Goal: Task Accomplishment & Management: Use online tool/utility

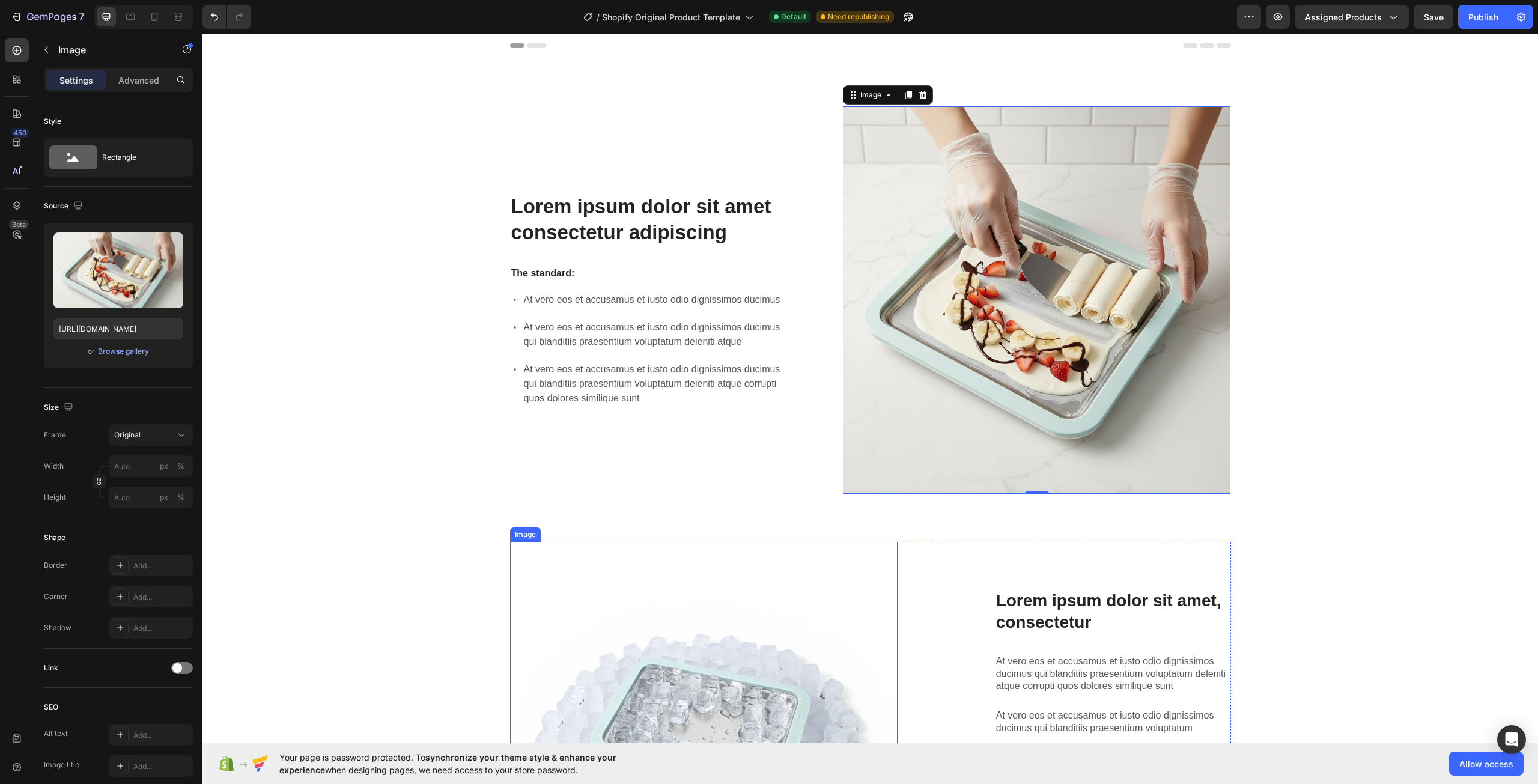
scroll to position [378, 0]
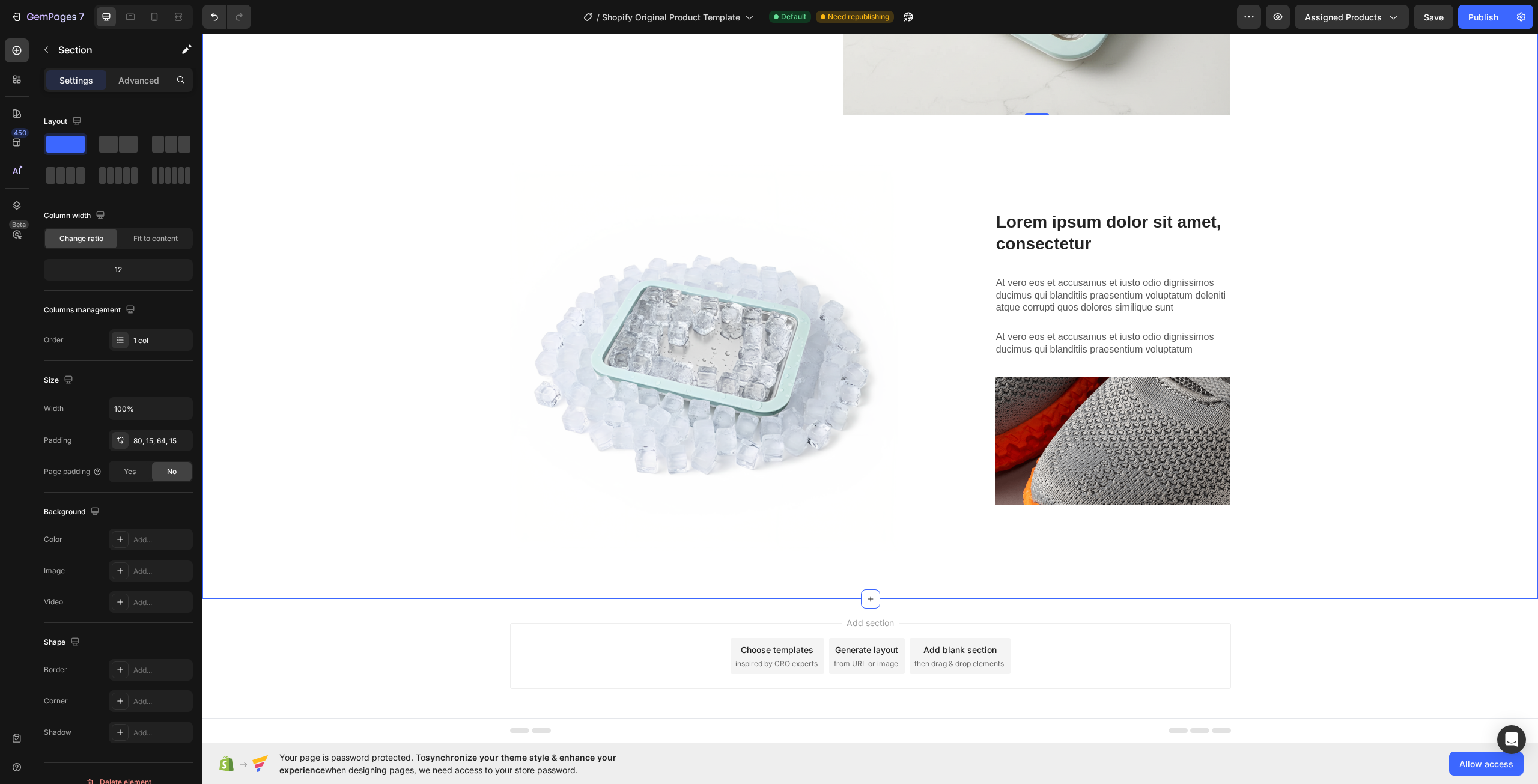
click at [418, 201] on div "Lorem ipsum dolor sit amet consectetur adipiscing Heading The standard: Text Bl…" at bounding box center [869, 144] width 1317 height 833
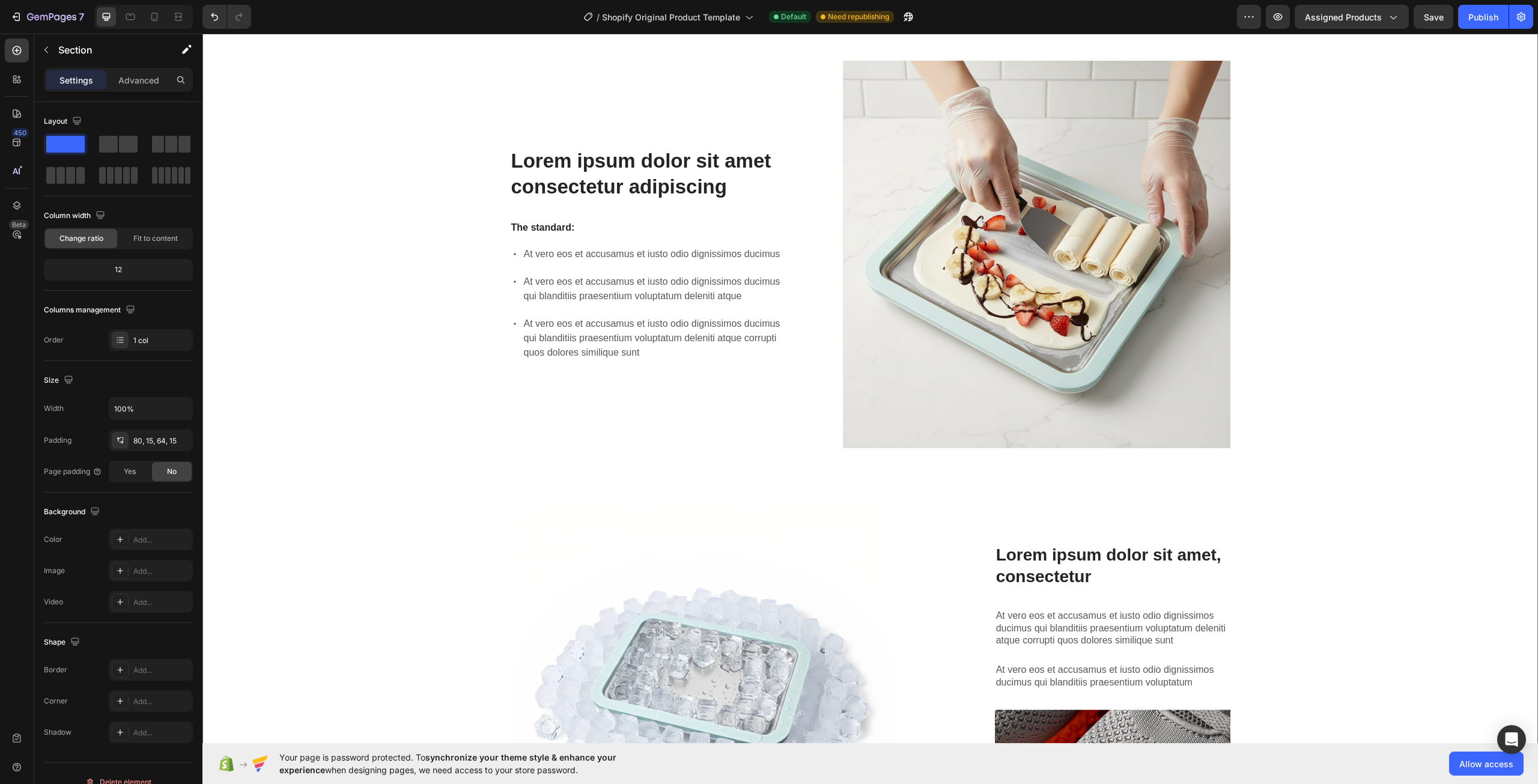
scroll to position [0, 0]
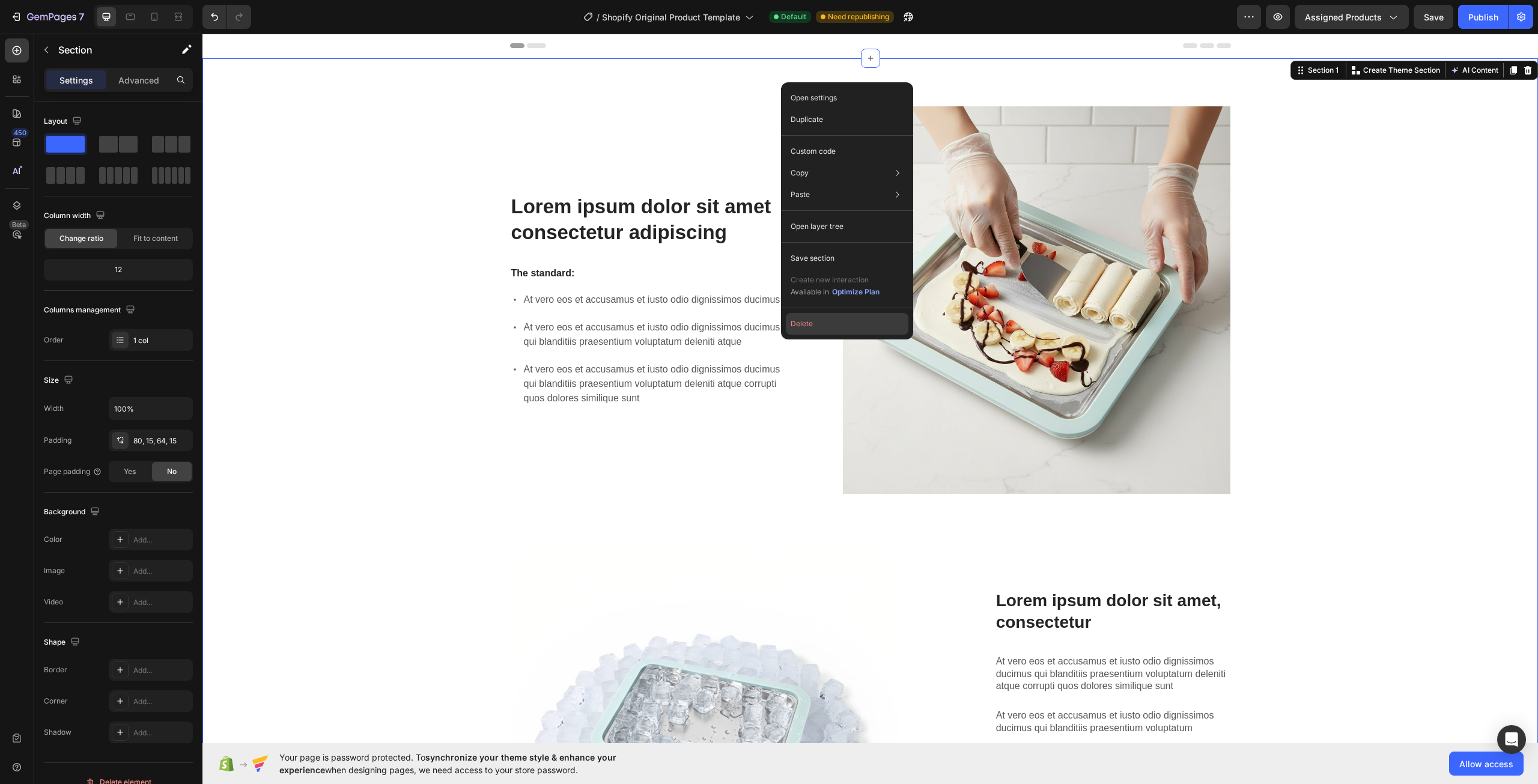
click at [799, 318] on button "Delete" at bounding box center [847, 324] width 123 height 22
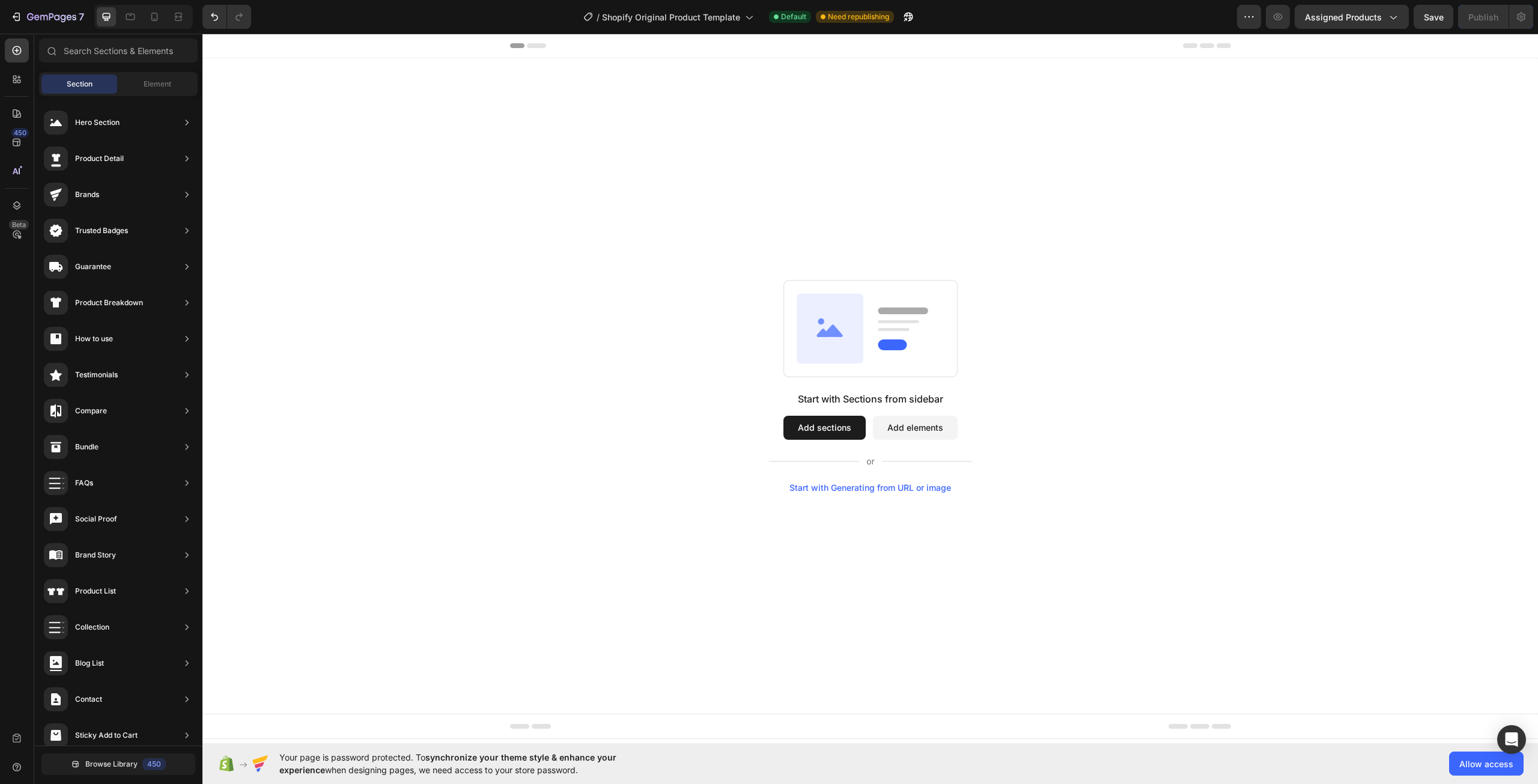
click at [511, 152] on div "Start with Sections from sidebar Add sections Add elements Start with Generatin…" at bounding box center [869, 385] width 1335 height 655
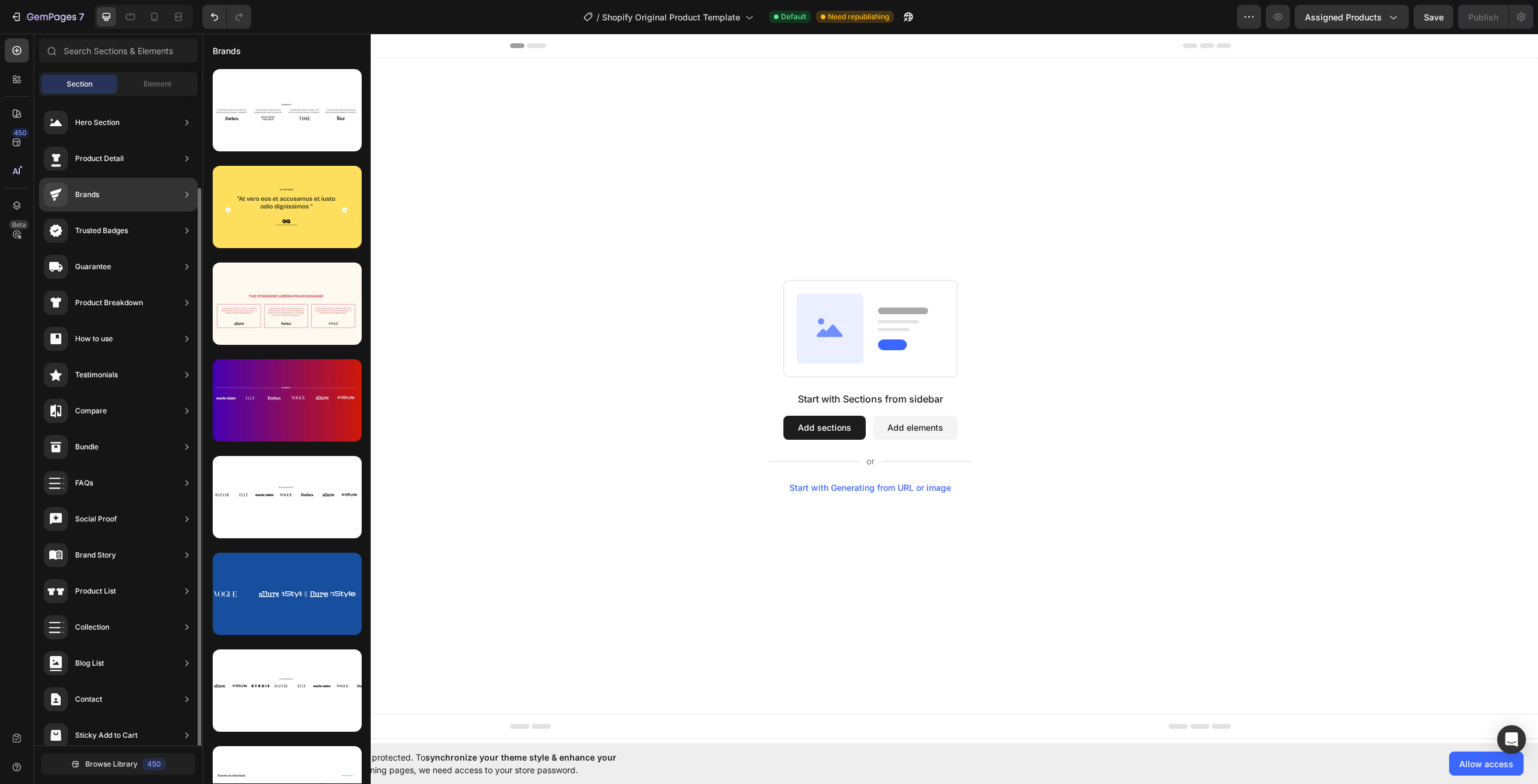
click at [117, 225] on div "Trusted Badges" at bounding box center [101, 231] width 53 height 12
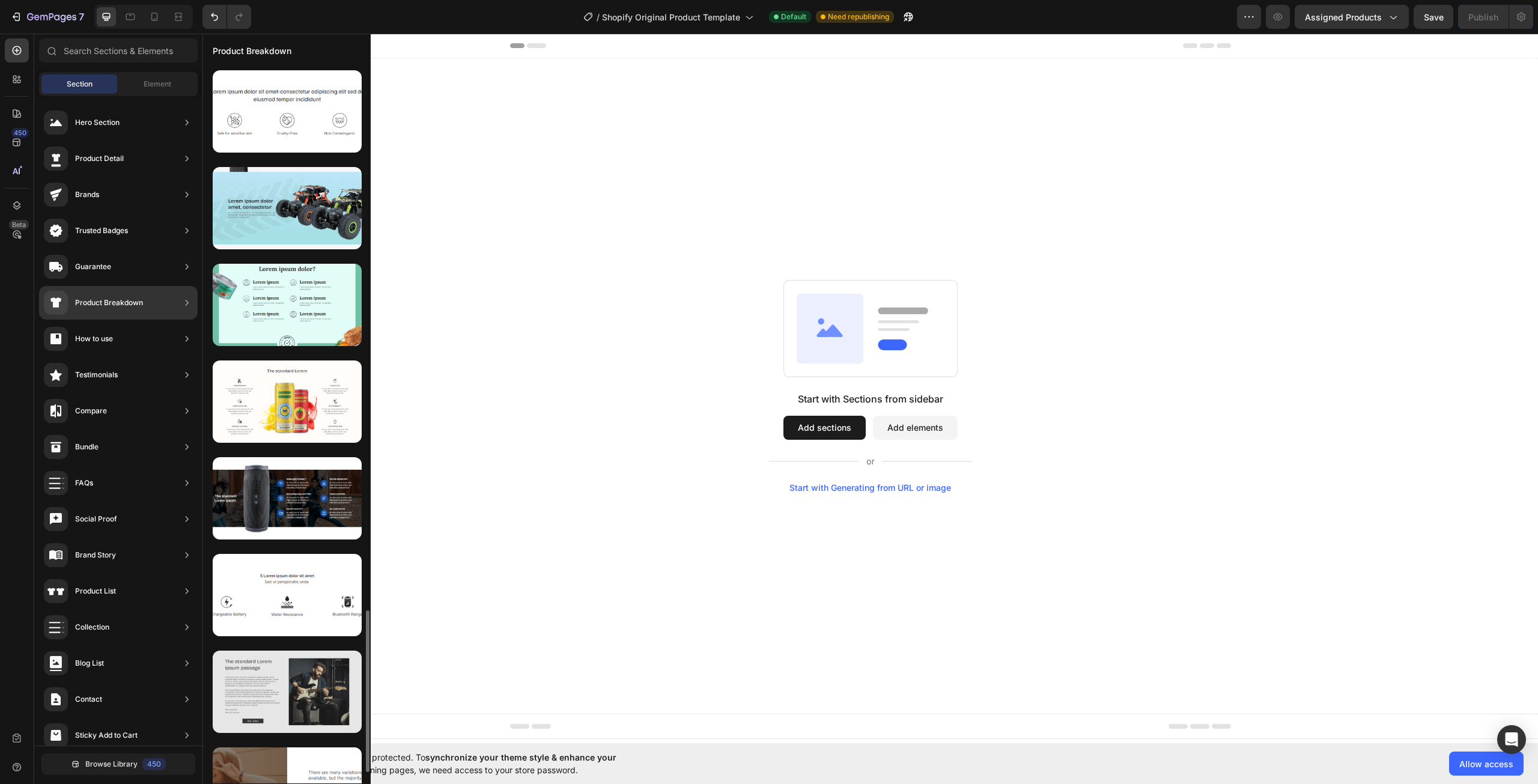
scroll to position [2466, 0]
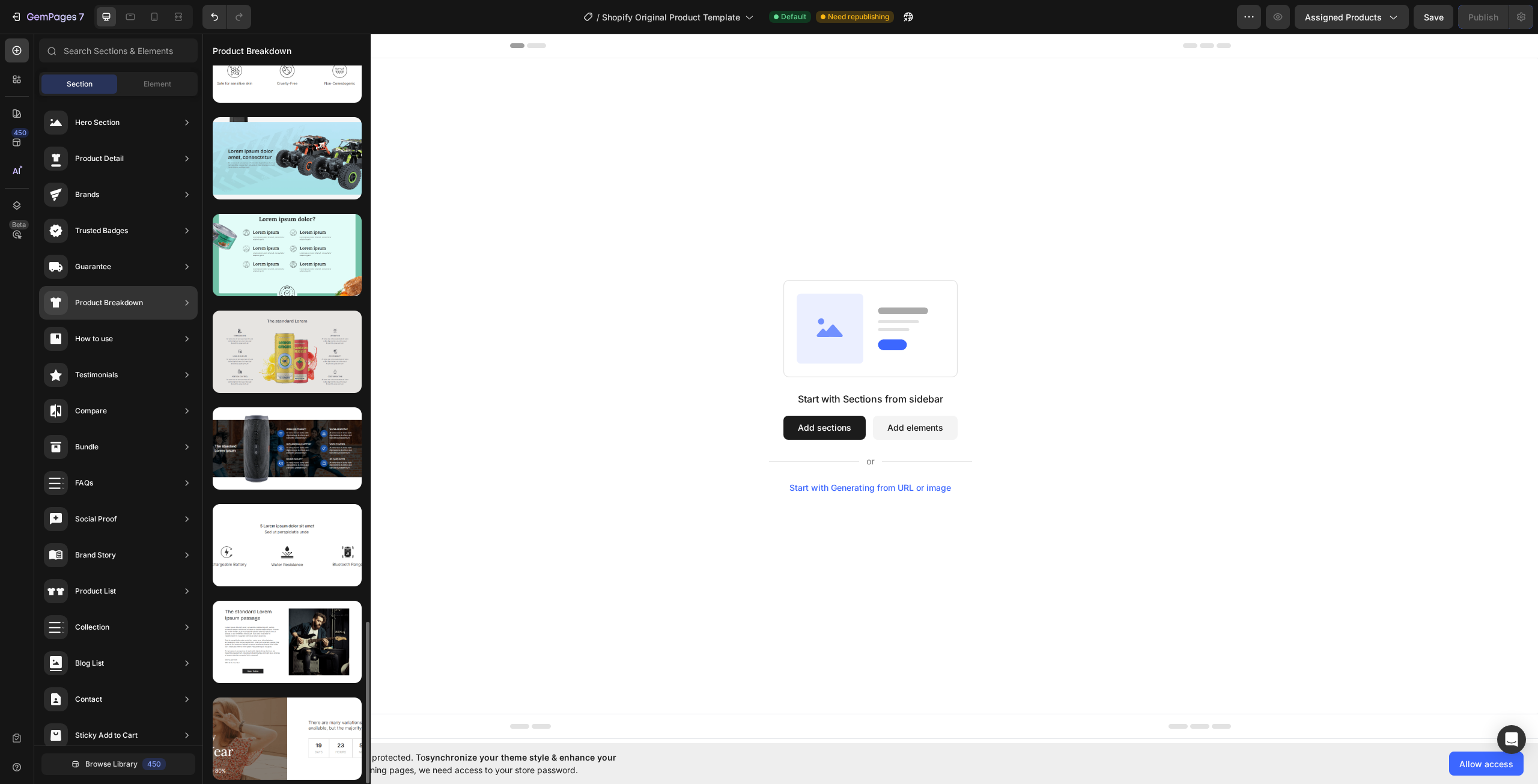
click at [323, 363] on div at bounding box center [287, 352] width 149 height 82
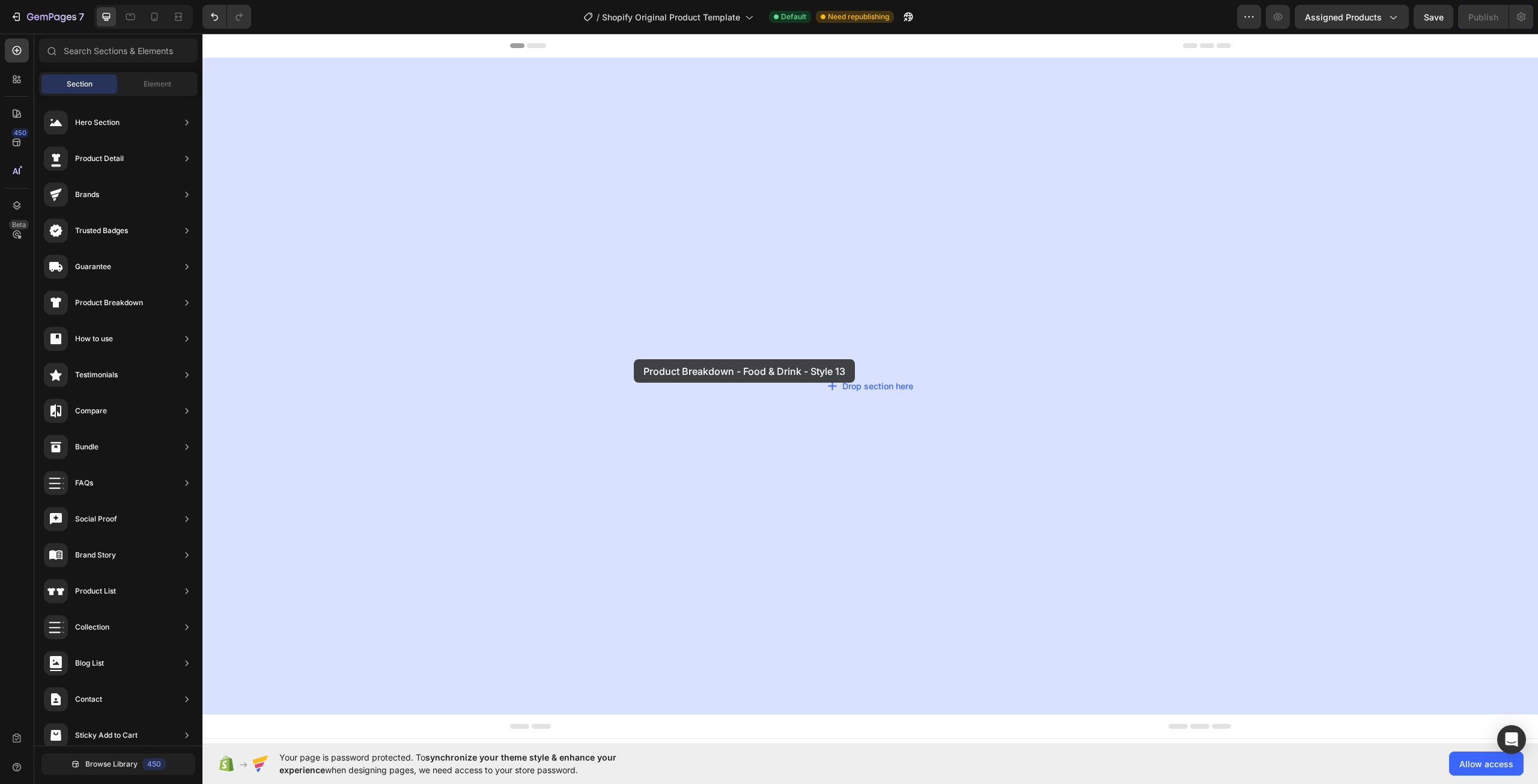
drag, startPoint x: 505, startPoint y: 375, endPoint x: 470, endPoint y: 365, distance: 36.9
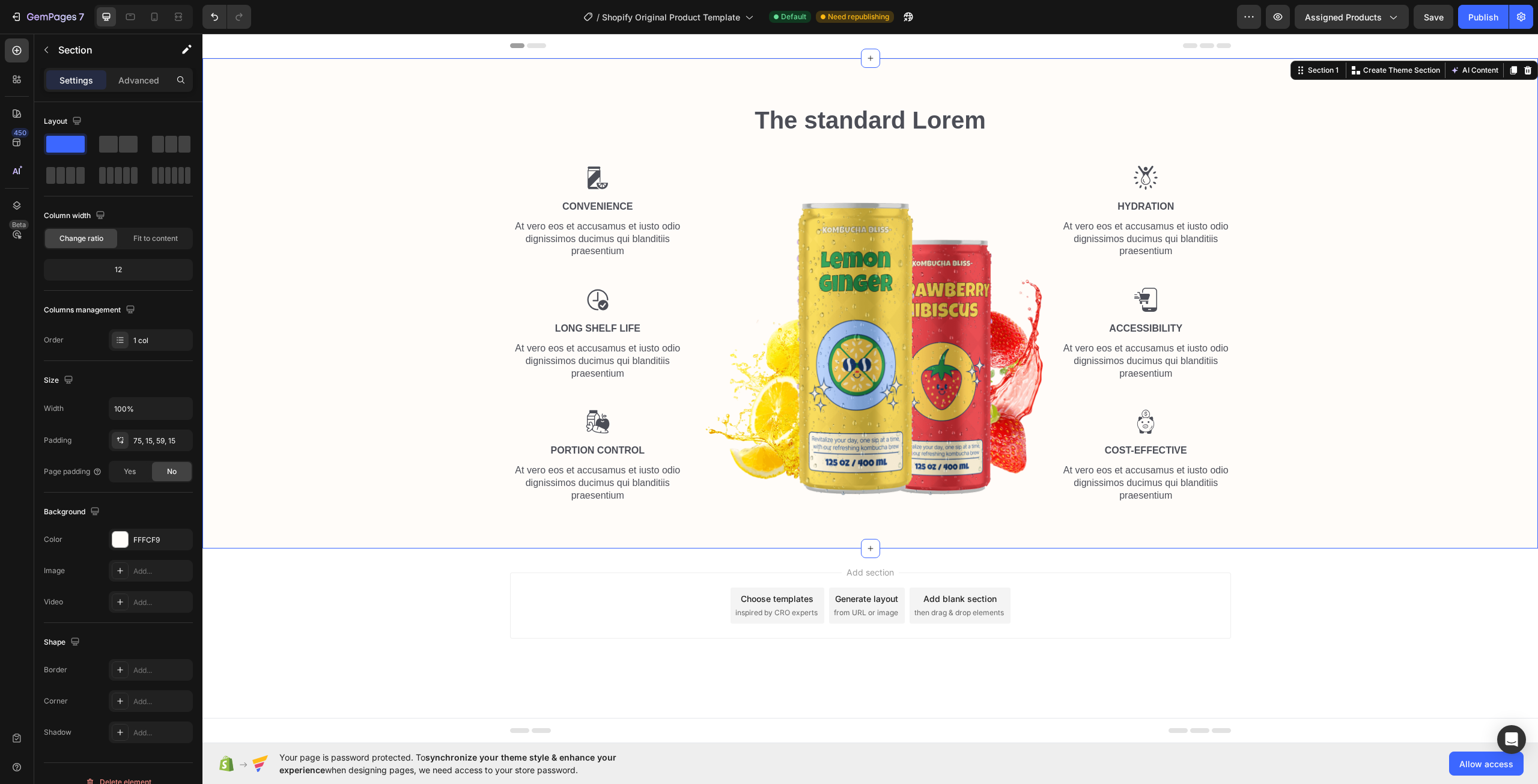
scroll to position [0, 0]
click at [890, 341] on img at bounding box center [872, 352] width 339 height 301
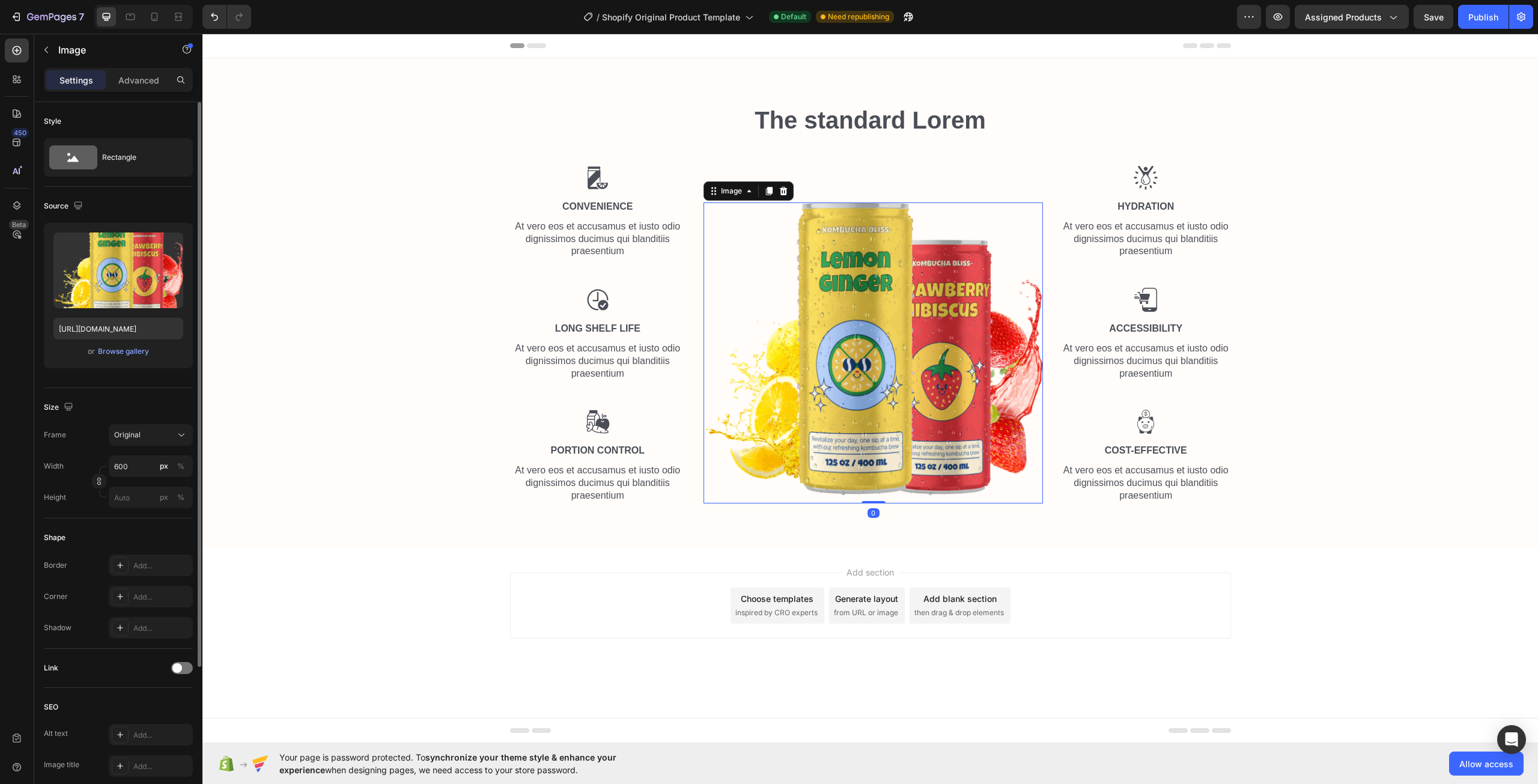
click at [123, 345] on div "or Browse gallery" at bounding box center [118, 351] width 130 height 14
click at [125, 347] on div "Browse gallery" at bounding box center [123, 351] width 51 height 11
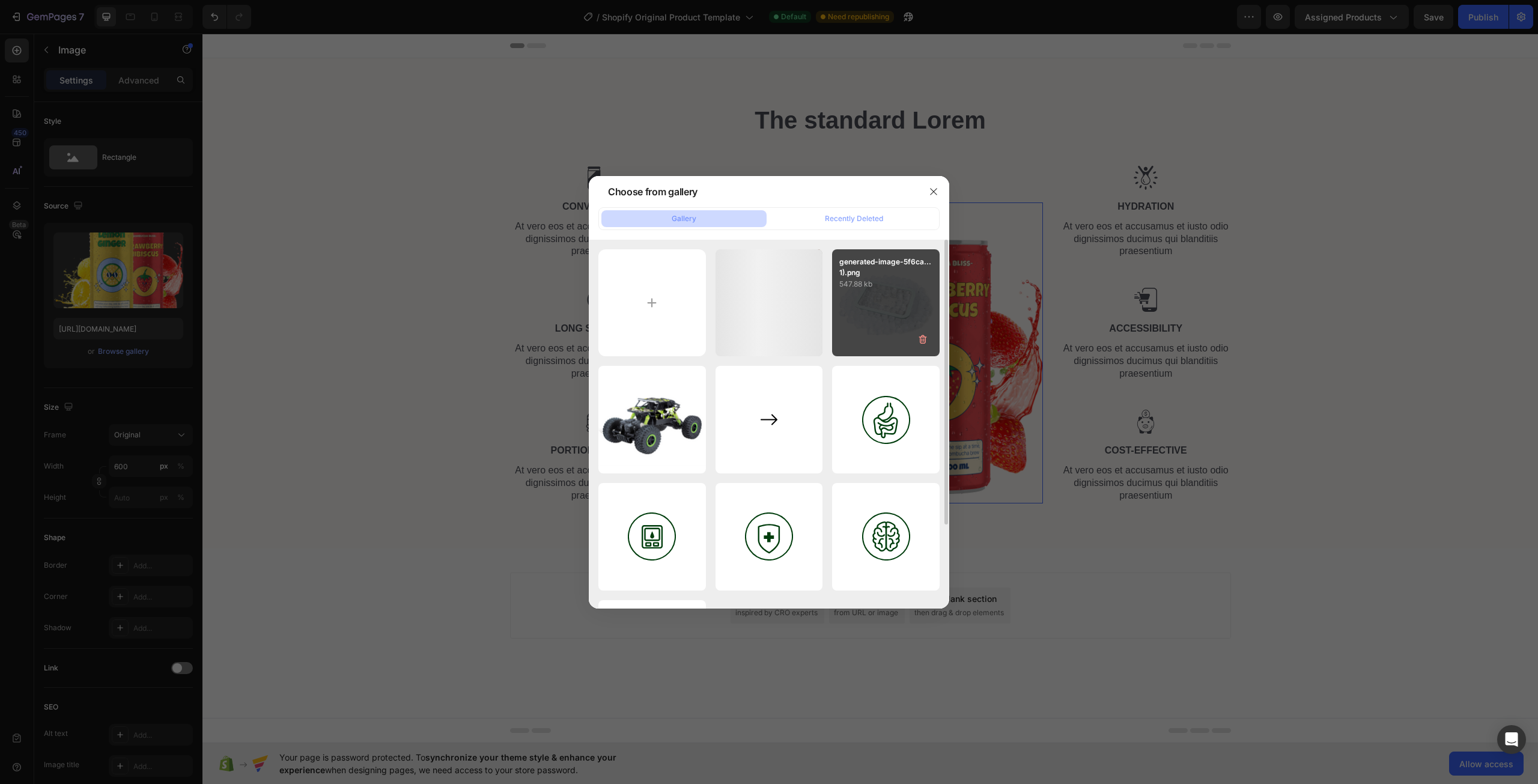
click at [897, 297] on div "generated-image-5f6ca...1).png 547.88 kb" at bounding box center [886, 303] width 108 height 108
type input "[URL][DOMAIN_NAME]"
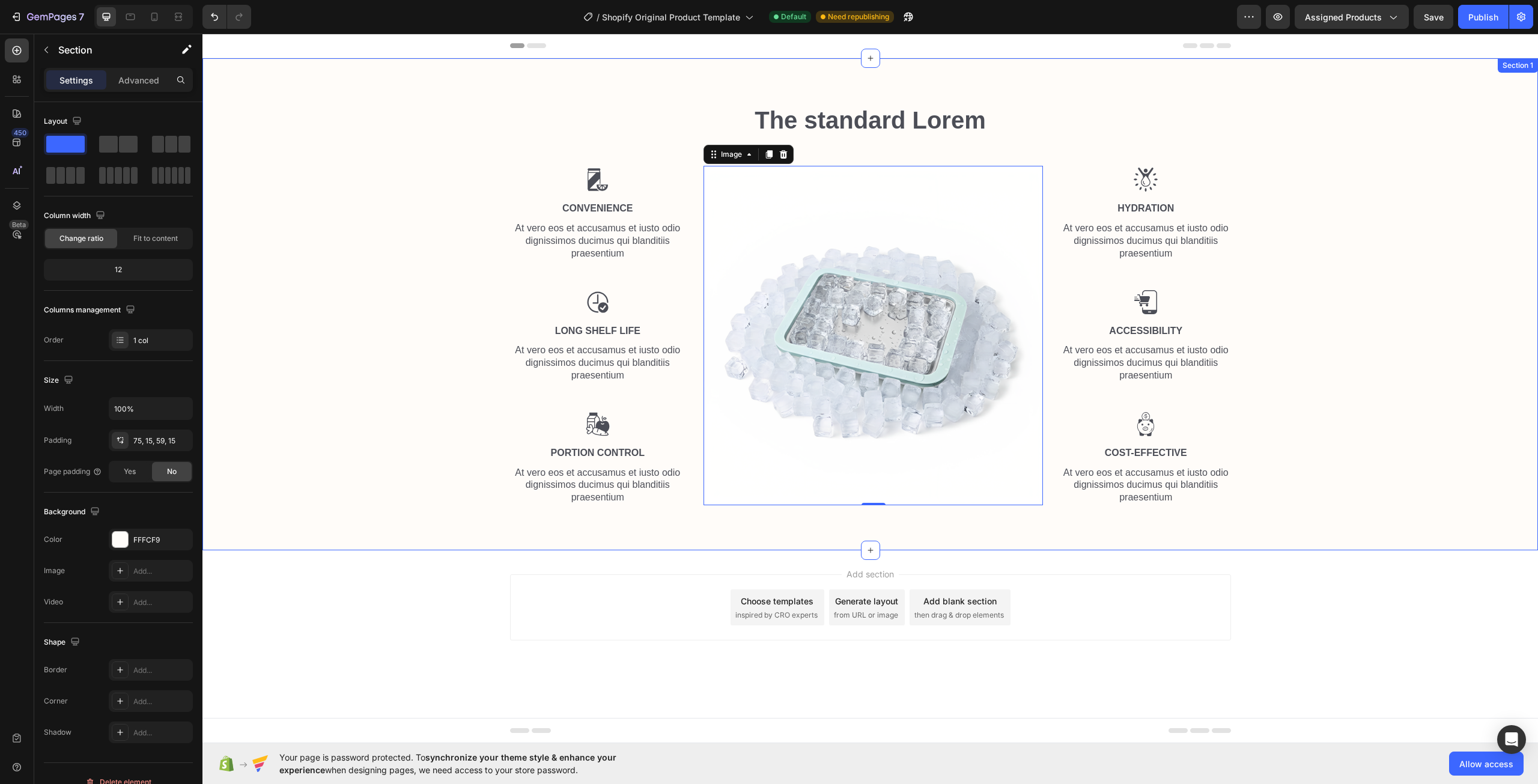
click at [1341, 375] on div "The standard Lorem Heading Row Image Convenience Text Block At vero eos et accu…" at bounding box center [869, 308] width 1317 height 411
click at [830, 362] on img at bounding box center [872, 335] width 339 height 339
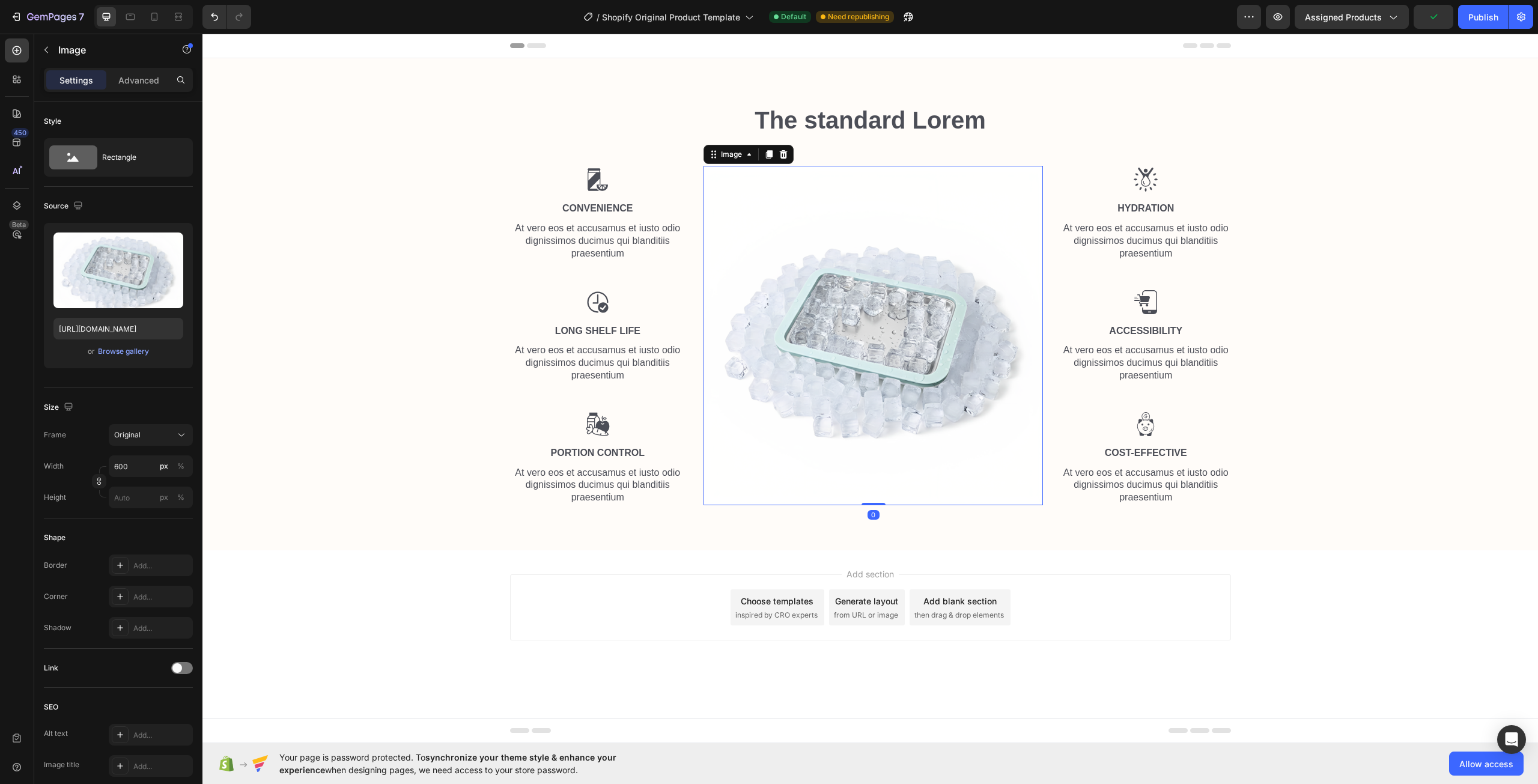
click at [1317, 633] on div "Add section Choose templates inspired by CRO experts Generate layout from URL o…" at bounding box center [869, 609] width 1335 height 119
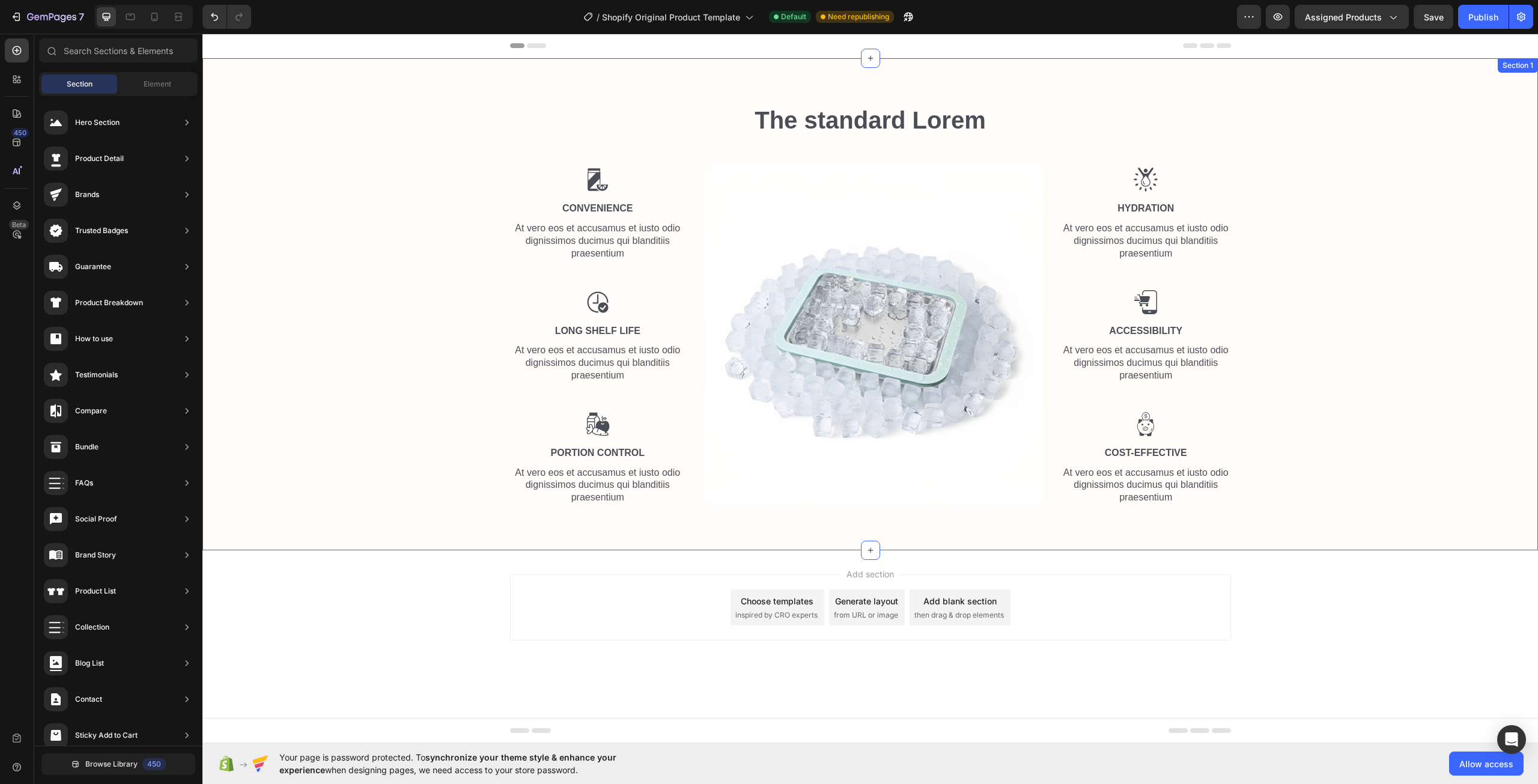
click at [1388, 475] on div "The standard Lorem Heading Row Image Convenience Text Block At vero eos et accu…" at bounding box center [869, 308] width 1317 height 411
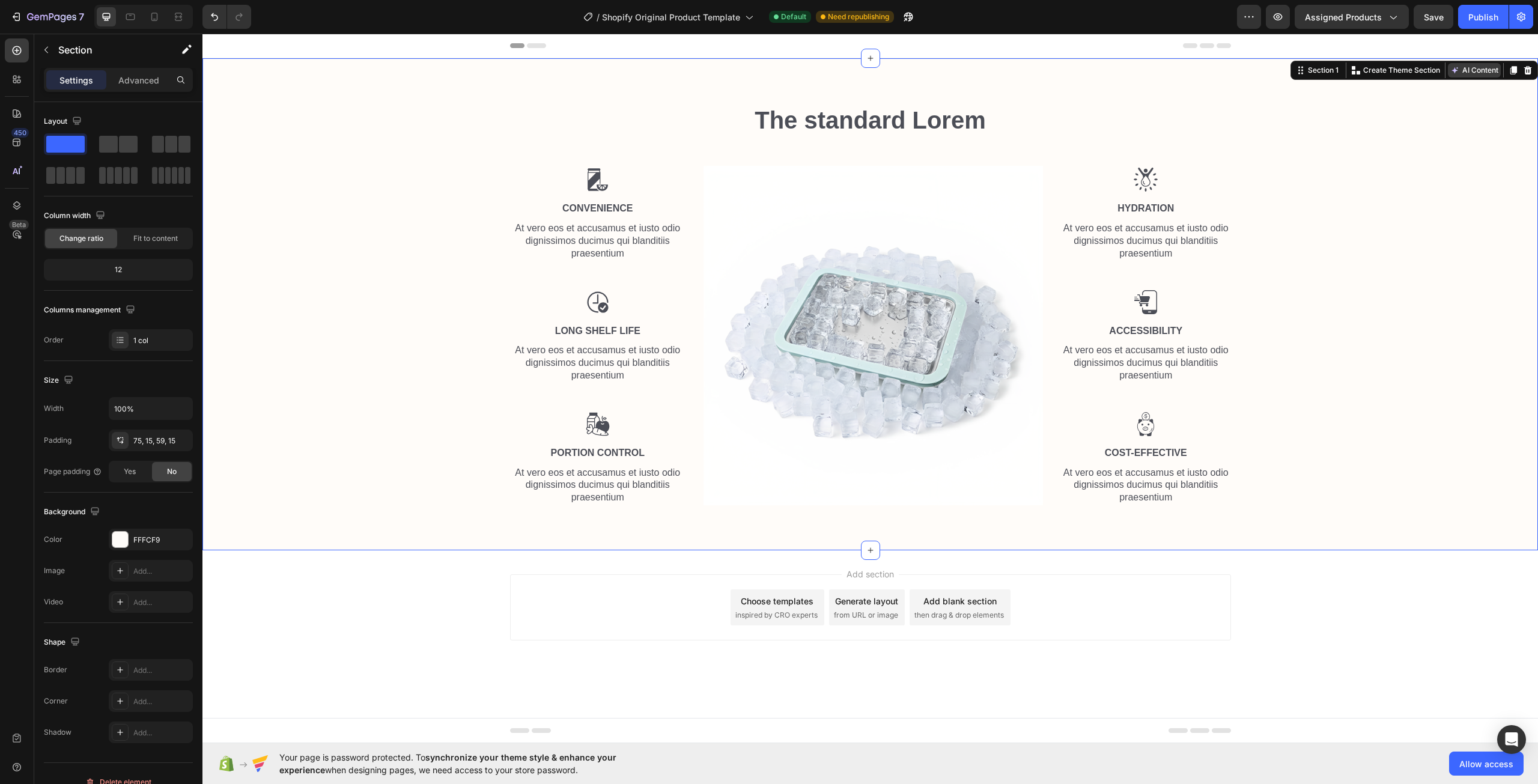
click at [1486, 68] on button "AI Content" at bounding box center [1474, 70] width 53 height 14
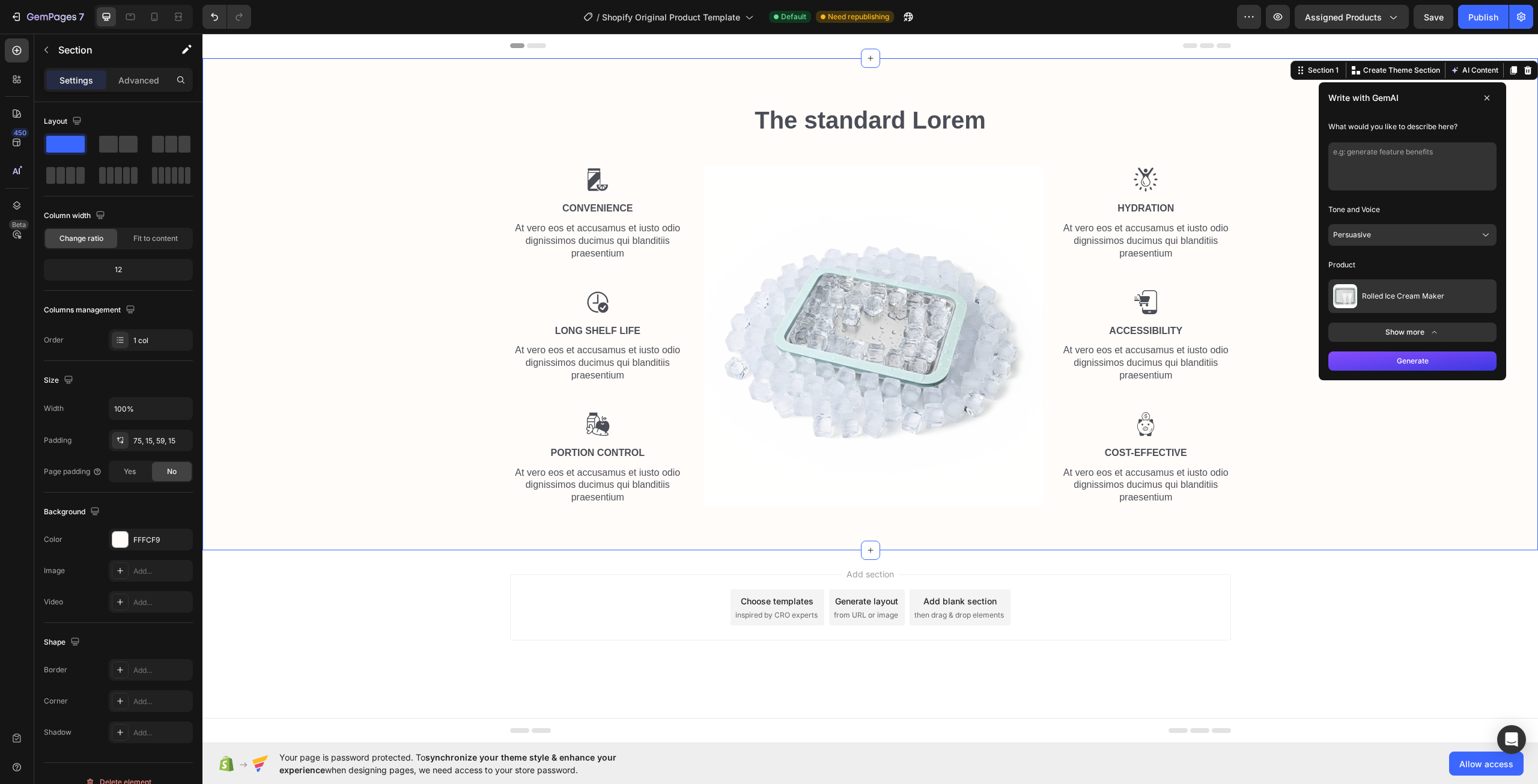
click at [1433, 174] on textarea at bounding box center [1412, 166] width 168 height 48
click at [1352, 159] on textarea "f###anything about the product" at bounding box center [1412, 166] width 168 height 48
drag, startPoint x: 1352, startPoint y: 153, endPoint x: 1304, endPoint y: 170, distance: 50.5
click at [1304, 170] on div "The standard Lorem Heading Row Image Convenience Text Block At vero eos et accu…" at bounding box center [869, 304] width 1335 height 492
click at [1475, 156] on textarea "nything about the product" at bounding box center [1412, 166] width 168 height 48
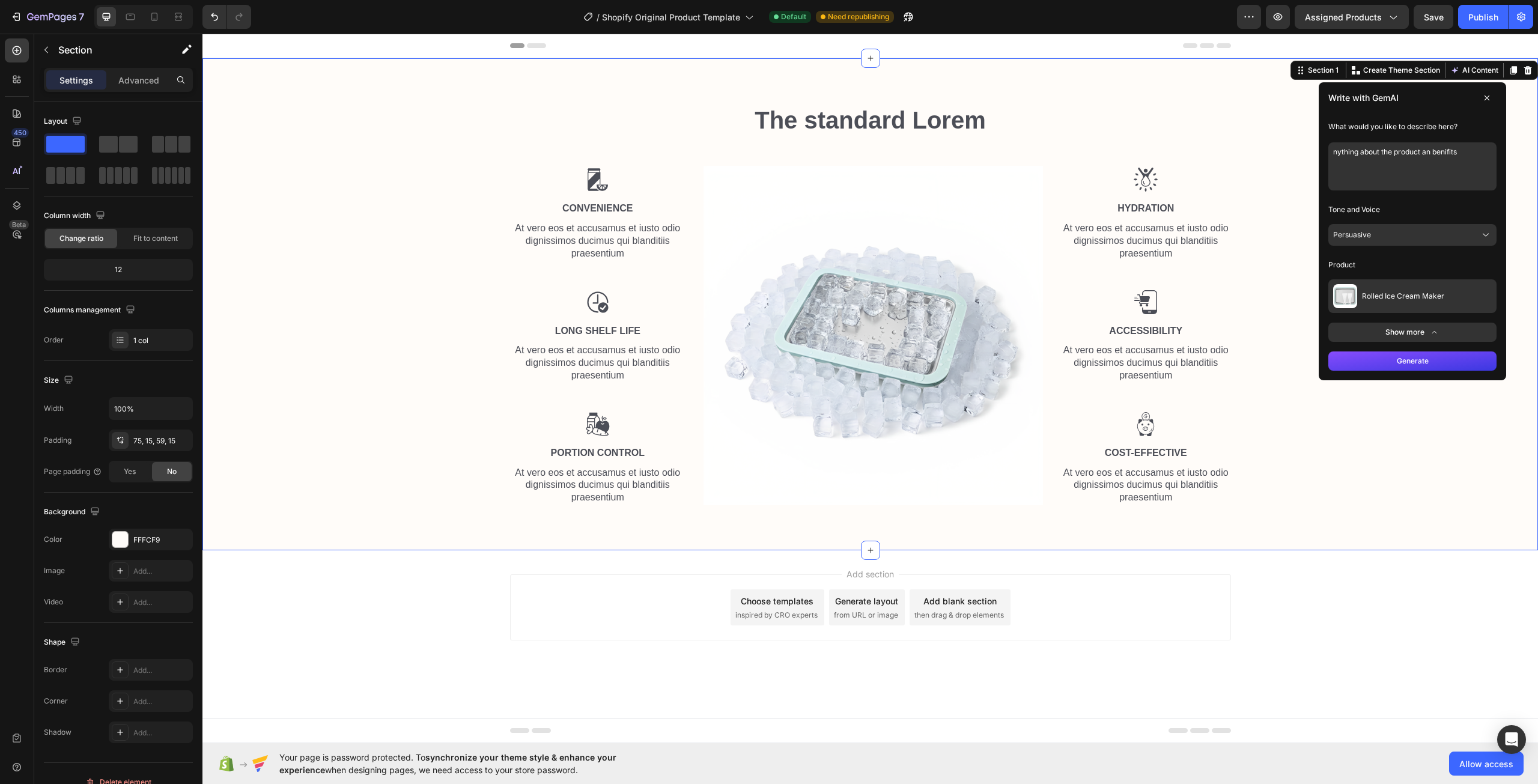
type textarea "nything about the product an benifits"
click at [1409, 359] on button "Generate" at bounding box center [1412, 360] width 168 height 19
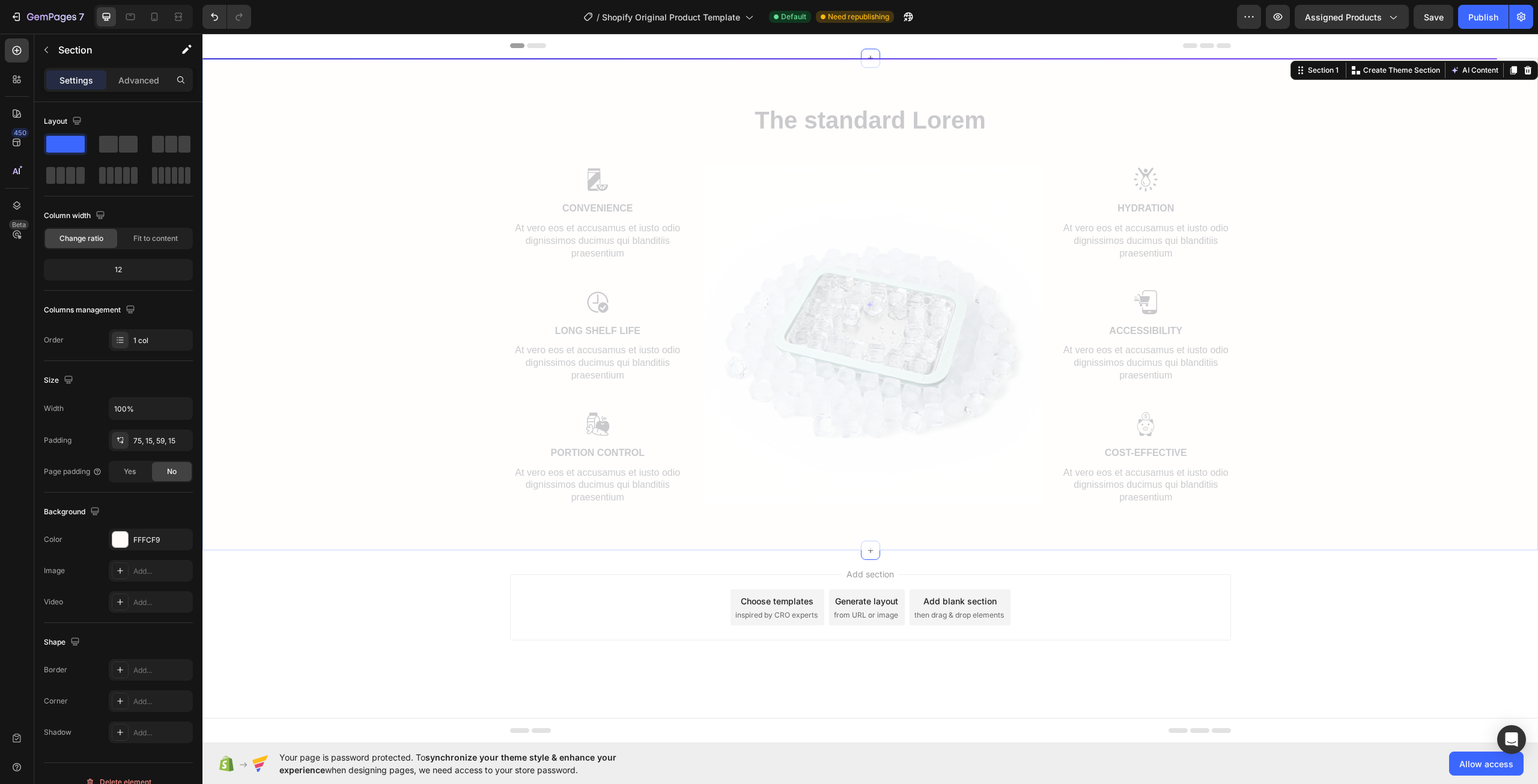
click at [1443, 500] on div at bounding box center [869, 304] width 1335 height 492
click at [1426, 438] on div at bounding box center [869, 304] width 1335 height 492
click at [1397, 488] on div at bounding box center [869, 304] width 1335 height 492
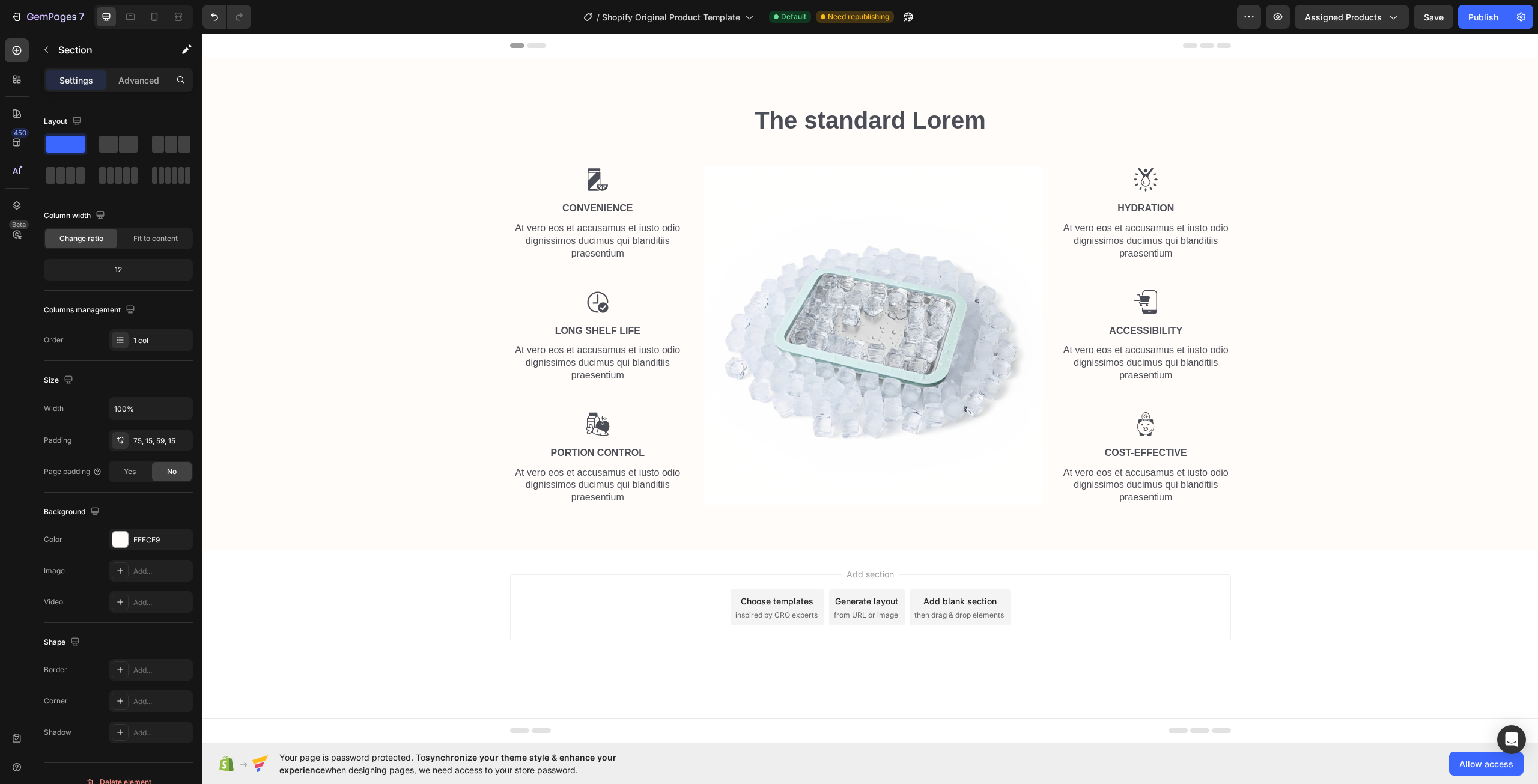
click at [1339, 626] on div "Add section Choose templates inspired by CRO experts Generate layout from URL o…" at bounding box center [869, 609] width 1335 height 119
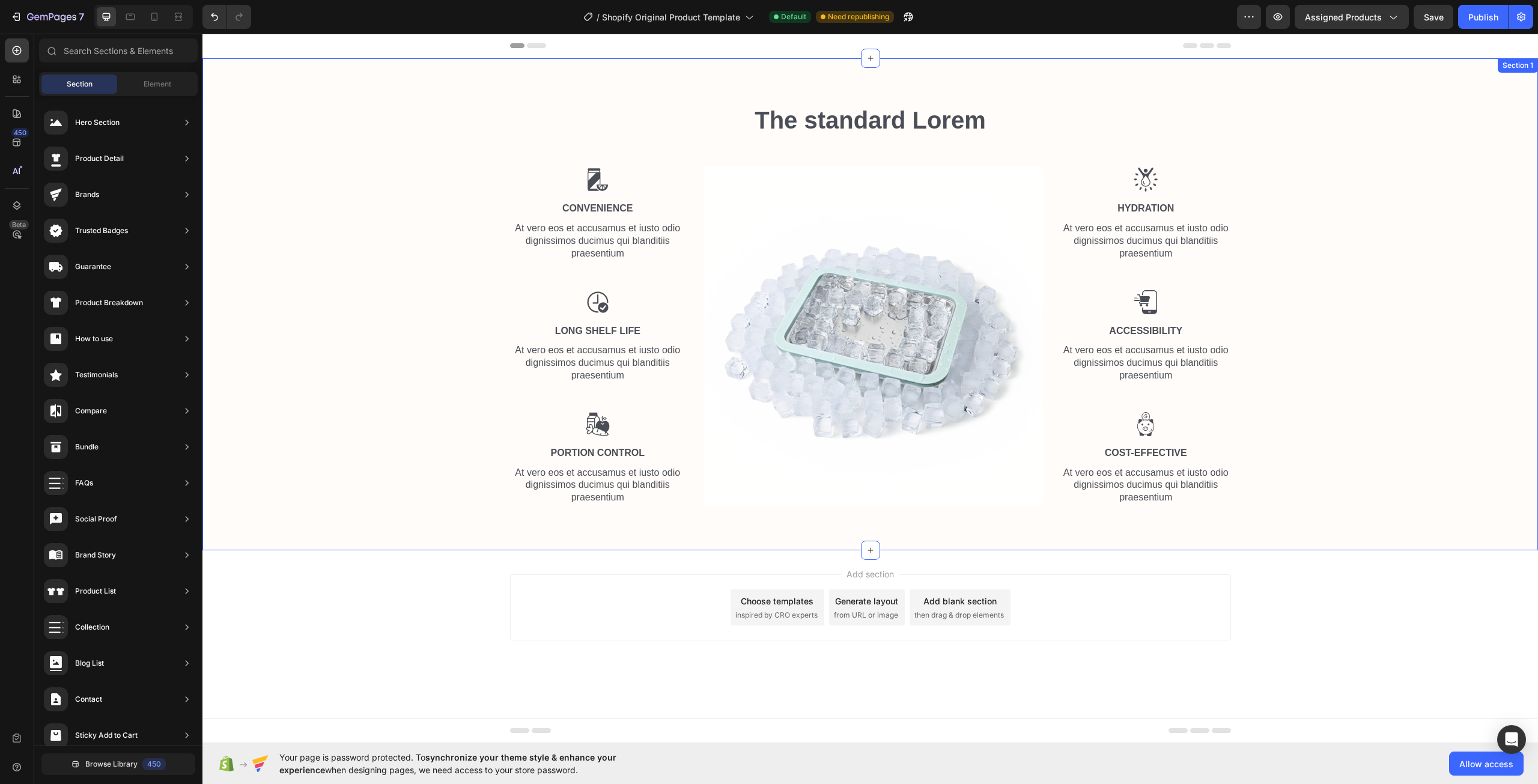
click at [1352, 503] on div "The standard Lorem Heading Row Image Convenience Text Block At vero eos et accu…" at bounding box center [869, 308] width 1317 height 411
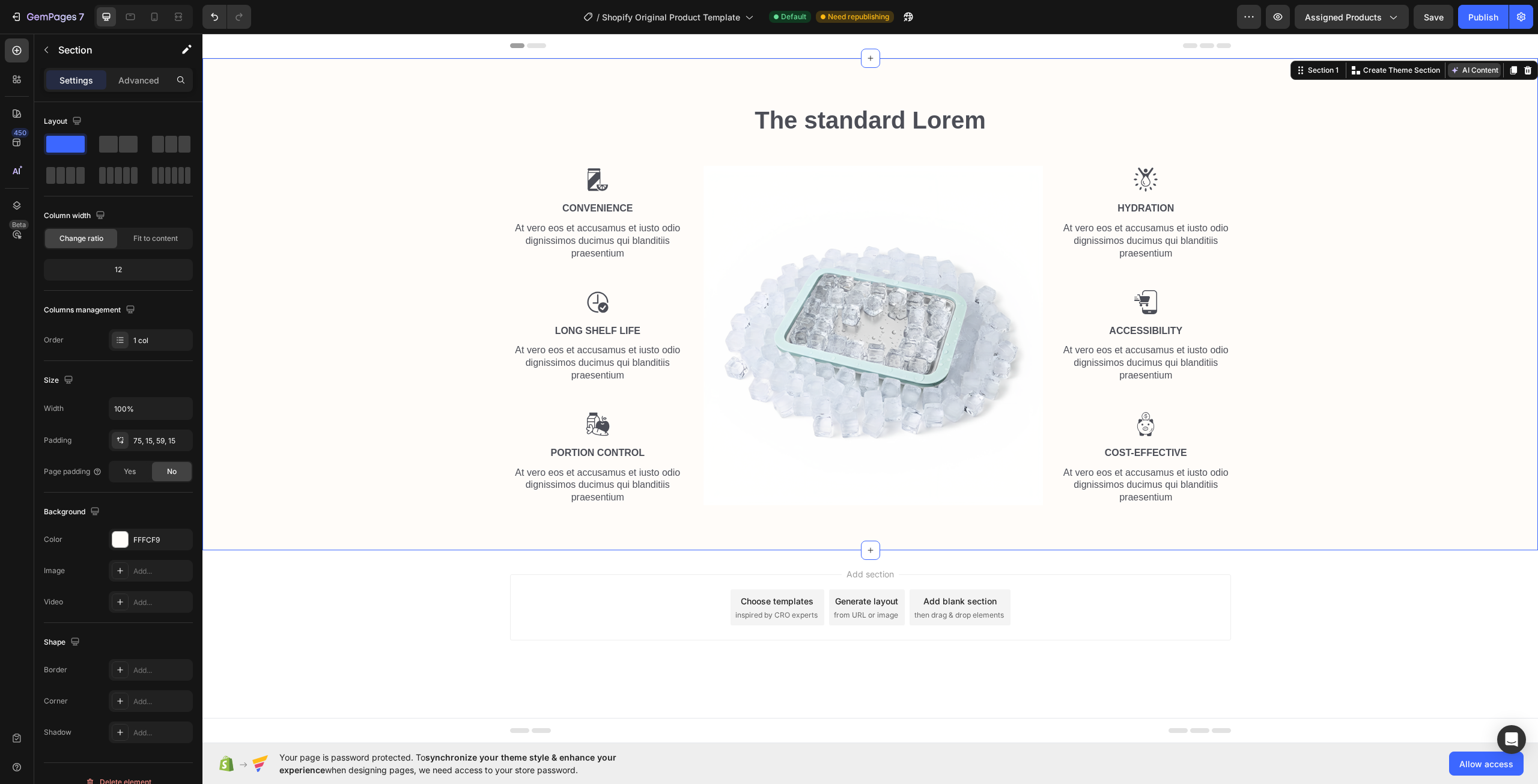
click at [1482, 65] on button "AI Content" at bounding box center [1474, 70] width 53 height 14
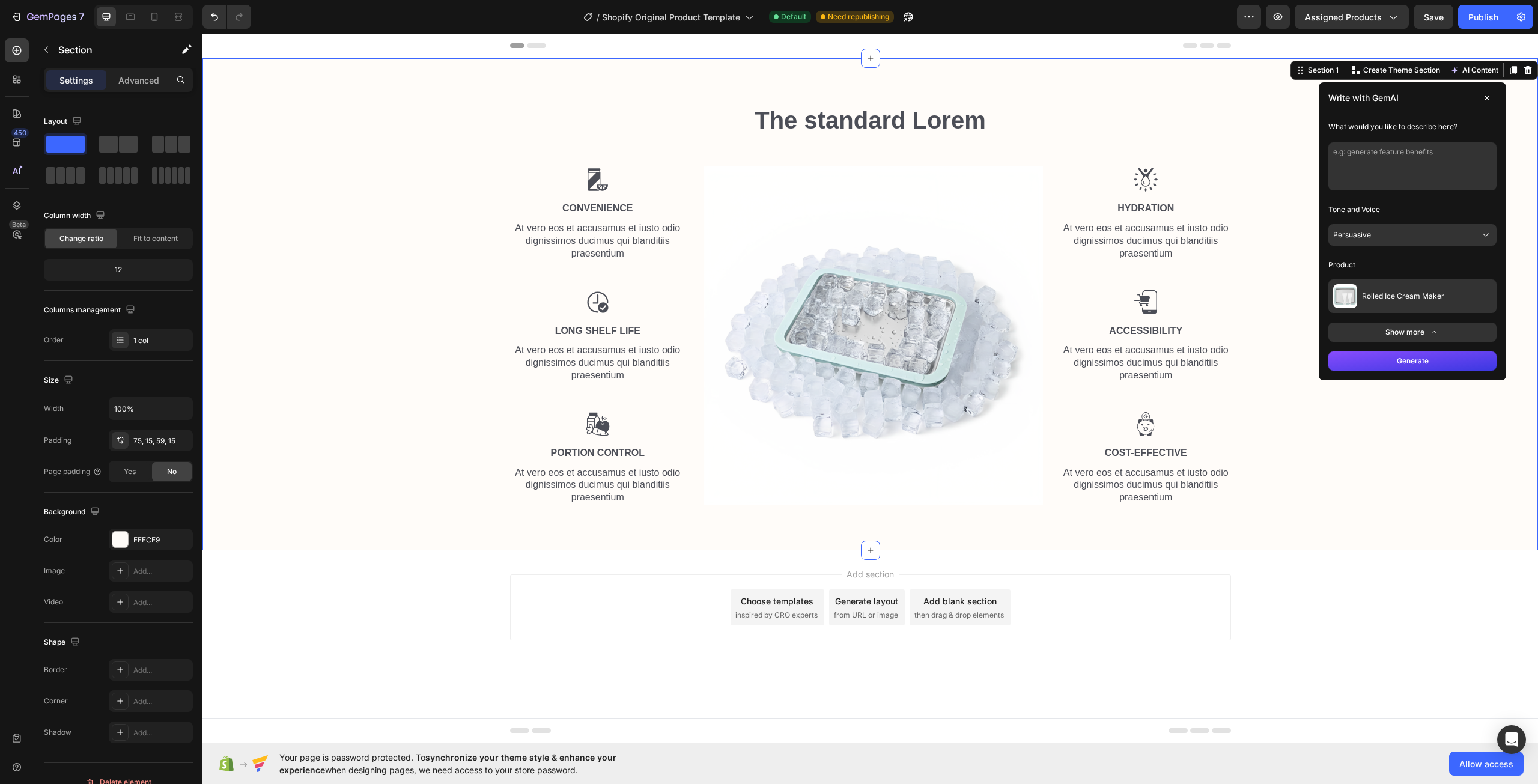
click at [1404, 171] on textarea at bounding box center [1412, 166] width 168 height 48
type textarea "about the product and benifets etc"
click at [1412, 353] on button "Generate" at bounding box center [1412, 360] width 168 height 19
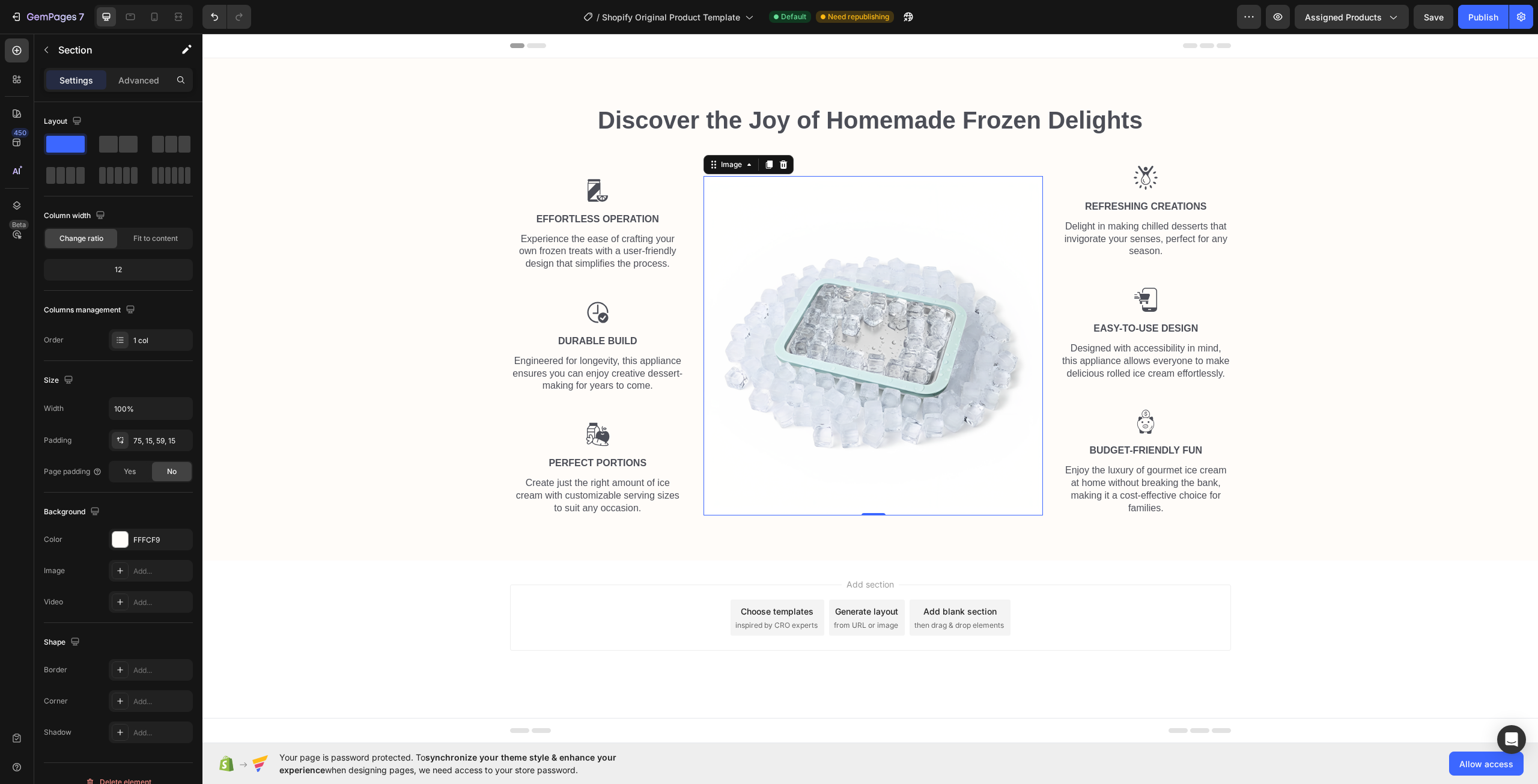
click at [885, 358] on img at bounding box center [872, 345] width 339 height 339
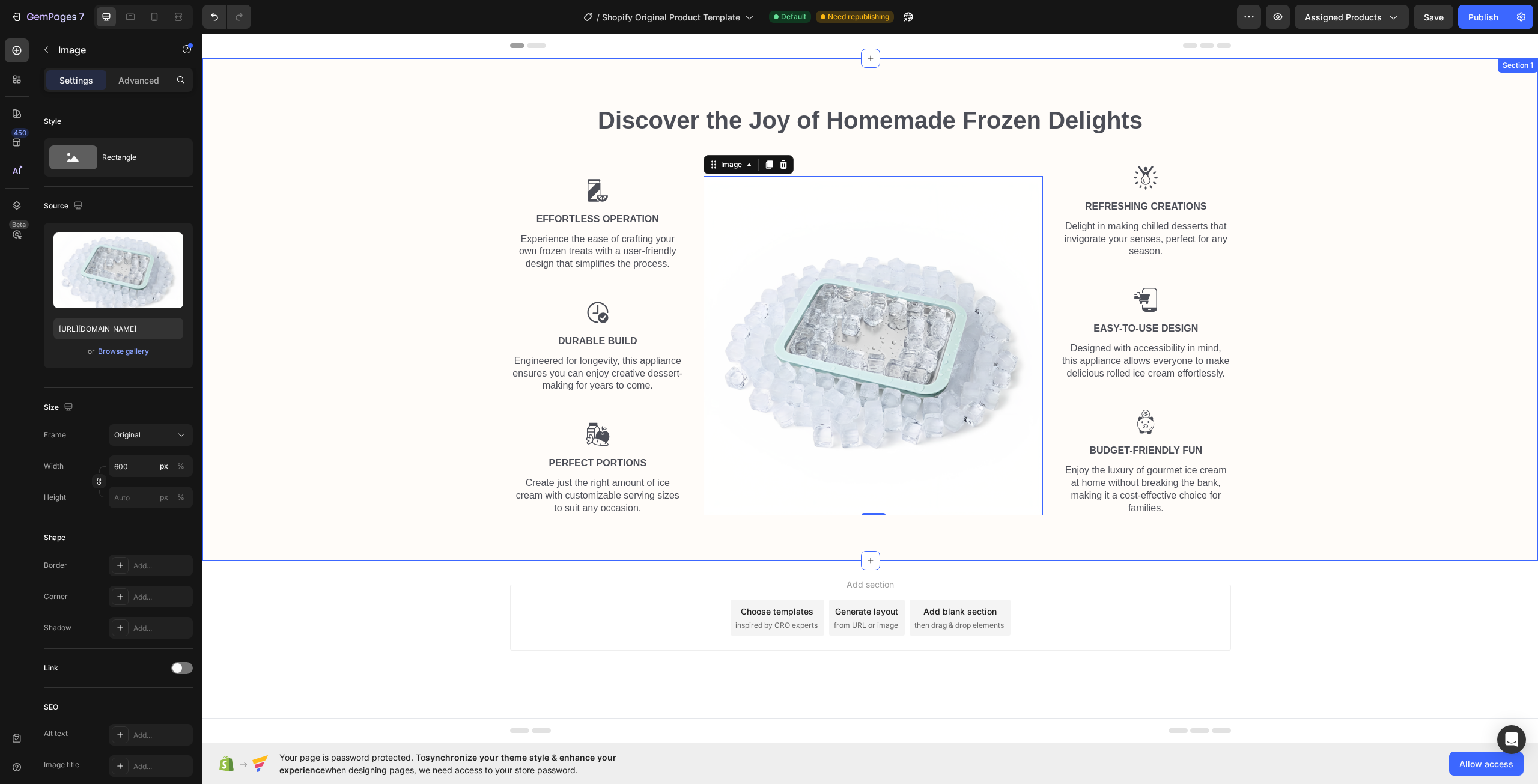
click at [447, 321] on div "Discover the Joy of Homemade Frozen Delights Heading Row Image Effortless Opera…" at bounding box center [869, 314] width 1317 height 422
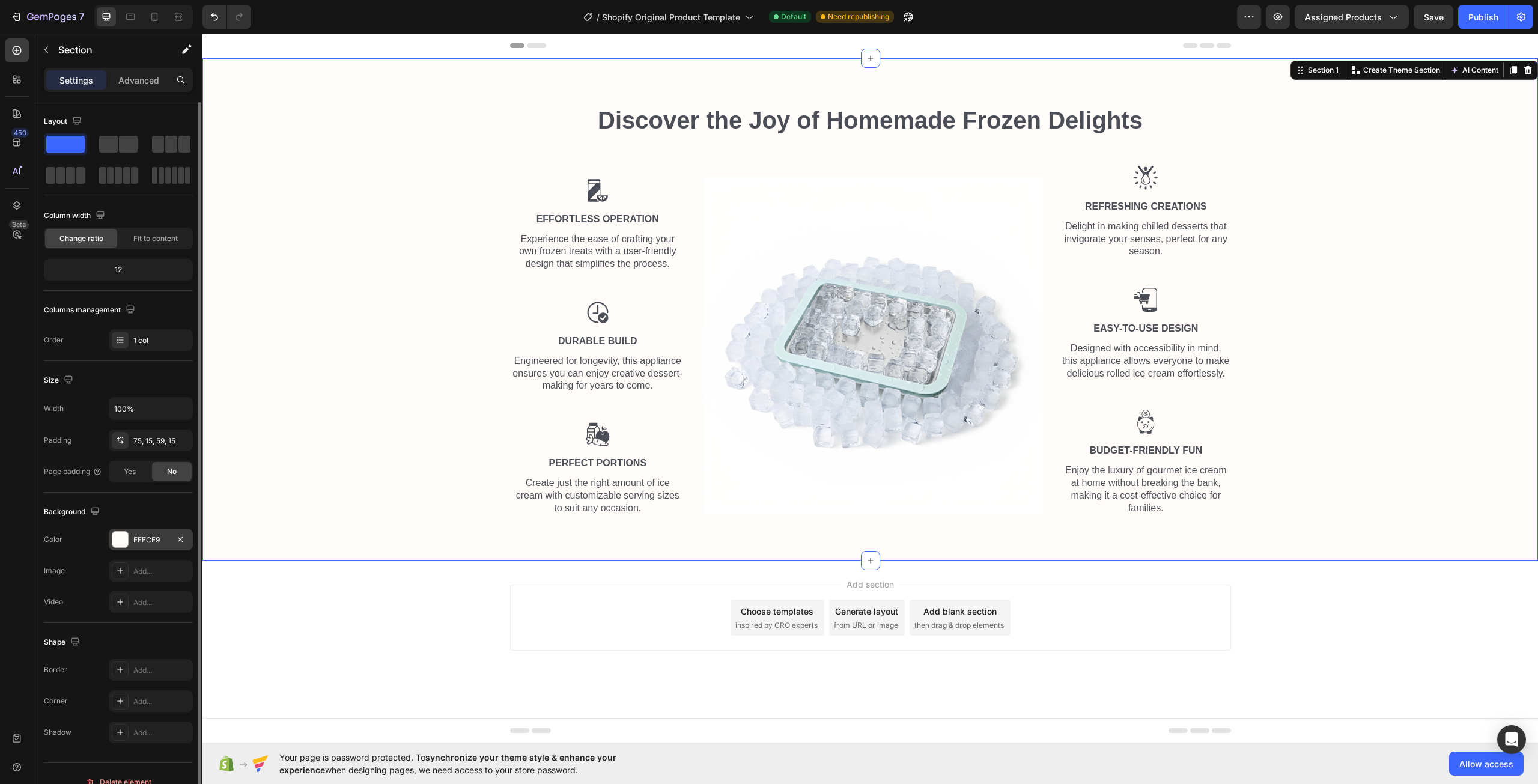
click at [146, 538] on div "FFFCF9" at bounding box center [150, 540] width 35 height 11
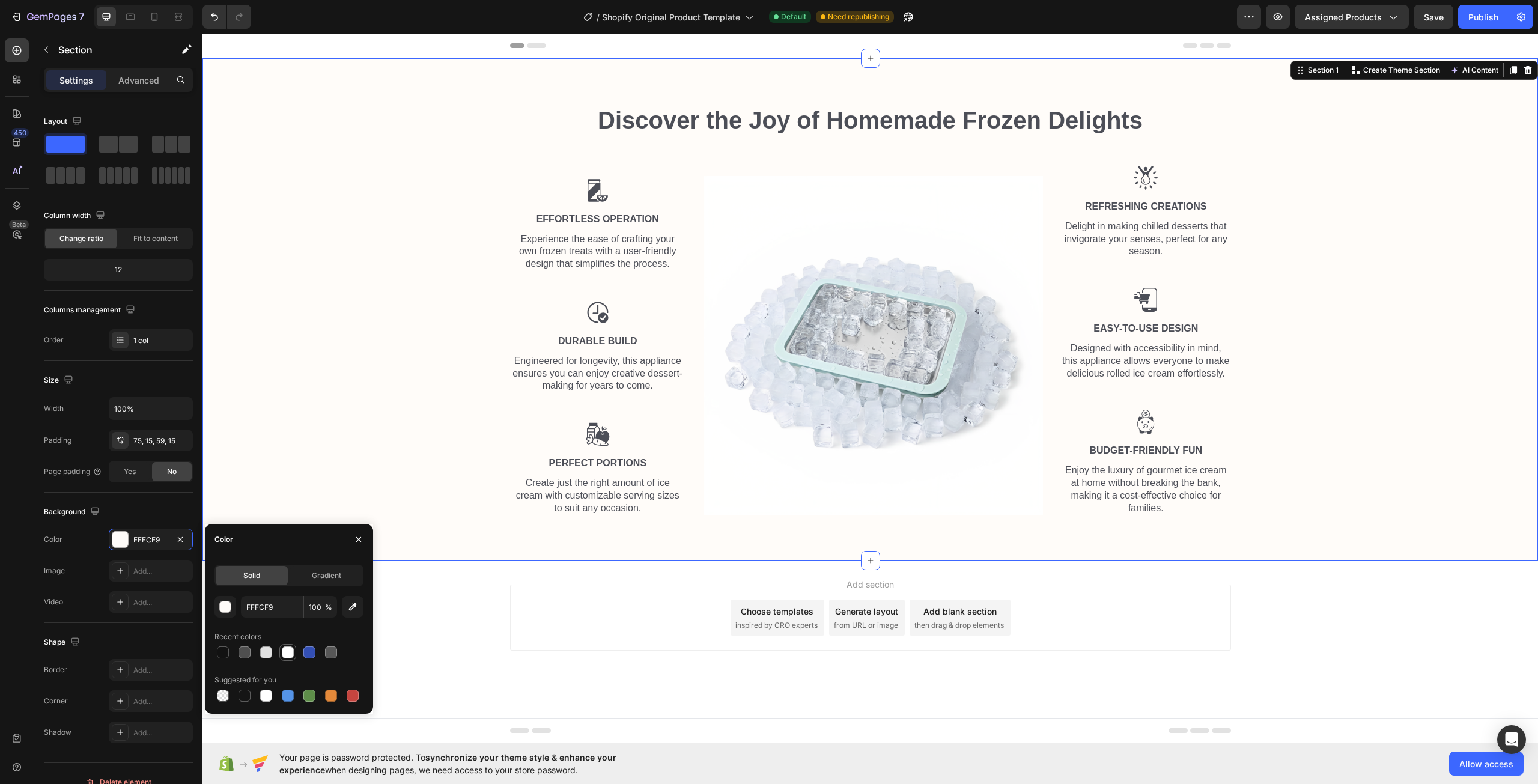
click at [288, 651] on div at bounding box center [288, 652] width 12 height 12
type input "FFFFFF"
click at [1353, 687] on body "Discover the Joy of Homemade Frozen Delights Heading Row Image Effortless Opera…" at bounding box center [869, 388] width 1335 height 709
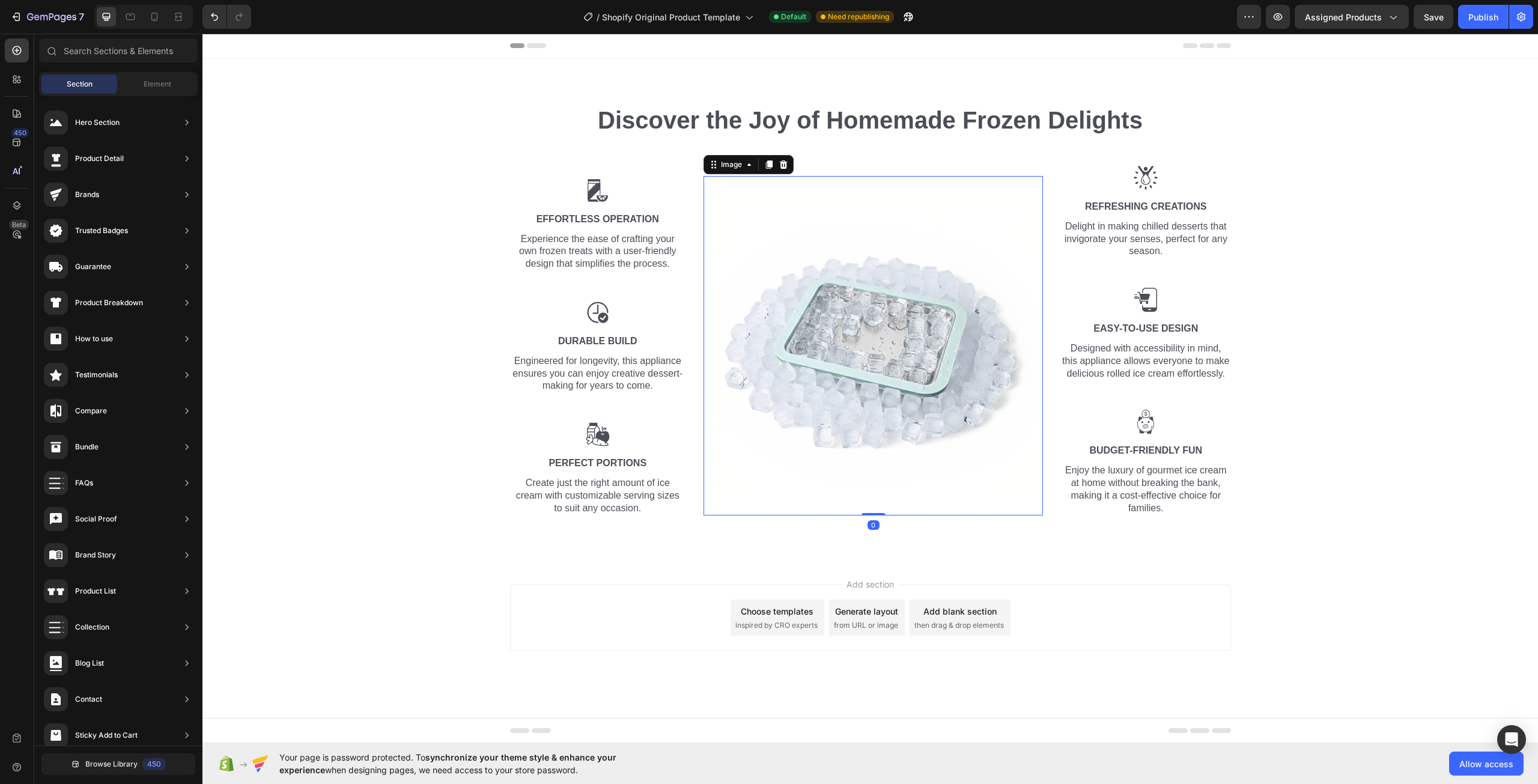
click at [820, 371] on img at bounding box center [872, 345] width 339 height 339
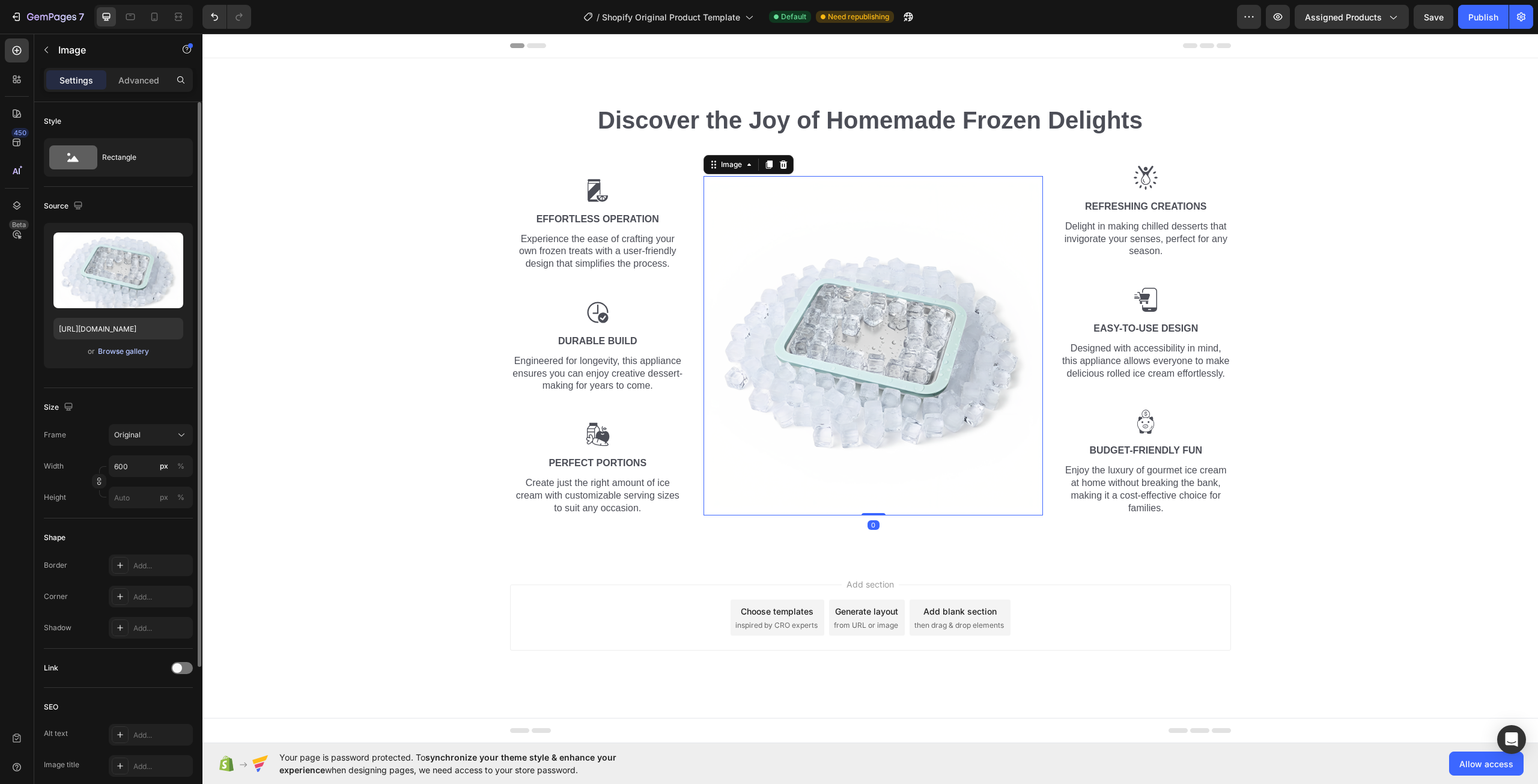
click at [138, 353] on div "Browse gallery" at bounding box center [123, 351] width 51 height 11
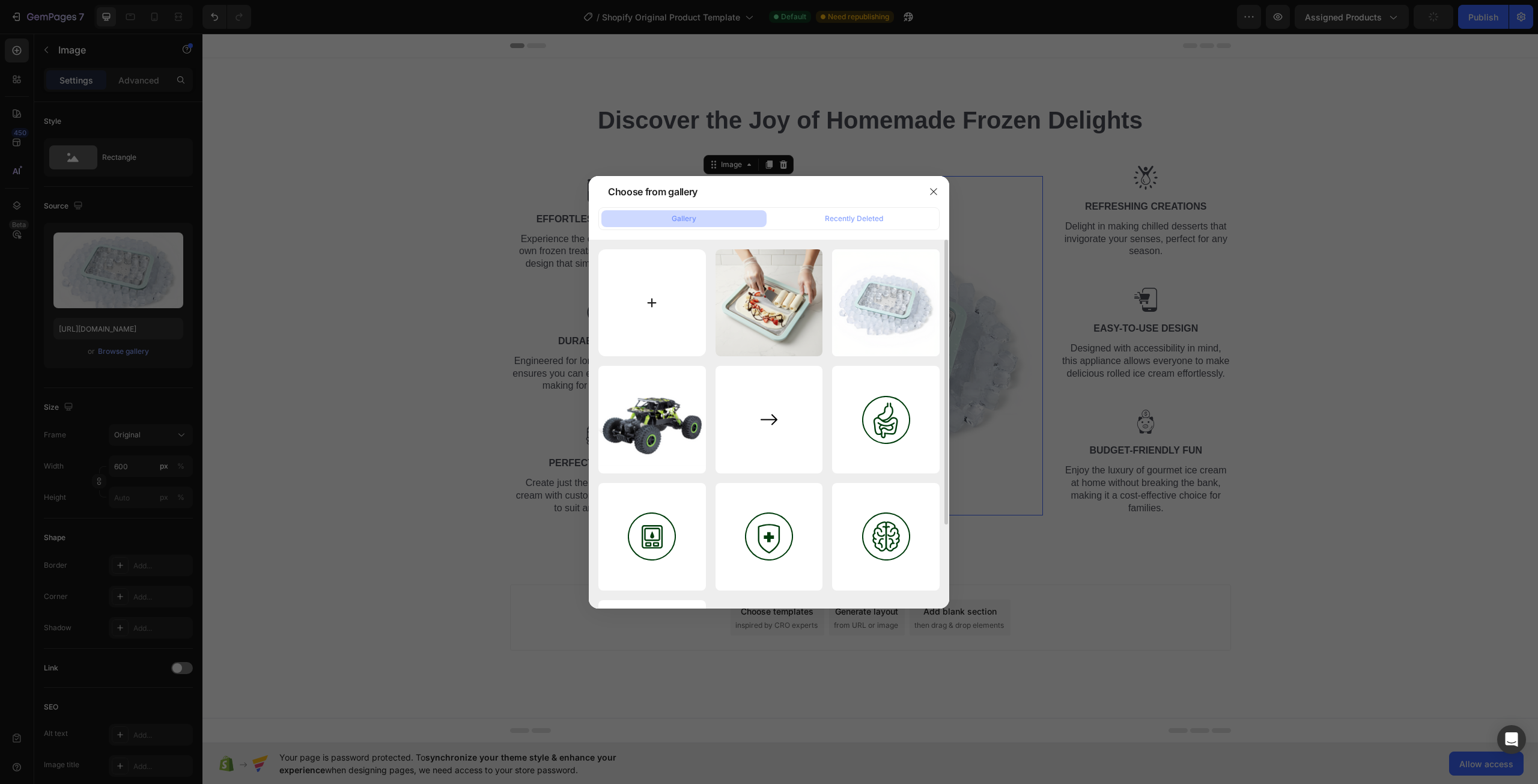
click at [654, 321] on input "file" at bounding box center [652, 303] width 108 height 108
type input "C:\fakepath\generated-image-d8e4db19-dd05-4556-85e0-541ddc38a4f5.png"
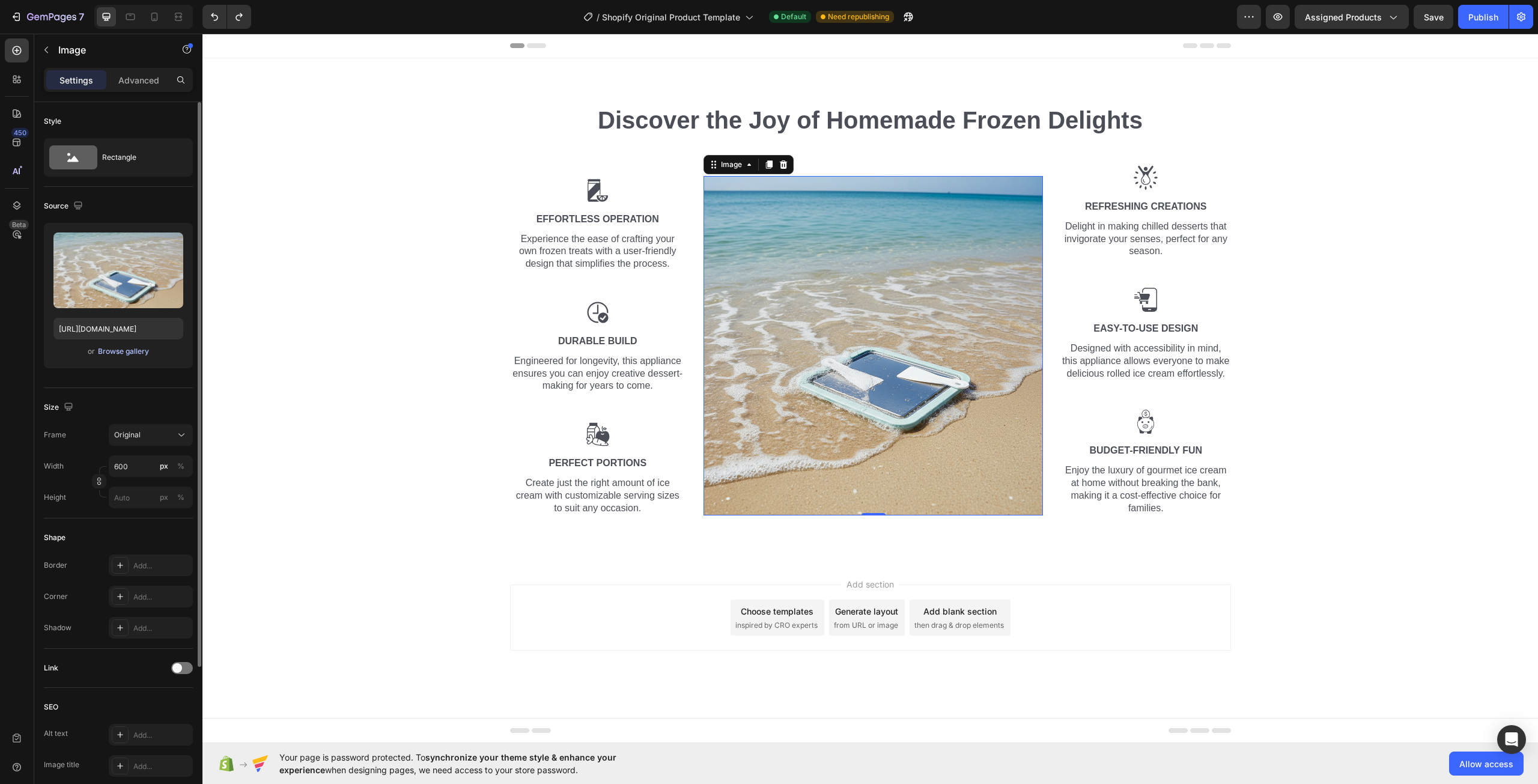
click at [135, 354] on div "Browse gallery" at bounding box center [123, 351] width 51 height 11
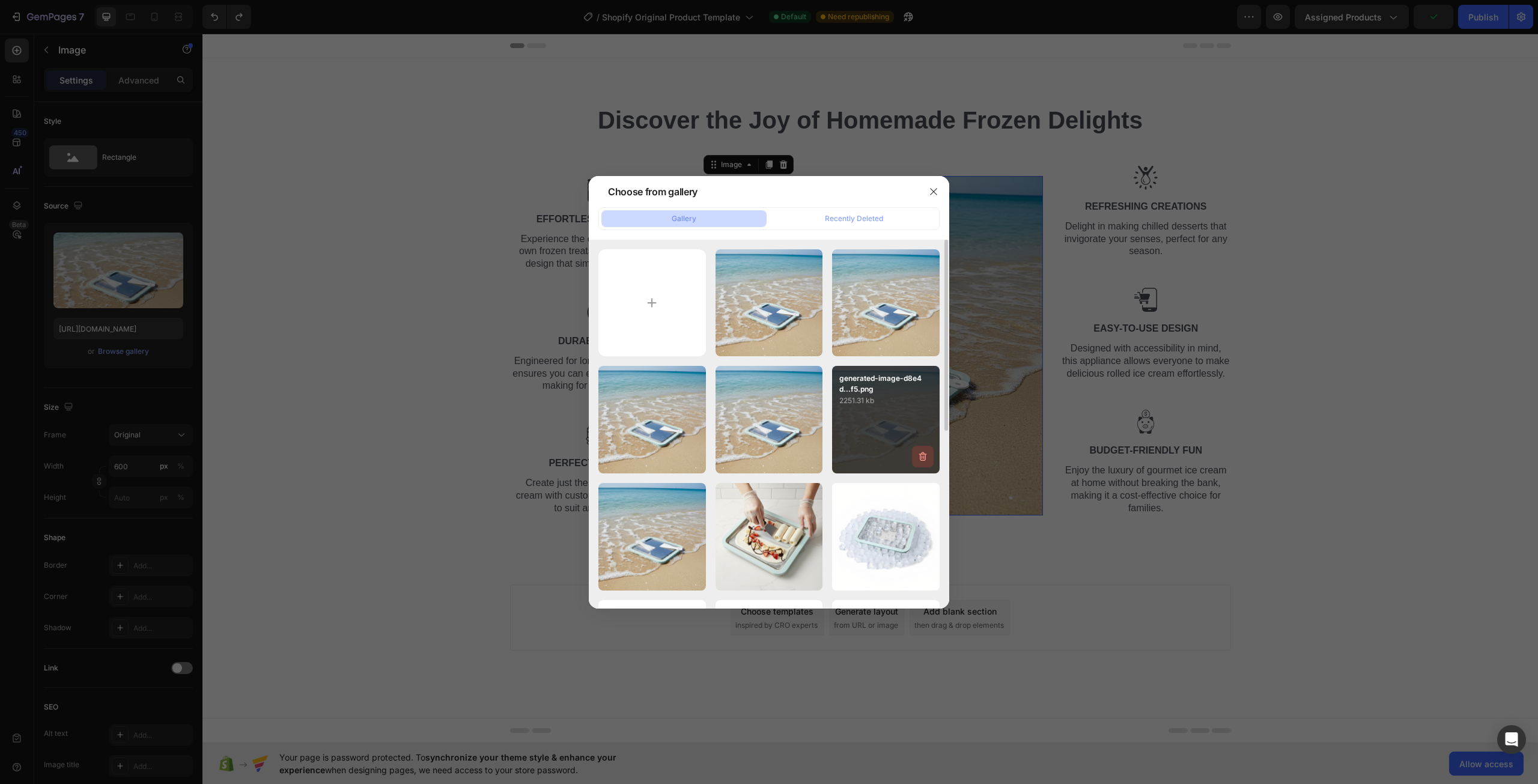
click at [918, 460] on icon "button" at bounding box center [923, 457] width 12 height 12
click at [917, 460] on div "Delete" at bounding box center [916, 459] width 22 height 11
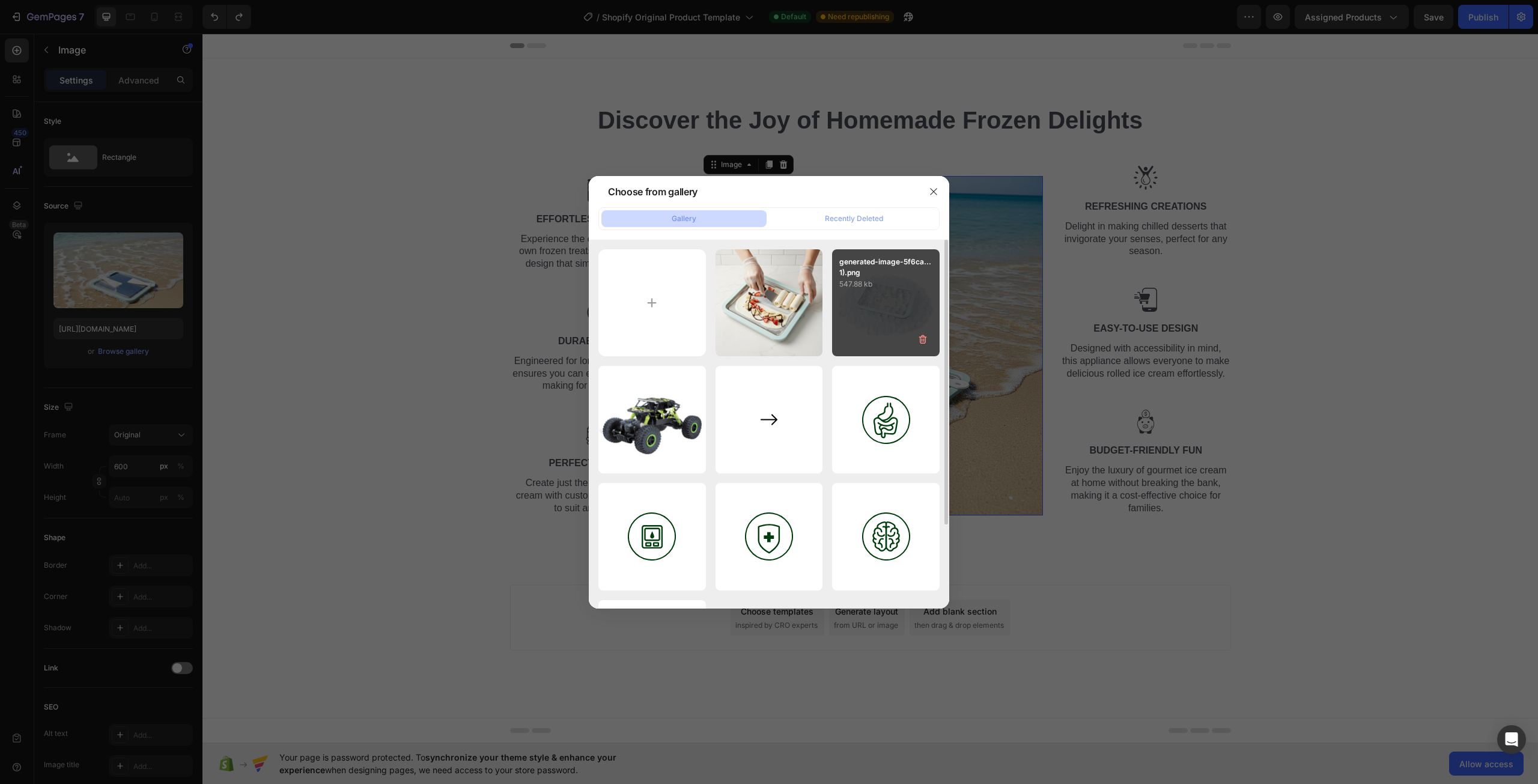
click at [864, 290] on p "547.88 kb" at bounding box center [885, 284] width 93 height 12
type input "[URL][DOMAIN_NAME]"
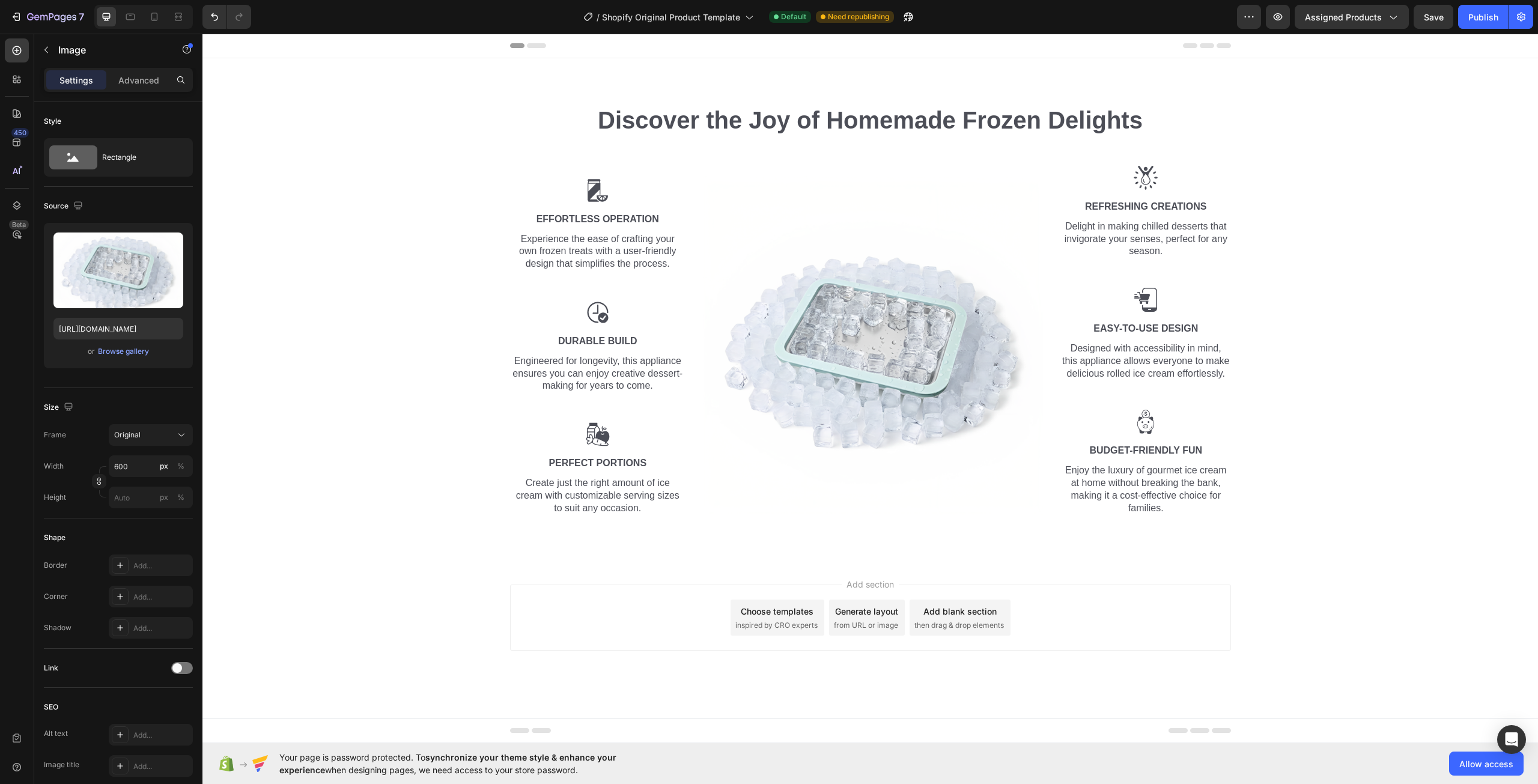
drag, startPoint x: 1344, startPoint y: 646, endPoint x: 1353, endPoint y: 629, distance: 19.9
click at [1344, 643] on div "Add section Choose templates inspired by CRO experts Generate layout from URL o…" at bounding box center [869, 619] width 1335 height 119
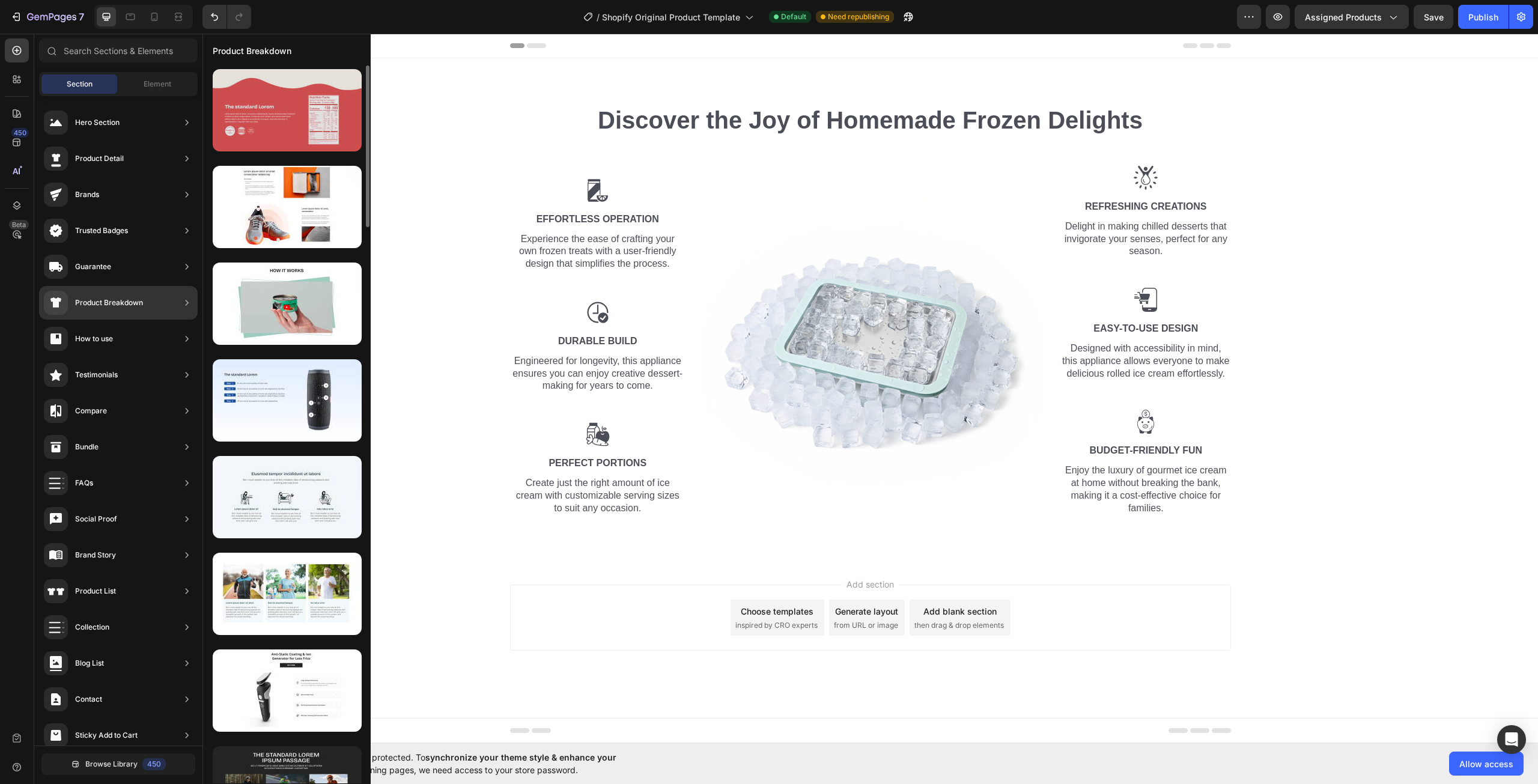
click at [303, 129] on div at bounding box center [287, 110] width 149 height 82
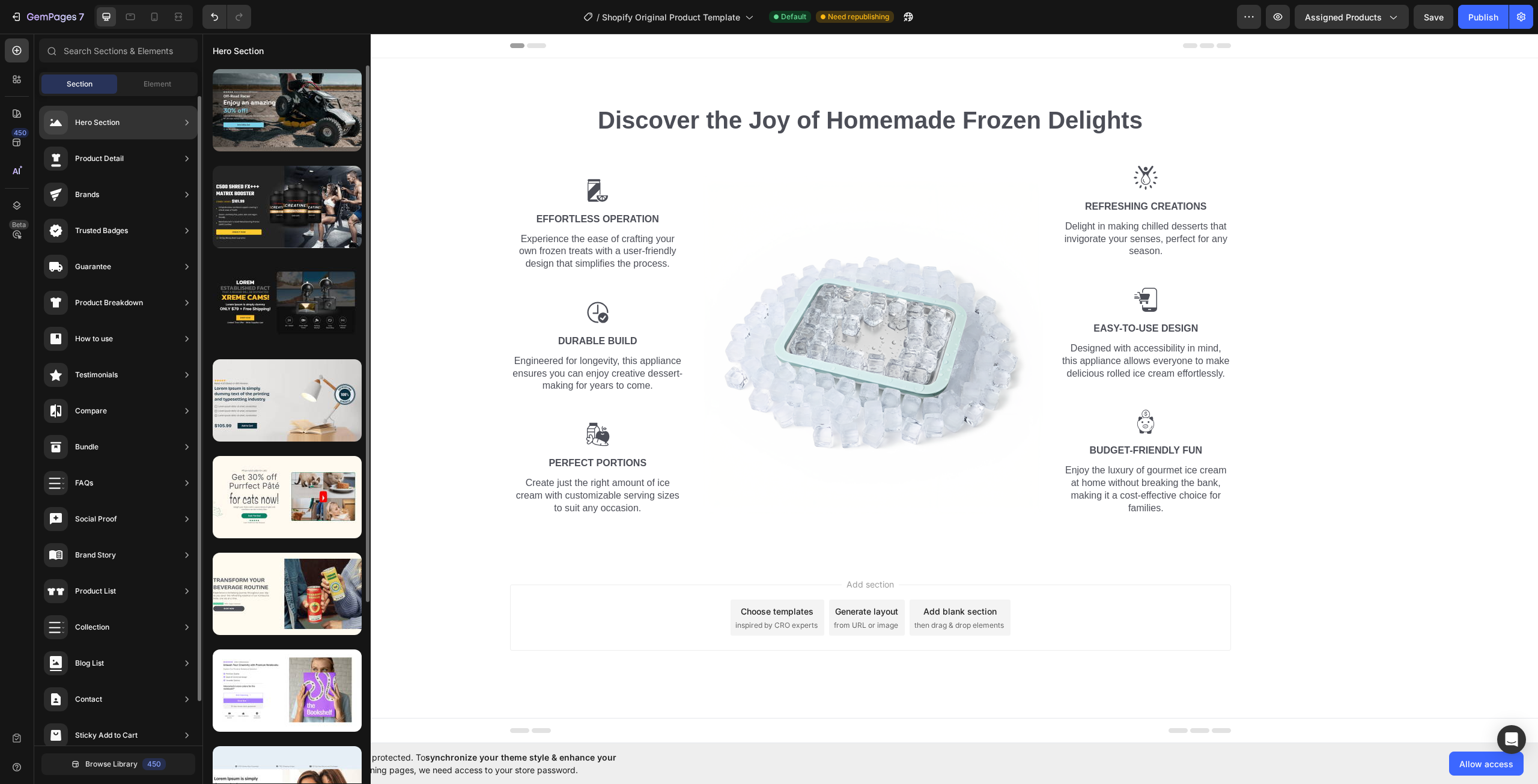
click at [108, 158] on div "Product Detail" at bounding box center [99, 159] width 49 height 12
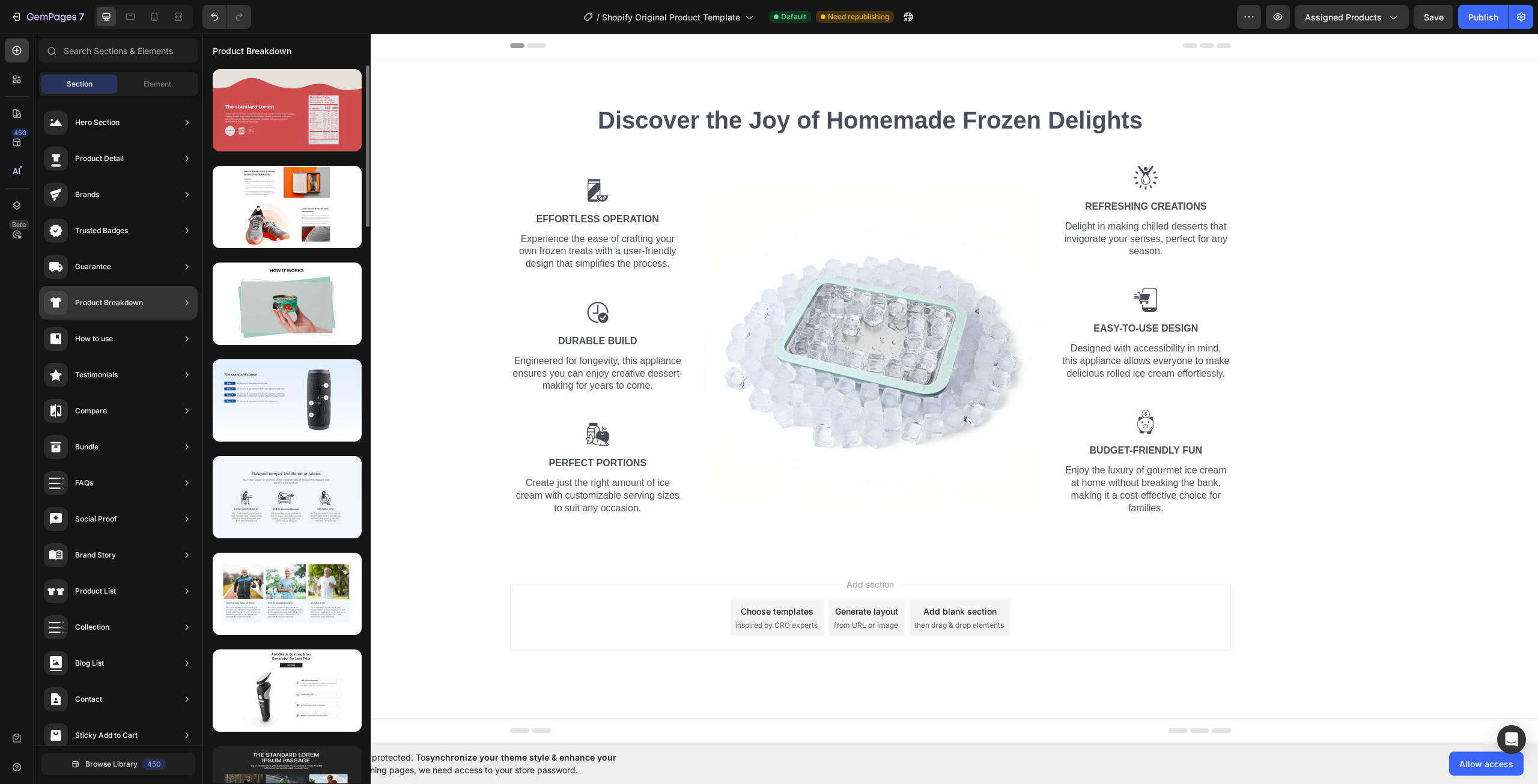
click at [310, 146] on div at bounding box center [287, 110] width 149 height 82
click at [303, 138] on div at bounding box center [287, 110] width 149 height 82
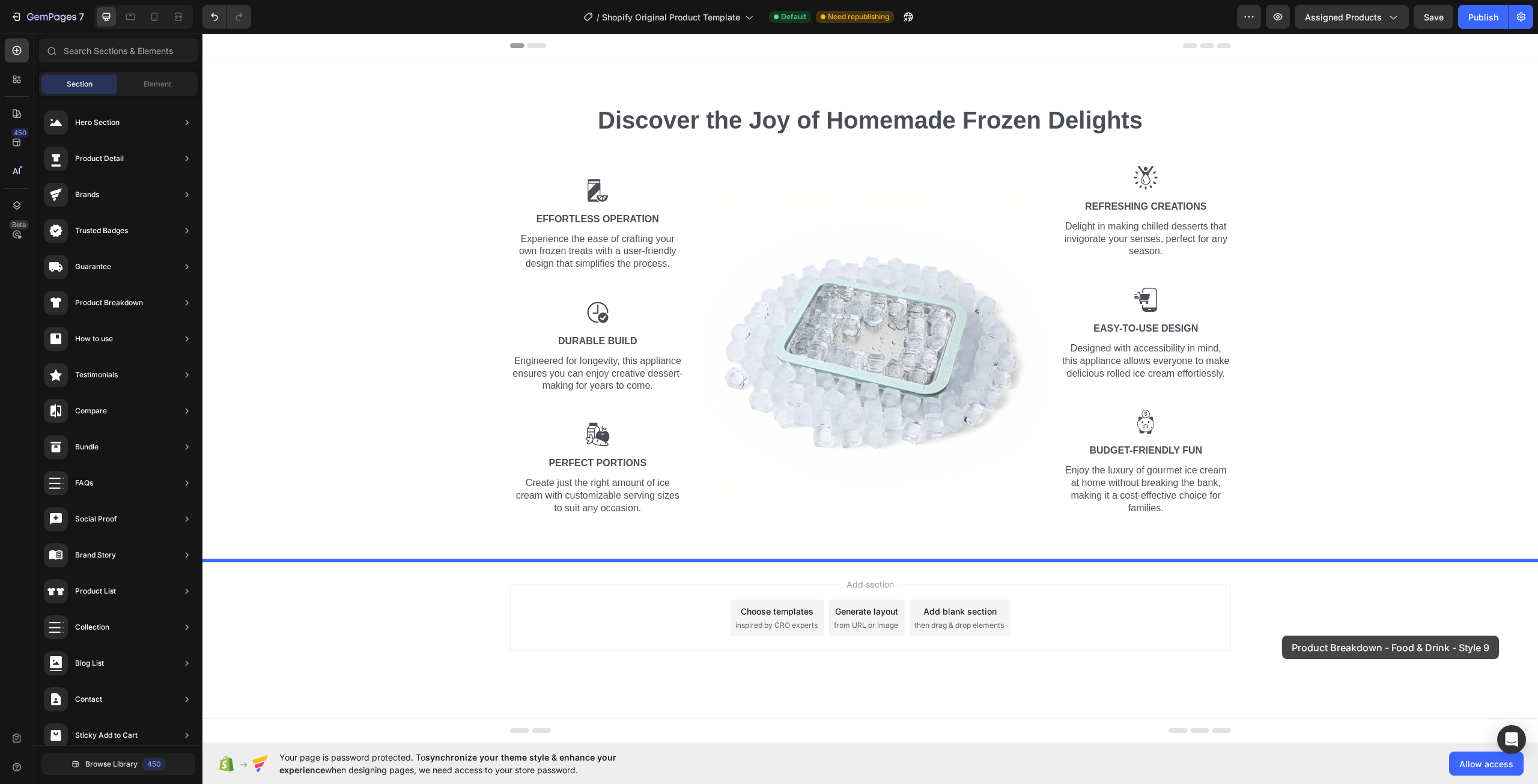
drag, startPoint x: 508, startPoint y: 165, endPoint x: 1282, endPoint y: 634, distance: 905.3
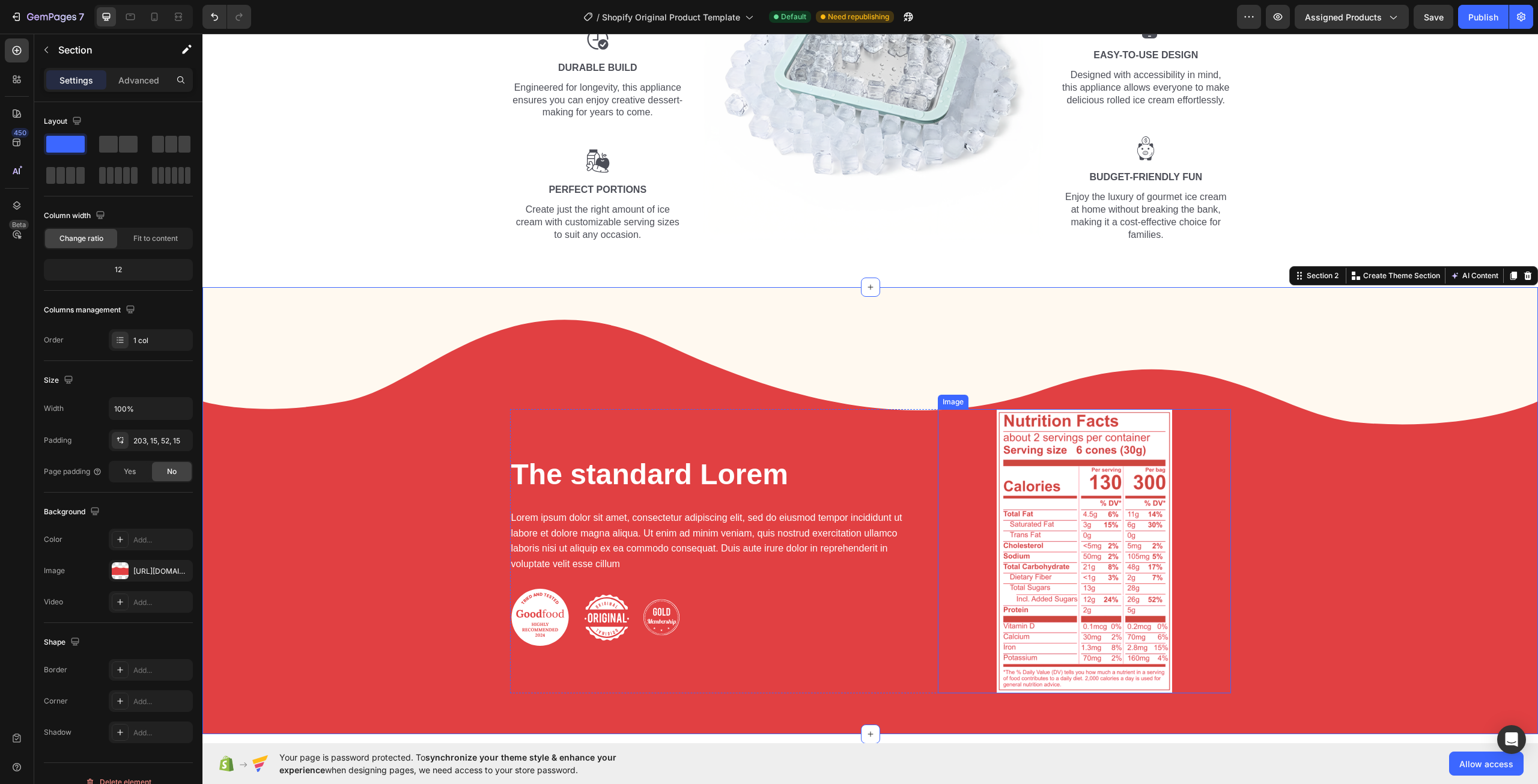
scroll to position [292, 0]
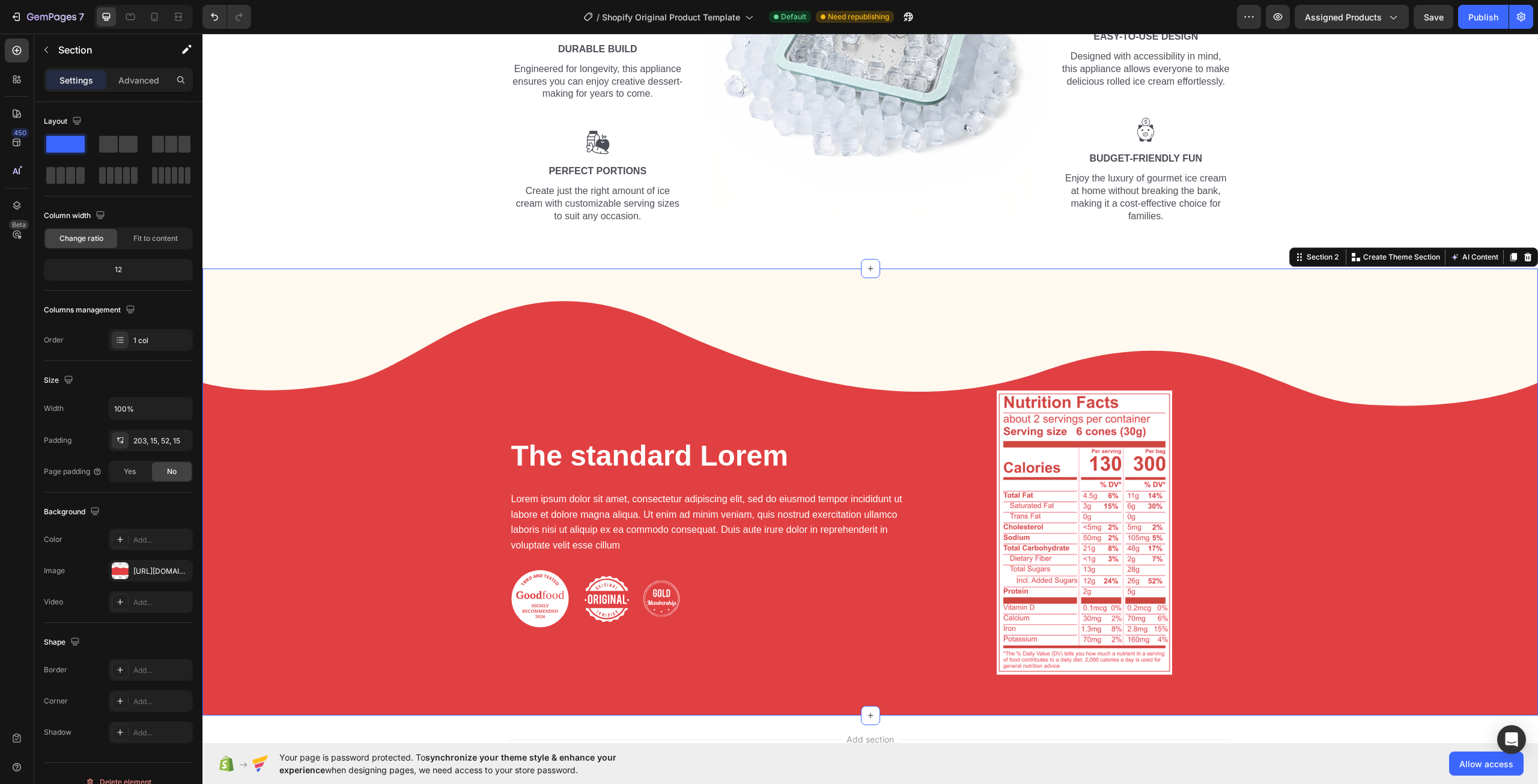
click at [1039, 318] on div "The standard Lorem Heading Lorem ipsum dolor sit amet, consectetur adipiscing e…" at bounding box center [869, 491] width 1335 height 446
click at [1072, 533] on img at bounding box center [1085, 532] width 176 height 284
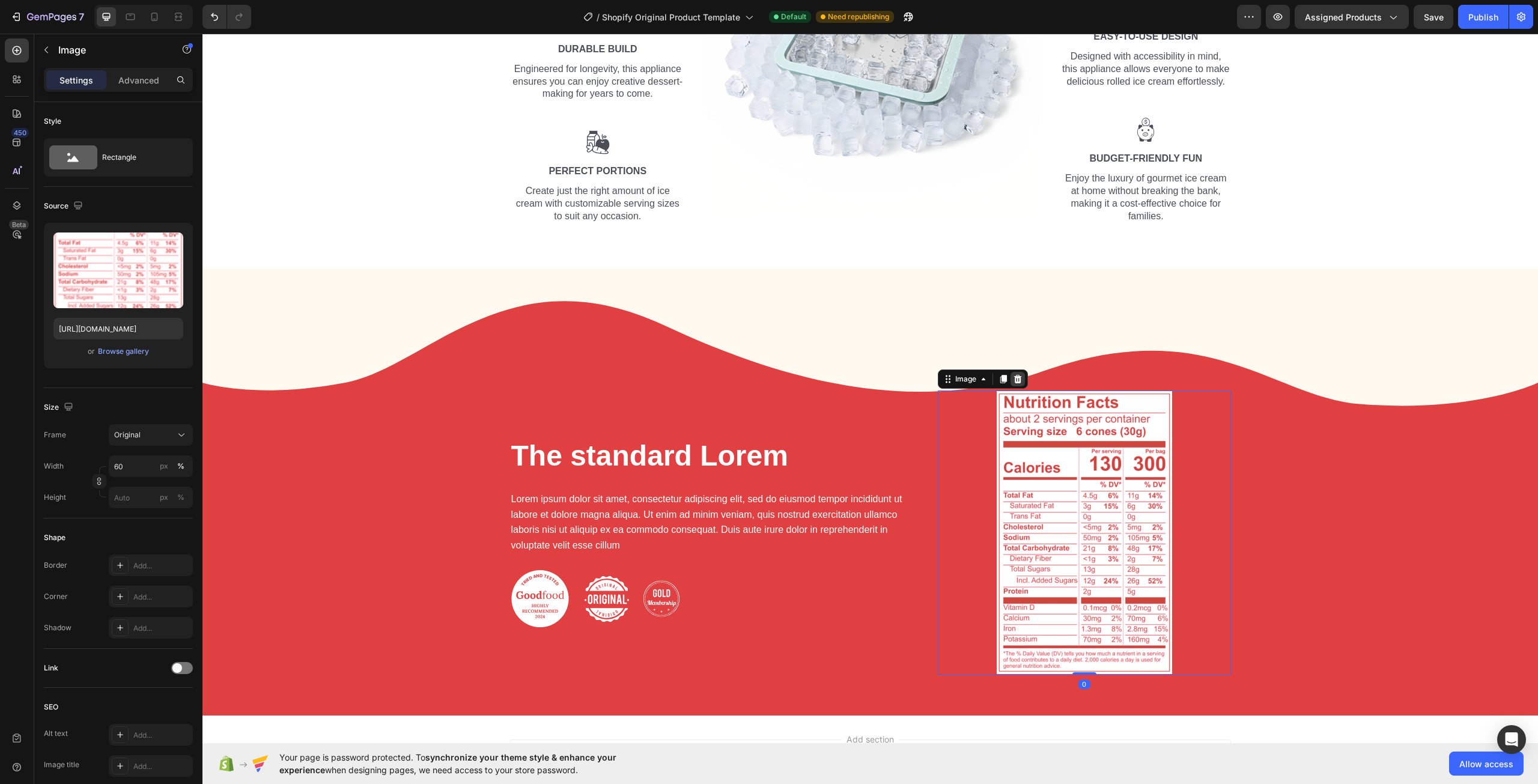
click at [1015, 376] on icon at bounding box center [1018, 379] width 8 height 8
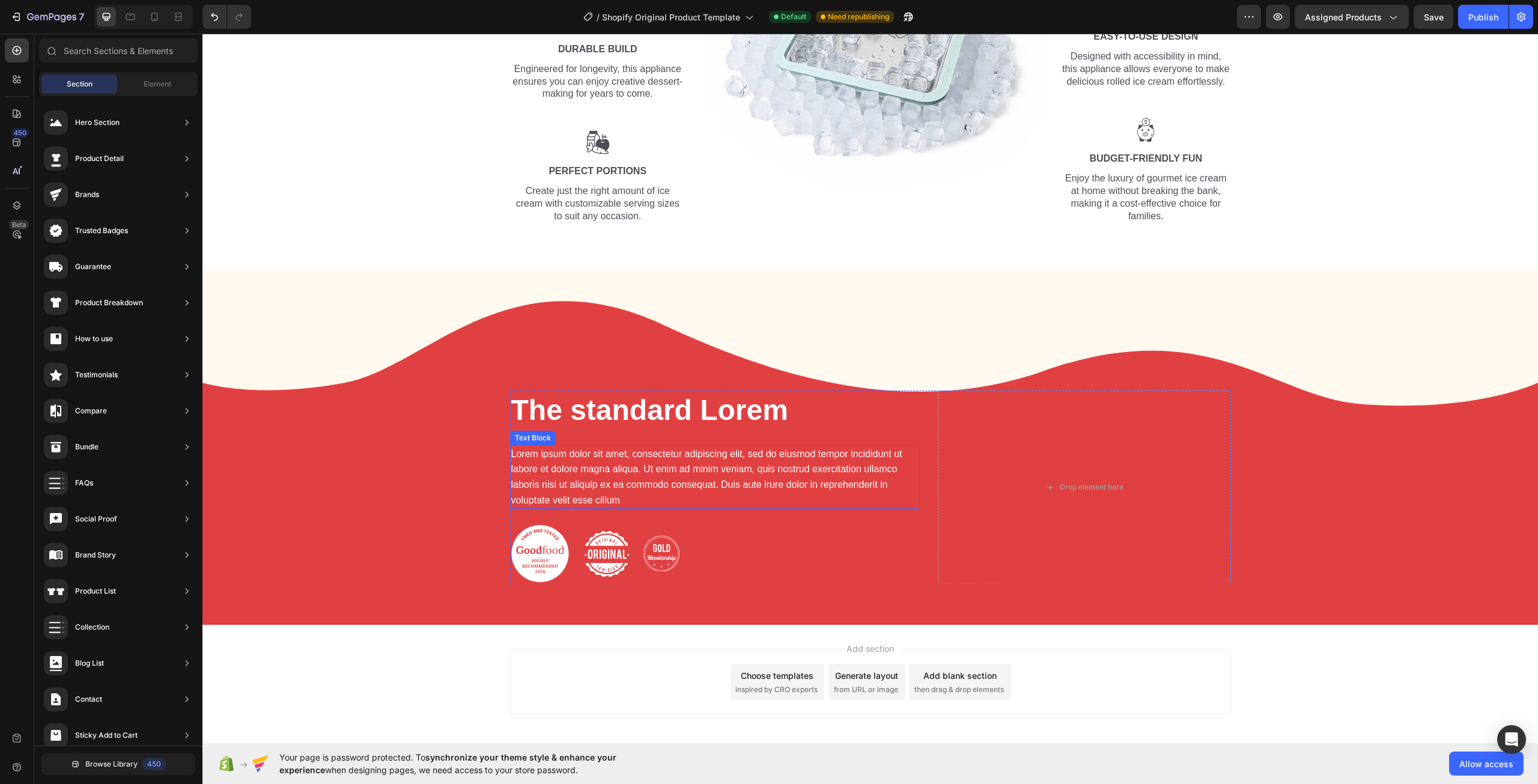
click at [777, 460] on p "Lorem ipsum dolor sit amet, consectetur adipiscing elit, sed do eiusmod tempor …" at bounding box center [715, 476] width 408 height 61
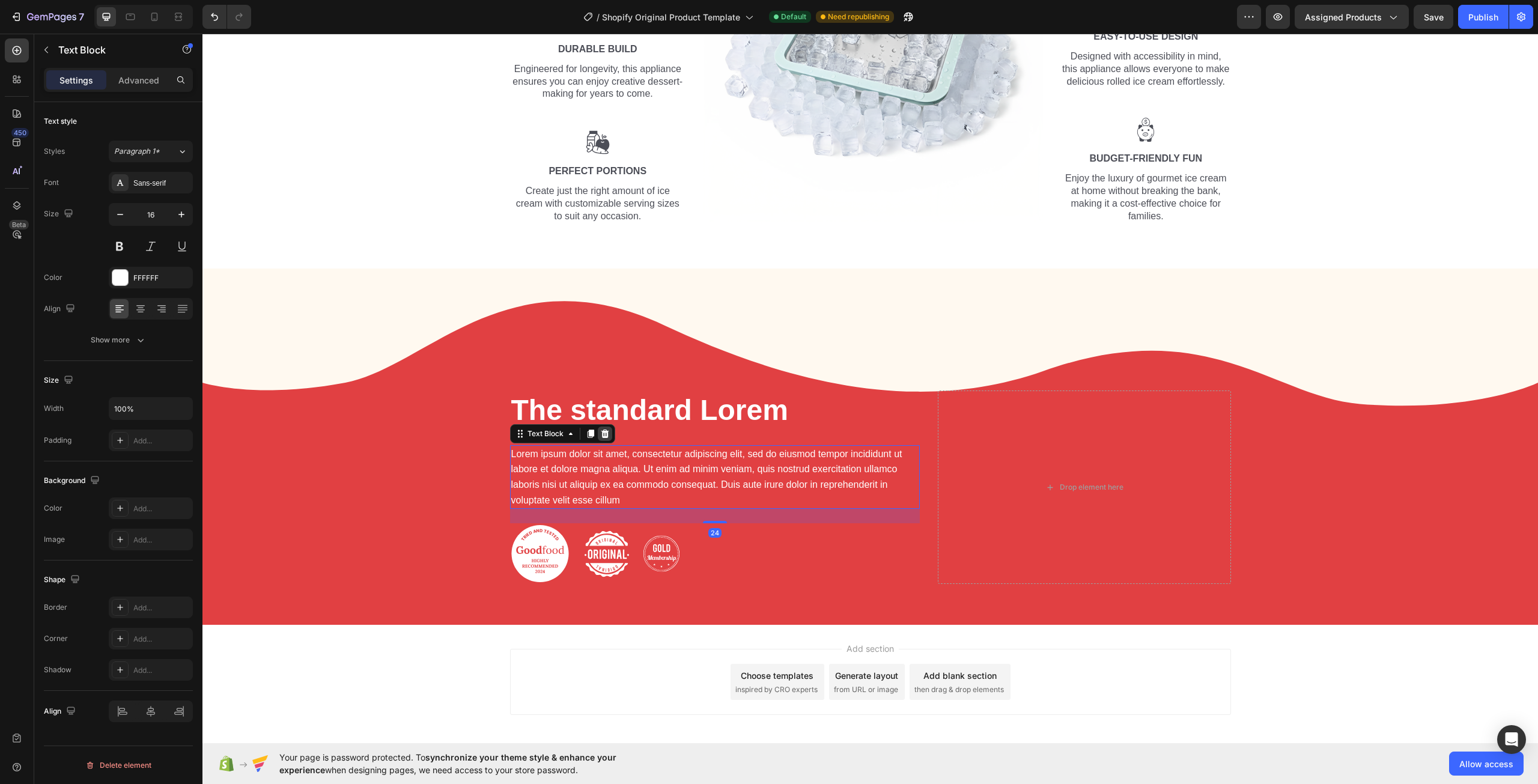
click at [601, 432] on icon at bounding box center [605, 433] width 8 height 8
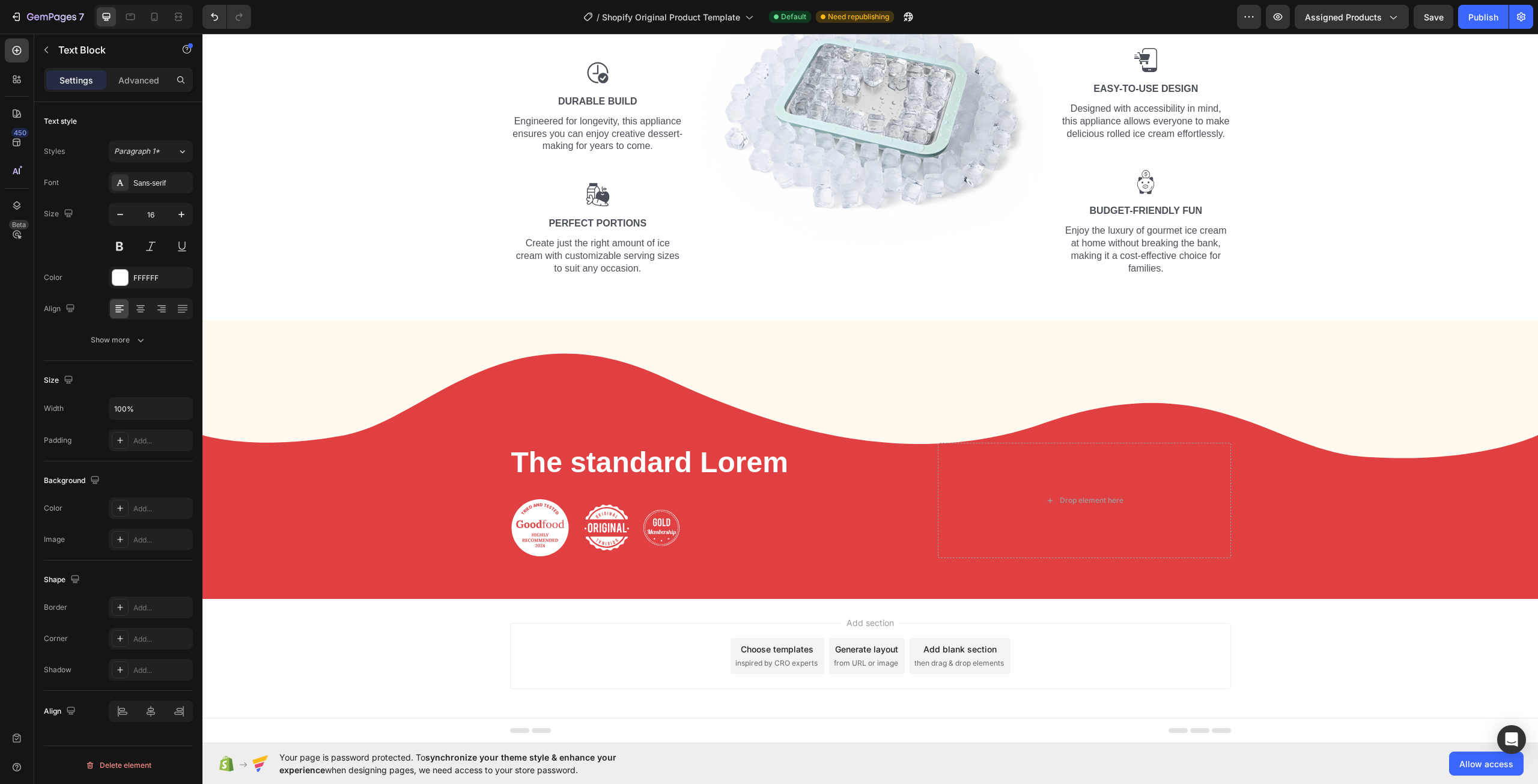
scroll to position [240, 0]
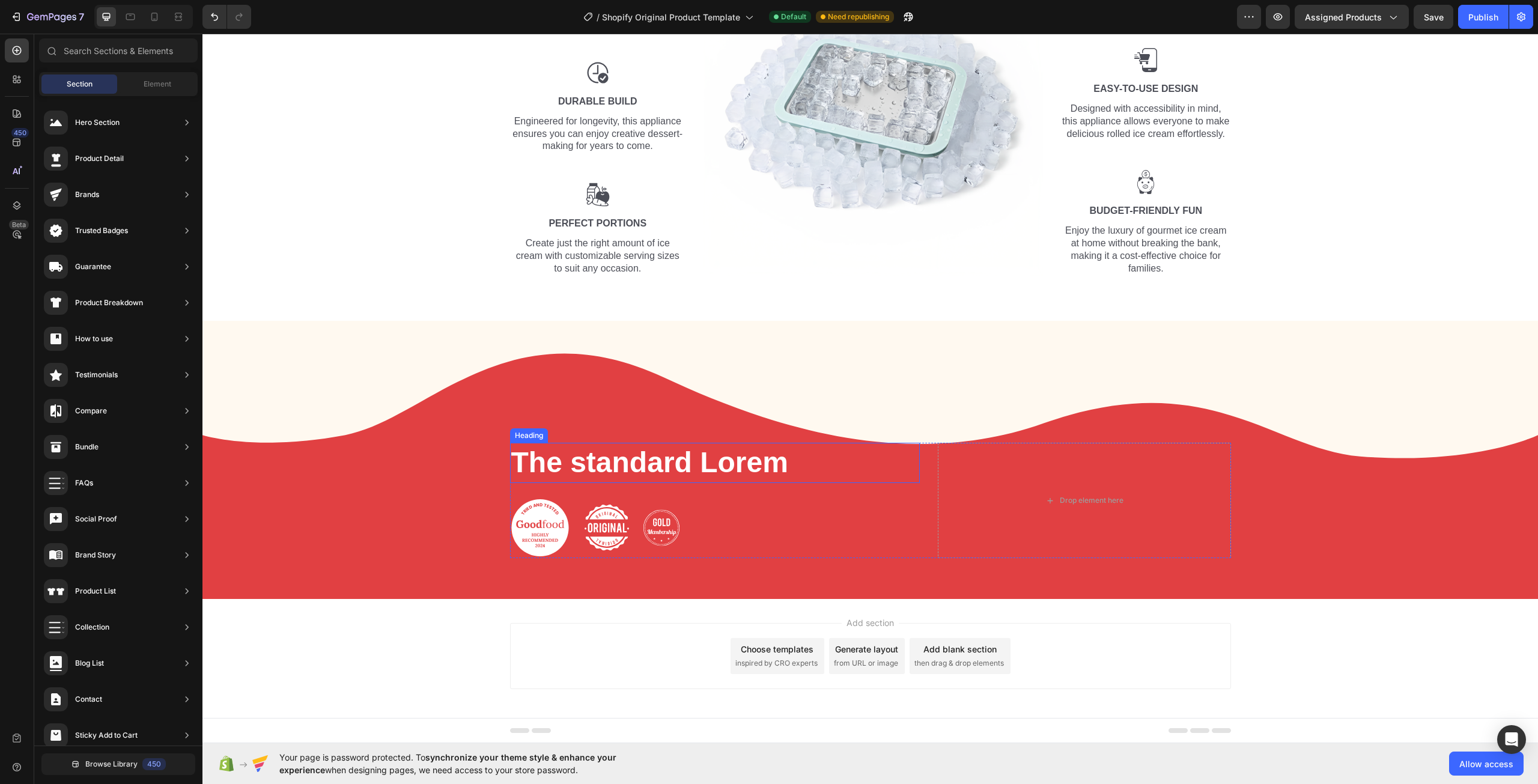
click at [620, 470] on h2 "The standard Lorem" at bounding box center [715, 463] width 410 height 40
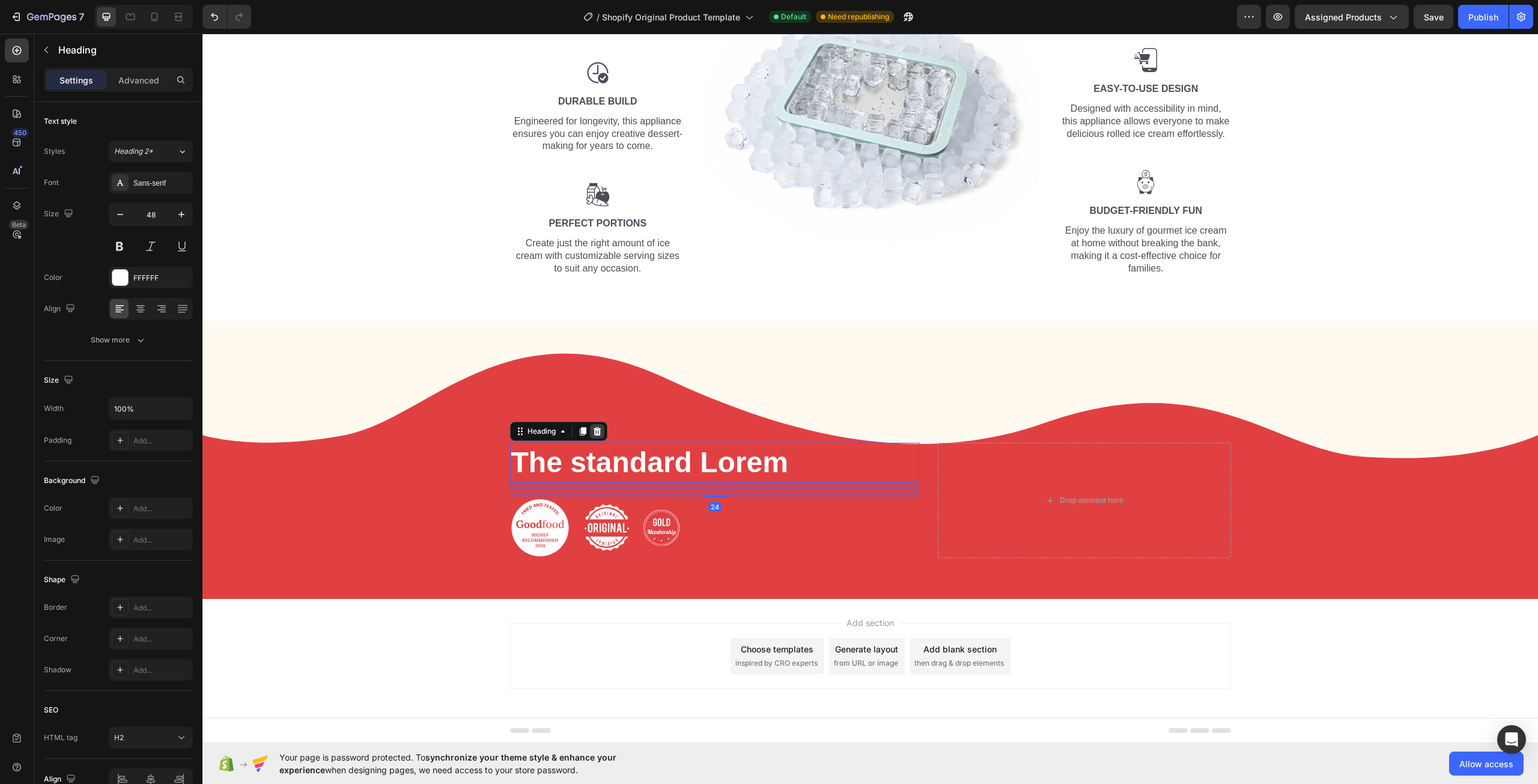
click at [592, 436] on icon at bounding box center [597, 431] width 10 height 10
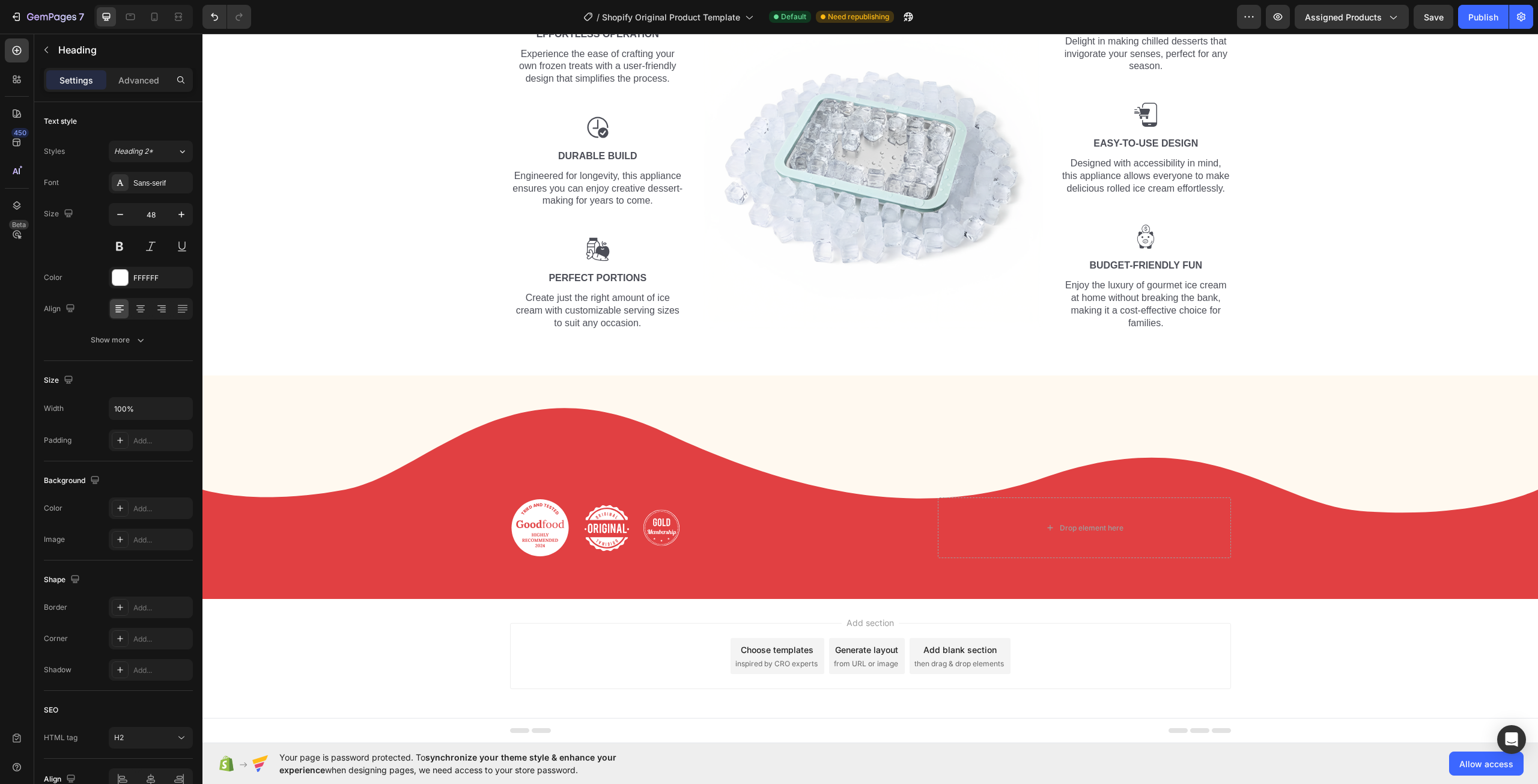
scroll to position [185, 0]
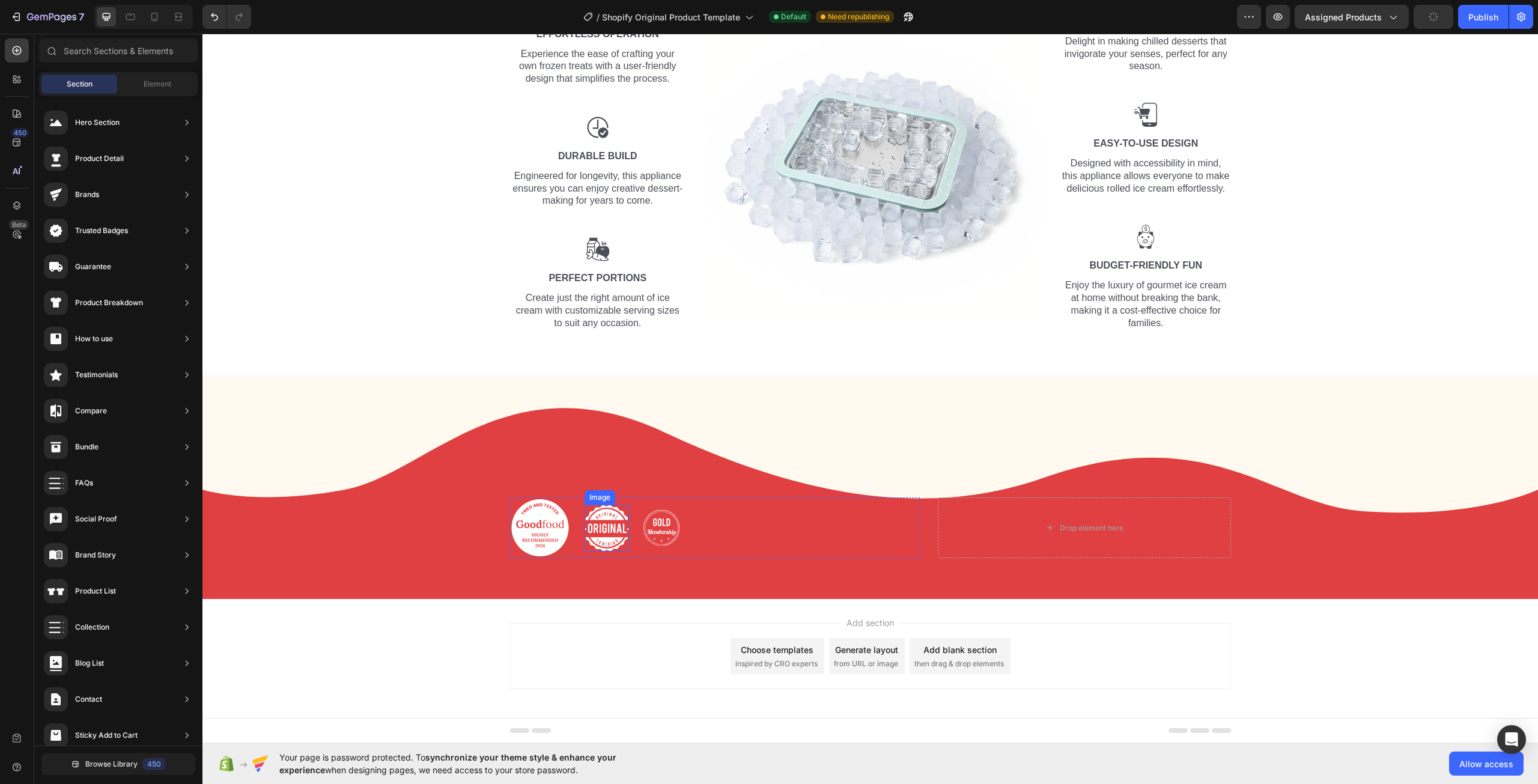
click at [588, 533] on img at bounding box center [606, 528] width 44 height 47
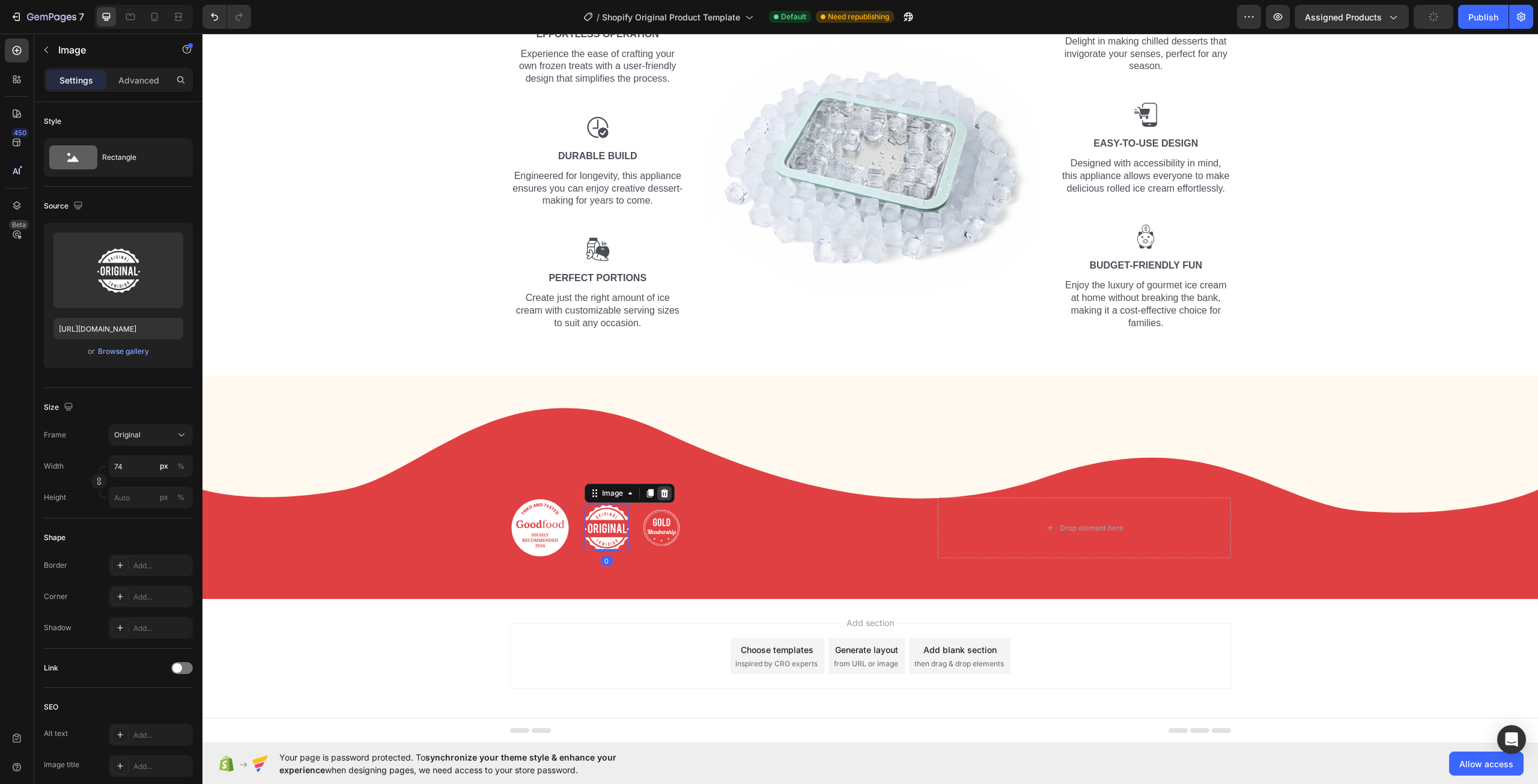
click at [660, 489] on icon at bounding box center [664, 493] width 8 height 8
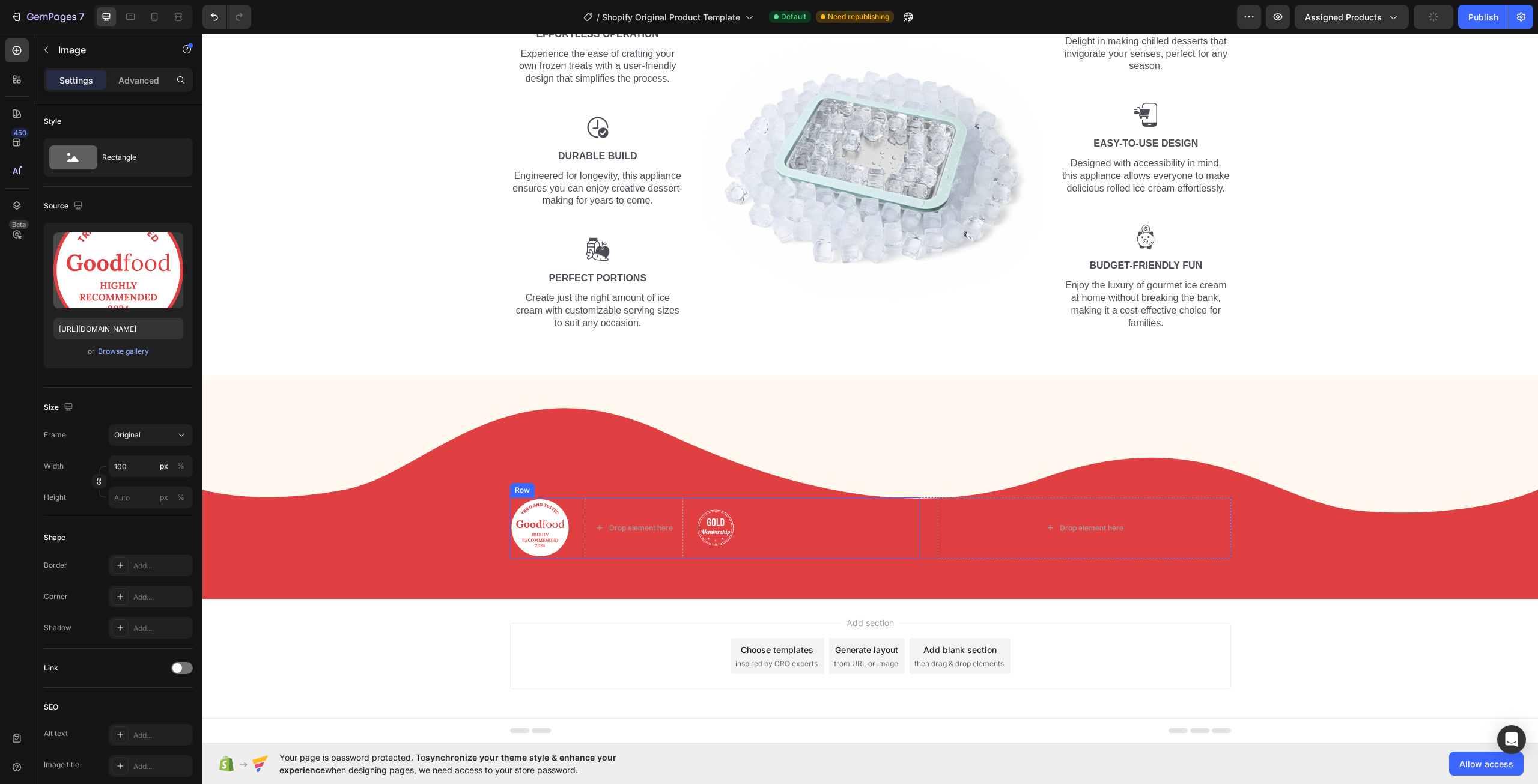
click at [538, 523] on img at bounding box center [540, 527] width 60 height 61
click at [589, 481] on icon at bounding box center [590, 486] width 10 height 10
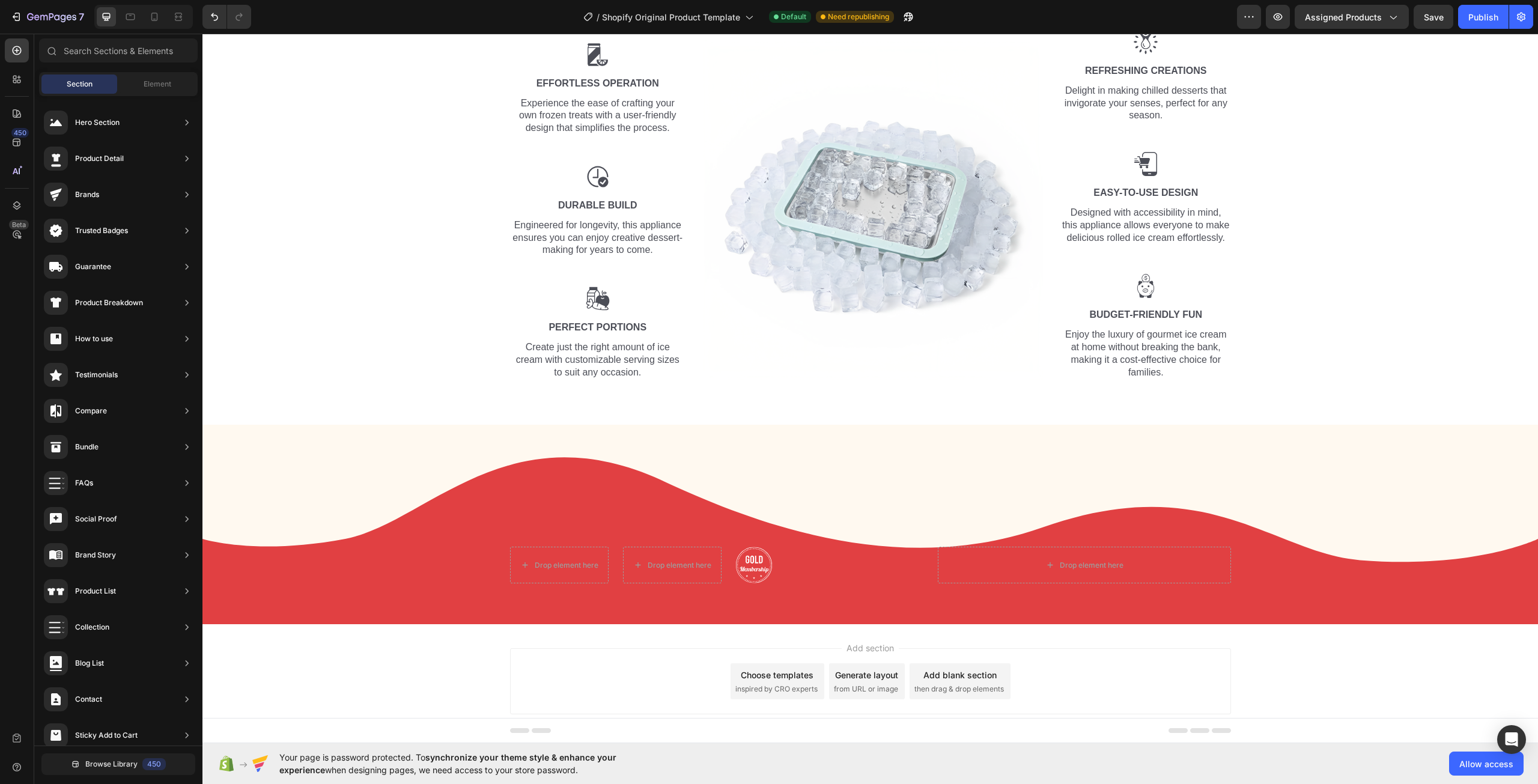
scroll to position [136, 0]
click at [749, 559] on img at bounding box center [754, 565] width 36 height 37
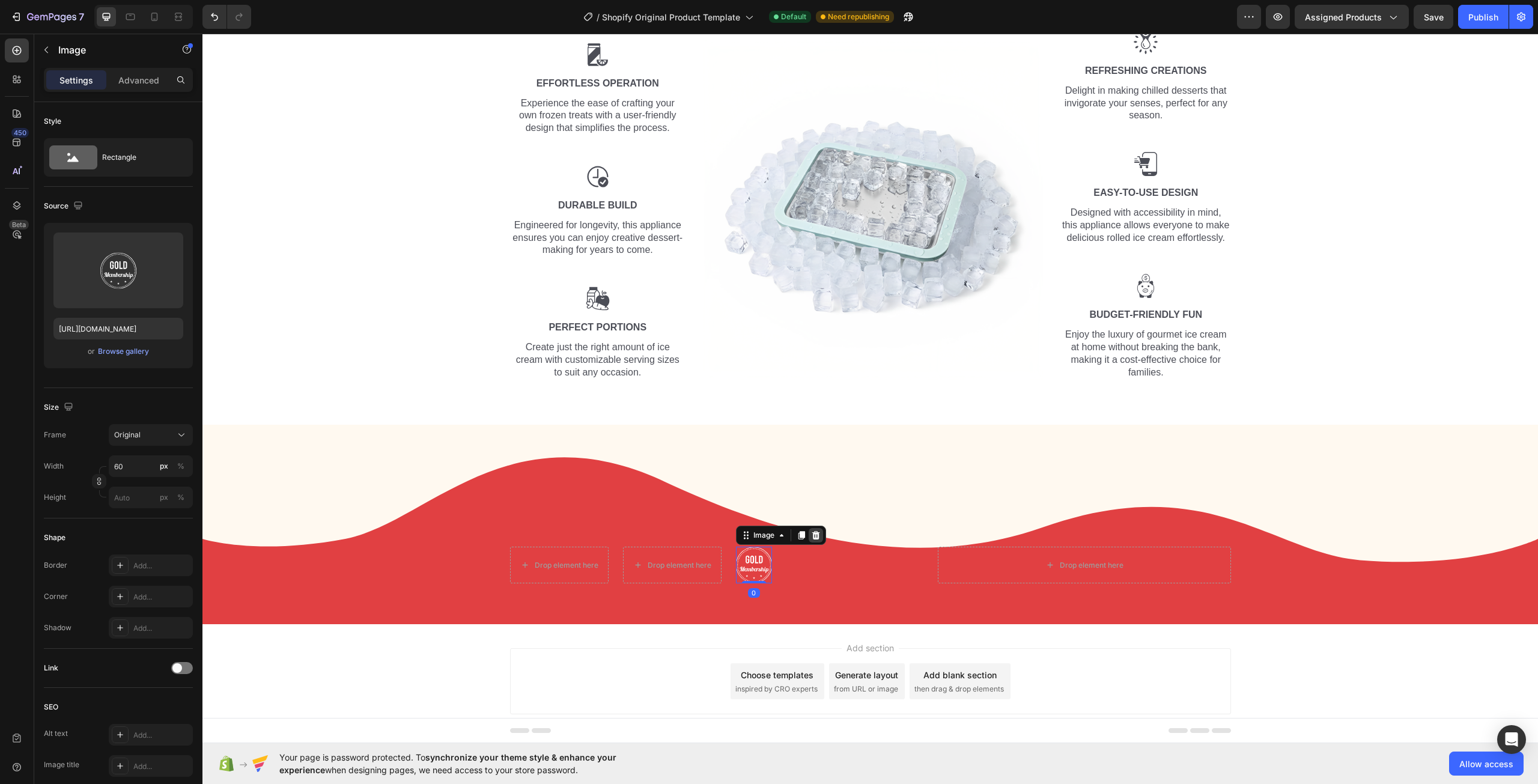
click at [812, 536] on icon at bounding box center [816, 535] width 10 height 10
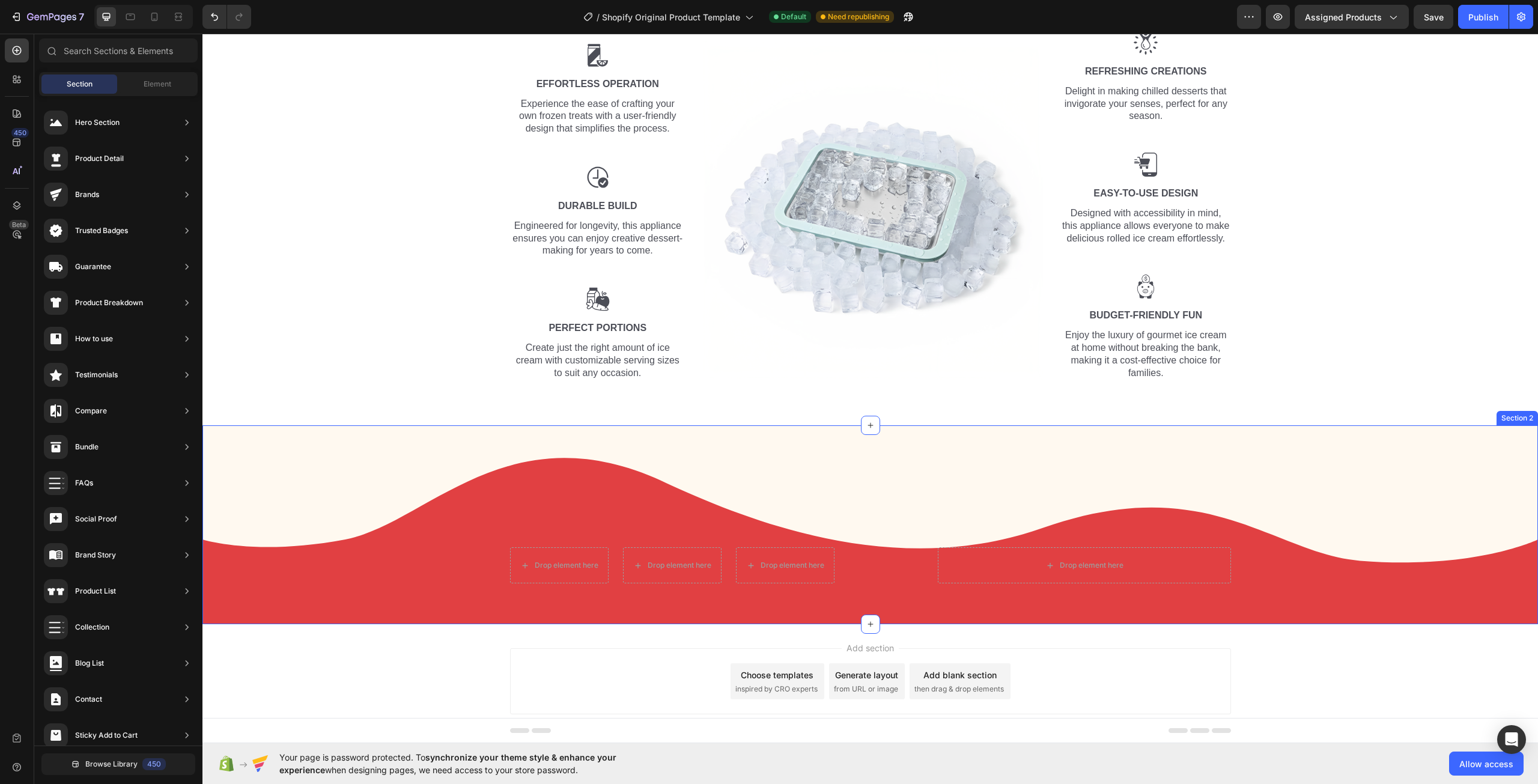
scroll to position [135, 0]
click at [746, 561] on icon at bounding box center [751, 565] width 10 height 10
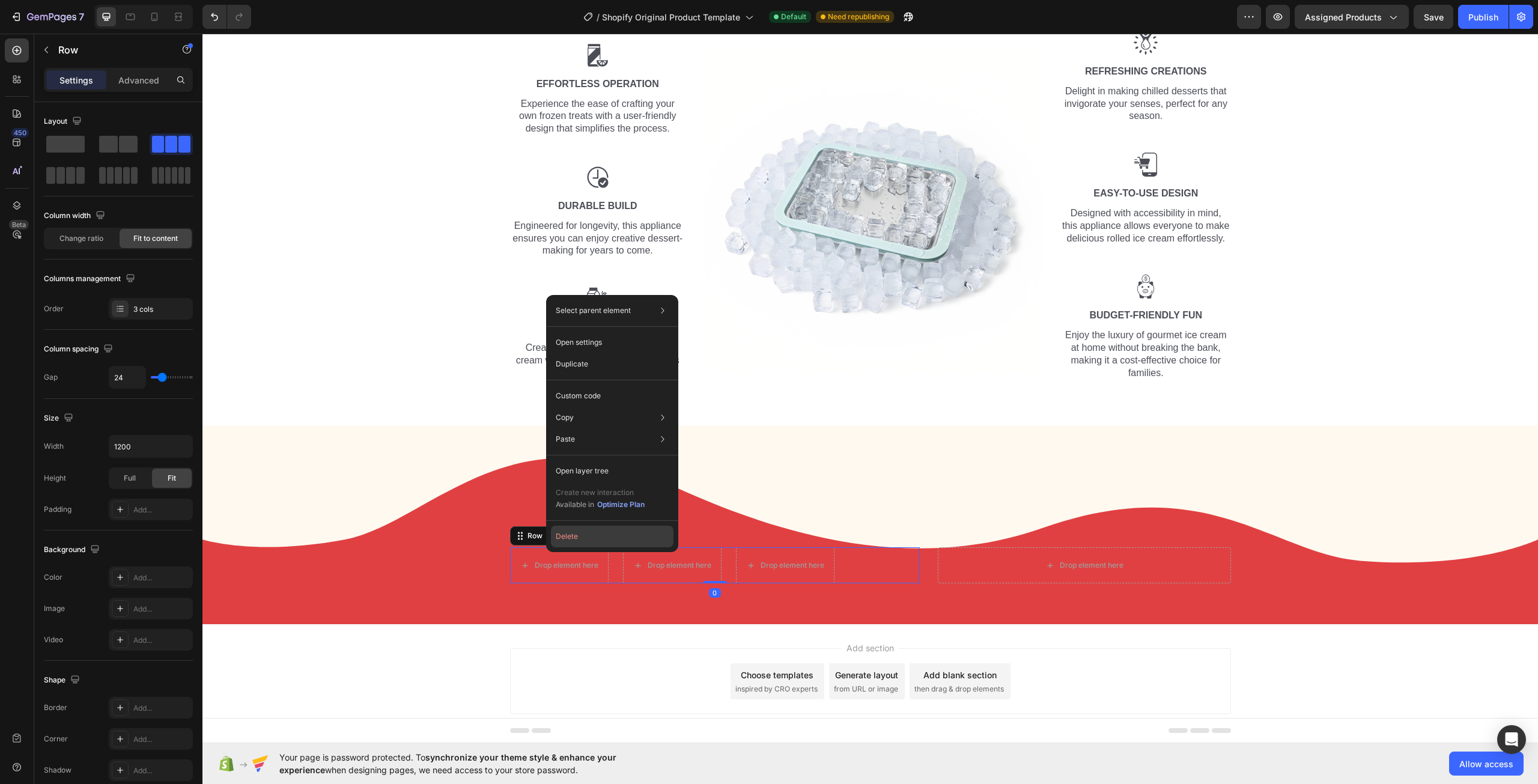
click at [592, 539] on button "Delete" at bounding box center [612, 537] width 123 height 22
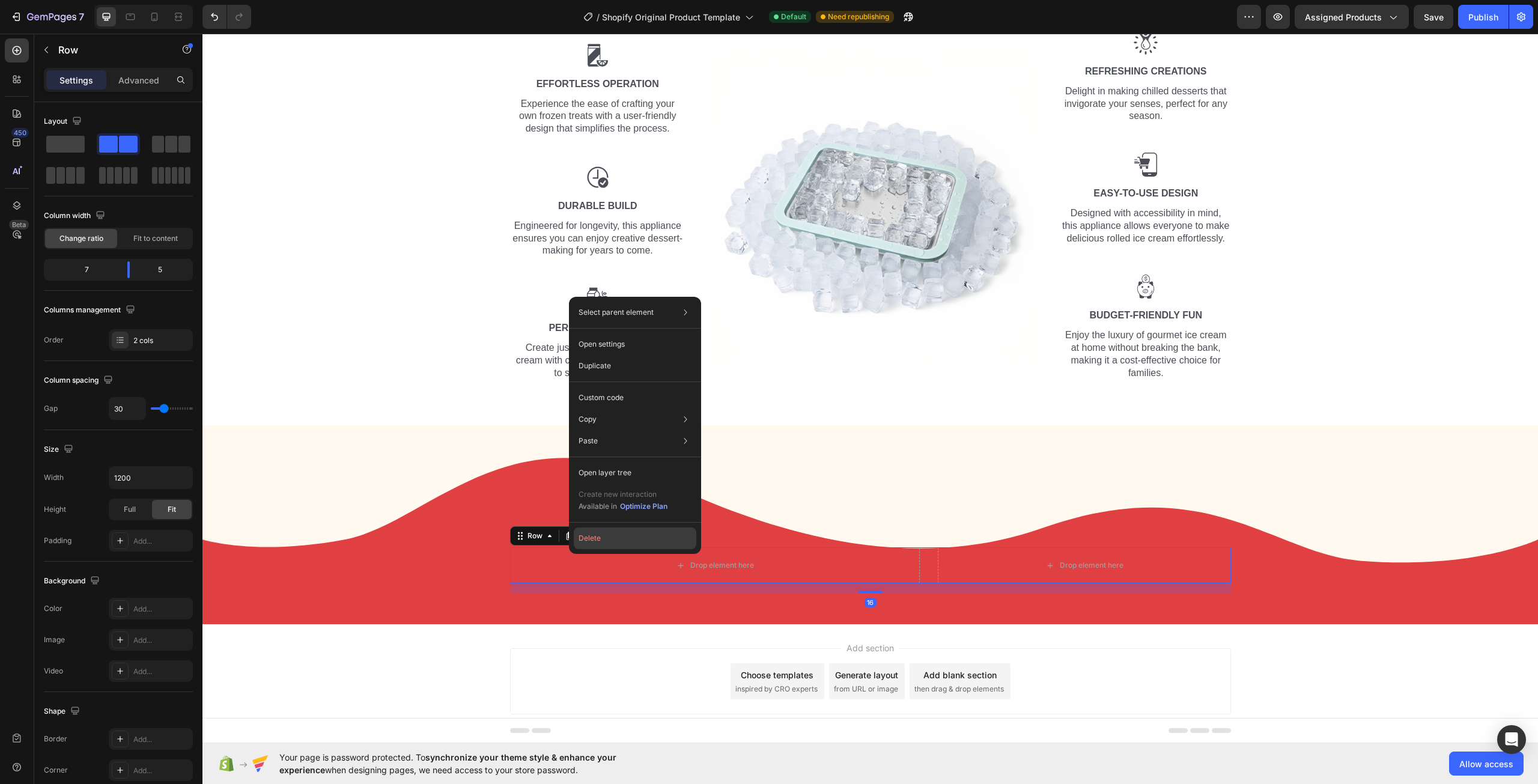
click at [596, 542] on button "Delete" at bounding box center [635, 538] width 123 height 22
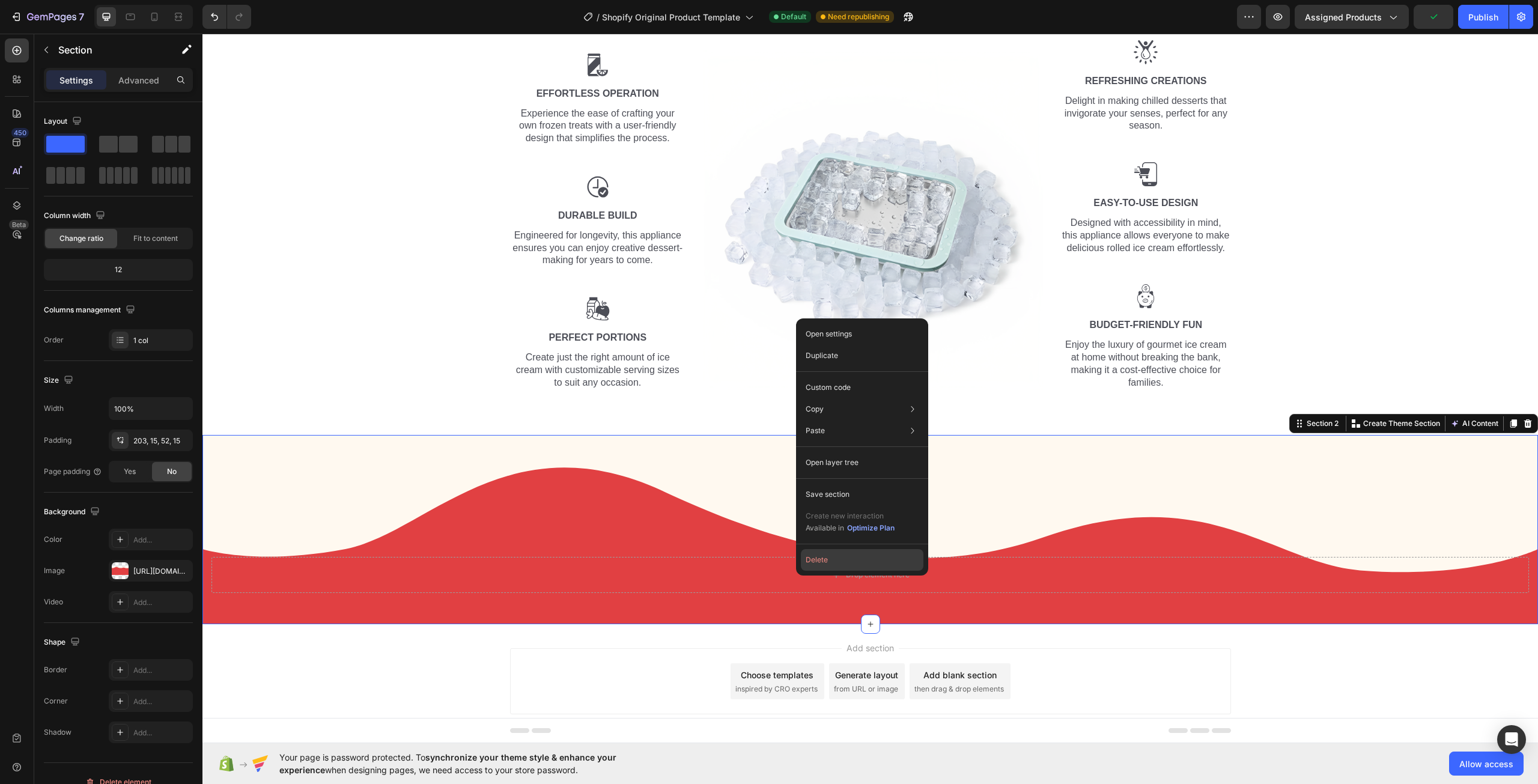
click at [830, 559] on button "Delete" at bounding box center [862, 560] width 123 height 22
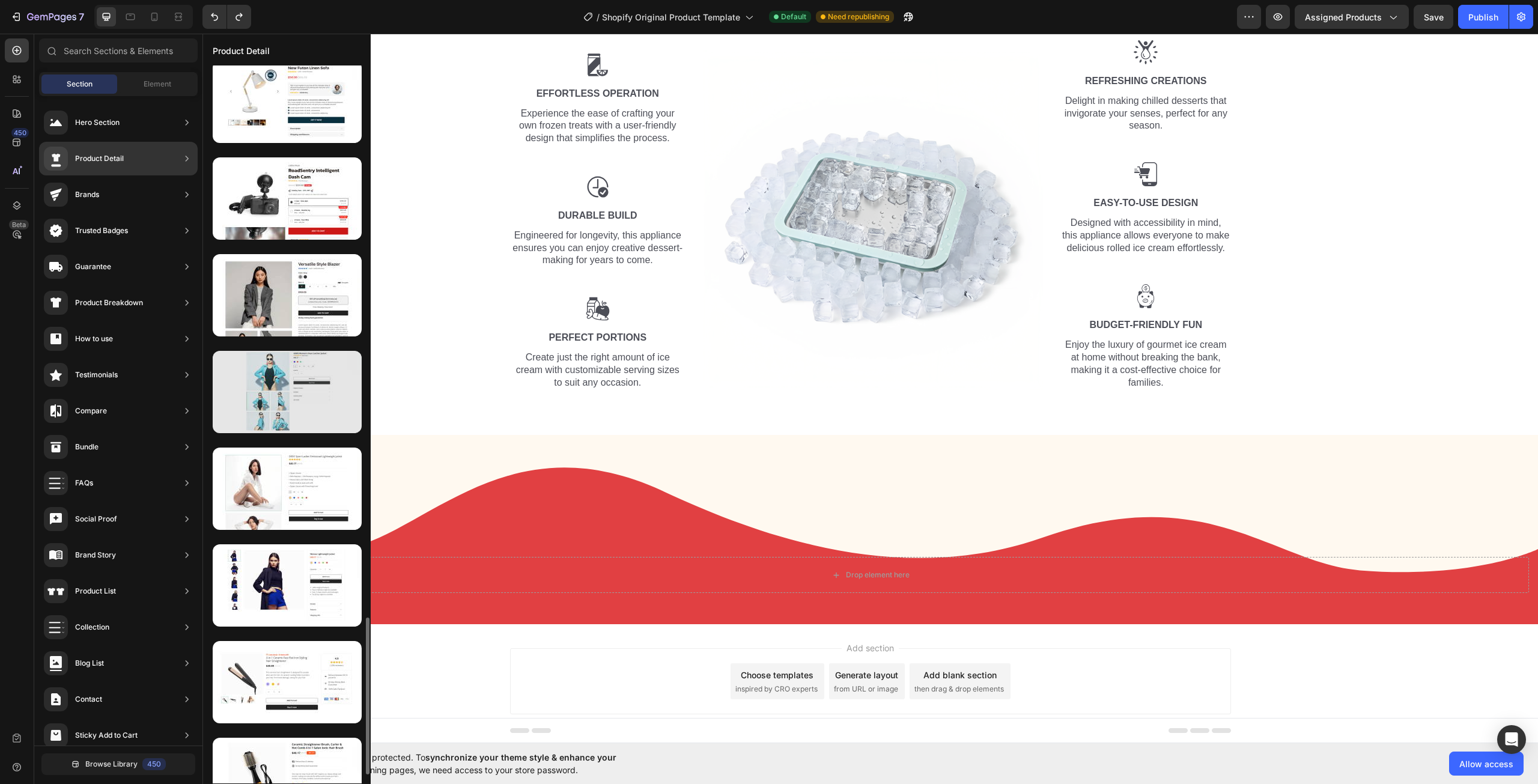
scroll to position [2563, 0]
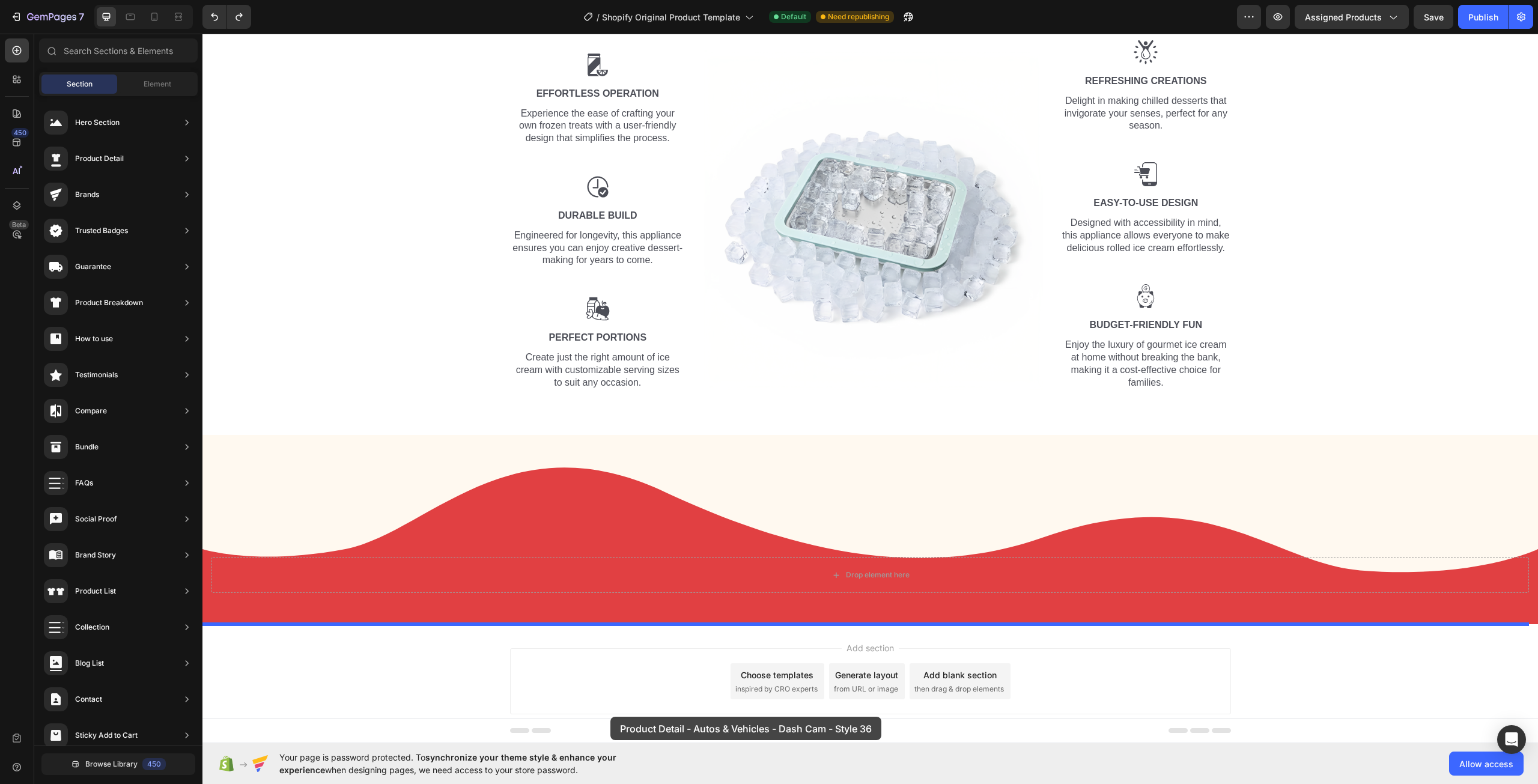
drag, startPoint x: 482, startPoint y: 208, endPoint x: 584, endPoint y: 693, distance: 495.4
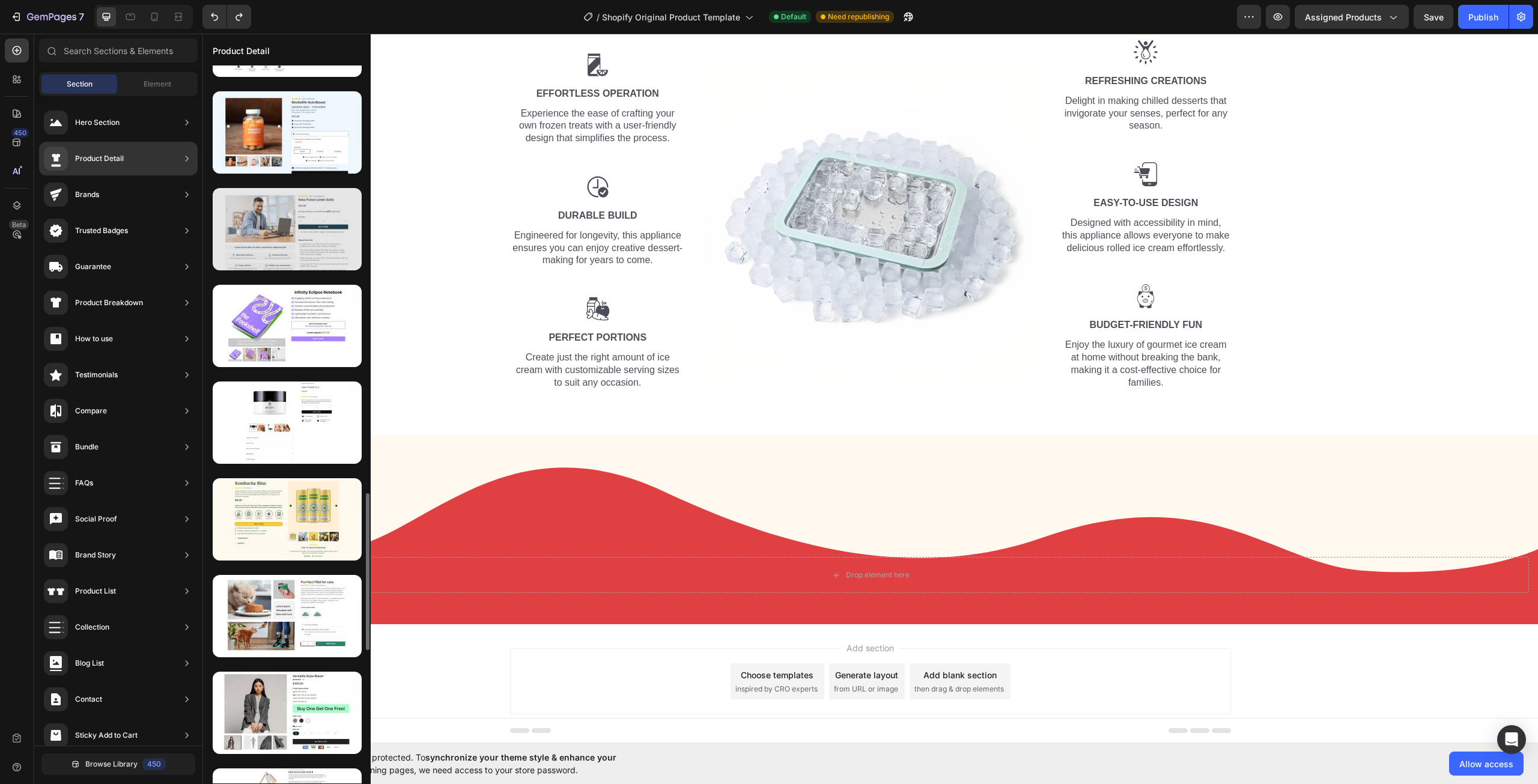
scroll to position [1742, 0]
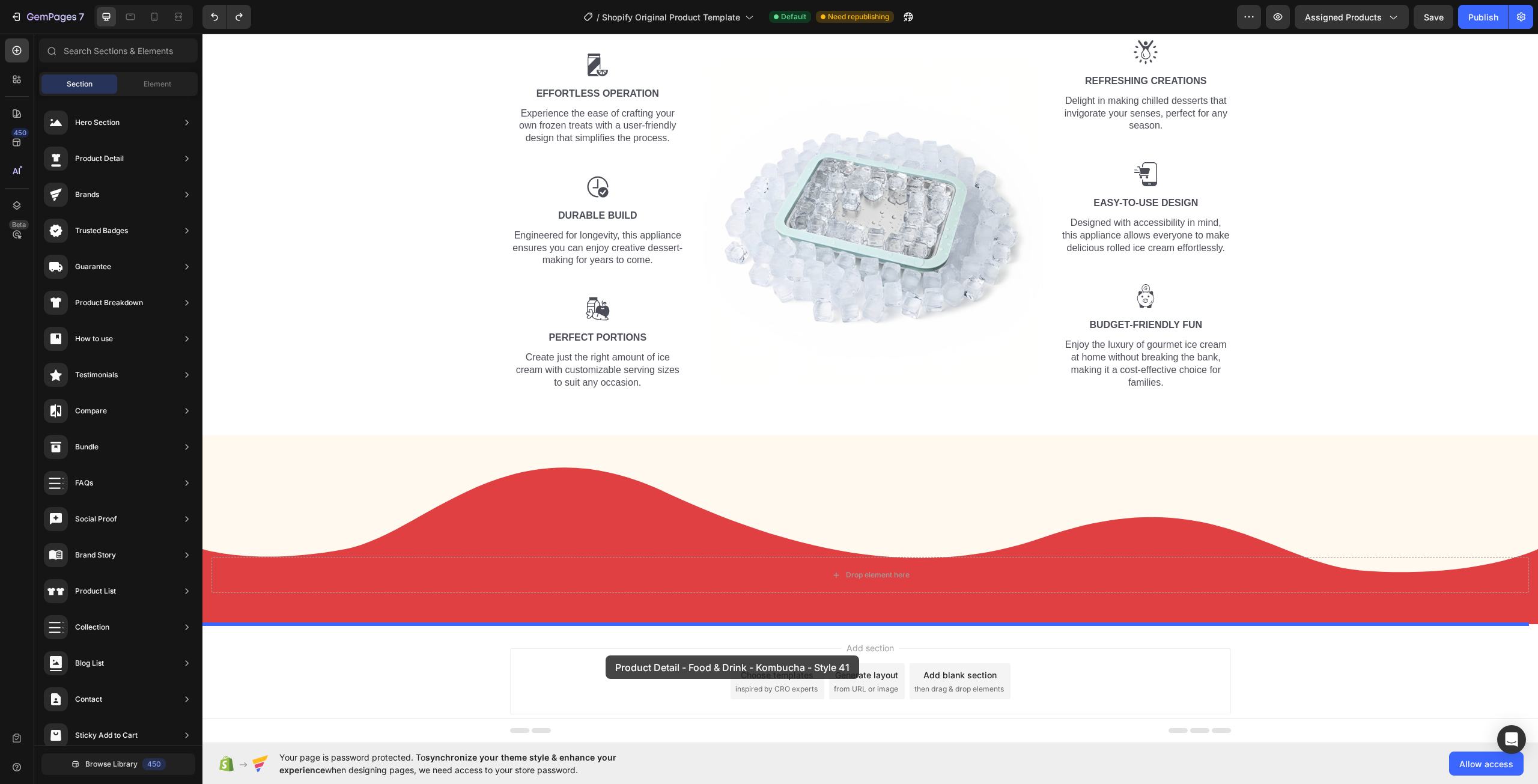
drag, startPoint x: 460, startPoint y: 415, endPoint x: 605, endPoint y: 658, distance: 283.4
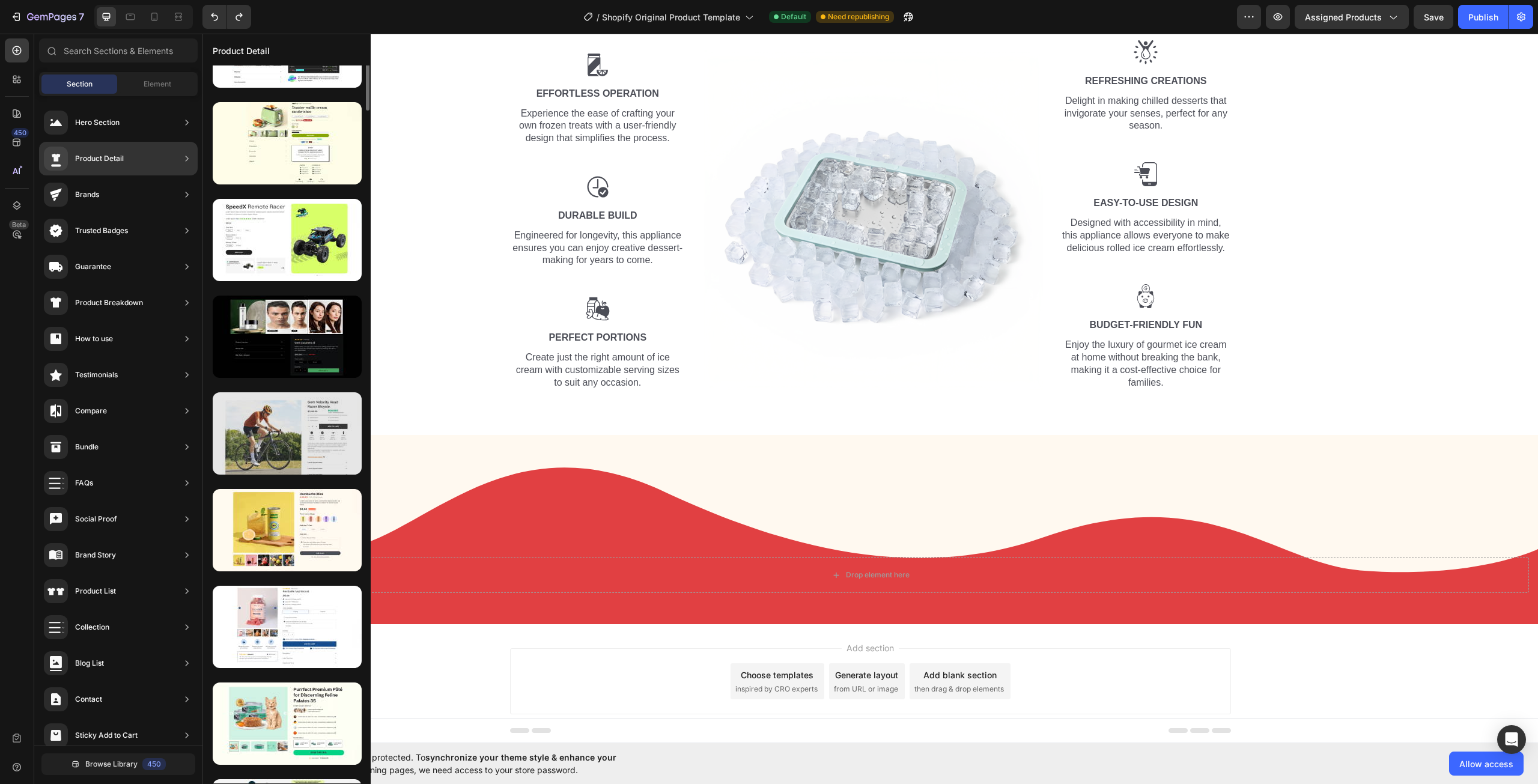
scroll to position [40, 0]
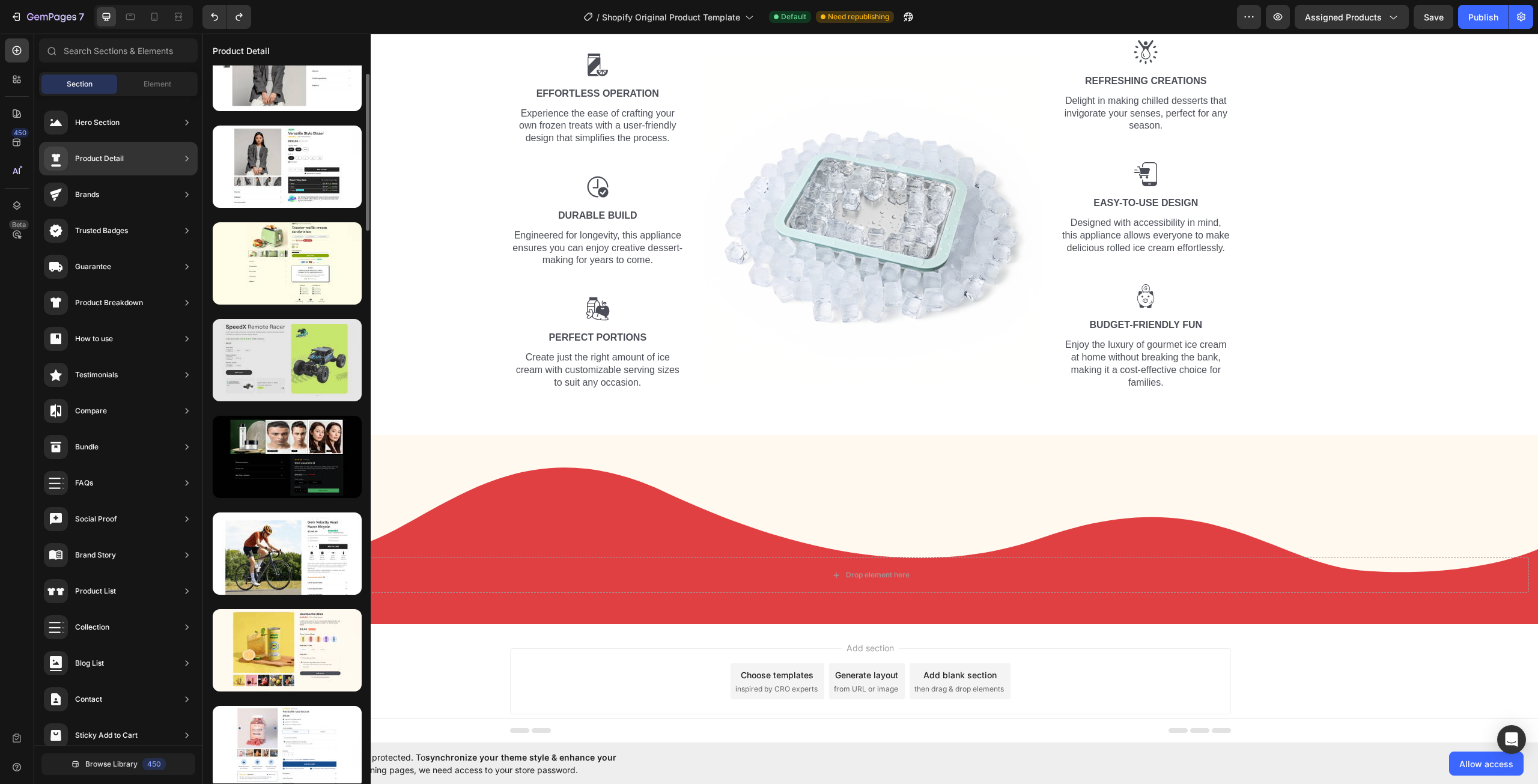
click at [300, 377] on div at bounding box center [287, 360] width 149 height 82
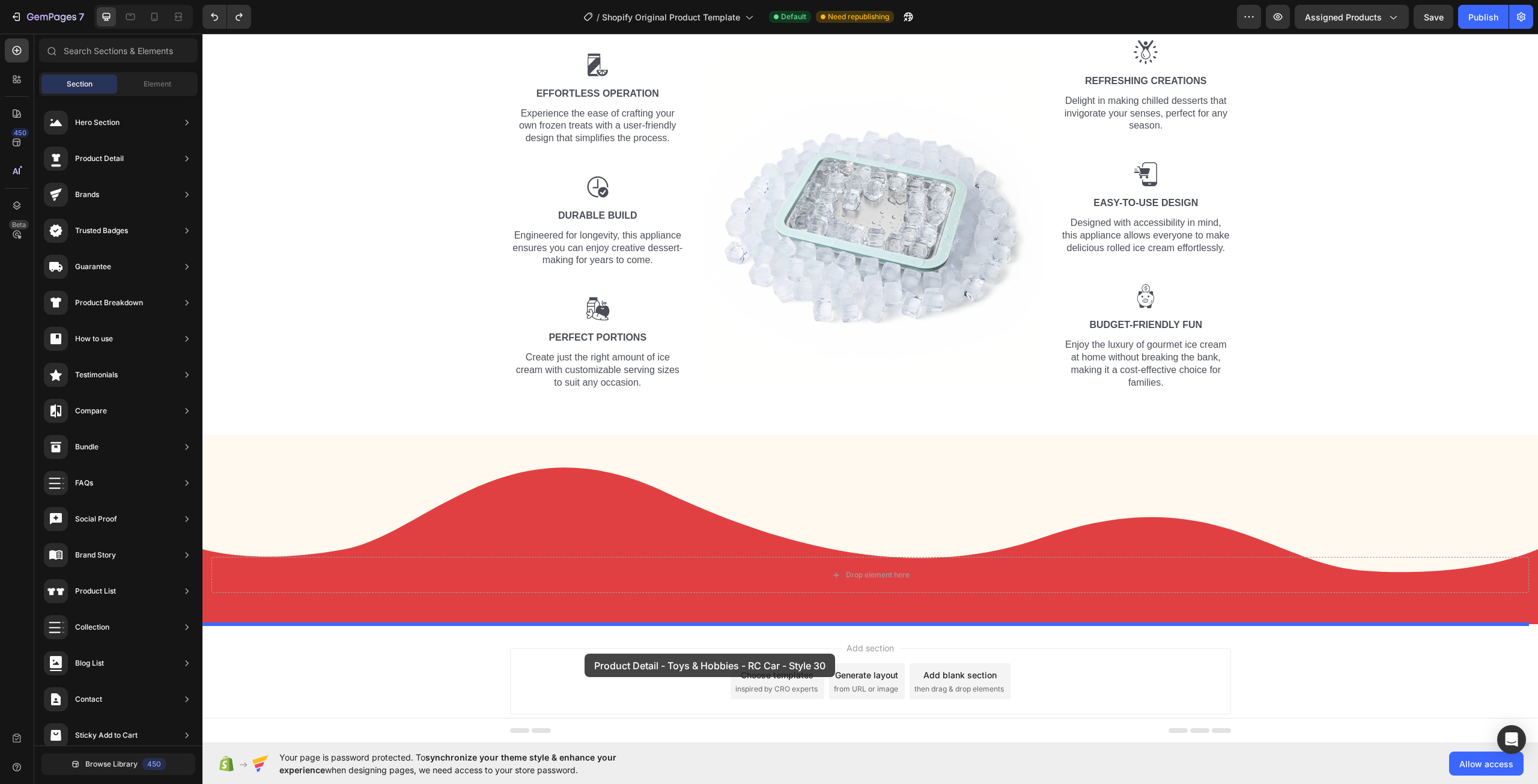
drag, startPoint x: 487, startPoint y: 396, endPoint x: 538, endPoint y: 656, distance: 265.1
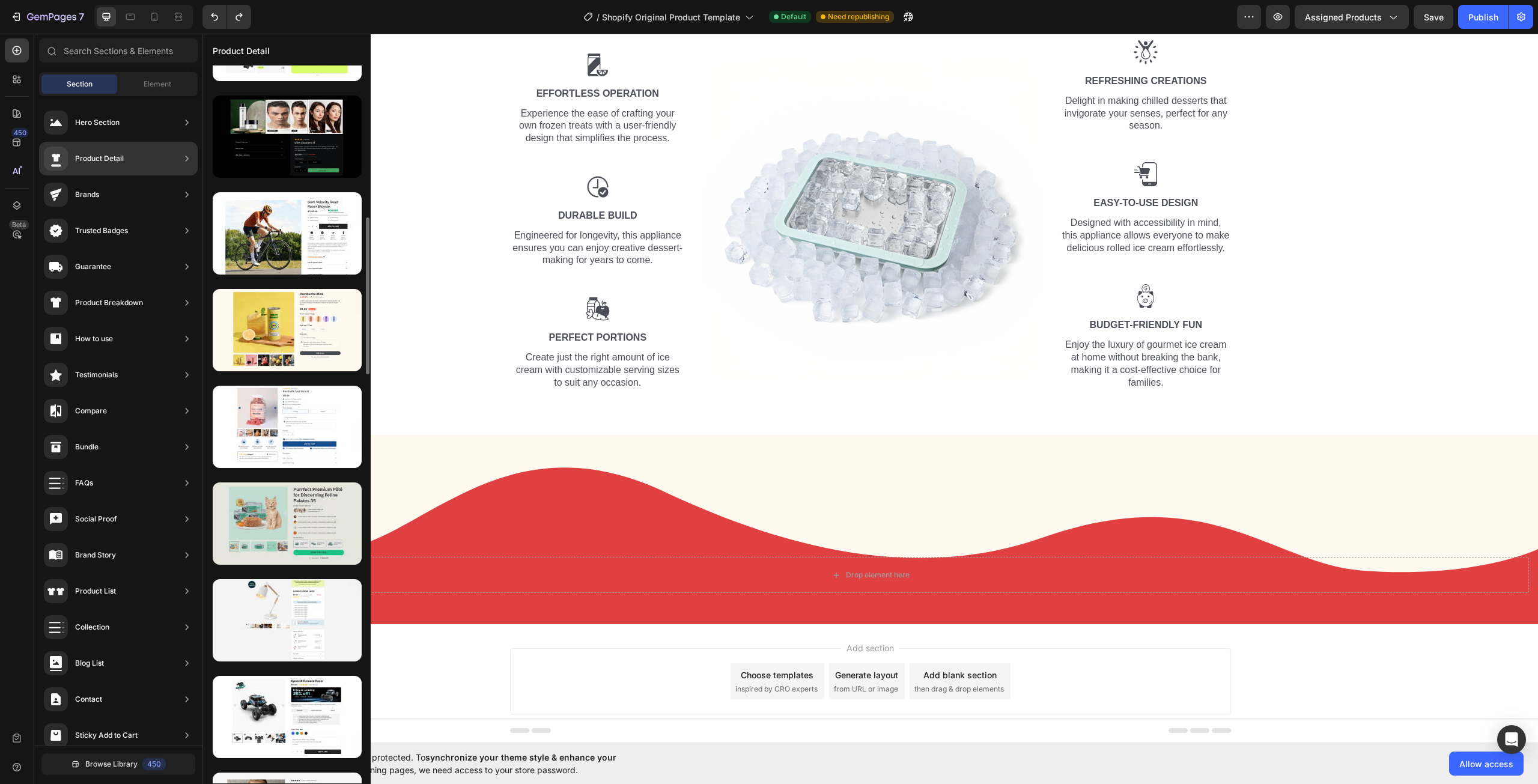
scroll to position [420, 0]
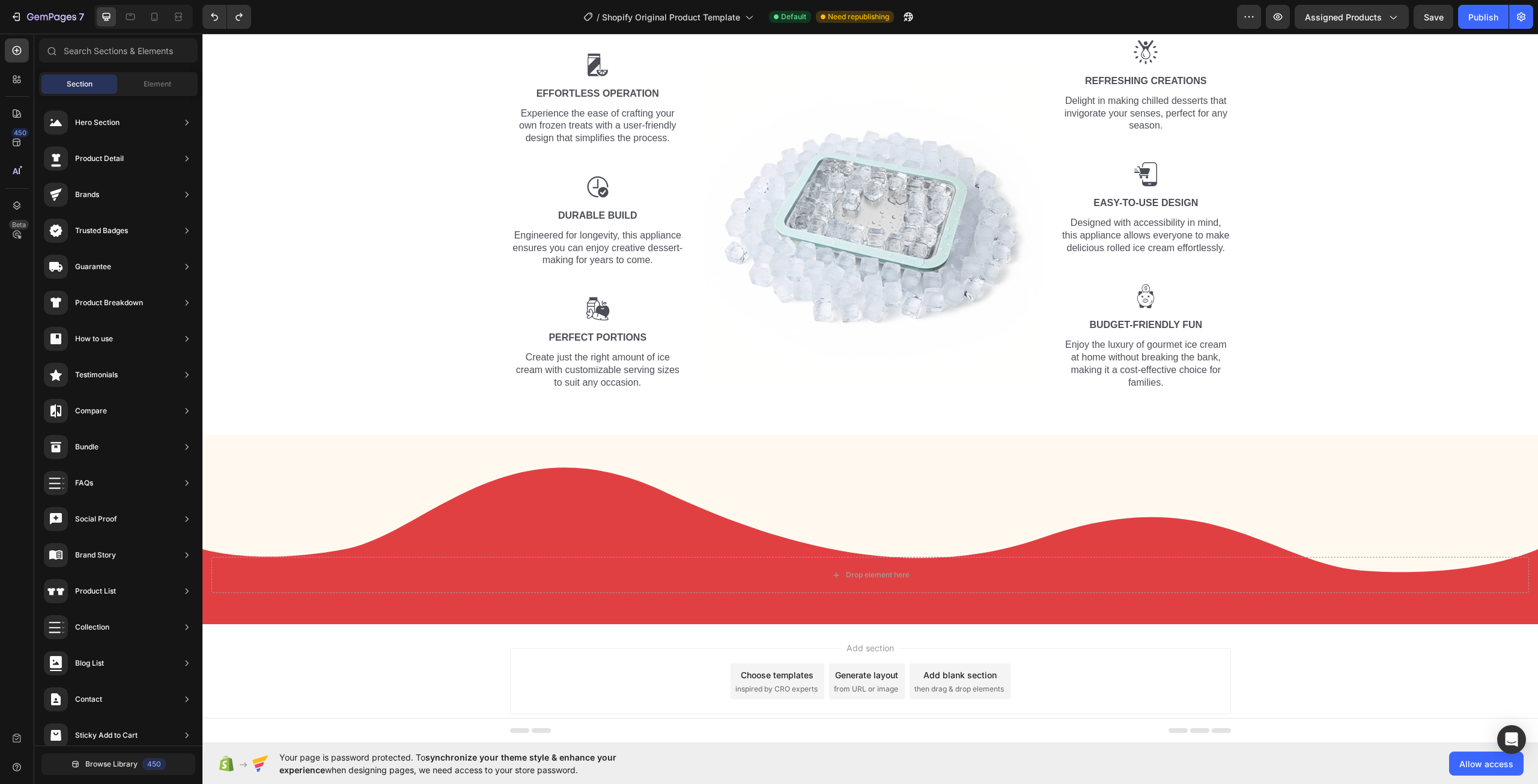
drag, startPoint x: 557, startPoint y: 634, endPoint x: 549, endPoint y: 660, distance: 26.6
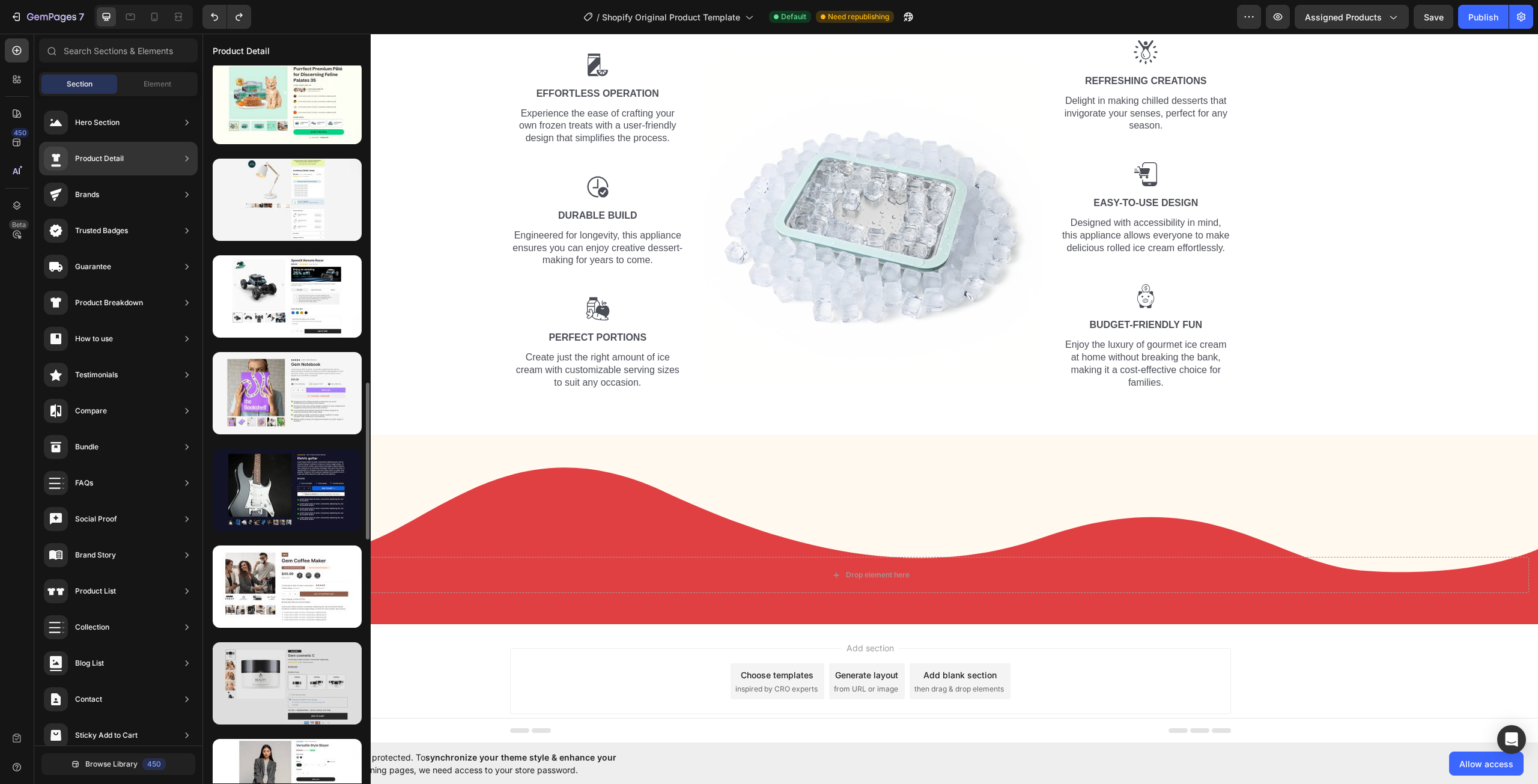
scroll to position [1021, 0]
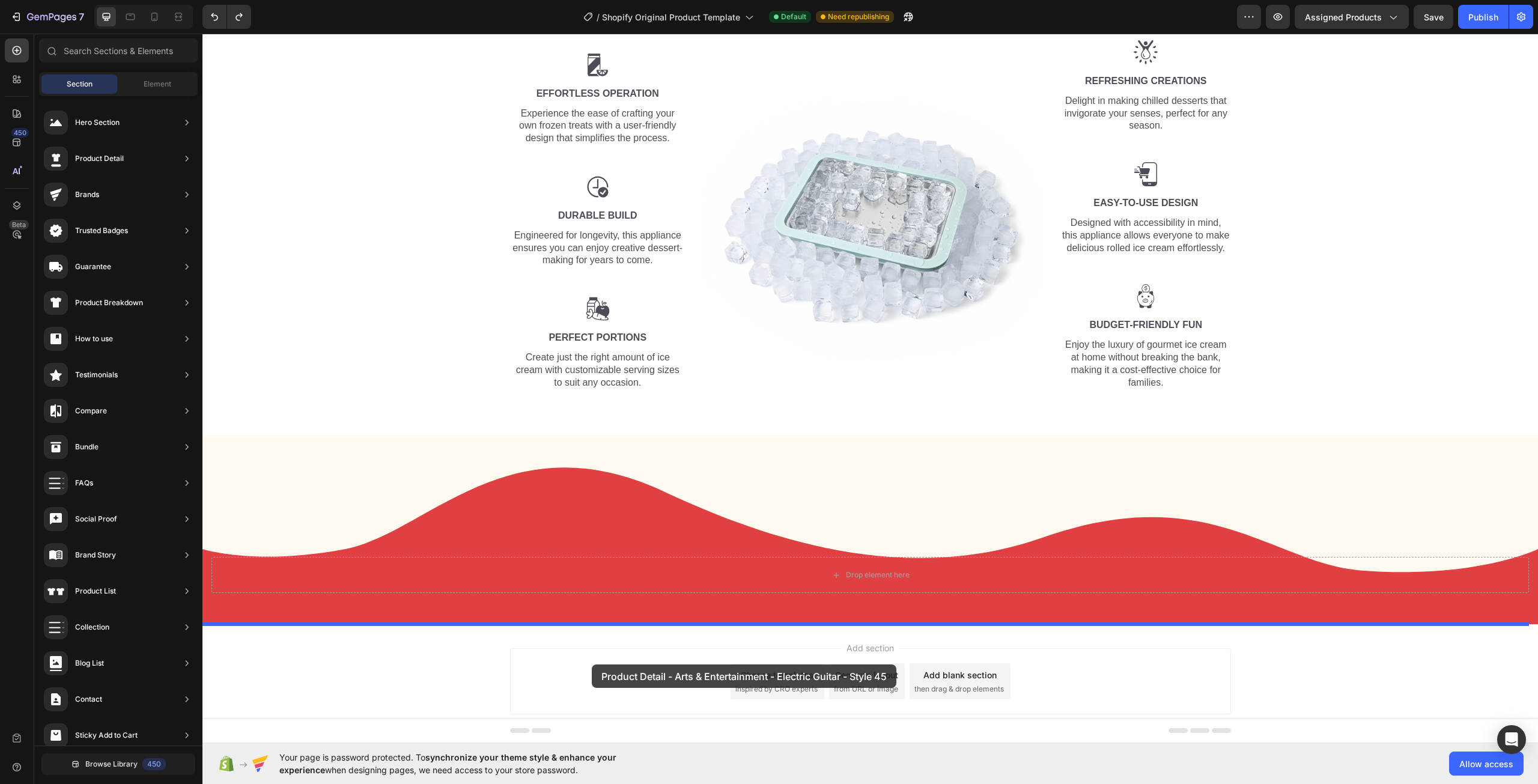
drag, startPoint x: 489, startPoint y: 314, endPoint x: 591, endPoint y: 664, distance: 364.8
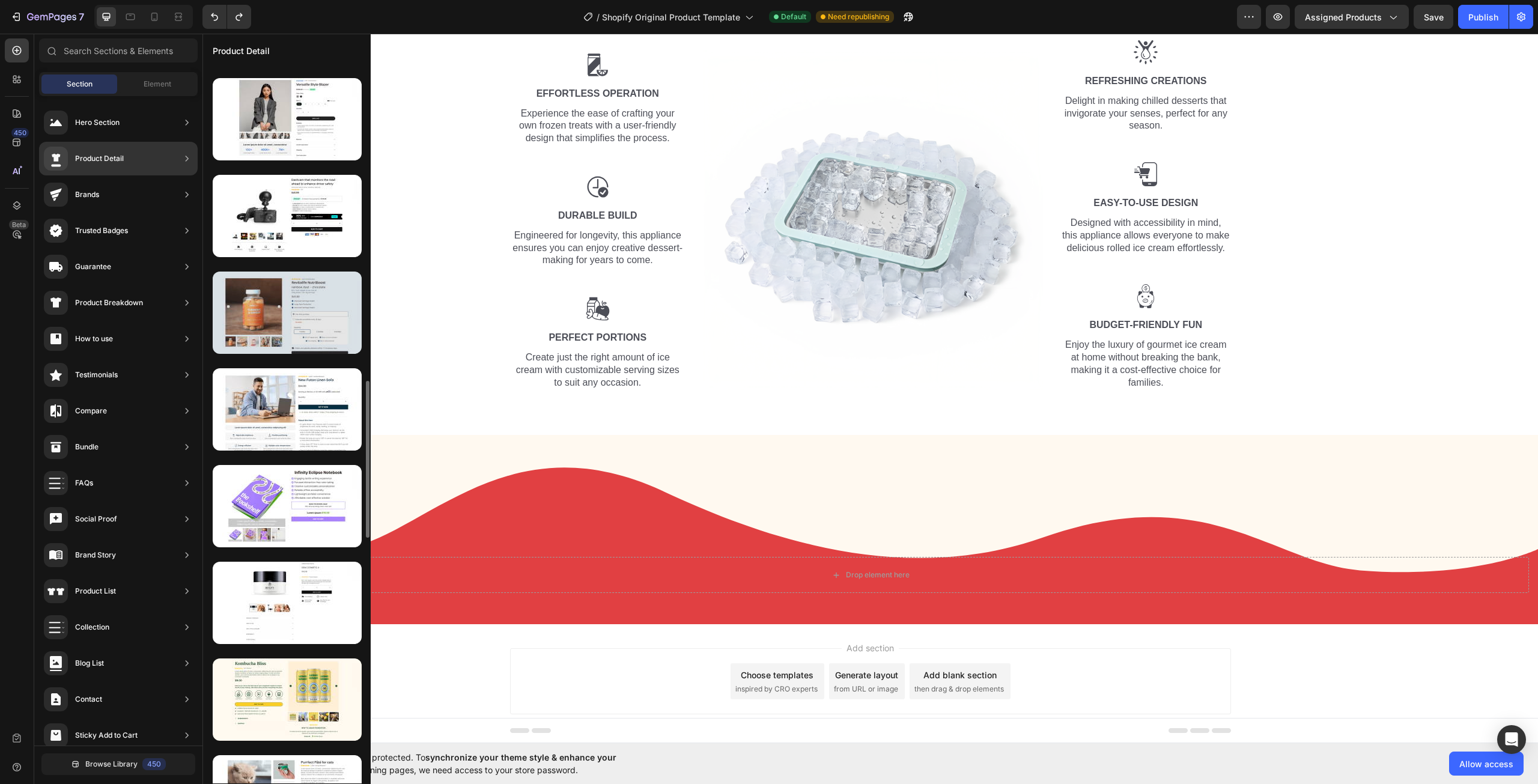
scroll to position [1682, 0]
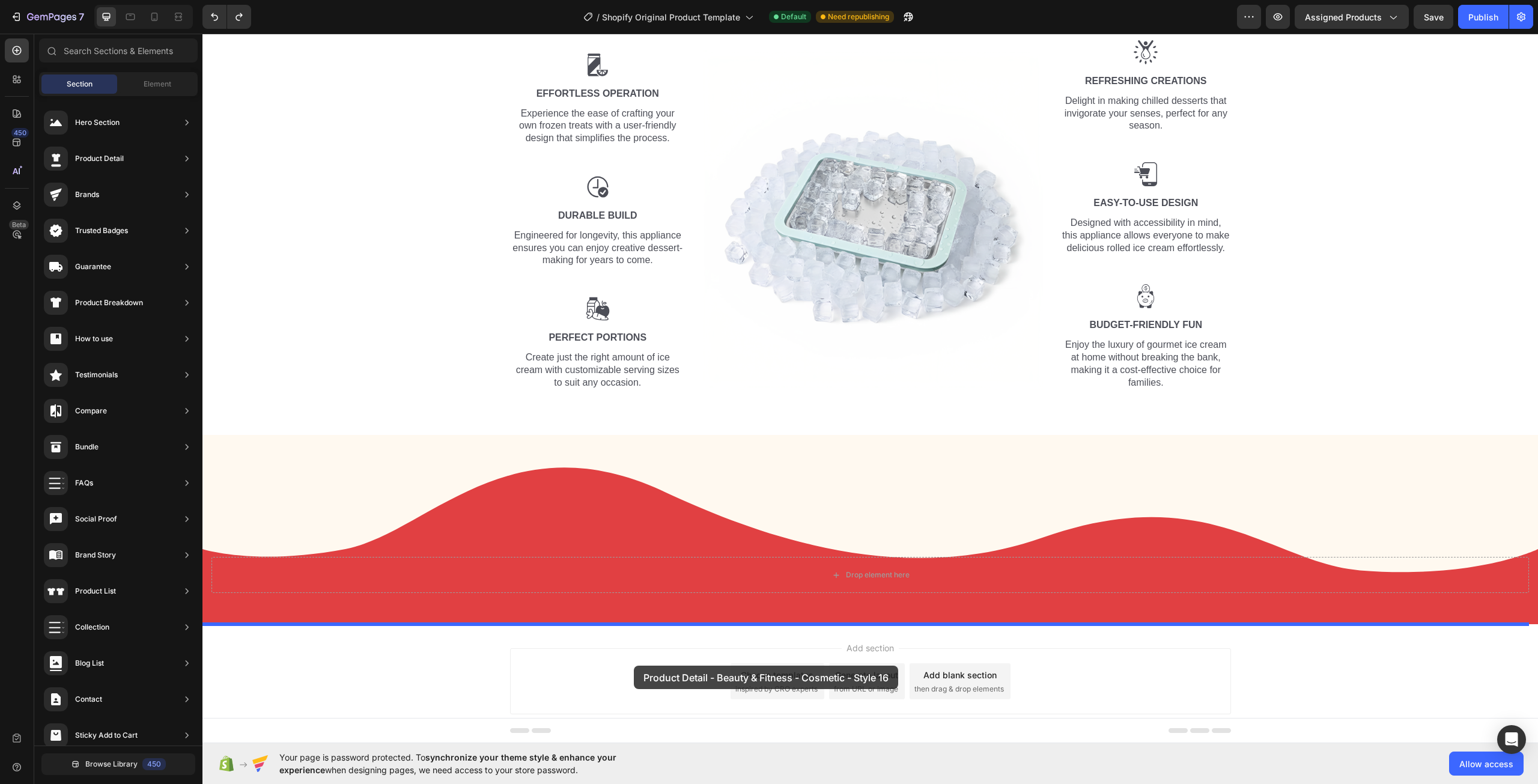
drag, startPoint x: 468, startPoint y: 410, endPoint x: 633, endPoint y: 666, distance: 303.7
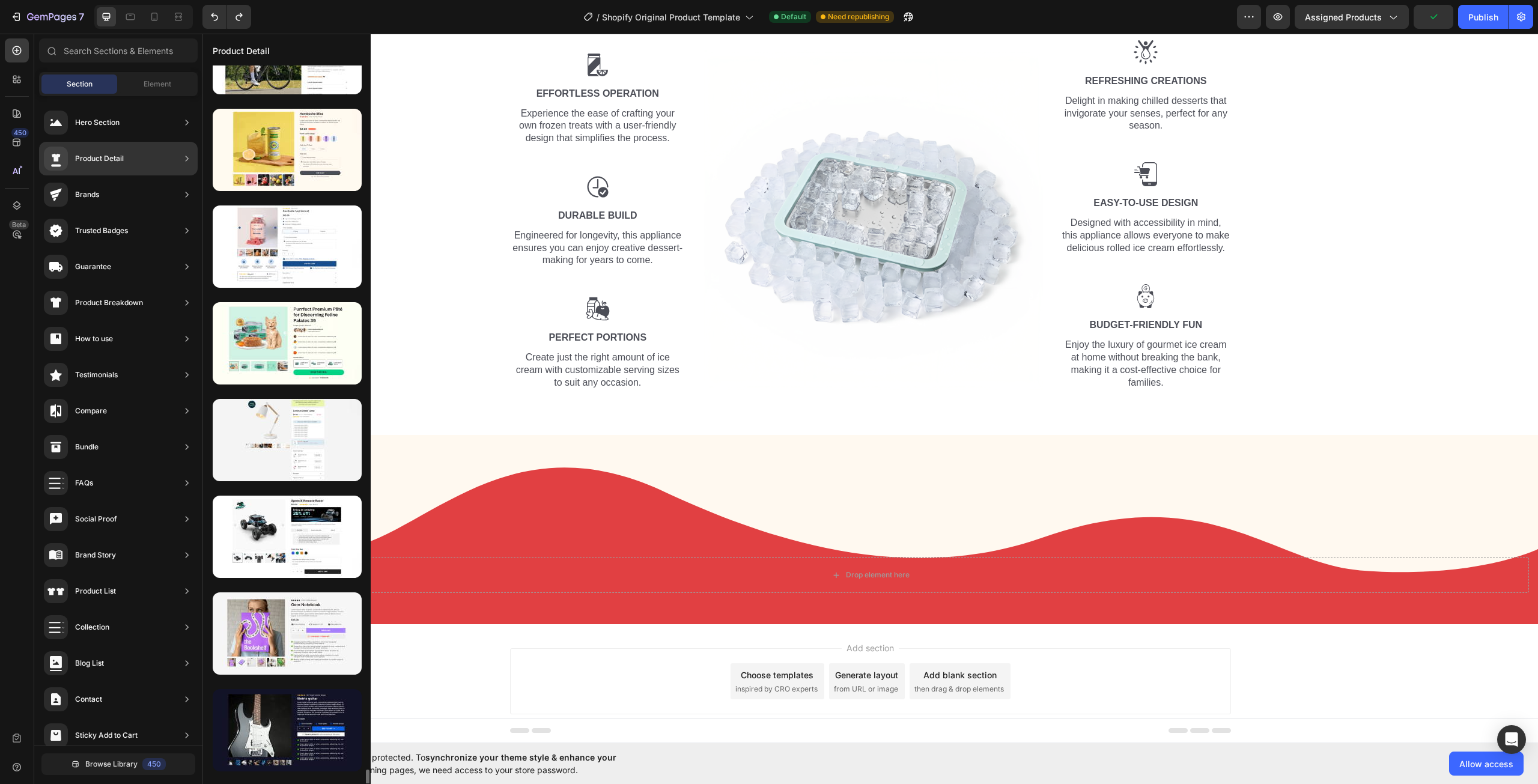
scroll to position [1021, 0]
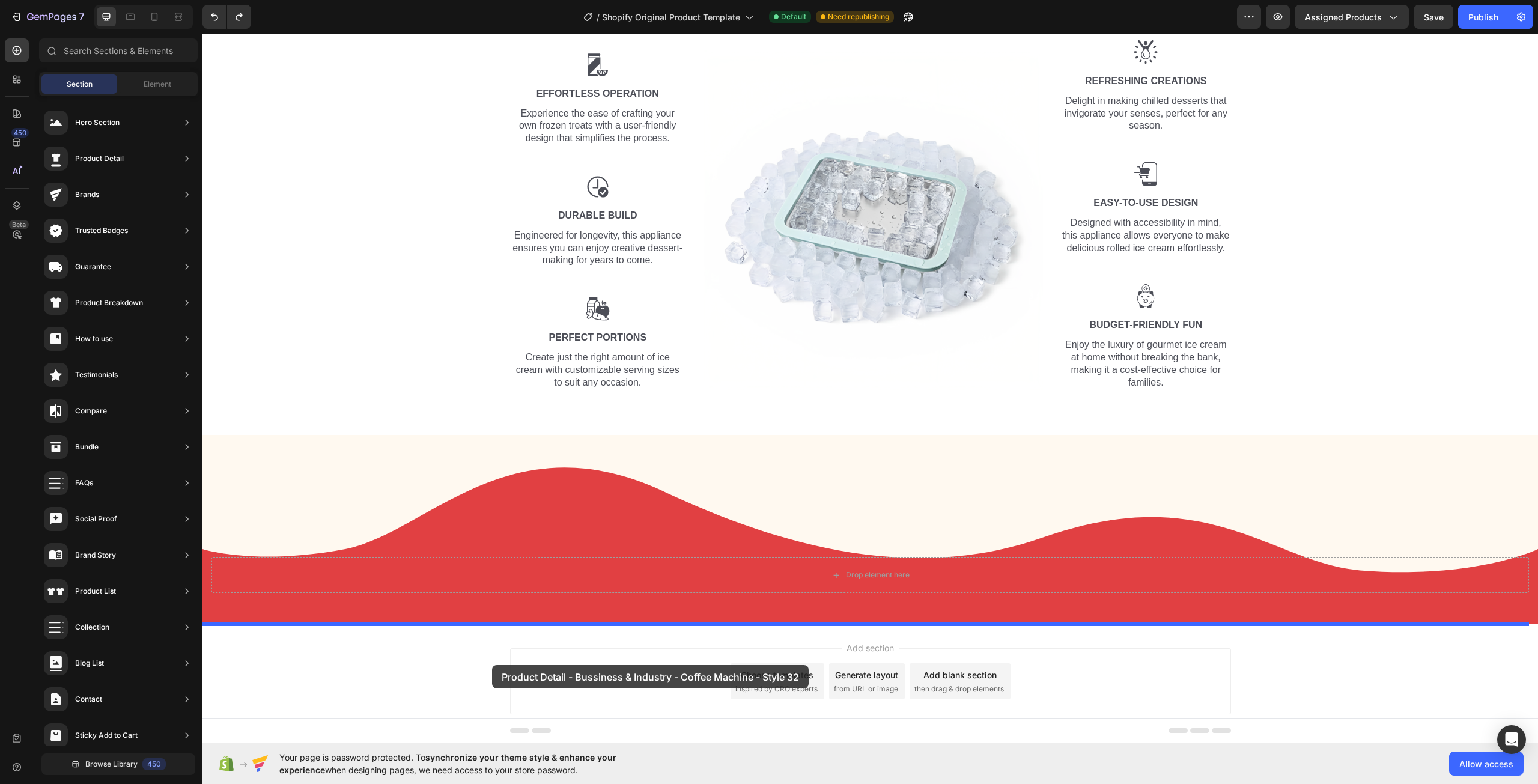
drag, startPoint x: 454, startPoint y: 413, endPoint x: 473, endPoint y: 658, distance: 245.8
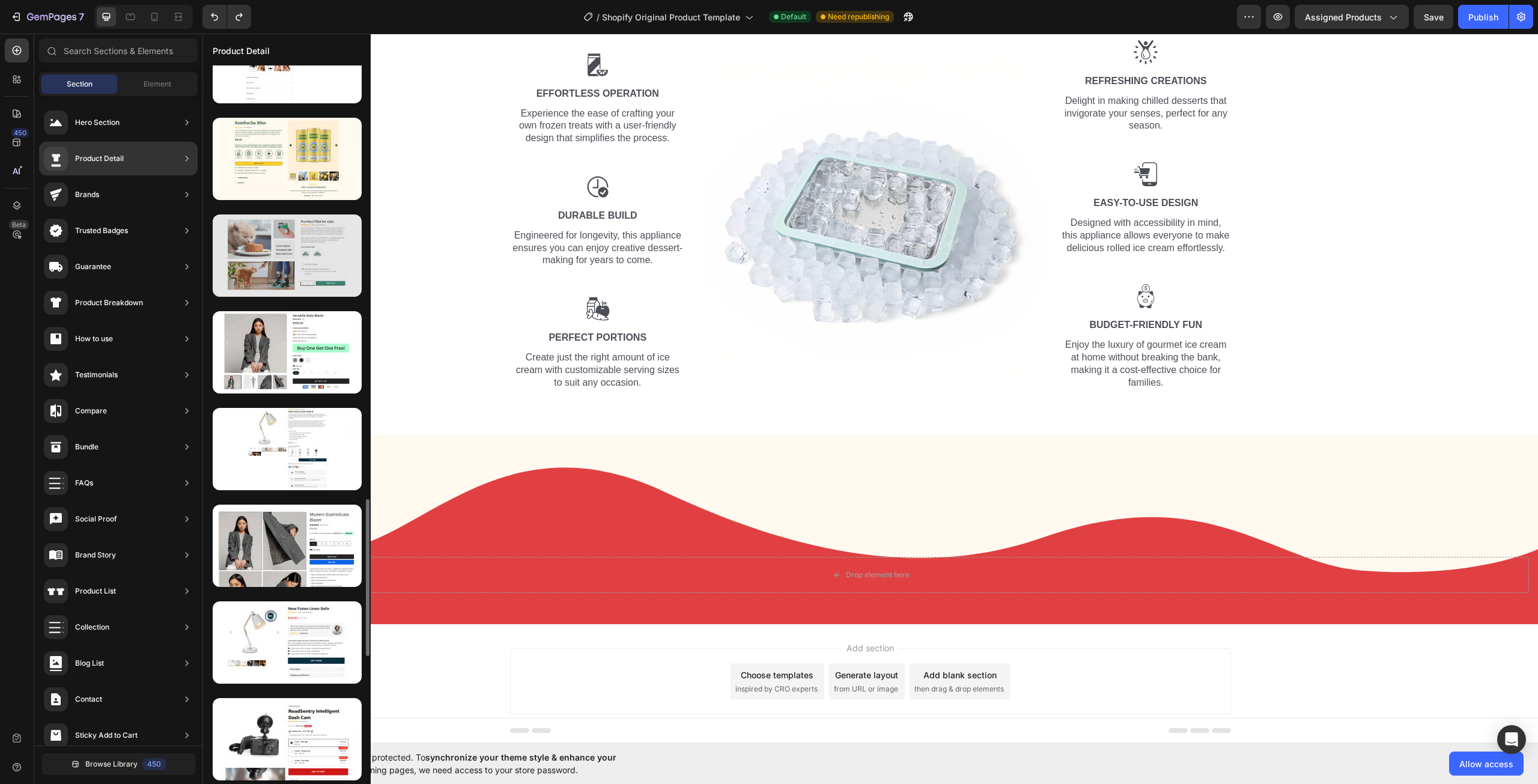
scroll to position [1742, 0]
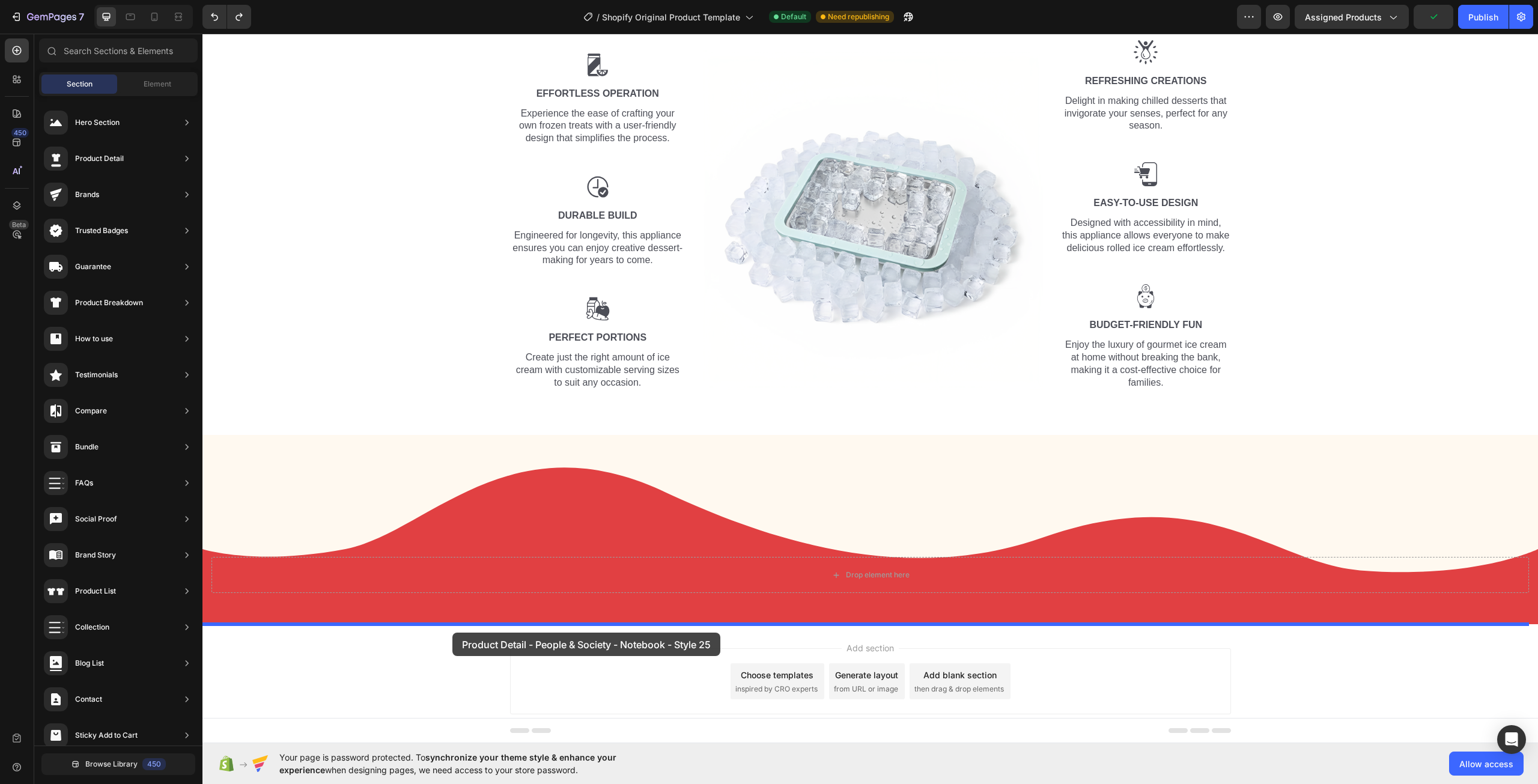
drag, startPoint x: 481, startPoint y: 222, endPoint x: 430, endPoint y: 666, distance: 446.8
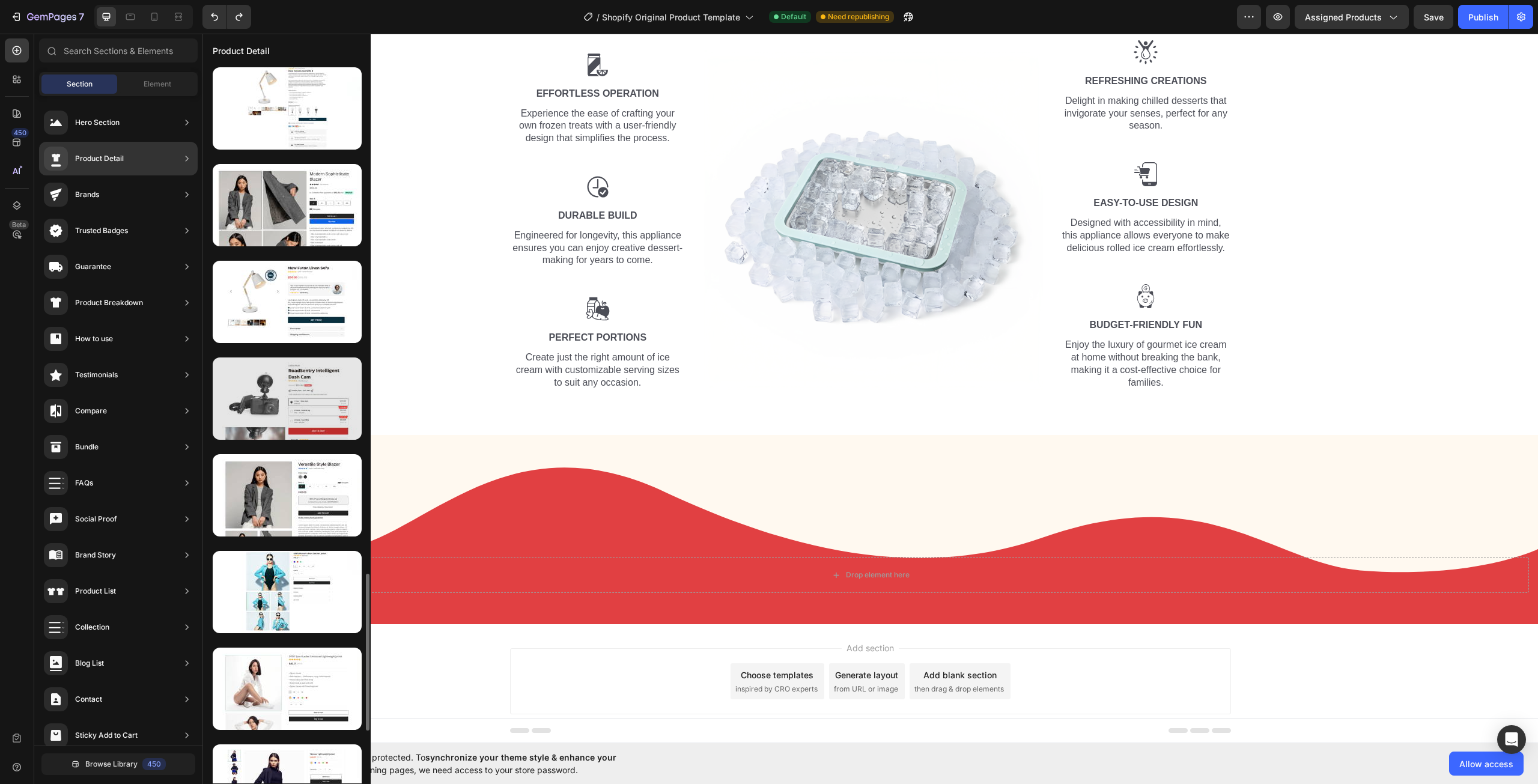
scroll to position [2263, 0]
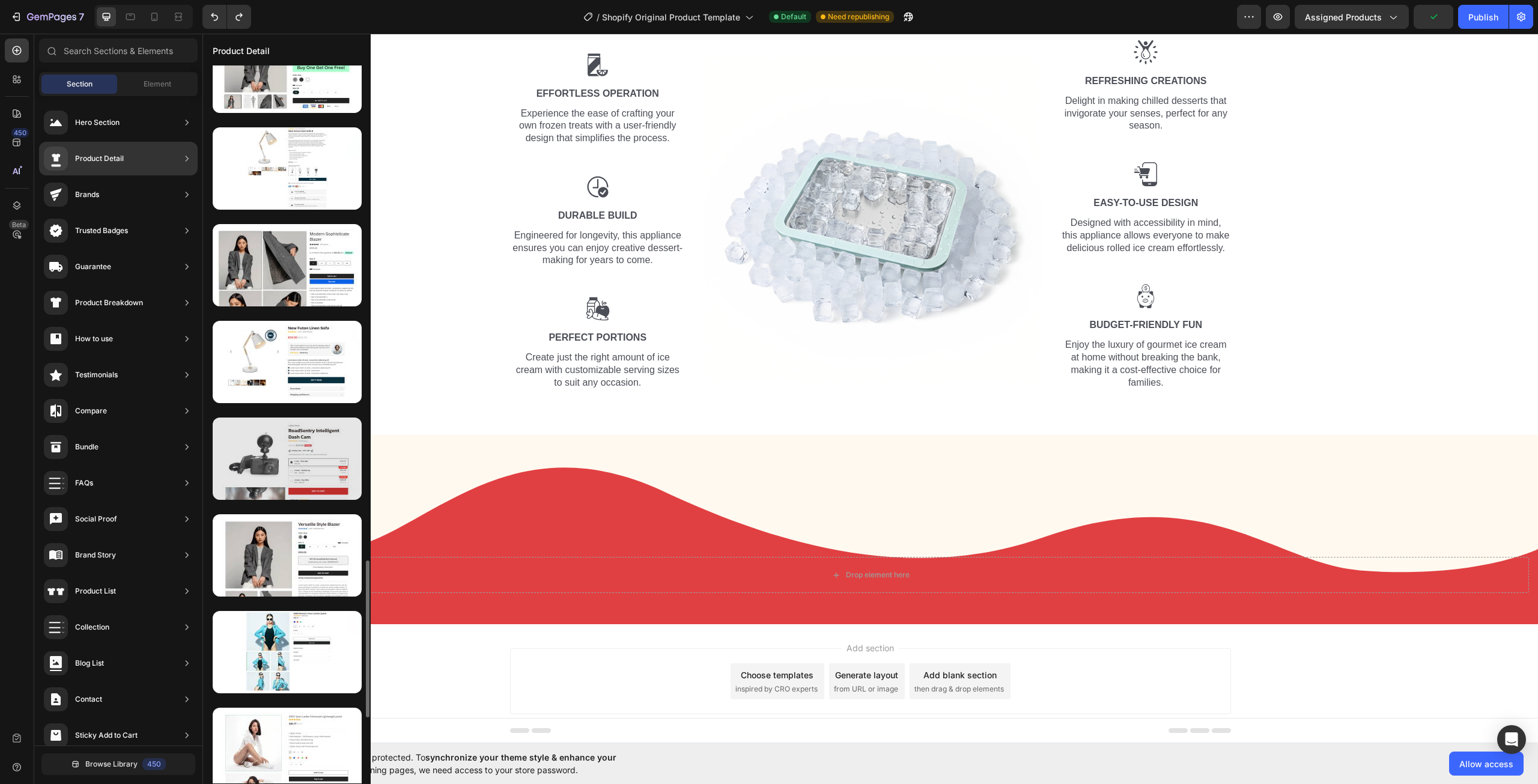
click at [332, 464] on div at bounding box center [287, 458] width 149 height 82
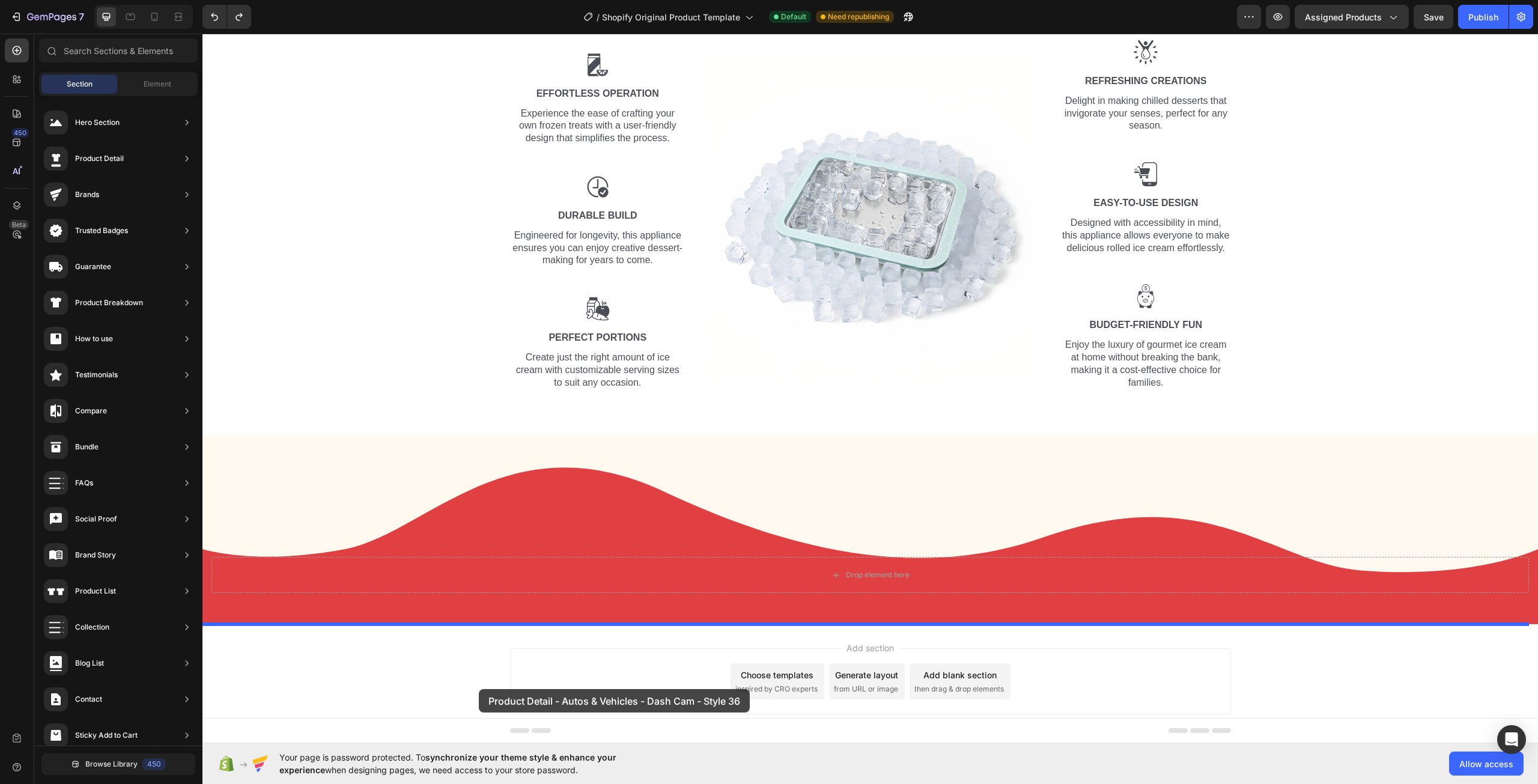
drag, startPoint x: 505, startPoint y: 490, endPoint x: 476, endPoint y: 687, distance: 199.2
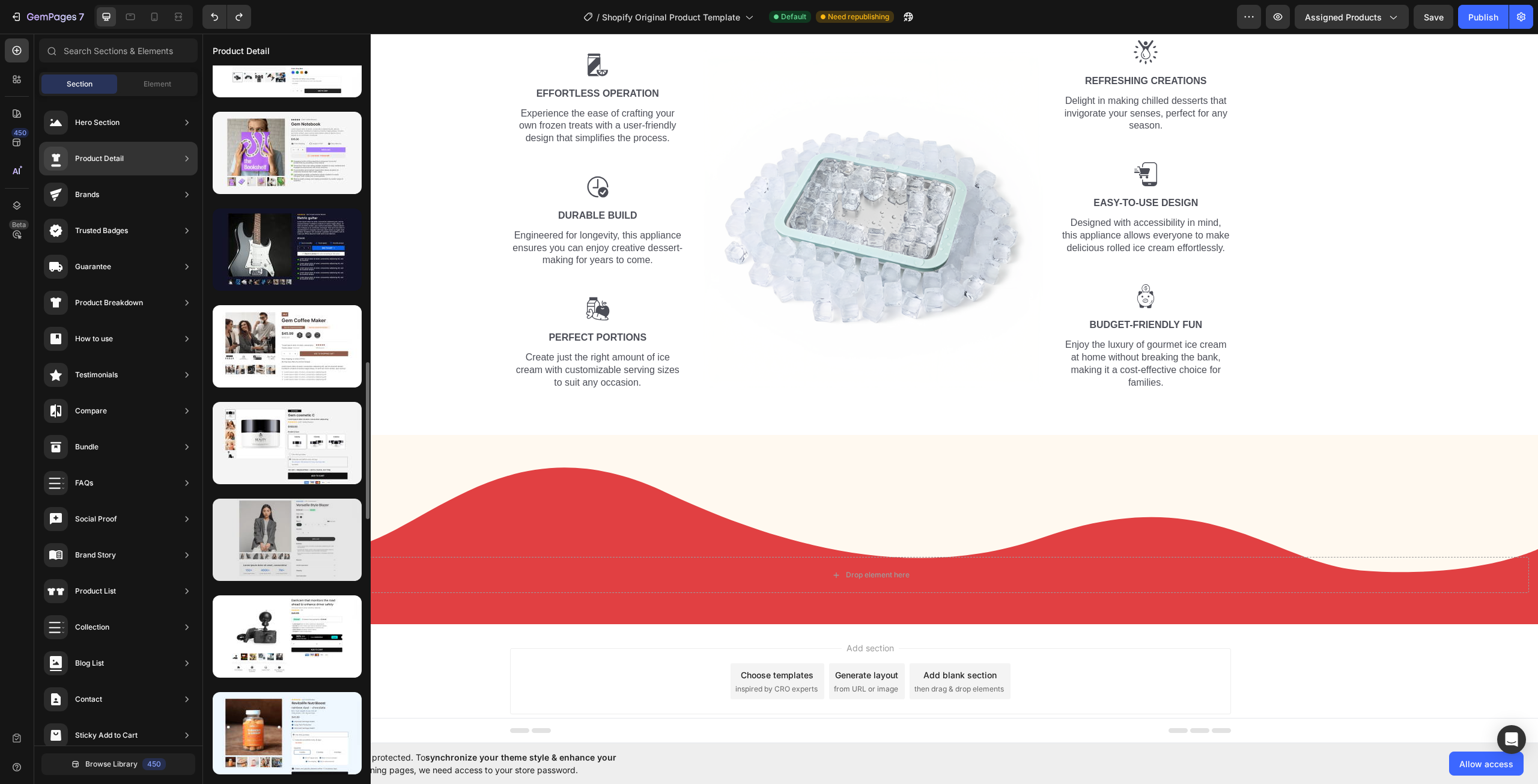
scroll to position [1081, 0]
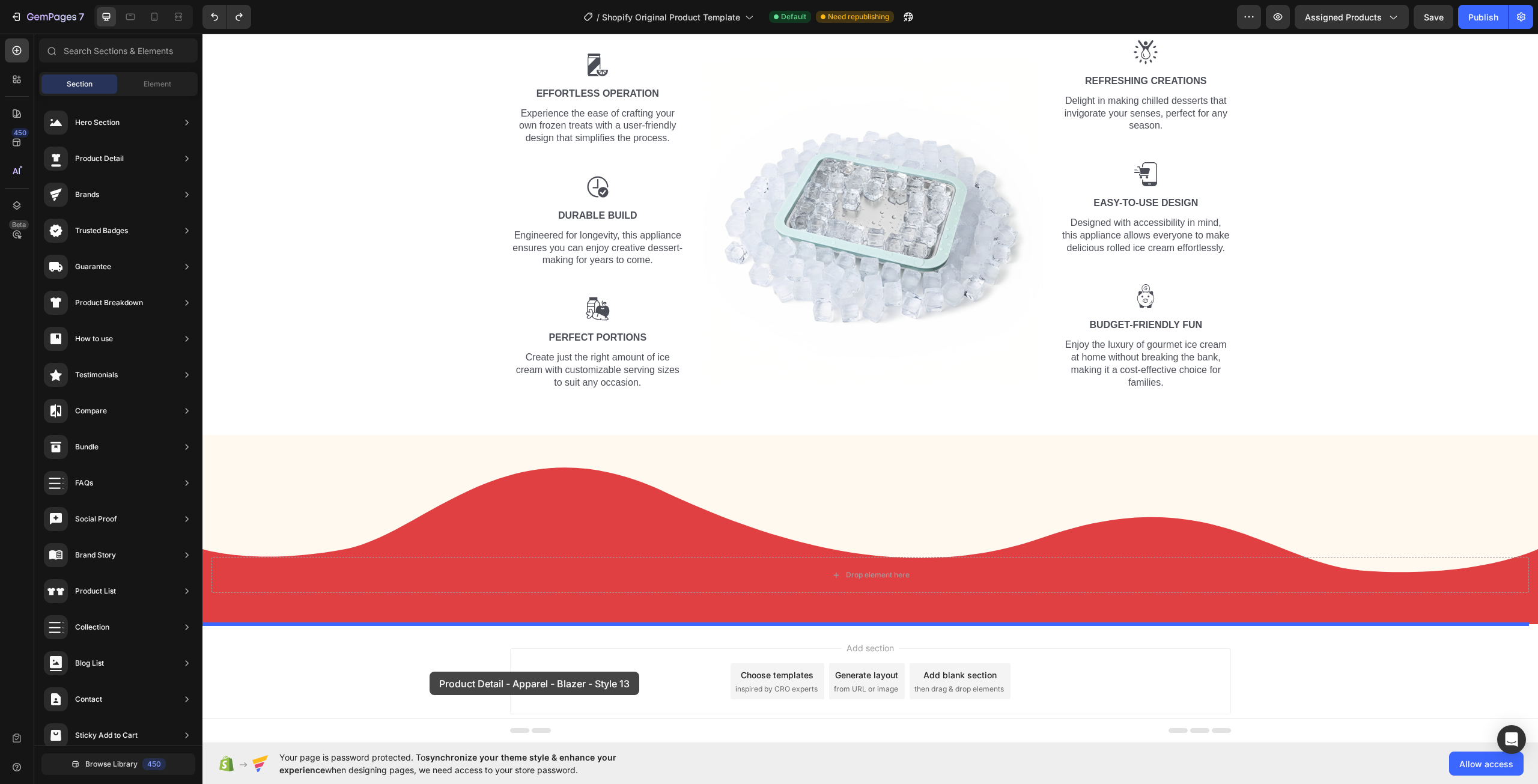
drag, startPoint x: 569, startPoint y: 588, endPoint x: 429, endPoint y: 671, distance: 162.7
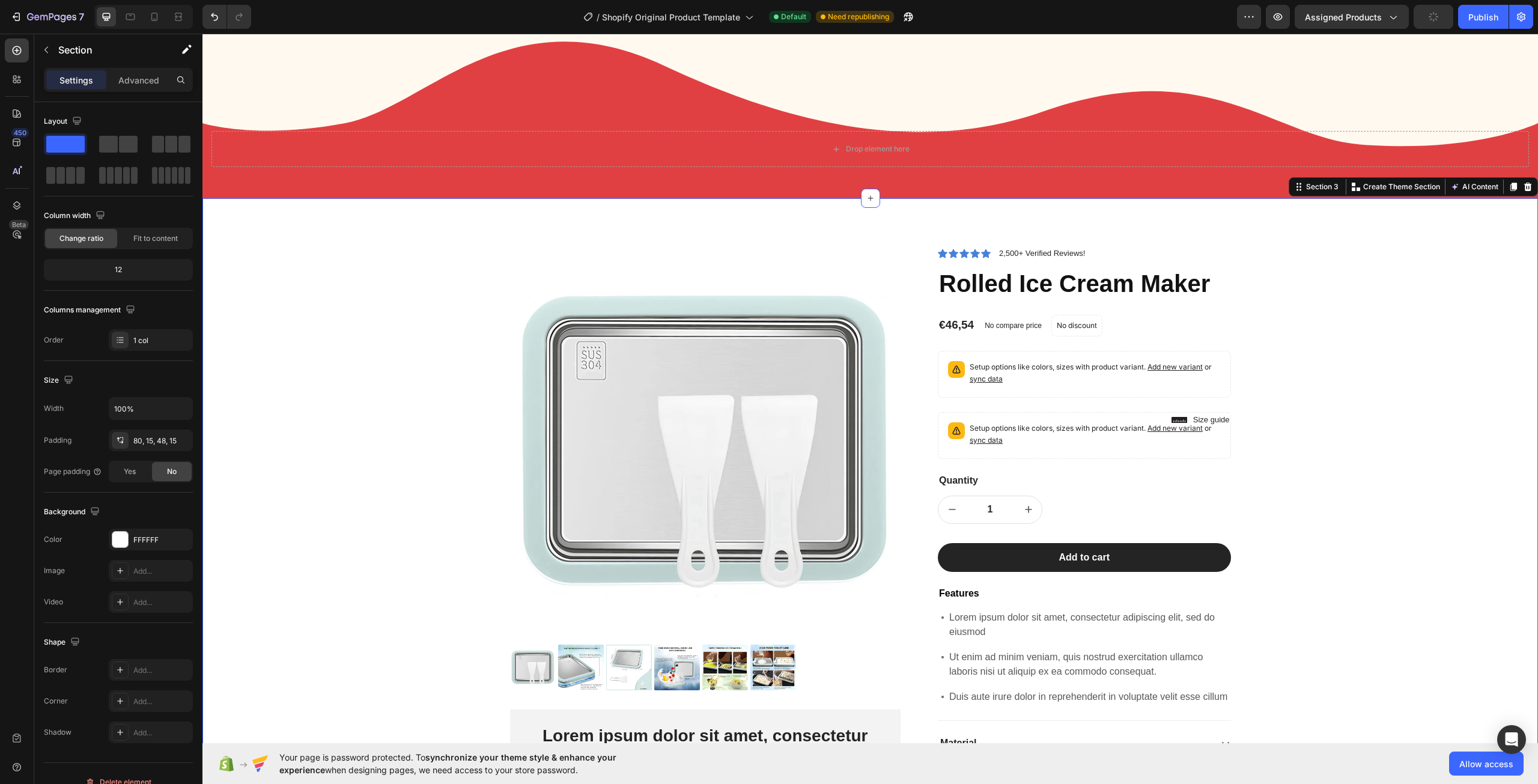
scroll to position [464, 0]
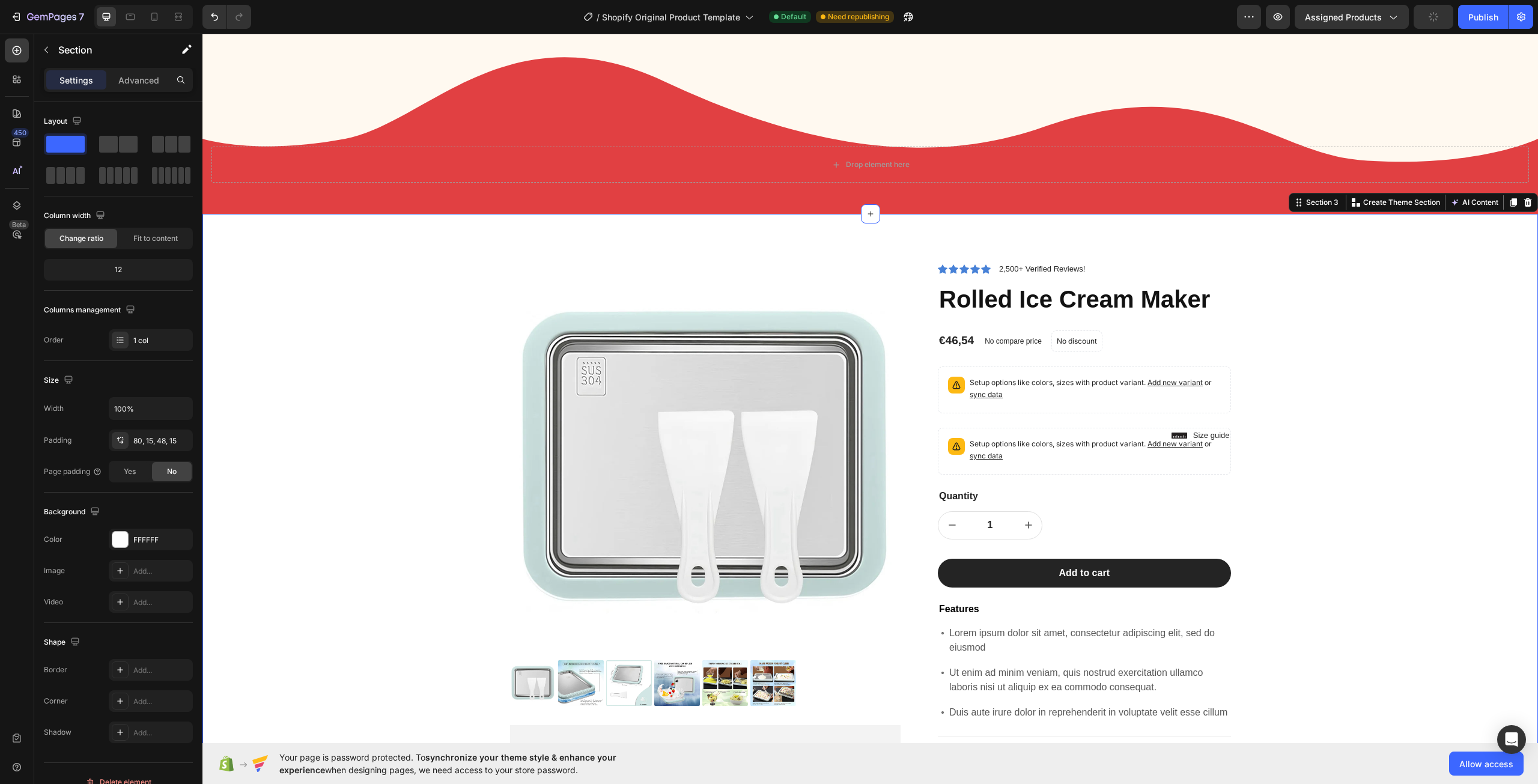
click at [1413, 447] on div "Product Images Lorem ipsum dolor sit amet, consectetur Text Block 150+ Text Blo…" at bounding box center [869, 590] width 1317 height 657
click at [136, 542] on div "FFFFFF" at bounding box center [150, 540] width 35 height 11
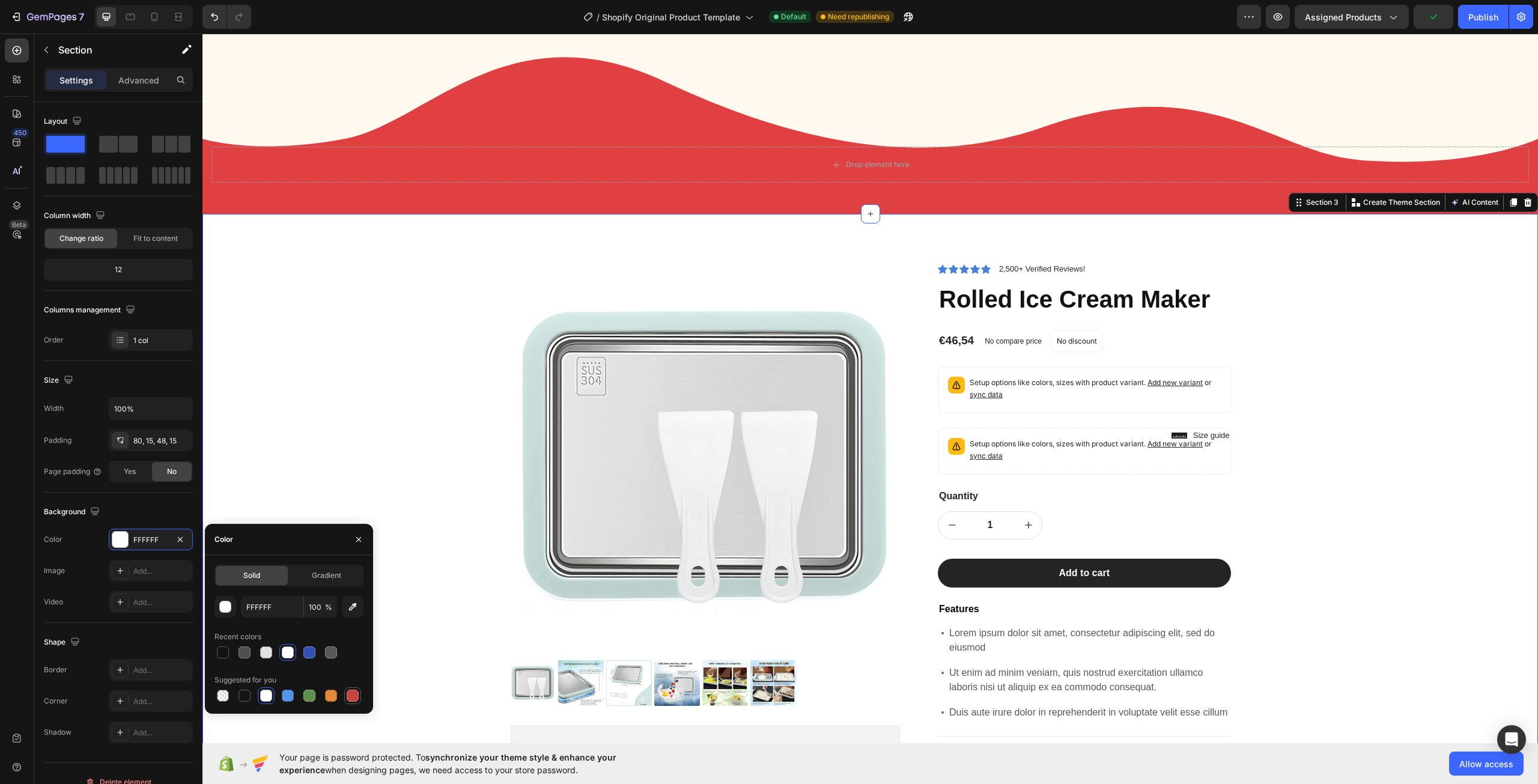
click at [351, 698] on div at bounding box center [353, 696] width 12 height 12
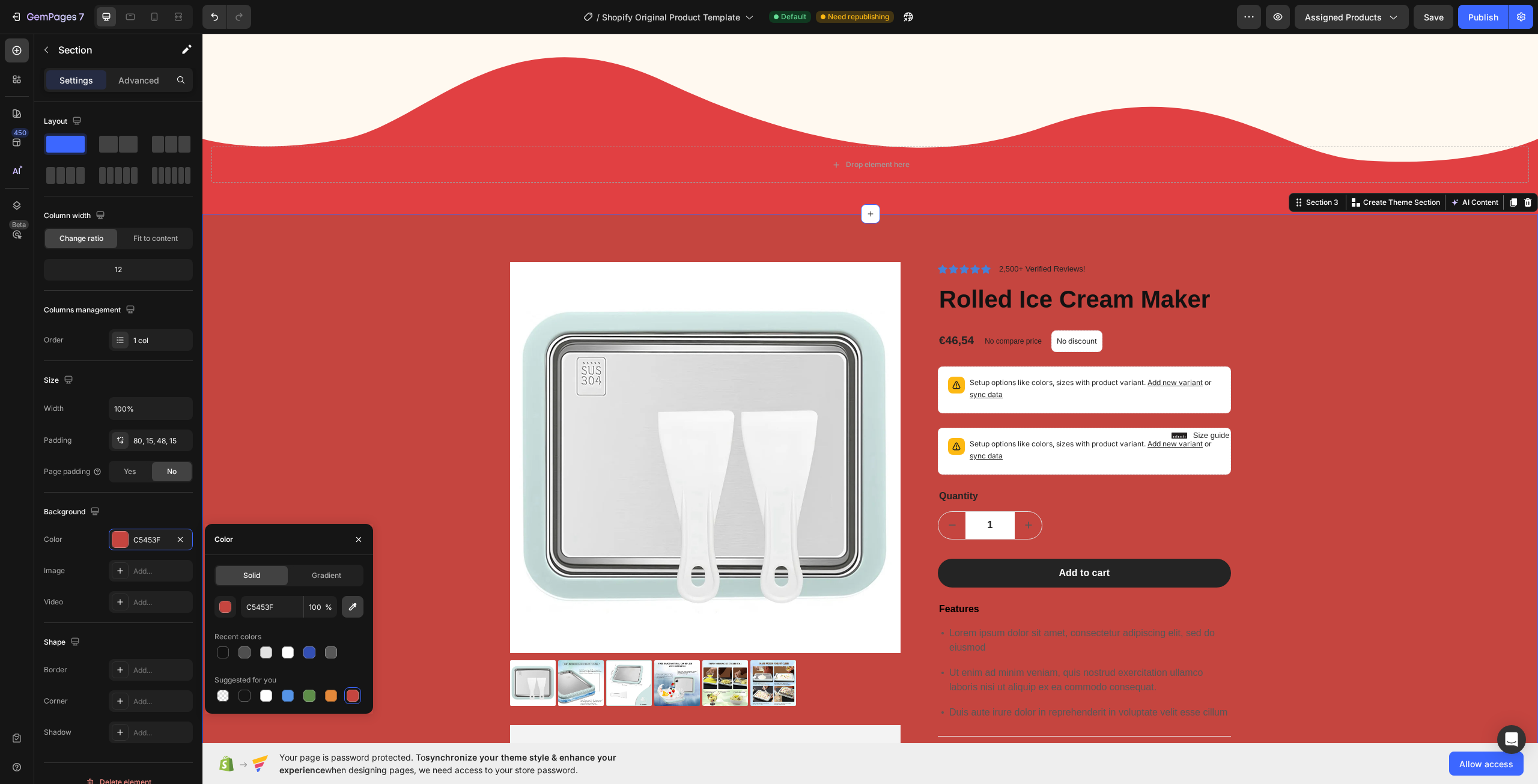
click at [354, 609] on icon "button" at bounding box center [353, 607] width 12 height 12
type input "E14042"
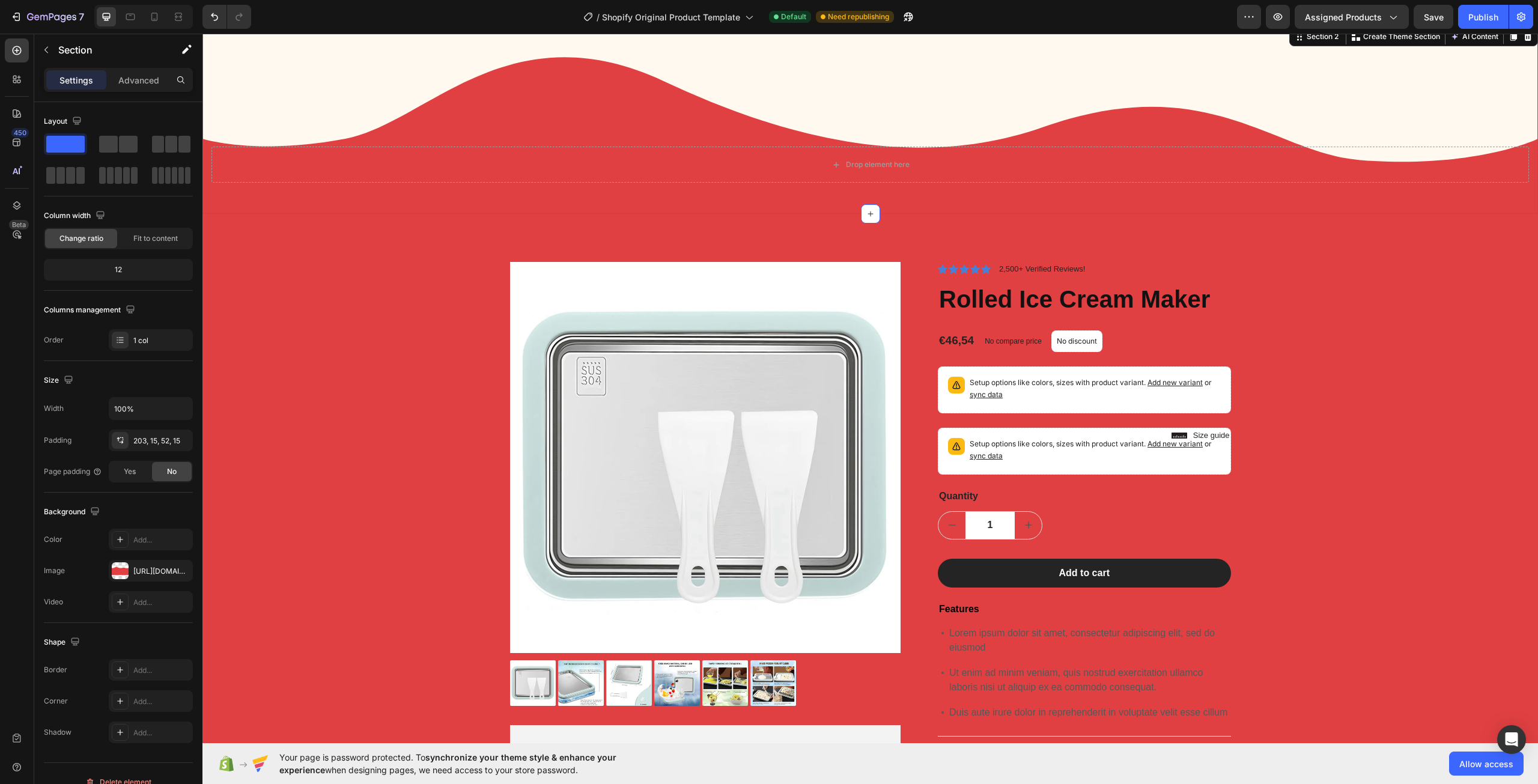
click at [1358, 105] on div "Drop element here Section 2 You can create reusable sections Create Theme Secti…" at bounding box center [869, 119] width 1335 height 189
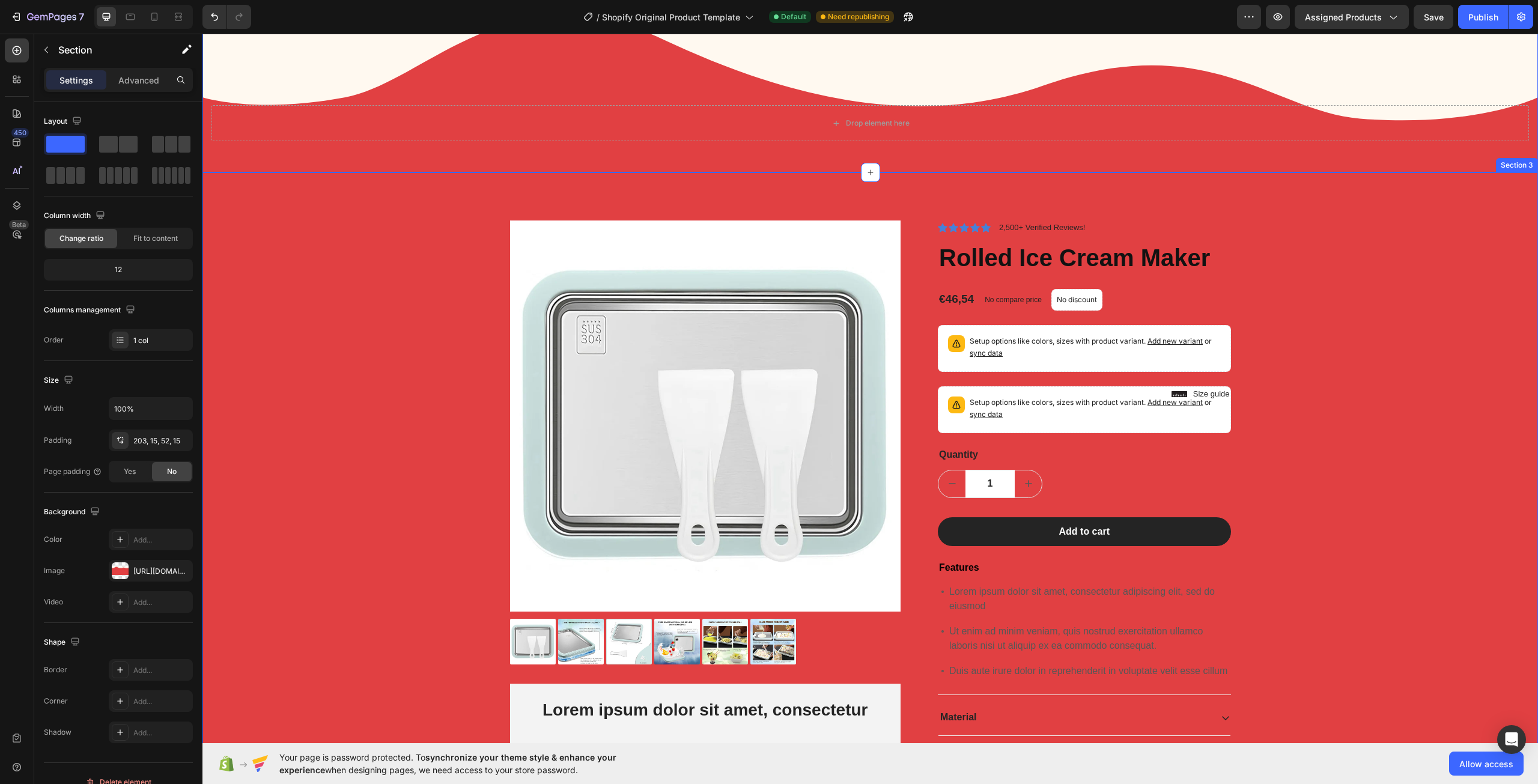
scroll to position [584, 0]
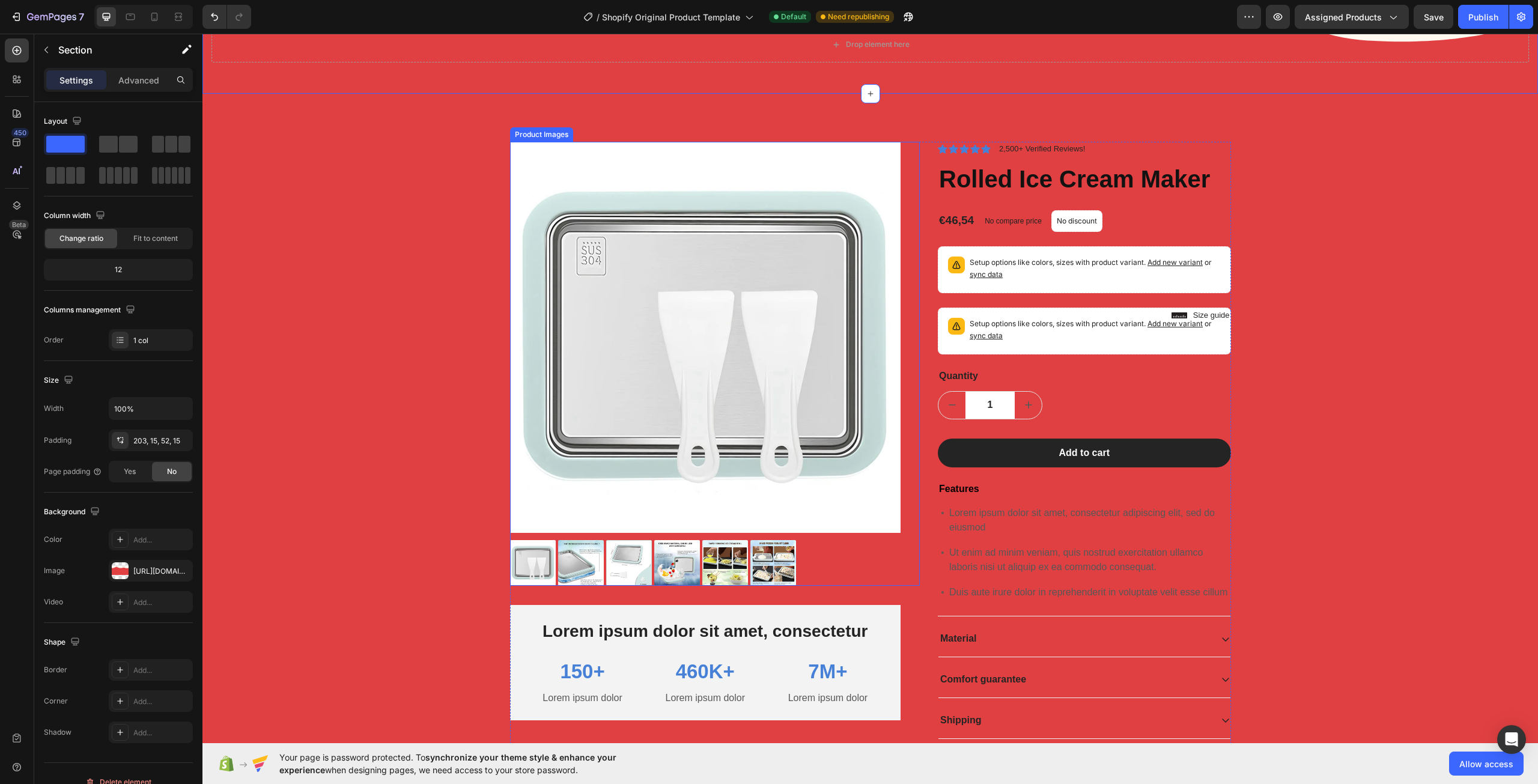
click at [836, 177] on img at bounding box center [705, 337] width 391 height 391
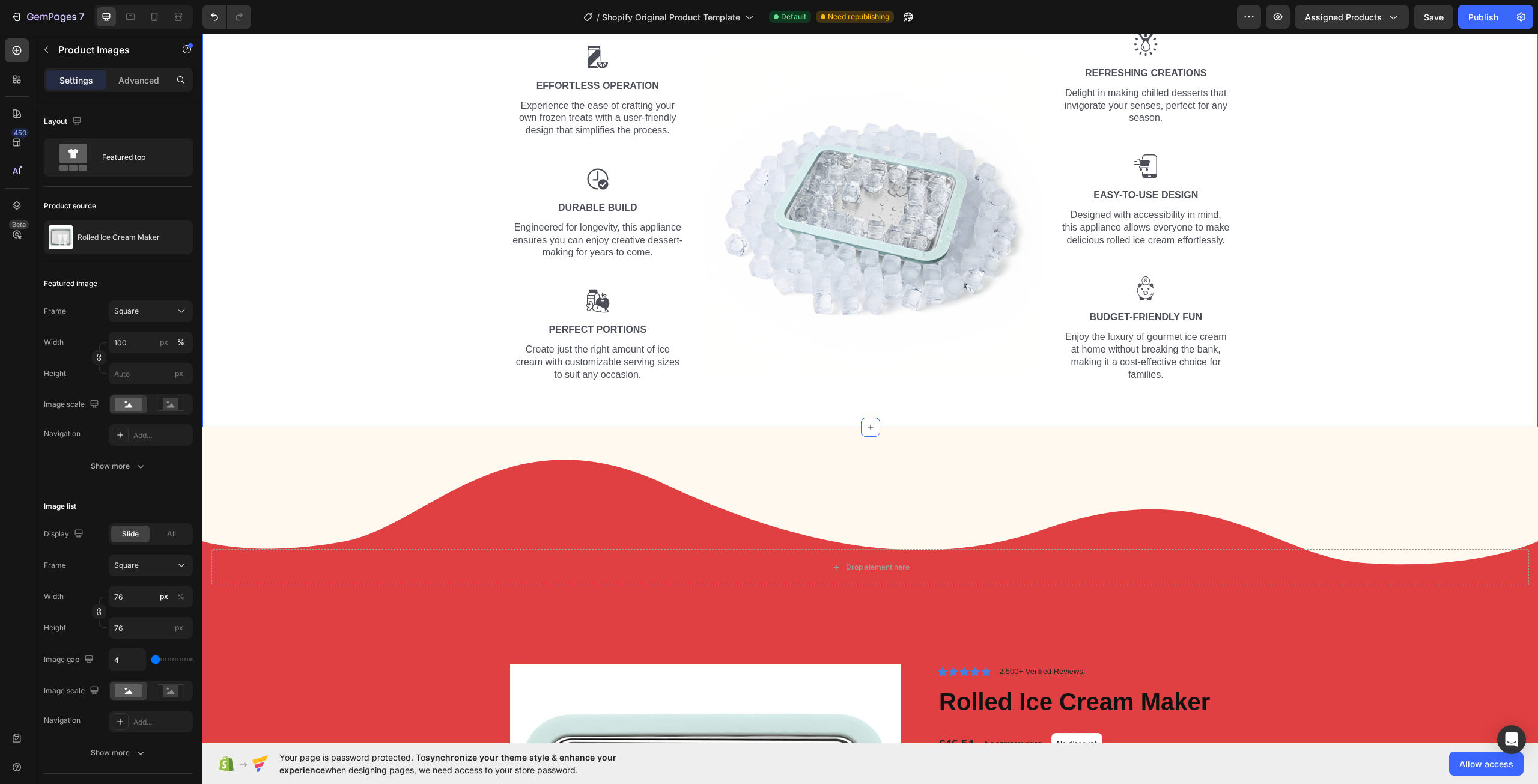
scroll to position [240, 0]
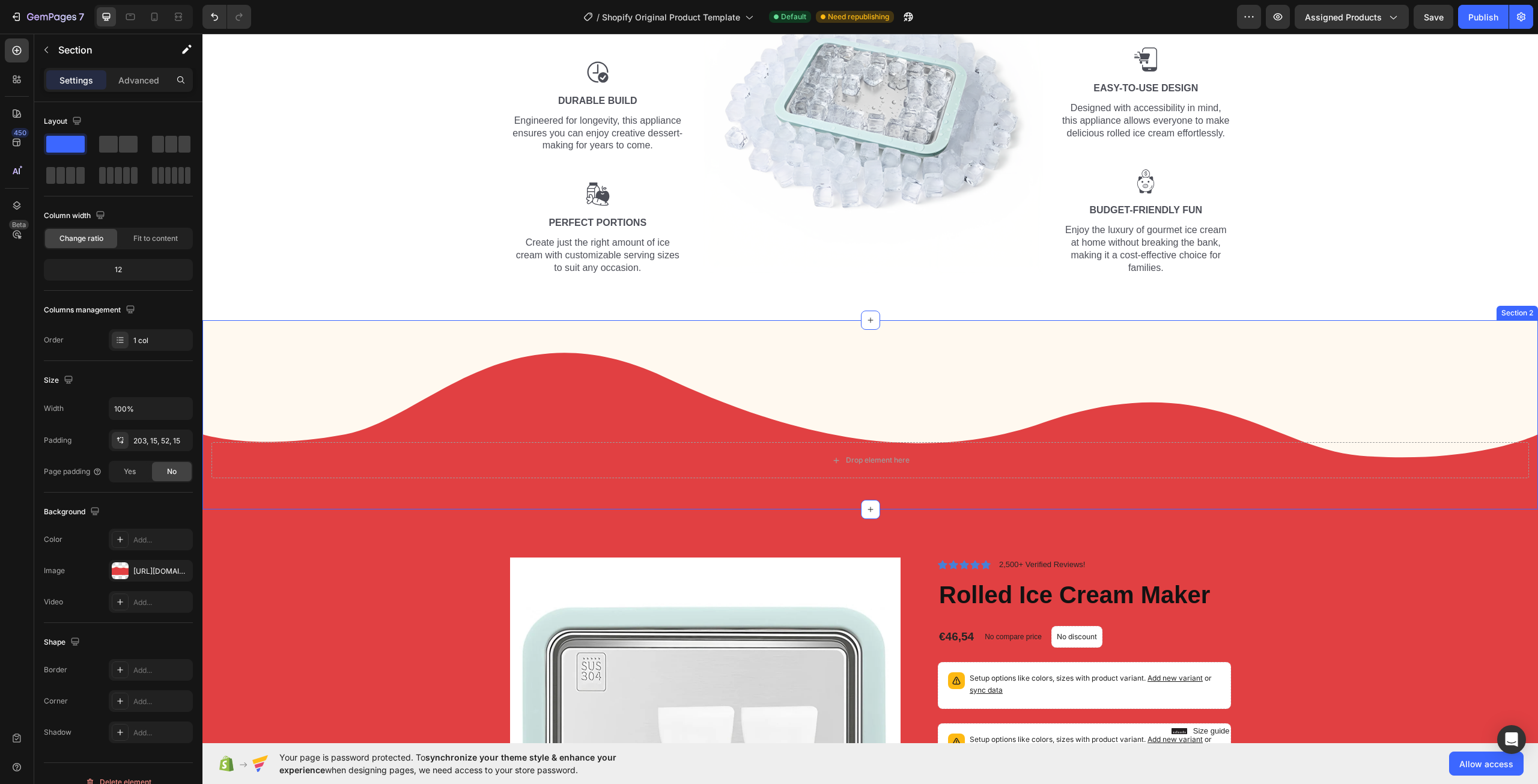
click at [525, 405] on div "Drop element here Section 2" at bounding box center [869, 414] width 1335 height 189
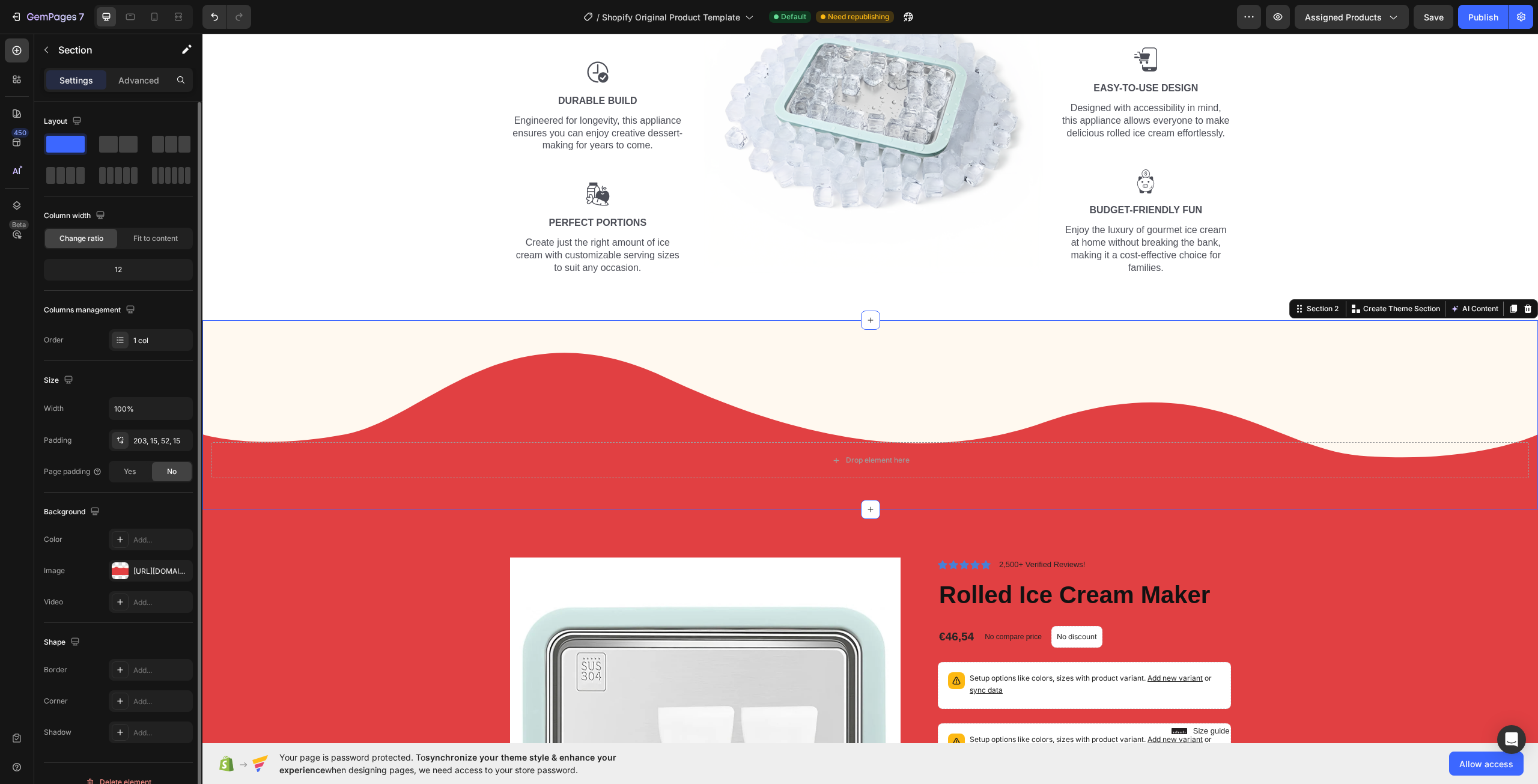
scroll to position [17, 0]
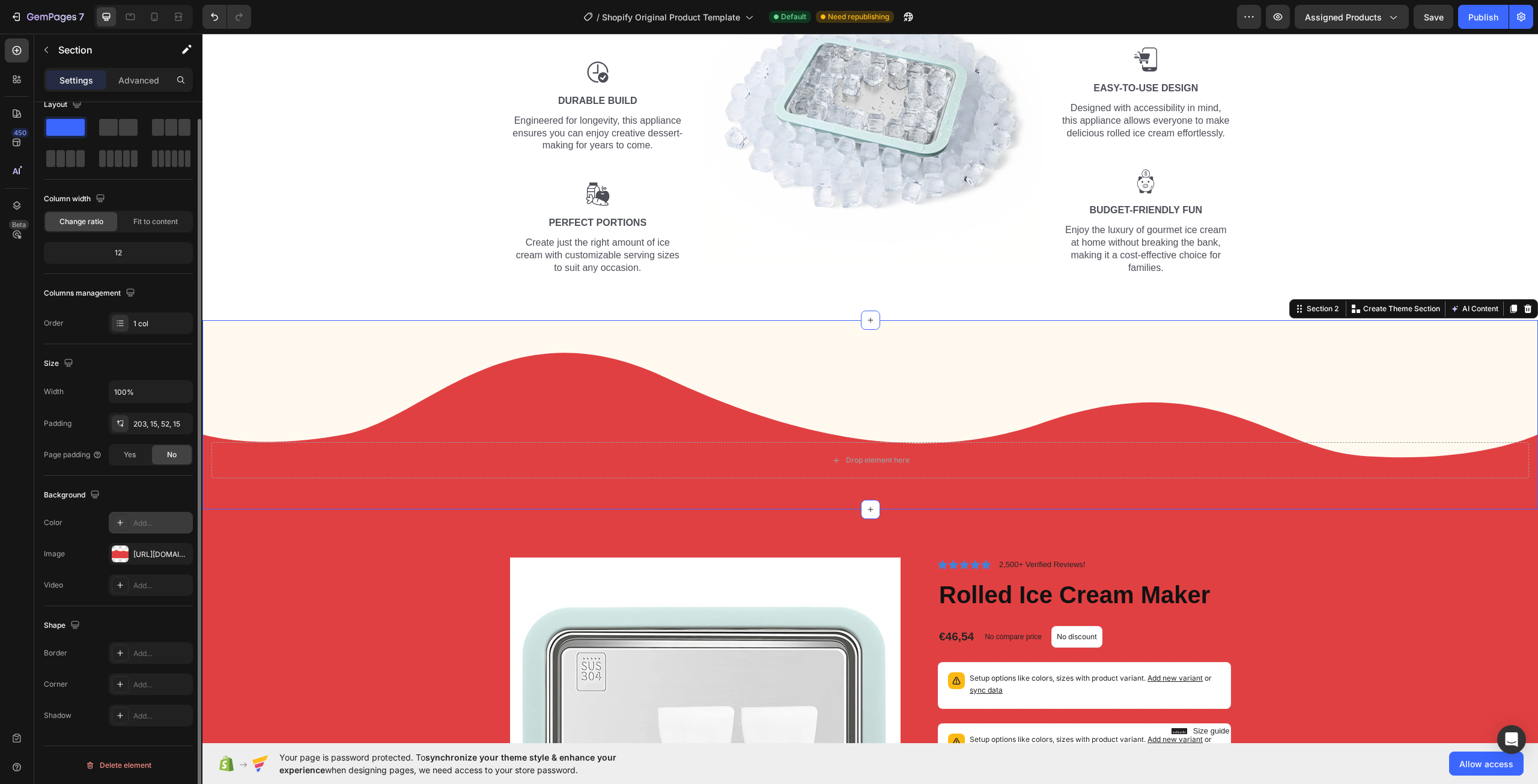
click at [162, 523] on div "Add..." at bounding box center [161, 523] width 56 height 11
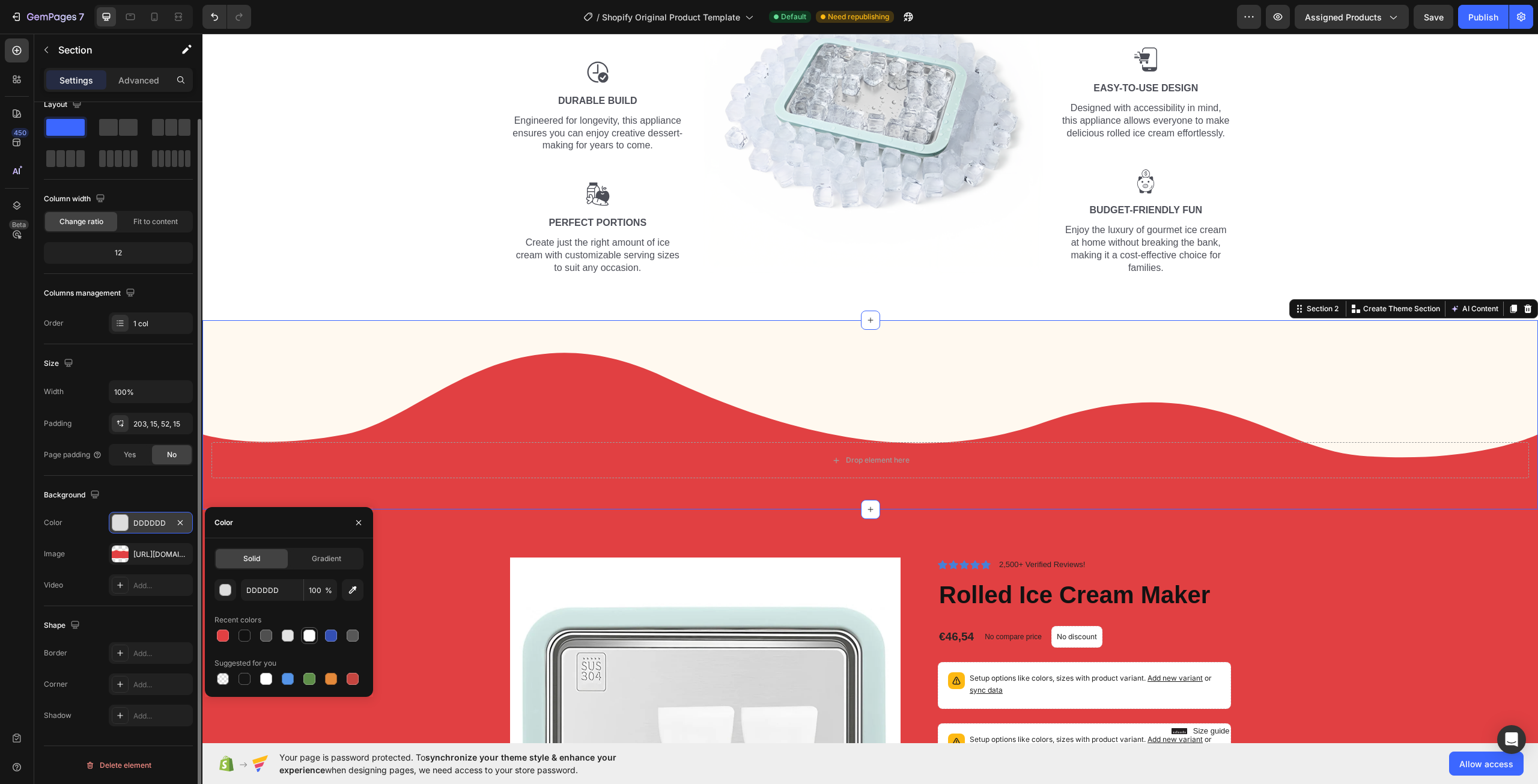
click at [335, 635] on div at bounding box center [331, 636] width 12 height 12
type input "334FB4"
click at [354, 523] on icon "button" at bounding box center [359, 523] width 10 height 10
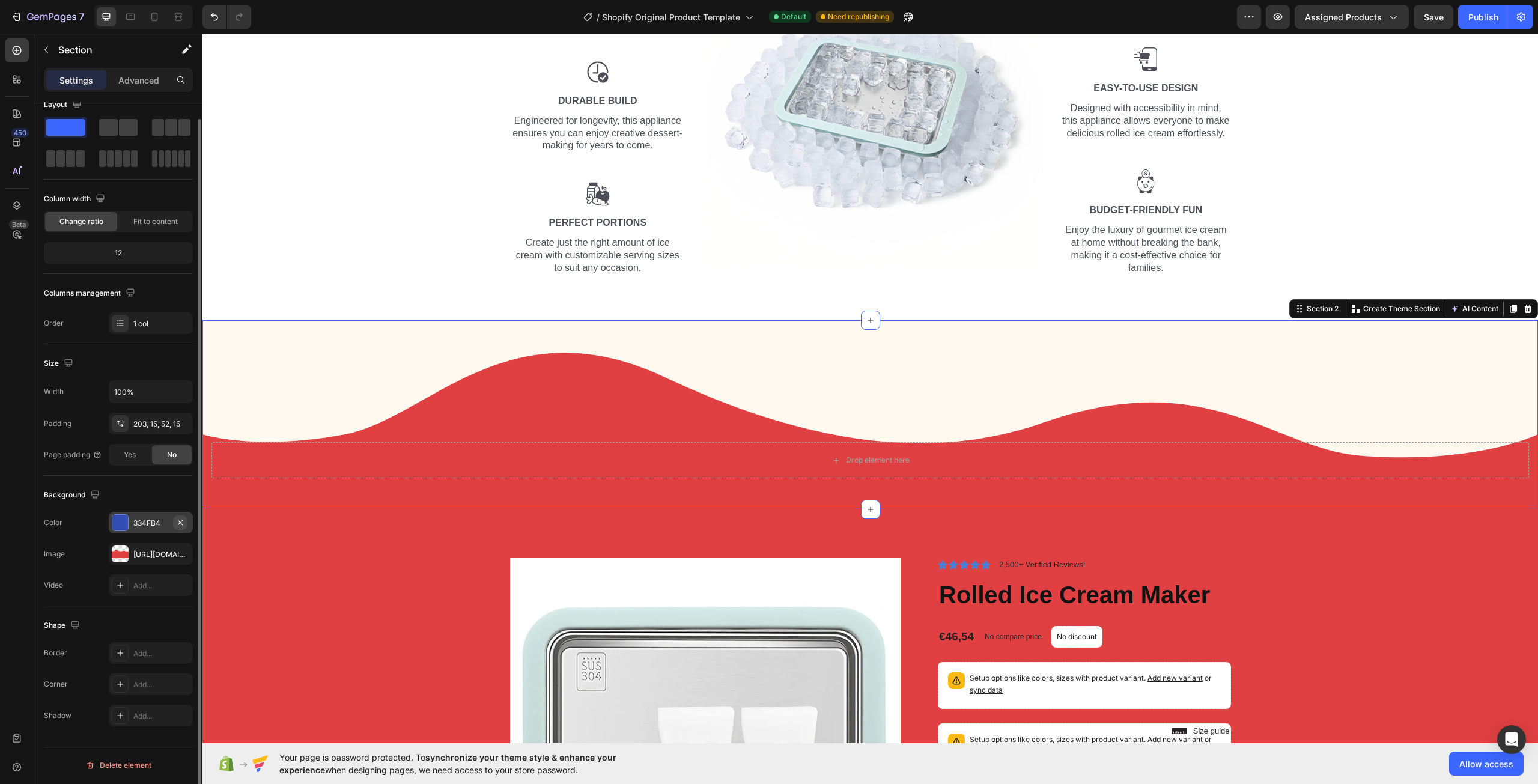
click at [178, 524] on icon "button" at bounding box center [180, 522] width 5 height 5
click at [183, 554] on icon "button" at bounding box center [180, 554] width 10 height 10
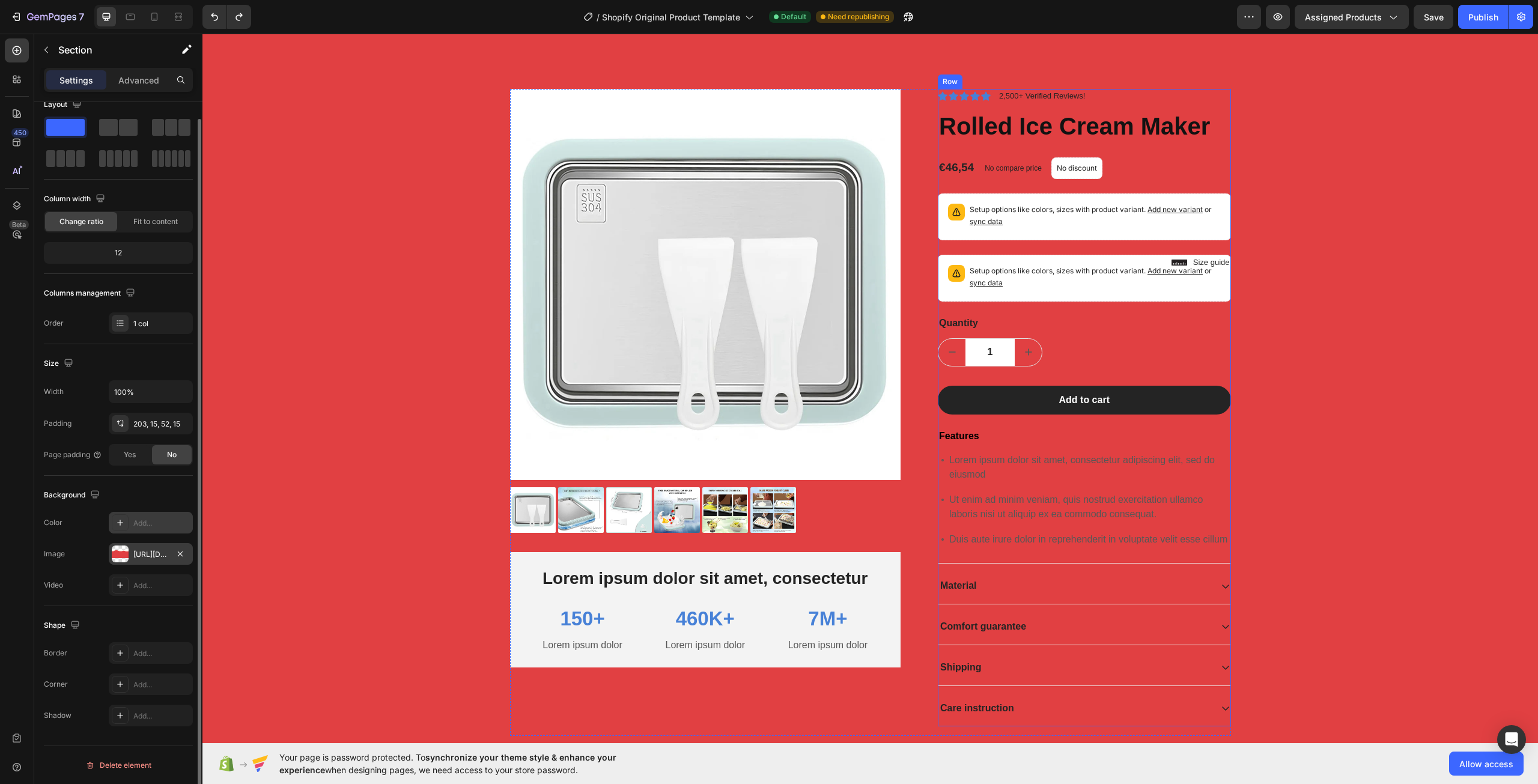
scroll to position [721, 0]
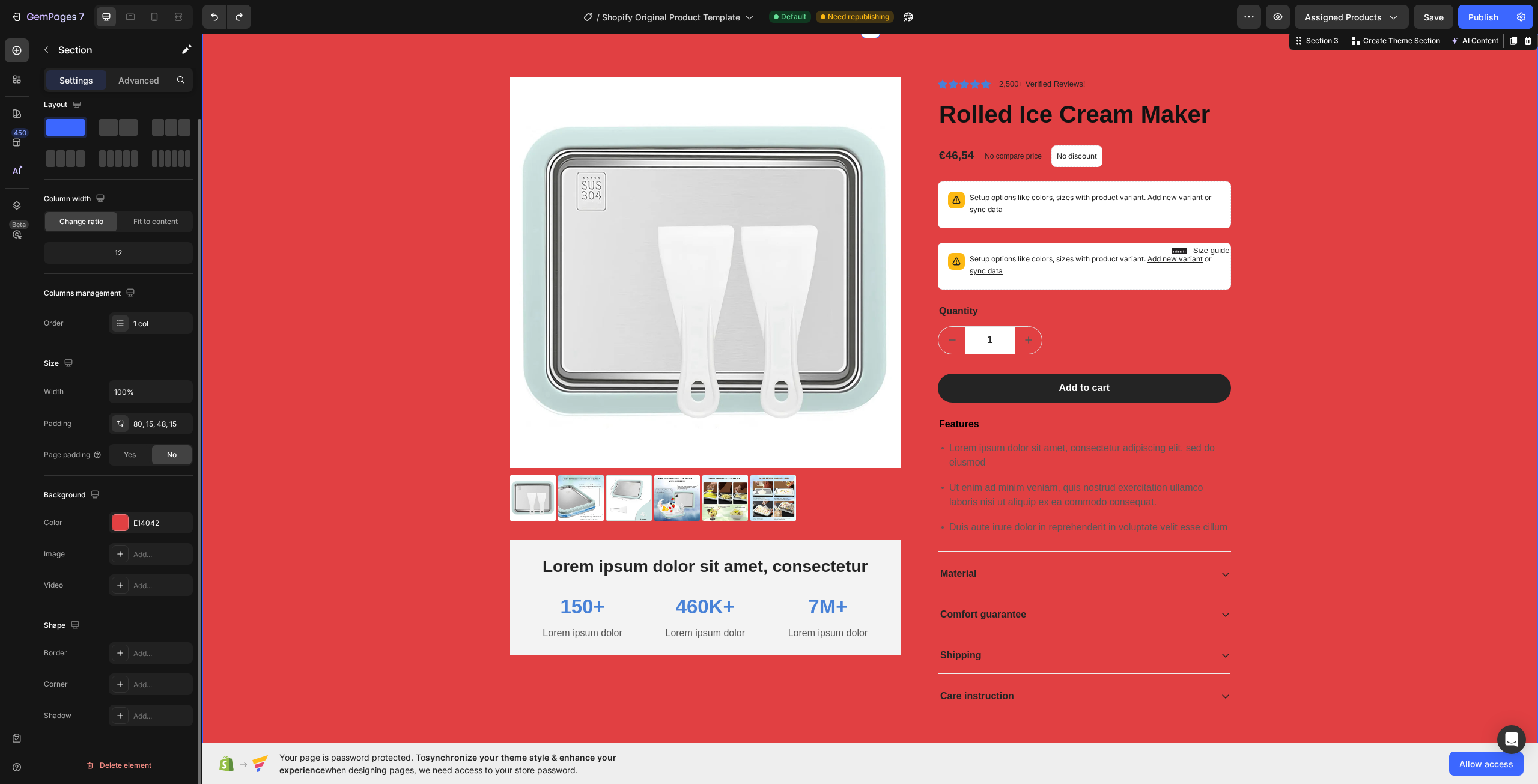
click at [1326, 313] on div "Product Images Lorem ipsum dolor sit amet, consectetur Text Block 150+ Text Blo…" at bounding box center [869, 405] width 1317 height 657
drag, startPoint x: 1286, startPoint y: 304, endPoint x: 1300, endPoint y: 345, distance: 43.3
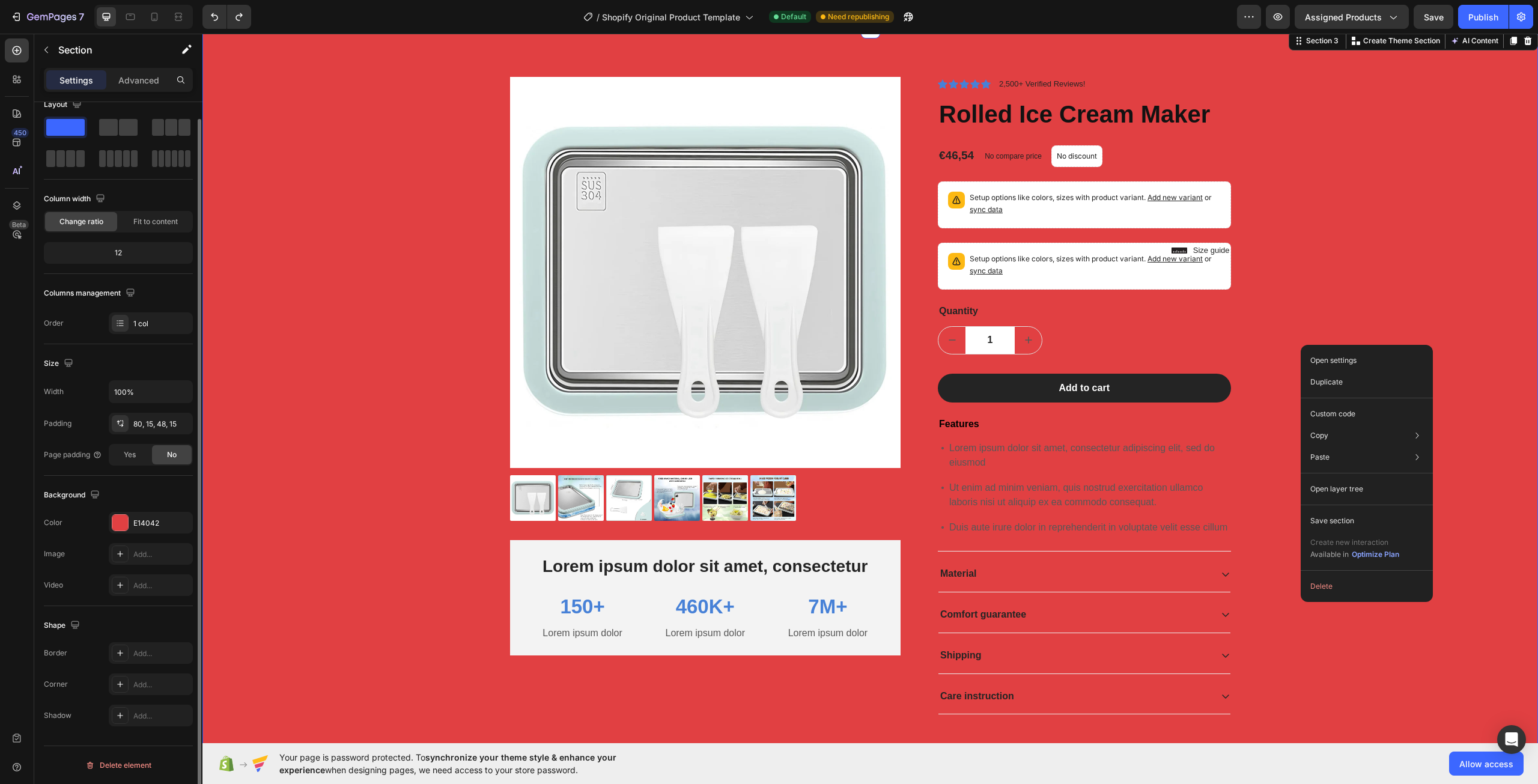
click at [1303, 586] on div "Delete" at bounding box center [1366, 586] width 132 height 22
click at [1314, 586] on button "Delete" at bounding box center [1366, 586] width 123 height 22
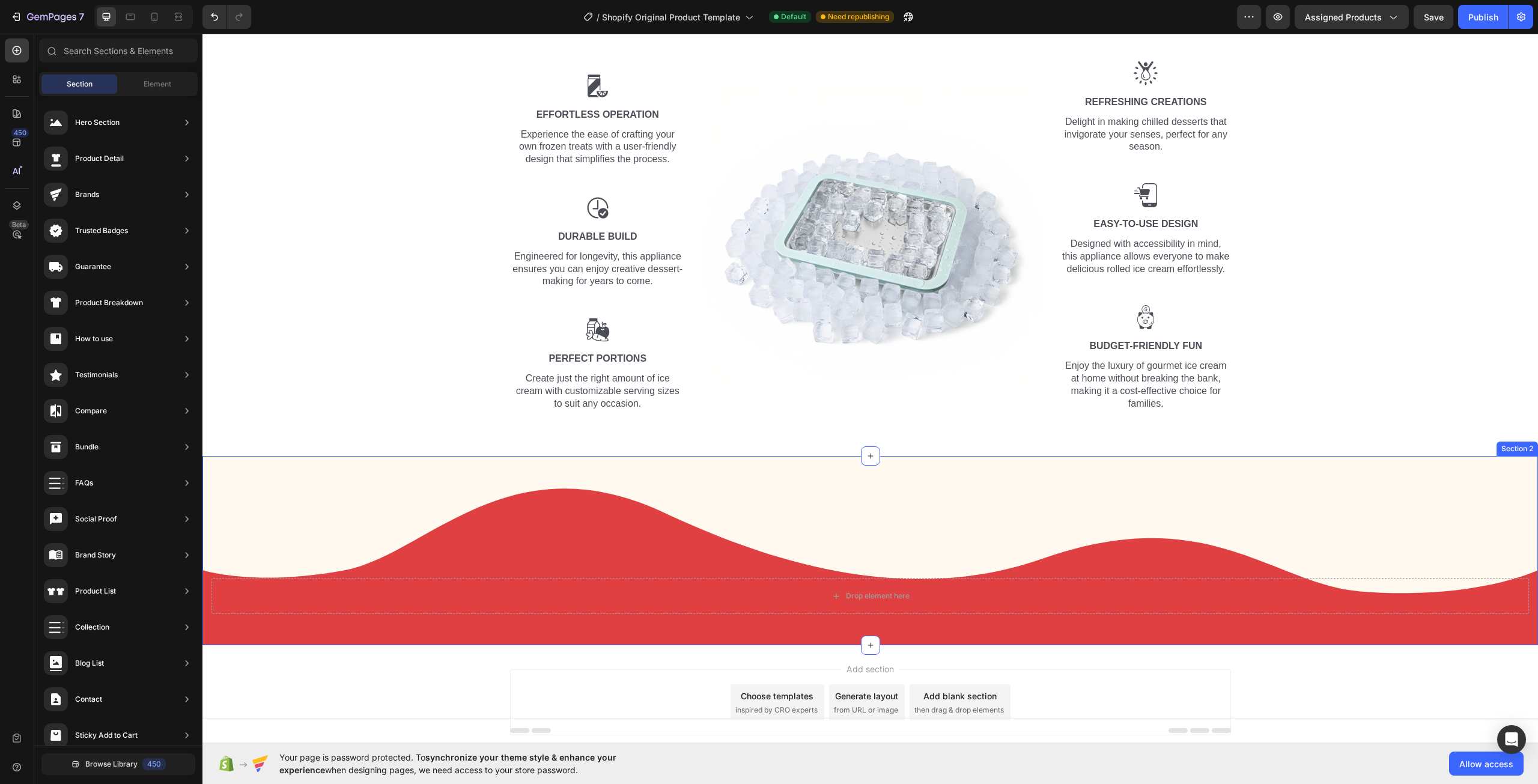
scroll to position [126, 0]
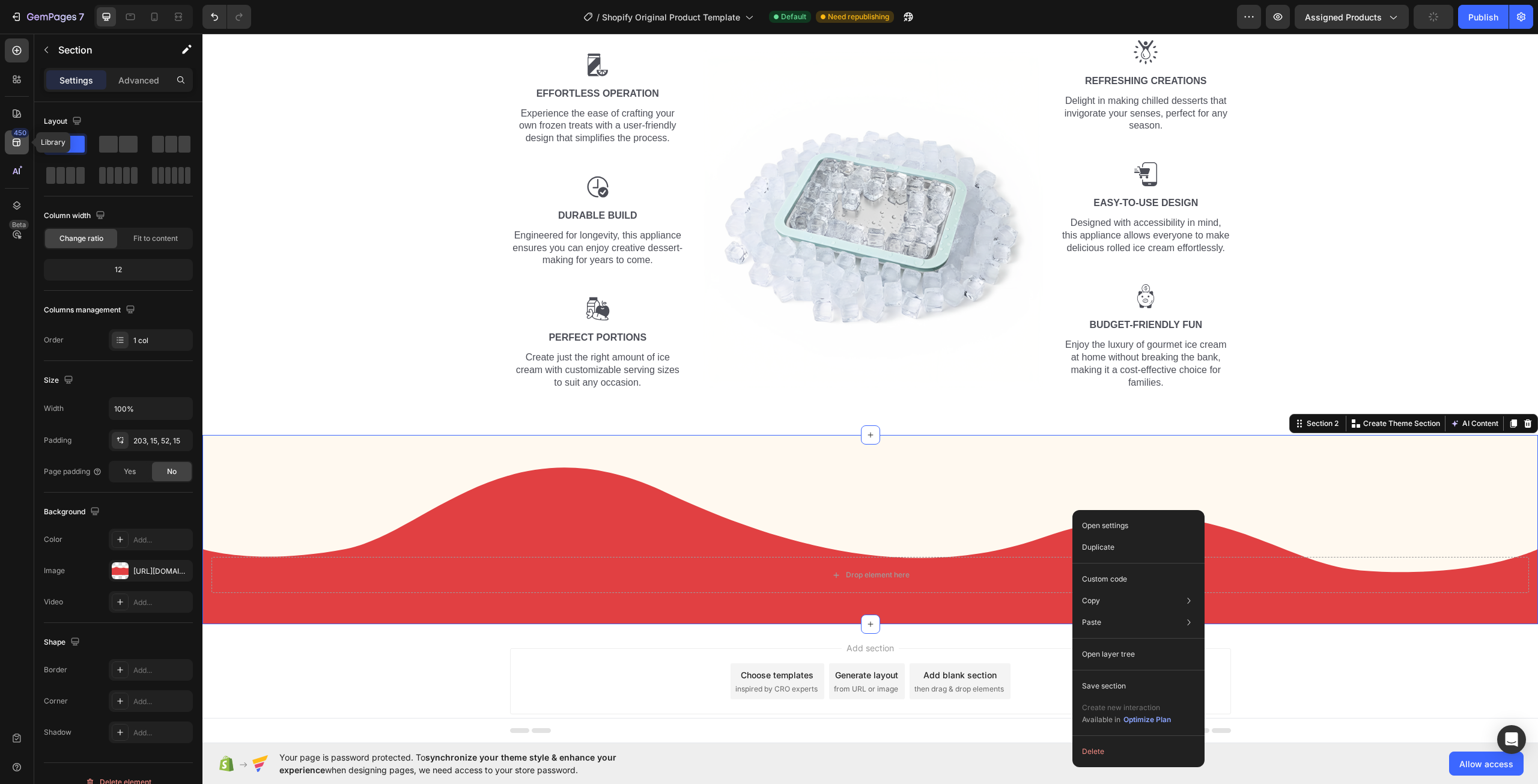
click at [23, 142] on div "450" at bounding box center [17, 142] width 24 height 24
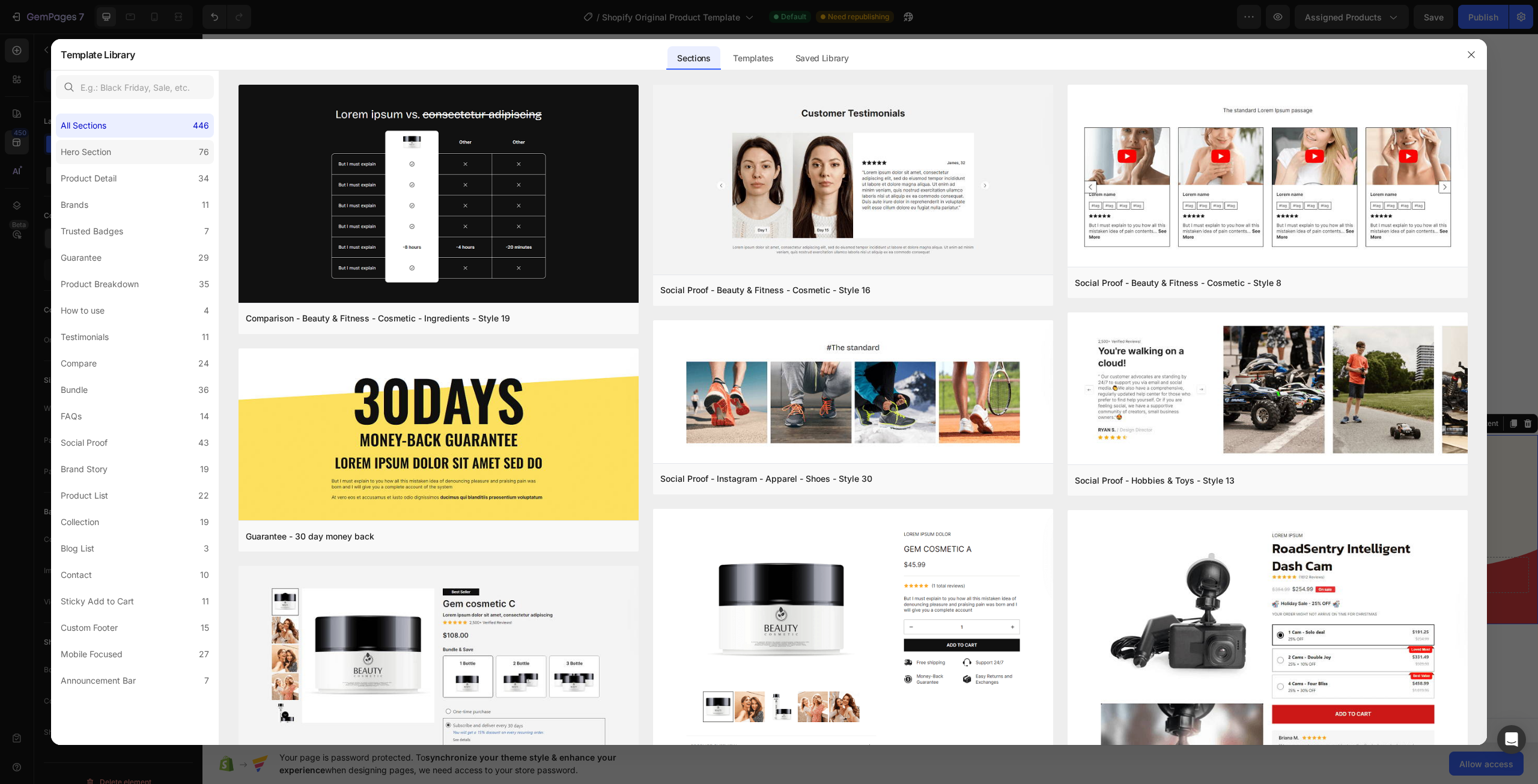
click at [158, 161] on label "Hero Section 76" at bounding box center [135, 152] width 158 height 24
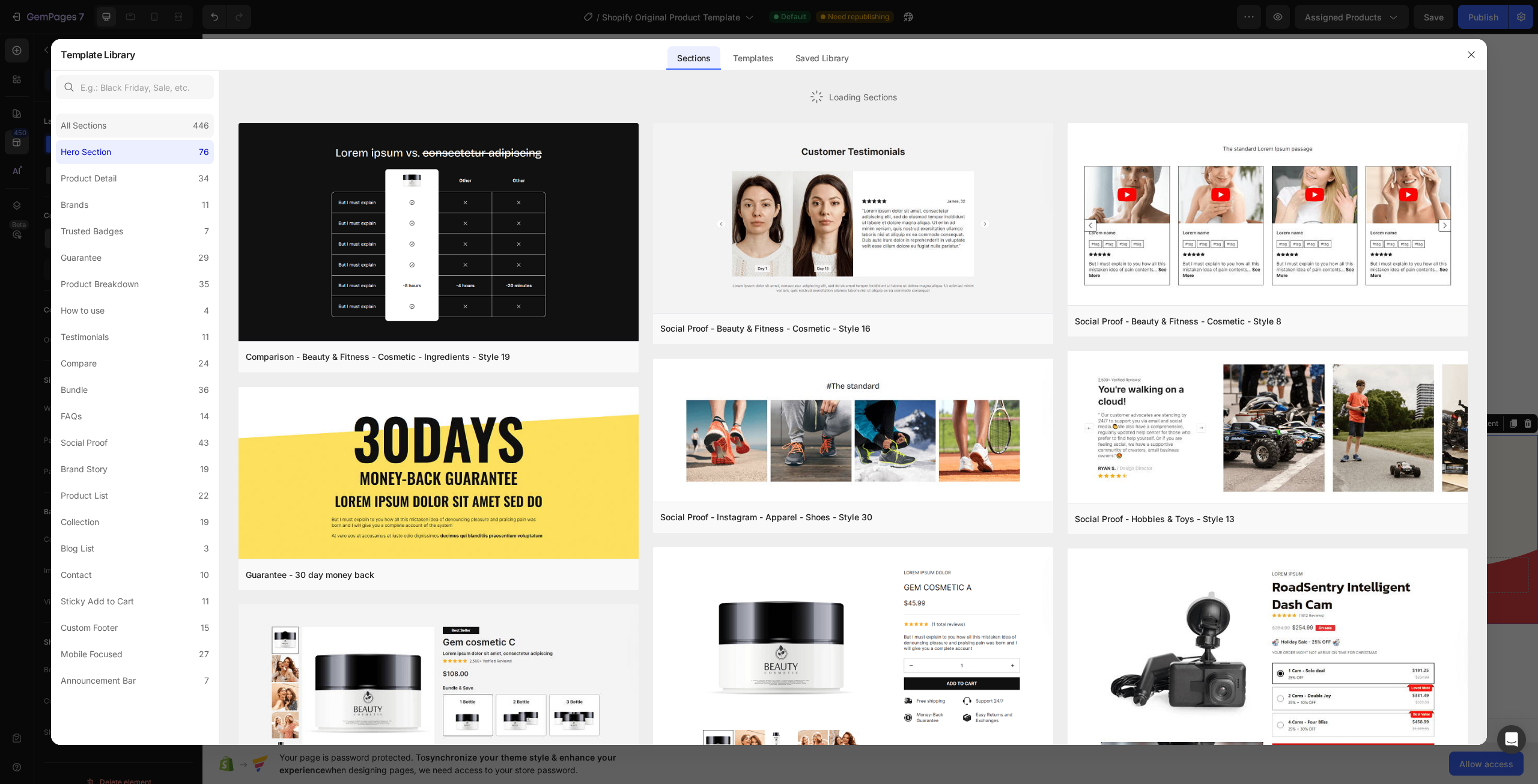
click at [140, 125] on div "All Sections 446" at bounding box center [135, 126] width 158 height 24
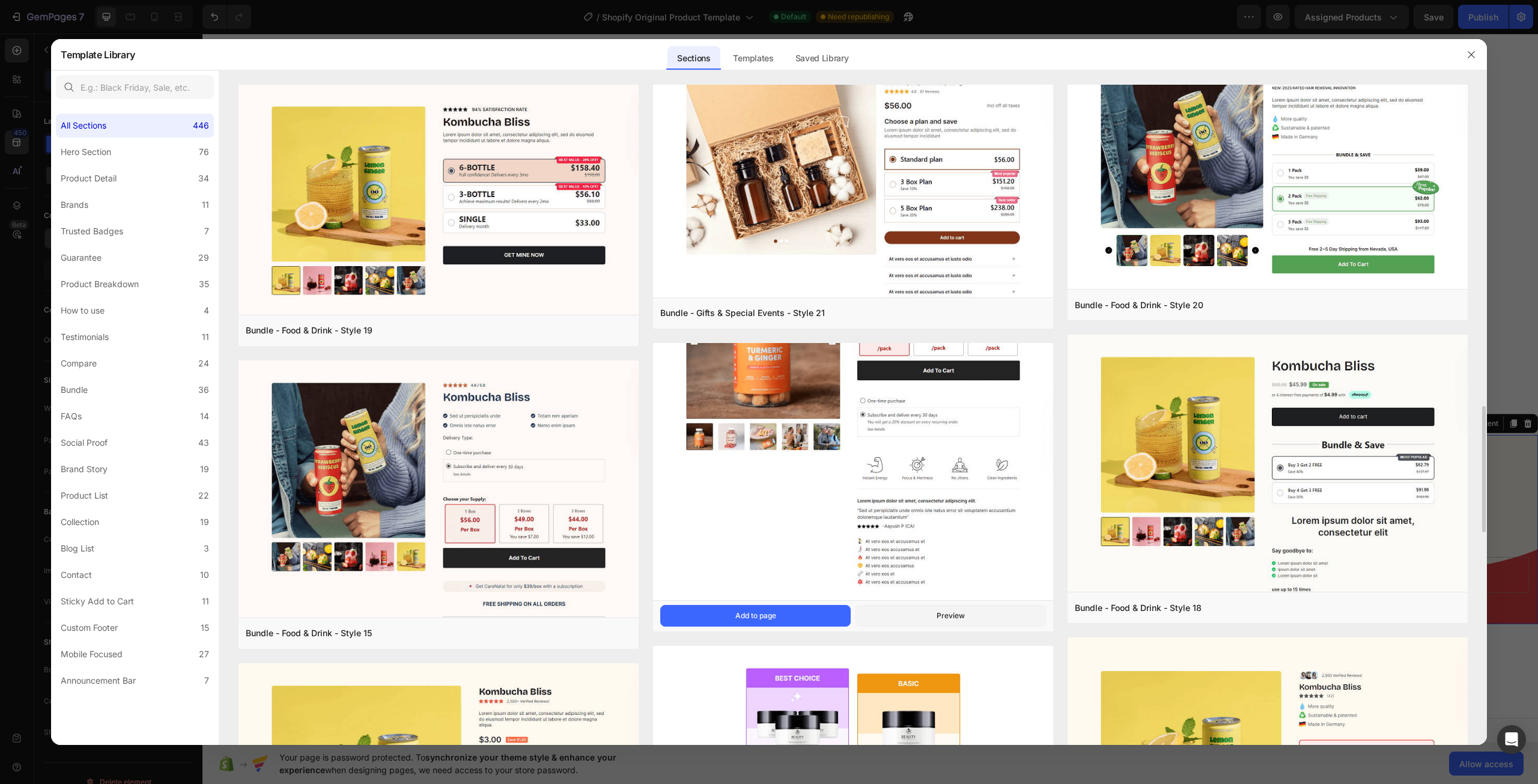
scroll to position [1619, 0]
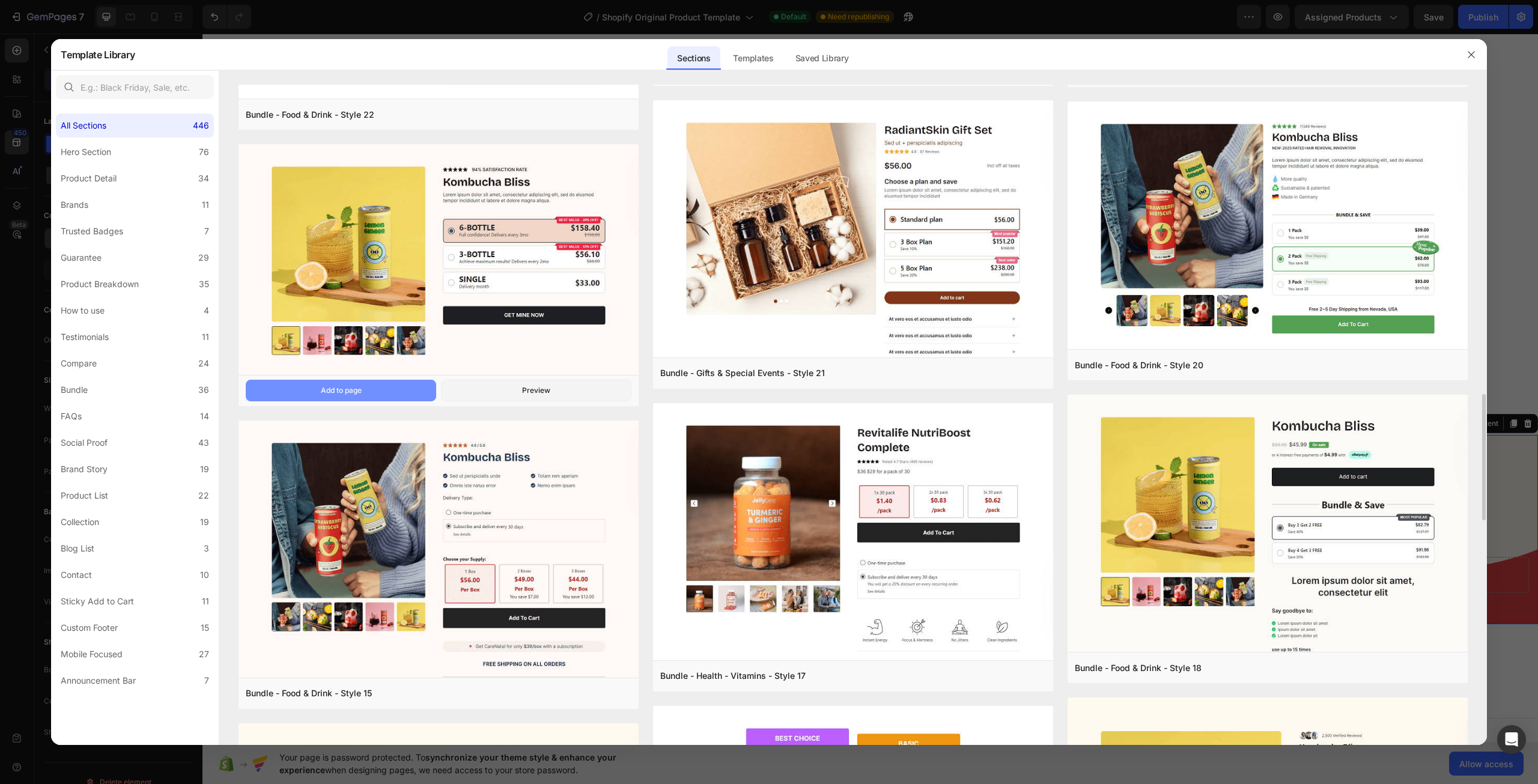
click at [396, 388] on button "Add to page" at bounding box center [341, 391] width 190 height 22
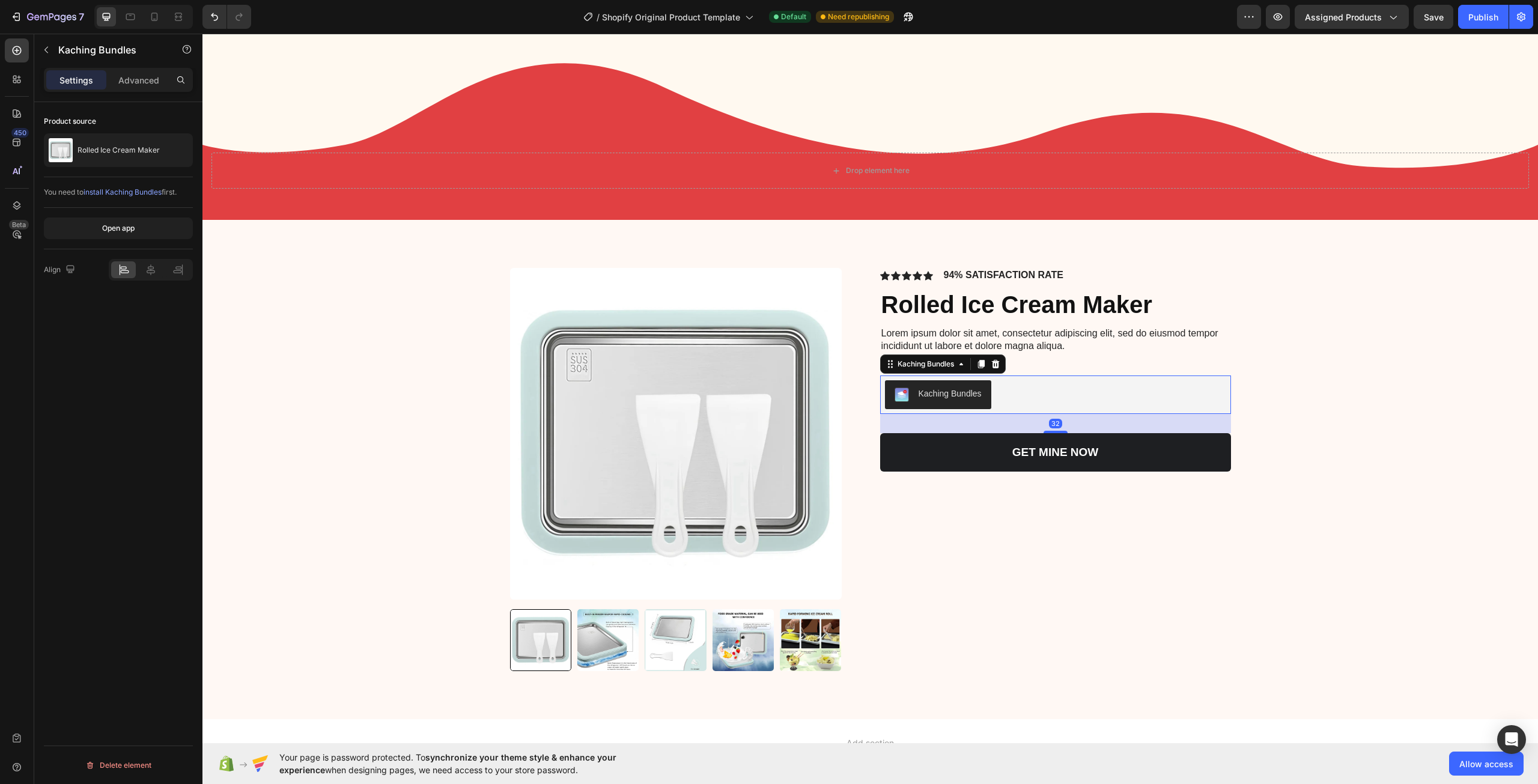
scroll to position [0, 0]
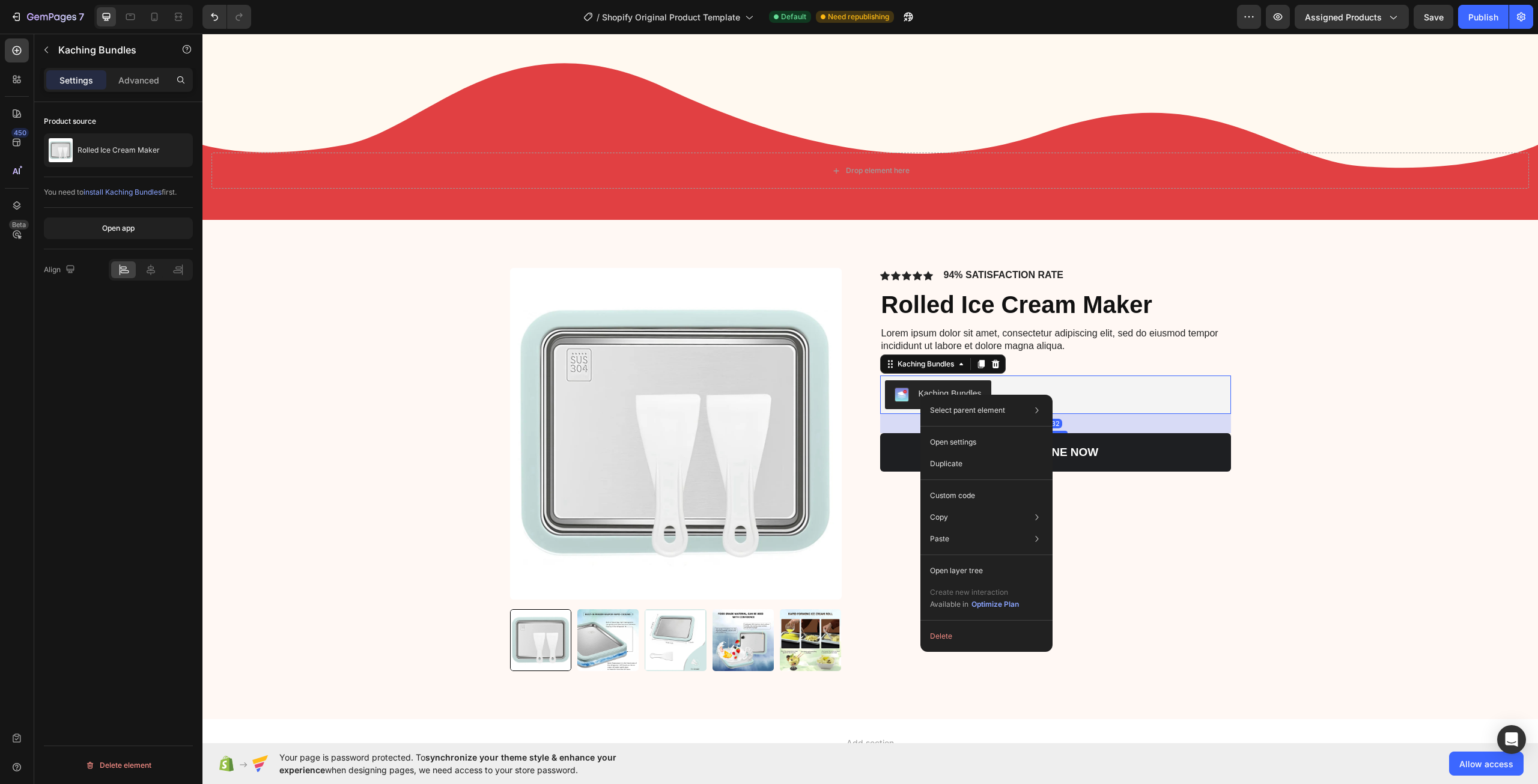
click at [1000, 365] on div "Kaching Bundles" at bounding box center [943, 363] width 126 height 19
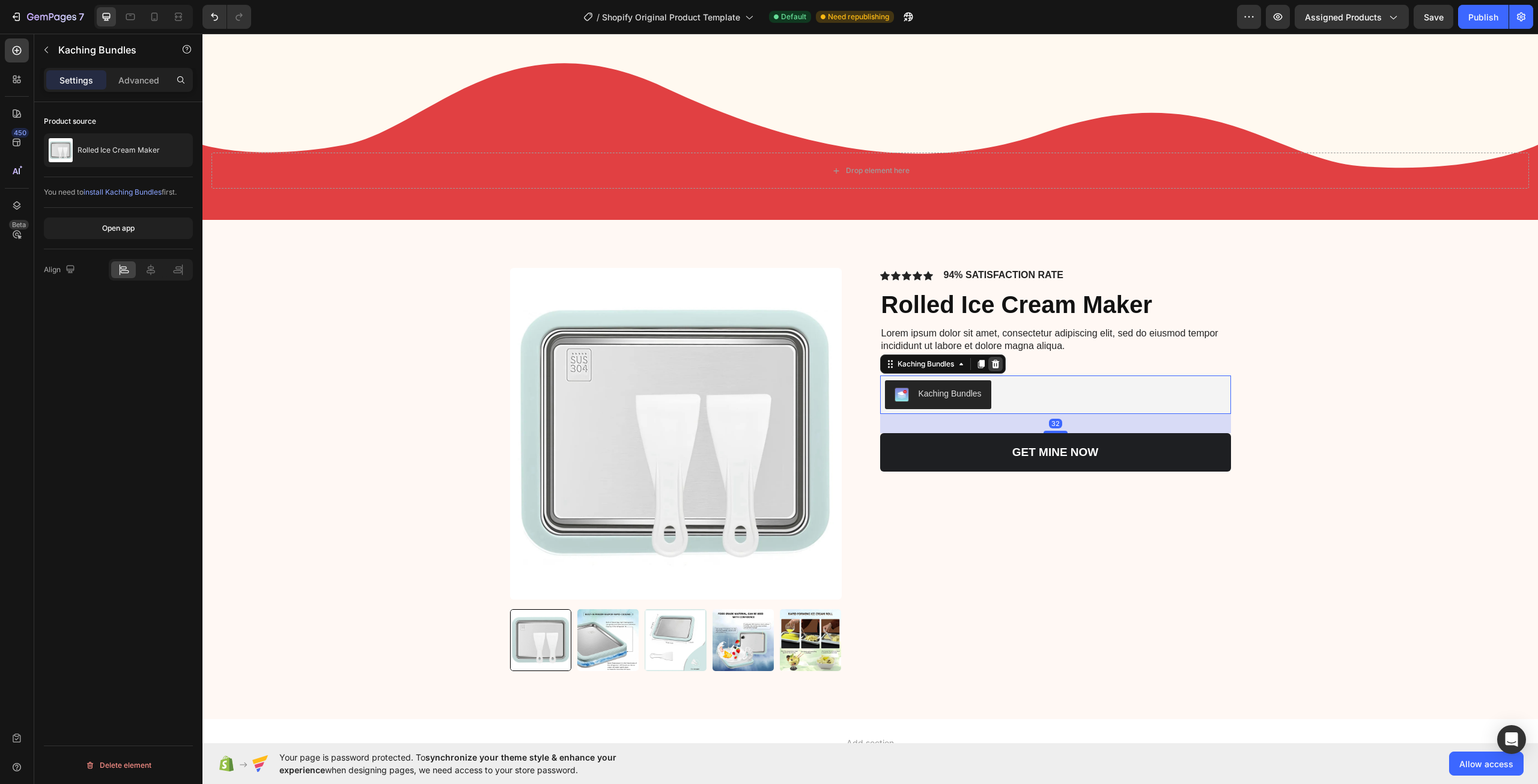
click at [995, 365] on icon at bounding box center [995, 364] width 8 height 8
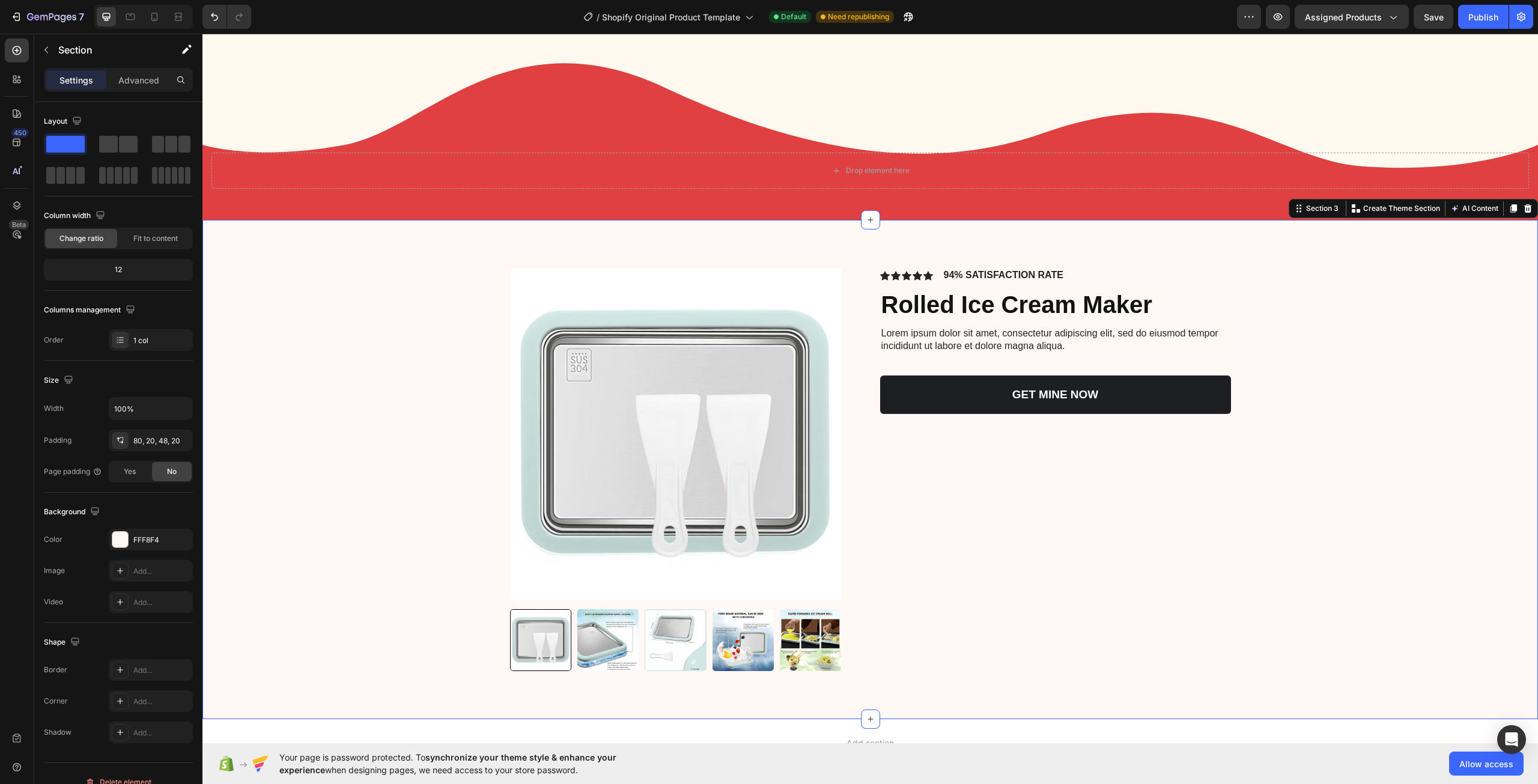
click at [1431, 394] on div "Product Images Icon Icon Icon Icon Icon Icon List 94% SATISFACTION RATE Text Bl…" at bounding box center [869, 479] width 1311 height 422
click at [1242, 569] on div "Product Images Icon Icon Icon Icon Icon Icon List 94% SATISFACTION RATE Text Bl…" at bounding box center [869, 479] width 1311 height 422
click at [1476, 209] on button "AI Content" at bounding box center [1474, 208] width 53 height 14
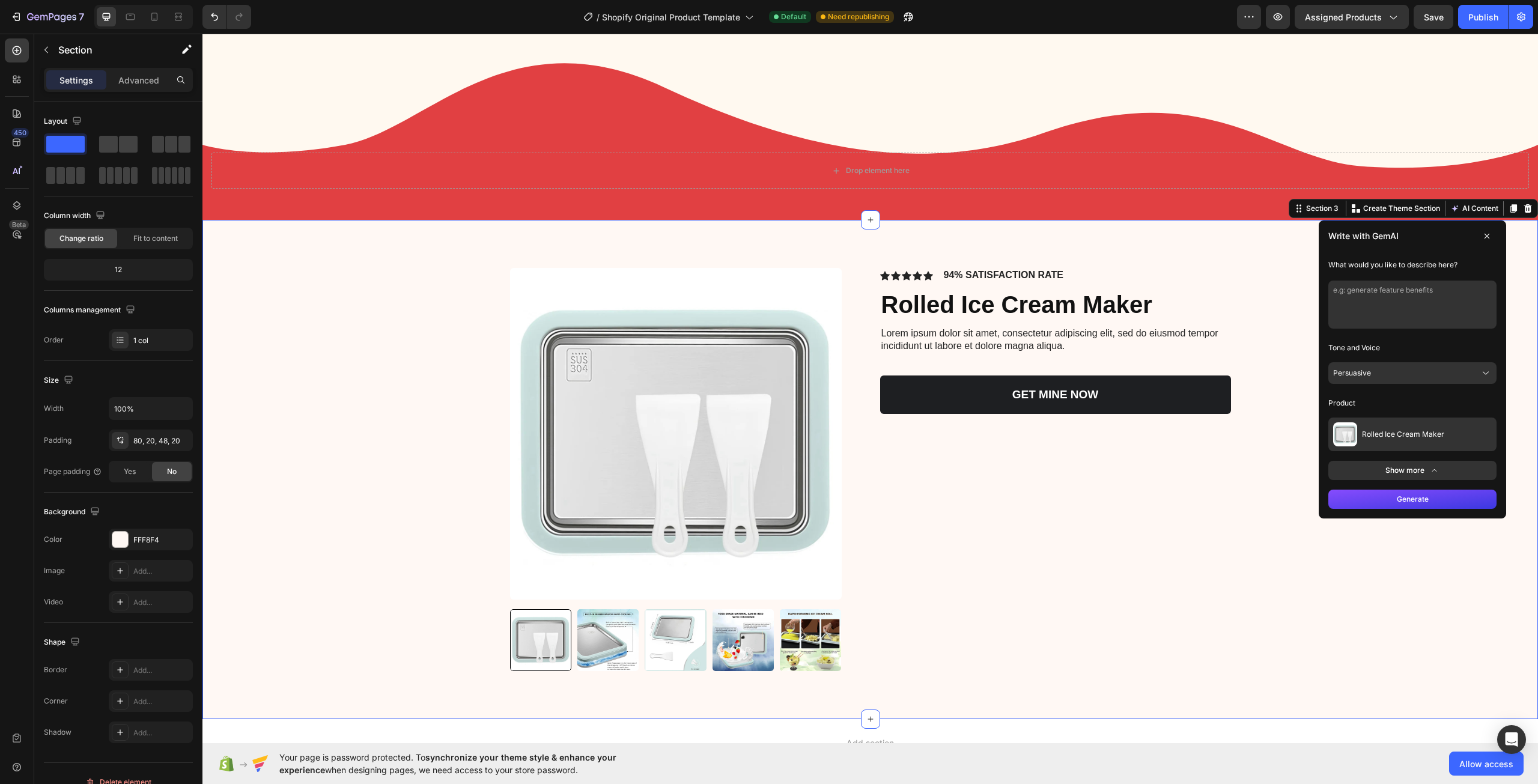
click at [1439, 302] on textarea at bounding box center [1412, 305] width 168 height 48
type textarea "general features and benefits"
click at [1392, 362] on button "Persuasive" at bounding box center [1412, 373] width 168 height 22
click at [1411, 378] on button "Persuasive" at bounding box center [1412, 373] width 168 height 22
click at [1432, 500] on button "Generate" at bounding box center [1412, 499] width 168 height 19
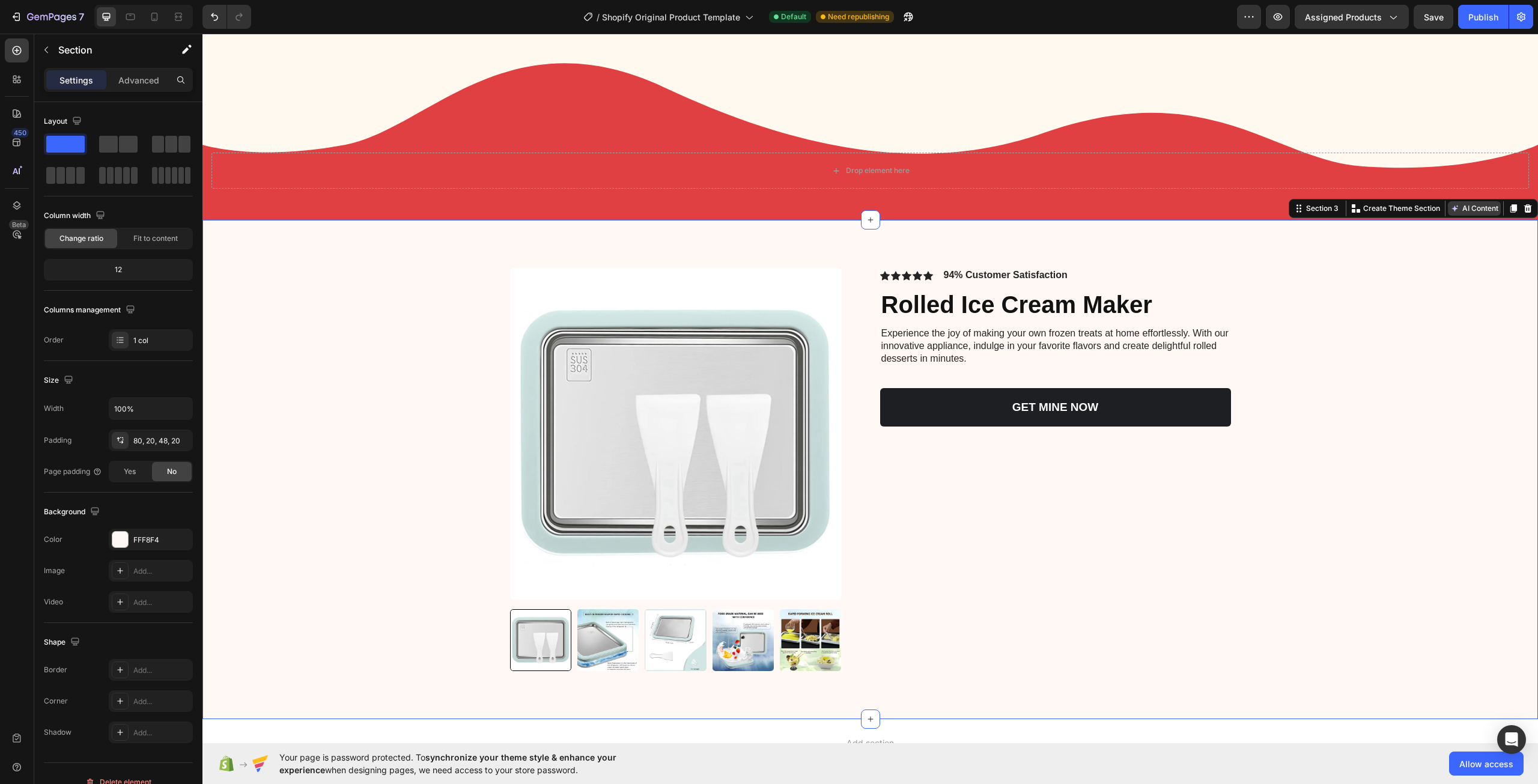
click at [1481, 207] on button "AI Content" at bounding box center [1474, 208] width 53 height 14
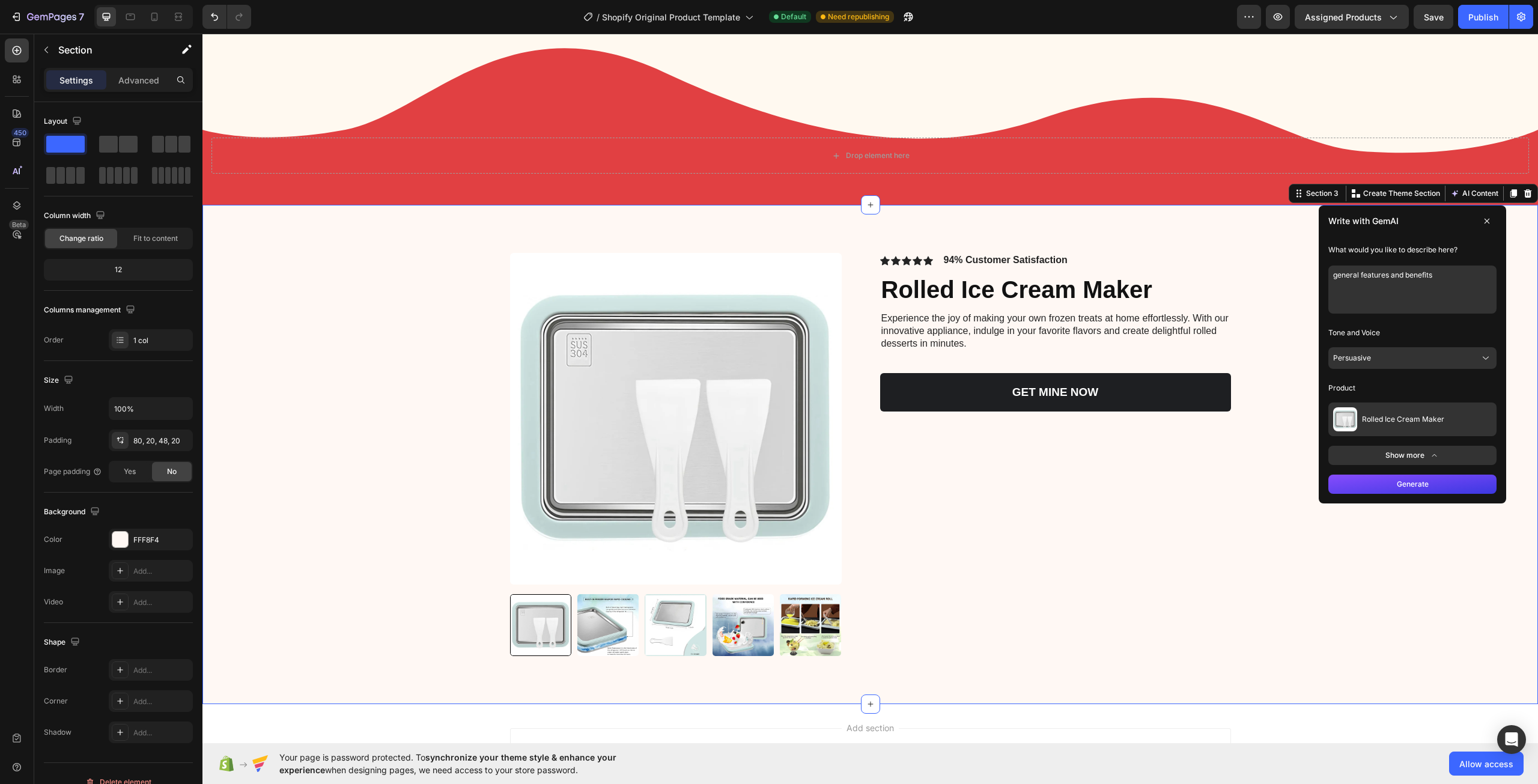
scroll to position [590, 0]
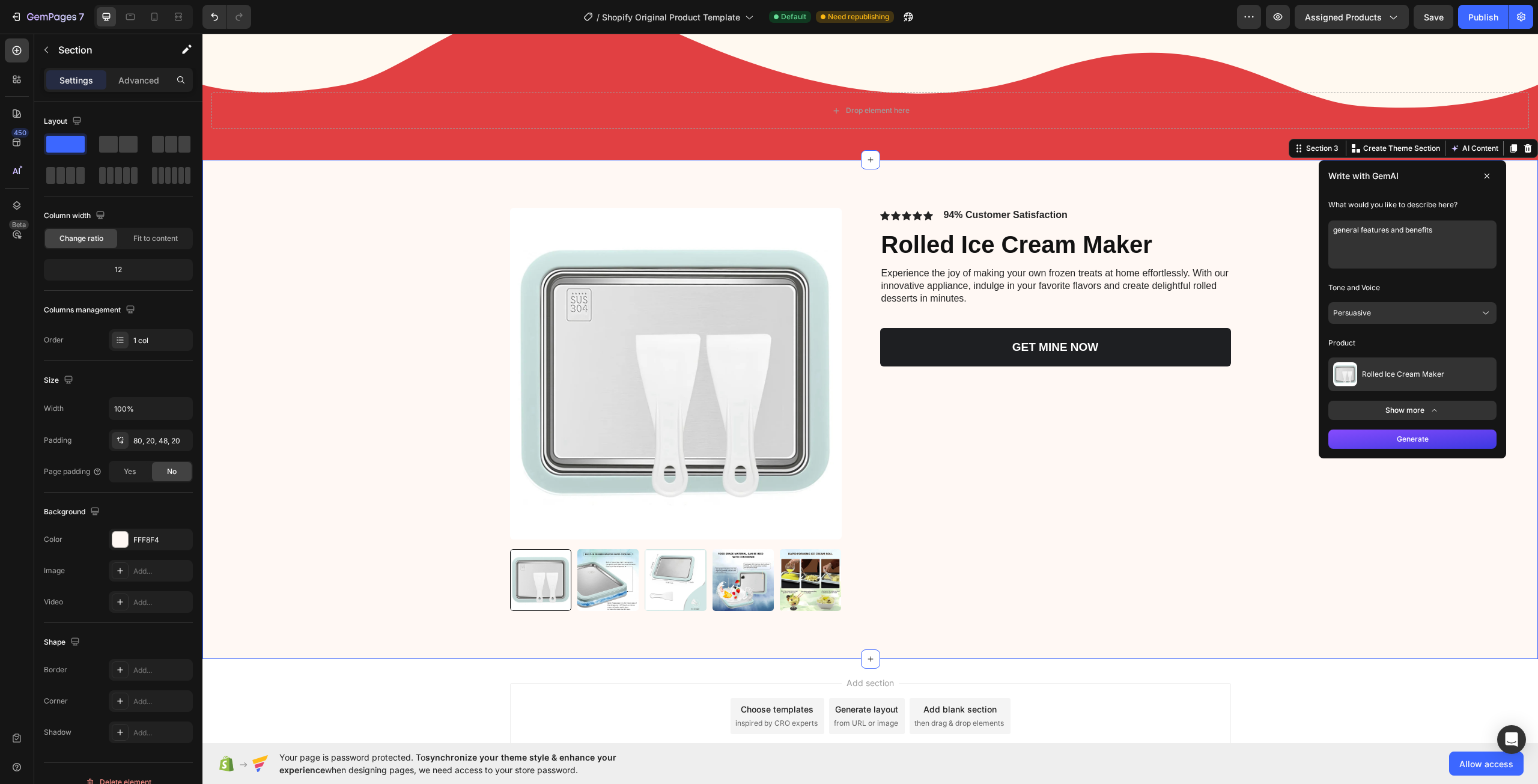
click at [1418, 407] on button "Show more" at bounding box center [1412, 410] width 168 height 19
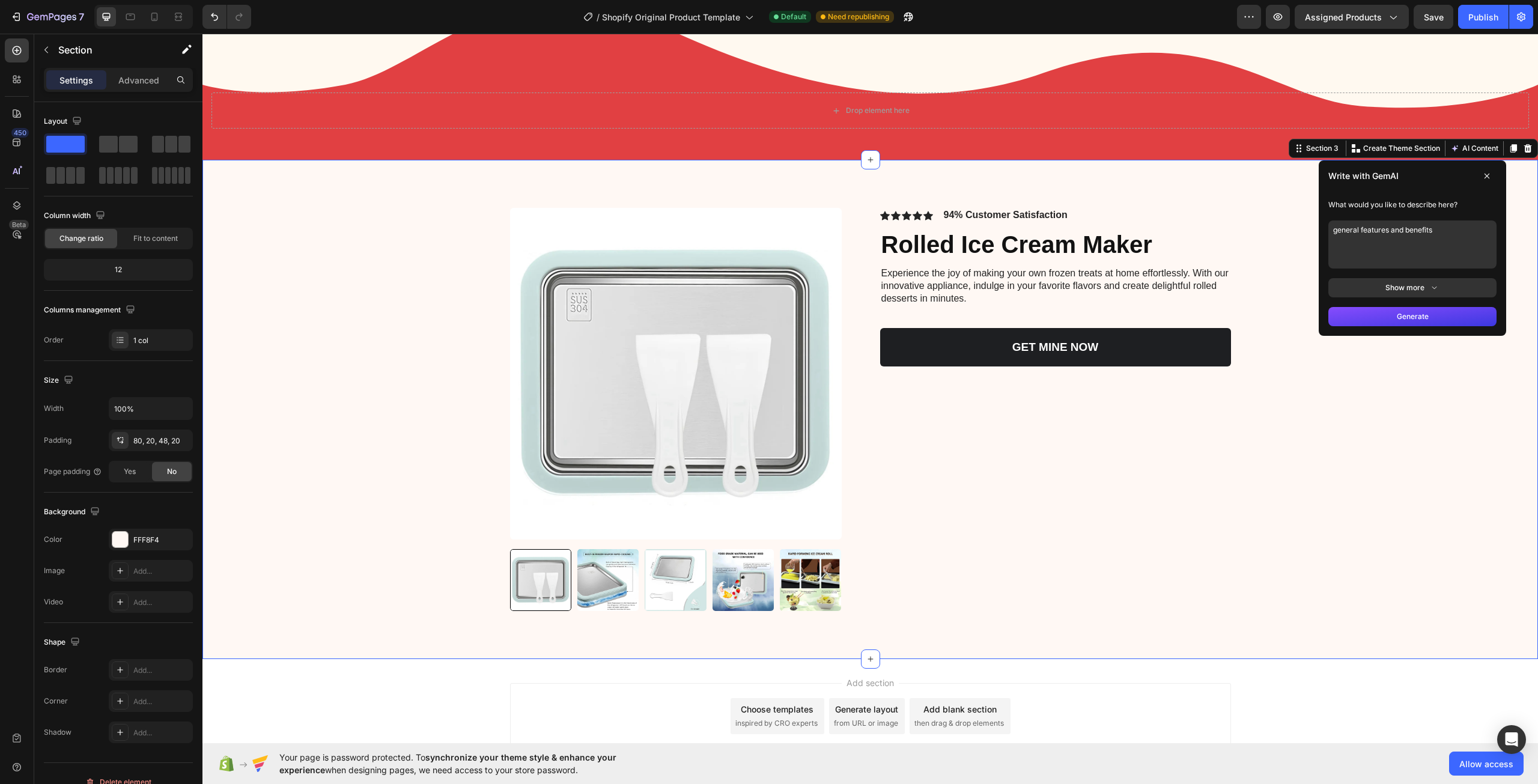
click at [1433, 281] on button "Show more" at bounding box center [1412, 287] width 168 height 19
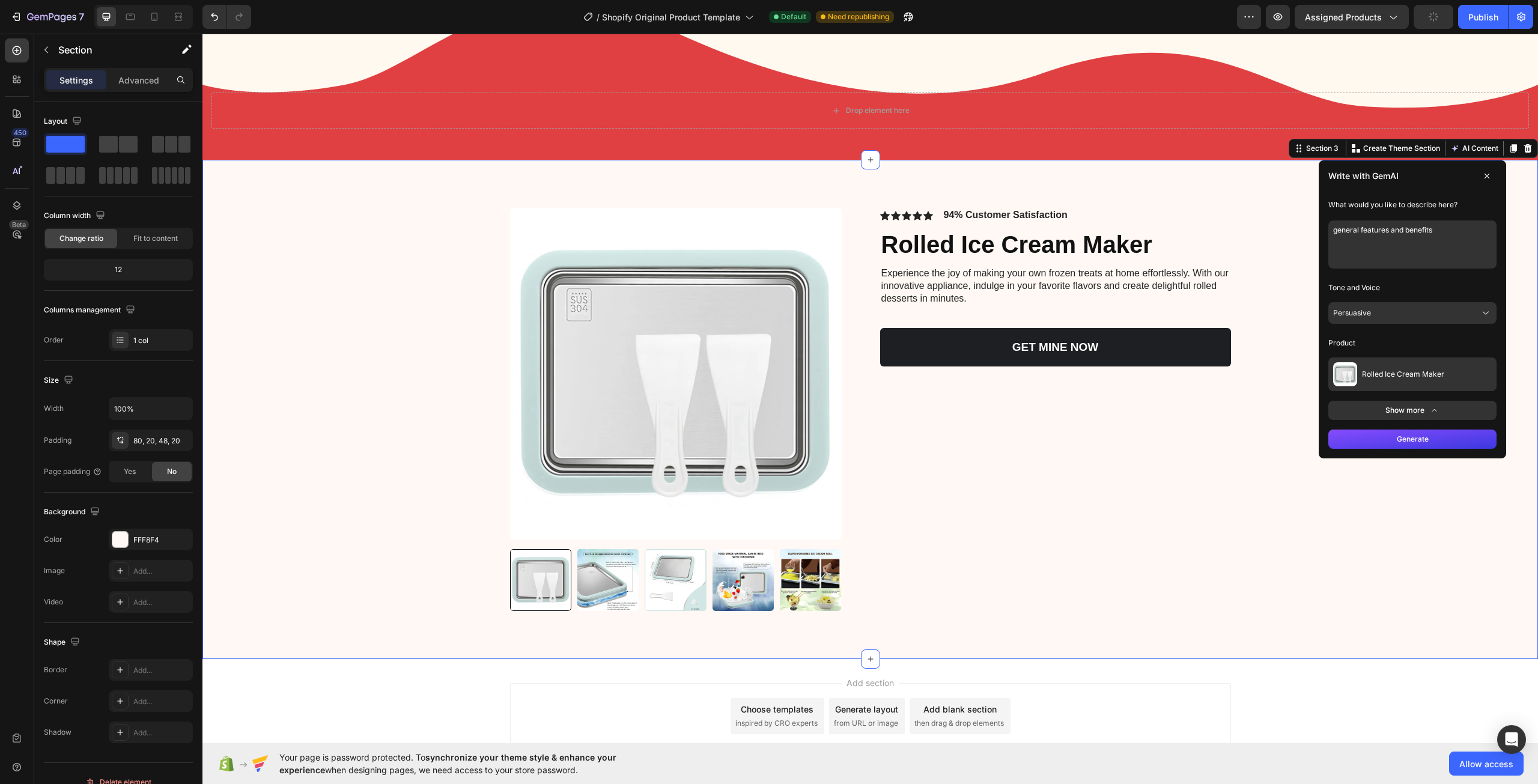
click at [1484, 175] on icon at bounding box center [1486, 176] width 5 height 5
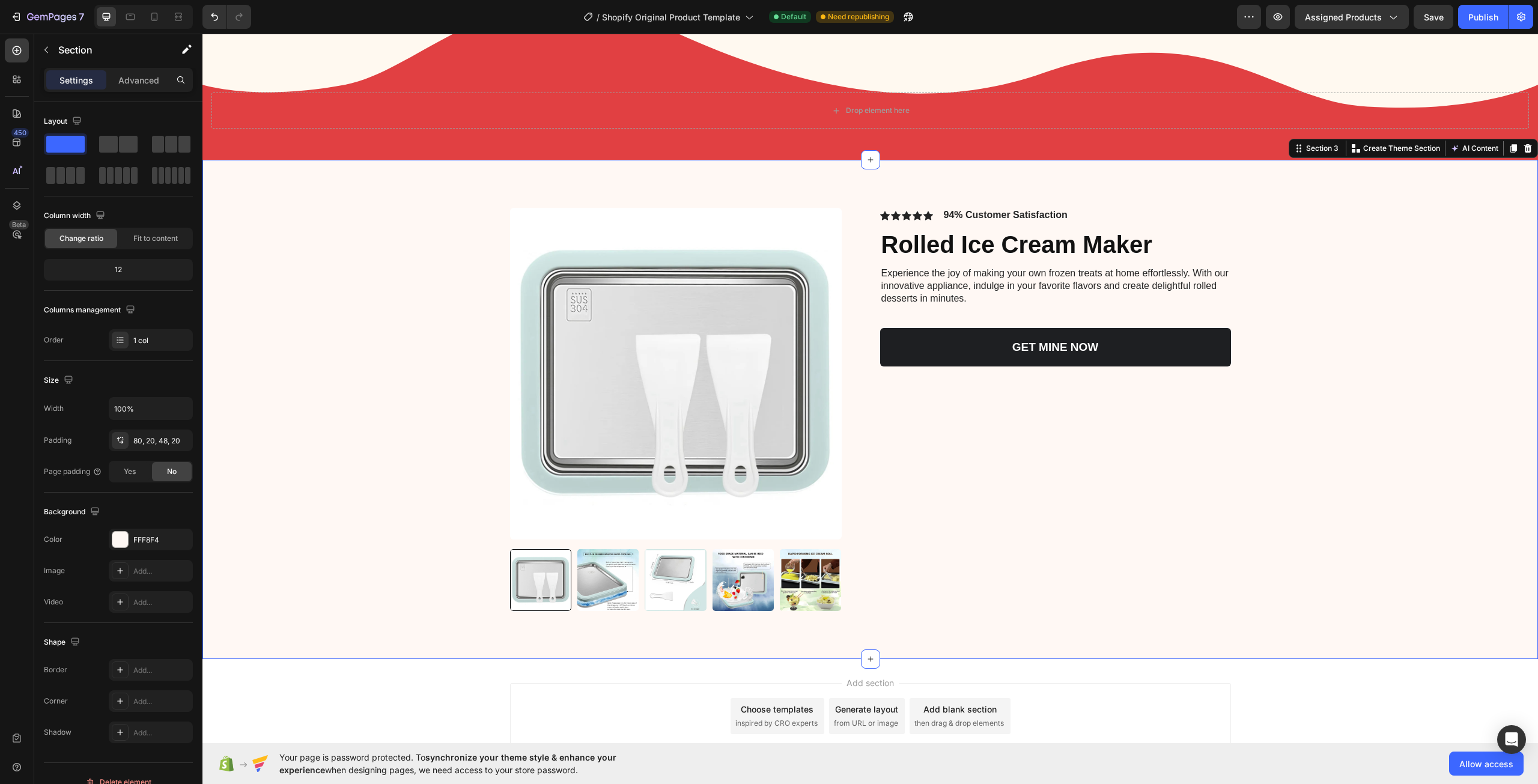
click at [419, 335] on div "Product Images Icon Icon Icon Icon Icon Icon List 94% Customer Satisfaction Tex…" at bounding box center [869, 419] width 1311 height 422
click at [364, 225] on div "Product Images Icon Icon Icon Icon Icon Icon List 94% Customer Satisfaction Tex…" at bounding box center [869, 419] width 1311 height 422
click at [129, 540] on div "FFF8F4" at bounding box center [151, 540] width 84 height 22
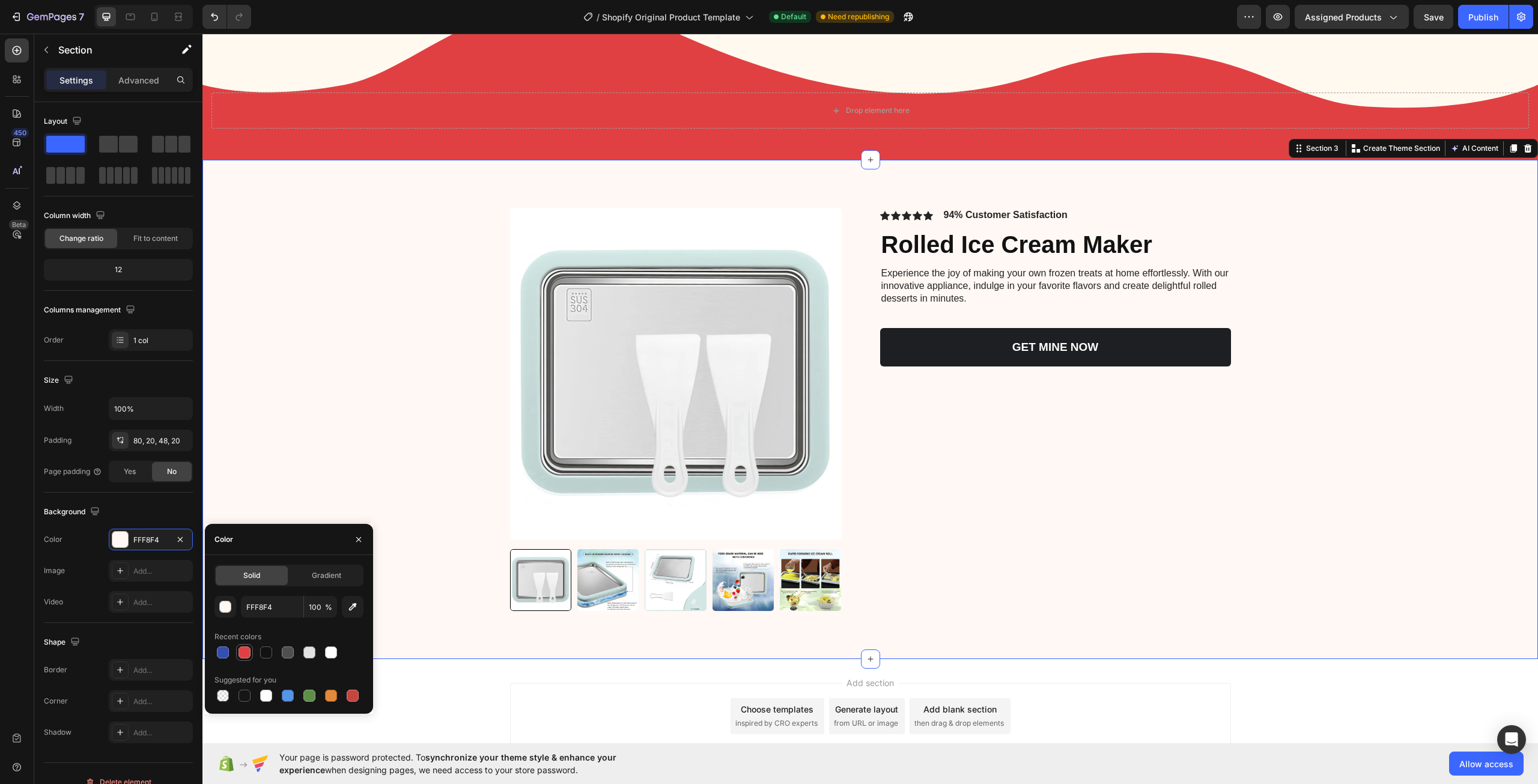
click at [250, 652] on div at bounding box center [244, 652] width 14 height 14
type input "E14042"
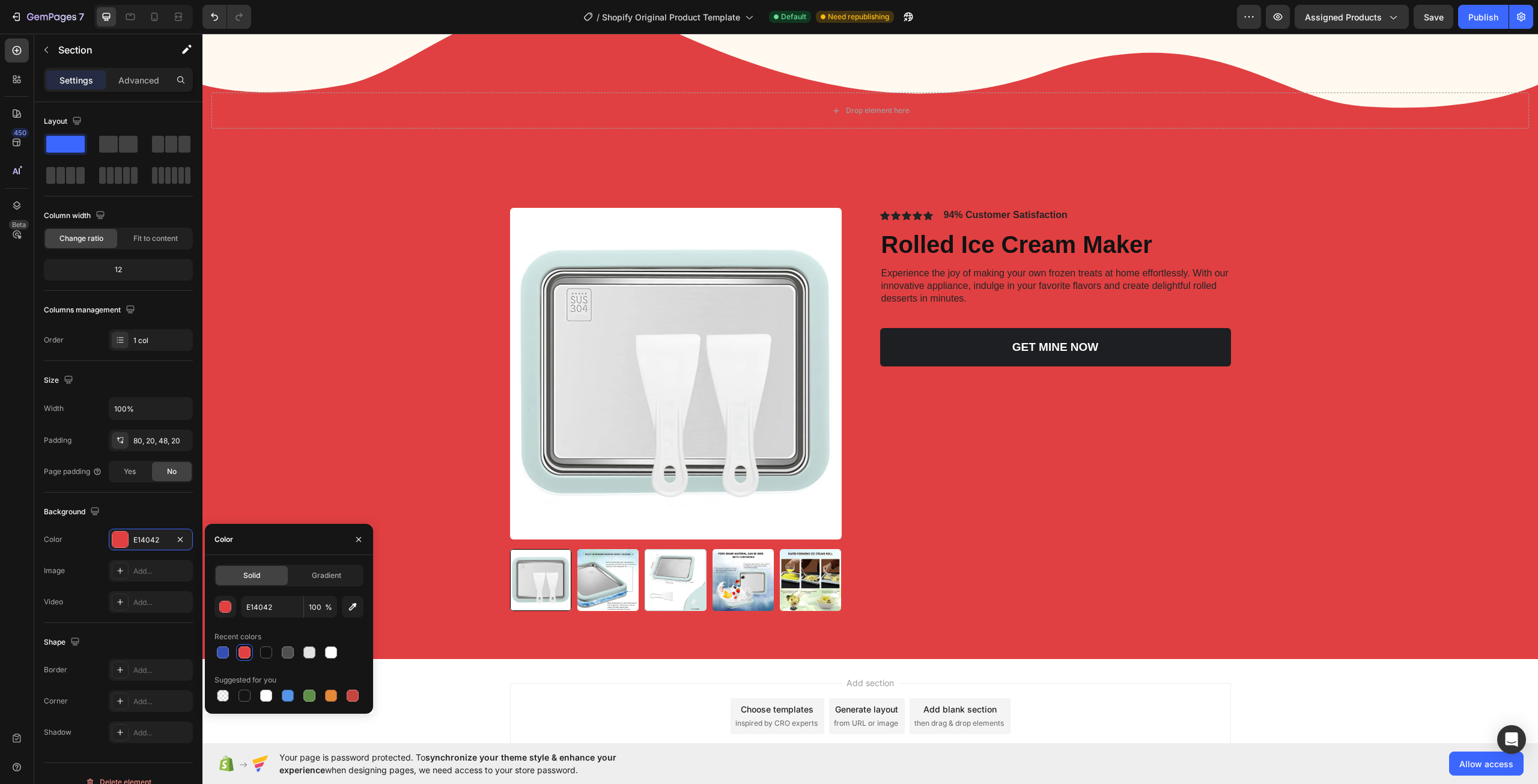
click at [1141, 706] on div "Add section Choose templates inspired by CRO experts Generate layout from URL o…" at bounding box center [870, 716] width 721 height 66
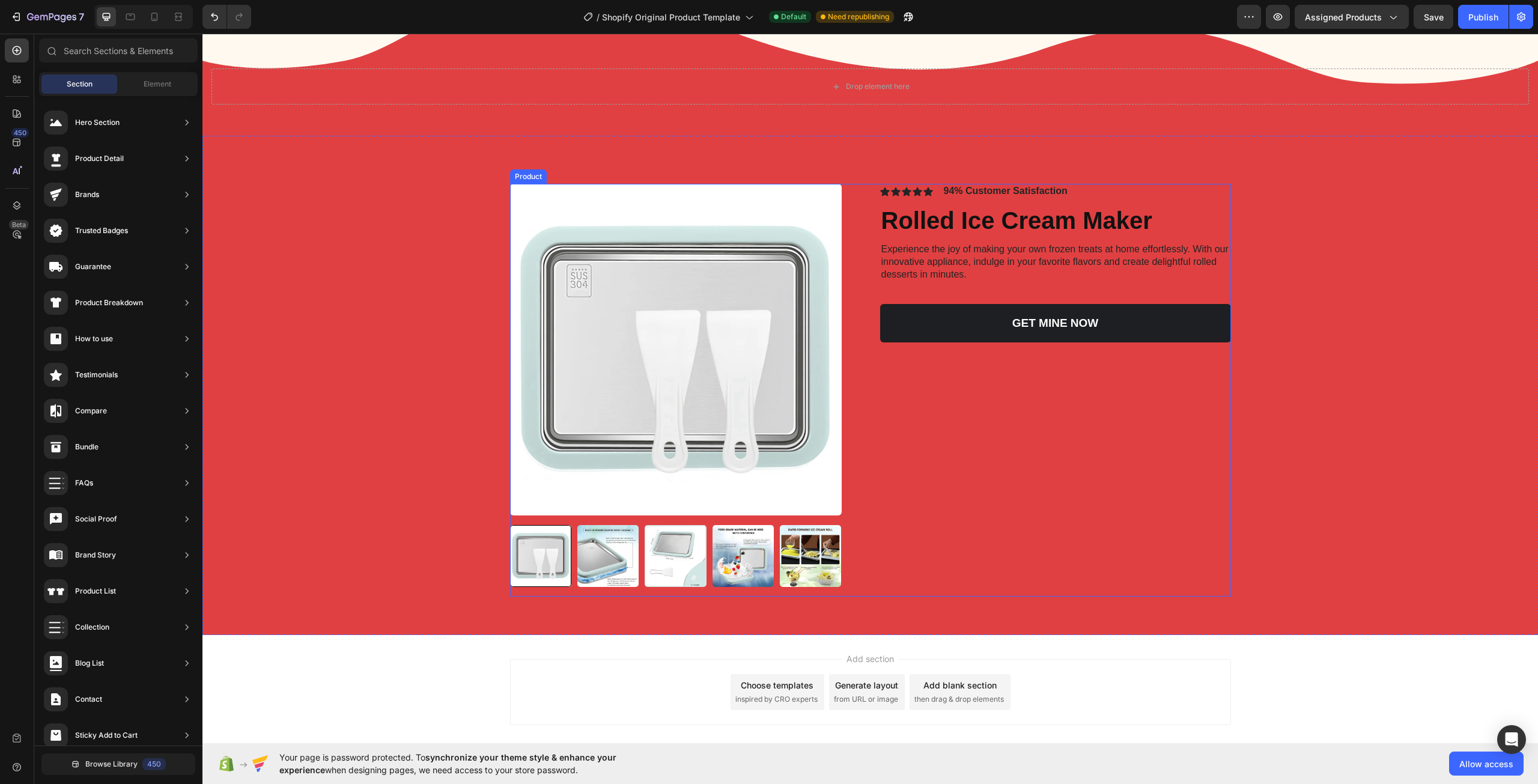
scroll to position [650, 0]
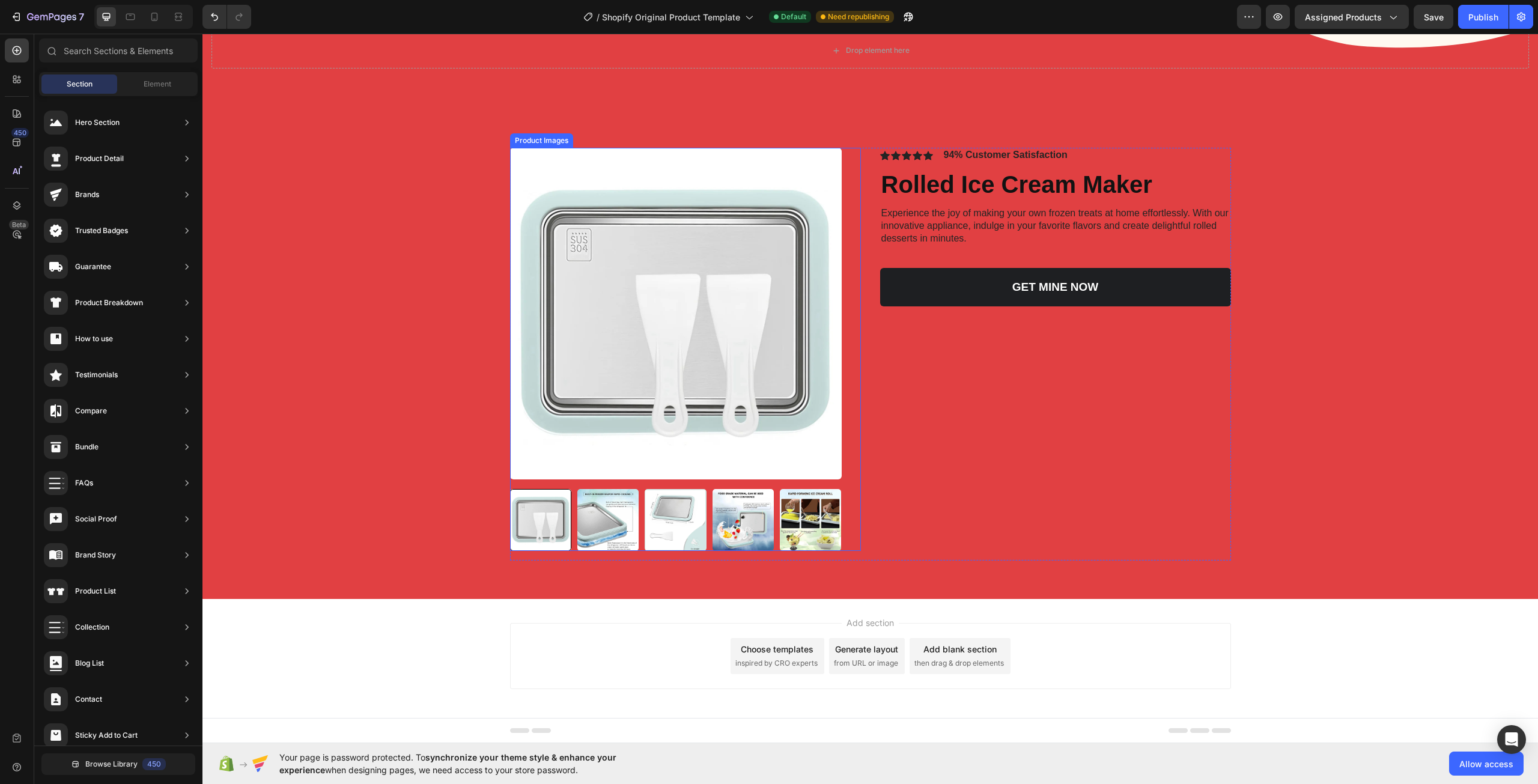
click at [709, 420] on img at bounding box center [676, 314] width 332 height 332
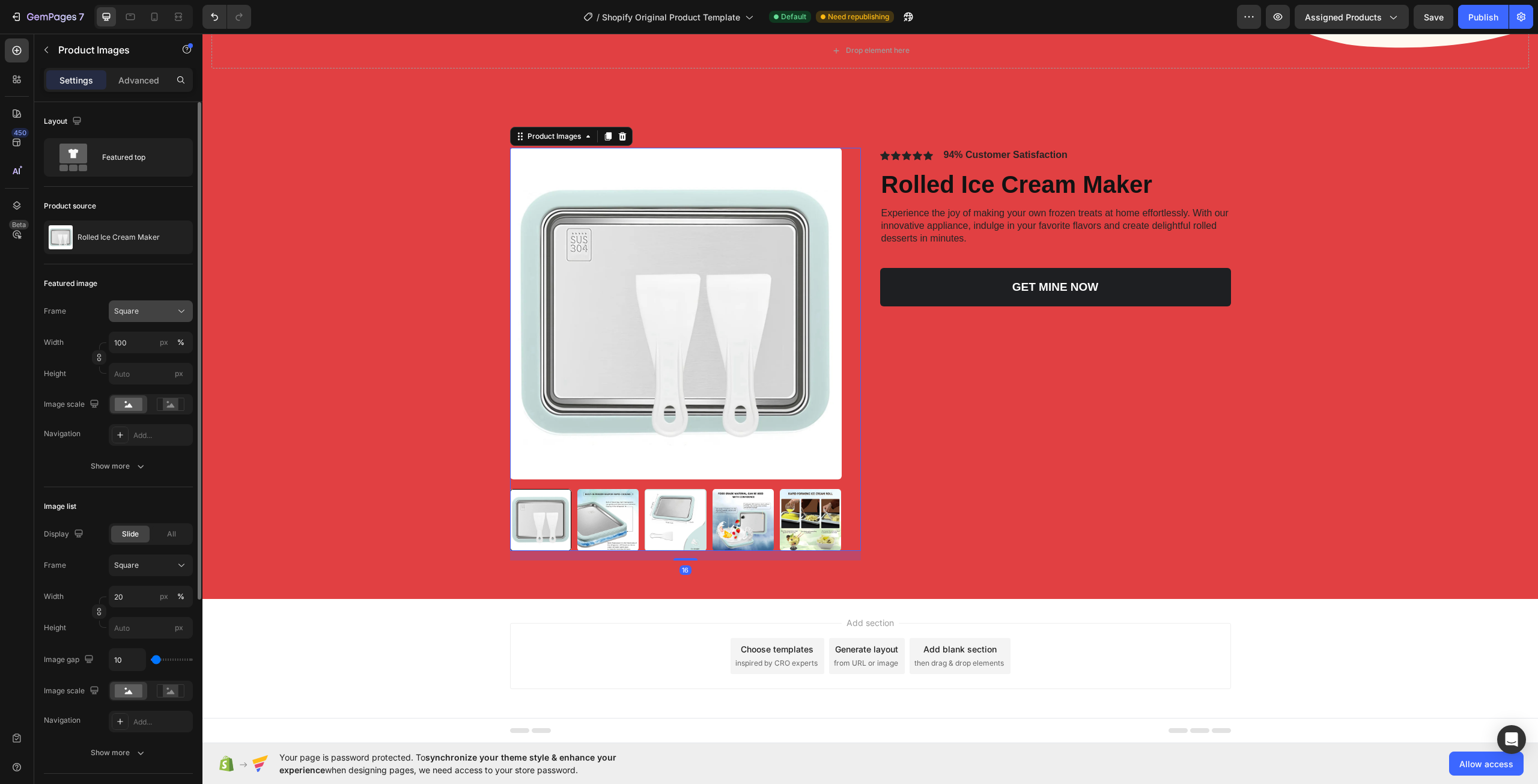
click at [177, 318] on button "Square" at bounding box center [151, 311] width 84 height 22
click at [166, 384] on div "Horizontal" at bounding box center [149, 386] width 70 height 12
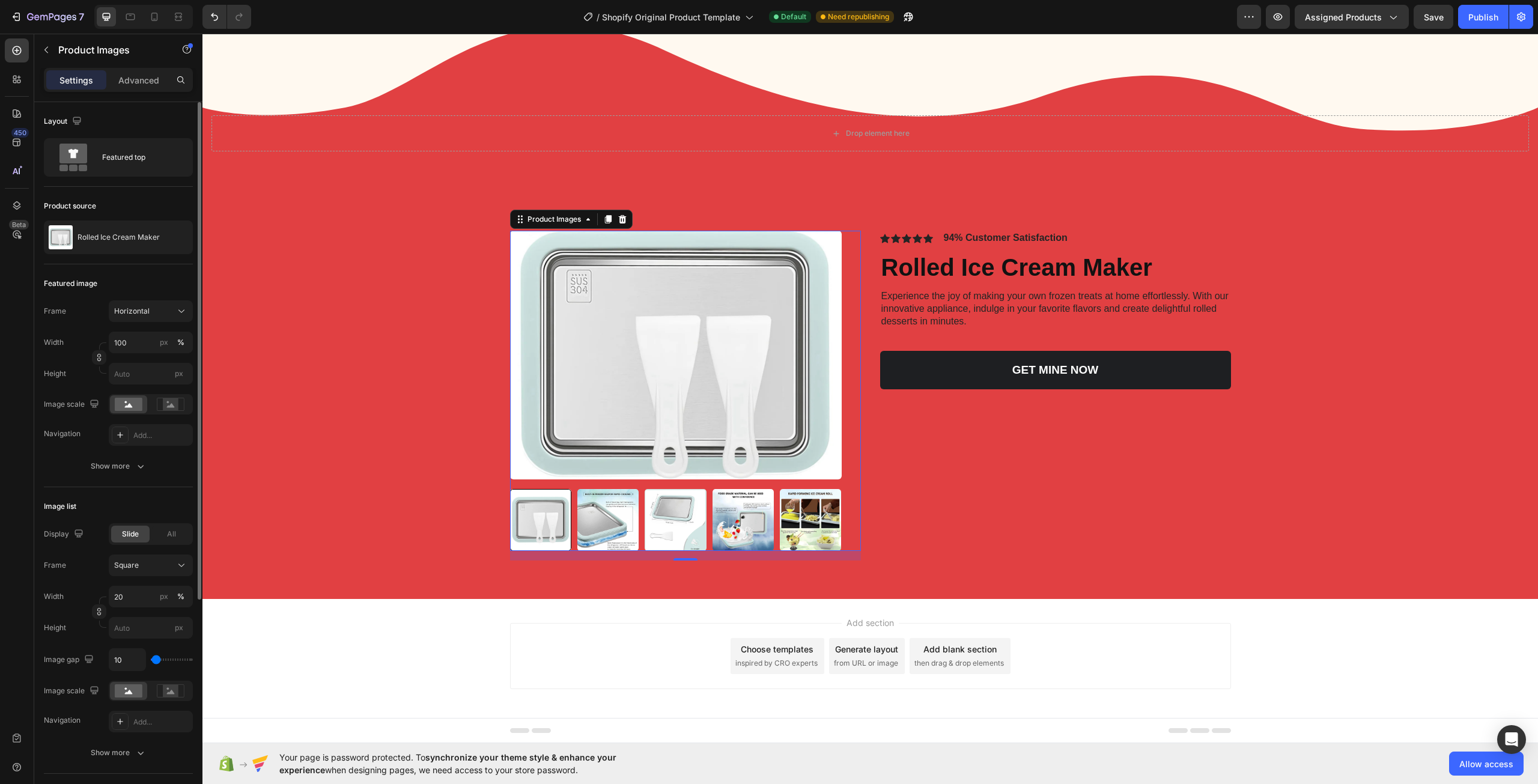
scroll to position [567, 0]
click at [162, 314] on div "Horizontal" at bounding box center [143, 311] width 59 height 11
click at [169, 336] on div "Square" at bounding box center [149, 341] width 70 height 12
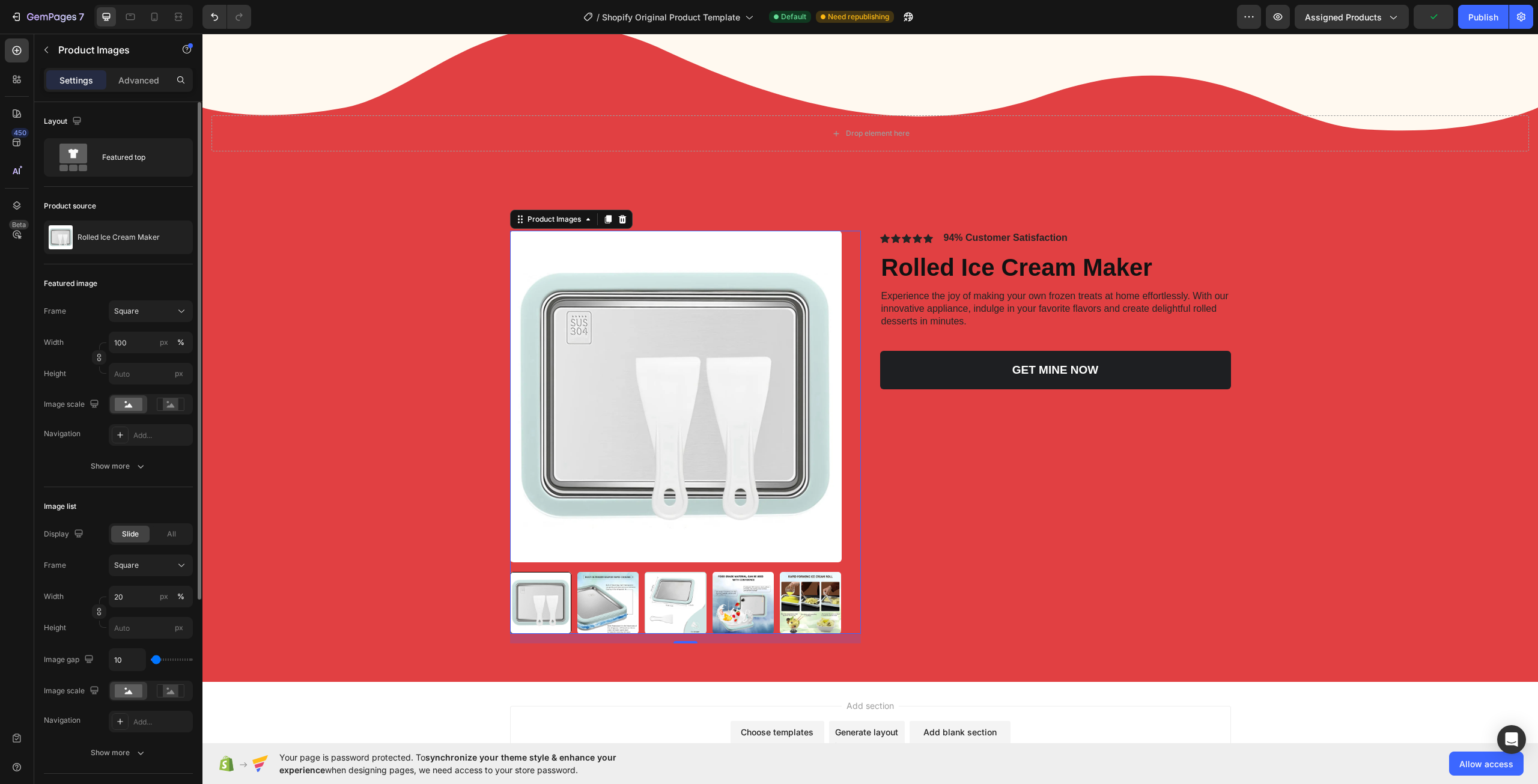
scroll to position [650, 0]
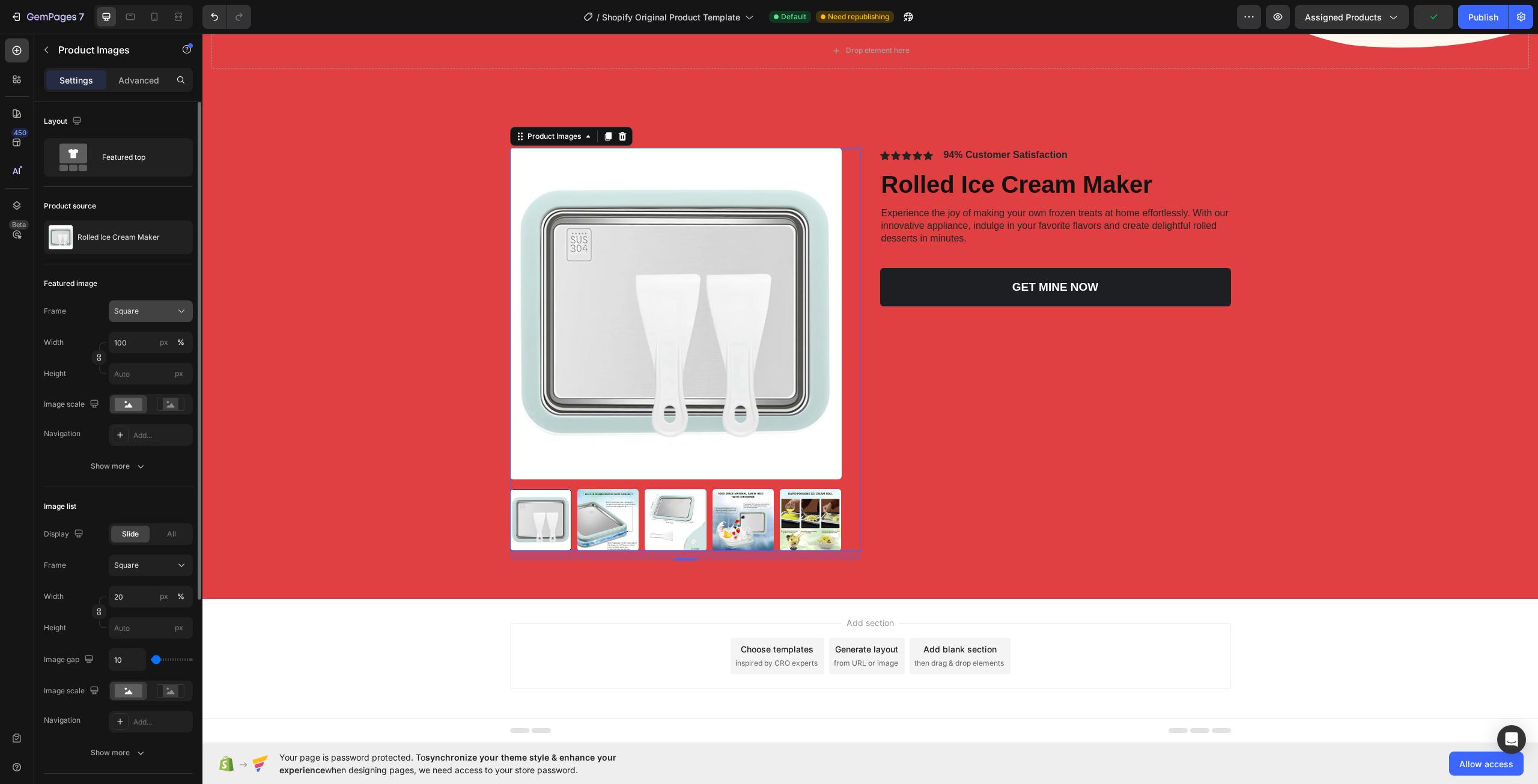
click at [174, 305] on button "Square" at bounding box center [151, 311] width 84 height 22
click at [153, 426] on div "Custom" at bounding box center [149, 430] width 70 height 11
click at [129, 458] on button "Show more" at bounding box center [118, 466] width 149 height 22
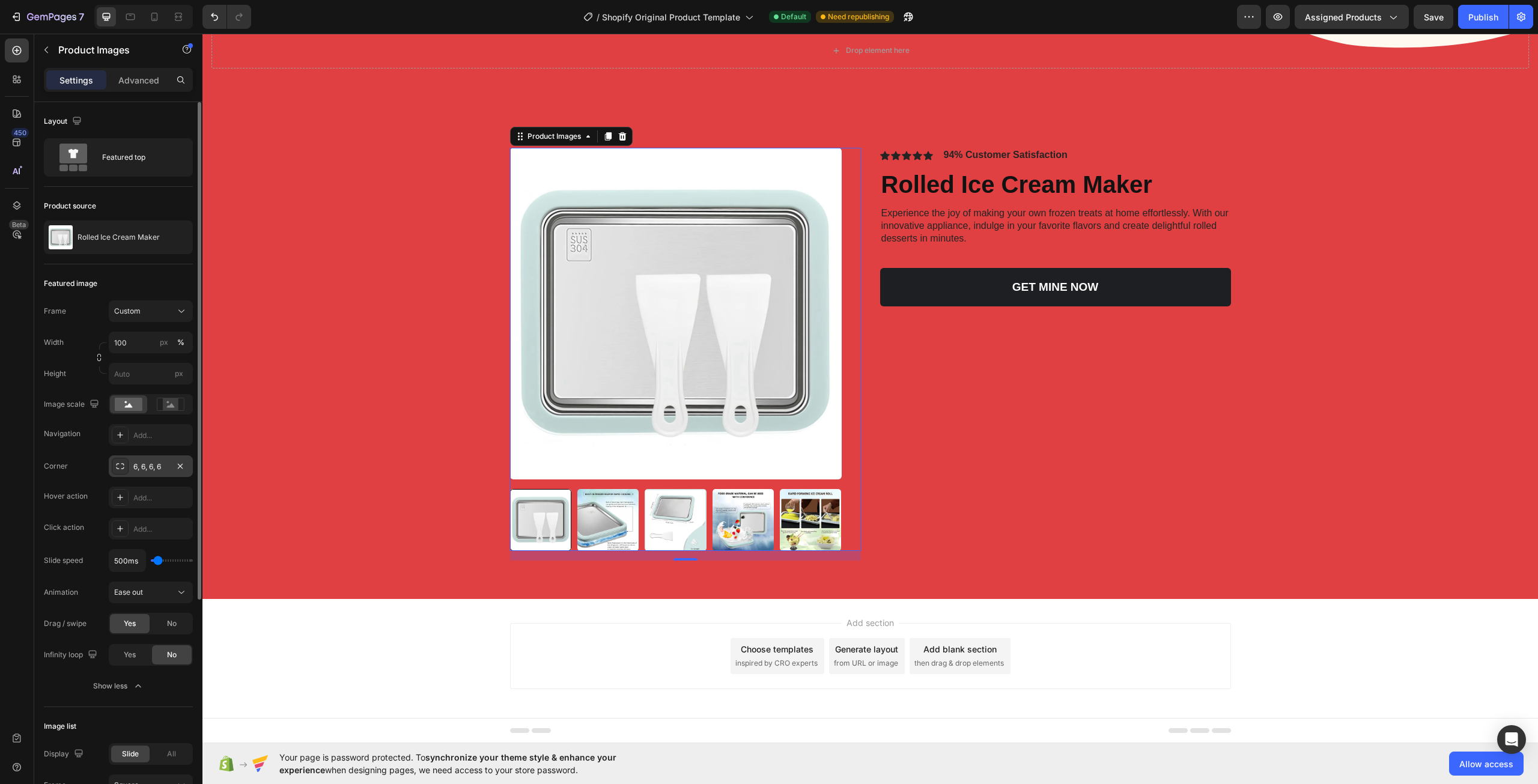
click at [119, 461] on icon at bounding box center [120, 466] width 10 height 10
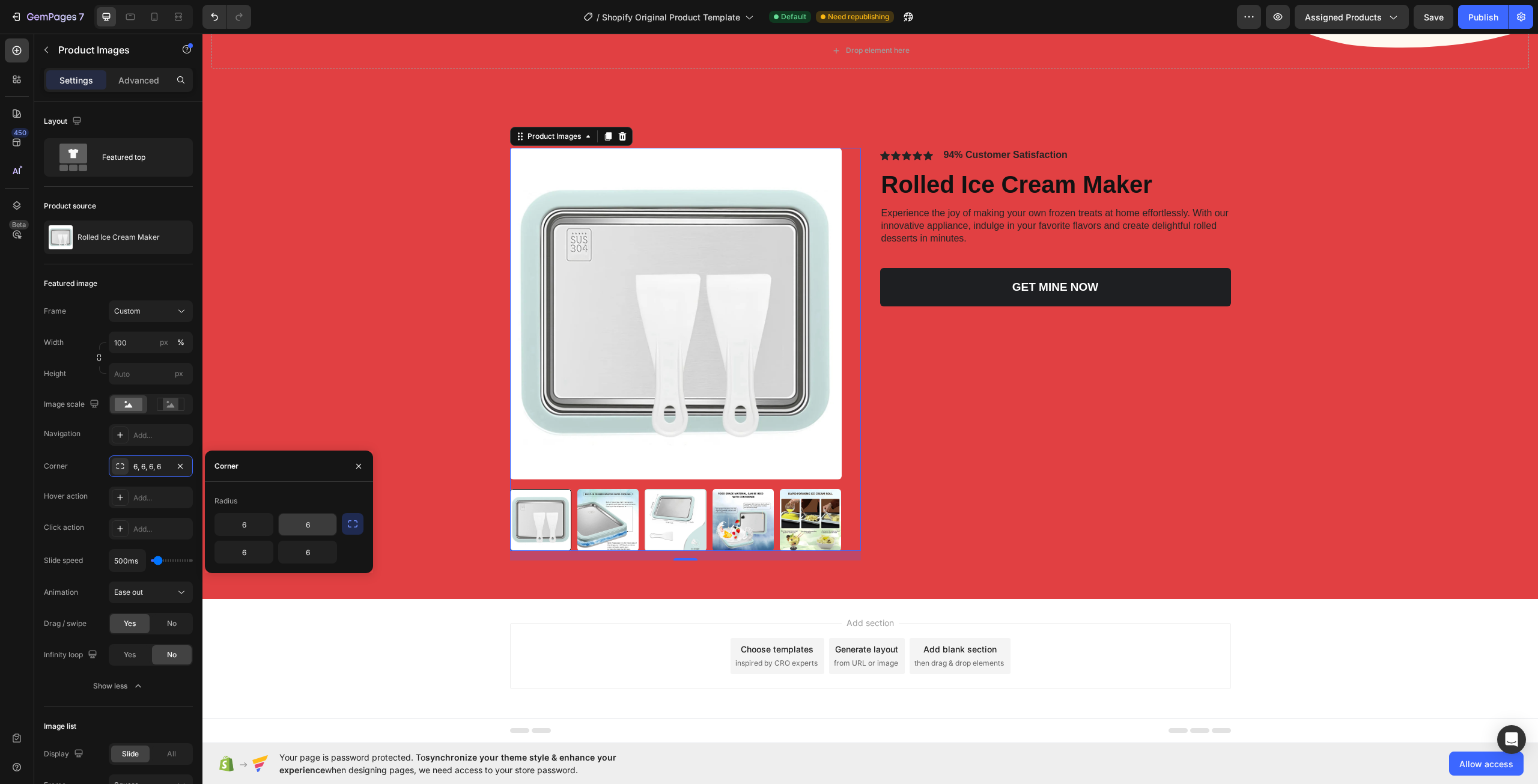
click at [297, 524] on input "6" at bounding box center [308, 525] width 58 height 22
click at [350, 523] on icon "button" at bounding box center [353, 524] width 12 height 12
click at [278, 523] on input "6" at bounding box center [275, 525] width 121 height 22
type input "5"
type input "3"
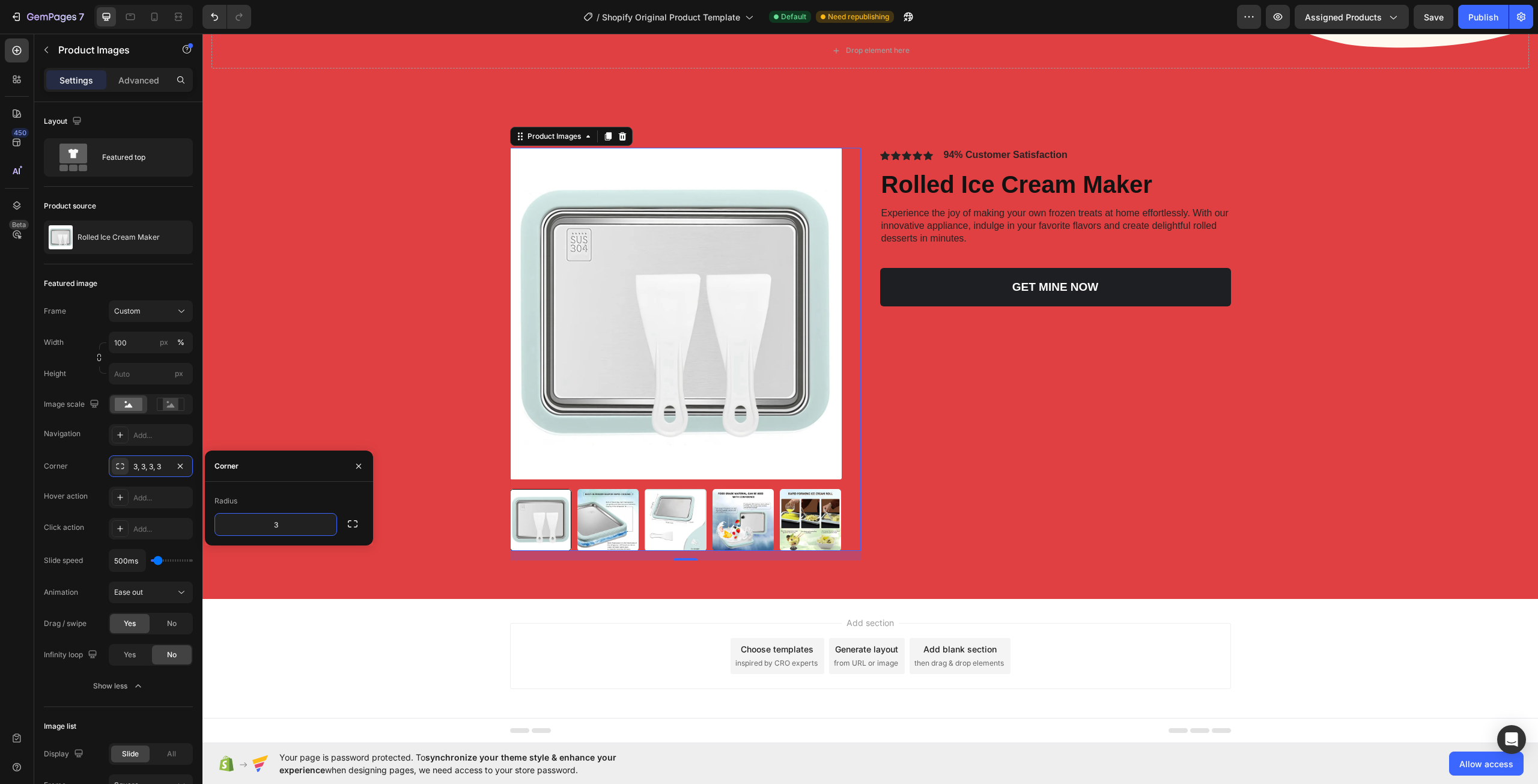
click at [308, 419] on div "Product Images 16 Icon Icon Icon Icon Icon Icon List 94% Customer Satisfaction …" at bounding box center [869, 359] width 1311 height 422
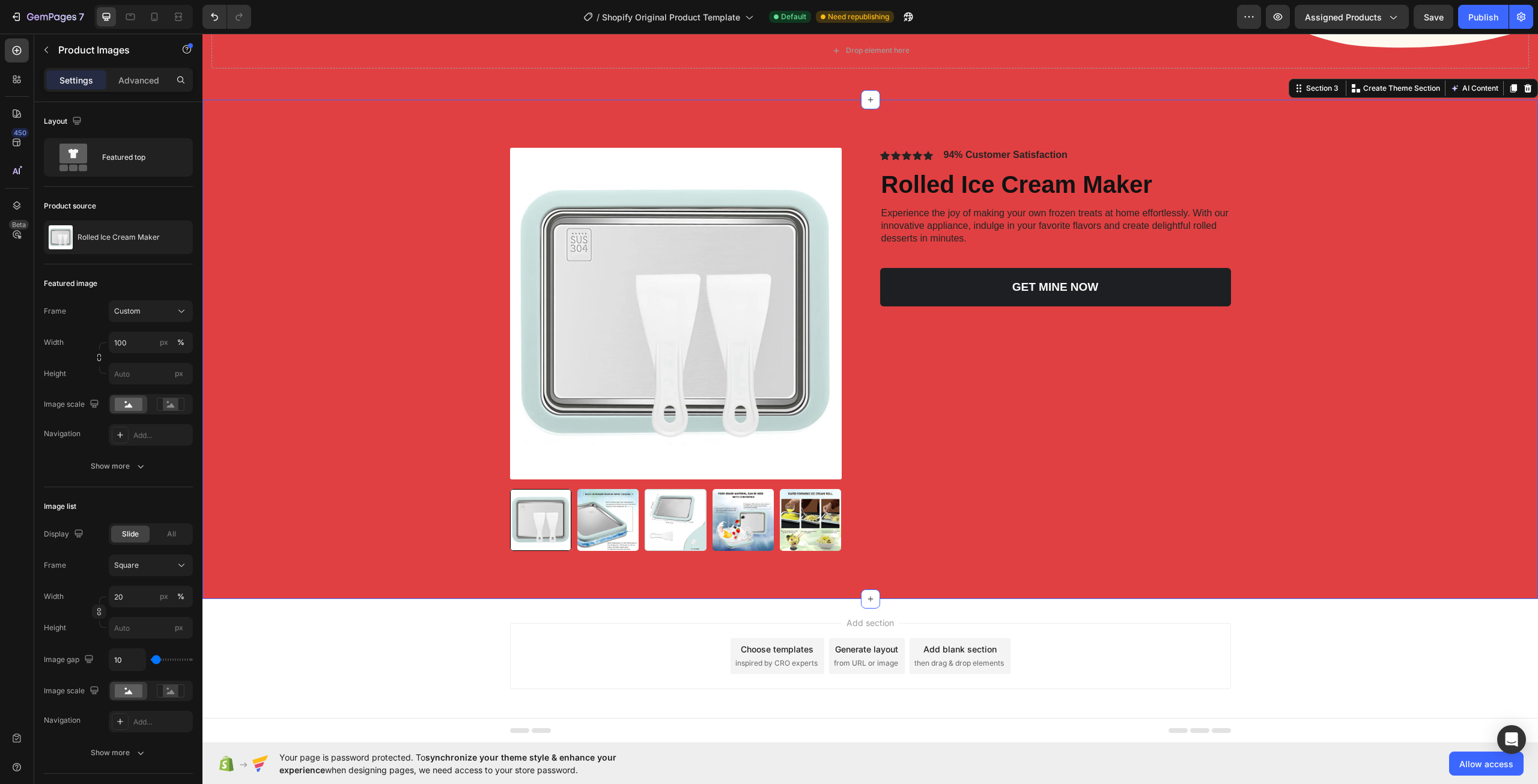
click at [564, 254] on img at bounding box center [676, 314] width 332 height 332
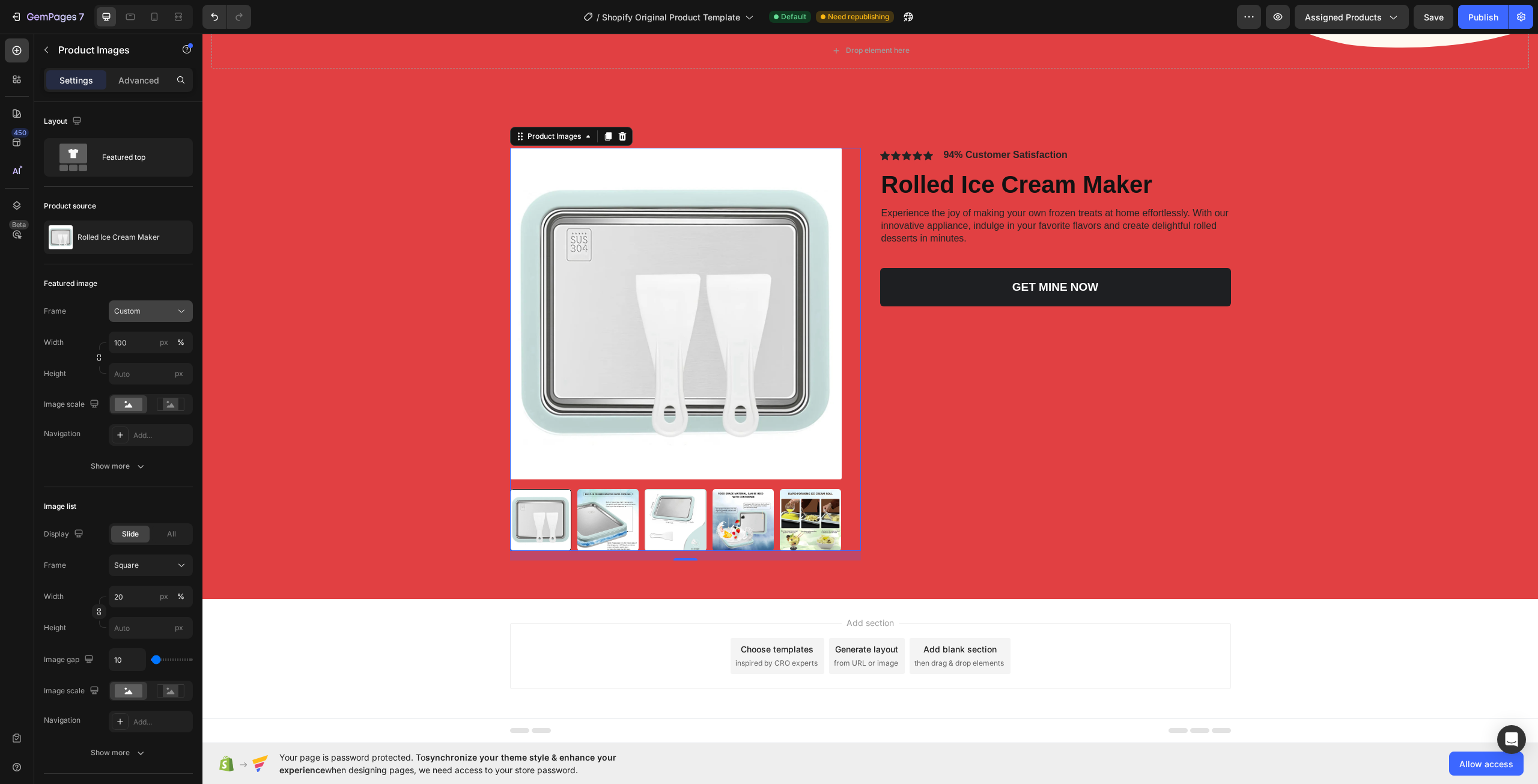
click at [142, 317] on div "Custom" at bounding box center [150, 311] width 73 height 12
click at [147, 333] on div "Square" at bounding box center [140, 340] width 96 height 23
click at [133, 470] on div "Show more" at bounding box center [119, 466] width 56 height 12
click at [143, 303] on button "Square" at bounding box center [151, 311] width 84 height 22
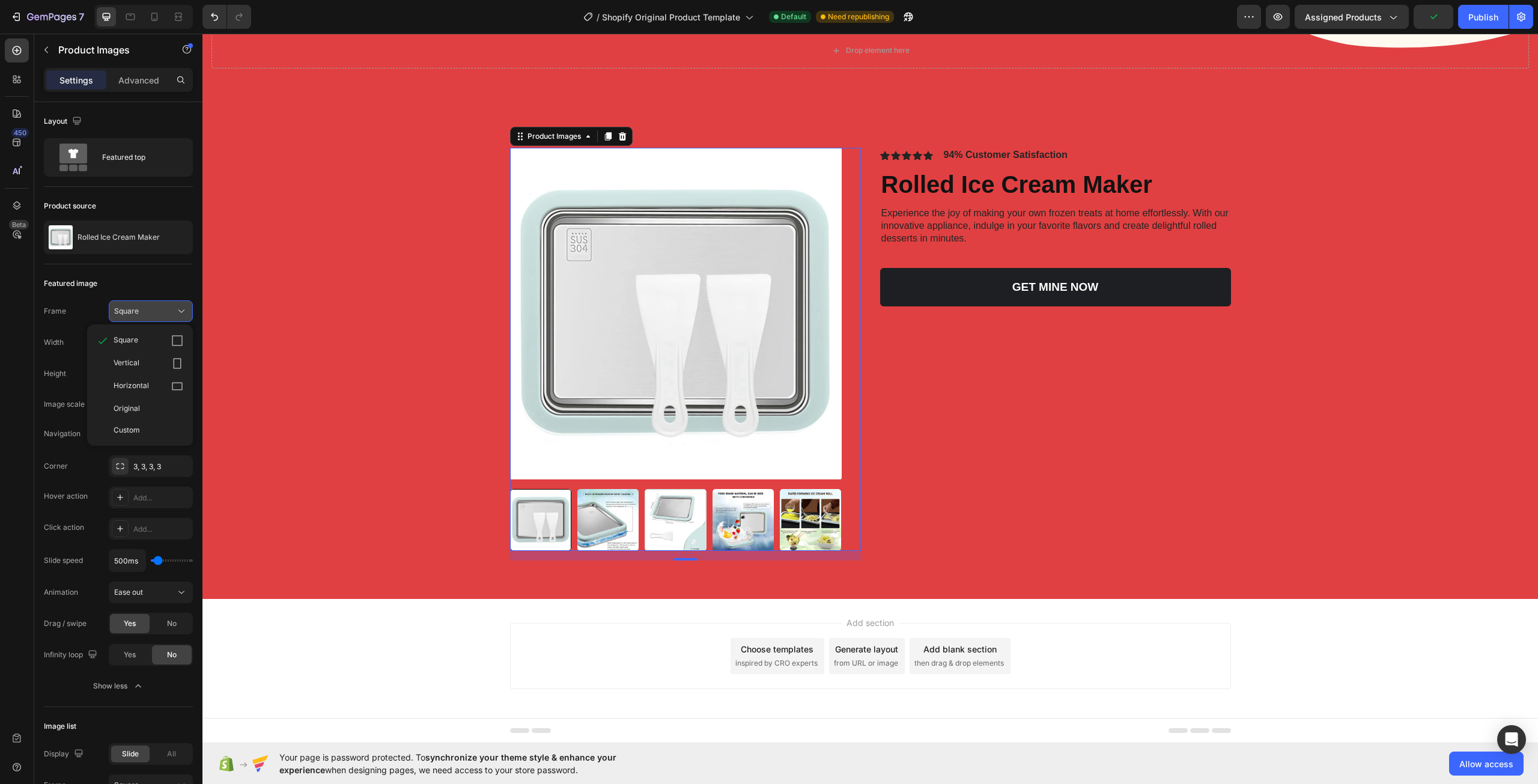
click at [144, 304] on button "Square" at bounding box center [151, 311] width 84 height 22
click at [184, 467] on icon "button" at bounding box center [180, 466] width 10 height 10
click at [583, 284] on img at bounding box center [676, 314] width 332 height 332
click at [611, 526] on img at bounding box center [607, 519] width 61 height 61
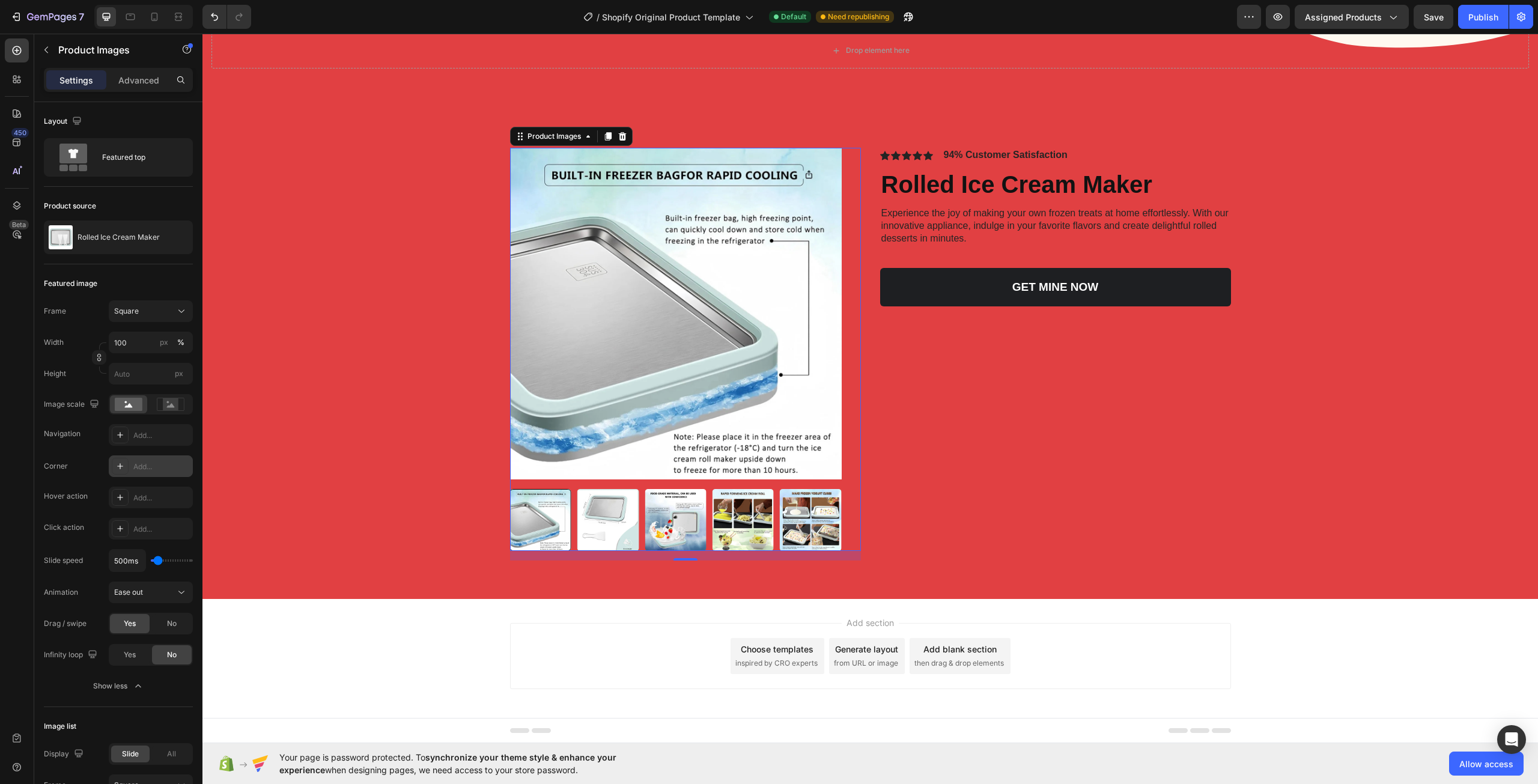
click at [616, 386] on img at bounding box center [676, 314] width 332 height 332
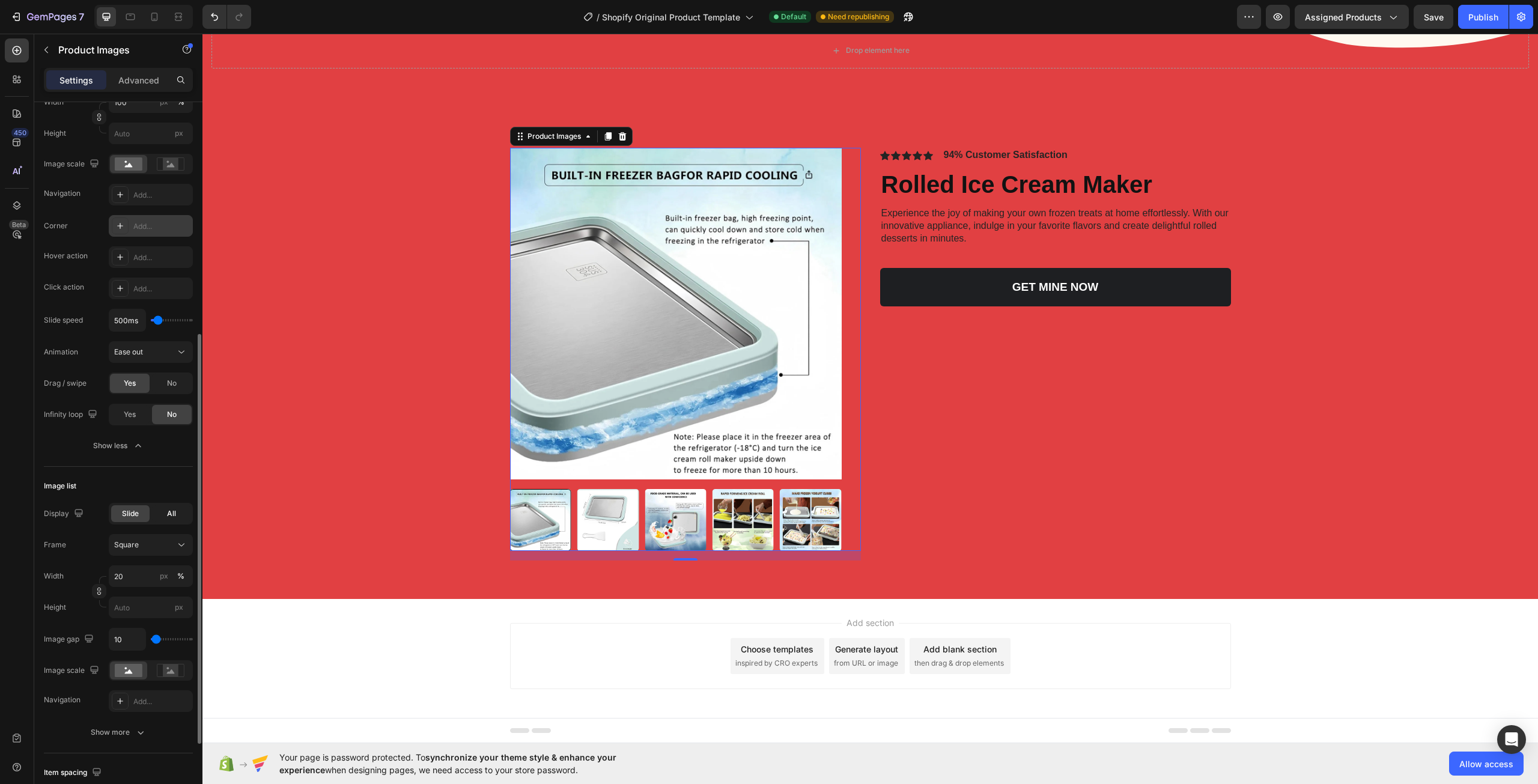
scroll to position [300, 0]
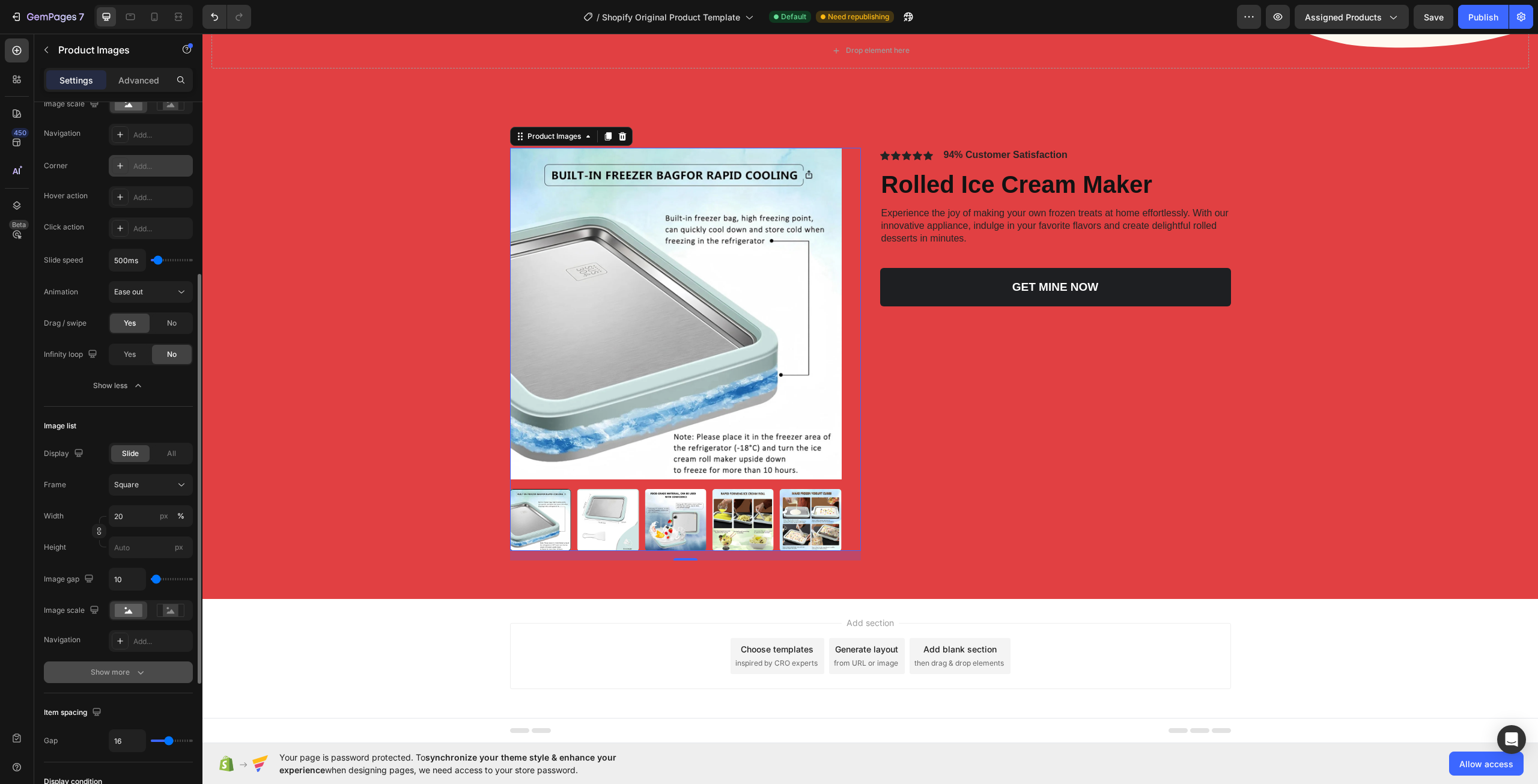
click at [123, 667] on div "Show more" at bounding box center [119, 672] width 56 height 12
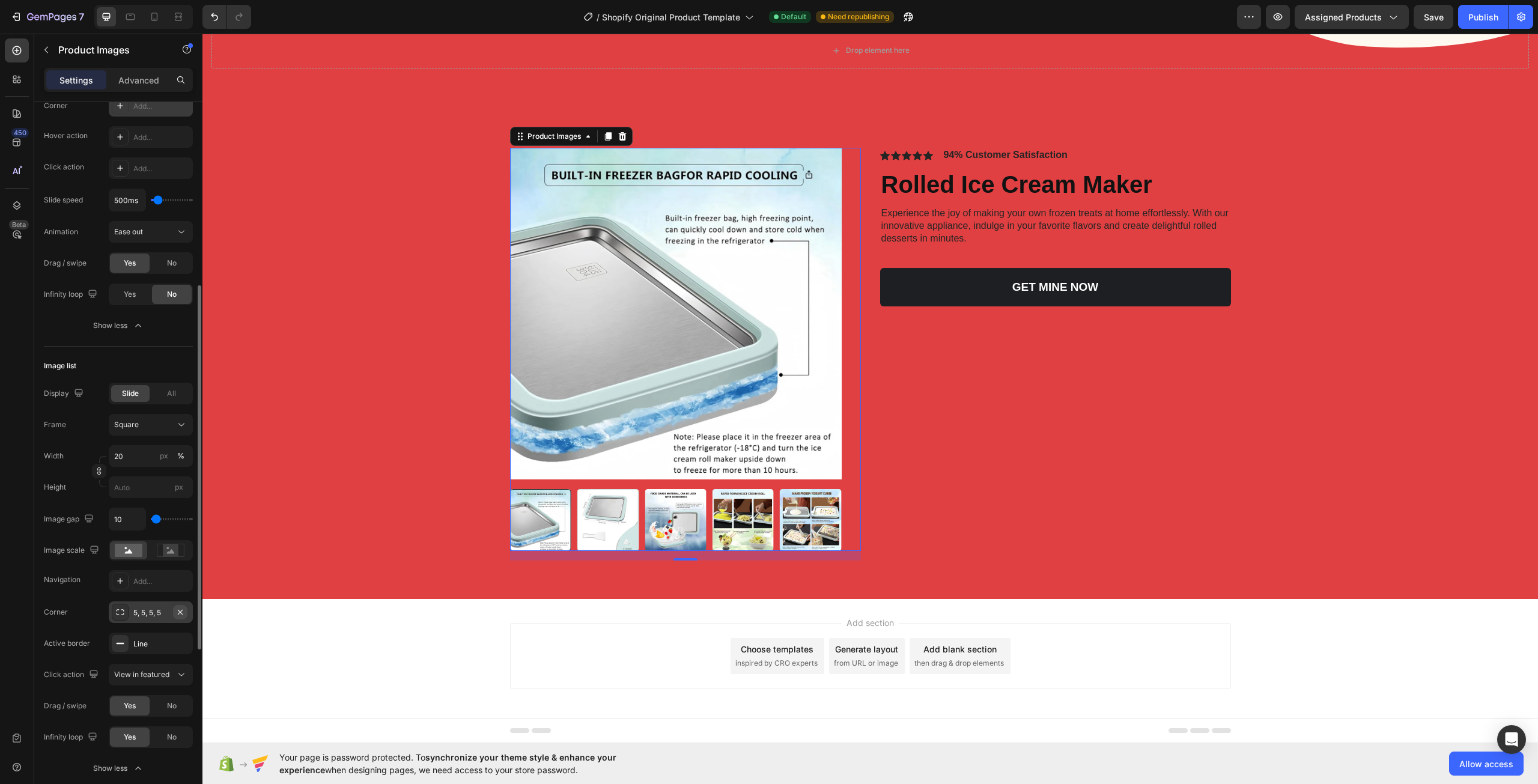
click at [180, 613] on icon "button" at bounding box center [180, 611] width 5 height 5
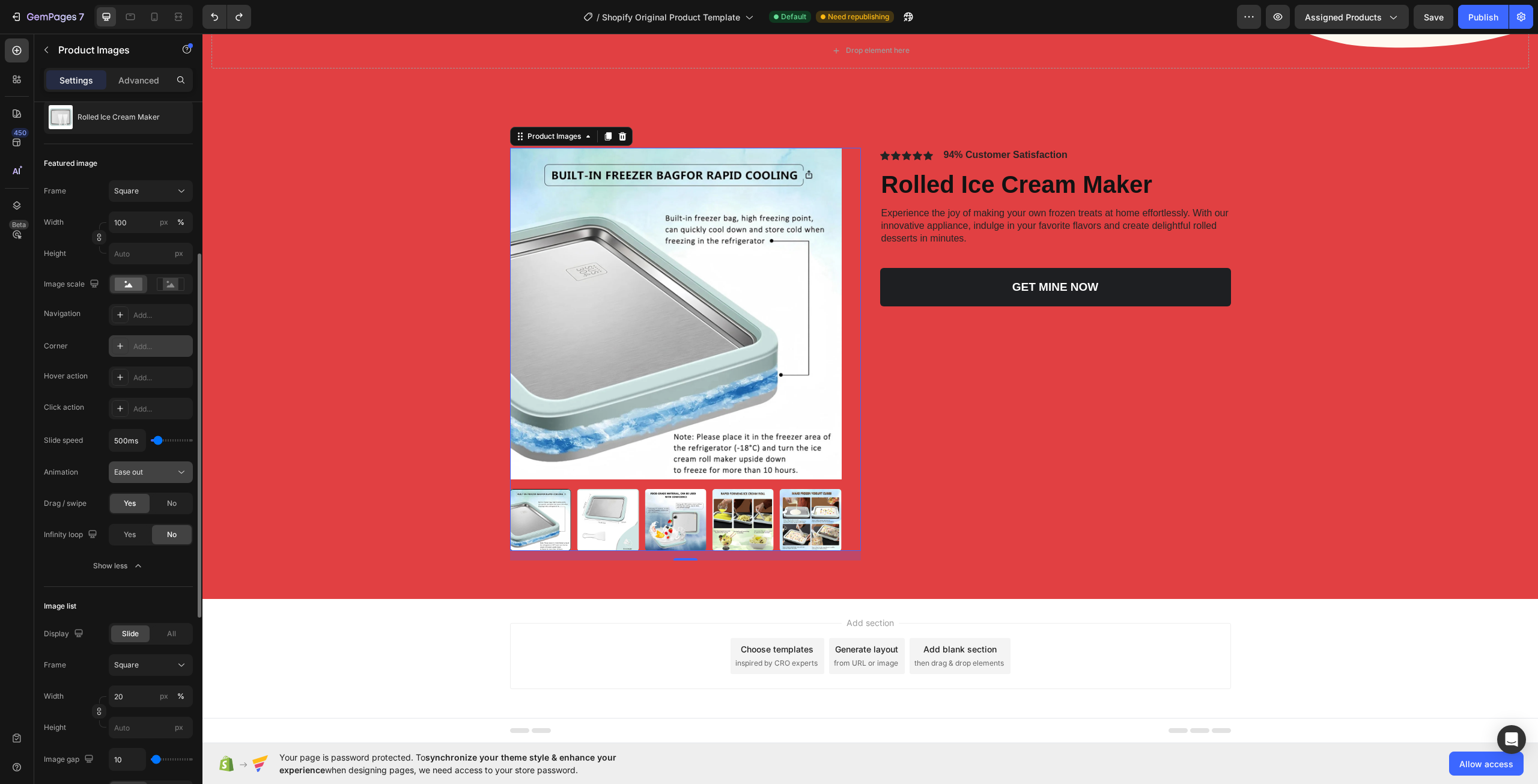
scroll to position [180, 0]
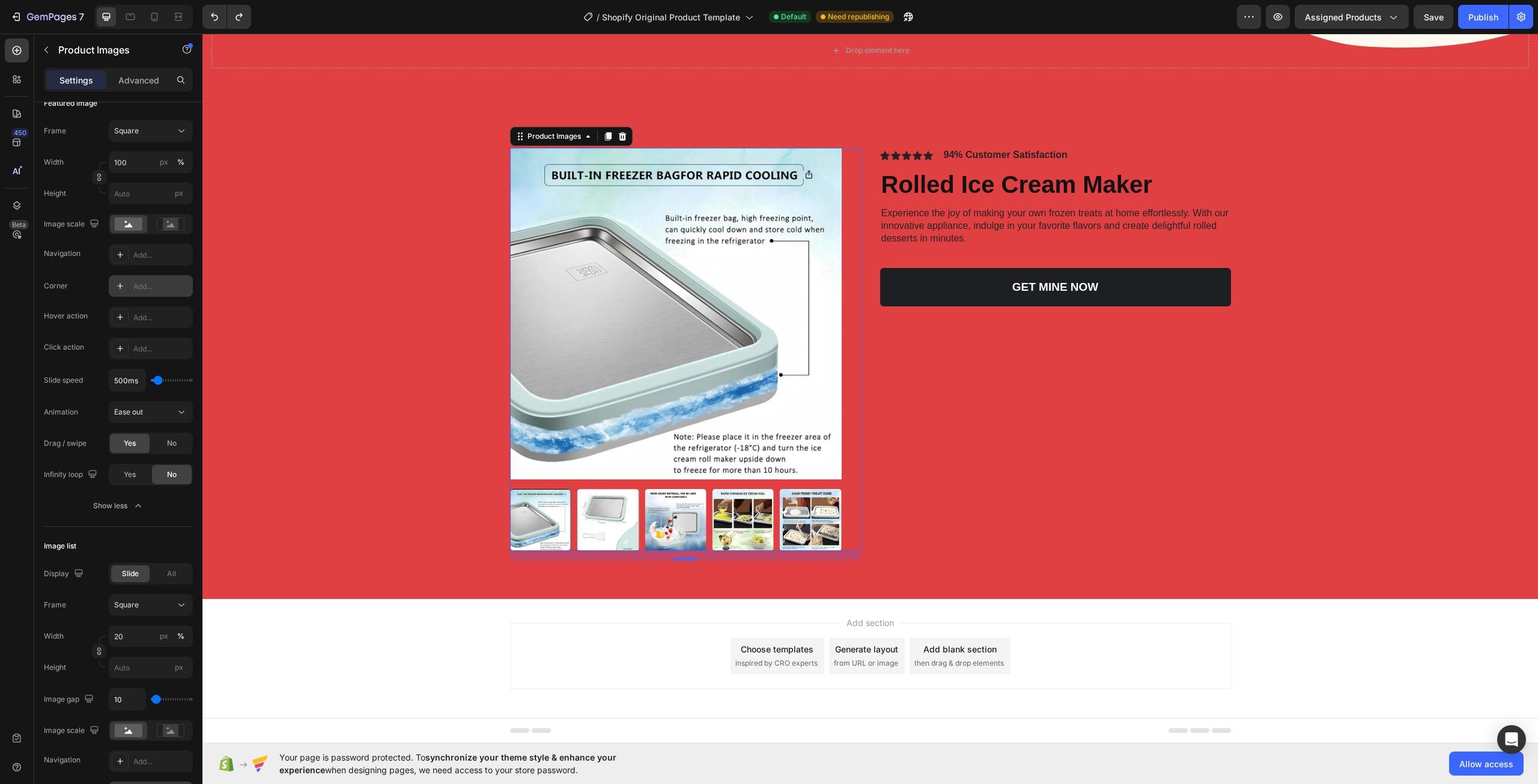
click at [153, 281] on div "Add..." at bounding box center [161, 286] width 56 height 11
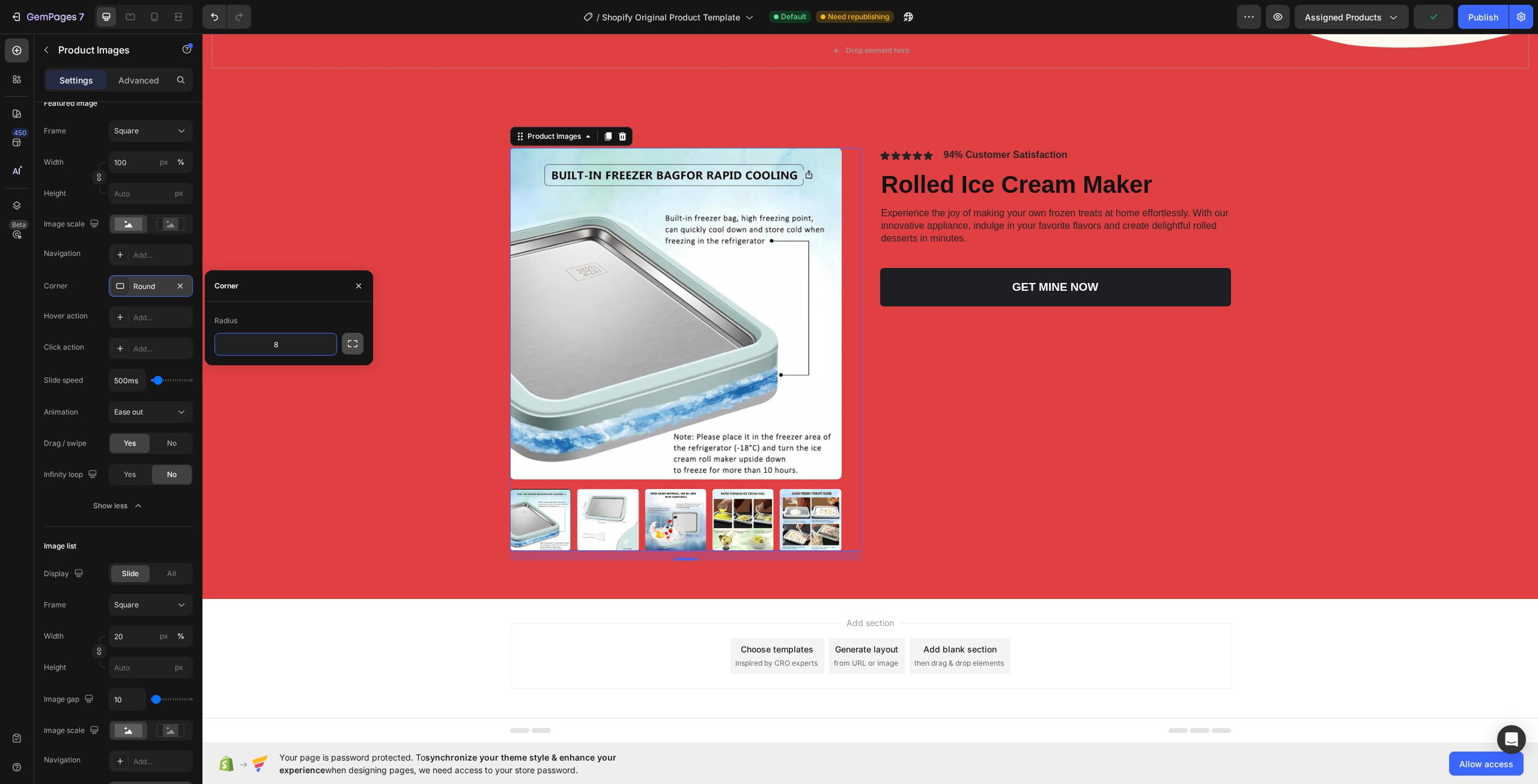
click at [349, 344] on icon "button" at bounding box center [353, 344] width 12 height 12
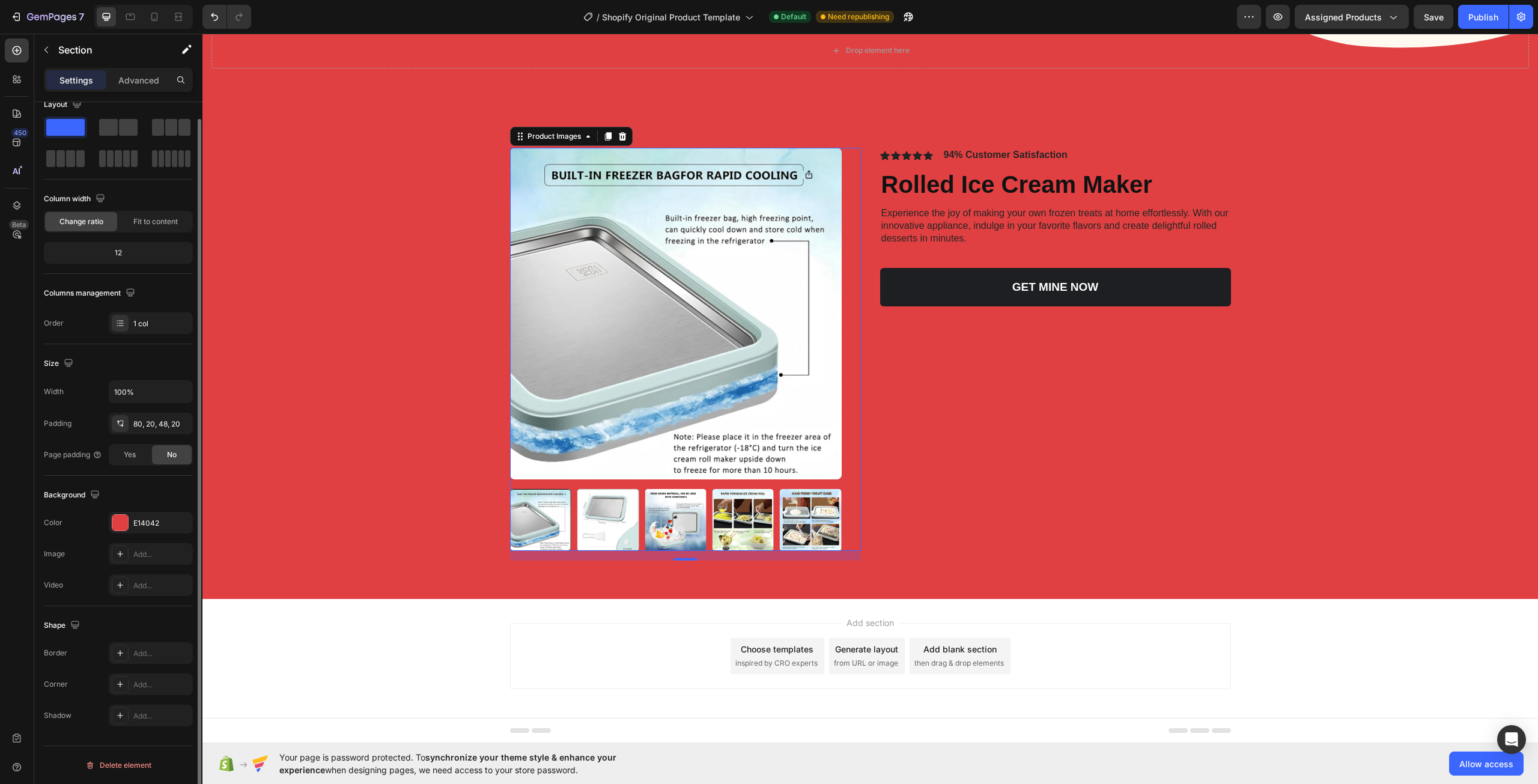
click at [395, 260] on div "Product Images 16 Icon Icon Icon Icon Icon Icon List 94% Customer Satisfaction …" at bounding box center [869, 359] width 1311 height 422
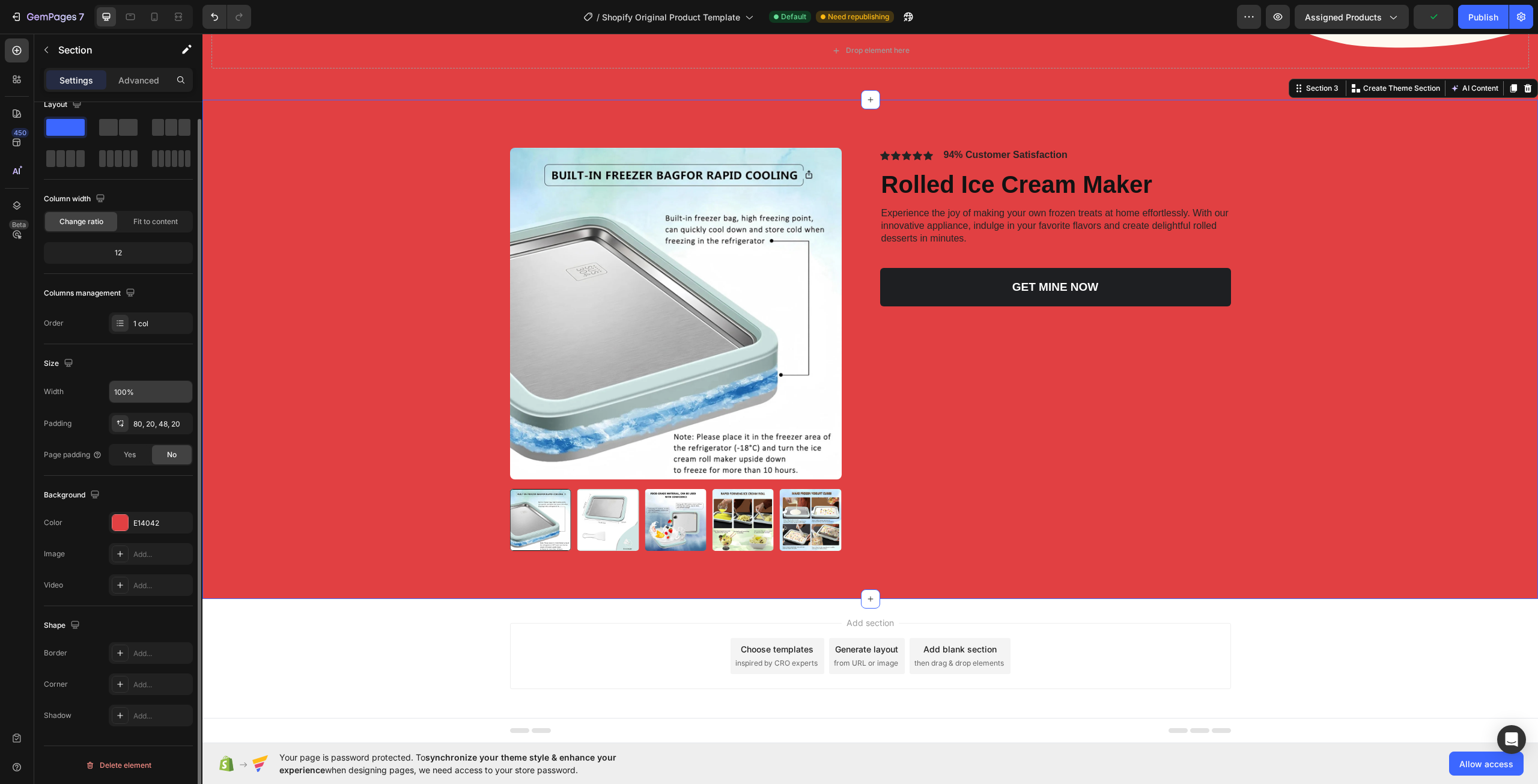
scroll to position [0, 0]
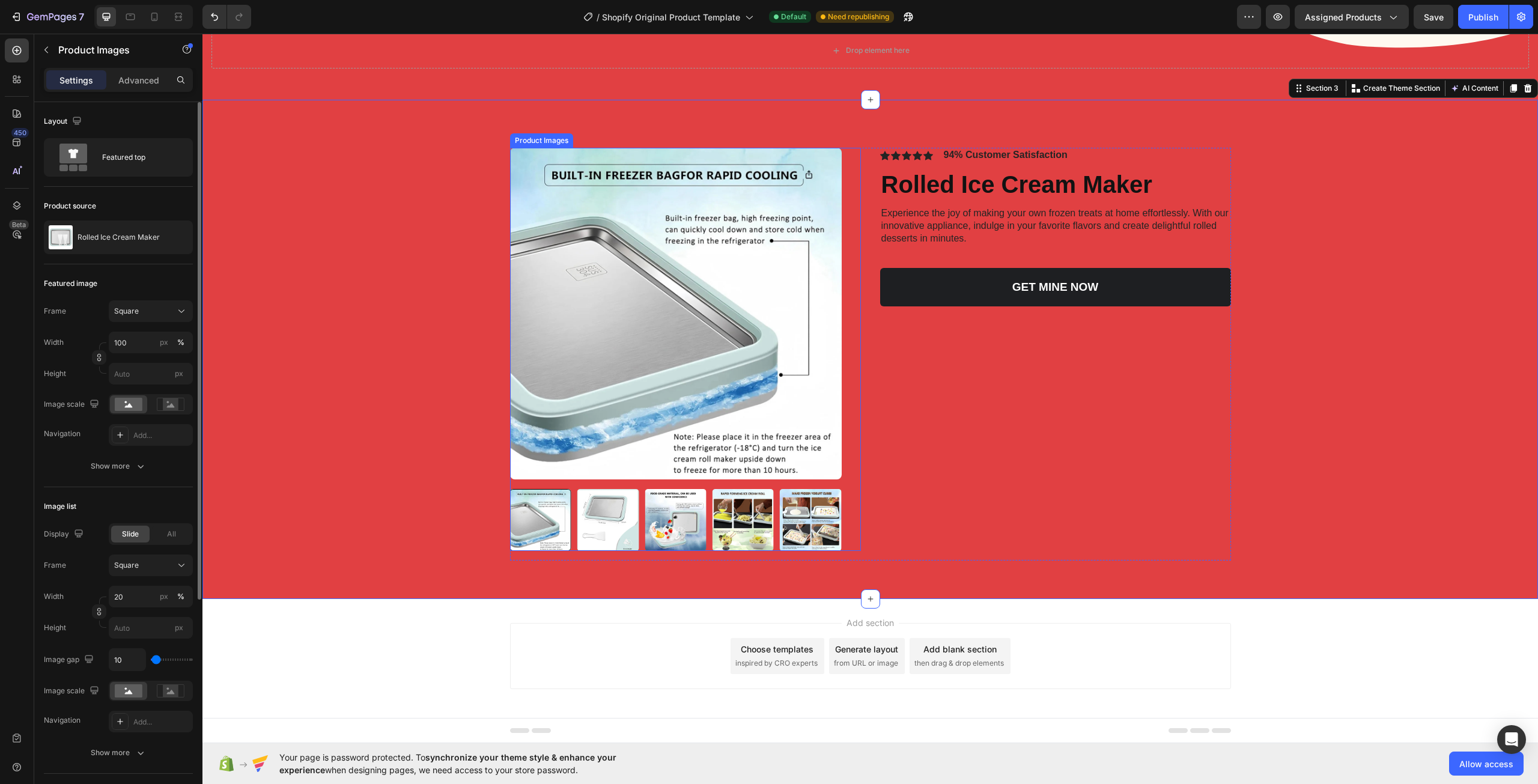
click at [610, 315] on img at bounding box center [676, 314] width 332 height 332
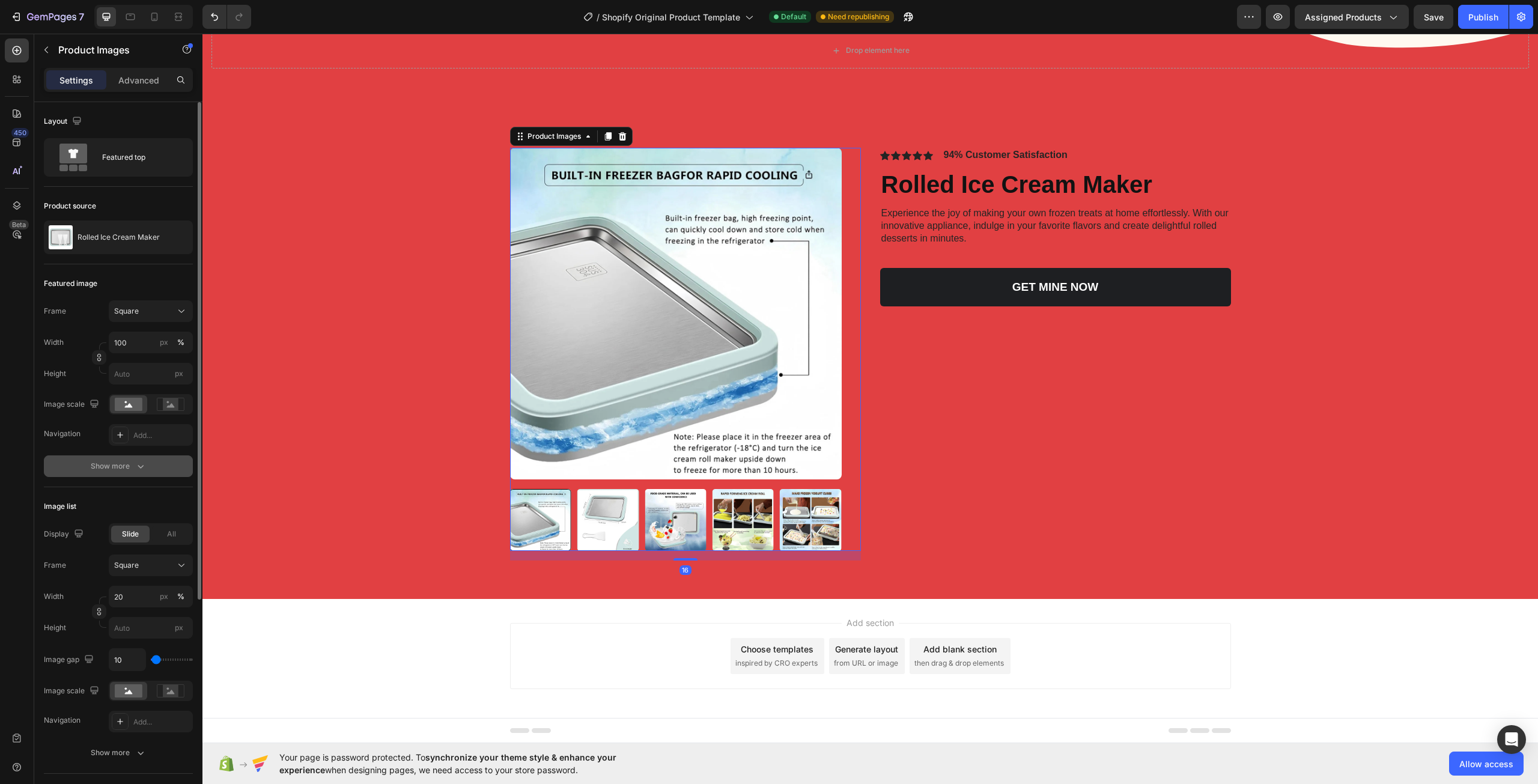
click at [128, 471] on div "Show more" at bounding box center [119, 466] width 56 height 12
click at [173, 467] on button "button" at bounding box center [180, 466] width 14 height 14
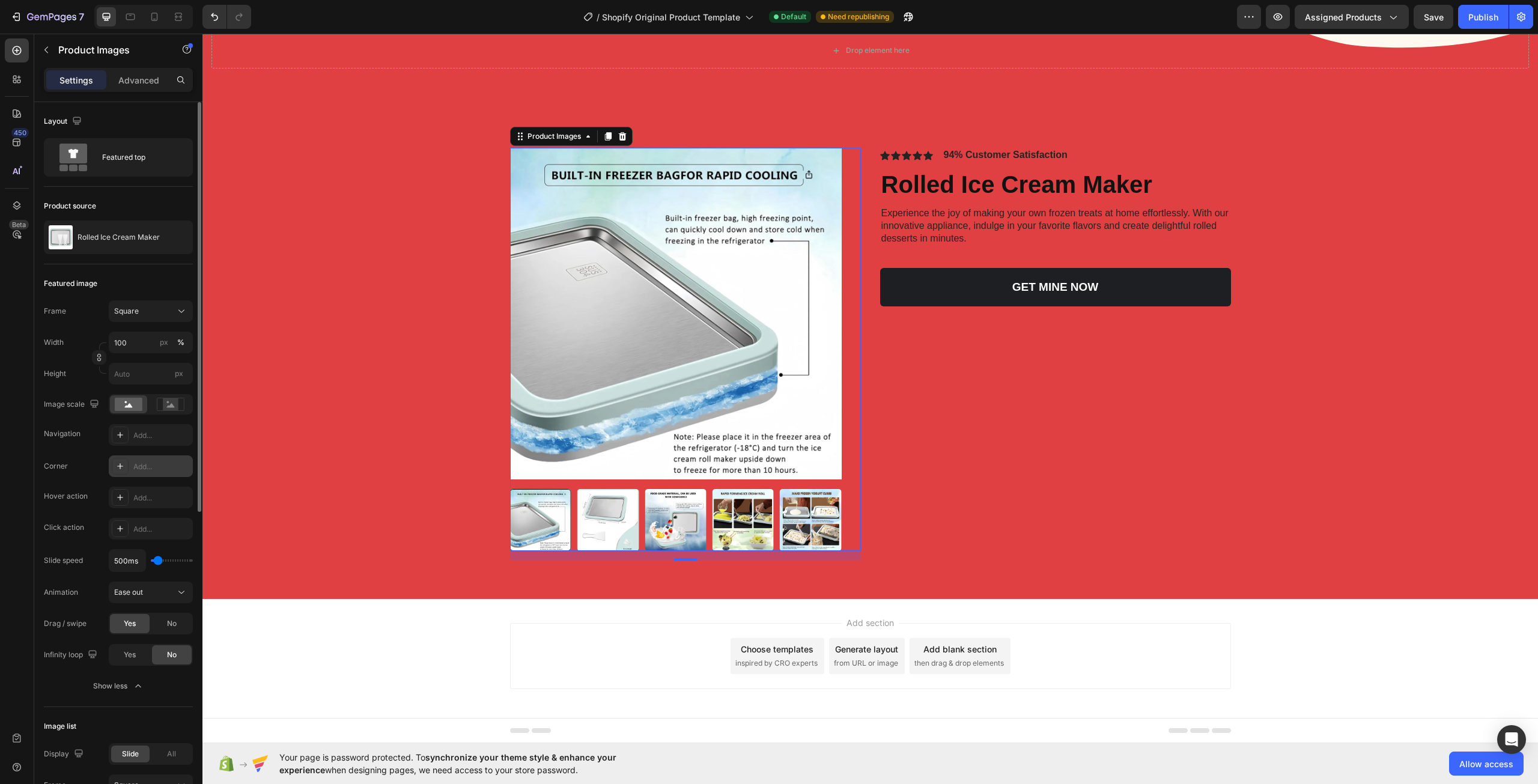
click at [168, 467] on div "Add..." at bounding box center [161, 466] width 56 height 11
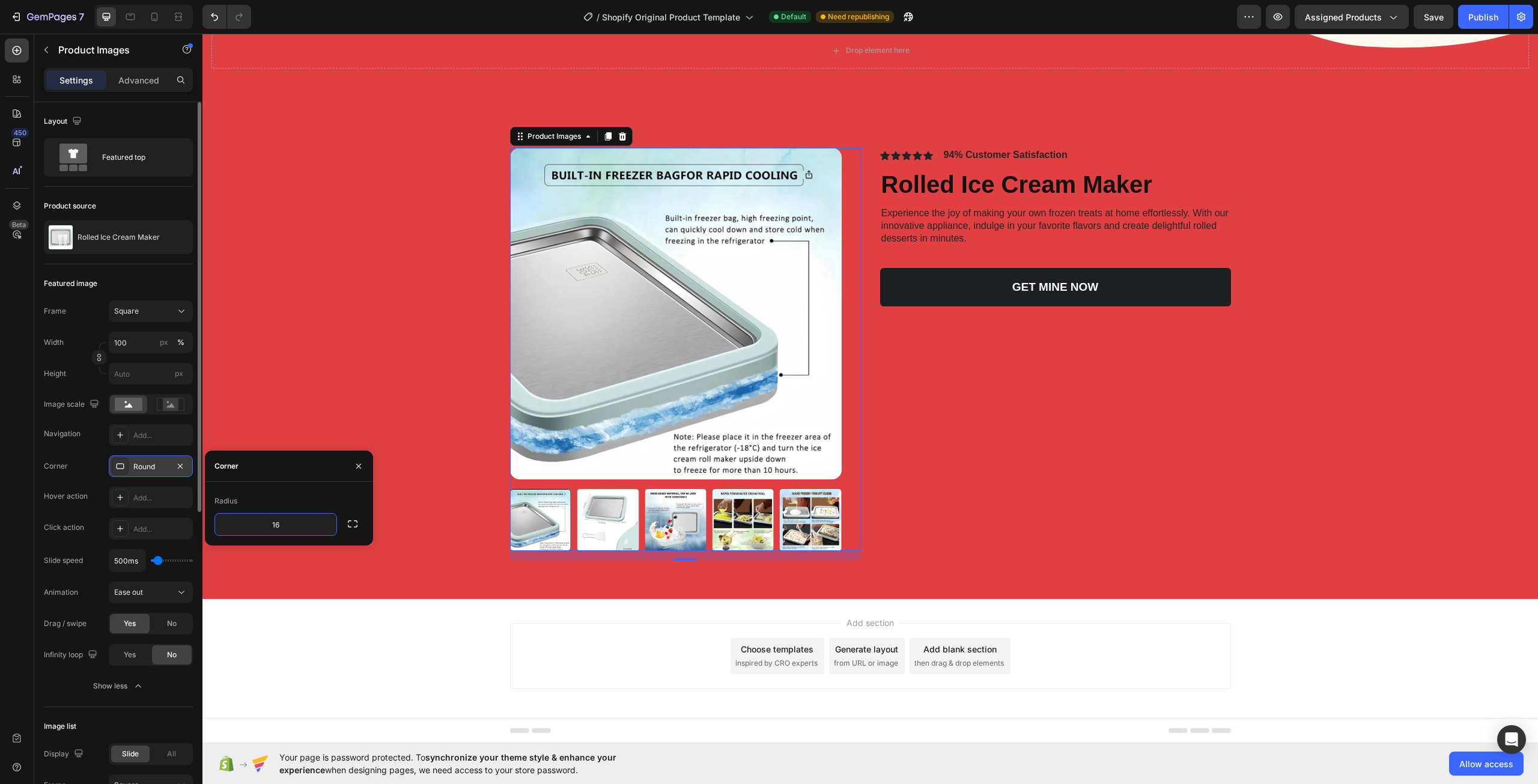
type input "1"
type input "3"
type input "60"
click at [382, 422] on div "Product Images 16 Icon Icon Icon Icon Icon Icon List 94% Customer Satisfaction …" at bounding box center [869, 359] width 1311 height 422
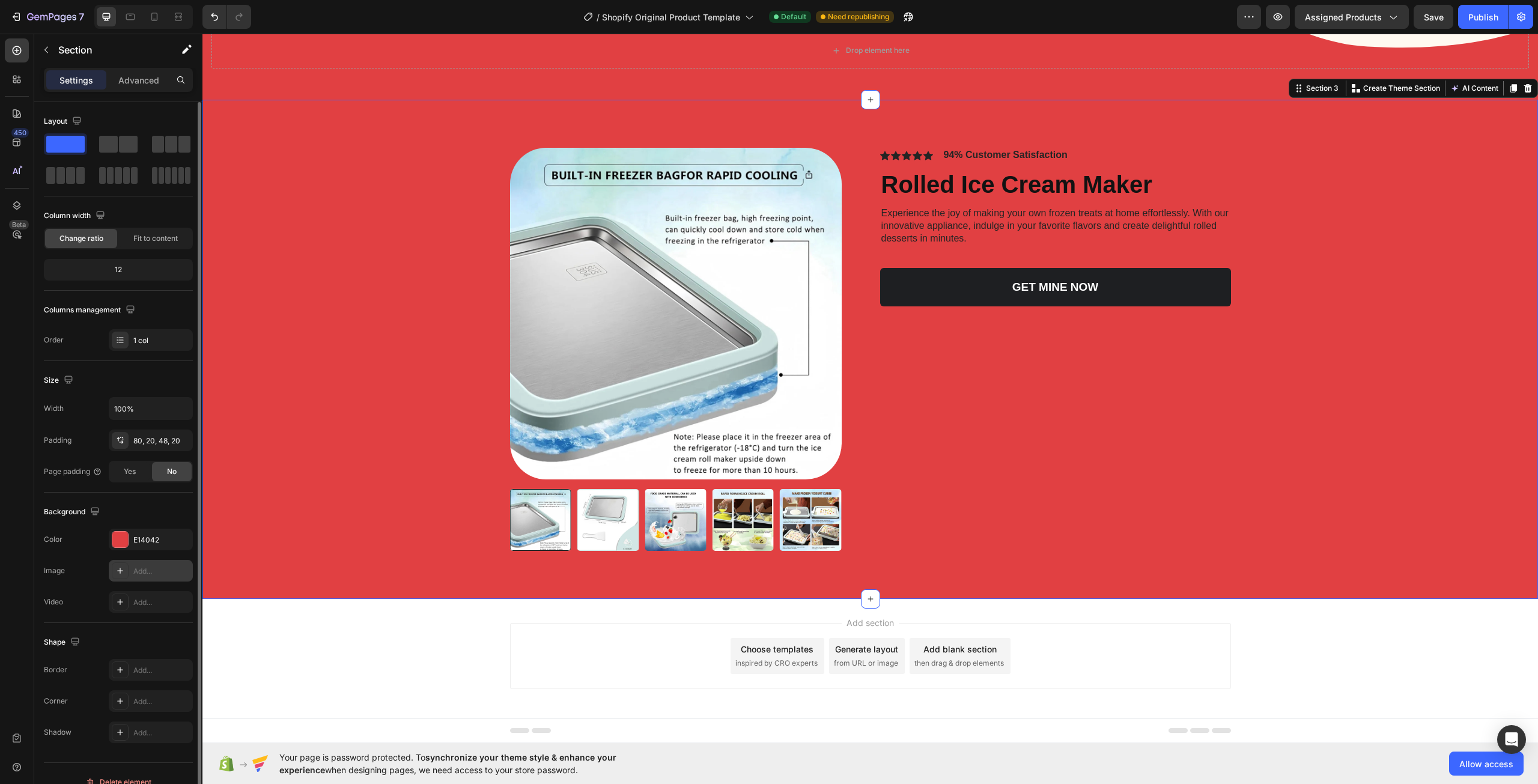
scroll to position [17, 0]
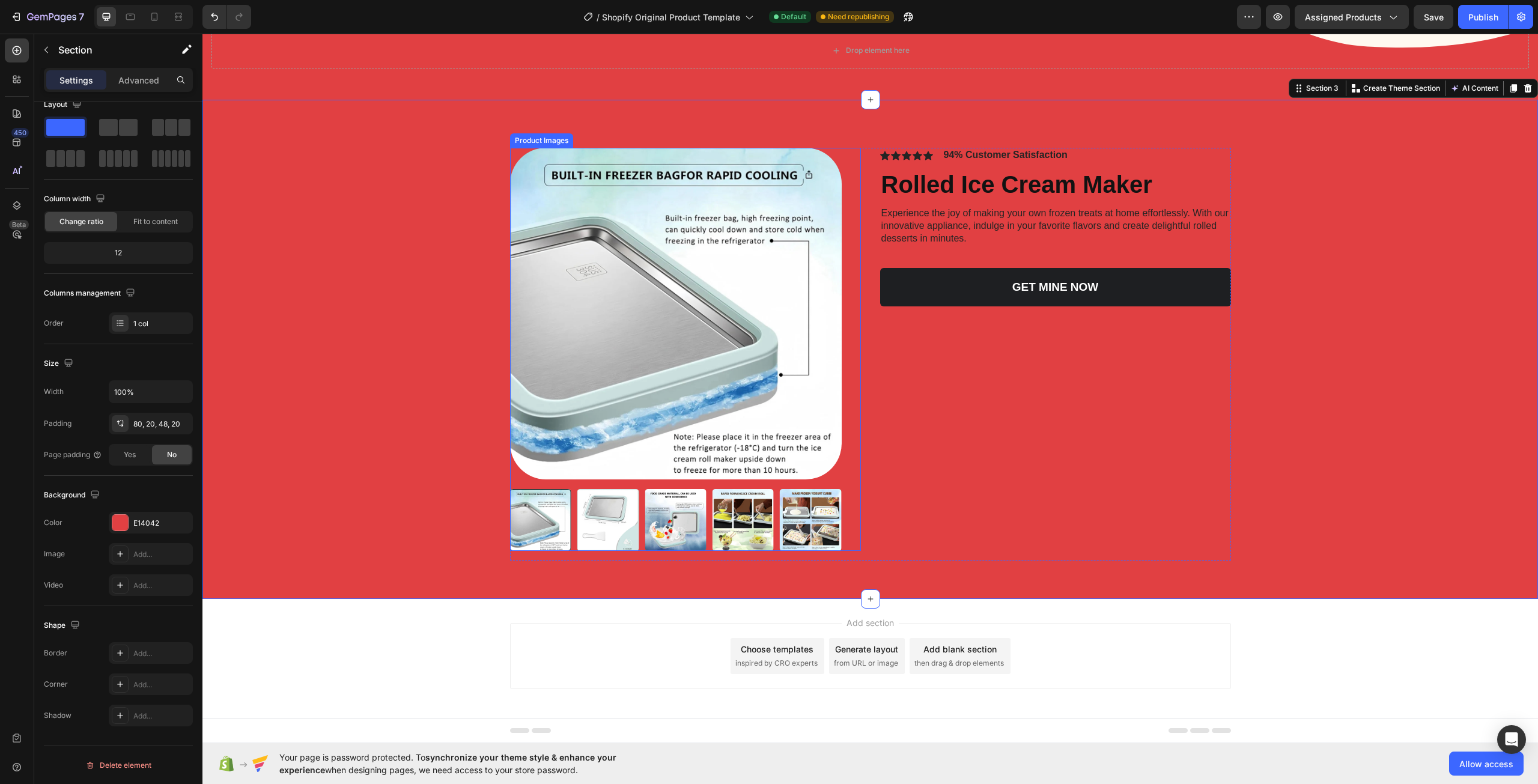
click at [672, 365] on img at bounding box center [676, 314] width 332 height 332
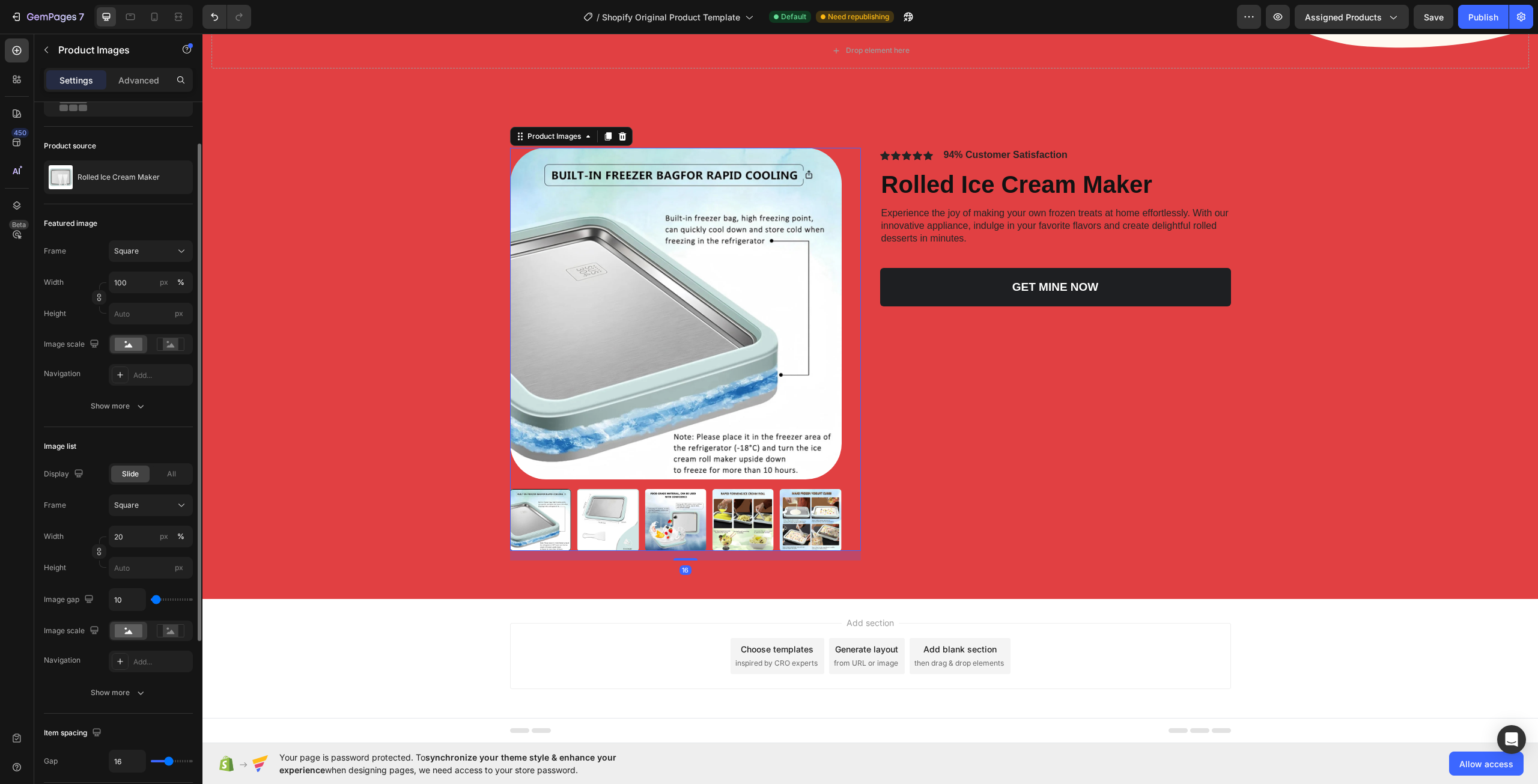
scroll to position [120, 0]
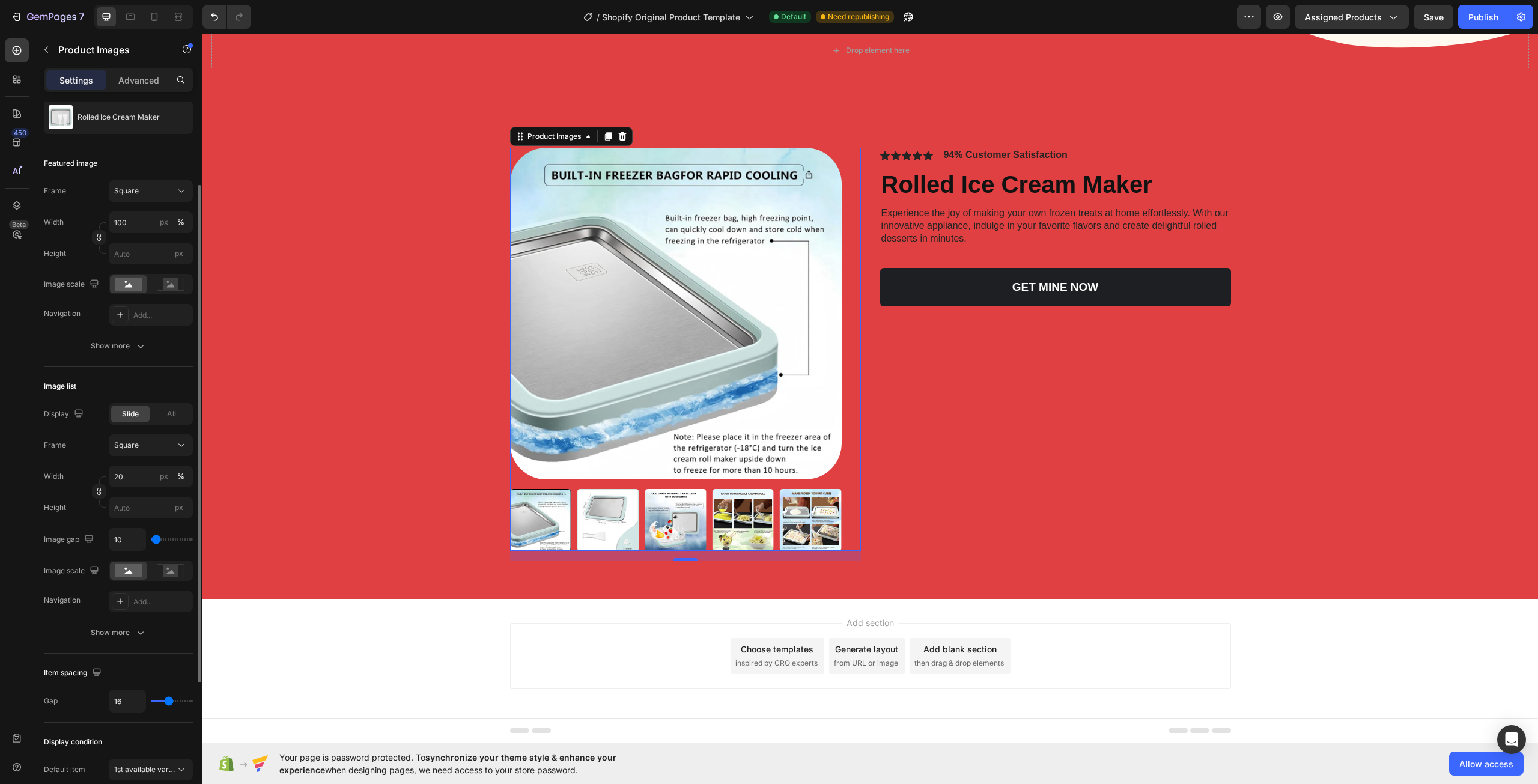
type input "120"
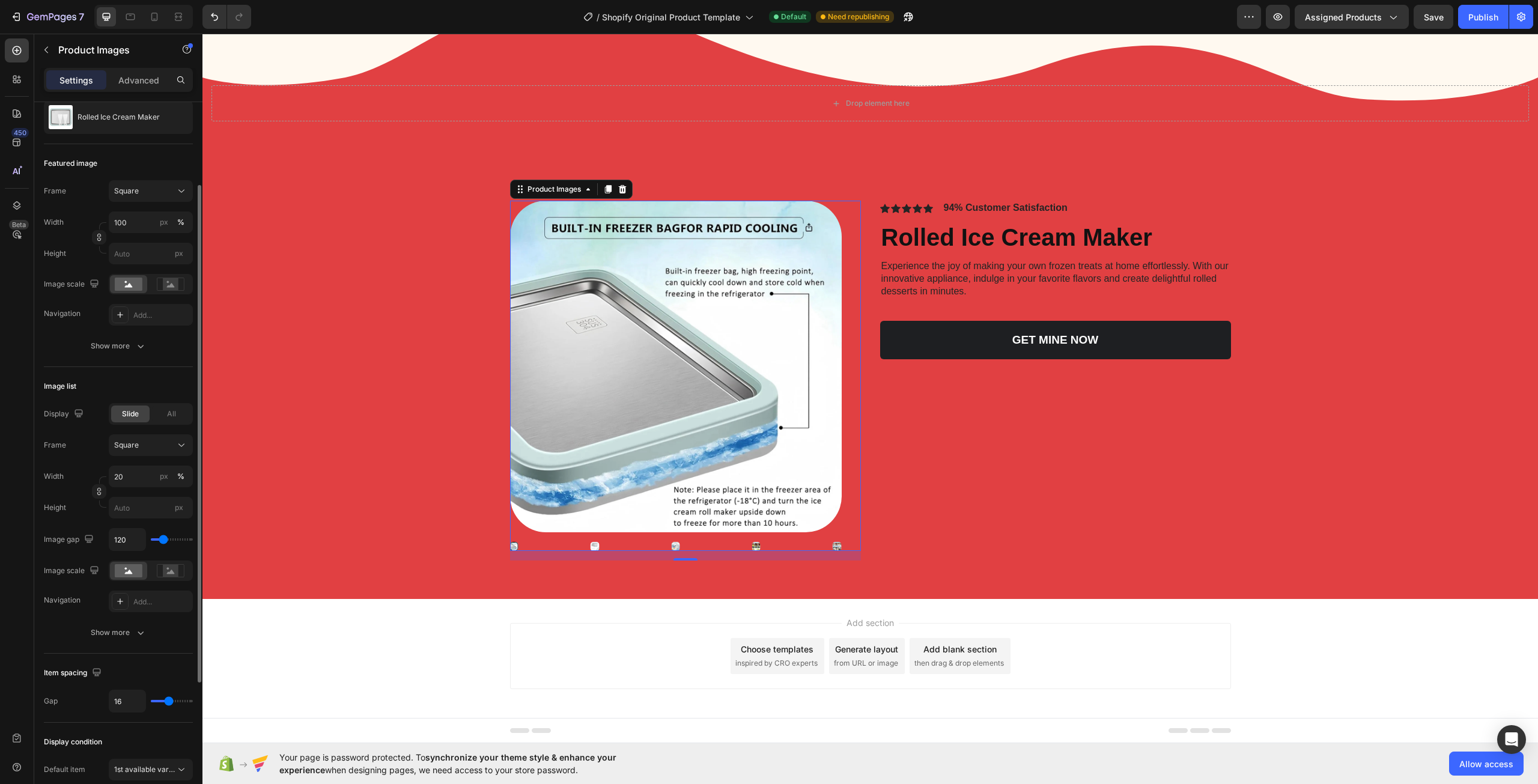
type input "148"
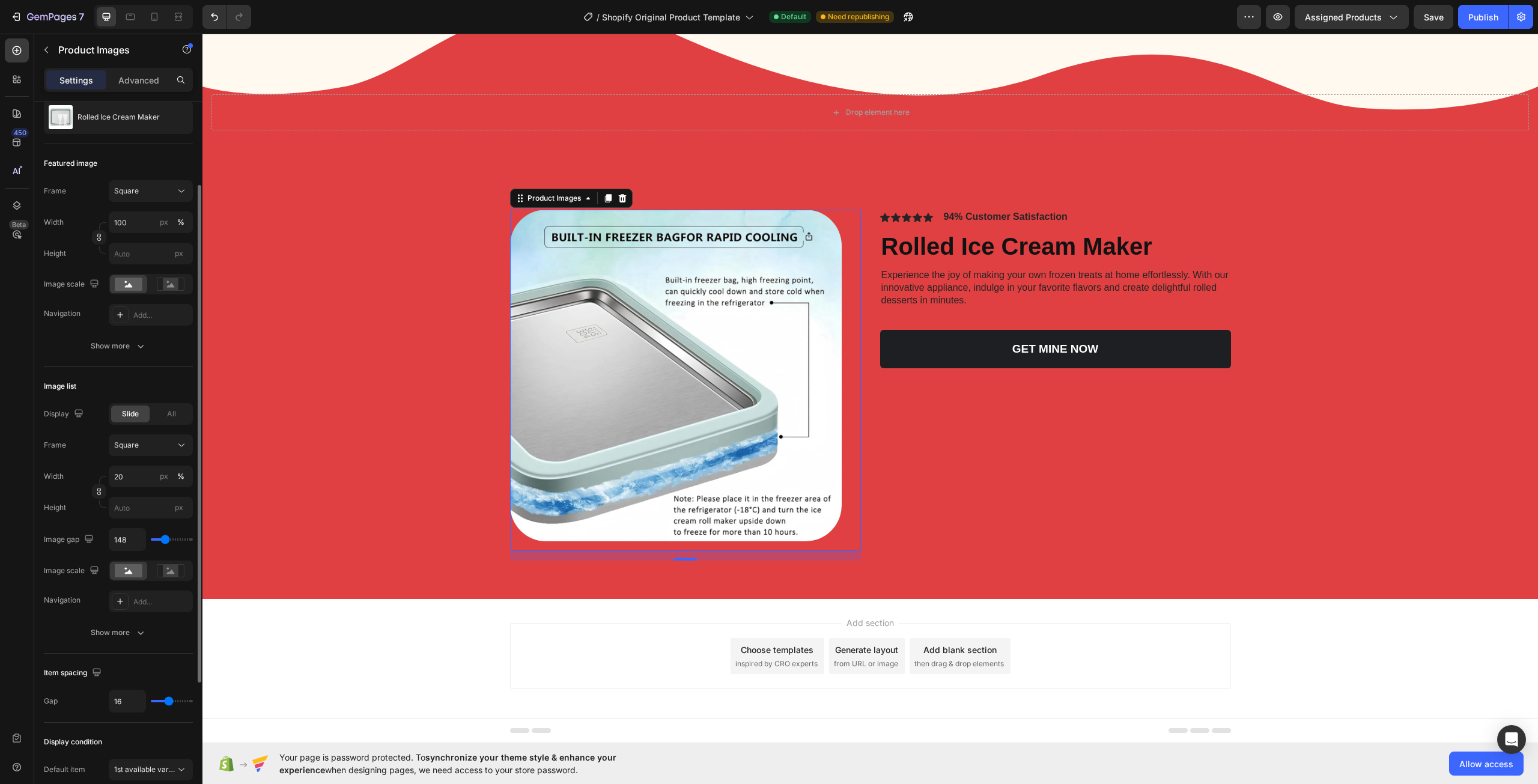
type input "157"
type input "167"
type input "176"
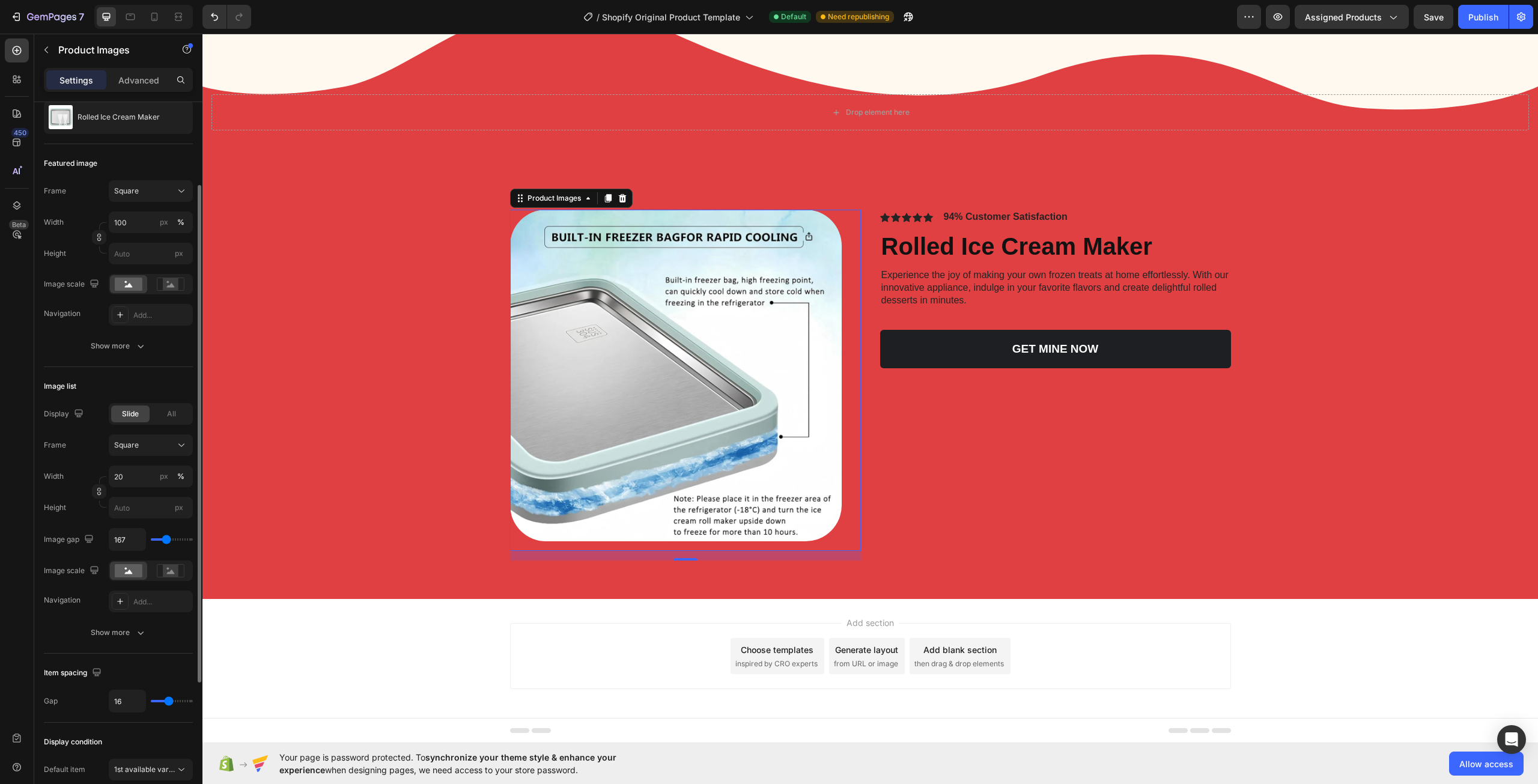
type input "176"
type input "157"
type input "130"
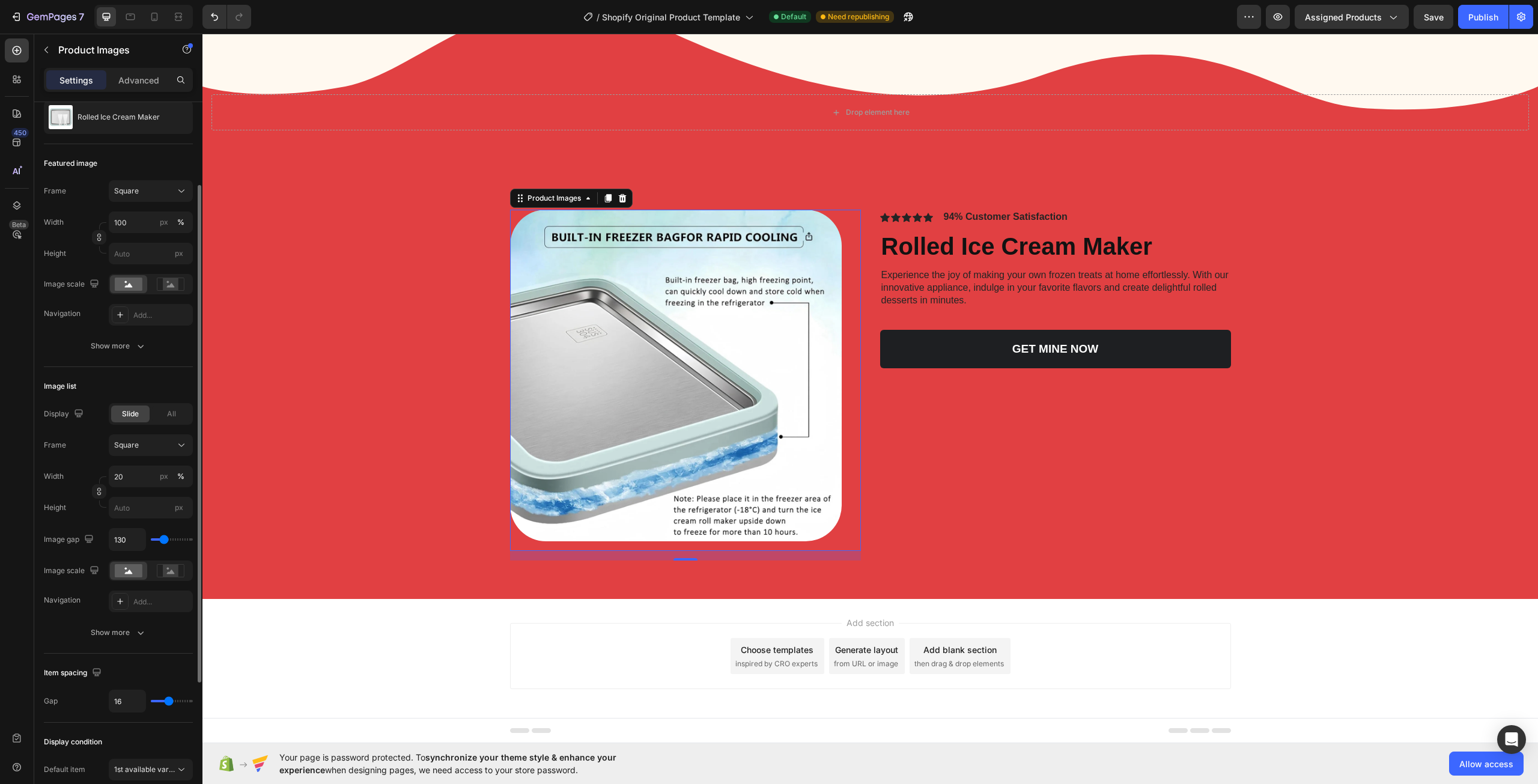
type input "93"
type input "83"
type input "74"
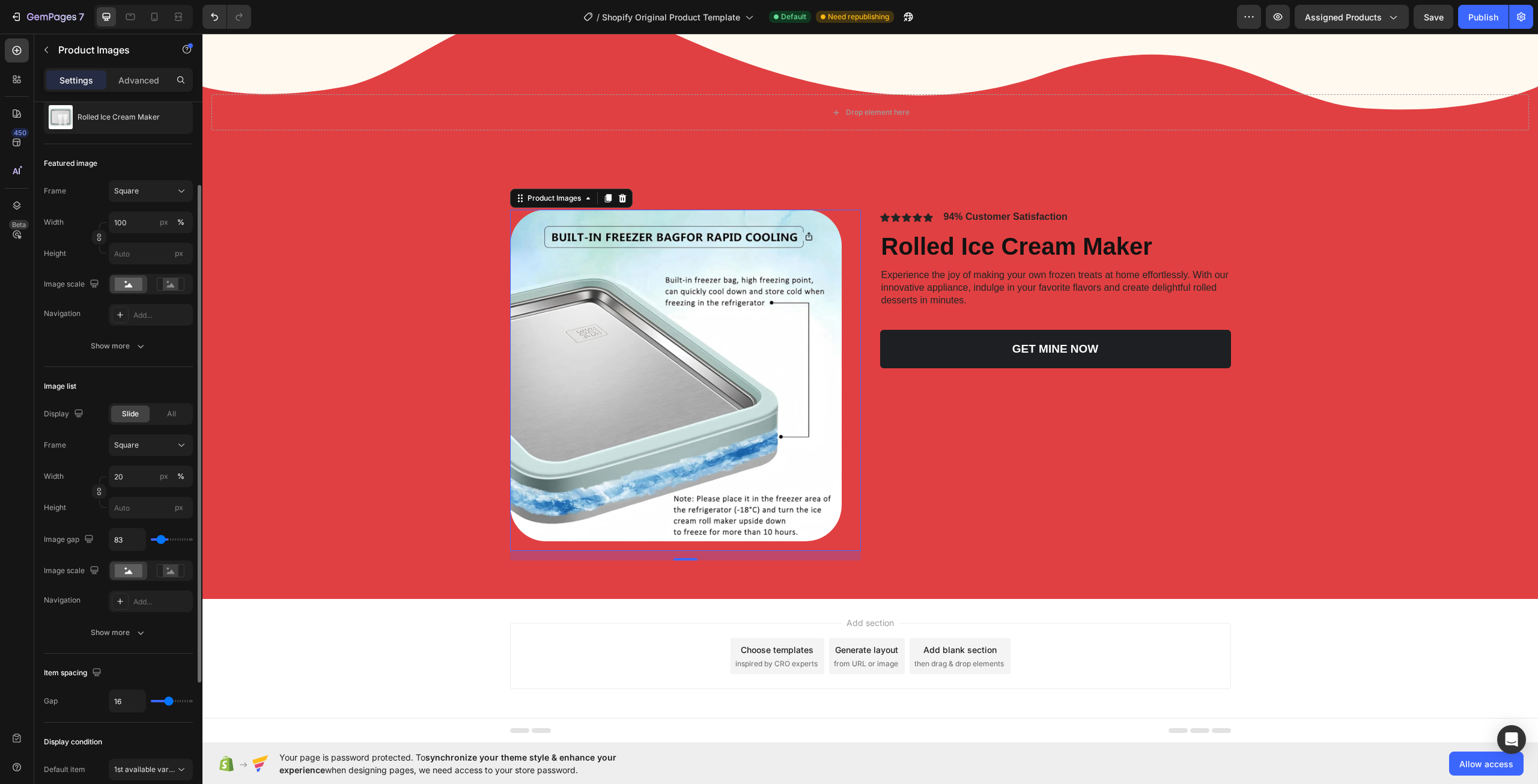
type input "74"
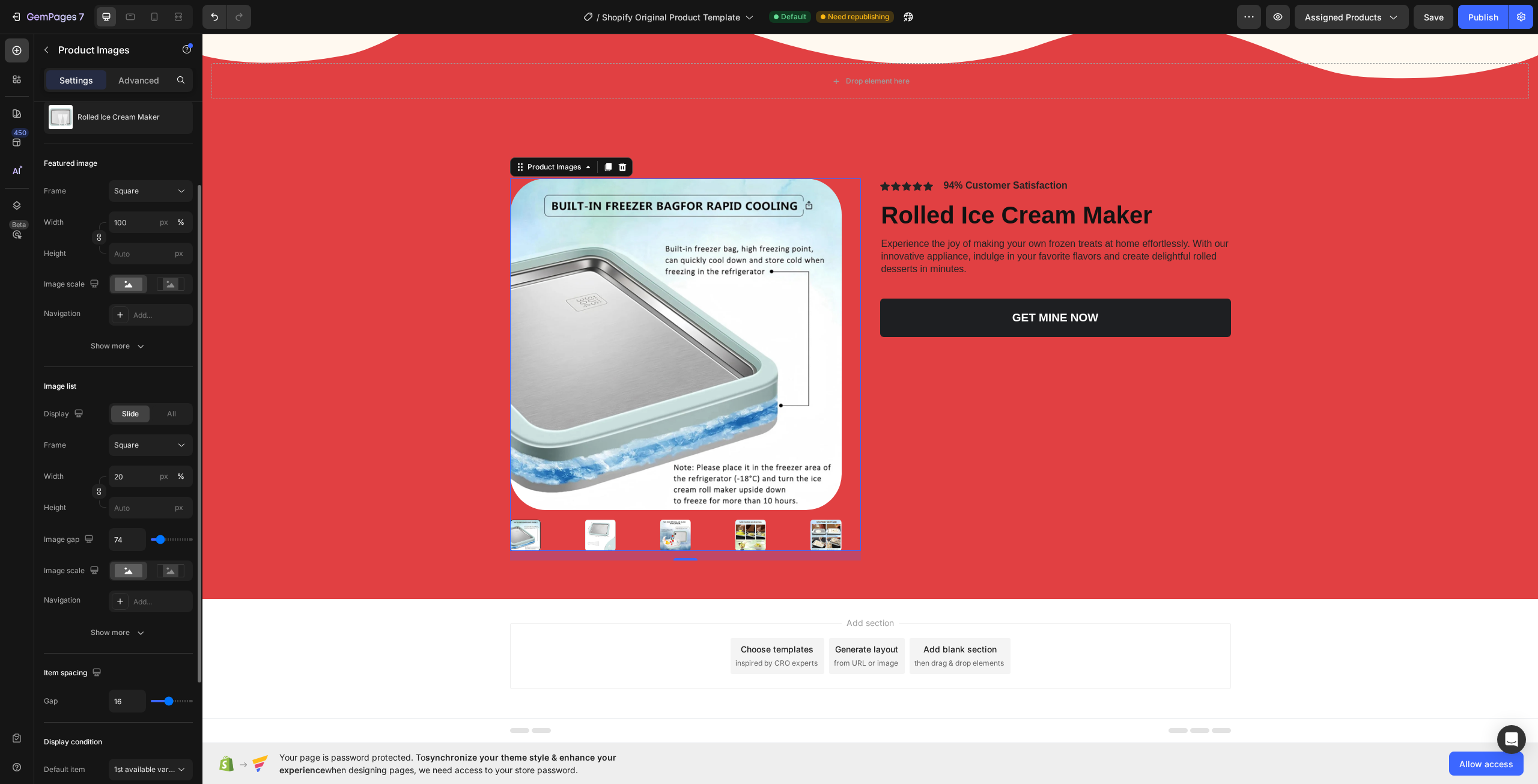
type input "65"
type input "56"
type input "46"
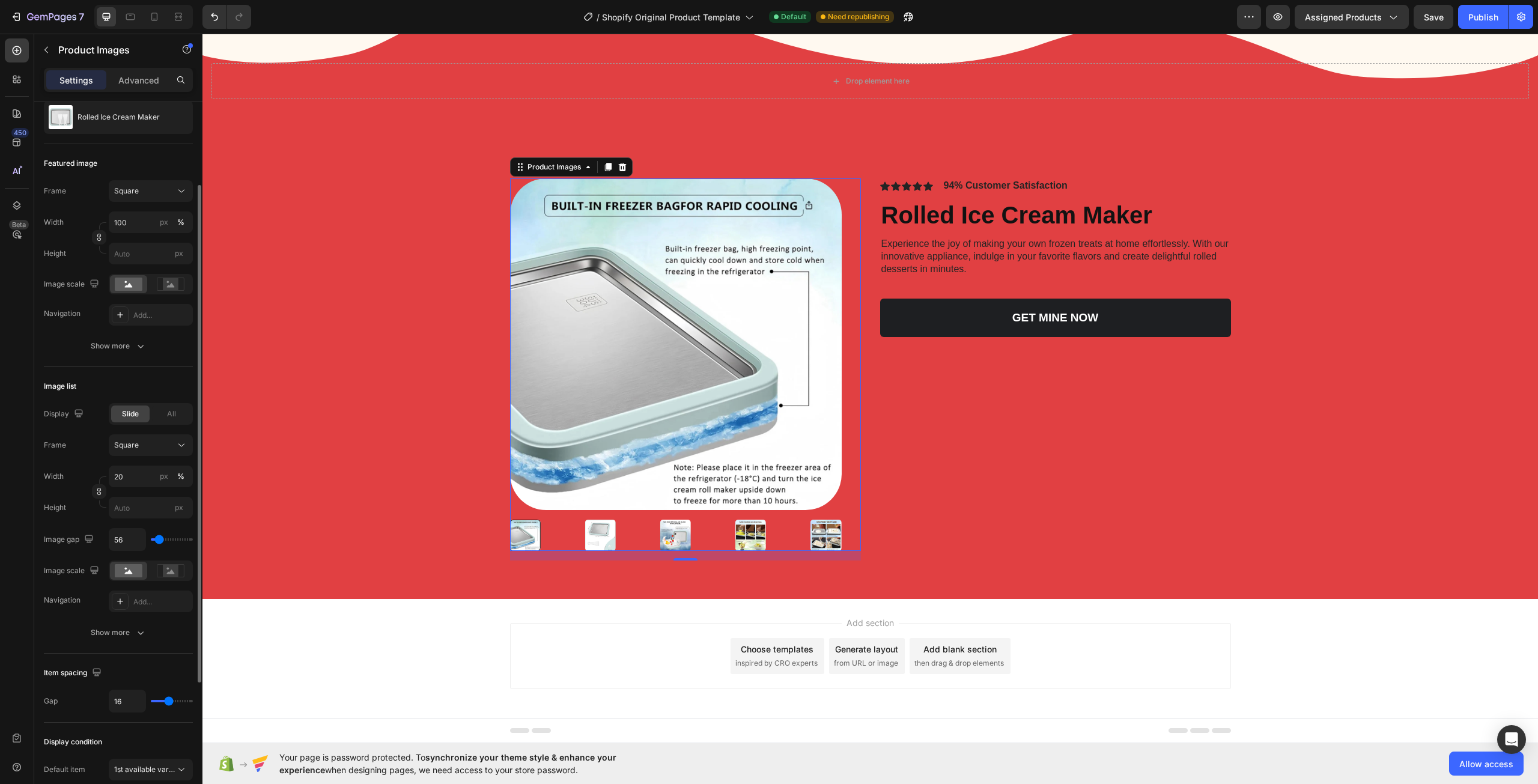
type input "46"
type input "37"
type input "28"
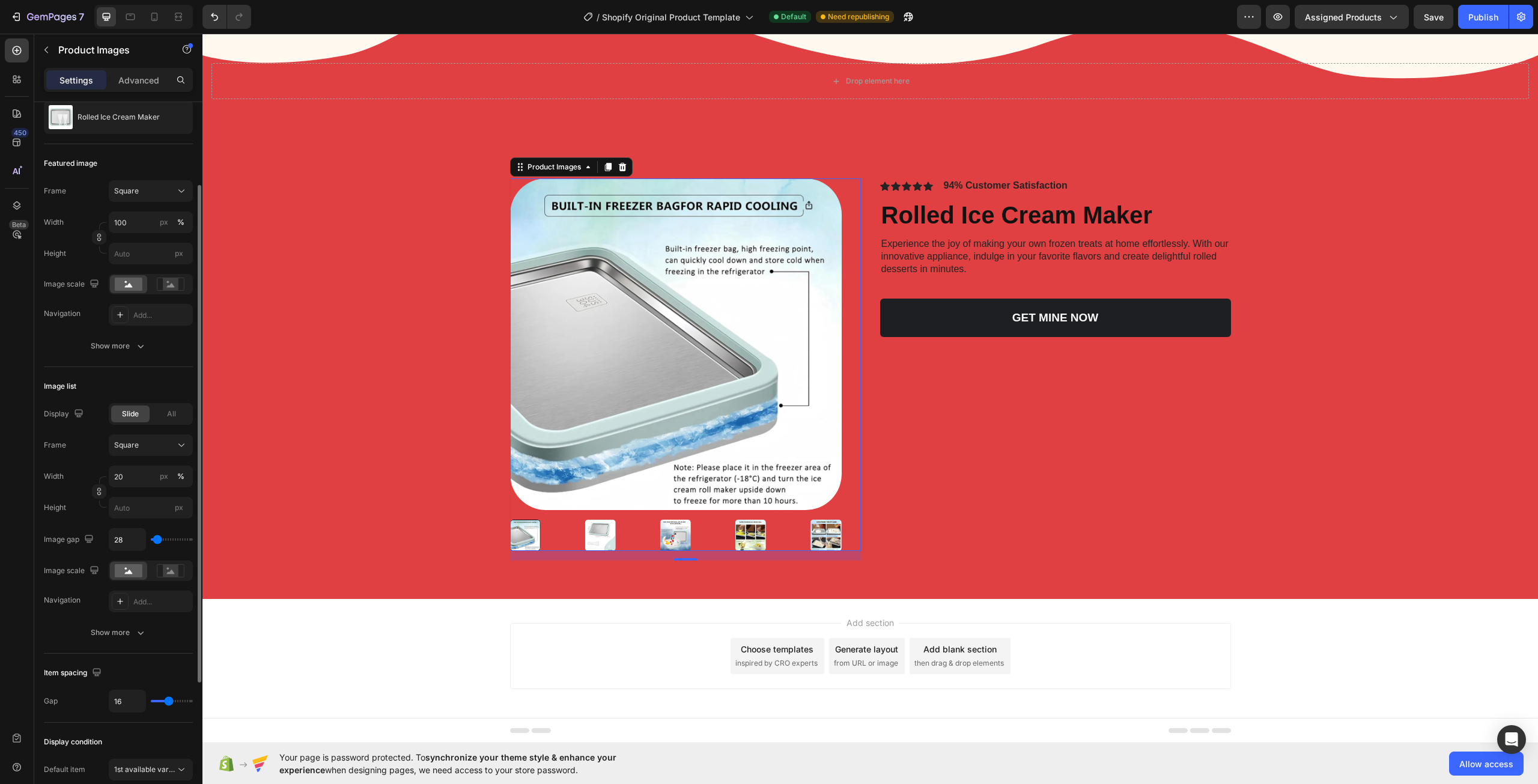
type input "19"
type input "9"
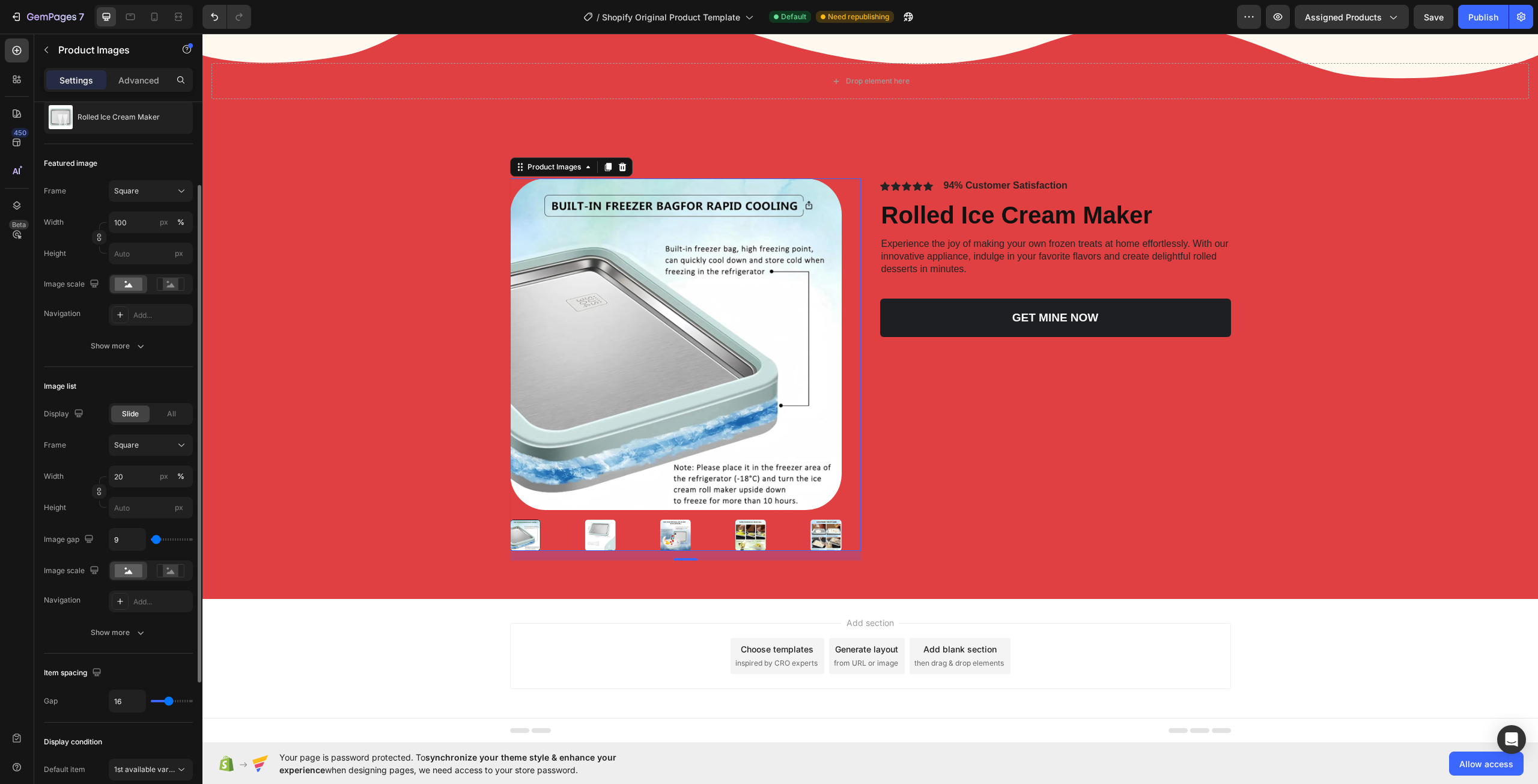
type input "0"
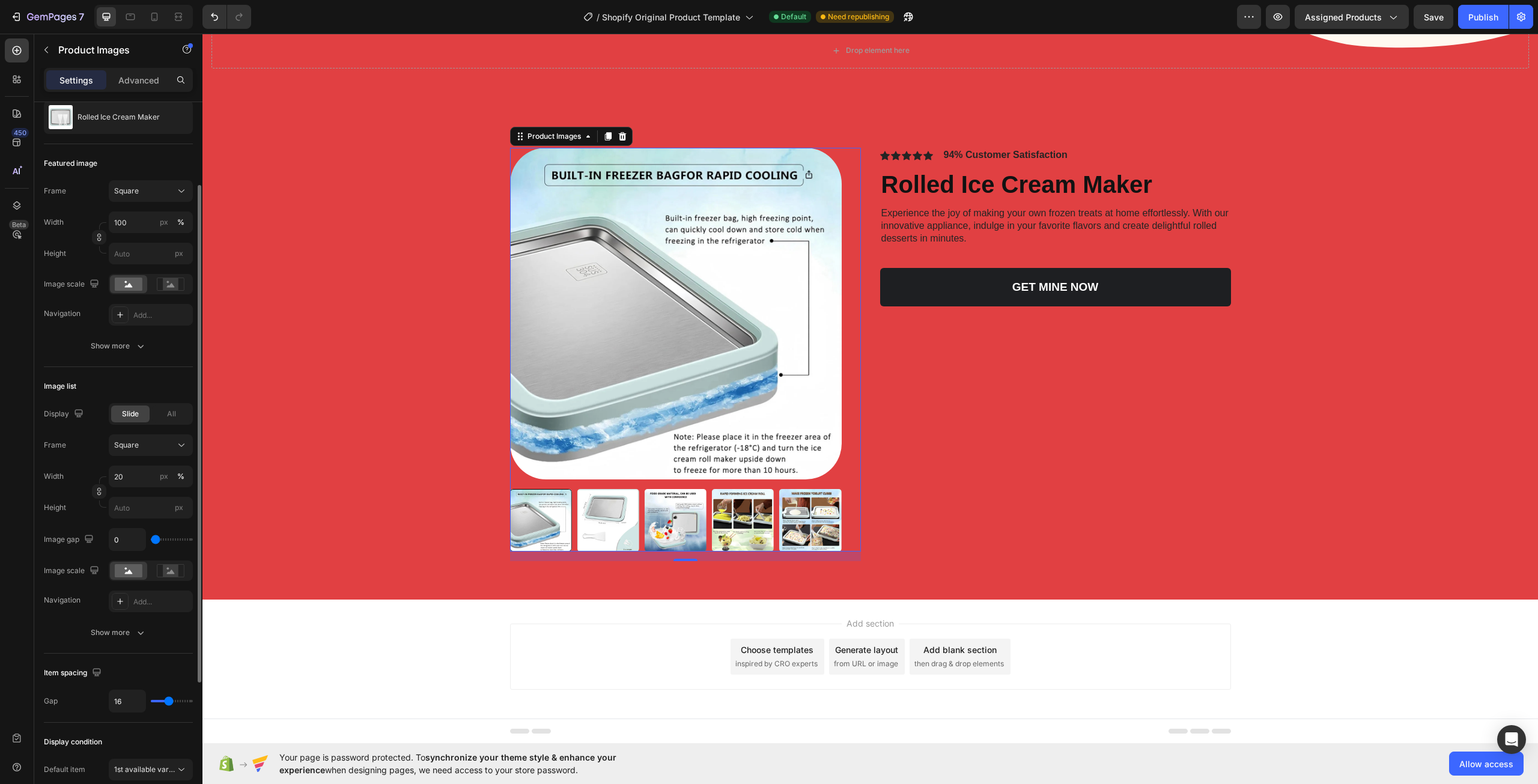
type input "37"
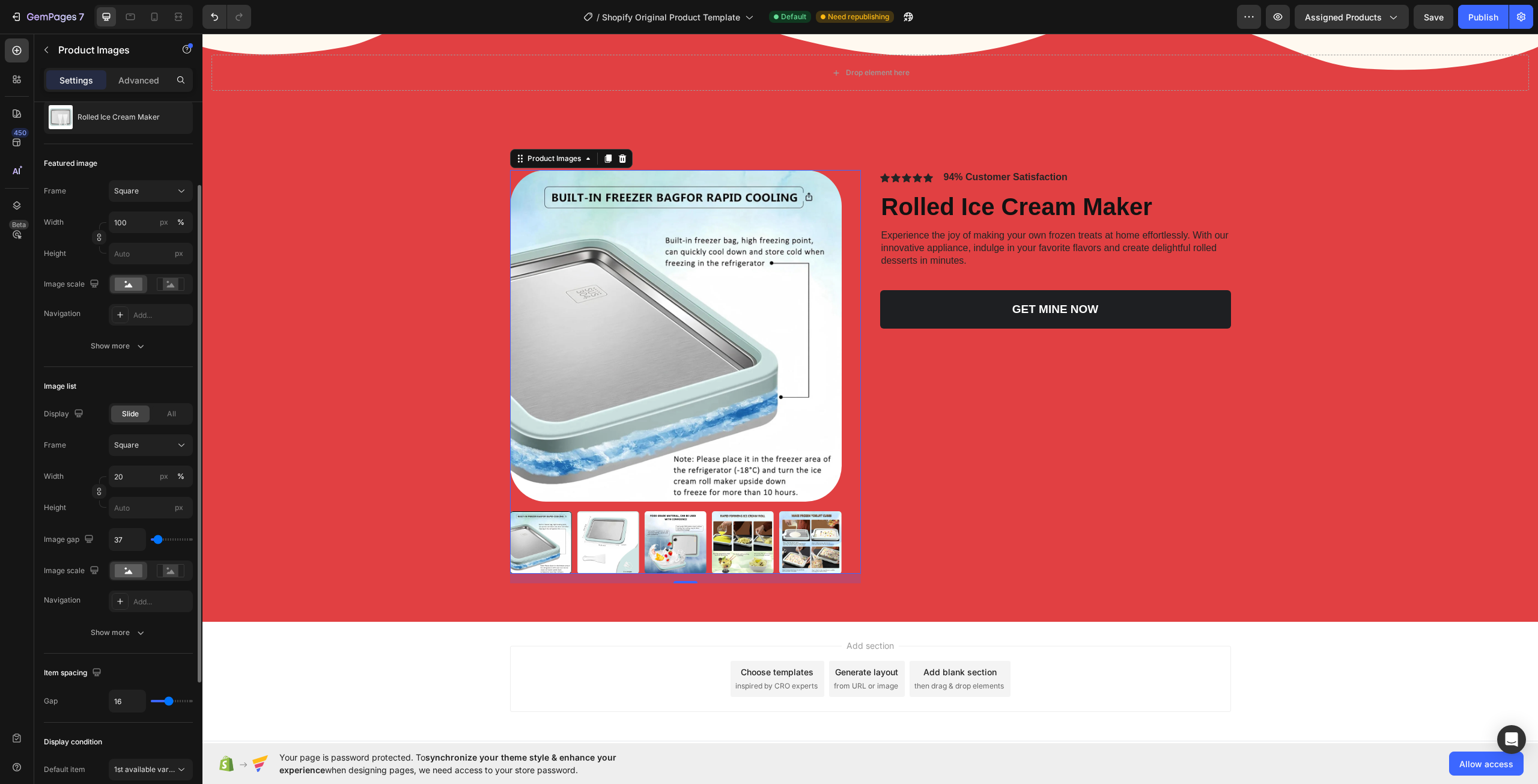
type input "56"
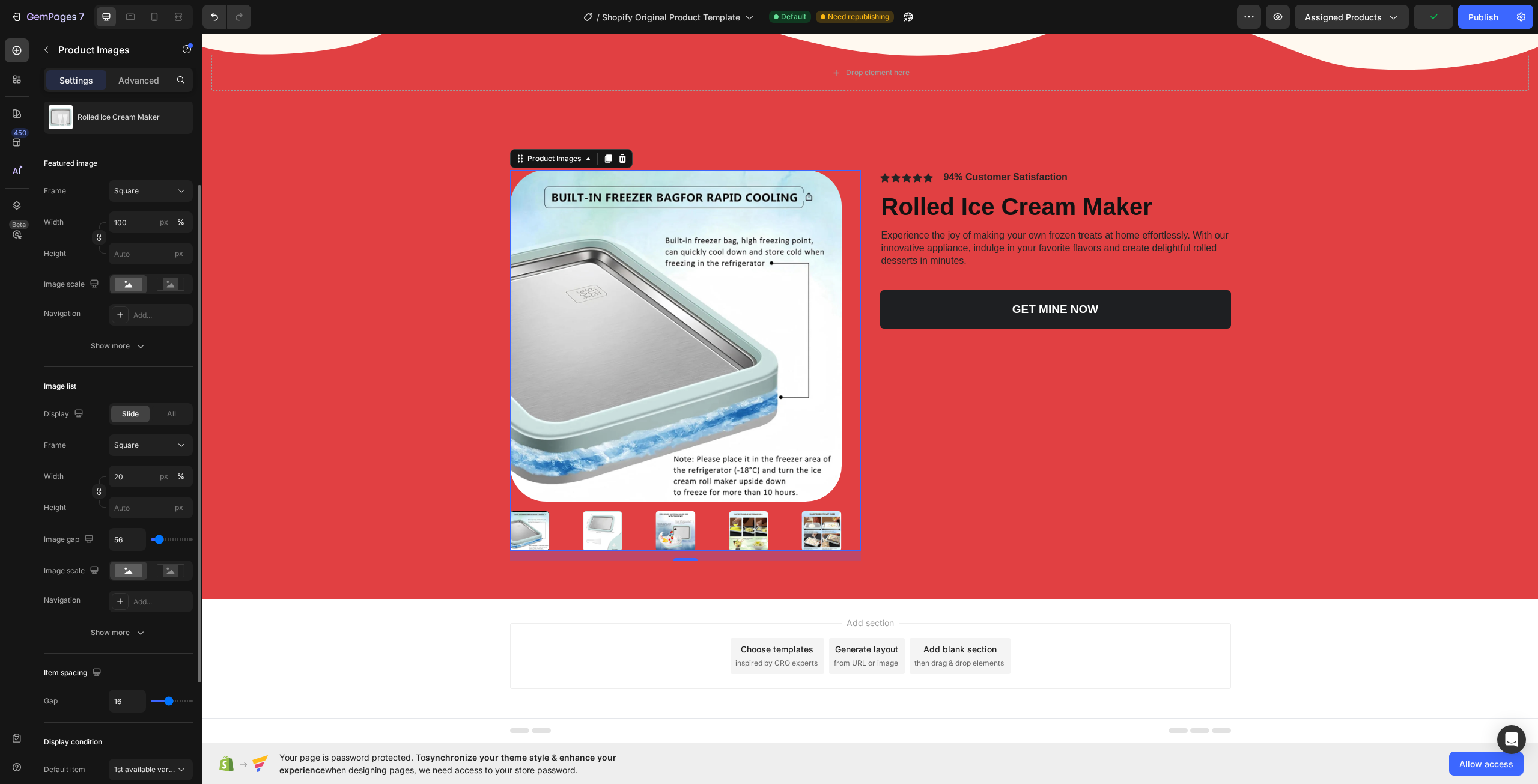
type input "19"
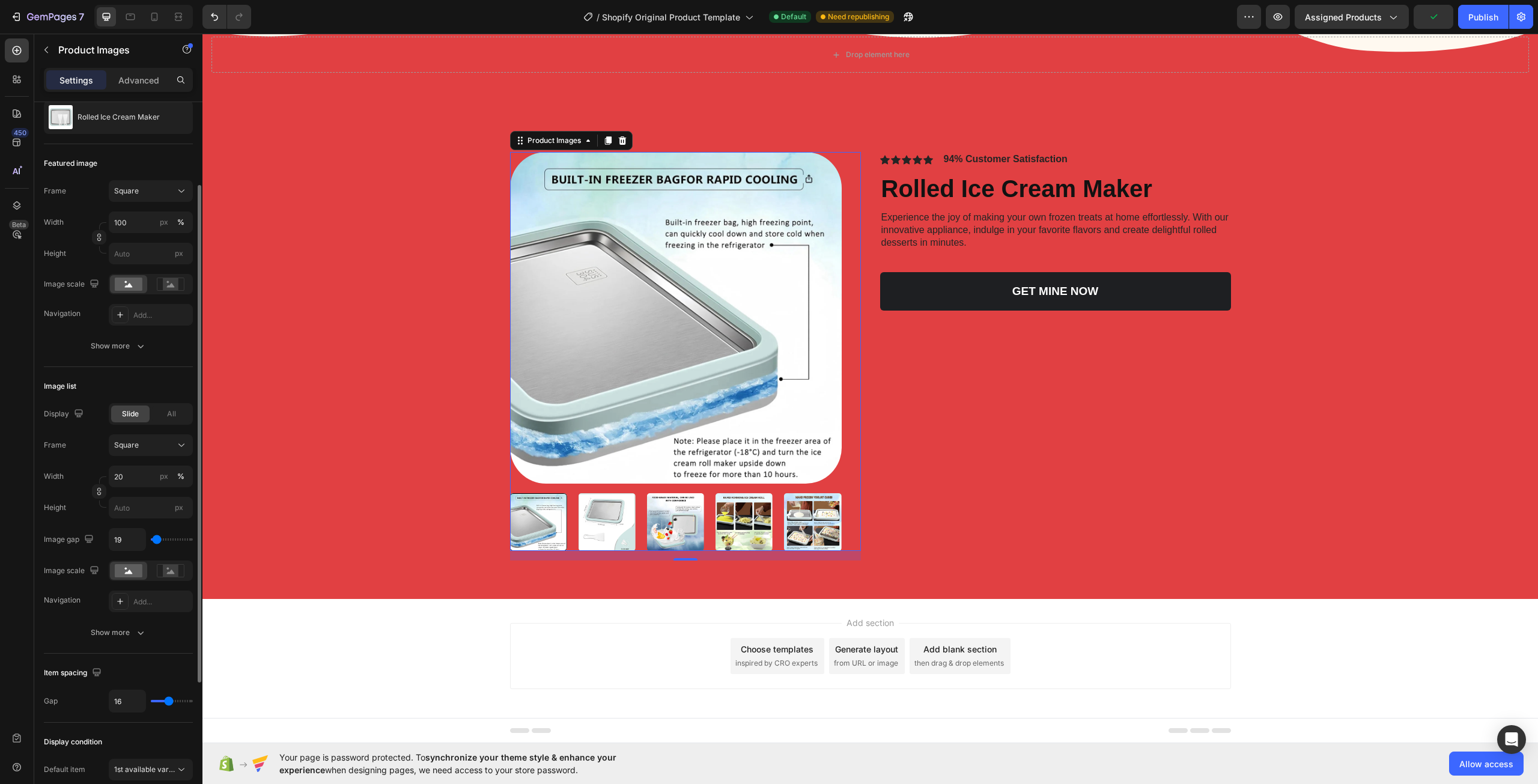
type input "9"
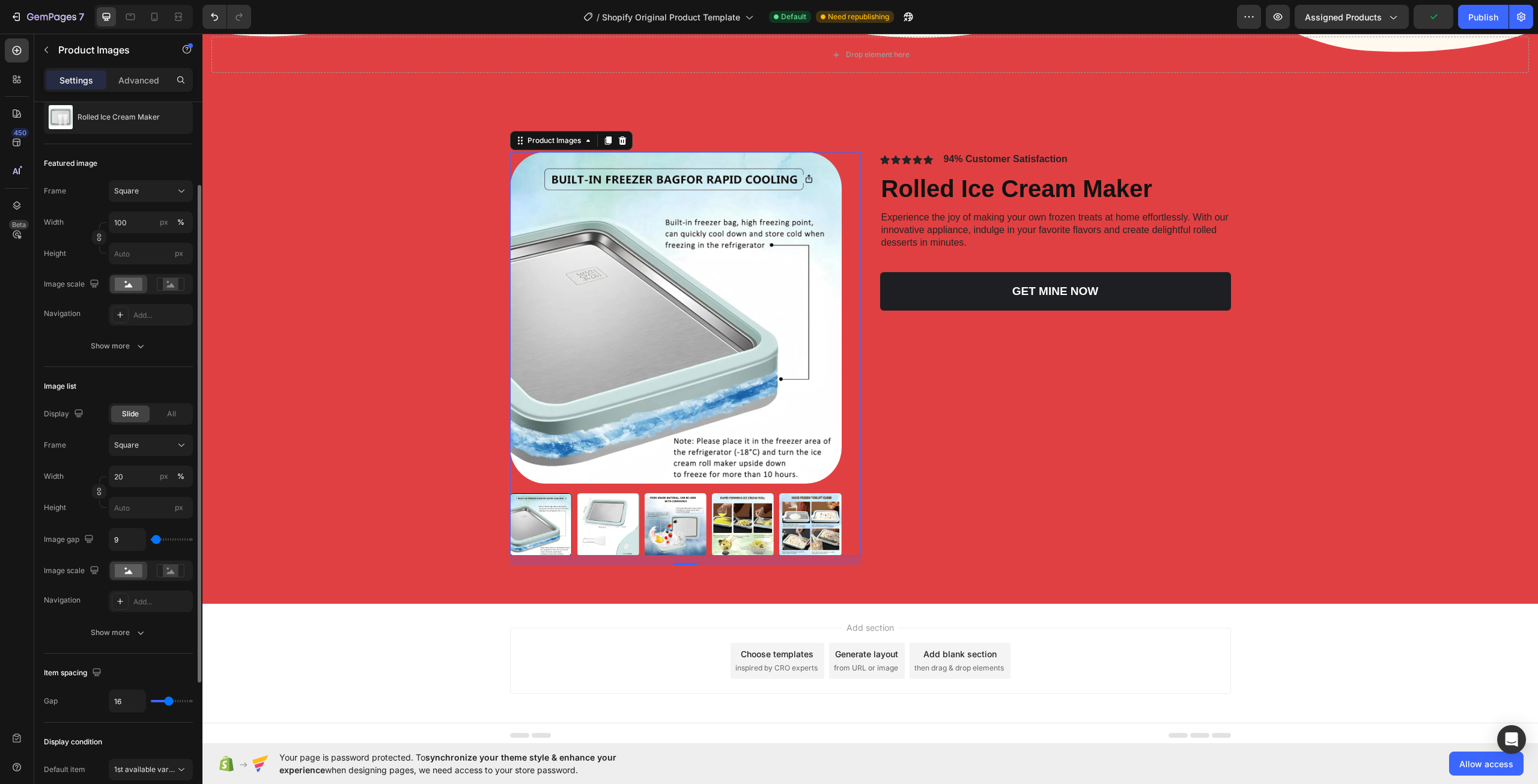
type input "0"
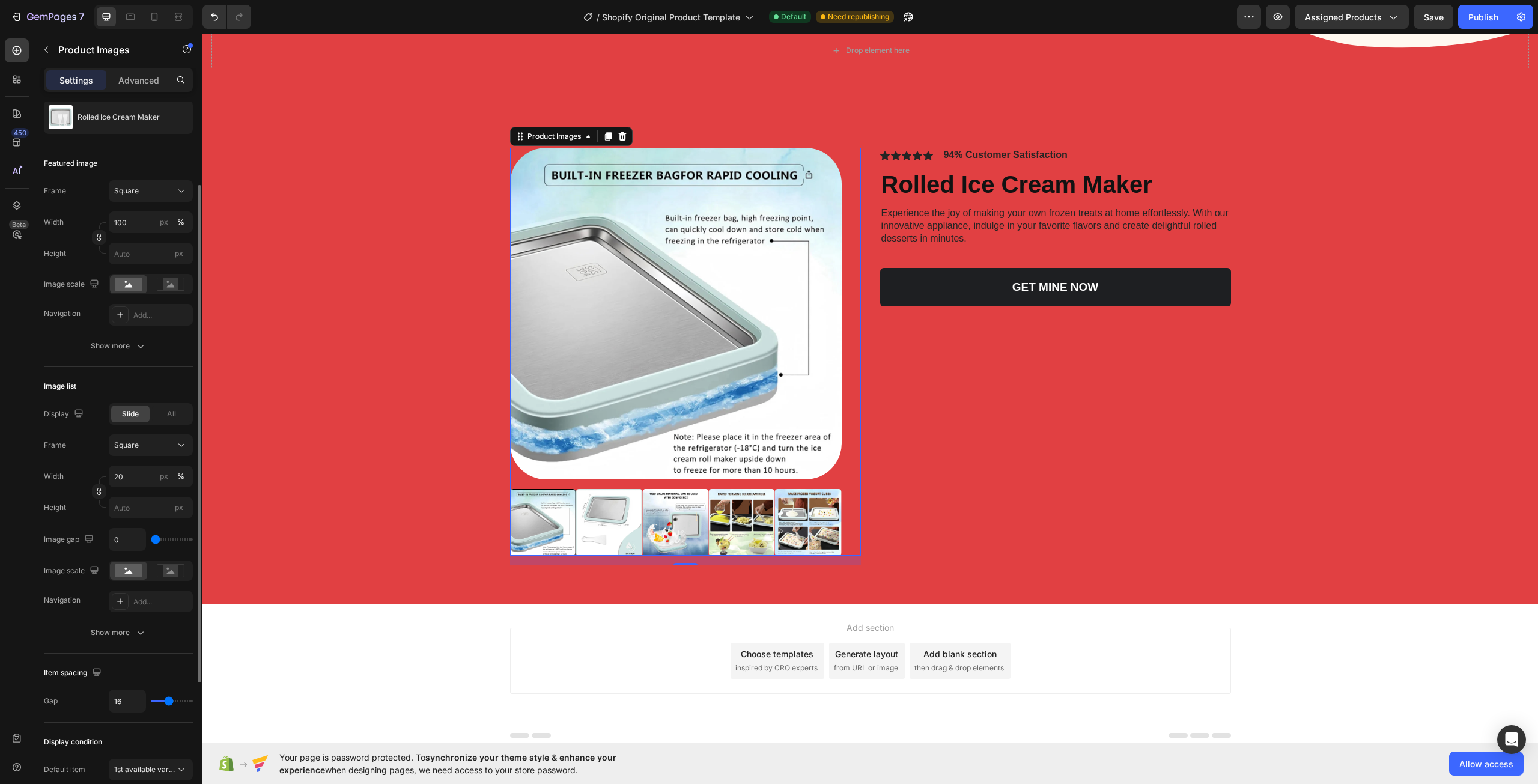
type input "28"
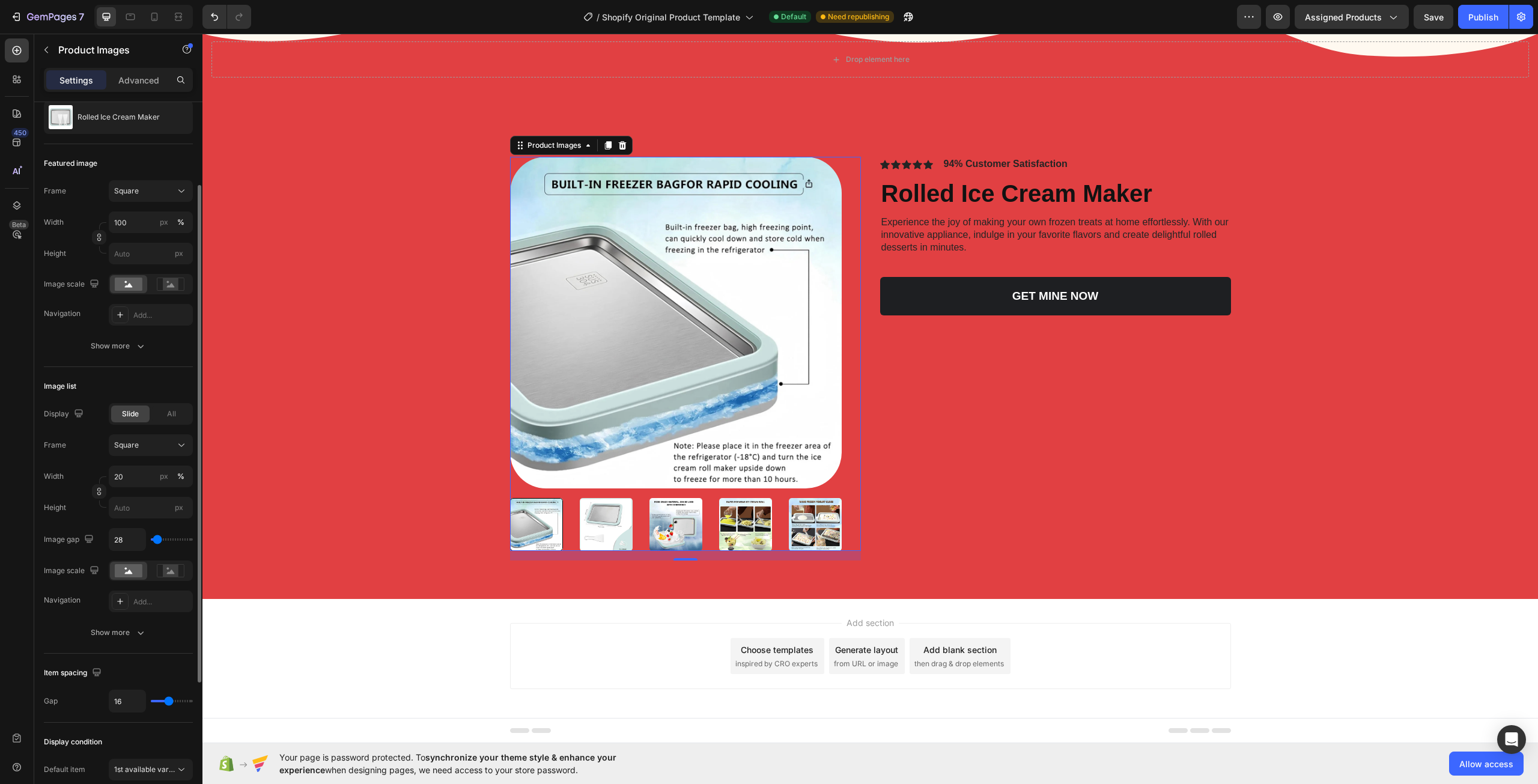
scroll to position [641, 0]
drag, startPoint x: 154, startPoint y: 538, endPoint x: 157, endPoint y: 545, distance: 7.8
type input "28"
click at [157, 541] on input "range" at bounding box center [172, 539] width 42 height 2
click at [124, 626] on div "Show more" at bounding box center [119, 632] width 56 height 12
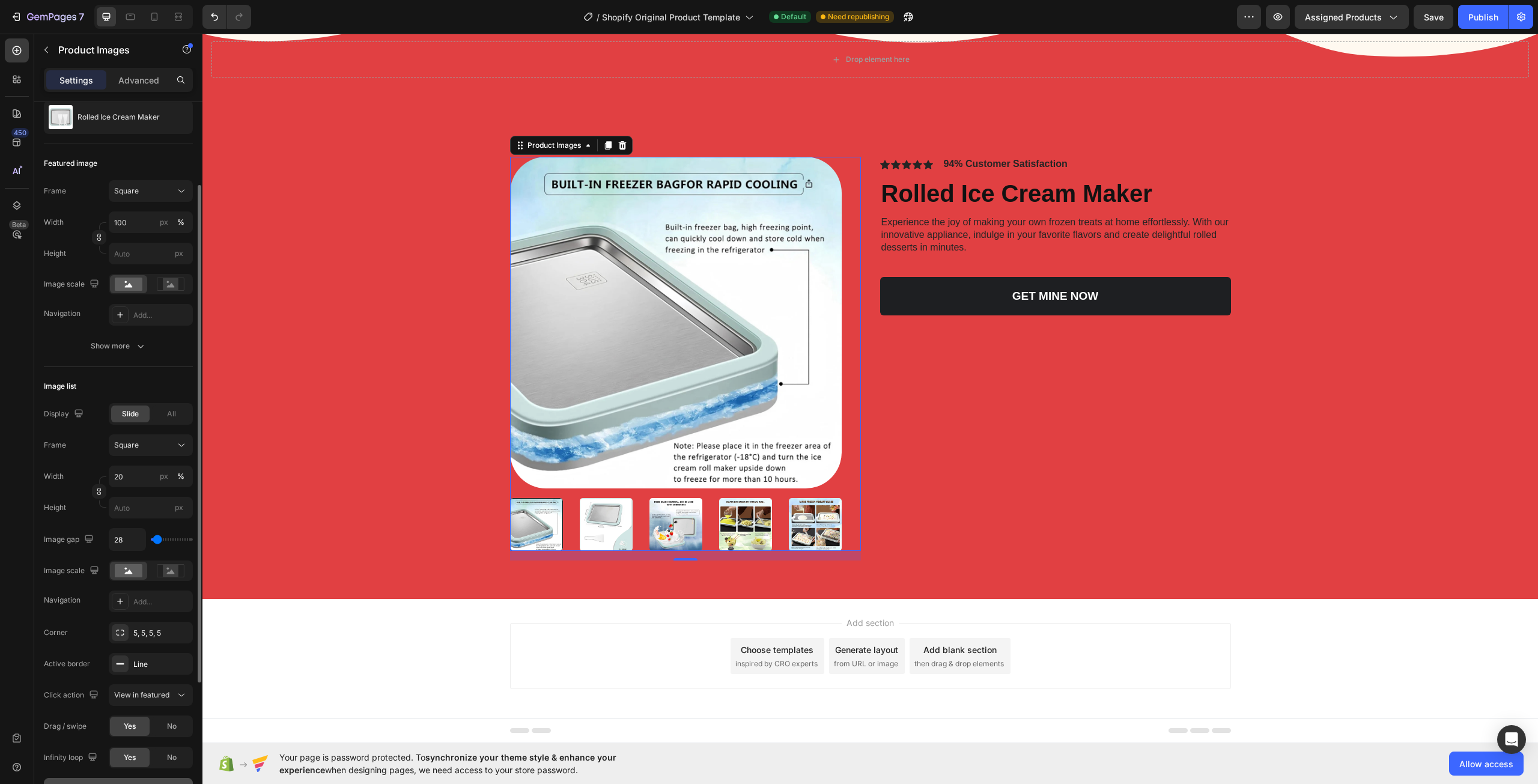
scroll to position [300, 0]
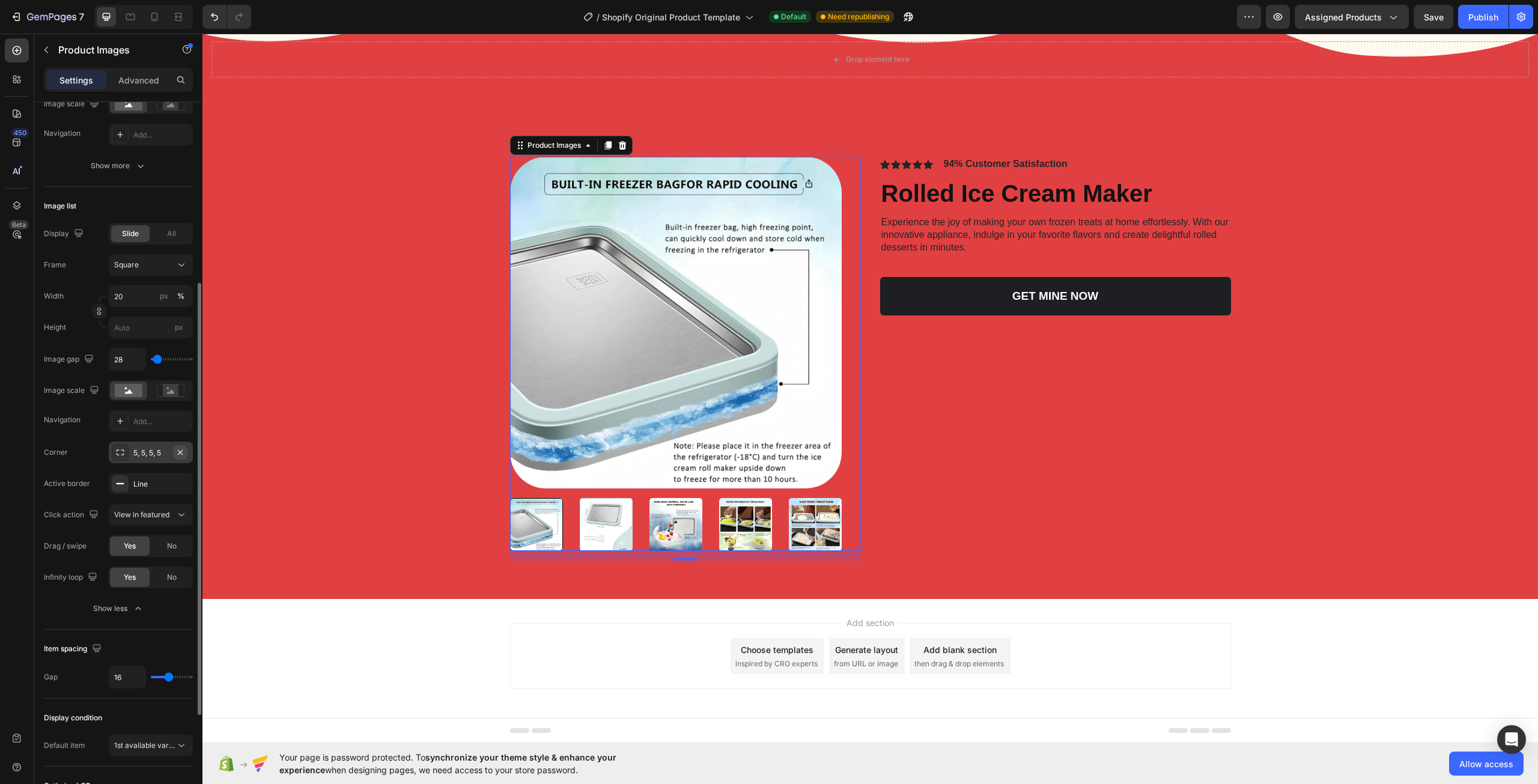
click at [183, 453] on icon "button" at bounding box center [180, 452] width 10 height 10
click at [163, 451] on div "Add..." at bounding box center [161, 452] width 56 height 11
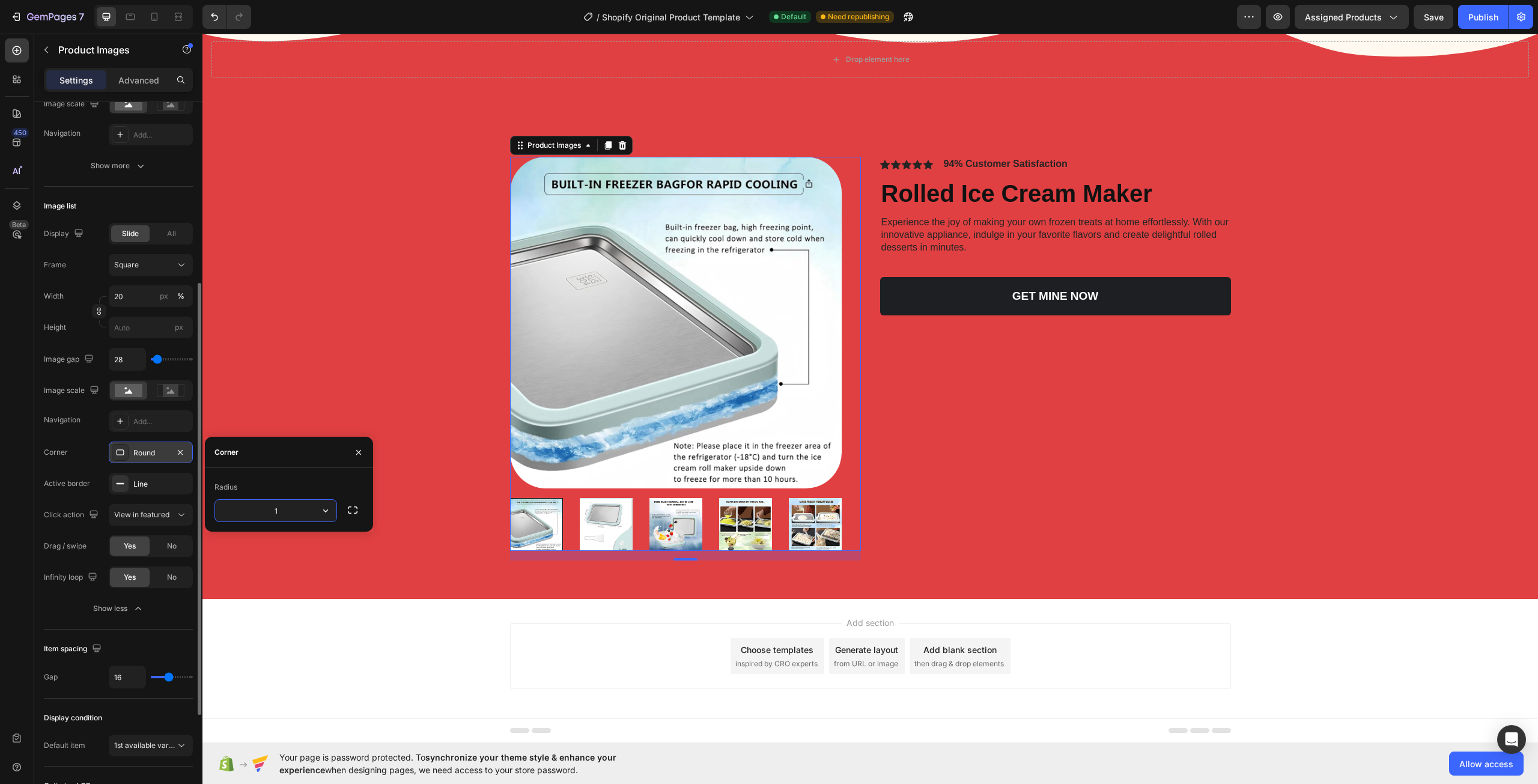
type input "10"
click at [377, 673] on div "Add section Choose templates inspired by CRO experts Generate layout from URL o…" at bounding box center [869, 658] width 1335 height 119
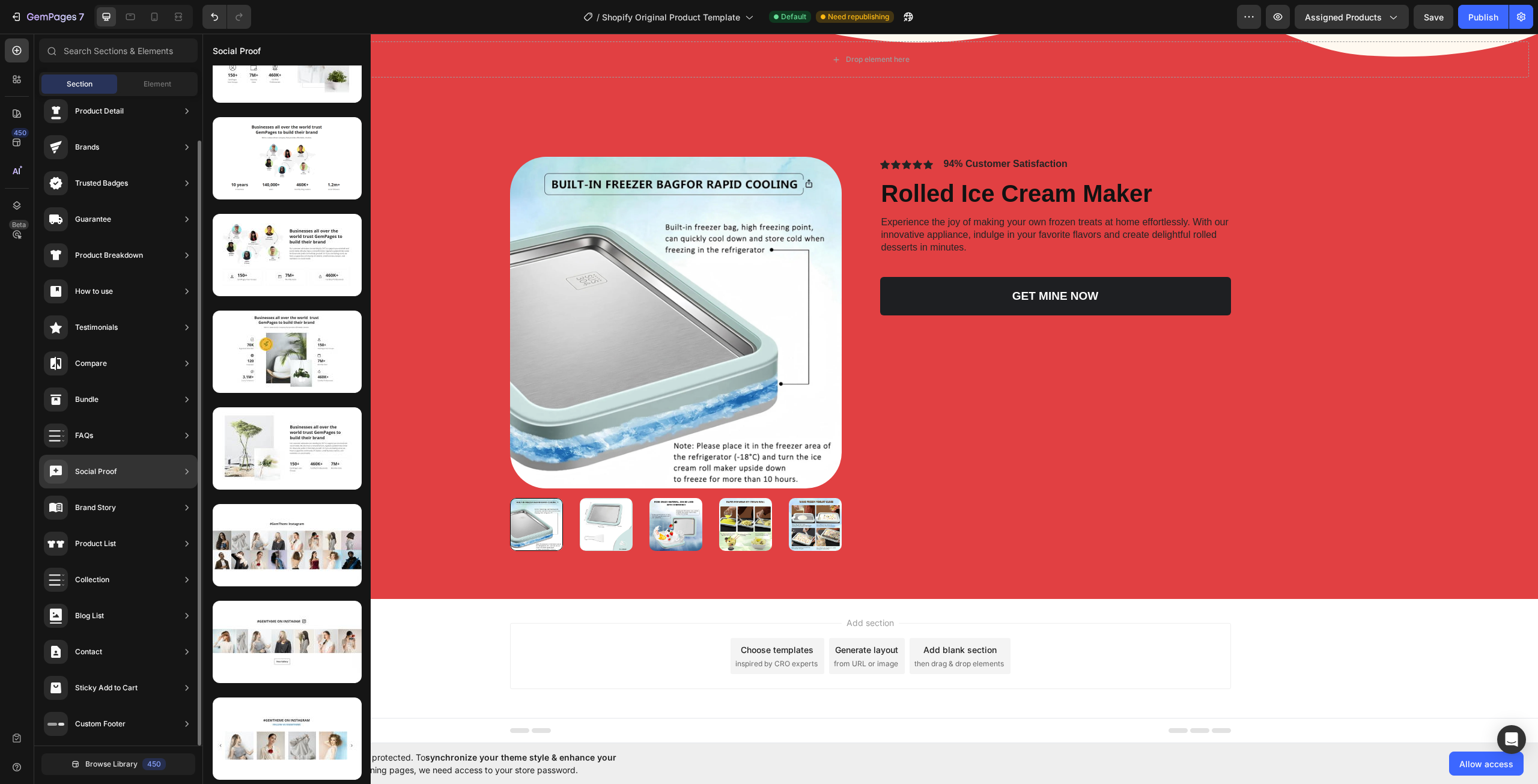
scroll to position [0, 0]
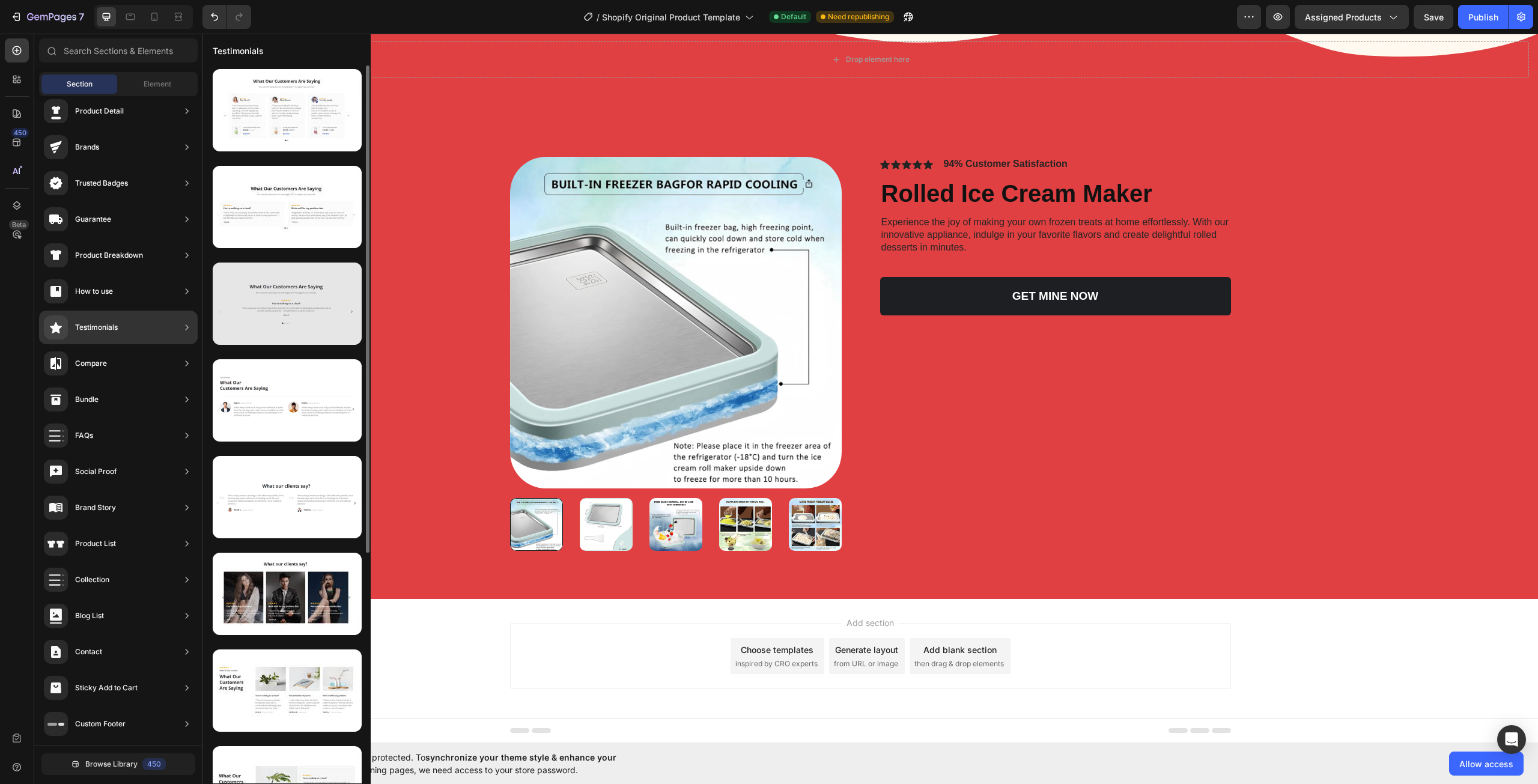
click at [265, 323] on div at bounding box center [287, 303] width 149 height 82
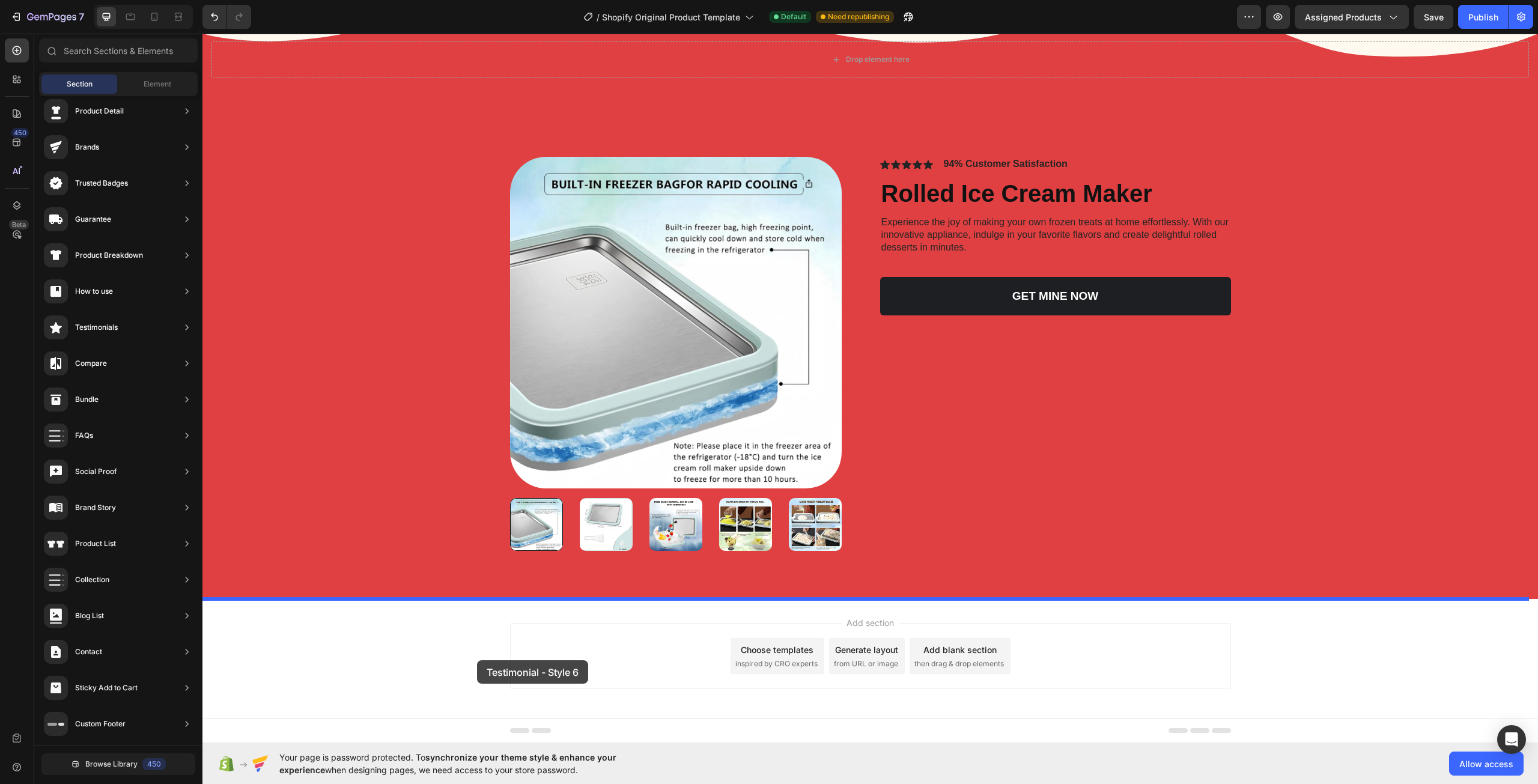
drag, startPoint x: 464, startPoint y: 356, endPoint x: 477, endPoint y: 660, distance: 304.8
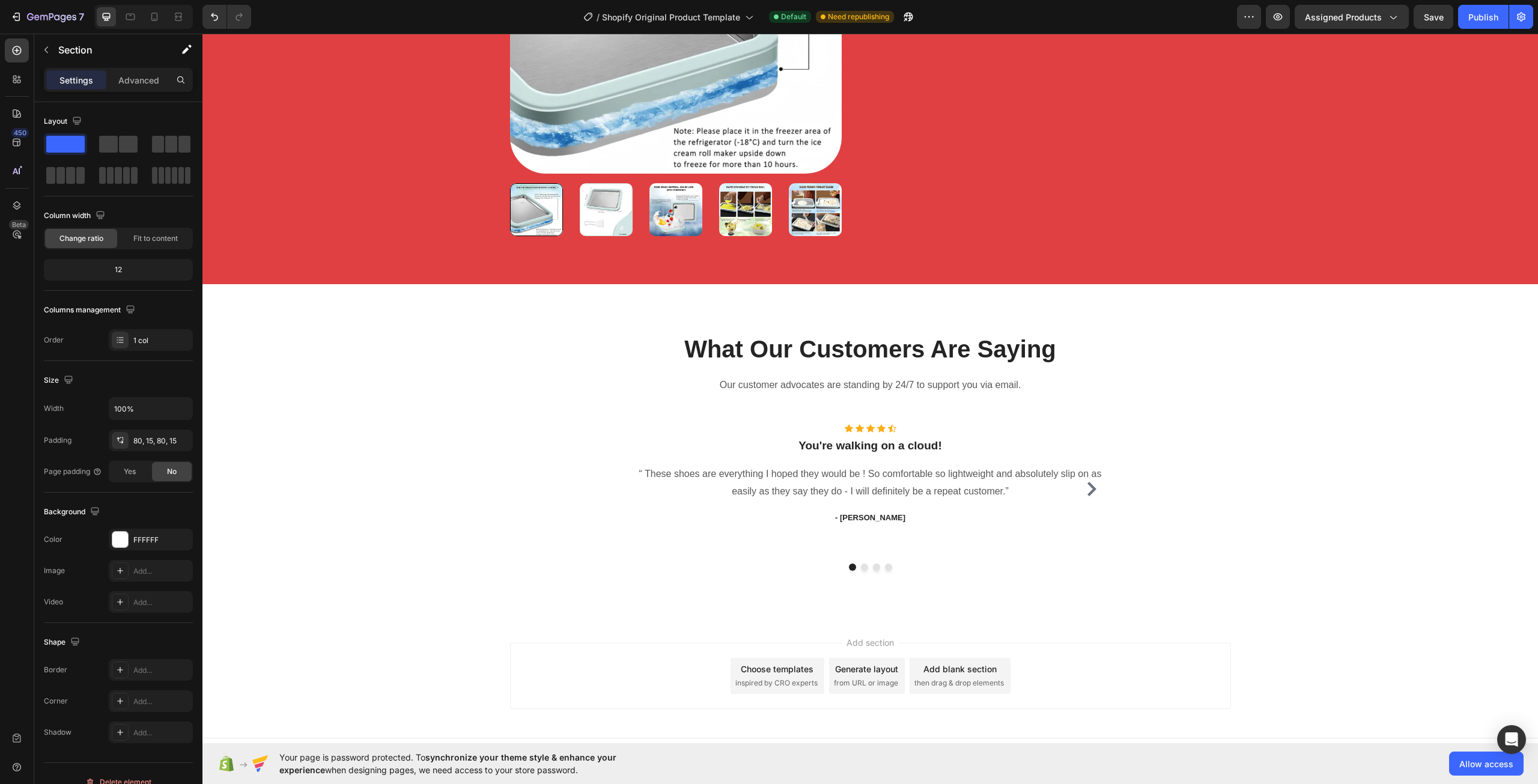
scroll to position [959, 0]
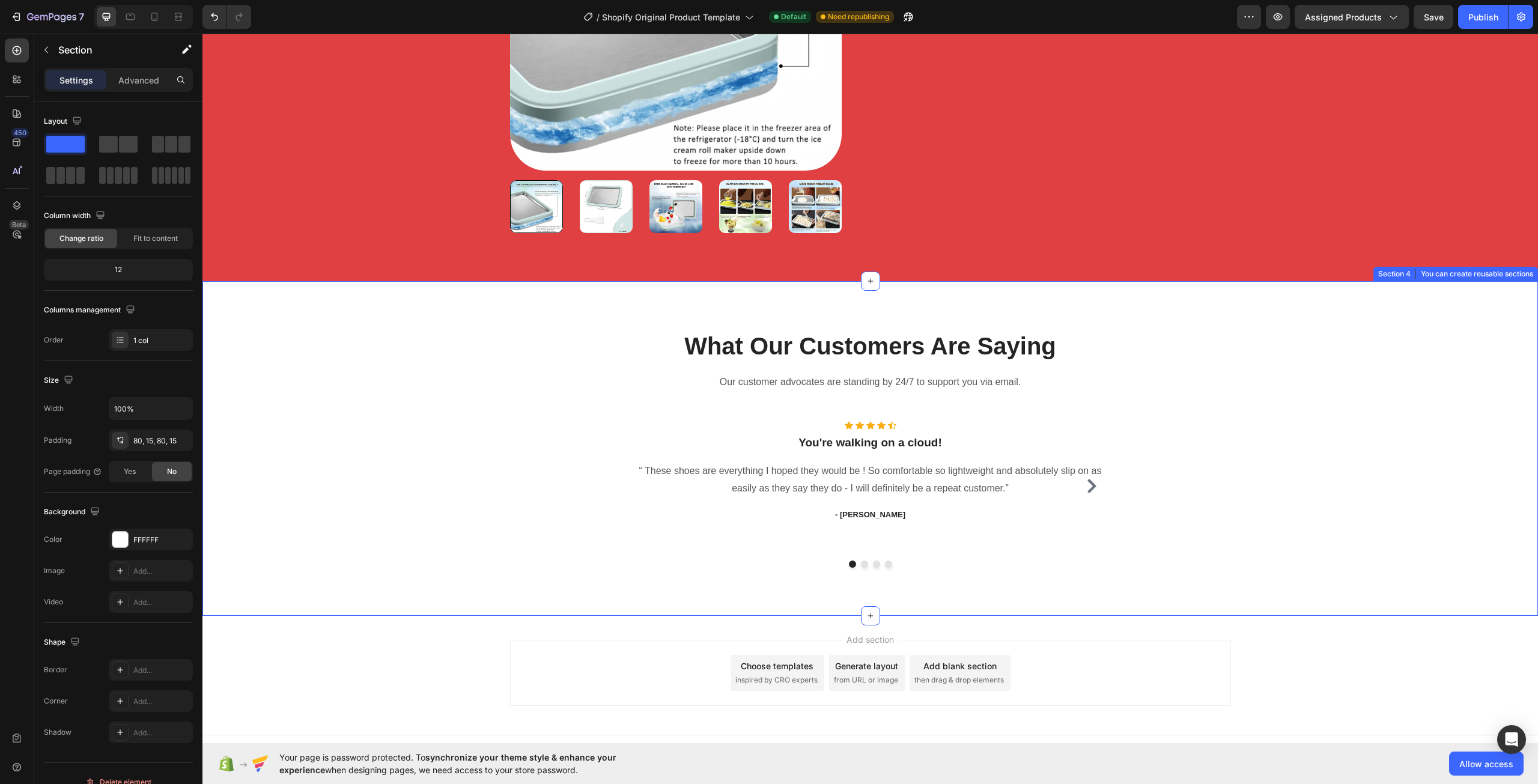
click at [396, 557] on div "What Our Customers Are Saying Heading Our customer advocates are standing by 24…" at bounding box center [869, 448] width 1317 height 238
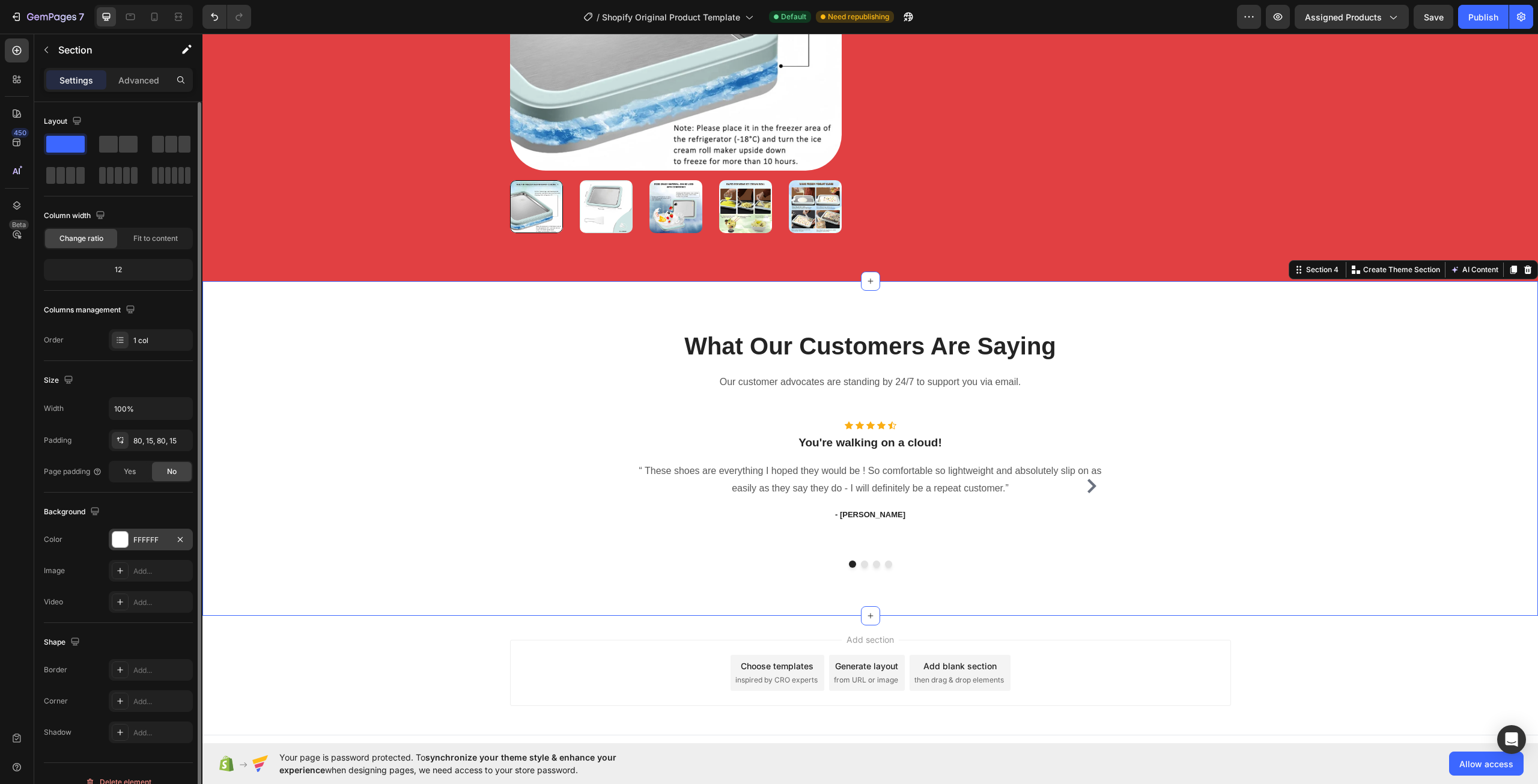
click at [145, 537] on div "FFFFFF" at bounding box center [150, 540] width 35 height 11
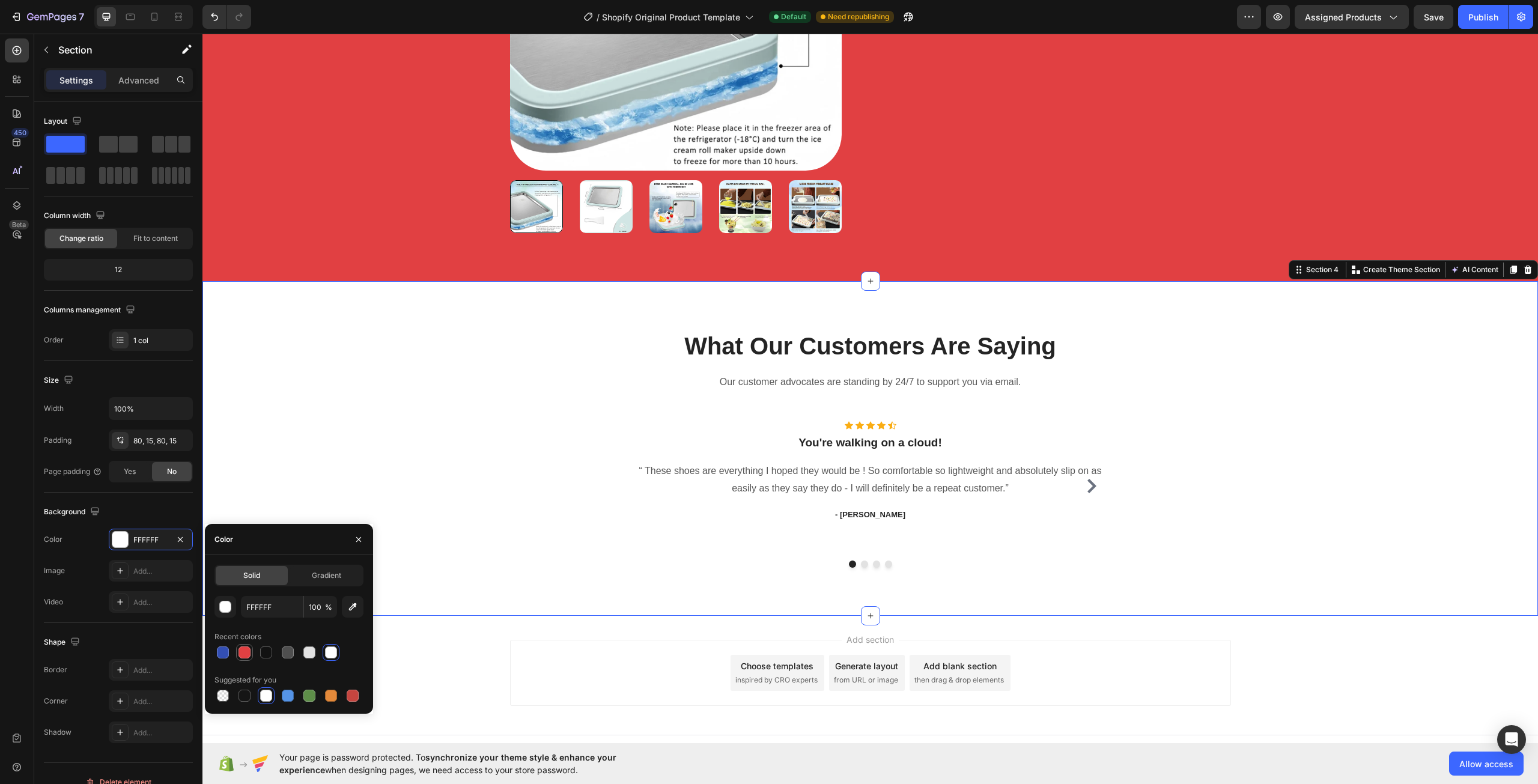
click at [240, 649] on div at bounding box center [244, 652] width 12 height 12
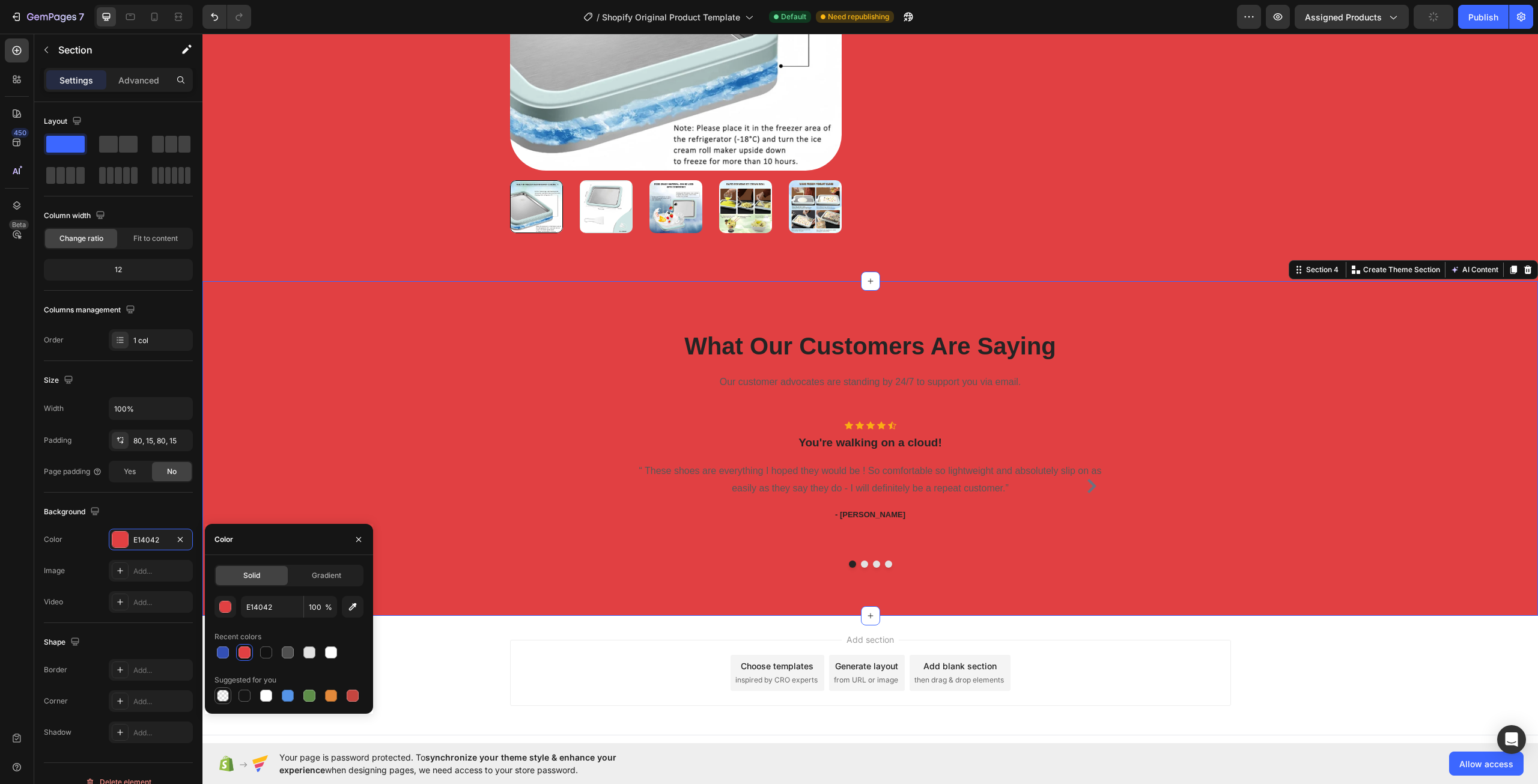
click at [225, 698] on div at bounding box center [223, 696] width 12 height 12
type input "000000"
type input "0"
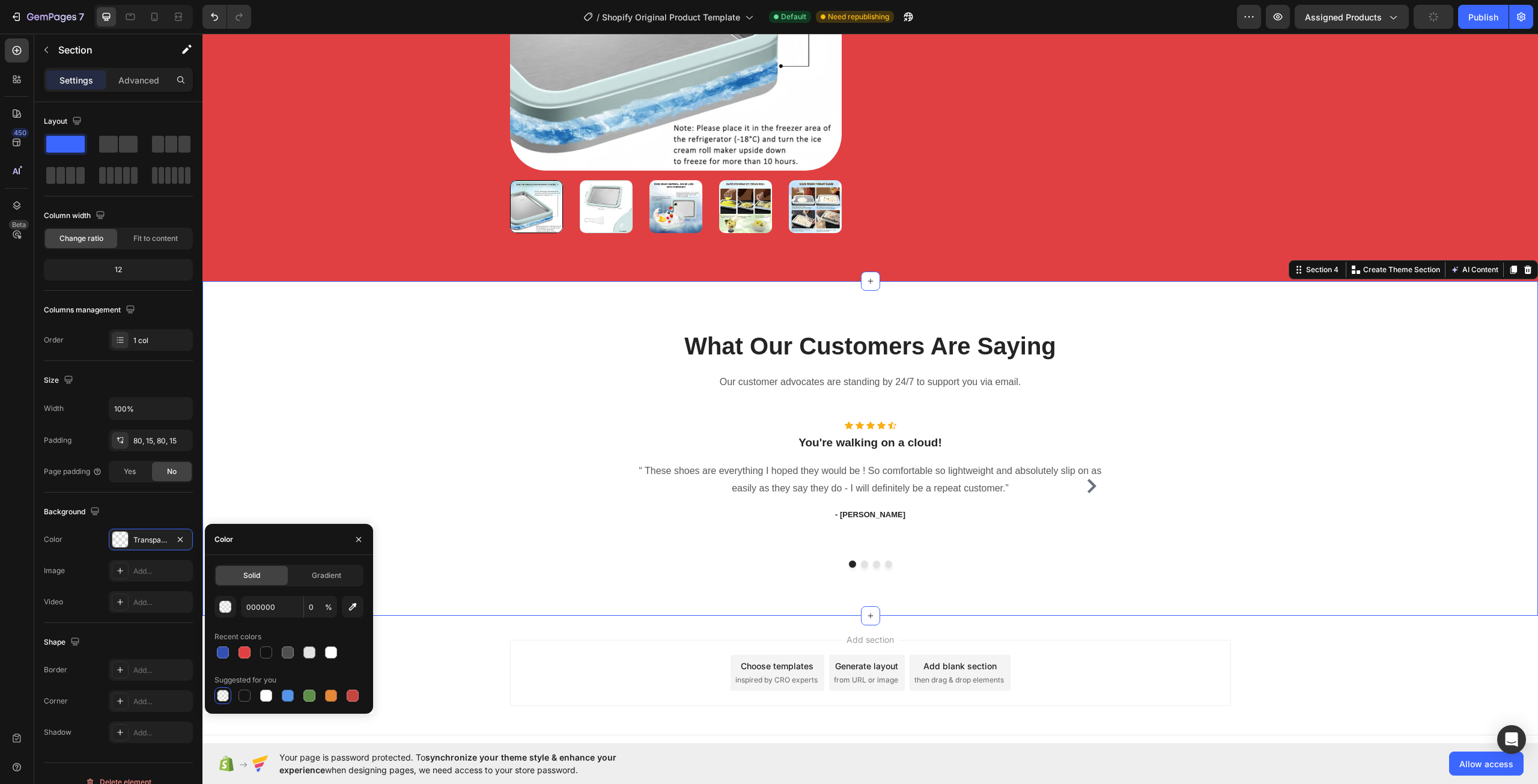
click at [329, 643] on div "Recent colors" at bounding box center [288, 636] width 149 height 19
click at [329, 649] on div at bounding box center [331, 652] width 12 height 12
type input "FFFFFF"
type input "100"
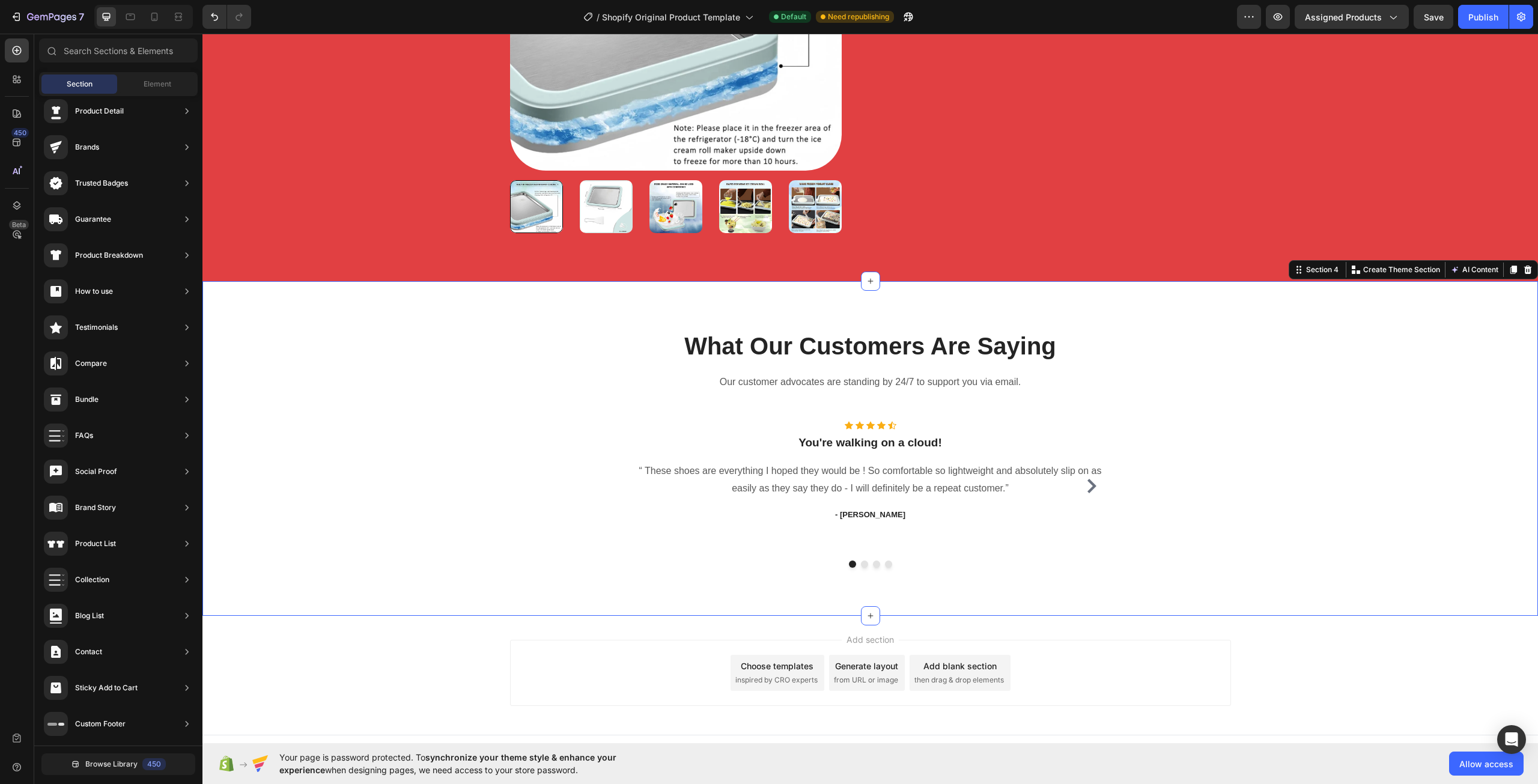
click at [406, 649] on div "Add section Choose templates inspired by CRO experts Generate layout from URL o…" at bounding box center [869, 675] width 1335 height 119
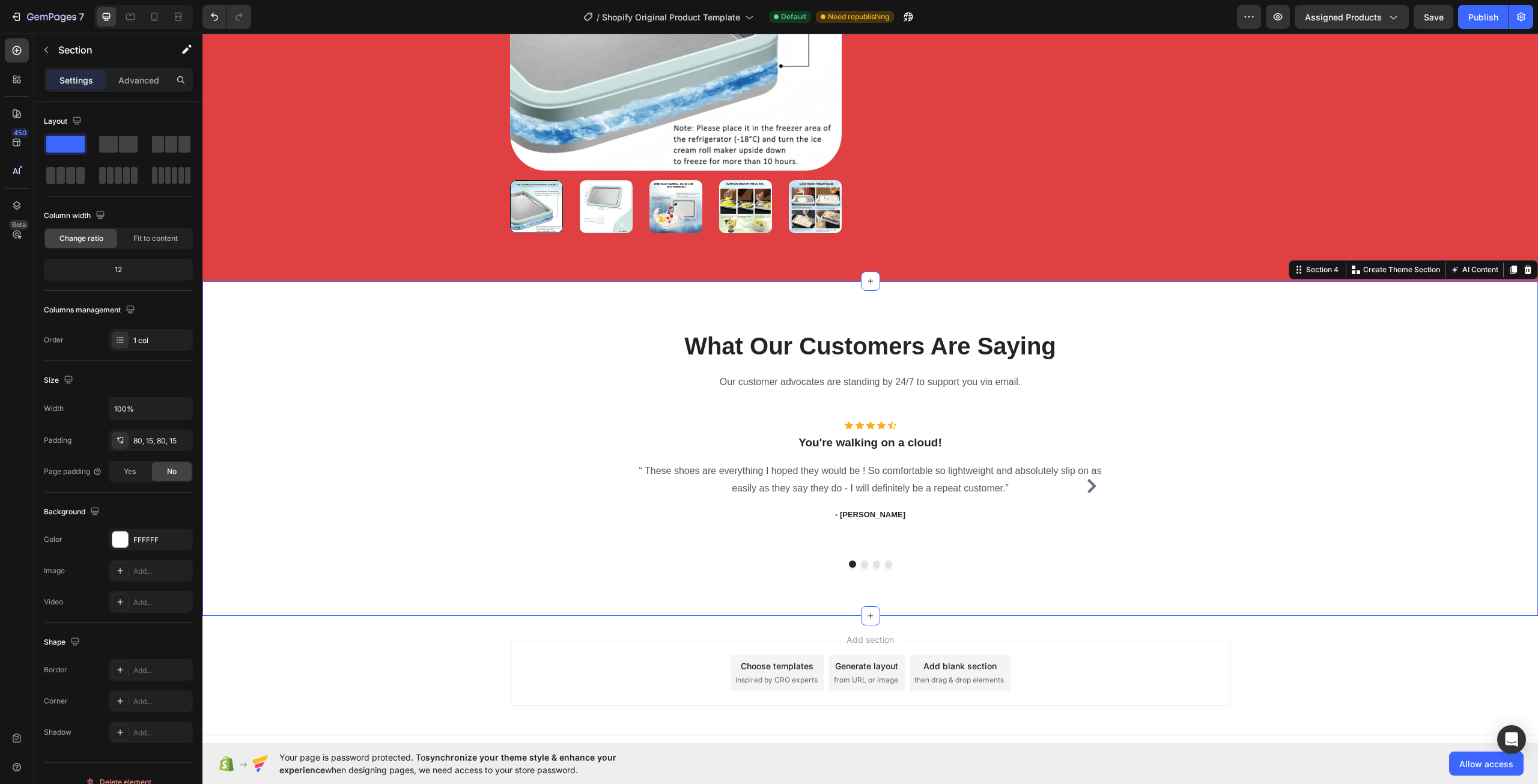
click at [457, 450] on div "What Our Customers Are Saying Heading Our customer advocates are standing by 24…" at bounding box center [869, 448] width 1317 height 238
click at [164, 541] on div "FFFFFF" at bounding box center [150, 540] width 35 height 11
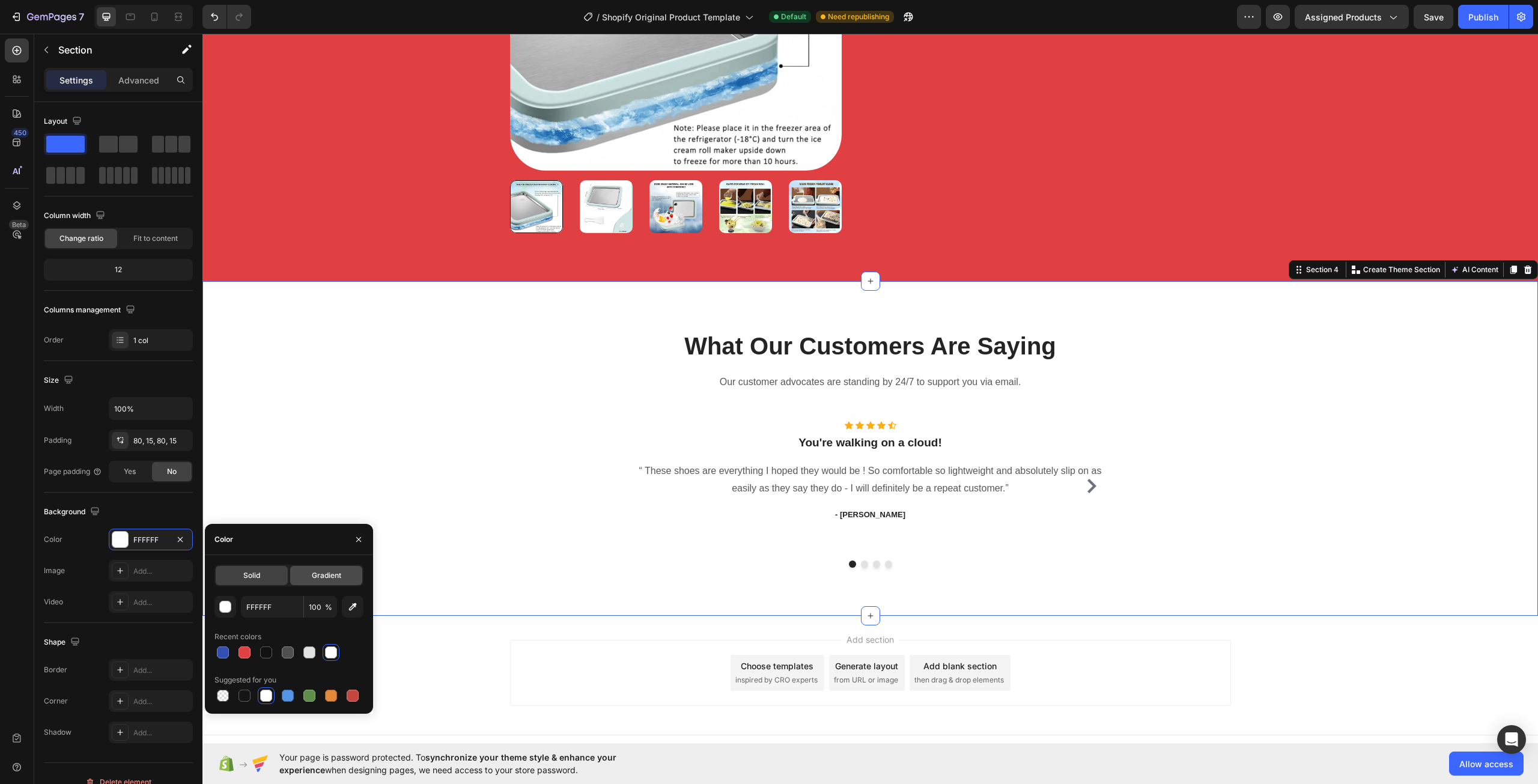
click at [316, 569] on div "Gradient" at bounding box center [326, 575] width 72 height 19
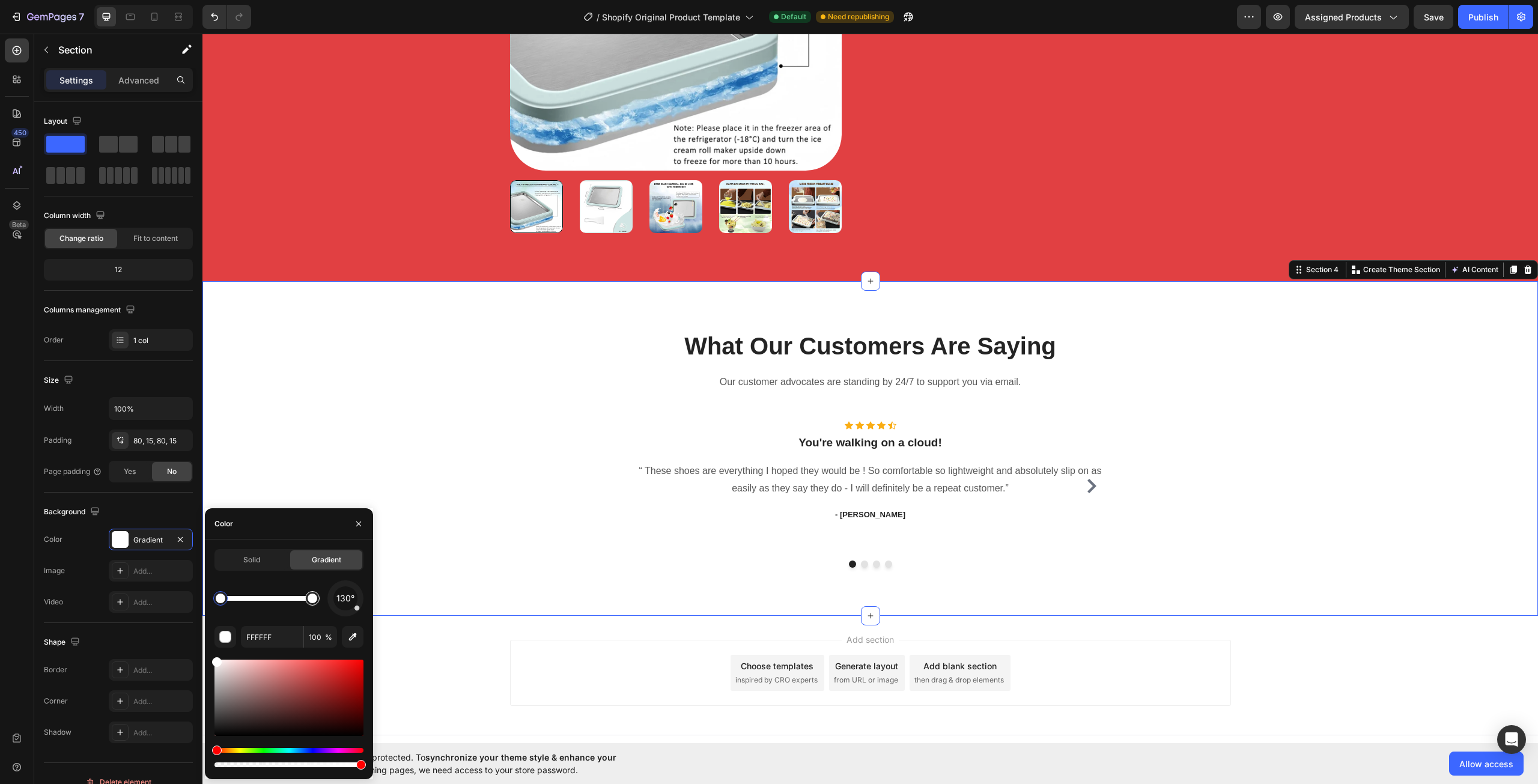
click at [312, 599] on div at bounding box center [313, 598] width 10 height 10
click at [345, 637] on button "button" at bounding box center [353, 637] width 22 height 22
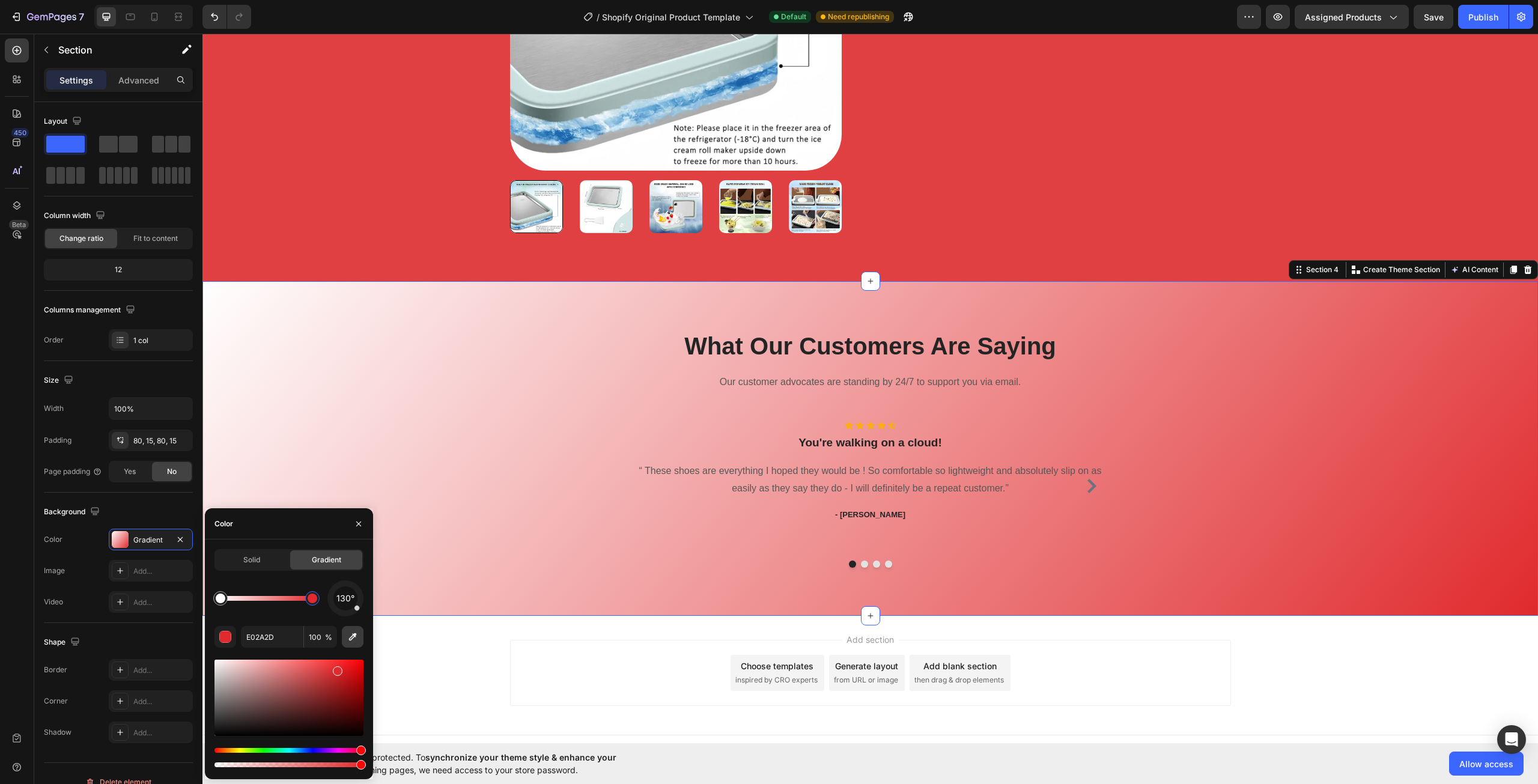
click at [348, 637] on icon "button" at bounding box center [353, 637] width 12 height 12
type input "E14042"
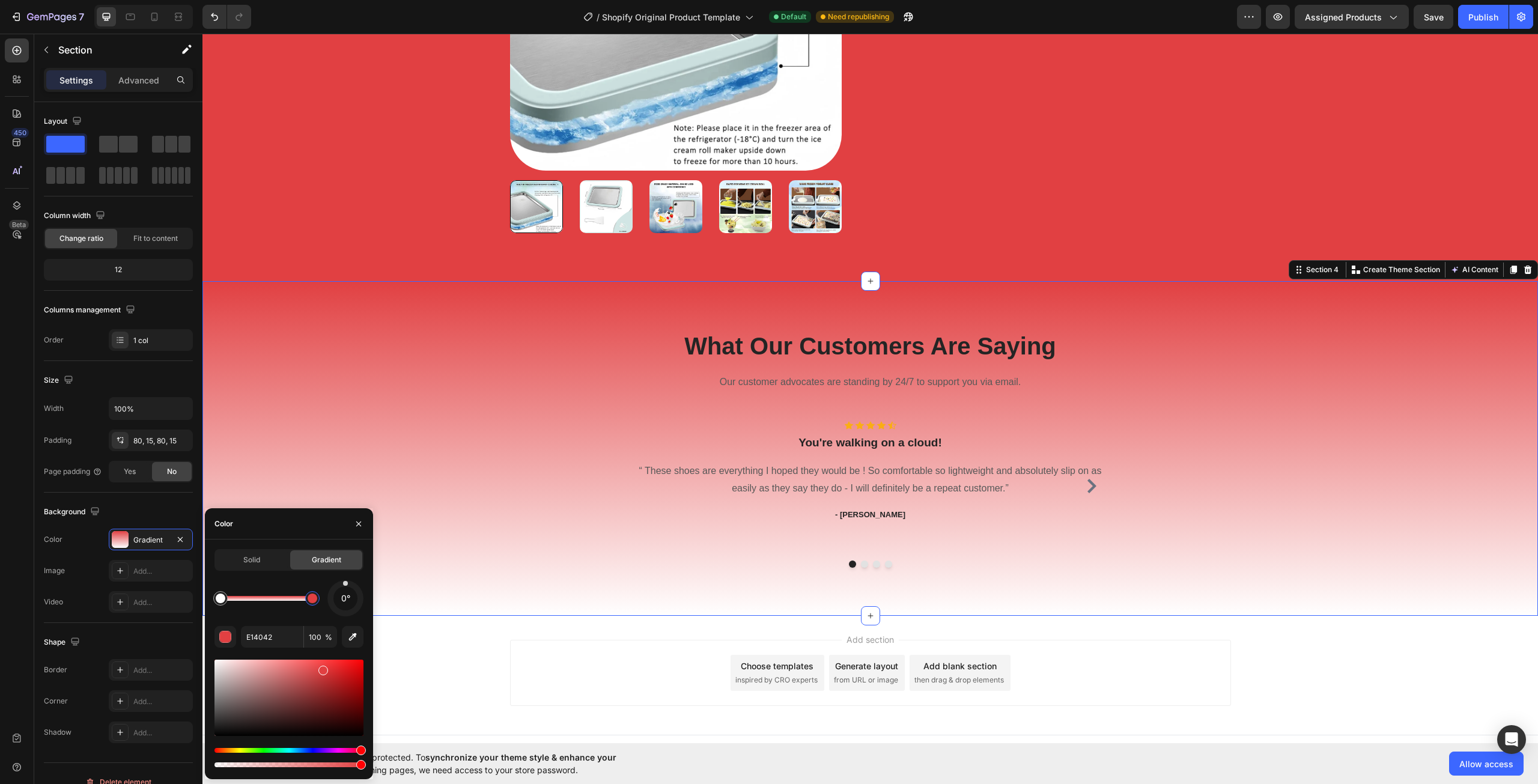
drag, startPoint x: 359, startPoint y: 604, endPoint x: 345, endPoint y: 564, distance: 42.6
click at [345, 564] on div "Solid Gradient 0° E14042 100 %" at bounding box center [288, 659] width 149 height 220
click at [1224, 707] on div "Add section Choose templates inspired by CRO experts Generate layout from URL o…" at bounding box center [869, 675] width 1335 height 119
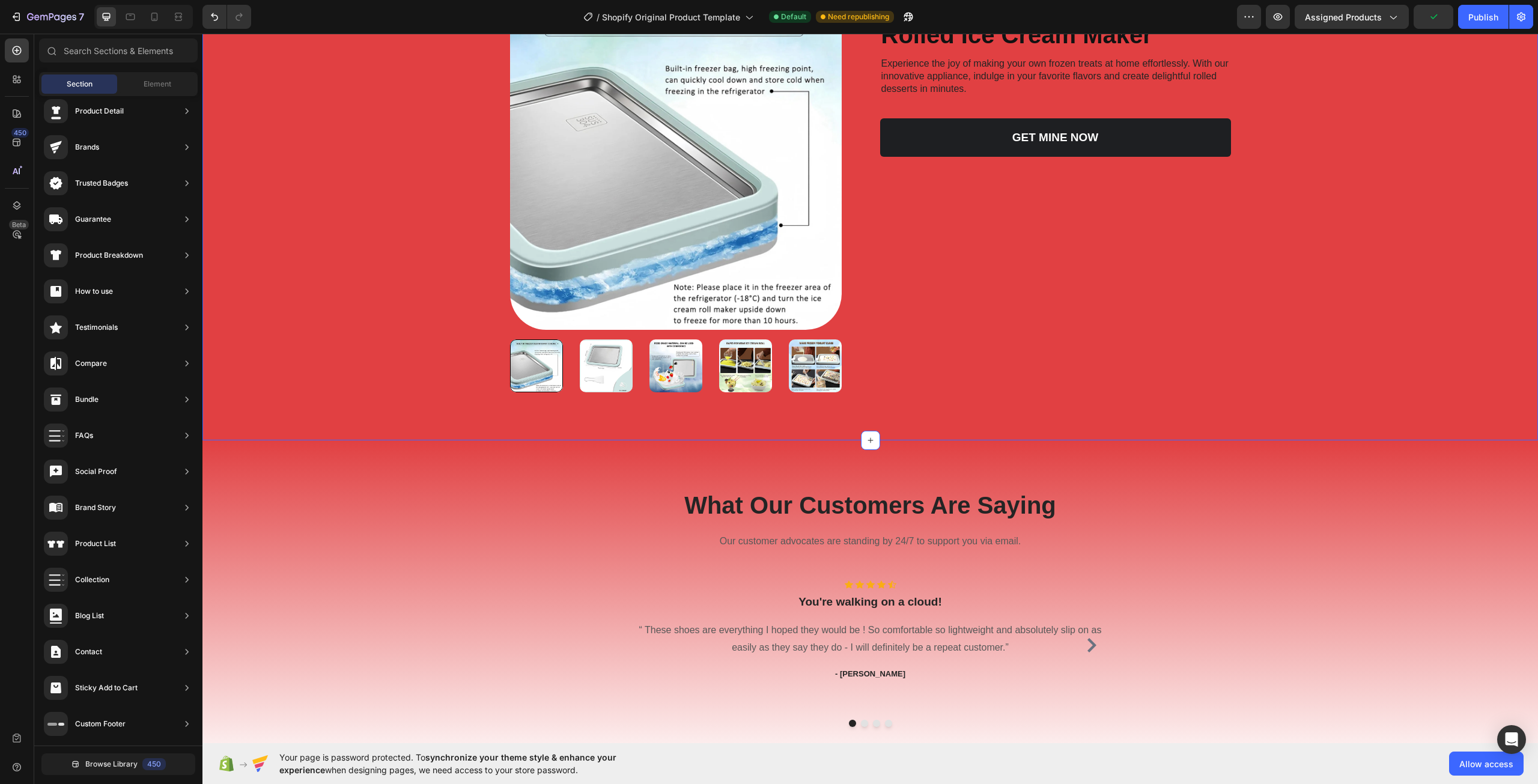
scroll to position [778, 0]
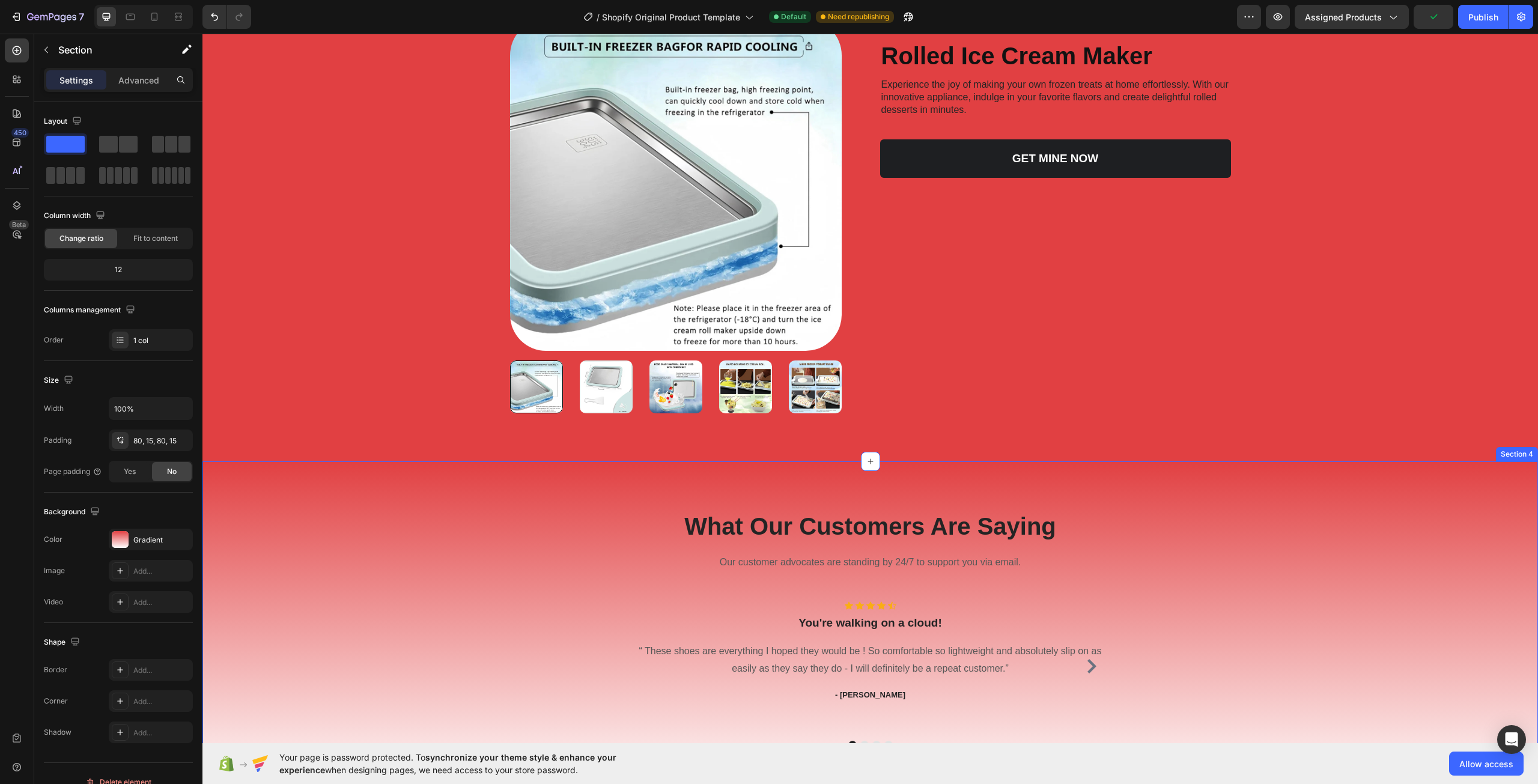
click at [1261, 617] on div "What Our Customers Are Saying Heading Our customer advocates are standing by 24…" at bounding box center [869, 628] width 1317 height 238
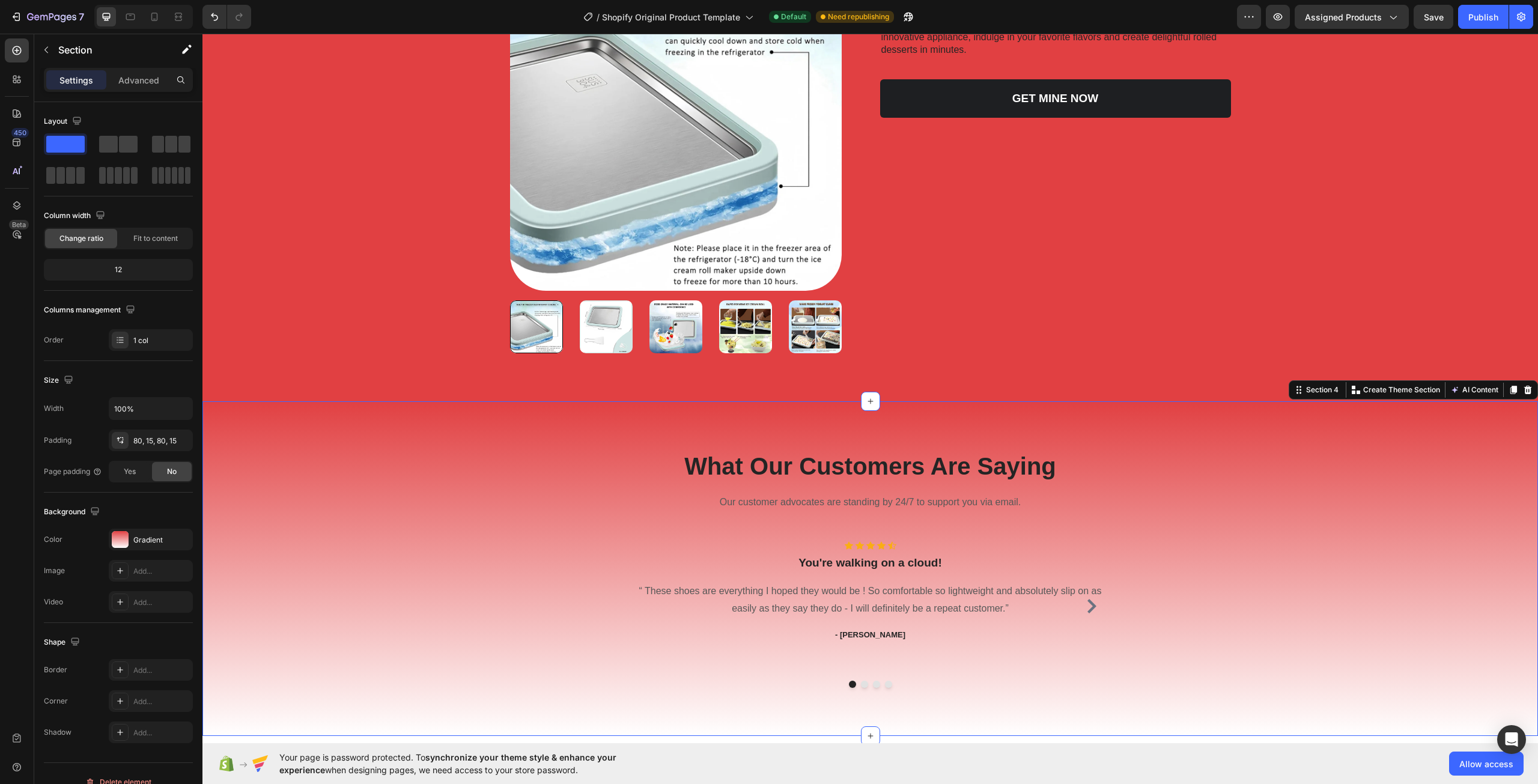
scroll to position [899, 0]
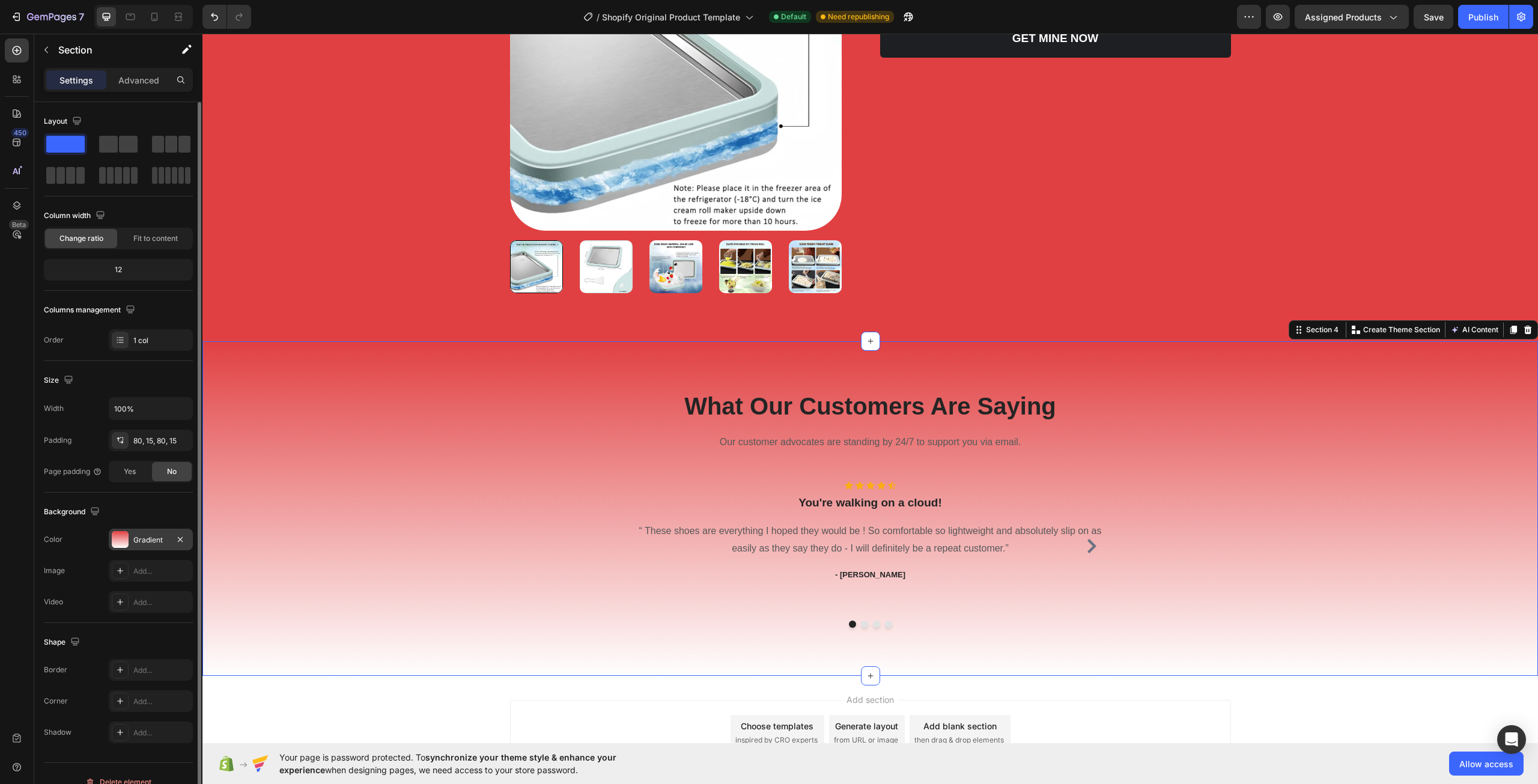
click at [141, 542] on div "Gradient" at bounding box center [150, 540] width 35 height 11
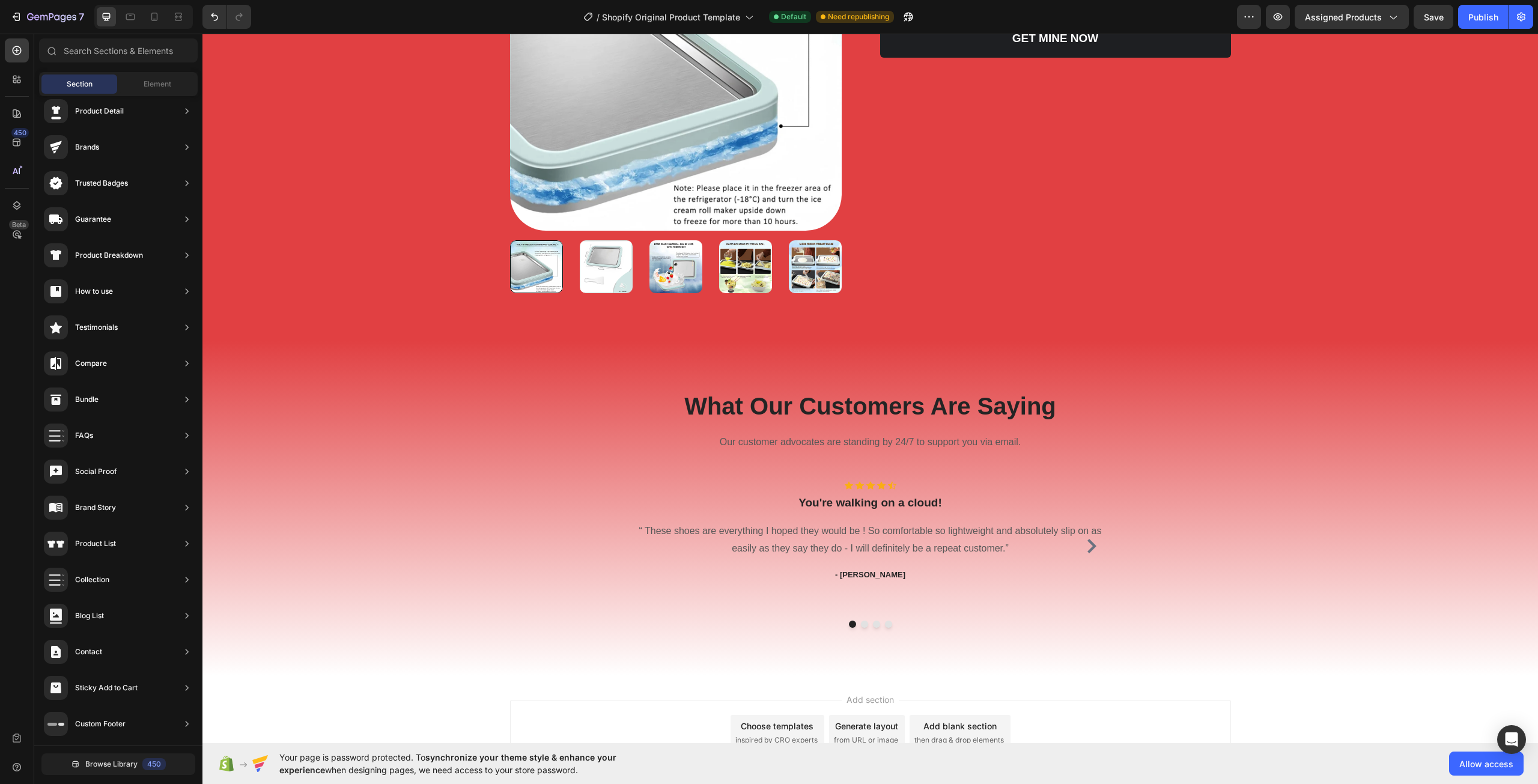
click at [1290, 700] on div "Add section Choose templates inspired by CRO experts Generate layout from URL o…" at bounding box center [869, 735] width 1335 height 119
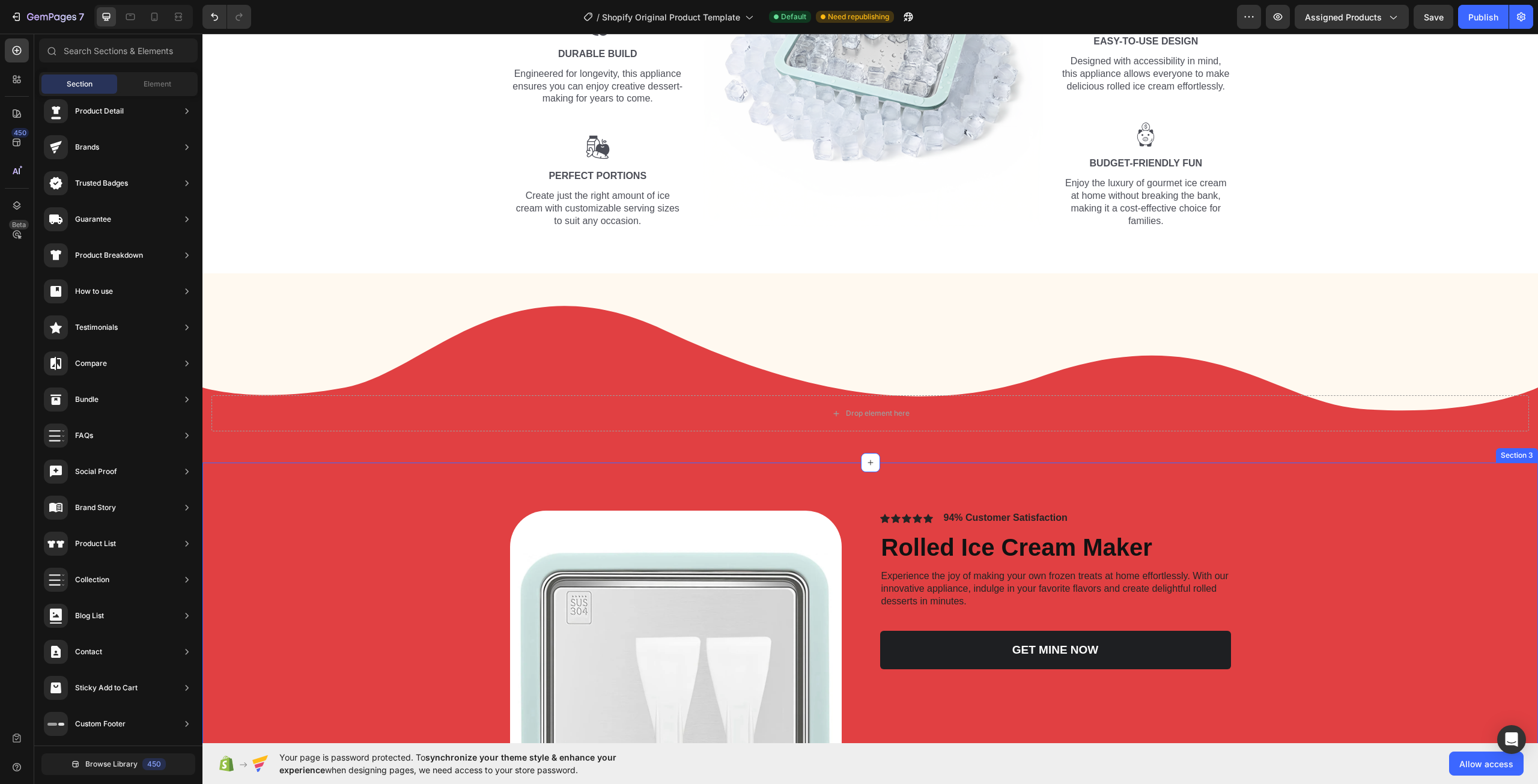
scroll to position [300, 0]
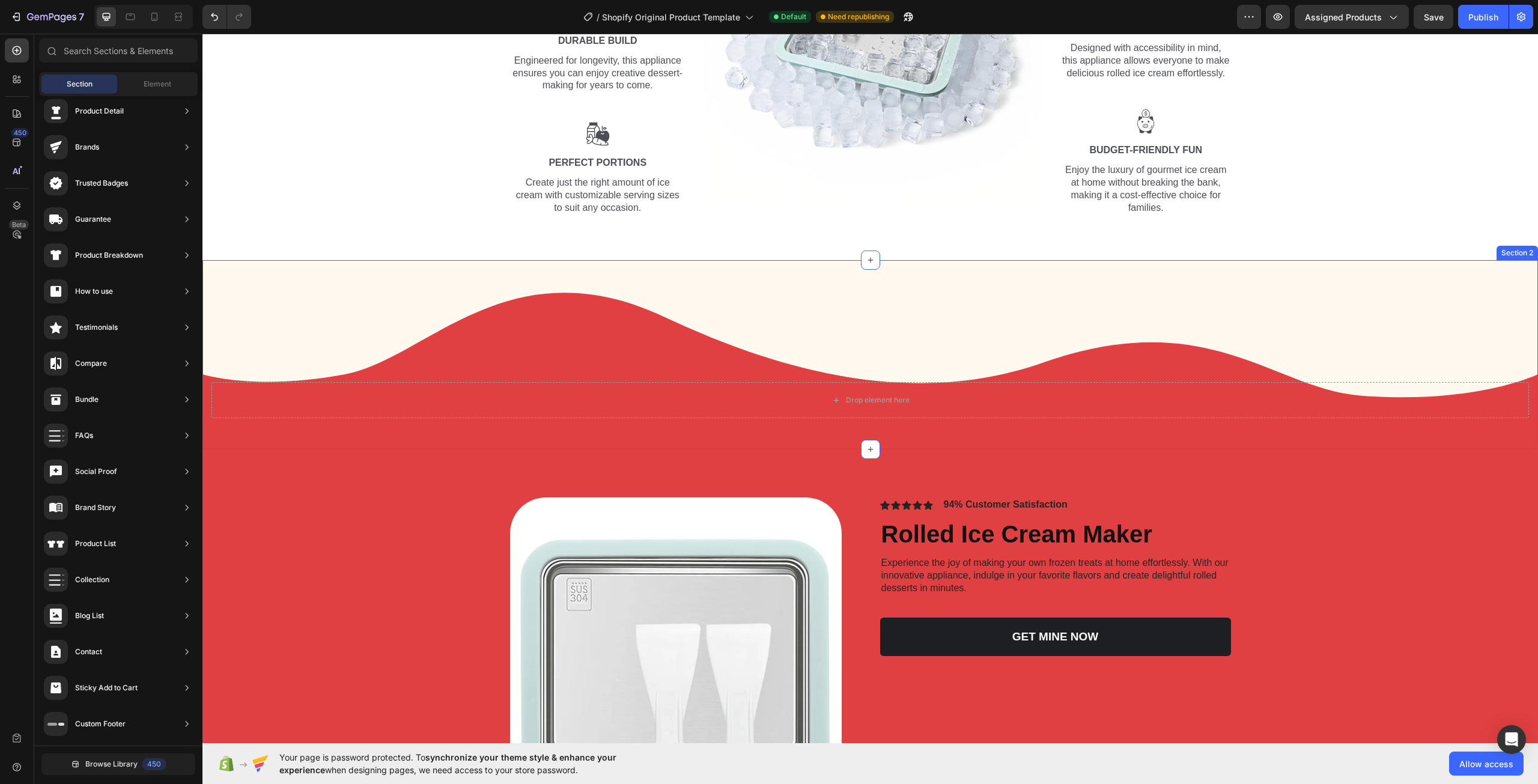
click at [1426, 325] on div "Drop element here Section 2" at bounding box center [869, 354] width 1335 height 189
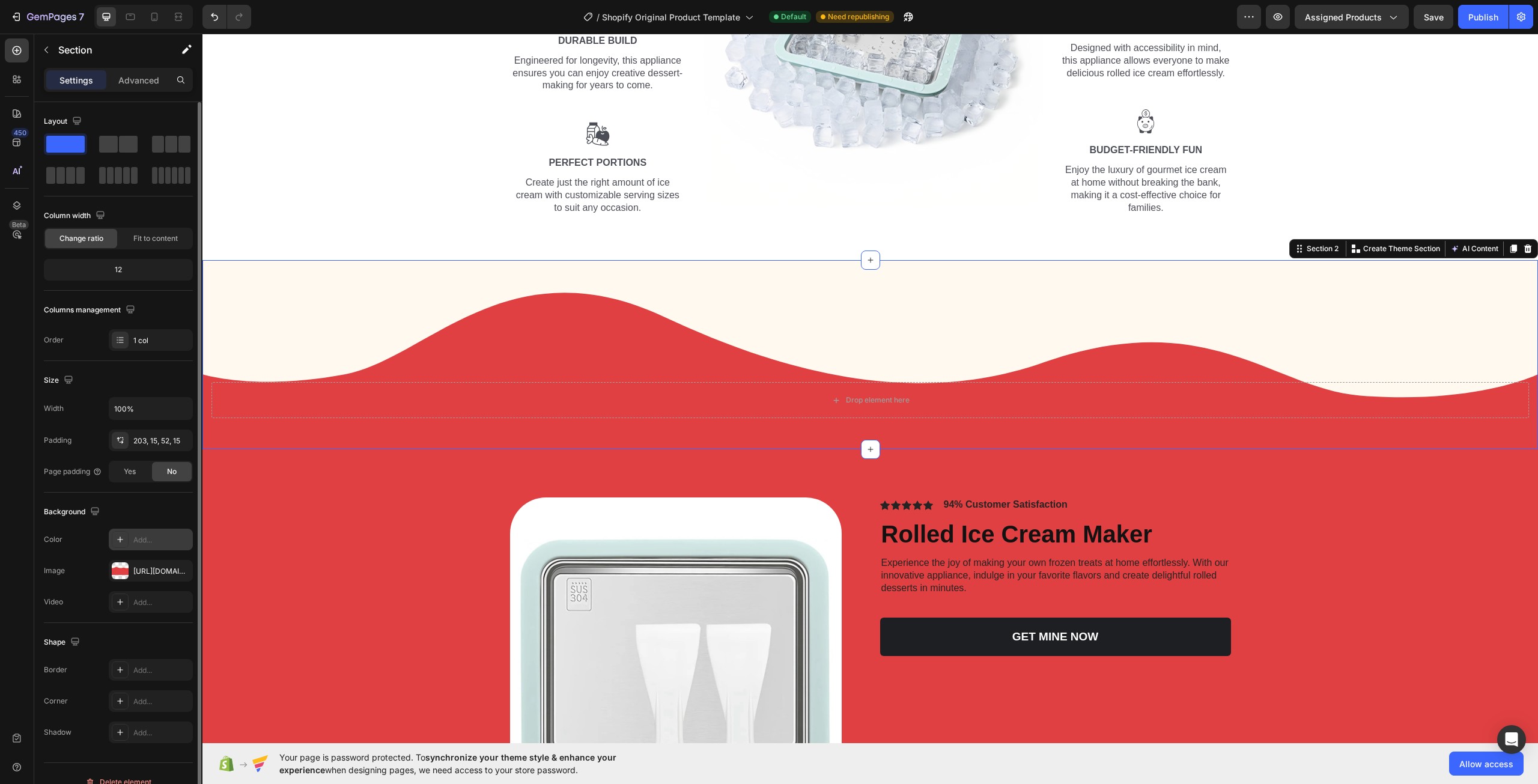
scroll to position [17, 0]
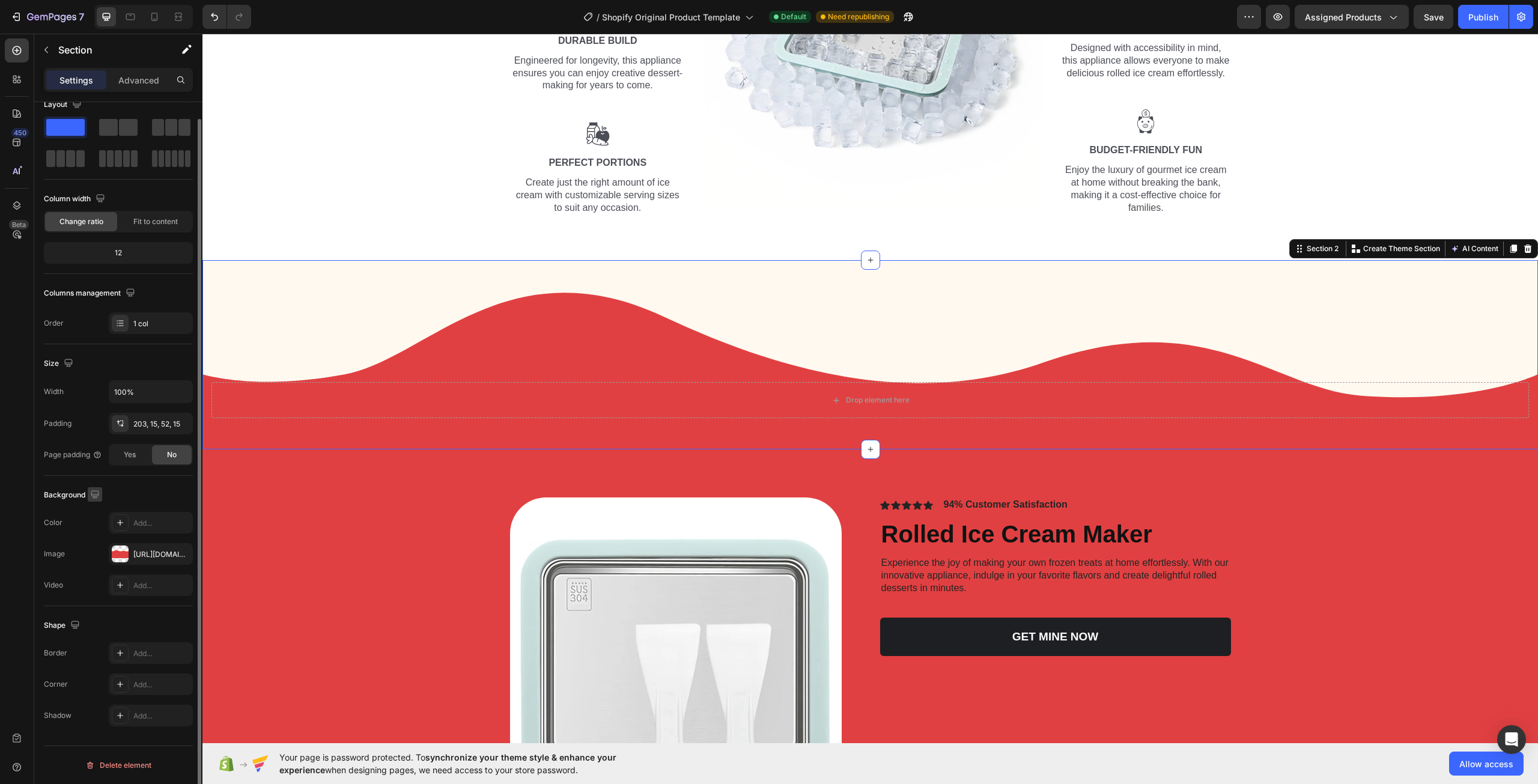
click at [93, 492] on icon "button" at bounding box center [95, 494] width 12 height 12
click at [96, 508] on icon "button" at bounding box center [97, 514] width 12 height 12
click at [147, 520] on div "Add..." at bounding box center [161, 523] width 56 height 11
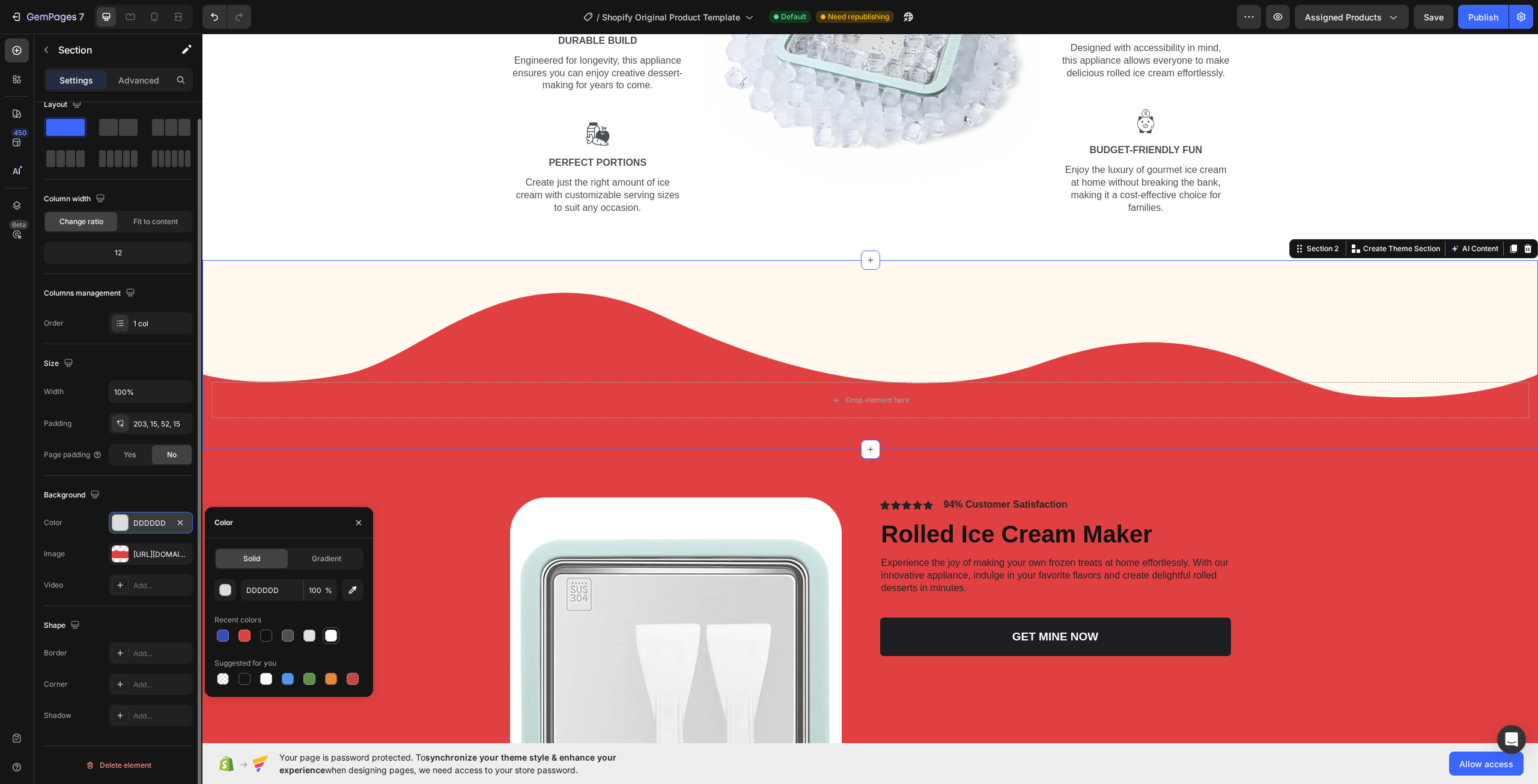
click at [329, 634] on div at bounding box center [331, 636] width 12 height 12
type input "FFFFFF"
click at [300, 190] on div "Discover the Joy of Homemade Frozen Delights Heading Row Image Effortless Opera…" at bounding box center [869, 14] width 1317 height 422
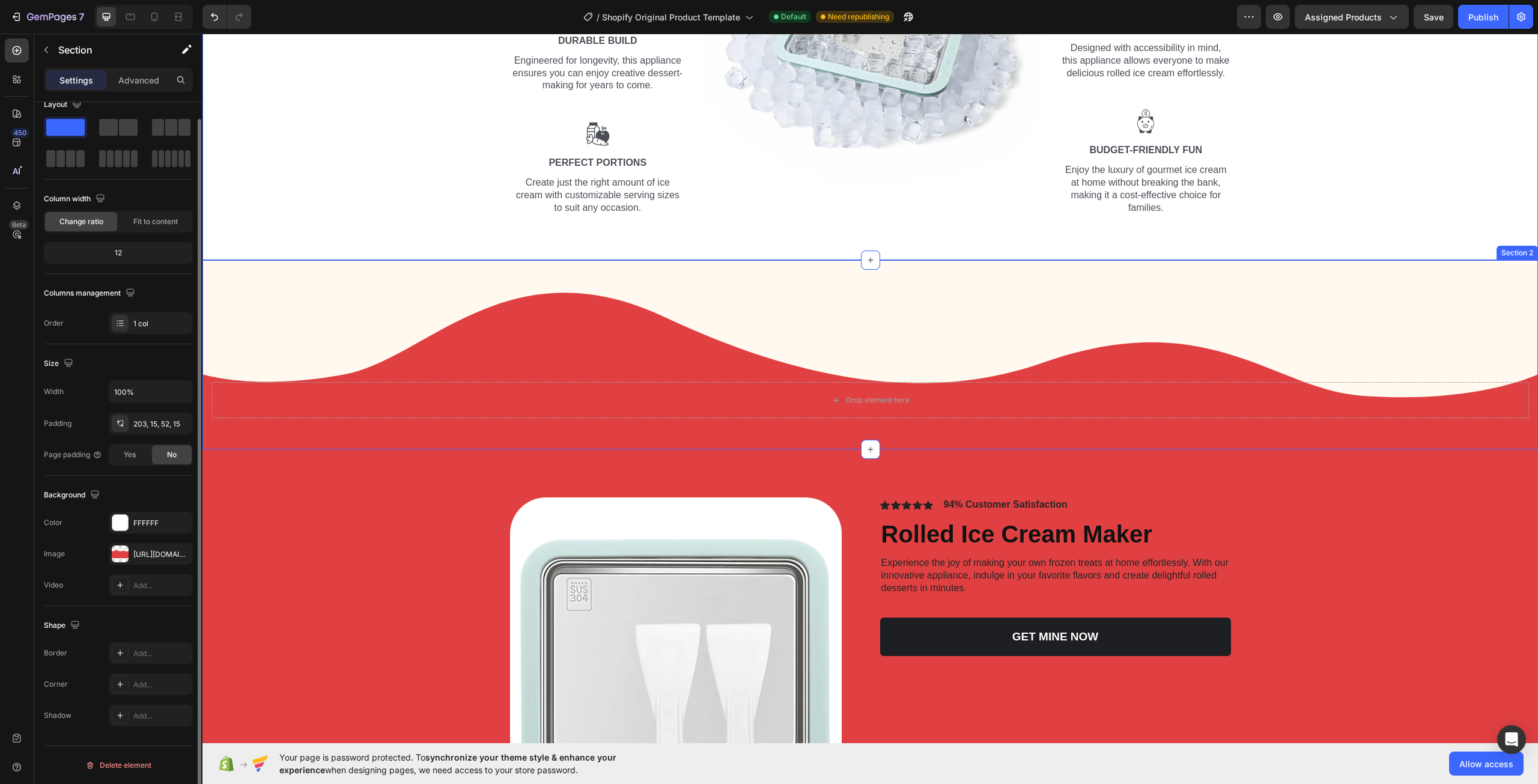
click at [311, 302] on div "Drop element here Section 2" at bounding box center [869, 354] width 1335 height 189
click at [167, 518] on div "FFFFFF" at bounding box center [150, 523] width 35 height 11
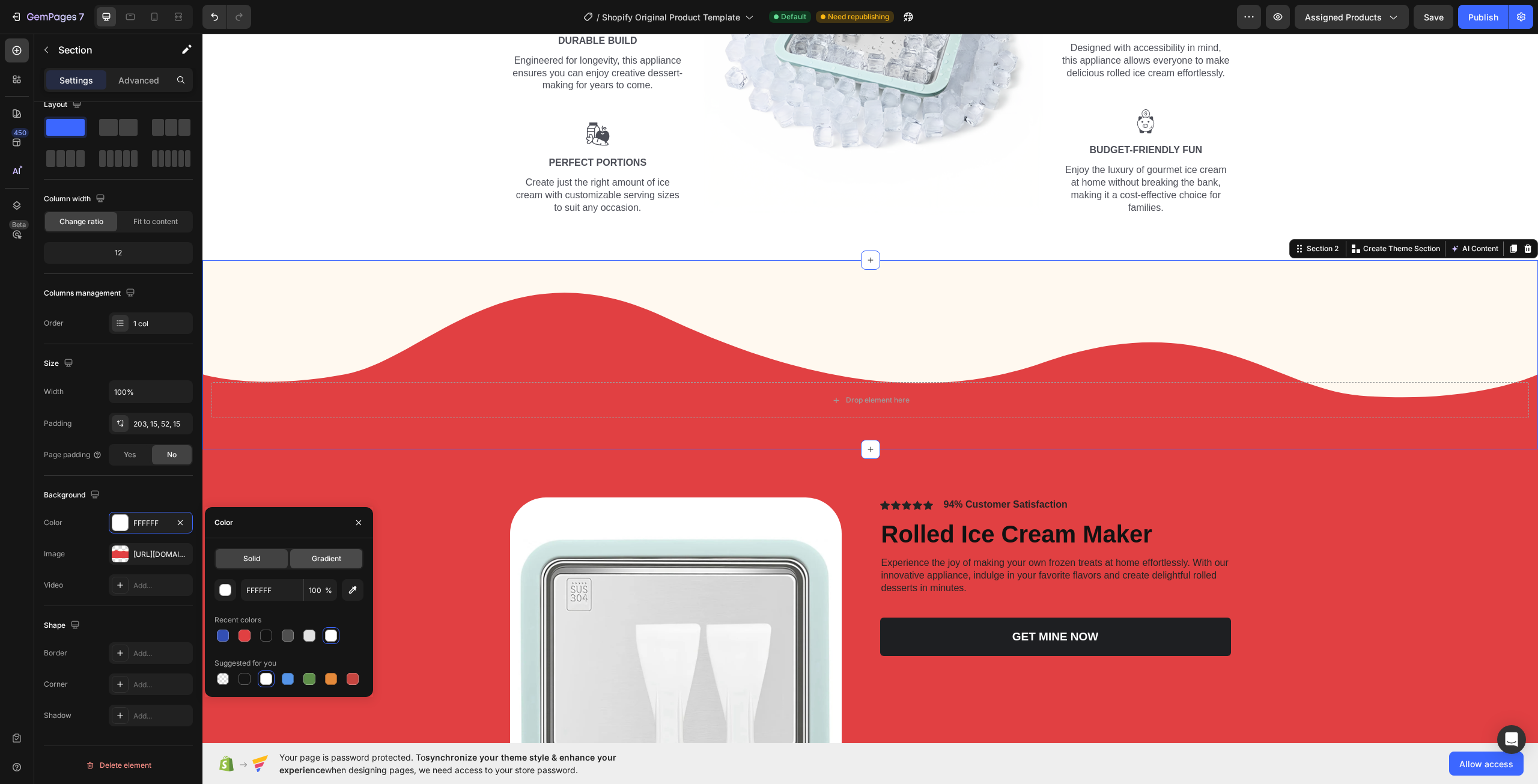
click at [330, 557] on span "Gradient" at bounding box center [326, 558] width 29 height 11
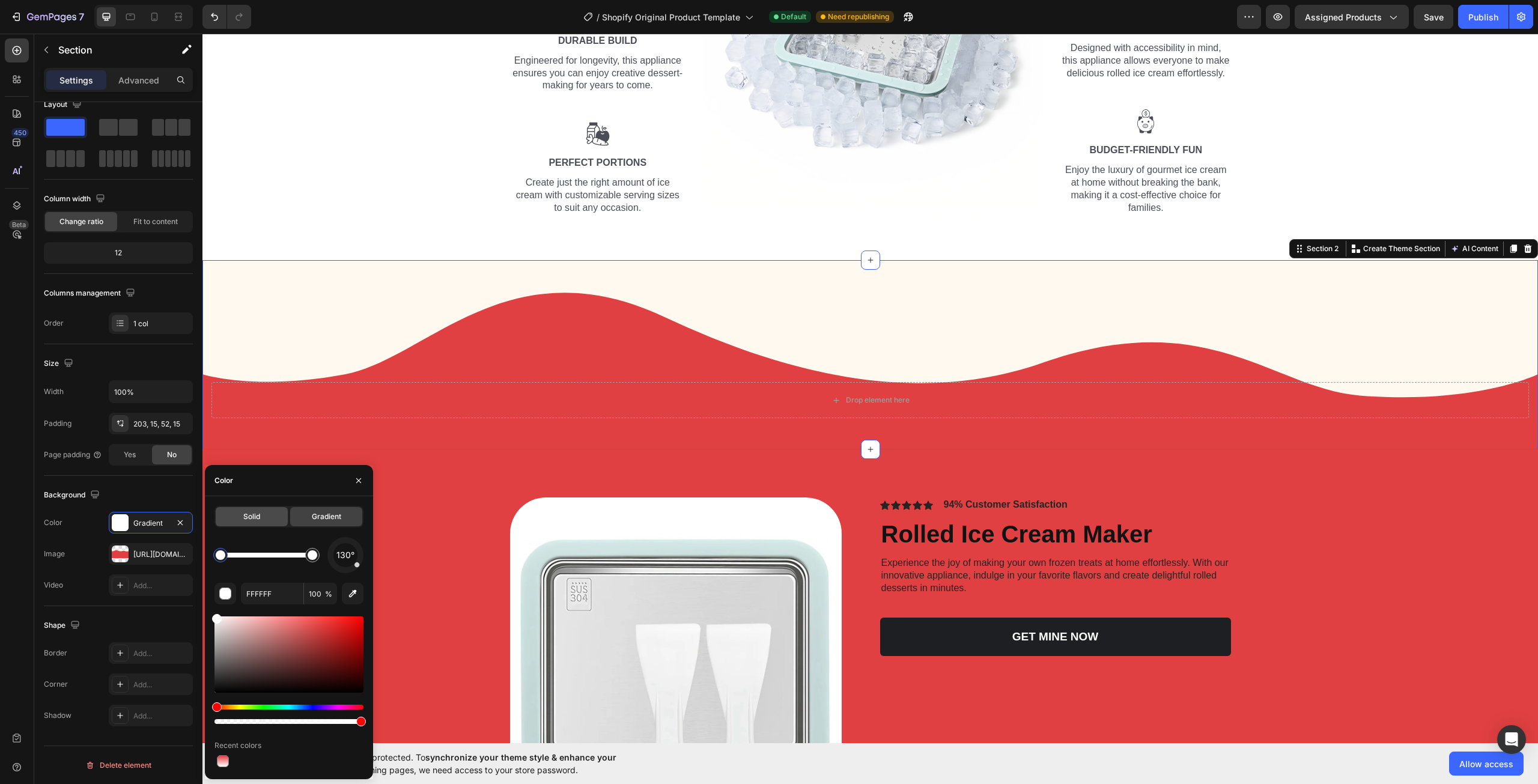
click at [258, 514] on span "Solid" at bounding box center [251, 516] width 17 height 11
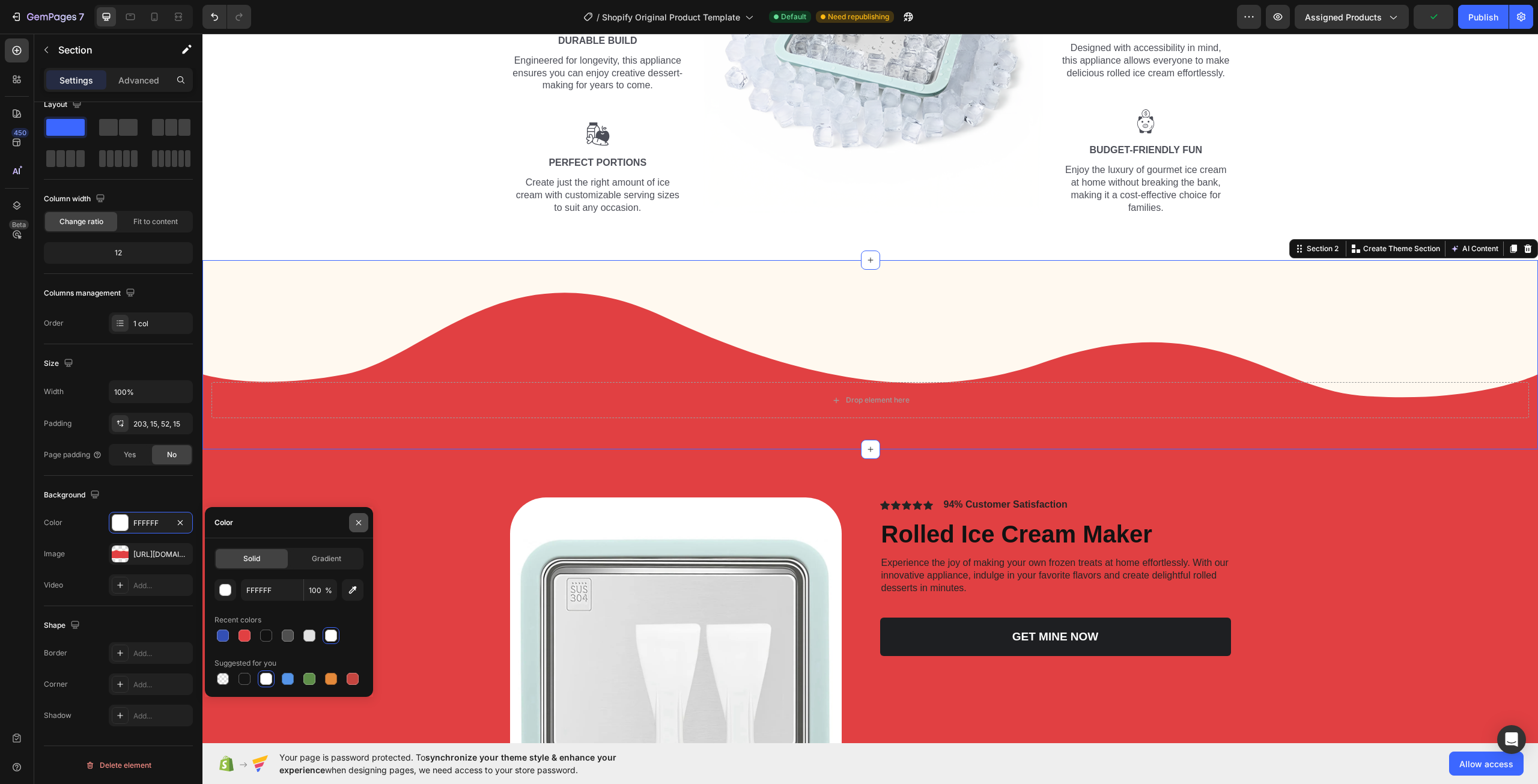
click at [357, 521] on icon "button" at bounding box center [358, 522] width 5 height 5
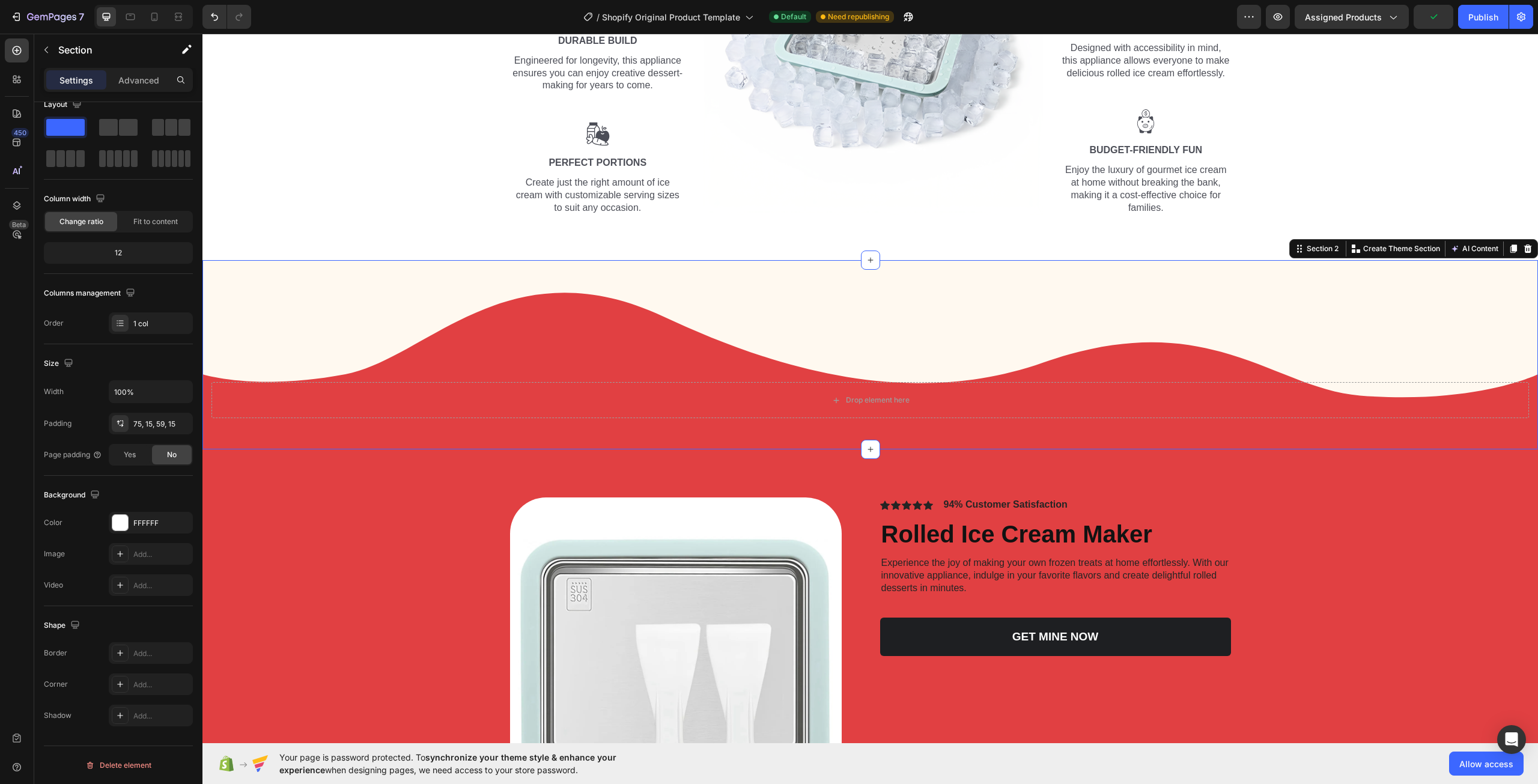
click at [346, 150] on div "Discover the Joy of Homemade Frozen Delights Heading Row Image Effortless Opera…" at bounding box center [869, 14] width 1317 height 422
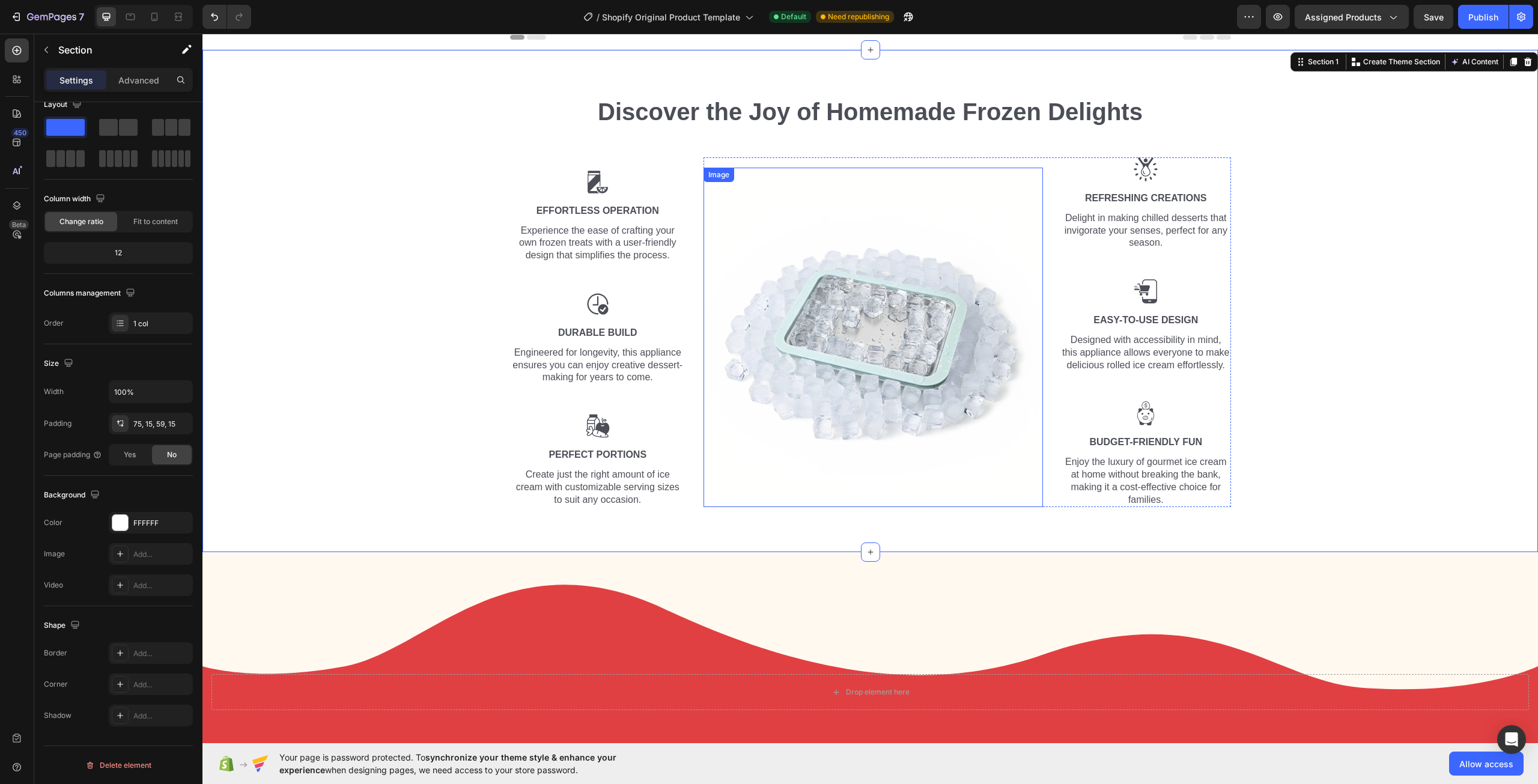
scroll to position [0, 0]
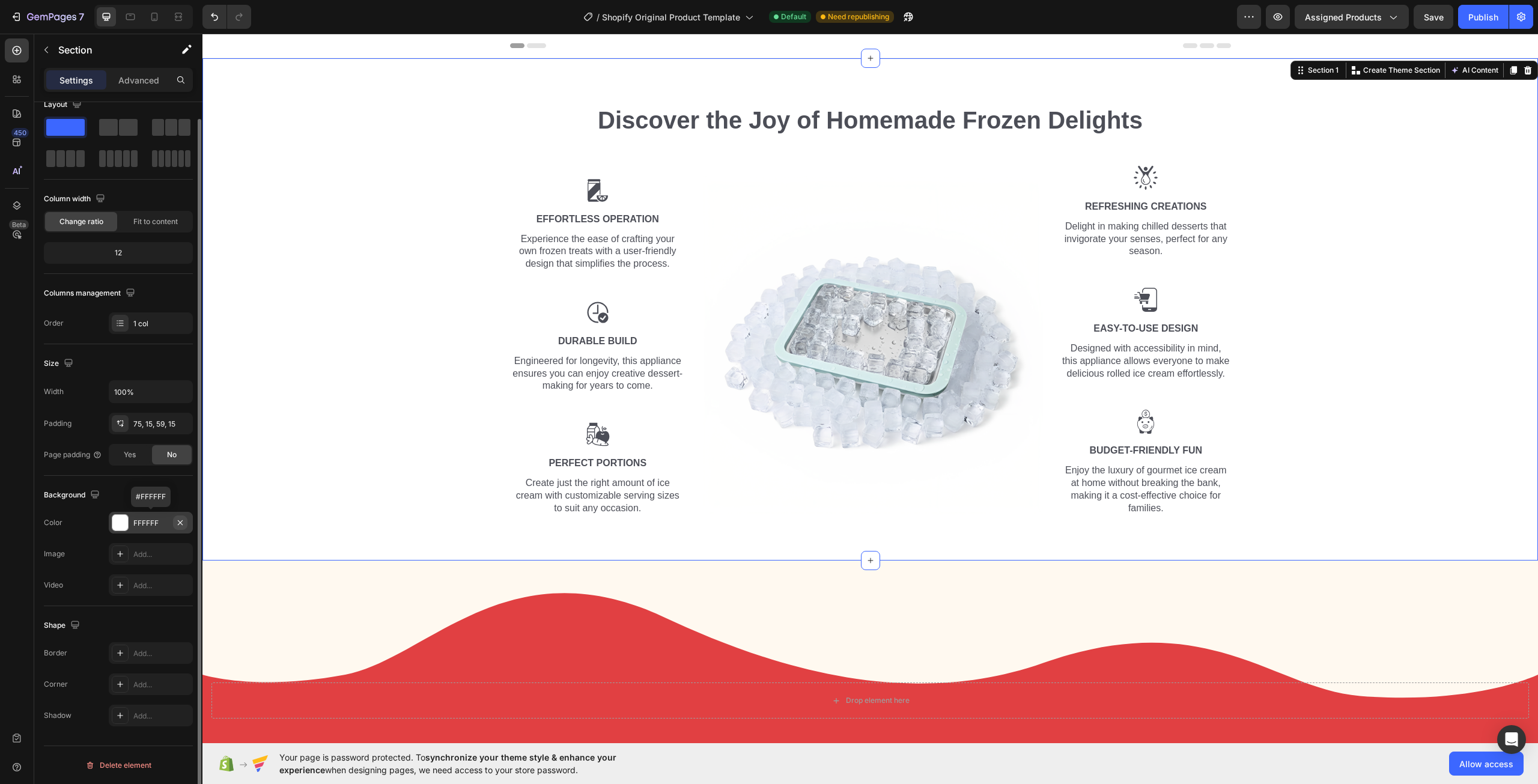
click at [177, 524] on icon "button" at bounding box center [180, 523] width 10 height 10
click at [177, 524] on div "Add..." at bounding box center [161, 523] width 56 height 11
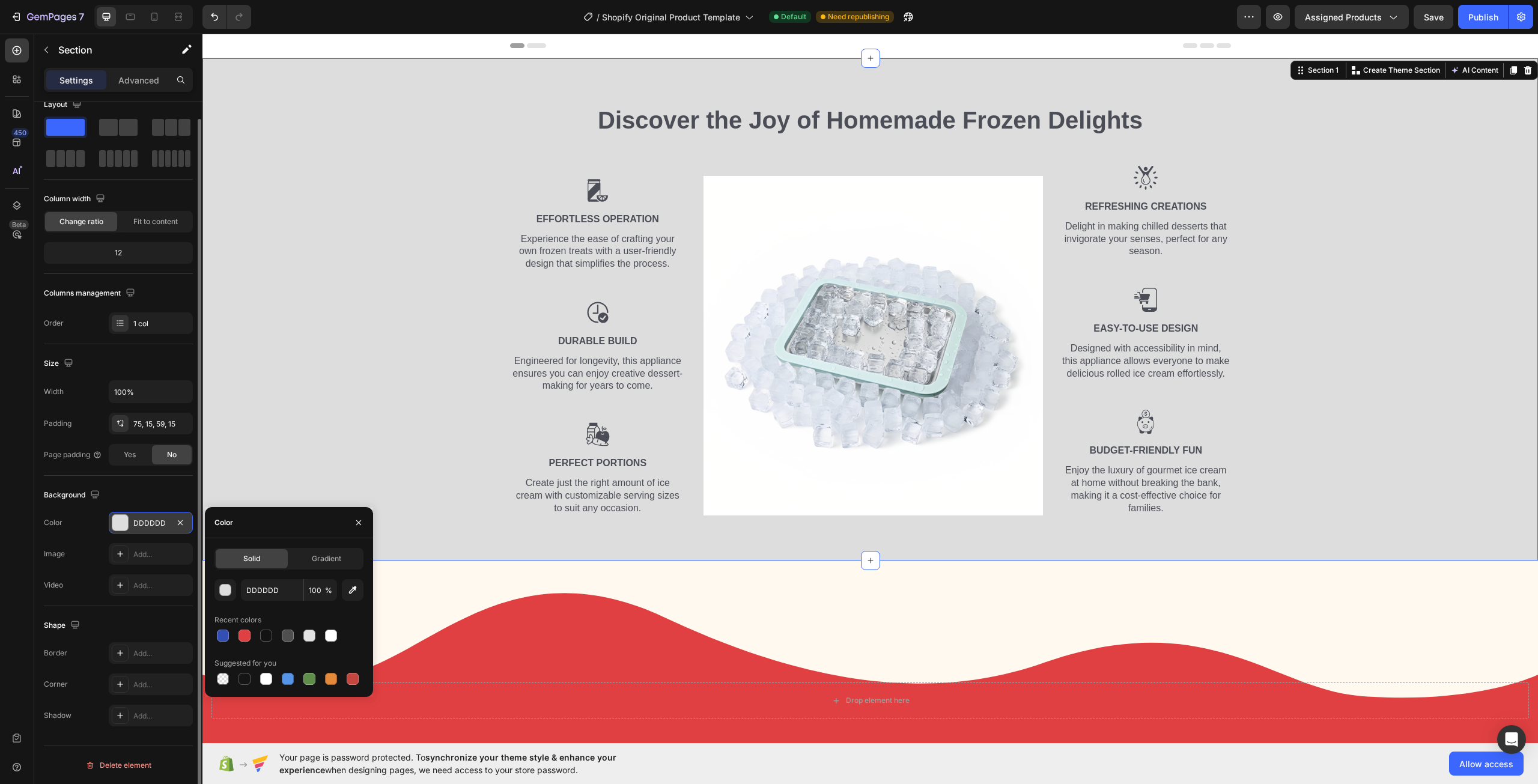
click at [257, 296] on div "Discover the Joy of Homemade Frozen Delights Heading Row Image Effortless Opera…" at bounding box center [869, 314] width 1317 height 422
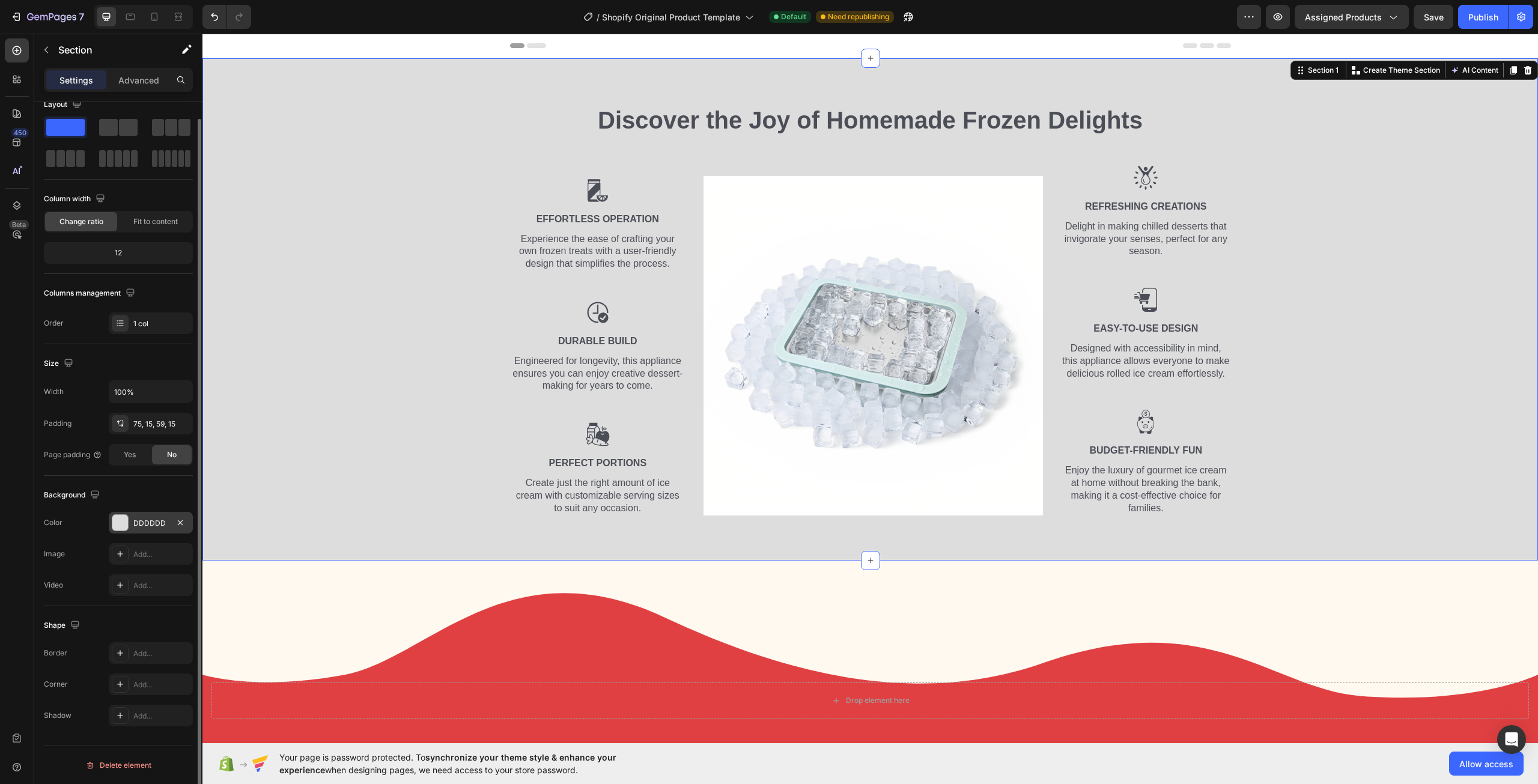
click at [324, 423] on div "Discover the Joy of Homemade Frozen Delights Heading Row Image Effortless Opera…" at bounding box center [869, 314] width 1317 height 422
click at [176, 521] on icon "button" at bounding box center [180, 523] width 10 height 10
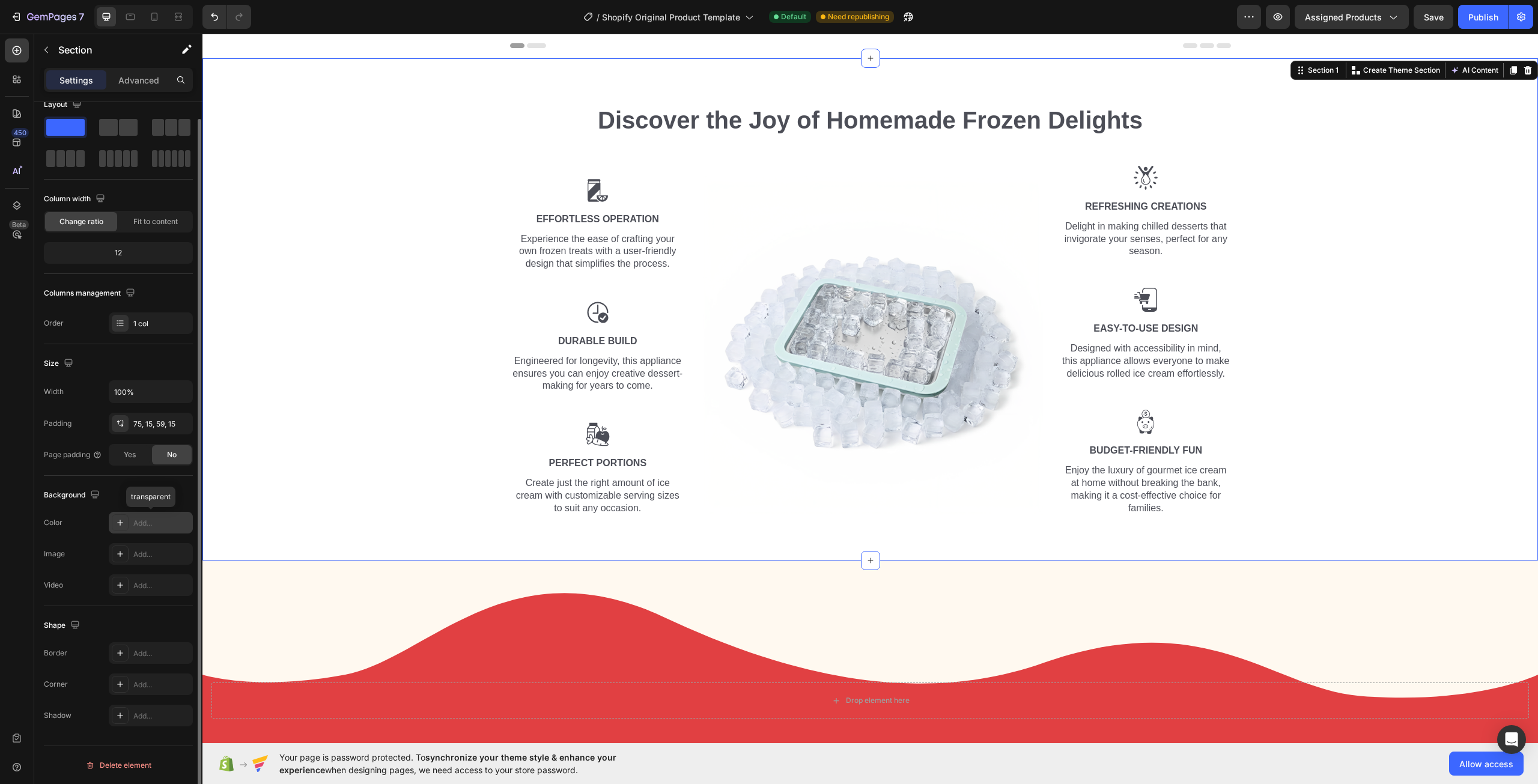
click at [162, 524] on div "Add..." at bounding box center [161, 523] width 56 height 11
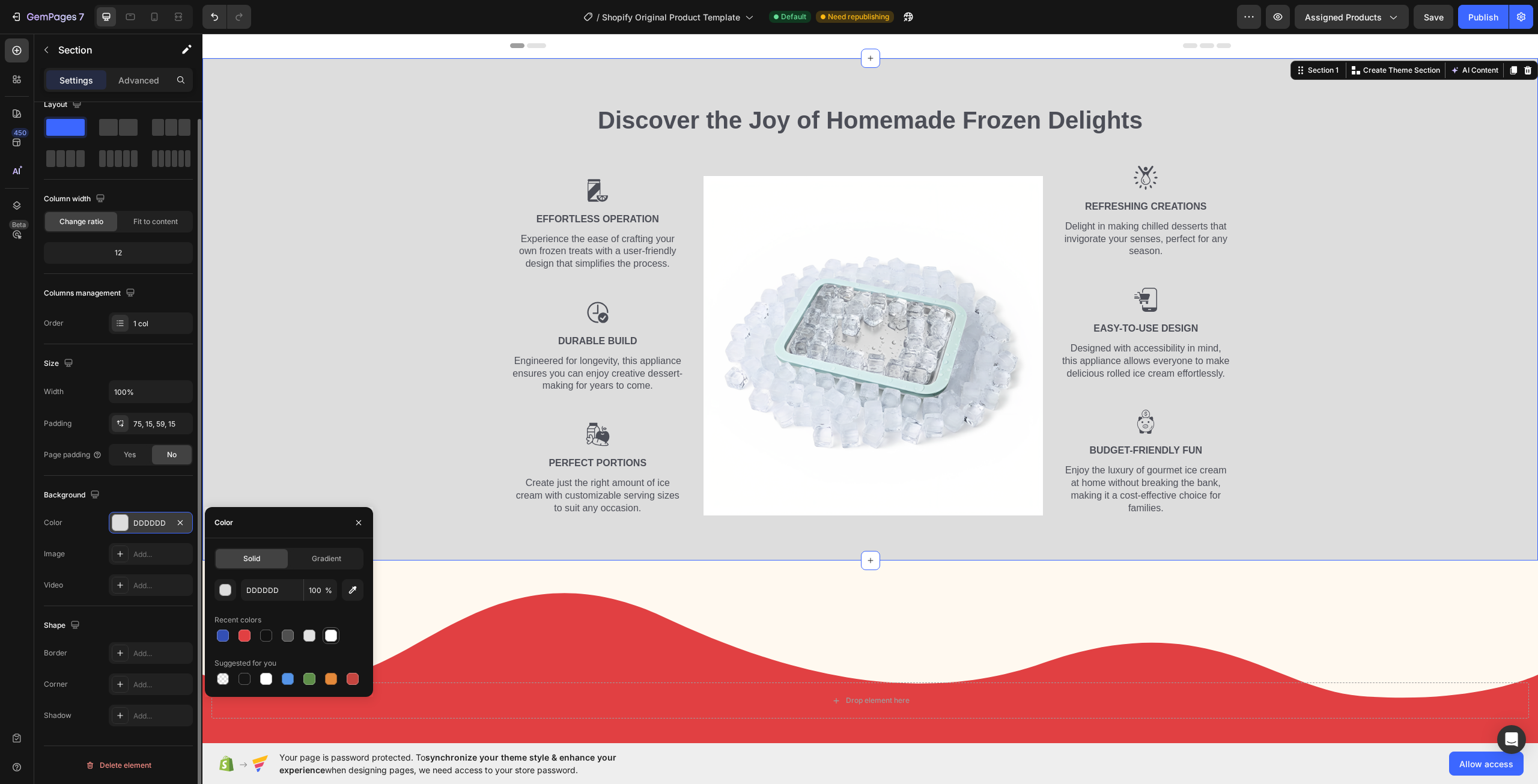
click at [326, 639] on div at bounding box center [331, 636] width 12 height 12
type input "FFFFFF"
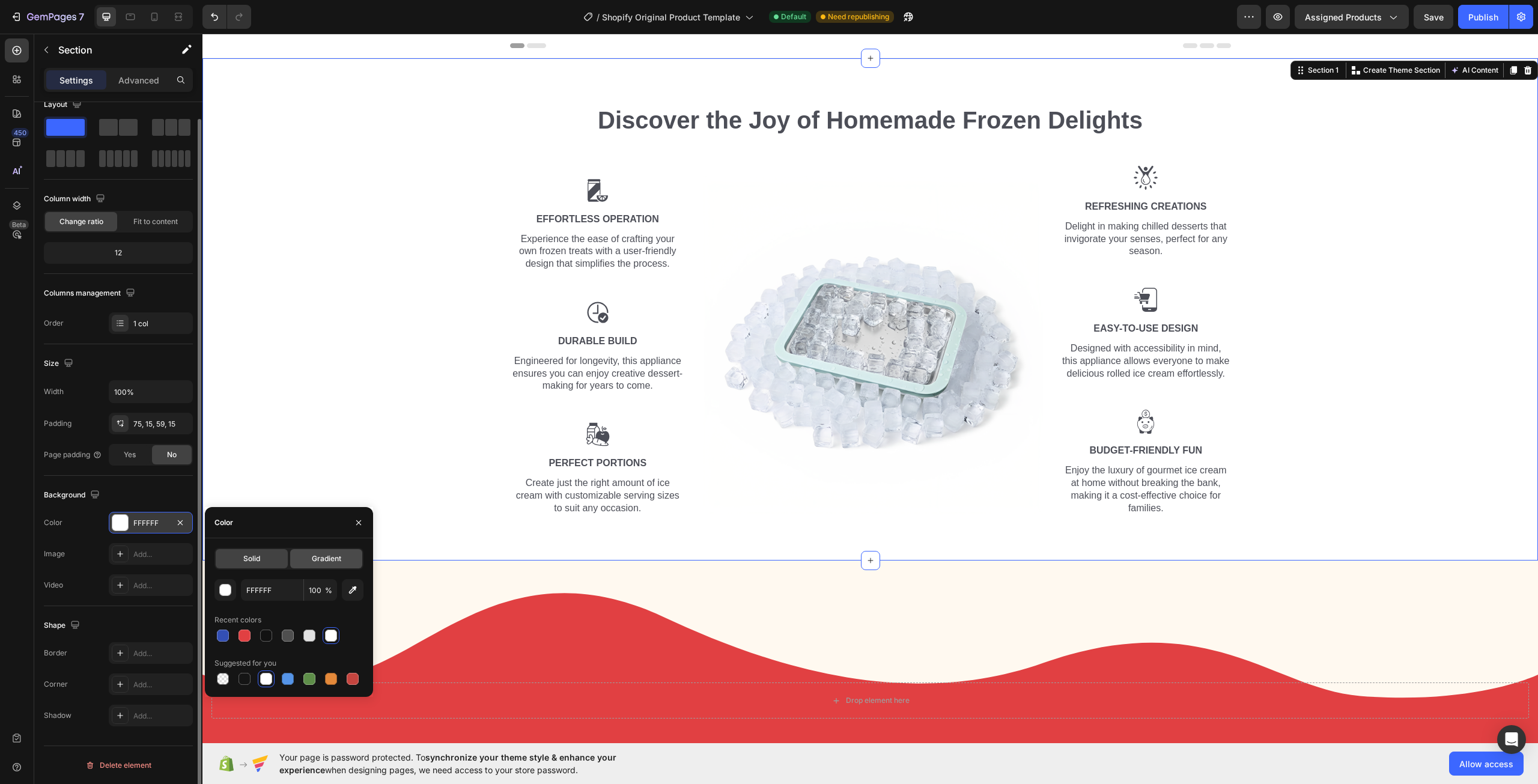
click at [303, 565] on div "Gradient" at bounding box center [326, 558] width 72 height 19
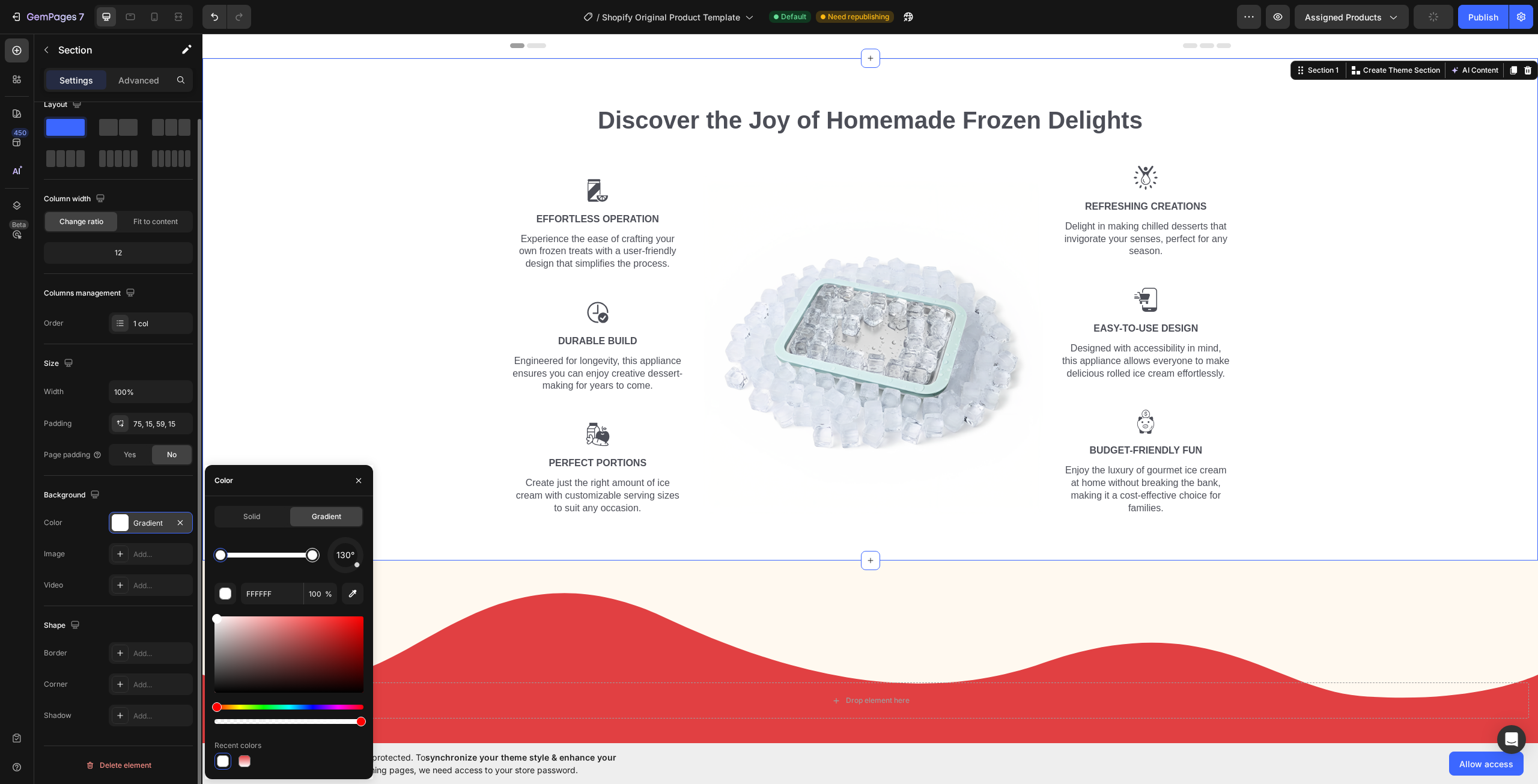
click at [308, 553] on div at bounding box center [313, 555] width 10 height 10
click at [351, 592] on icon "button" at bounding box center [353, 593] width 12 height 12
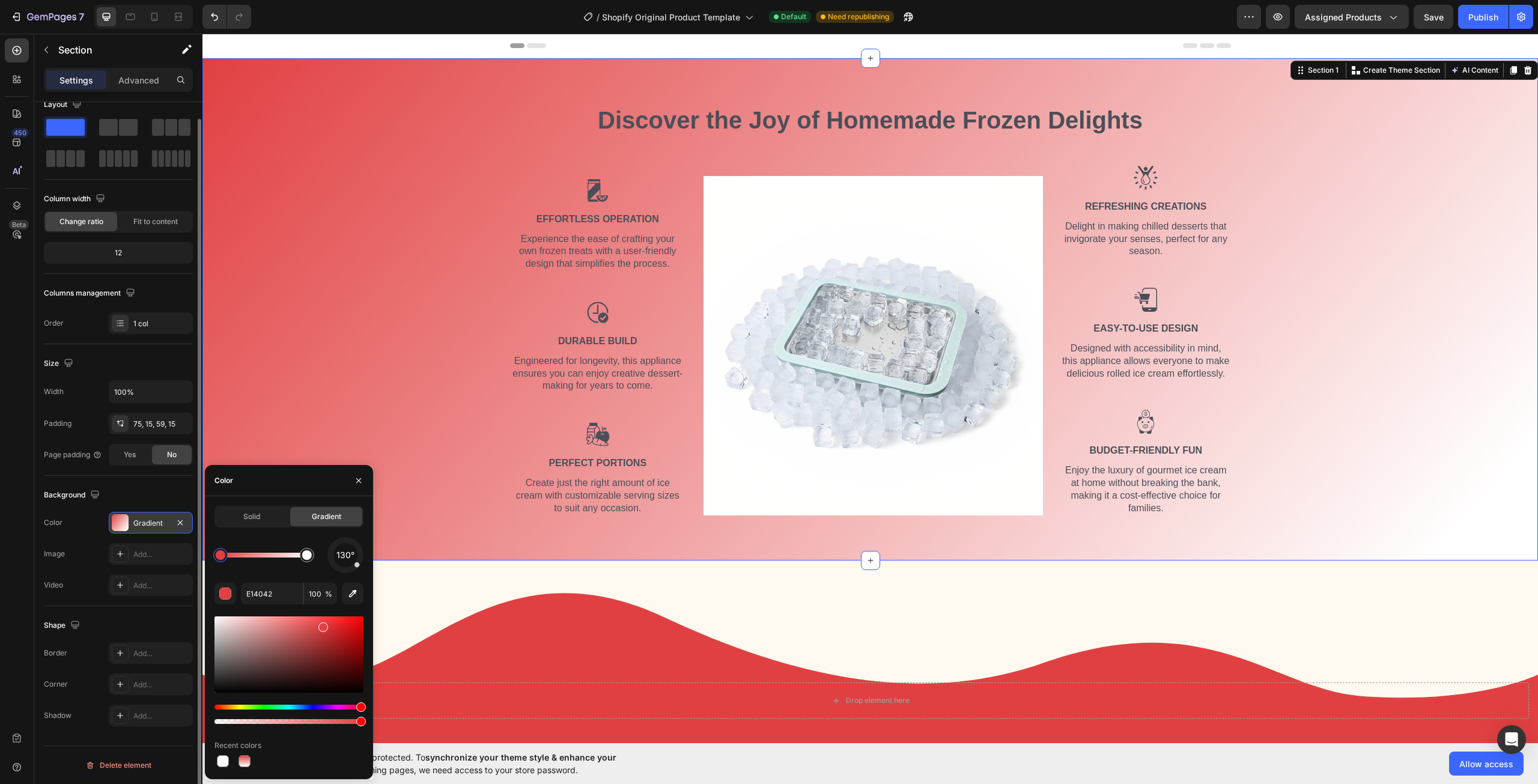
drag, startPoint x: 357, startPoint y: 573, endPoint x: 349, endPoint y: 573, distance: 7.8
click at [349, 574] on div "130° E14042 100 % Recent colors" at bounding box center [288, 653] width 149 height 232
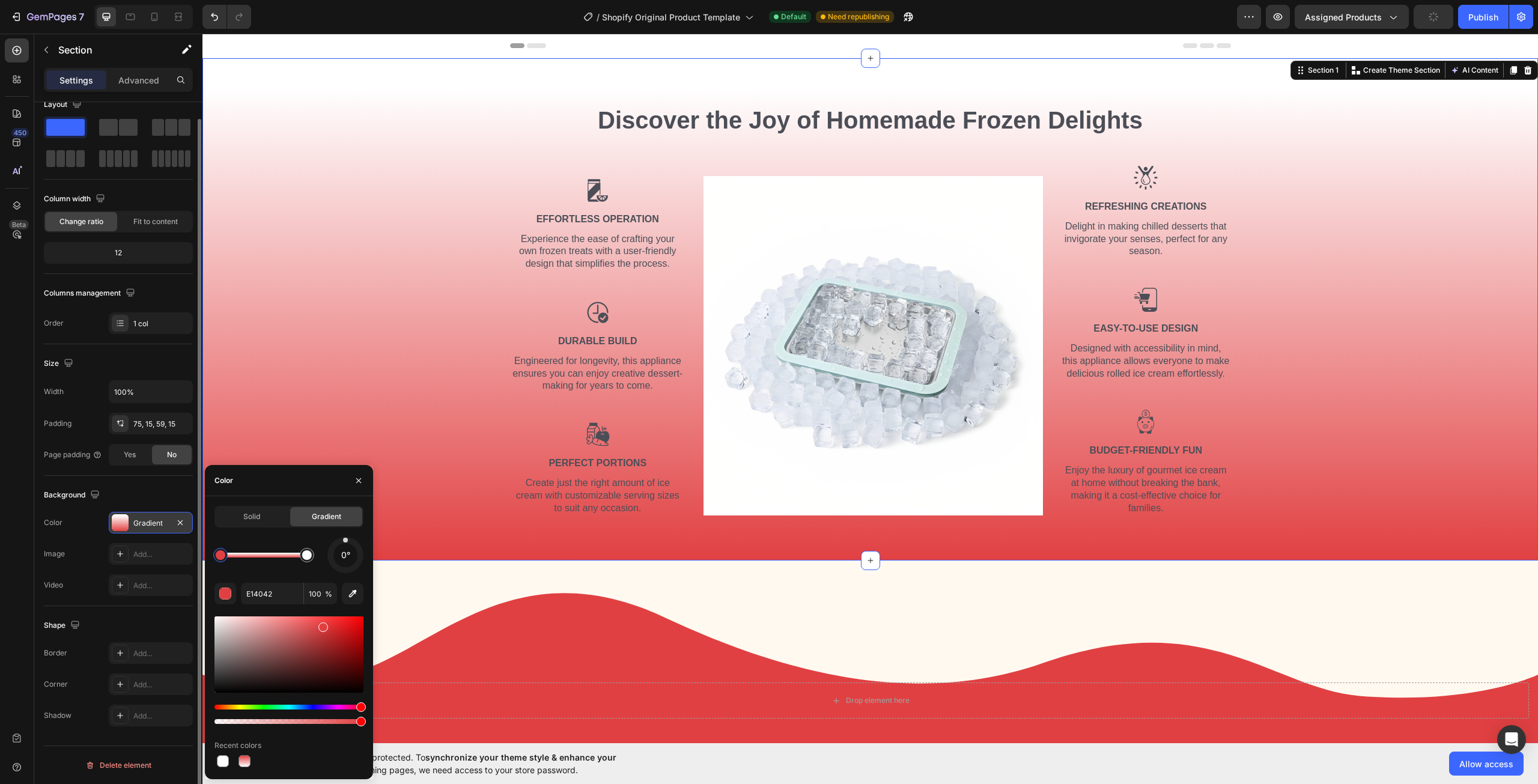
drag, startPoint x: 354, startPoint y: 568, endPoint x: 345, endPoint y: 532, distance: 37.0
click at [345, 532] on div "Solid Gradient 0° E14042 100 % Recent colors" at bounding box center [288, 638] width 149 height 264
drag, startPoint x: 515, startPoint y: 592, endPoint x: 390, endPoint y: 562, distance: 127.9
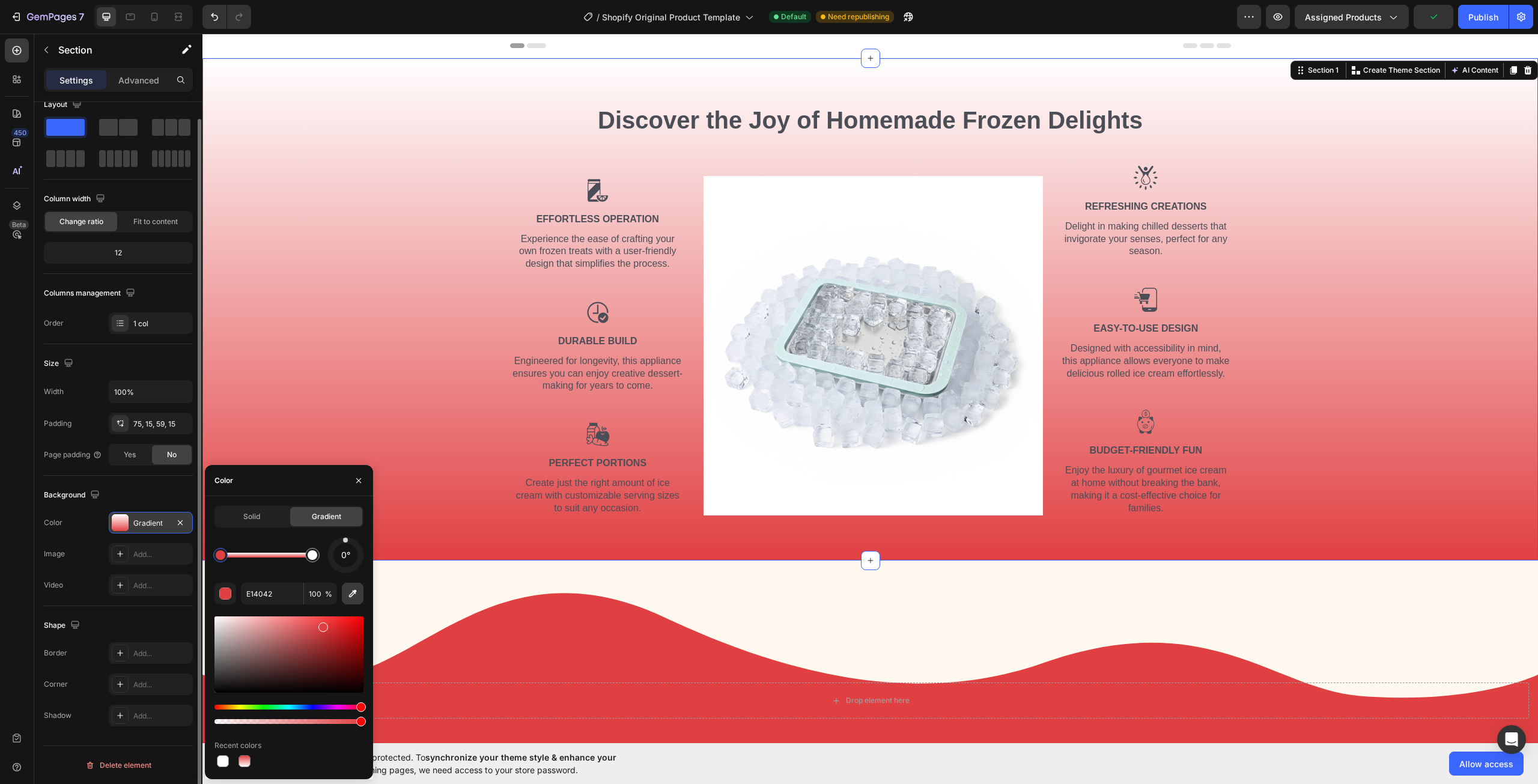
click at [359, 592] on button "button" at bounding box center [353, 594] width 22 height 22
type input "FFF9F0"
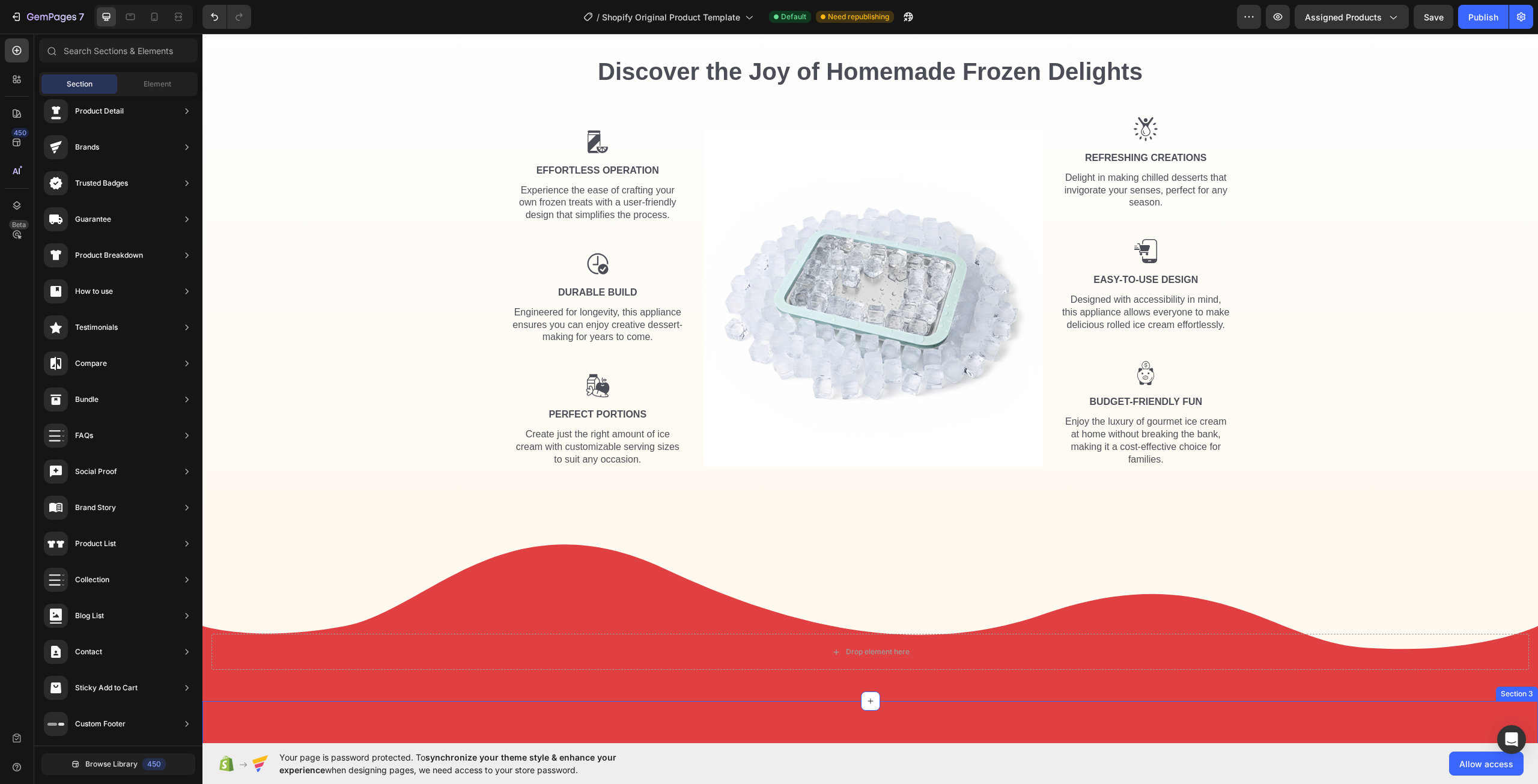
scroll to position [20, 0]
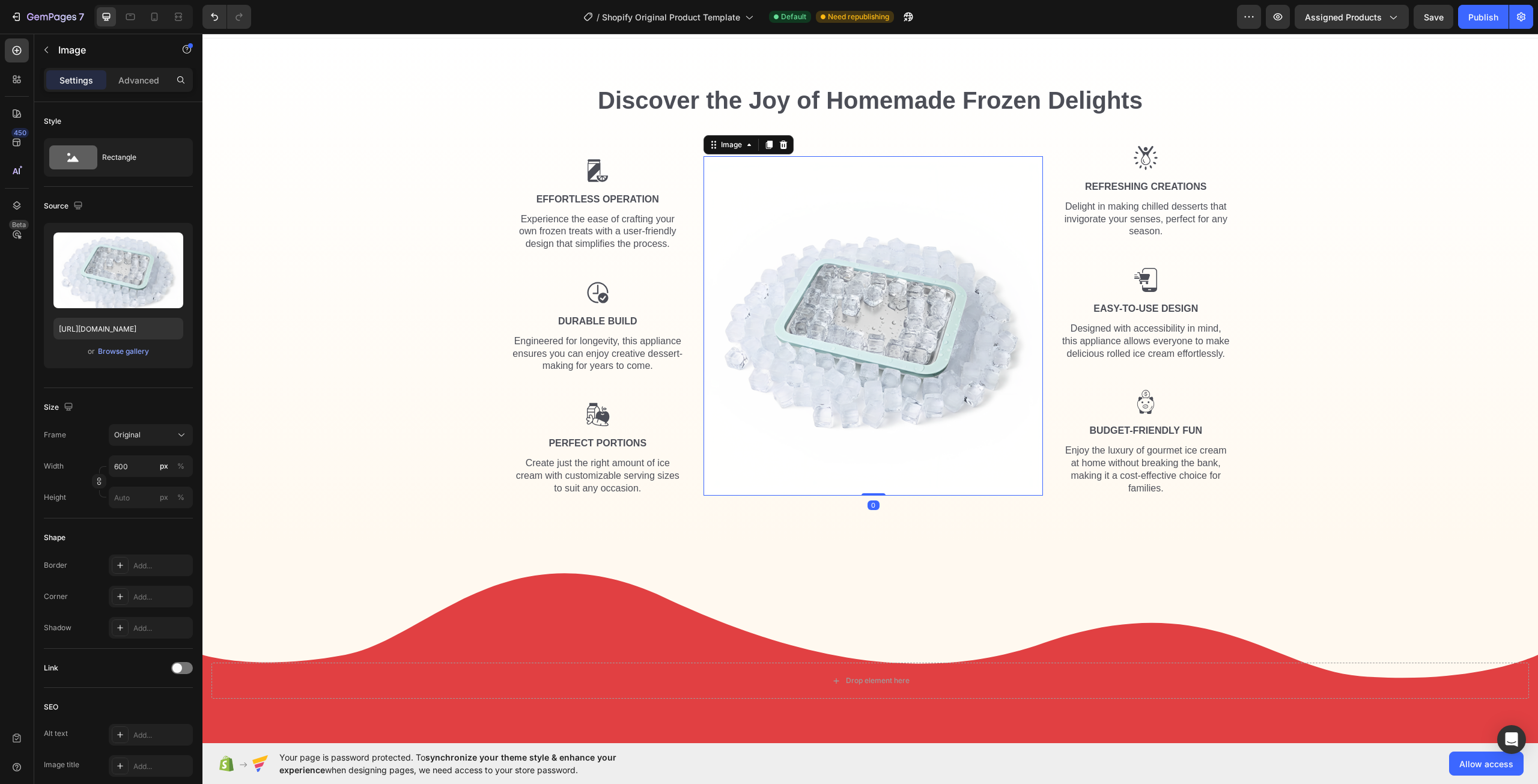
click at [899, 426] on img at bounding box center [872, 325] width 339 height 339
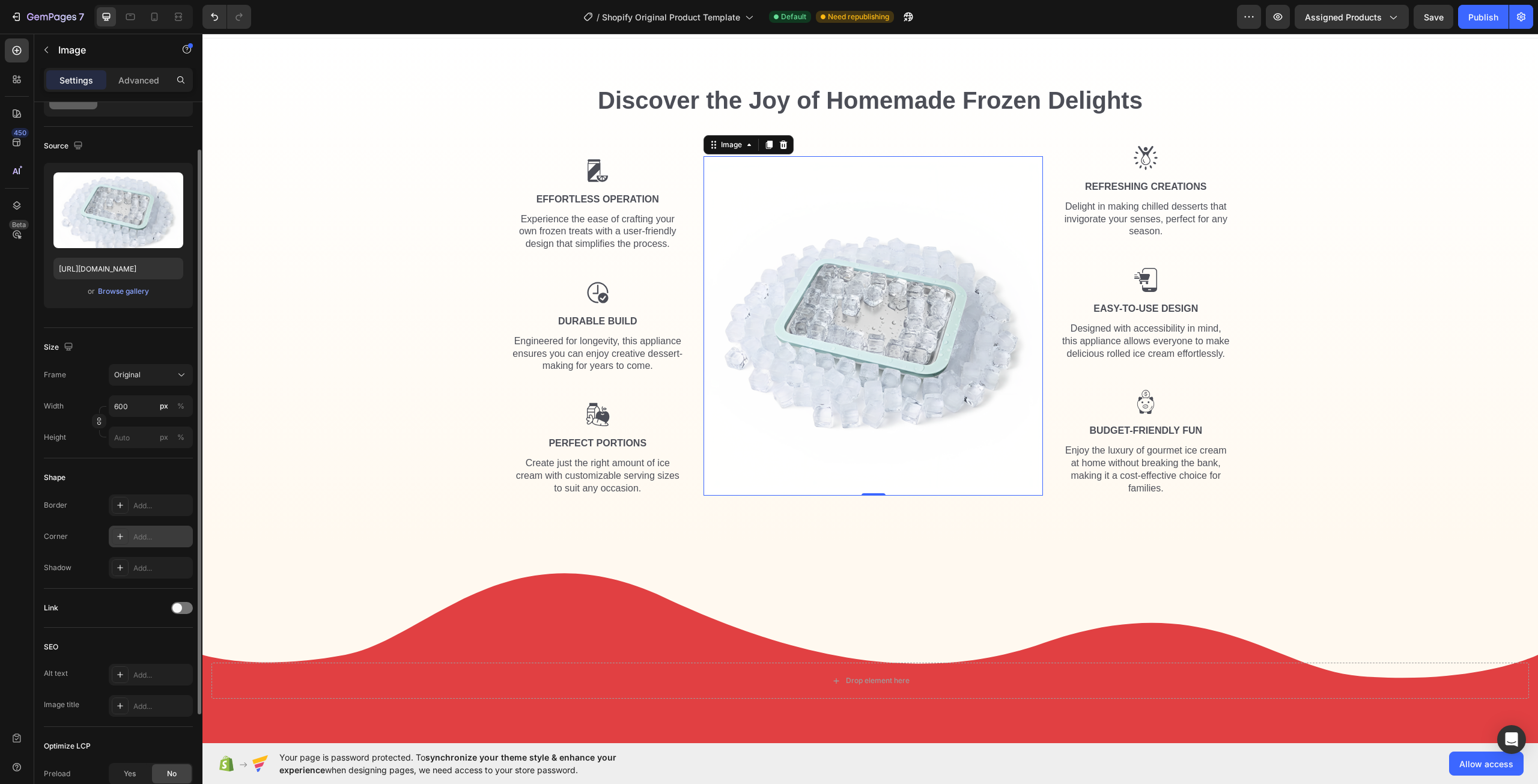
click at [147, 532] on div "Add..." at bounding box center [161, 537] width 56 height 11
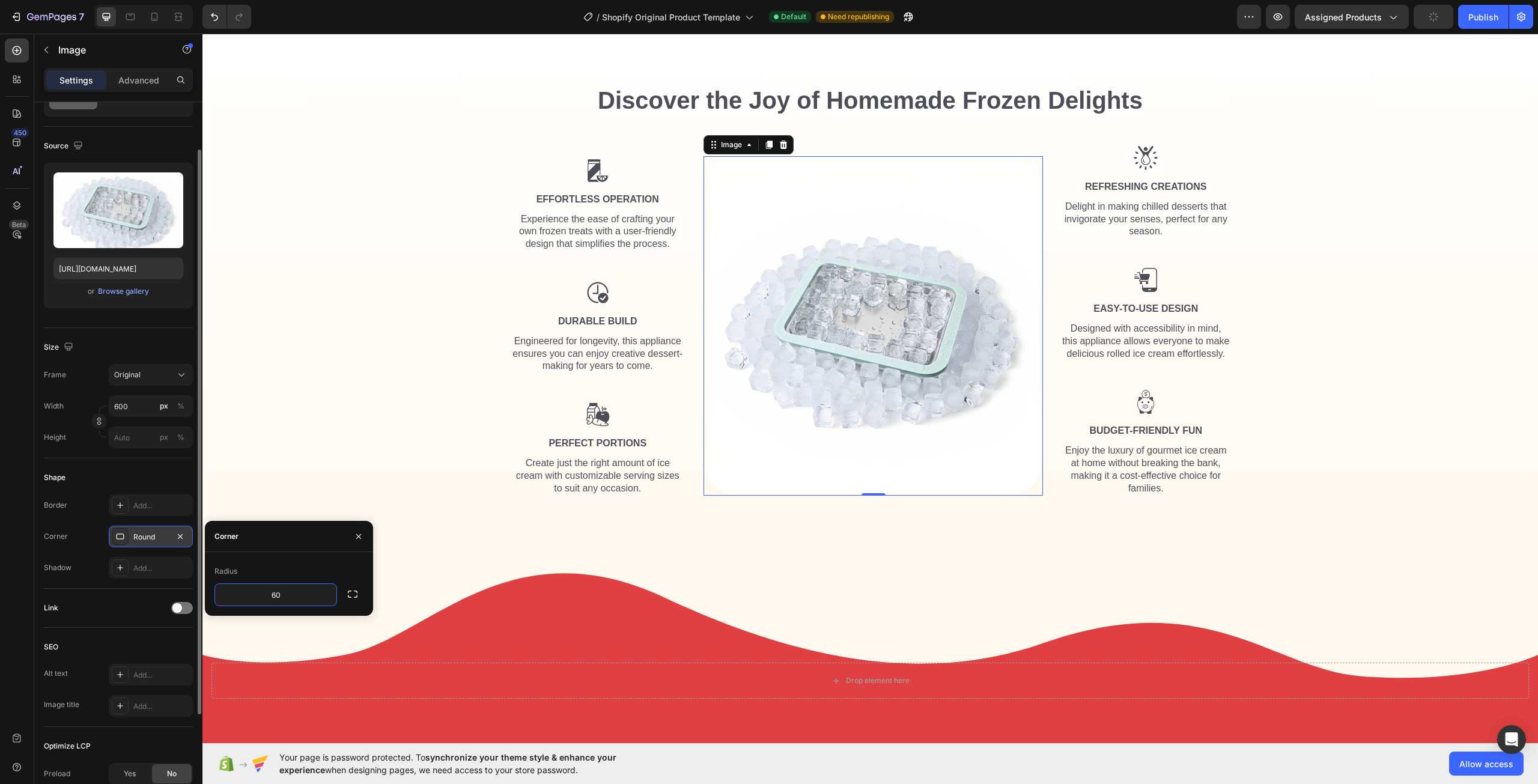
type input "6"
type input "9"
type input "1000"
click at [390, 152] on div "Discover the Joy of Homemade Frozen Delights Heading Row Image Effortless Opera…" at bounding box center [869, 294] width 1317 height 422
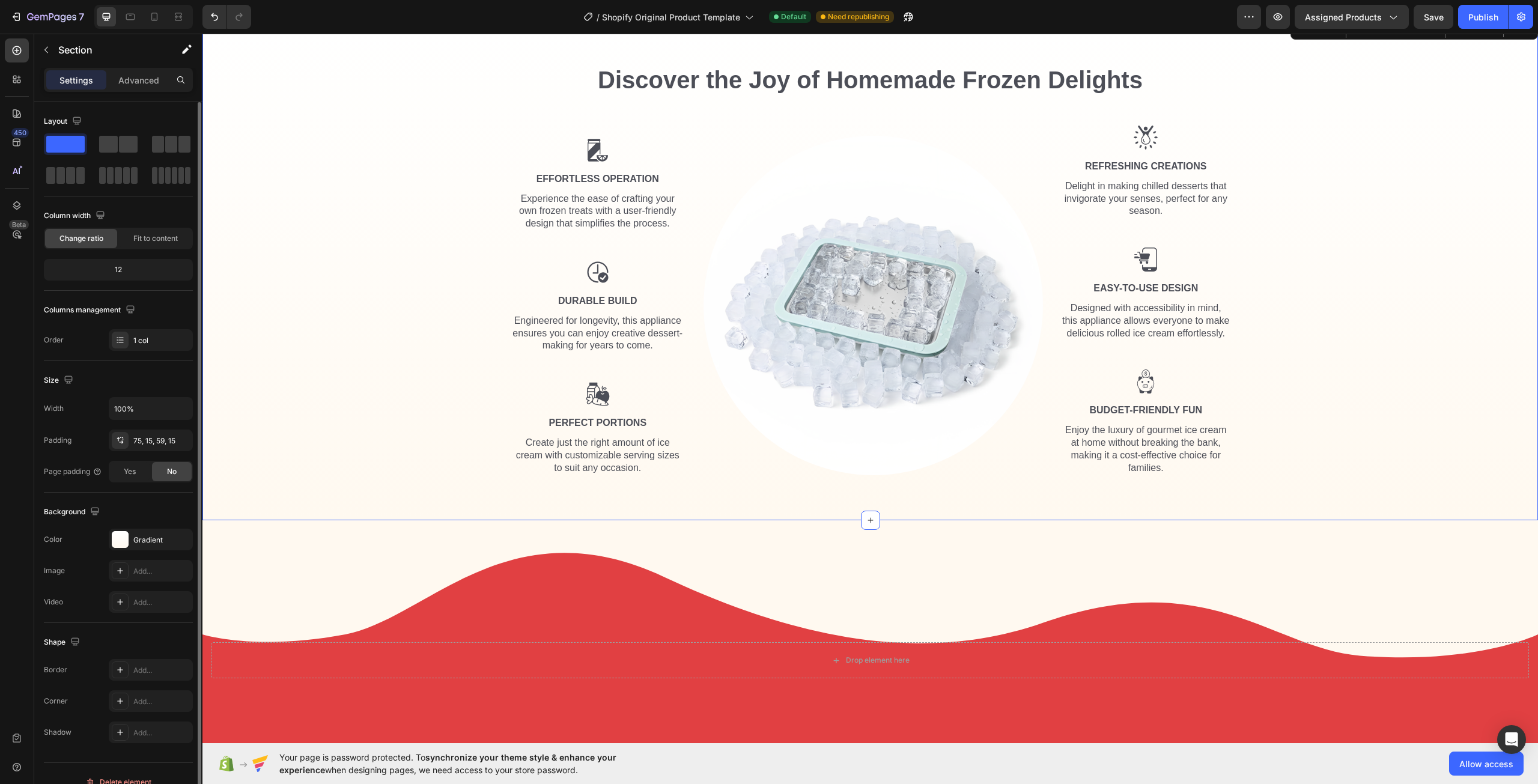
scroll to position [0, 0]
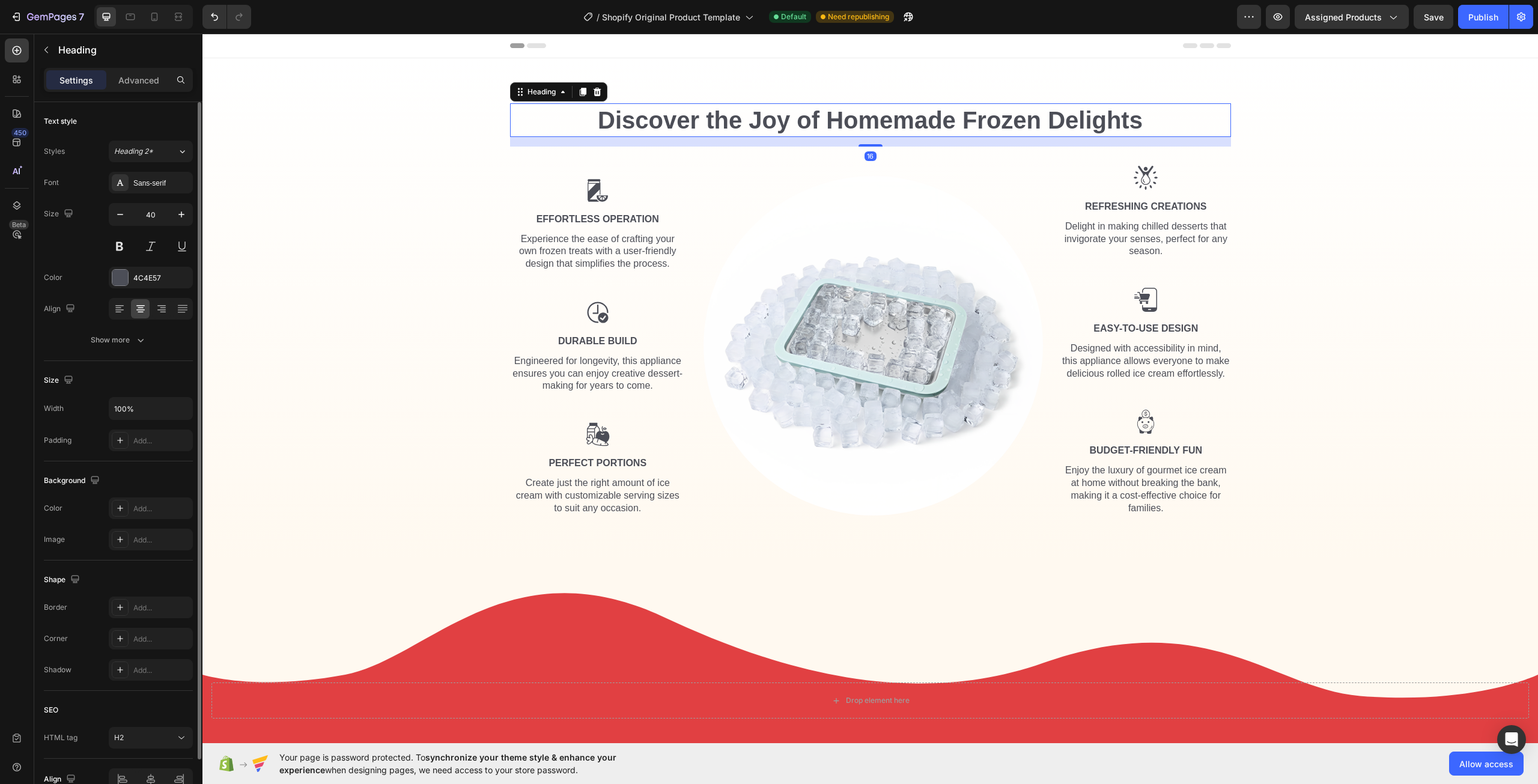
click at [893, 118] on h2 "Discover the Joy of Homemade Frozen Delights" at bounding box center [870, 120] width 721 height 34
click at [144, 279] on div "4C4E57" at bounding box center [150, 278] width 35 height 11
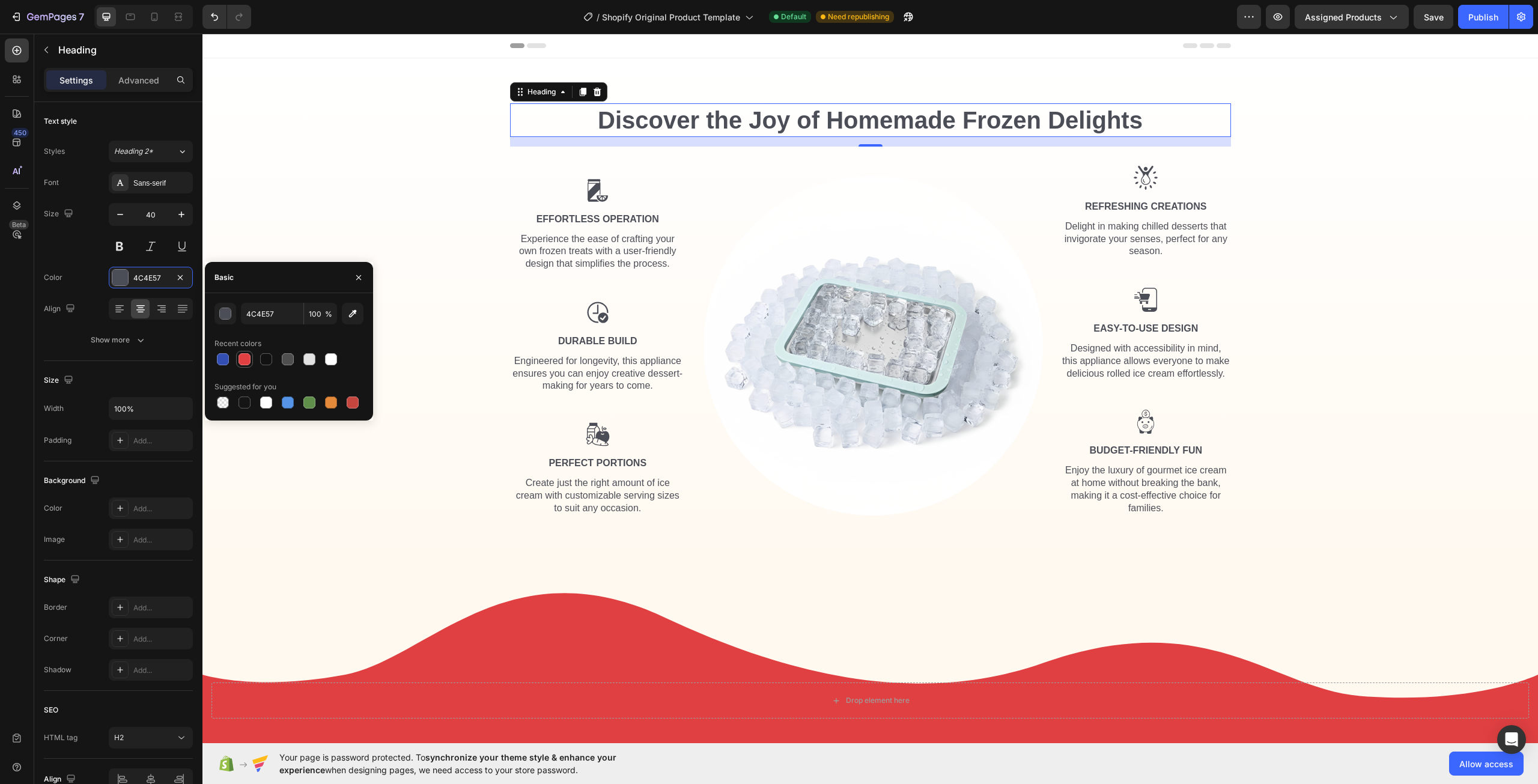
click at [248, 357] on div at bounding box center [244, 359] width 12 height 12
type input "E14042"
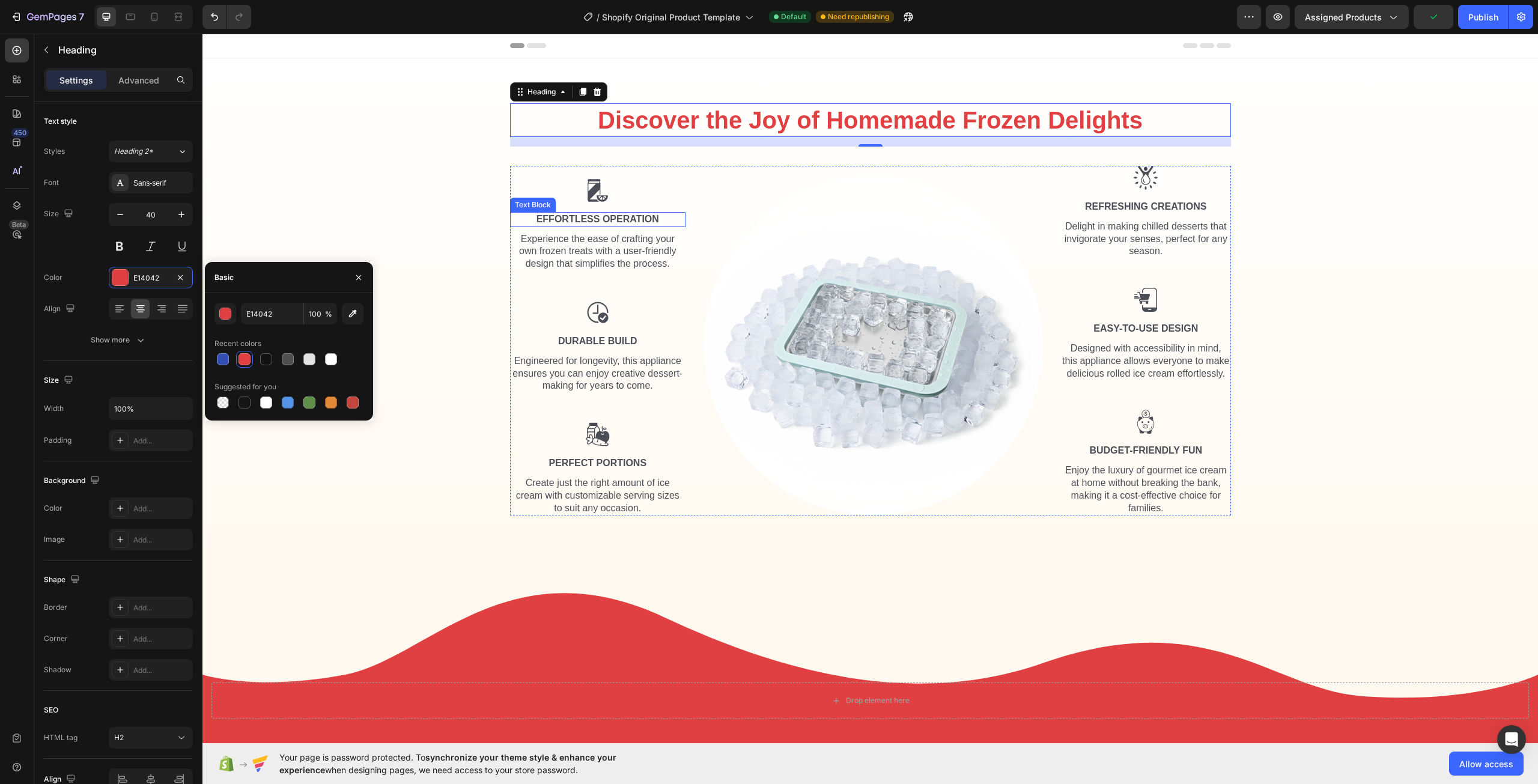
click at [579, 219] on div "Effortless Operation" at bounding box center [598, 219] width 176 height 15
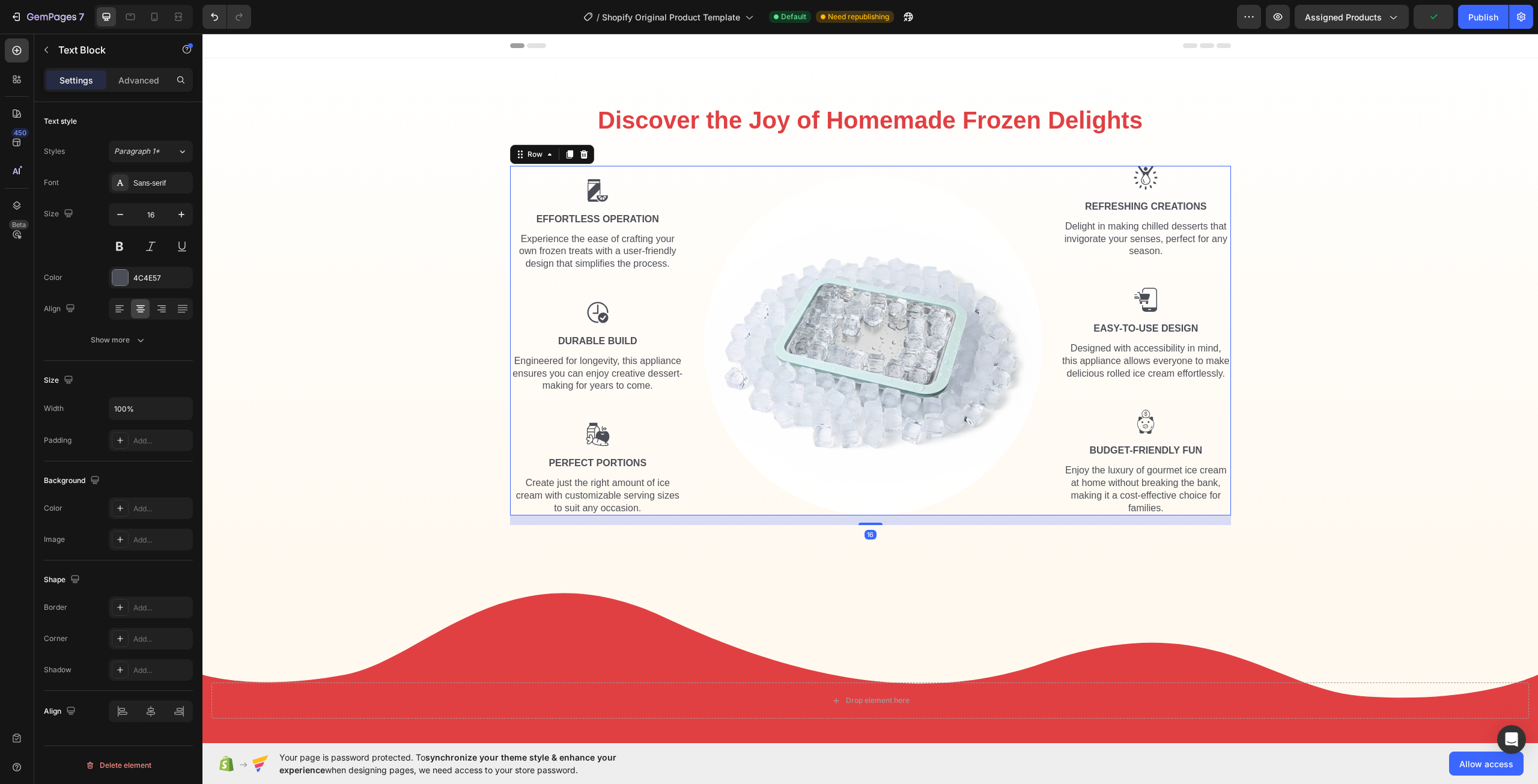
click at [690, 196] on div "Image Effortless Operation Text Block Experience the ease of crafting your own …" at bounding box center [870, 341] width 721 height 350
click at [585, 245] on div "Experience the ease of crafting your own frozen treats with a user-friendly des…" at bounding box center [598, 252] width 176 height 40
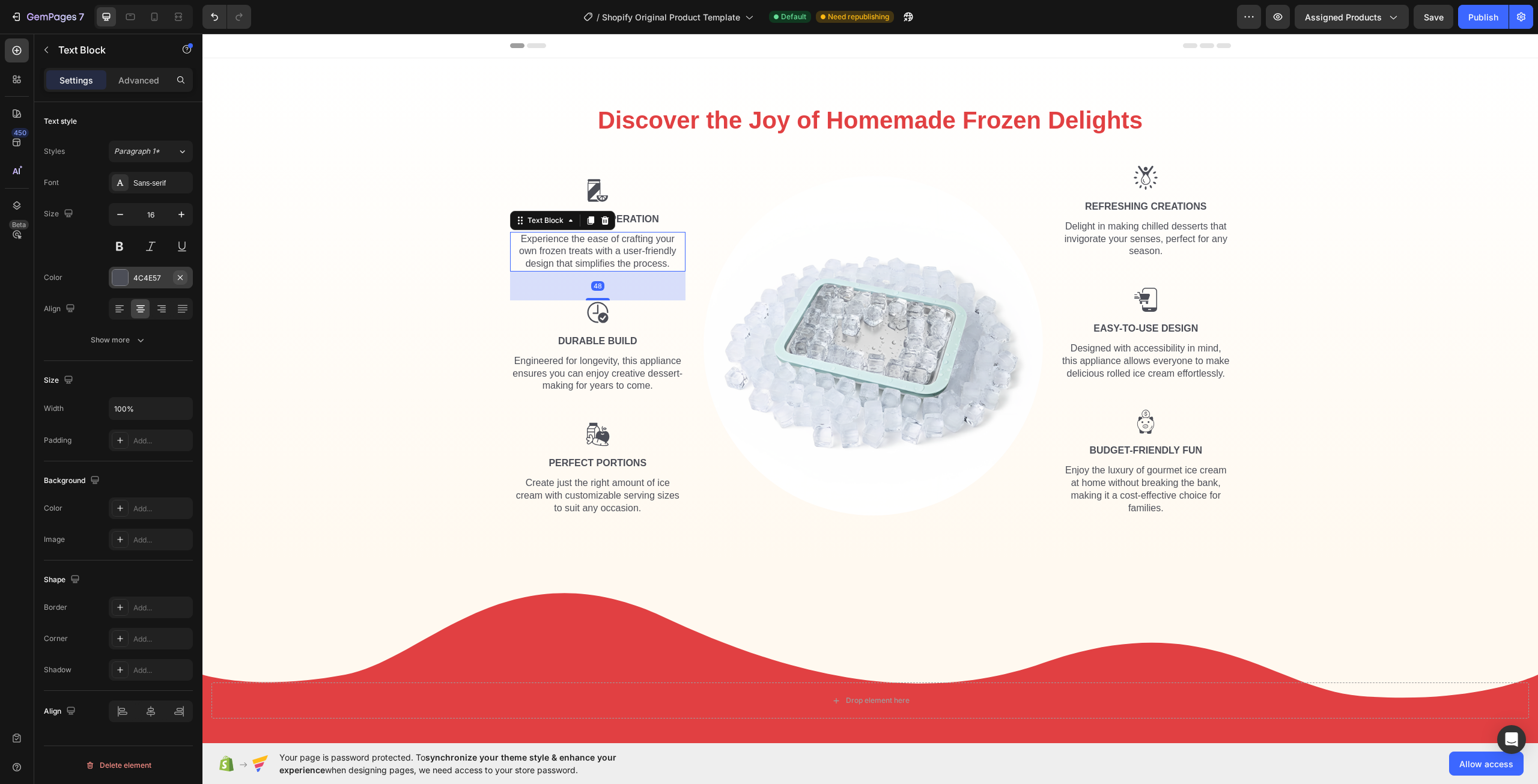
click at [178, 275] on icon "button" at bounding box center [180, 277] width 5 height 5
click at [141, 273] on div "4C4E57" at bounding box center [150, 278] width 35 height 11
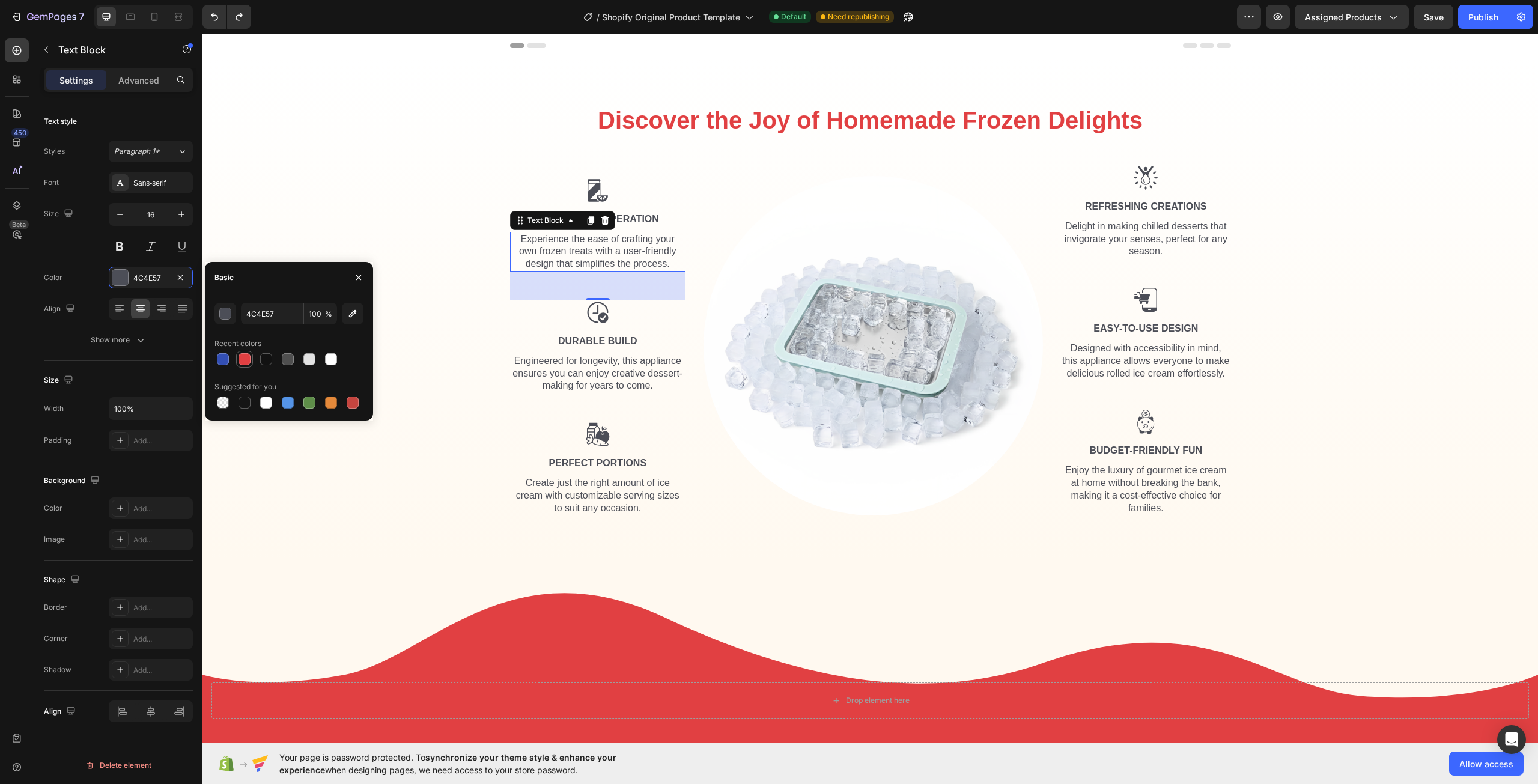
click at [243, 358] on div at bounding box center [244, 359] width 12 height 12
type input "E14042"
click at [583, 368] on div "Engineered for longevity, this appliance ensures you can enjoy creative dessert…" at bounding box center [598, 374] width 176 height 40
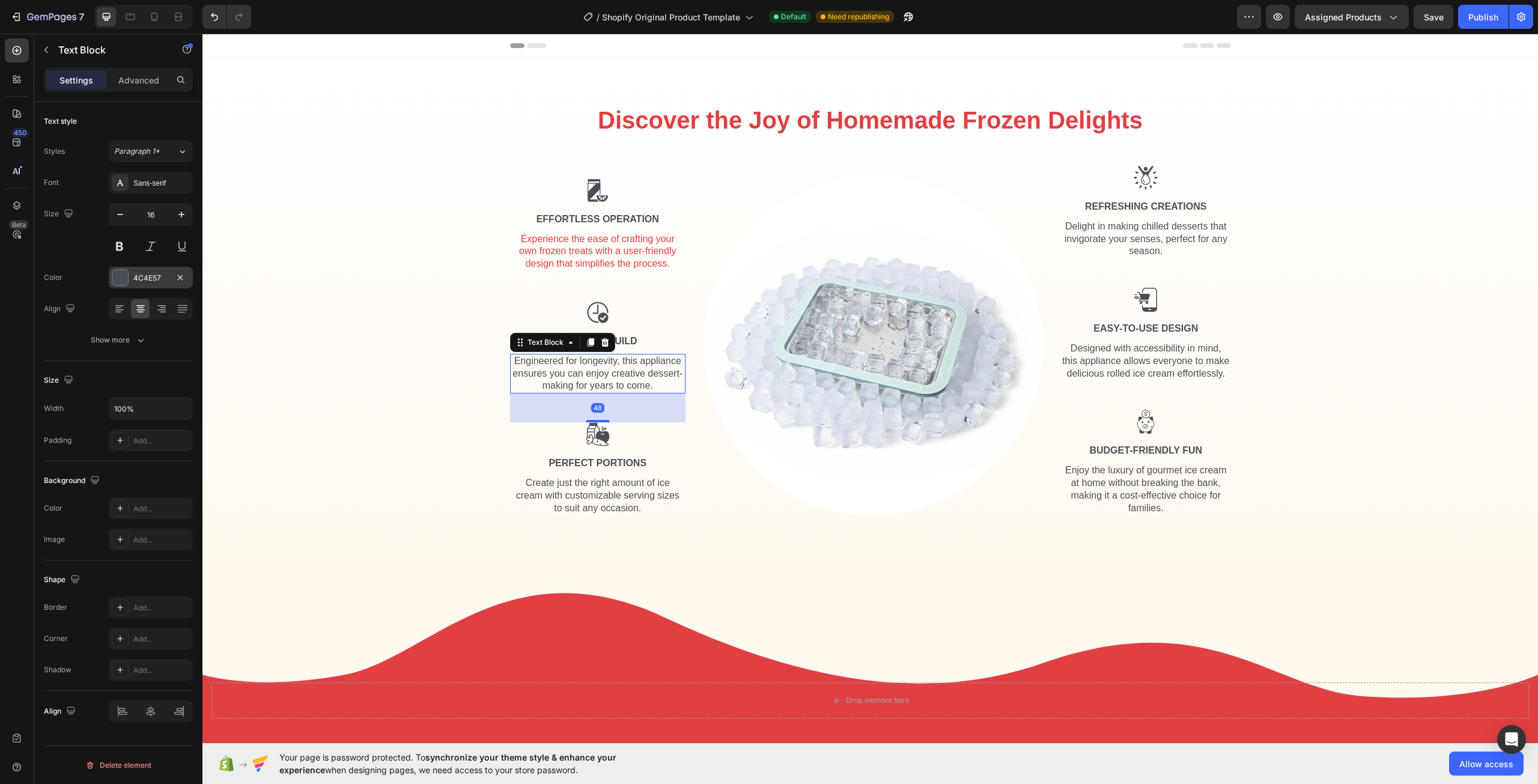
click at [153, 287] on div "4C4E57" at bounding box center [151, 278] width 84 height 22
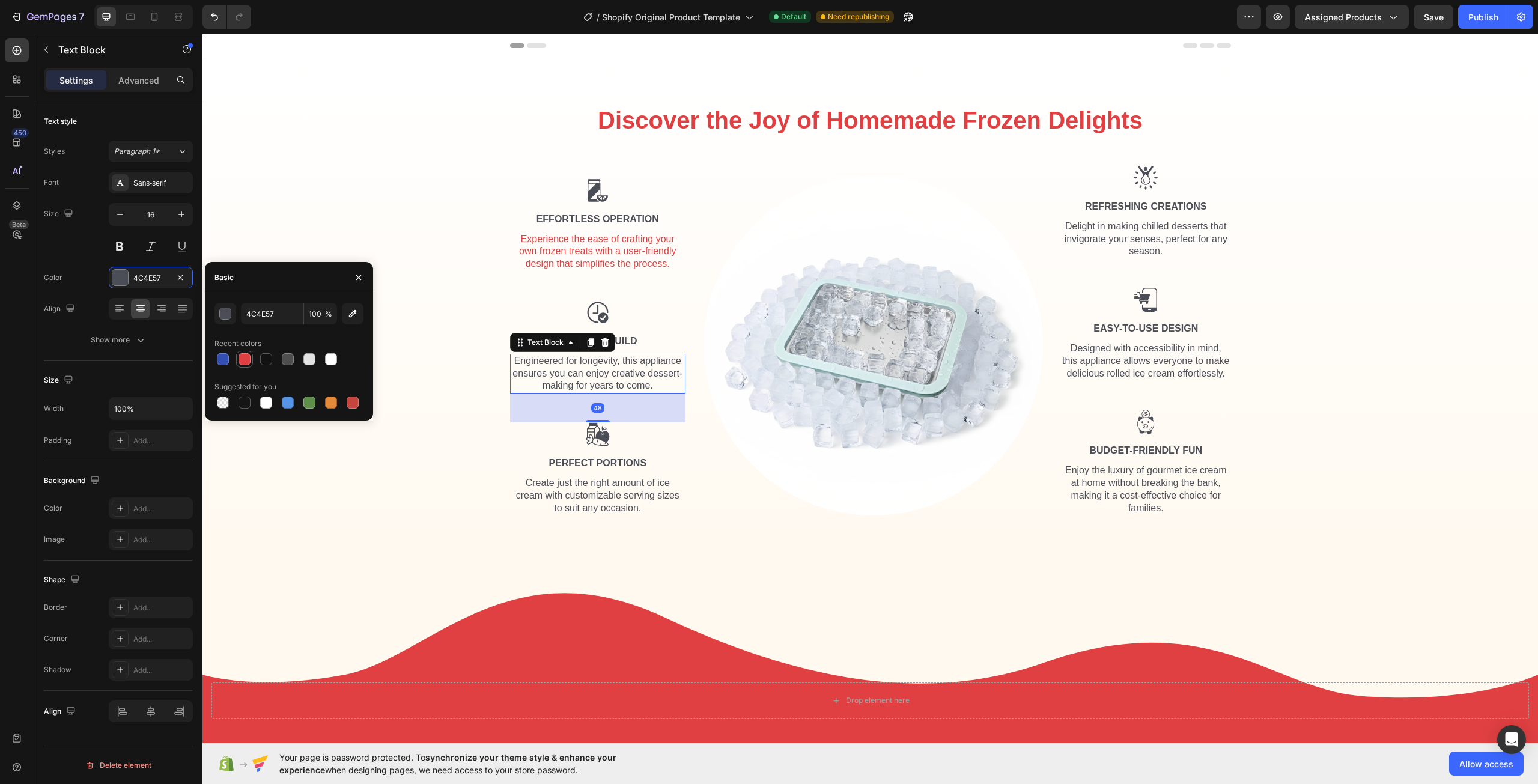
click at [246, 357] on div at bounding box center [244, 359] width 12 height 12
type input "E14042"
click at [578, 479] on div "Create just the right amount of ice cream with customizable serving sizes to su…" at bounding box center [598, 496] width 176 height 40
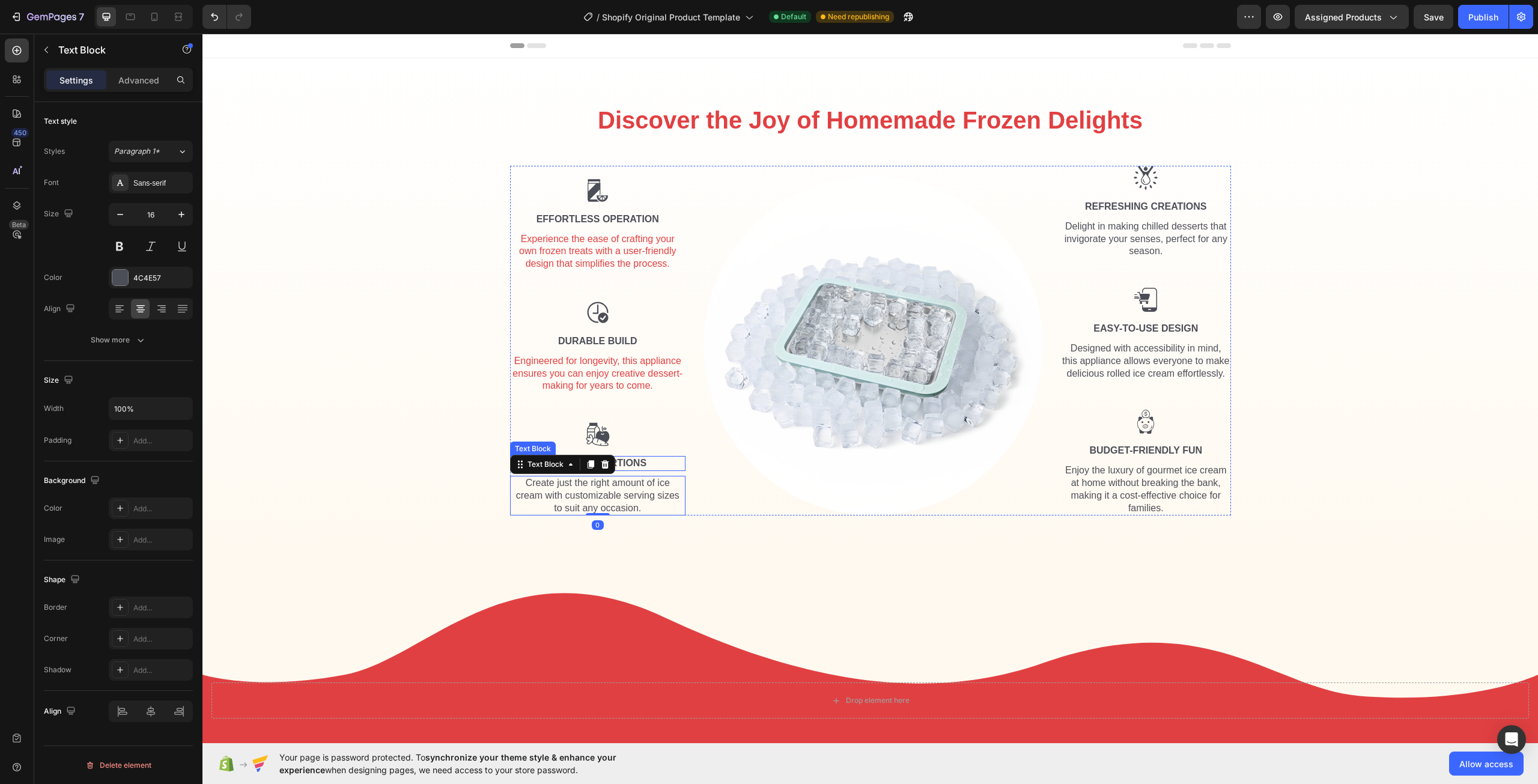
click at [631, 457] on div "Perfect Portions" at bounding box center [598, 463] width 176 height 15
click at [156, 282] on div "4C4E57" at bounding box center [150, 278] width 35 height 11
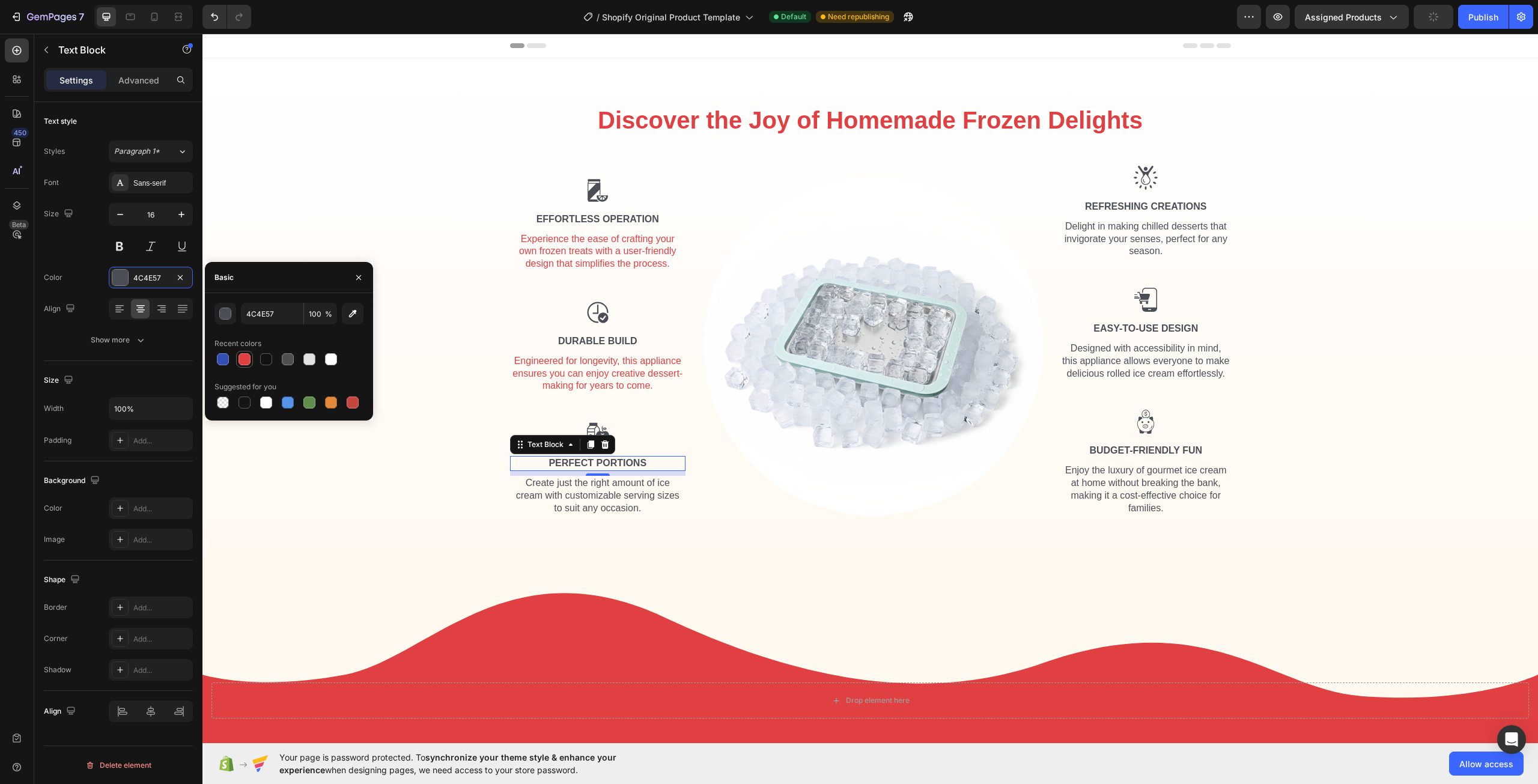
click at [245, 358] on div at bounding box center [244, 359] width 12 height 12
type input "E14042"
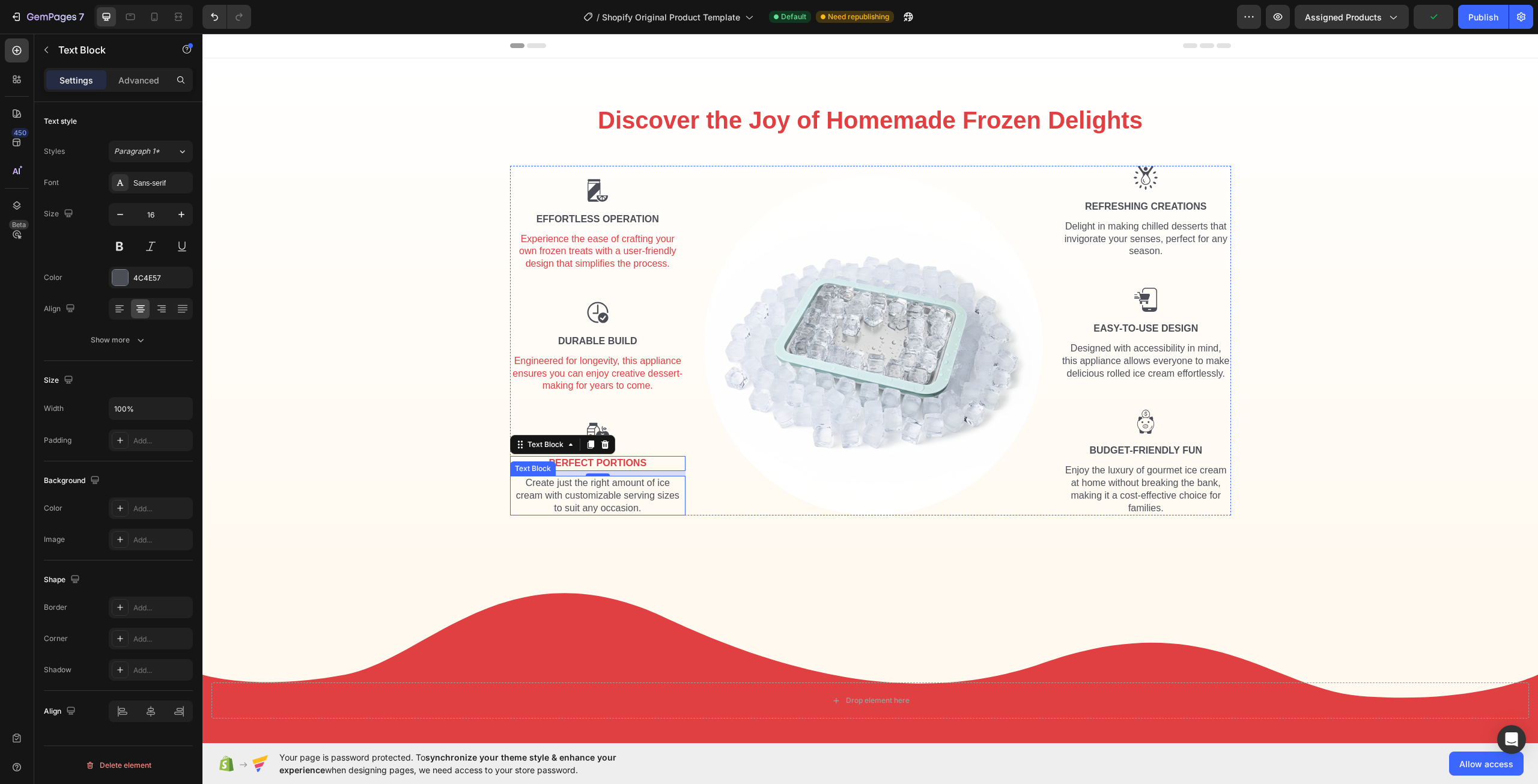
click at [557, 506] on div "Create just the right amount of ice cream with customizable serving sizes to su…" at bounding box center [598, 496] width 176 height 40
click at [165, 276] on div "4C4E57" at bounding box center [150, 278] width 35 height 11
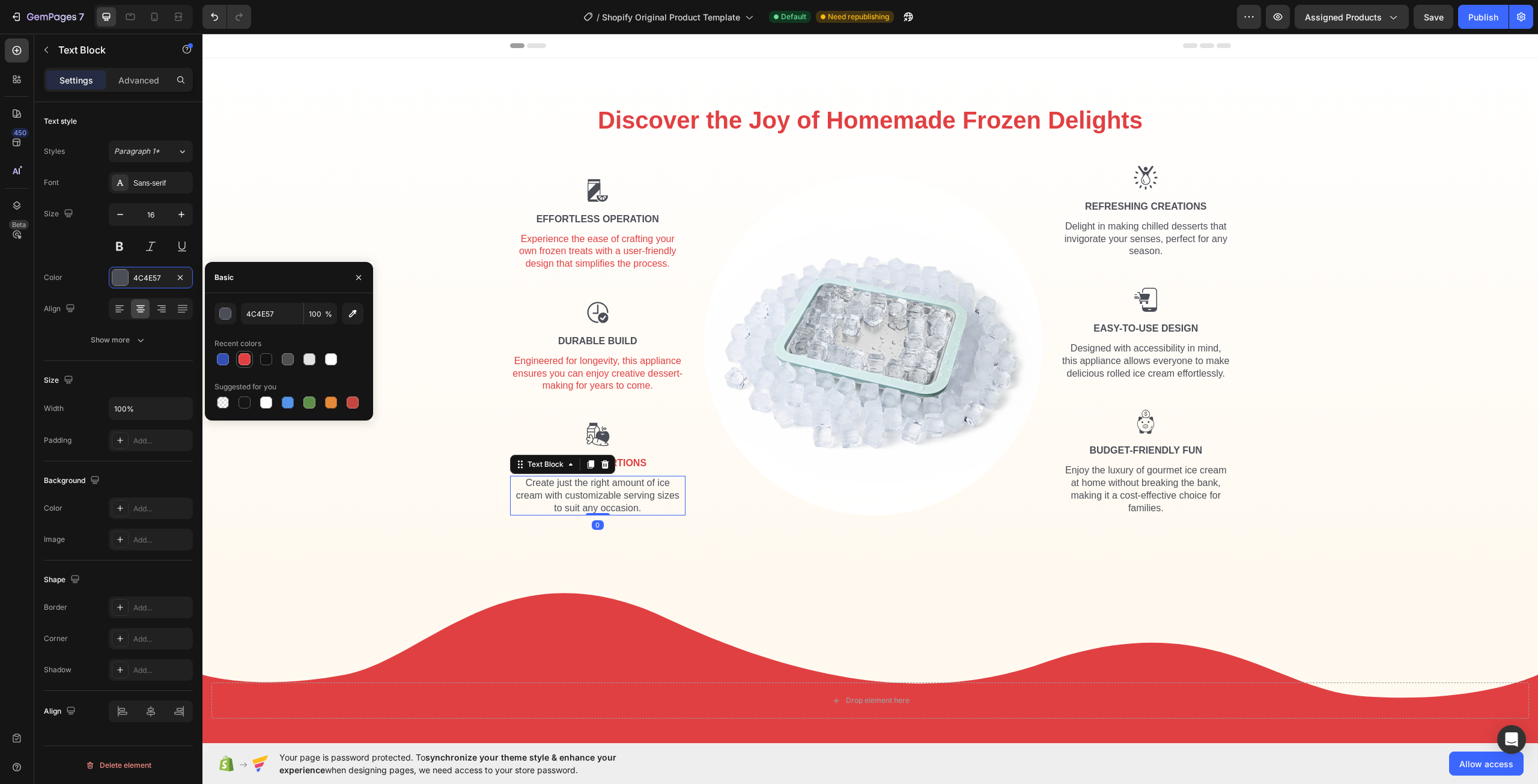
click at [245, 356] on div at bounding box center [244, 359] width 12 height 12
type input "E14042"
click at [589, 341] on div "Durable Build" at bounding box center [598, 341] width 176 height 15
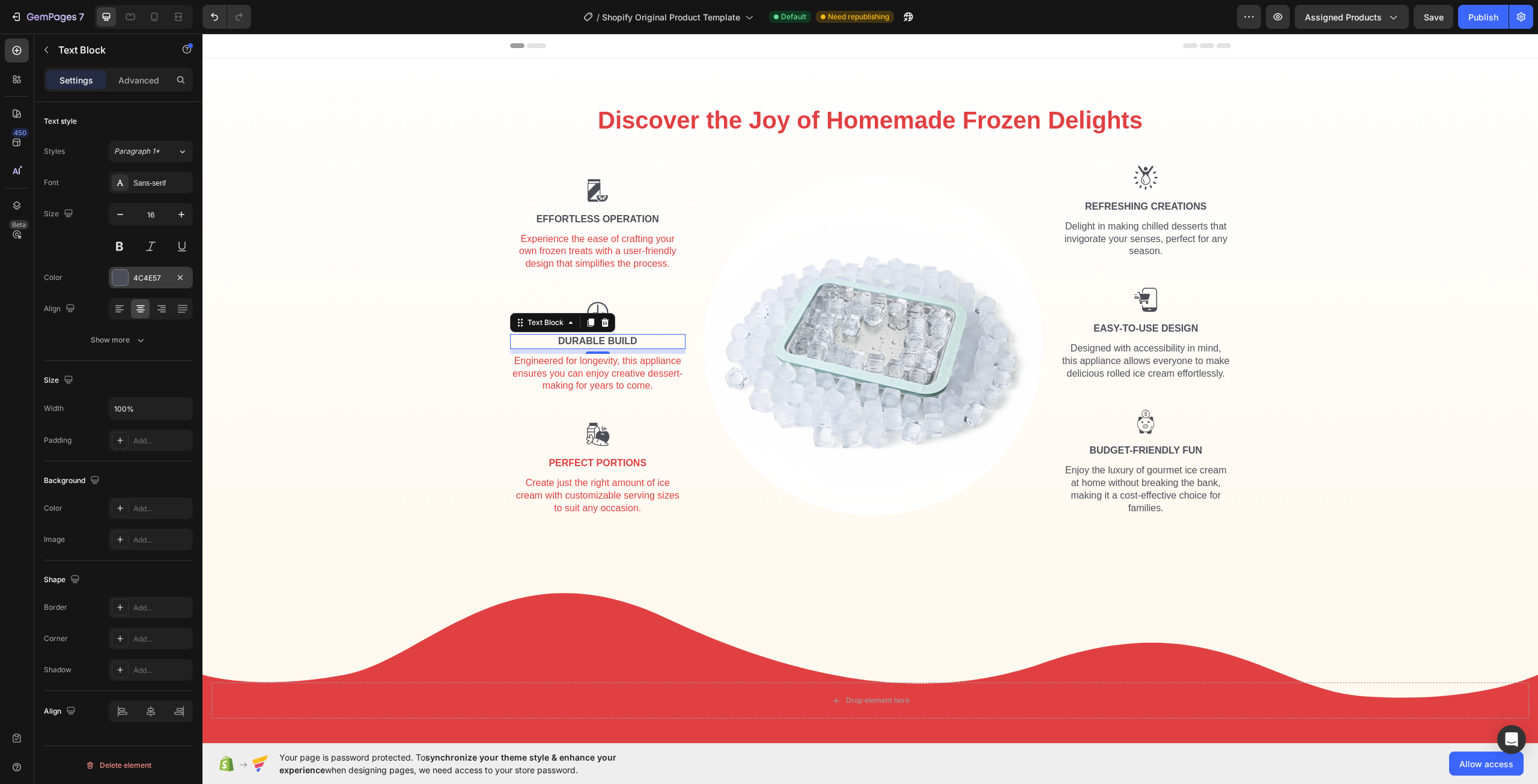
click at [146, 273] on div "4C4E57" at bounding box center [151, 278] width 84 height 22
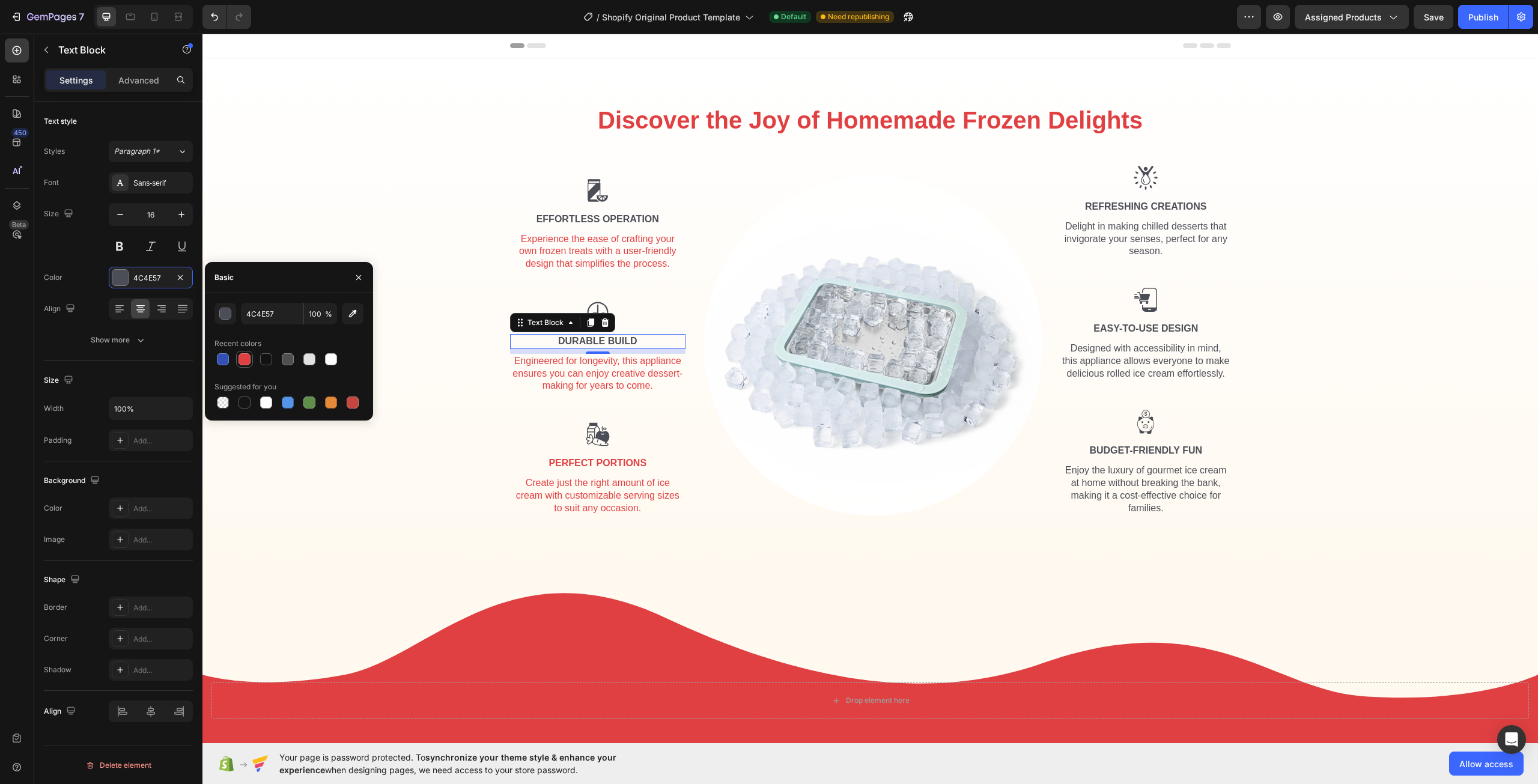
click at [243, 356] on div at bounding box center [244, 359] width 12 height 12
type input "E14042"
click at [1142, 372] on div "Designed with accessibility in mind, this appliance allows everyone to make del…" at bounding box center [1146, 361] width 170 height 40
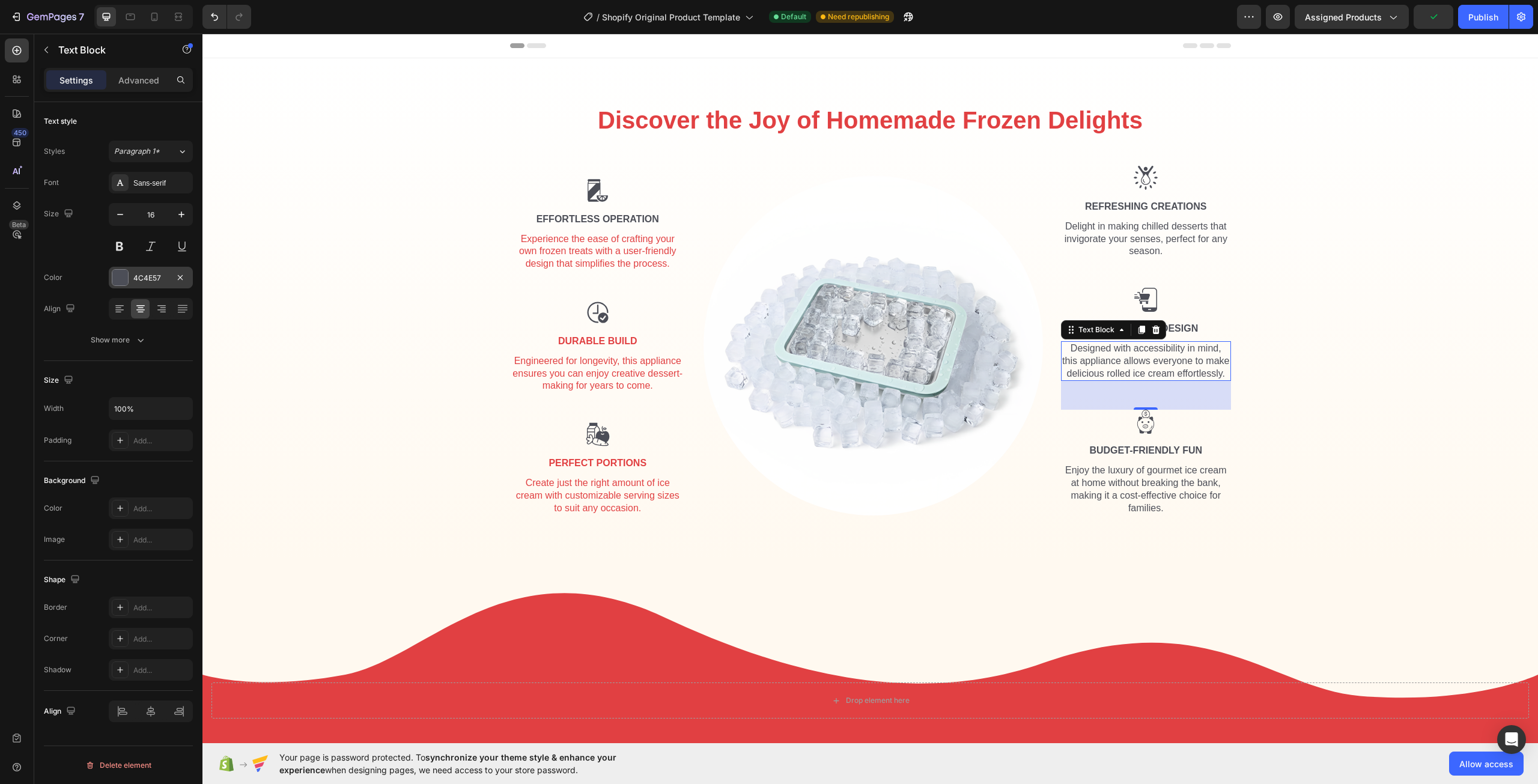
click at [153, 282] on div "4C4E57" at bounding box center [150, 278] width 35 height 11
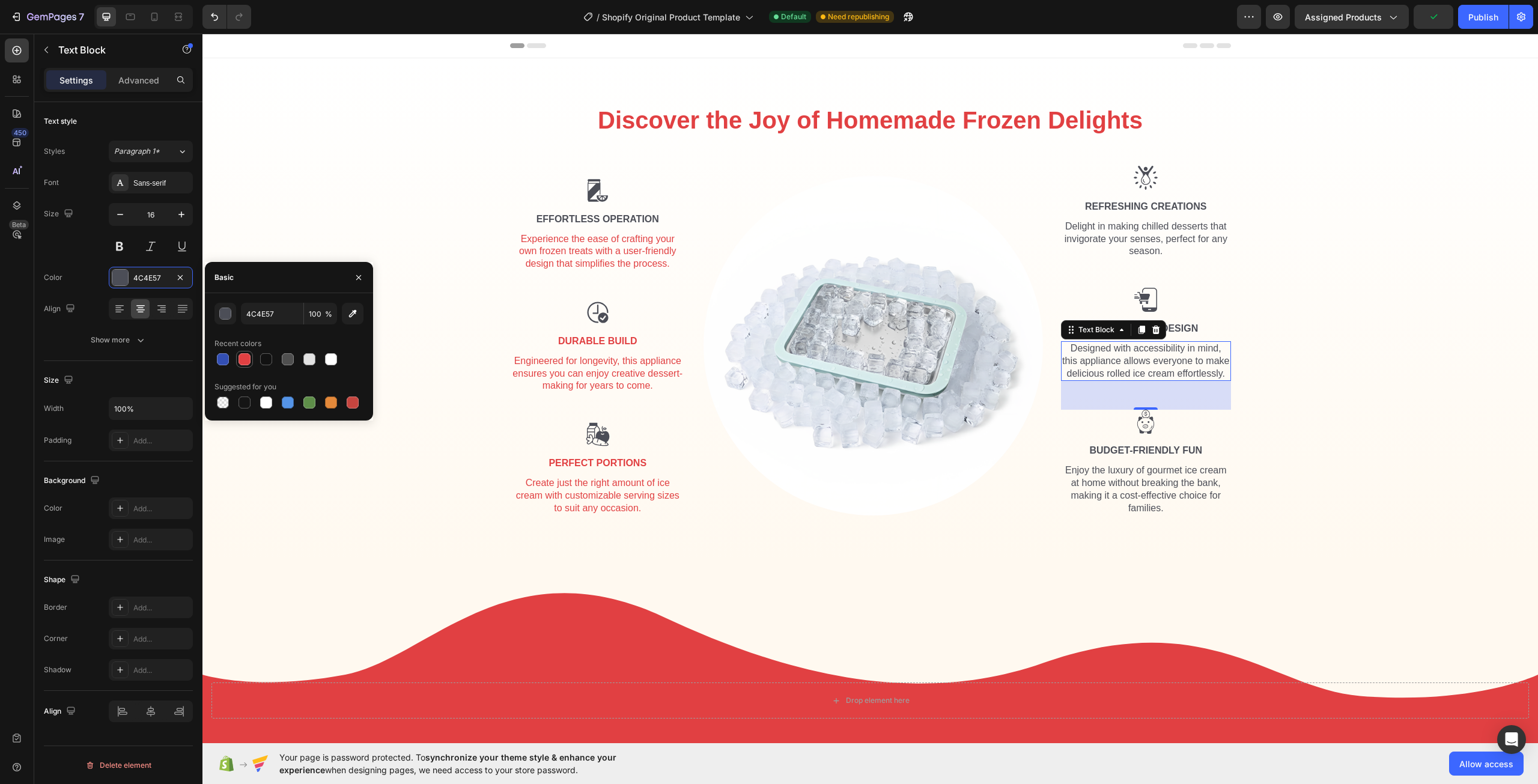
click at [249, 361] on div at bounding box center [244, 359] width 12 height 12
type input "E14042"
click at [1096, 471] on div "Enjoy the luxury of gourmet ice cream at home without breaking the bank, making…" at bounding box center [1146, 489] width 170 height 52
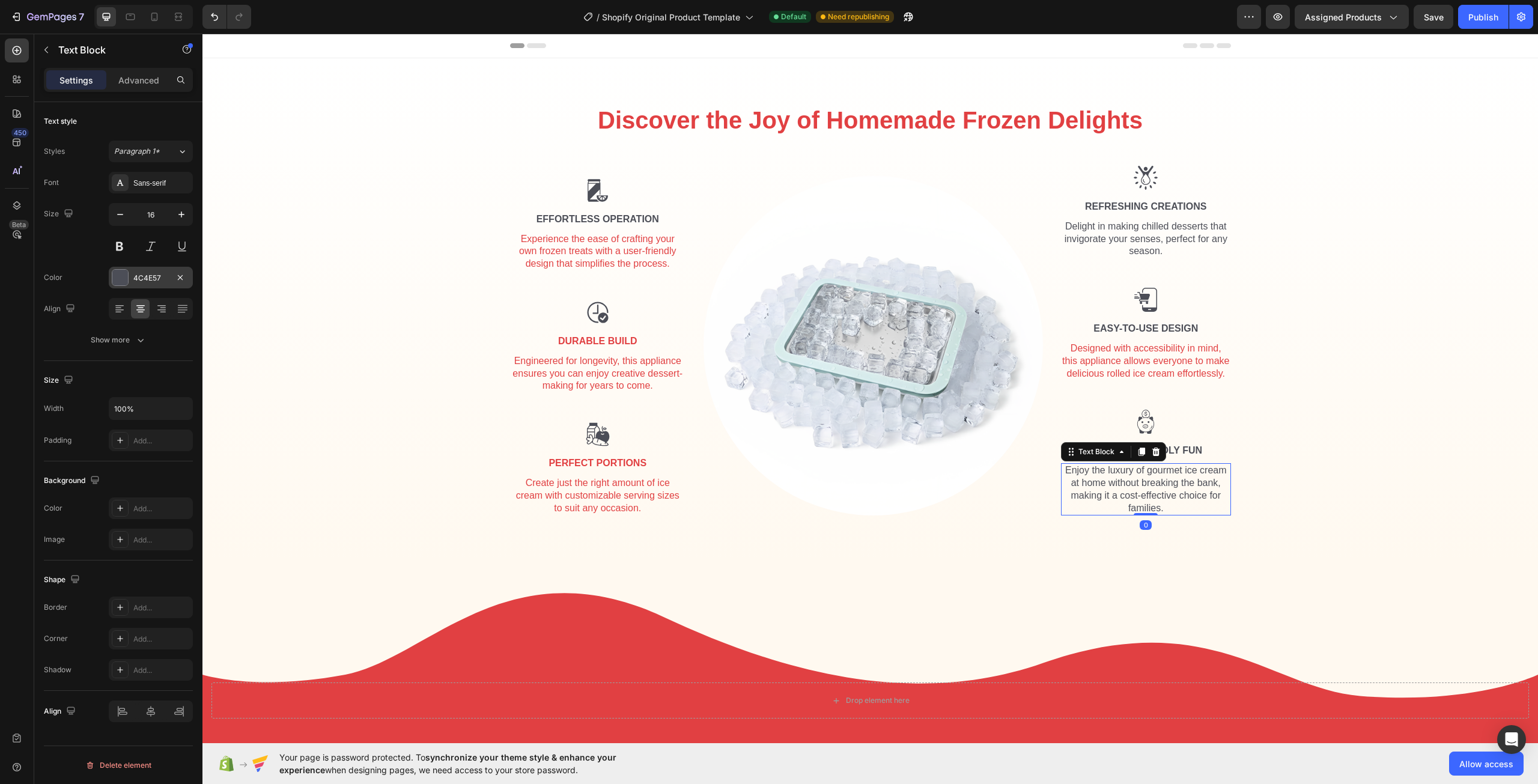
click at [160, 285] on div "4C4E57" at bounding box center [151, 278] width 84 height 22
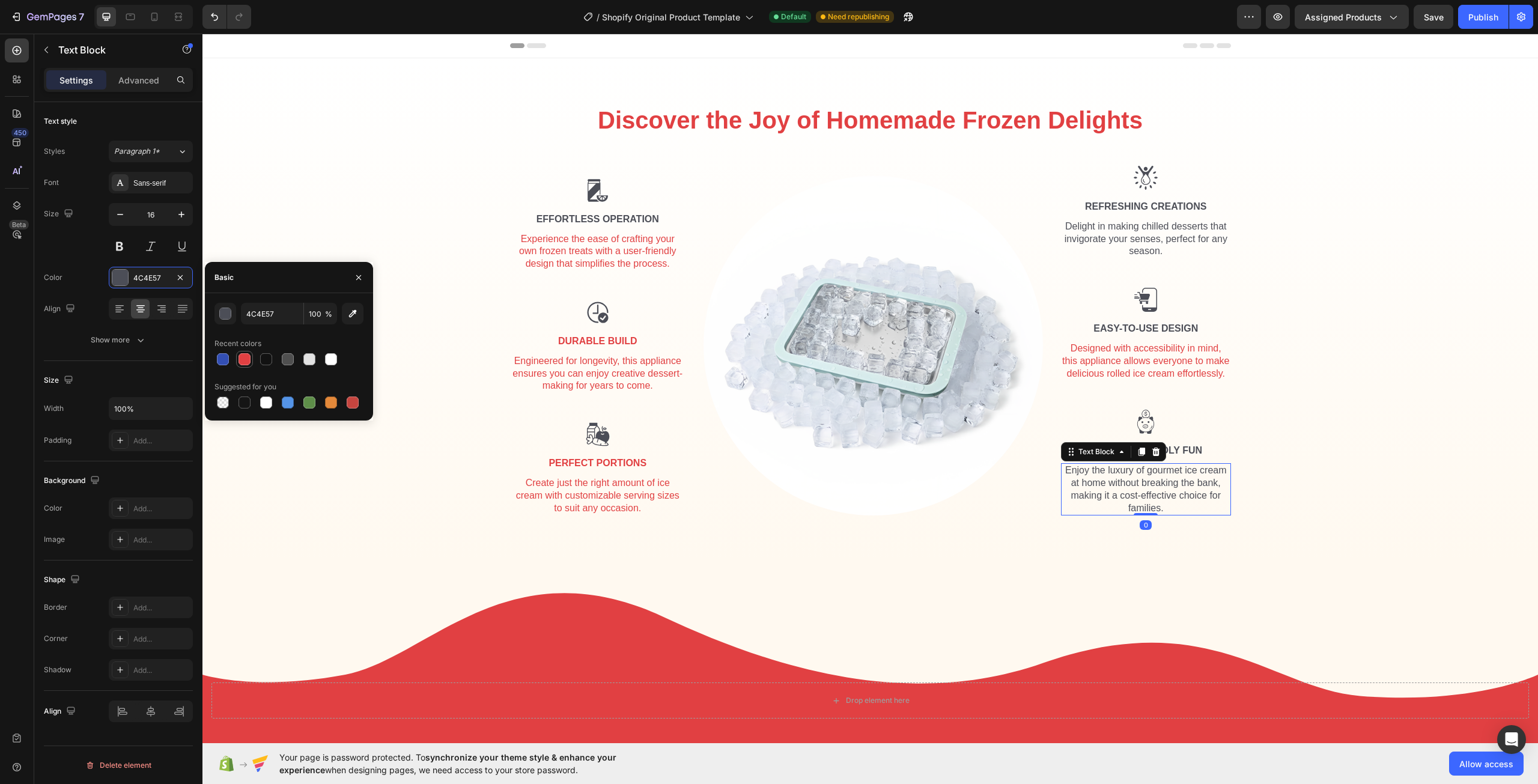
click at [247, 362] on div at bounding box center [244, 359] width 12 height 12
type input "E14042"
click at [1132, 241] on div "Delight in making chilled desserts that invigorate your senses, perfect for any…" at bounding box center [1146, 239] width 170 height 40
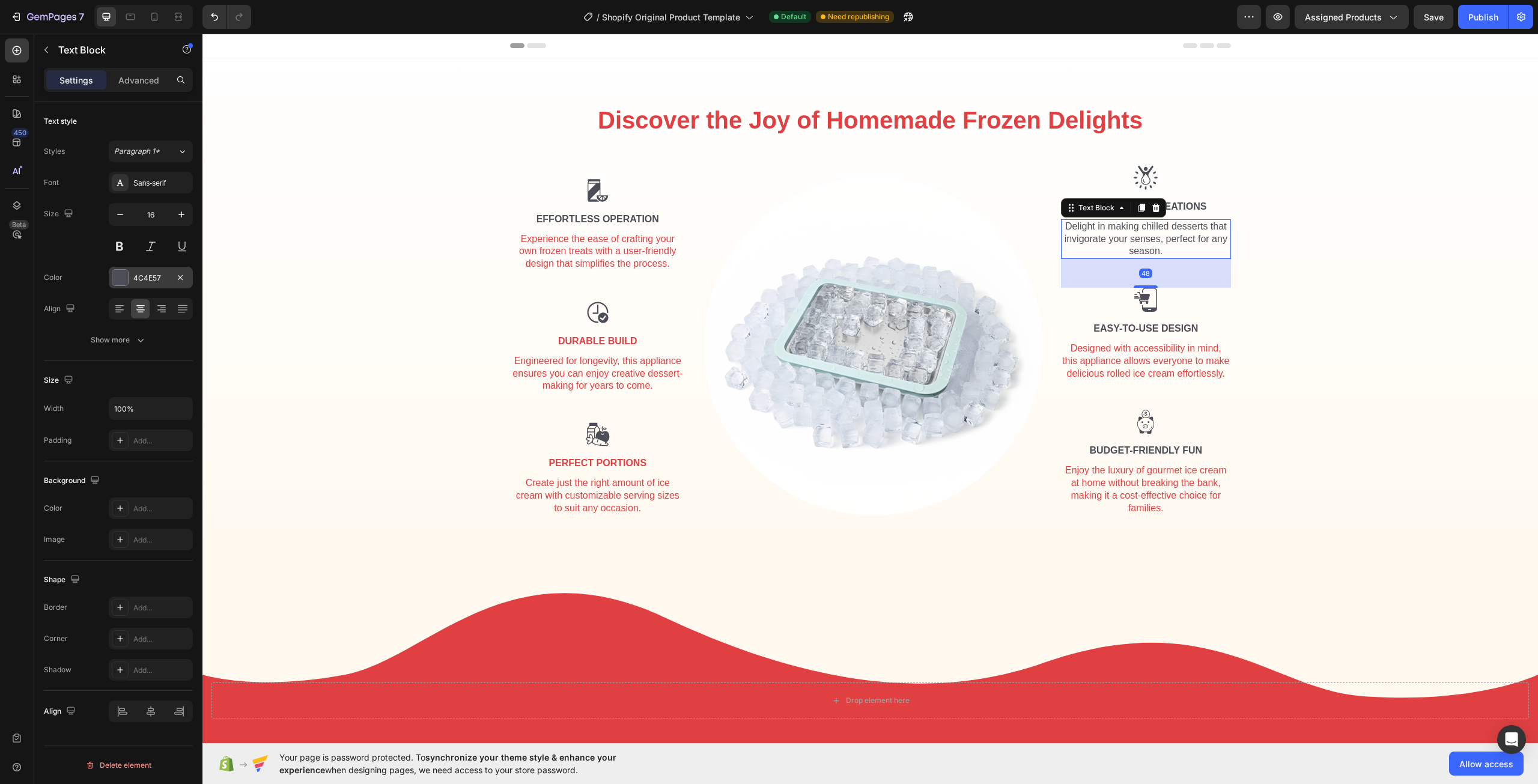
click at [153, 280] on div "4C4E57" at bounding box center [150, 278] width 35 height 11
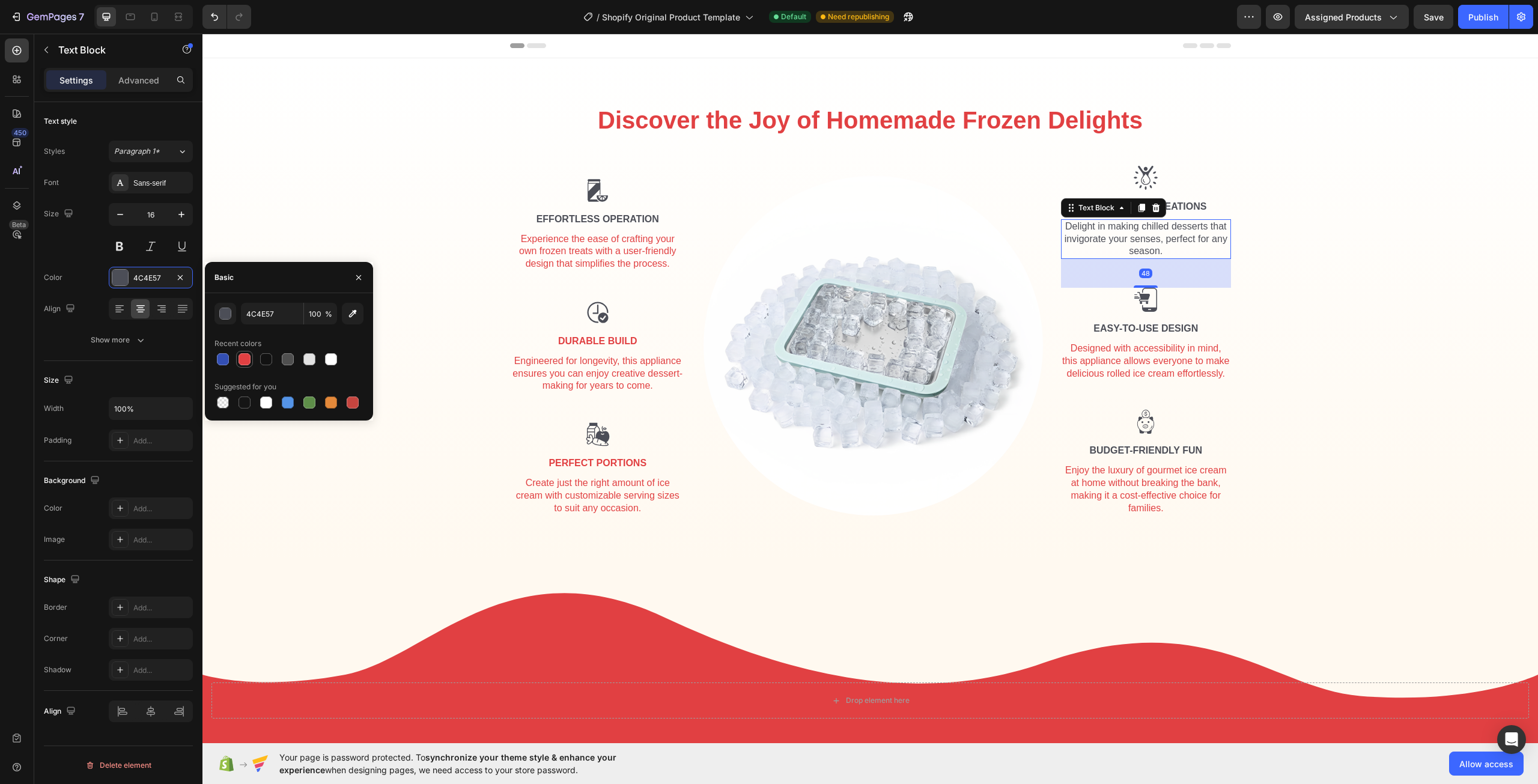
click at [244, 362] on div at bounding box center [244, 359] width 12 height 12
type input "E14042"
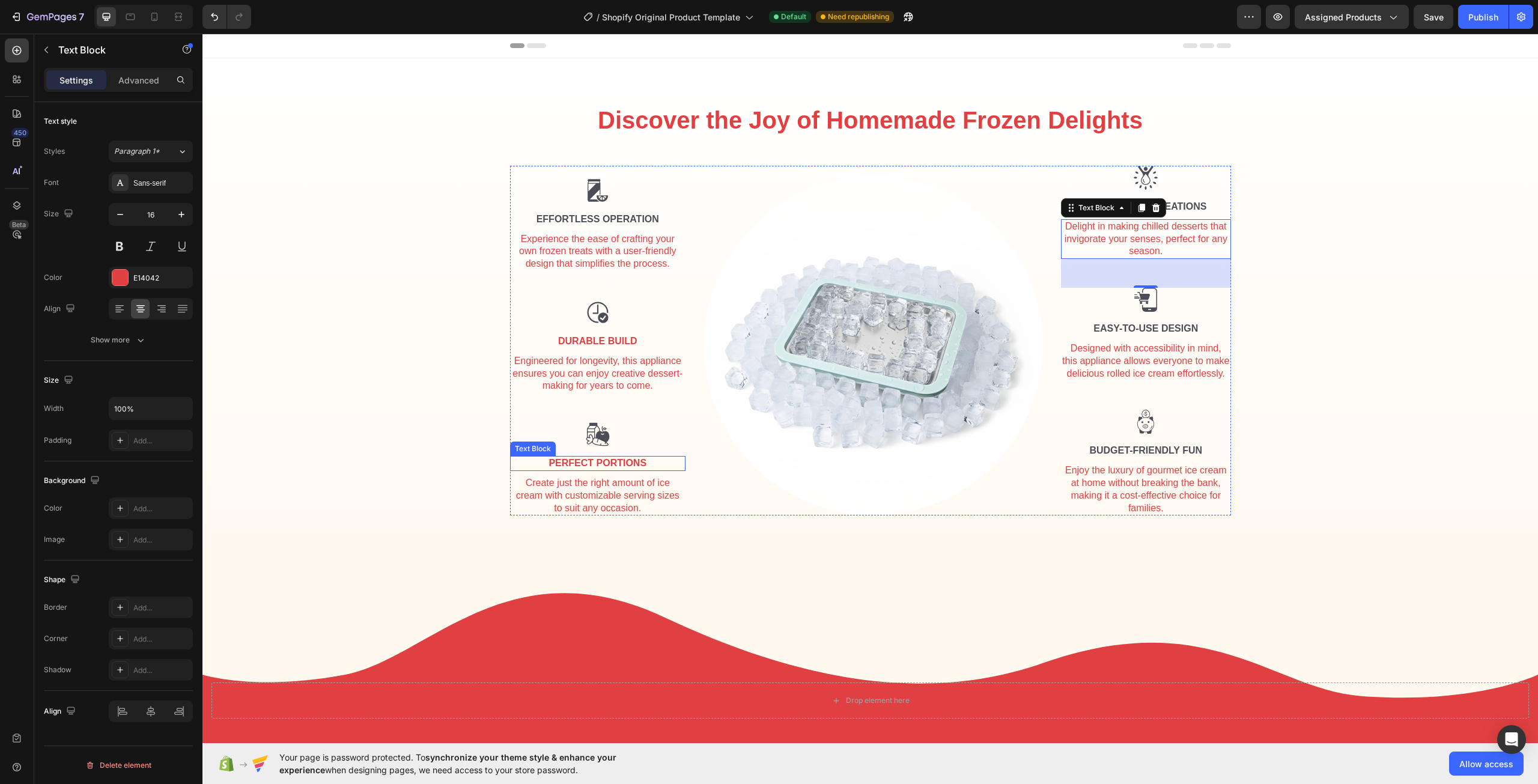
click at [606, 464] on div "Perfect Portions" at bounding box center [598, 463] width 176 height 15
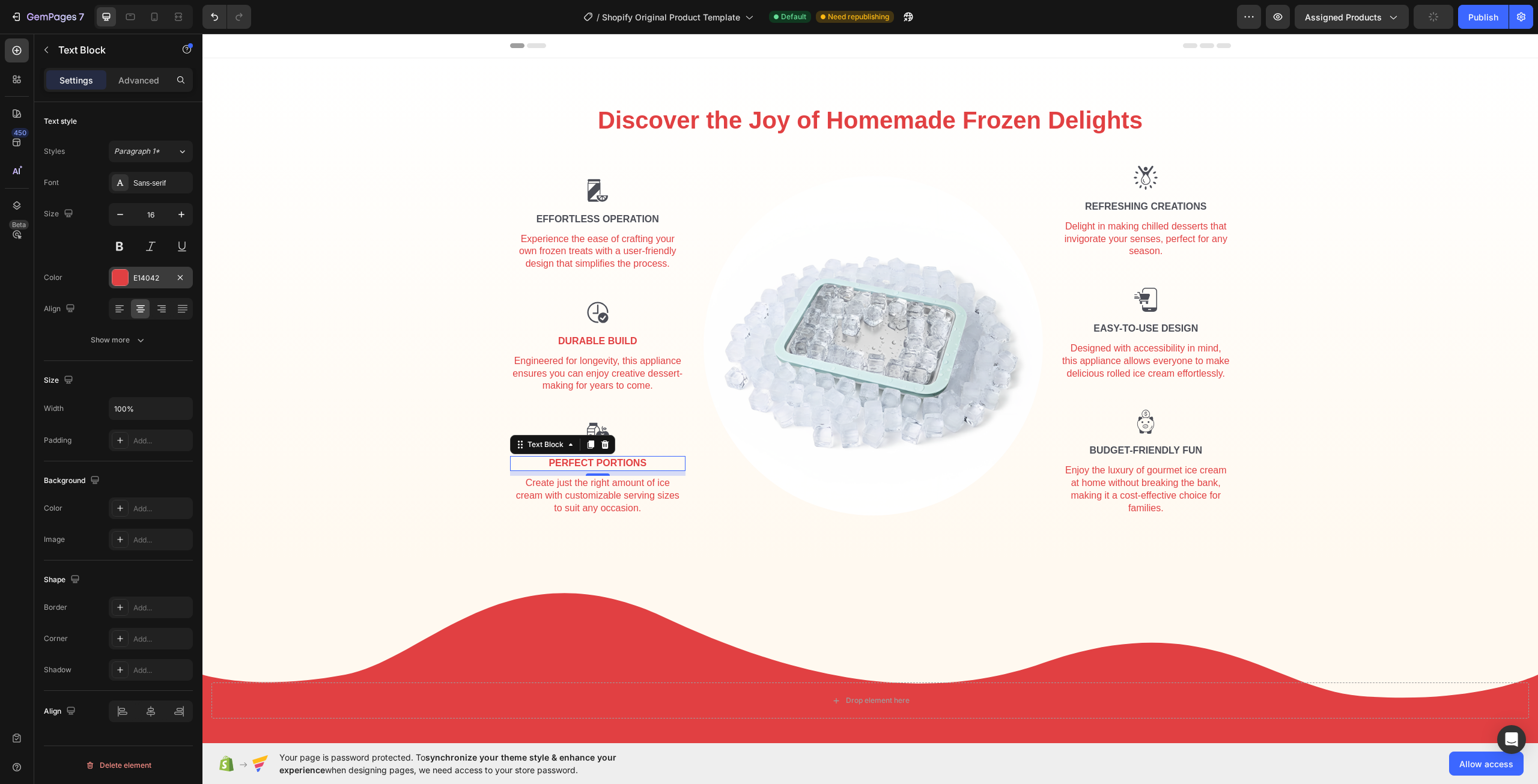
click at [146, 273] on div "E14042" at bounding box center [150, 278] width 35 height 11
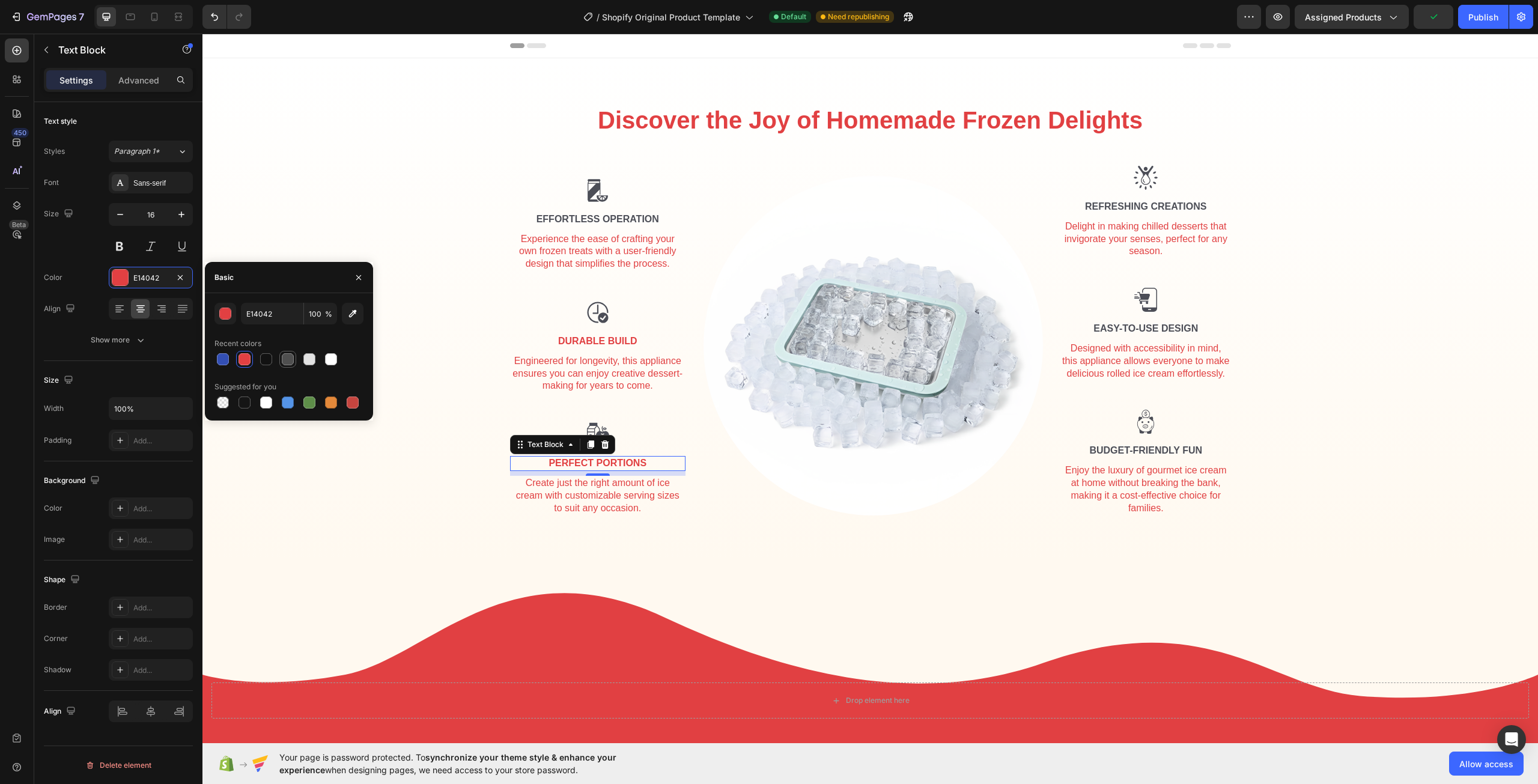
click at [287, 359] on div at bounding box center [288, 359] width 12 height 12
type input "4F4F4F"
click at [586, 342] on div "Durable Build" at bounding box center [598, 341] width 176 height 15
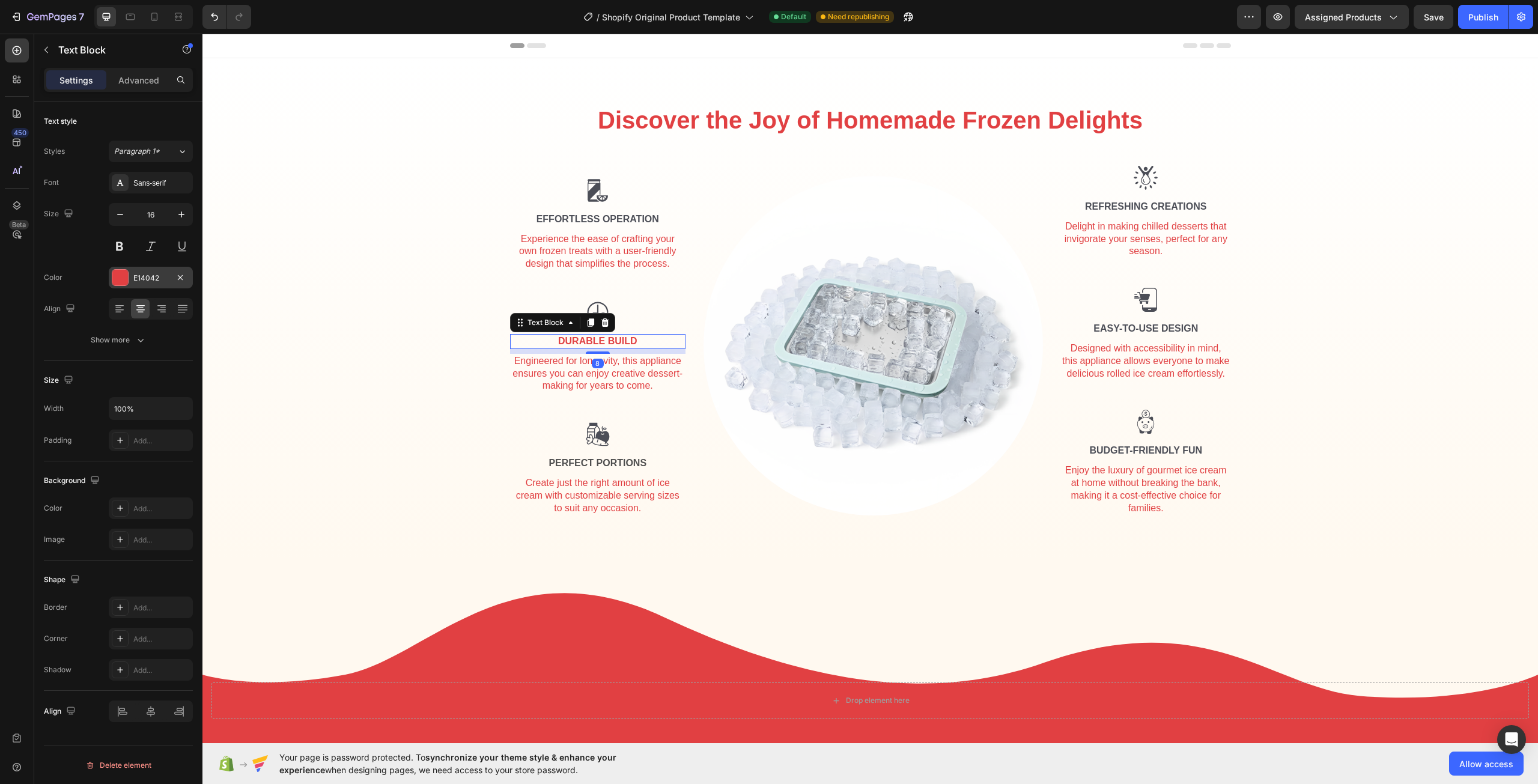
click at [150, 278] on div "E14042" at bounding box center [150, 278] width 35 height 11
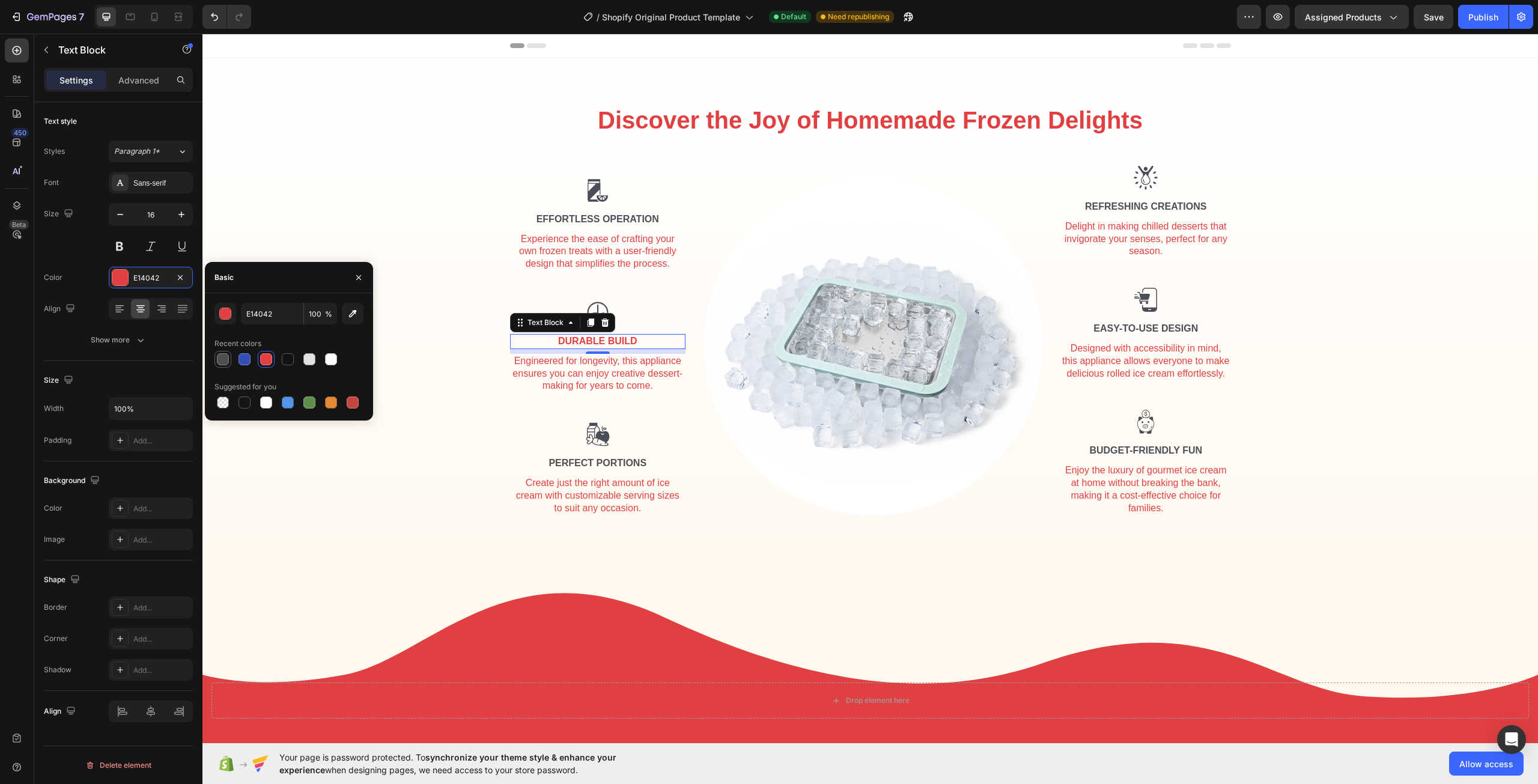
click at [217, 359] on div at bounding box center [223, 359] width 12 height 12
type input "4F4F4F"
click at [315, 525] on div "Discover the Joy of Homemade Frozen Delights Heading Row Image Effortless Opera…" at bounding box center [869, 314] width 1317 height 422
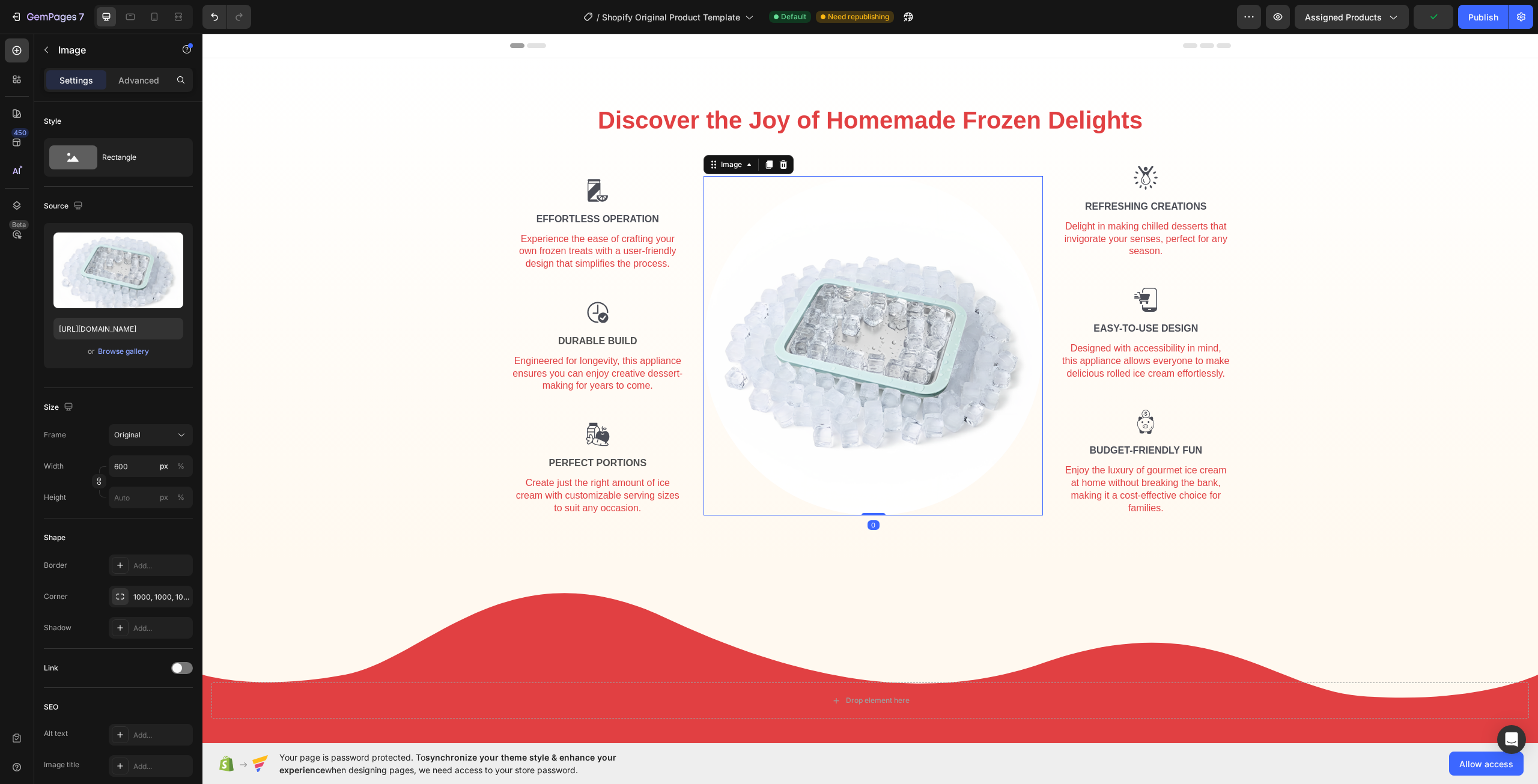
click at [929, 356] on img at bounding box center [872, 345] width 339 height 339
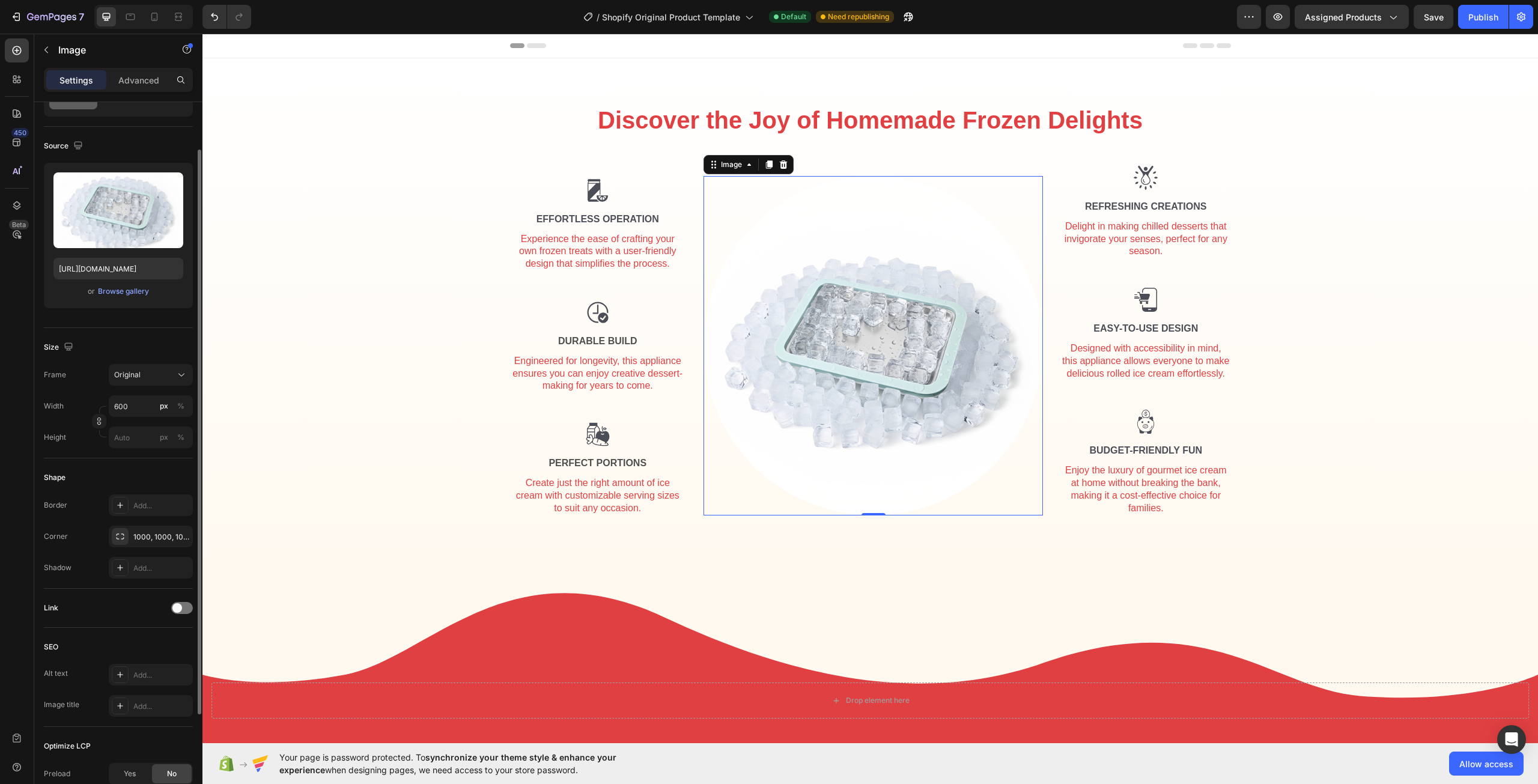
scroll to position [120, 0]
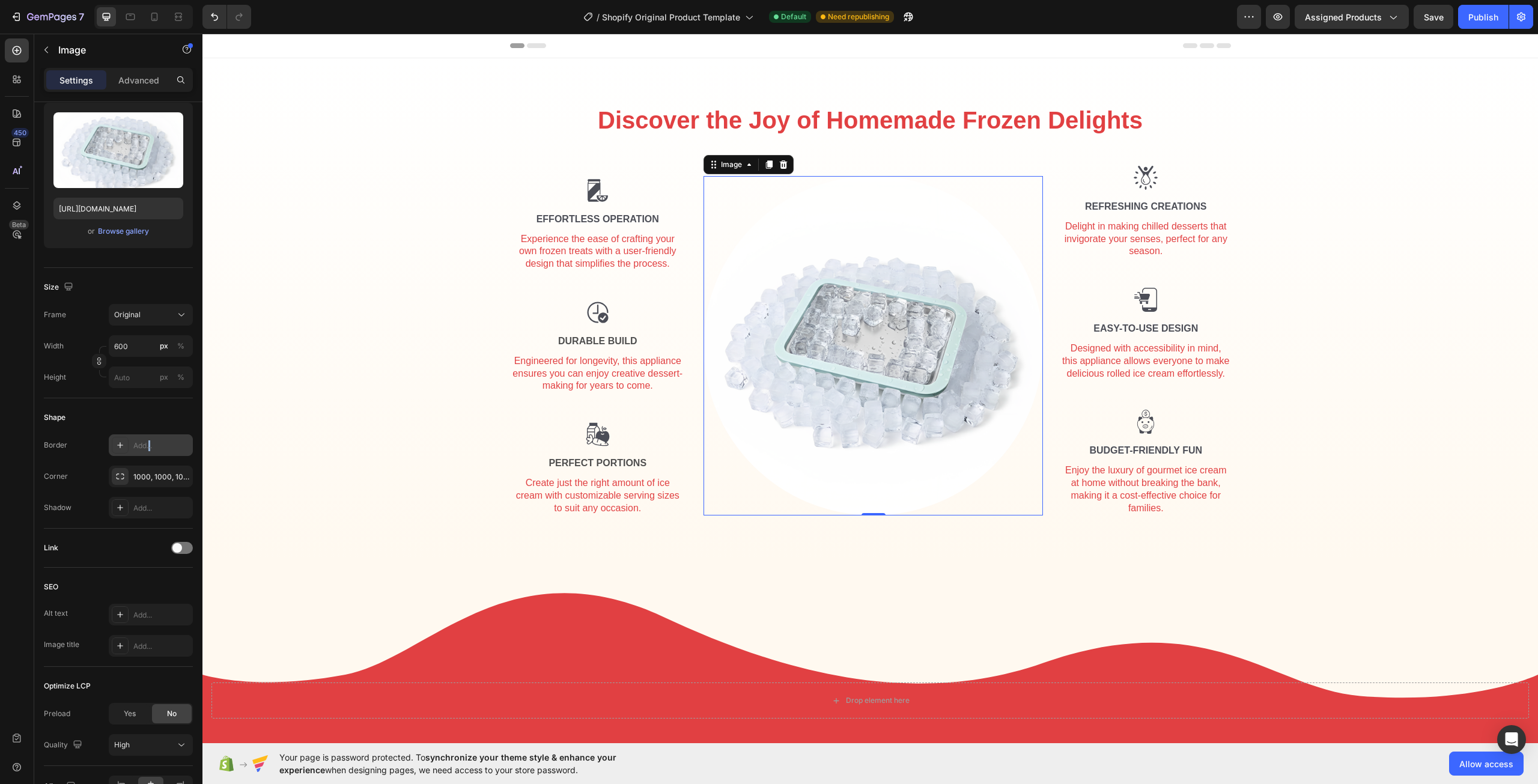
drag, startPoint x: 151, startPoint y: 444, endPoint x: 150, endPoint y: 438, distance: 6.3
click at [150, 441] on div "Add..." at bounding box center [161, 445] width 56 height 11
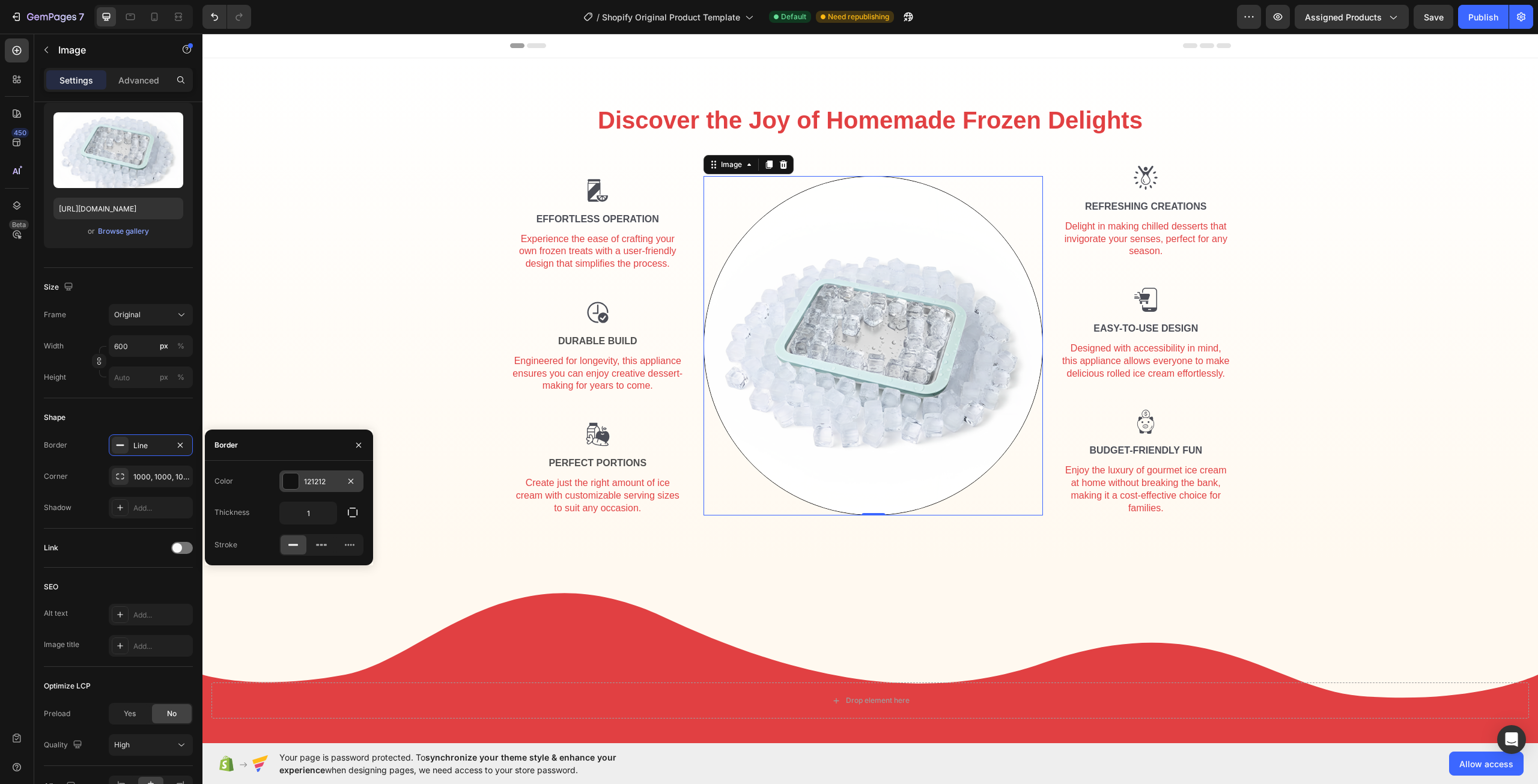
click at [312, 484] on div "121212" at bounding box center [321, 481] width 35 height 11
click at [267, 524] on div at bounding box center [266, 527] width 12 height 12
type input "E14042"
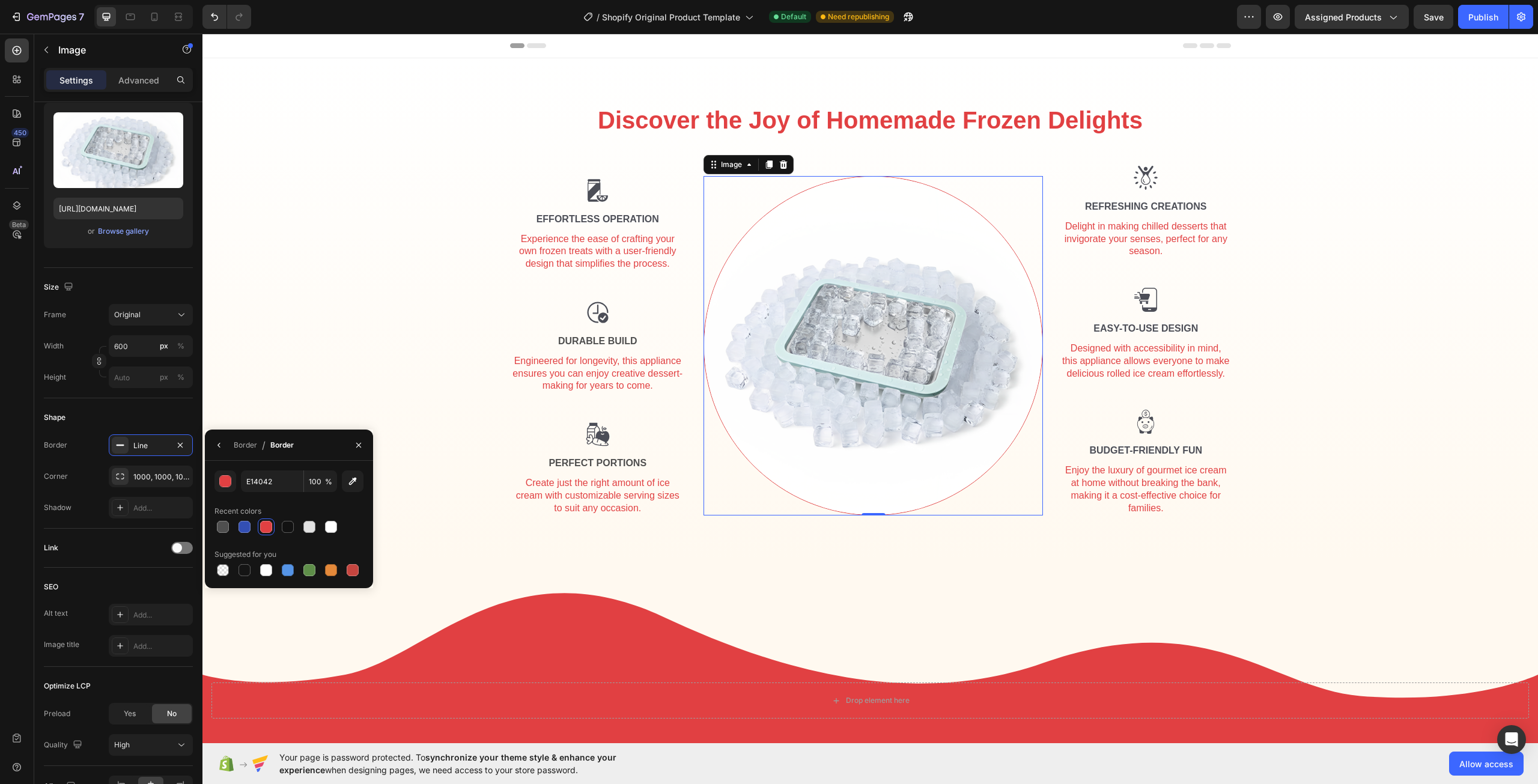
click at [326, 485] on span "%" at bounding box center [328, 481] width 7 height 11
click at [317, 487] on input "100" at bounding box center [320, 481] width 33 height 22
type input "100"
click at [244, 448] on div "Border" at bounding box center [245, 445] width 23 height 11
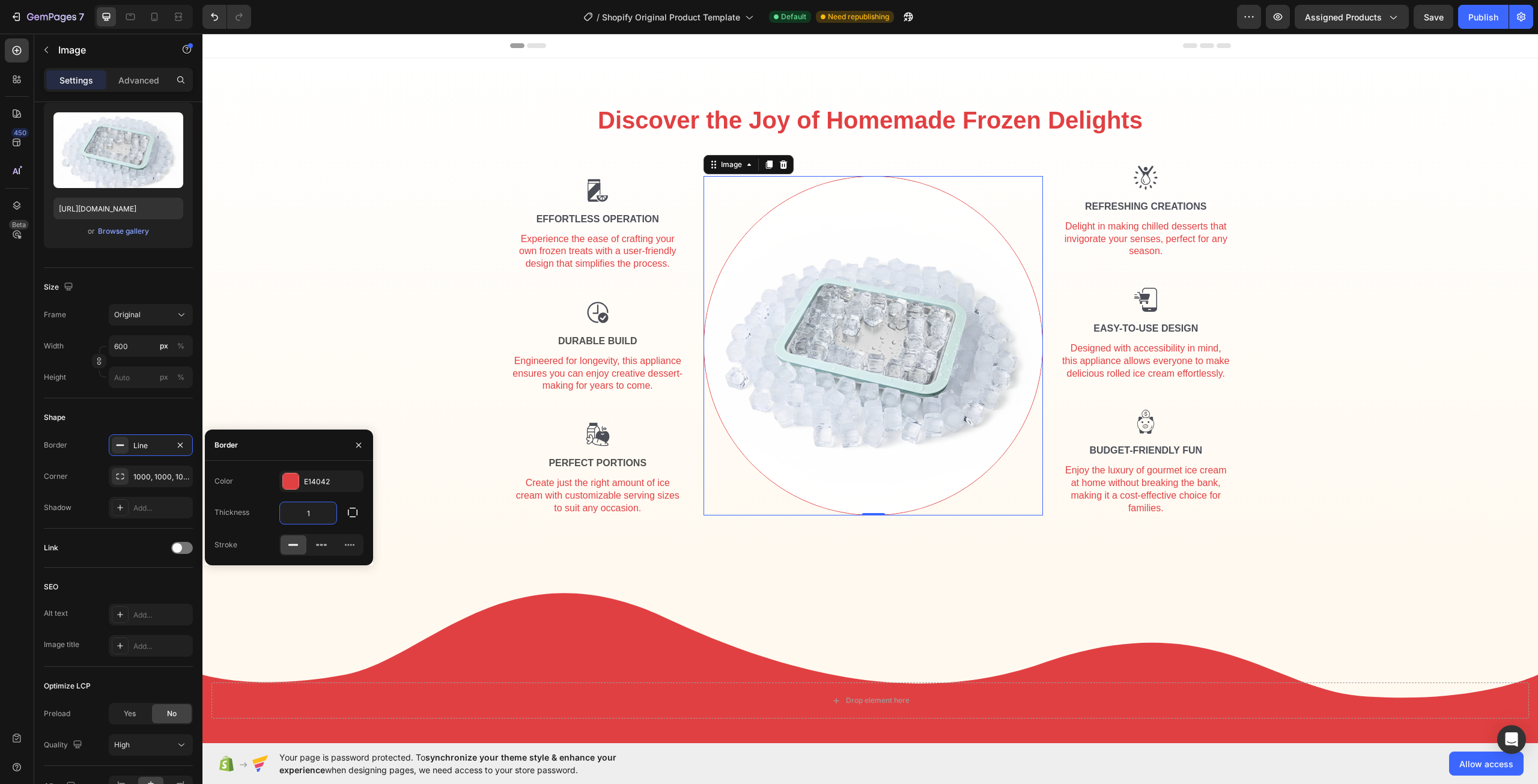
click at [314, 515] on input "1" at bounding box center [308, 513] width 56 height 22
type input "5"
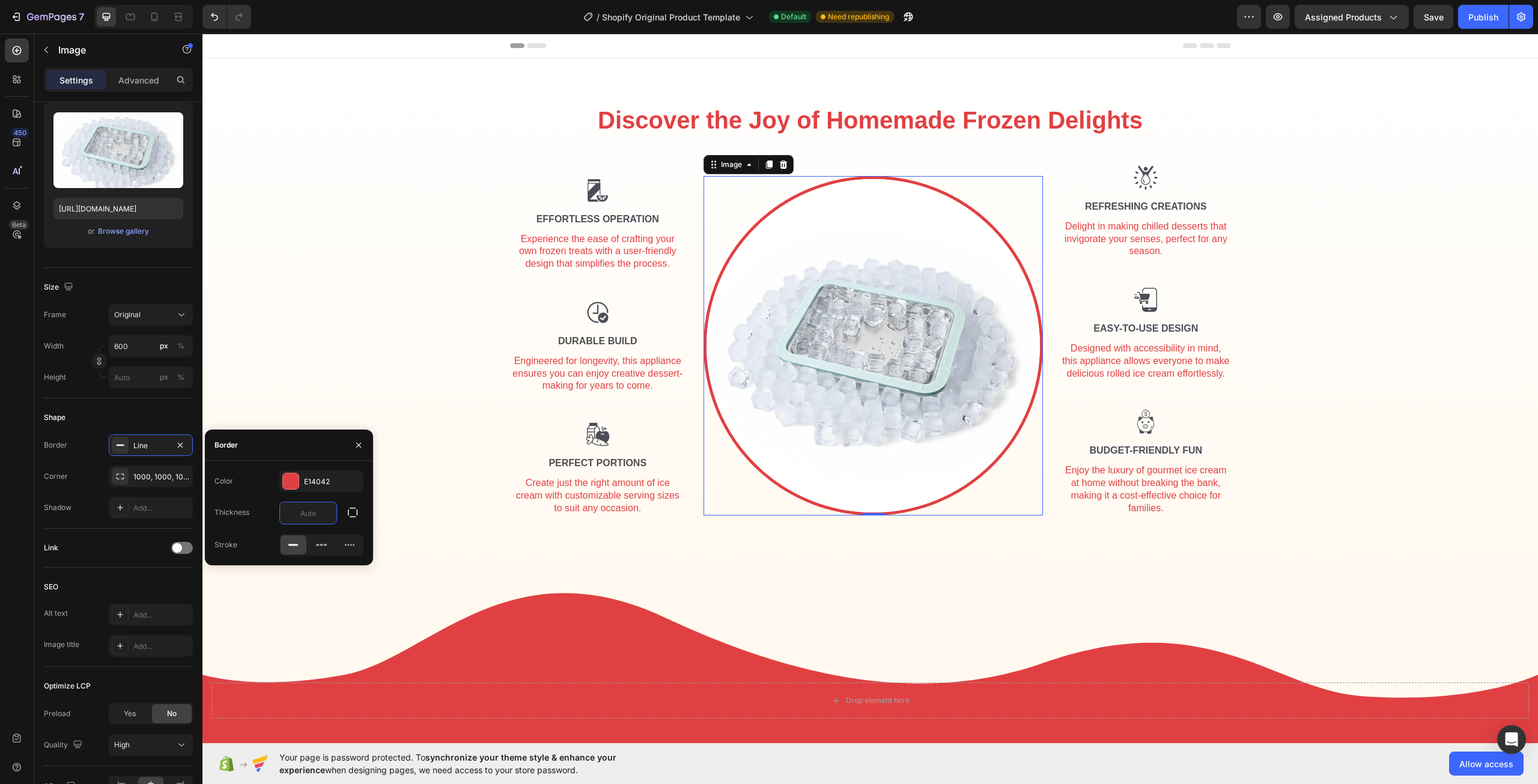
type input "6"
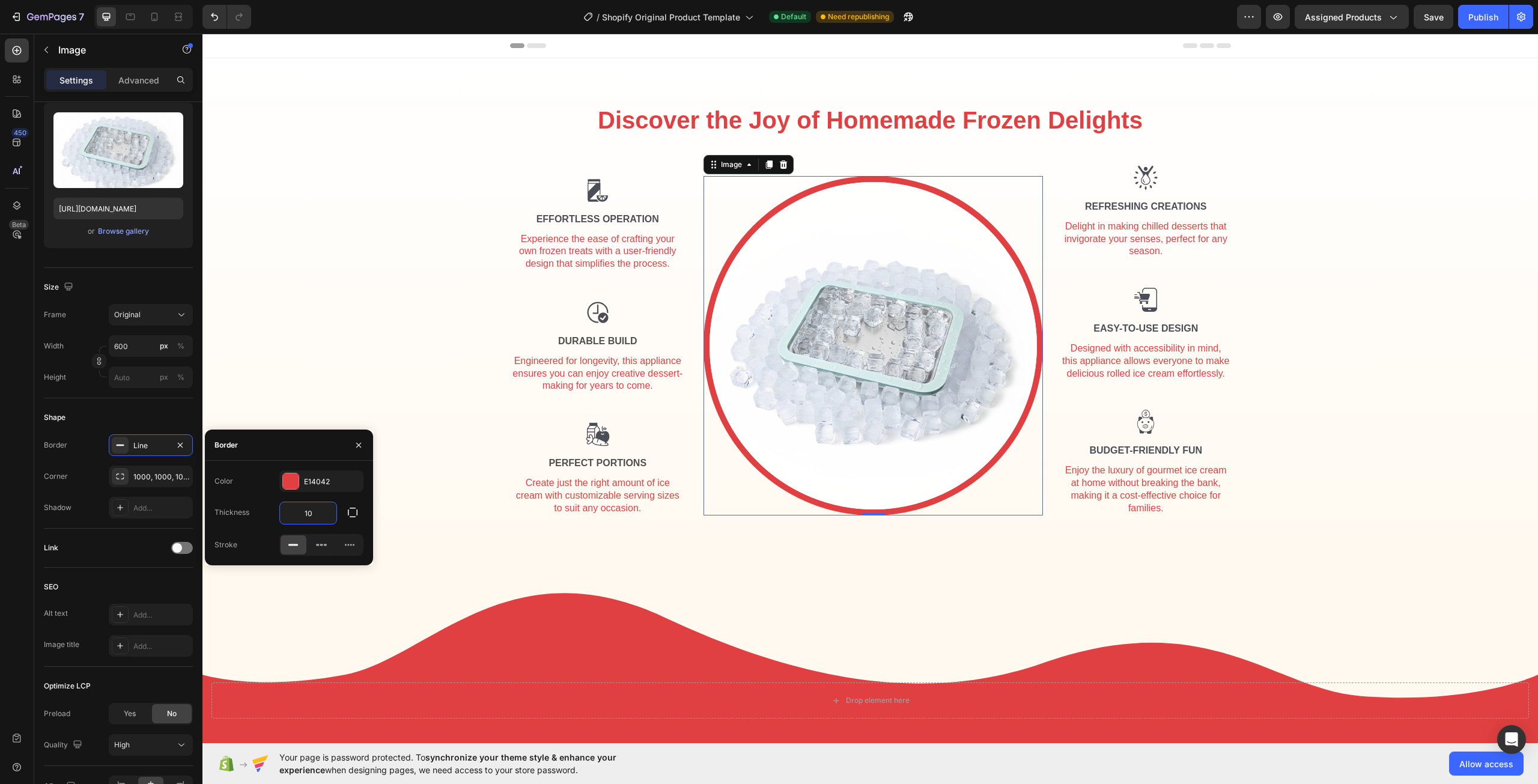
type input "1"
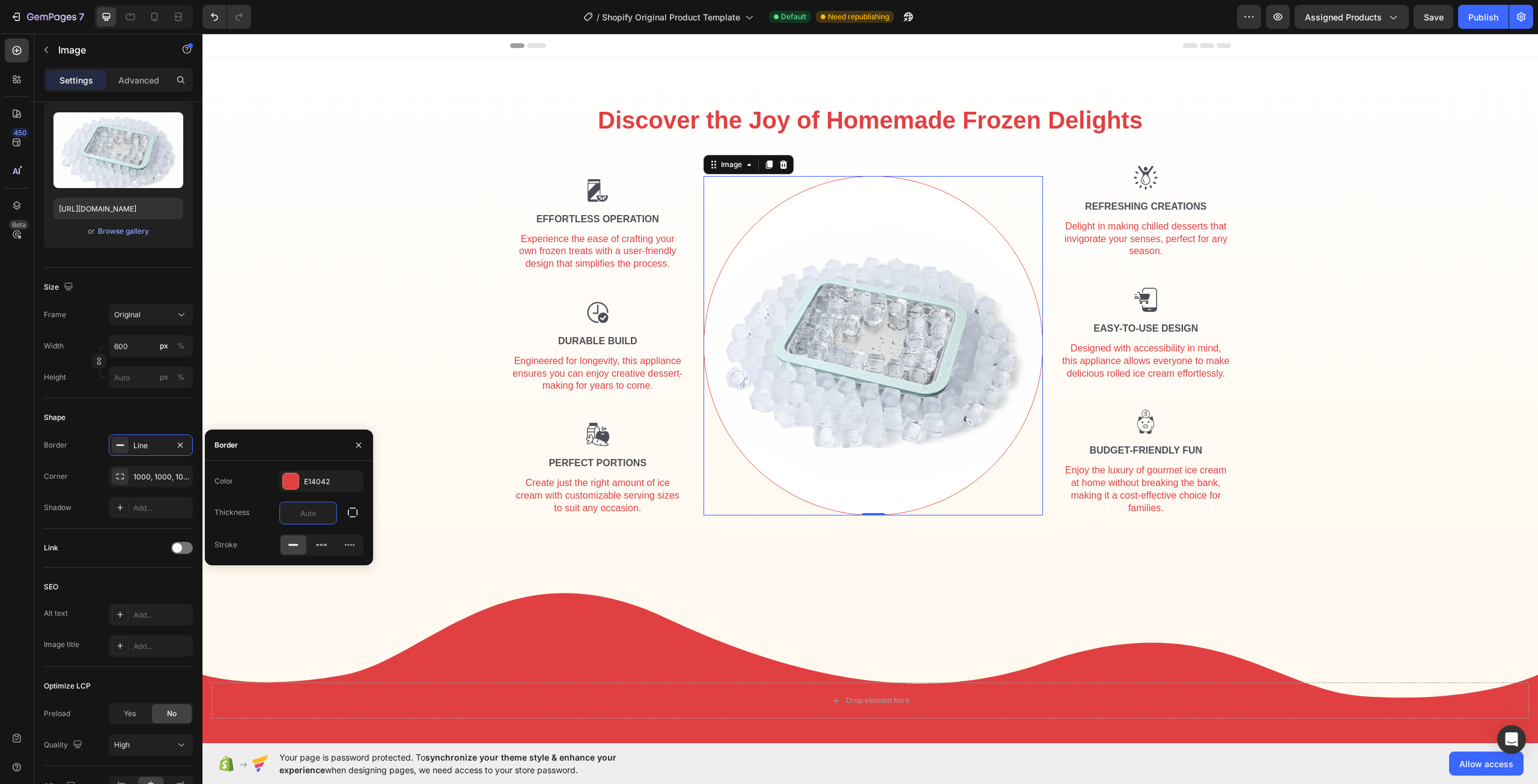
type input "1"
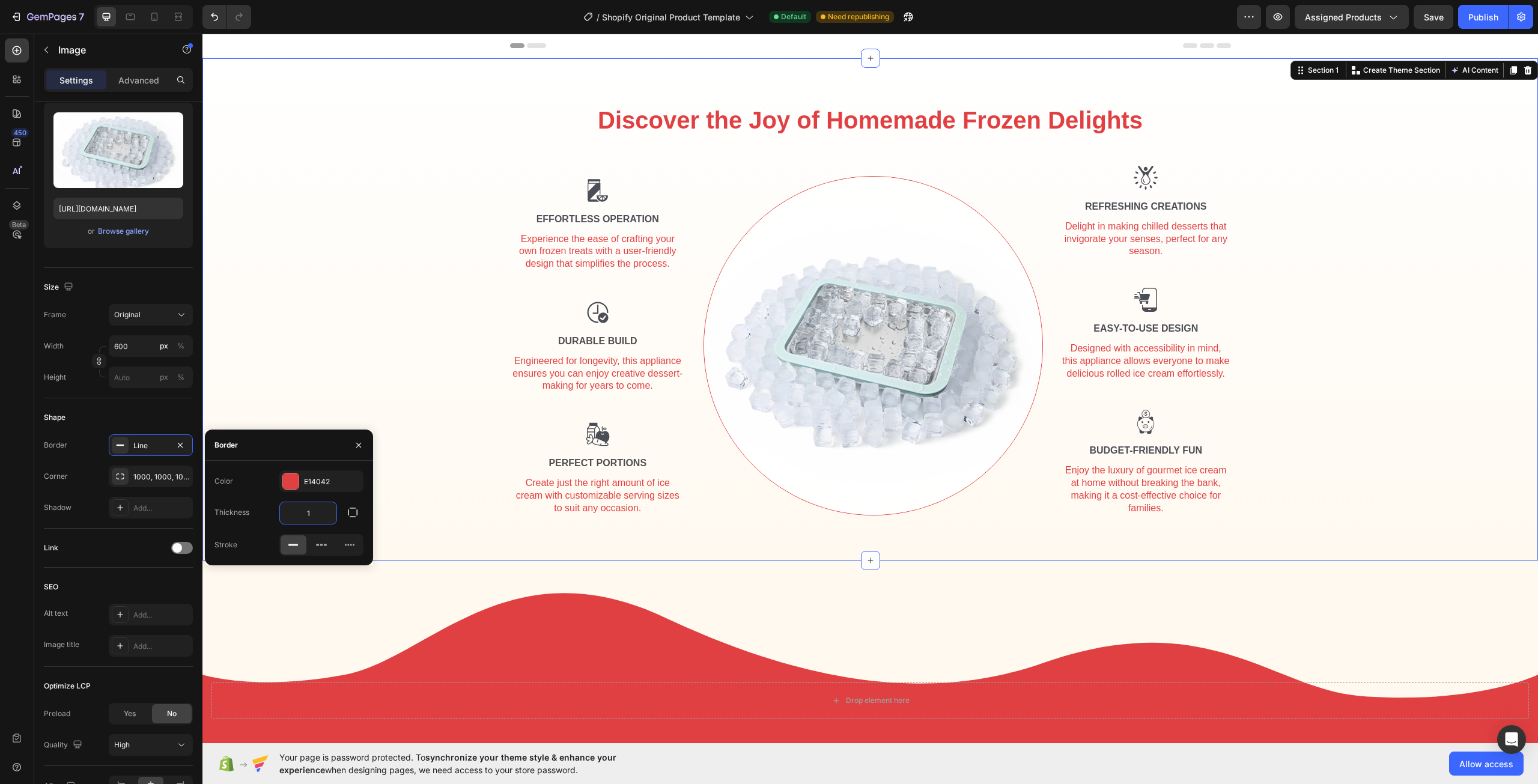
click at [414, 318] on div "Discover the Joy of Homemade Frozen Delights Heading Row Image Effortless Opera…" at bounding box center [869, 314] width 1317 height 422
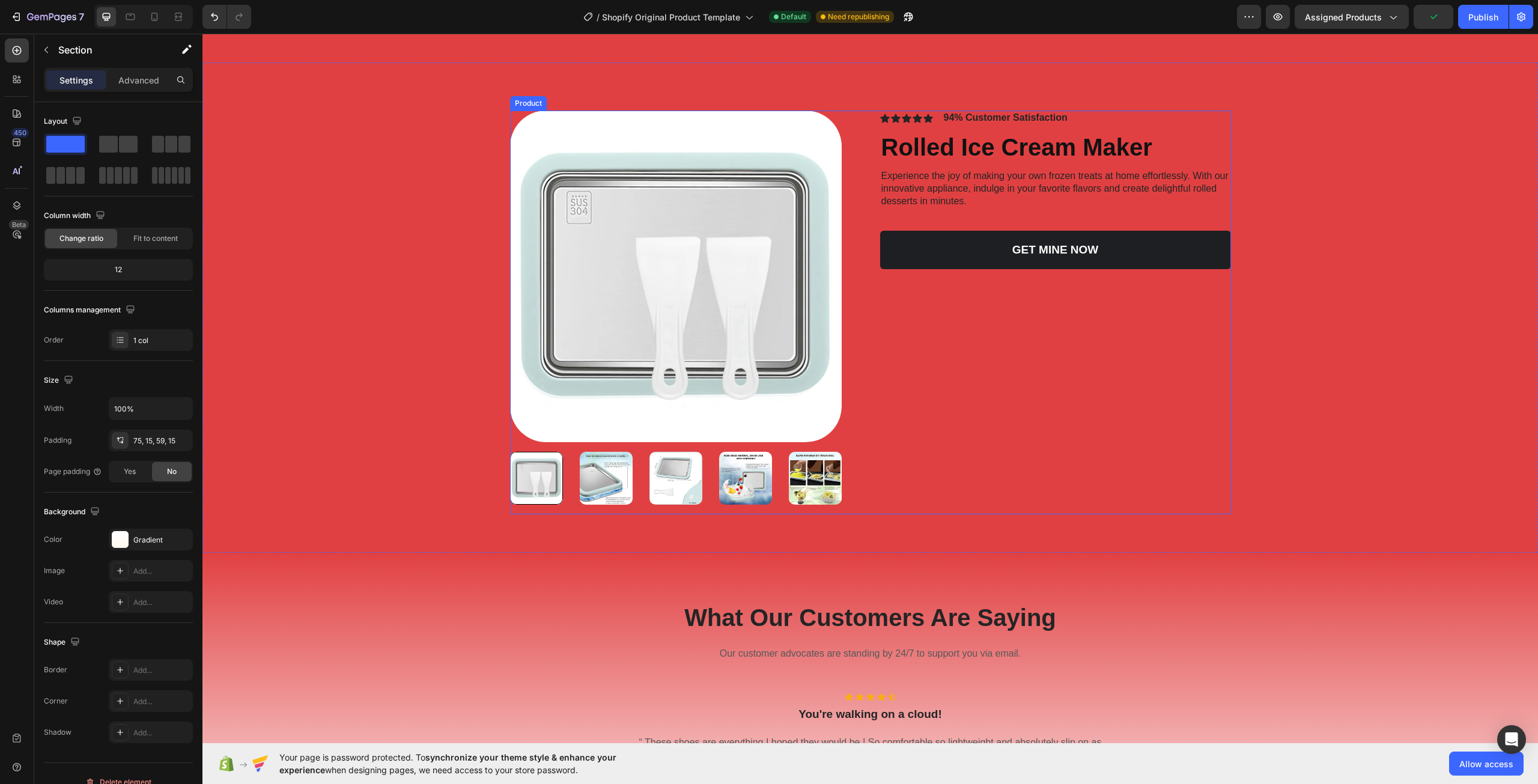
scroll to position [721, 0]
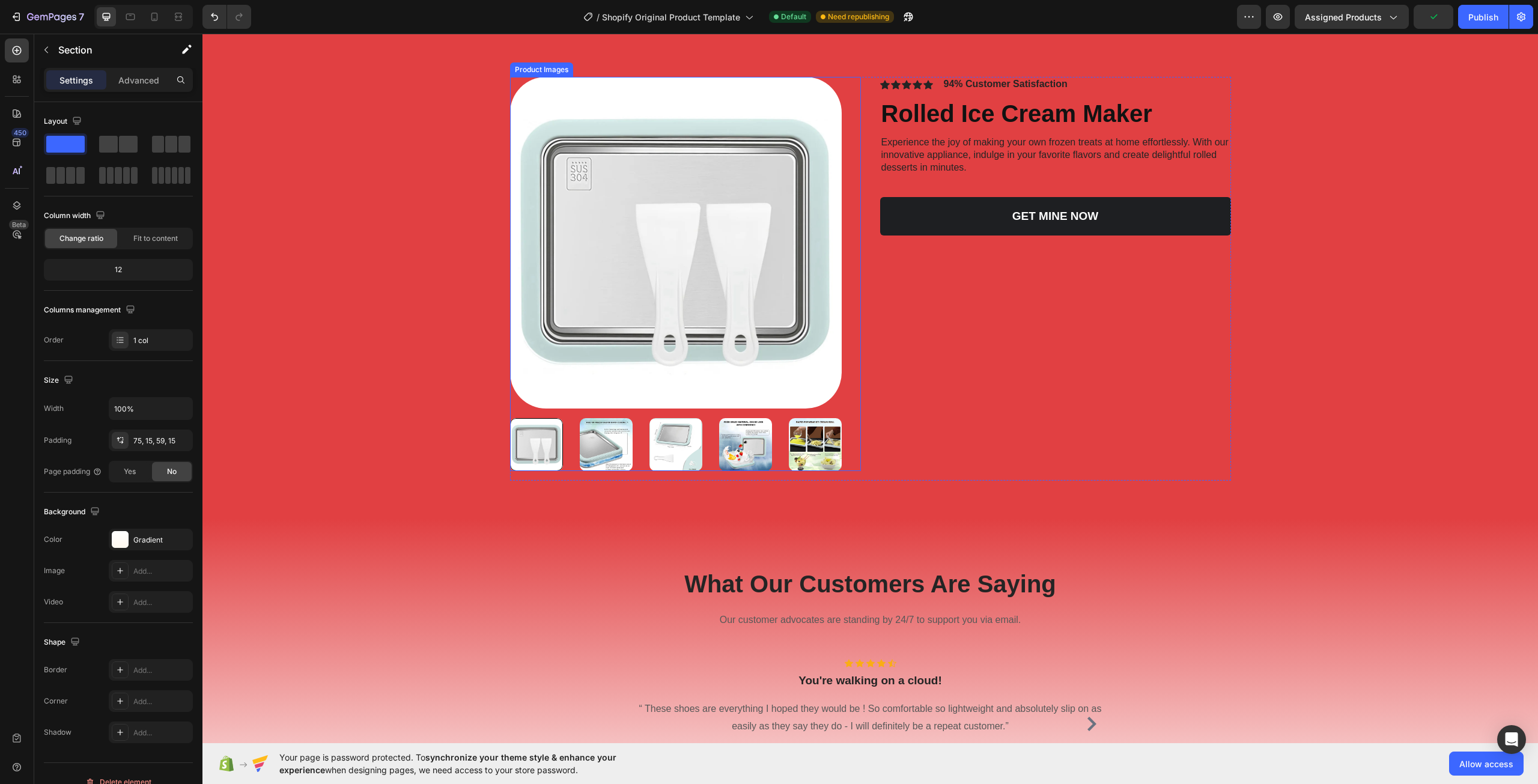
click at [732, 291] on img at bounding box center [676, 243] width 332 height 332
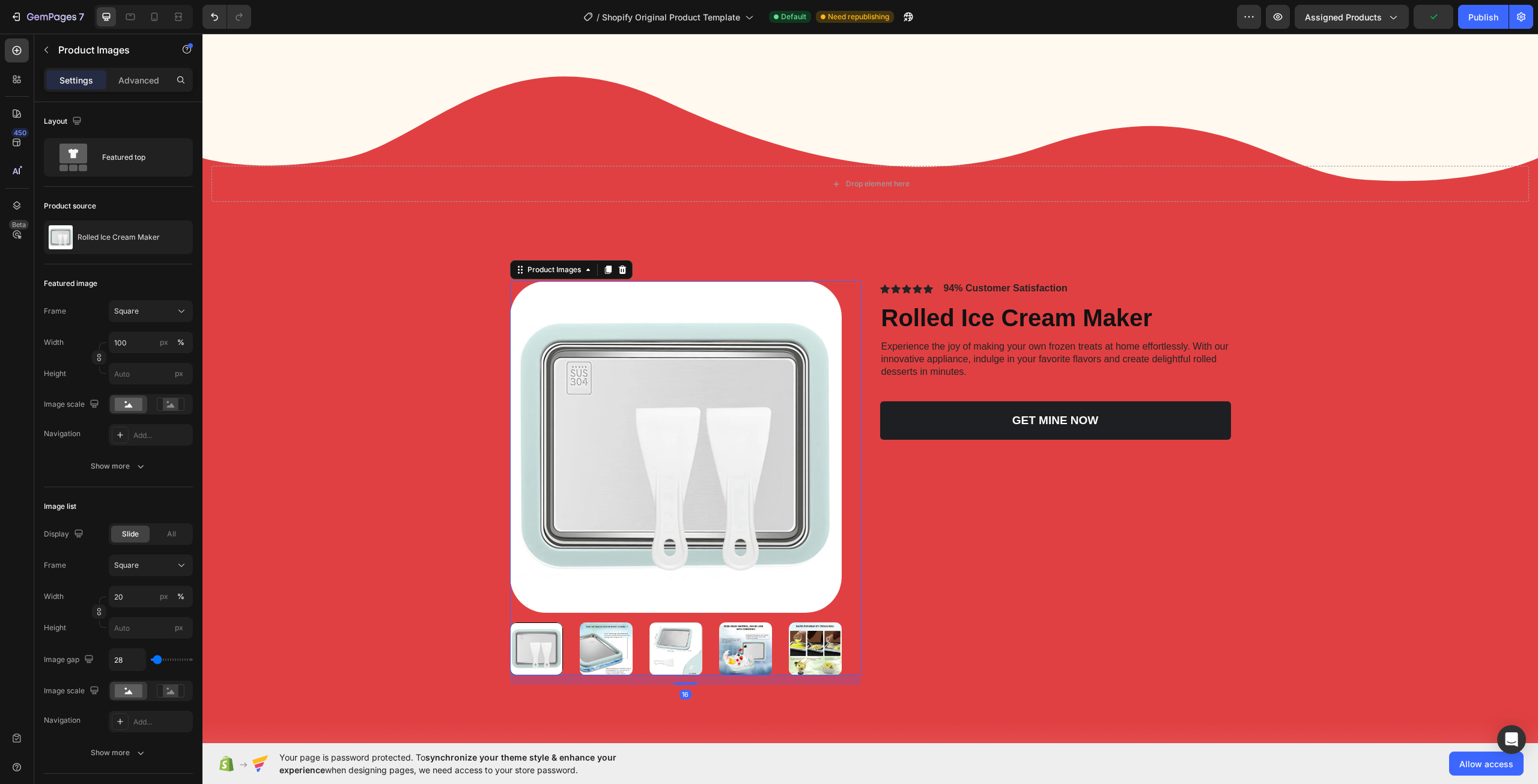
scroll to position [481, 0]
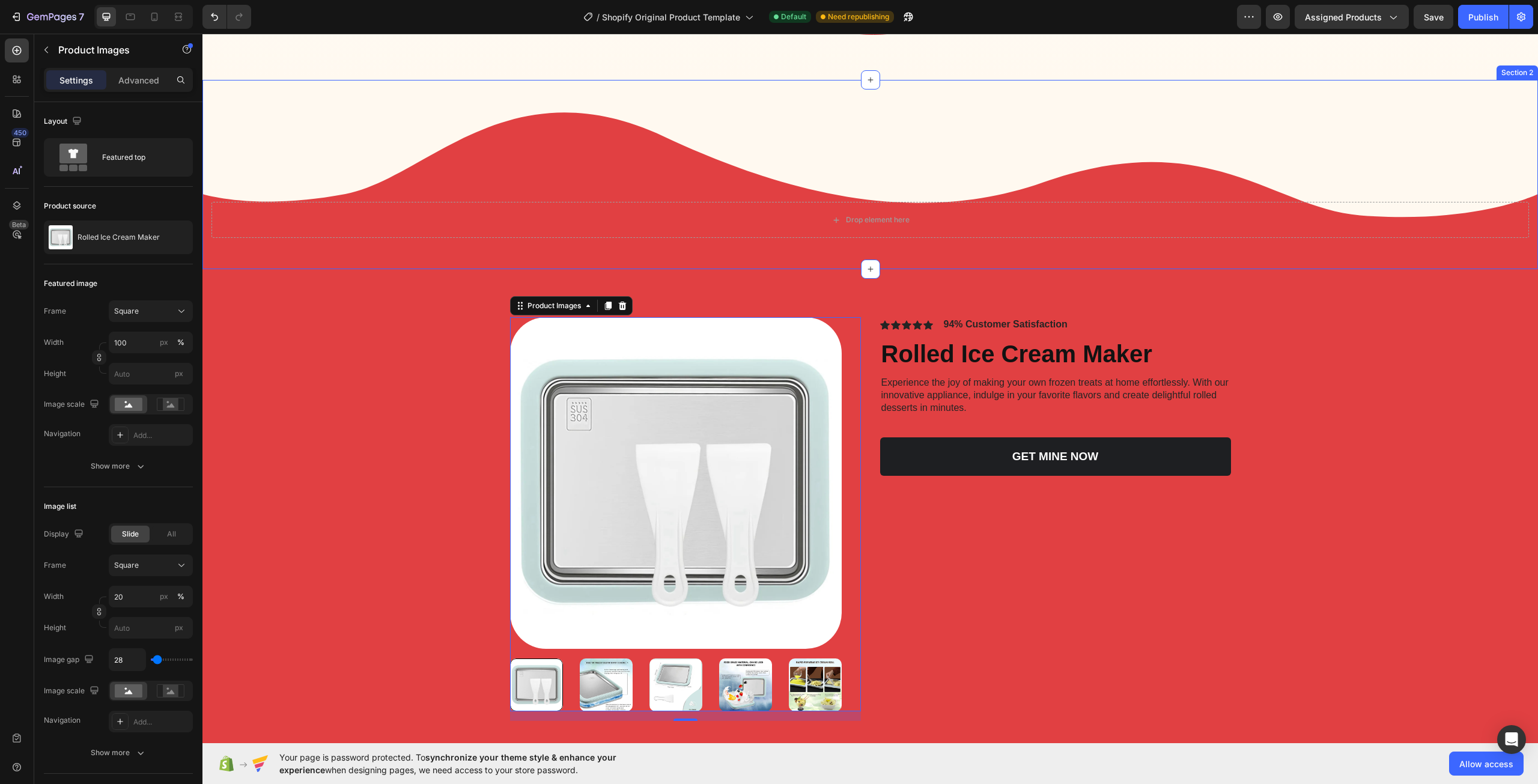
click at [282, 86] on div "Drop element here Section 2" at bounding box center [869, 174] width 1335 height 189
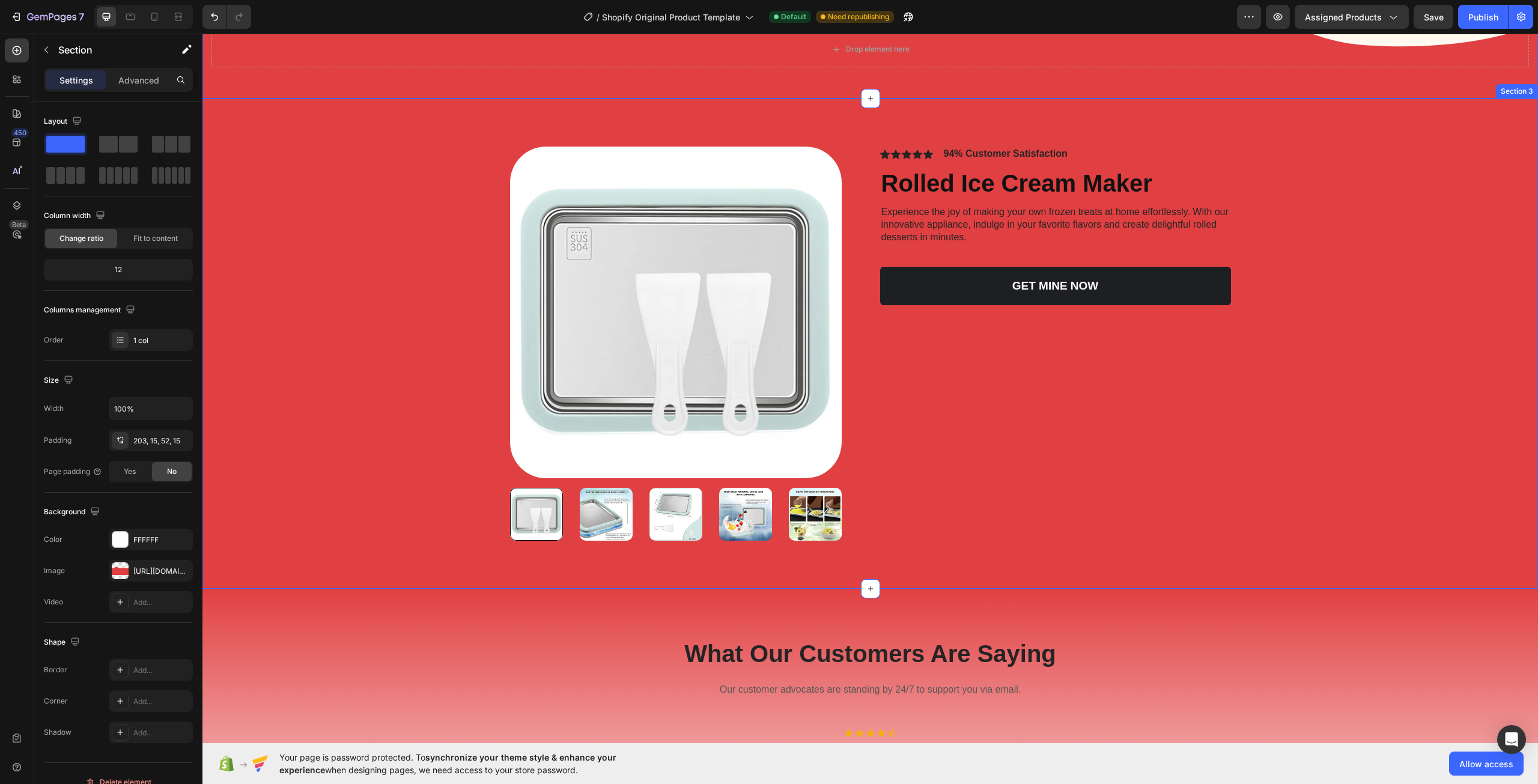
scroll to position [661, 0]
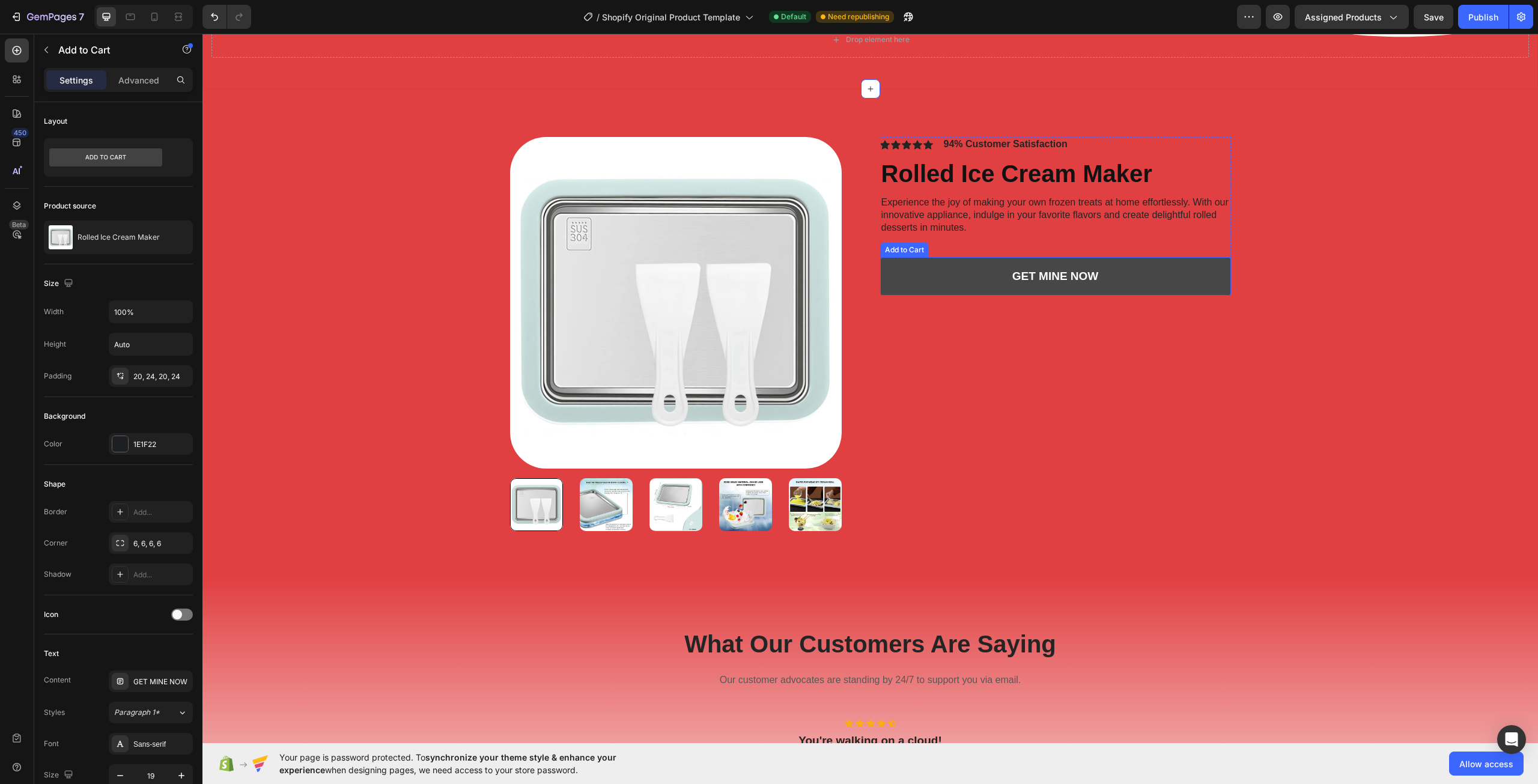
click at [1099, 285] on button "GET MINE NOW" at bounding box center [1055, 276] width 351 height 39
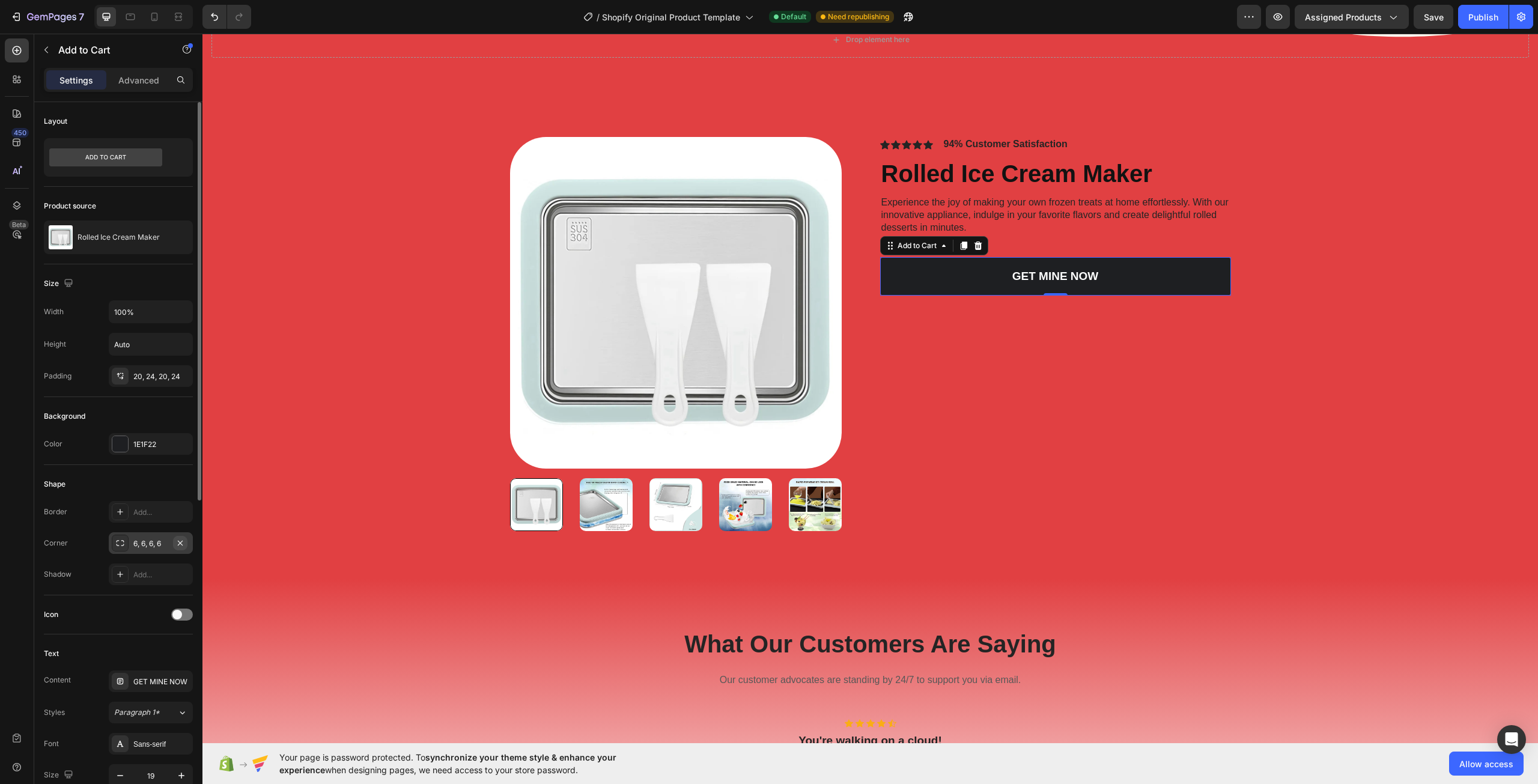
click at [179, 543] on icon "button" at bounding box center [180, 543] width 10 height 10
click at [157, 539] on div "Add..." at bounding box center [161, 543] width 56 height 11
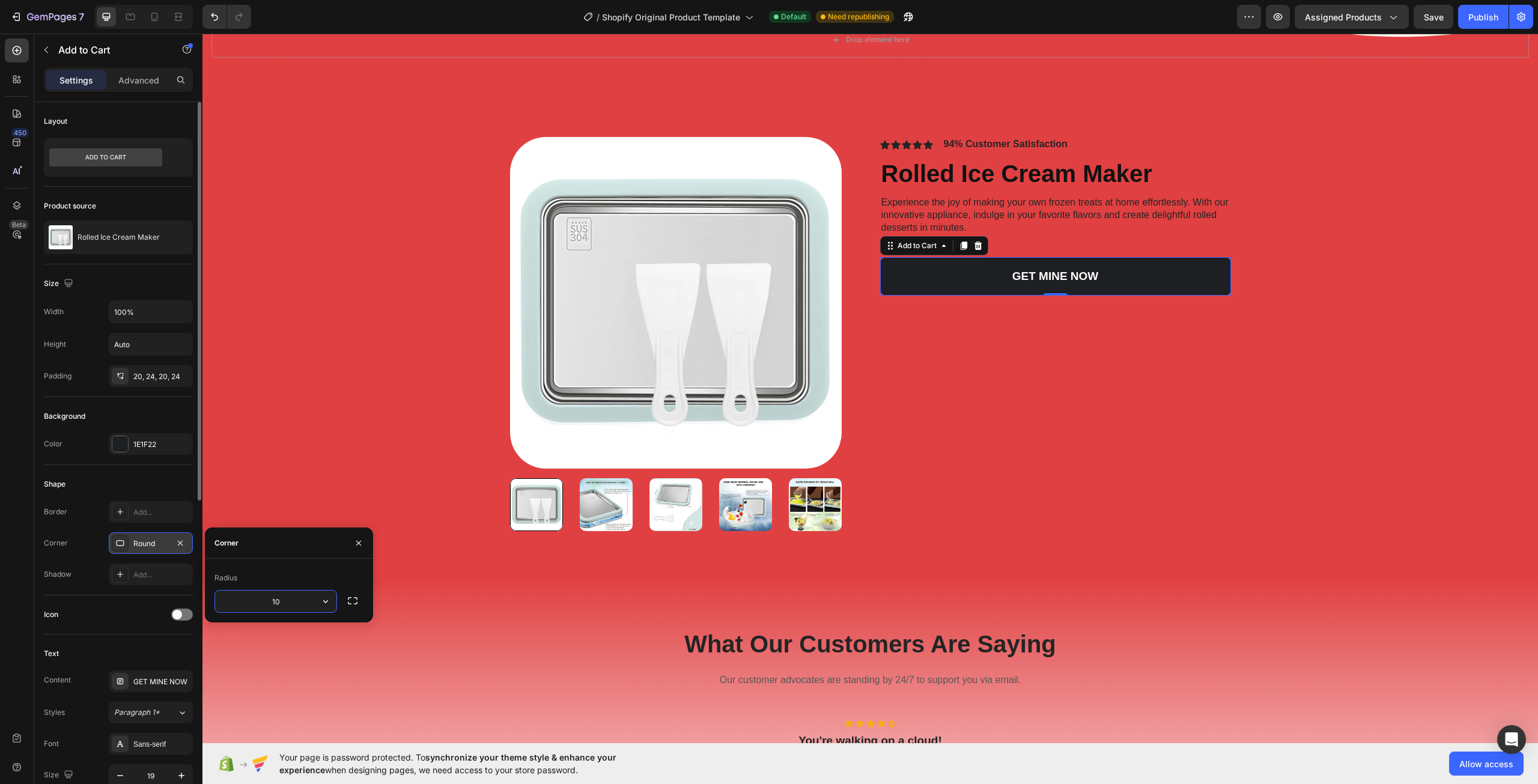
type input "100"
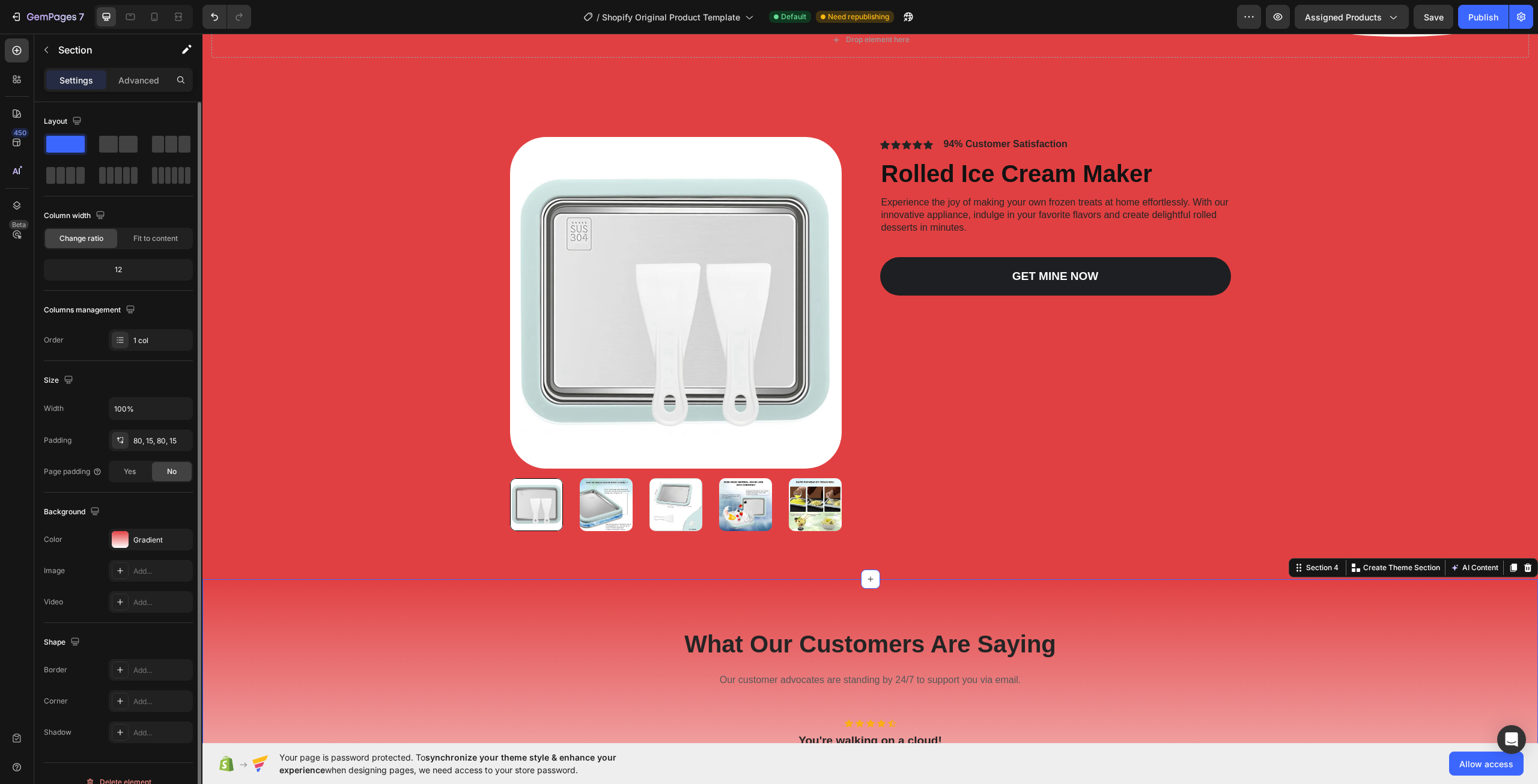
drag, startPoint x: 1060, startPoint y: 694, endPoint x: 1066, endPoint y: 693, distance: 6.1
click at [1063, 694] on div "What Our Customers Are Saying Heading Our customer advocates are standing by 24…" at bounding box center [869, 746] width 1317 height 238
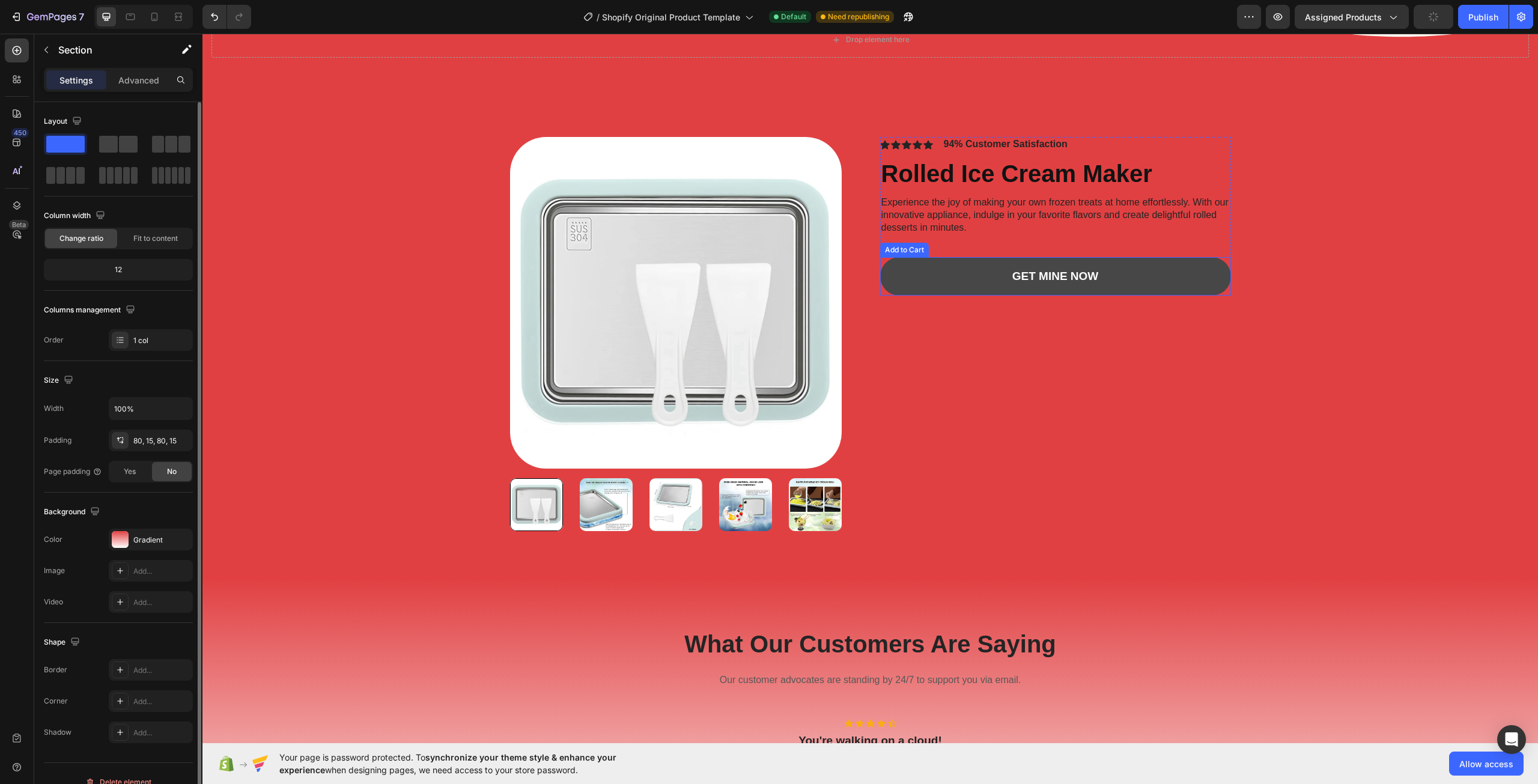
click at [1120, 285] on button "GET MINE NOW" at bounding box center [1055, 276] width 351 height 39
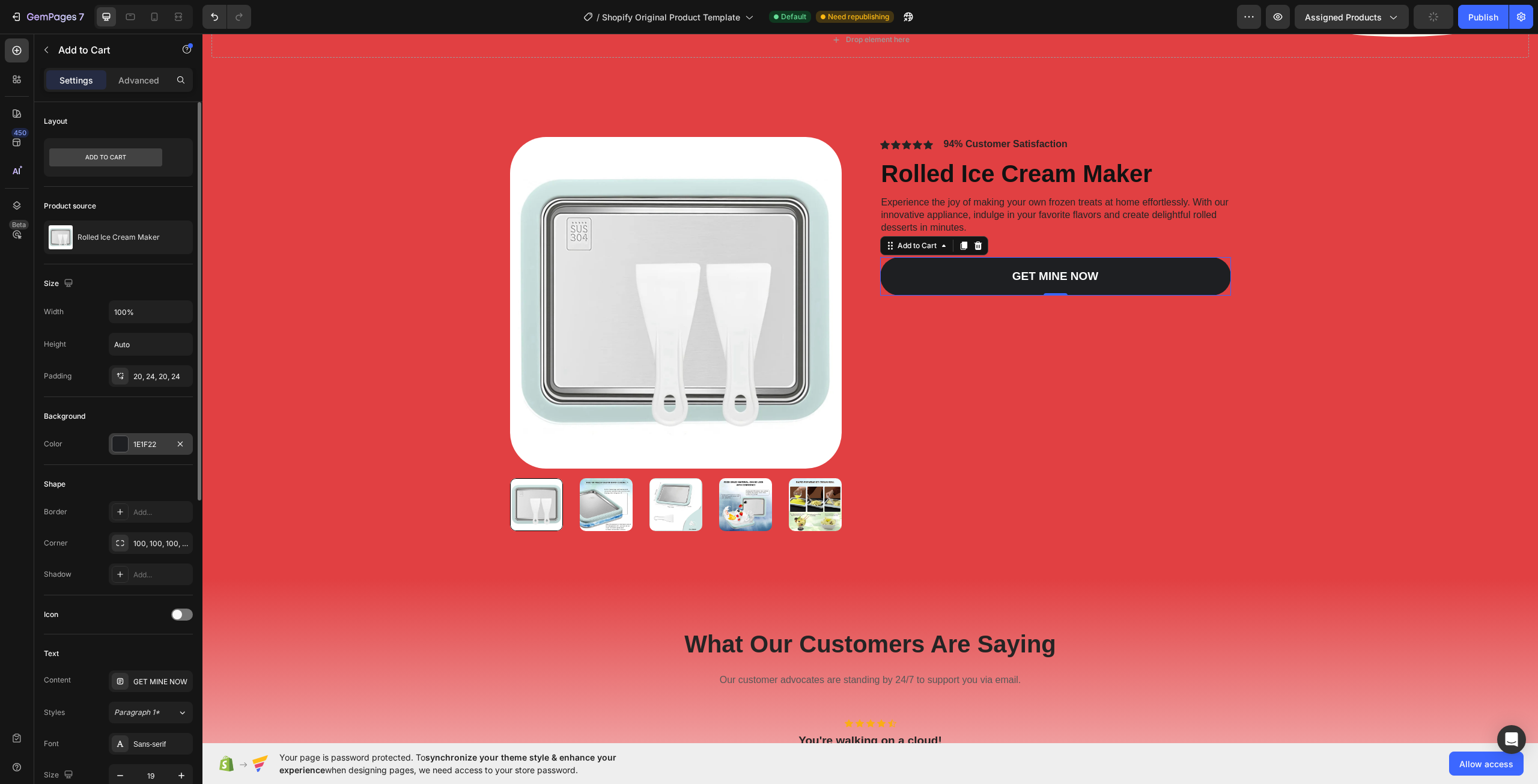
click at [155, 446] on div "1E1F22" at bounding box center [150, 444] width 35 height 11
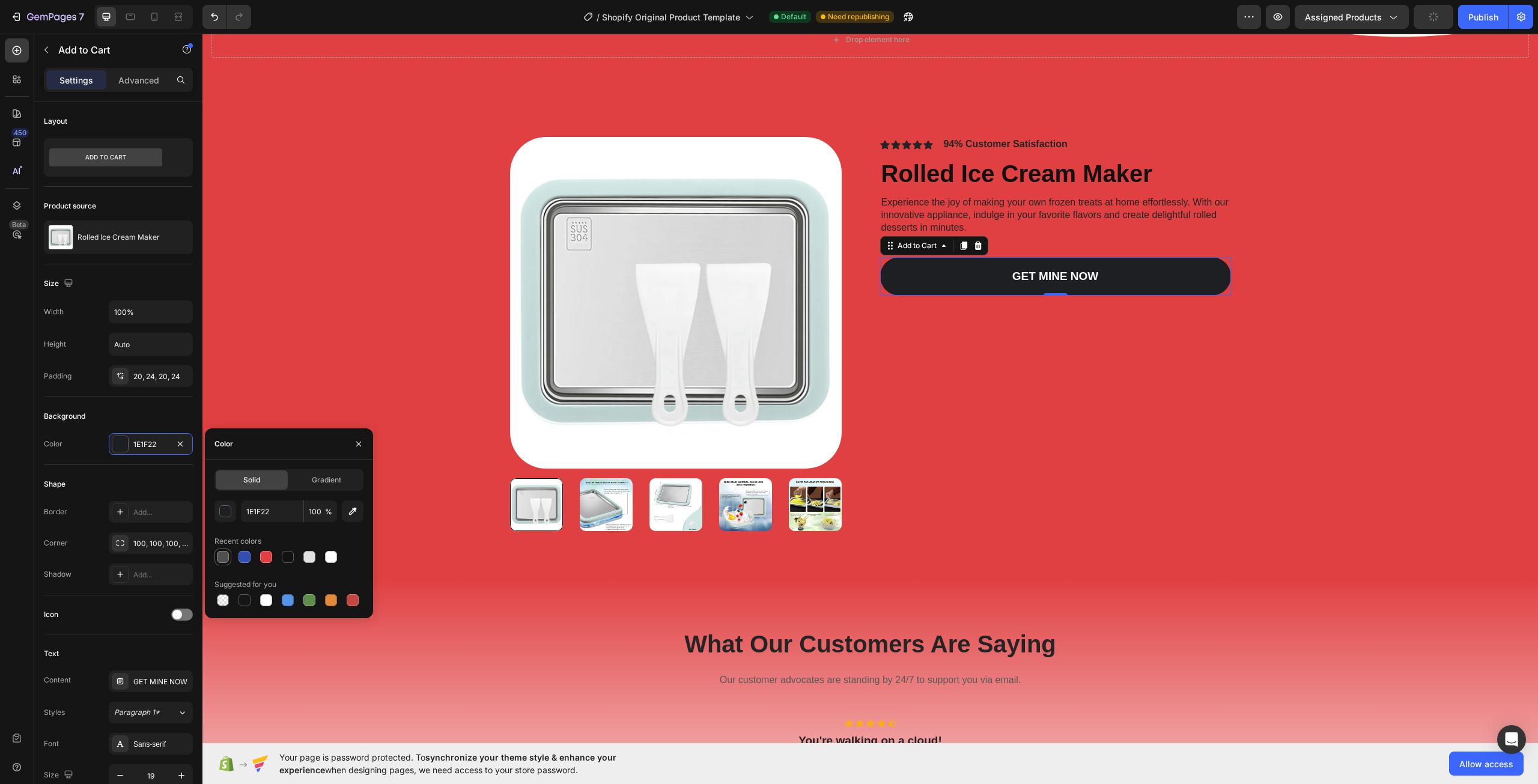
click at [226, 553] on div at bounding box center [223, 557] width 12 height 12
type input "4F4F4F"
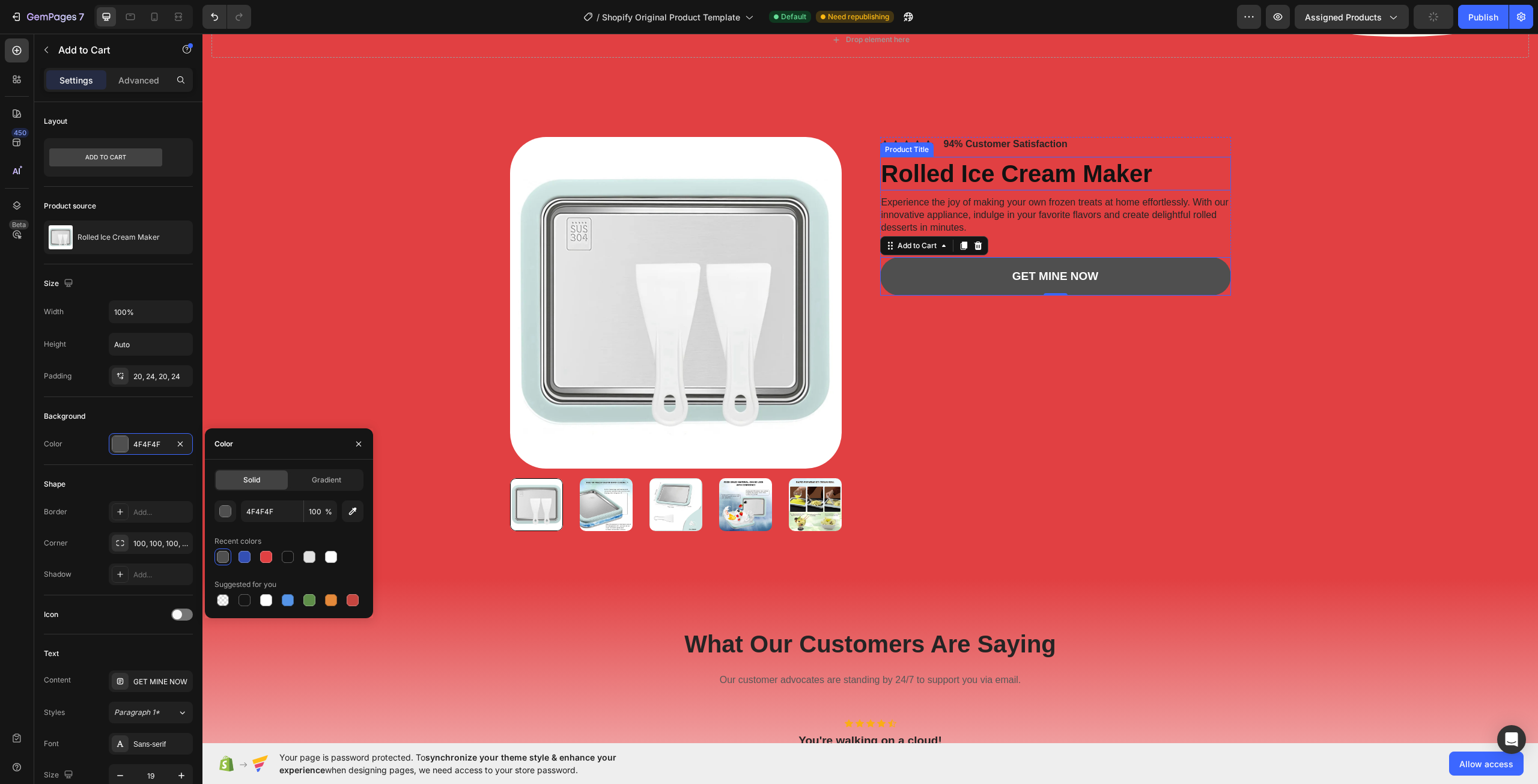
click at [1053, 190] on h1 "Rolled Ice Cream Maker" at bounding box center [1055, 174] width 351 height 34
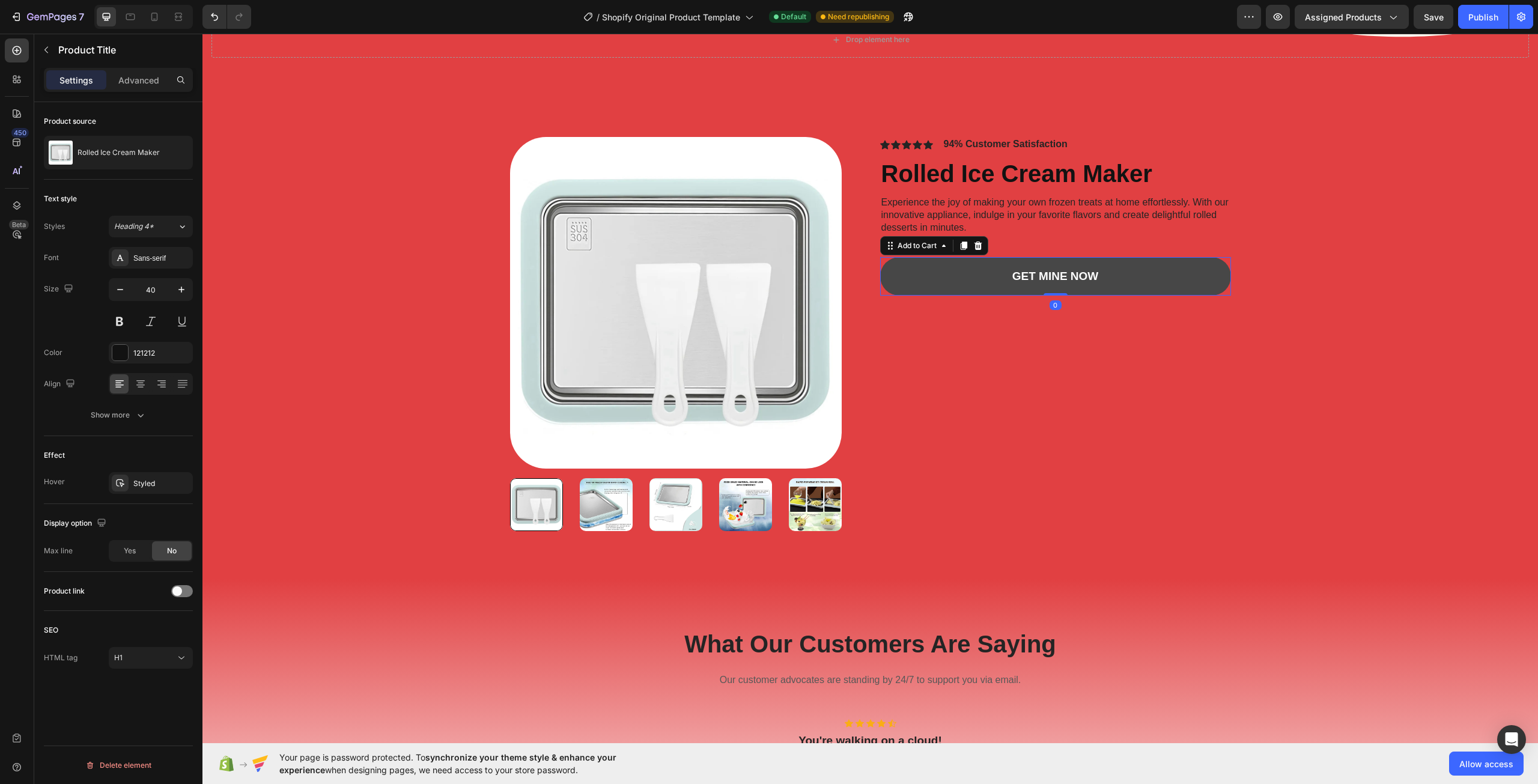
click at [1115, 257] on button "GET MINE NOW" at bounding box center [1055, 276] width 351 height 39
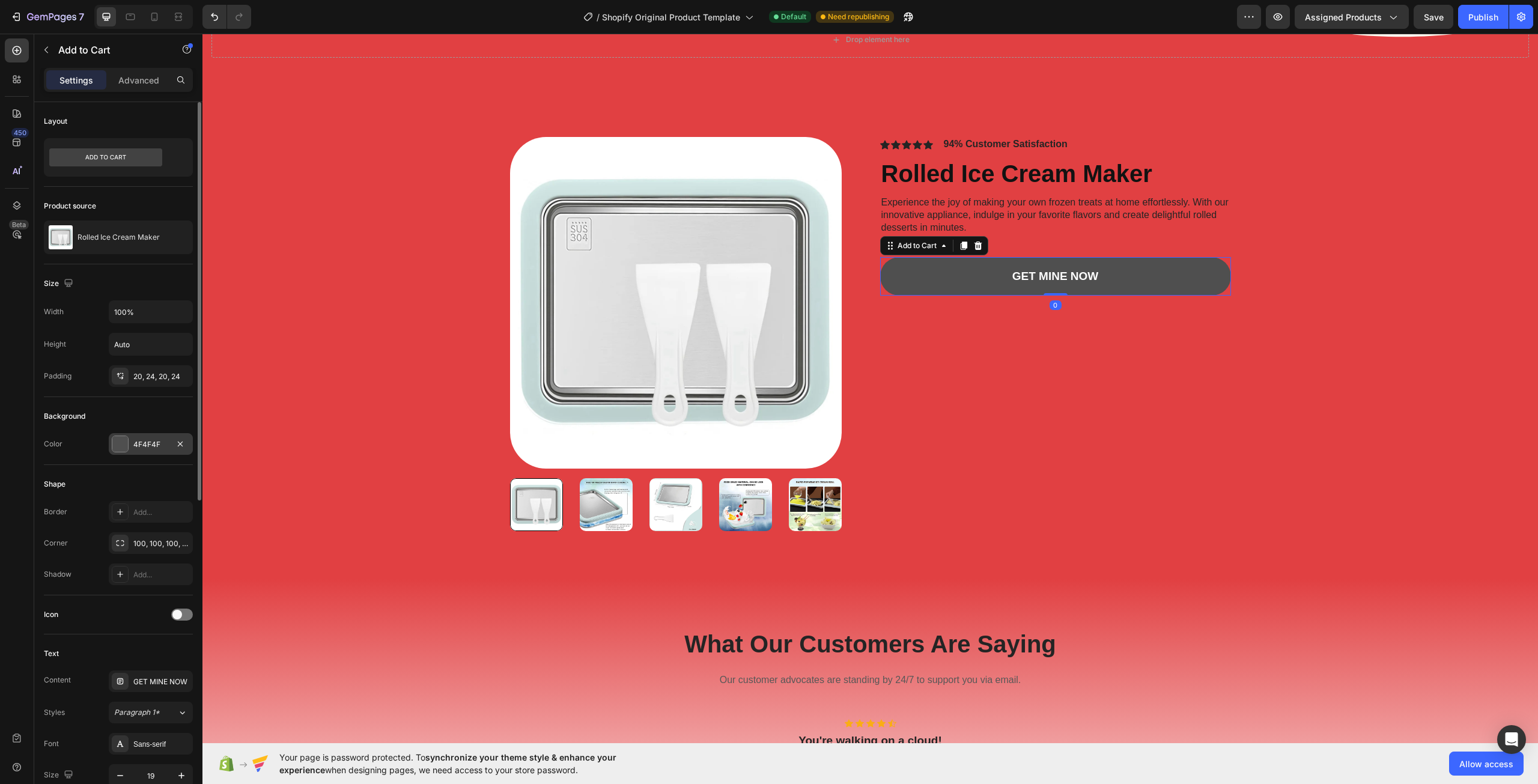
click at [138, 443] on div "4F4F4F" at bounding box center [150, 444] width 35 height 11
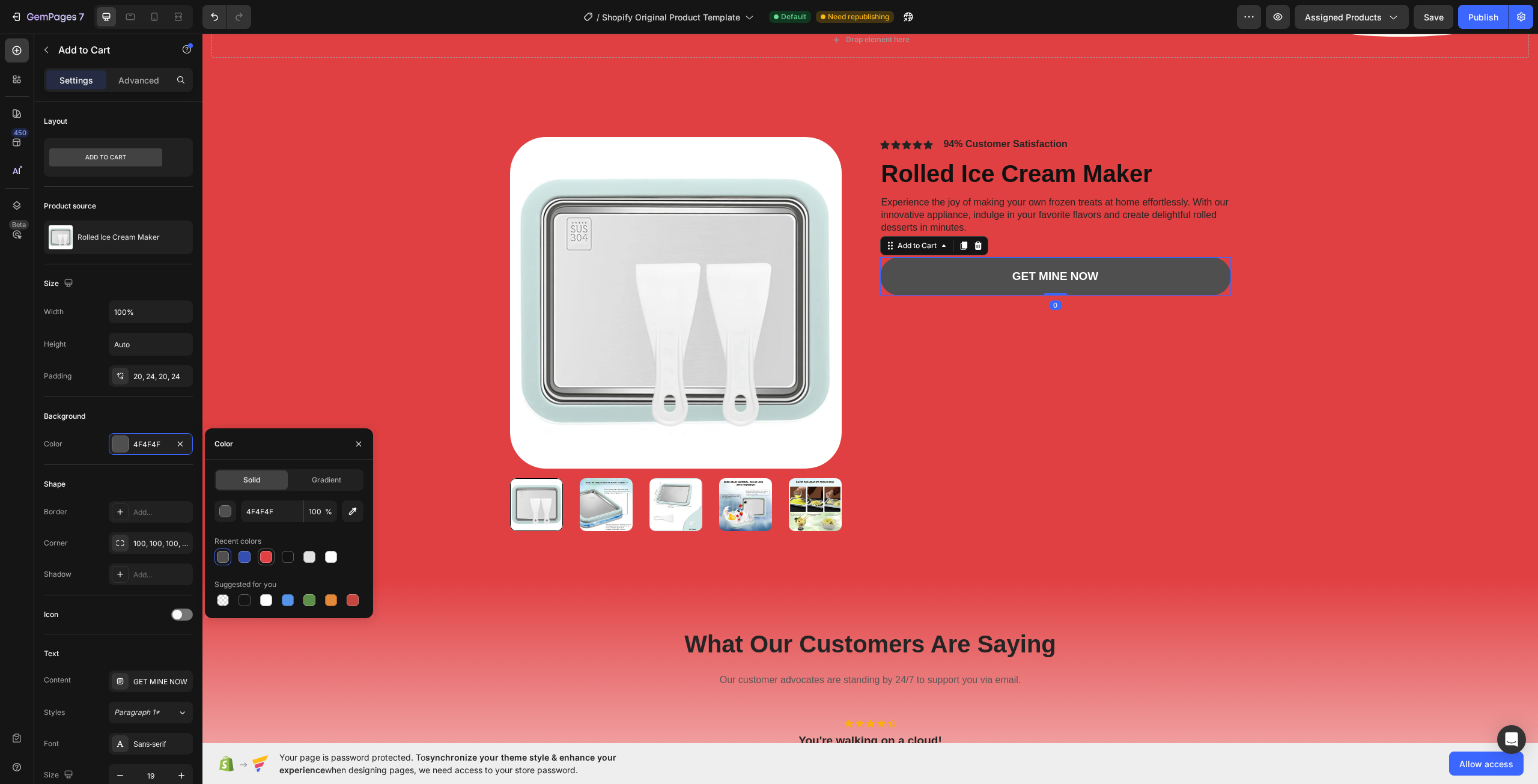
click at [262, 561] on div at bounding box center [266, 557] width 12 height 12
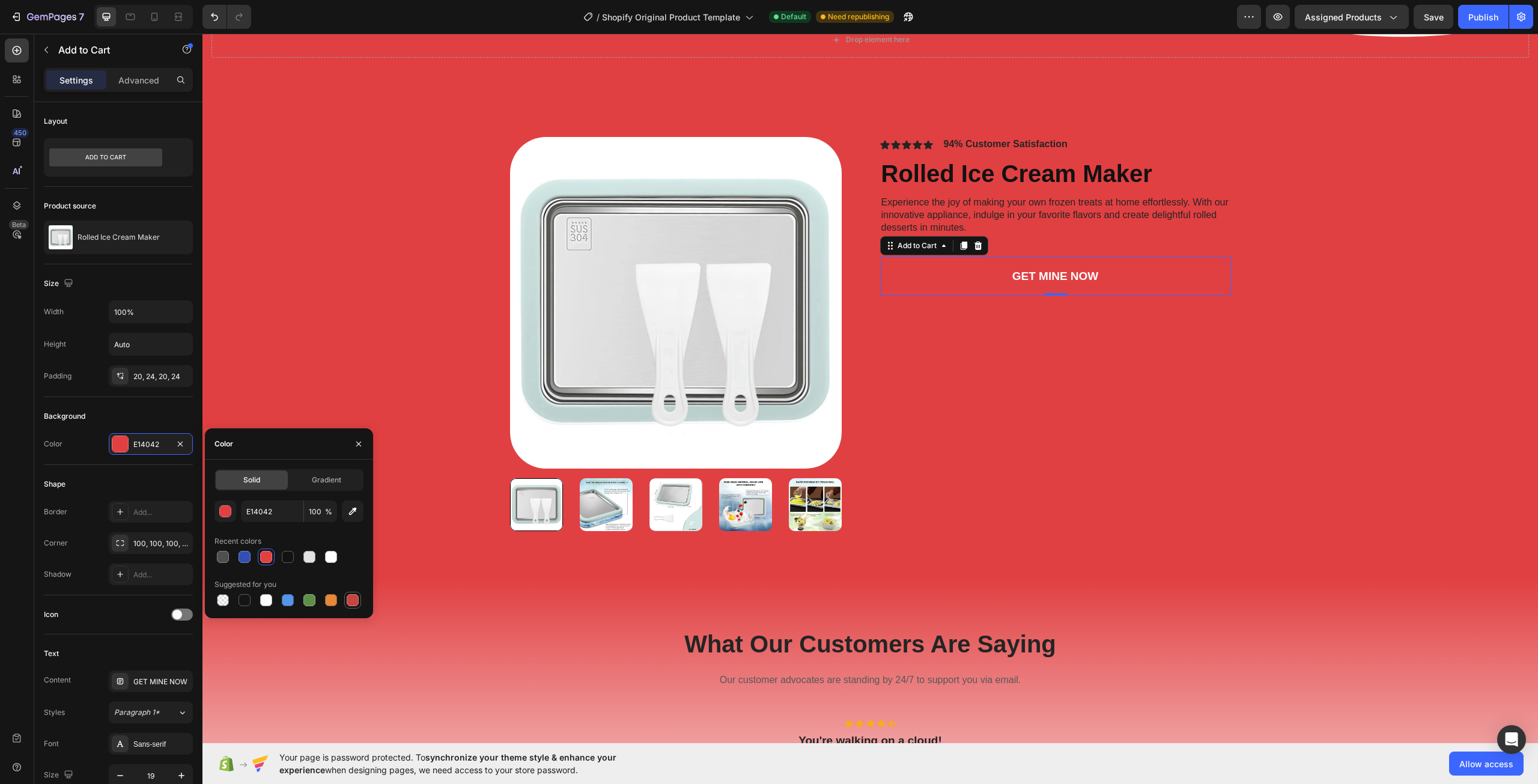
click at [349, 601] on div at bounding box center [353, 600] width 12 height 12
type input "C5453F"
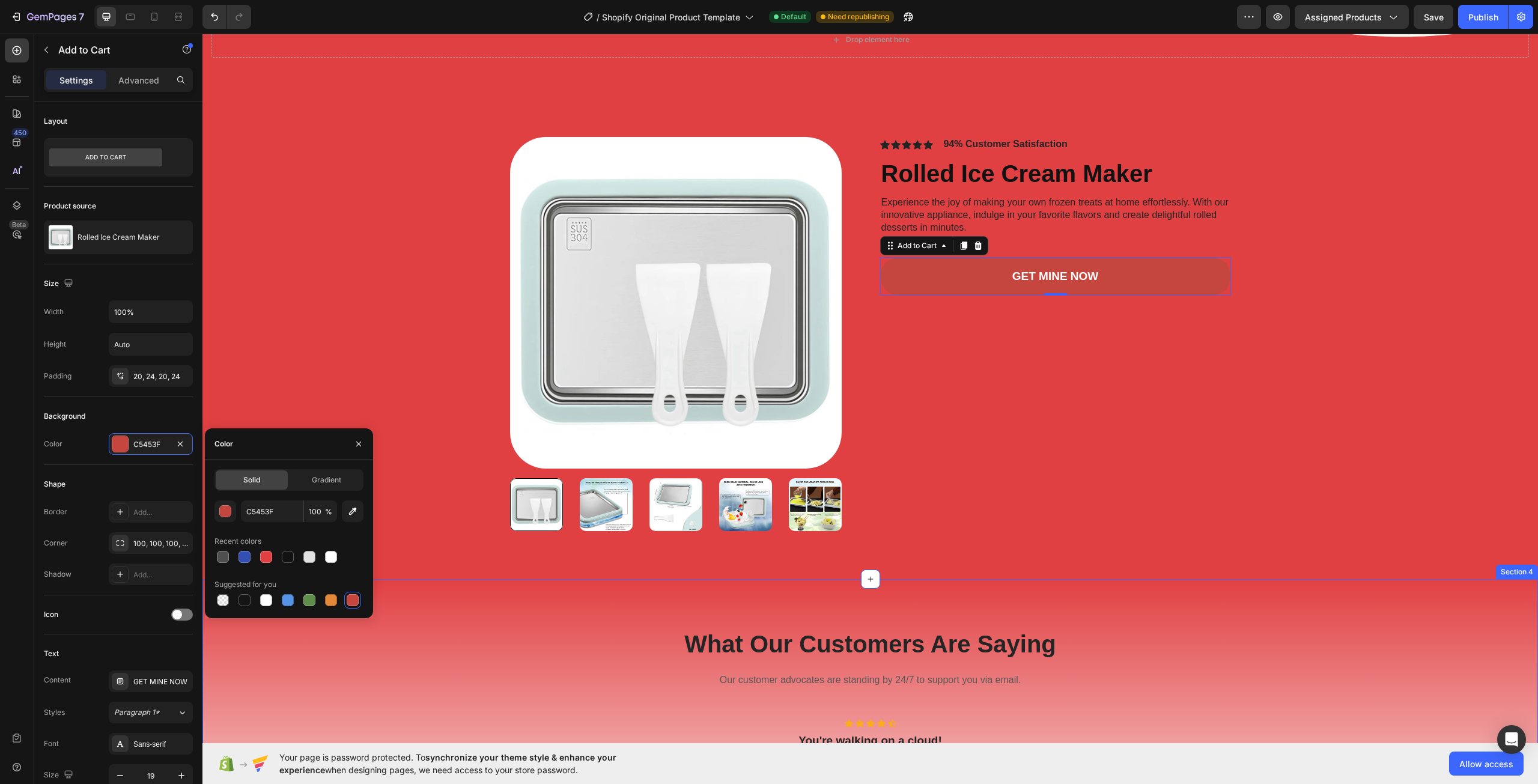
click at [1050, 563] on div "Product Images Icon Icon Icon Icon Icon Icon List 94% Customer Satisfaction Tex…" at bounding box center [869, 334] width 1335 height 490
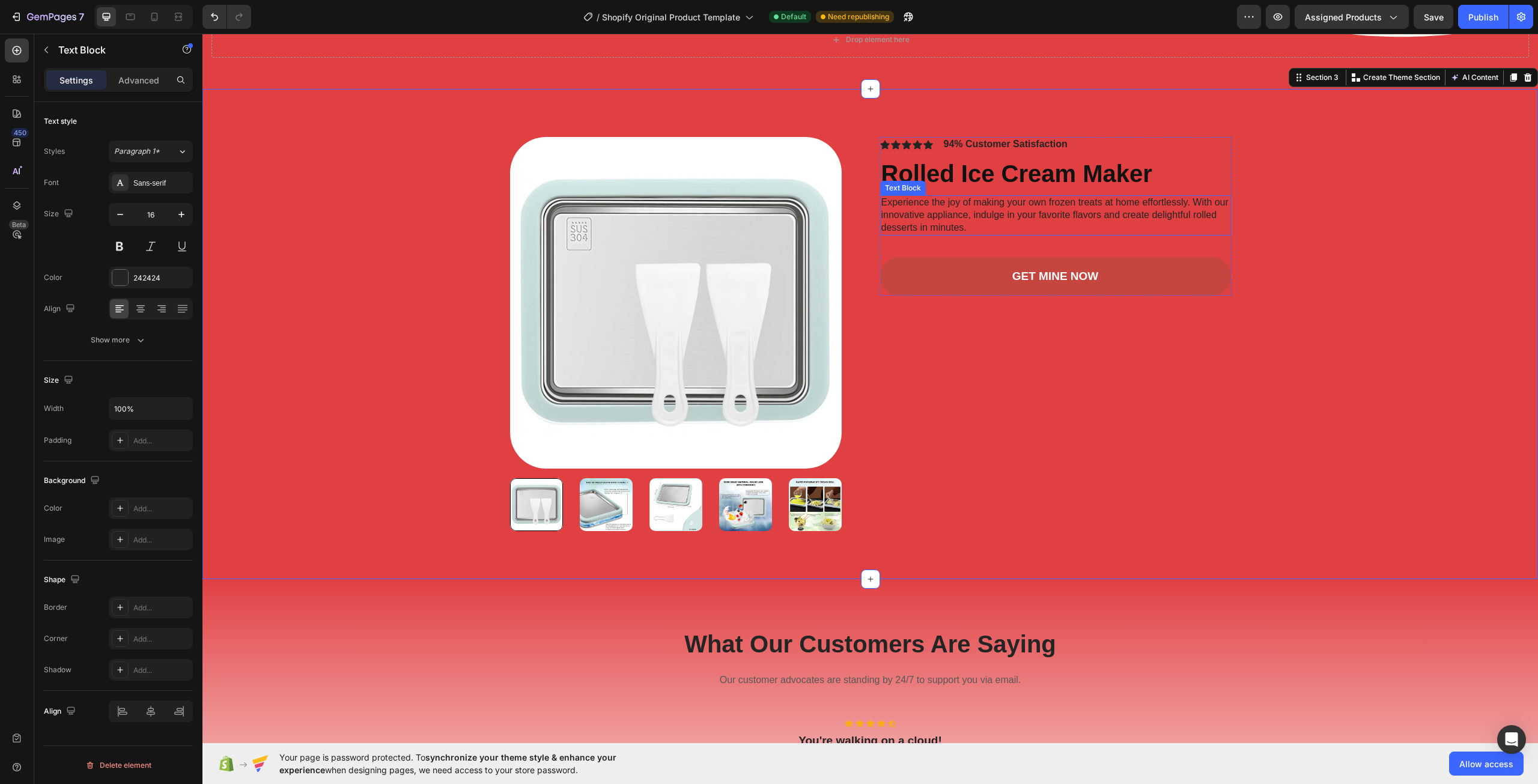
click at [1064, 208] on div "Experience the joy of making your own frozen treats at home effortlessly. With …" at bounding box center [1055, 215] width 351 height 40
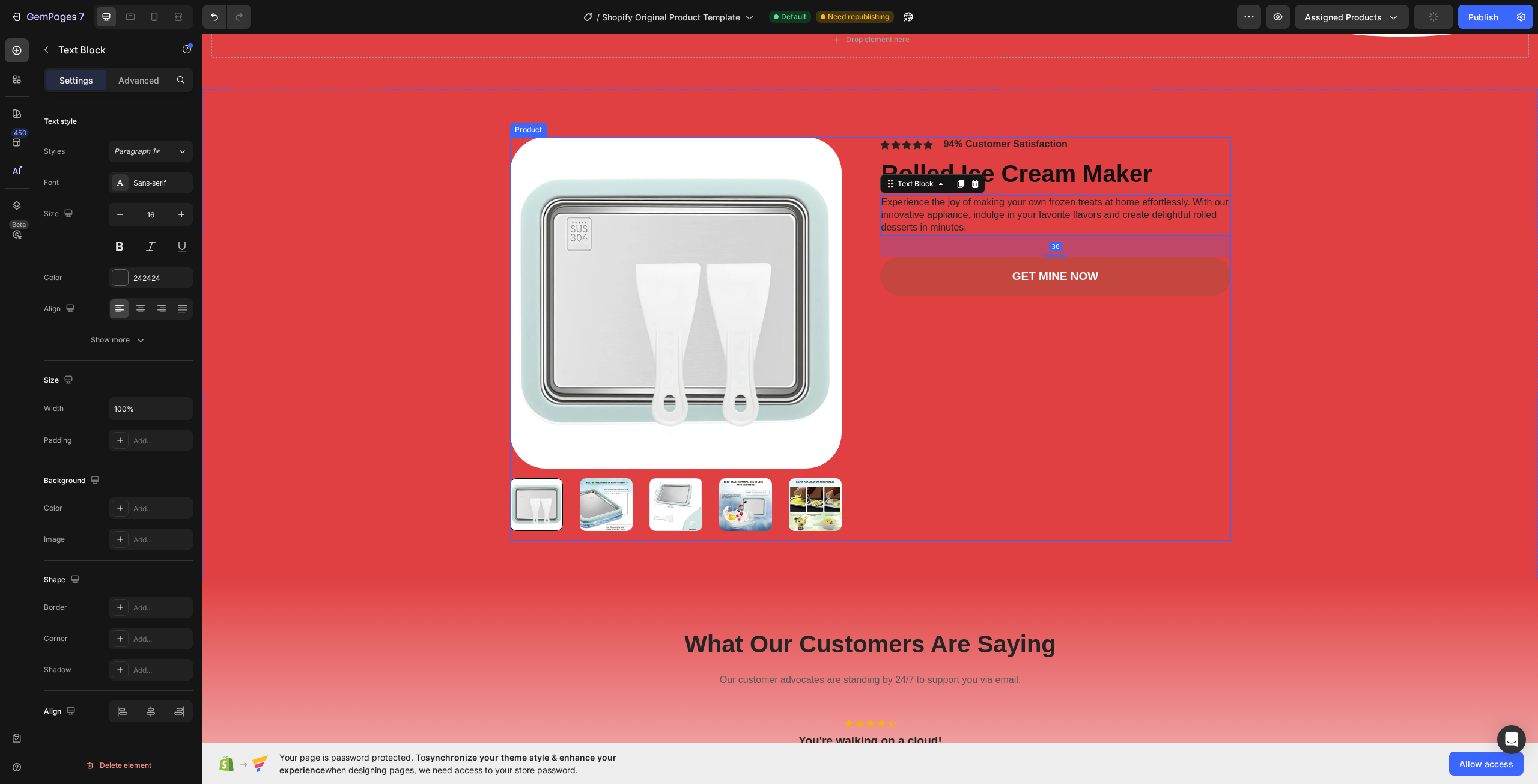
click at [1185, 404] on div "Icon Icon Icon Icon Icon Icon List 94% Customer Satisfaction Text Block Row Rol…" at bounding box center [1055, 339] width 351 height 404
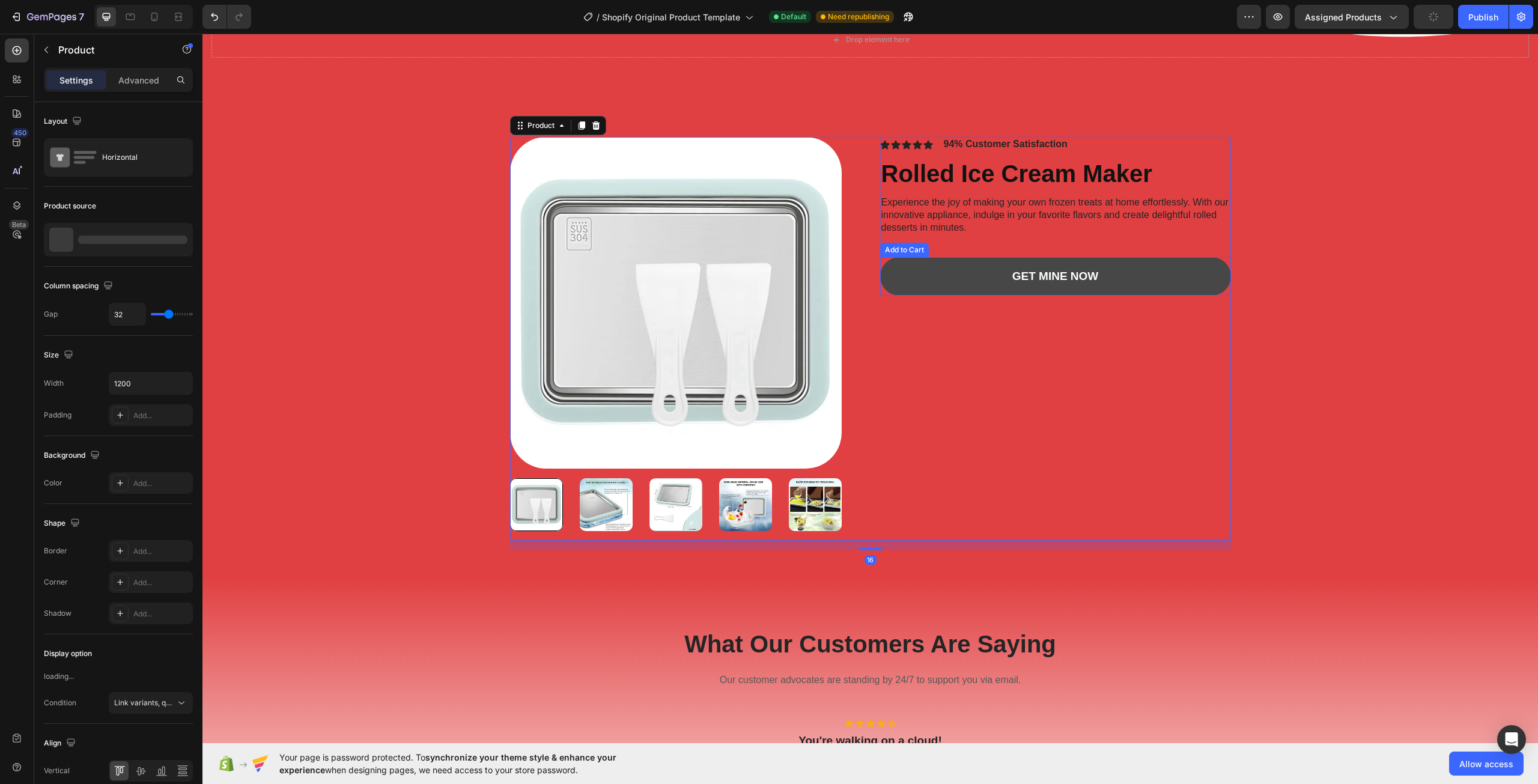
click at [1144, 290] on button "GET MINE NOW" at bounding box center [1055, 276] width 351 height 39
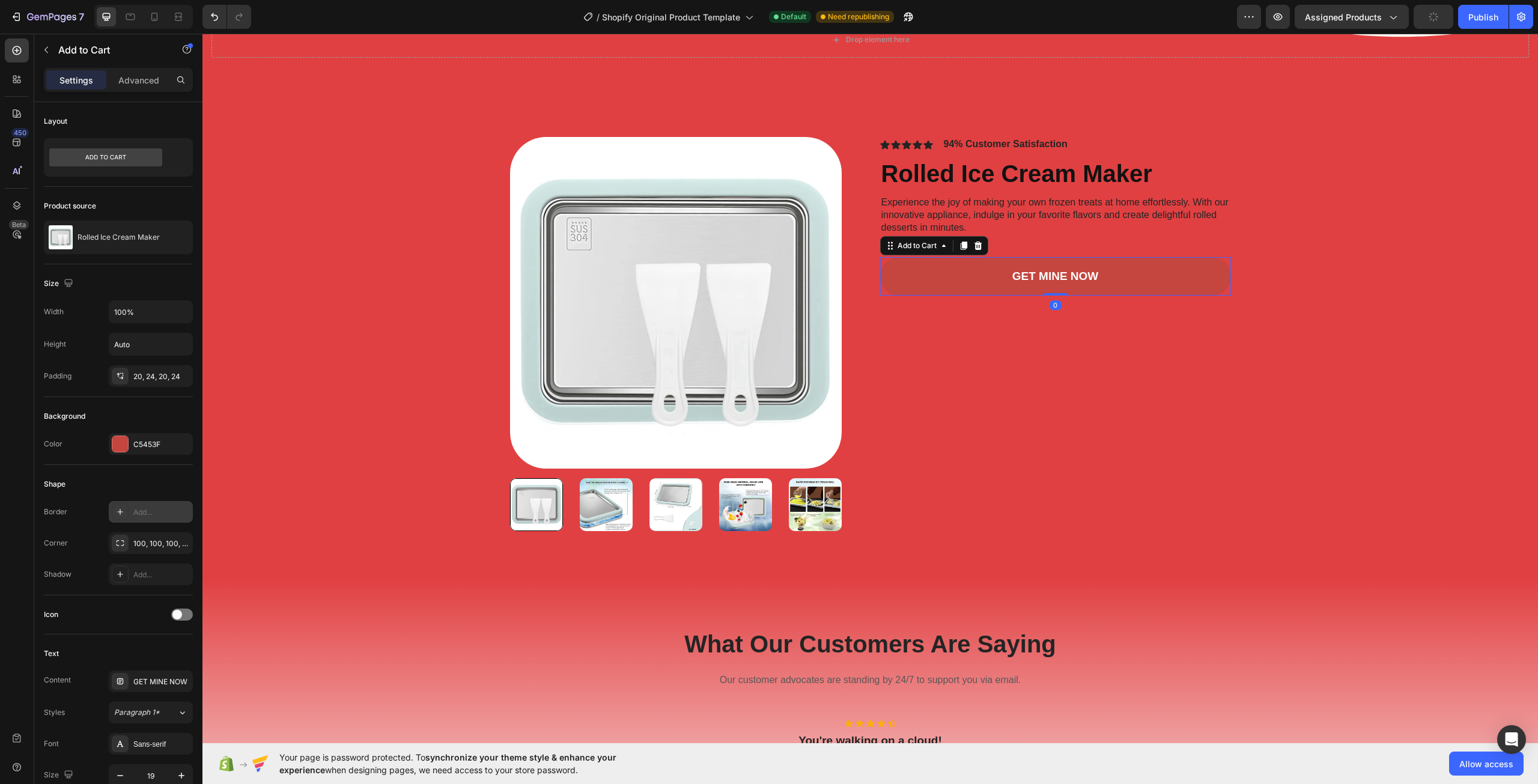
click at [141, 507] on div "Add..." at bounding box center [161, 512] width 56 height 11
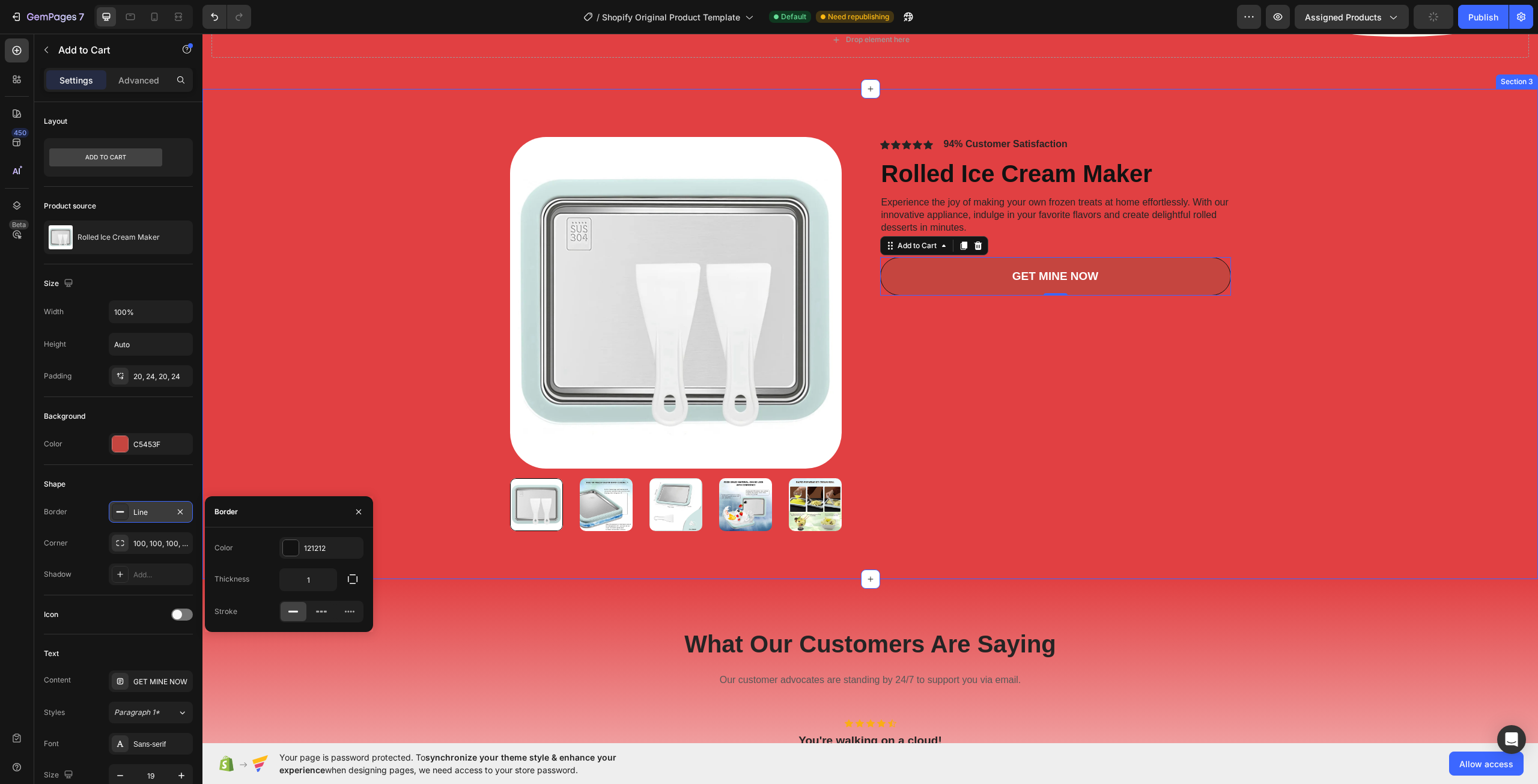
click at [1075, 562] on div "Product Images Icon Icon Icon Icon Icon Icon List 94% Customer Satisfaction Tex…" at bounding box center [869, 334] width 1335 height 490
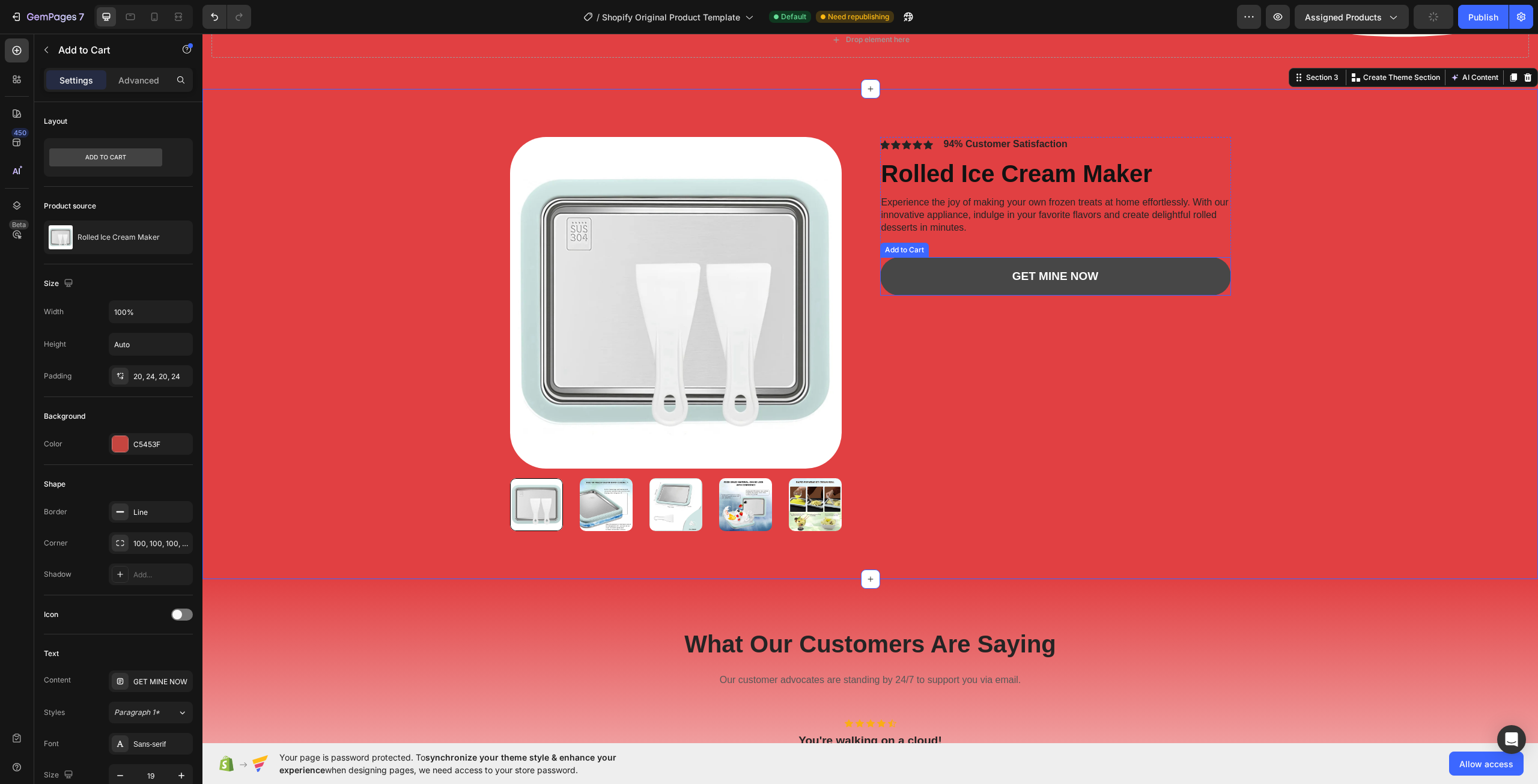
click at [1021, 285] on button "GET MINE NOW" at bounding box center [1055, 276] width 351 height 39
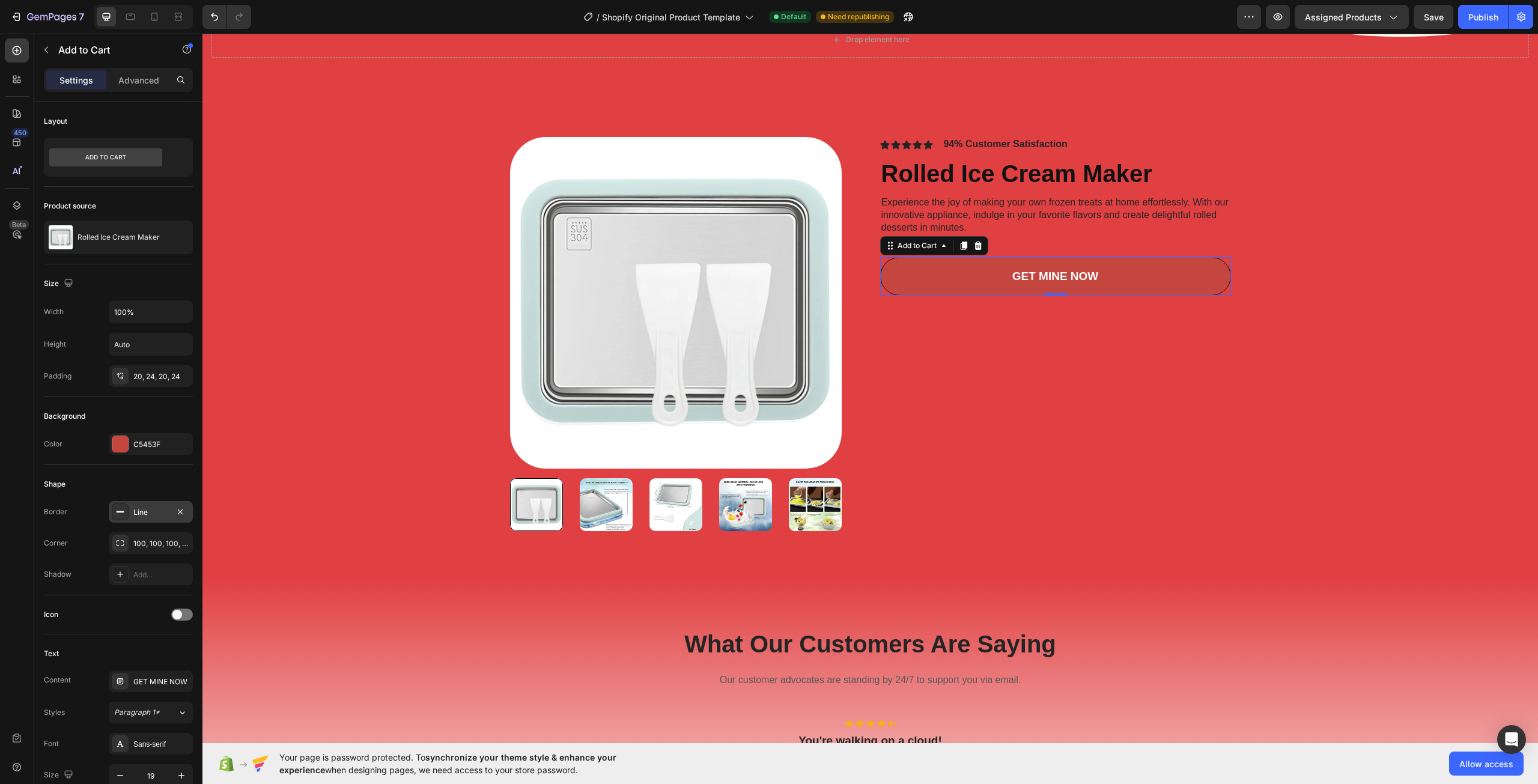
click at [158, 514] on div "Line" at bounding box center [150, 512] width 35 height 11
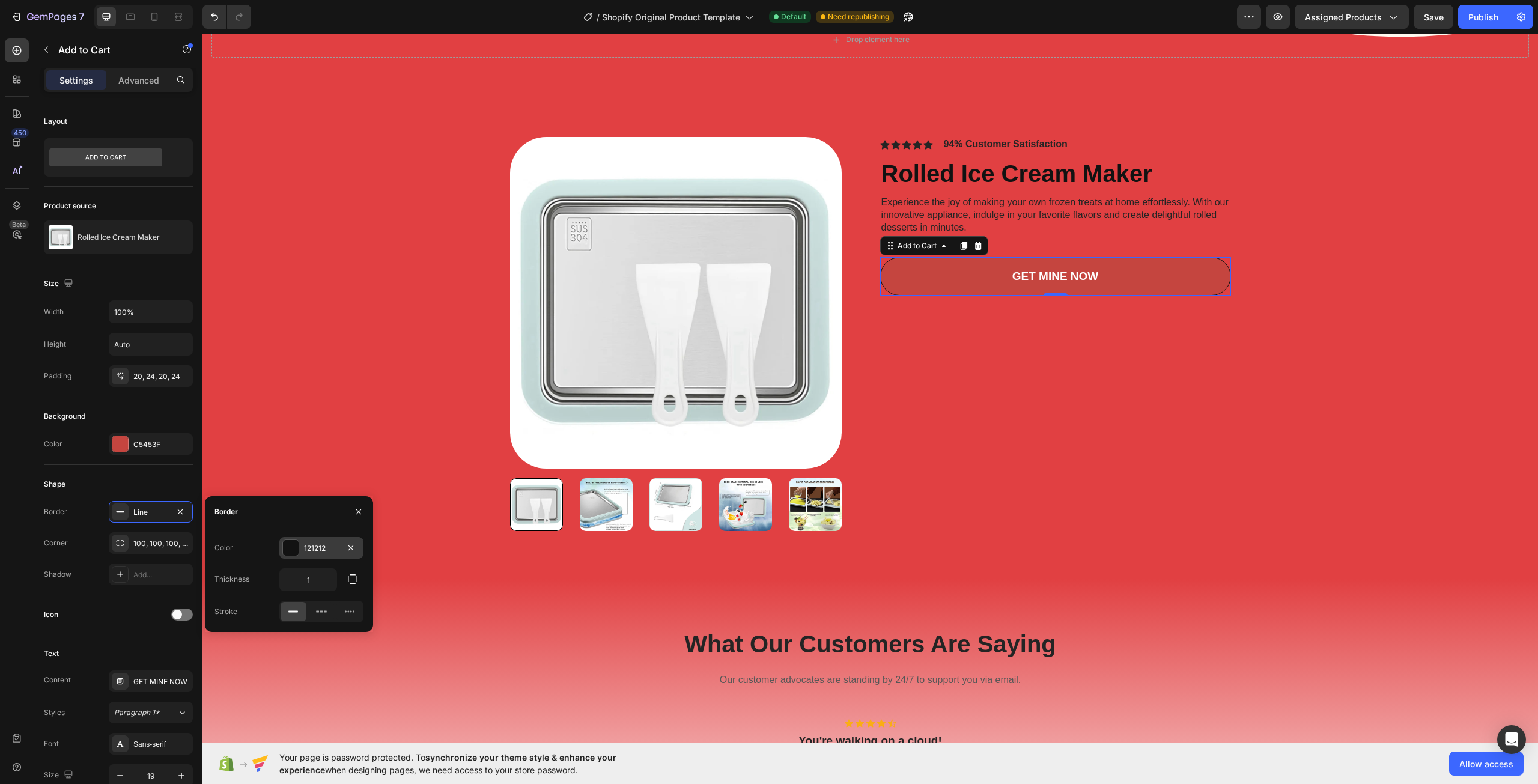
click at [312, 547] on div "121212" at bounding box center [321, 548] width 35 height 11
click at [265, 587] on div at bounding box center [266, 593] width 12 height 12
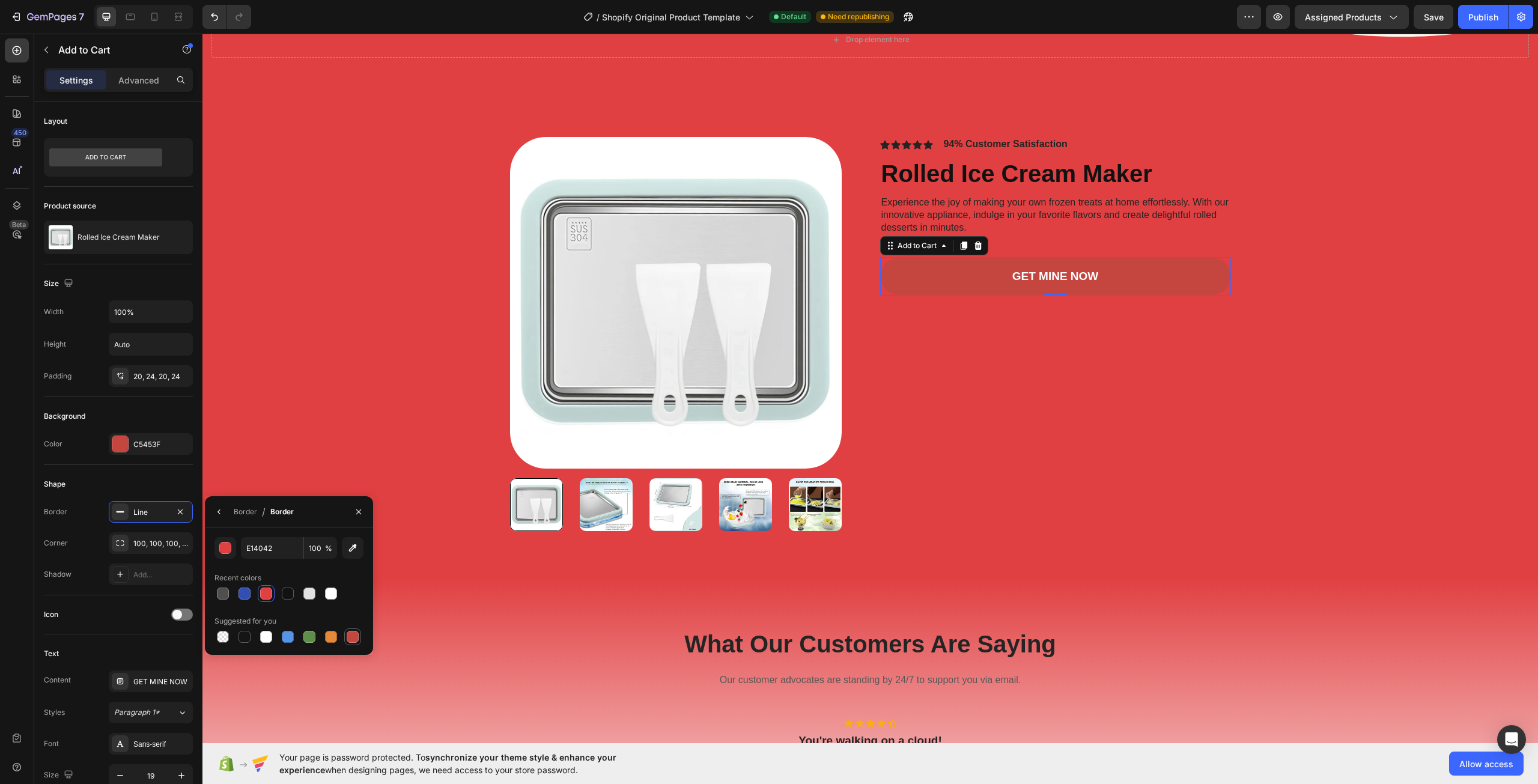
click at [351, 631] on div at bounding box center [353, 637] width 12 height 12
click at [261, 595] on div at bounding box center [266, 593] width 12 height 12
click at [356, 547] on icon "button" at bounding box center [353, 548] width 12 height 12
type input "E76B6C"
click at [240, 511] on div "Border" at bounding box center [245, 511] width 23 height 11
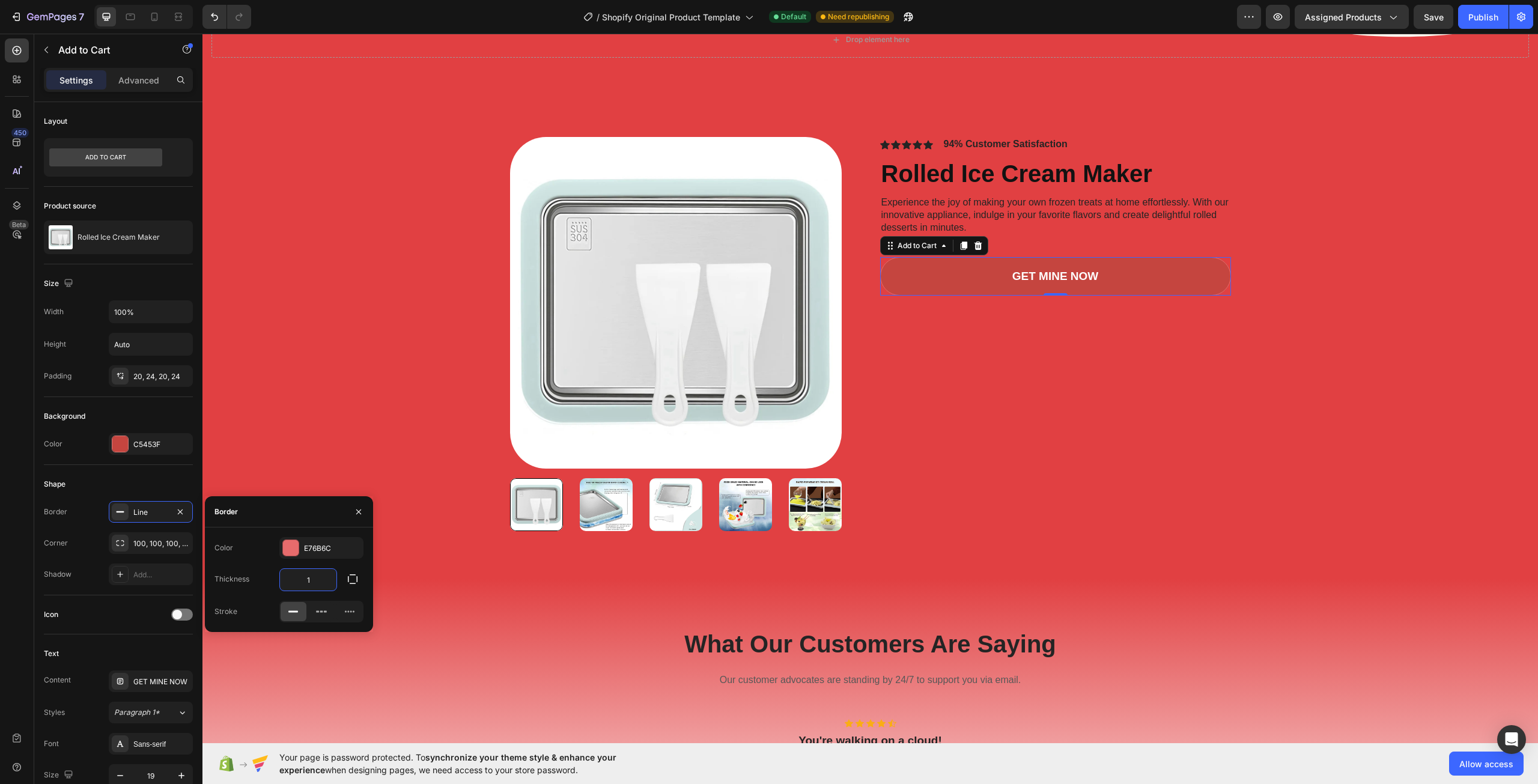
click at [315, 584] on input "1" at bounding box center [308, 580] width 56 height 22
type input "5"
click at [1201, 622] on div "What Our Customers Are Saying Heading Our customer advocates are standing by 24…" at bounding box center [869, 746] width 1335 height 335
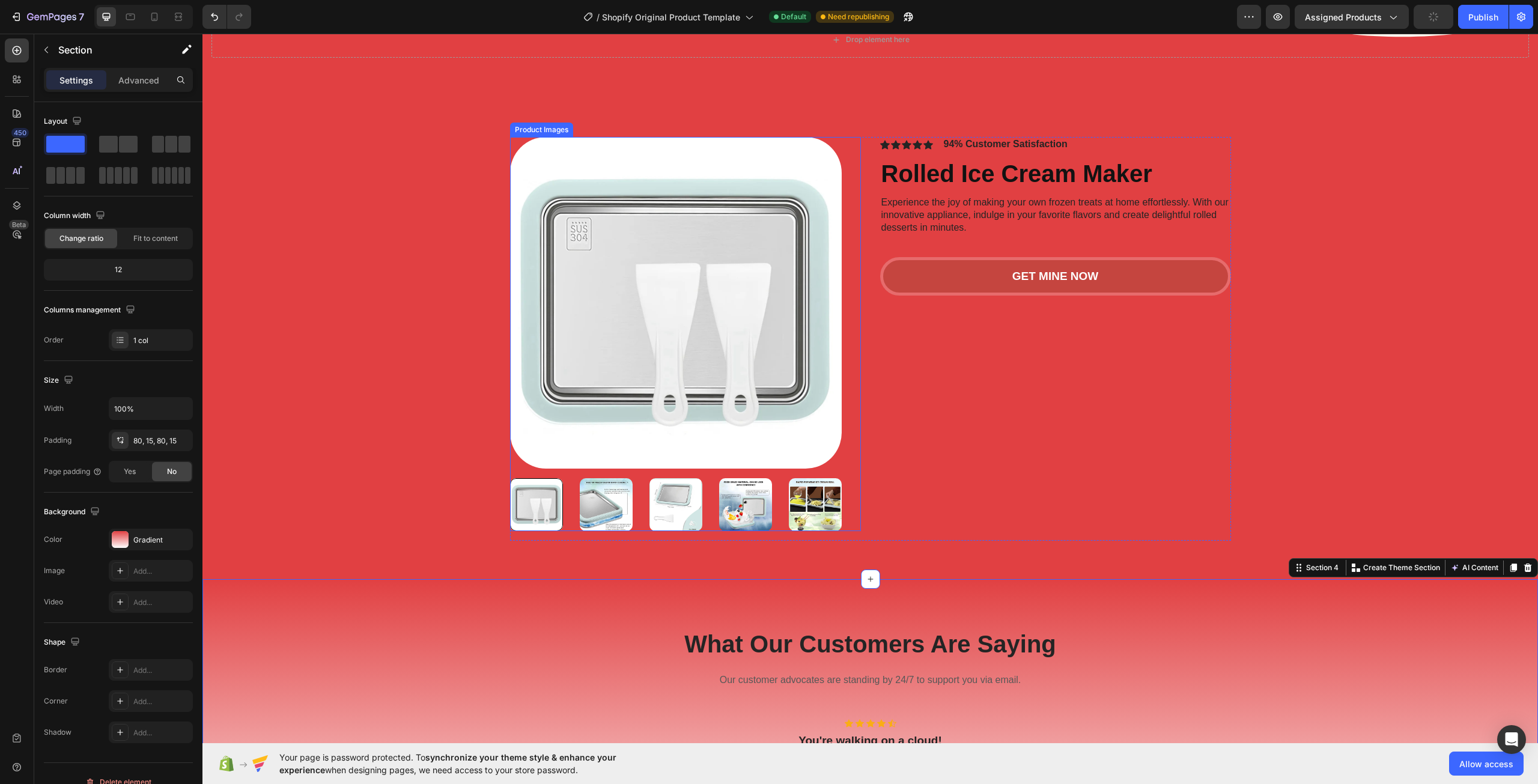
click at [790, 344] on img at bounding box center [676, 303] width 332 height 332
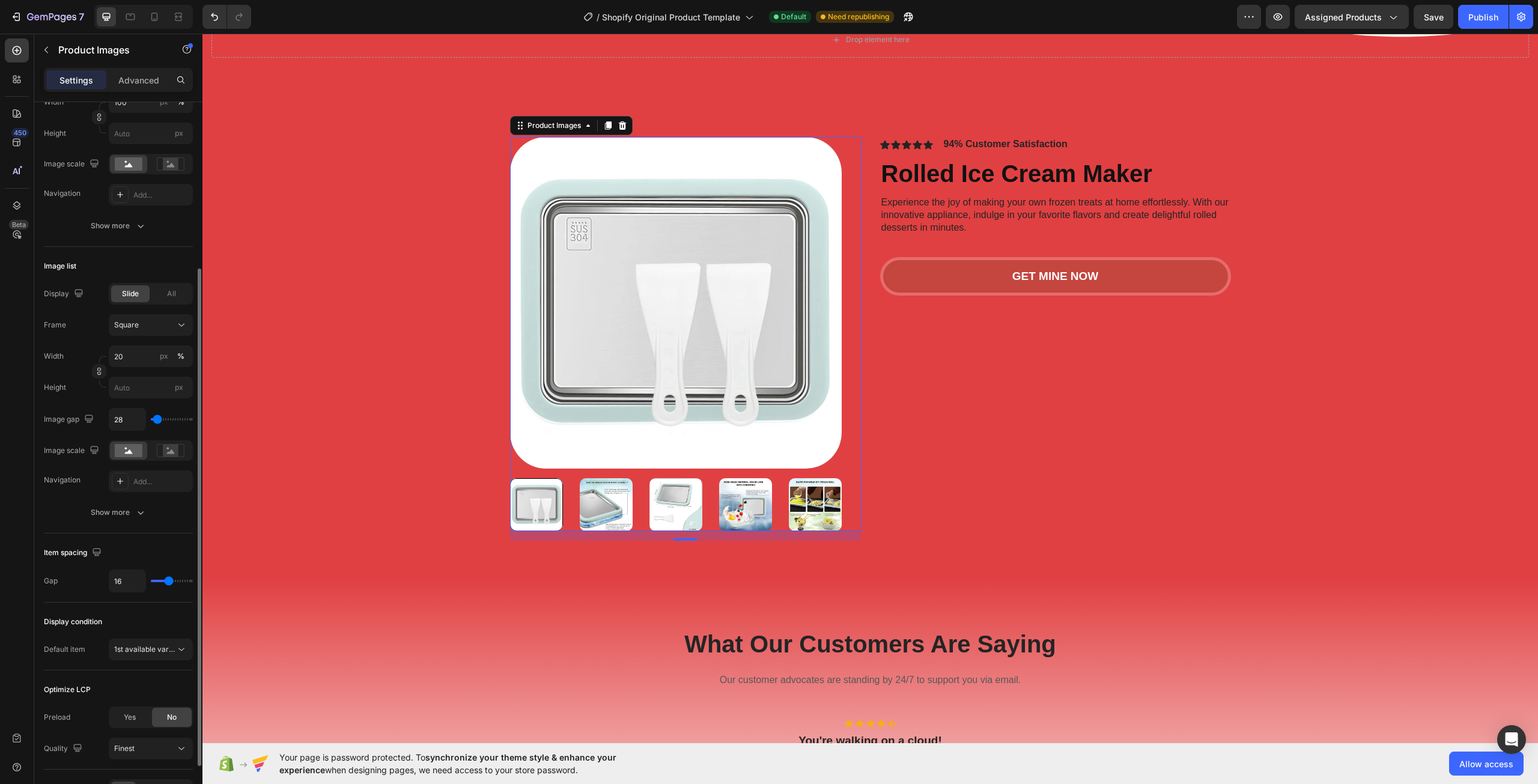
scroll to position [120, 0]
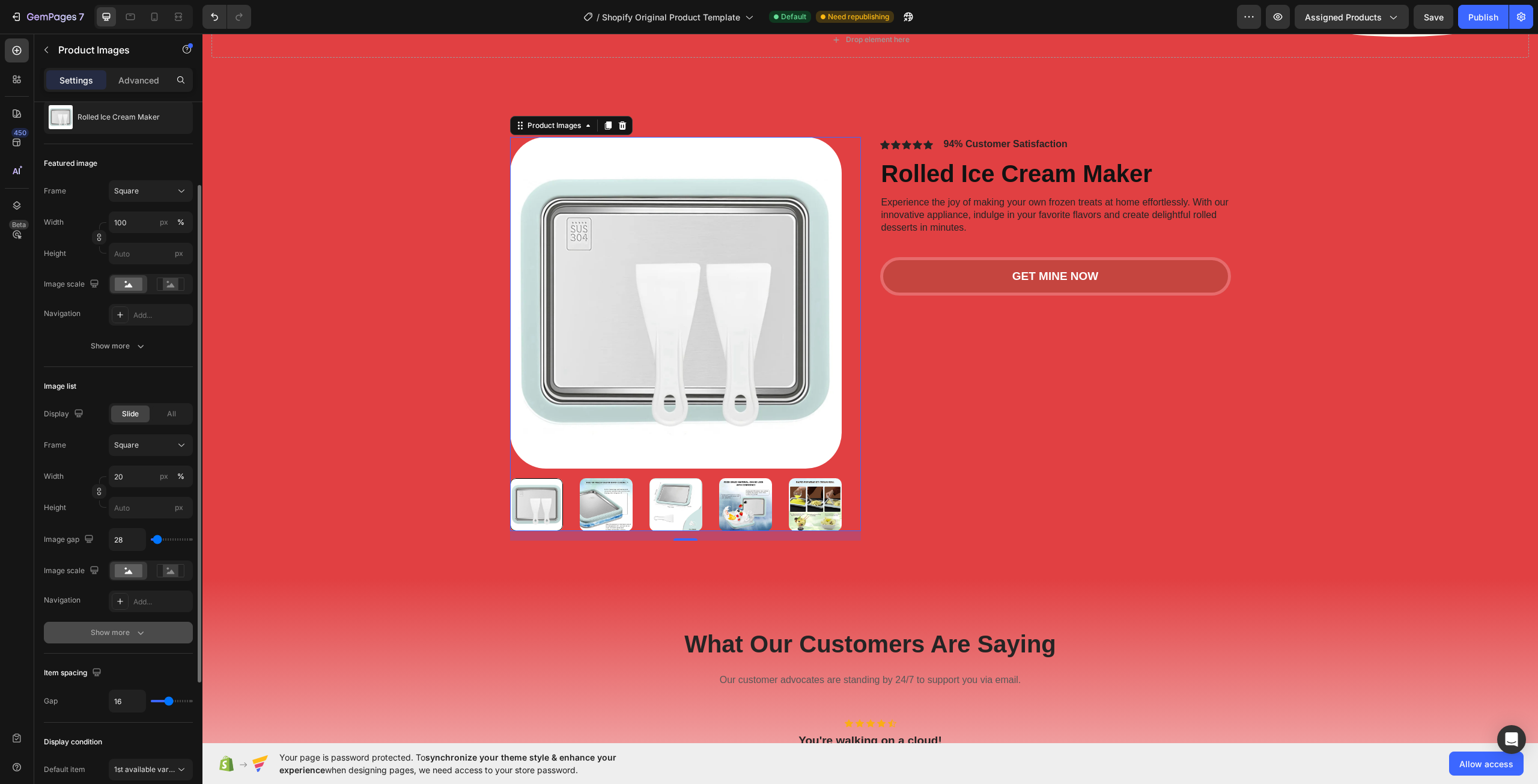
click at [115, 635] on div "Show more" at bounding box center [119, 632] width 56 height 12
click at [135, 661] on div "Line" at bounding box center [150, 664] width 35 height 11
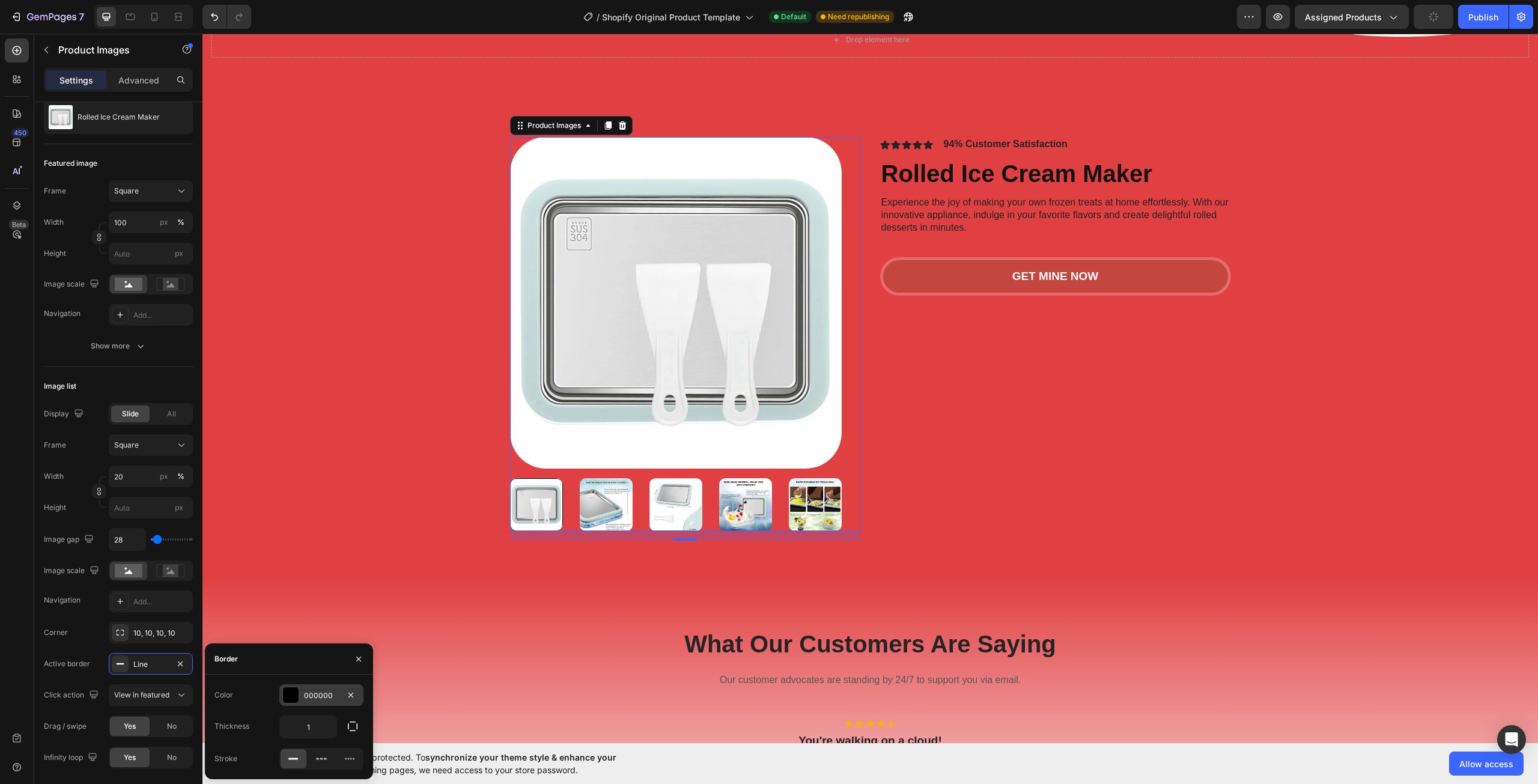
click at [300, 696] on div "000000" at bounding box center [321, 695] width 84 height 22
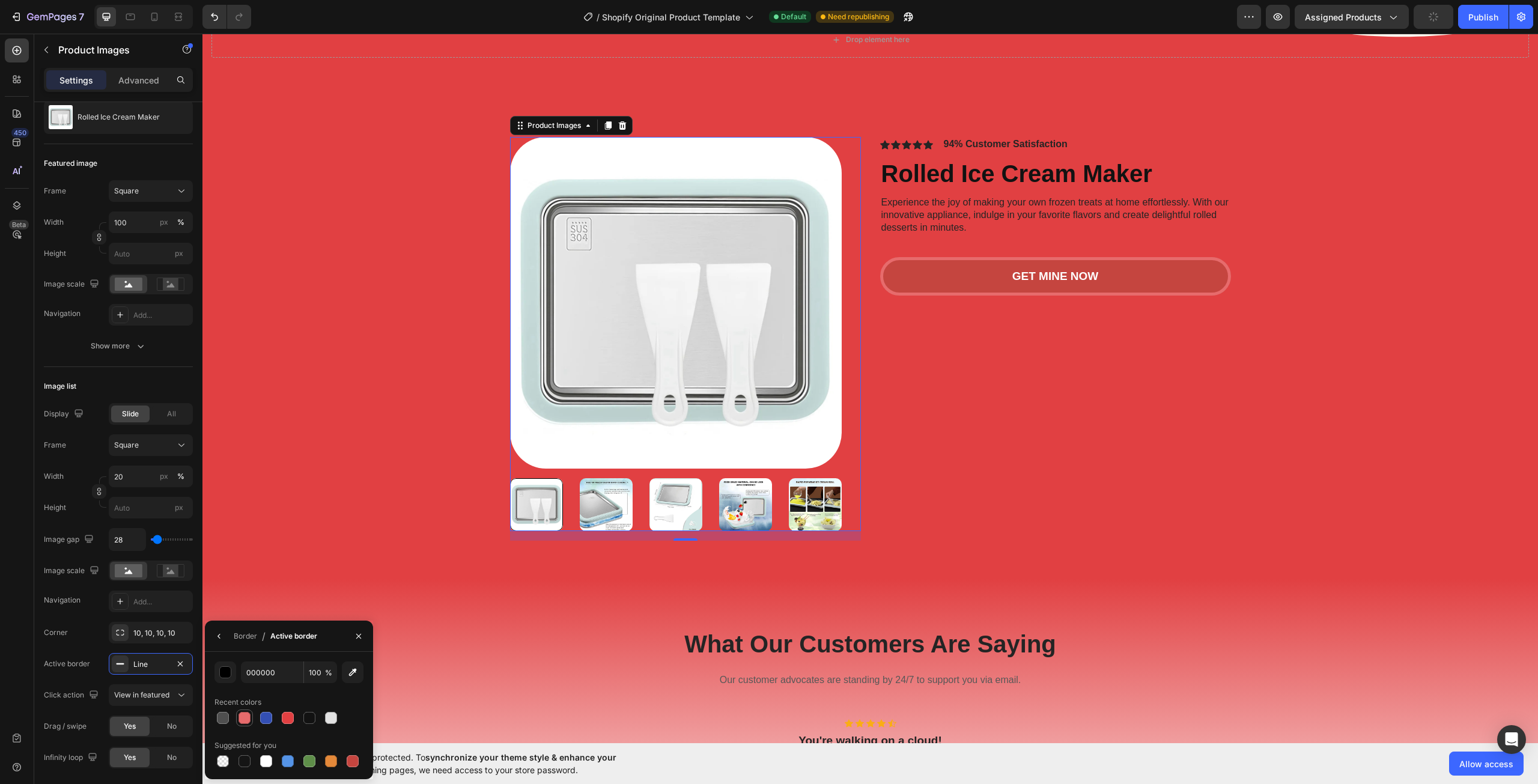
click at [239, 719] on div at bounding box center [244, 718] width 12 height 12
type input "E76B6C"
click at [234, 631] on div "Border" at bounding box center [245, 636] width 23 height 11
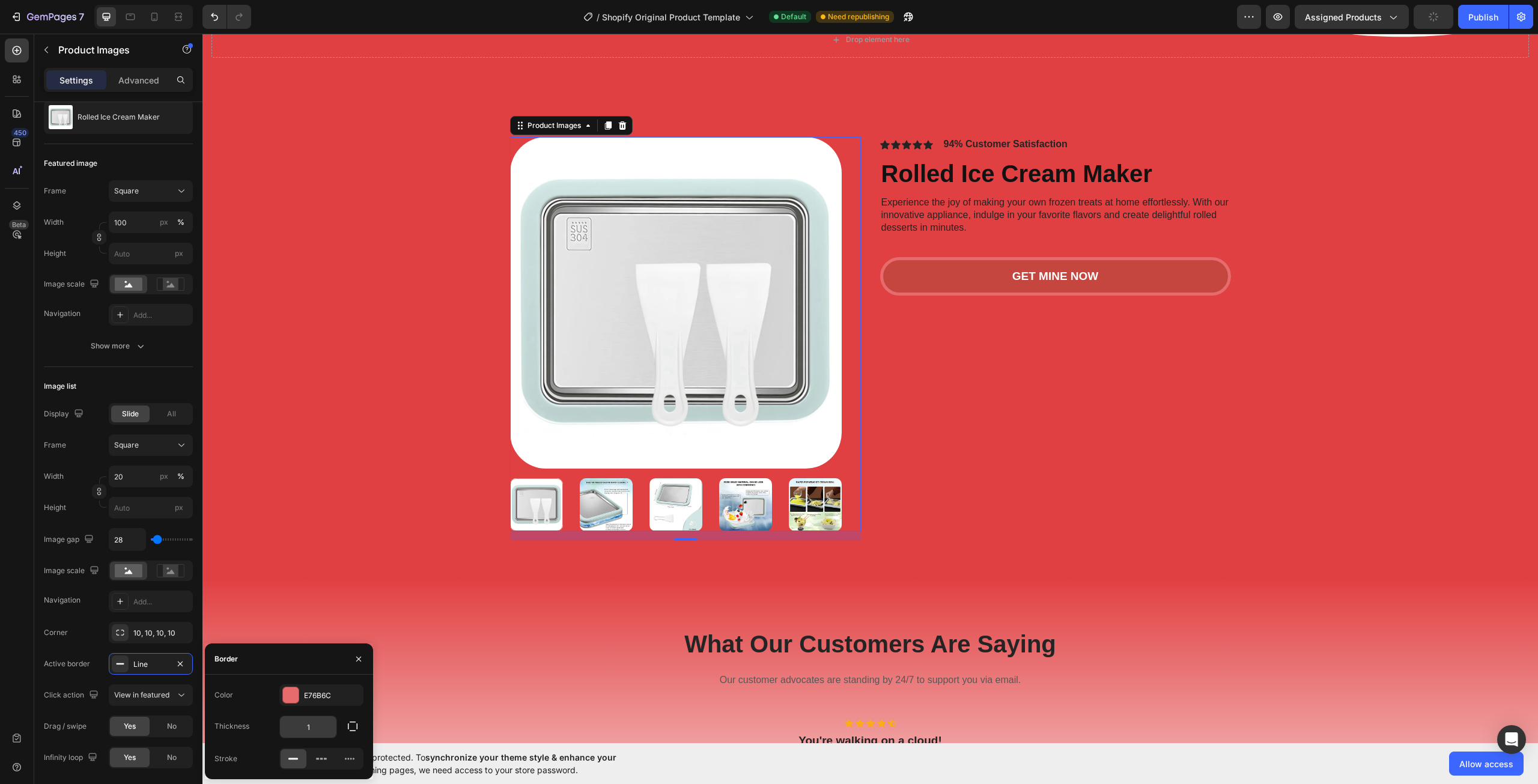
click at [314, 727] on input "1" at bounding box center [308, 727] width 56 height 22
type input "5"
type input "6"
type input "5"
type input "6"
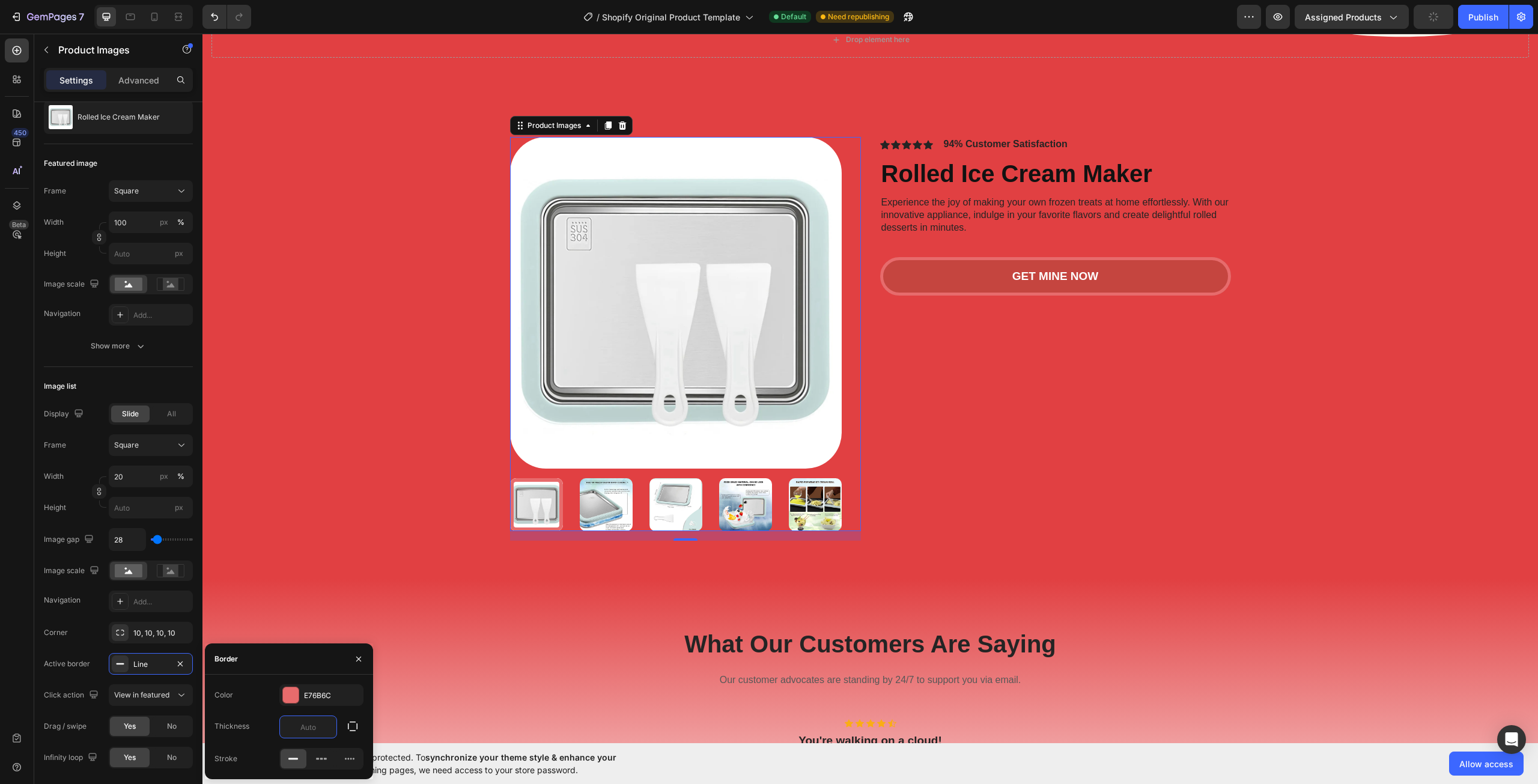
type input "5"
click at [612, 502] on img at bounding box center [606, 504] width 53 height 53
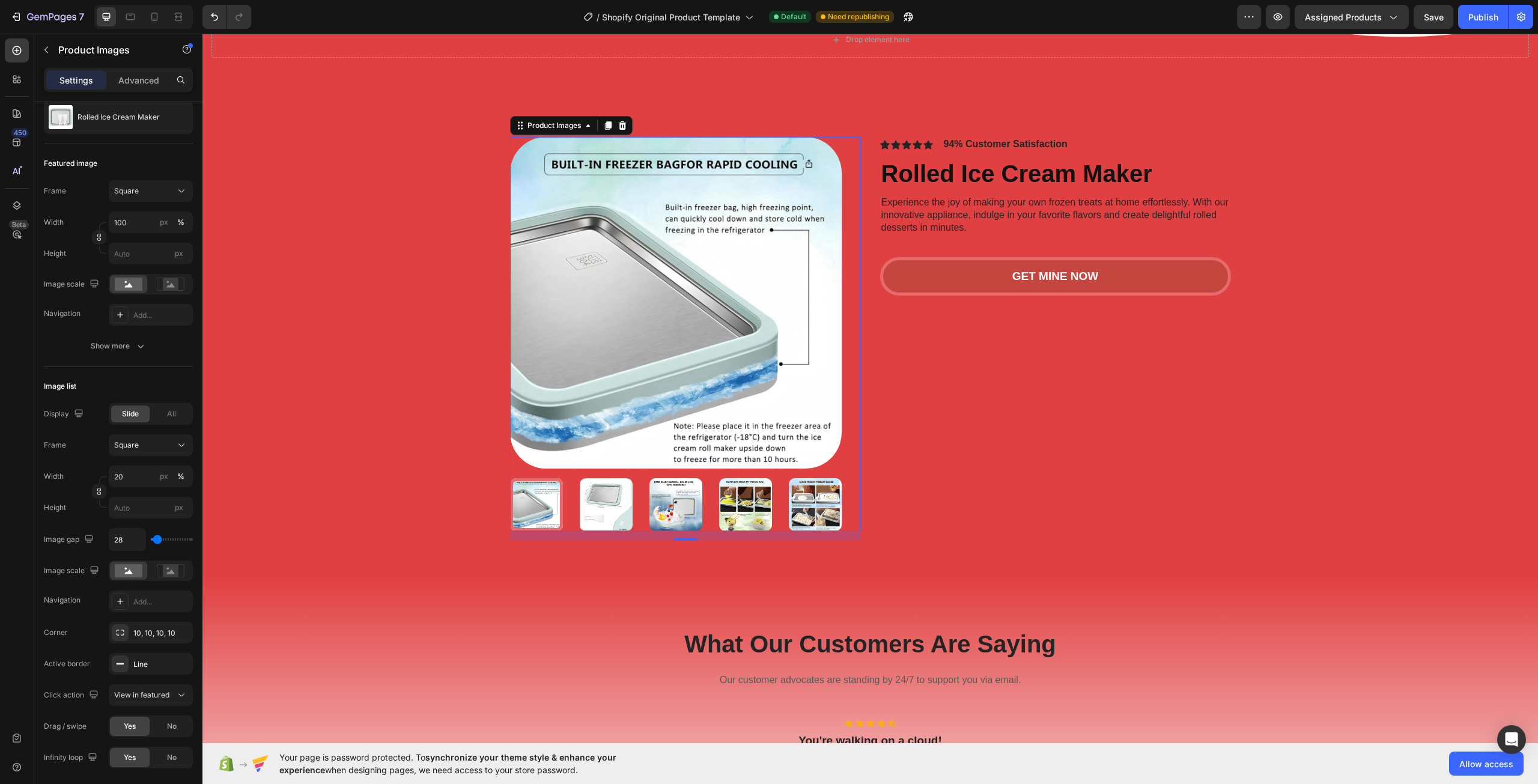
click at [596, 497] on img at bounding box center [606, 504] width 53 height 53
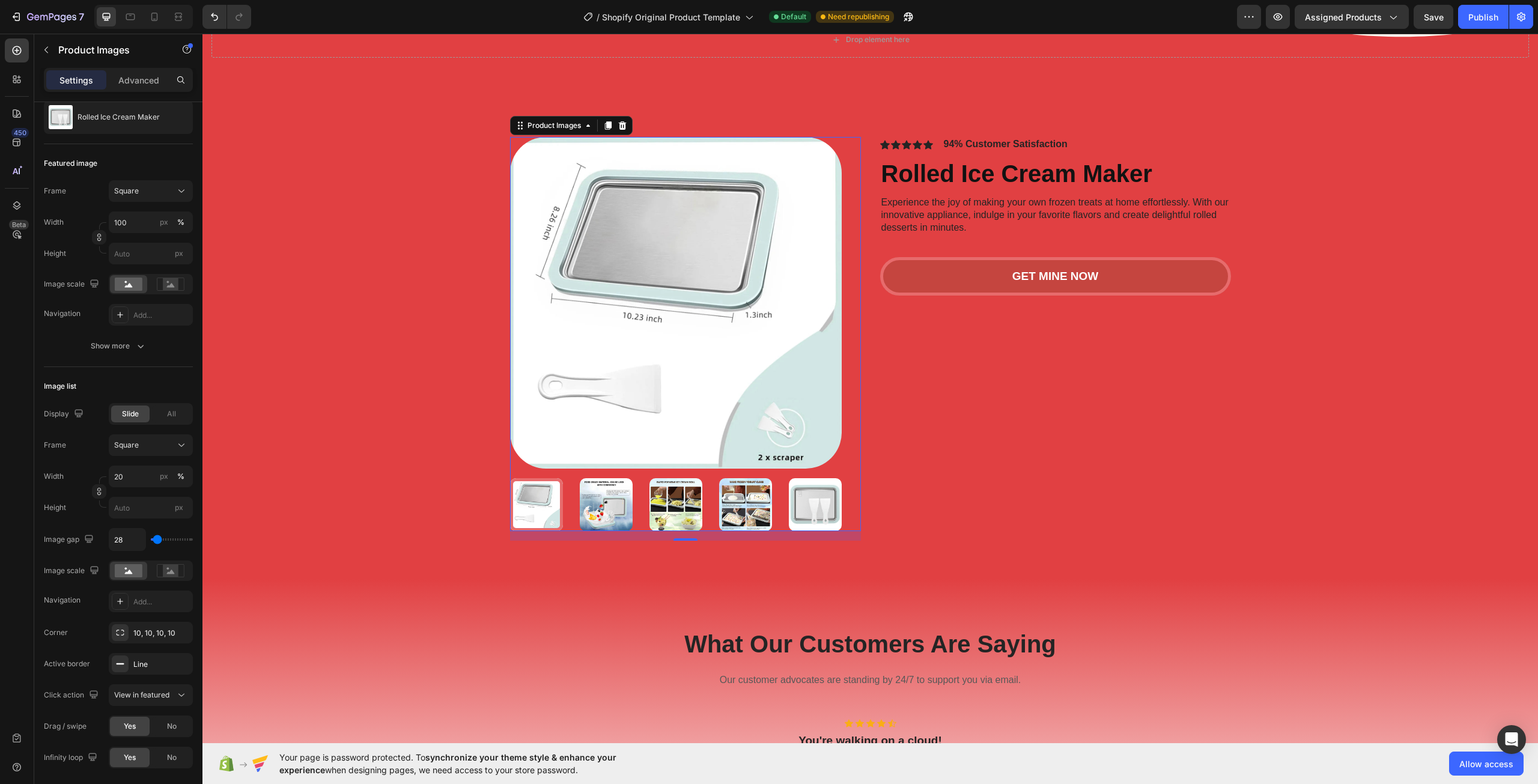
click at [604, 511] on img at bounding box center [606, 504] width 53 height 53
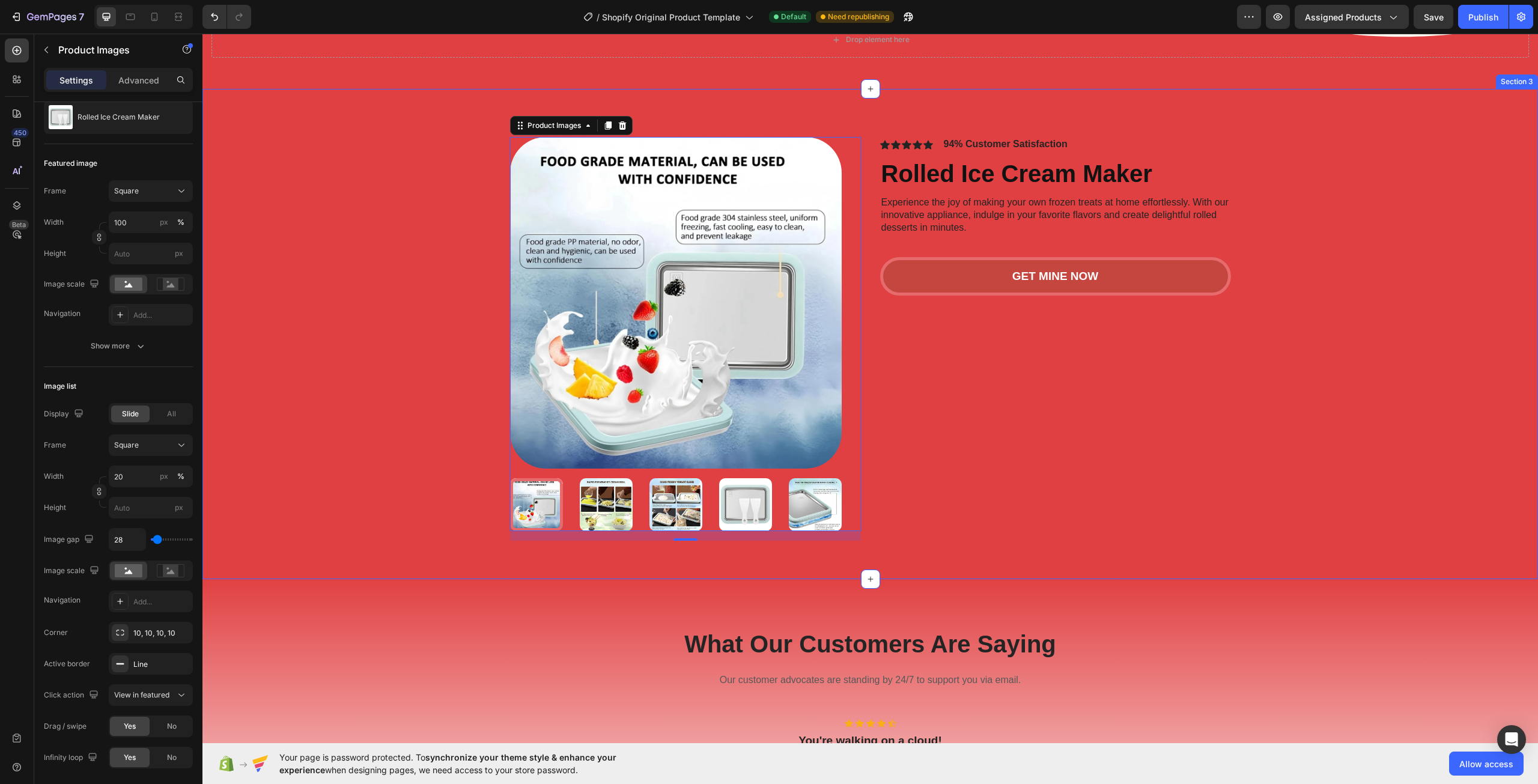
scroll to position [17, 0]
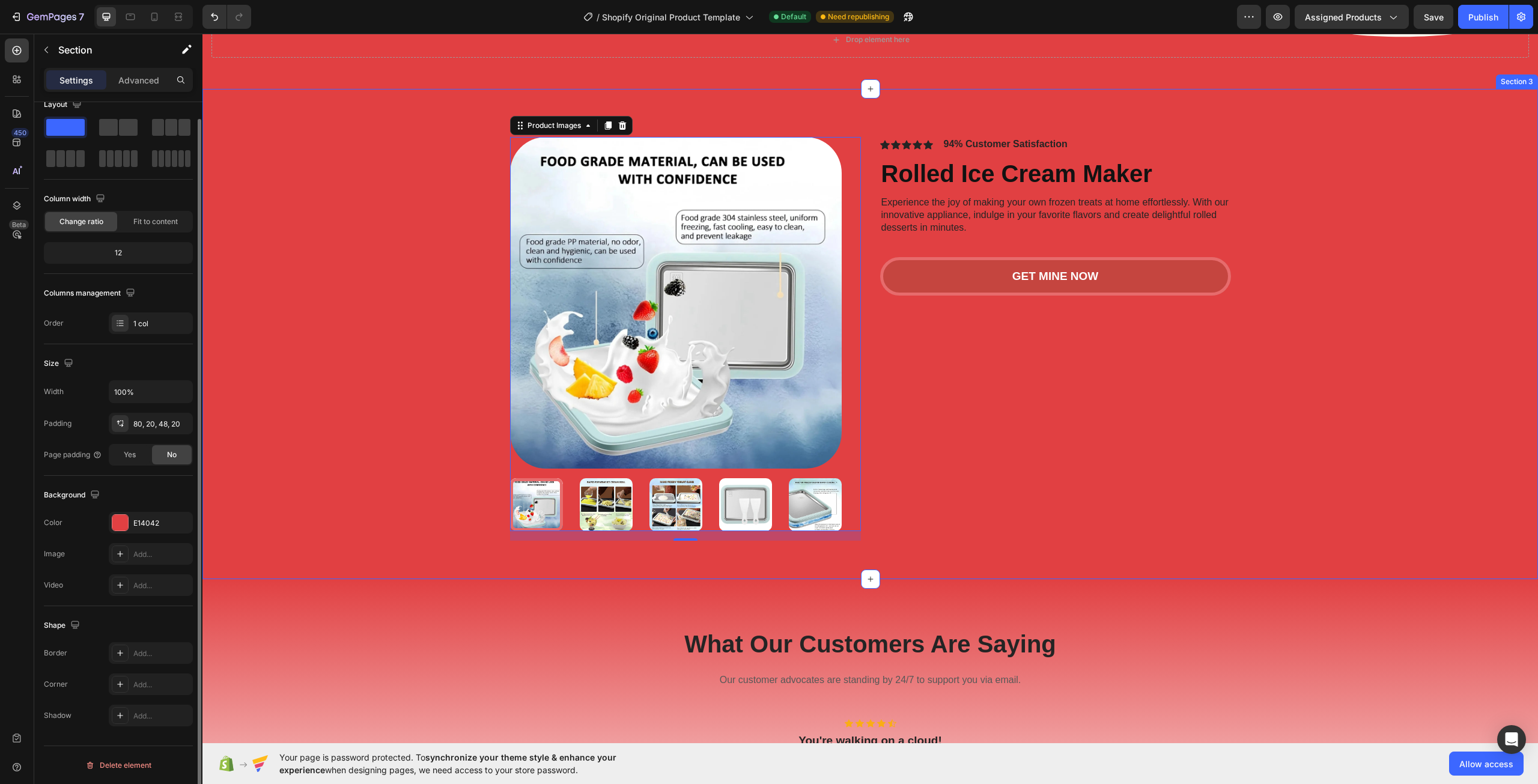
click at [329, 488] on div "Product Images 16 Icon Icon Icon Icon Icon Icon List 94% Customer Satisfaction …" at bounding box center [869, 343] width 1311 height 413
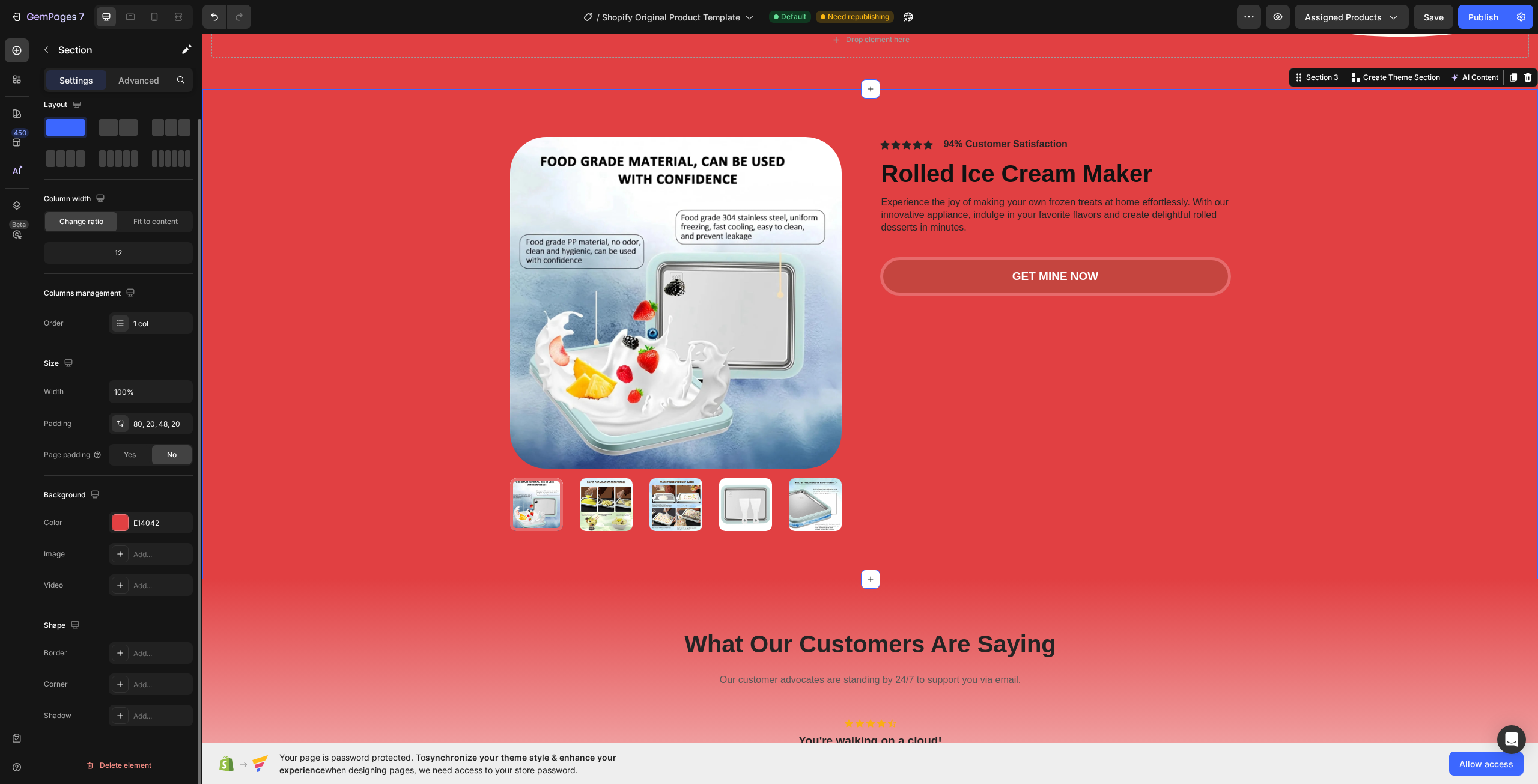
scroll to position [0, 0]
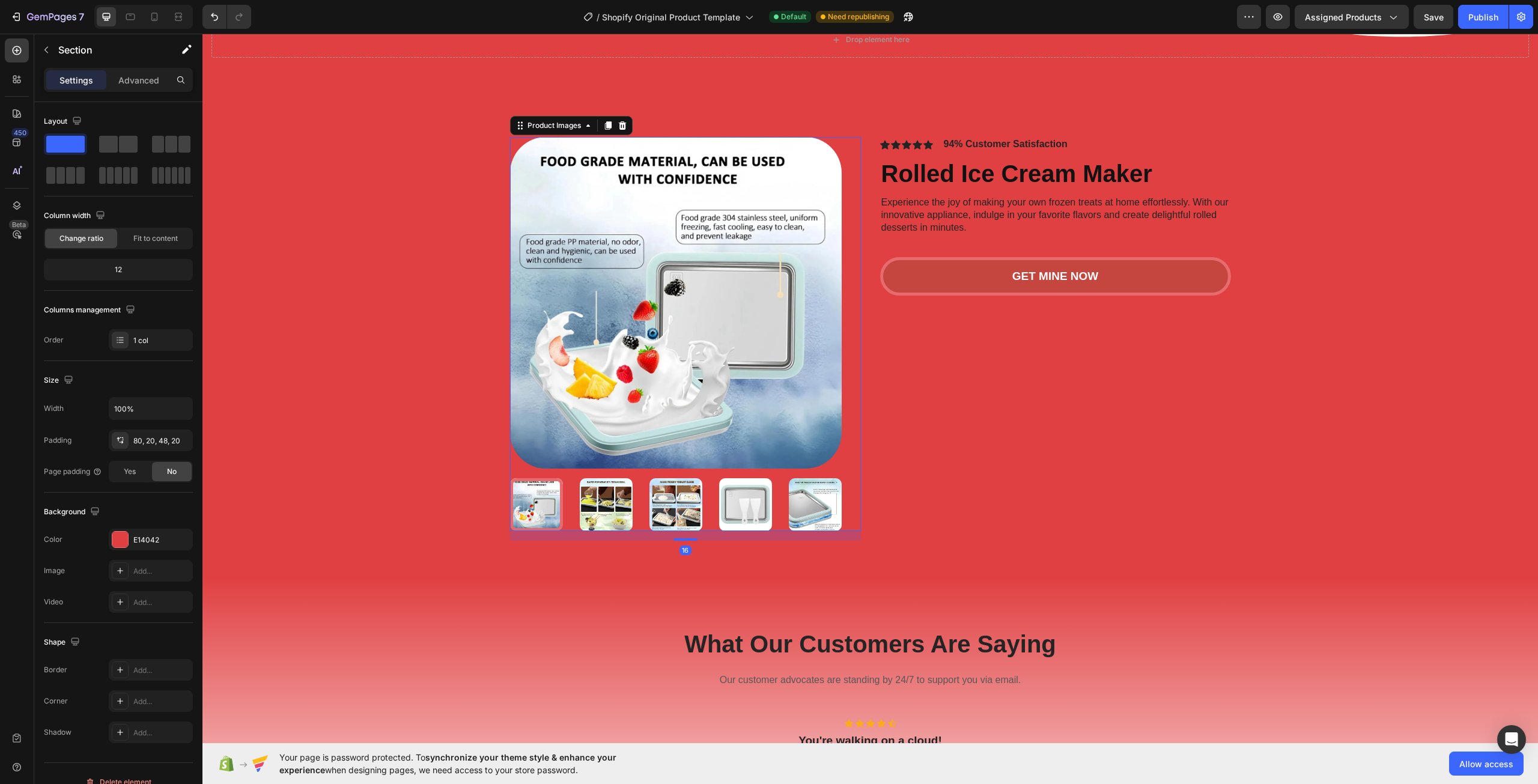
click at [634, 408] on img at bounding box center [676, 303] width 332 height 332
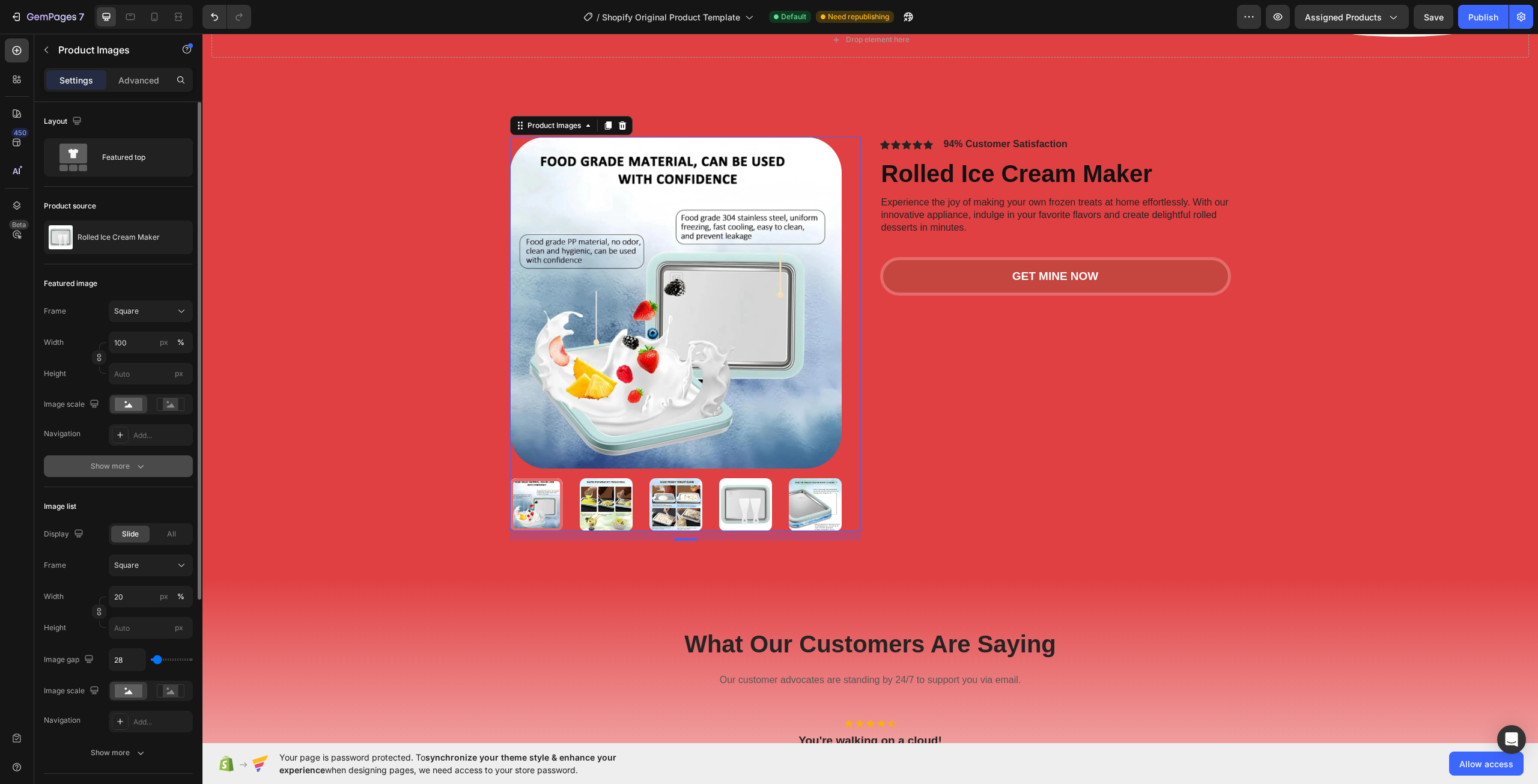
click at [129, 463] on div "Show more" at bounding box center [119, 466] width 56 height 12
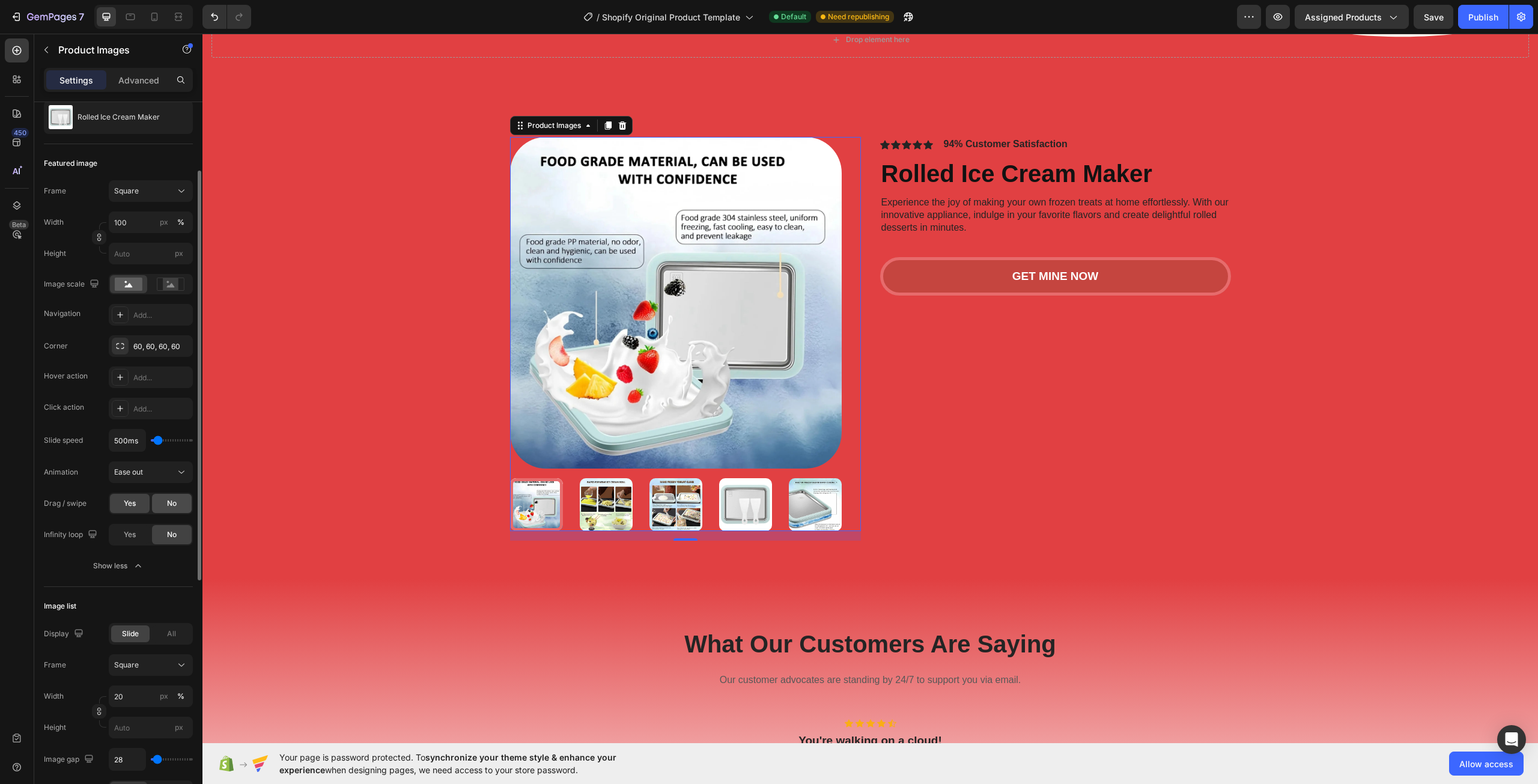
scroll to position [60, 0]
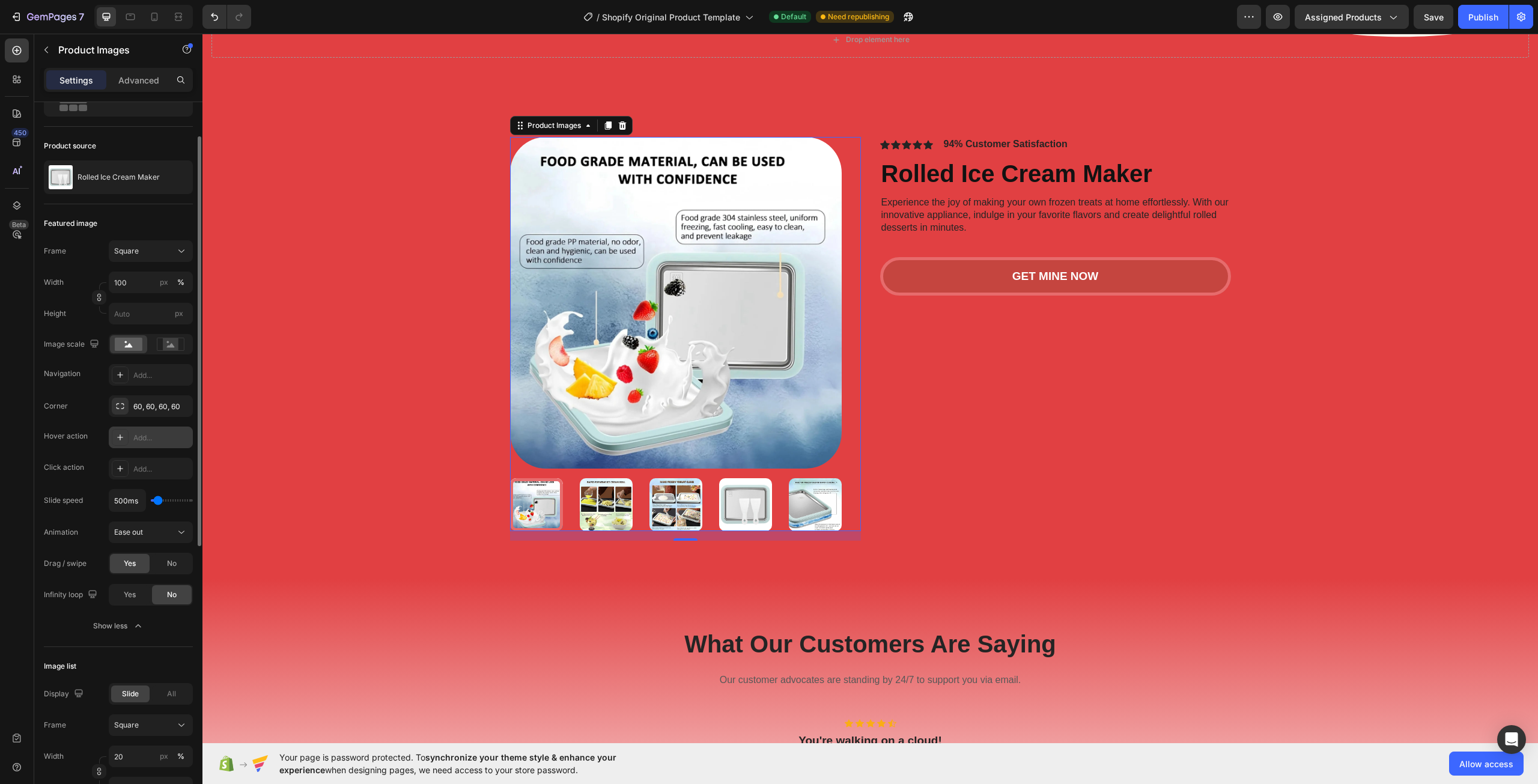
click at [153, 444] on div "Add..." at bounding box center [151, 437] width 84 height 22
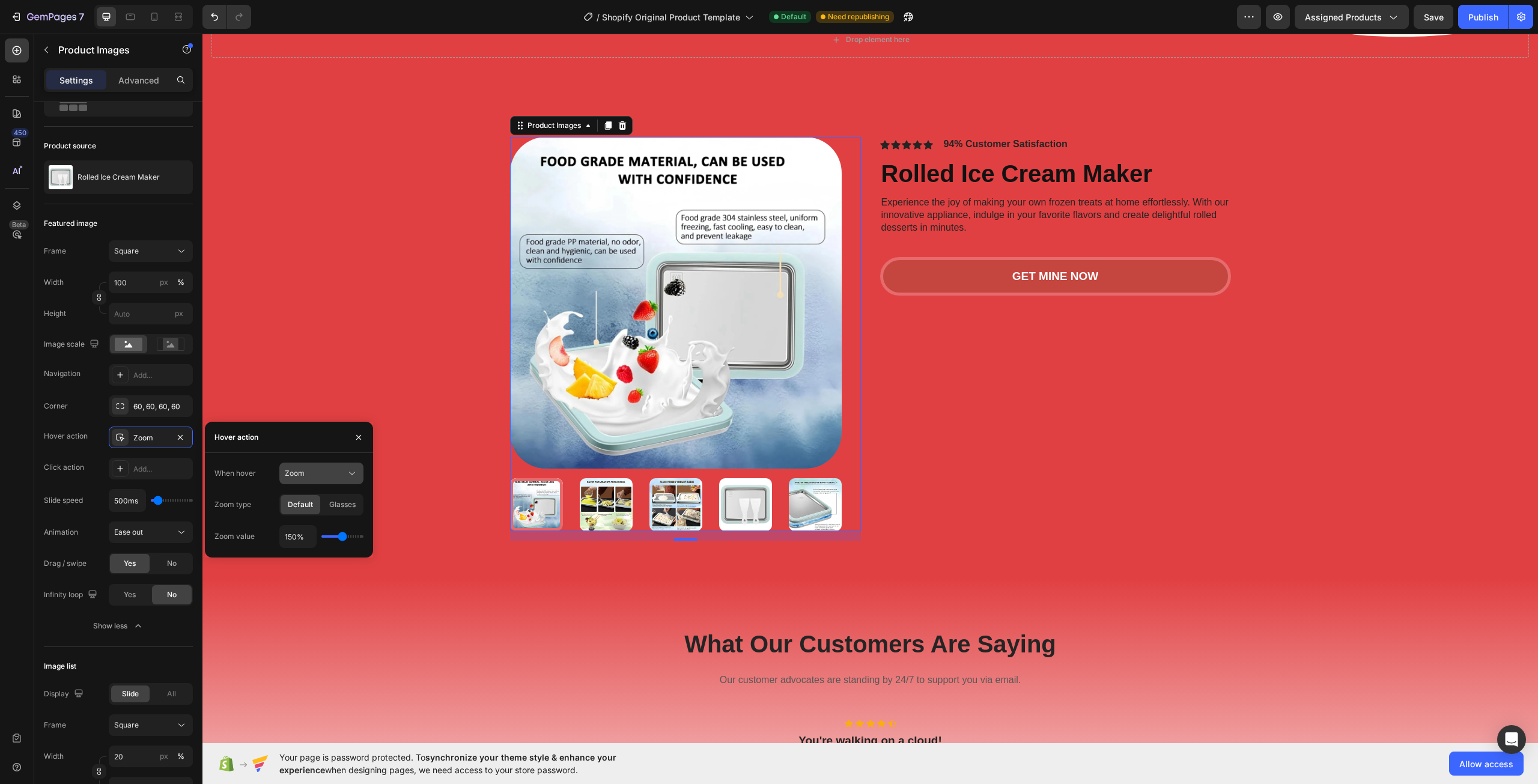
click at [313, 479] on div "Zoom" at bounding box center [321, 473] width 73 height 12
click at [318, 473] on div "Zoom" at bounding box center [315, 473] width 61 height 11
click at [347, 510] on div "Glasses" at bounding box center [343, 504] width 40 height 19
click at [179, 435] on icon "button" at bounding box center [180, 437] width 10 height 10
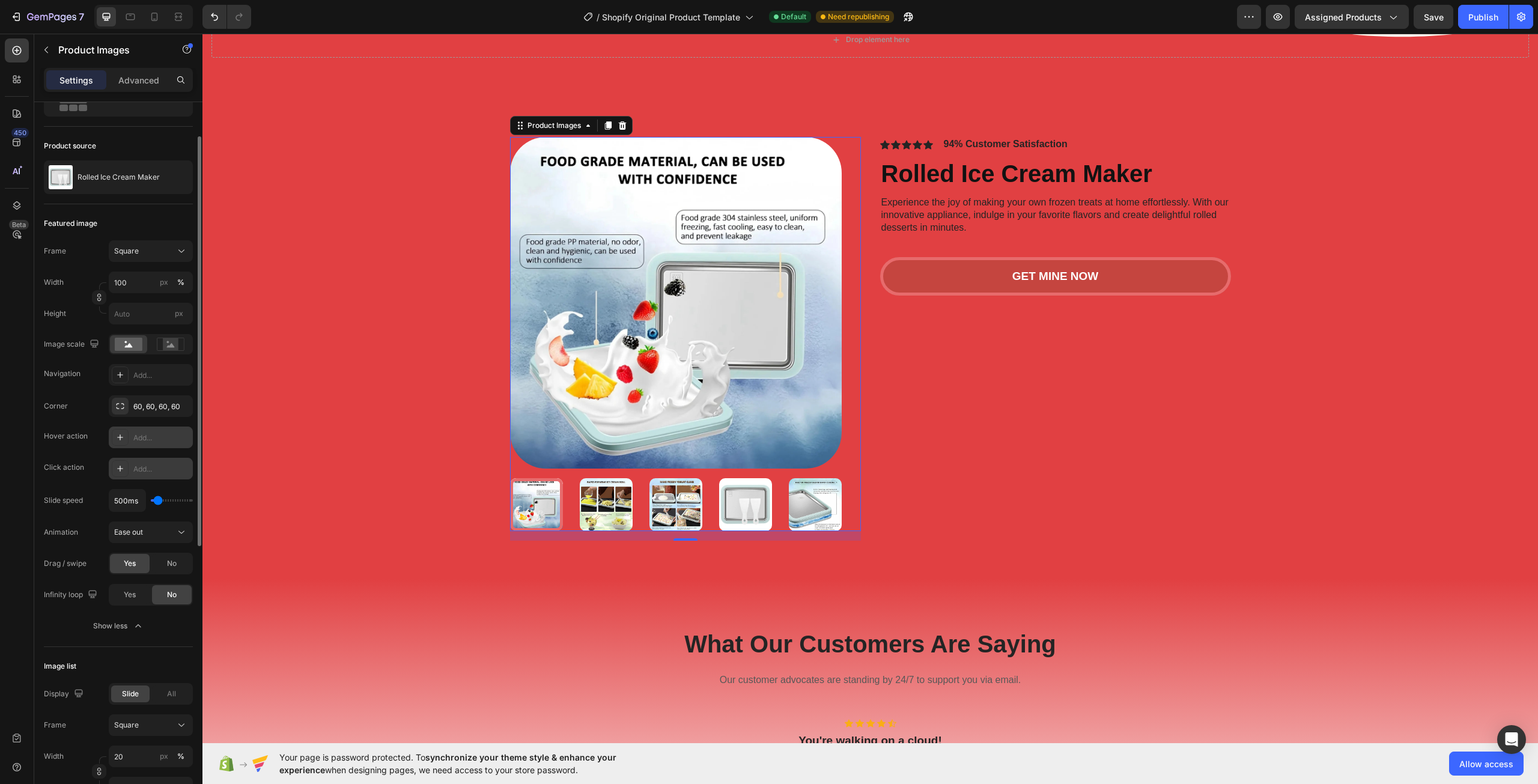
click at [154, 466] on div "Add..." at bounding box center [161, 469] width 56 height 11
click at [663, 387] on img at bounding box center [676, 303] width 332 height 332
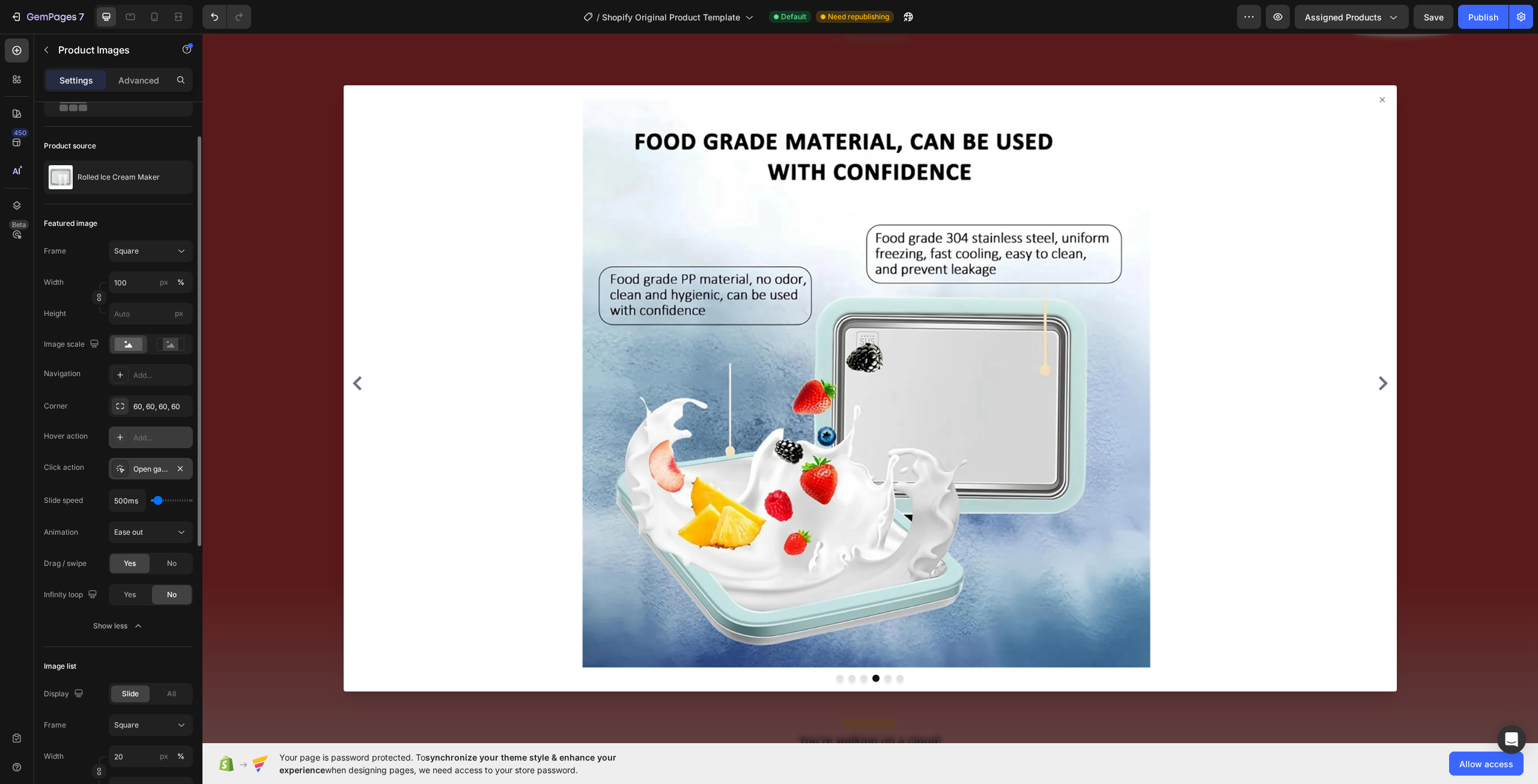
click at [284, 195] on div at bounding box center [869, 388] width 1335 height 709
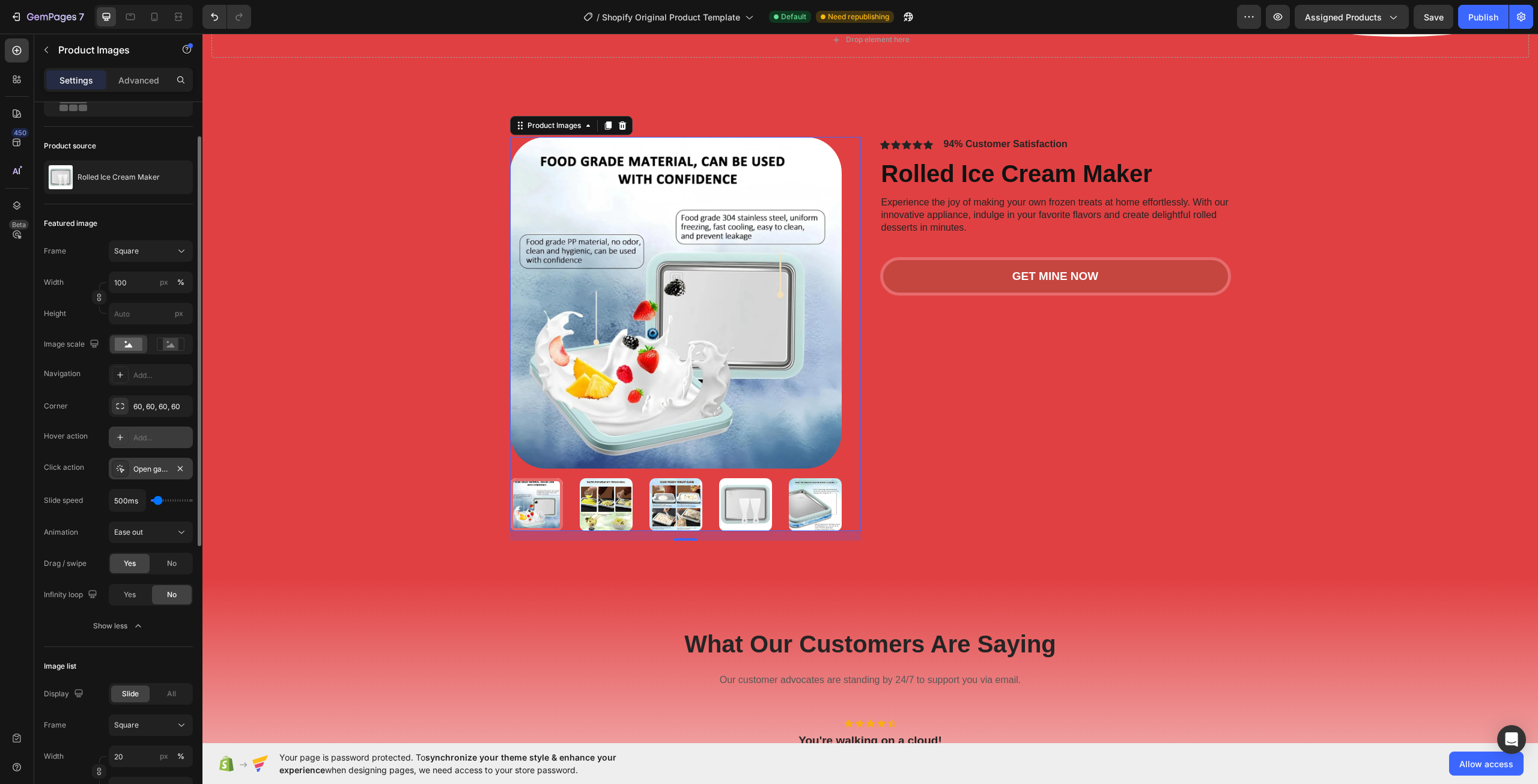
click at [172, 470] on div "Open gallery" at bounding box center [151, 469] width 84 height 22
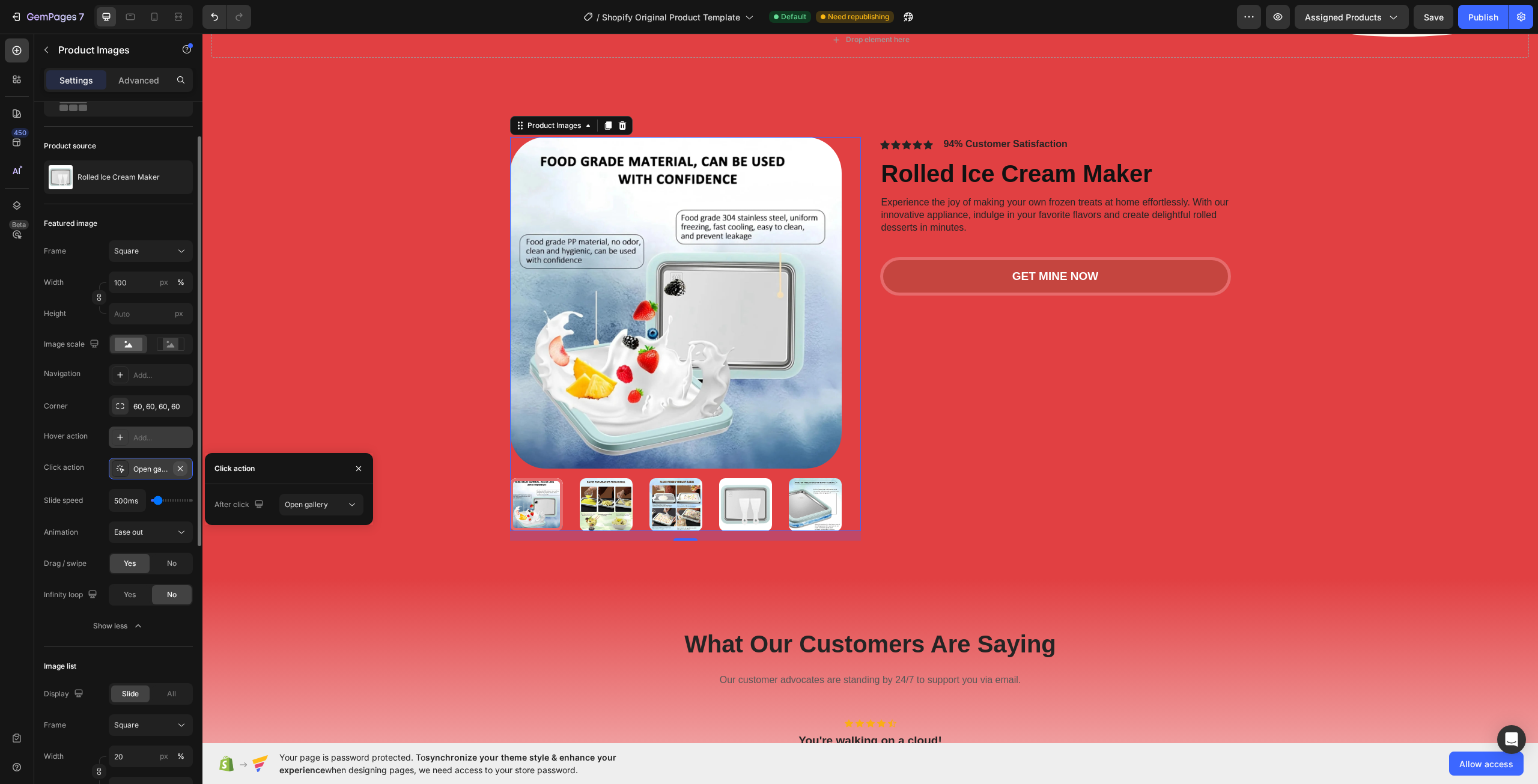
click at [176, 470] on icon "button" at bounding box center [180, 469] width 10 height 10
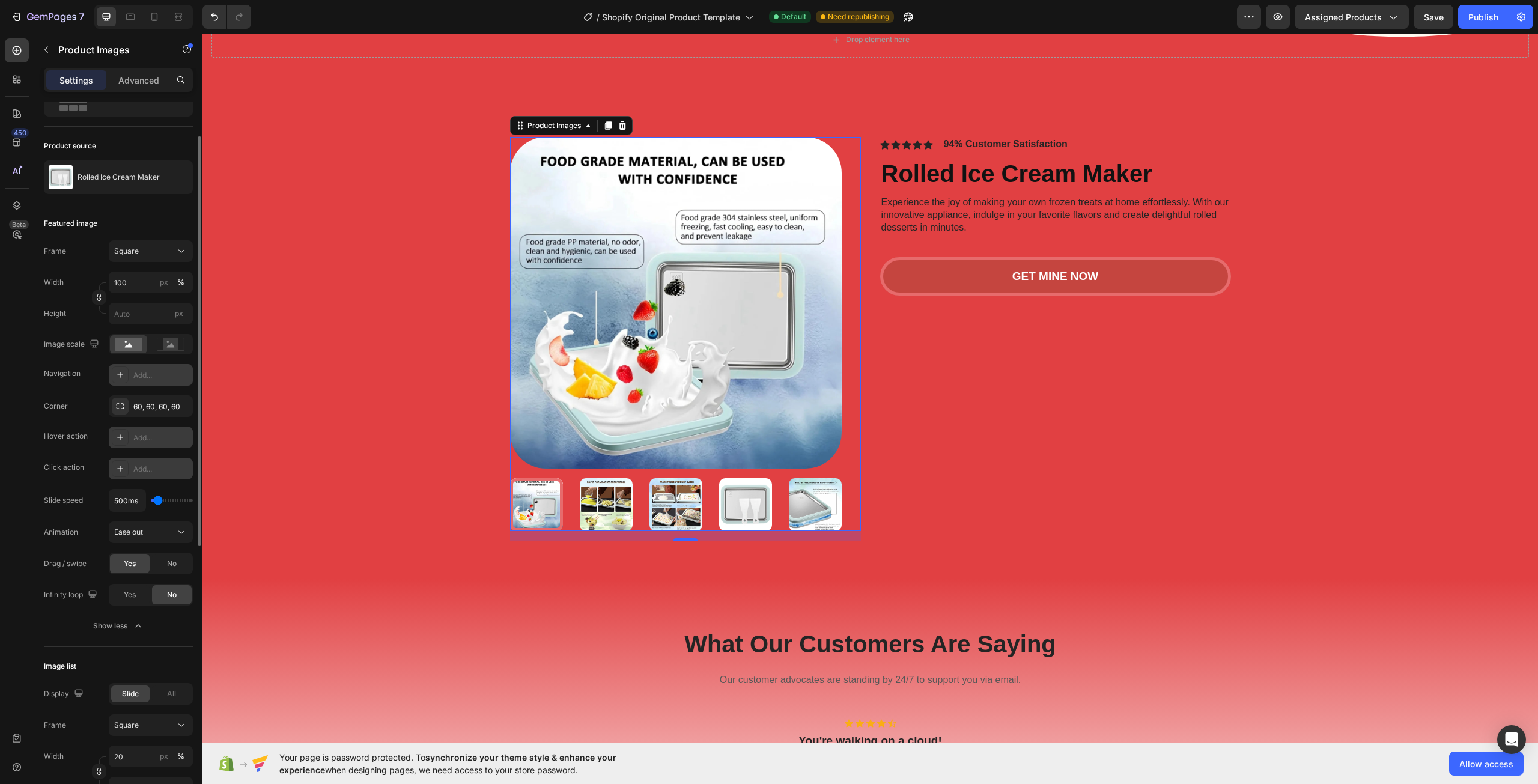
click at [147, 374] on div "Add..." at bounding box center [161, 375] width 56 height 11
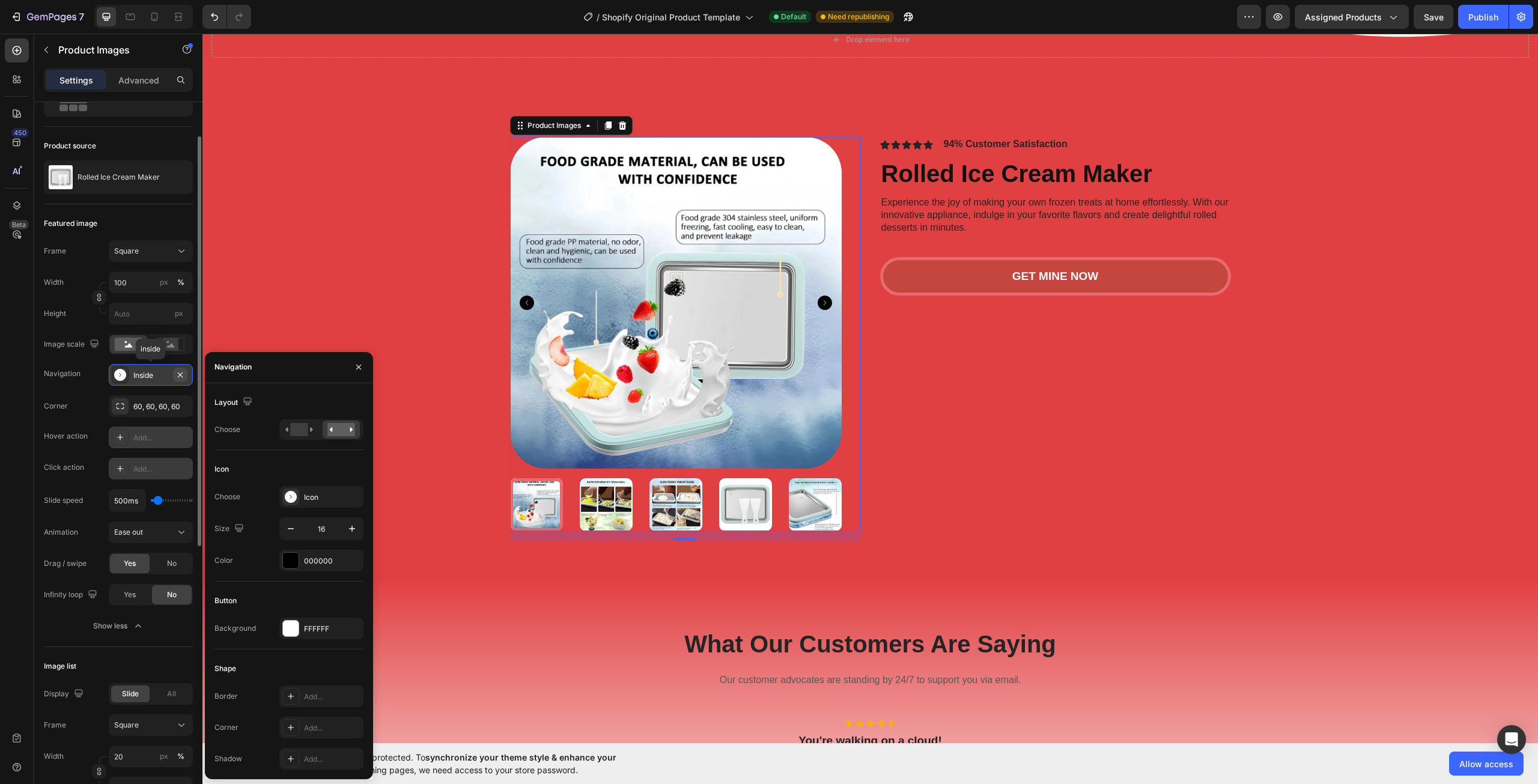
click at [178, 380] on button "button" at bounding box center [180, 375] width 14 height 14
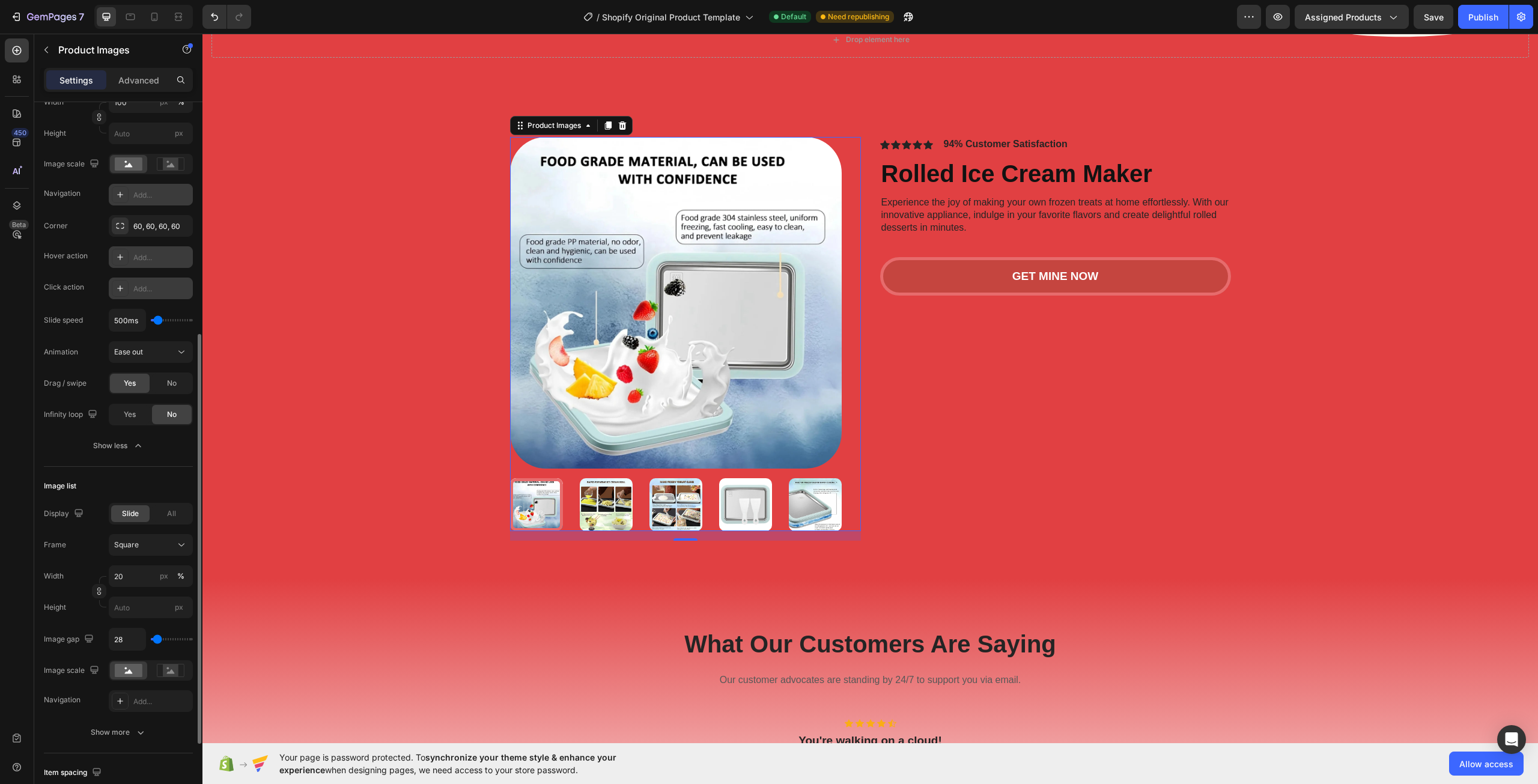
scroll to position [360, 0]
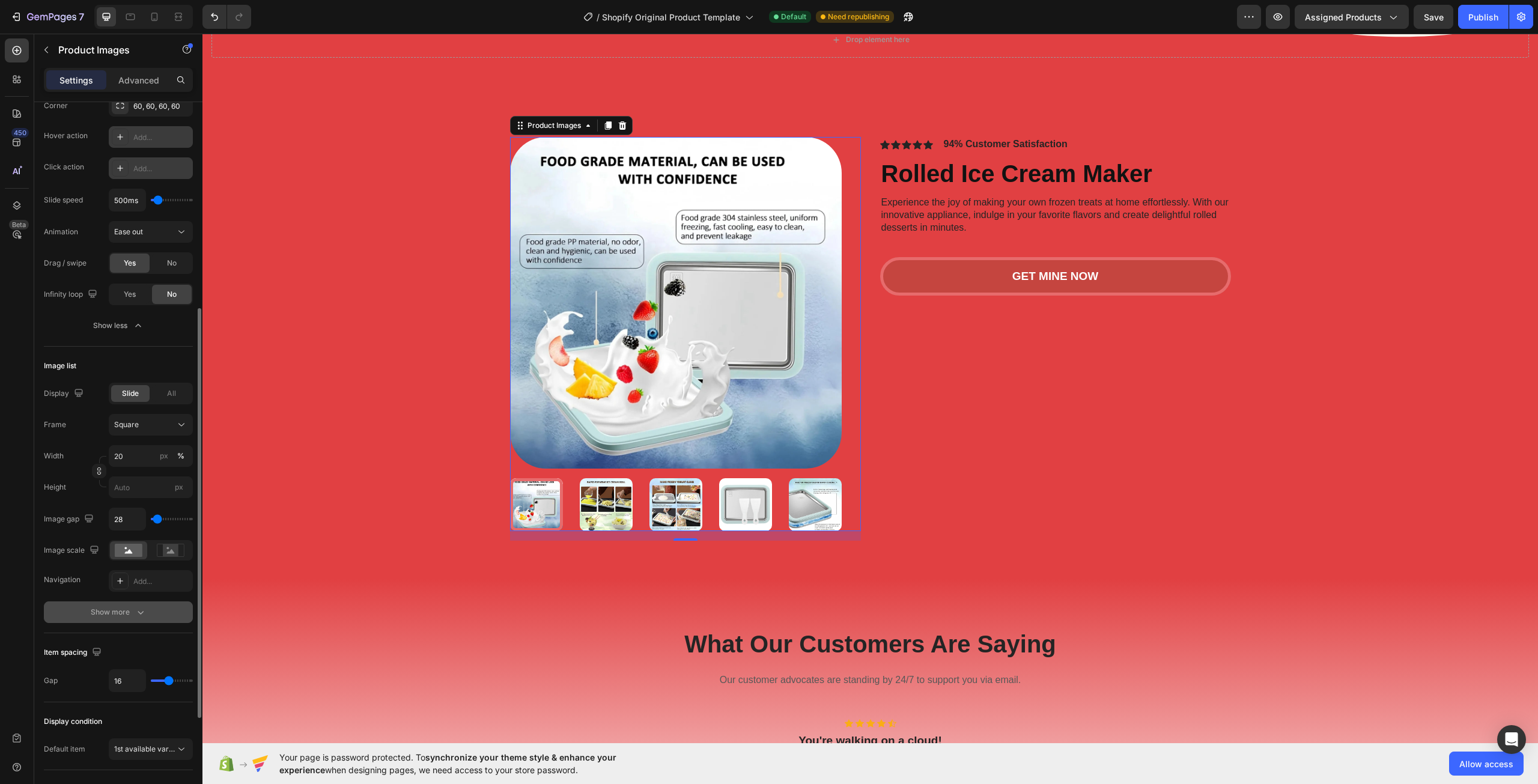
click at [131, 610] on div "Show more" at bounding box center [119, 612] width 56 height 12
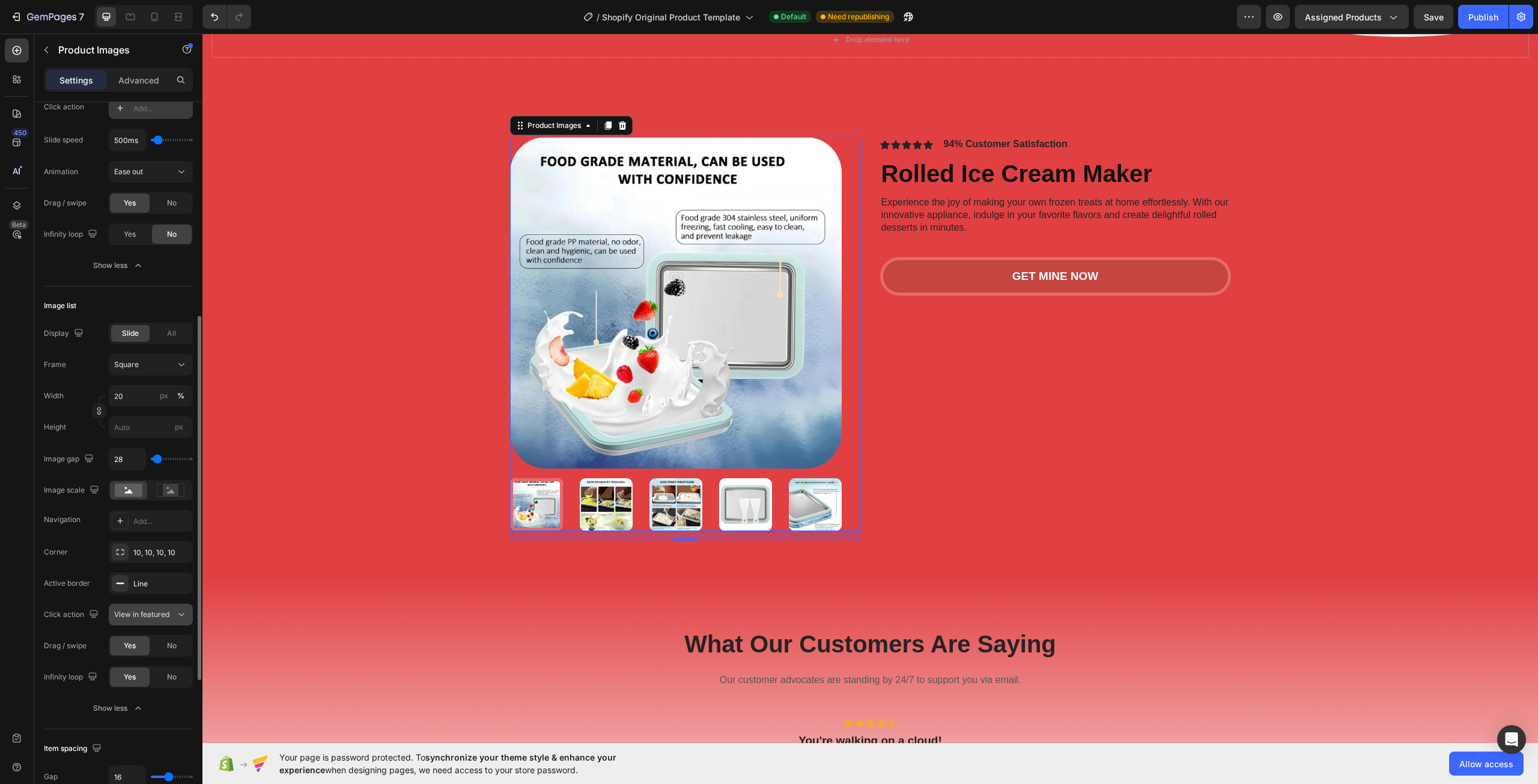
click at [140, 616] on span "View in featured" at bounding box center [141, 614] width 55 height 9
click at [156, 610] on span "View in featured" at bounding box center [141, 614] width 55 height 9
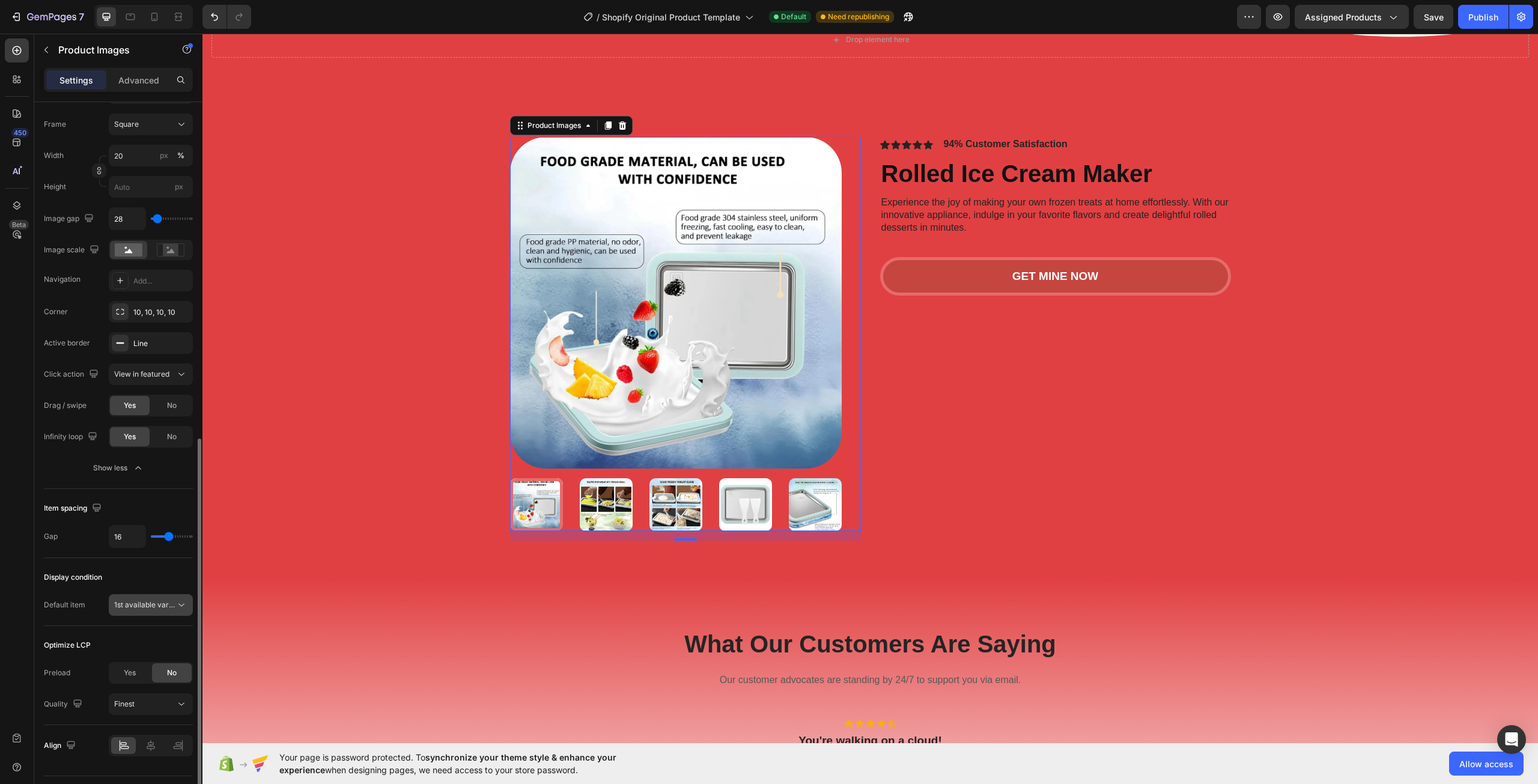
scroll to position [691, 0]
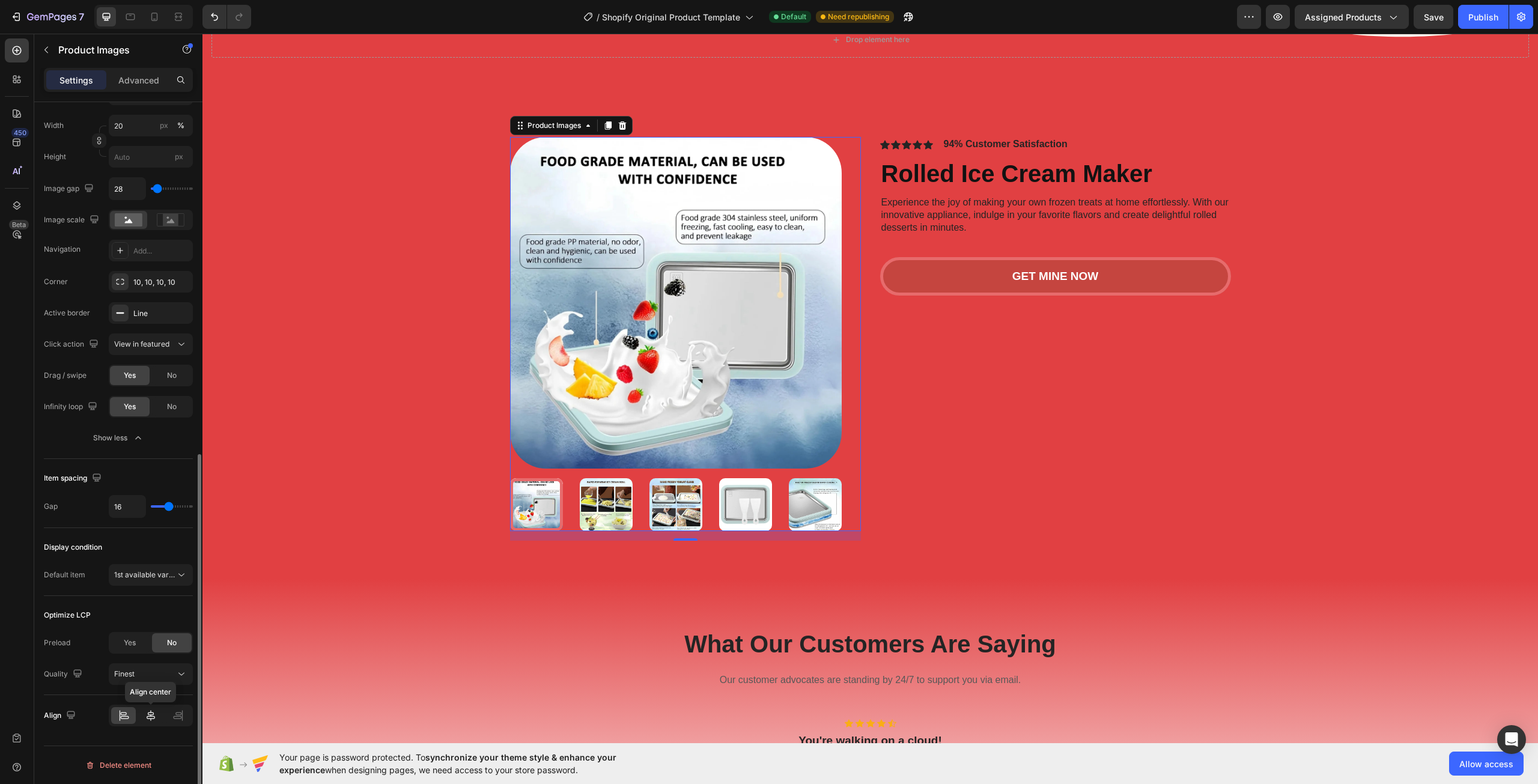
click at [159, 716] on div at bounding box center [150, 715] width 25 height 17
click at [177, 718] on icon at bounding box center [178, 717] width 8 height 3
click at [129, 715] on icon at bounding box center [124, 715] width 12 height 12
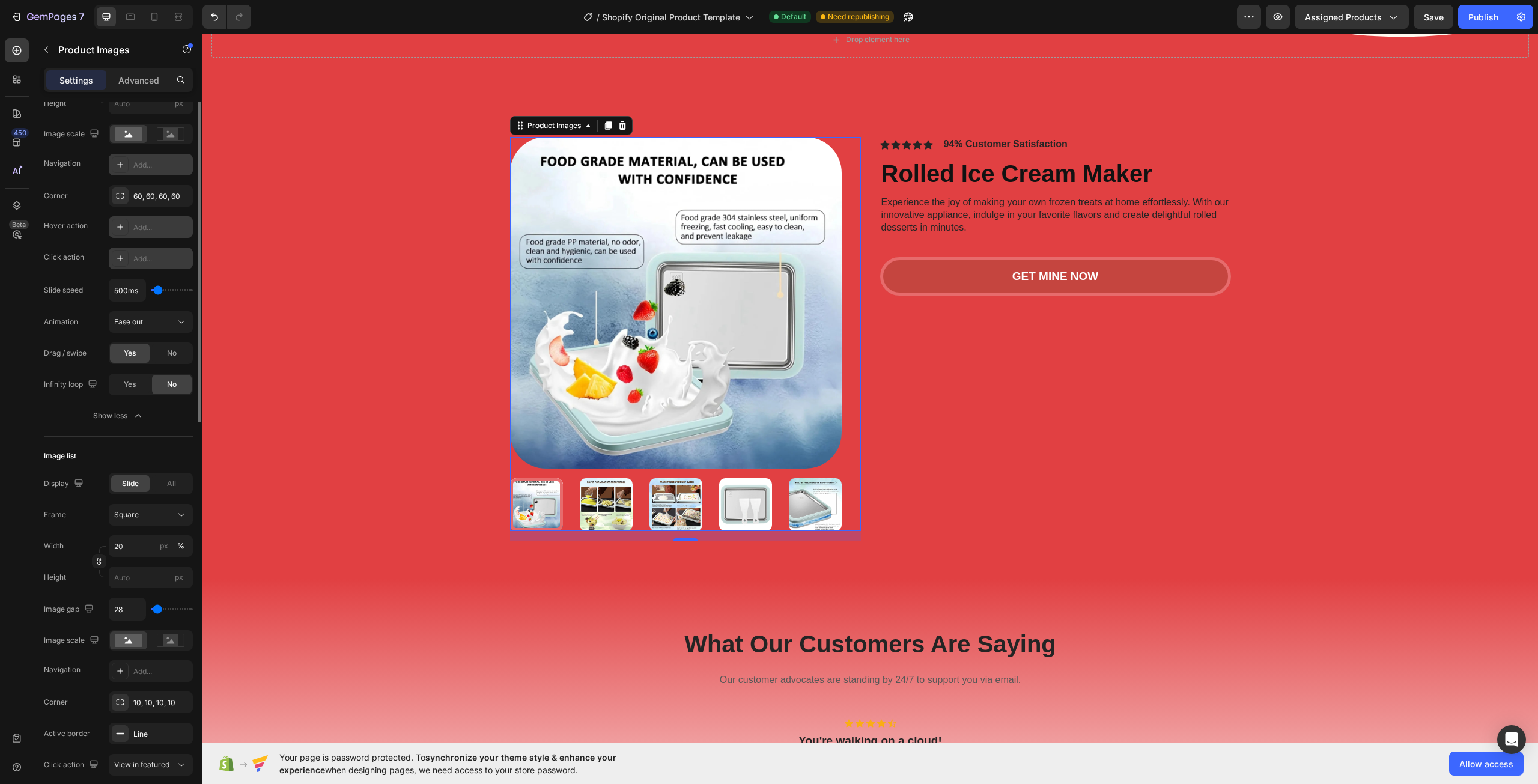
scroll to position [150, 0]
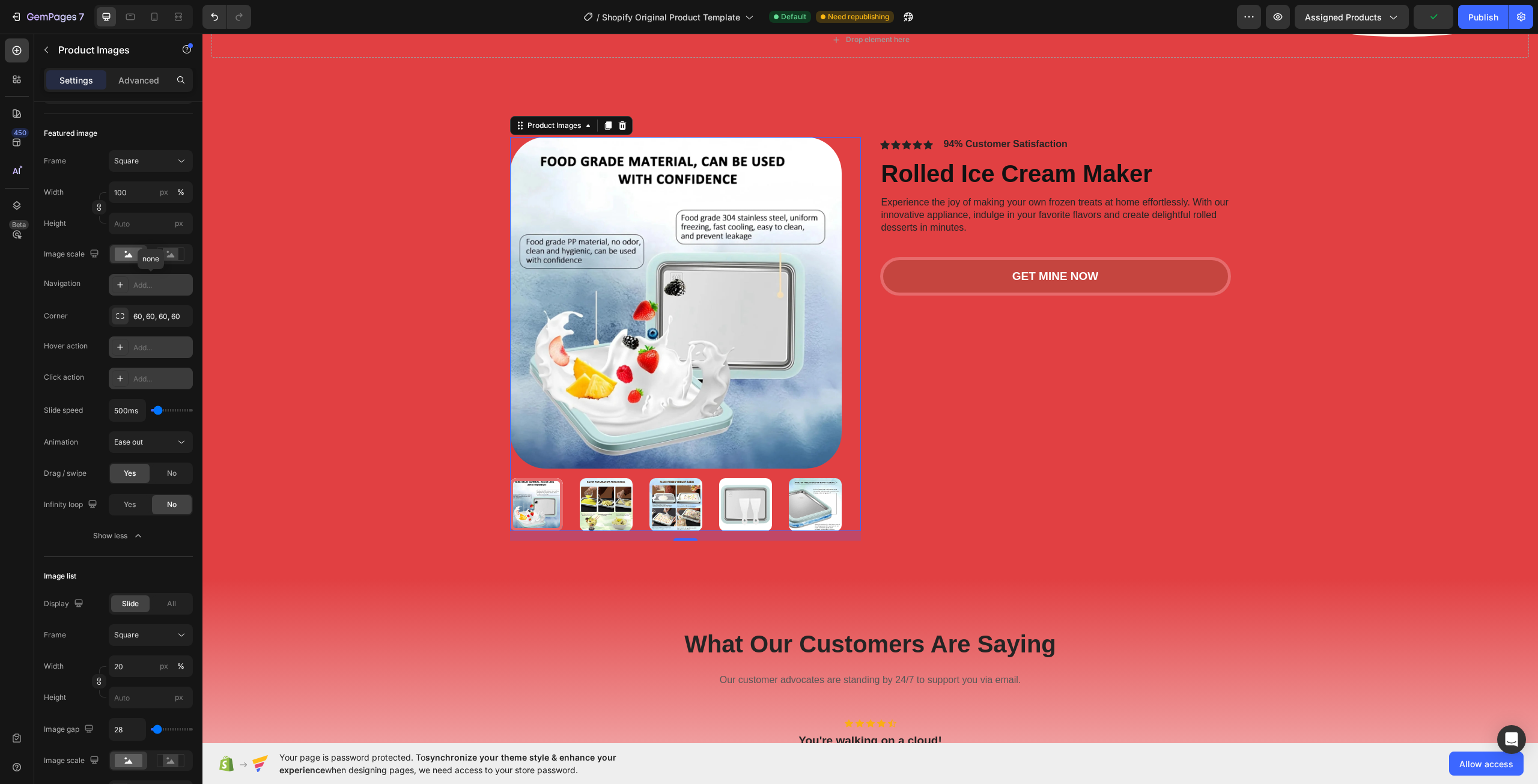
click at [138, 291] on div "Add..." at bounding box center [151, 285] width 84 height 22
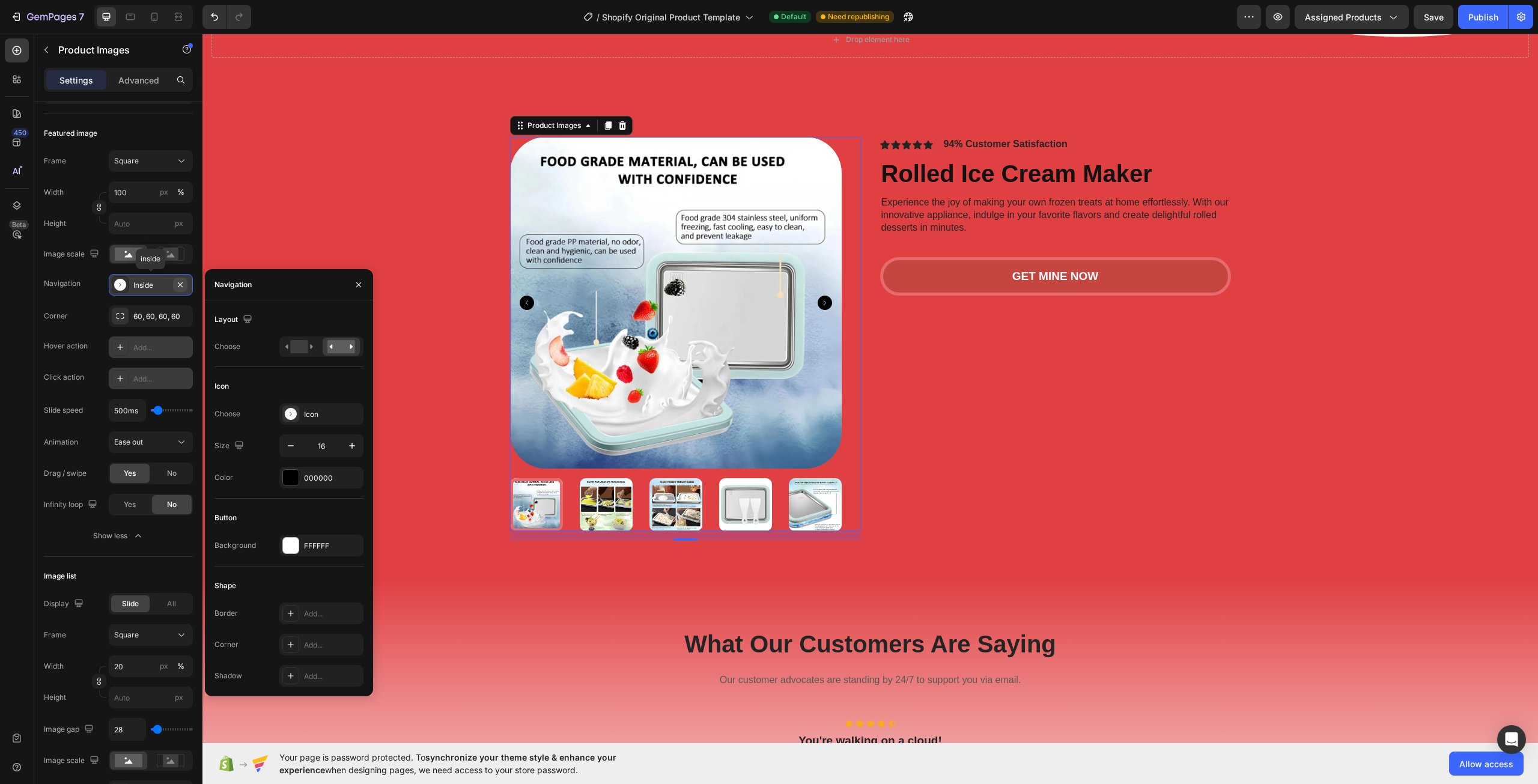
click at [176, 285] on icon "button" at bounding box center [180, 285] width 10 height 10
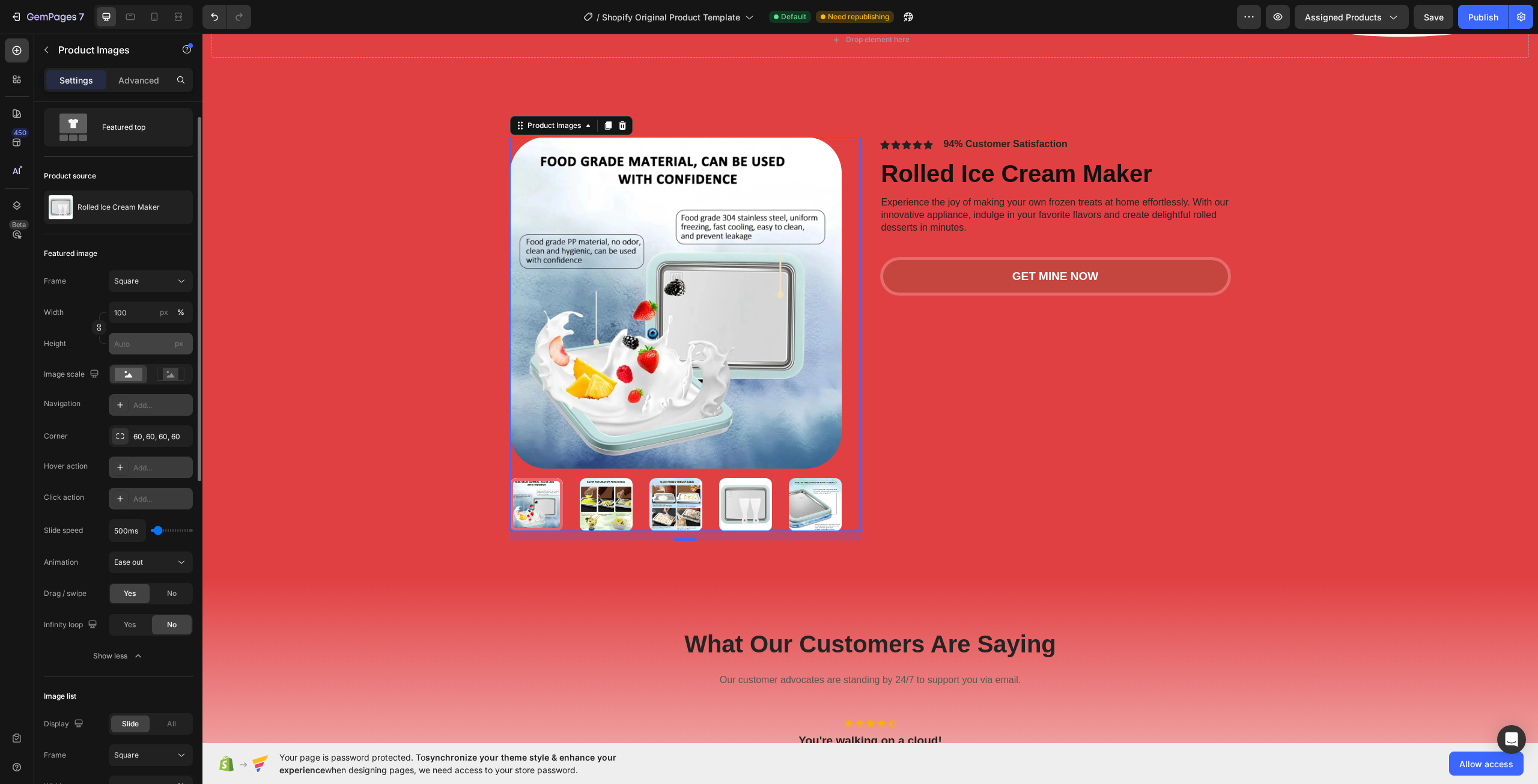
scroll to position [0, 0]
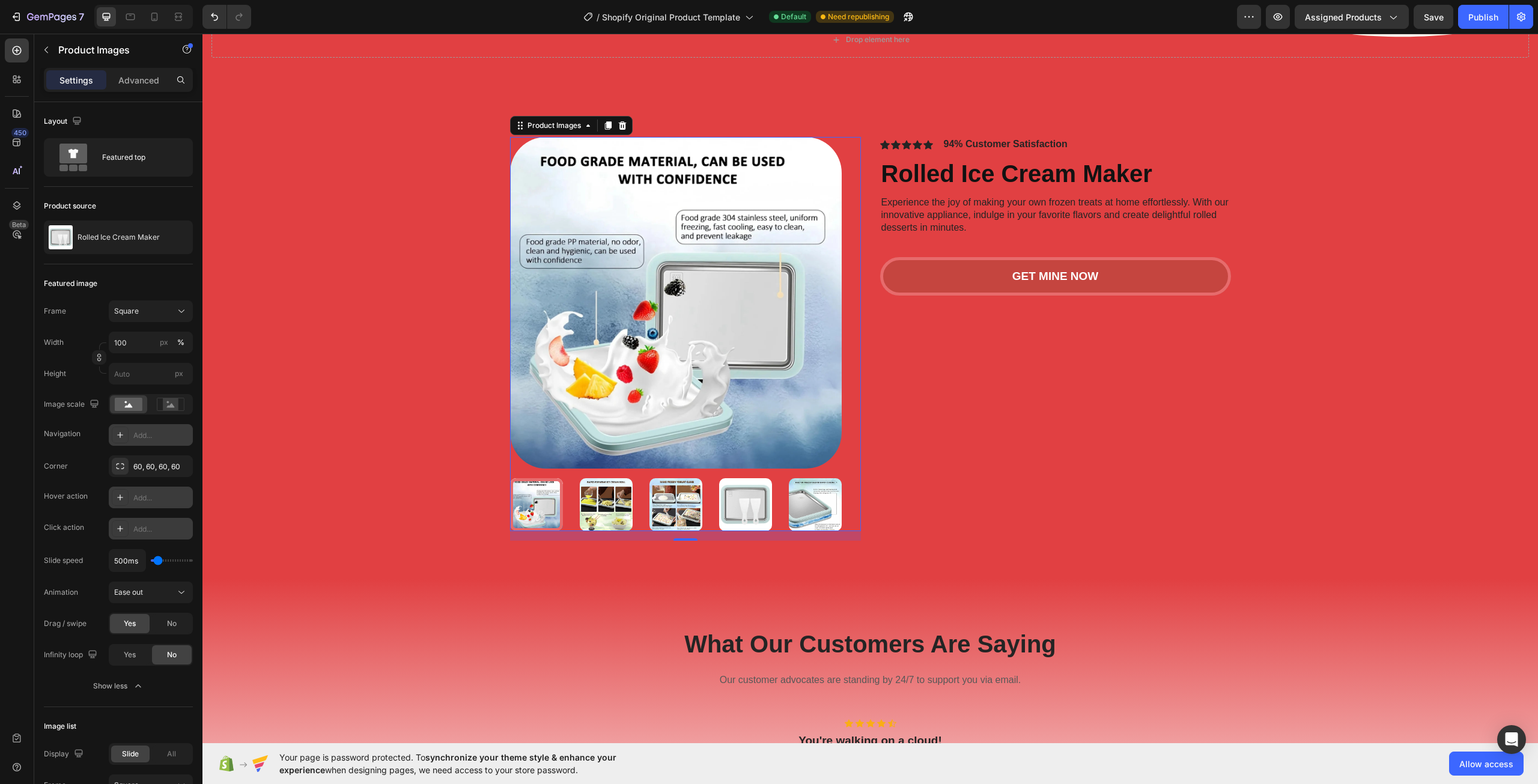
click at [539, 289] on img at bounding box center [676, 303] width 332 height 332
click at [545, 282] on img at bounding box center [676, 303] width 332 height 332
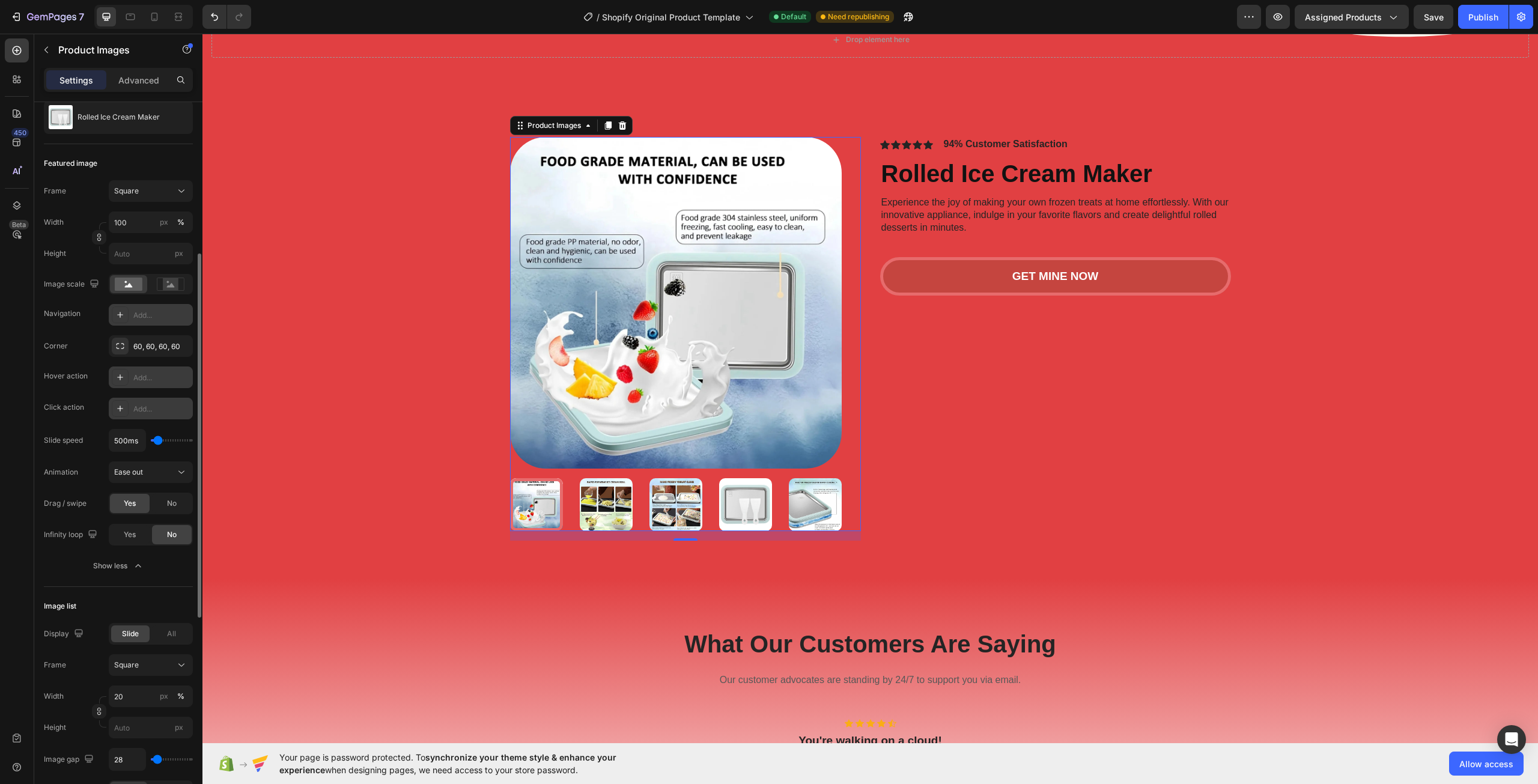
scroll to position [180, 0]
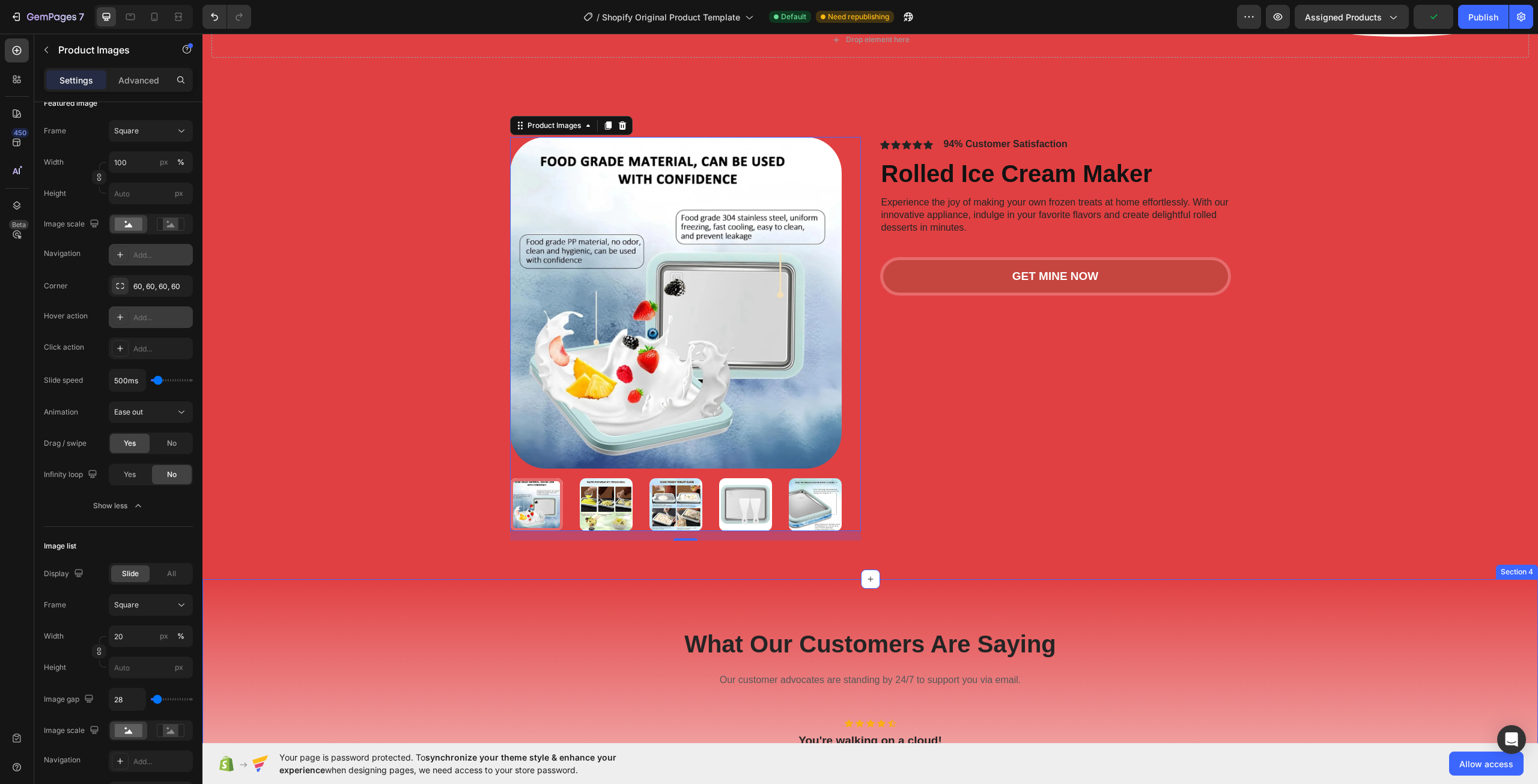
drag, startPoint x: 393, startPoint y: 605, endPoint x: 392, endPoint y: 598, distance: 6.7
click at [392, 599] on div "What Our Customers Are Saying Heading Our customer advocates are standing by 24…" at bounding box center [869, 746] width 1335 height 335
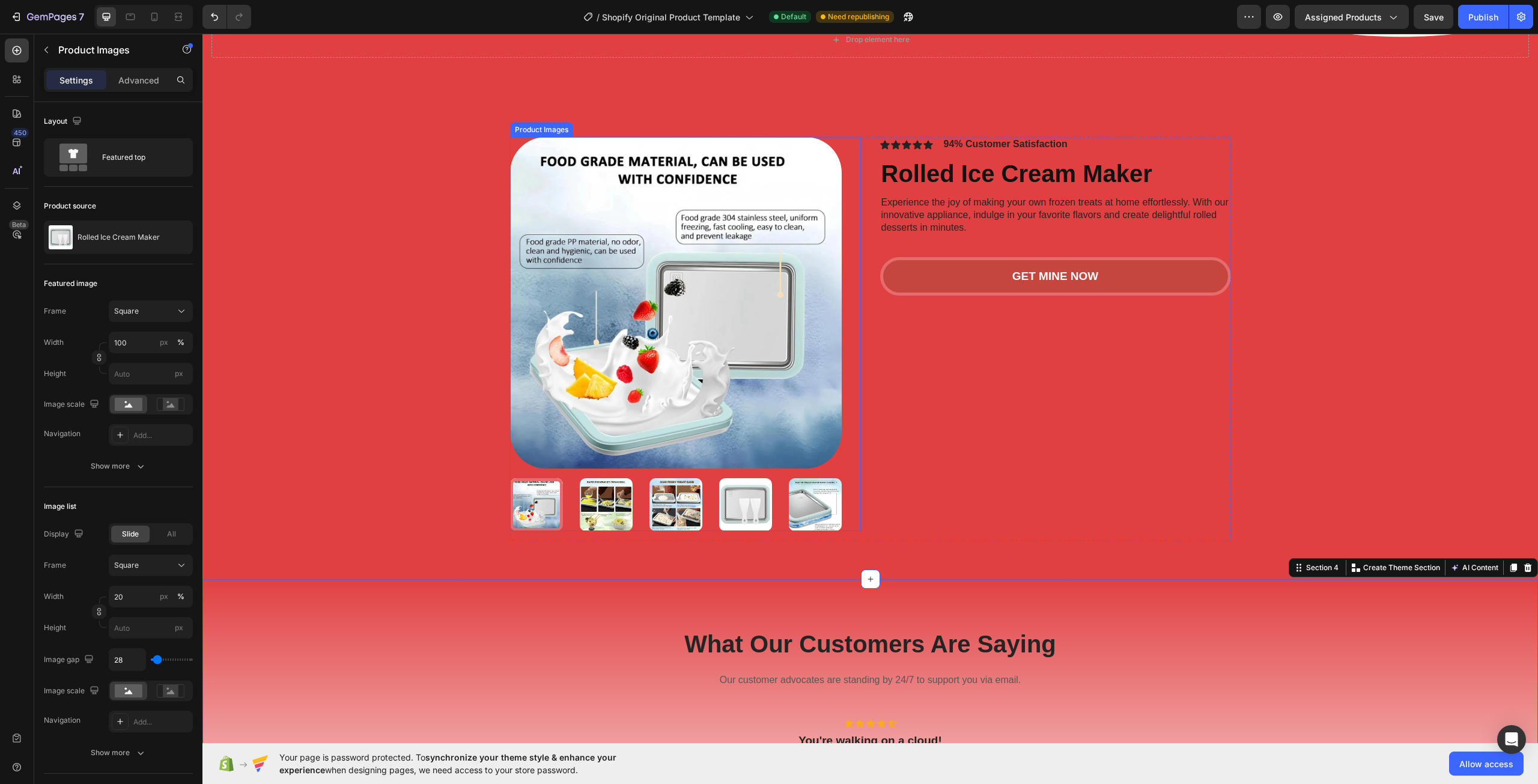
click at [677, 313] on img at bounding box center [676, 303] width 332 height 332
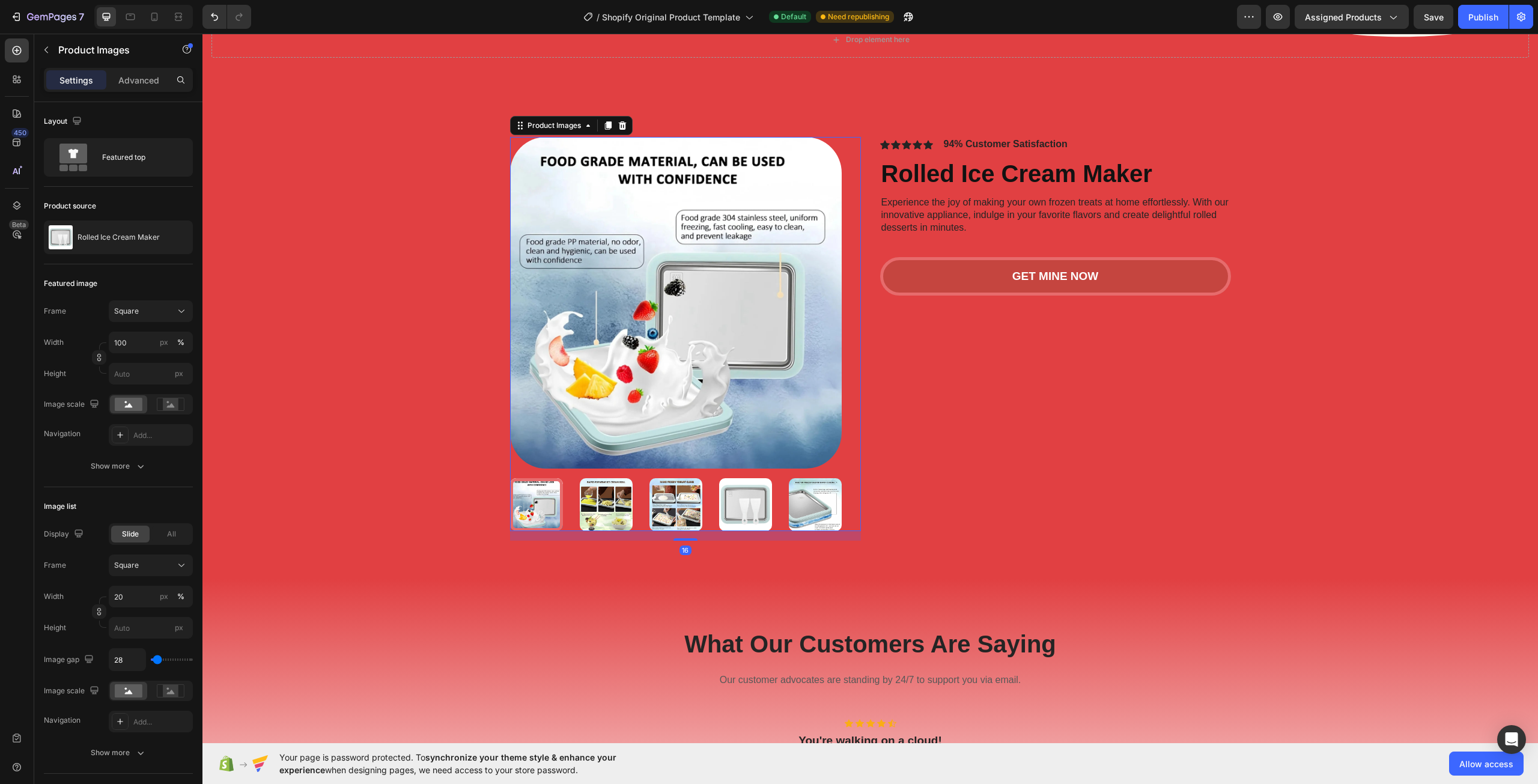
click at [676, 312] on img at bounding box center [676, 303] width 332 height 332
click at [568, 131] on div "Product Images" at bounding box center [554, 125] width 58 height 11
click at [111, 466] on div "Show more" at bounding box center [119, 466] width 56 height 12
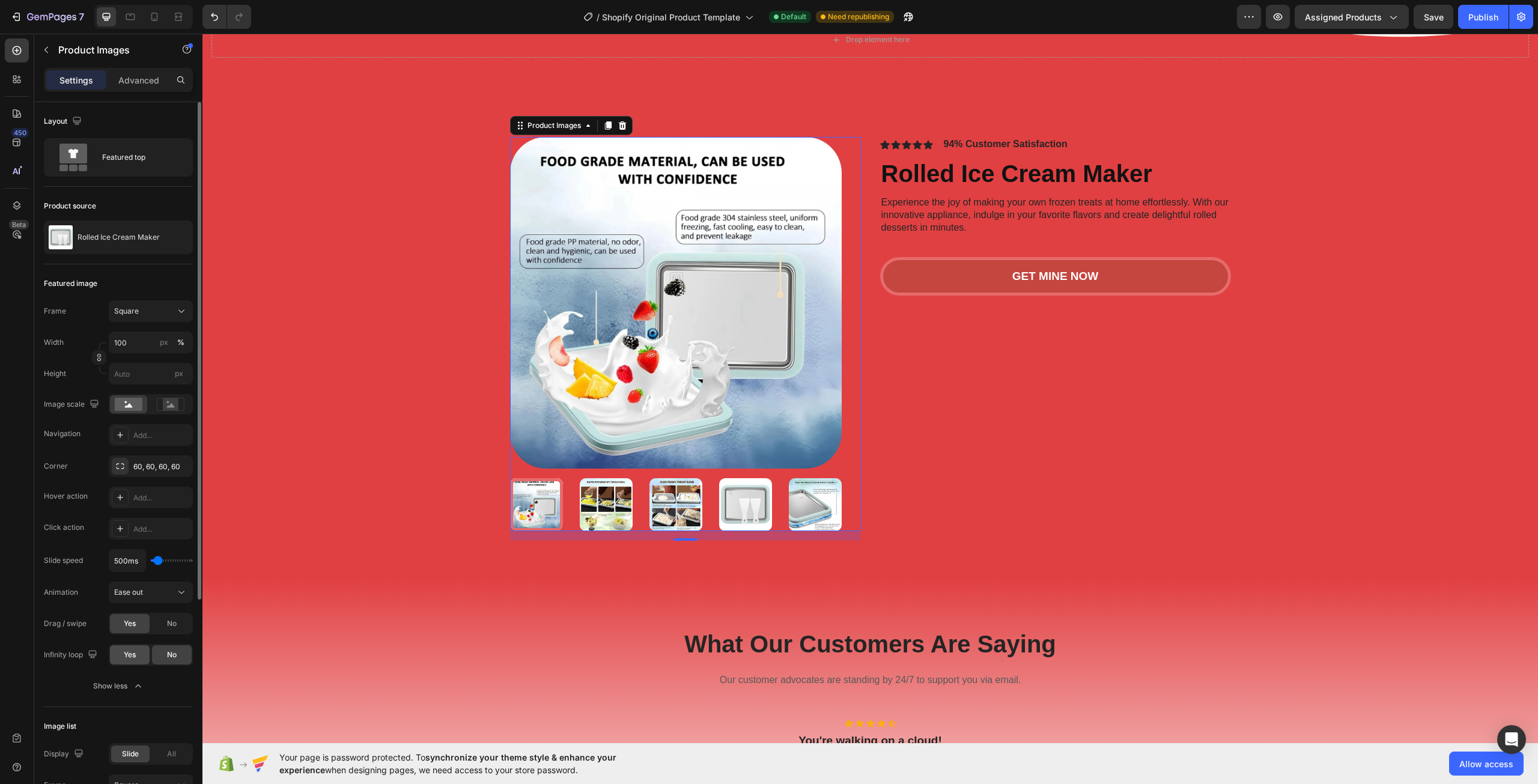
click at [126, 664] on div "Yes" at bounding box center [130, 654] width 40 height 19
click at [154, 598] on div "Ease out" at bounding box center [144, 592] width 61 height 11
click at [160, 596] on div "Ease out" at bounding box center [144, 592] width 61 height 11
click at [165, 311] on div "Square" at bounding box center [143, 311] width 59 height 11
click at [165, 314] on div "Square" at bounding box center [143, 311] width 59 height 11
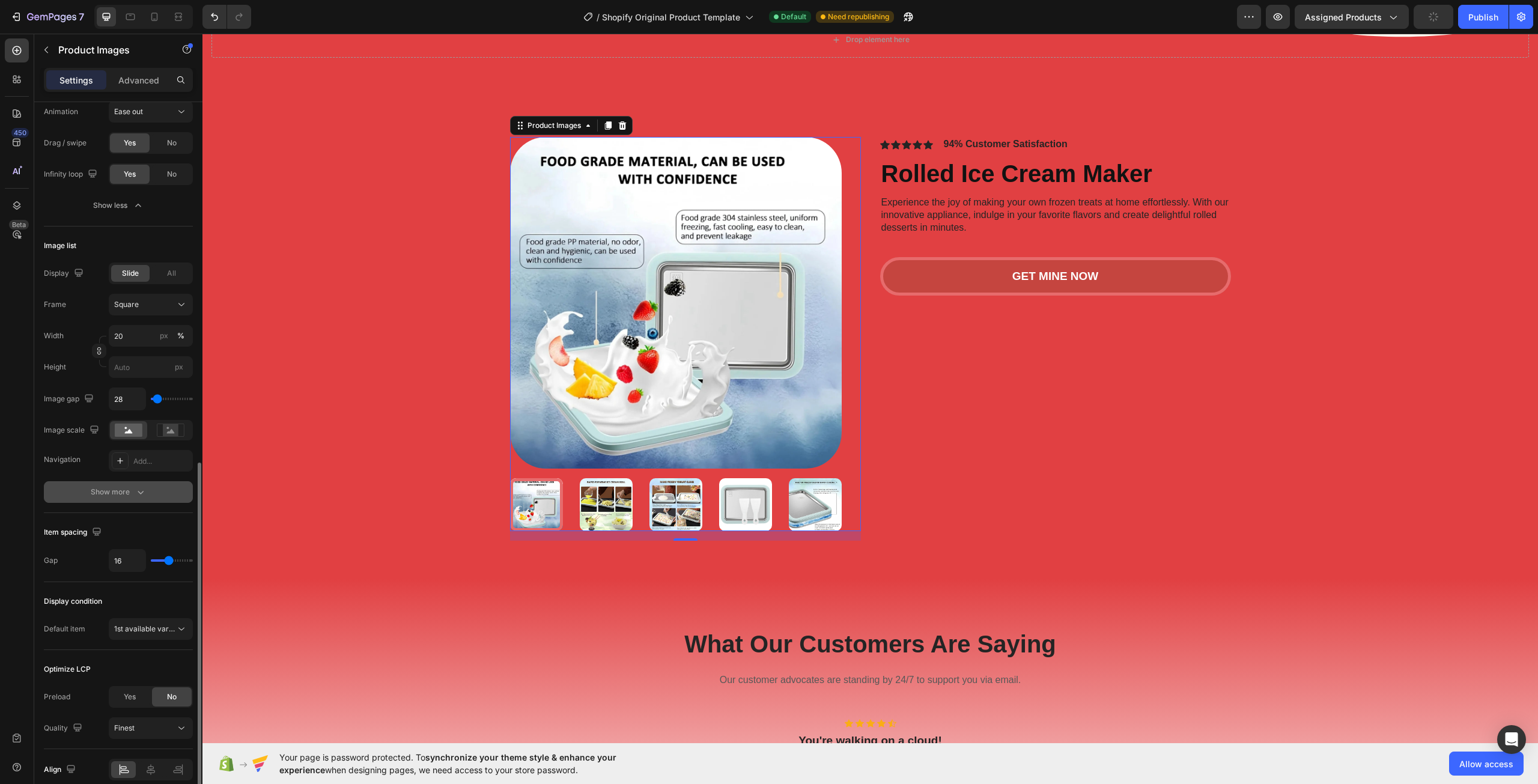
scroll to position [535, 0]
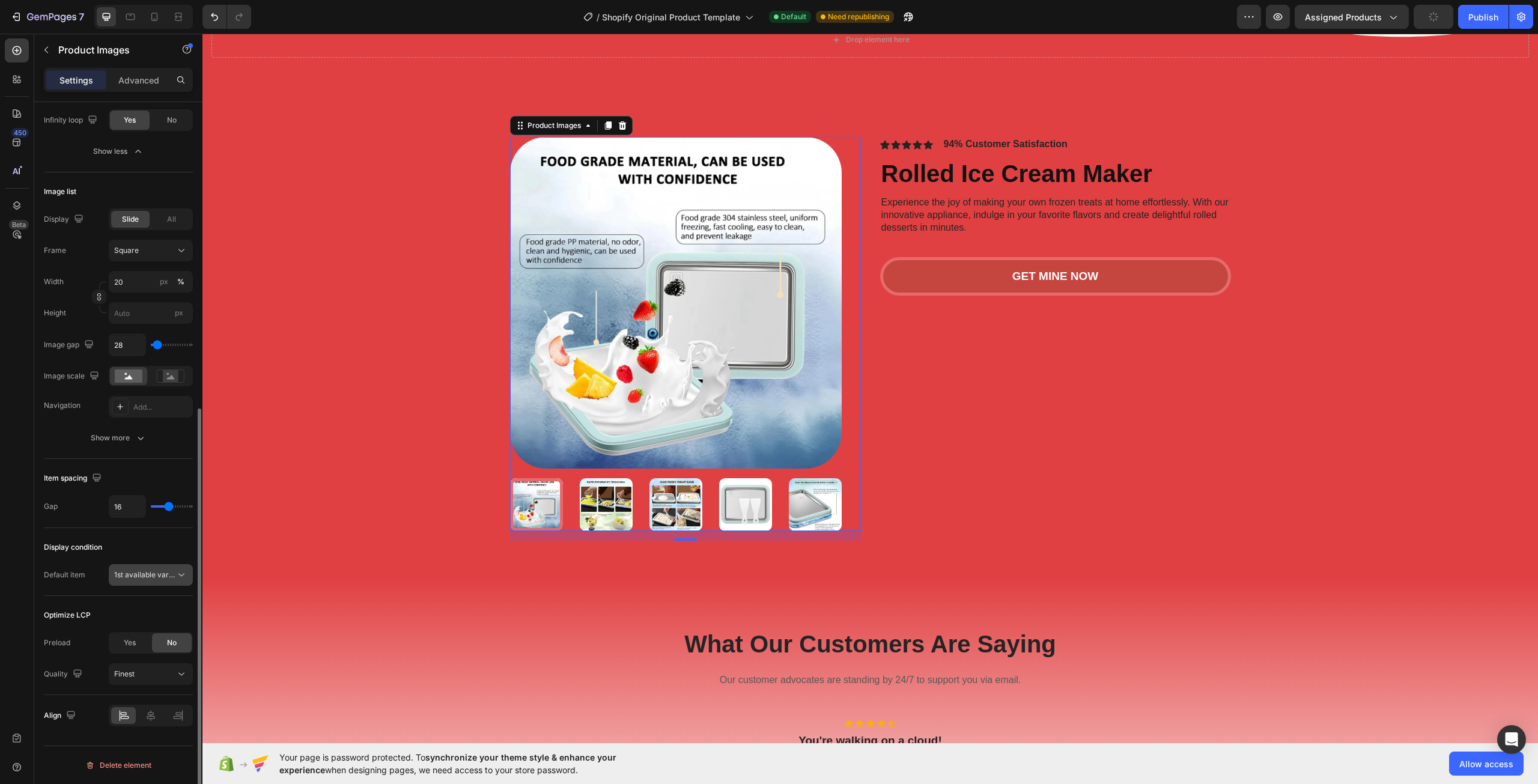
click at [159, 573] on span "1st available variant" at bounding box center [147, 574] width 67 height 9
click at [154, 571] on span "1st available variant" at bounding box center [147, 574] width 67 height 9
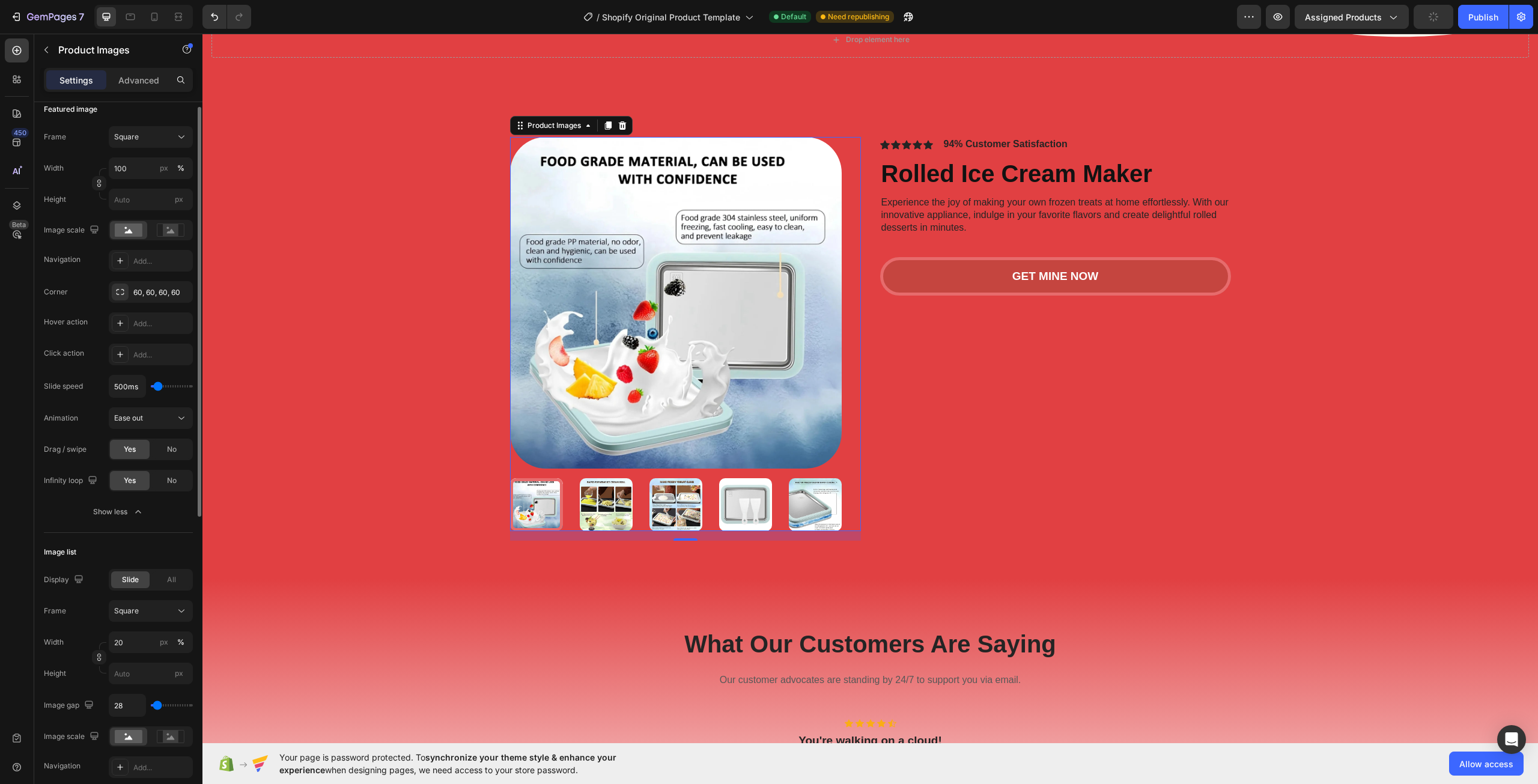
scroll to position [0, 0]
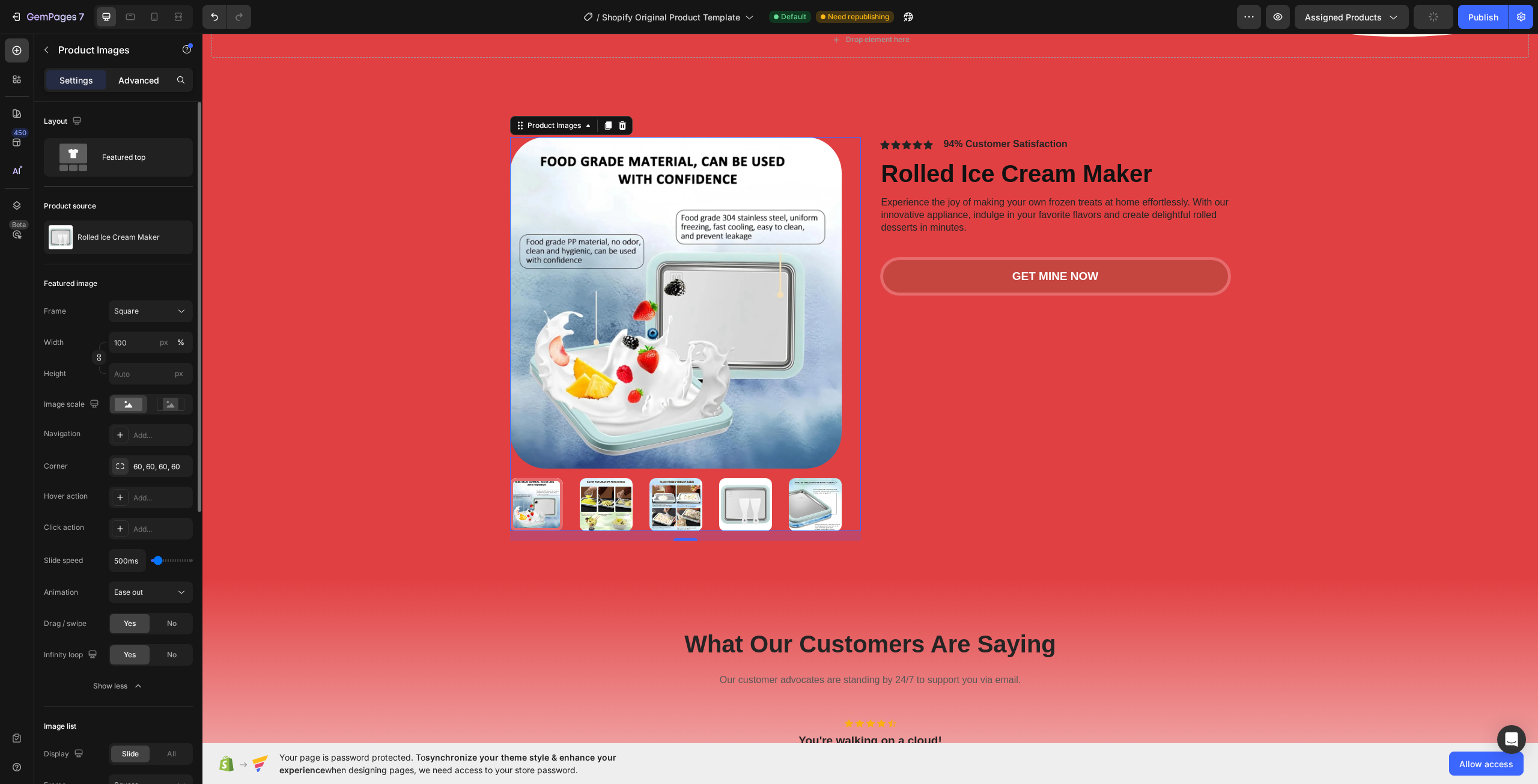
click at [136, 79] on p "Advanced" at bounding box center [138, 80] width 41 height 13
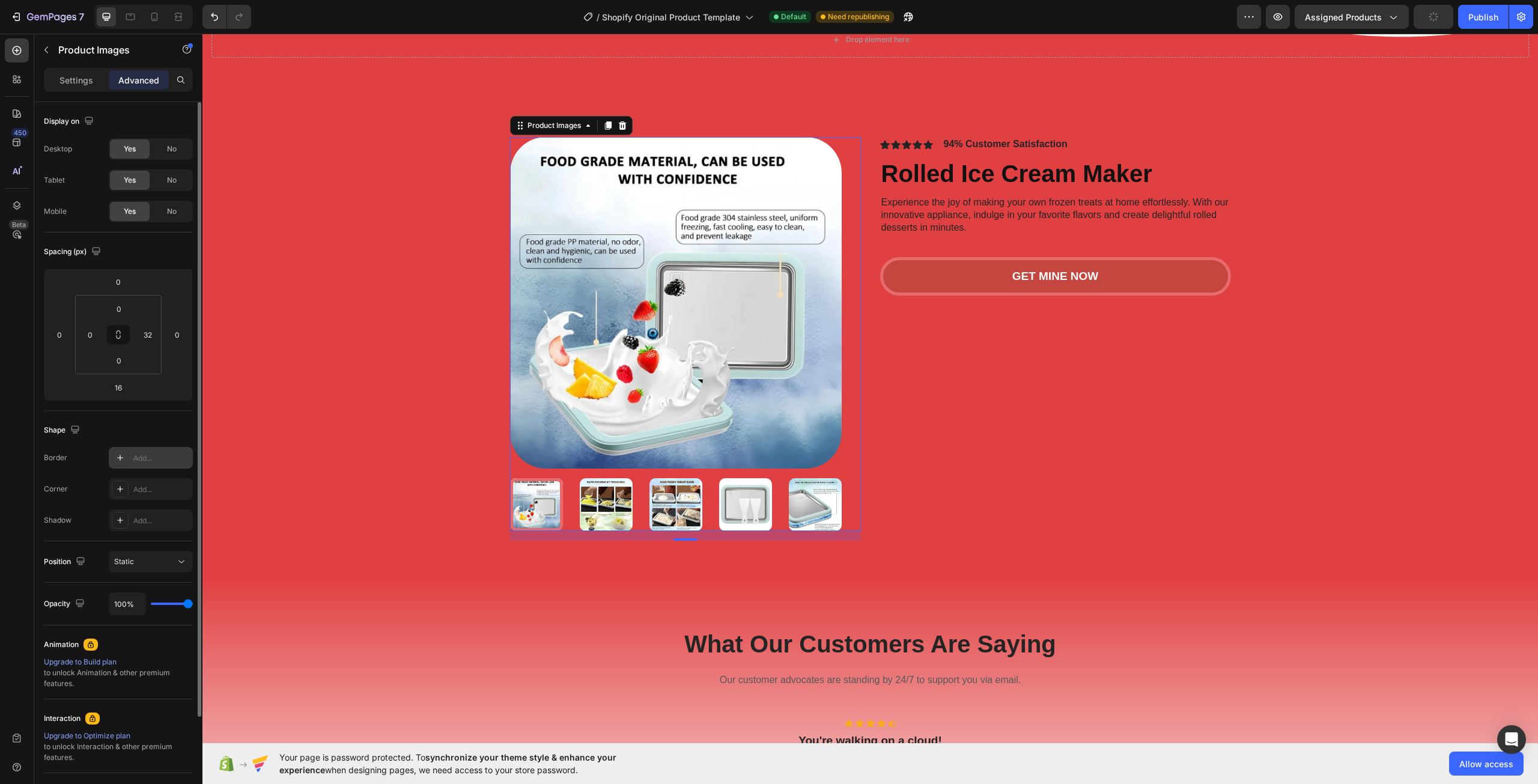
click at [147, 457] on div "Add..." at bounding box center [161, 458] width 56 height 11
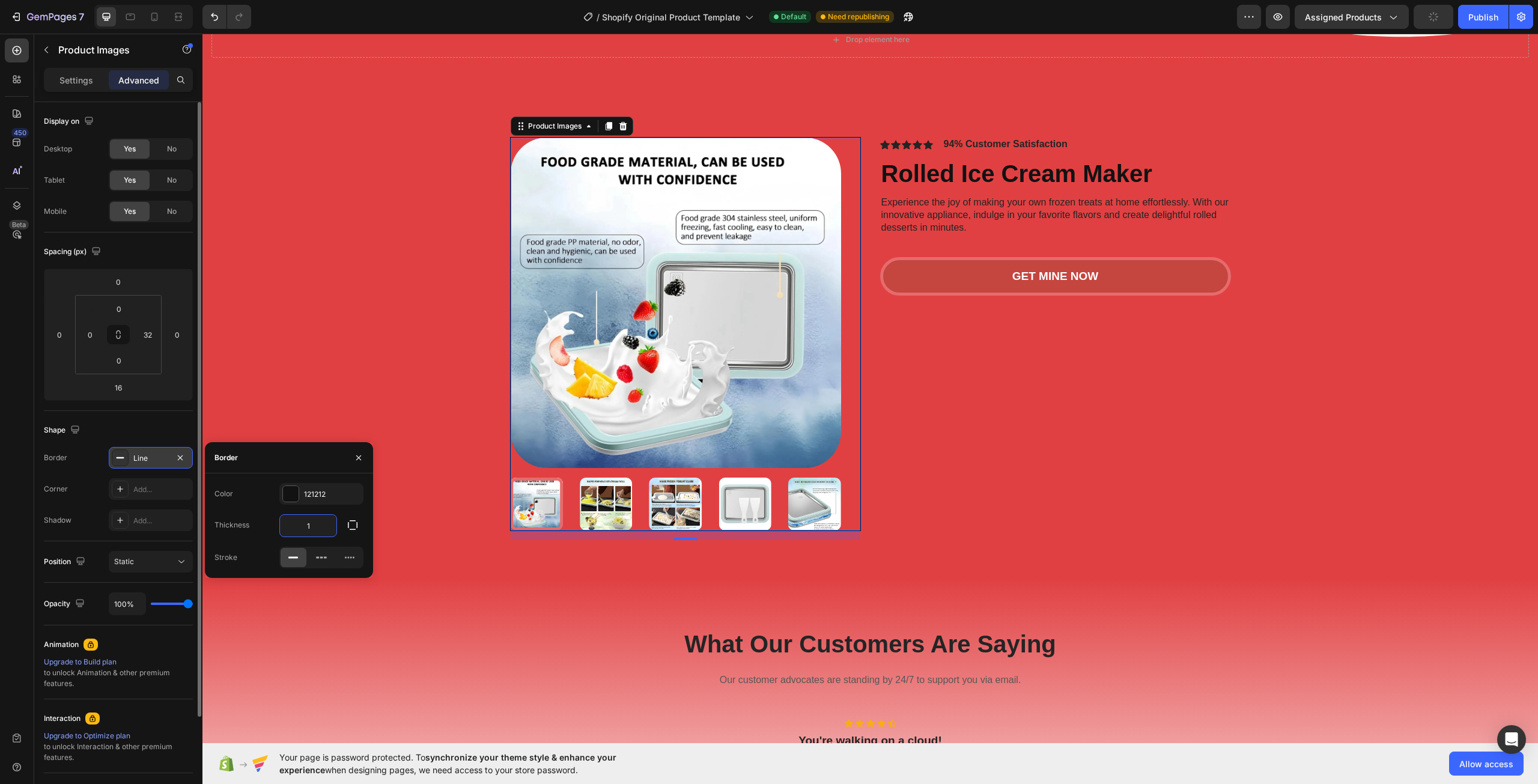
click at [311, 523] on input "1" at bounding box center [308, 526] width 56 height 22
type input "6"
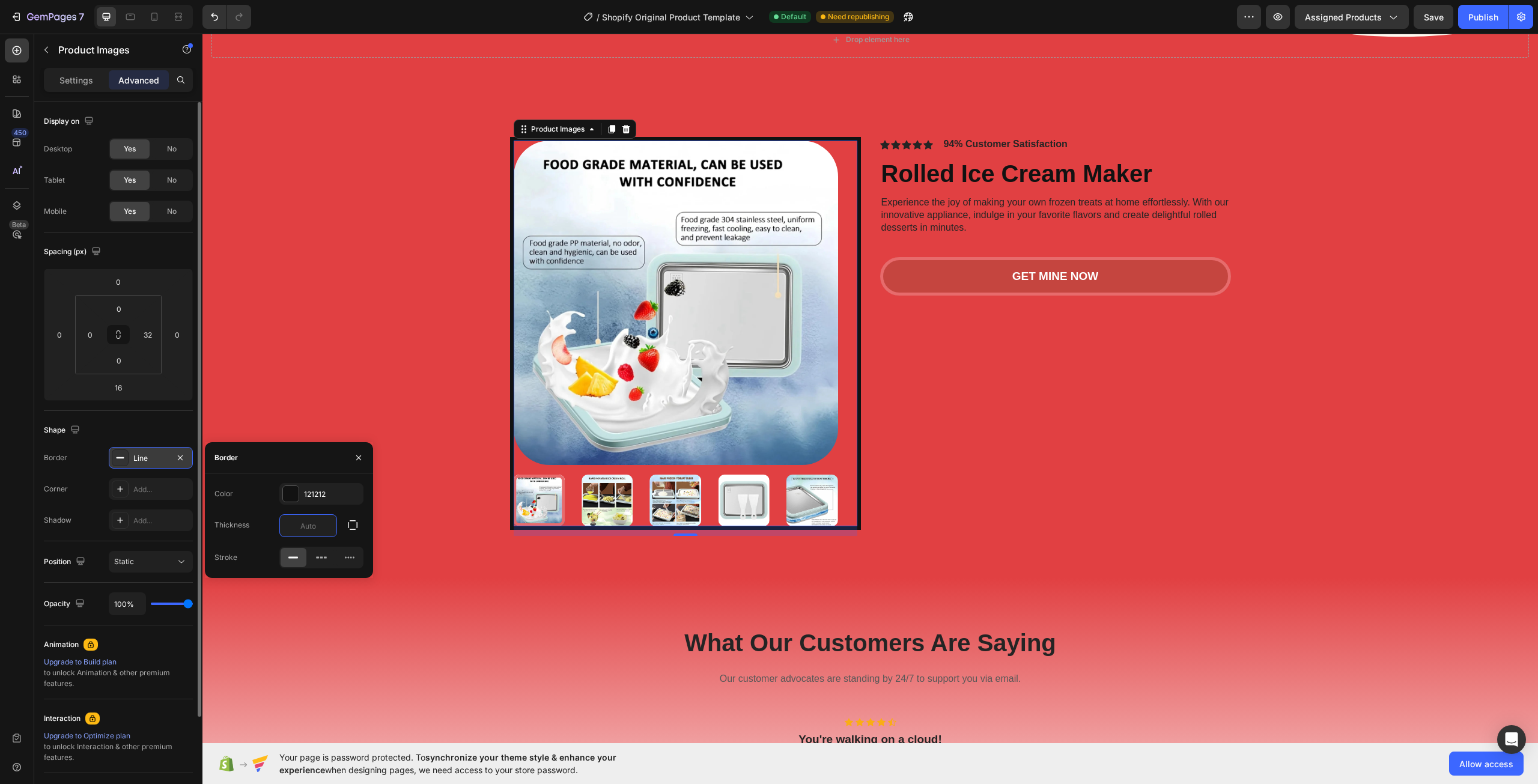
type input "1"
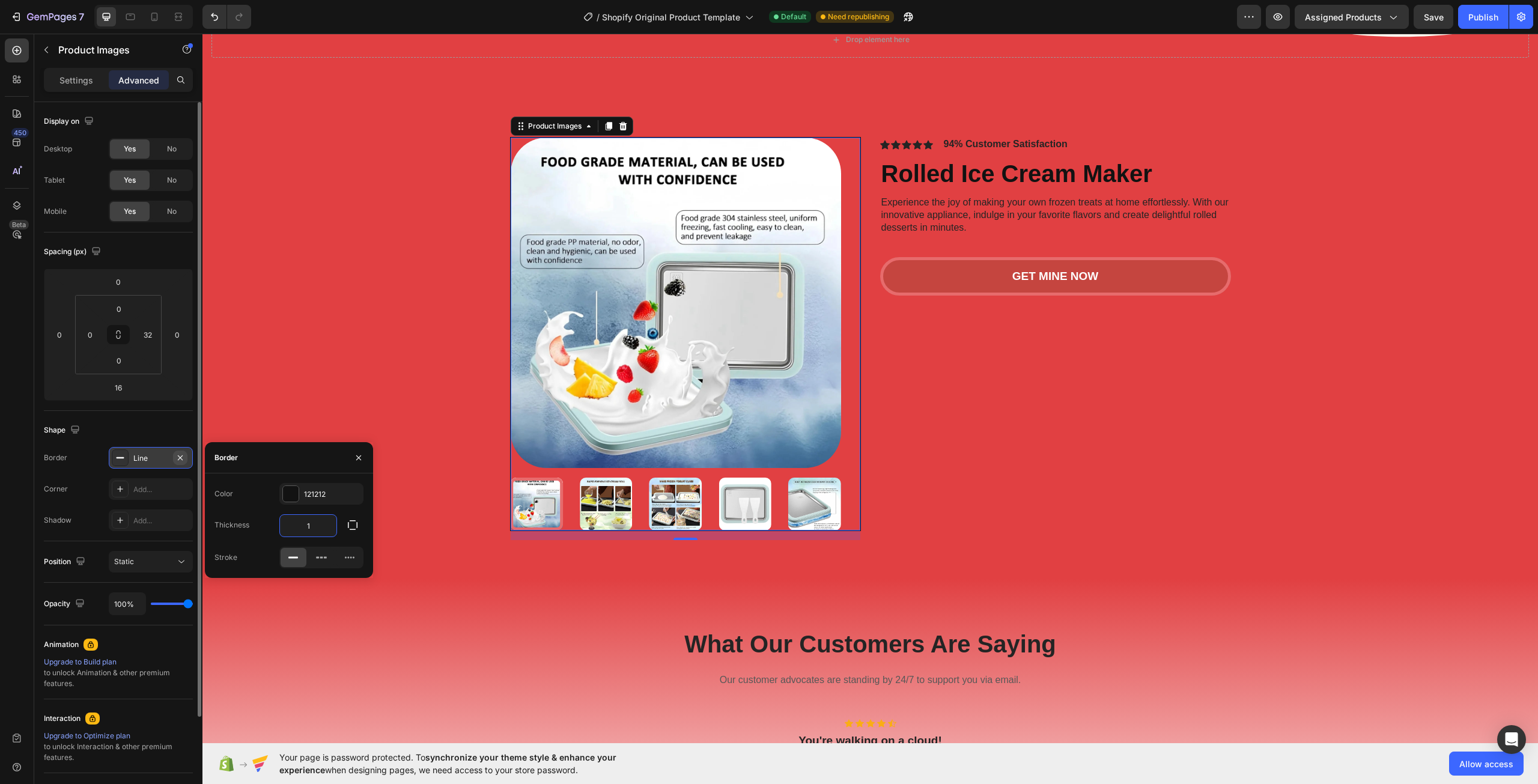
click at [181, 452] on button "button" at bounding box center [180, 458] width 14 height 14
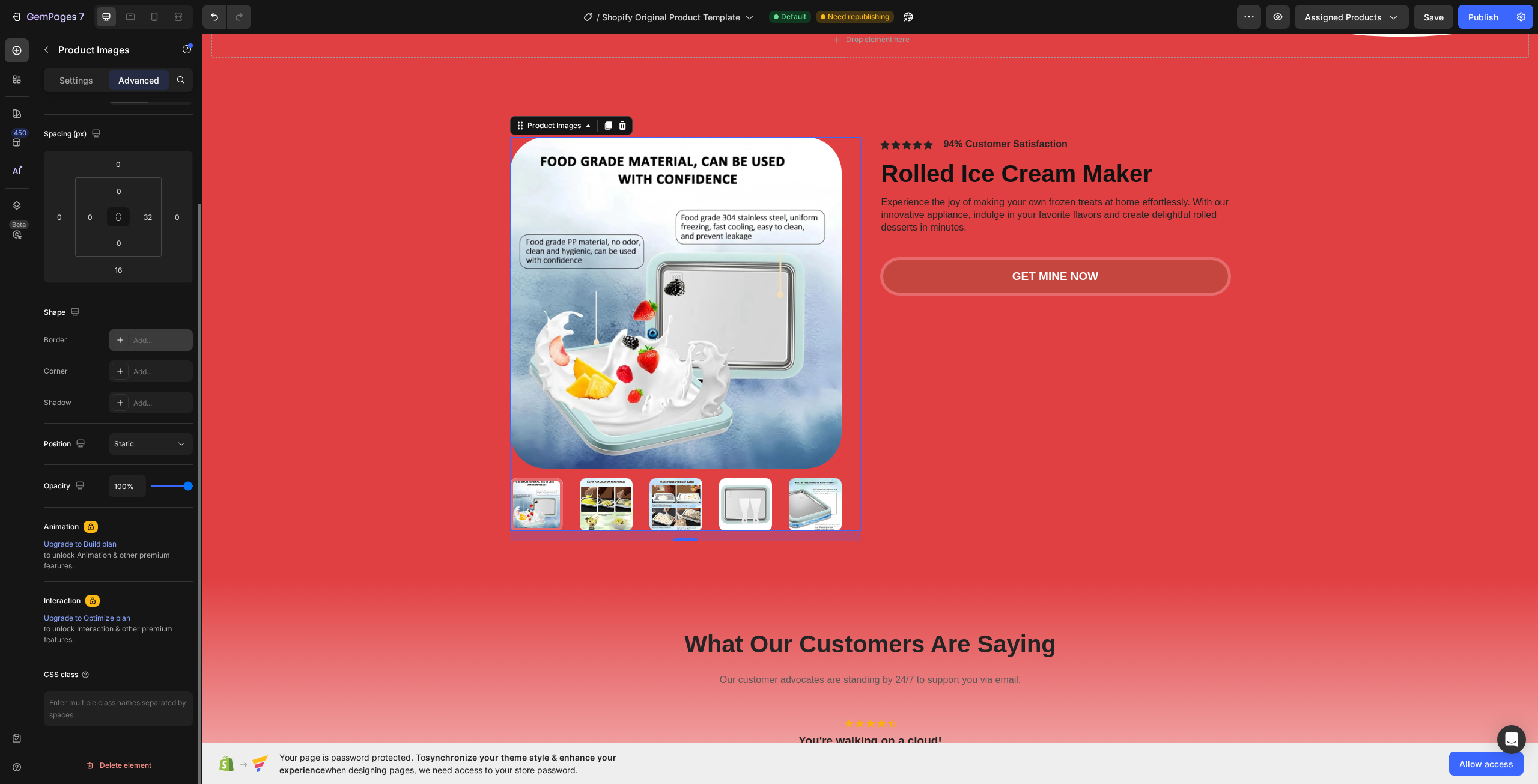
scroll to position [58, 0]
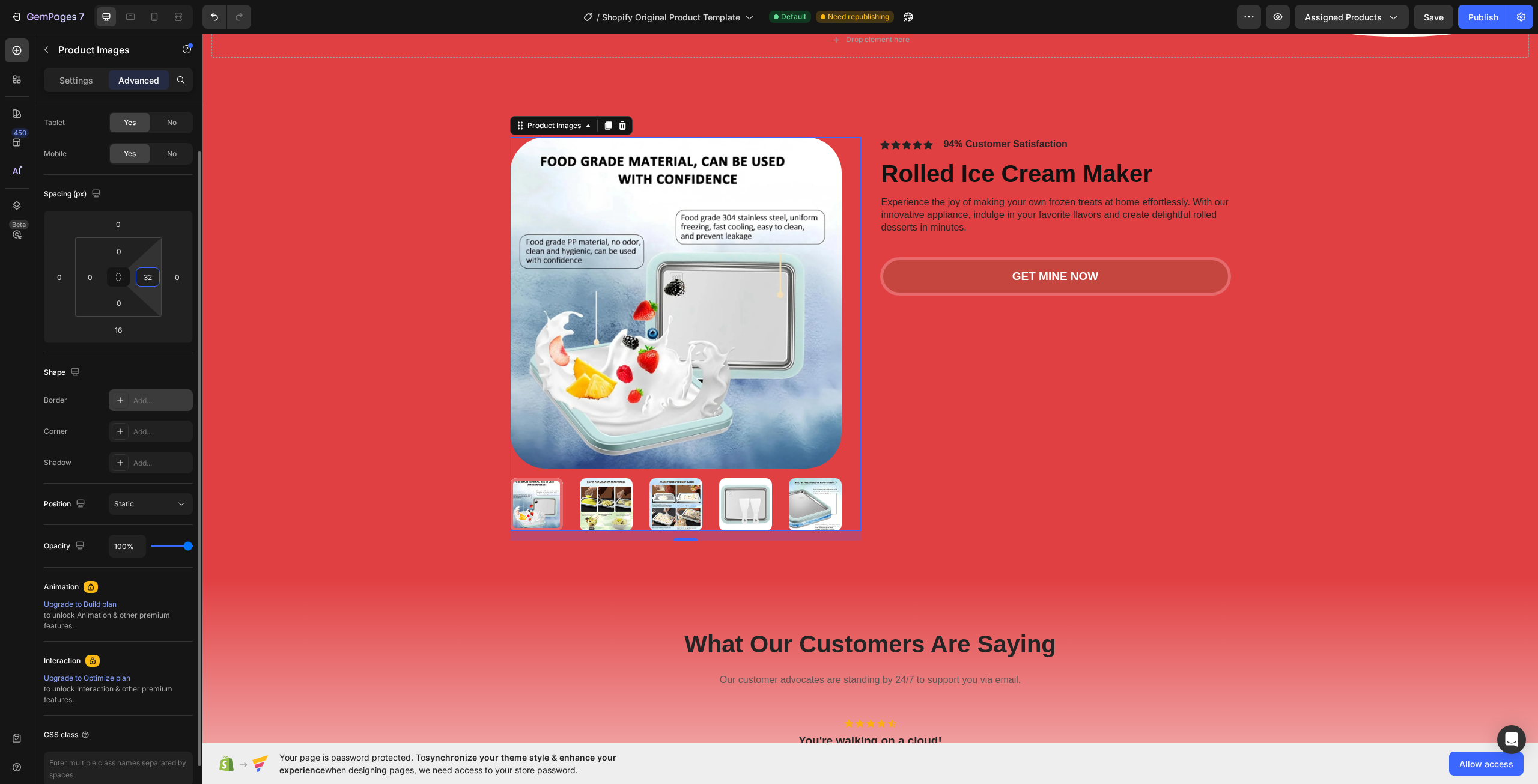
click at [152, 0] on html "7 / Shopify Original Product Template Default Need republishing Preview Assigne…" at bounding box center [769, 0] width 1538 height 0
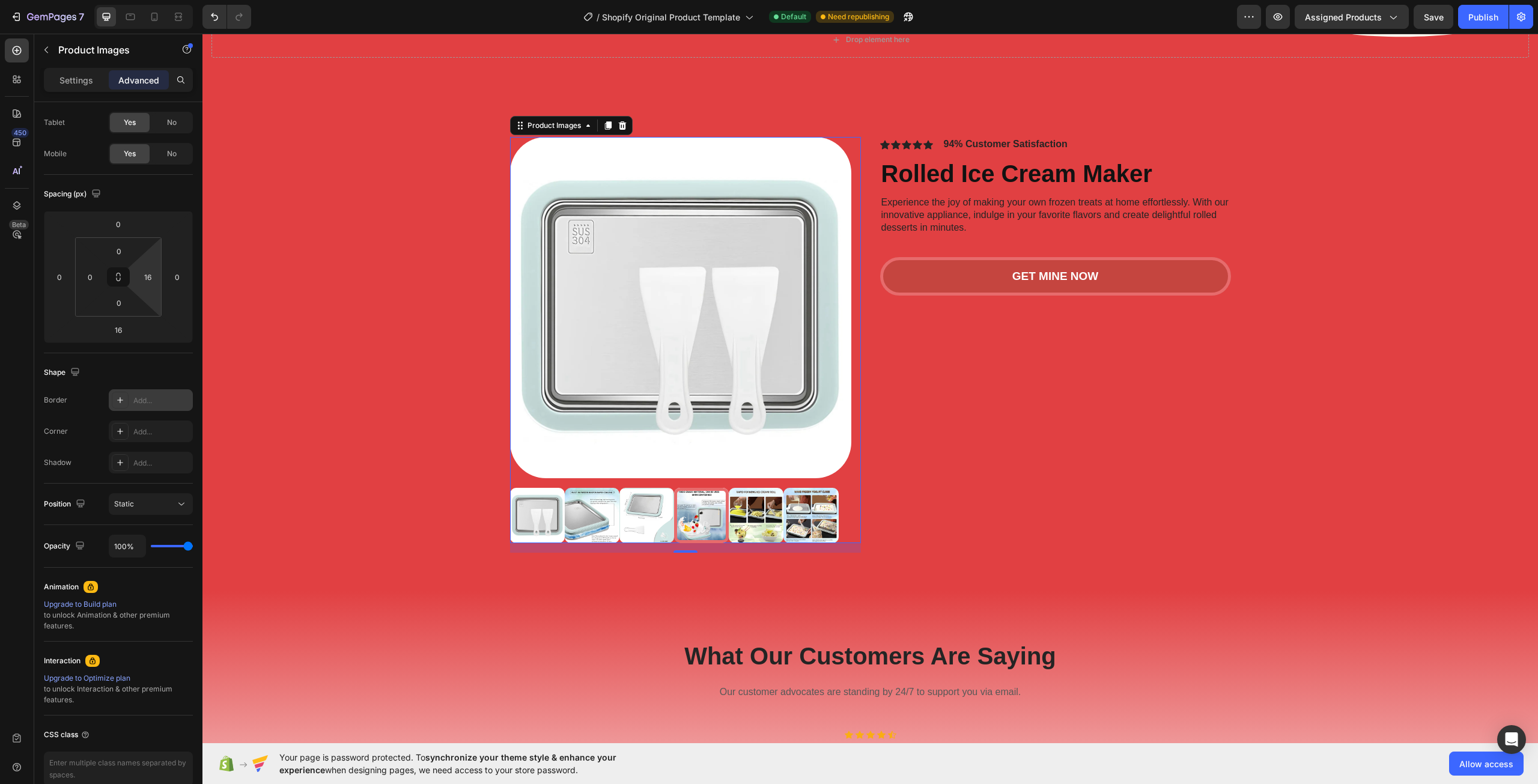
type input "0"
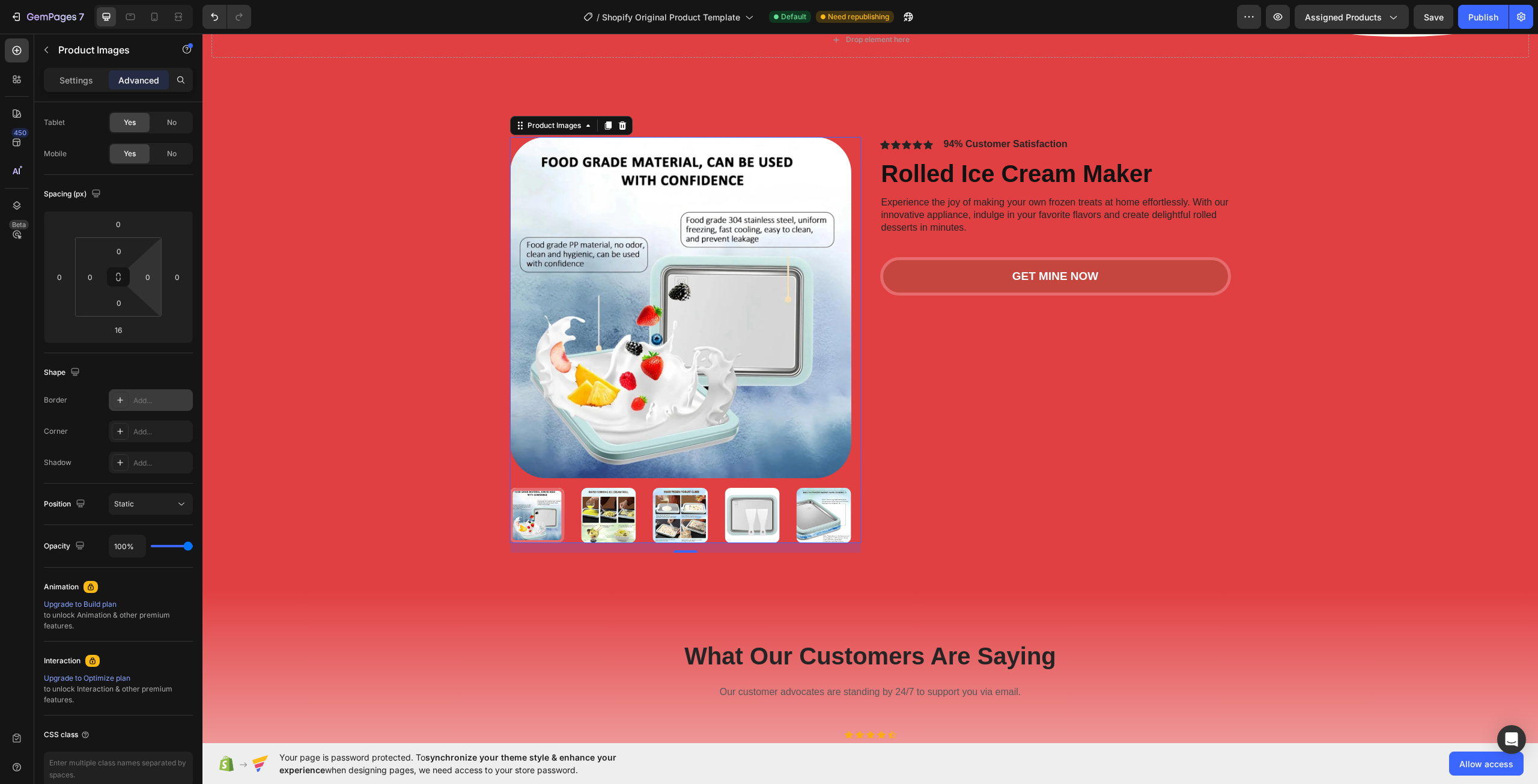
drag, startPoint x: 152, startPoint y: 288, endPoint x: 190, endPoint y: 339, distance: 63.6
click at [190, 0] on html "7 / Shopify Original Product Template Default Need republishing Preview Assigne…" at bounding box center [769, 0] width 1538 height 0
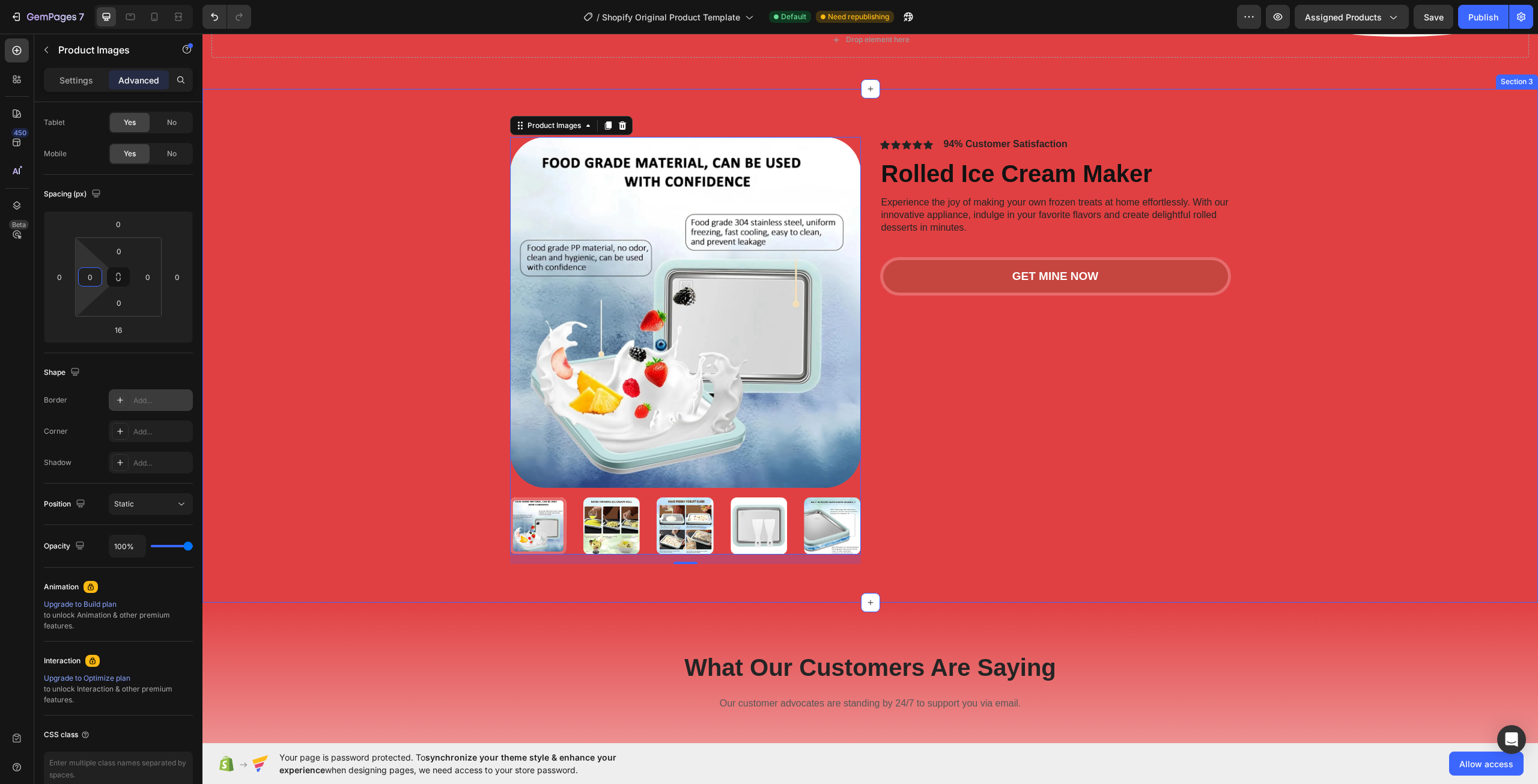
drag, startPoint x: 292, startPoint y: 311, endPoint x: 209, endPoint y: 293, distance: 84.7
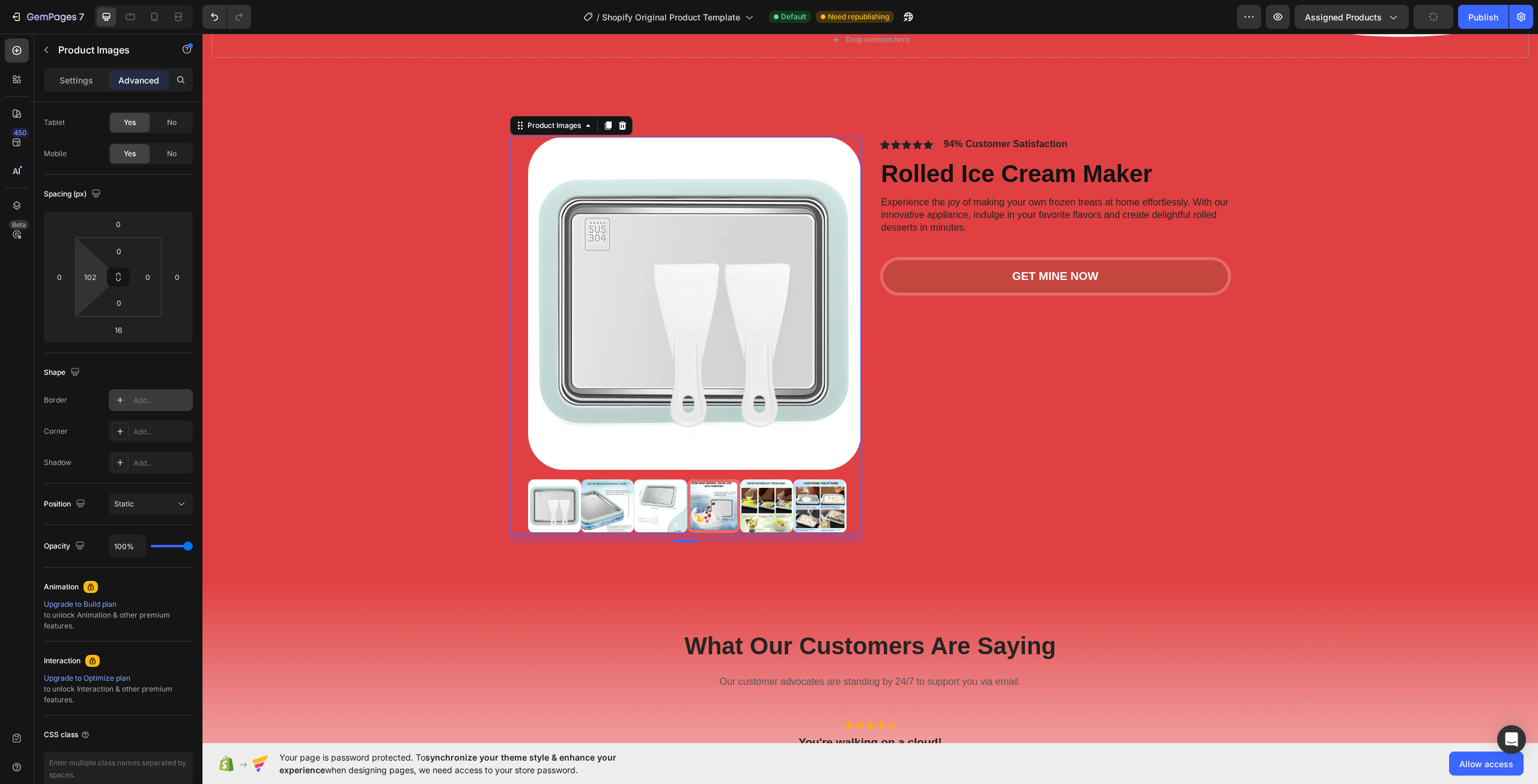
type input "0"
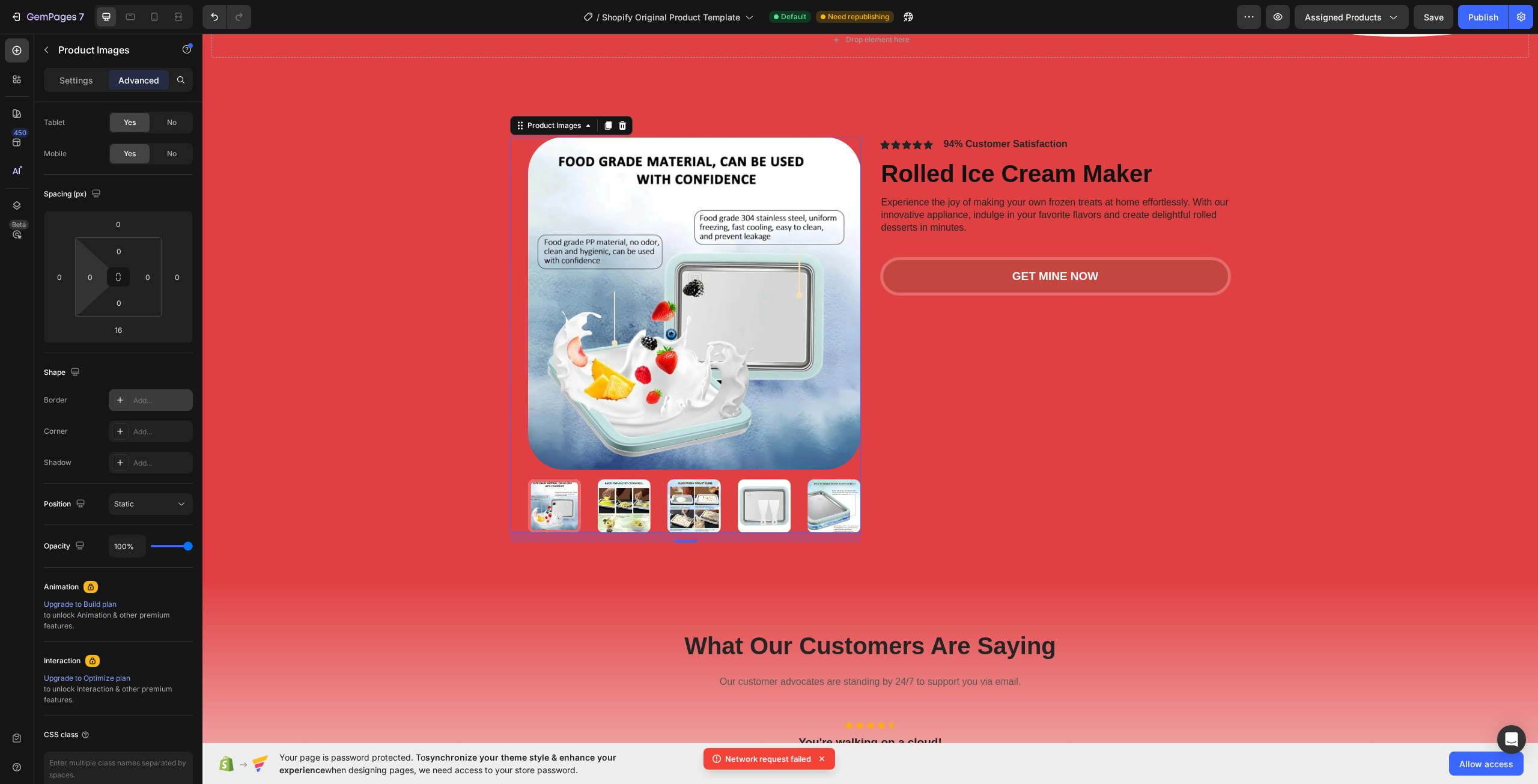
drag, startPoint x: 90, startPoint y: 254, endPoint x: 77, endPoint y: 356, distance: 102.3
click at [77, 0] on html "7 / Shopify Original Product Template Default Need republishing Preview Assigne…" at bounding box center [769, 0] width 1538 height 0
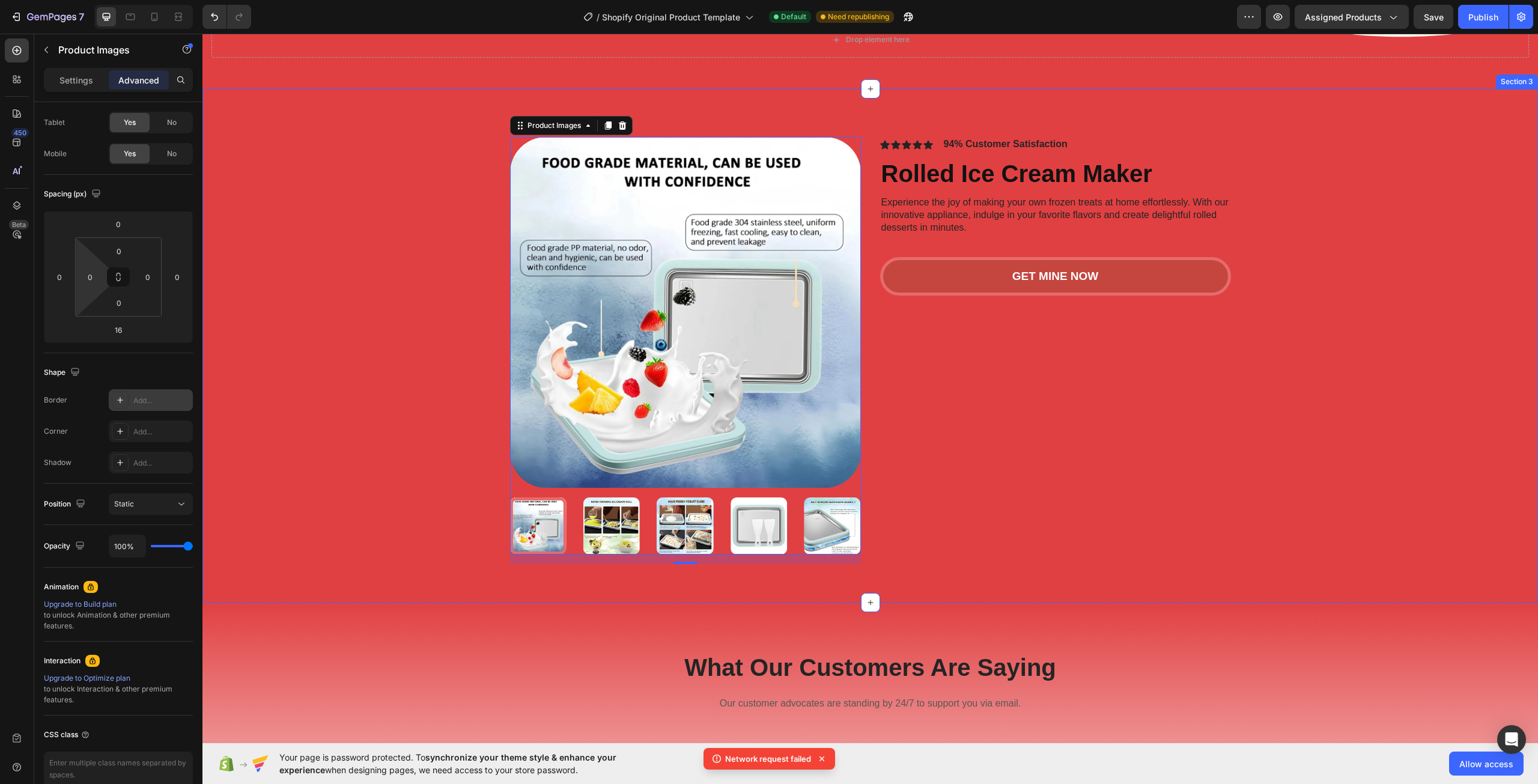
drag, startPoint x: 334, startPoint y: 508, endPoint x: 330, endPoint y: 524, distance: 16.8
click at [334, 512] on div "Product Images 16 Icon Icon Icon Icon Icon Icon List 94% Customer Satisfaction …" at bounding box center [869, 355] width 1311 height 436
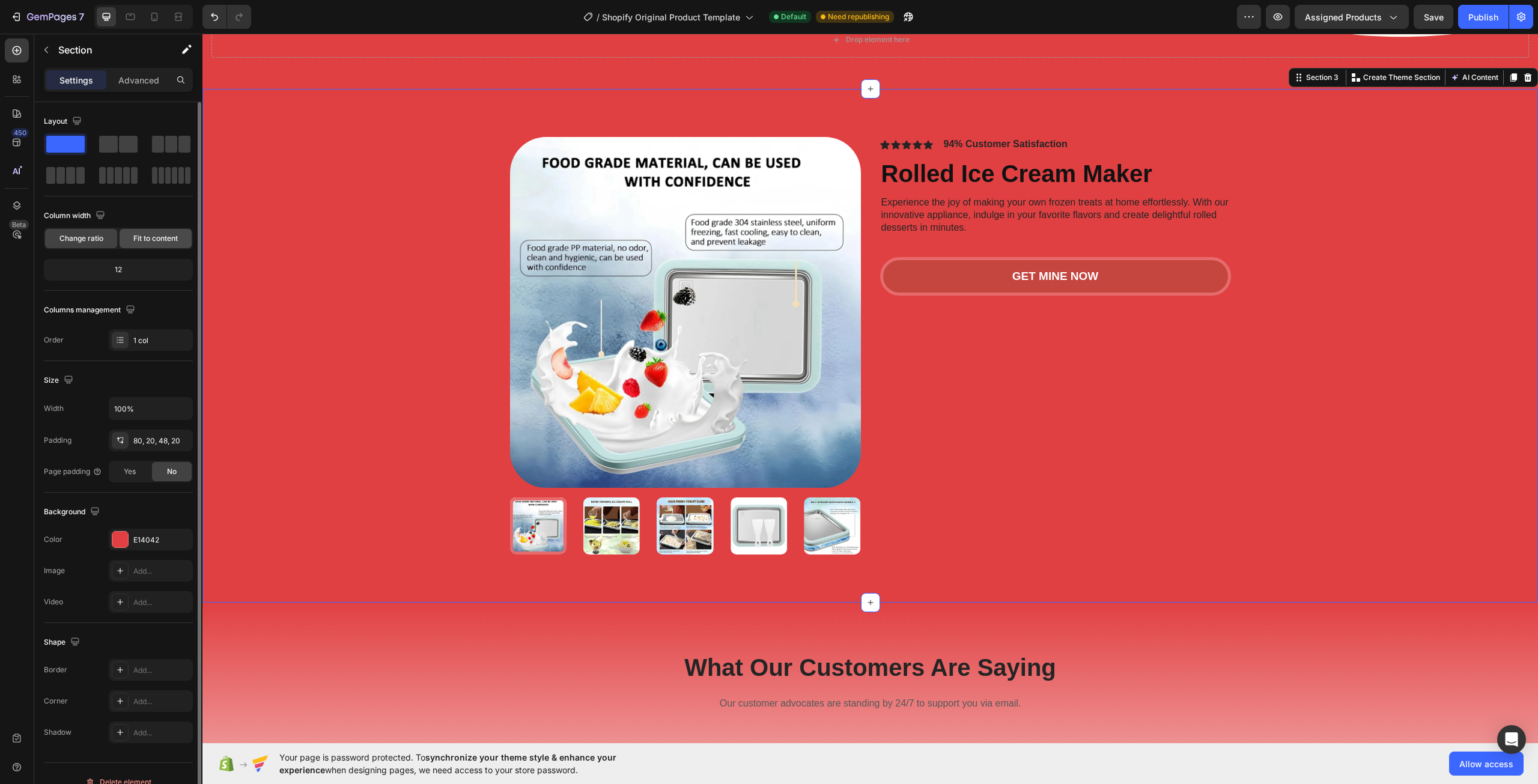
click at [146, 232] on div "Fit to content" at bounding box center [156, 238] width 72 height 19
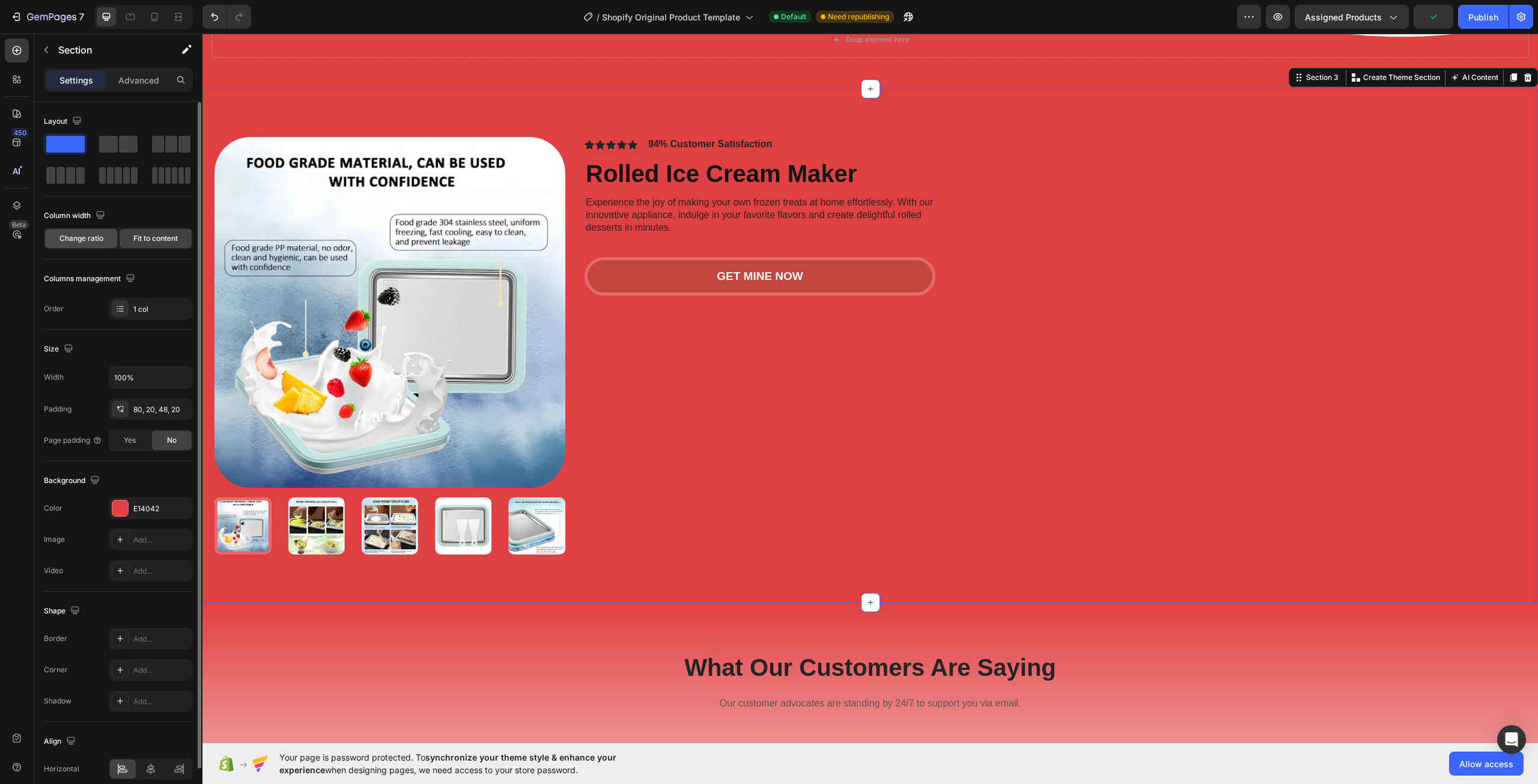
click at [83, 234] on span "Change ratio" at bounding box center [81, 238] width 44 height 11
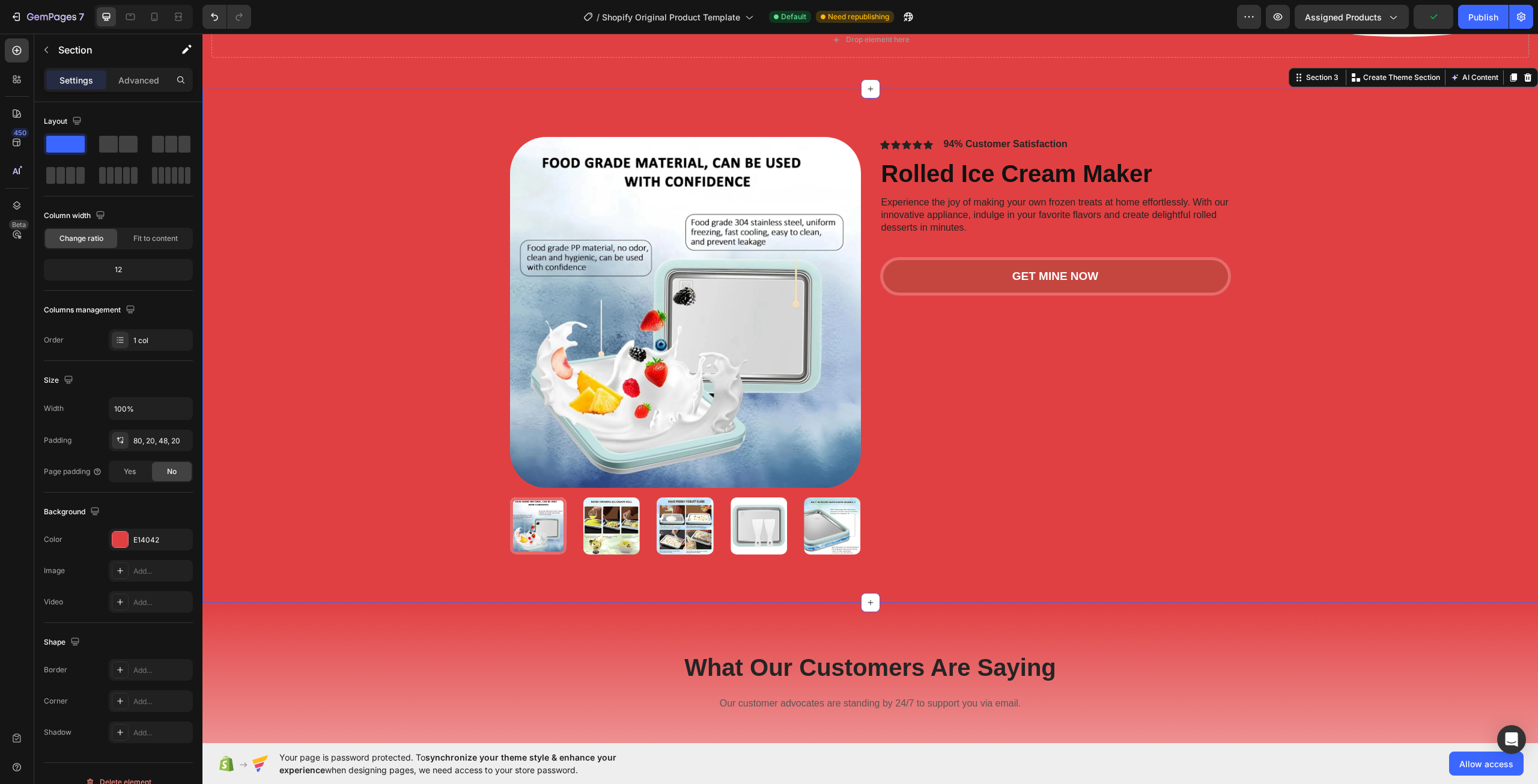
click at [393, 600] on div "Product Images Icon Icon Icon Icon Icon Icon List 94% Customer Satisfaction Tex…" at bounding box center [869, 345] width 1335 height 513
click at [343, 639] on div "What Our Customers Are Saying Heading Our customer advocates are standing by 24…" at bounding box center [869, 769] width 1335 height 335
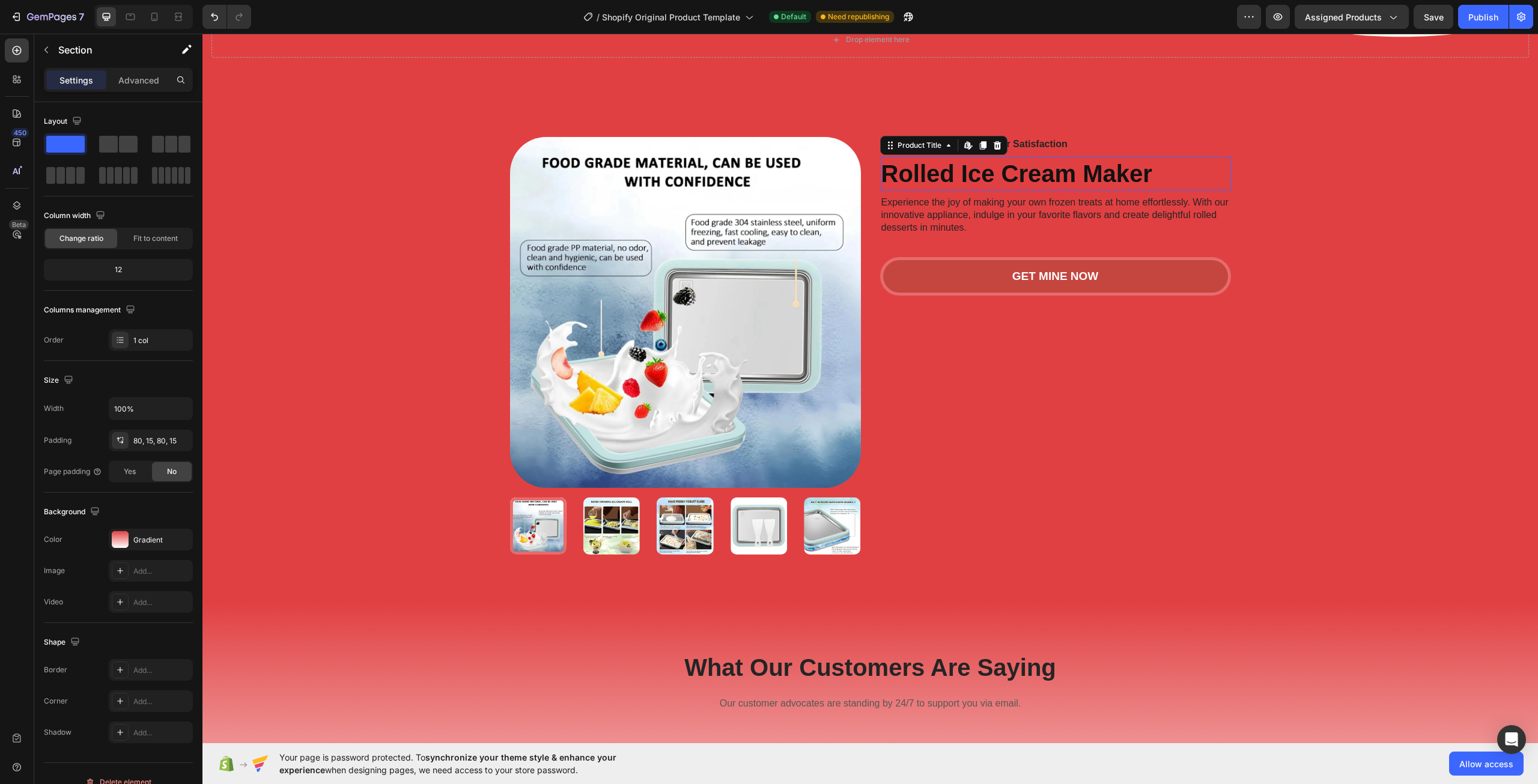
click at [919, 162] on h1 "Rolled Ice Cream Maker" at bounding box center [1055, 174] width 351 height 34
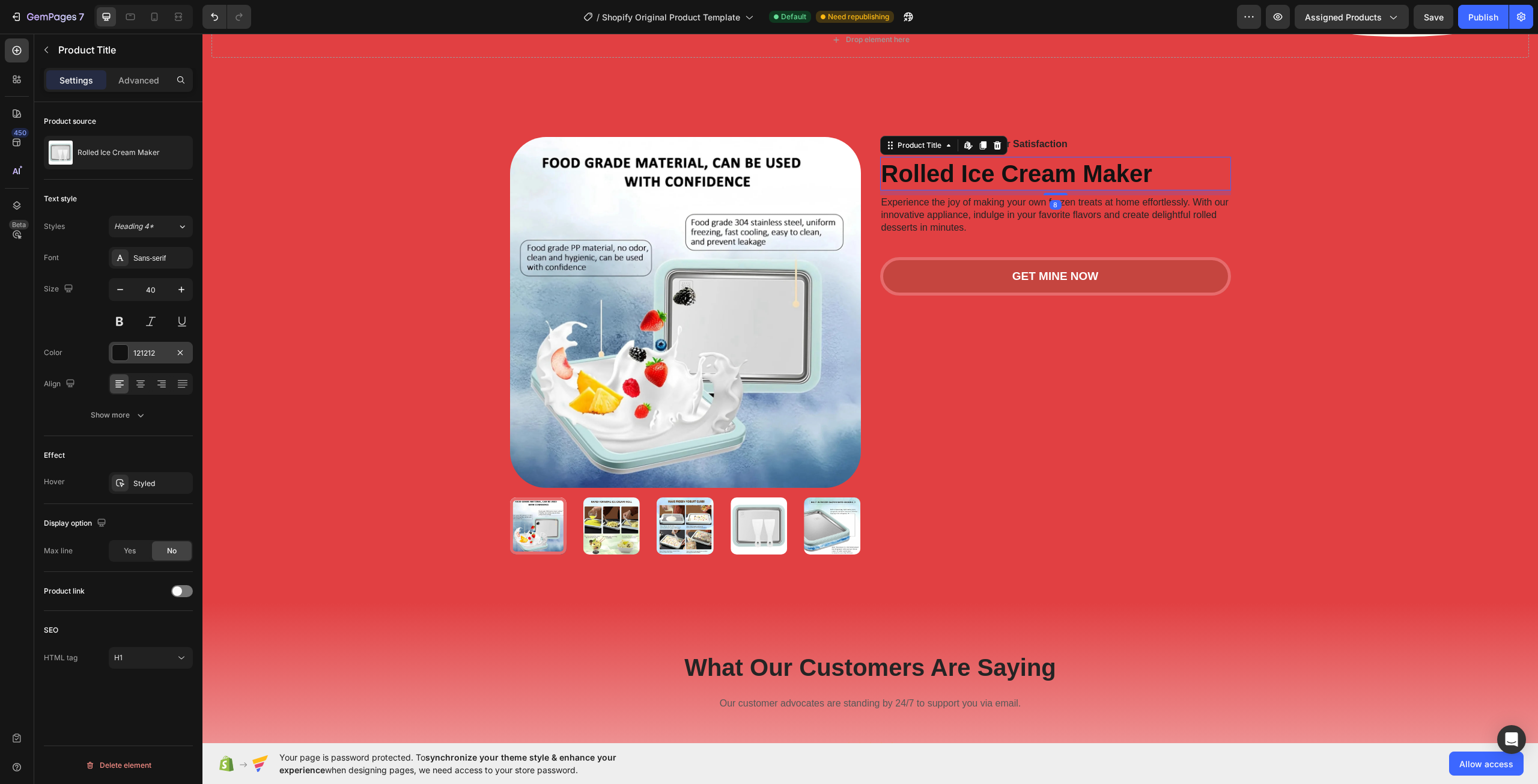
click at [148, 357] on div "121212" at bounding box center [150, 353] width 35 height 11
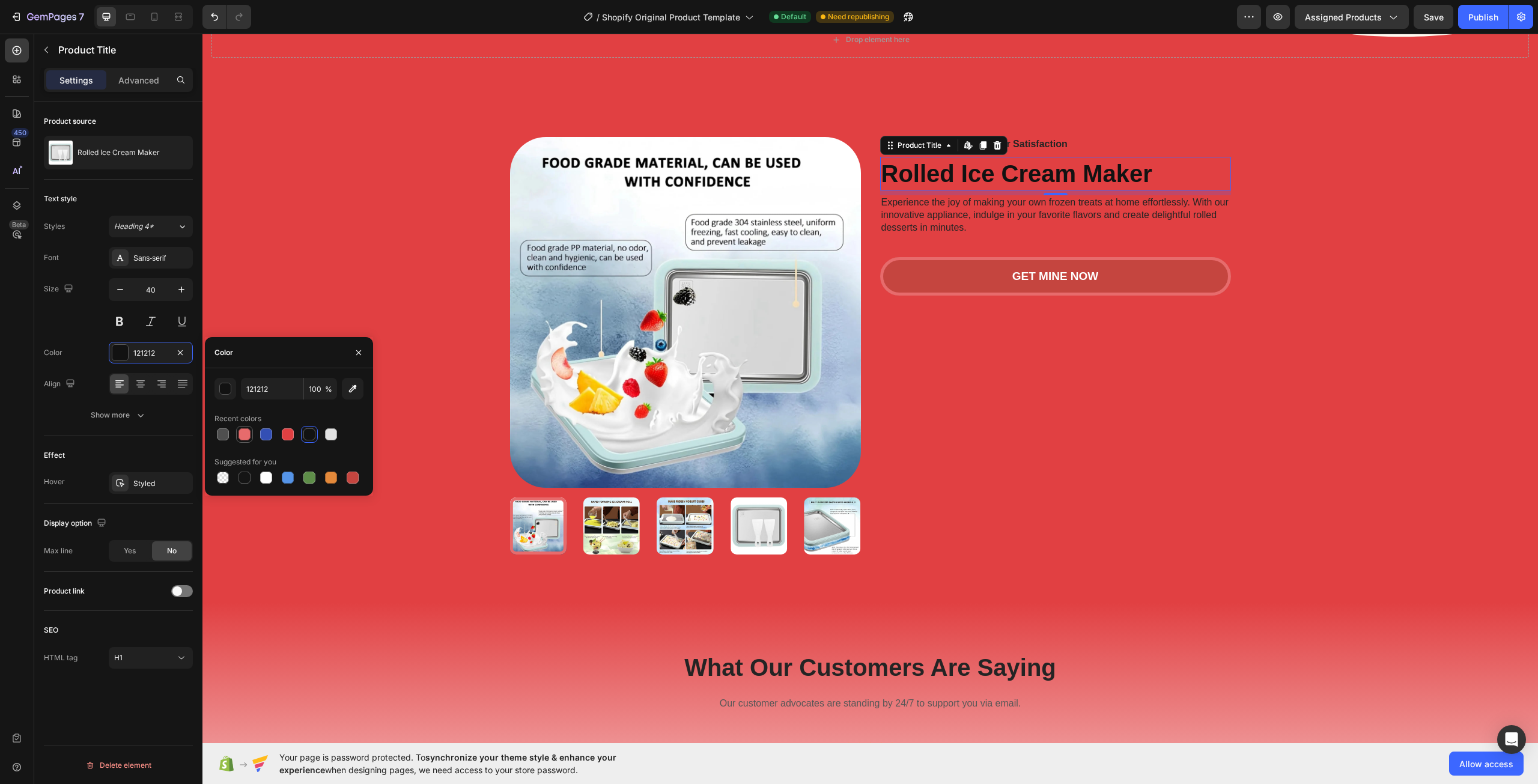
click at [241, 435] on div at bounding box center [244, 434] width 12 height 12
type input "E76B6C"
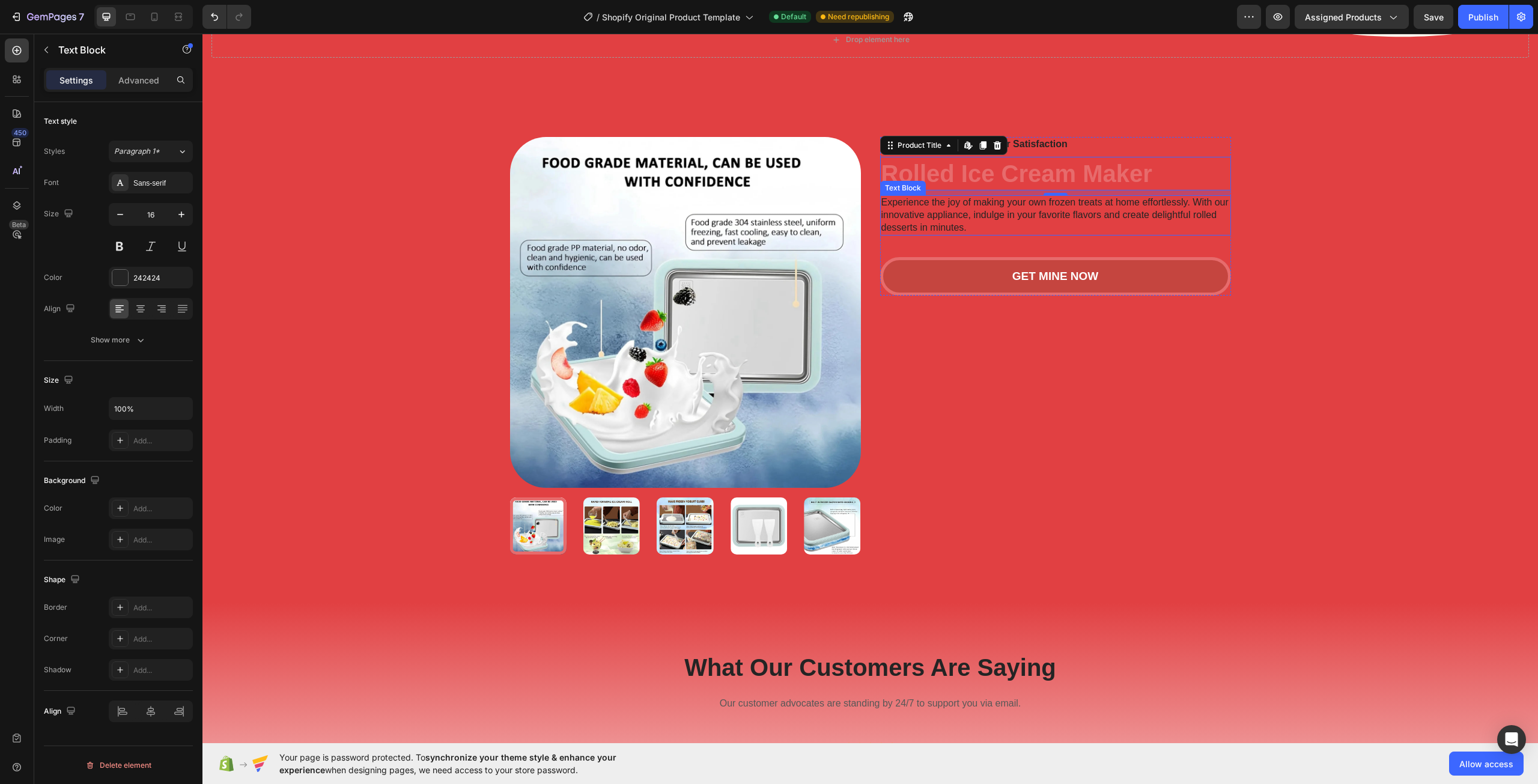
click at [940, 204] on div "Experience the joy of making your own frozen treats at home effortlessly. With …" at bounding box center [1055, 215] width 351 height 40
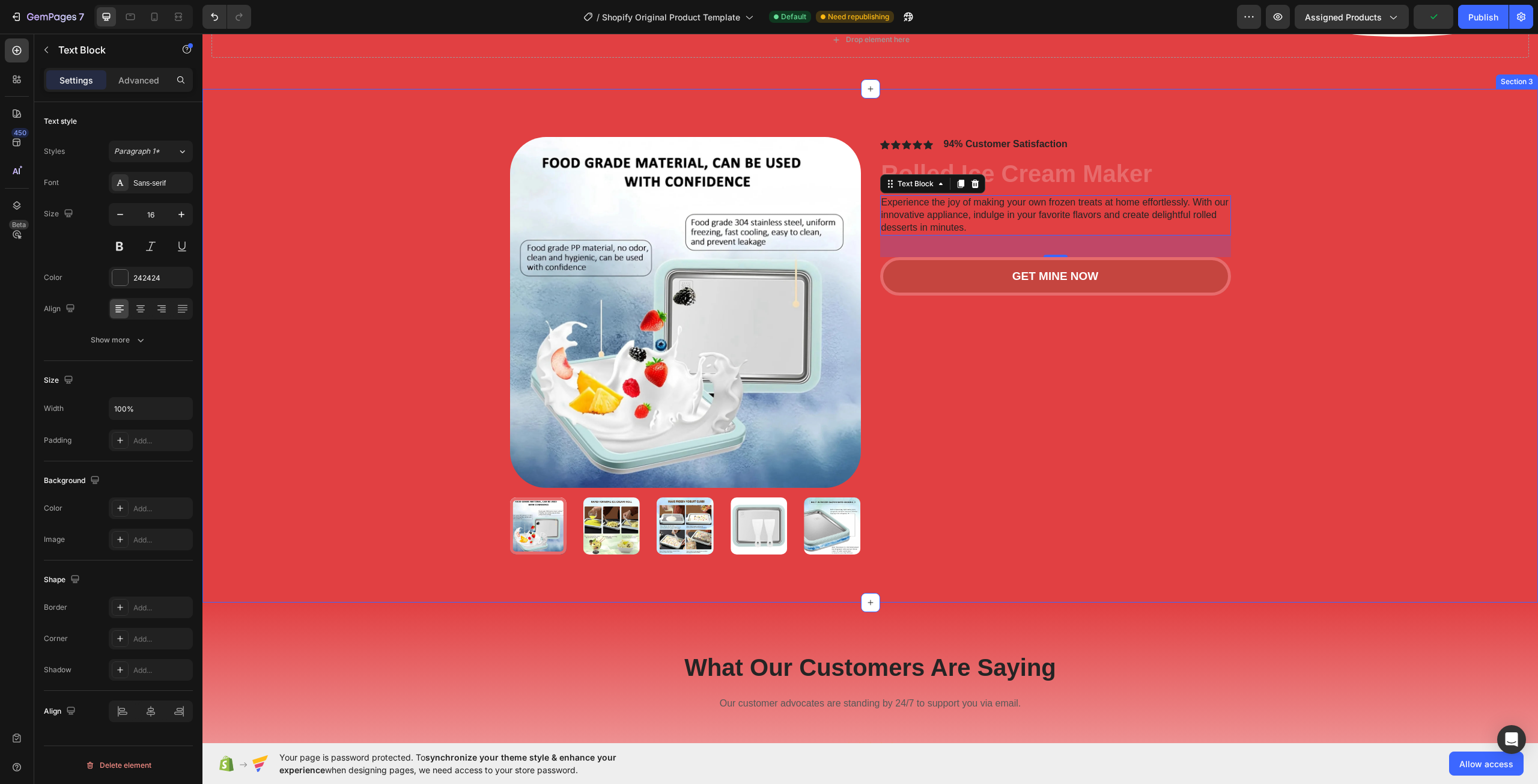
click at [1320, 464] on div "Product Images Icon Icon Icon Icon Icon Icon List 94% Customer Satisfaction Tex…" at bounding box center [869, 355] width 1311 height 436
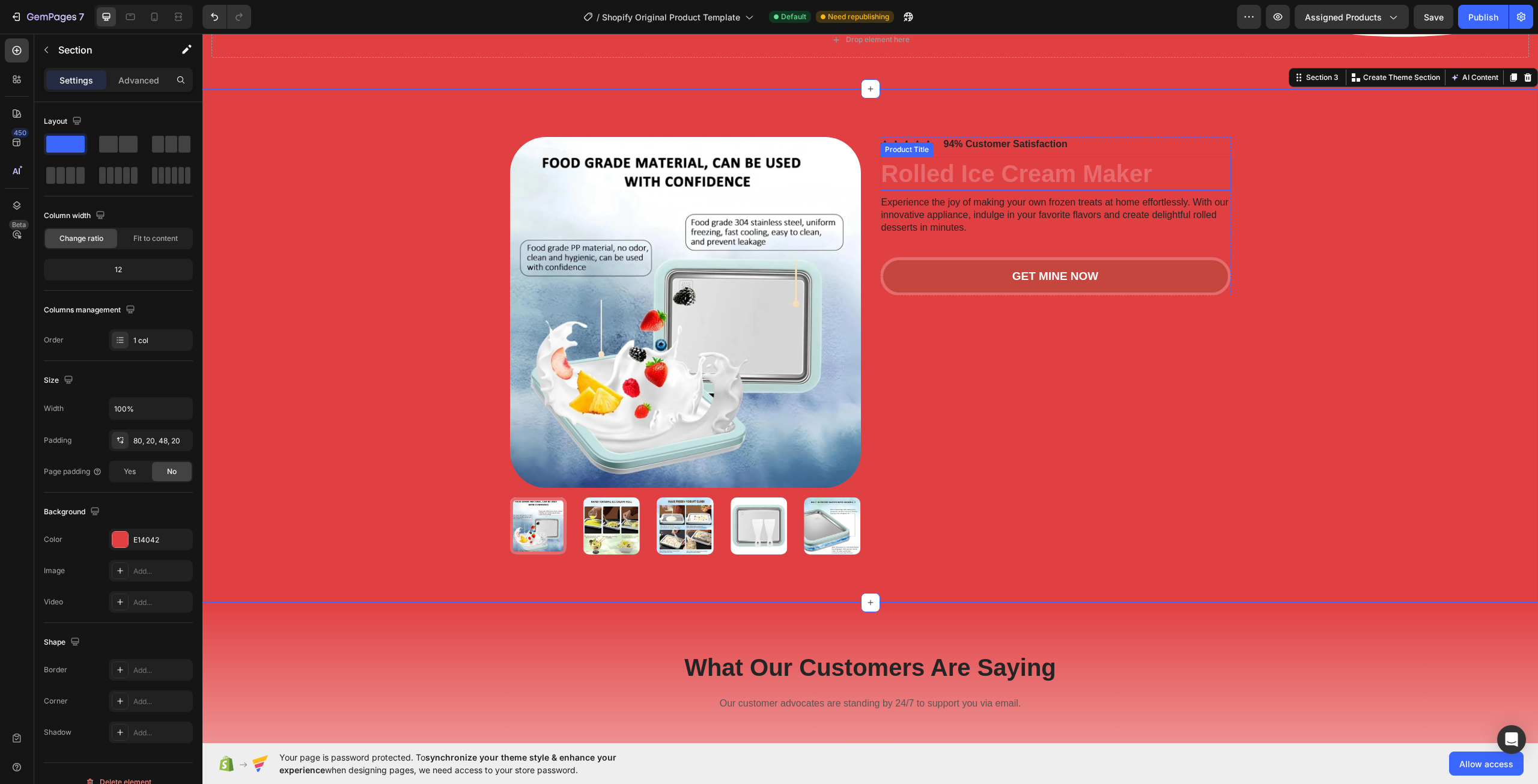
click at [1069, 182] on h1 "Rolled Ice Cream Maker" at bounding box center [1055, 174] width 351 height 34
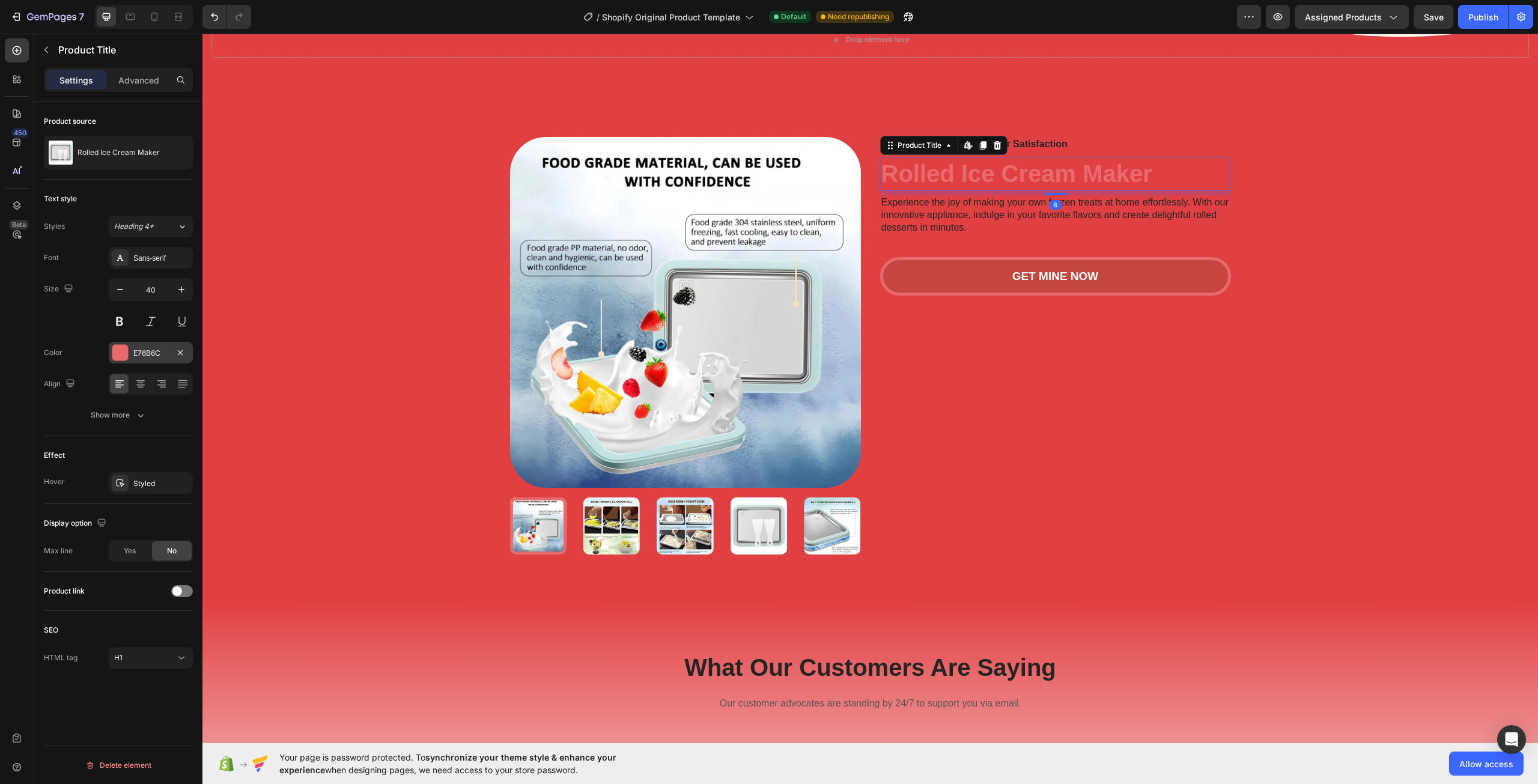
click at [132, 357] on div "E76B6C" at bounding box center [151, 353] width 84 height 22
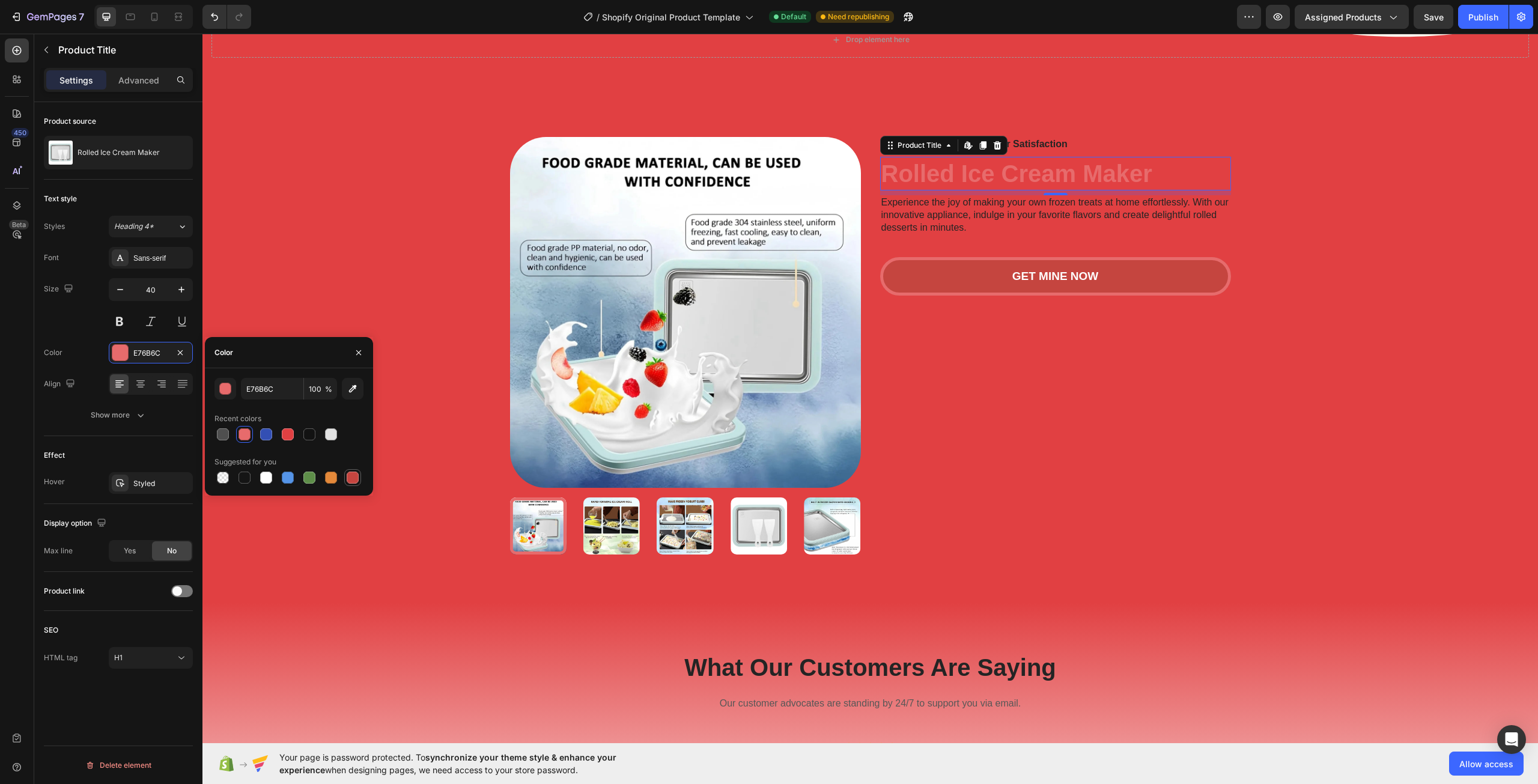
click at [356, 477] on div at bounding box center [353, 478] width 12 height 12
type input "C5453F"
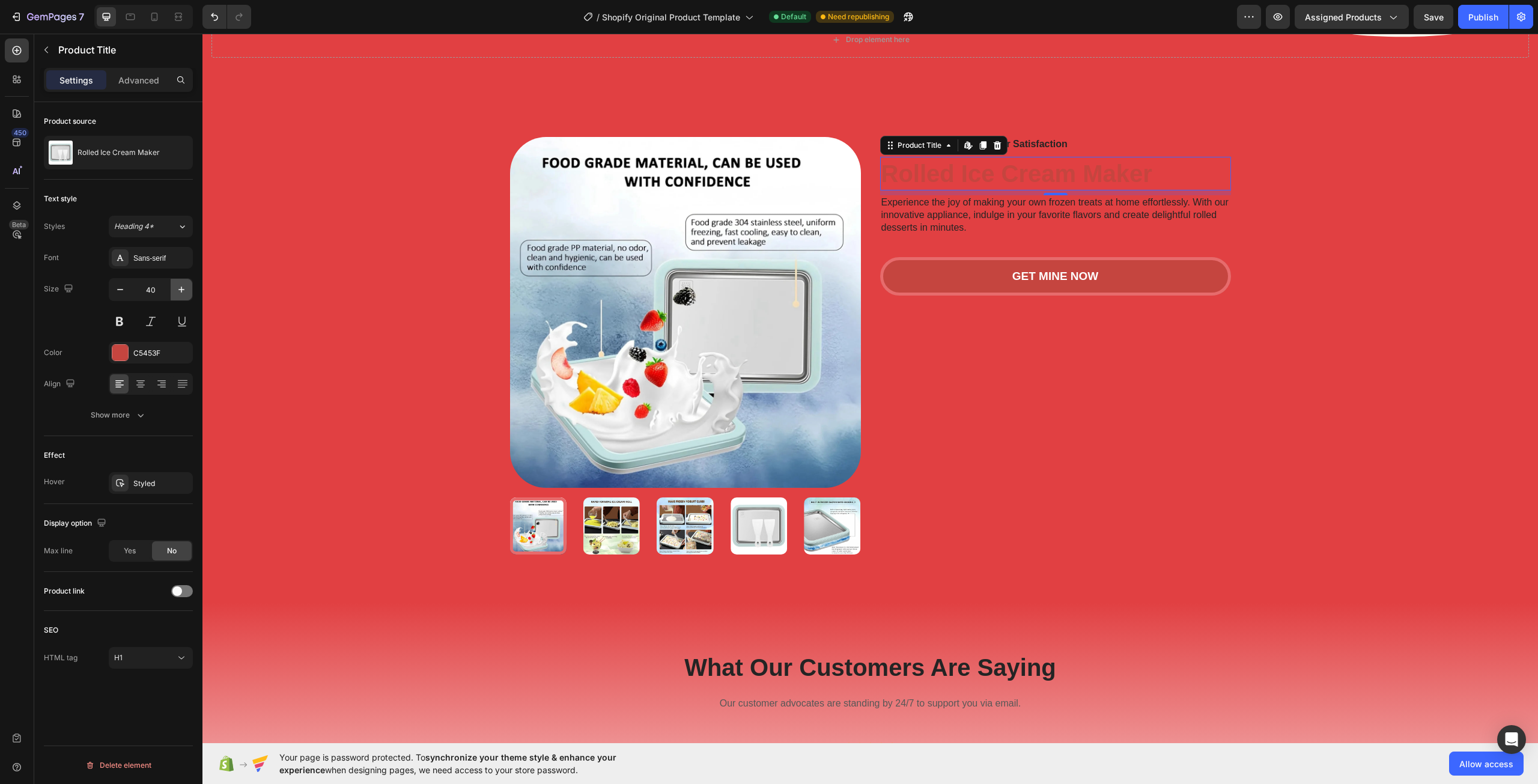
click at [183, 290] on icon "button" at bounding box center [181, 290] width 12 height 12
click at [118, 288] on icon "button" at bounding box center [120, 290] width 12 height 12
type input "40"
click at [134, 408] on button "Show more" at bounding box center [118, 415] width 149 height 22
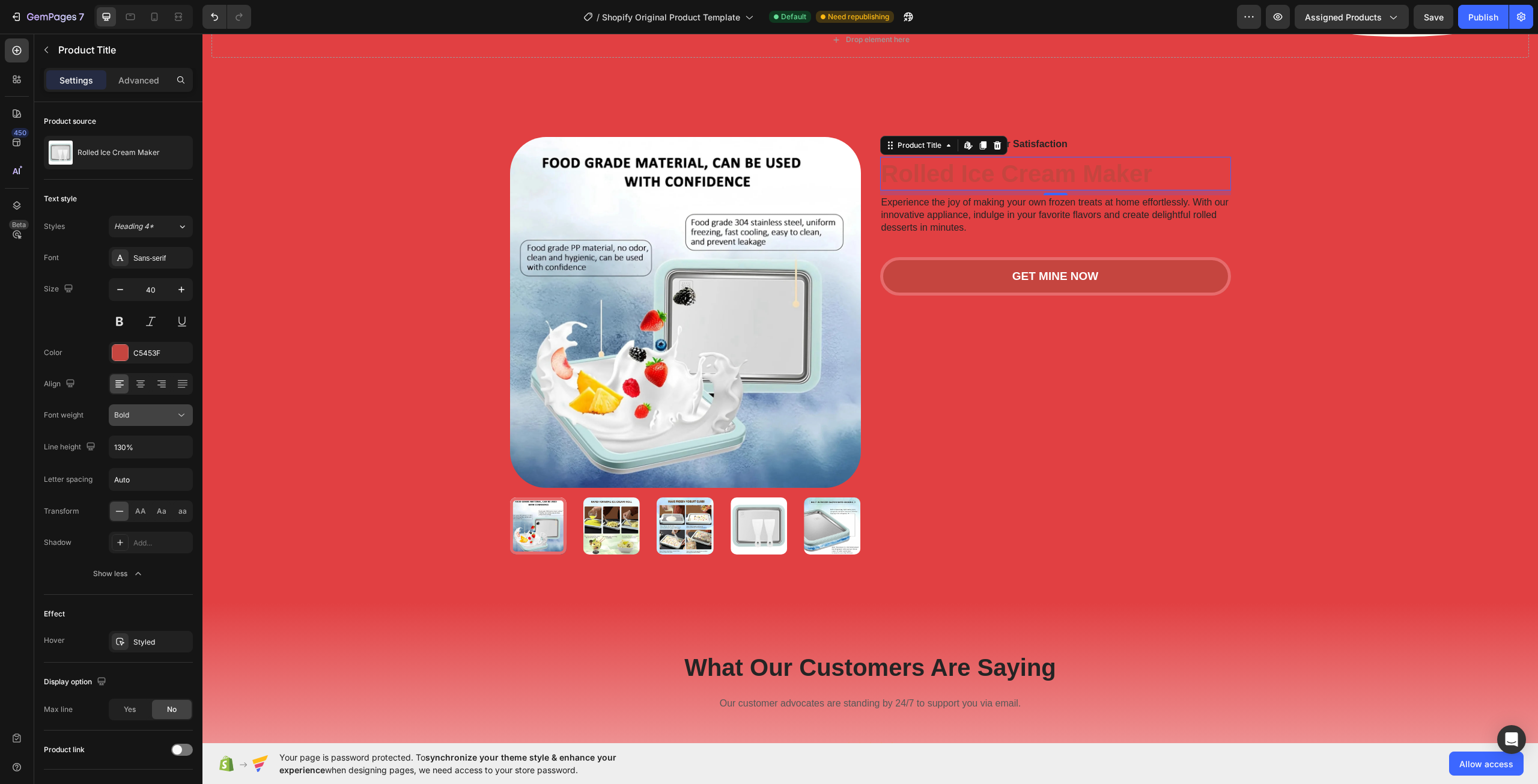
click at [153, 414] on div "Bold" at bounding box center [144, 415] width 61 height 11
click at [140, 417] on div "Bold" at bounding box center [144, 415] width 61 height 11
click at [139, 378] on icon at bounding box center [141, 384] width 12 height 12
click at [118, 382] on icon at bounding box center [120, 384] width 12 height 12
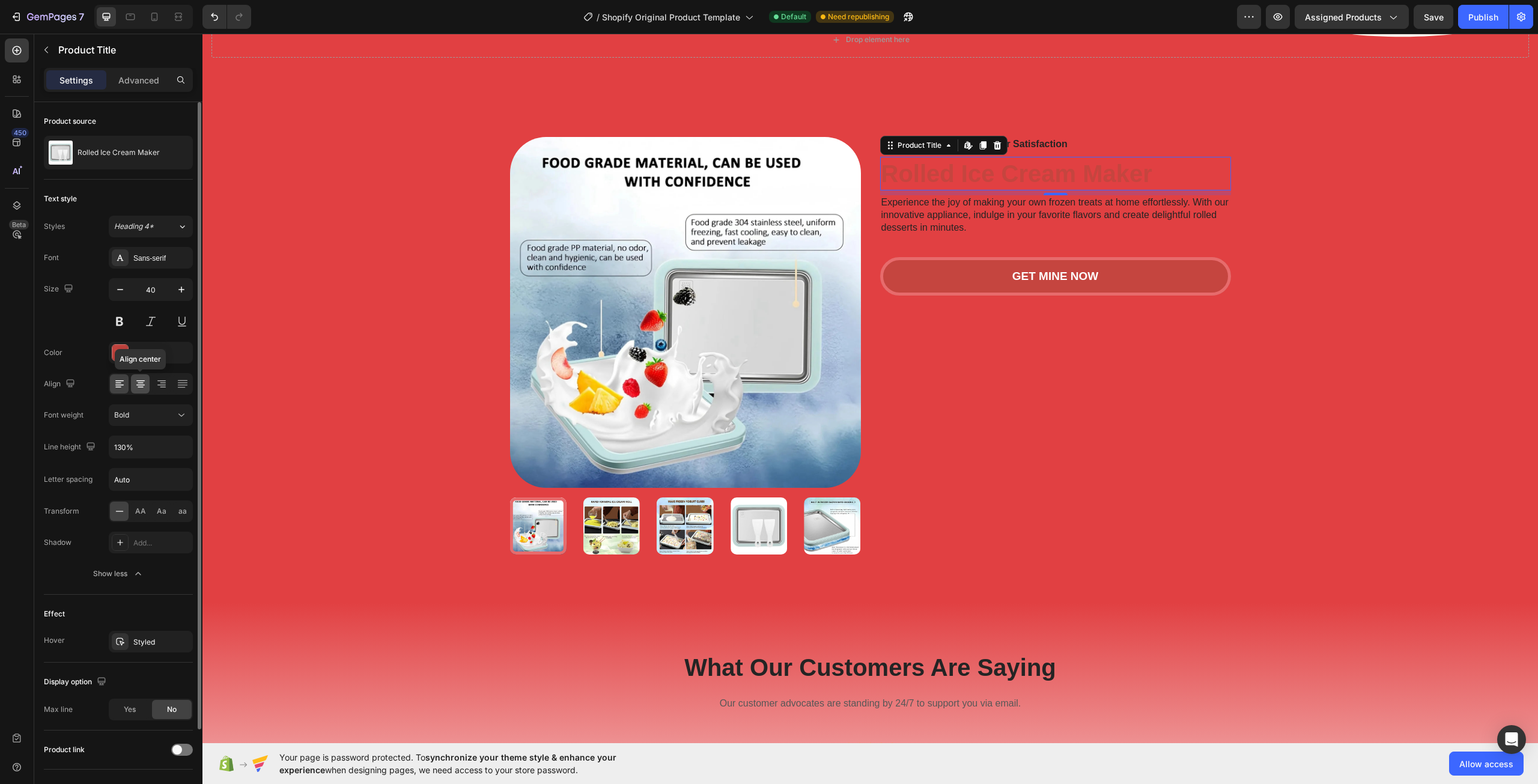
click at [138, 384] on icon at bounding box center [141, 384] width 12 height 12
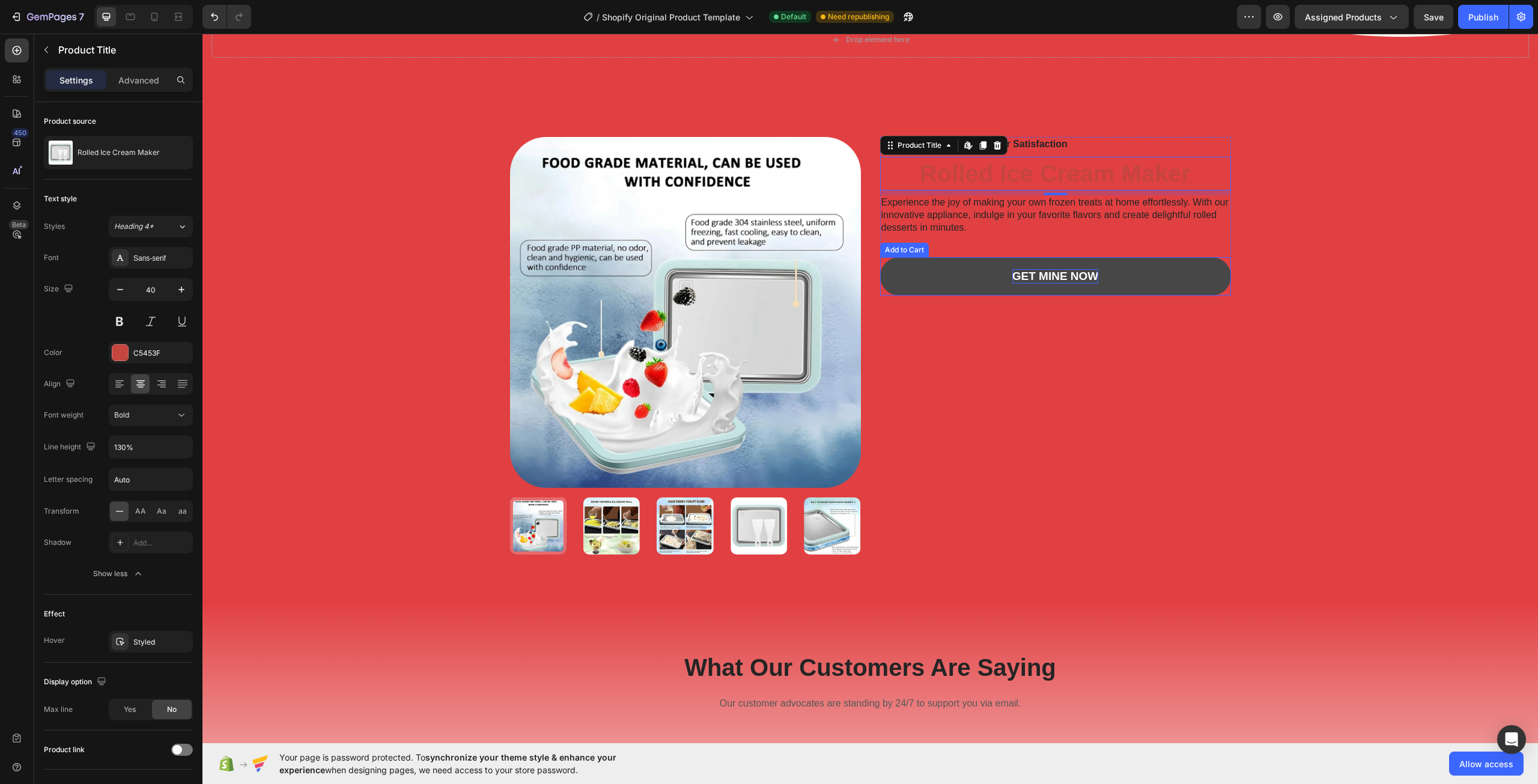
click at [1057, 278] on div "GET MINE NOW" at bounding box center [1055, 276] width 86 height 15
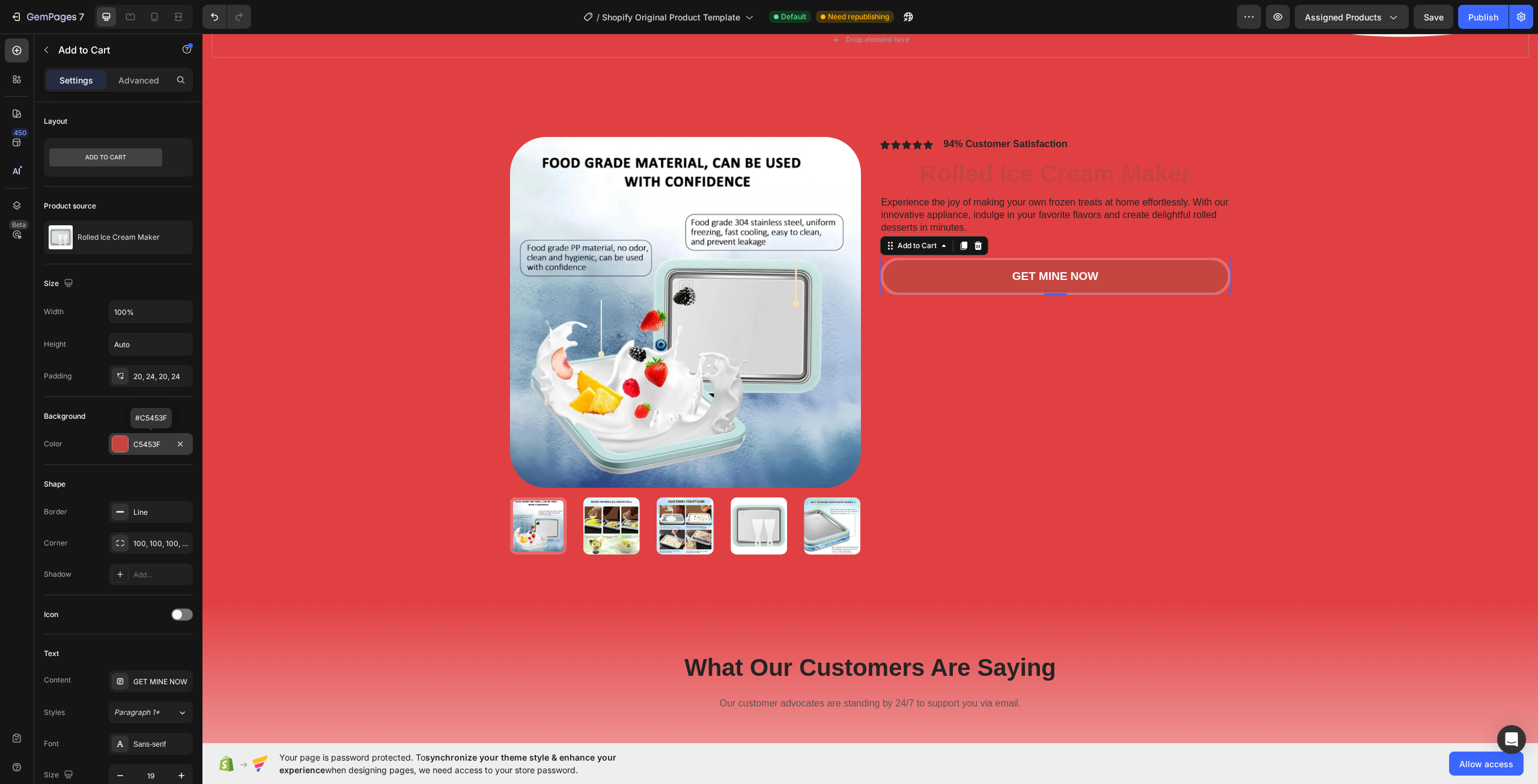
click at [139, 441] on div "C5453F" at bounding box center [150, 444] width 35 height 11
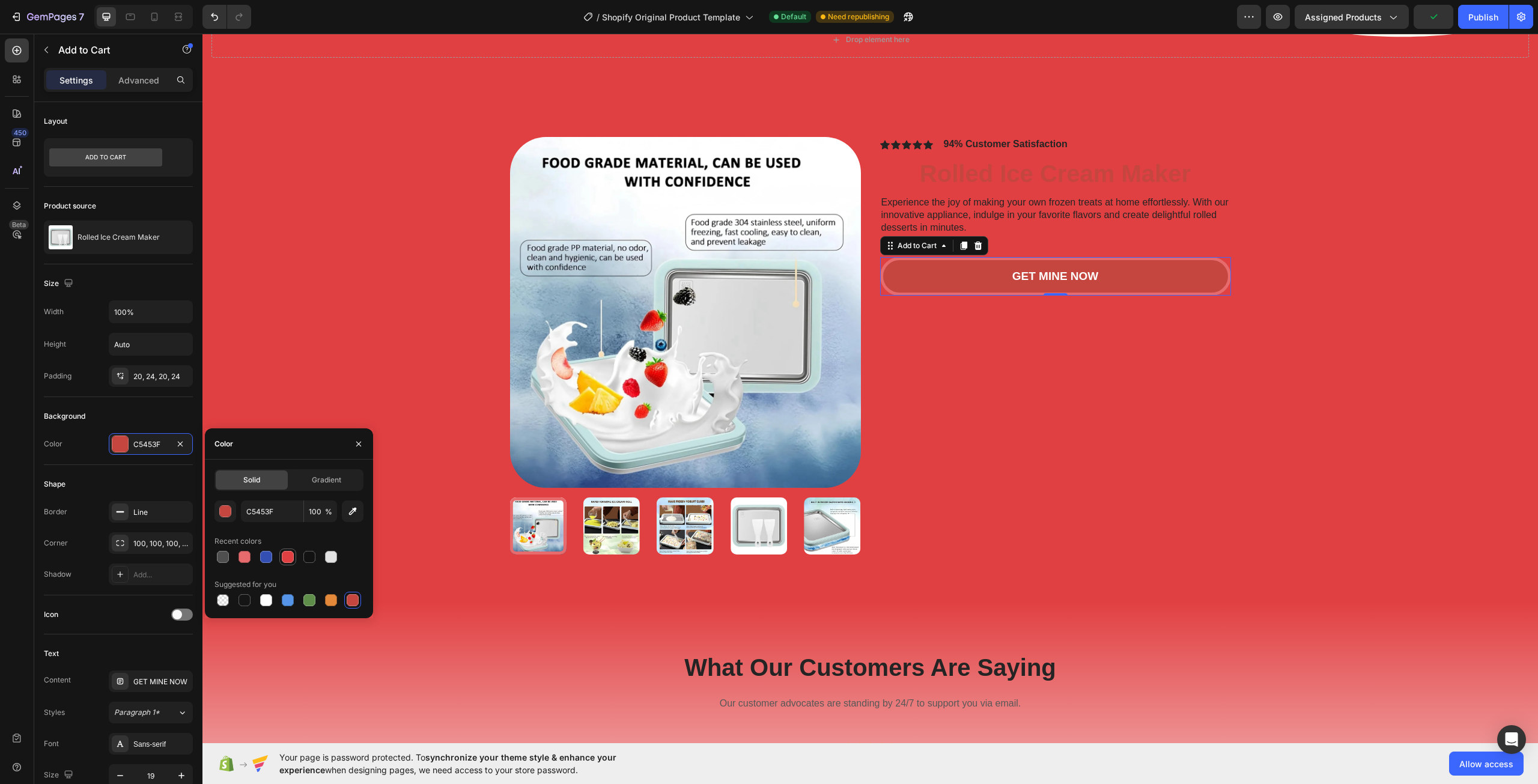
click at [290, 559] on div at bounding box center [288, 557] width 12 height 12
click at [349, 599] on div at bounding box center [353, 600] width 12 height 12
type input "C5453F"
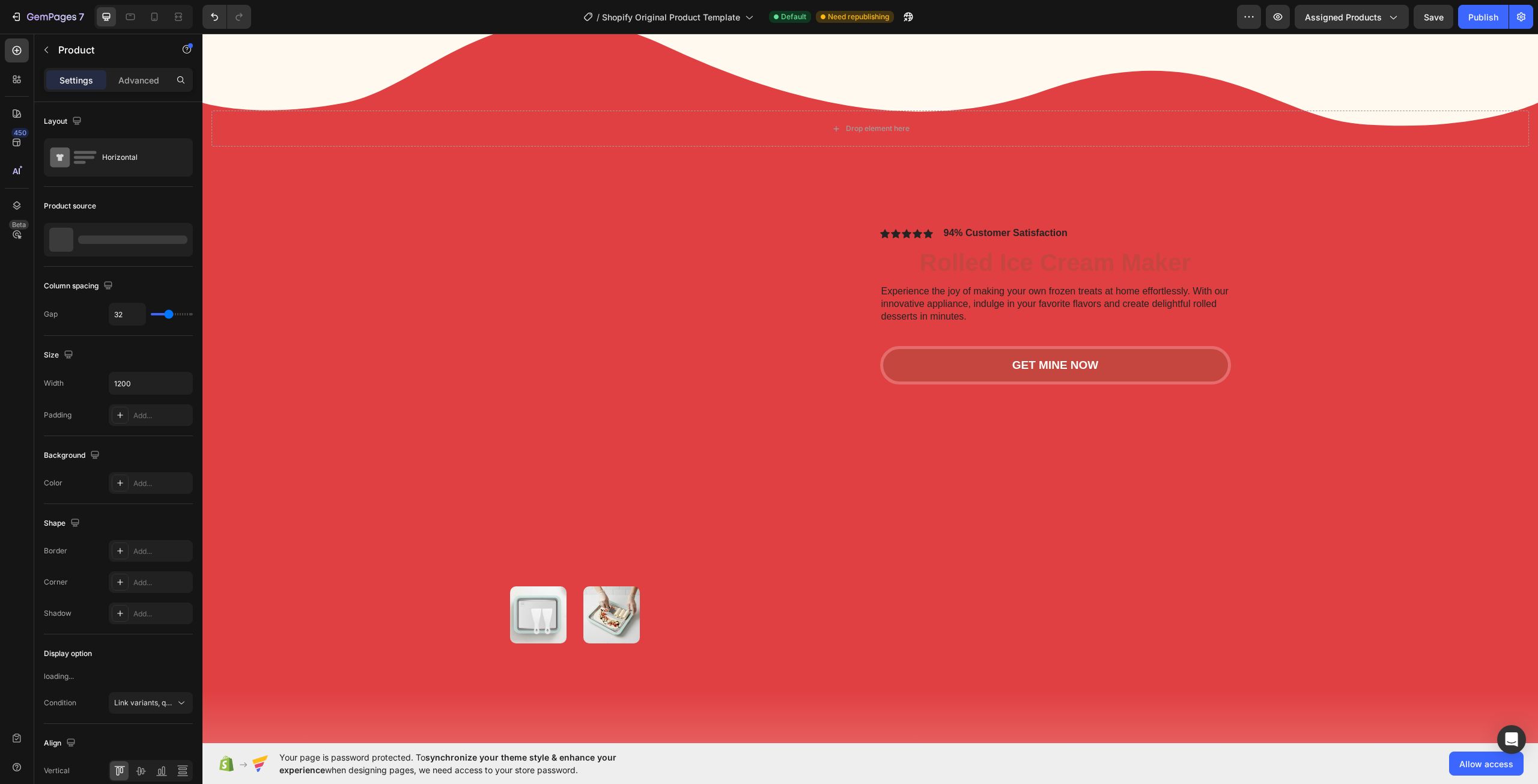
scroll to position [661, 0]
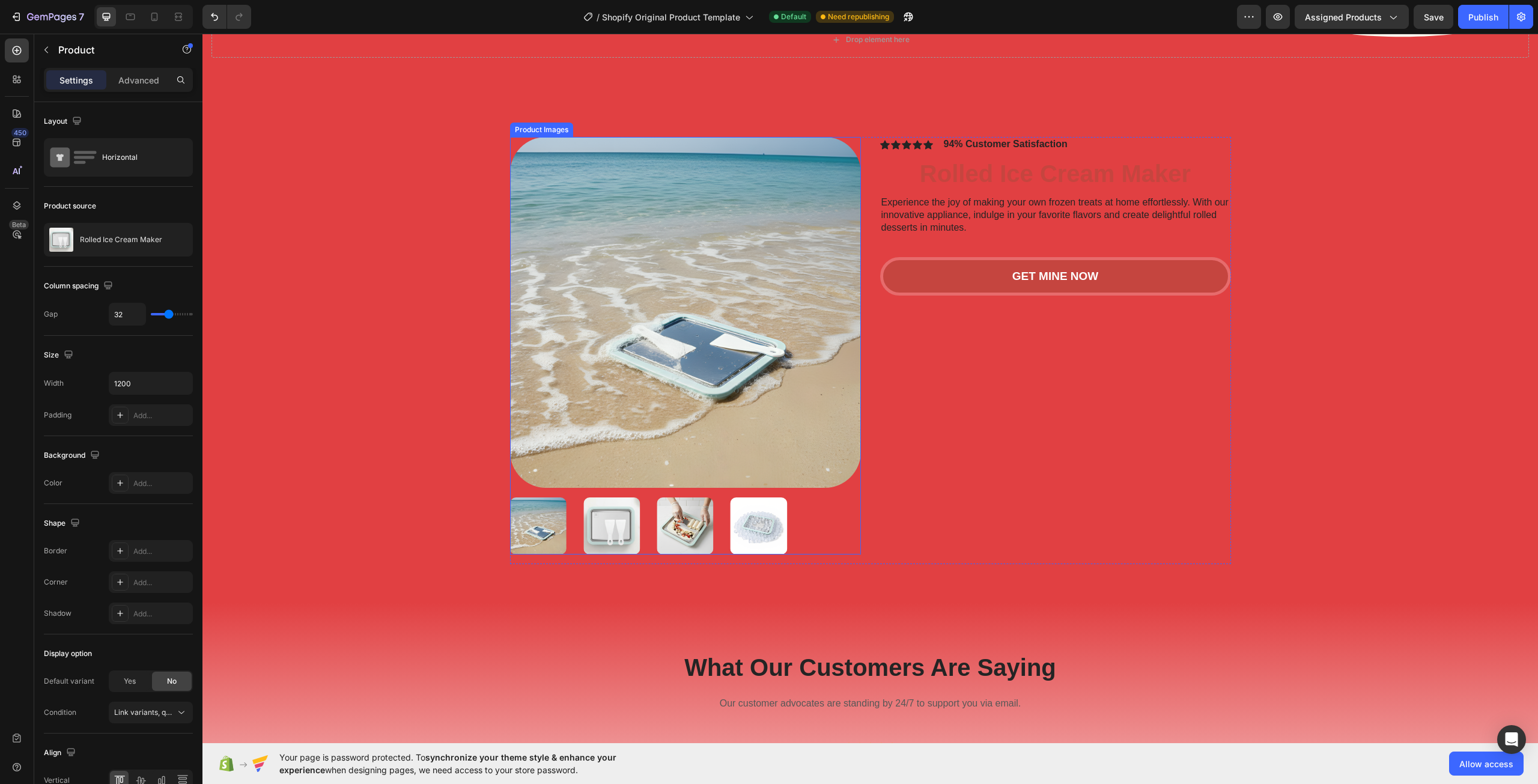
click at [616, 514] on img at bounding box center [611, 525] width 56 height 56
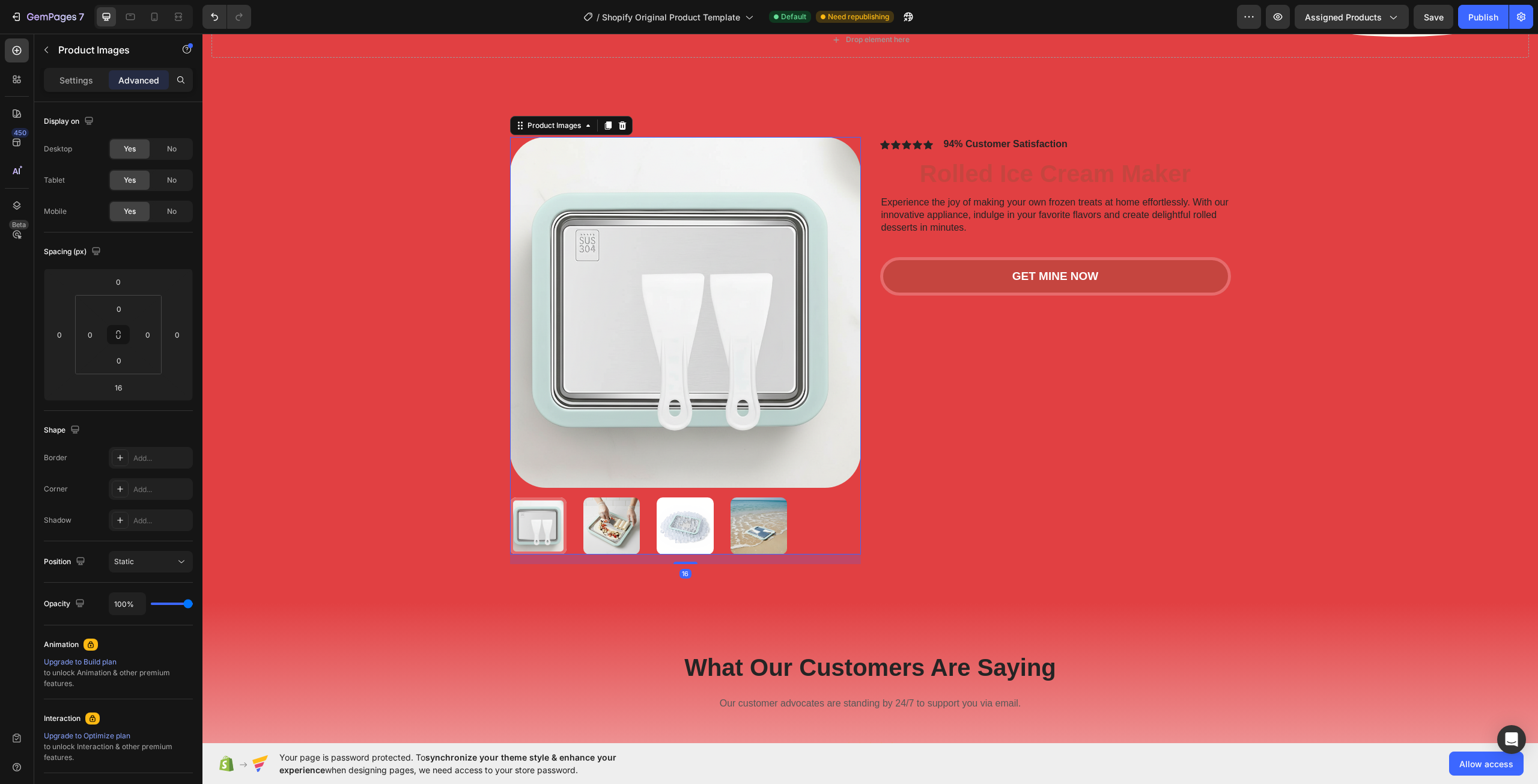
click at [613, 526] on img at bounding box center [611, 525] width 56 height 56
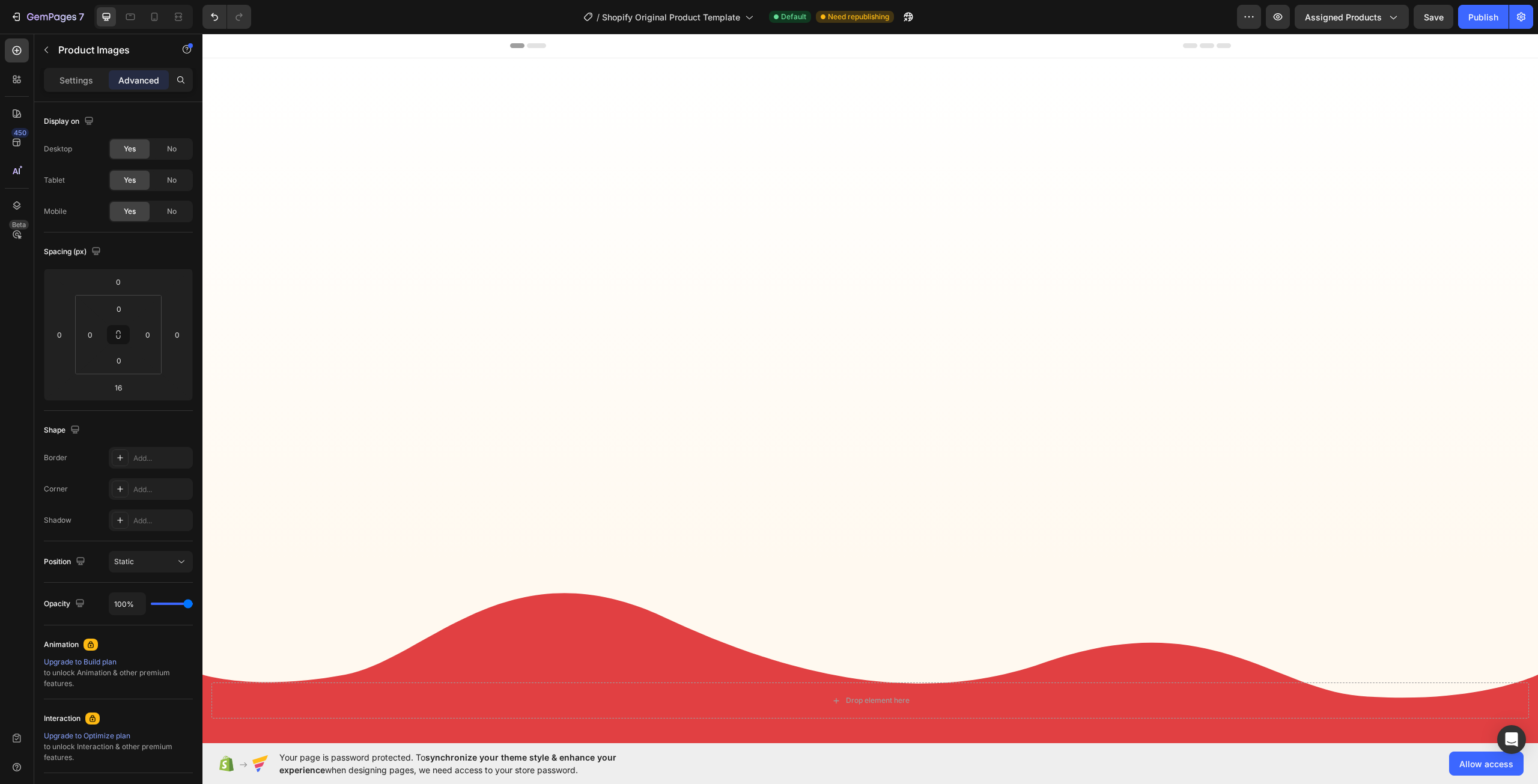
scroll to position [661, 0]
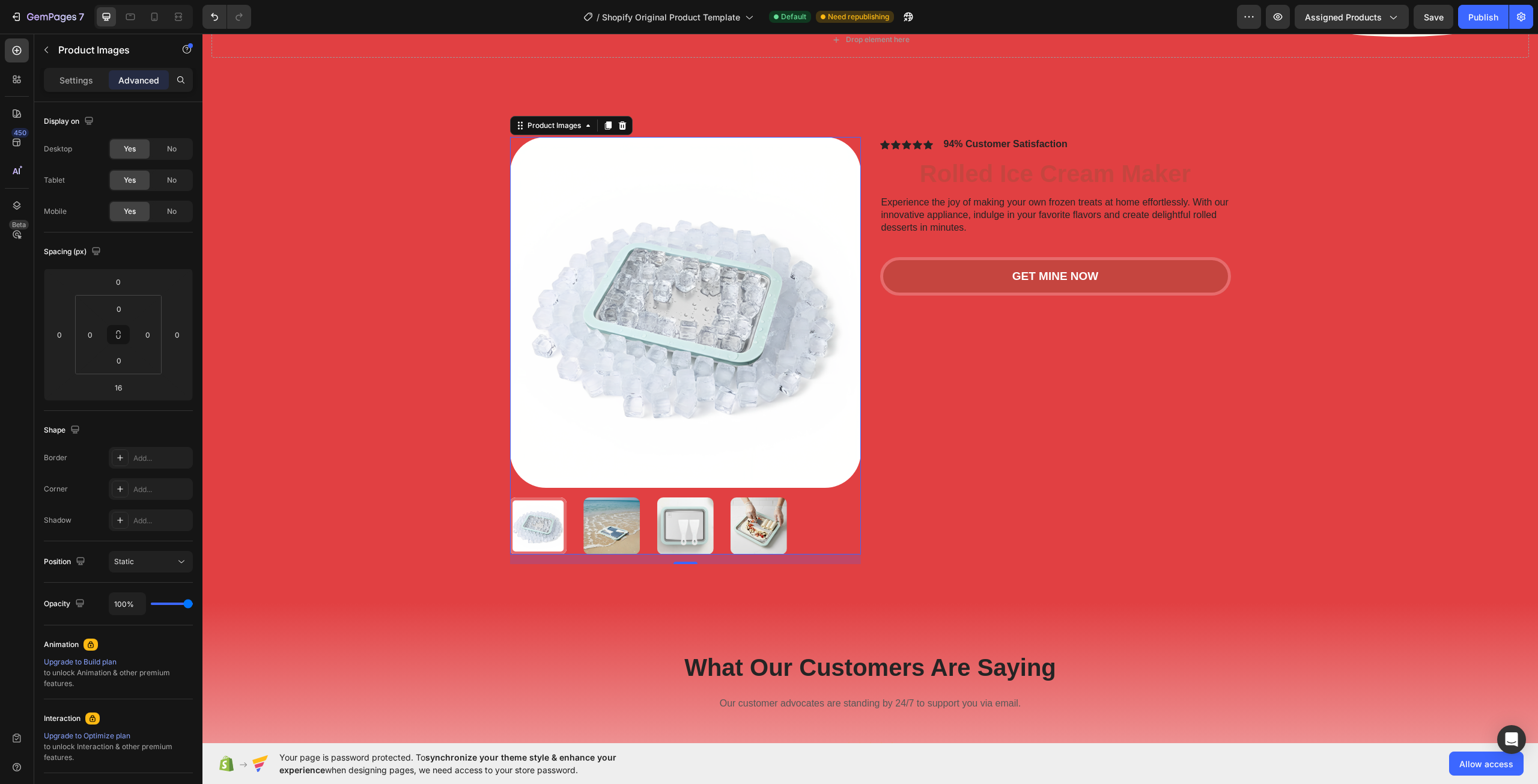
click at [663, 522] on img at bounding box center [685, 525] width 56 height 56
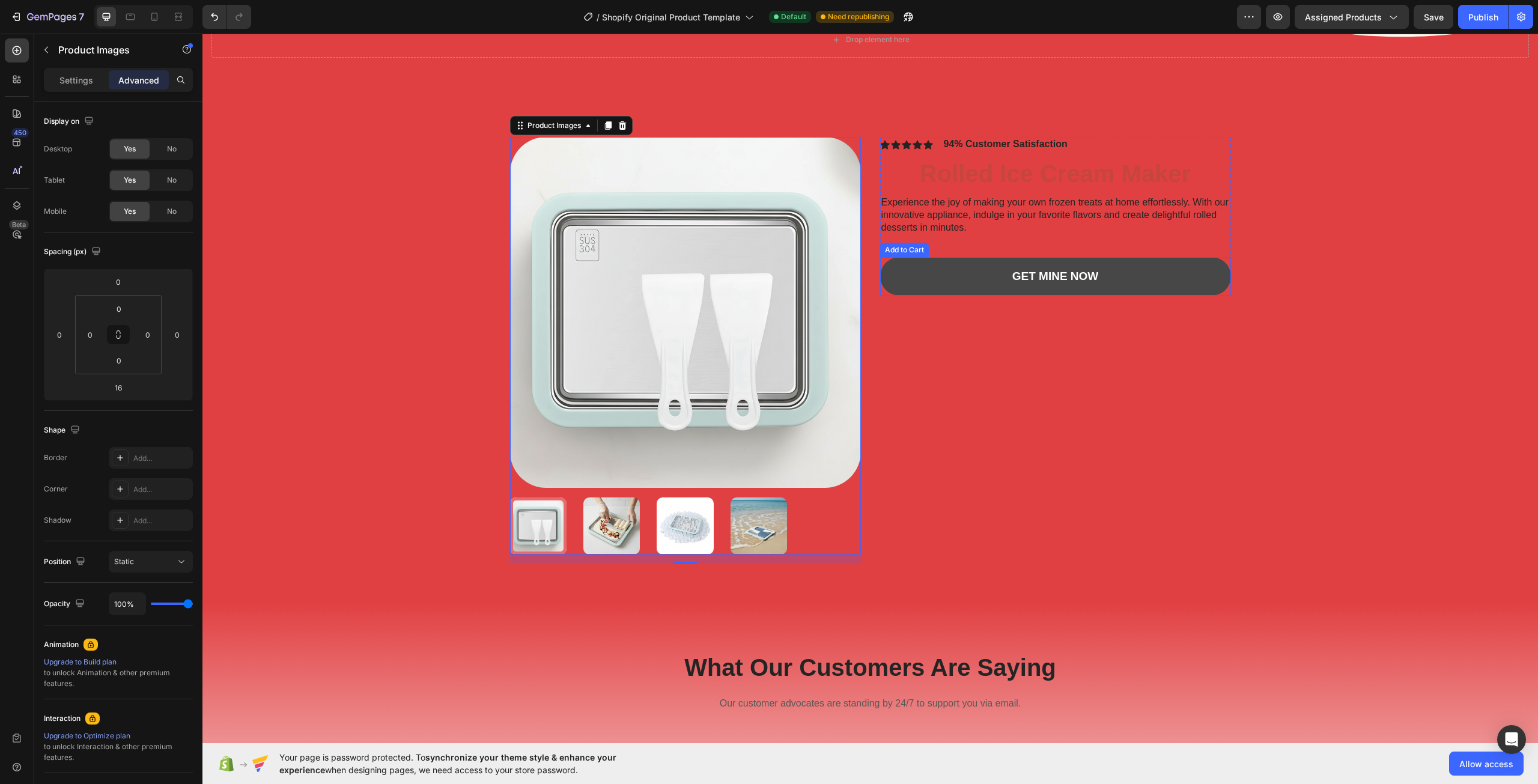
click at [1001, 293] on button "GET MINE NOW" at bounding box center [1055, 276] width 351 height 39
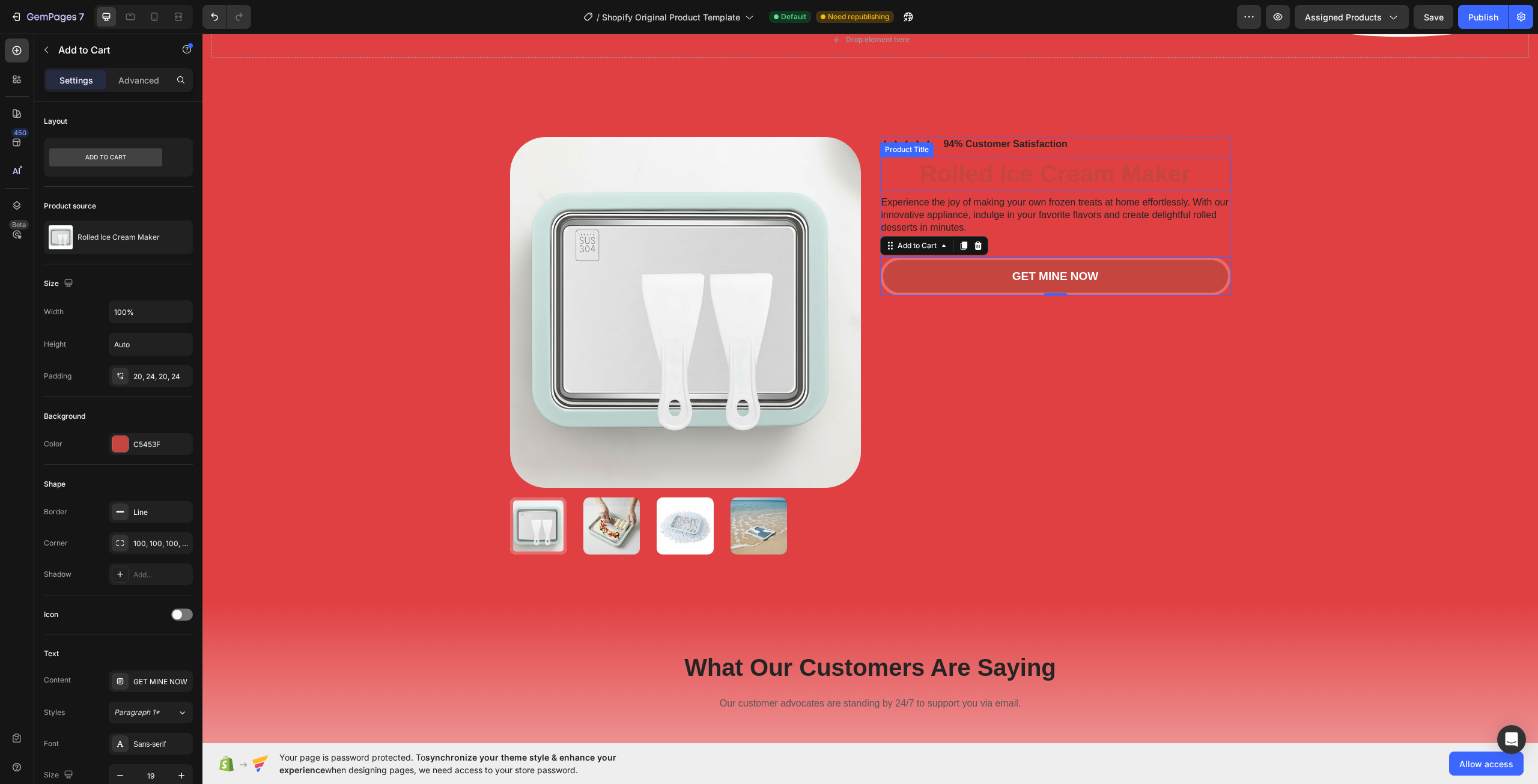
click at [1082, 184] on h1 "Rolled Ice Cream Maker" at bounding box center [1055, 174] width 351 height 34
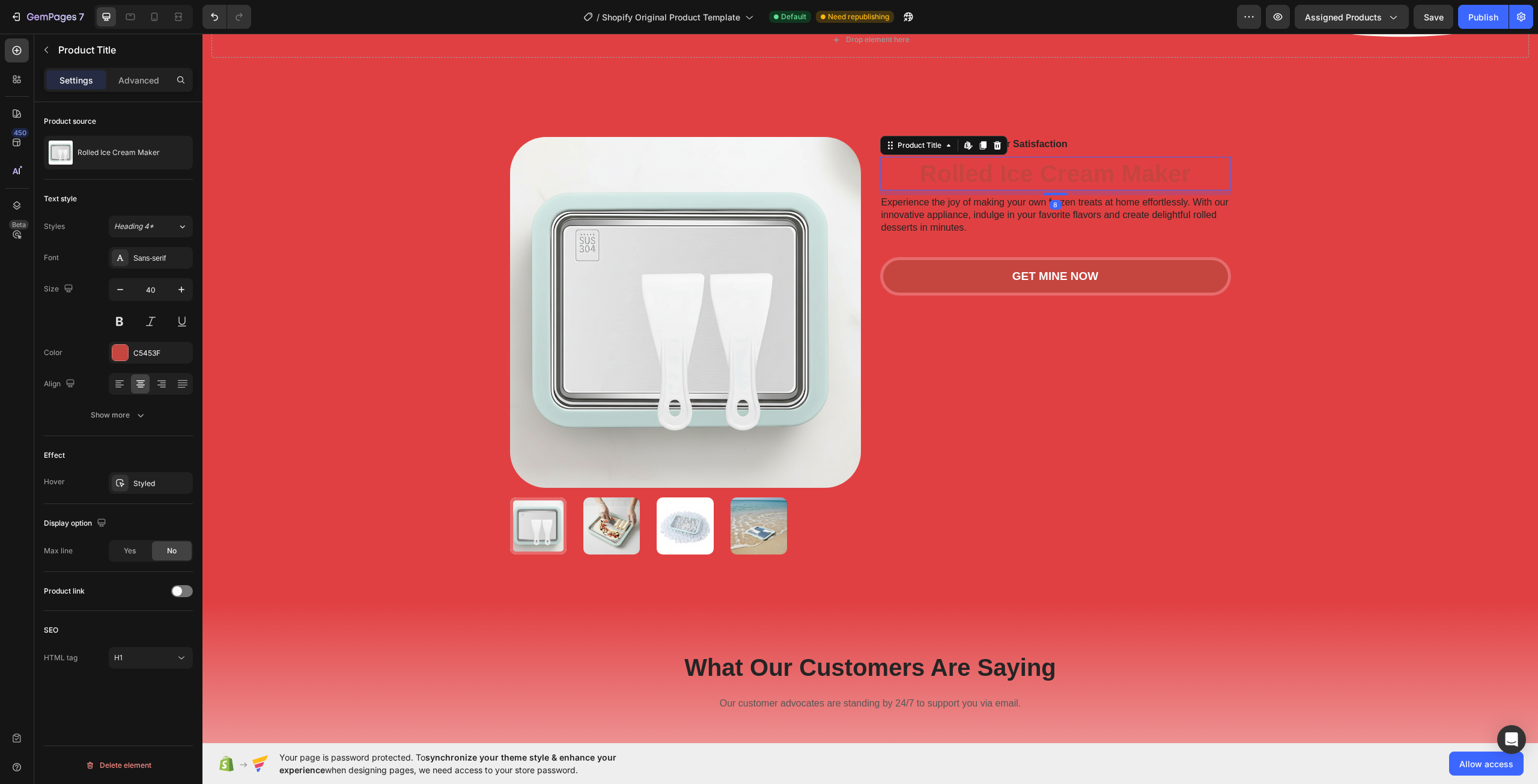
click at [1040, 174] on h1 "Rolled Ice Cream Maker" at bounding box center [1055, 174] width 351 height 34
click at [142, 256] on div "Sans-serif" at bounding box center [161, 258] width 56 height 11
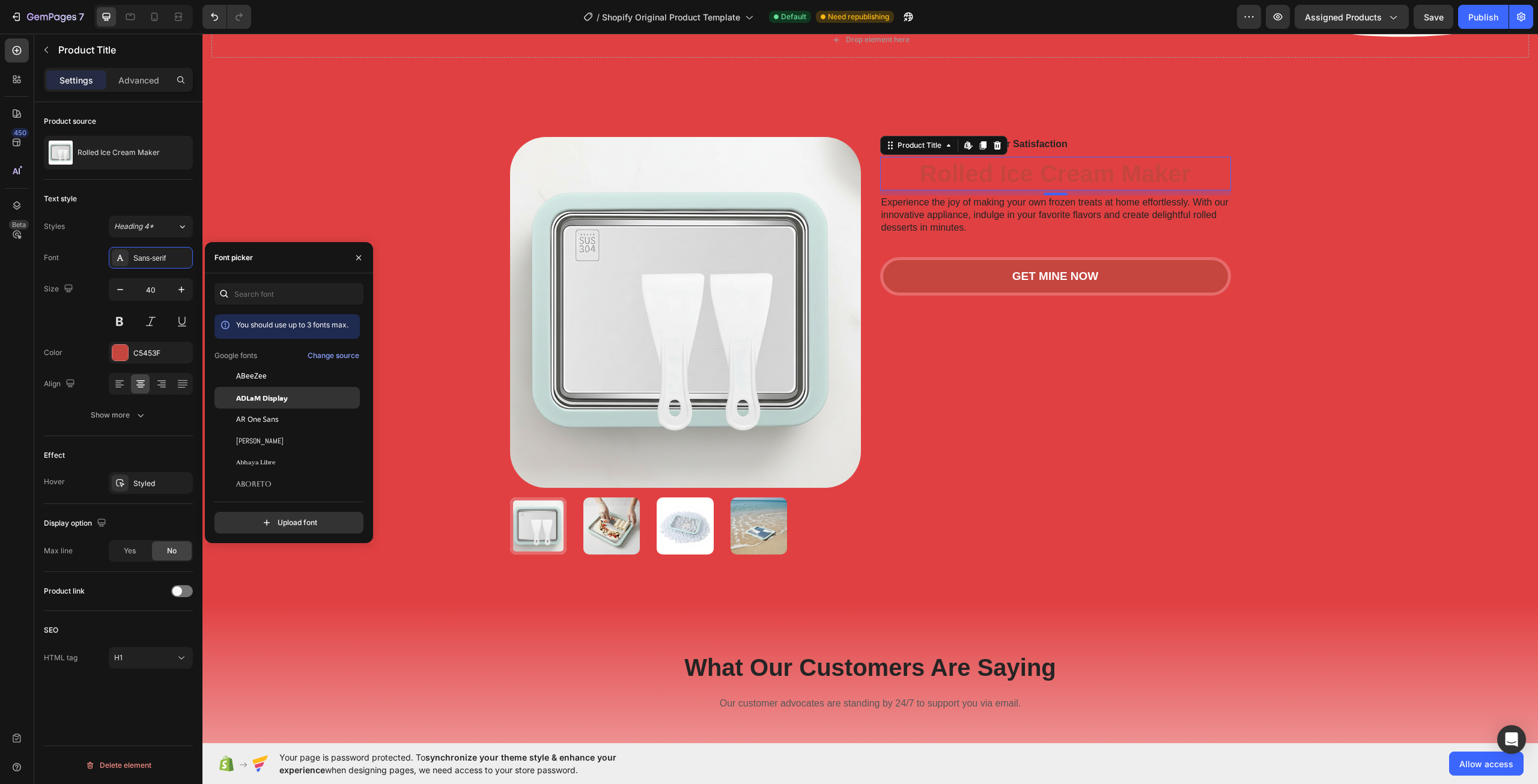
click at [256, 396] on span "ADLaM Display" at bounding box center [262, 397] width 52 height 11
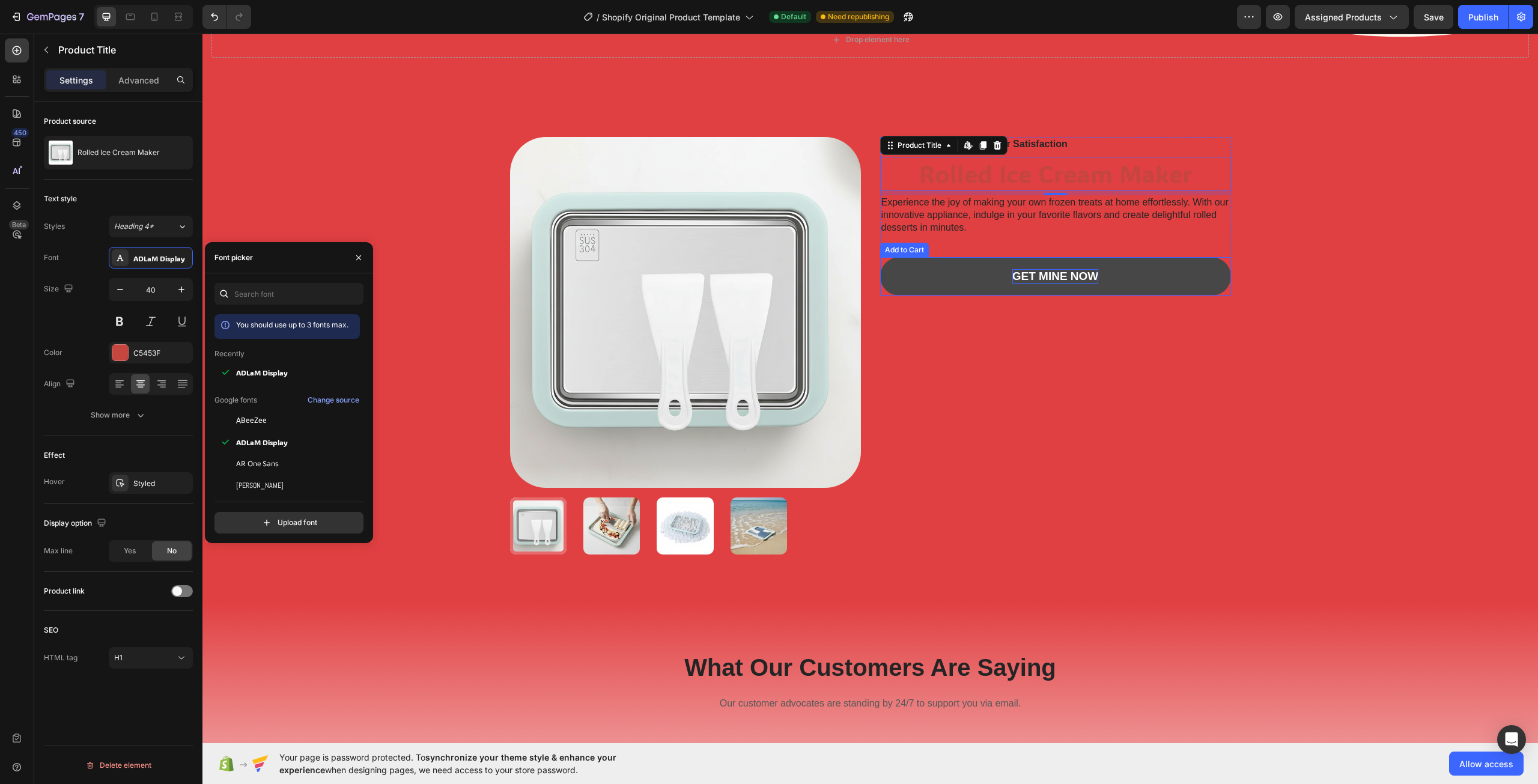
click at [1044, 277] on div "GET MINE NOW" at bounding box center [1055, 276] width 86 height 15
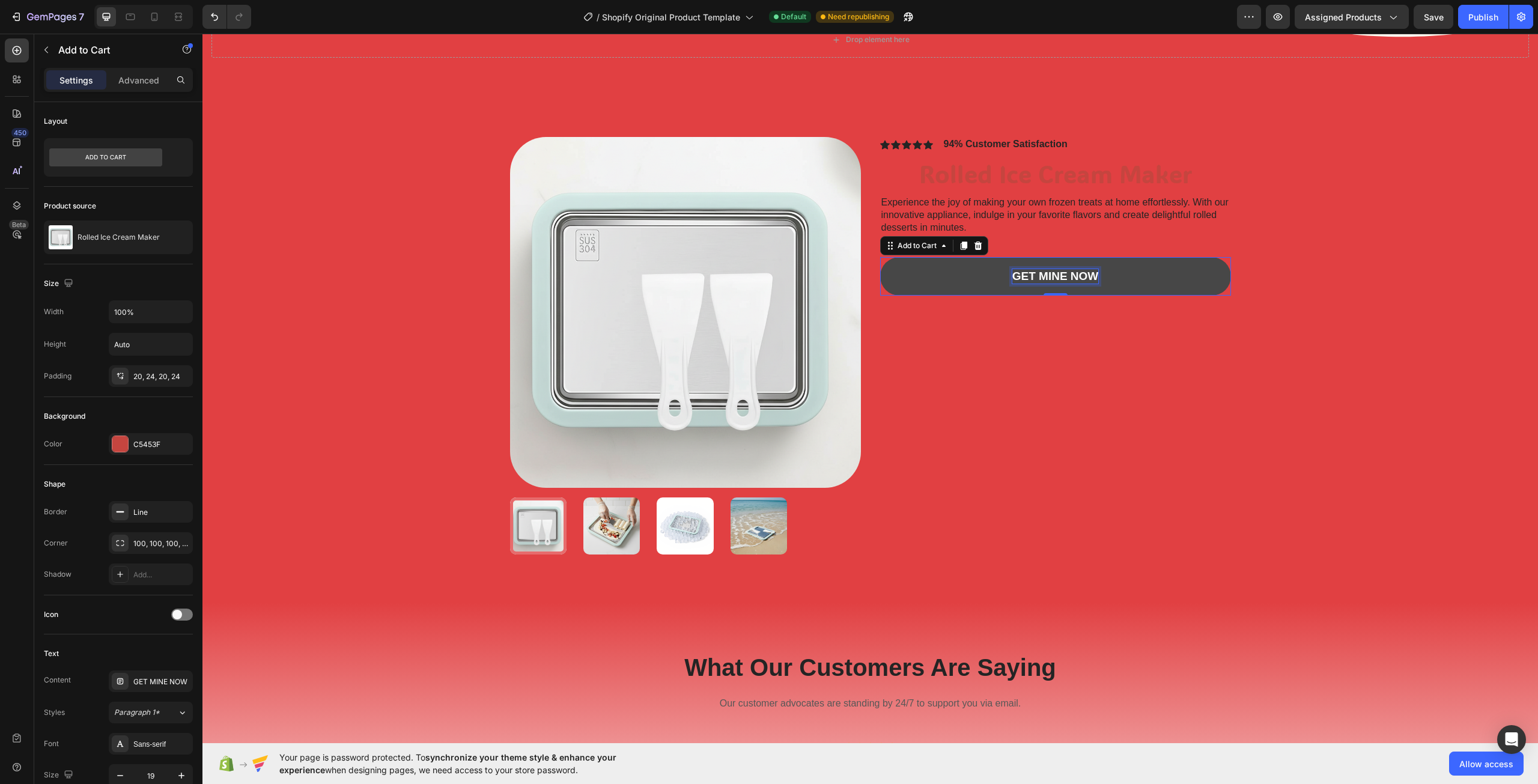
click at [1045, 275] on div "GET MINE NOW" at bounding box center [1055, 276] width 86 height 15
click at [1078, 280] on p "GET MINE NOW" at bounding box center [1055, 276] width 86 height 15
click at [1130, 281] on button "GET MINE NOW" at bounding box center [1055, 276] width 351 height 39
click at [1091, 278] on p "GET MINE NOW" at bounding box center [1055, 276] width 86 height 15
click at [1111, 279] on button "GET MINE NOW" at bounding box center [1055, 276] width 351 height 39
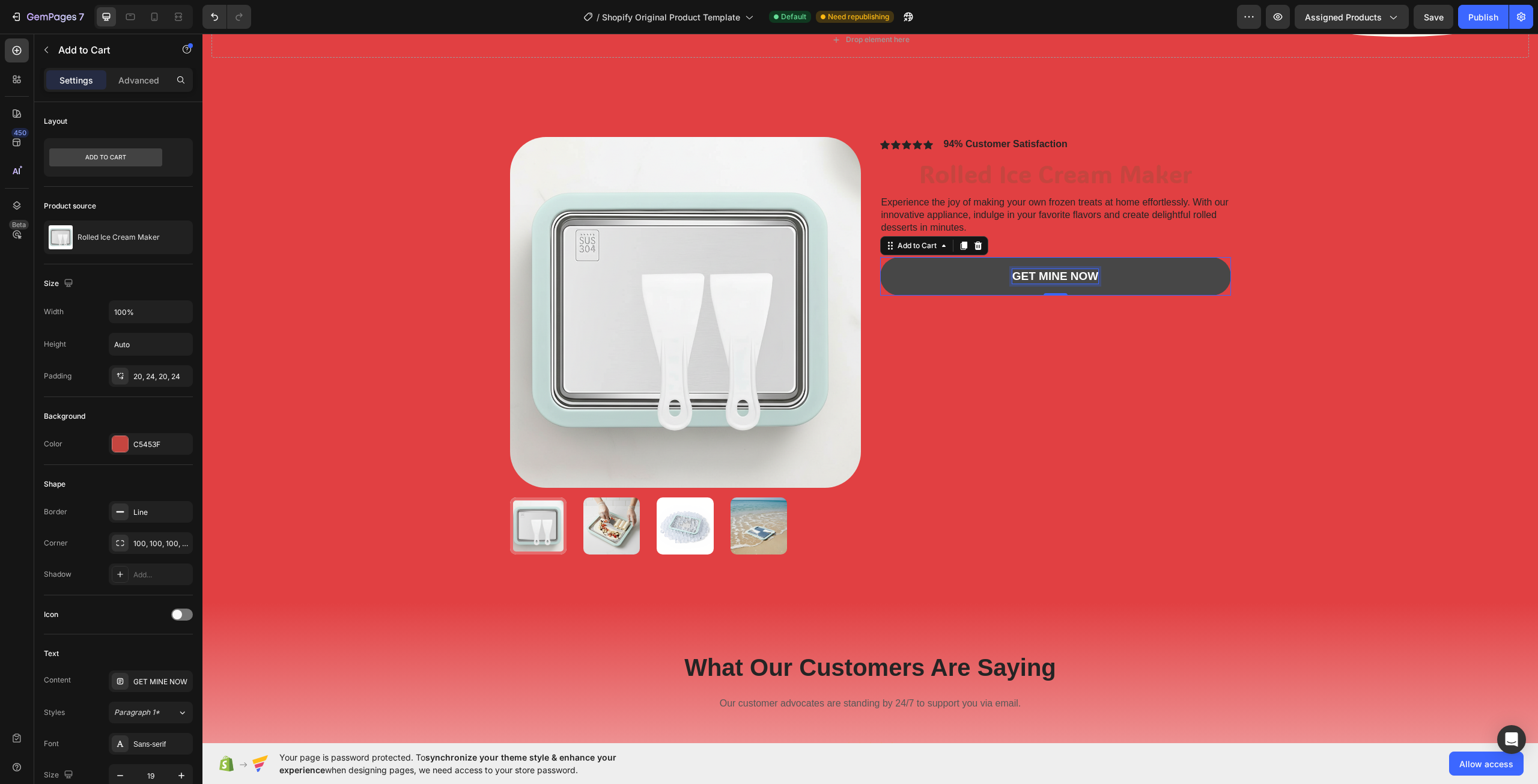
click at [1084, 278] on p "GET MINE NOW" at bounding box center [1055, 276] width 86 height 15
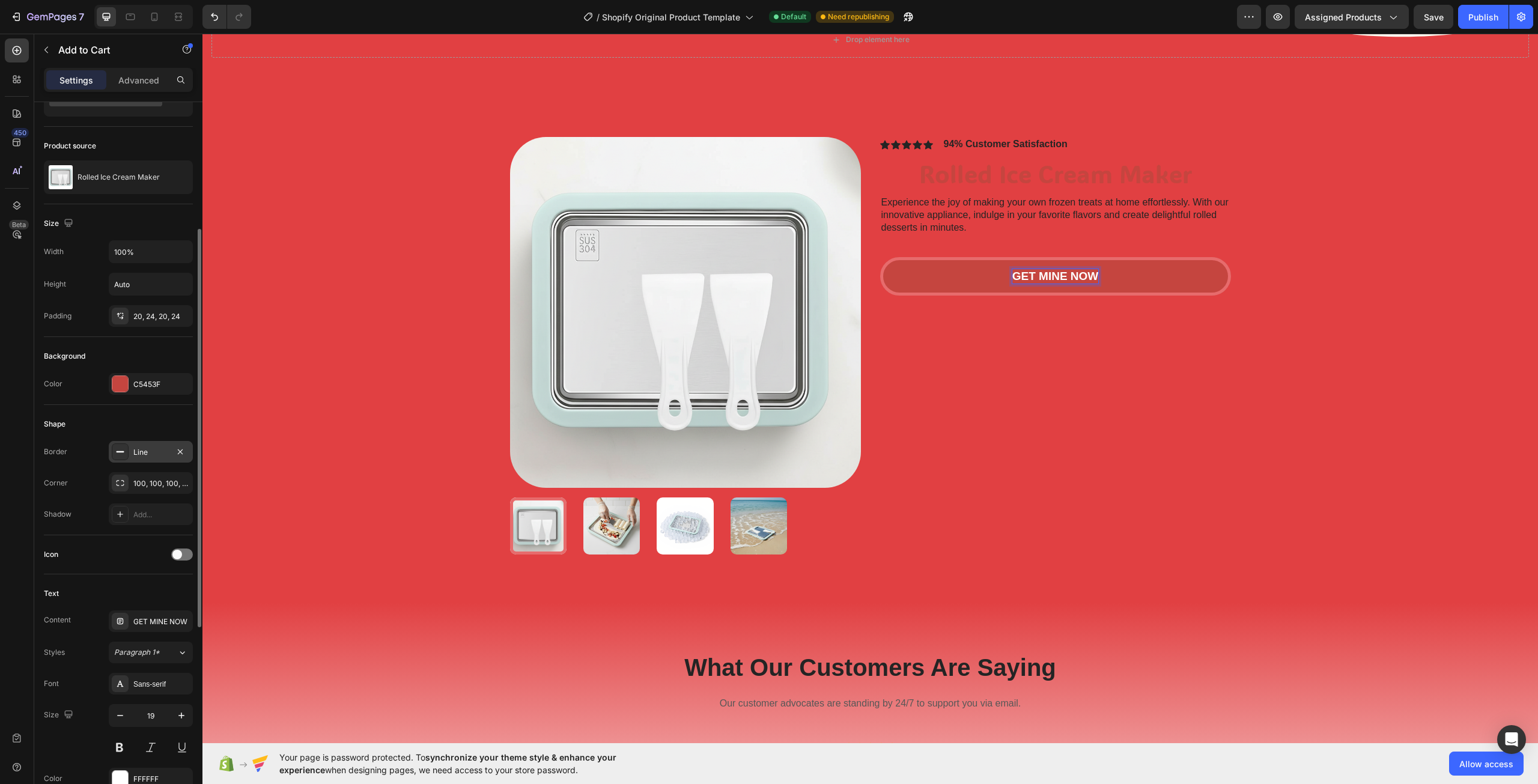
scroll to position [120, 0]
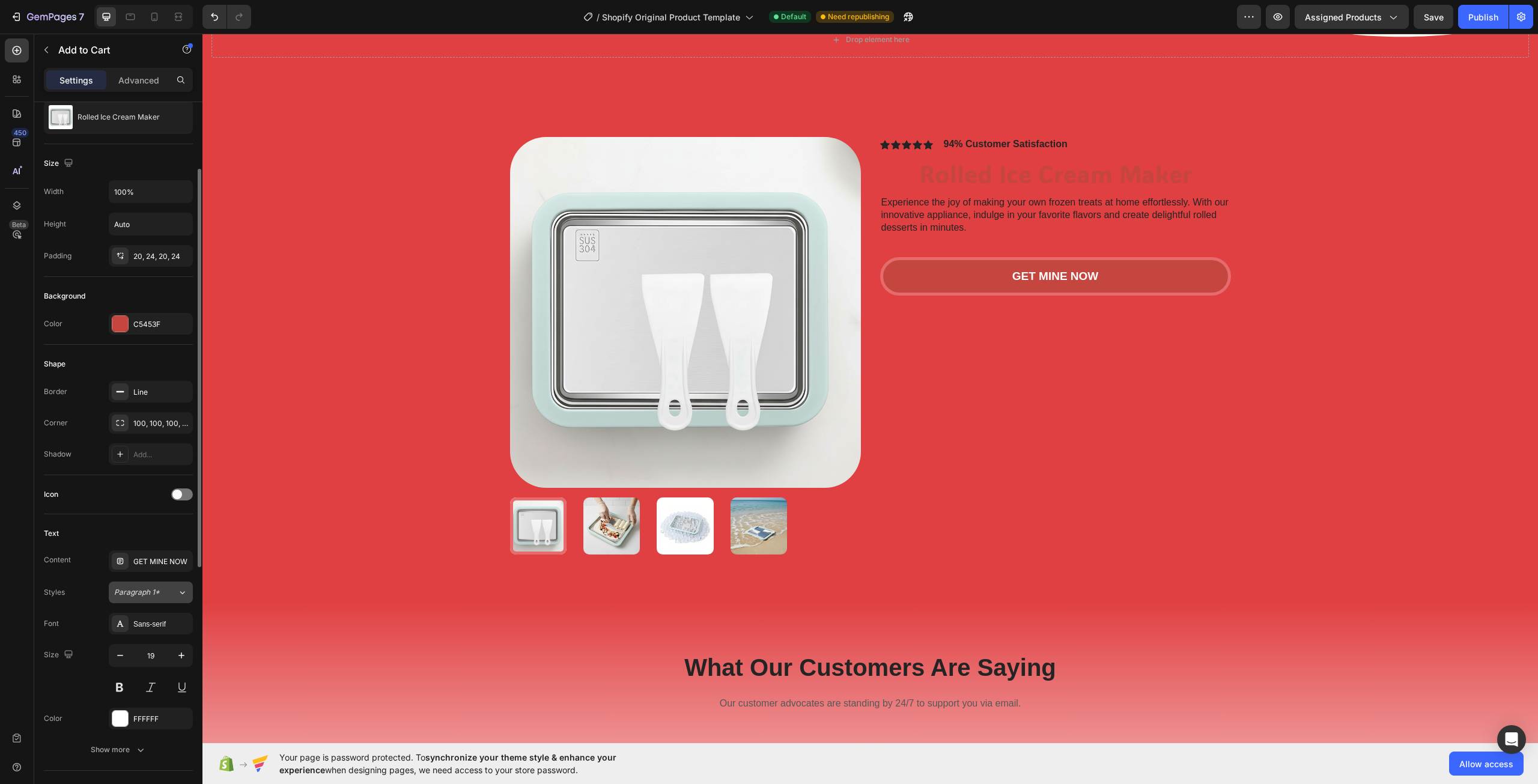
click at [151, 588] on span "Paragraph 1*" at bounding box center [137, 592] width 46 height 11
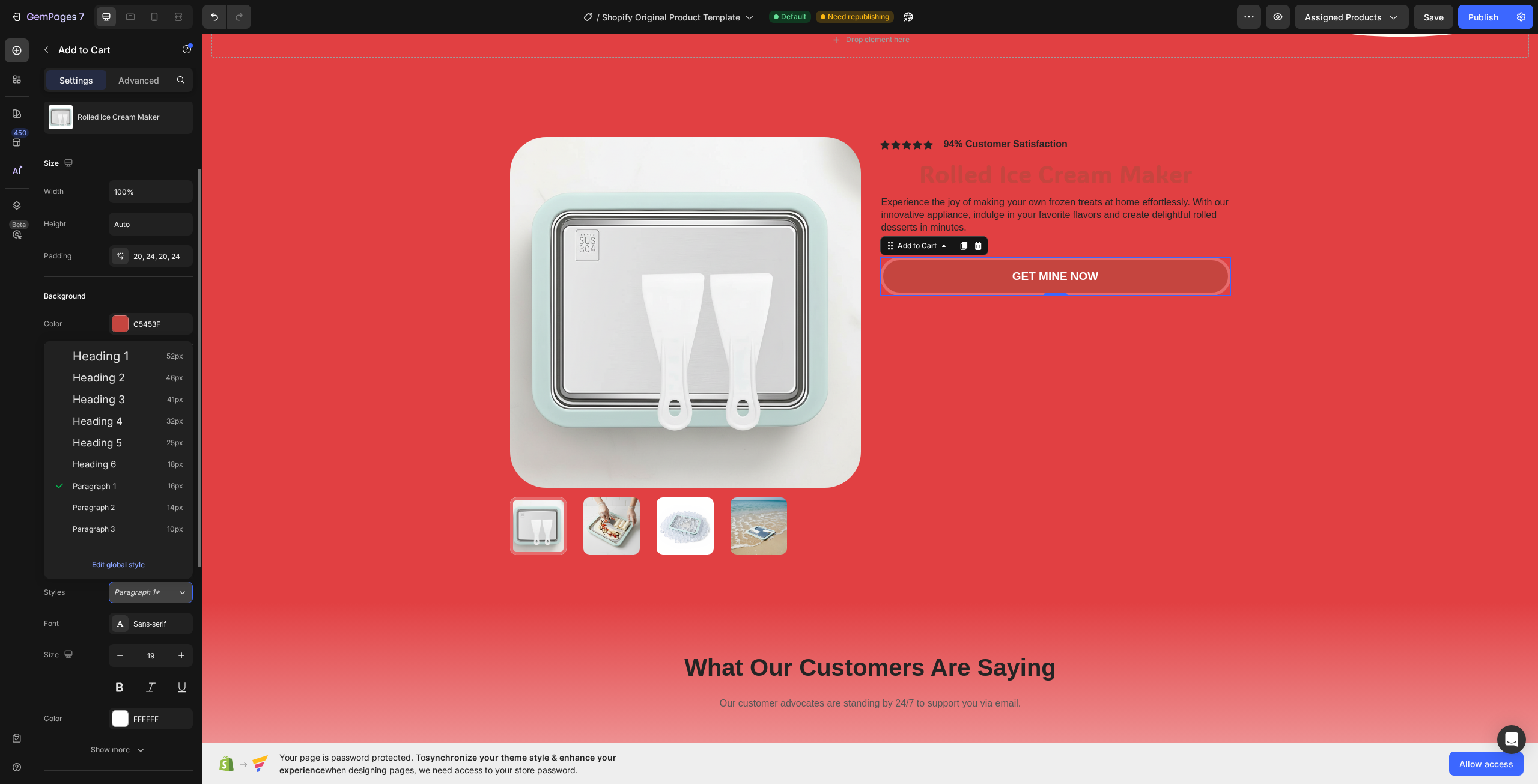
click at [151, 588] on span "Paragraph 1*" at bounding box center [137, 592] width 46 height 11
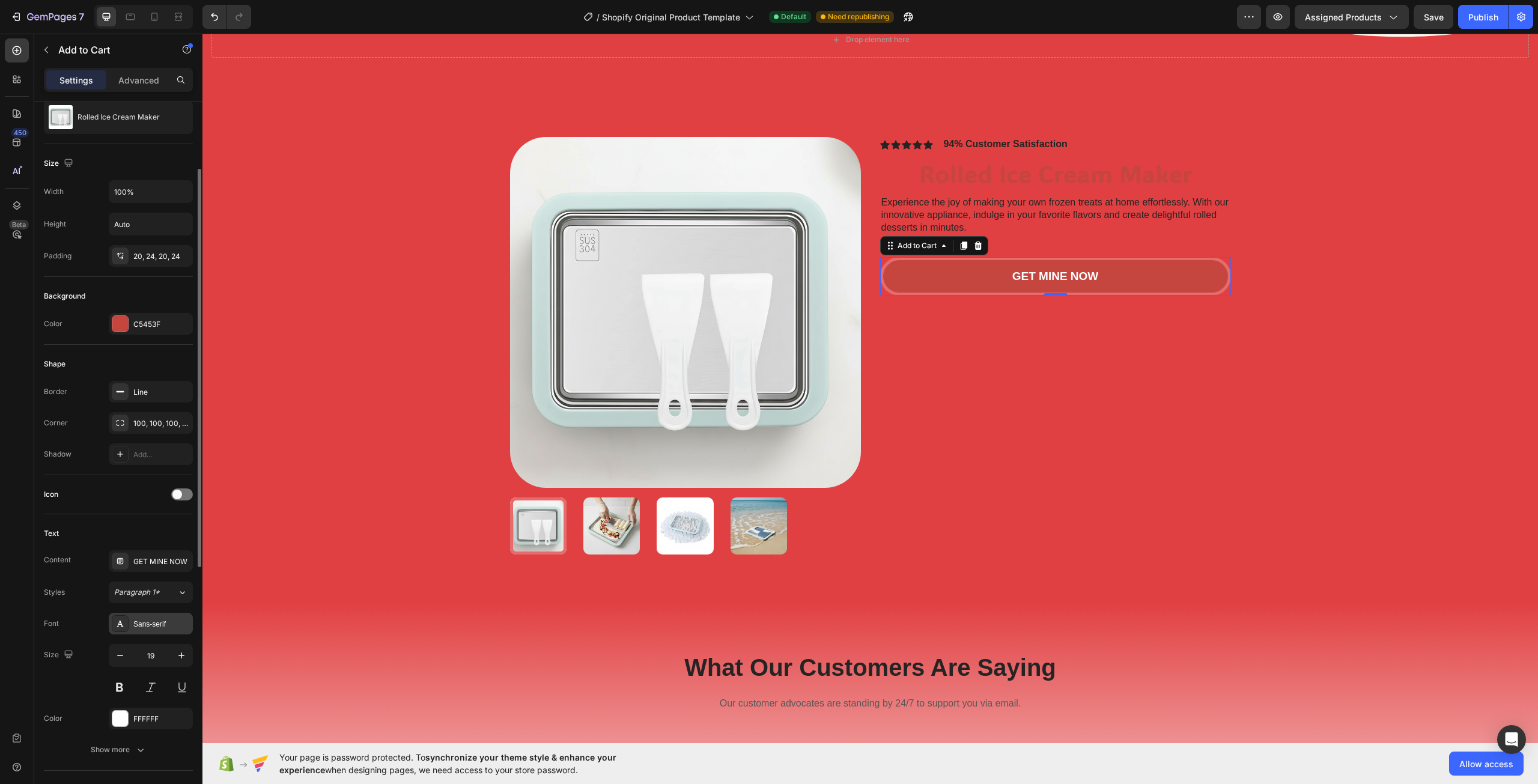
click at [156, 614] on div "Sans-serif" at bounding box center [151, 624] width 84 height 22
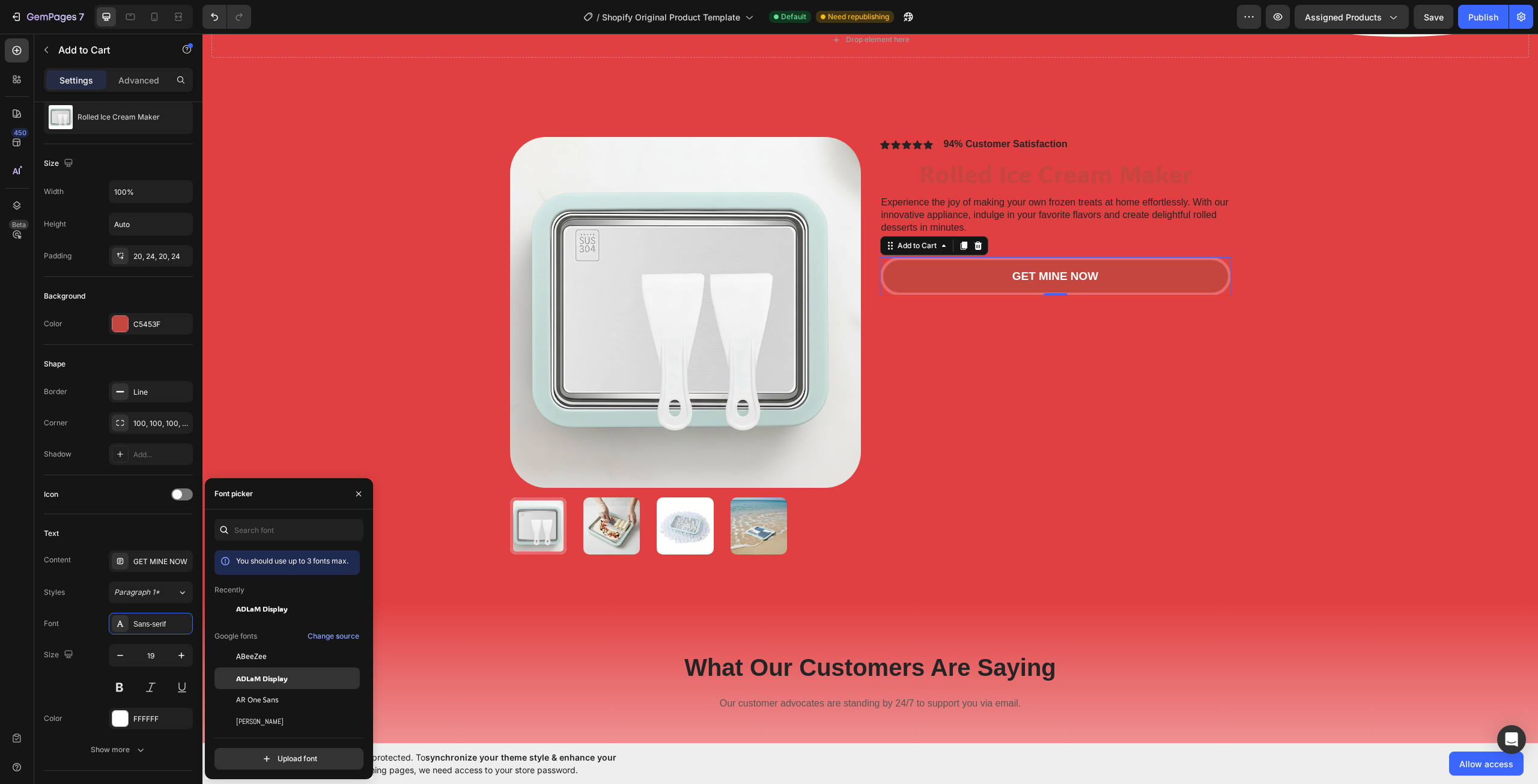
click at [270, 676] on span "ADLaM Display" at bounding box center [262, 678] width 52 height 11
click at [1097, 213] on div "Experience the joy of making your own frozen treats at home effortlessly. With …" at bounding box center [1055, 215] width 351 height 40
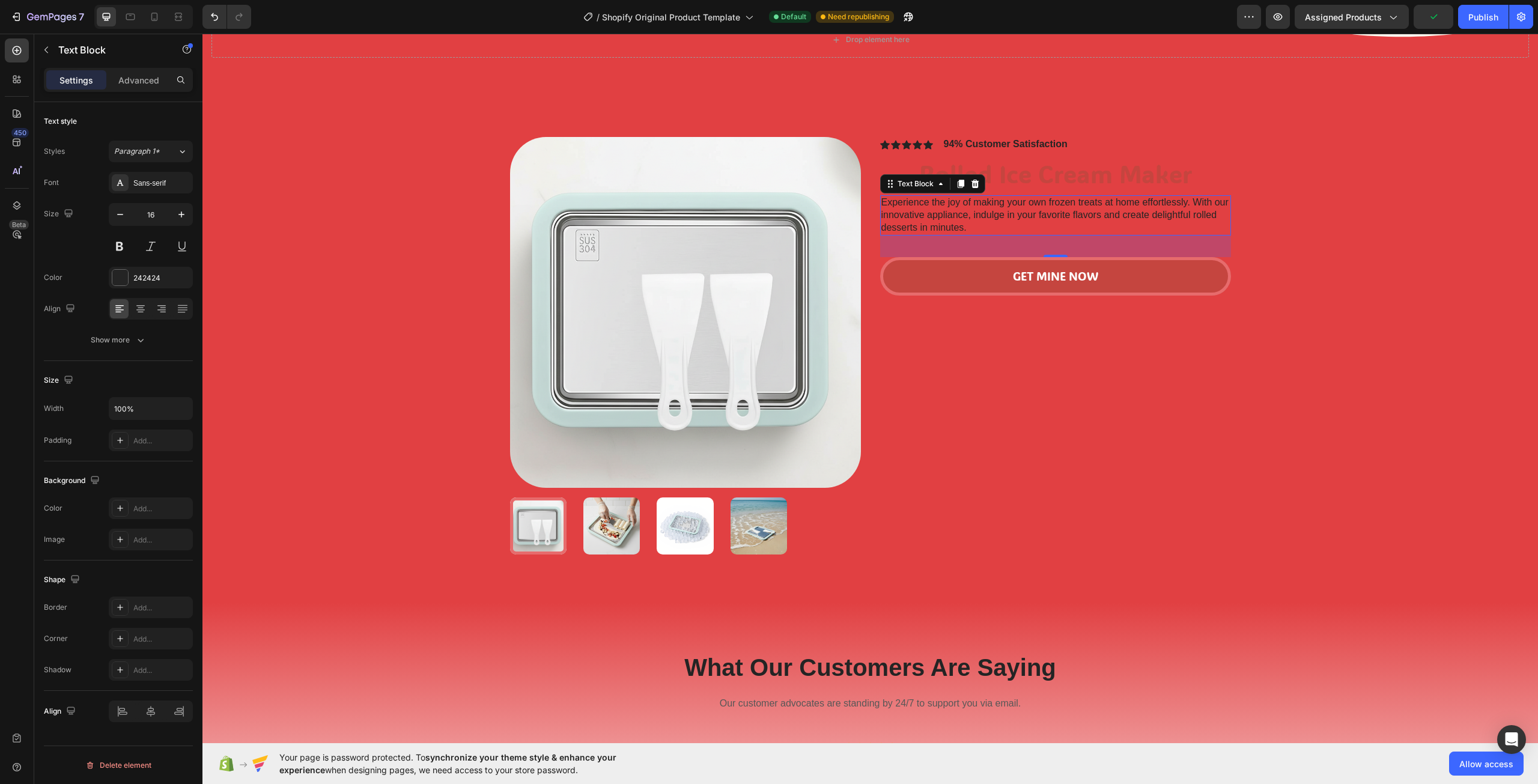
click at [155, 168] on div "Styles Paragraph 1* Font Sans-serif Size 16 Color 242424 Align Show more" at bounding box center [118, 246] width 149 height 210
click at [154, 180] on div "Sans-serif" at bounding box center [161, 183] width 56 height 11
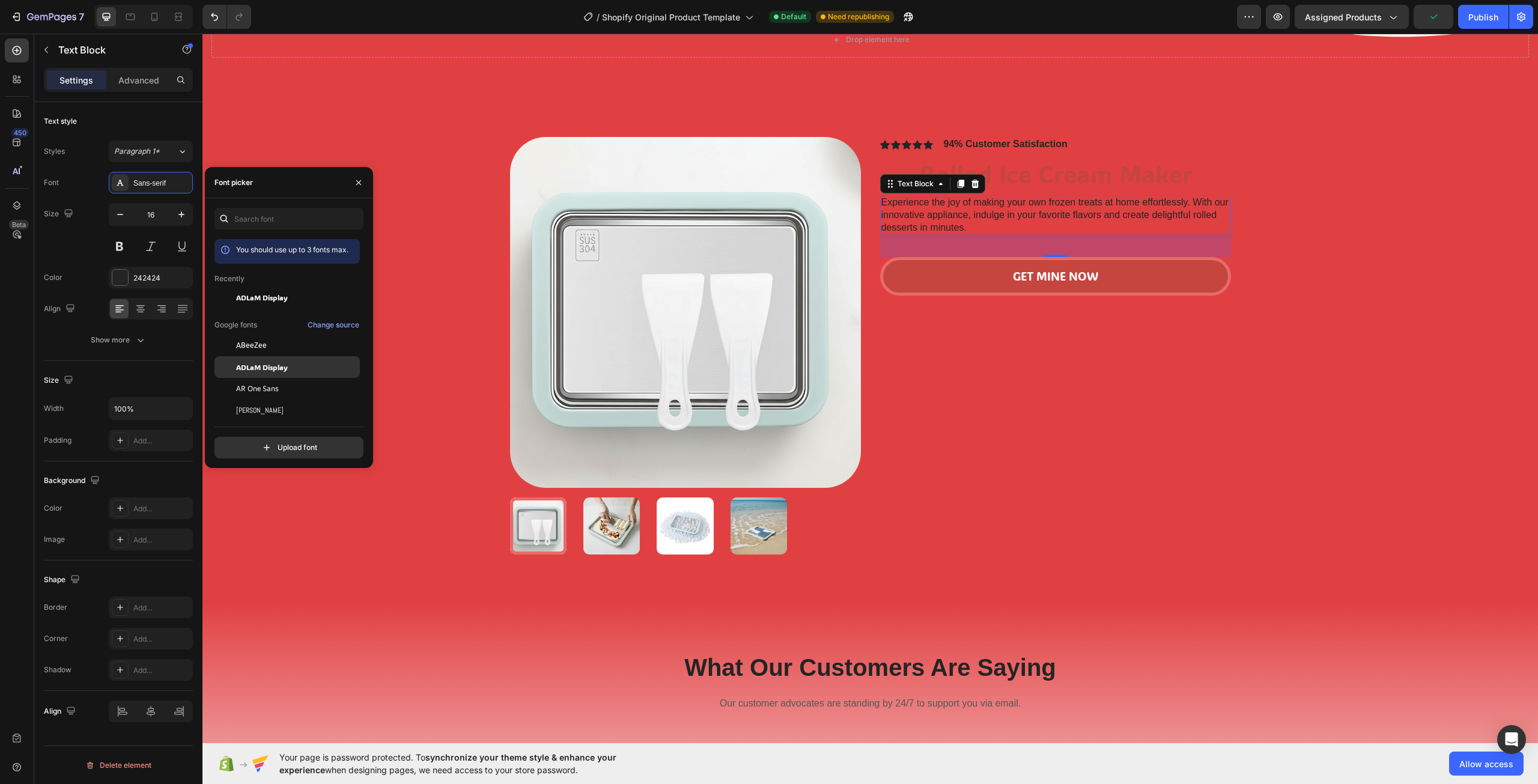
click at [261, 572] on div "ADLaM Display" at bounding box center [286, 583] width 145 height 22
click at [991, 144] on div "94% Customer Satisfaction" at bounding box center [1005, 144] width 126 height 15
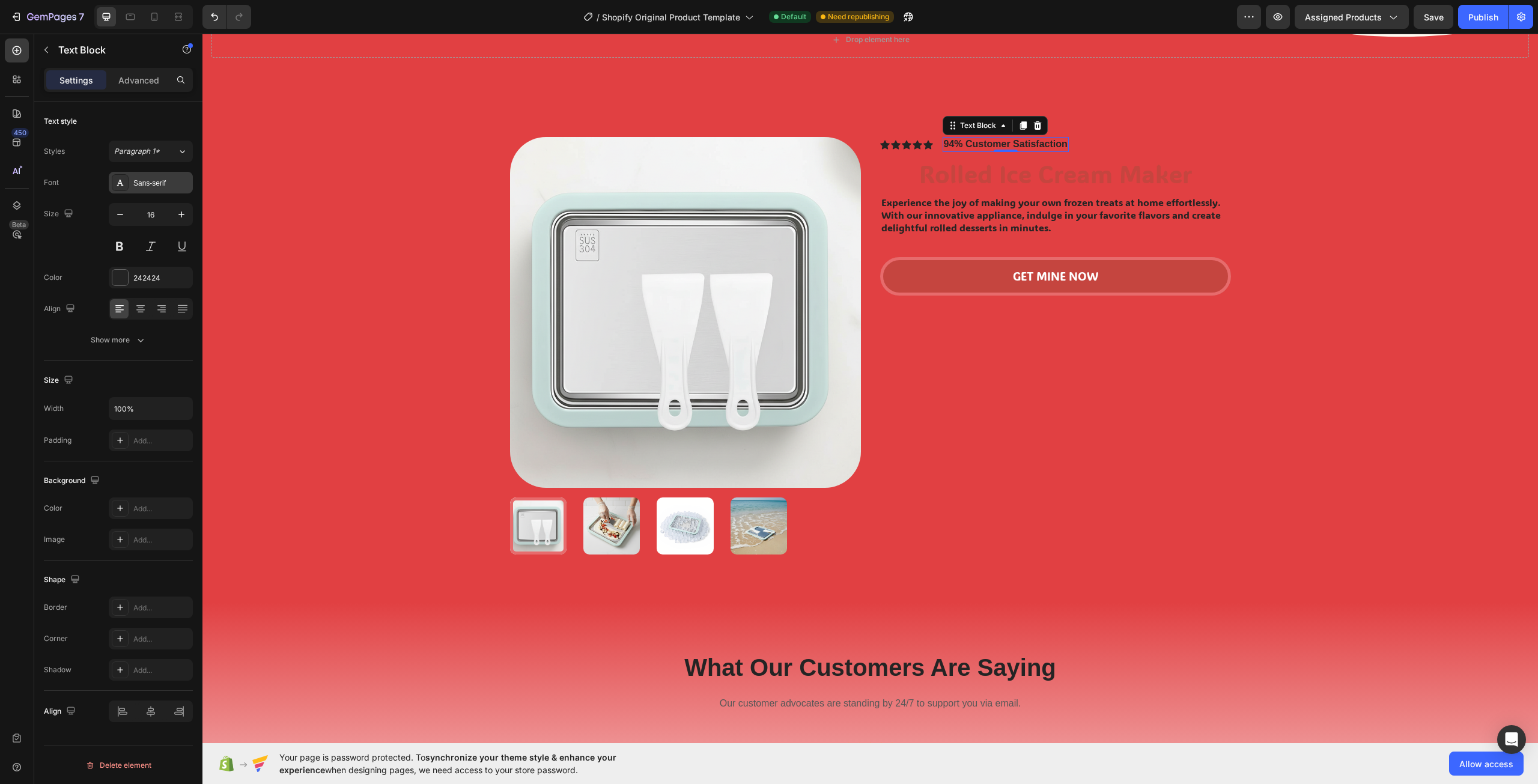
click at [157, 185] on div "Sans-serif" at bounding box center [161, 183] width 56 height 11
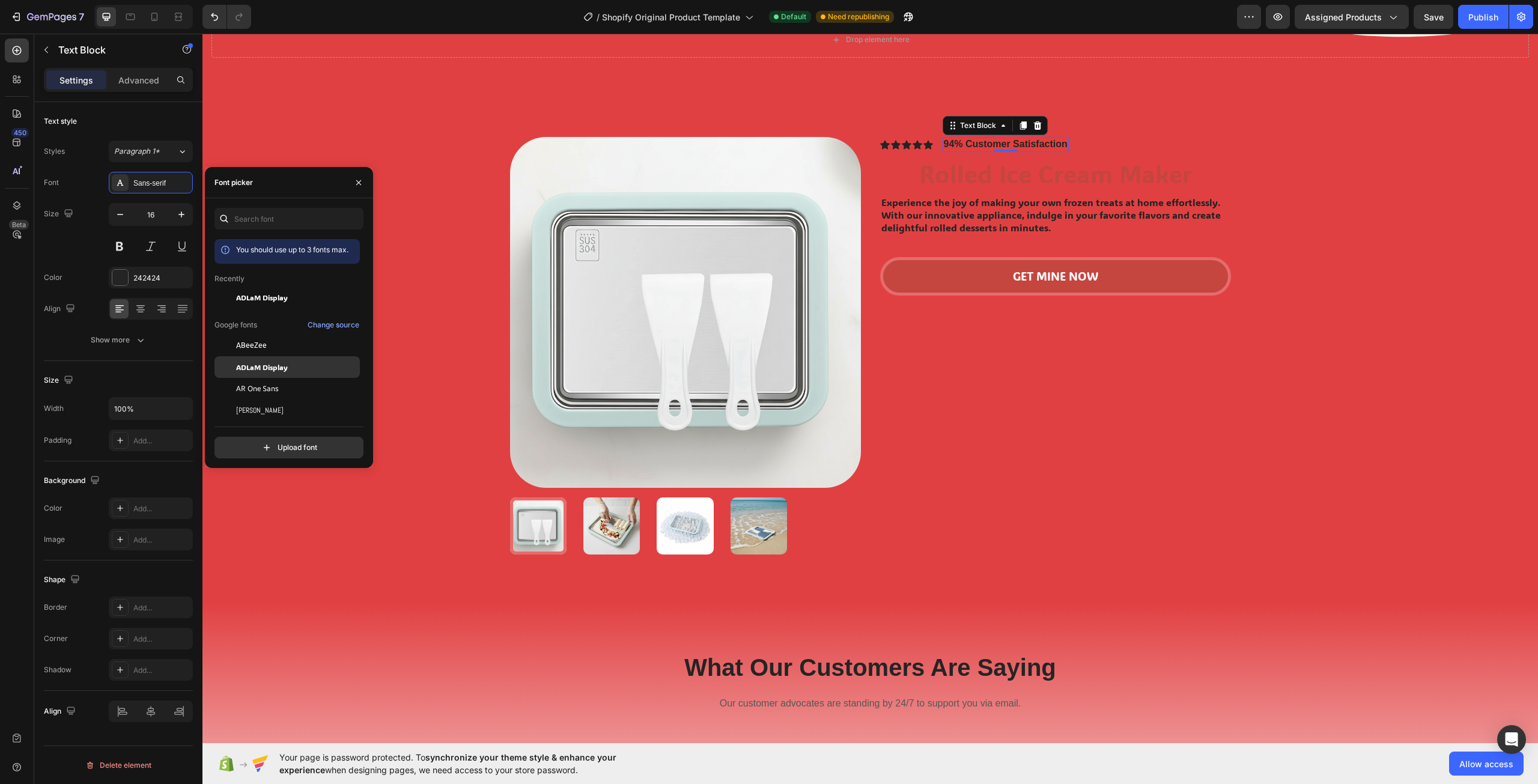
click at [259, 365] on span "ADLaM Display" at bounding box center [262, 367] width 52 height 11
click at [950, 447] on div "Icon Icon Icon Icon Icon Icon List 94% Customer Satisfaction Text Block 0 Row R…" at bounding box center [1055, 350] width 351 height 426
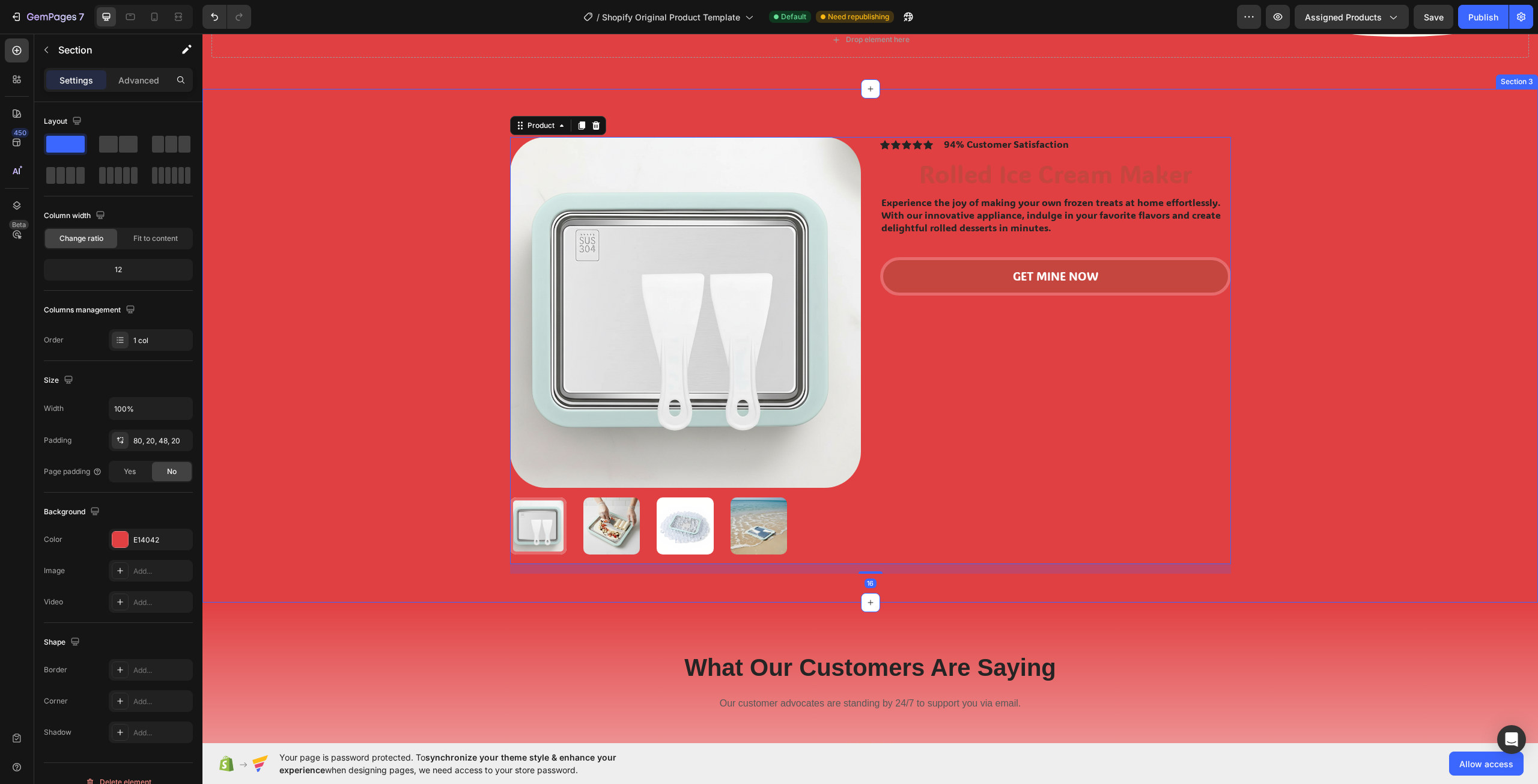
click at [1392, 583] on div "Product Images Icon Icon Icon Icon Icon Icon List 94% Customer Satisfaction Tex…" at bounding box center [869, 345] width 1335 height 513
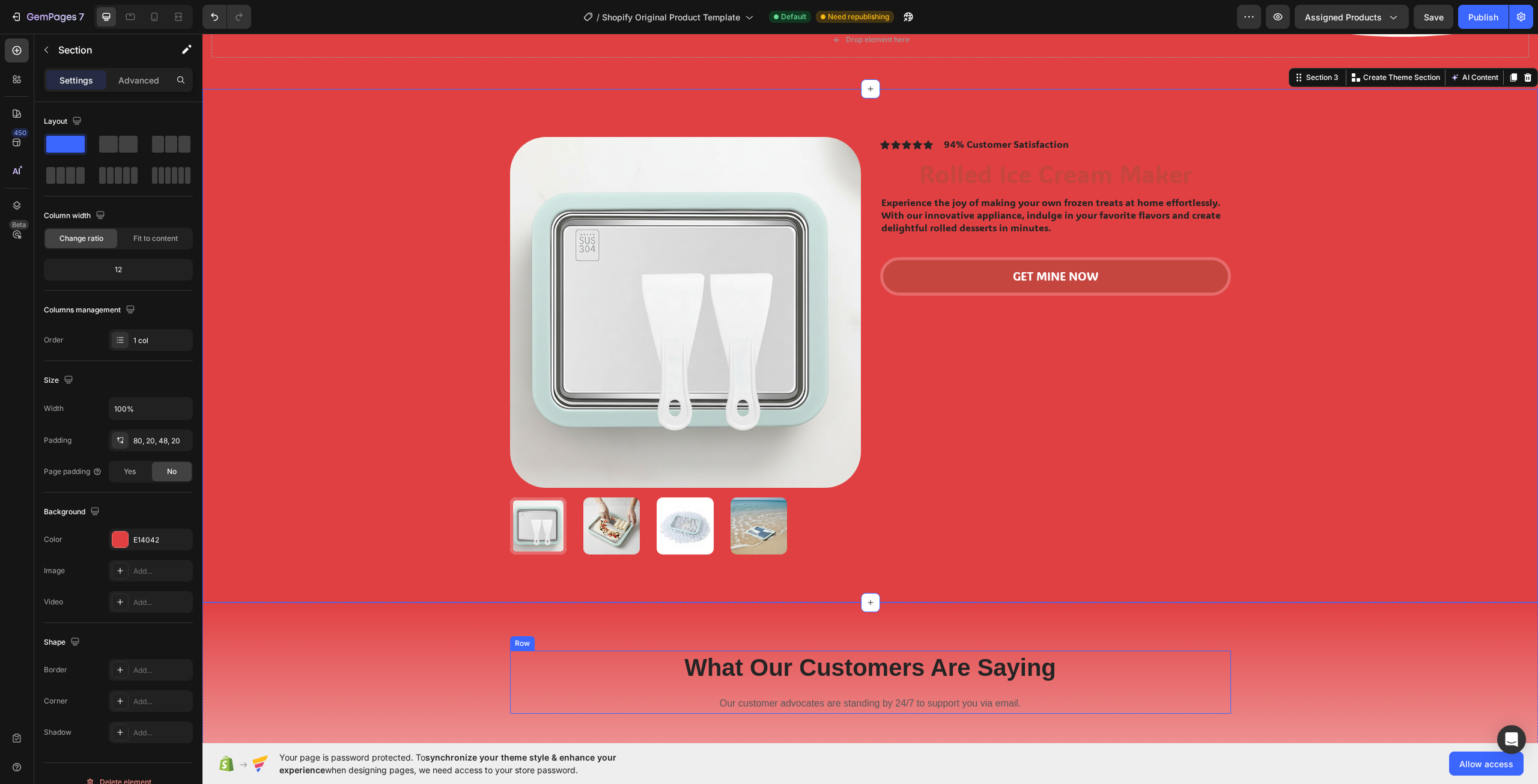
click at [944, 678] on p "What Our Customers Are Saying" at bounding box center [870, 667] width 718 height 31
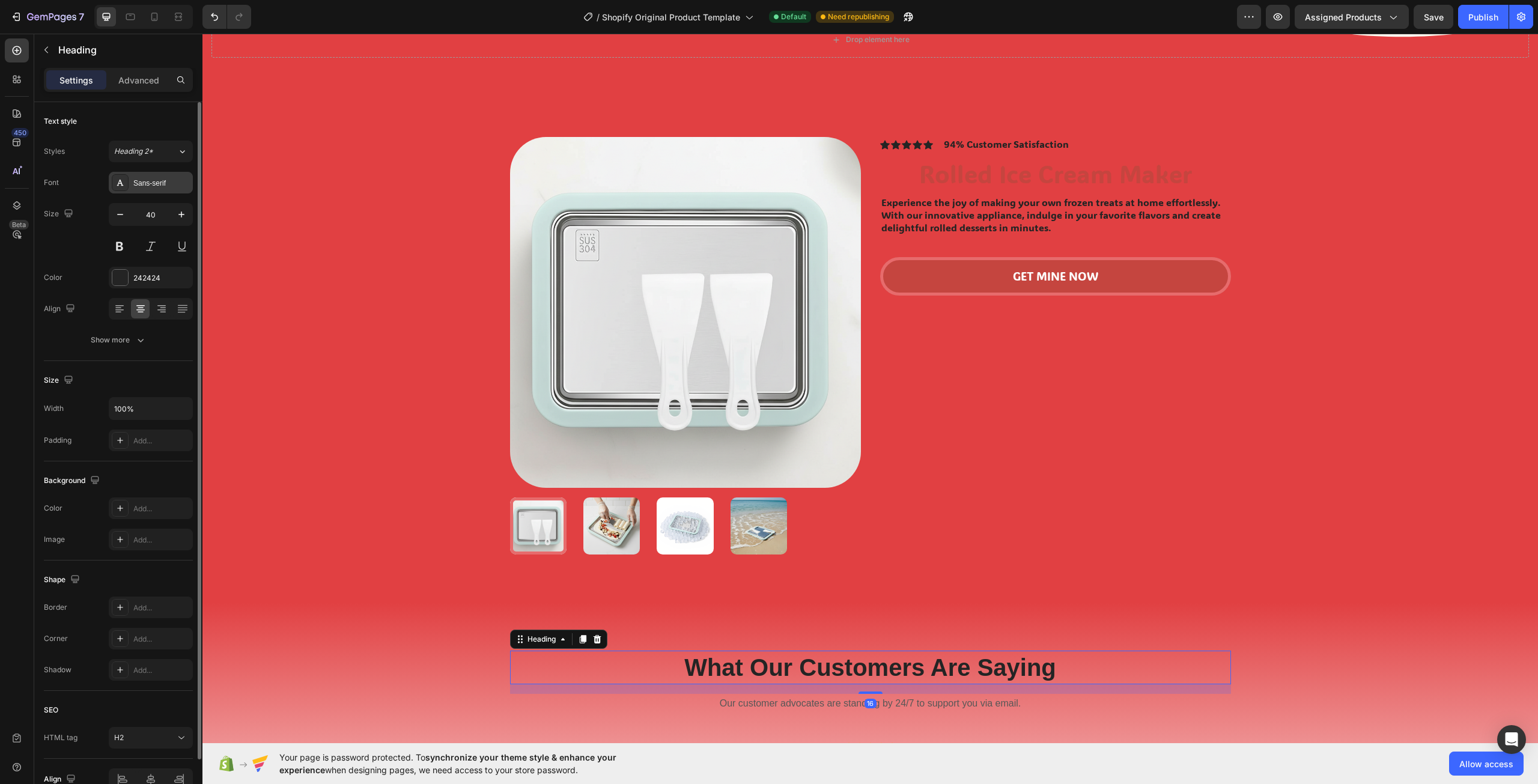
click at [154, 187] on div "Sans-serif" at bounding box center [161, 183] width 56 height 11
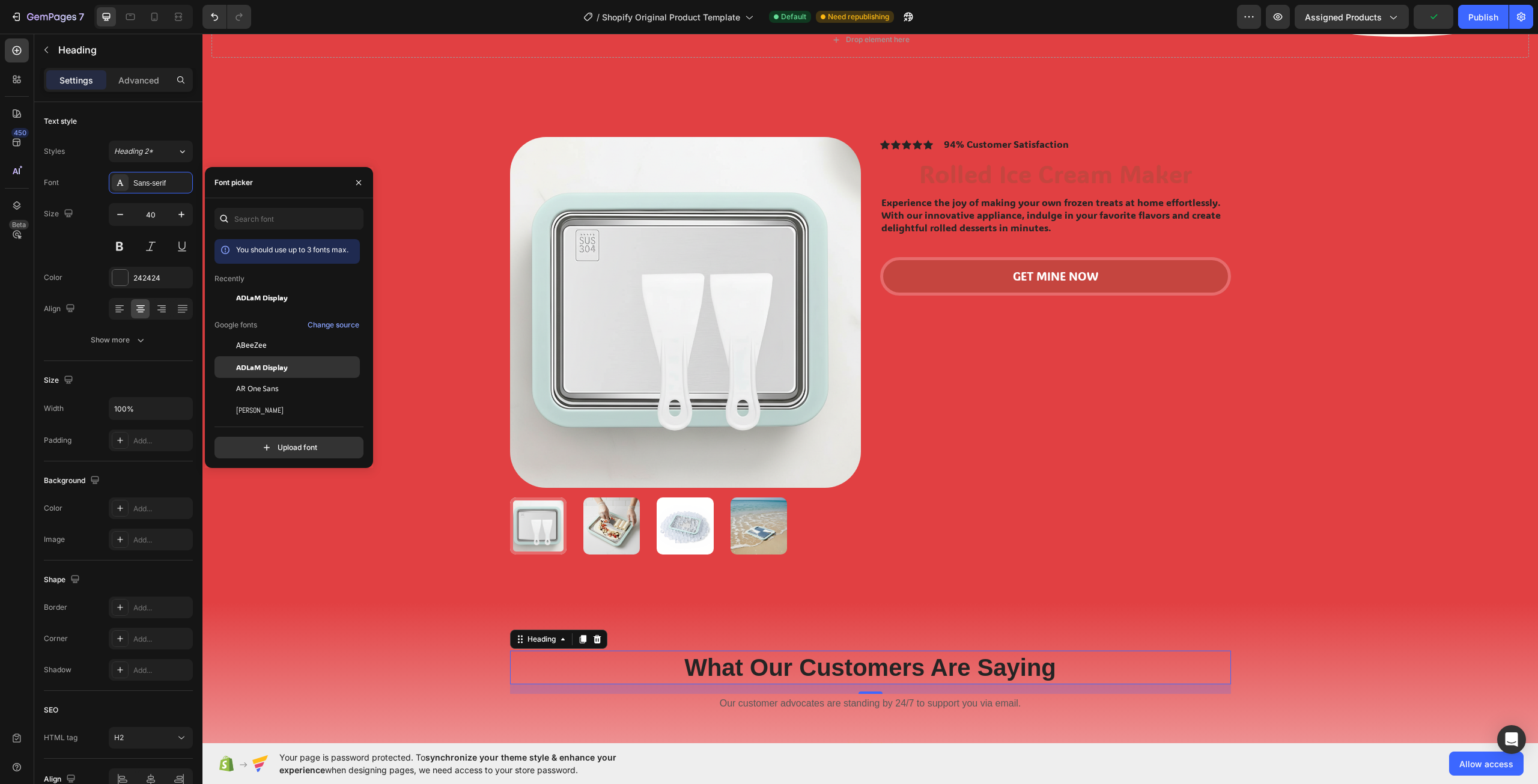
click at [271, 364] on span "ADLaM Display" at bounding box center [262, 367] width 52 height 11
click at [796, 711] on p "Our customer advocates are standing by 24/7 to support you via email." at bounding box center [870, 703] width 718 height 17
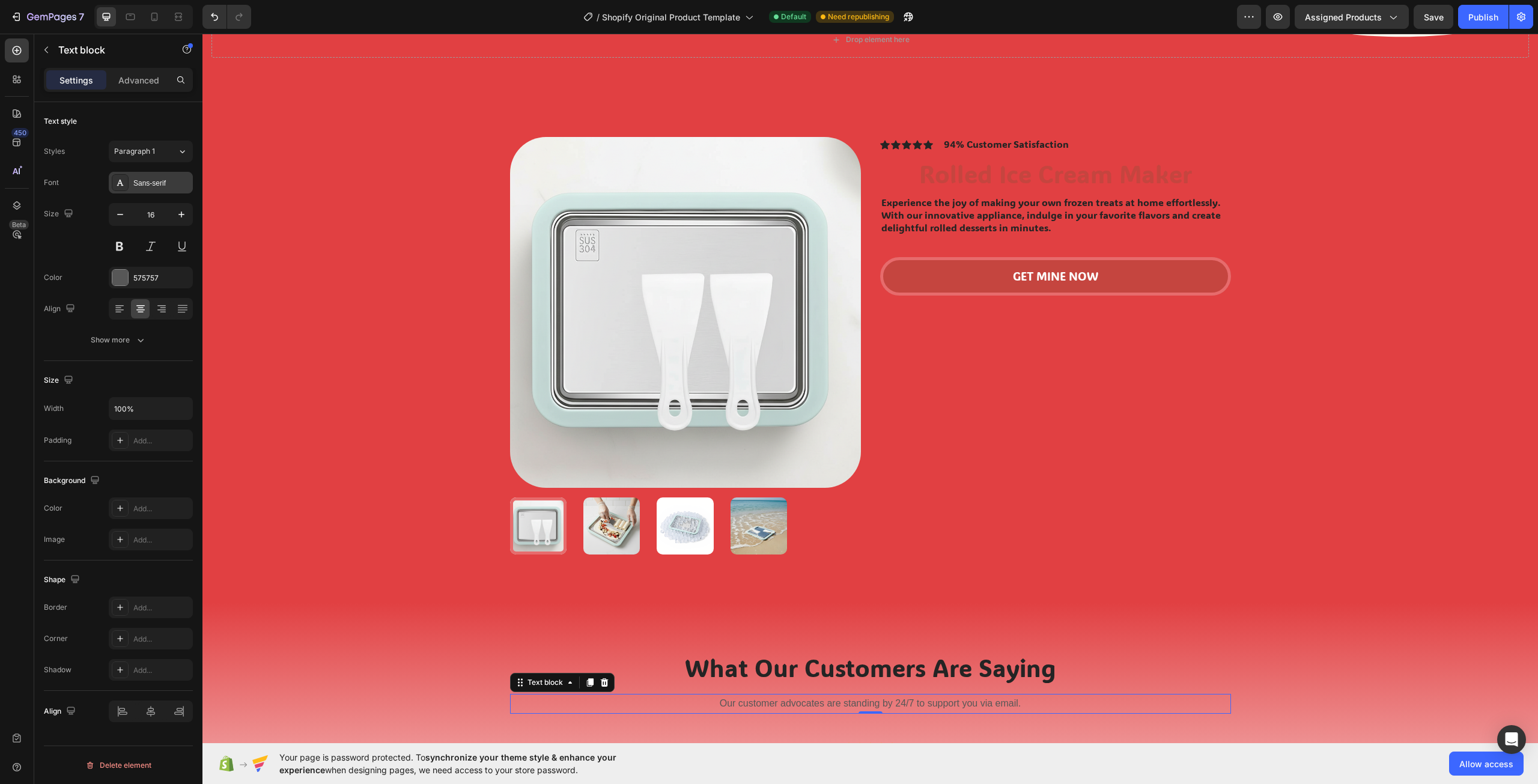
click at [141, 183] on div "Sans-serif" at bounding box center [161, 183] width 56 height 11
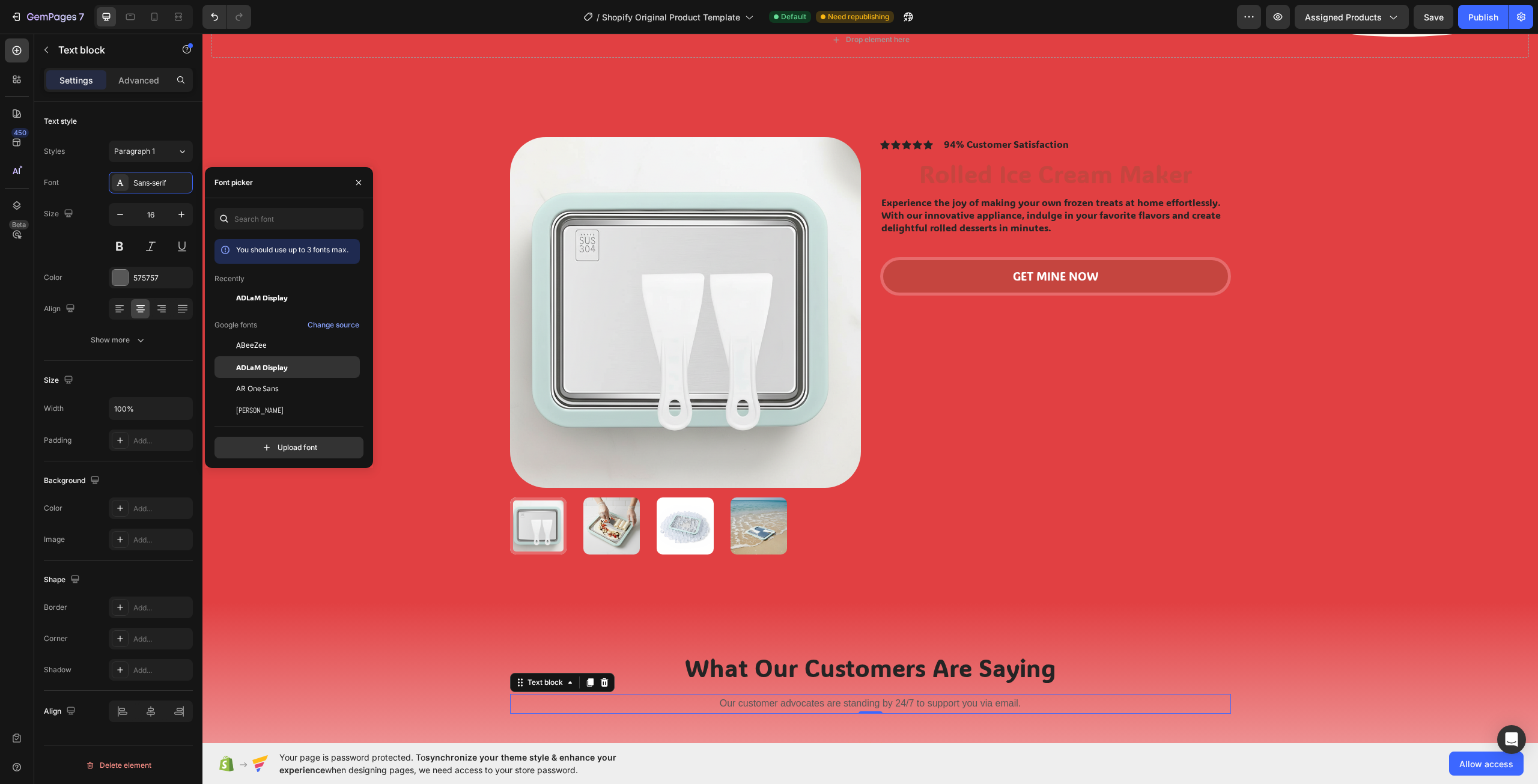
click at [275, 366] on span "ADLaM Display" at bounding box center [262, 367] width 52 height 11
click at [601, 684] on icon at bounding box center [604, 682] width 8 height 8
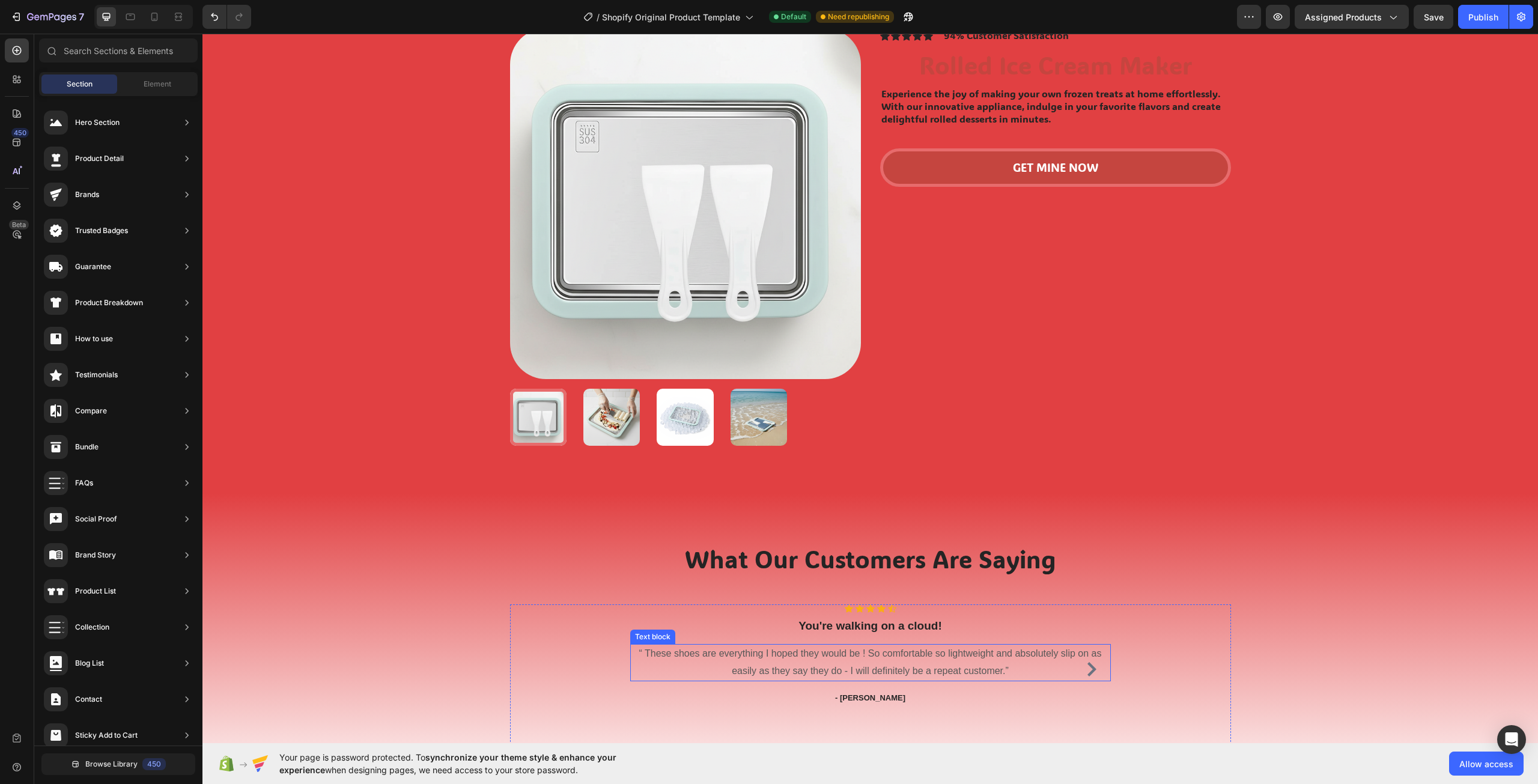
scroll to position [781, 0]
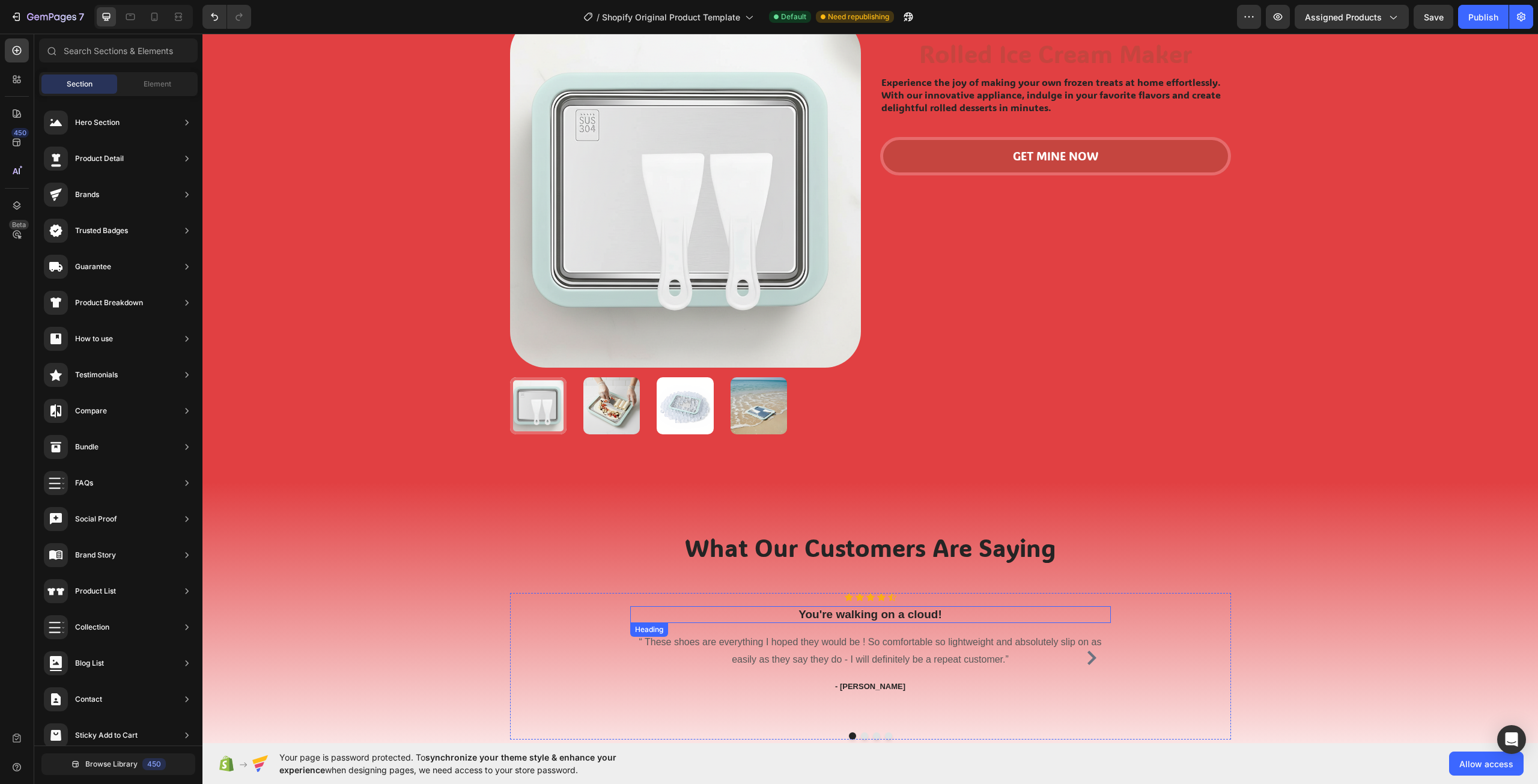
click at [822, 614] on p "You're walking on a cloud!" at bounding box center [870, 614] width 478 height 15
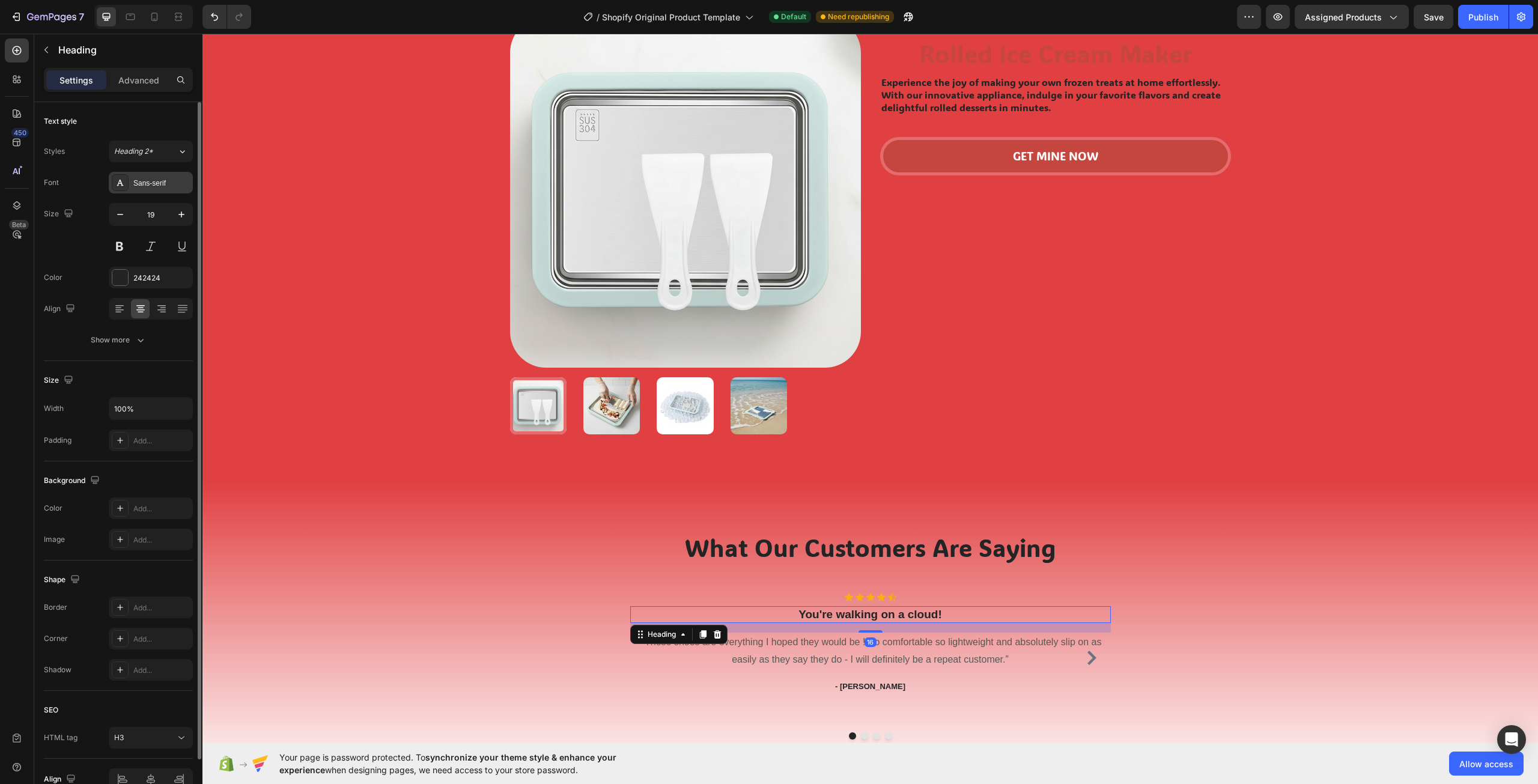
click at [148, 189] on div "Sans-serif" at bounding box center [151, 183] width 84 height 22
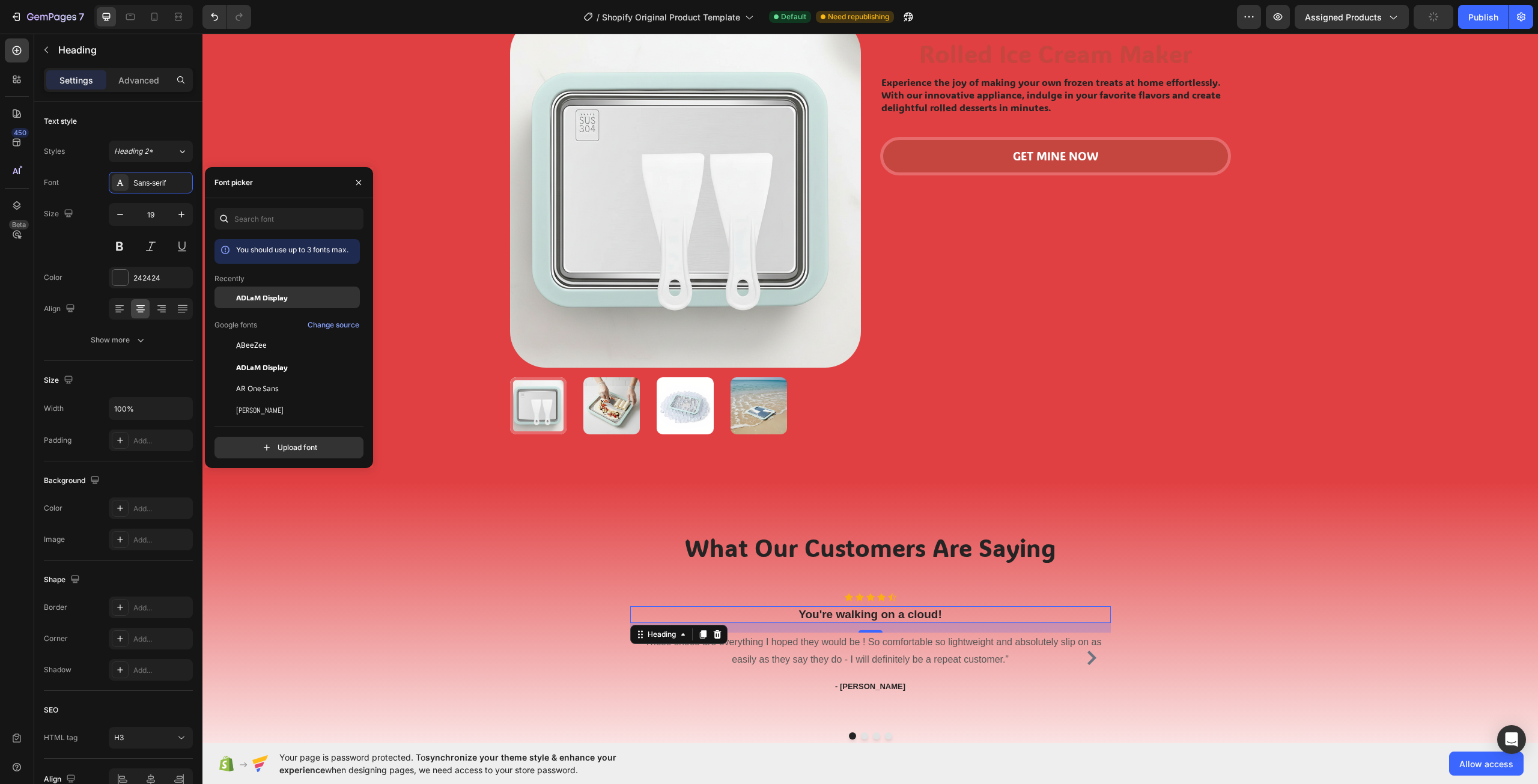
click at [275, 299] on span "ADLaM Display" at bounding box center [262, 297] width 52 height 11
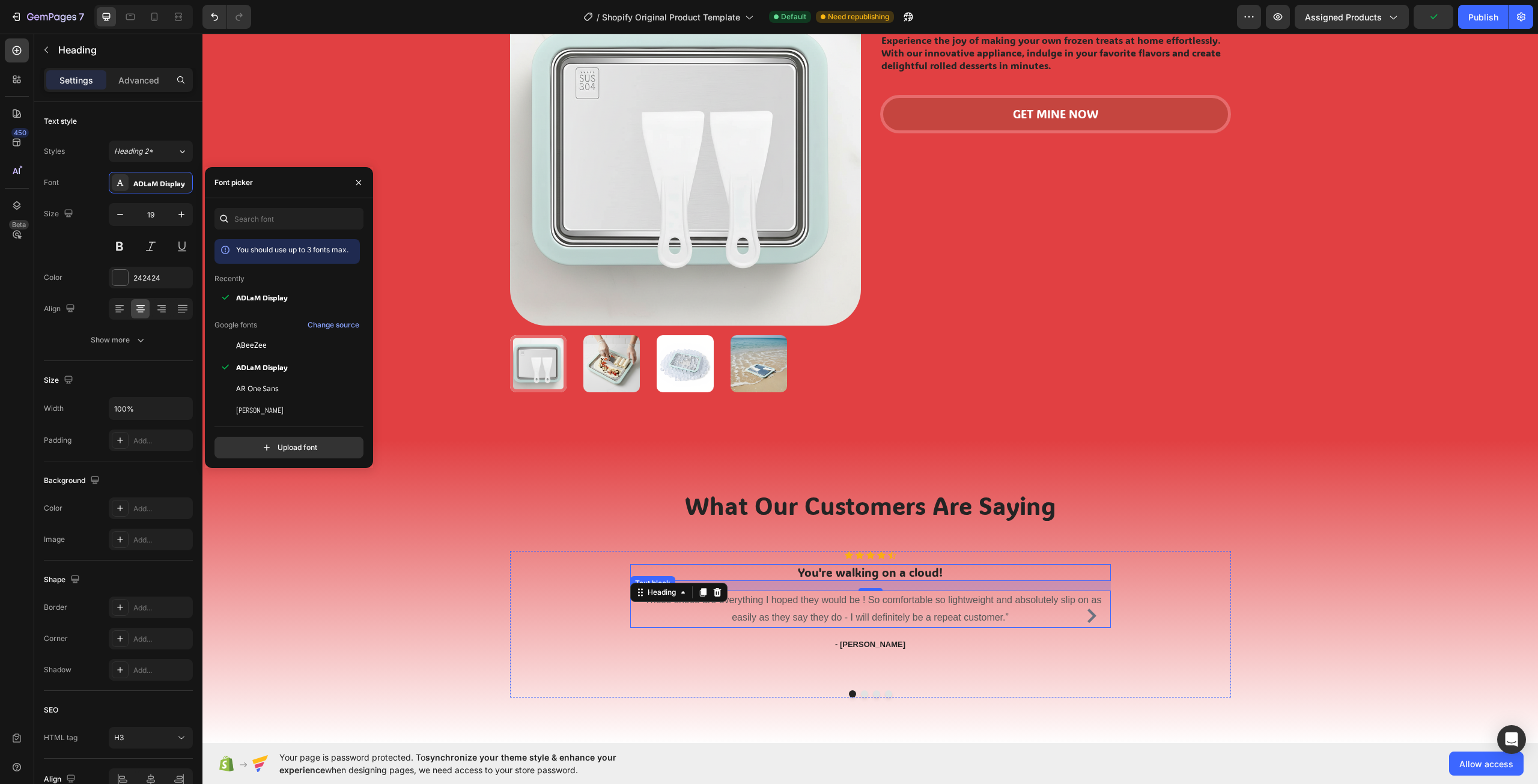
scroll to position [841, 0]
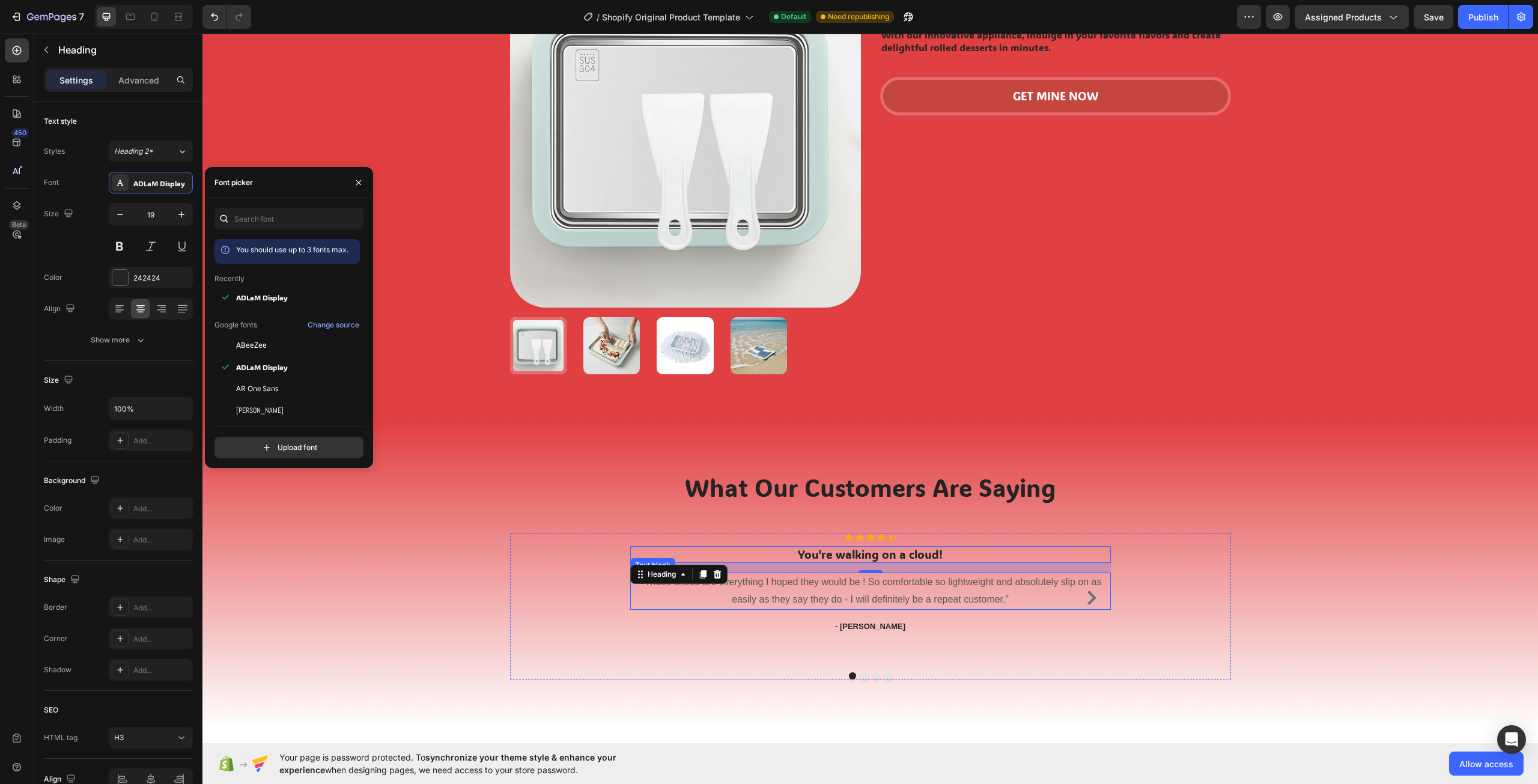
click at [909, 580] on p "“ These shoes are everything I hoped they would be ! So comfortable so lightwei…" at bounding box center [870, 591] width 478 height 35
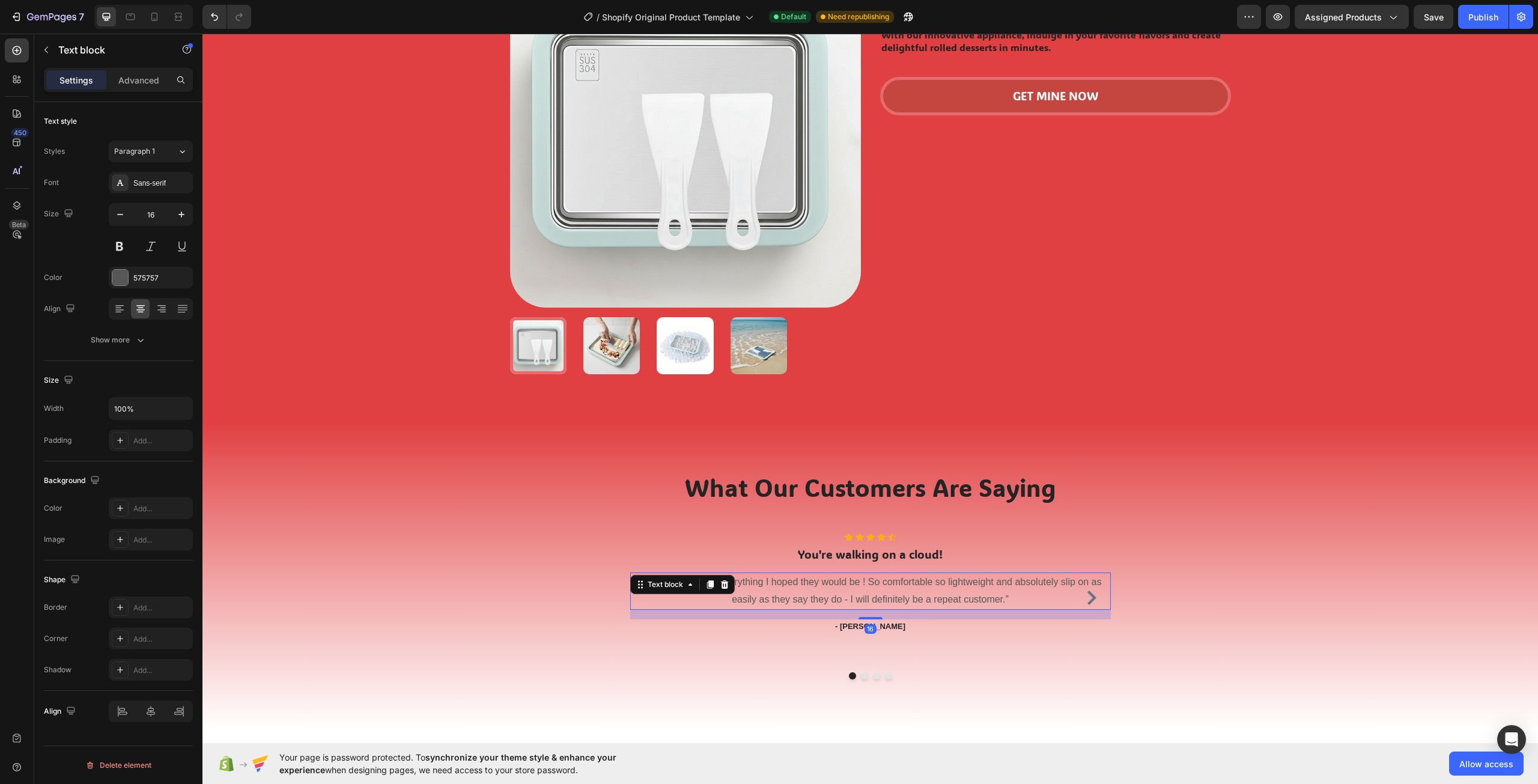
click at [1006, 547] on p "You're walking on a cloud!" at bounding box center [870, 554] width 478 height 15
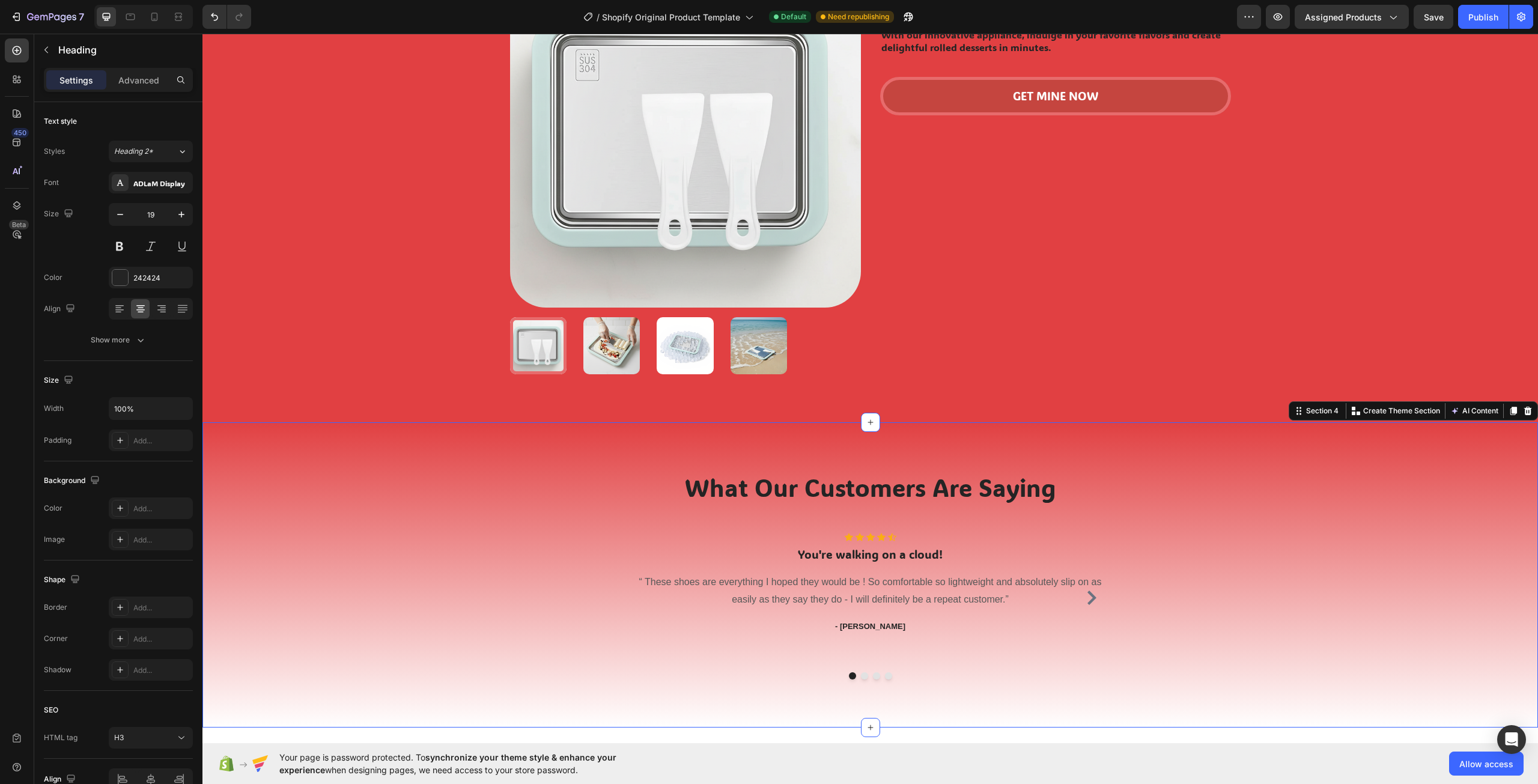
click at [1198, 517] on div "What Our Customers Are Saying Heading Row Icon Icon Icon Icon Icon Icon List Ho…" at bounding box center [869, 574] width 1317 height 209
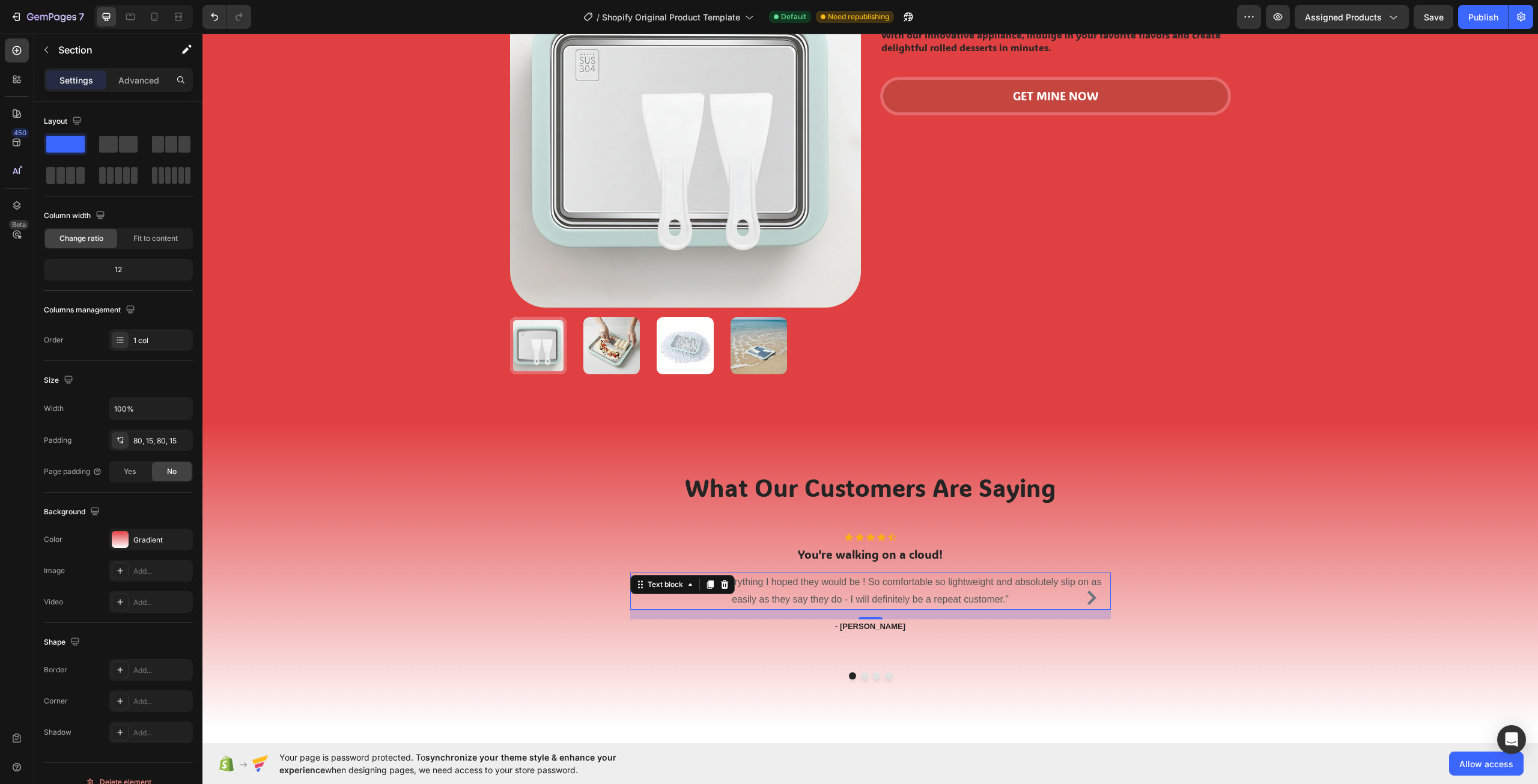
click at [962, 587] on p "“ These shoes are everything I hoped they would be ! So comfortable so lightwei…" at bounding box center [870, 591] width 478 height 35
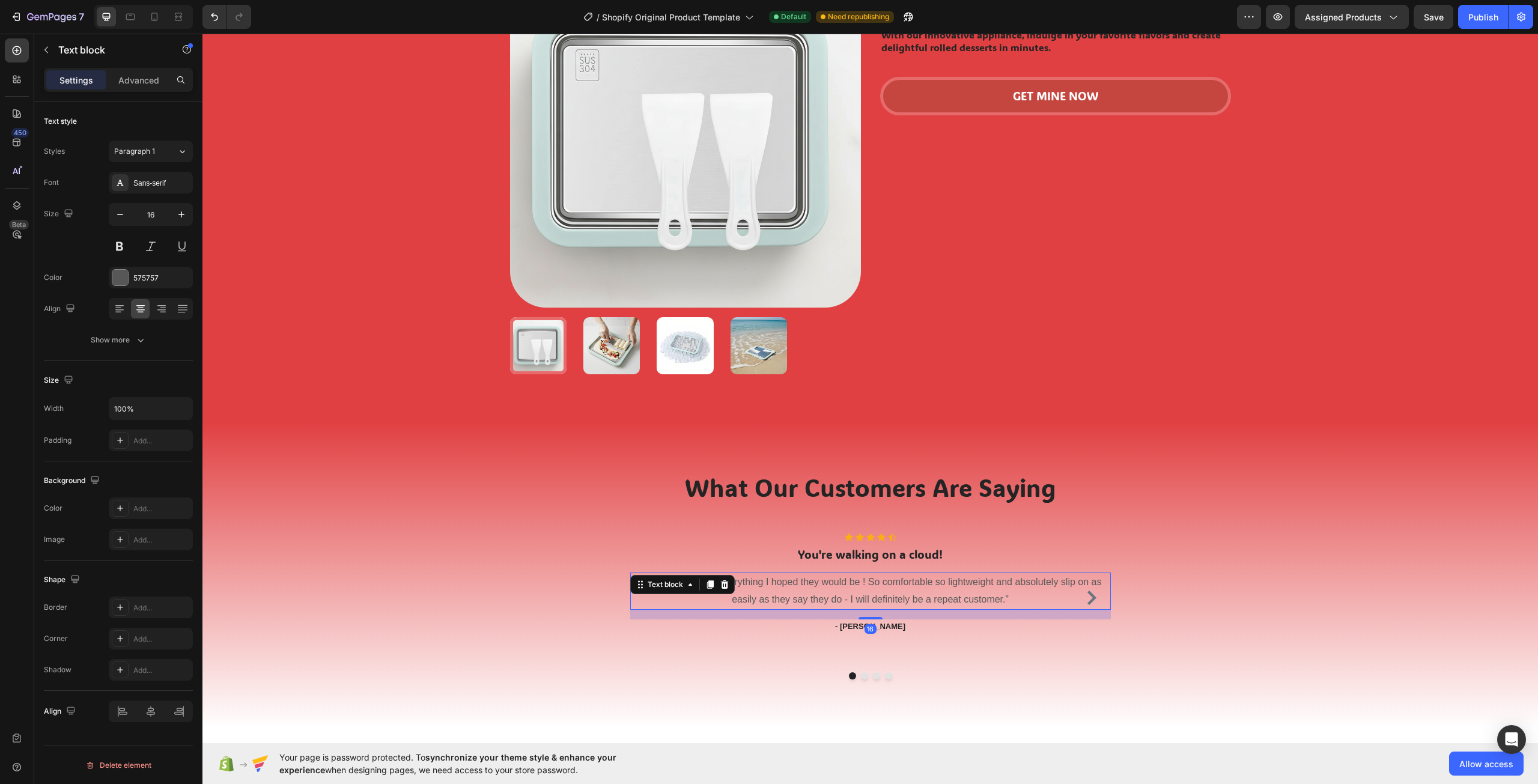
click at [154, 194] on div "Font Sans-serif Size 16 Color 575757 Align Show more" at bounding box center [118, 261] width 149 height 179
click at [160, 186] on div "Sans-serif" at bounding box center [161, 183] width 56 height 11
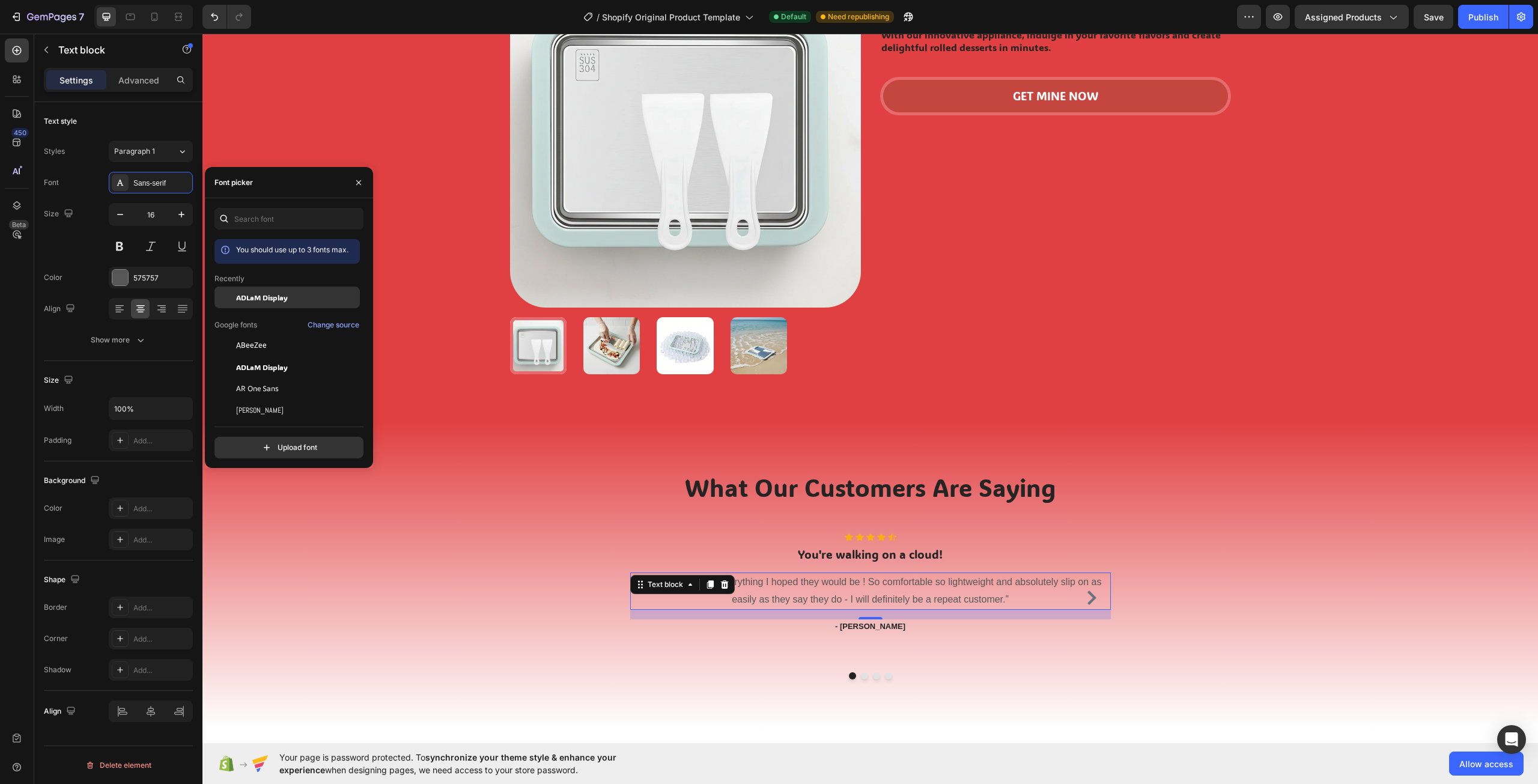
click at [272, 300] on span "ADLaM Display" at bounding box center [262, 297] width 52 height 11
click at [1085, 599] on icon "Carousel Next Arrow" at bounding box center [1091, 597] width 14 height 14
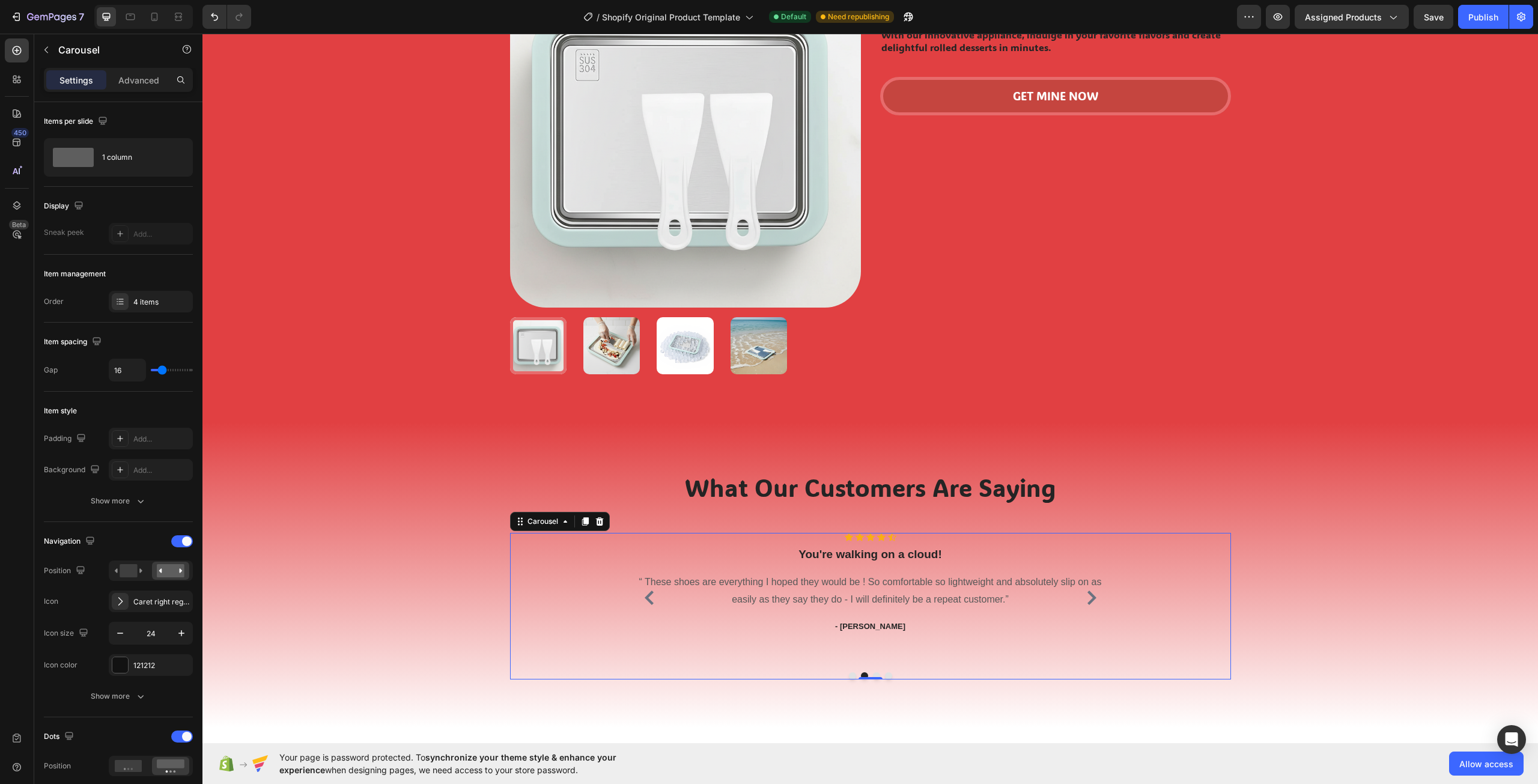
click at [642, 602] on icon "Carousel Back Arrow" at bounding box center [649, 597] width 14 height 14
click at [1078, 598] on div "Icon Icon Icon Icon Icon Icon List Hoz You're walking on a cloud! Heading “ The…" at bounding box center [870, 598] width 481 height 130
click at [1089, 598] on icon "Carousel Next Arrow" at bounding box center [1091, 597] width 9 height 14
click at [869, 581] on p "“ These shoes are everything I hoped they would be ! So comfortable so lightwei…" at bounding box center [870, 591] width 478 height 35
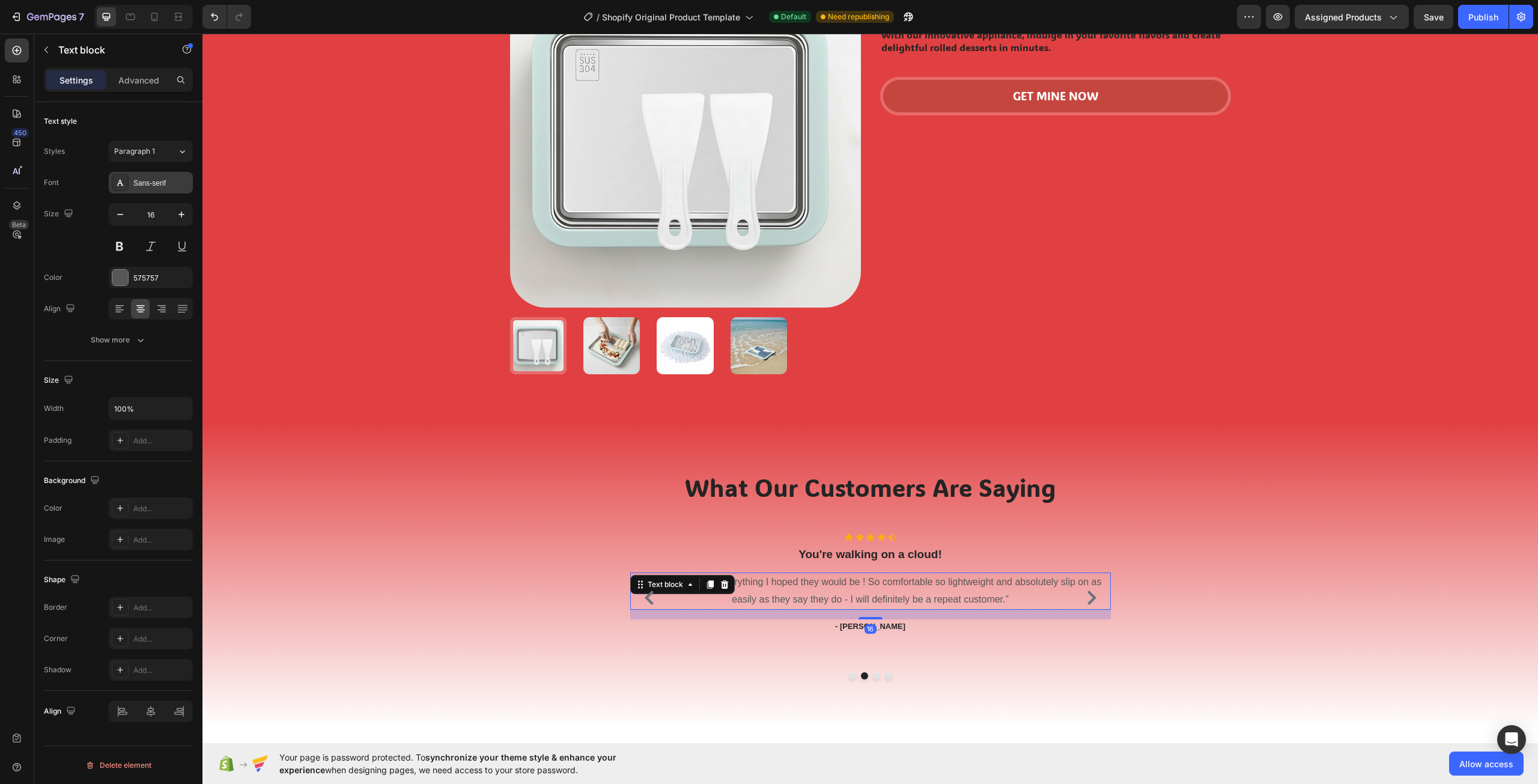
click at [138, 186] on div "Sans-serif" at bounding box center [161, 183] width 56 height 11
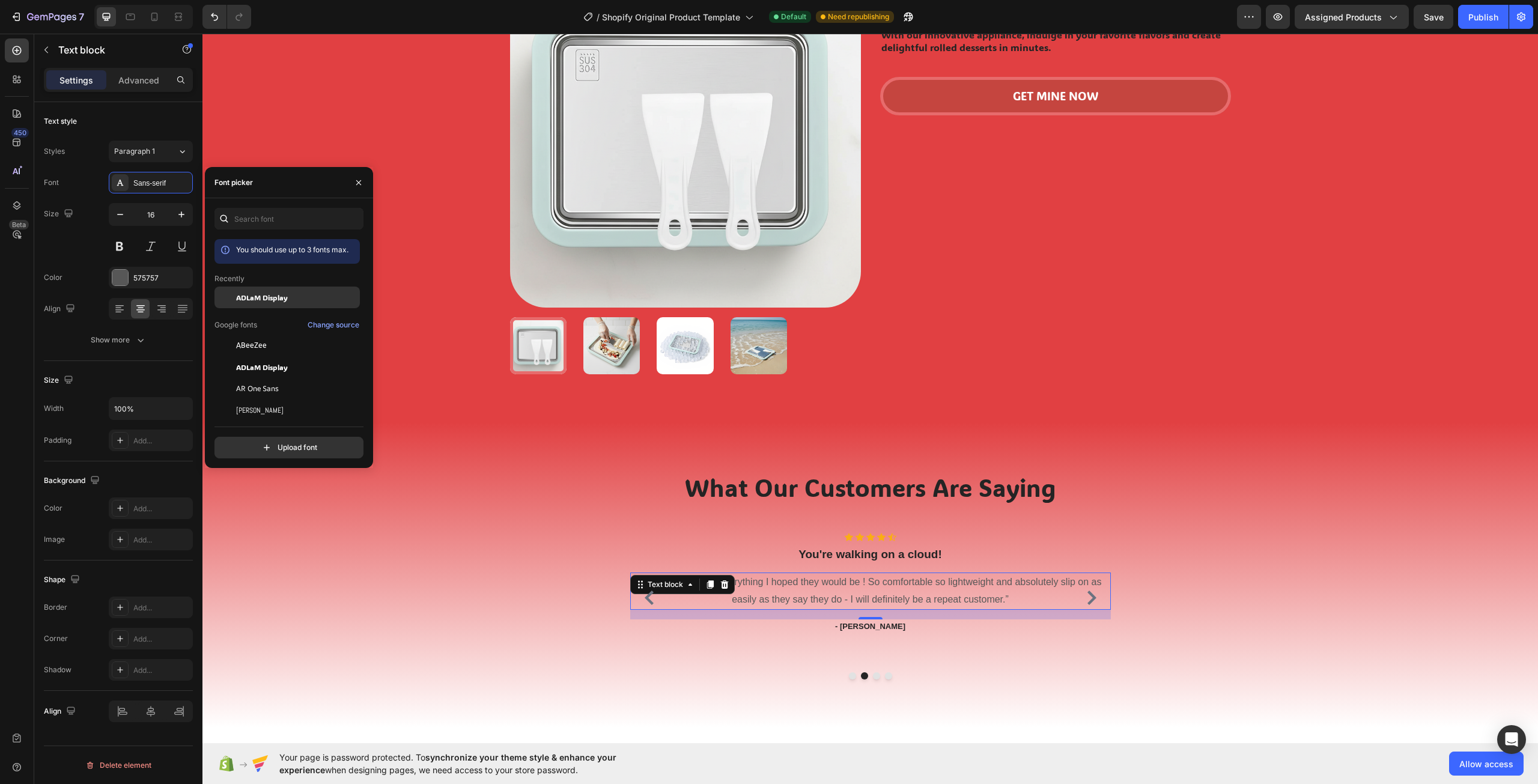
click at [282, 378] on div "ADLaM Display" at bounding box center [286, 389] width 145 height 22
click at [888, 560] on p "You're walking on a cloud!" at bounding box center [870, 554] width 478 height 15
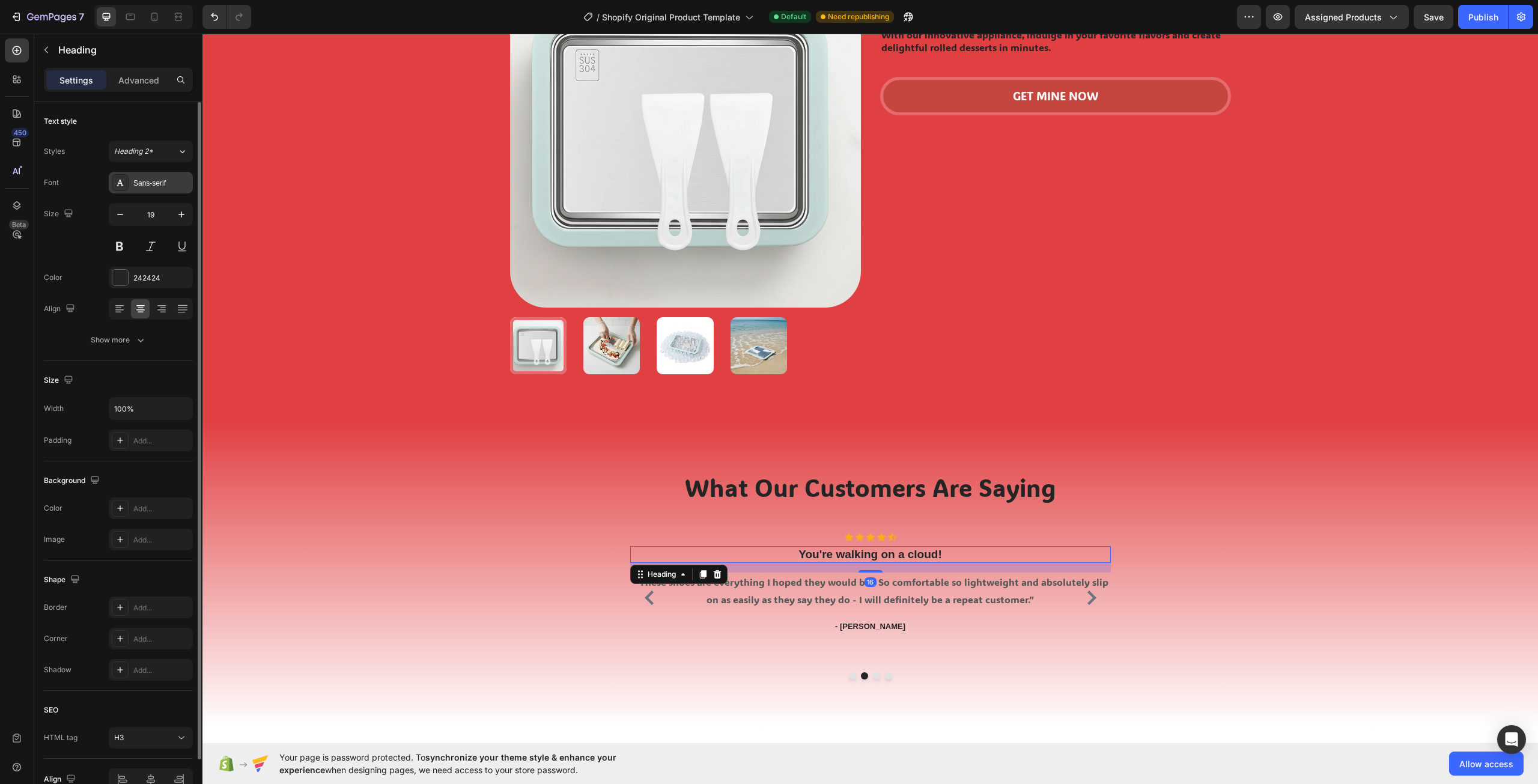
click at [175, 188] on div "Sans-serif" at bounding box center [161, 183] width 56 height 11
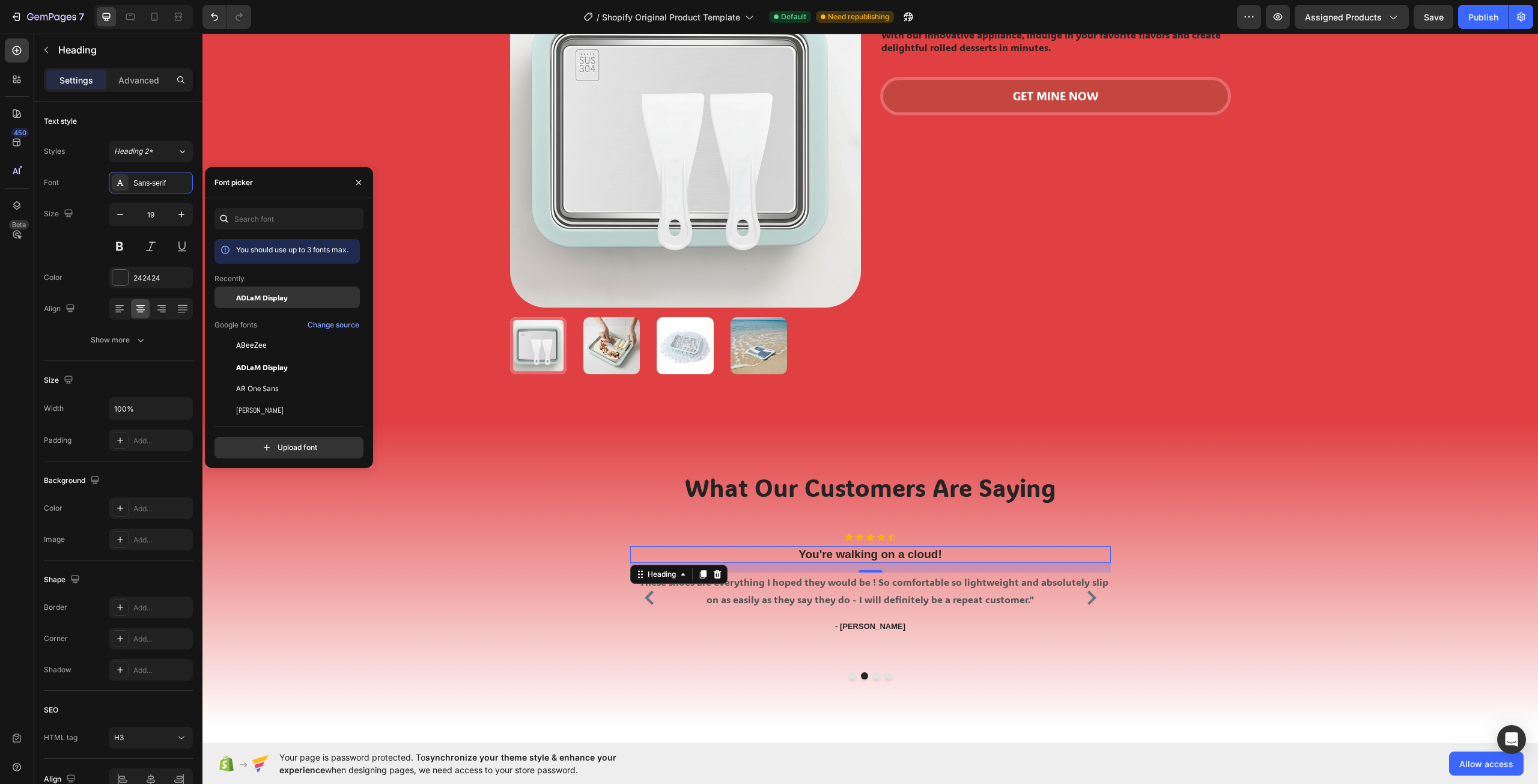
drag, startPoint x: 278, startPoint y: 299, endPoint x: 299, endPoint y: 301, distance: 21.1
click at [278, 299] on span "ADLaM Display" at bounding box center [262, 297] width 52 height 11
click at [1088, 597] on icon "Carousel Next Arrow" at bounding box center [1091, 597] width 9 height 14
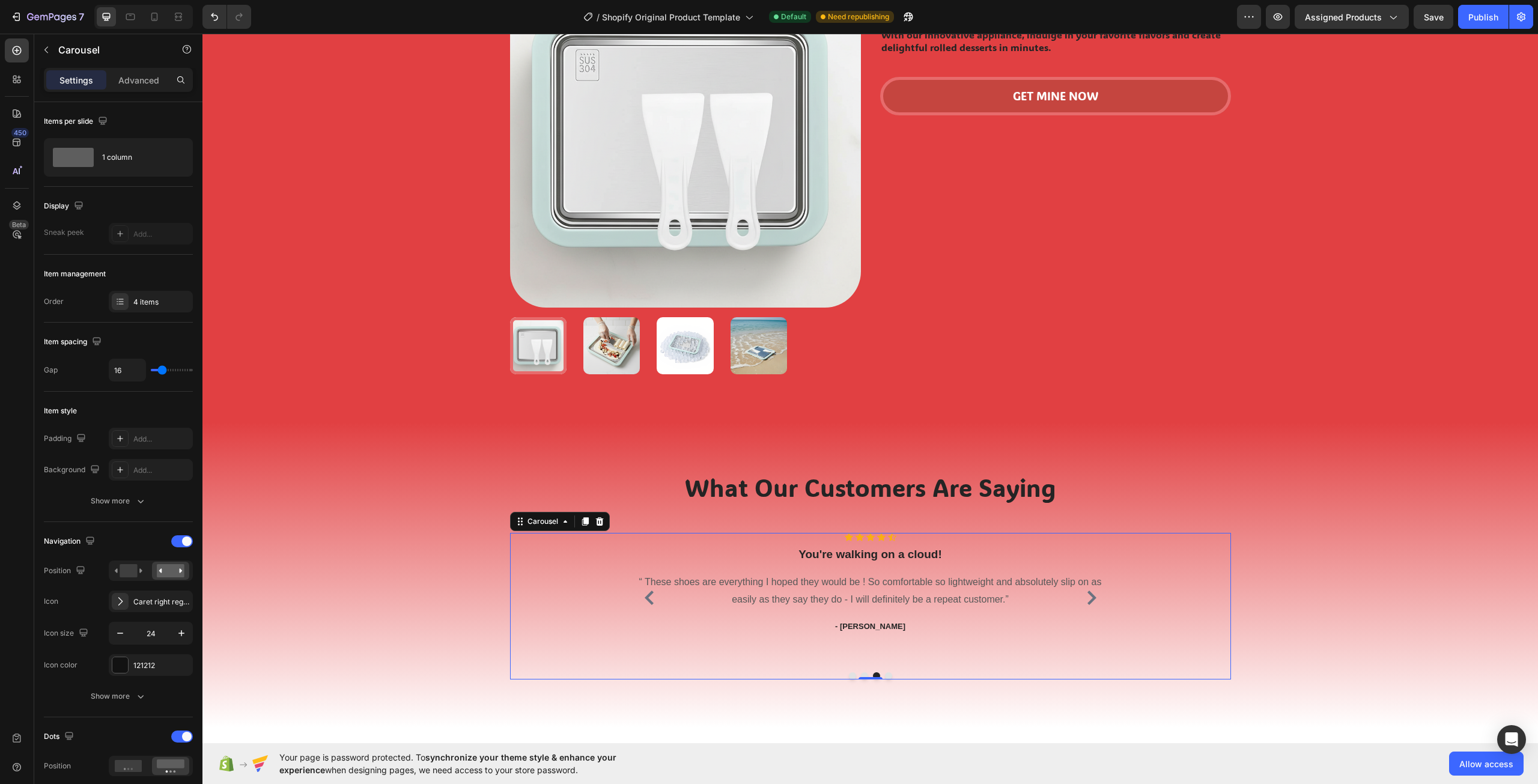
click at [1084, 596] on icon "Carousel Next Arrow" at bounding box center [1091, 597] width 14 height 14
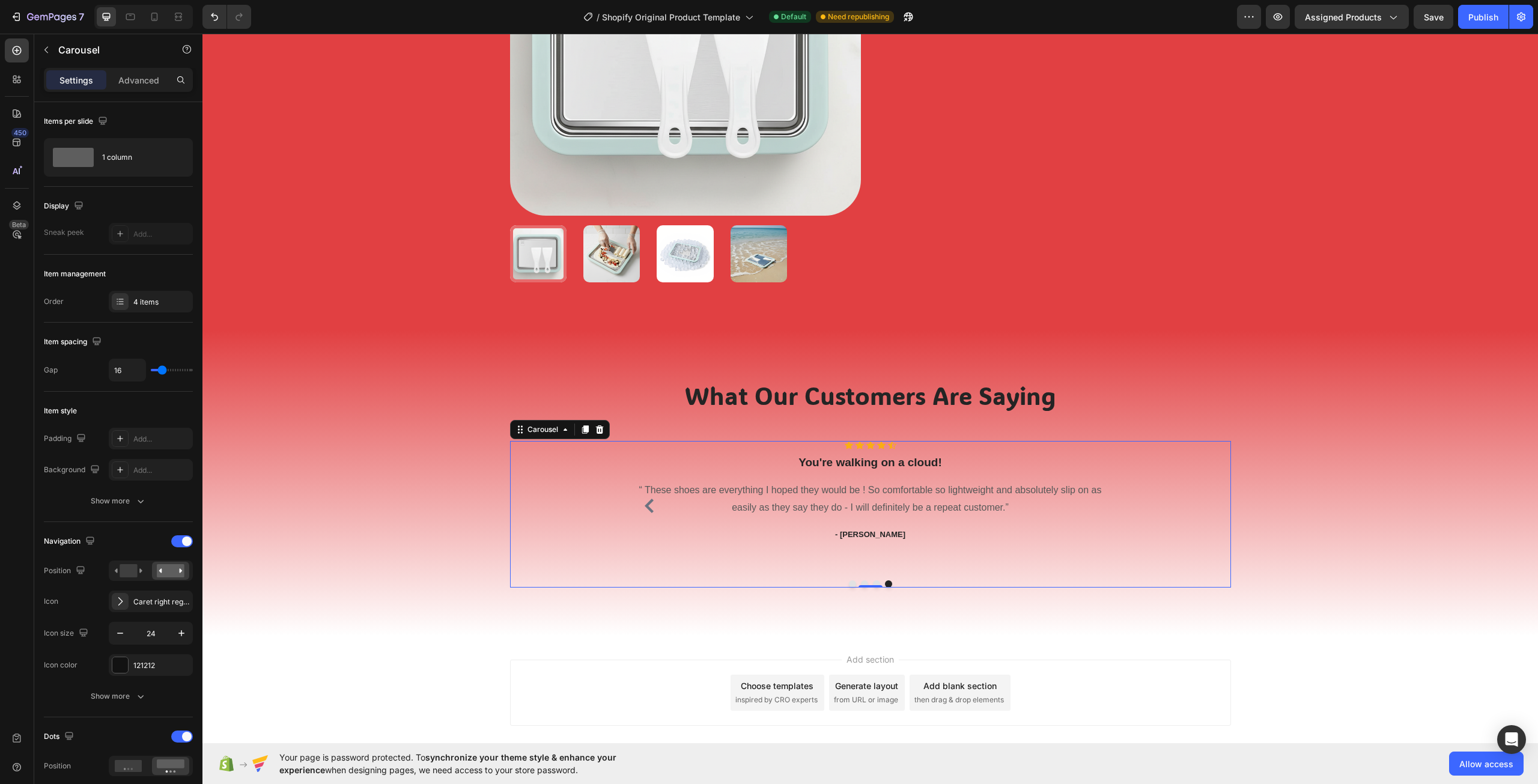
scroll to position [961, 0]
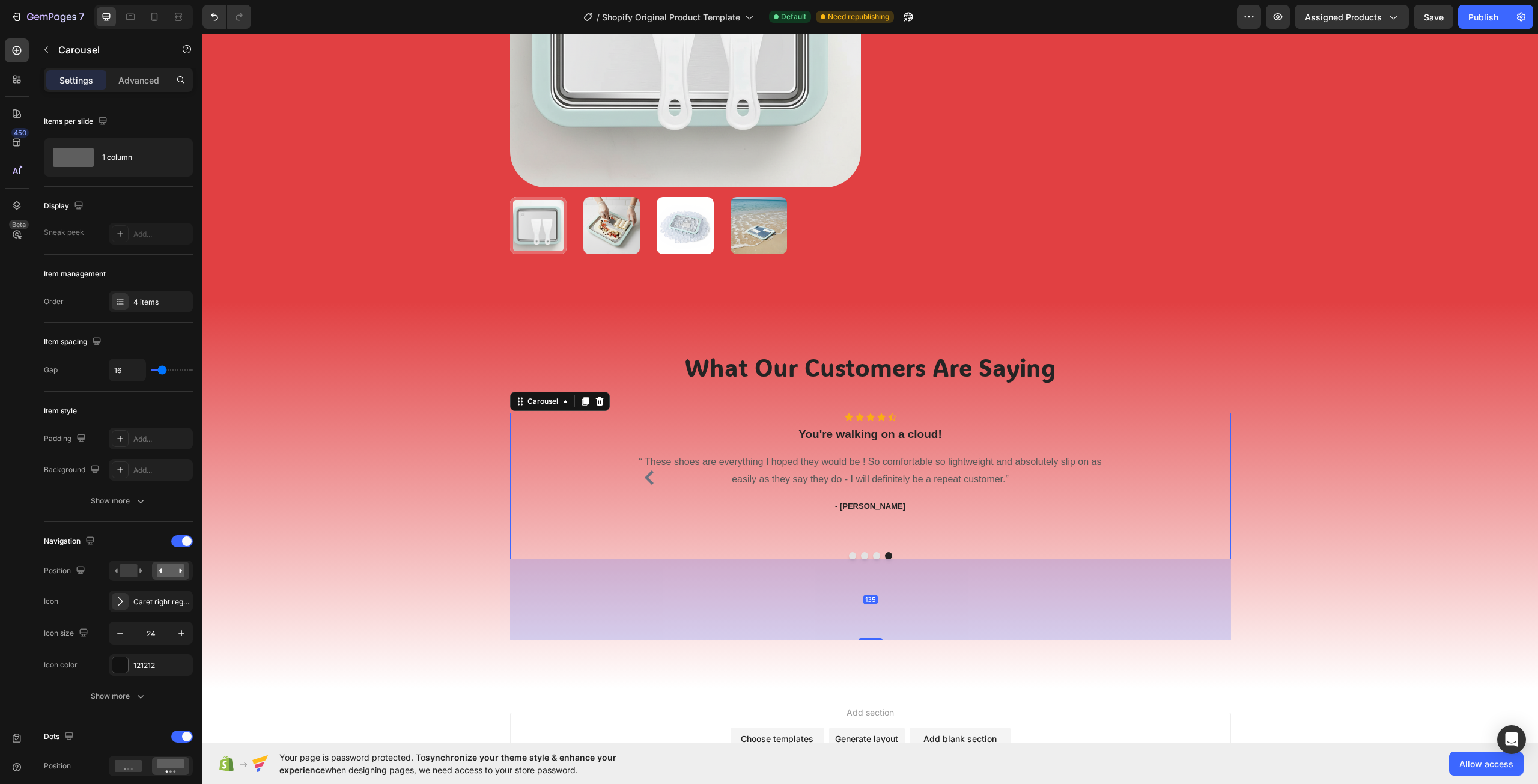
drag, startPoint x: 874, startPoint y: 558, endPoint x: 861, endPoint y: 639, distance: 82.2
click at [861, 639] on div at bounding box center [870, 639] width 24 height 2
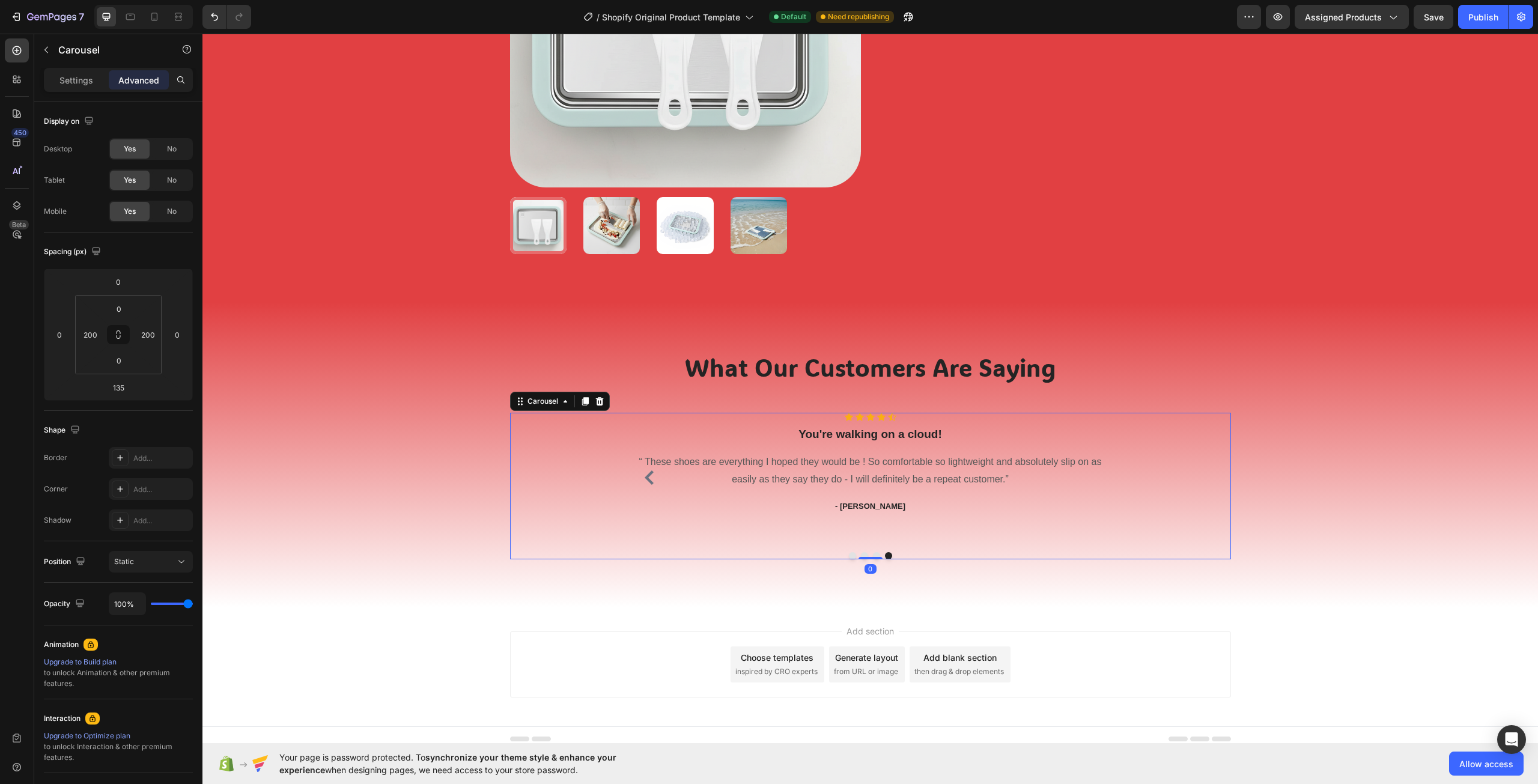
drag, startPoint x: 873, startPoint y: 639, endPoint x: 881, endPoint y: 551, distance: 88.0
click at [881, 551] on div "Icon Icon Icon Icon Icon Icon List Hoz You're walking on a cloud! Heading “ The…" at bounding box center [870, 486] width 721 height 147
type input "0"
click at [647, 476] on icon "Carousel Back Arrow" at bounding box center [649, 477] width 14 height 14
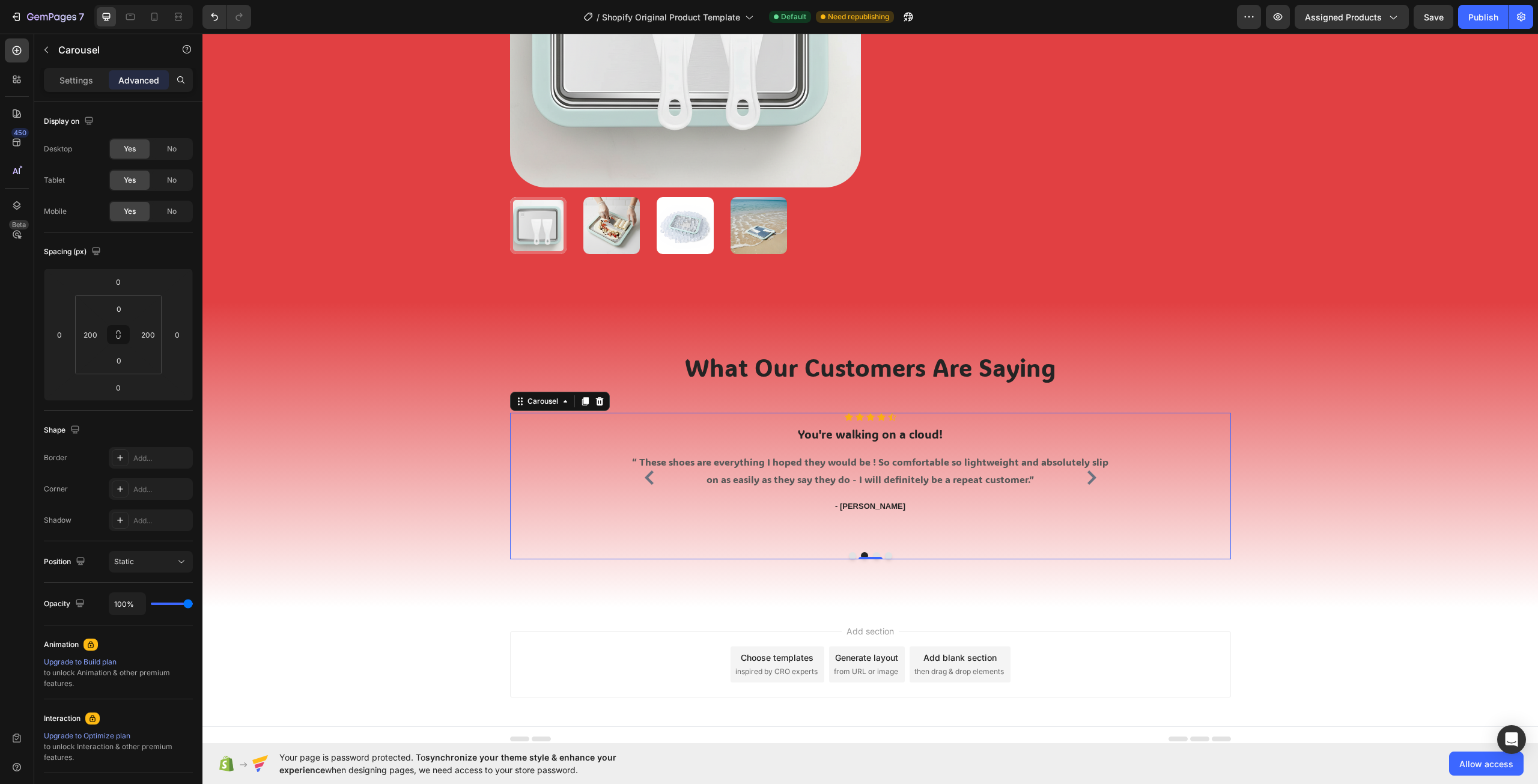
click at [1084, 479] on icon "Carousel Next Arrow" at bounding box center [1091, 477] width 14 height 14
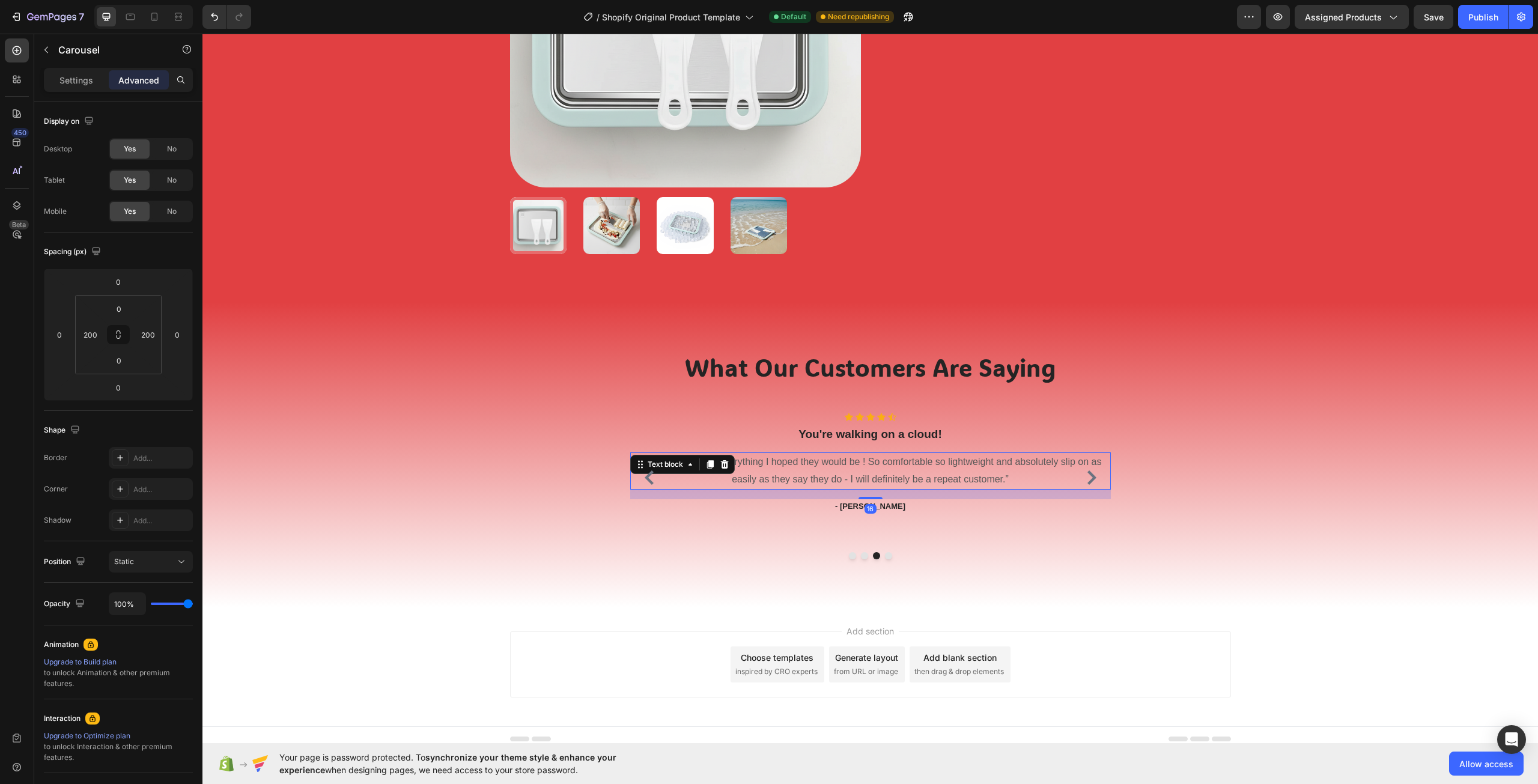
click at [823, 463] on p "“ These shoes are everything I hoped they would be ! So comfortable so lightwei…" at bounding box center [870, 471] width 478 height 35
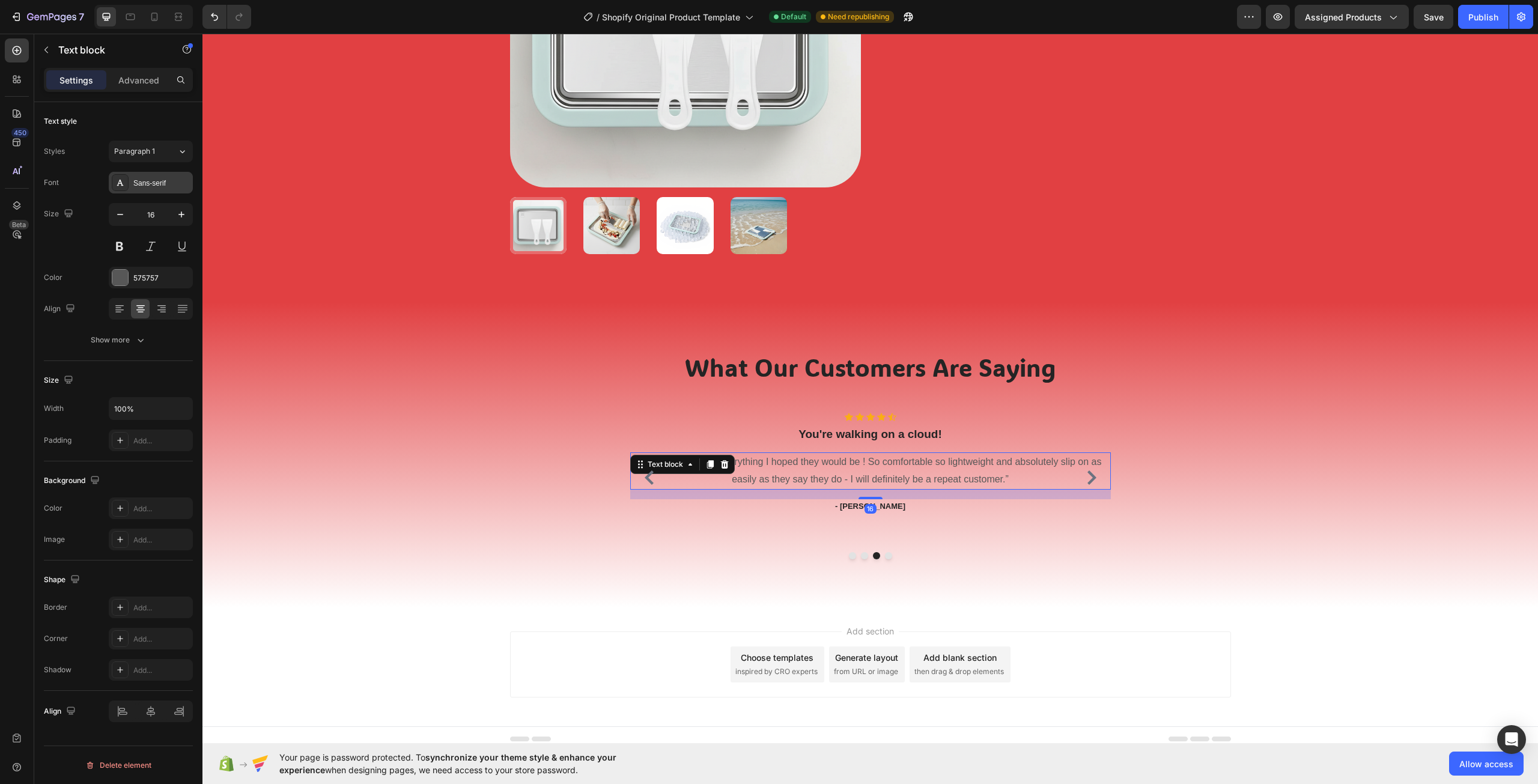
click at [124, 184] on icon at bounding box center [120, 183] width 10 height 10
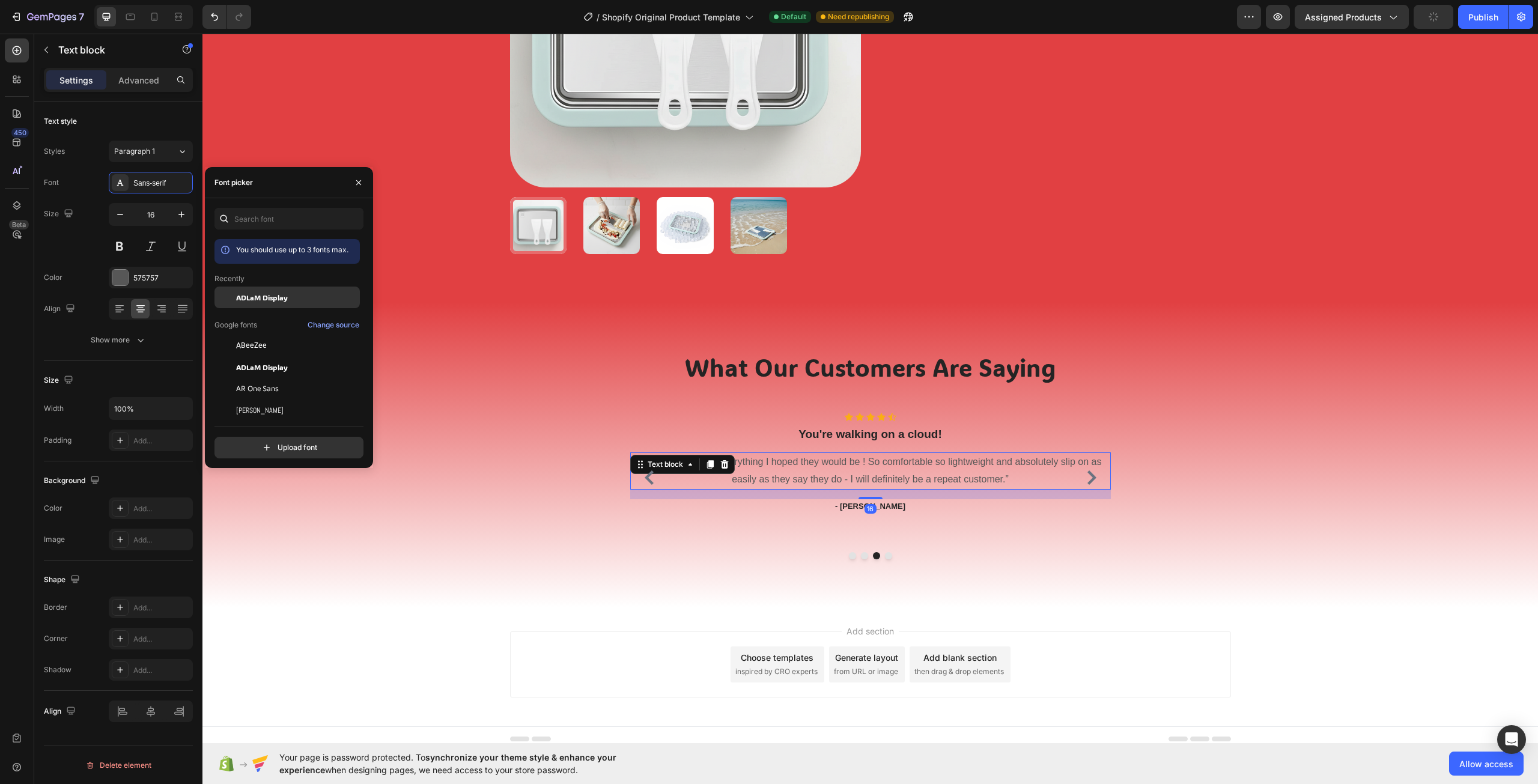
click at [269, 378] on div "ADLaM Display" at bounding box center [286, 389] width 145 height 22
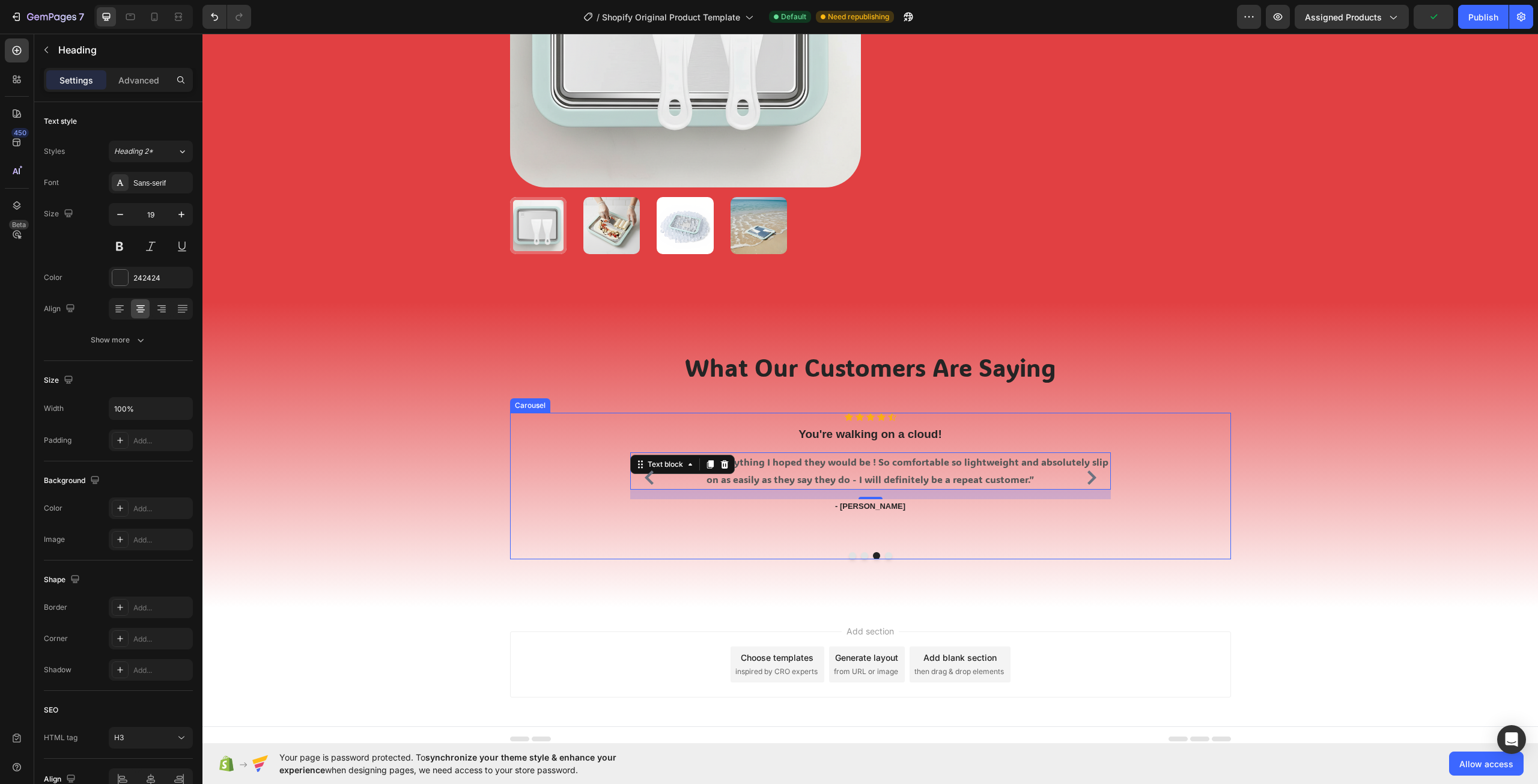
click at [876, 431] on p "You're walking on a cloud!" at bounding box center [870, 434] width 478 height 15
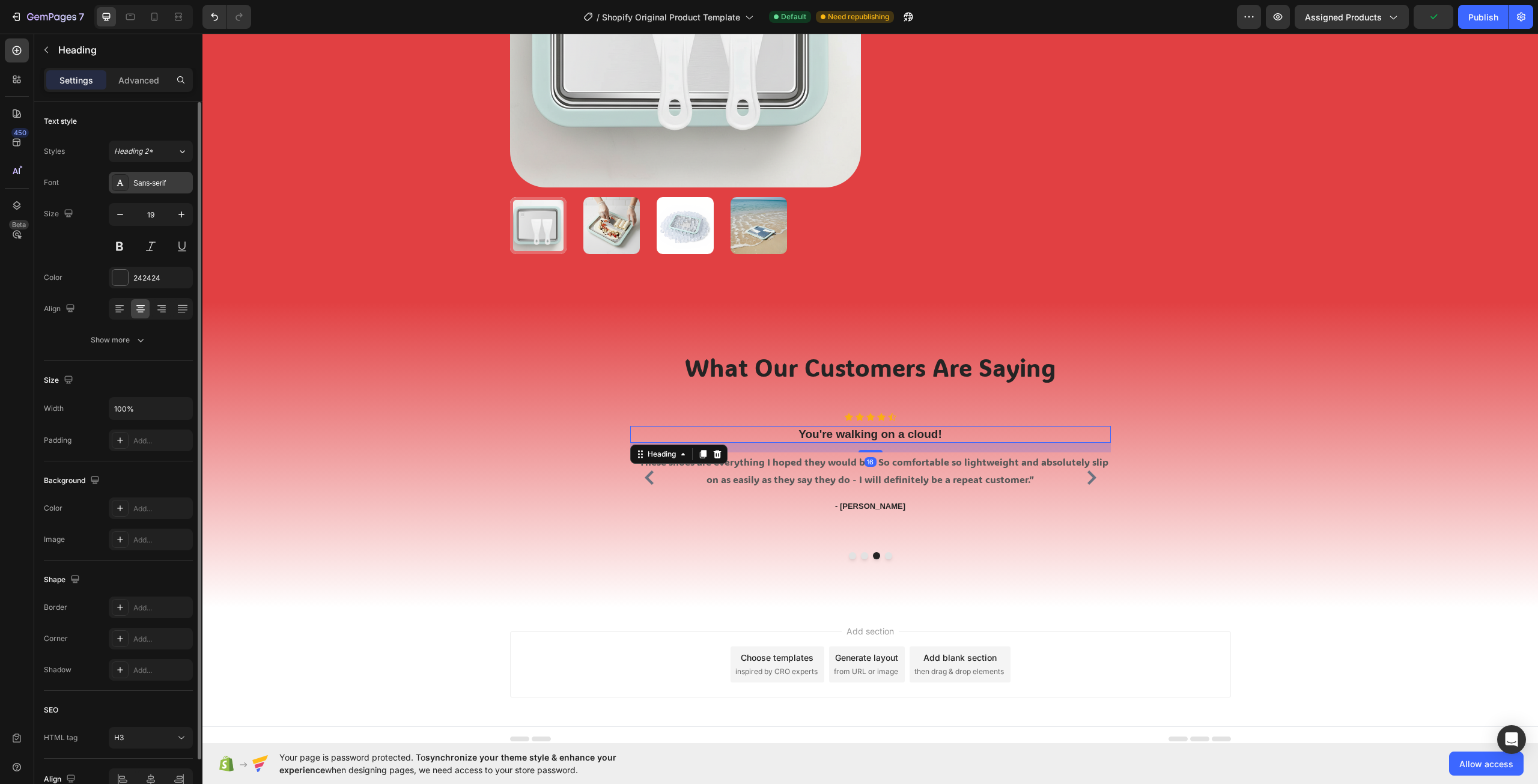
click at [153, 186] on div "Sans-serif" at bounding box center [161, 183] width 56 height 11
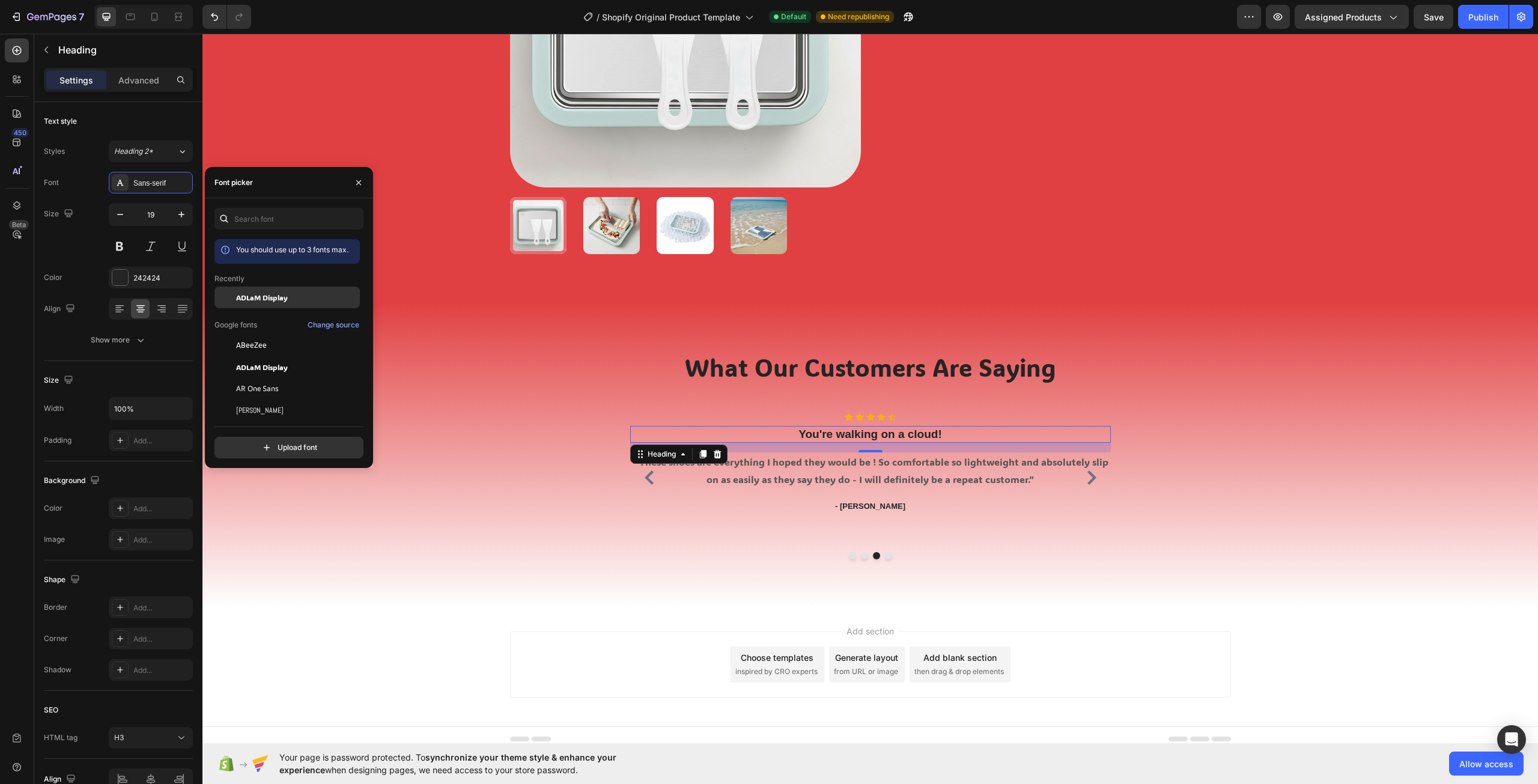
click at [280, 294] on span "ADLaM Display" at bounding box center [262, 297] width 52 height 11
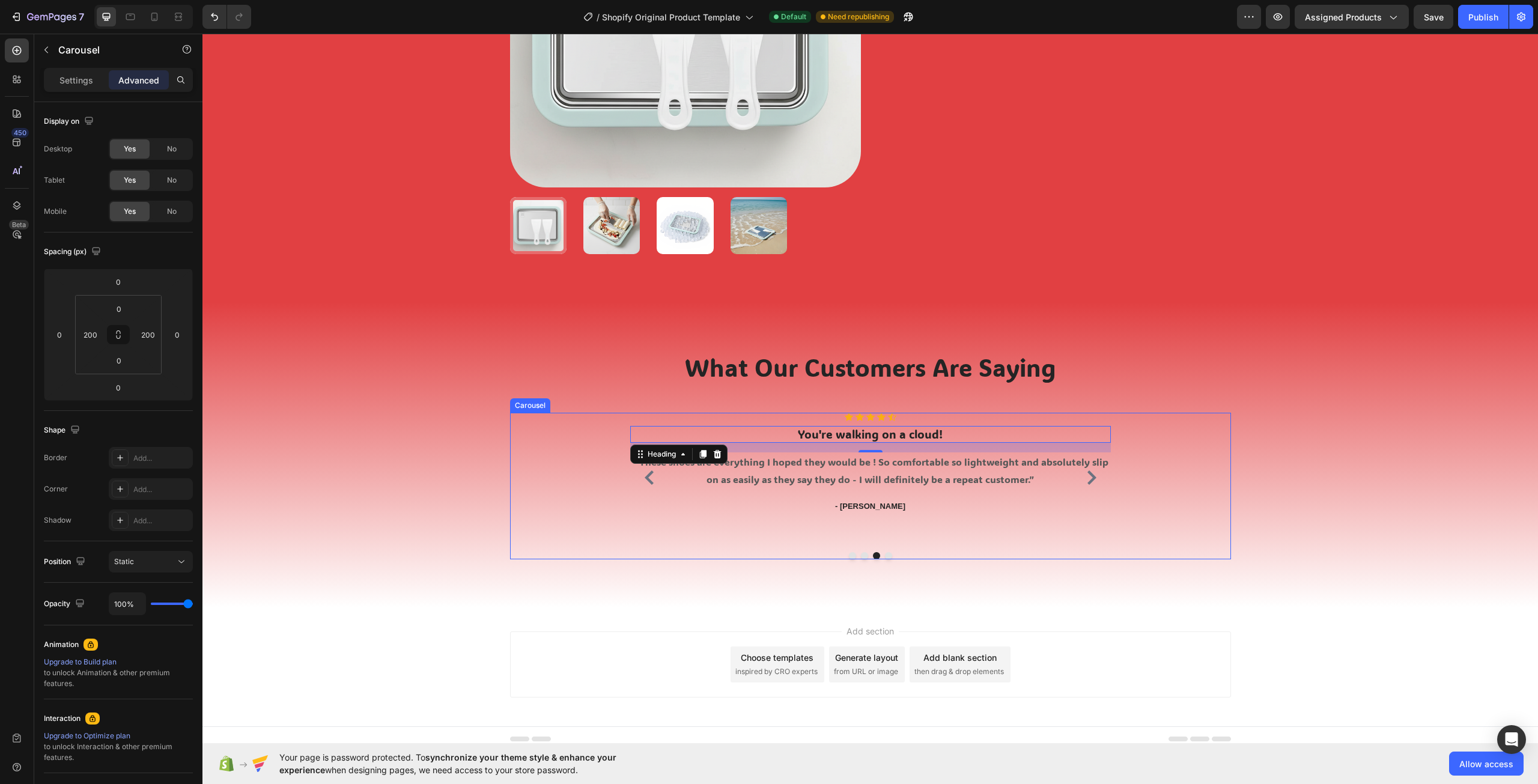
click at [1090, 477] on icon "Carousel Next Arrow" at bounding box center [1091, 477] width 9 height 14
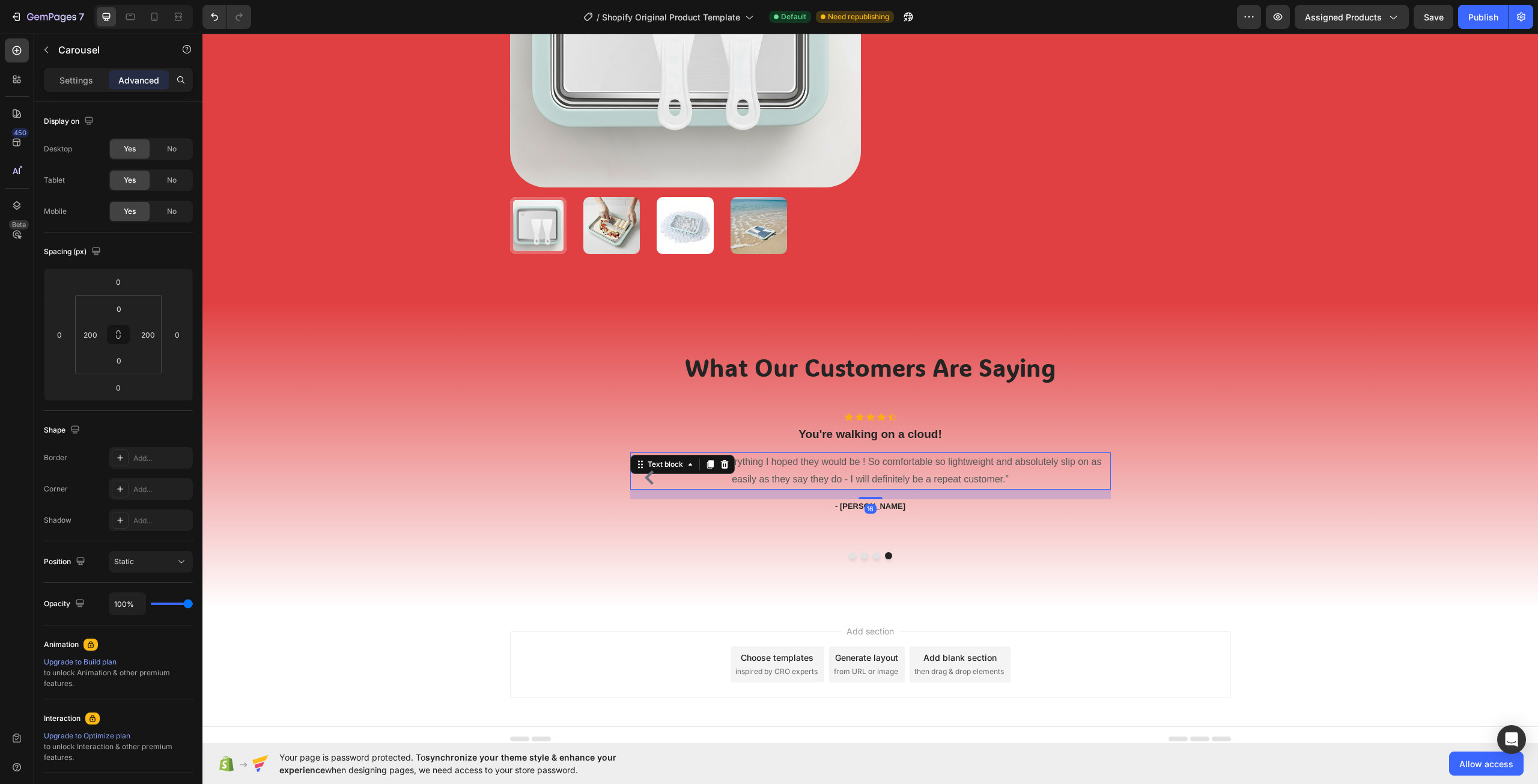
click at [845, 464] on p "“ These shoes are everything I hoped they would be ! So comfortable so lightwei…" at bounding box center [870, 471] width 478 height 35
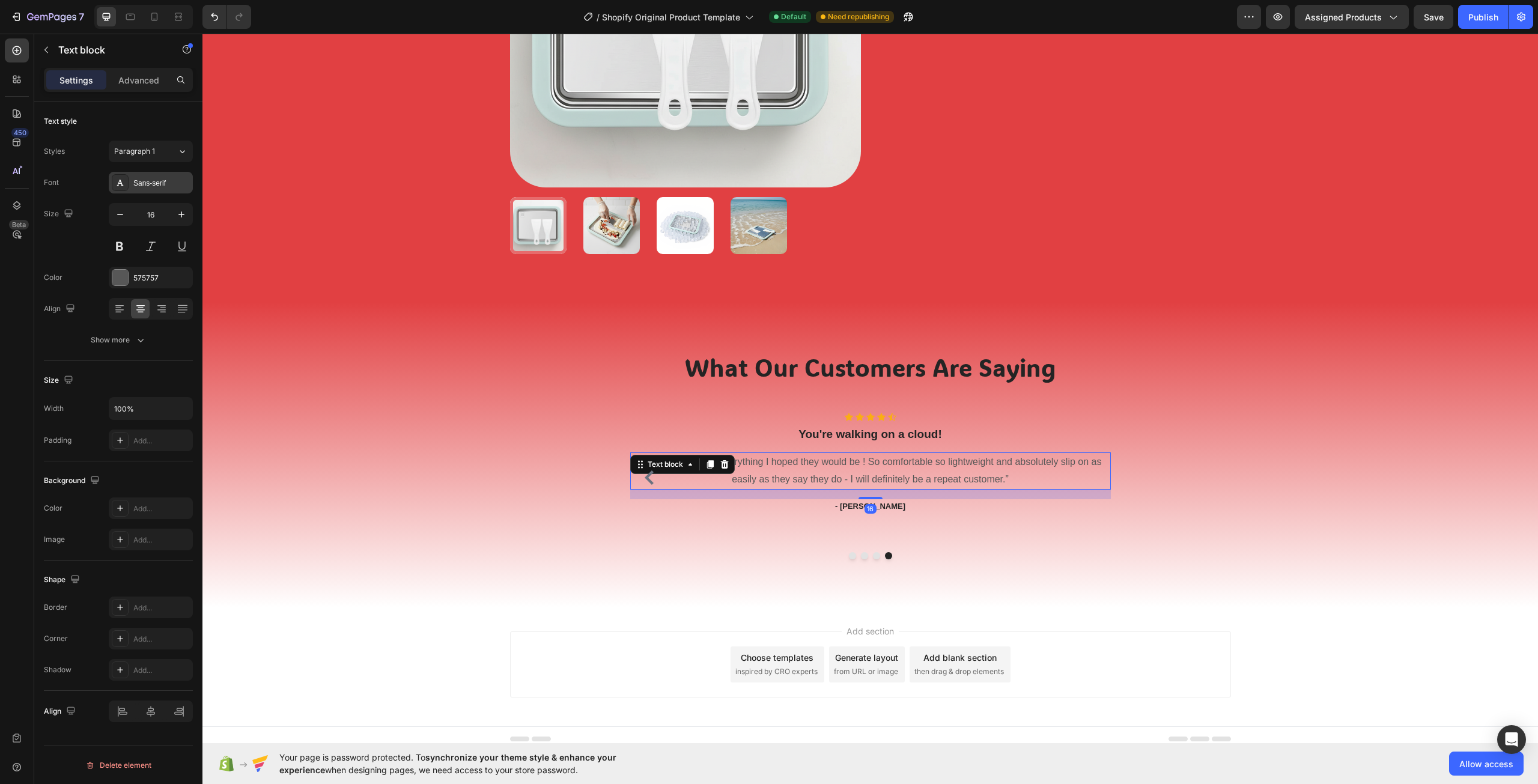
click at [168, 177] on div "Sans-serif" at bounding box center [151, 183] width 84 height 22
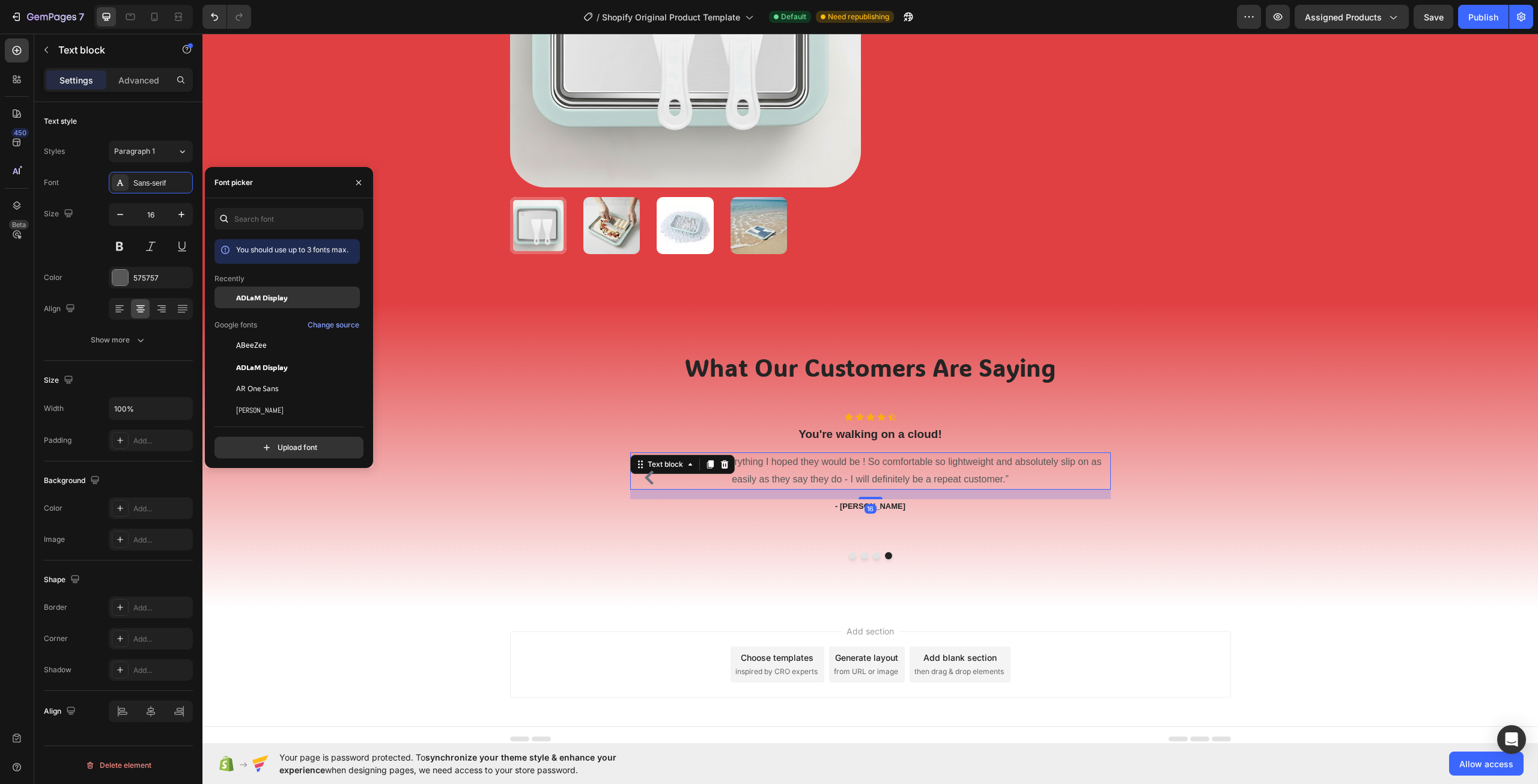
click at [282, 378] on div "ADLaM Display" at bounding box center [286, 389] width 145 height 22
click at [825, 429] on p "You're walking on a cloud!" at bounding box center [870, 434] width 478 height 15
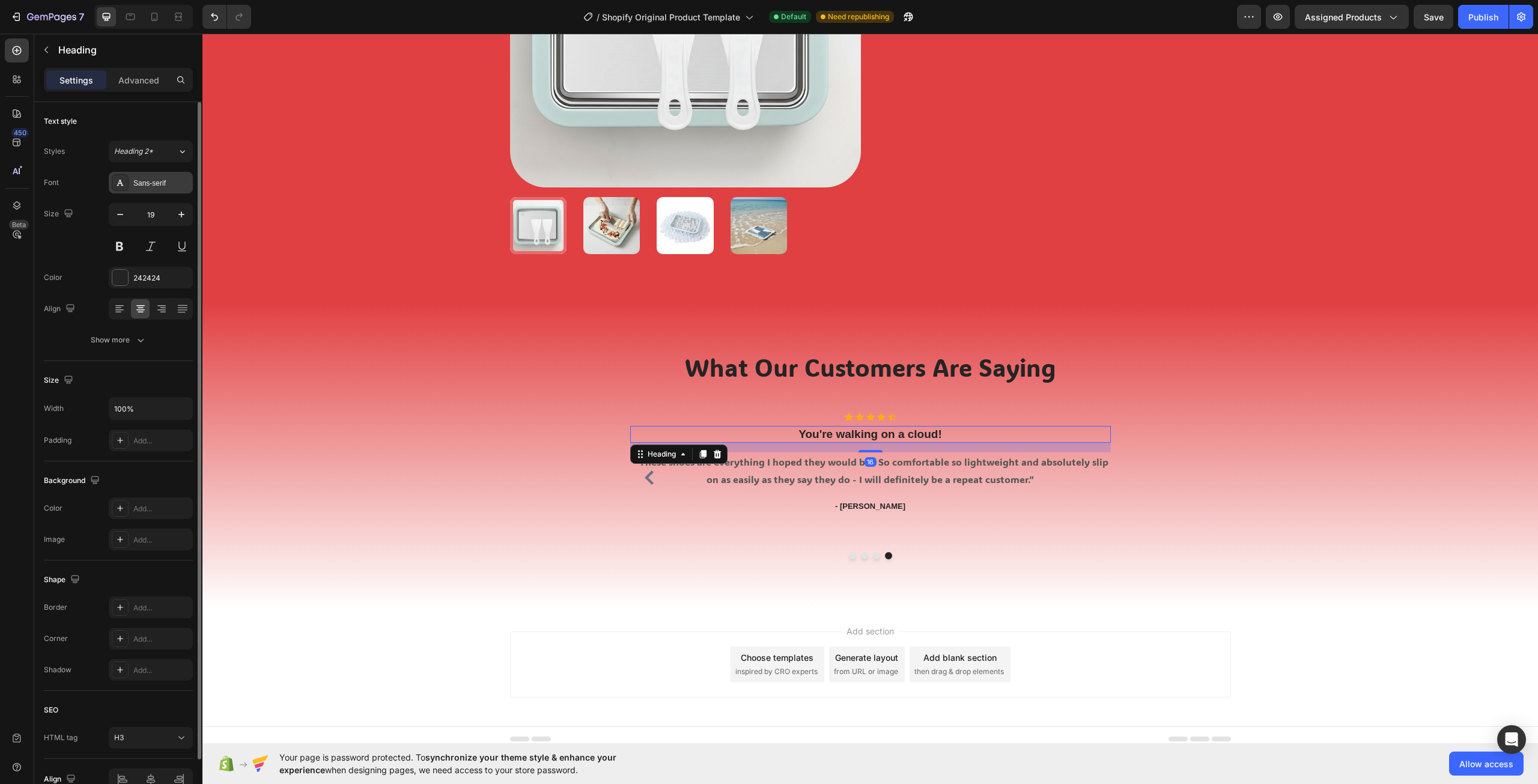
click at [175, 186] on div "Sans-serif" at bounding box center [161, 183] width 56 height 11
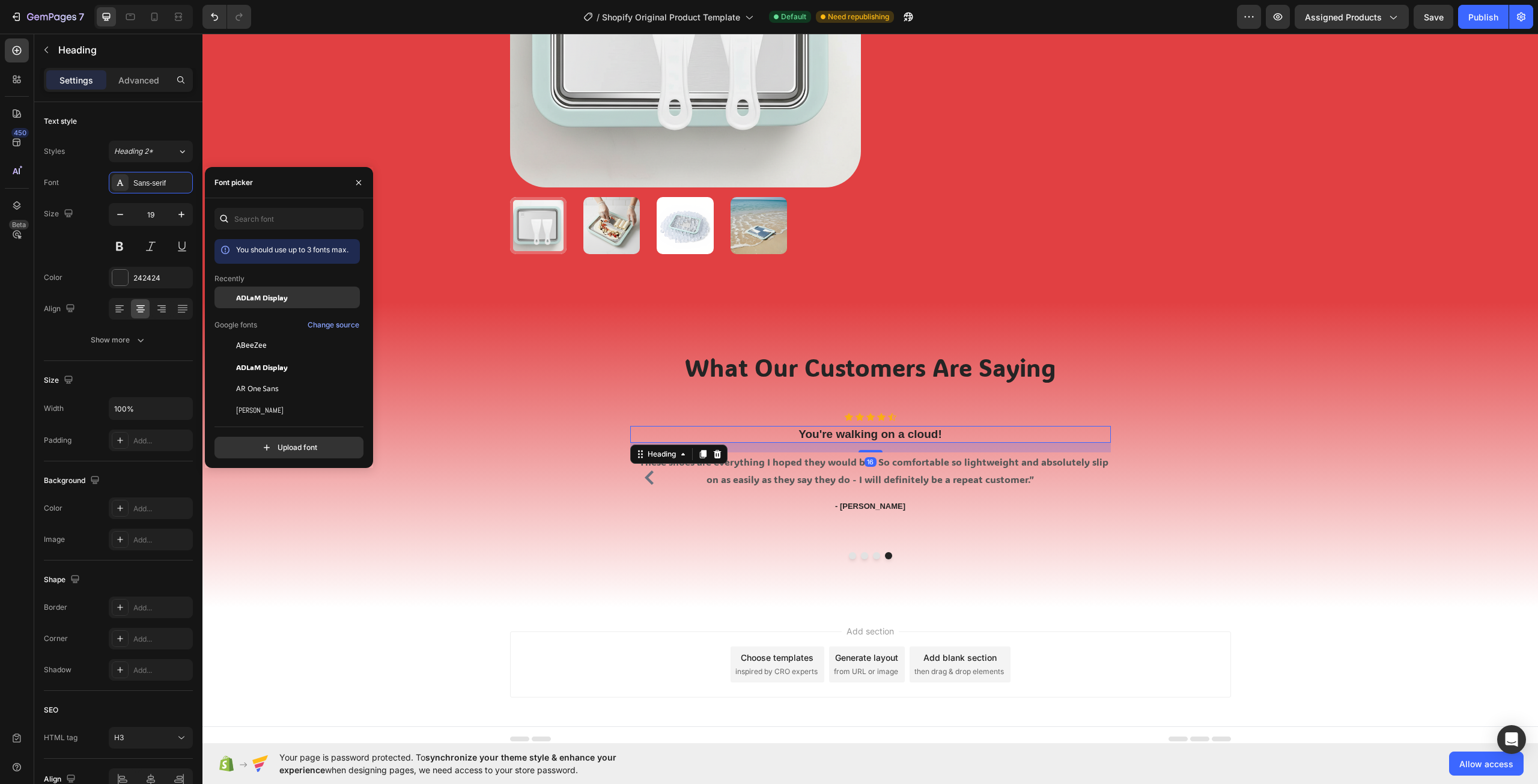
click at [293, 300] on div "ADLaM Display" at bounding box center [296, 297] width 121 height 11
click at [1454, 447] on div "What Our Customers Are Saying Heading Row Icon Icon Icon Icon Icon Icon List Ho…" at bounding box center [869, 454] width 1317 height 209
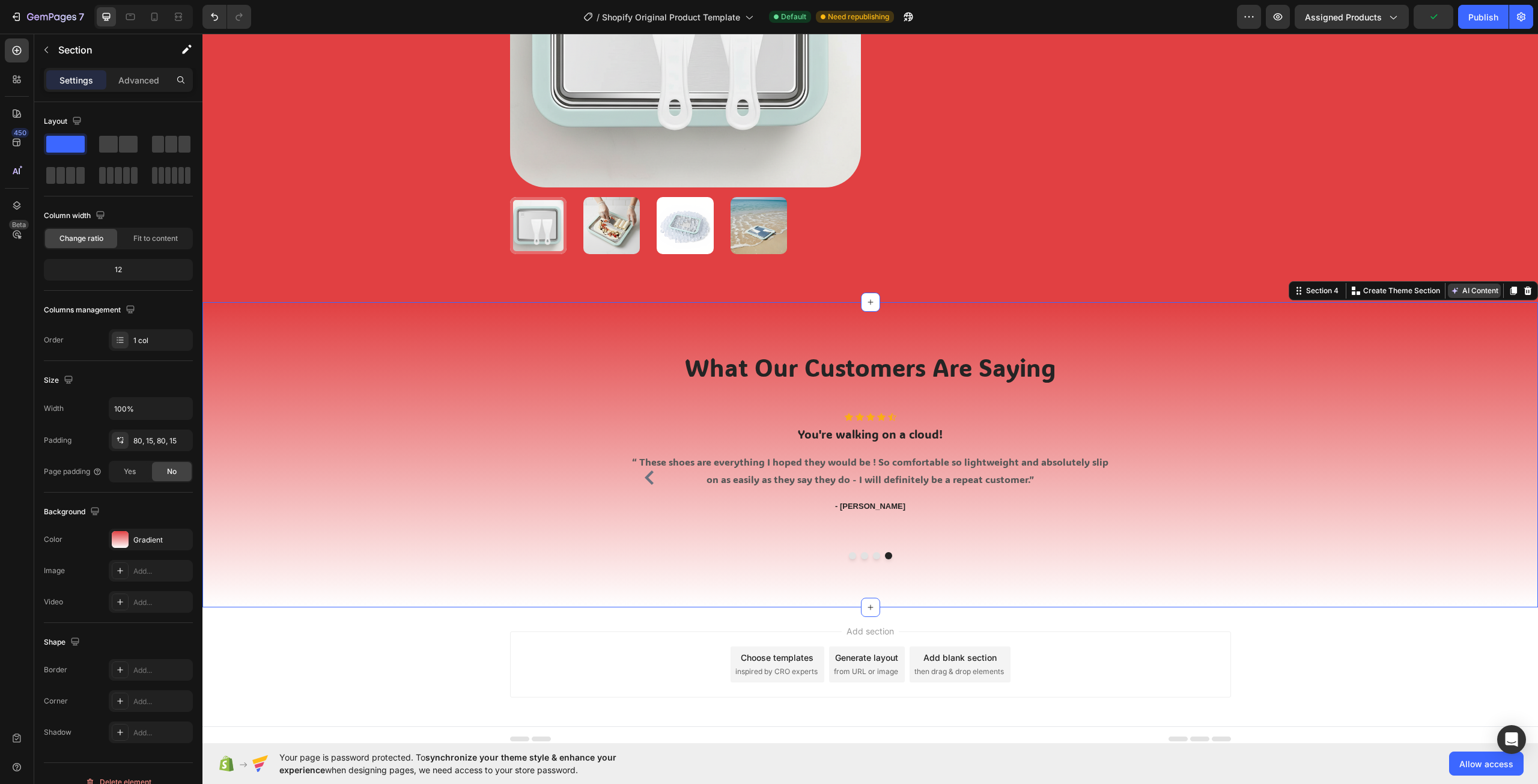
click at [1469, 291] on button "AI Content" at bounding box center [1474, 291] width 53 height 14
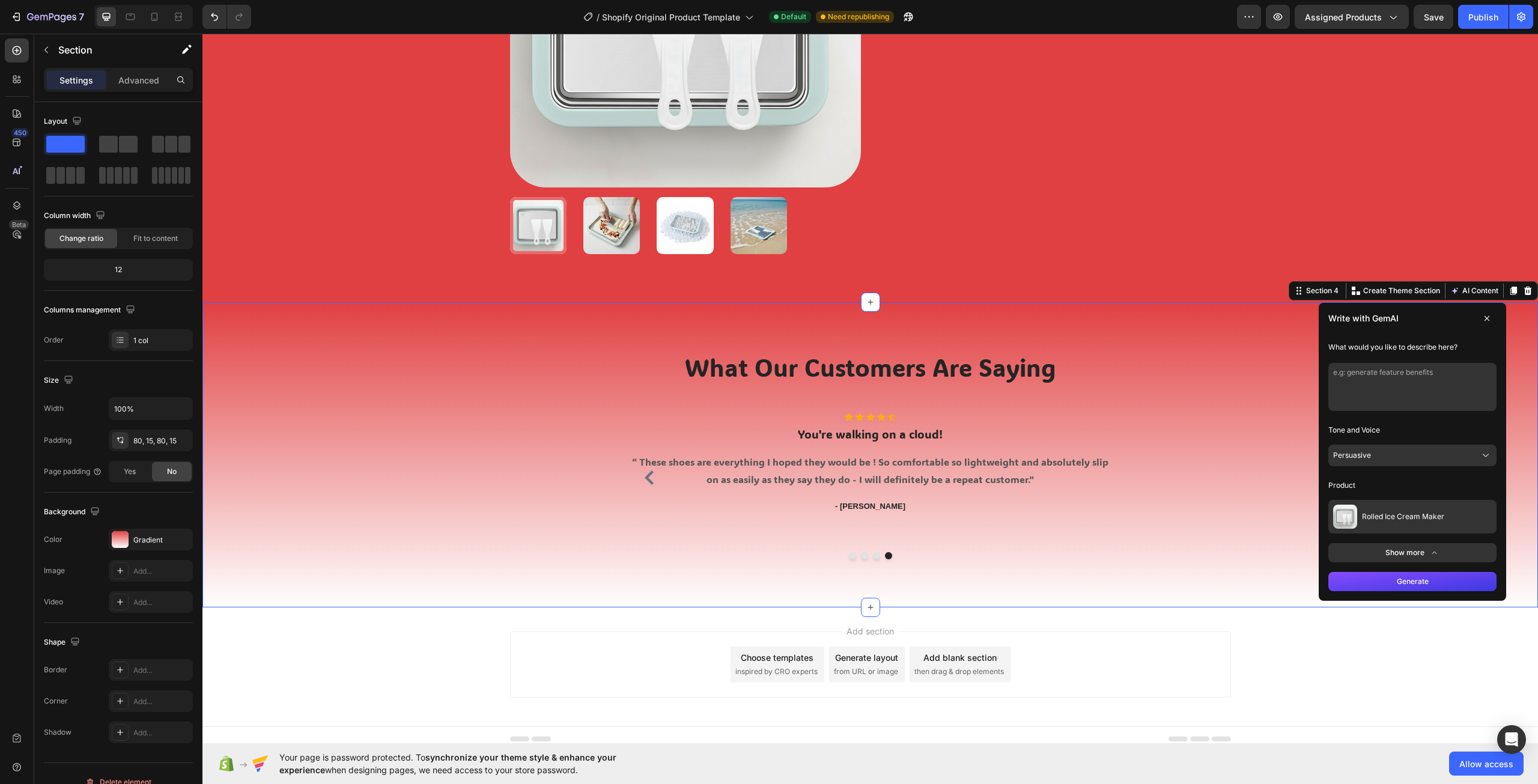
click at [1394, 378] on textarea at bounding box center [1412, 387] width 168 height 48
type textarea "good reviews"
click at [1368, 449] on button "Persuasive" at bounding box center [1412, 455] width 168 height 22
click at [1374, 506] on span "Friendly" at bounding box center [1371, 511] width 28 height 10
click at [1403, 585] on button "Generate" at bounding box center [1412, 581] width 168 height 19
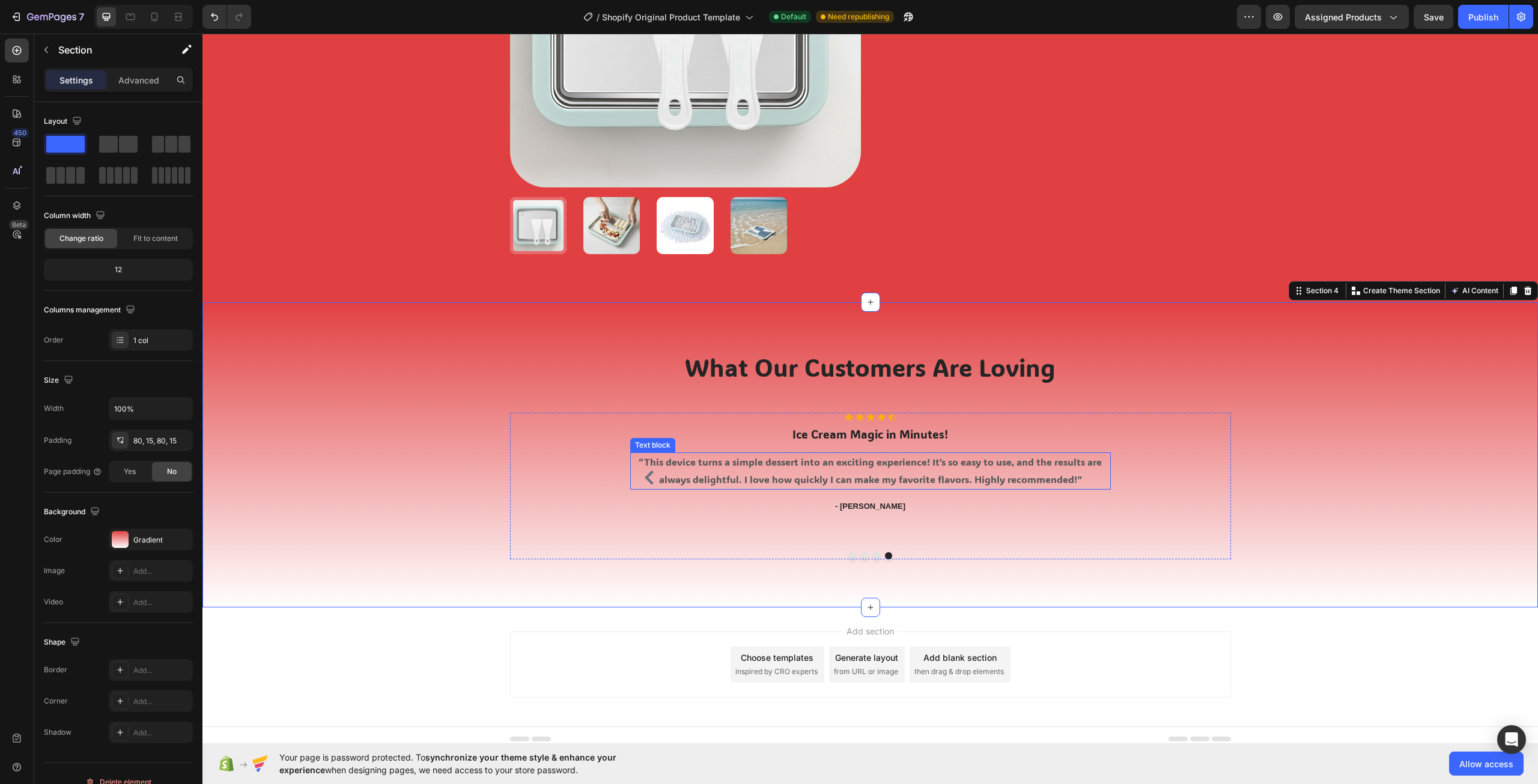
click at [634, 481] on div "“This device turns a simple dessert into an exciting experience! It's so easy t…" at bounding box center [870, 470] width 481 height 37
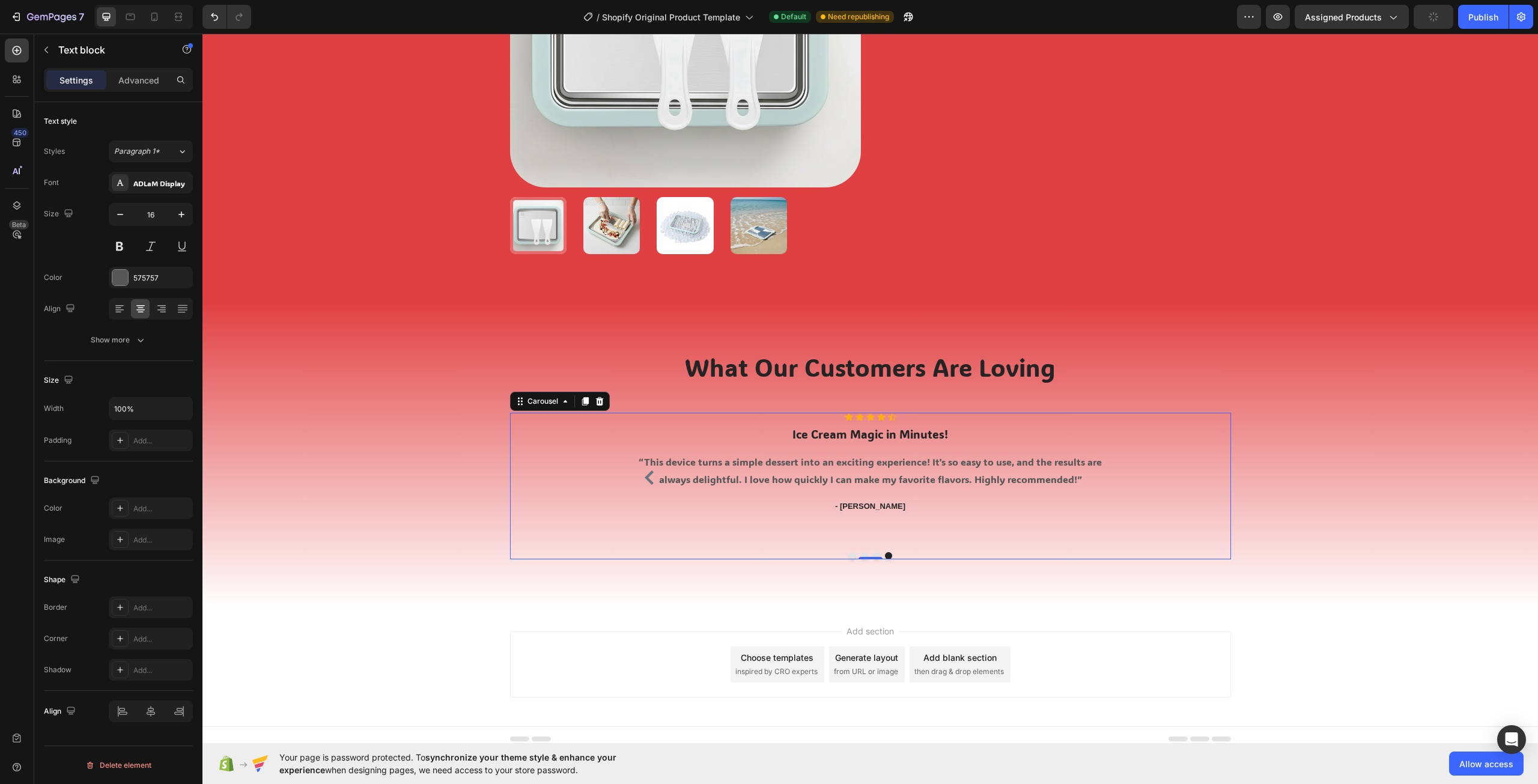
click at [645, 475] on icon "Carousel Back Arrow" at bounding box center [649, 477] width 9 height 14
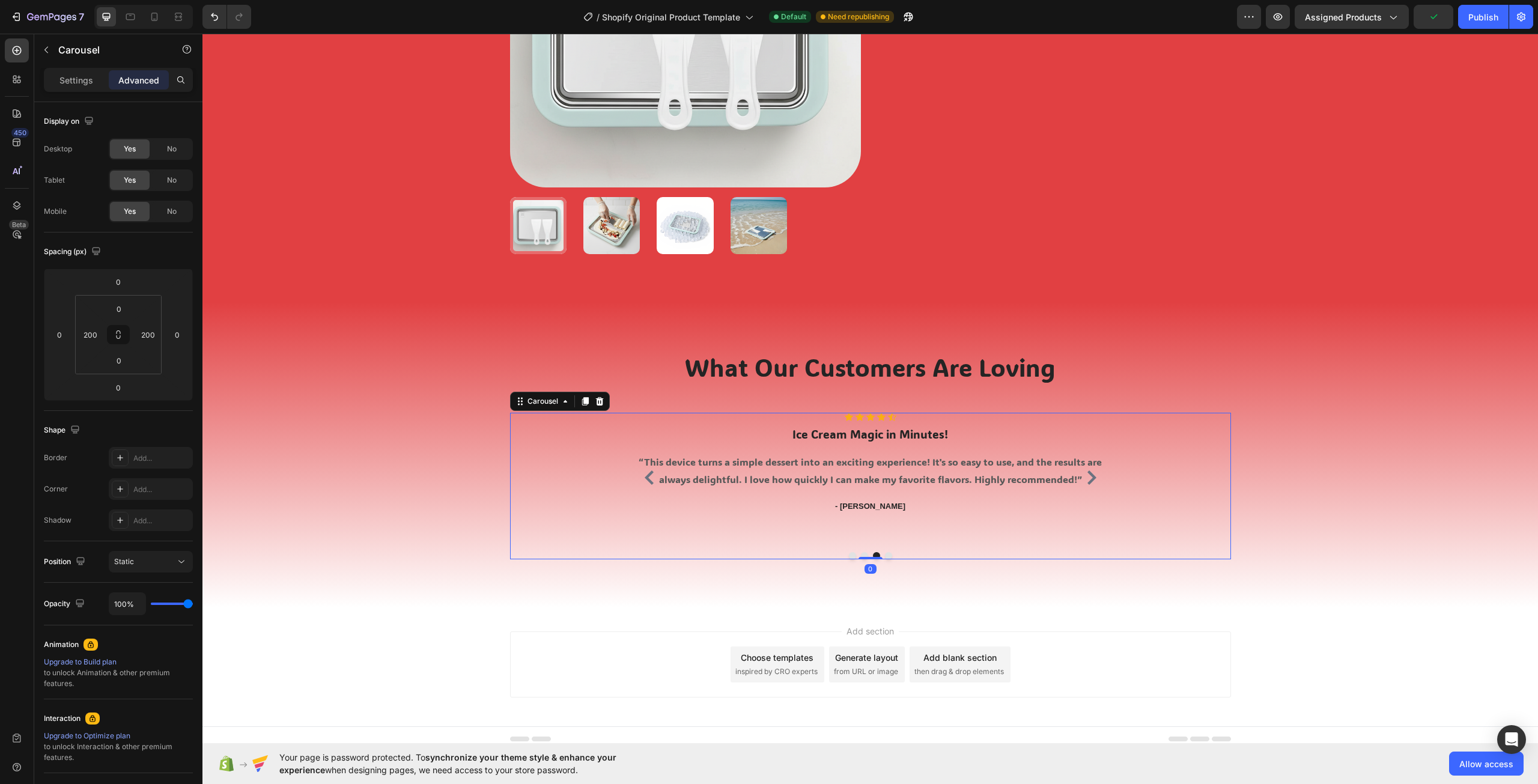
click at [645, 475] on icon "Carousel Back Arrow" at bounding box center [649, 477] width 9 height 14
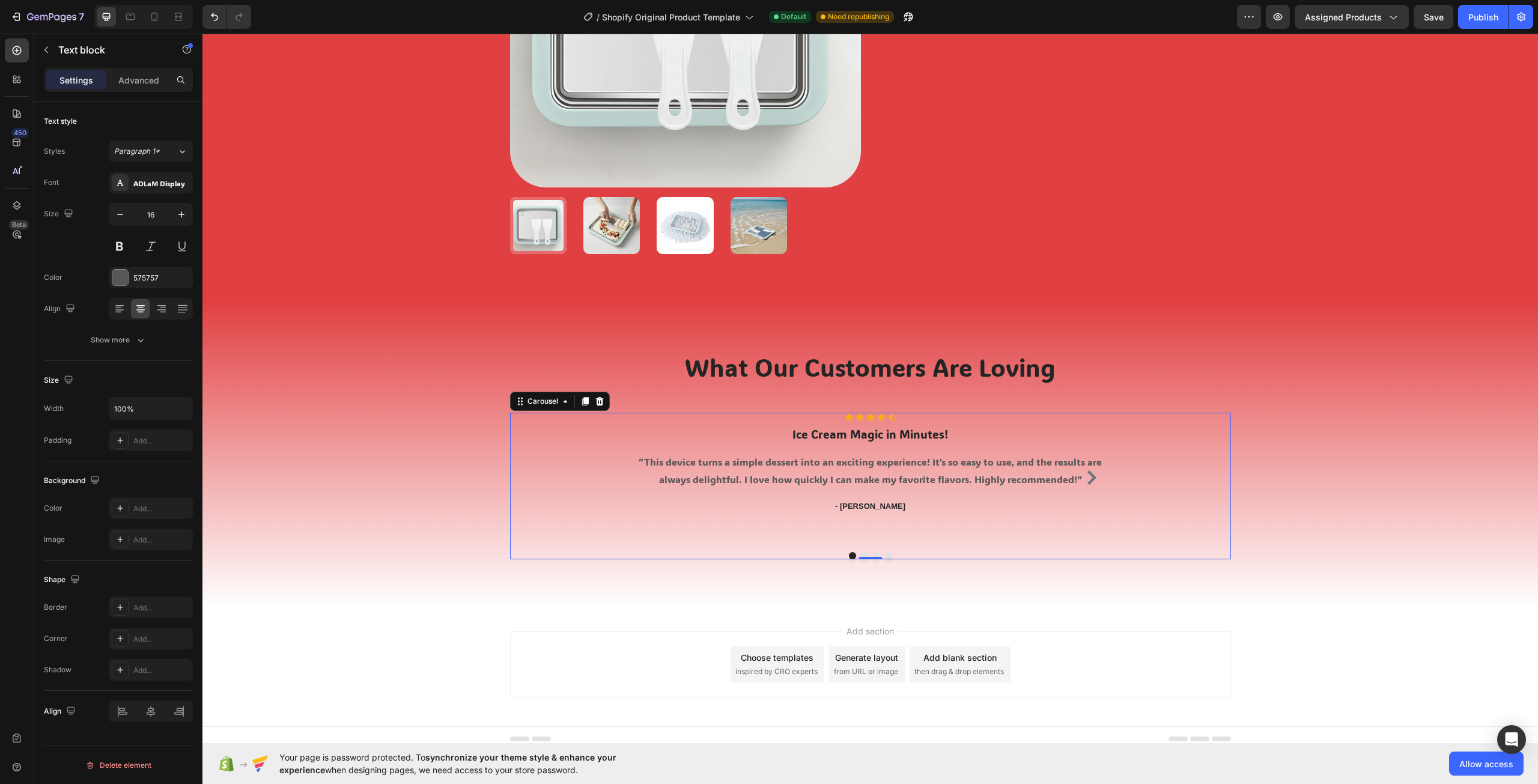
click at [643, 475] on div "“This device turns a simple dessert into an exciting experience! It's so easy t…" at bounding box center [870, 470] width 481 height 37
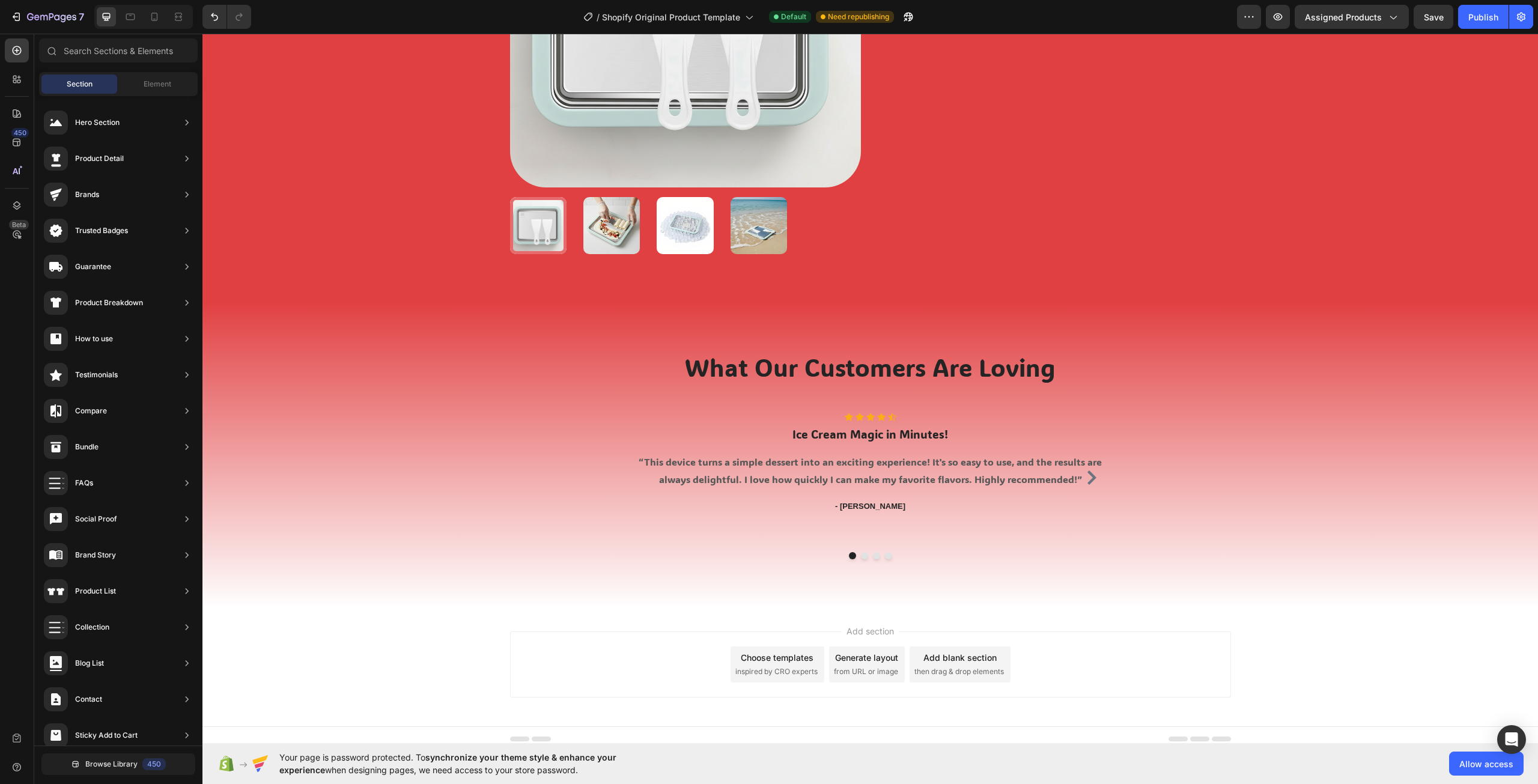
click at [1308, 662] on div "Add section Choose templates inspired by CRO experts Generate layout from URL o…" at bounding box center [869, 666] width 1335 height 119
click at [1087, 474] on icon "Carousel Next Arrow" at bounding box center [1091, 477] width 9 height 14
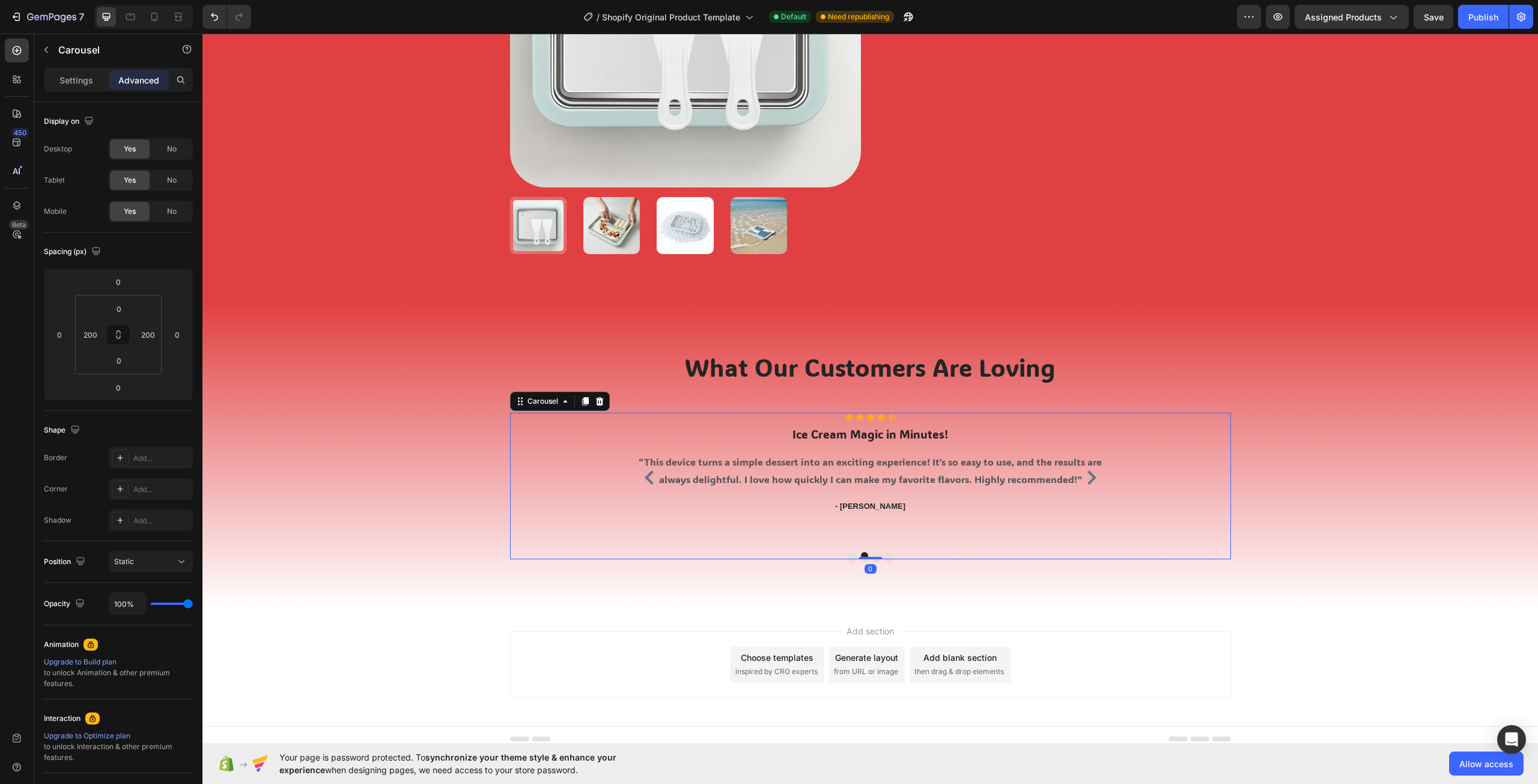
click at [1087, 474] on icon "Carousel Next Arrow" at bounding box center [1091, 477] width 9 height 14
click at [1198, 467] on div "Icon Icon Icon Icon Icon Icon List Hoz Ice Cream Magic in Minutes! Heading “Thi…" at bounding box center [870, 486] width 721 height 147
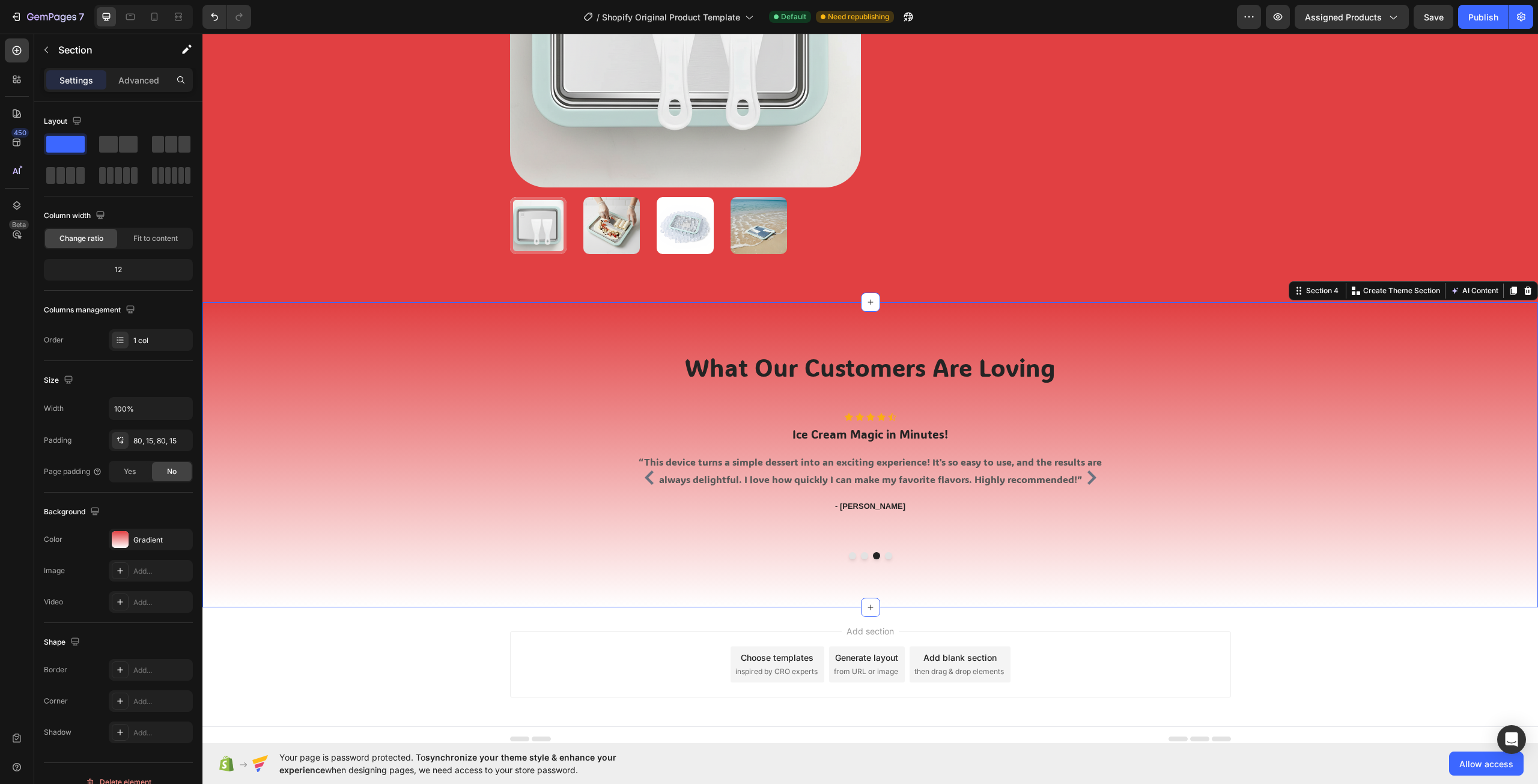
click at [1277, 458] on div "What Our Customers Are Loving Heading Row Icon Icon Icon Icon Icon Icon List Ho…" at bounding box center [869, 454] width 1317 height 209
click at [1455, 290] on button "AI Content" at bounding box center [1474, 291] width 53 height 14
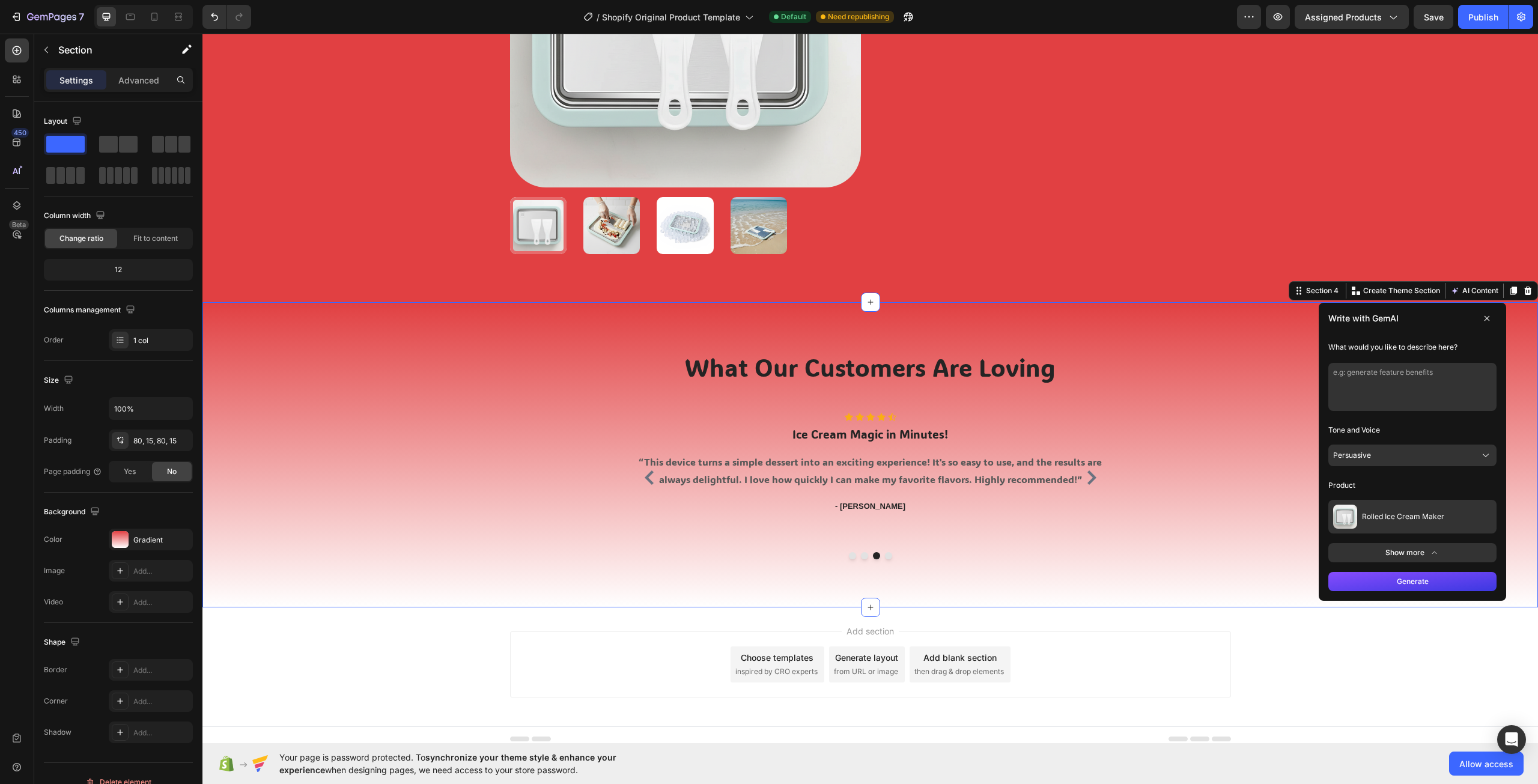
click at [1360, 377] on textarea at bounding box center [1412, 387] width 168 height 48
type textarea "good review all different ones"
click at [1409, 579] on button "Generate" at bounding box center [1412, 581] width 168 height 19
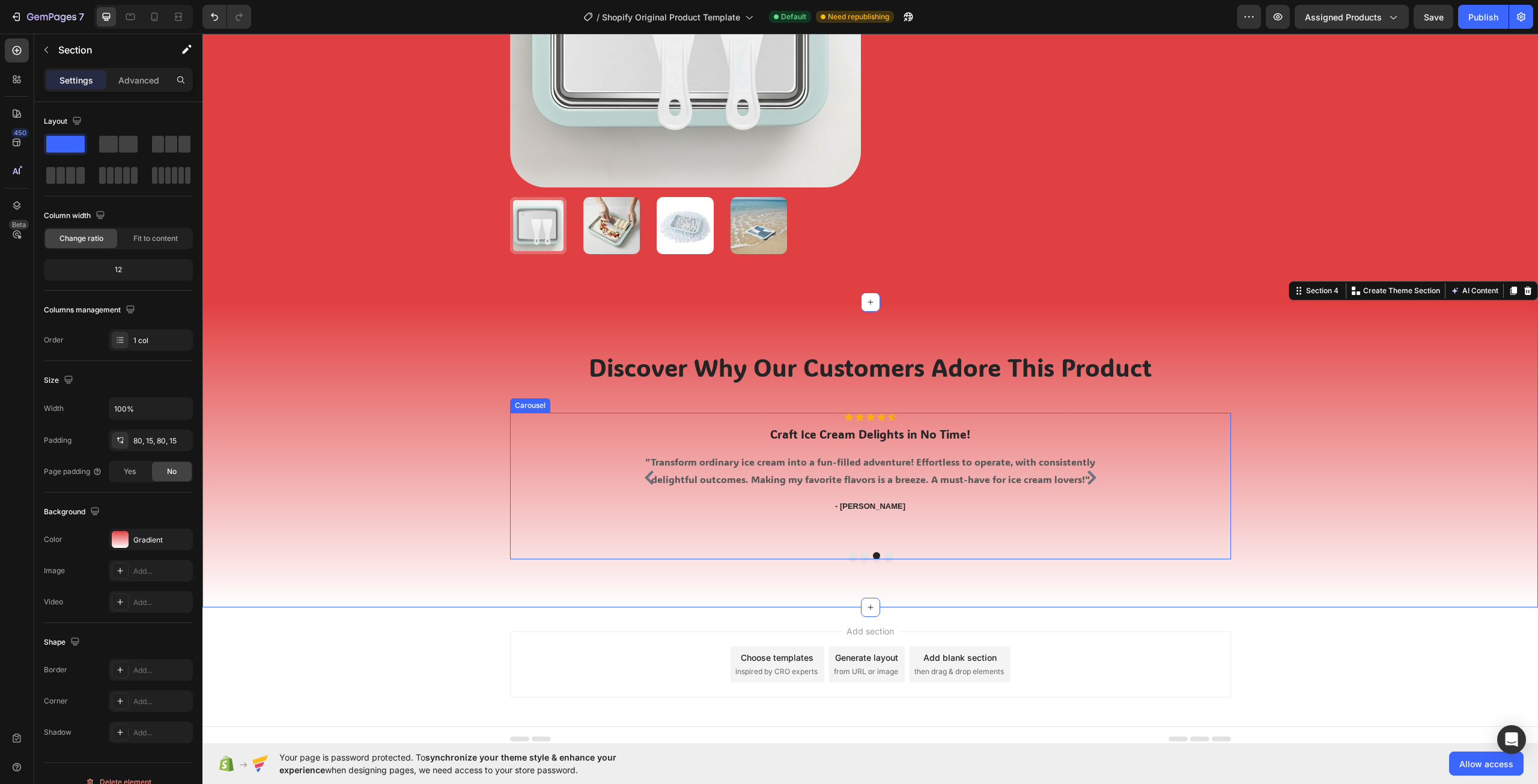
click at [1088, 479] on icon "Carousel Next Arrow" at bounding box center [1091, 477] width 9 height 14
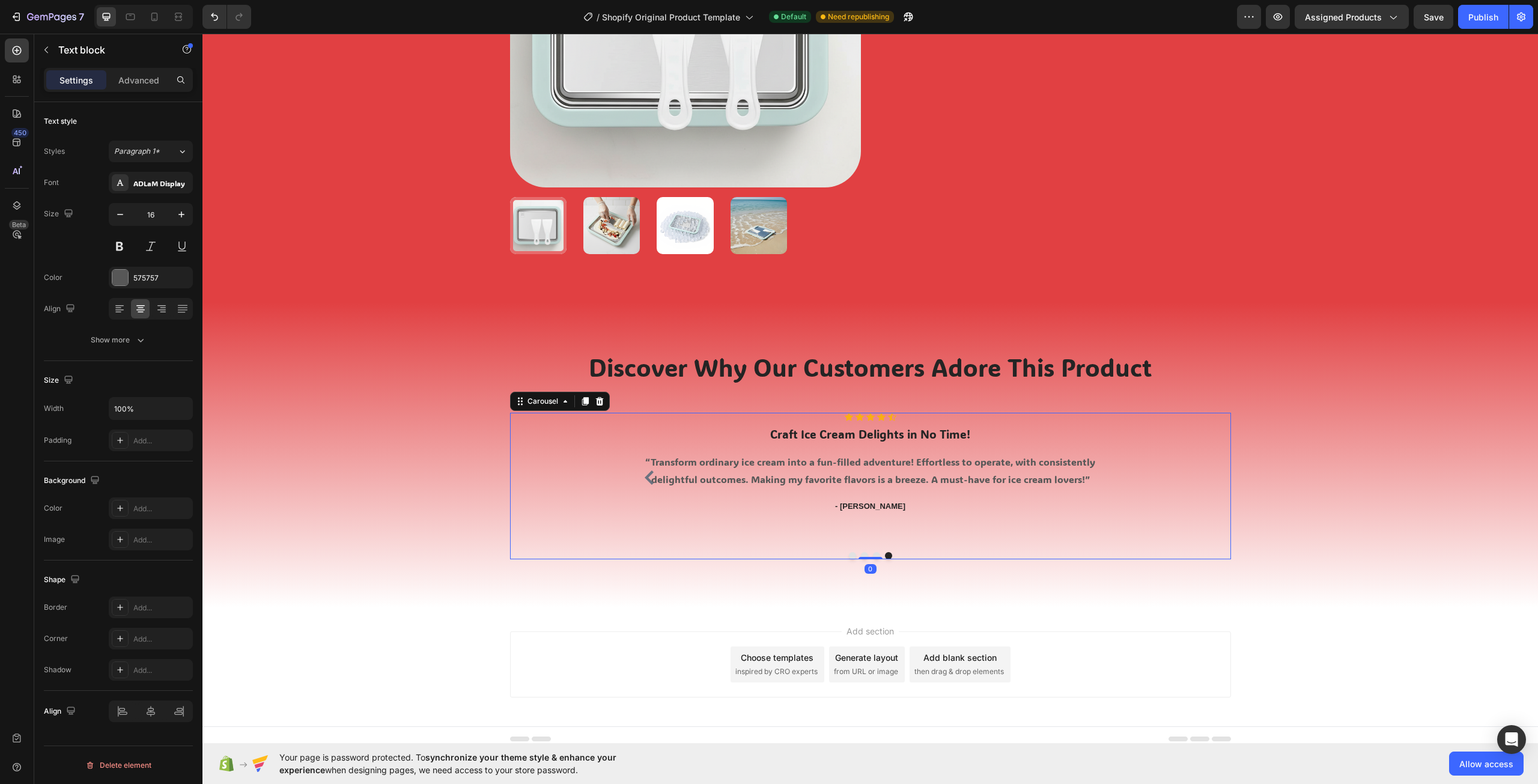
click at [1088, 479] on div "“Transform ordinary ice cream into a fun-filled adventure! Effortless to operat…" at bounding box center [870, 470] width 481 height 37
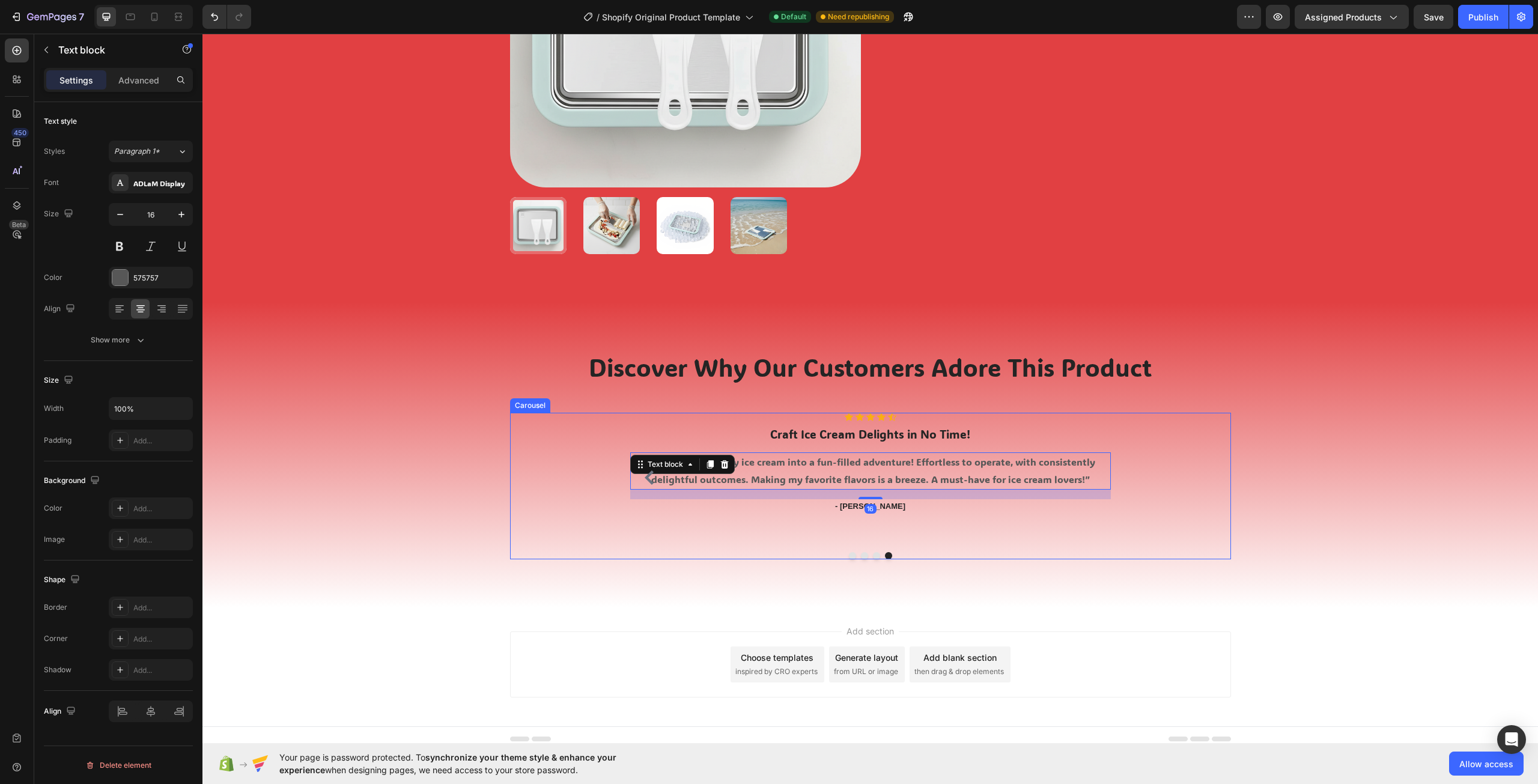
click at [1170, 470] on div "Icon Icon Icon Icon Icon Icon List Hoz Craft Ice Cream Delights in No Time! Hea…" at bounding box center [870, 486] width 721 height 147
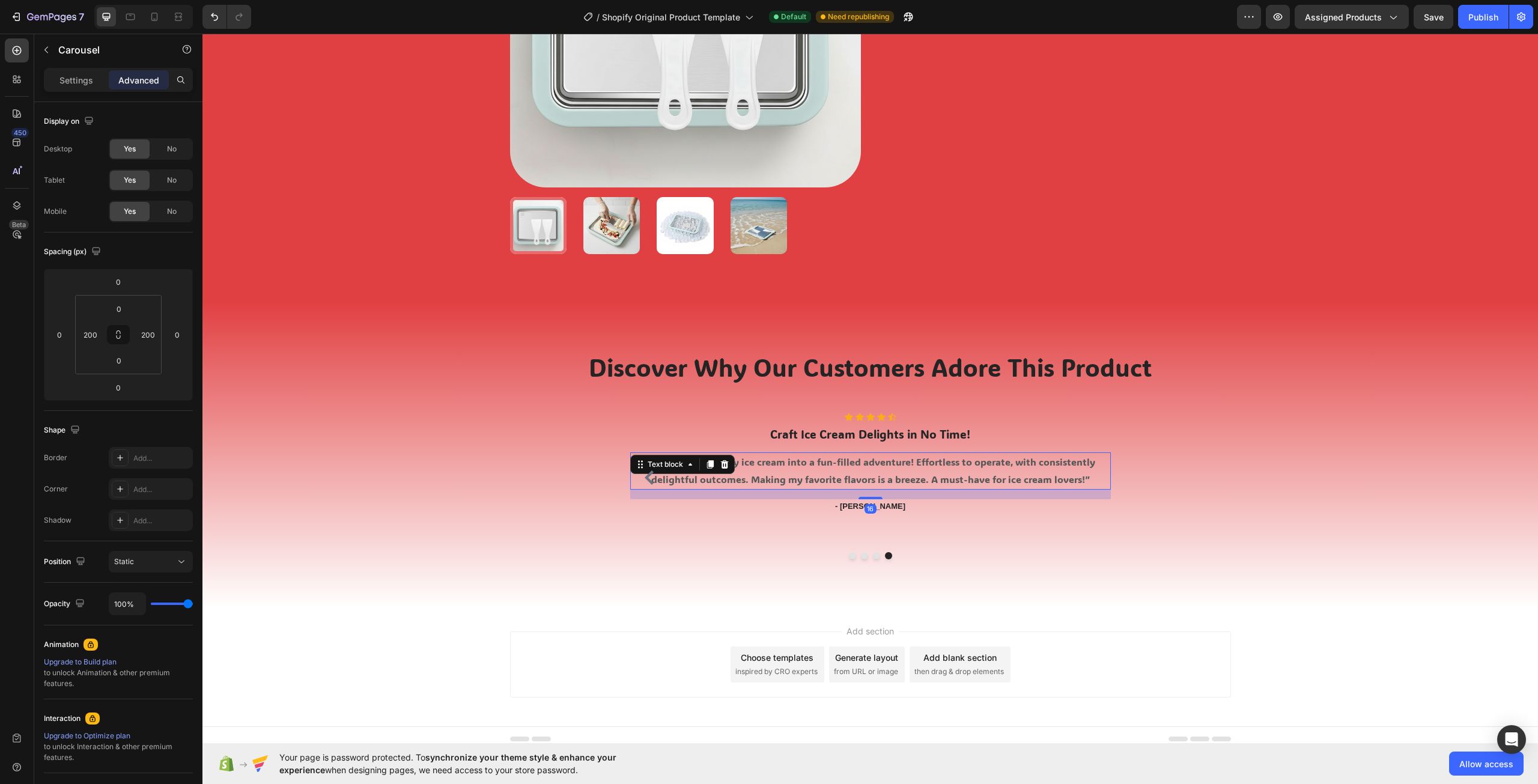
click at [1103, 472] on div "“Transform ordinary ice cream into a fun-filled adventure! Effortless to operat…" at bounding box center [870, 470] width 481 height 37
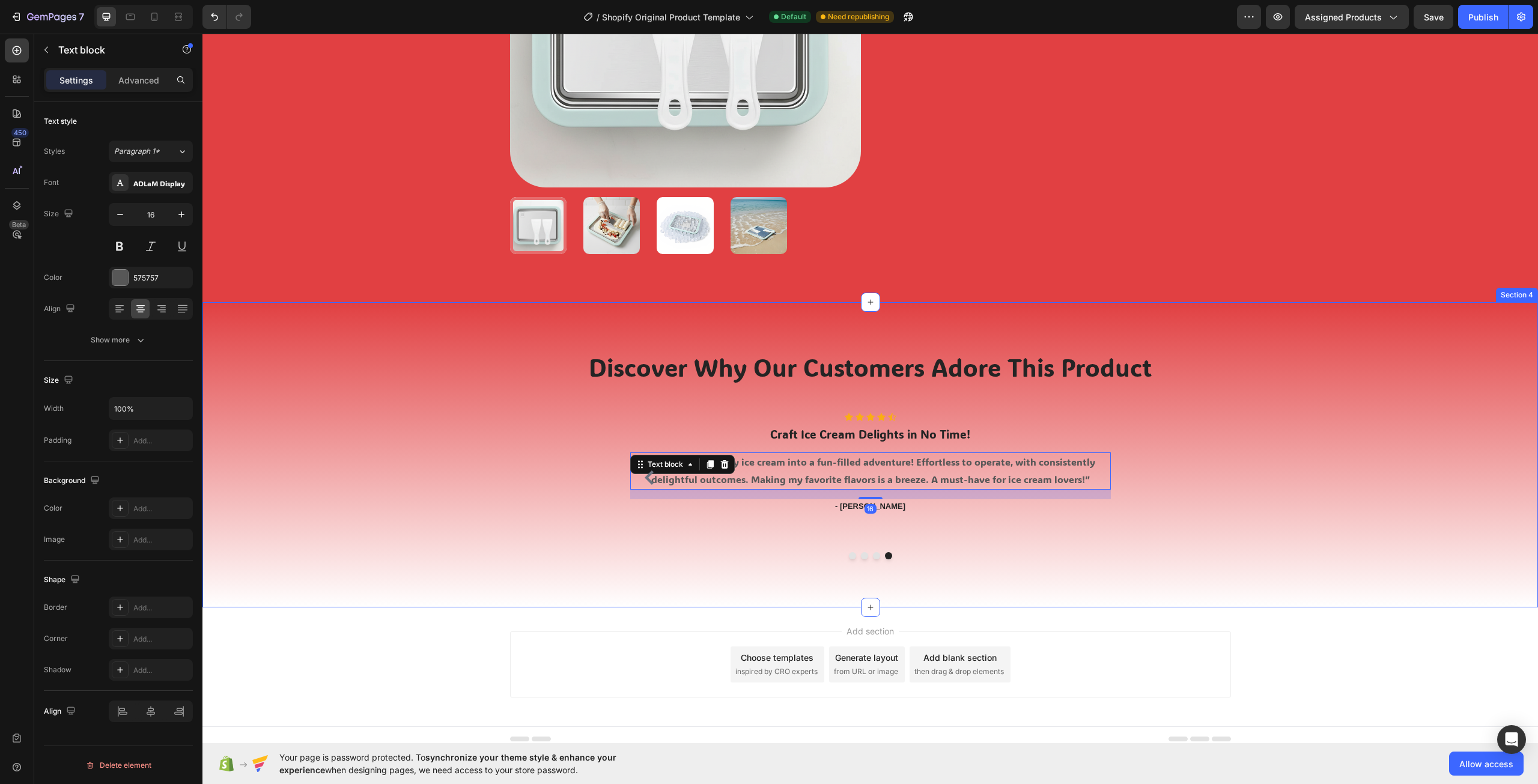
click at [1229, 449] on div "Discover Why Our Customers Adore This Product Heading Row Icon Icon Icon Icon I…" at bounding box center [869, 454] width 1317 height 209
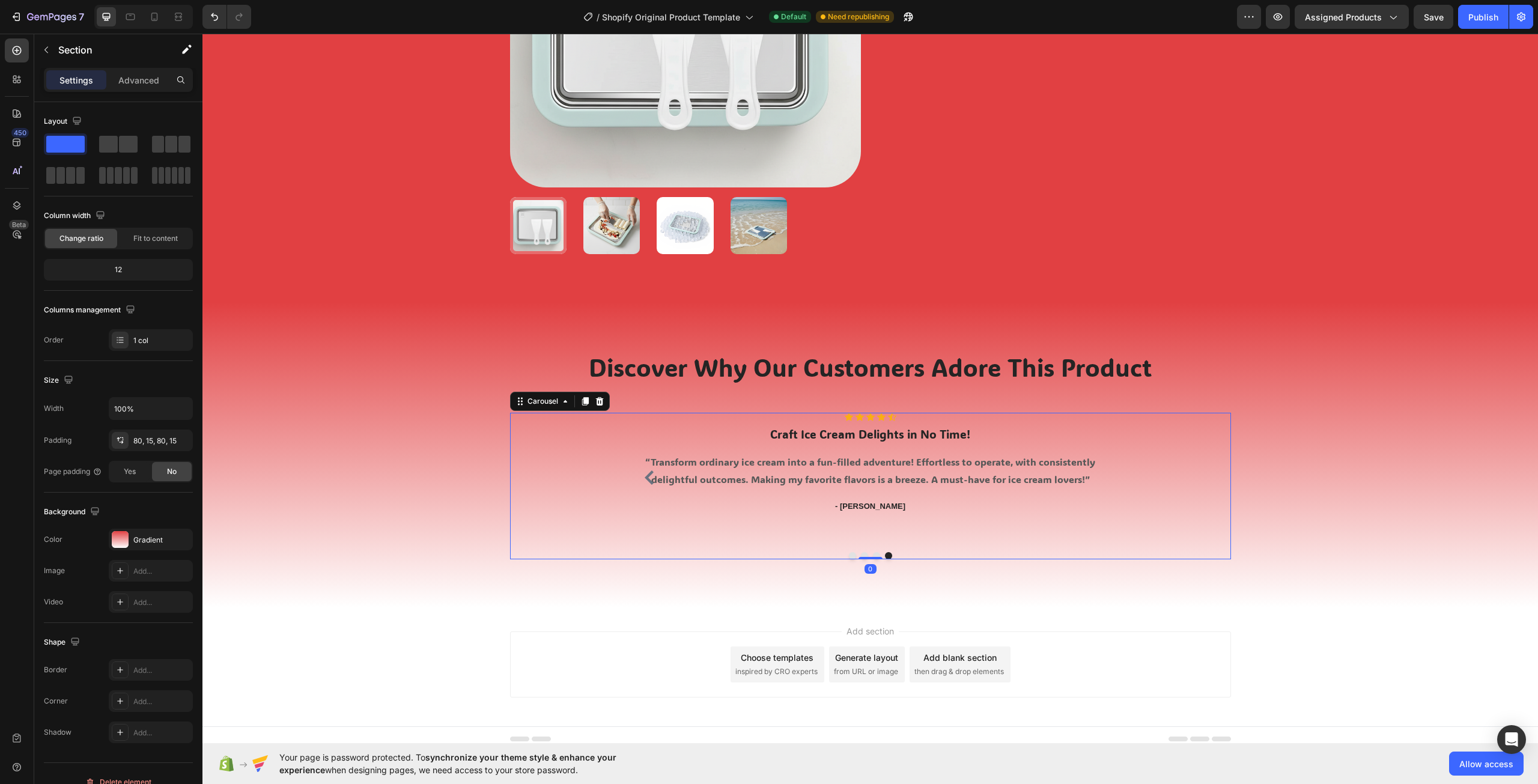
click at [645, 478] on icon "Carousel Back Arrow" at bounding box center [649, 477] width 9 height 14
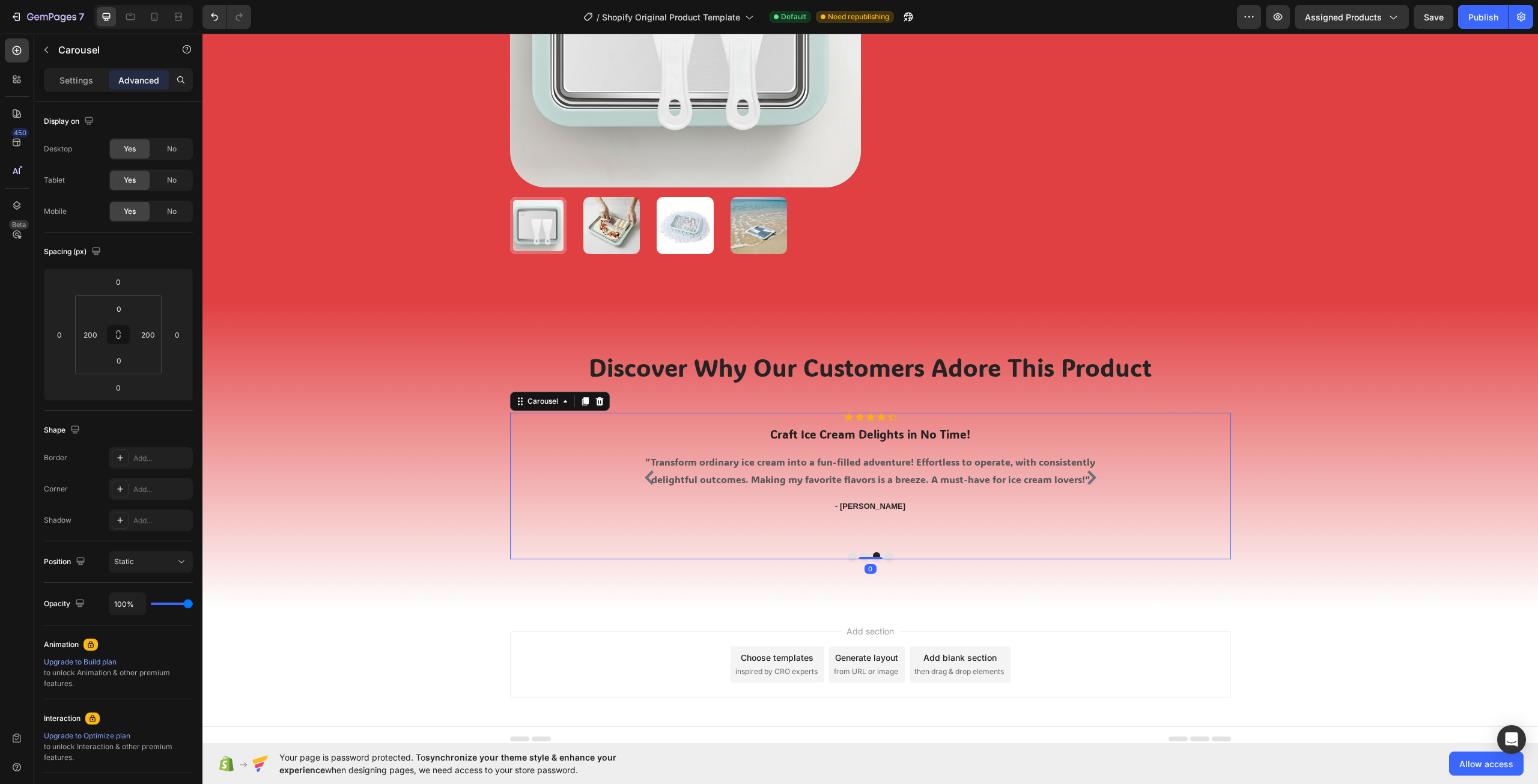
click at [645, 478] on icon "Carousel Back Arrow" at bounding box center [649, 477] width 9 height 14
click at [553, 503] on div "Icon Icon Icon Icon Icon Icon List Hoz Craft Ice Cream Delights in No Time! Hea…" at bounding box center [870, 486] width 721 height 147
click at [73, 82] on p "Settings" at bounding box center [76, 80] width 34 height 13
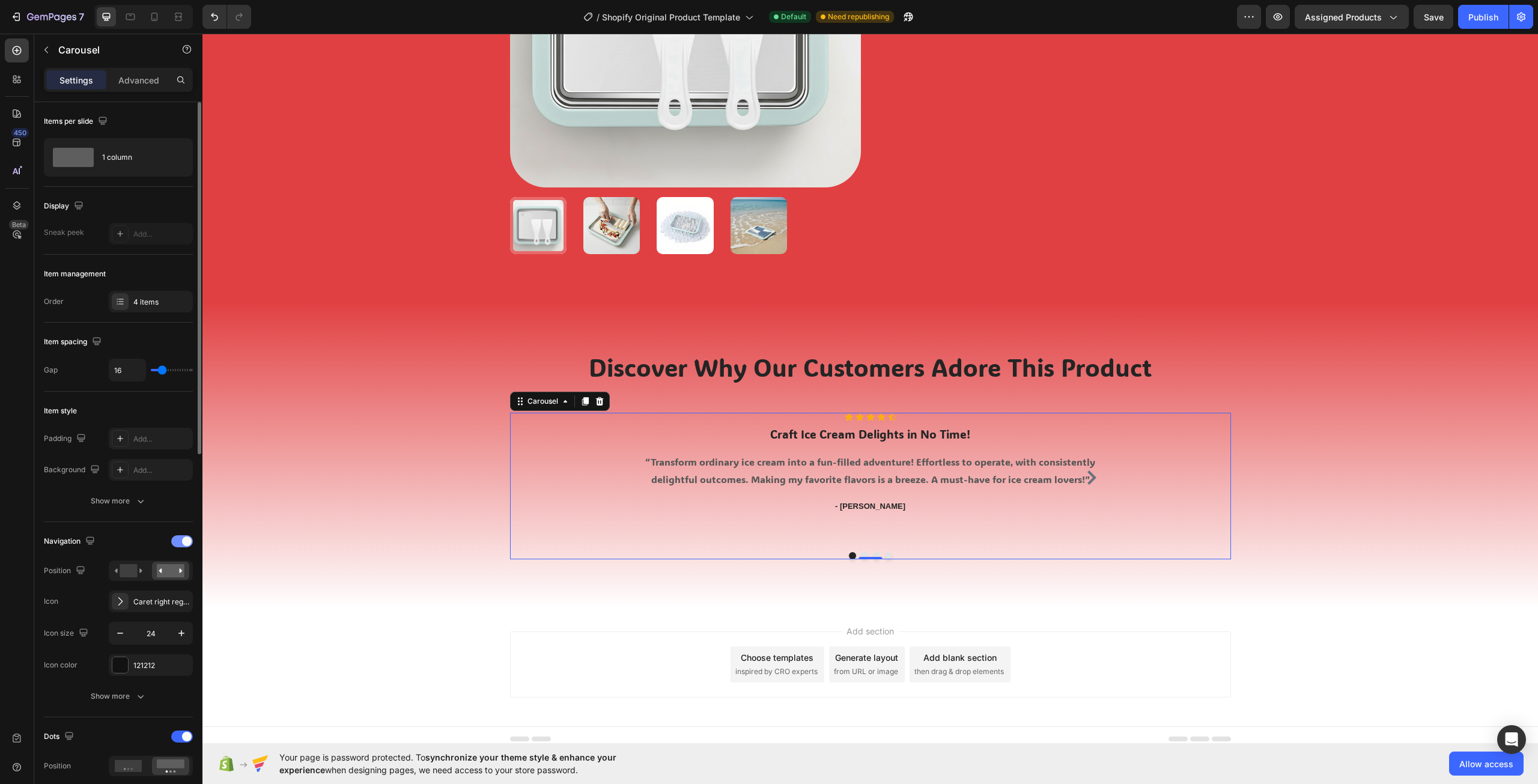
click at [180, 538] on div at bounding box center [182, 541] width 22 height 12
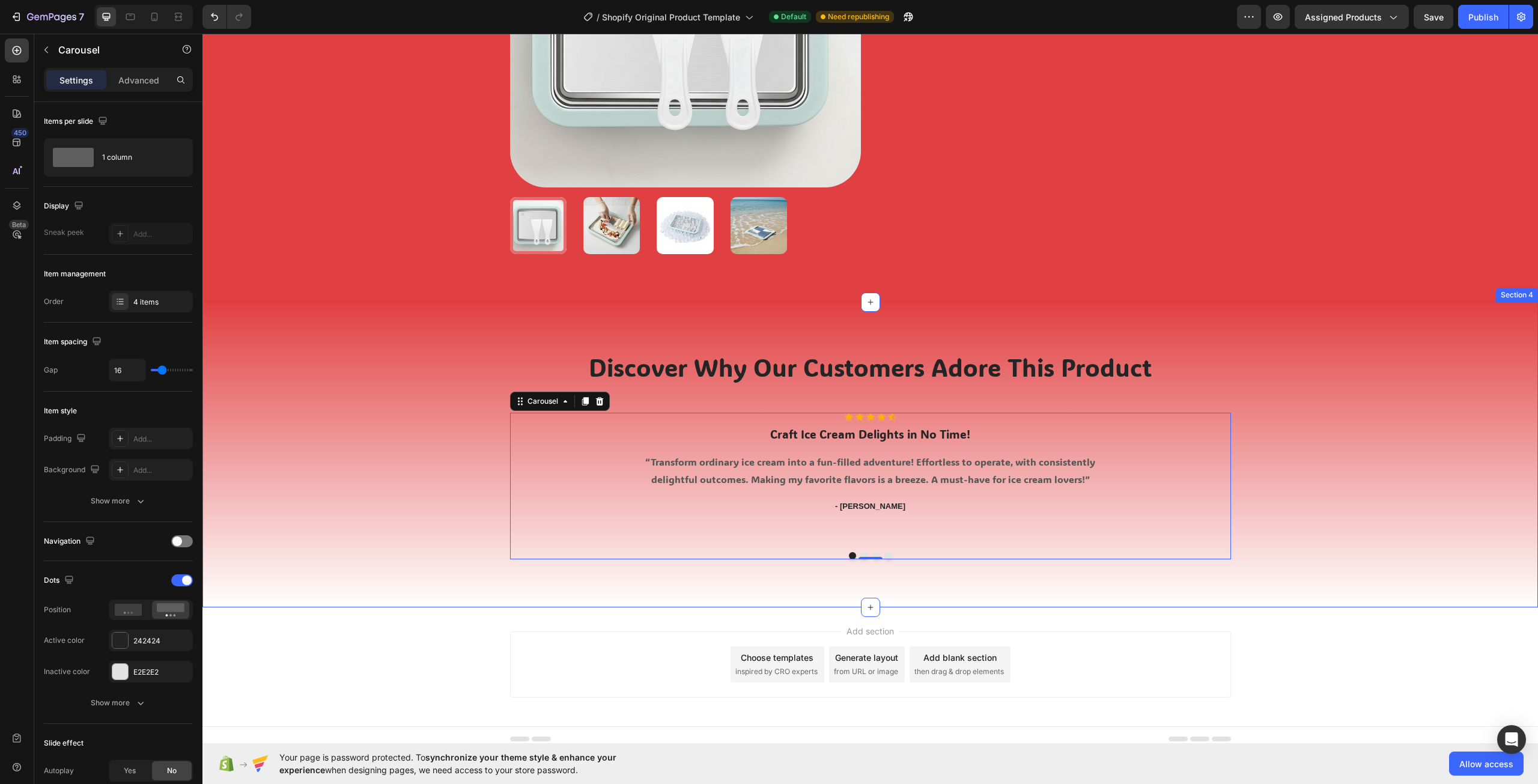
click at [1236, 602] on div "Discover Why Our Customers Adore This Product Heading Row Icon Icon Icon Icon I…" at bounding box center [869, 454] width 1335 height 305
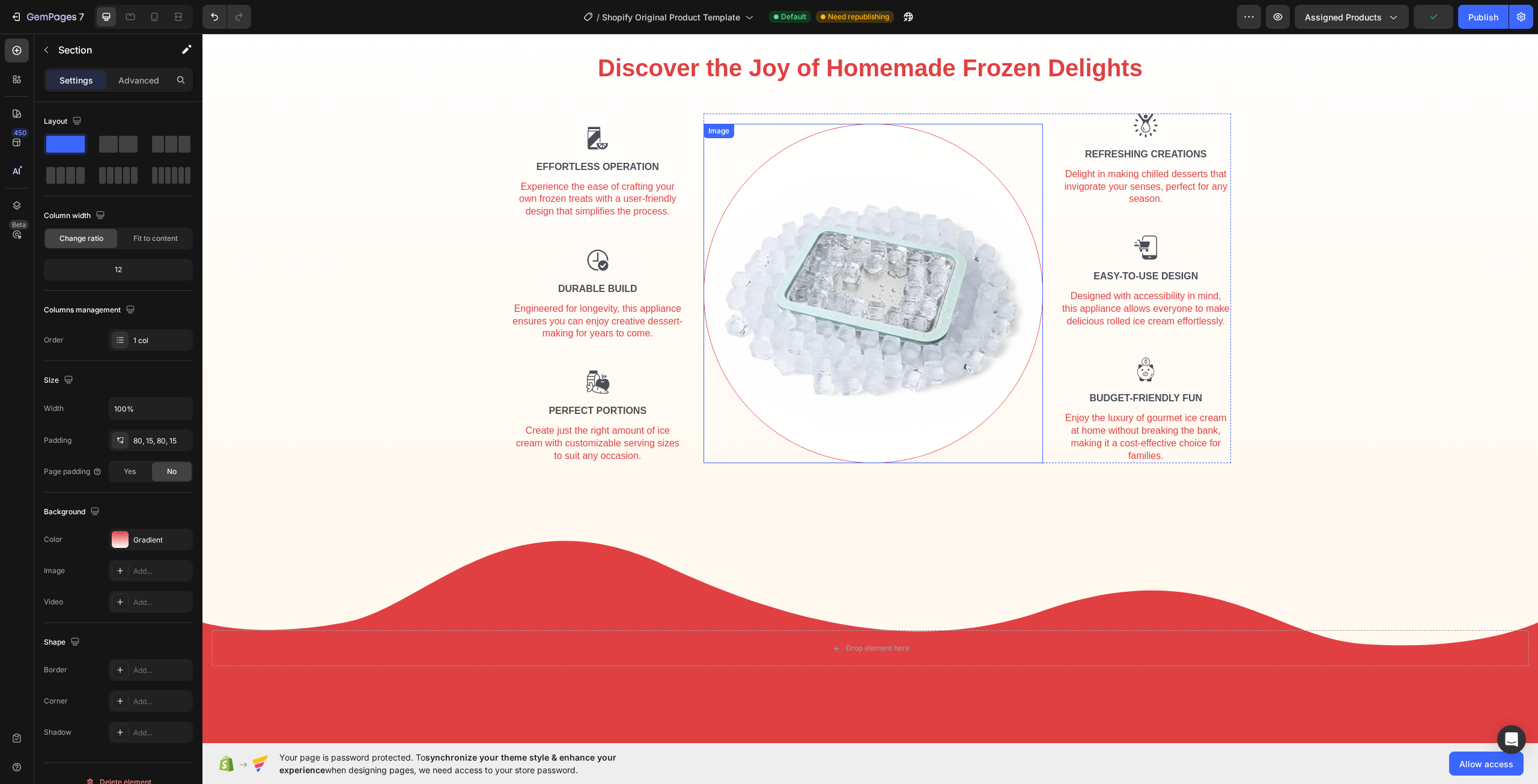
scroll to position [0, 0]
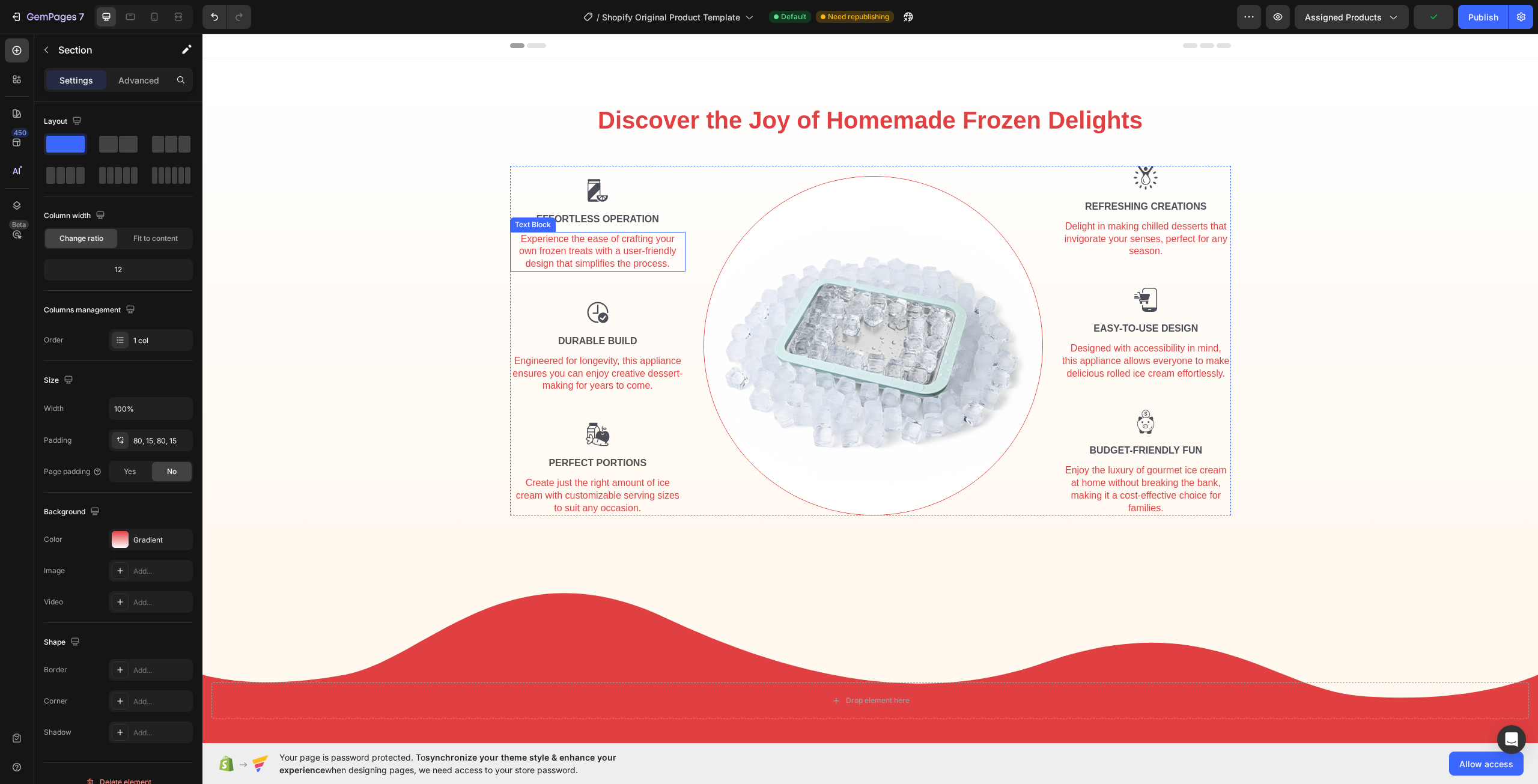
click at [593, 257] on div "Experience the ease of crafting your own frozen treats with a user-friendly des…" at bounding box center [598, 252] width 176 height 40
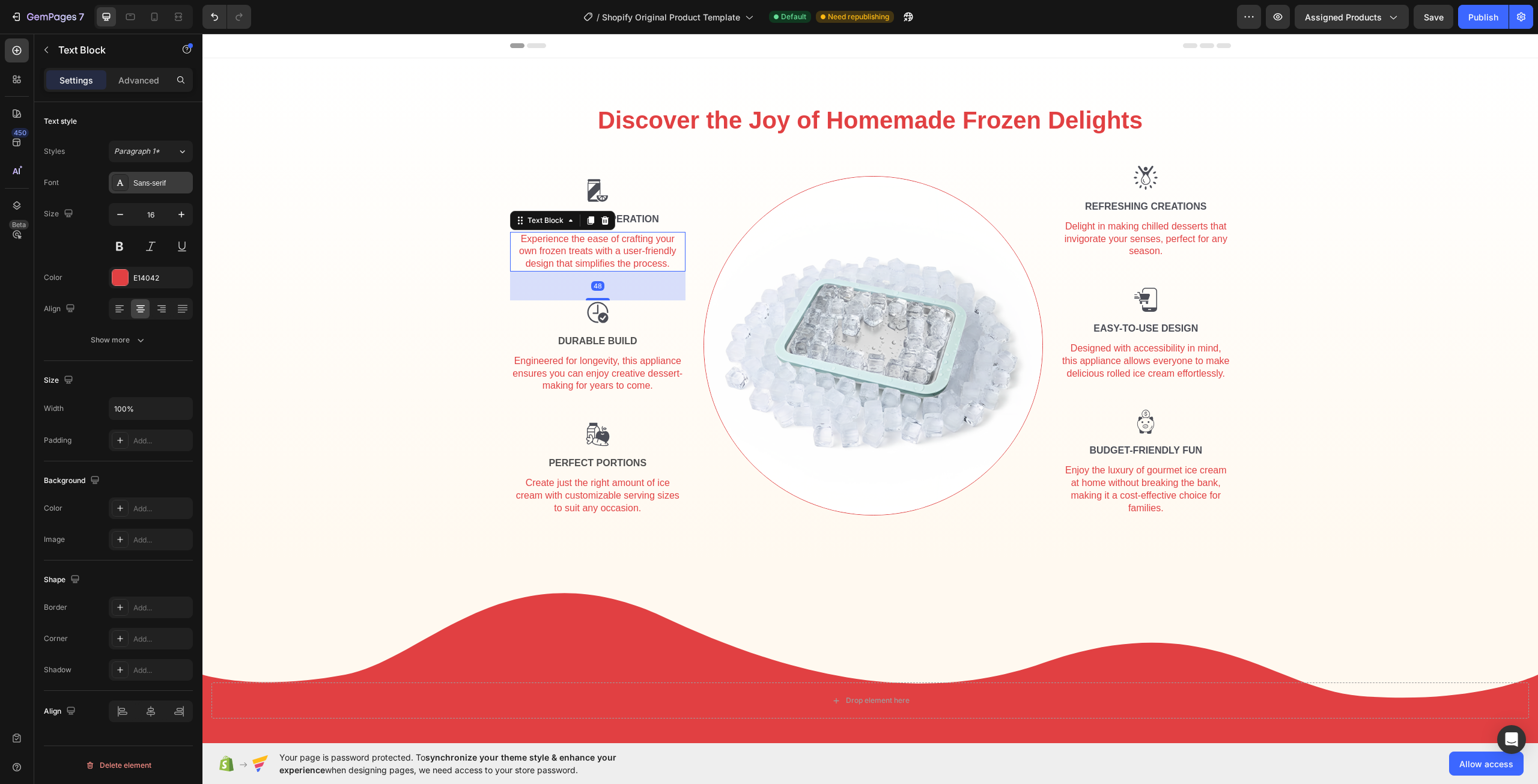
click at [165, 181] on div "Sans-serif" at bounding box center [161, 183] width 56 height 11
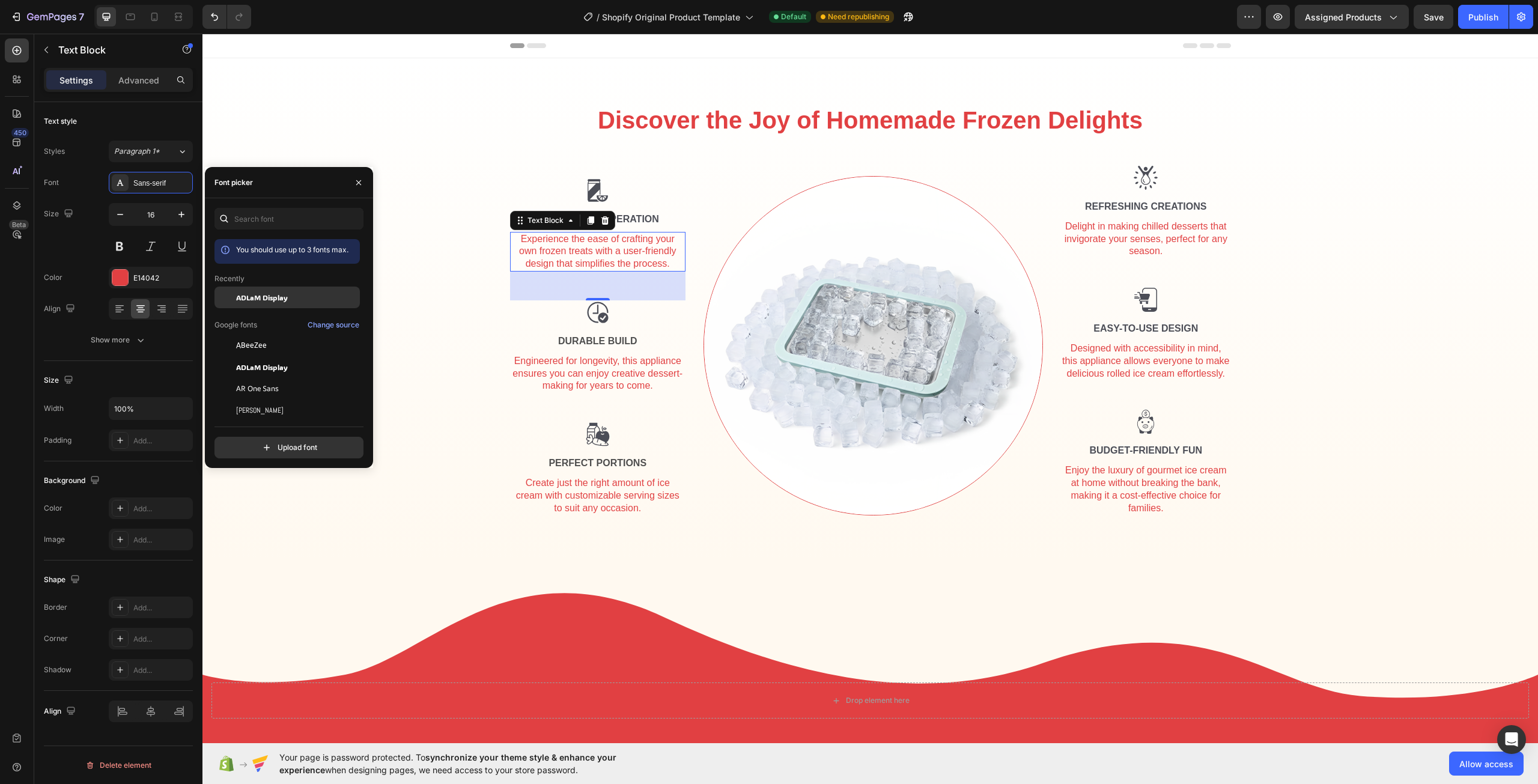
click at [262, 297] on span "ADLaM Display" at bounding box center [262, 297] width 52 height 11
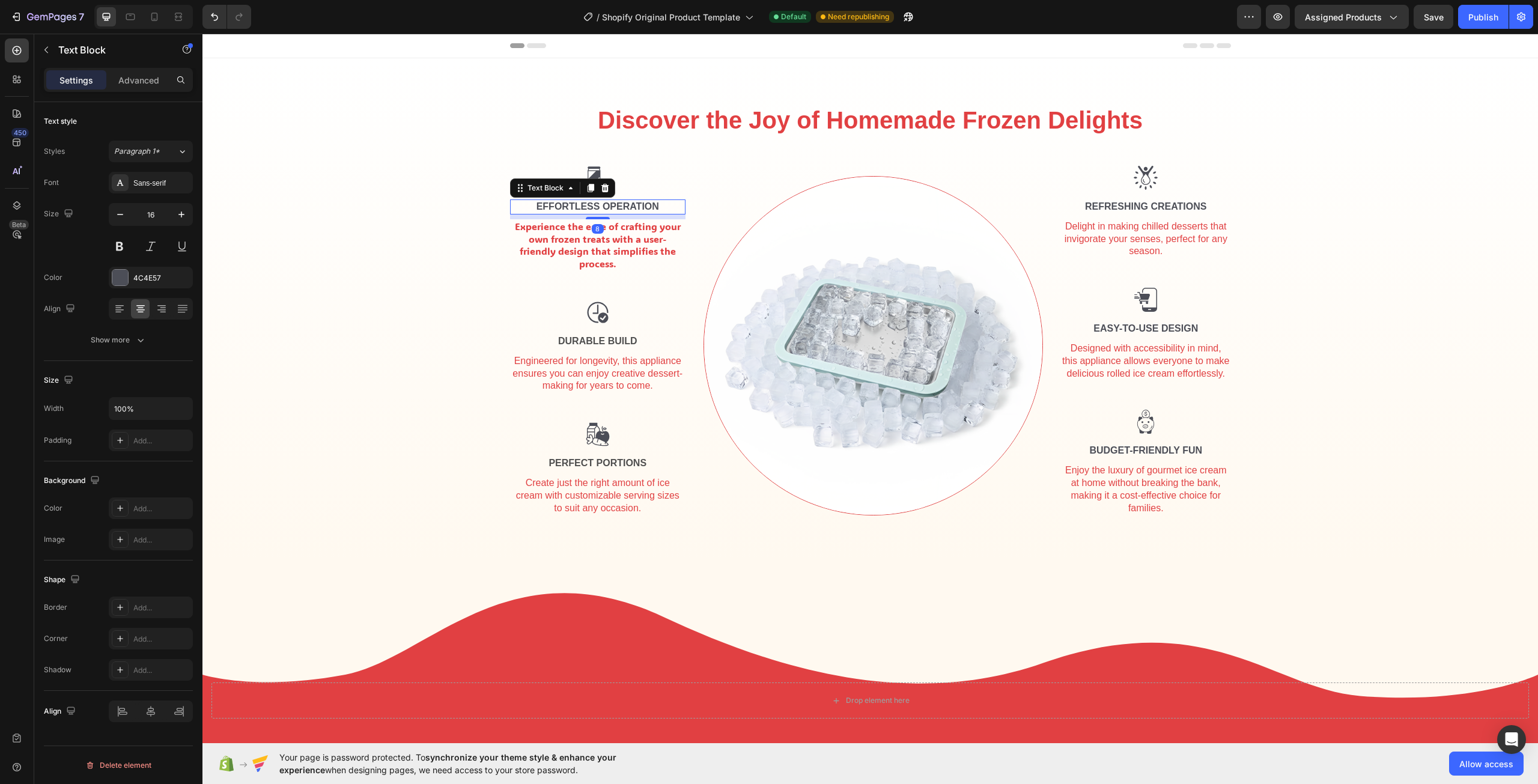
click at [646, 211] on div "Effortless Operation" at bounding box center [598, 206] width 176 height 15
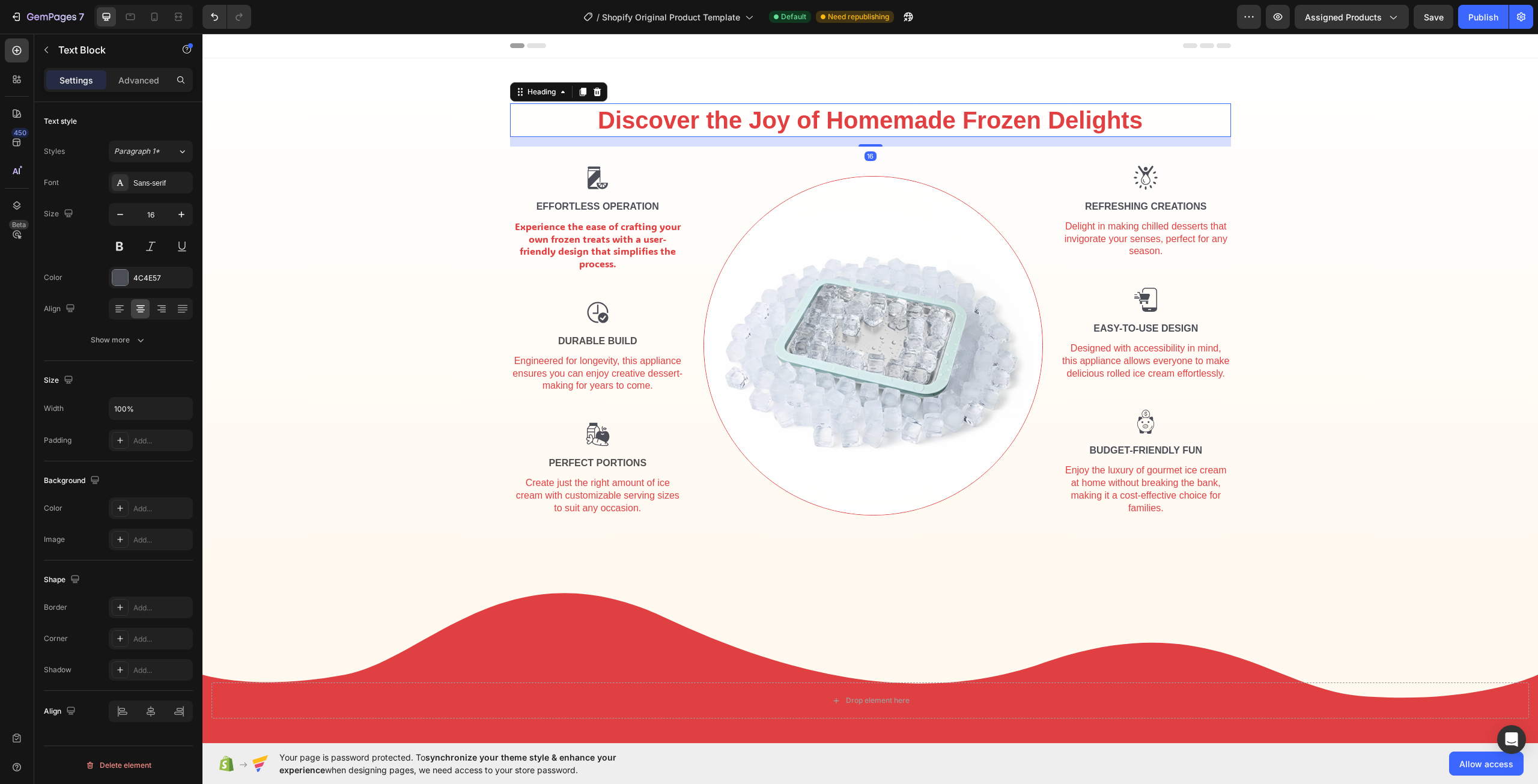
click at [790, 123] on h2 "Discover the Joy of Homemade Frozen Delights" at bounding box center [870, 120] width 721 height 34
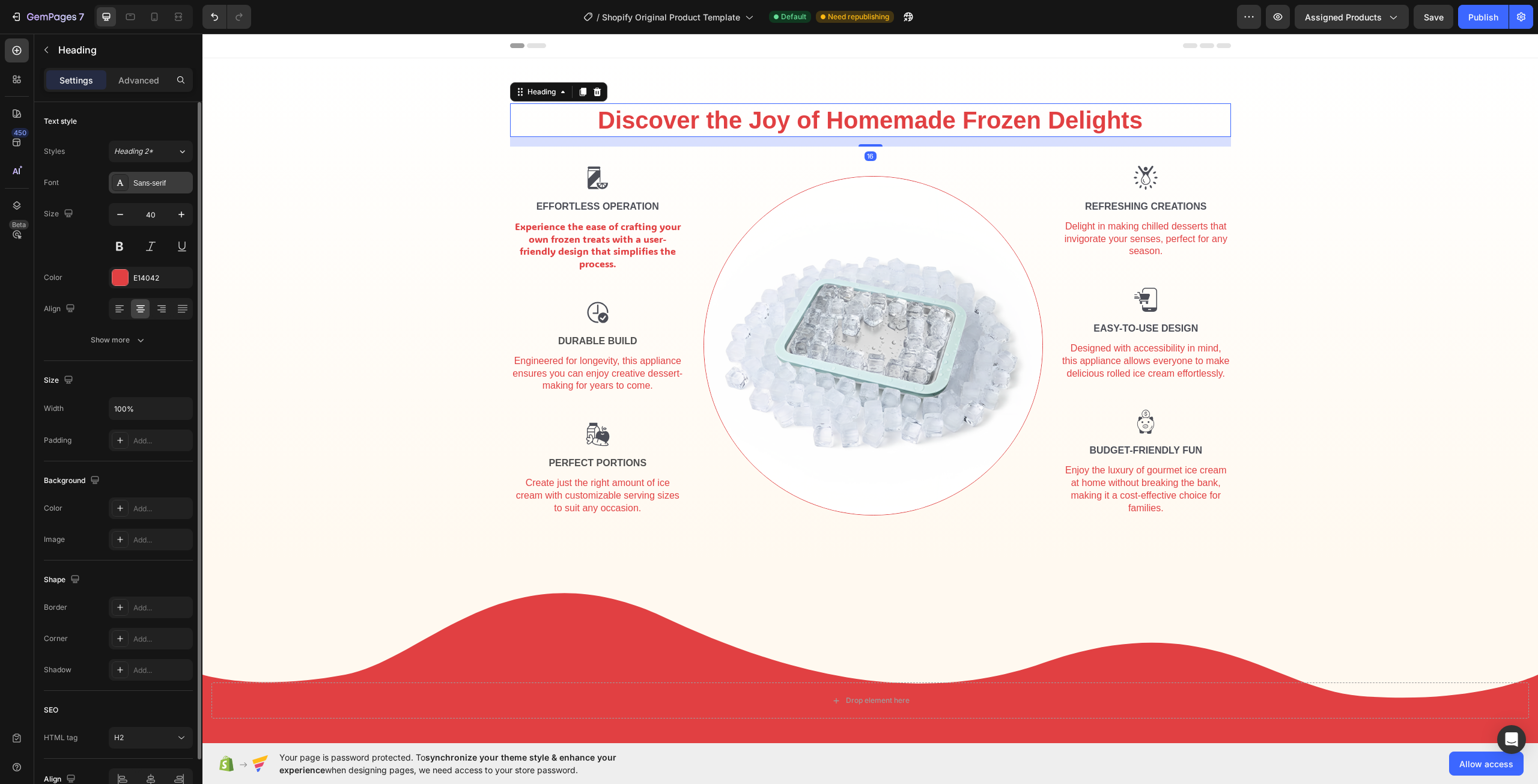
click at [165, 187] on div "Sans-serif" at bounding box center [161, 183] width 56 height 11
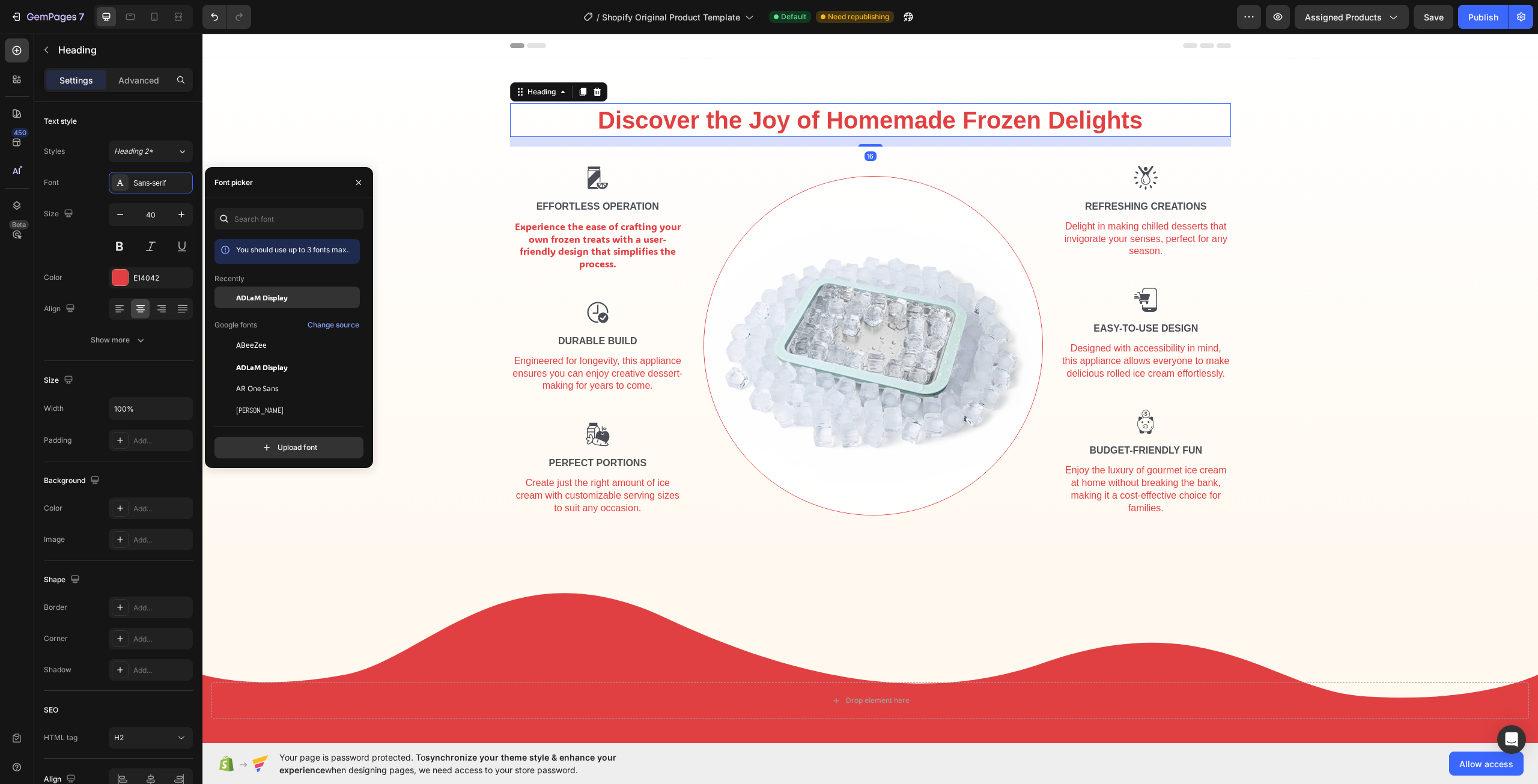
click at [294, 297] on div "ADLaM Display" at bounding box center [296, 297] width 121 height 11
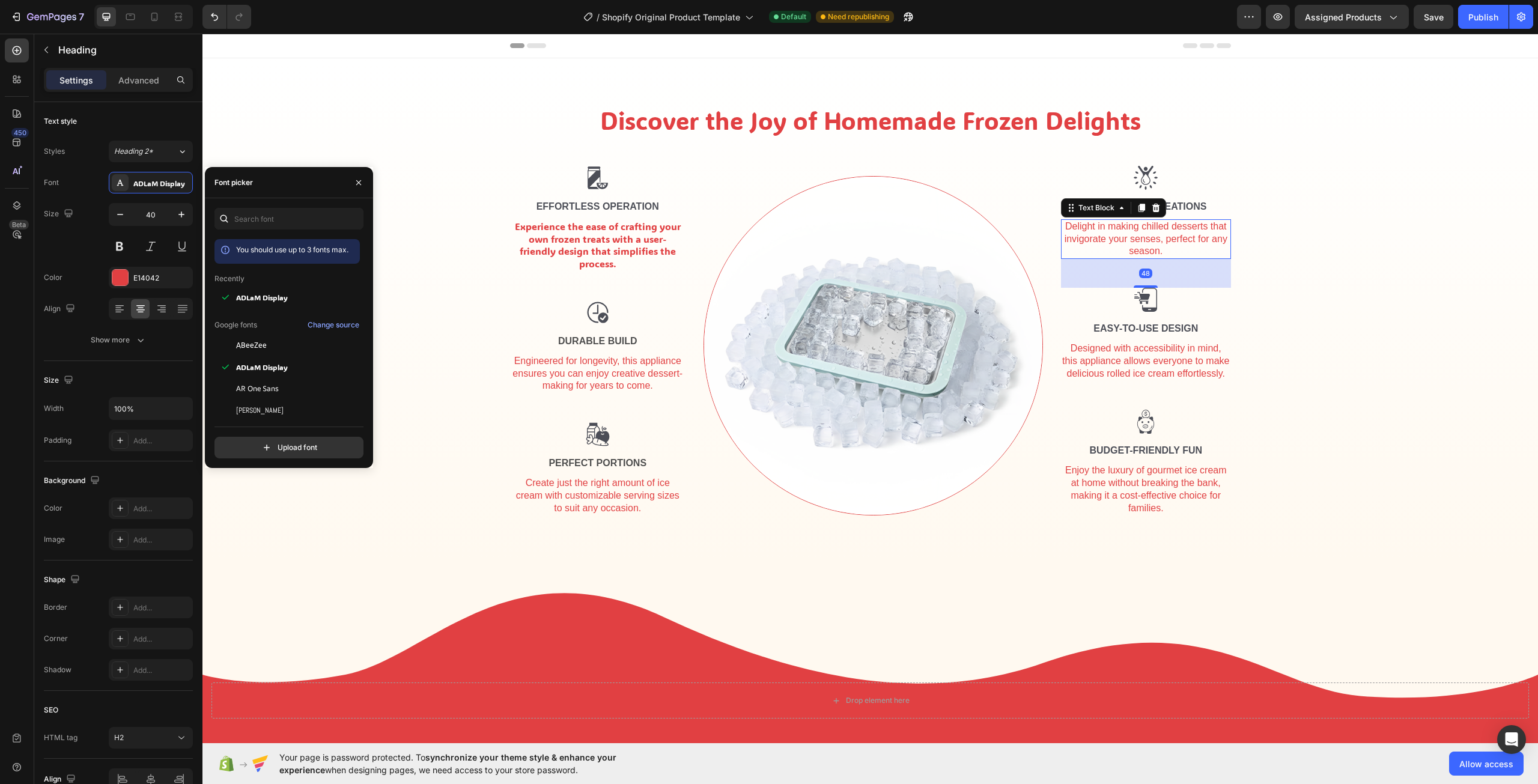
click at [1114, 238] on div "Delight in making chilled desserts that invigorate your senses, perfect for any…" at bounding box center [1146, 239] width 170 height 40
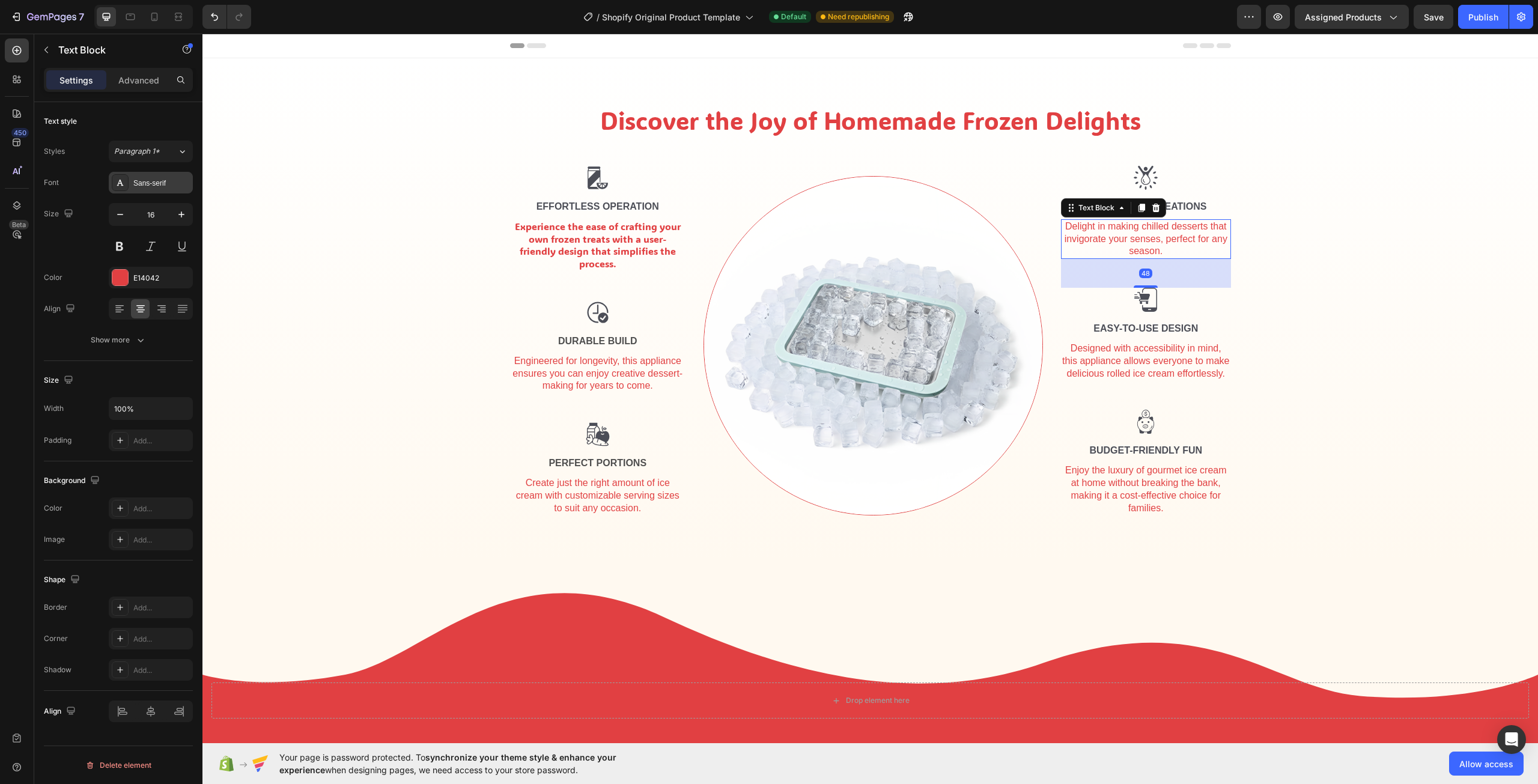
click at [152, 191] on div "Sans-serif" at bounding box center [151, 183] width 84 height 22
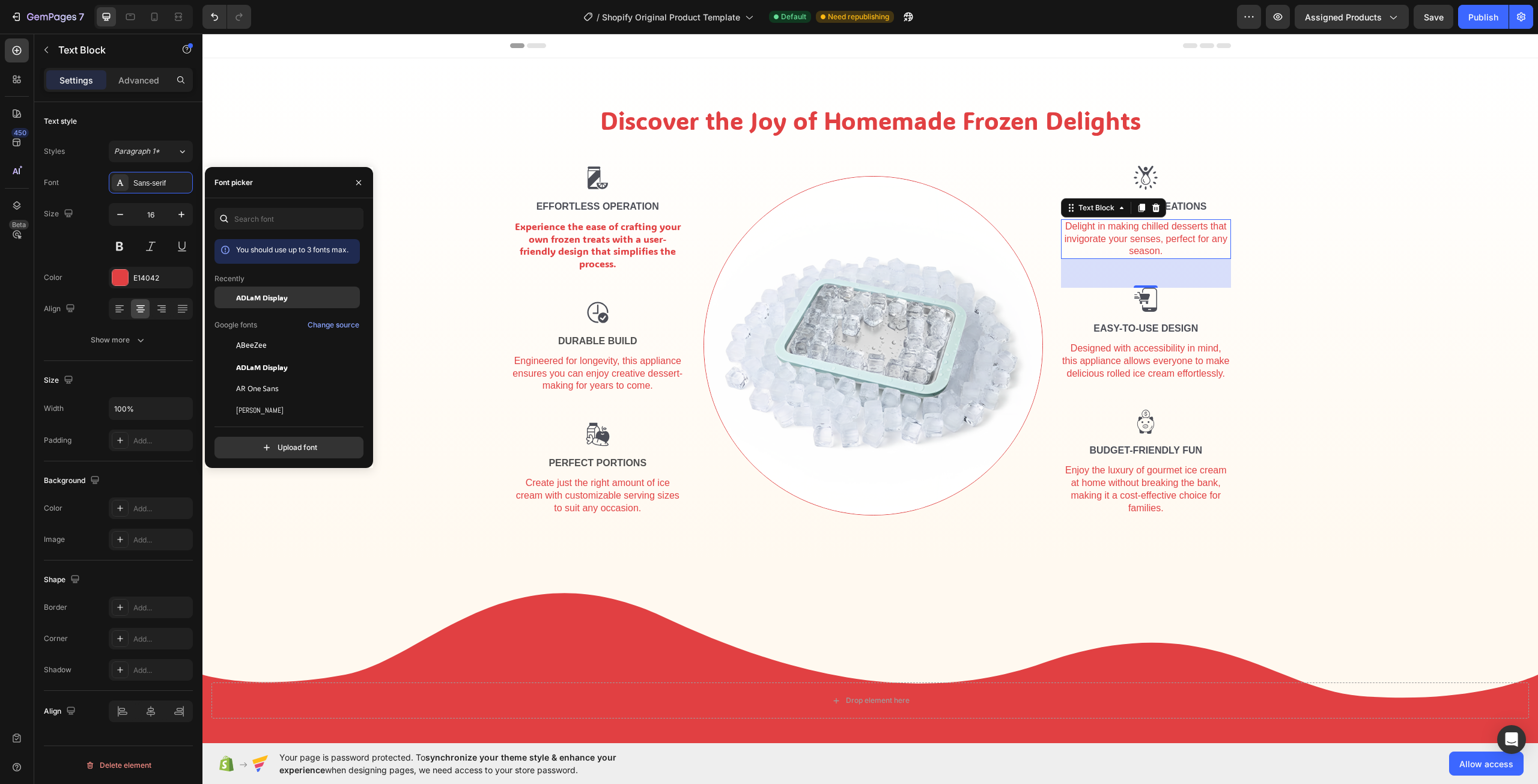
click at [249, 300] on span "ADLaM Display" at bounding box center [262, 297] width 52 height 11
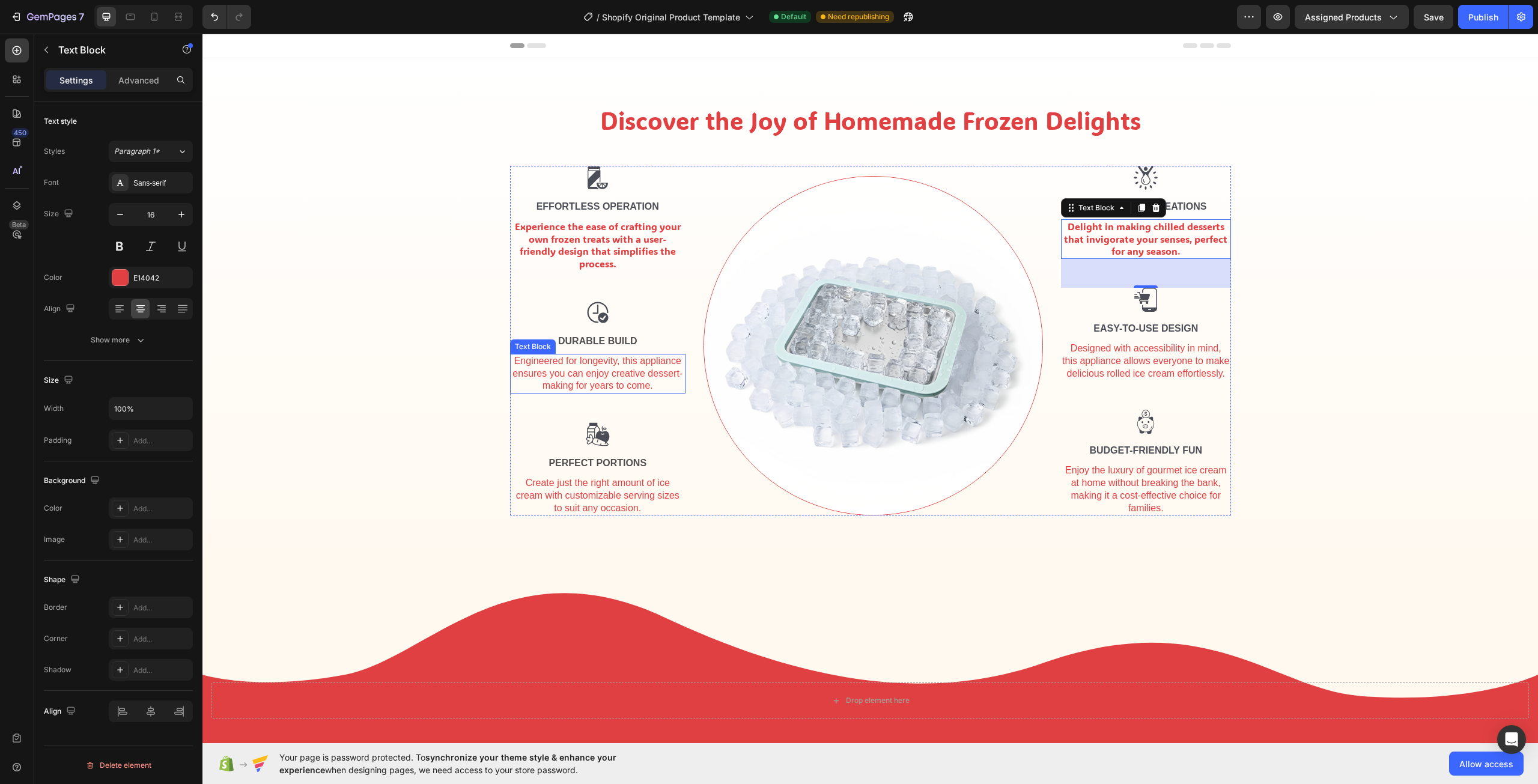
click at [559, 366] on div "Engineered for longevity, this appliance ensures you can enjoy creative dessert…" at bounding box center [598, 374] width 176 height 40
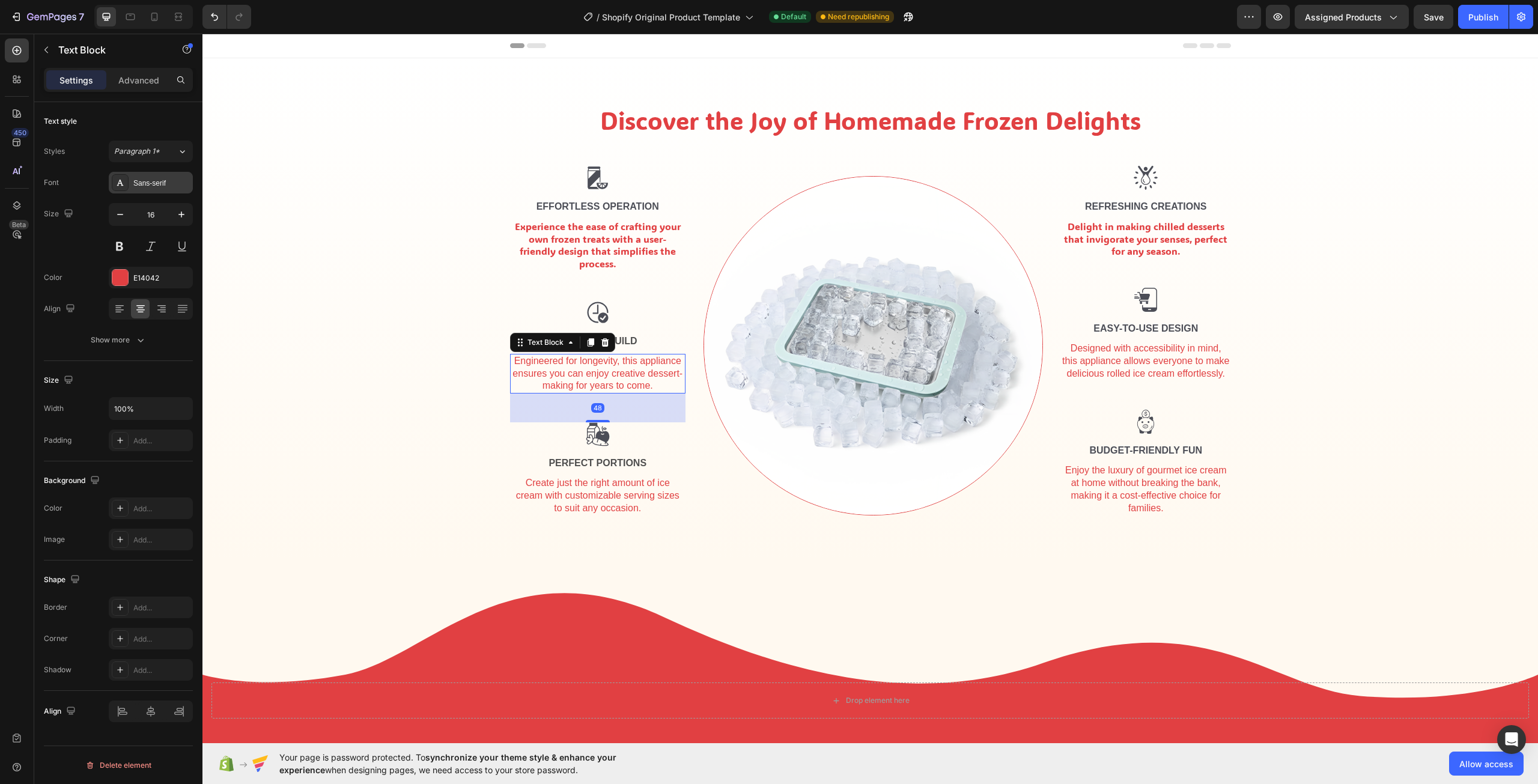
click at [169, 188] on div "Sans-serif" at bounding box center [161, 183] width 56 height 11
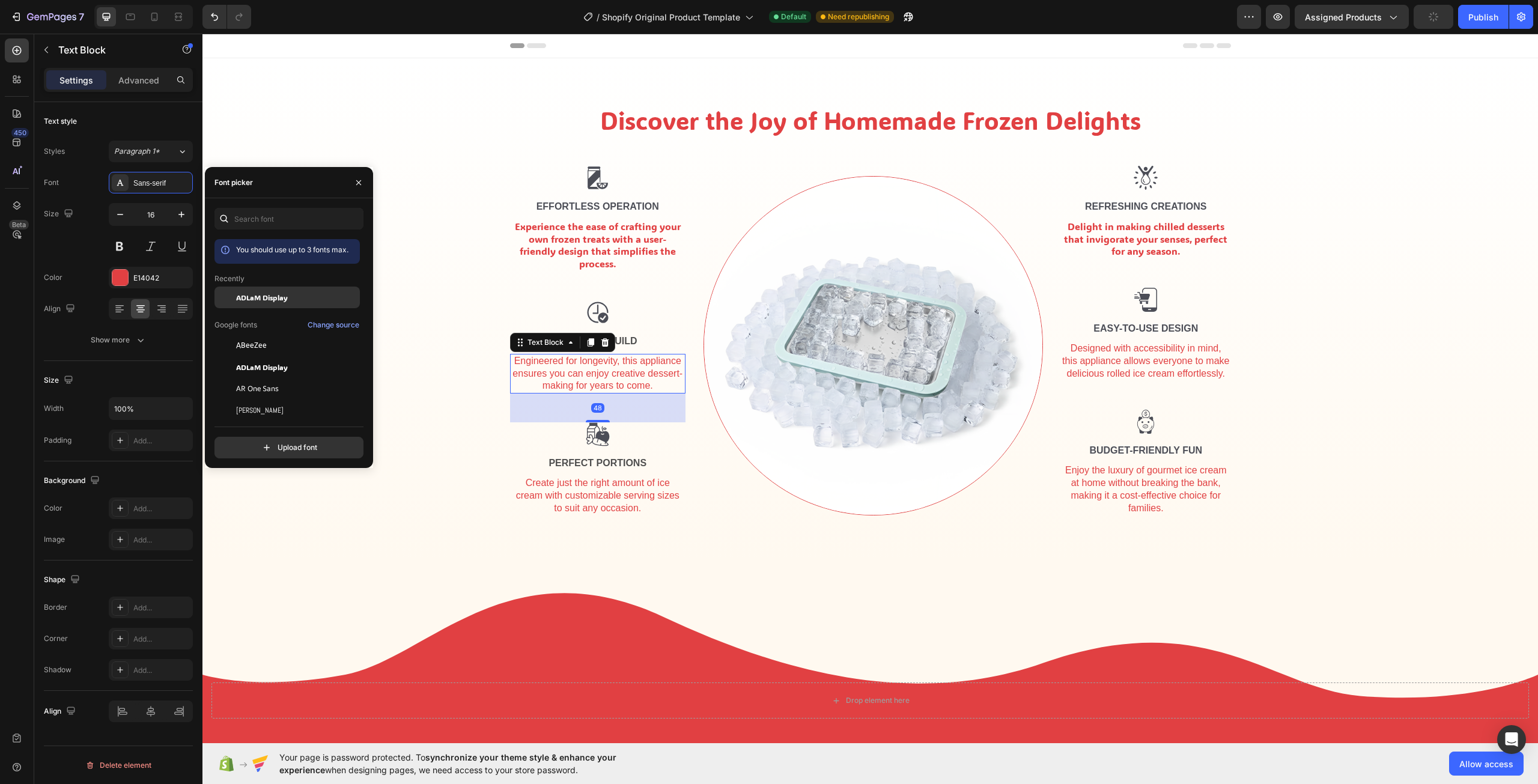
click at [262, 301] on span "ADLaM Display" at bounding box center [262, 297] width 52 height 11
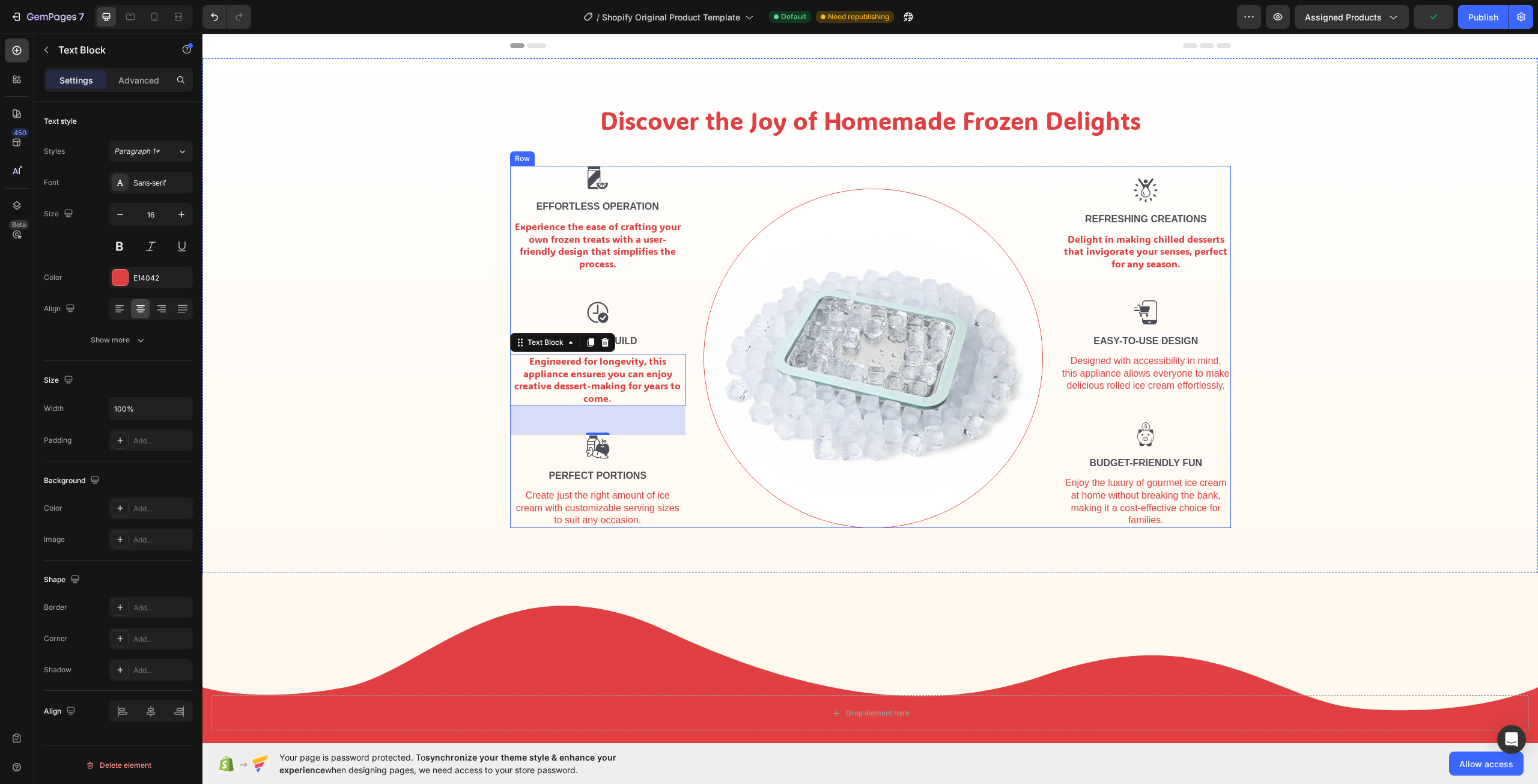
click at [567, 505] on div "Create just the right amount of ice cream with customizable serving sizes to su…" at bounding box center [598, 508] width 176 height 40
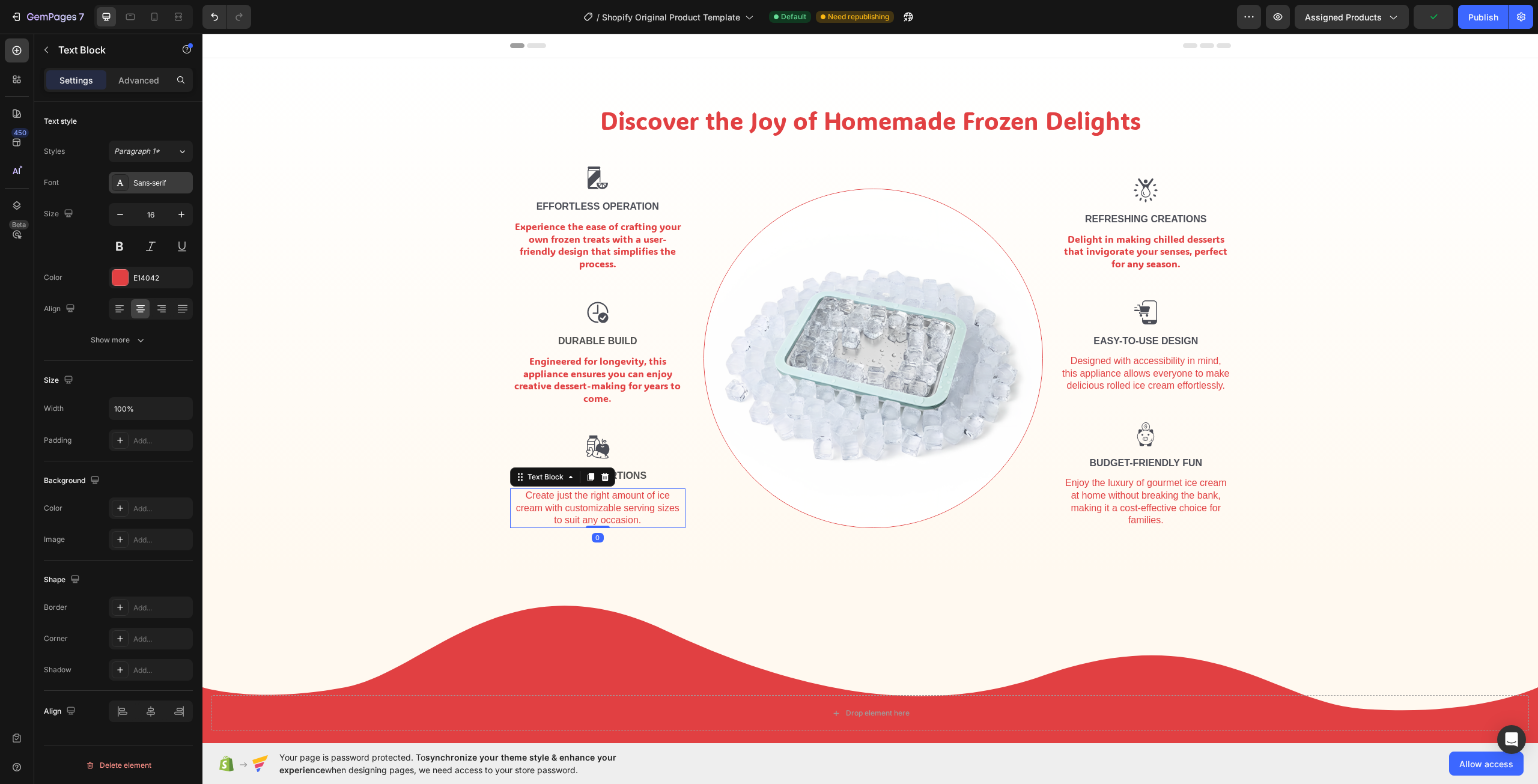
click at [159, 190] on div "Sans-serif" at bounding box center [151, 183] width 84 height 22
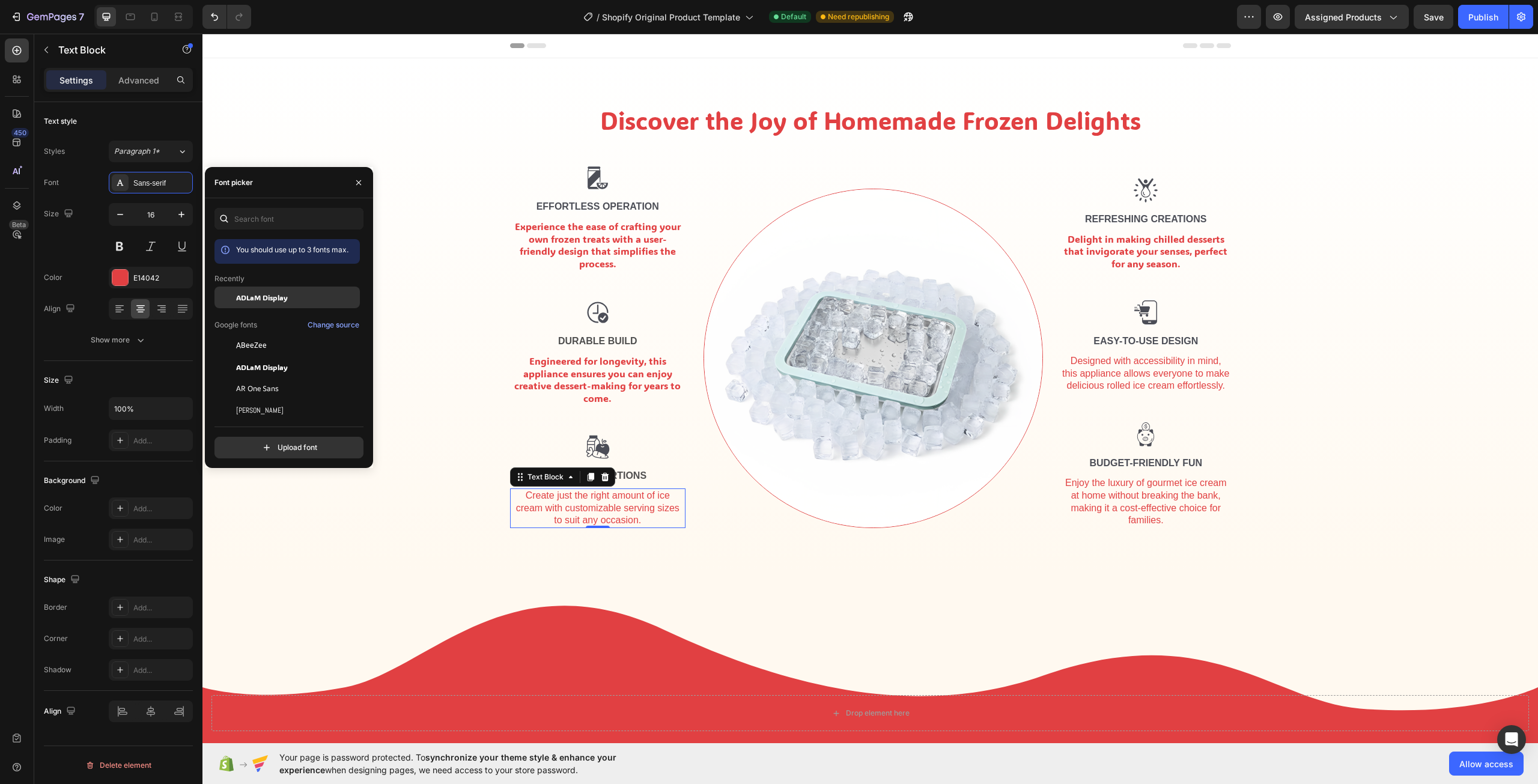
click at [276, 296] on span "ADLaM Display" at bounding box center [262, 297] width 52 height 11
click at [1106, 508] on div "Enjoy the luxury of gourmet ice cream at home without breaking the bank, making…" at bounding box center [1146, 502] width 170 height 52
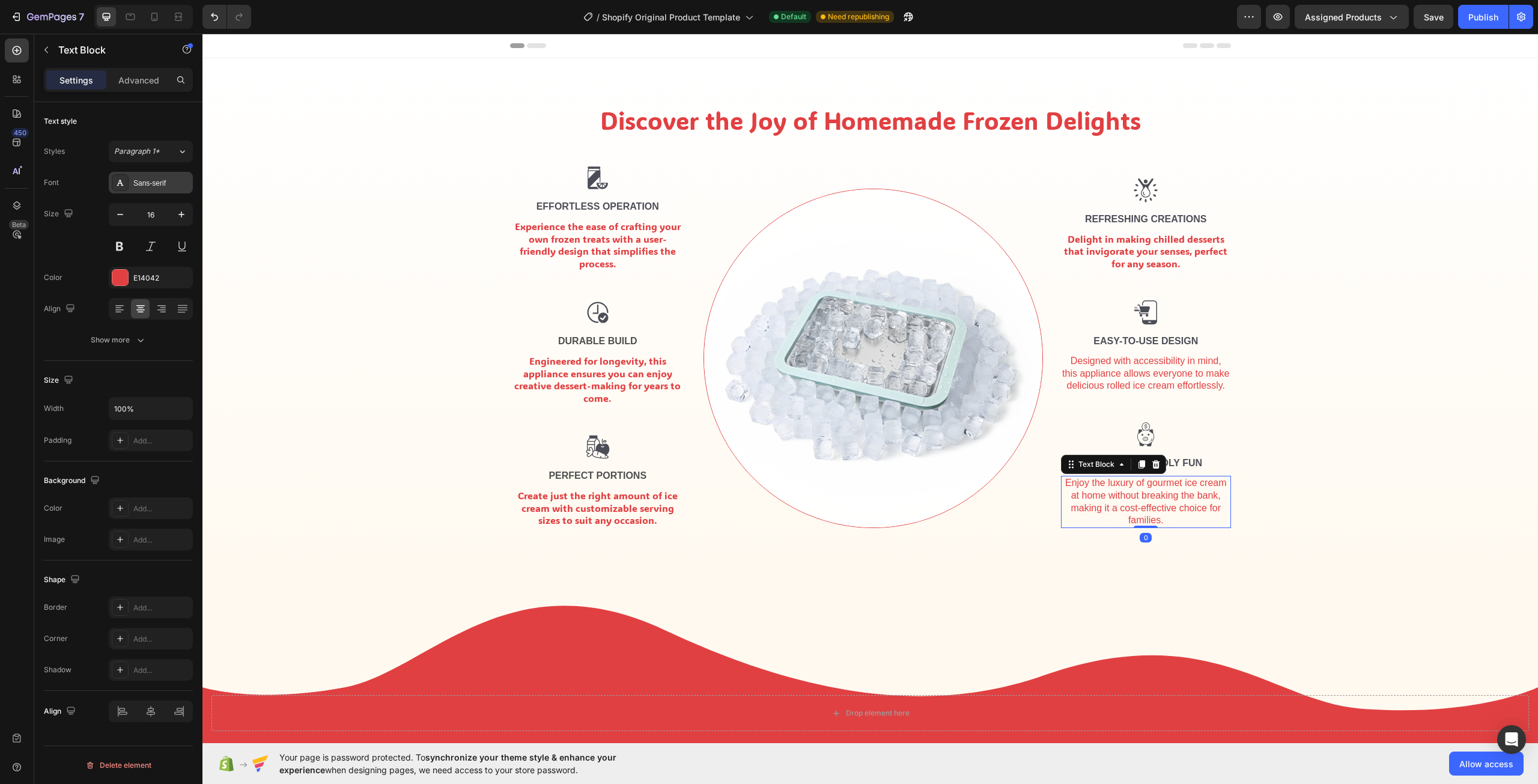
click at [153, 178] on div "Sans-serif" at bounding box center [161, 183] width 56 height 11
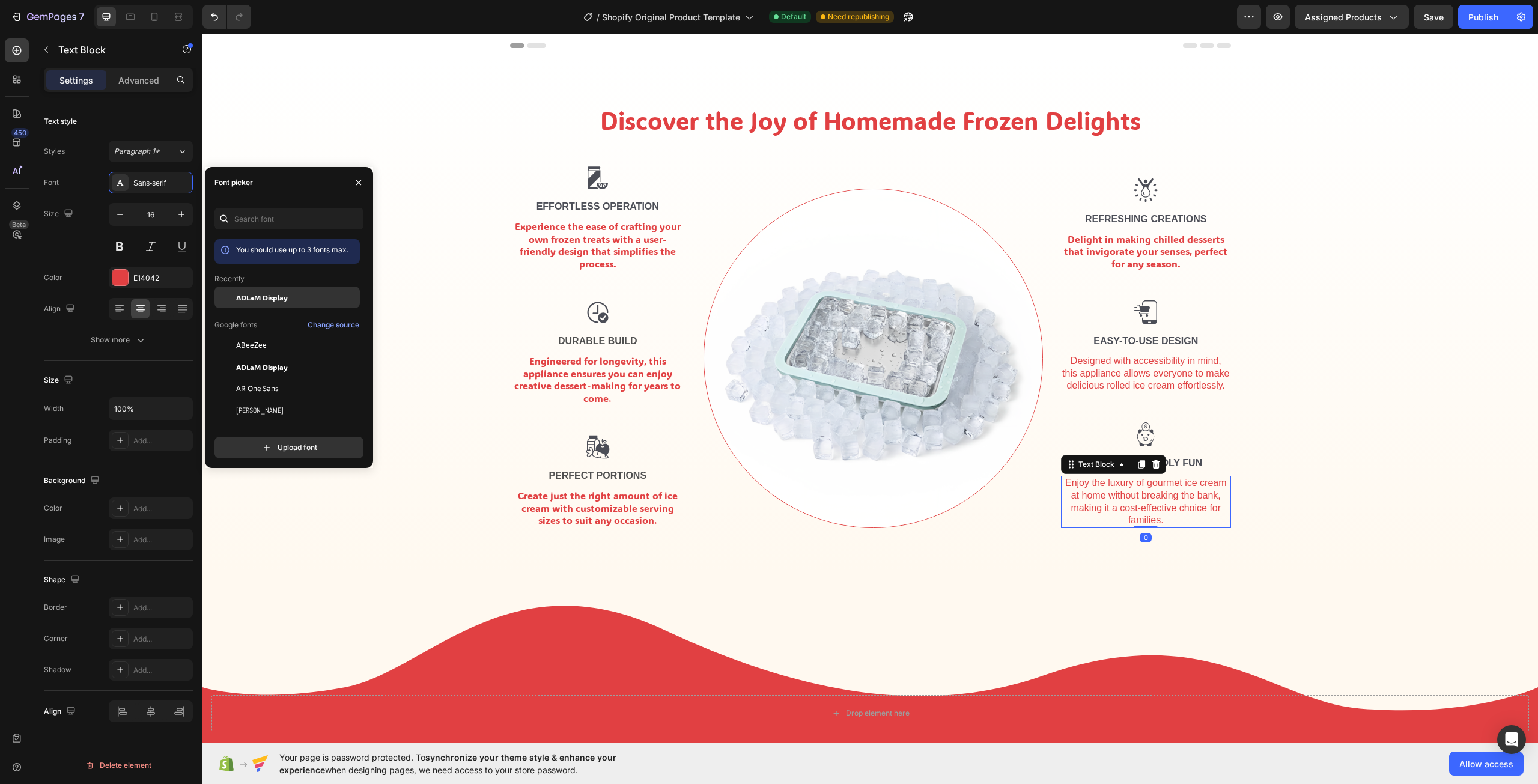
click at [279, 298] on span "ADLaM Display" at bounding box center [262, 297] width 52 height 11
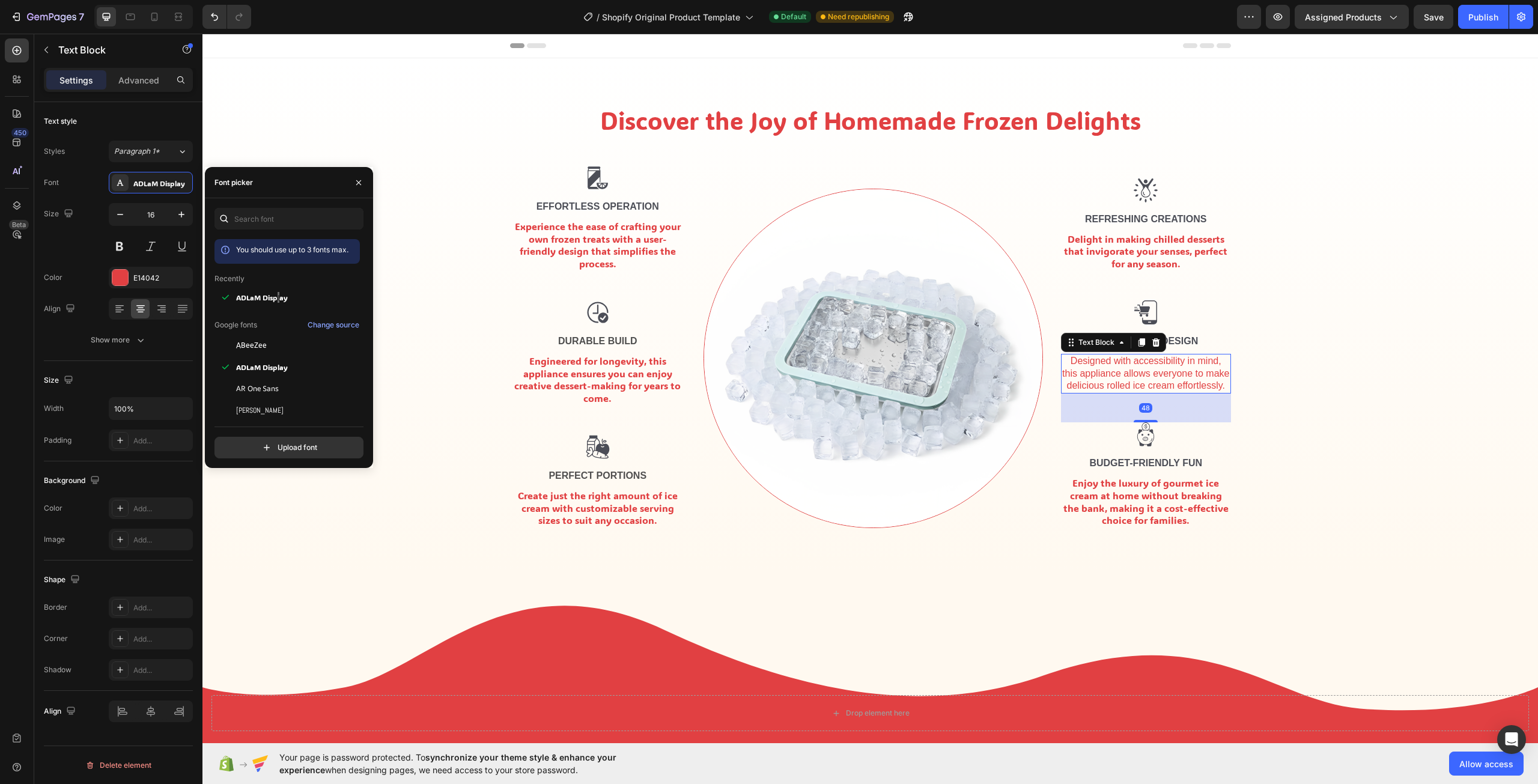
click at [1091, 377] on div "Designed with accessibility in mind, this appliance allows everyone to make del…" at bounding box center [1146, 374] width 170 height 40
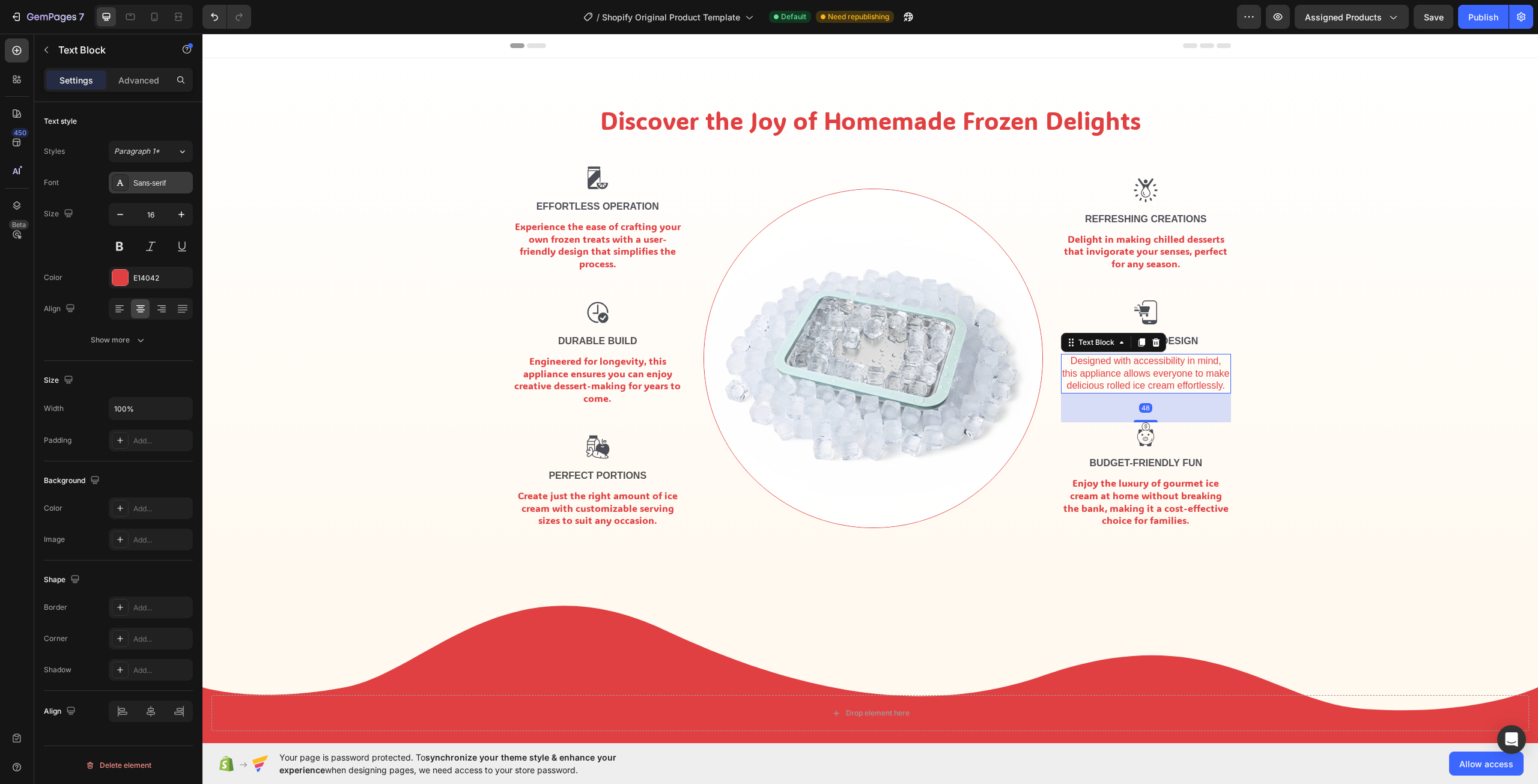
click at [170, 190] on div "Sans-serif" at bounding box center [151, 183] width 84 height 22
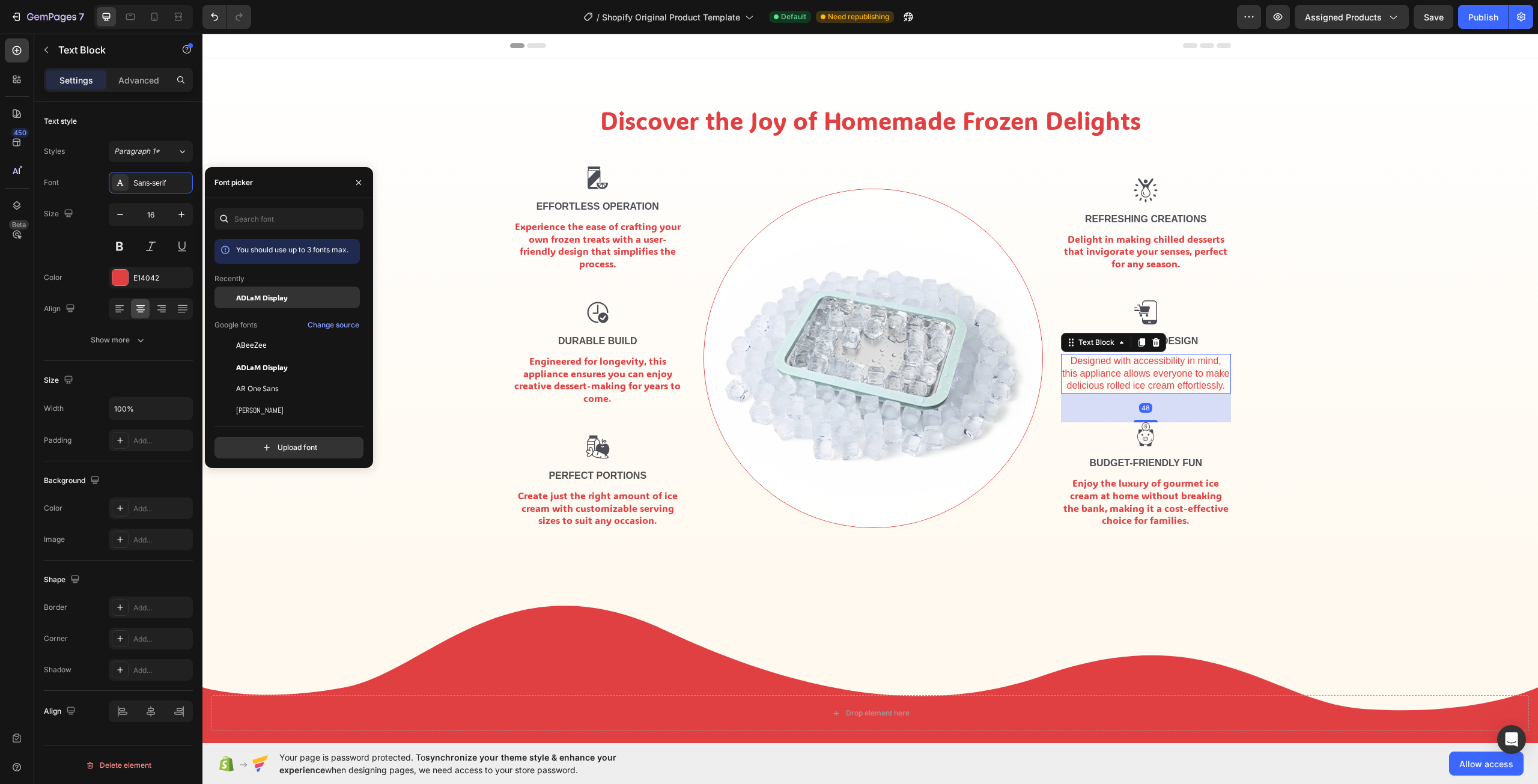
click at [285, 296] on span "ADLaM Display" at bounding box center [262, 297] width 52 height 11
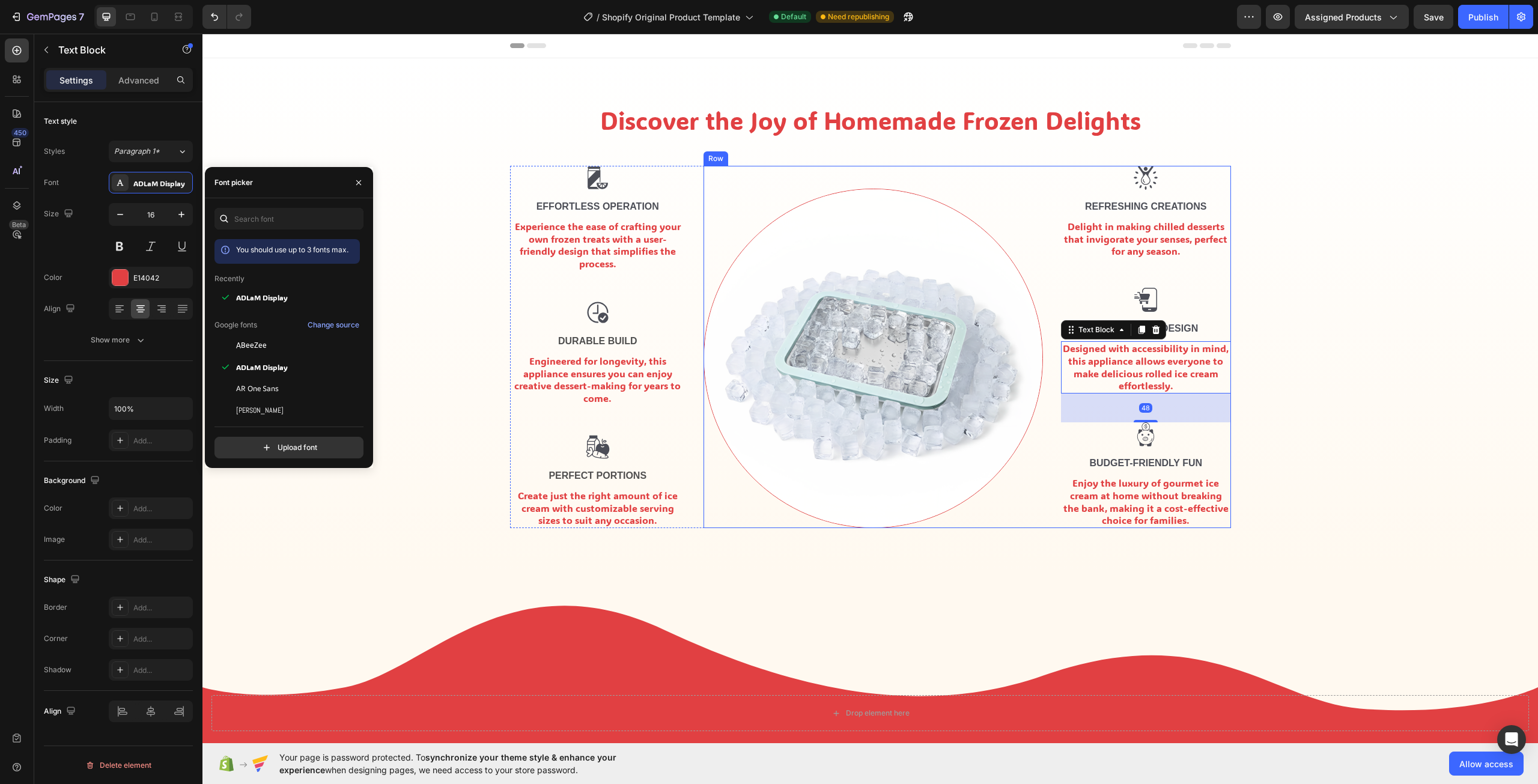
click at [1105, 249] on div "Delight in making chilled desserts that invigorate your senses, perfect for any…" at bounding box center [1146, 239] width 170 height 40
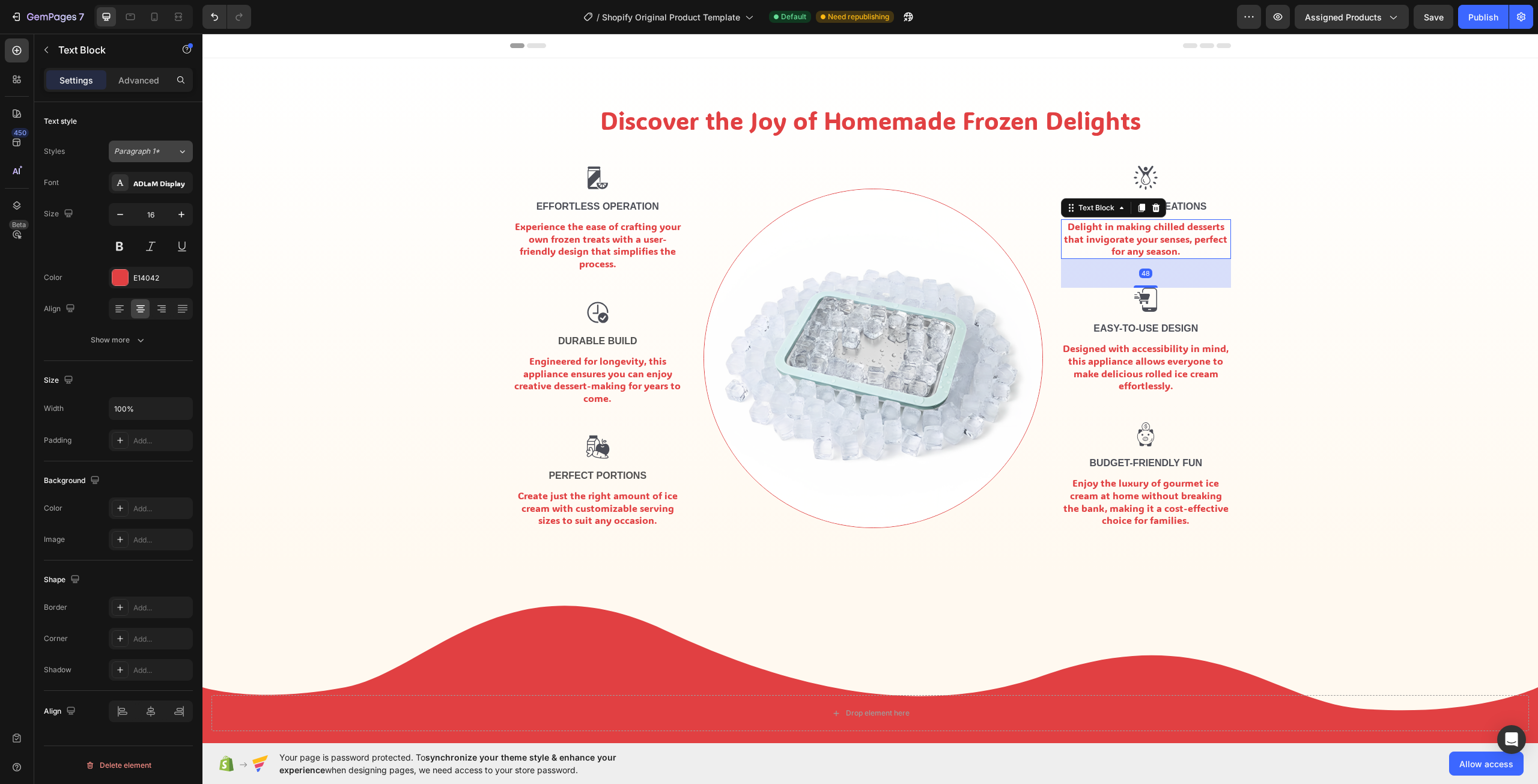
click at [151, 156] on span "Paragraph 1*" at bounding box center [137, 151] width 46 height 11
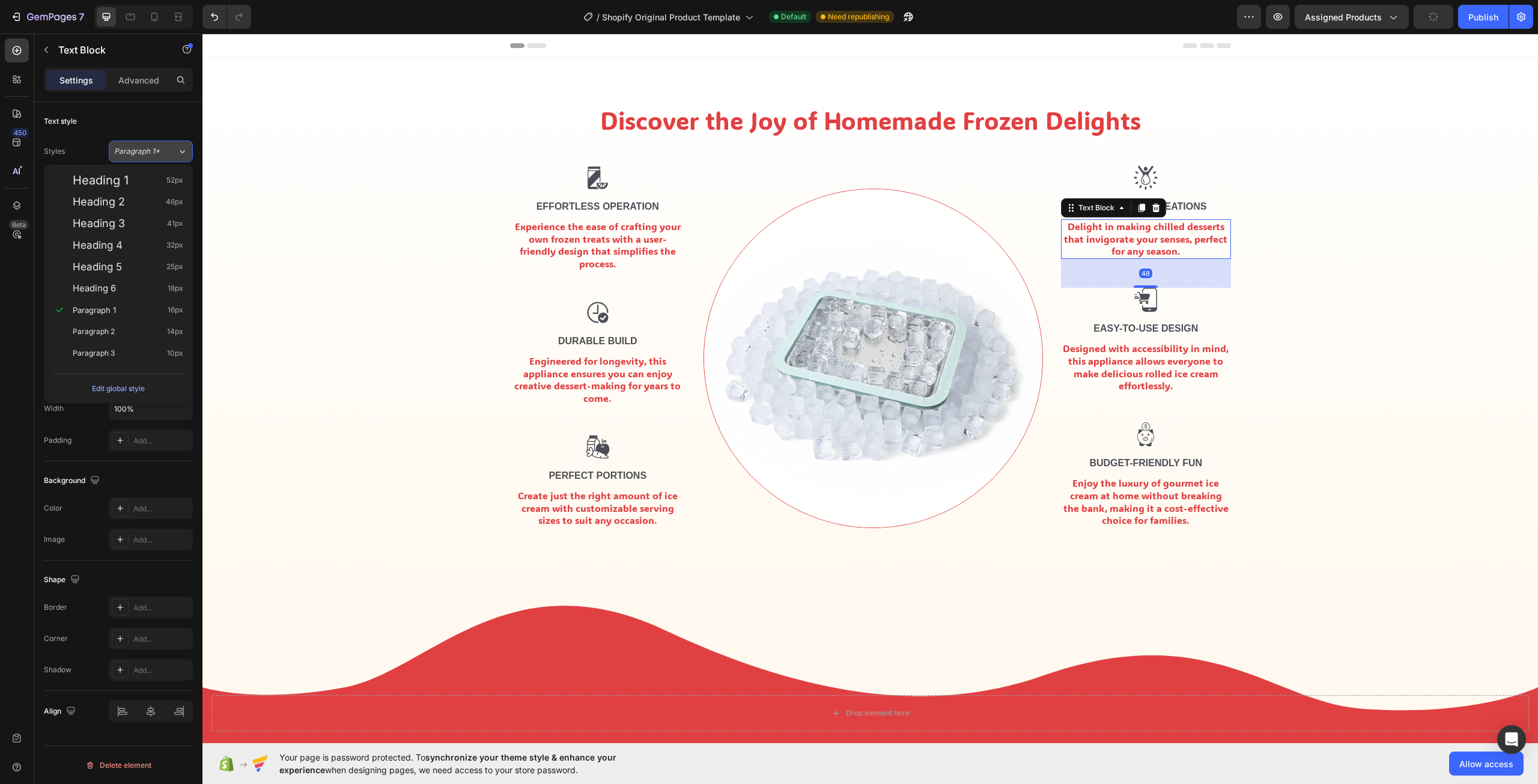
click at [154, 155] on span "Paragraph 1*" at bounding box center [137, 151] width 46 height 11
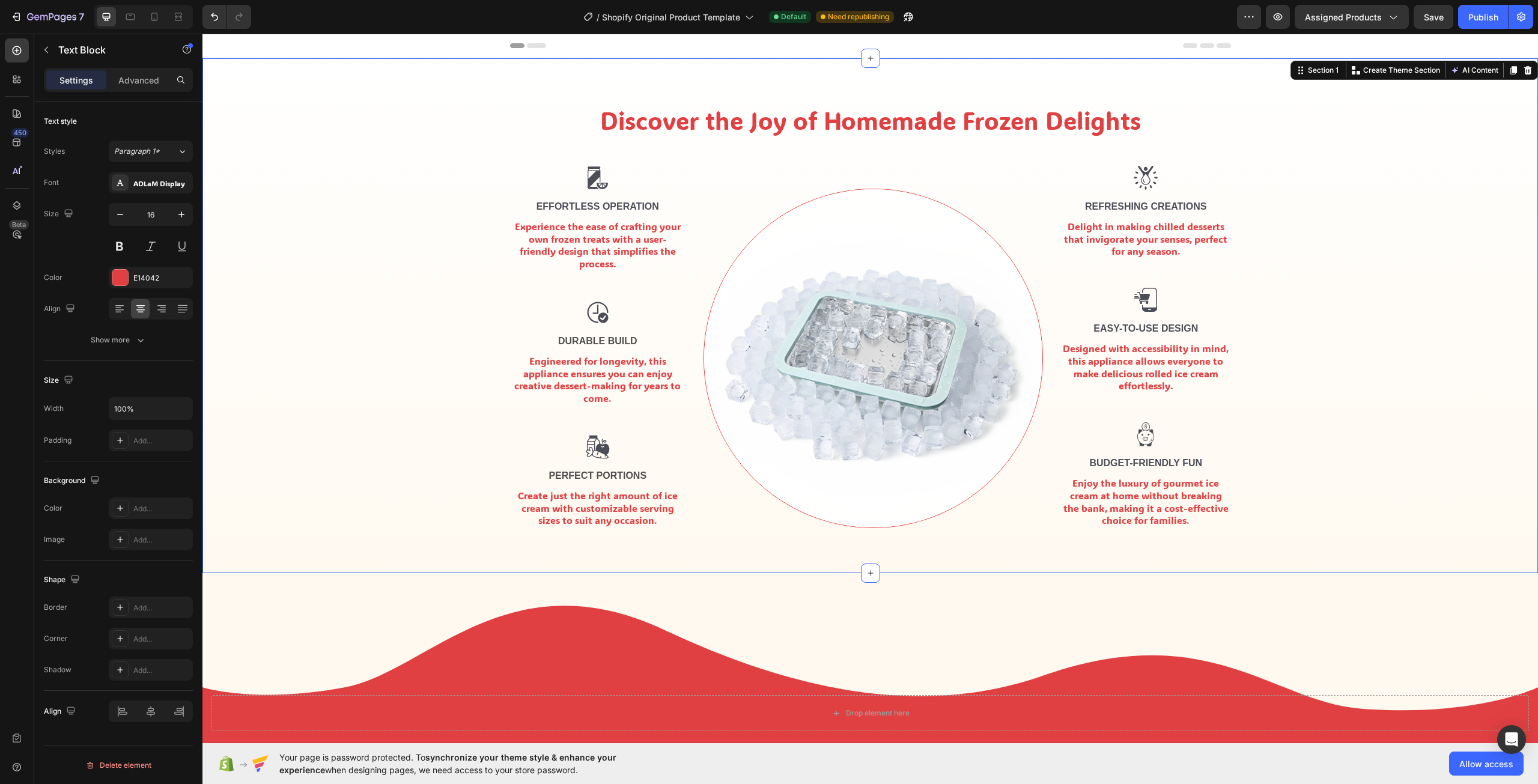
click at [1486, 307] on div "Discover the Joy of Homemade Frozen Delights Heading Row Image Effortless Opera…" at bounding box center [869, 320] width 1317 height 434
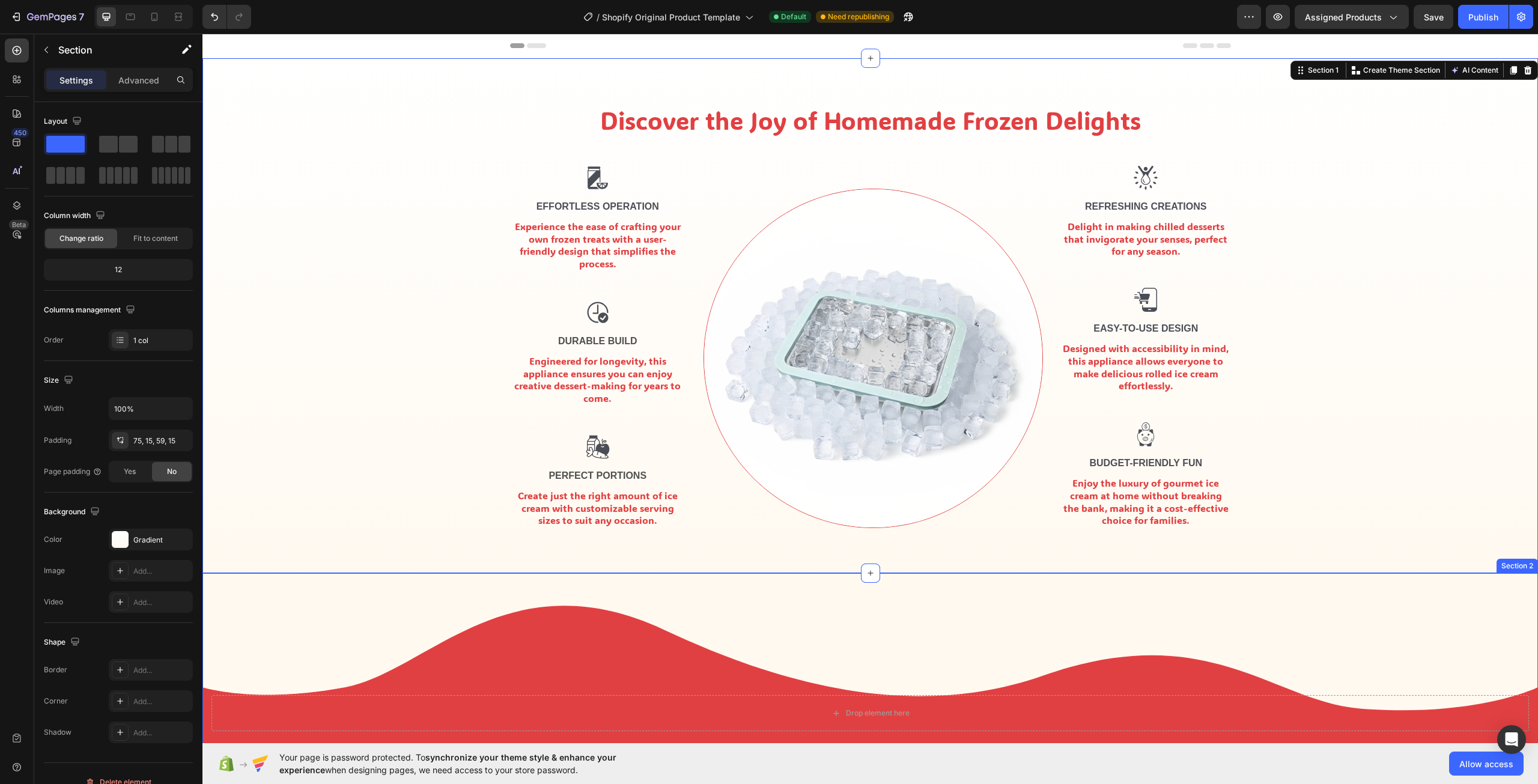
click at [1387, 611] on div "Drop element here Section 2" at bounding box center [869, 667] width 1335 height 189
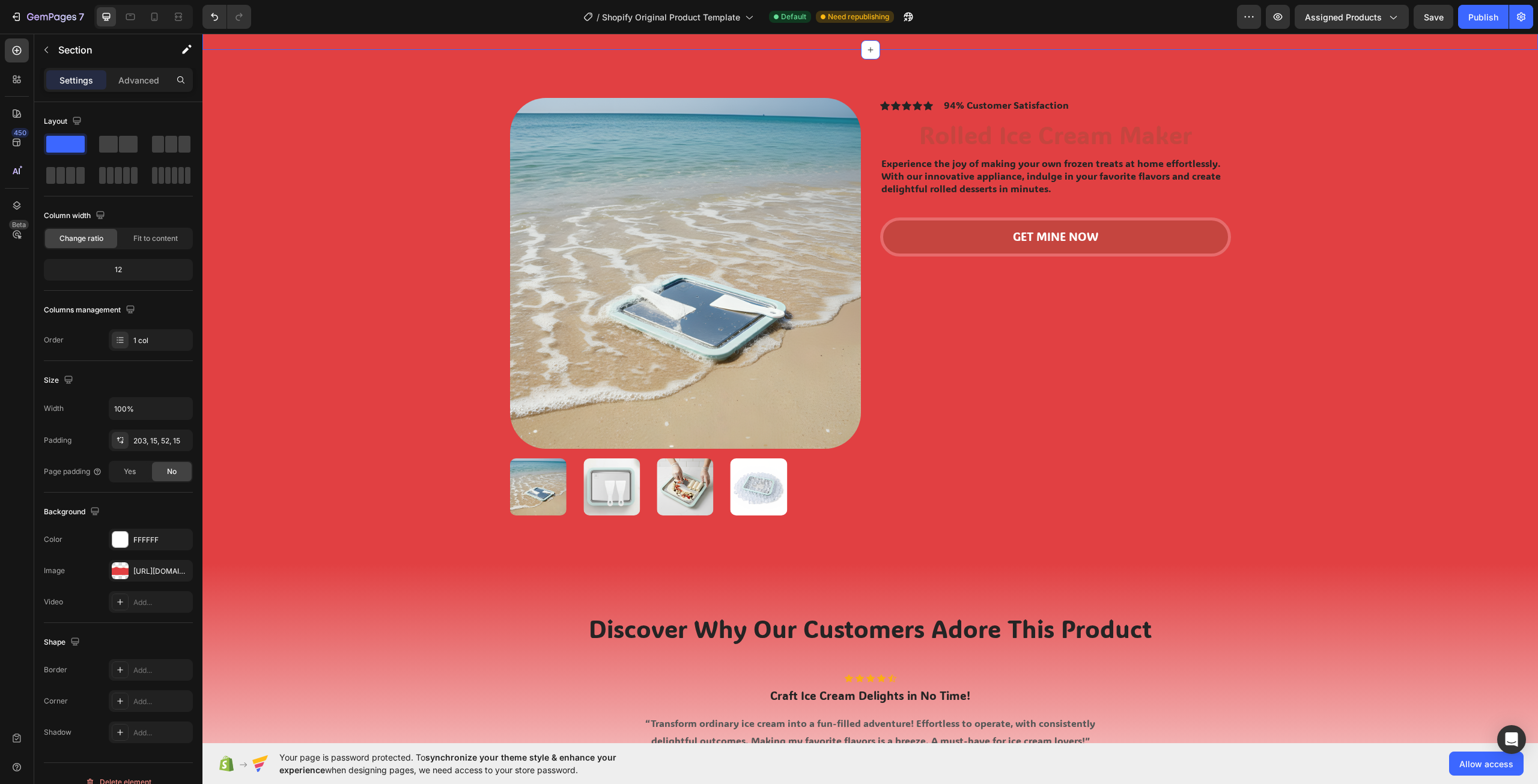
scroll to position [721, 0]
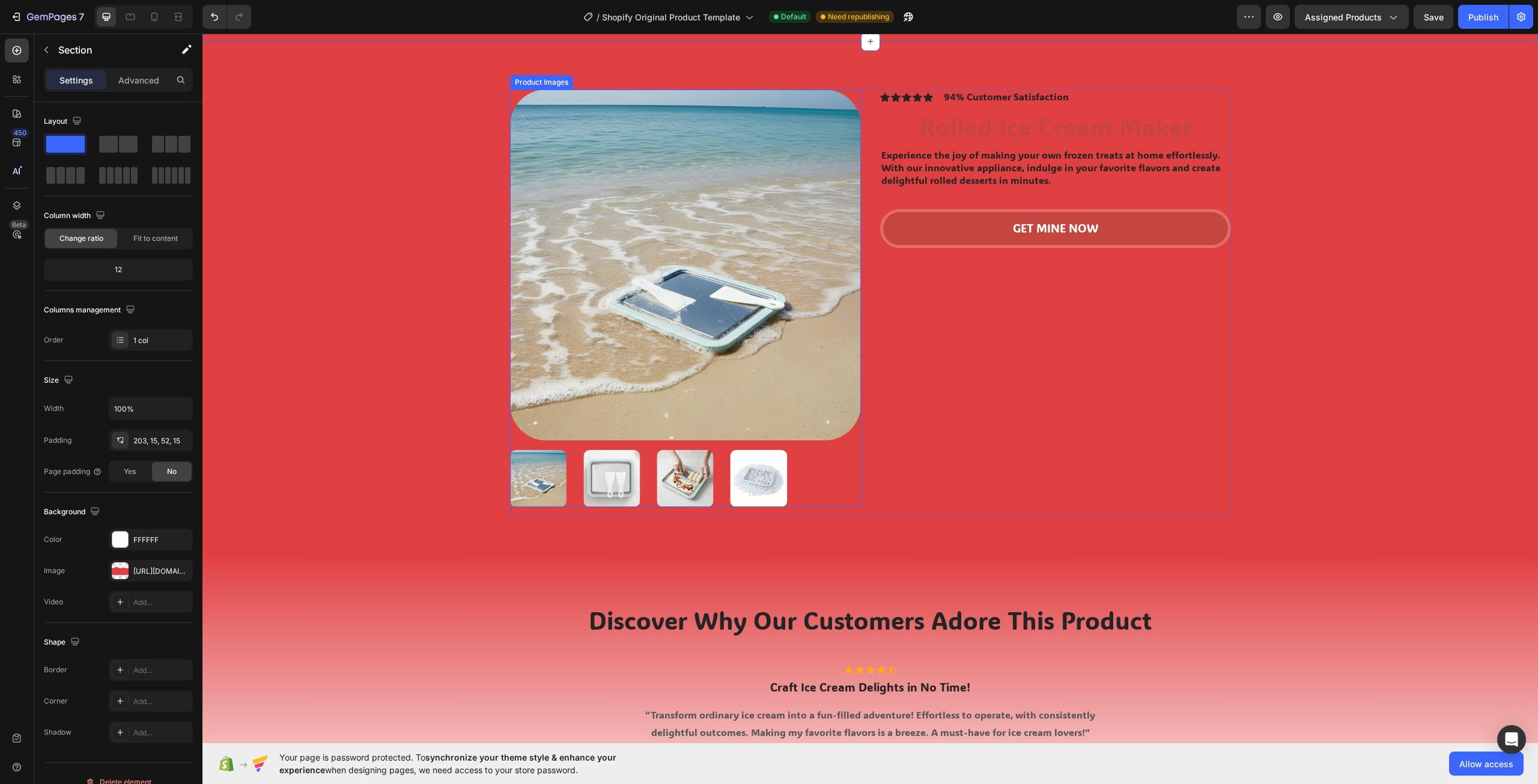
click at [696, 480] on img at bounding box center [685, 478] width 56 height 56
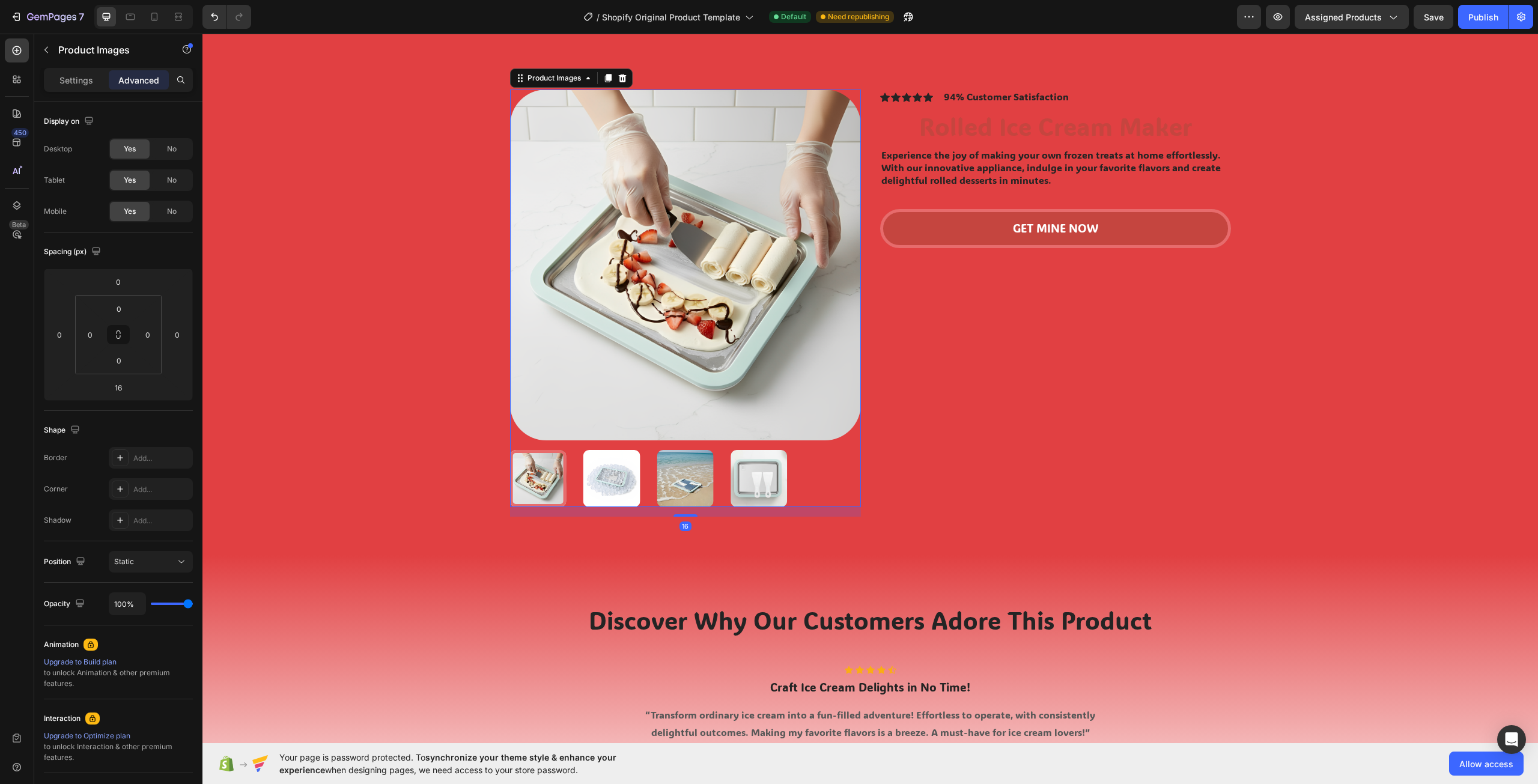
click at [762, 488] on img at bounding box center [758, 478] width 56 height 56
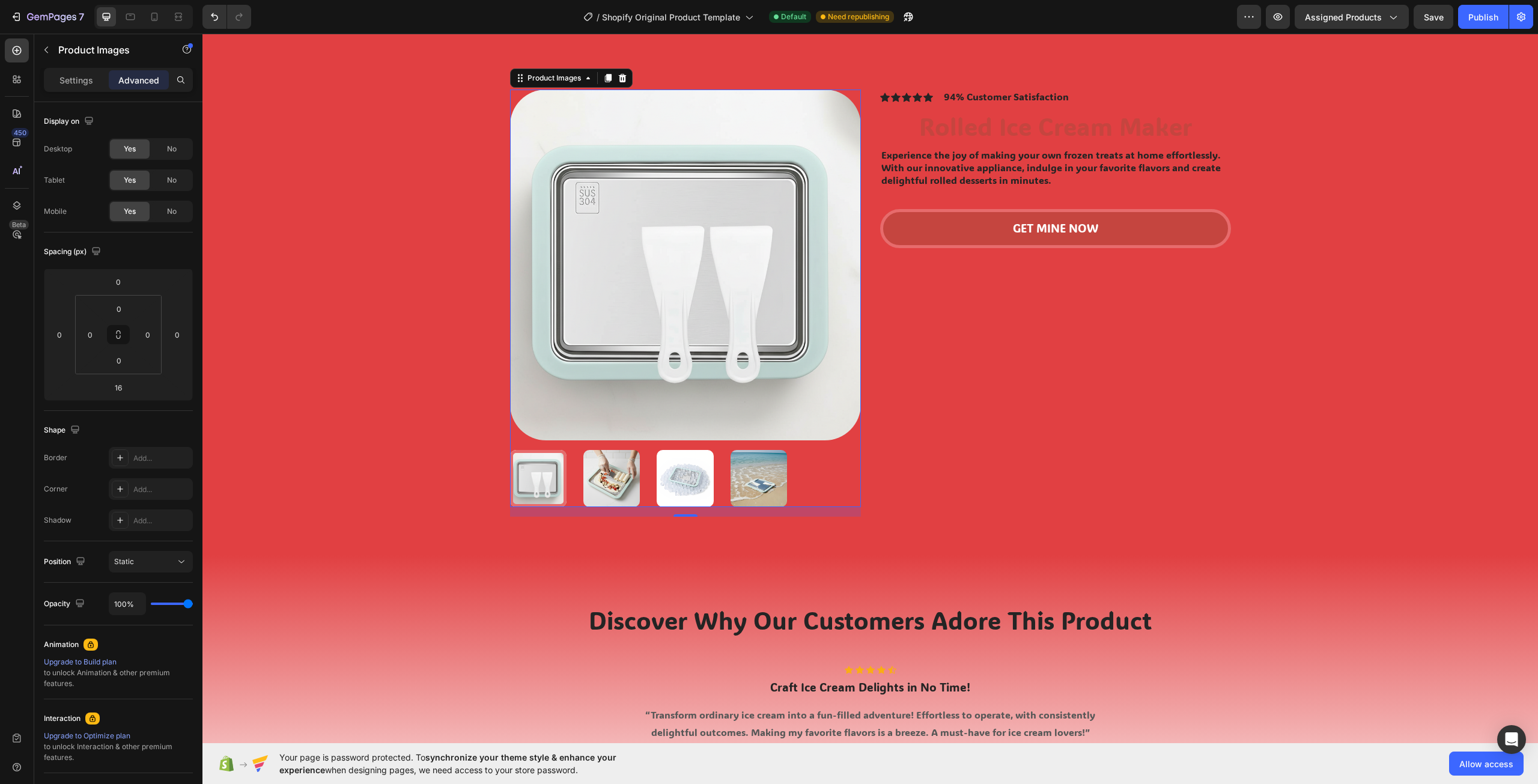
click at [752, 488] on img at bounding box center [758, 478] width 56 height 56
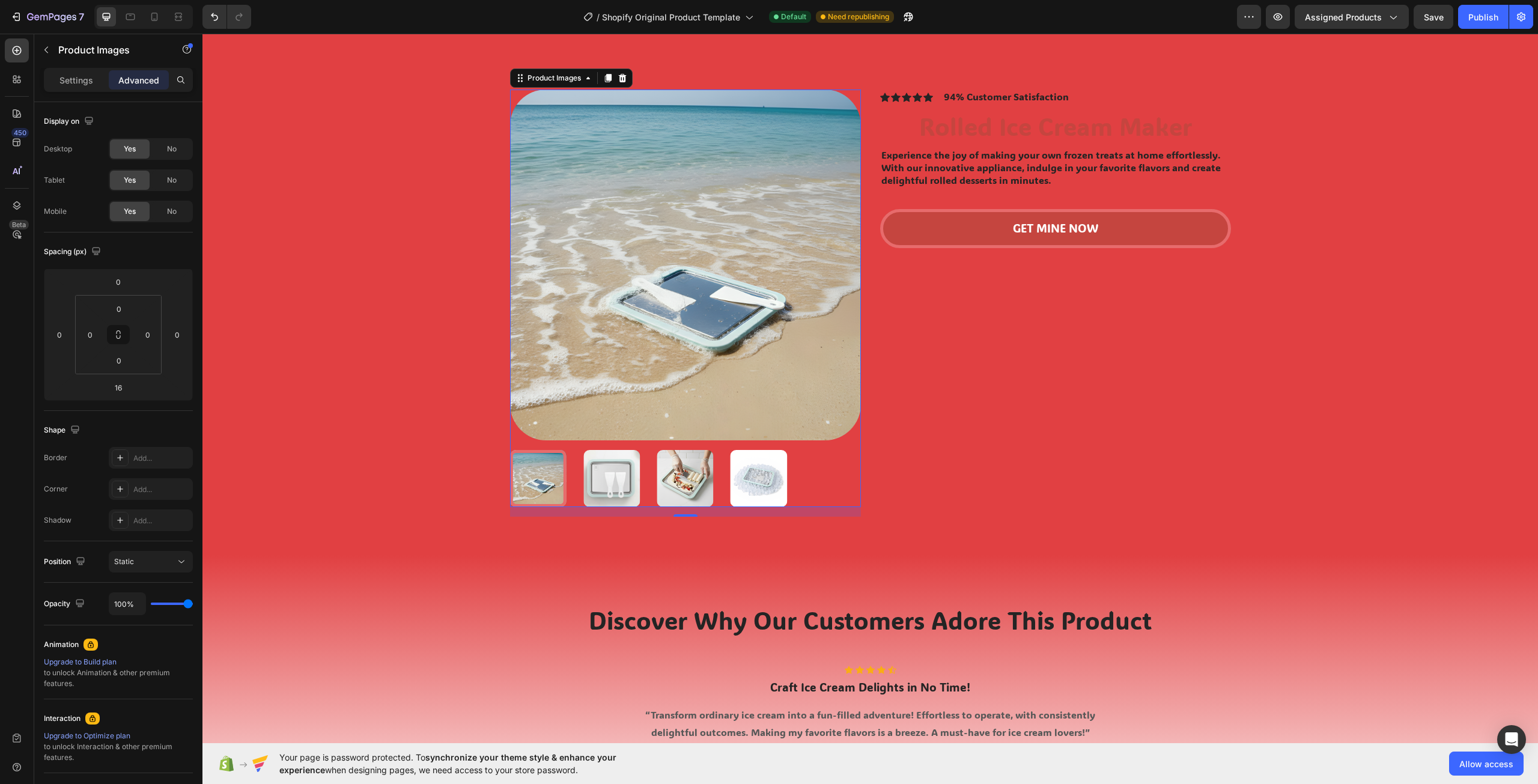
click at [752, 488] on img at bounding box center [758, 478] width 56 height 56
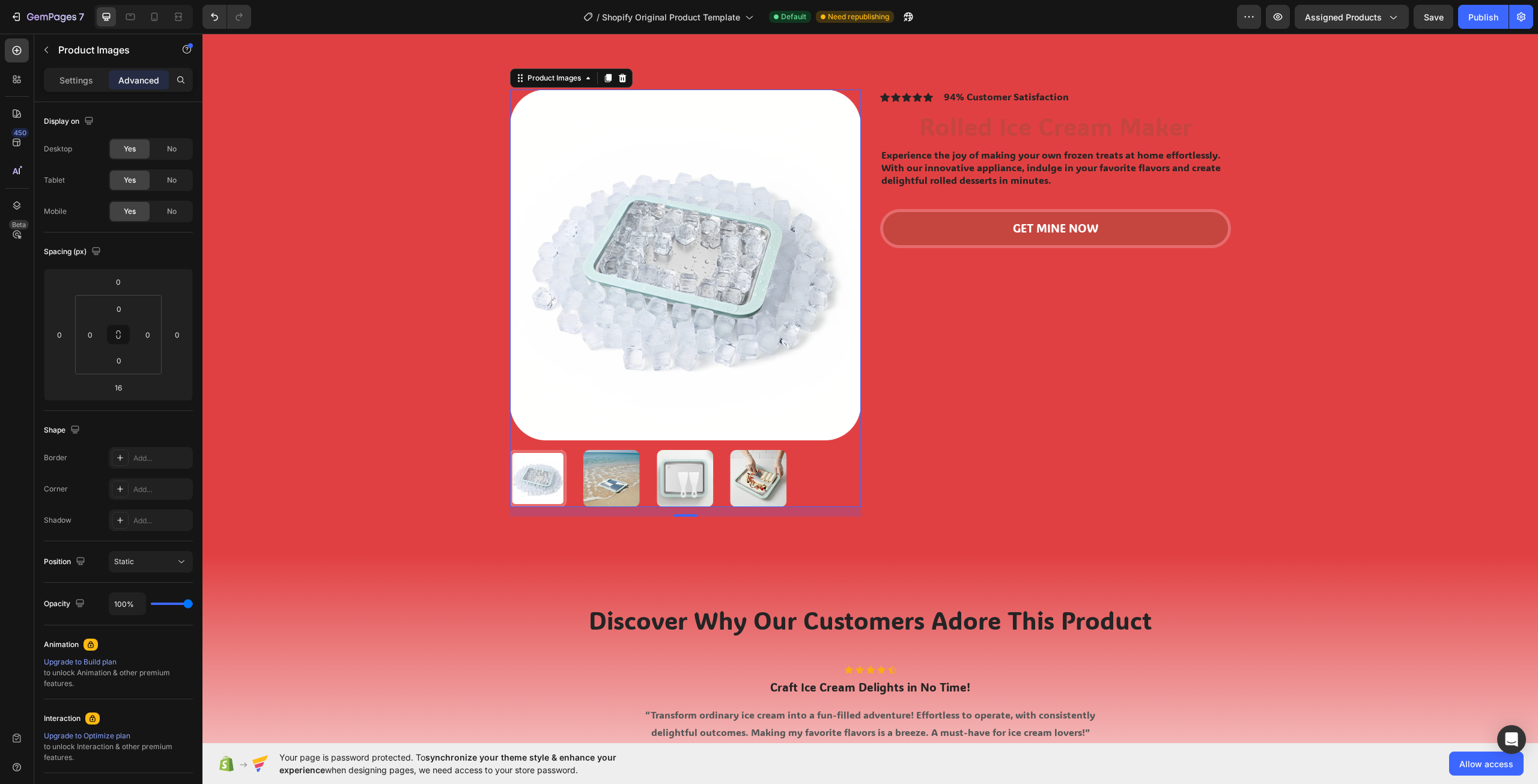
click at [752, 488] on img at bounding box center [758, 478] width 56 height 56
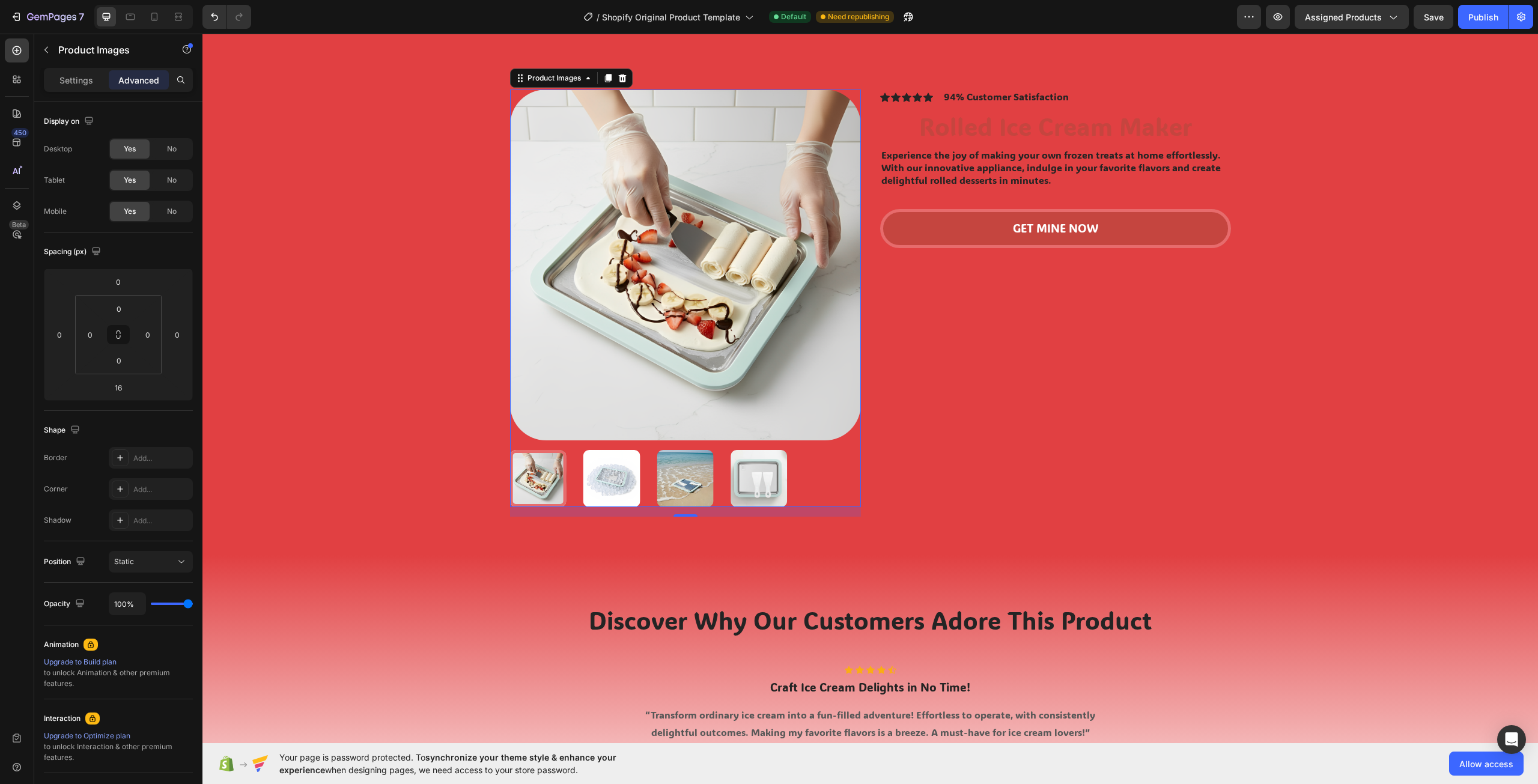
click at [752, 488] on img at bounding box center [758, 478] width 56 height 56
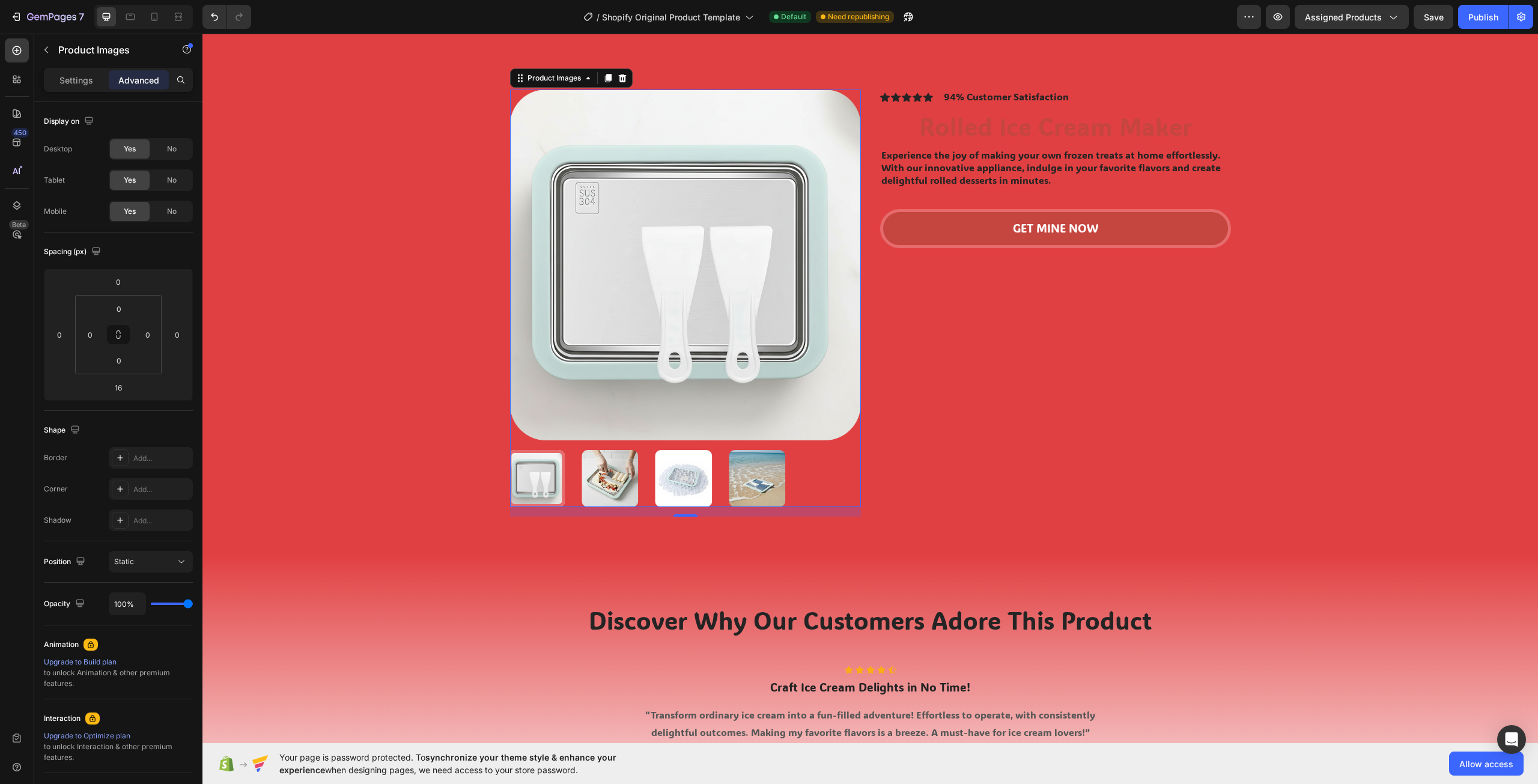
click at [752, 488] on img at bounding box center [757, 478] width 56 height 56
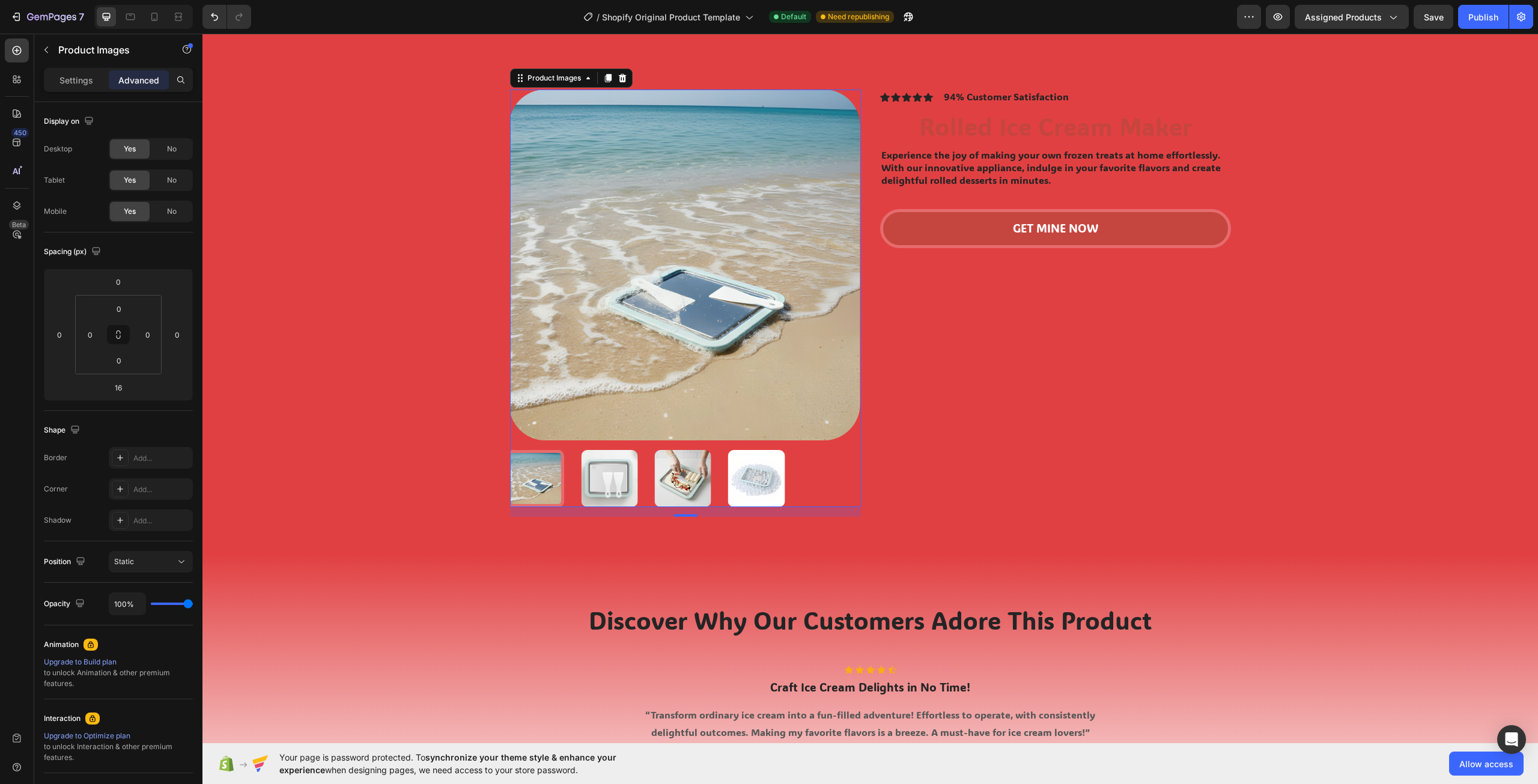
click at [752, 488] on img at bounding box center [756, 478] width 56 height 56
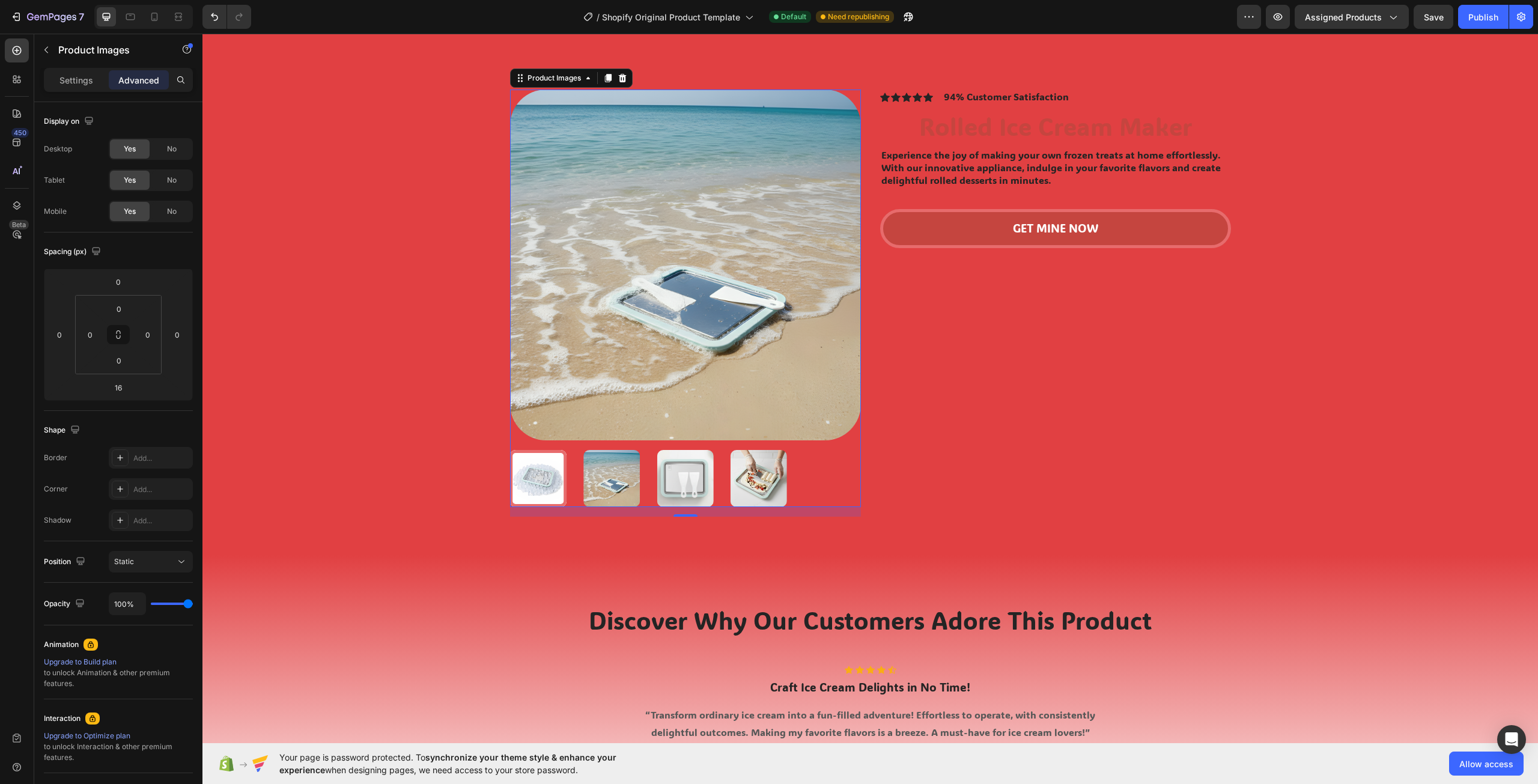
click at [752, 488] on img at bounding box center [758, 478] width 56 height 56
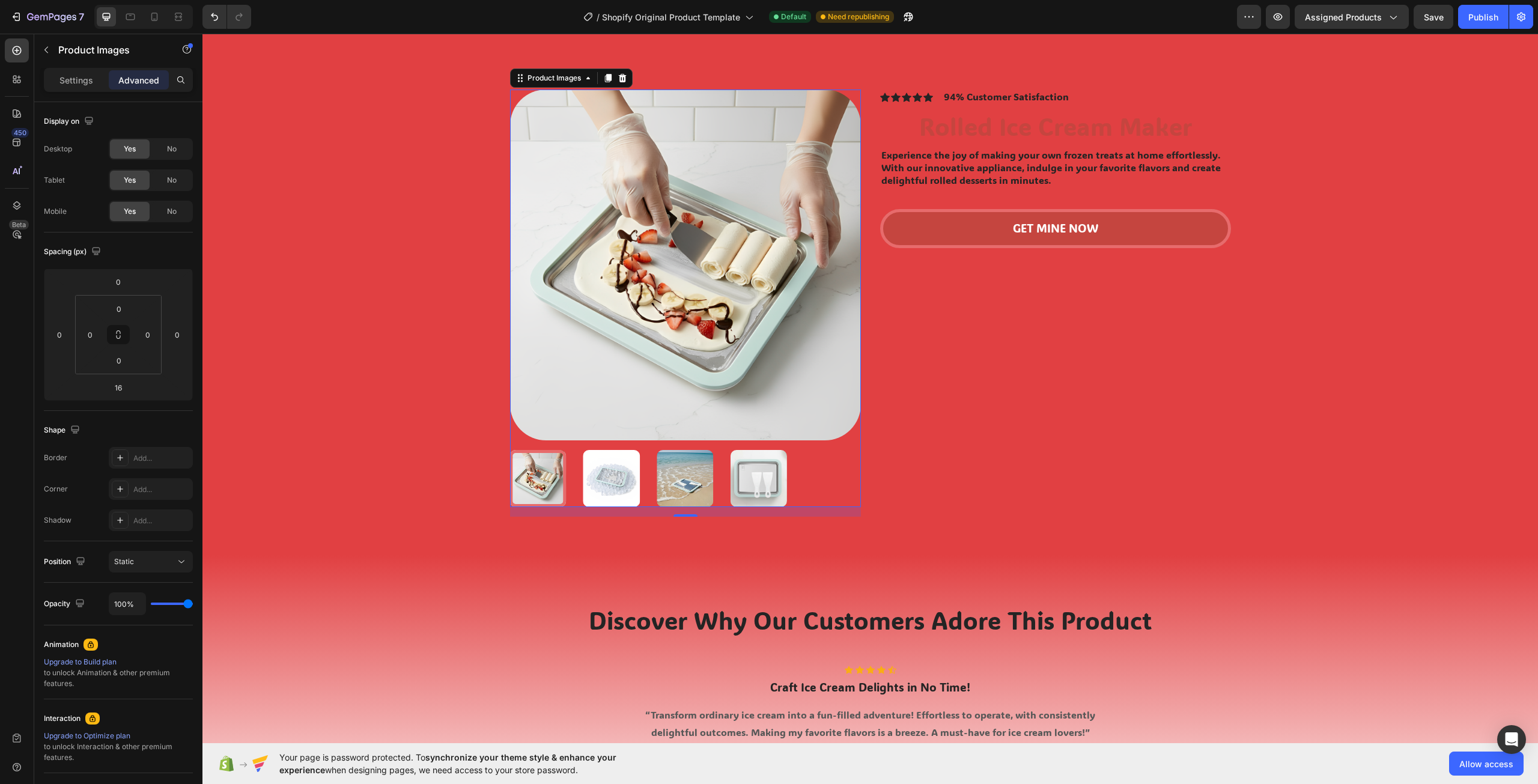
click at [752, 488] on img at bounding box center [758, 478] width 56 height 56
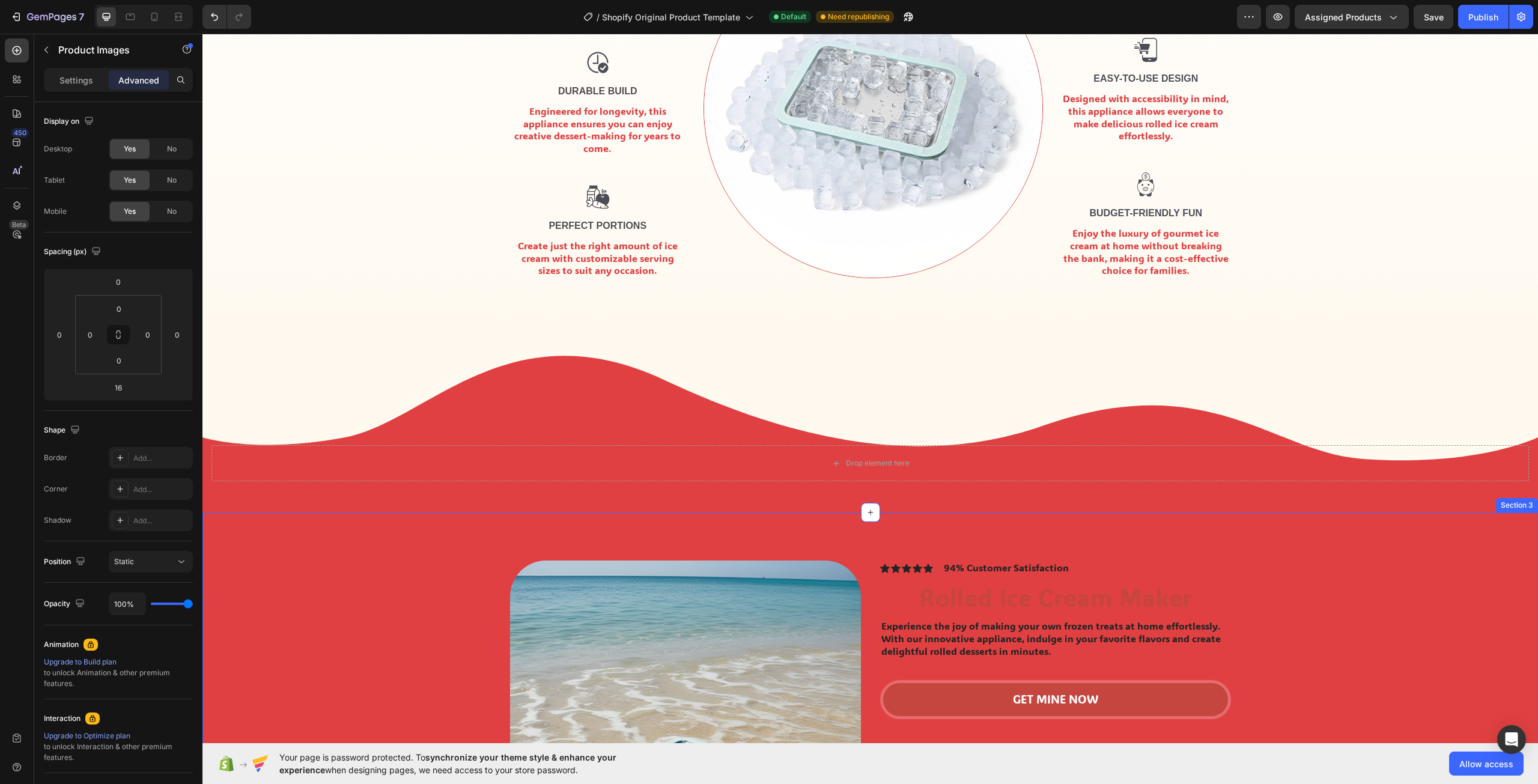
scroll to position [420, 0]
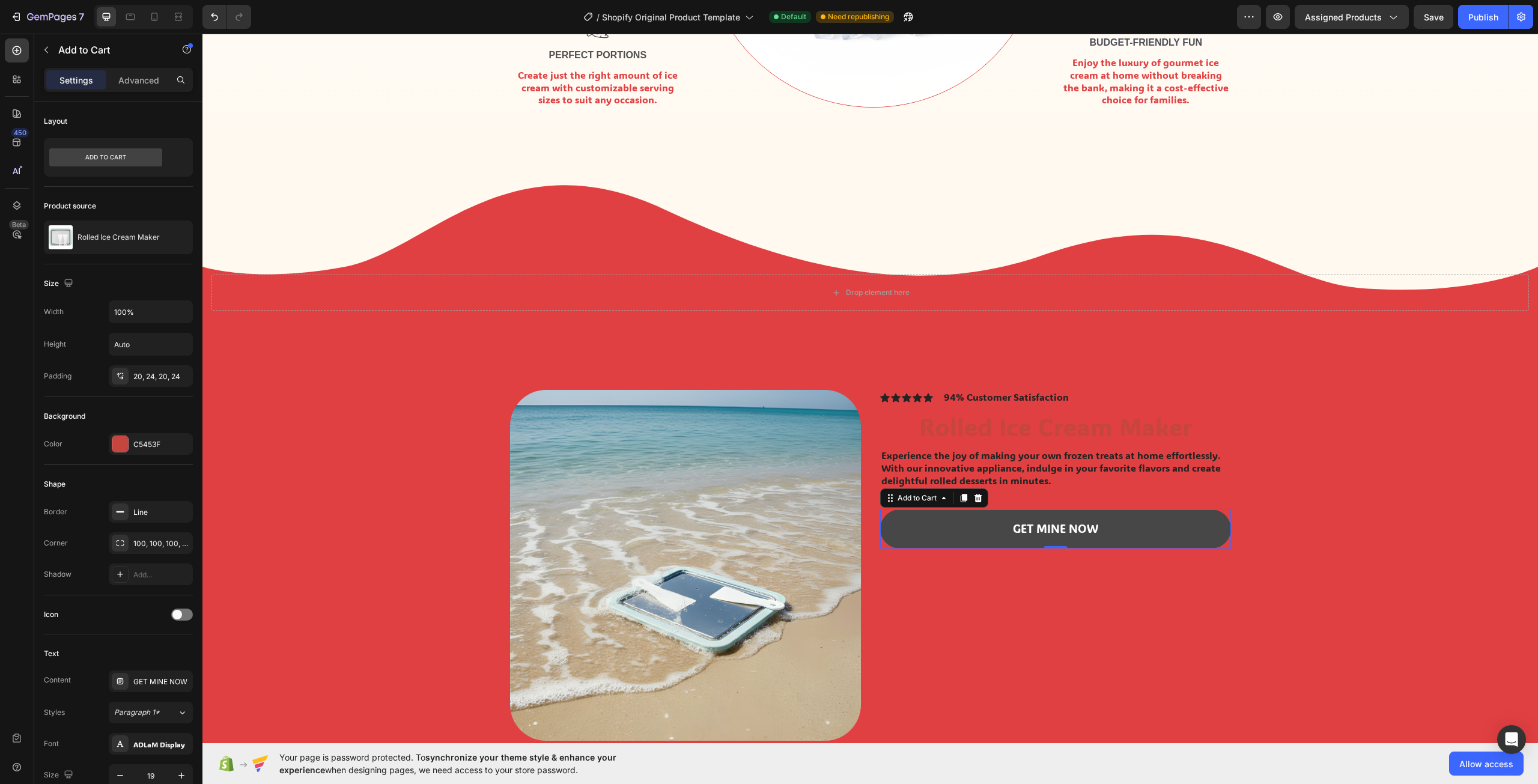
click at [1100, 527] on button "GET MINE NOW" at bounding box center [1055, 528] width 351 height 39
click at [1064, 526] on div "GET MINE NOW" at bounding box center [1055, 528] width 85 height 15
click at [1139, 522] on button "GET MINE NOW" at bounding box center [1055, 528] width 351 height 39
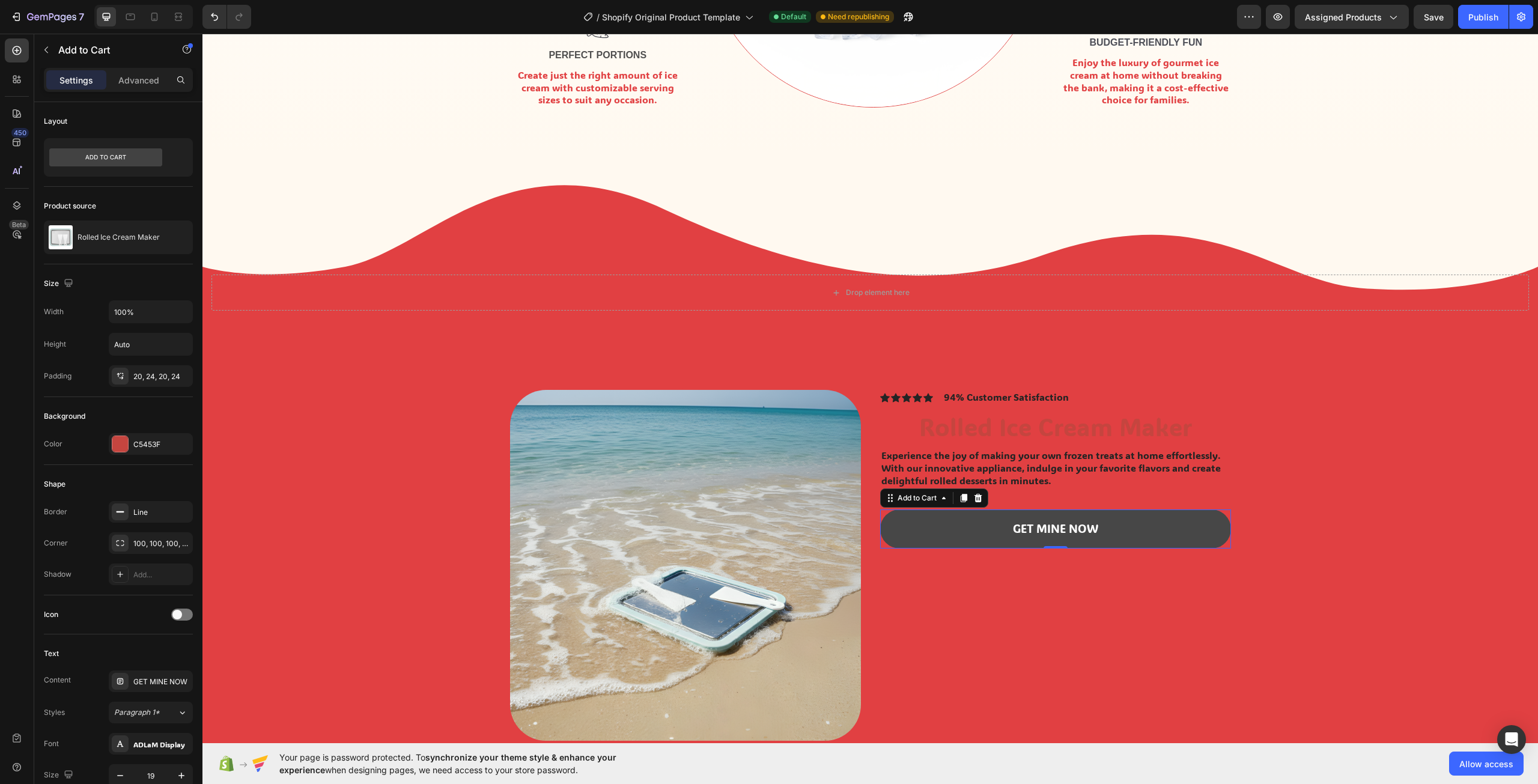
click at [1139, 522] on button "GET MINE NOW" at bounding box center [1055, 528] width 351 height 39
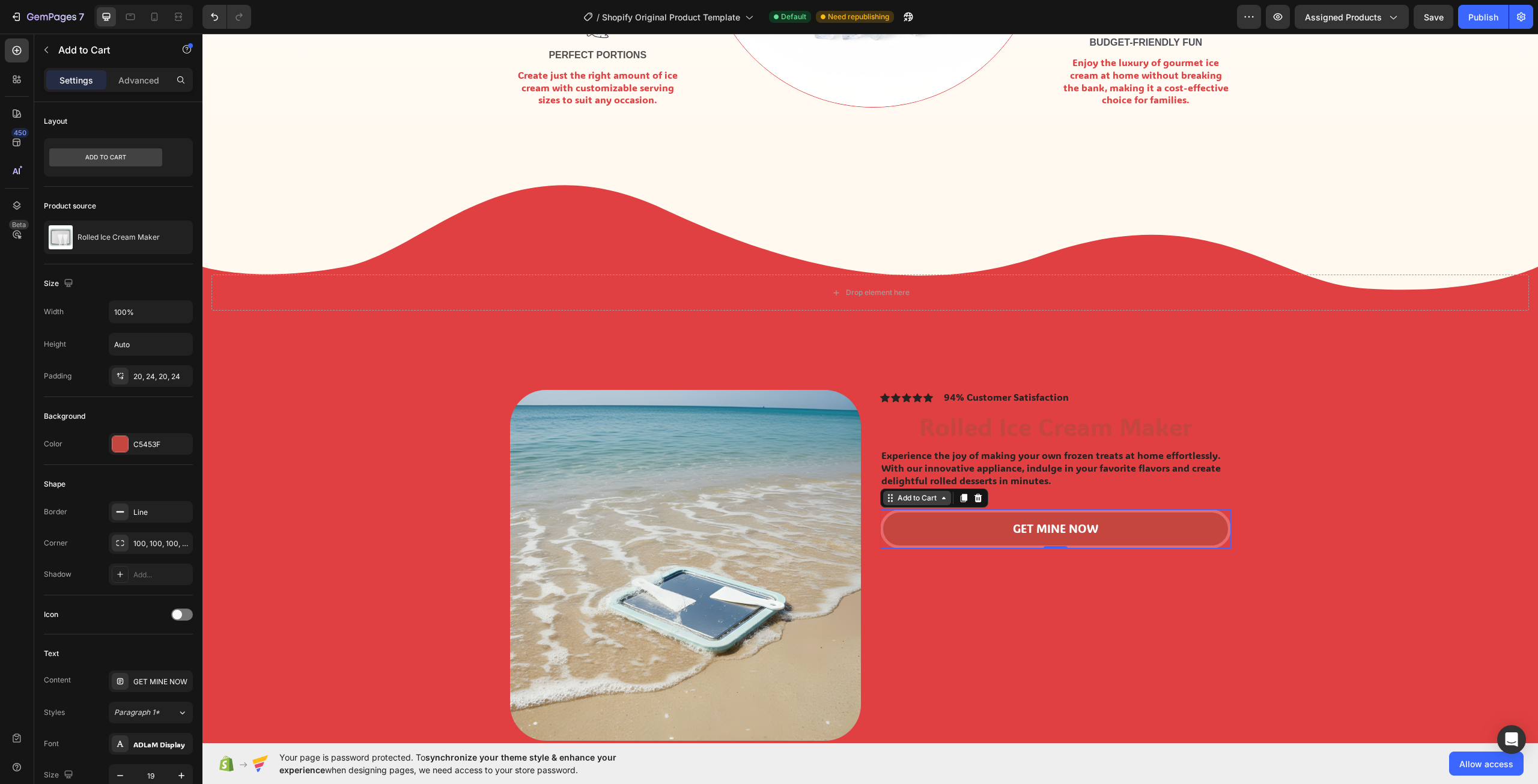
click at [918, 498] on div "Add to Cart" at bounding box center [917, 498] width 44 height 11
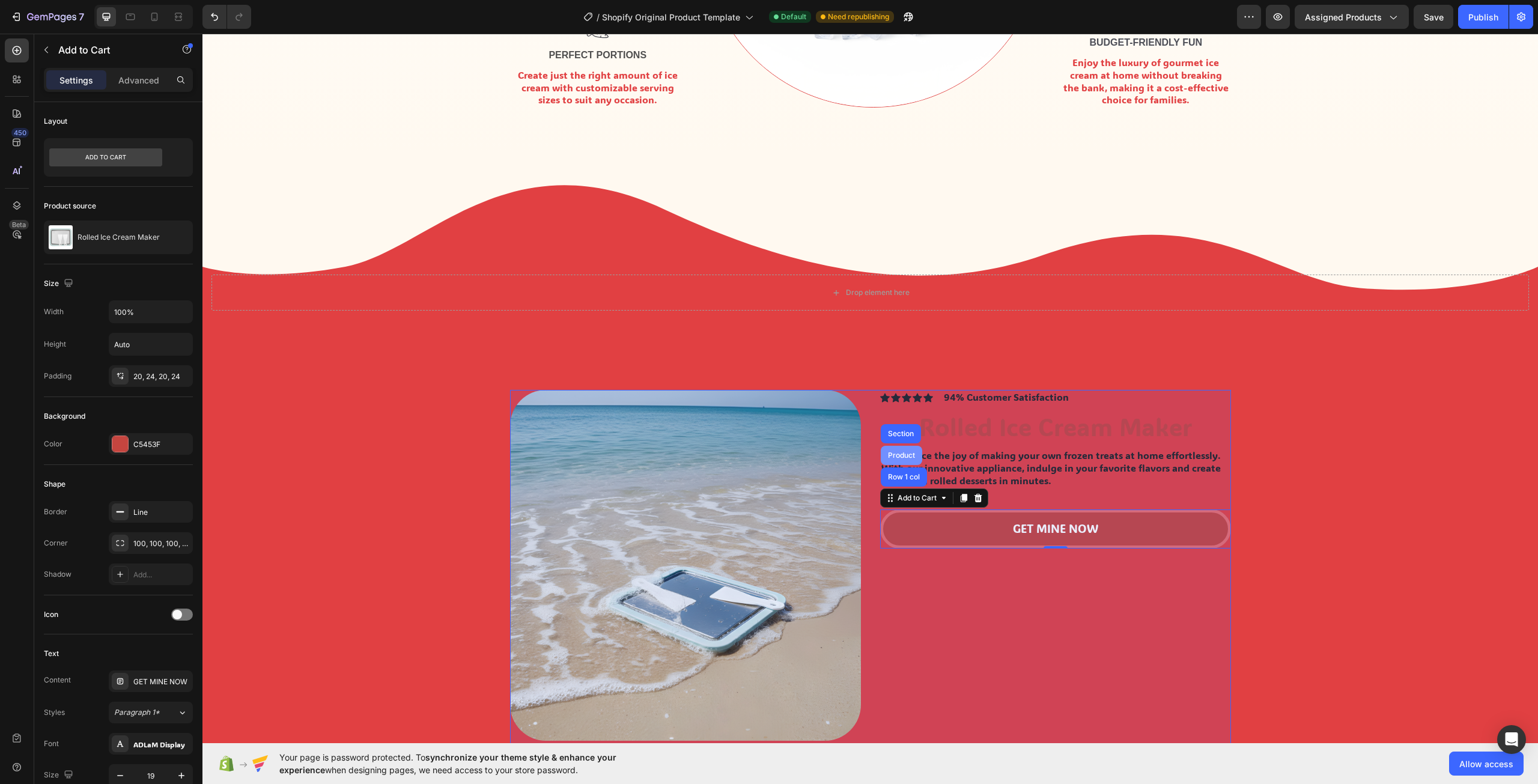
click at [910, 457] on div "Product" at bounding box center [901, 455] width 32 height 7
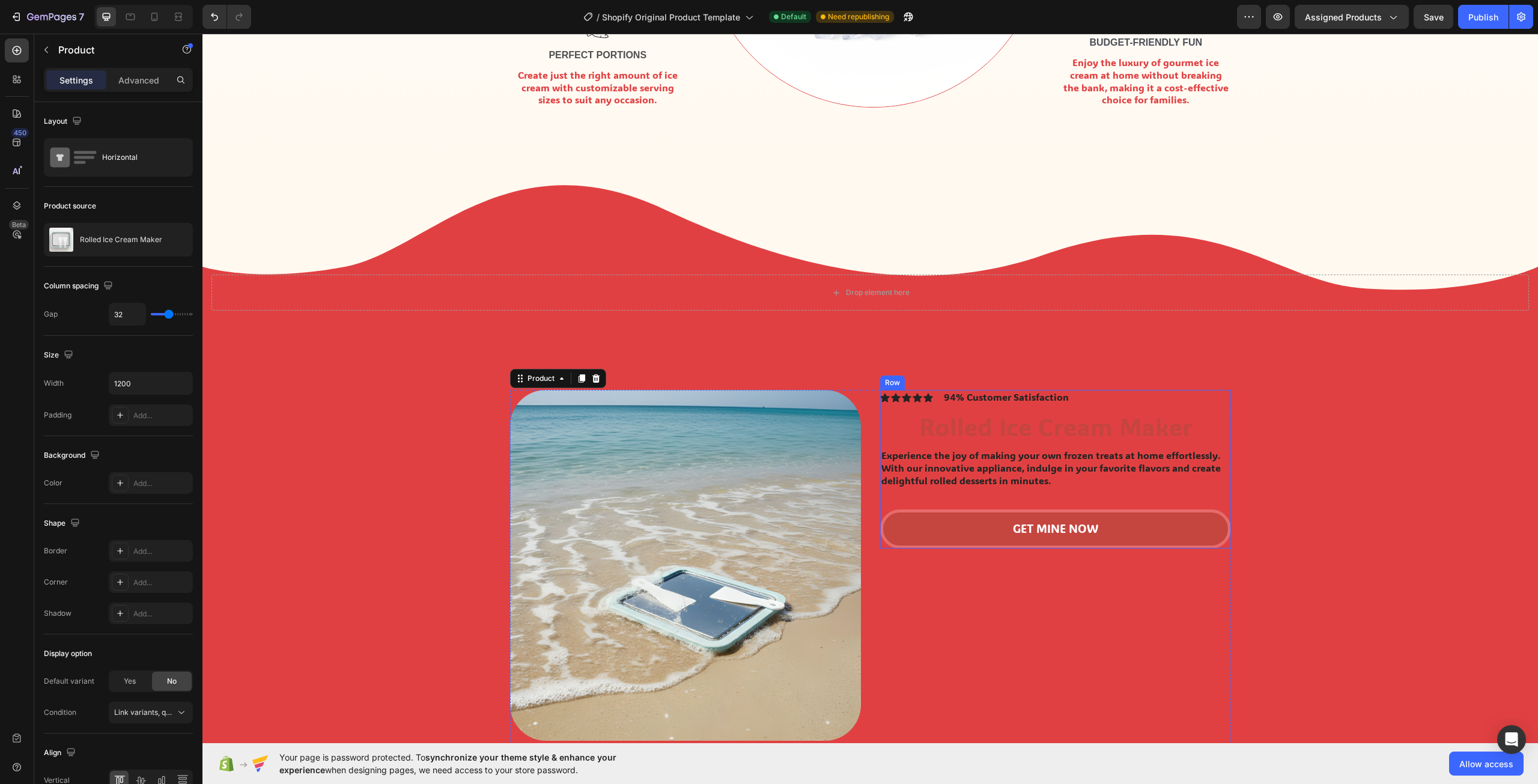
click at [1026, 501] on div "Icon Icon Icon Icon Icon Icon List 94% Customer Satisfaction Text Block Row Rol…" at bounding box center [1055, 469] width 351 height 159
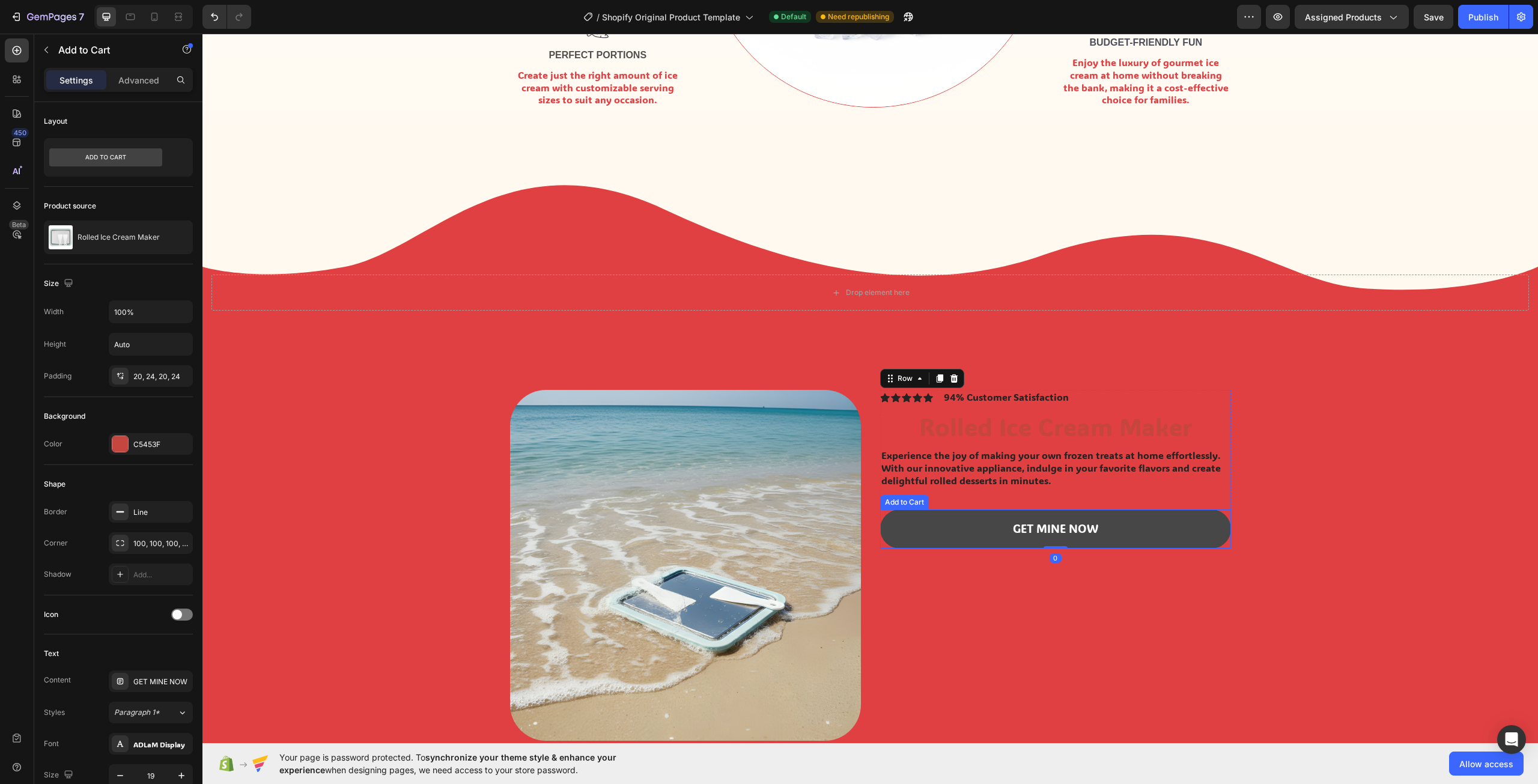
click at [983, 518] on button "GET MINE NOW" at bounding box center [1055, 528] width 351 height 39
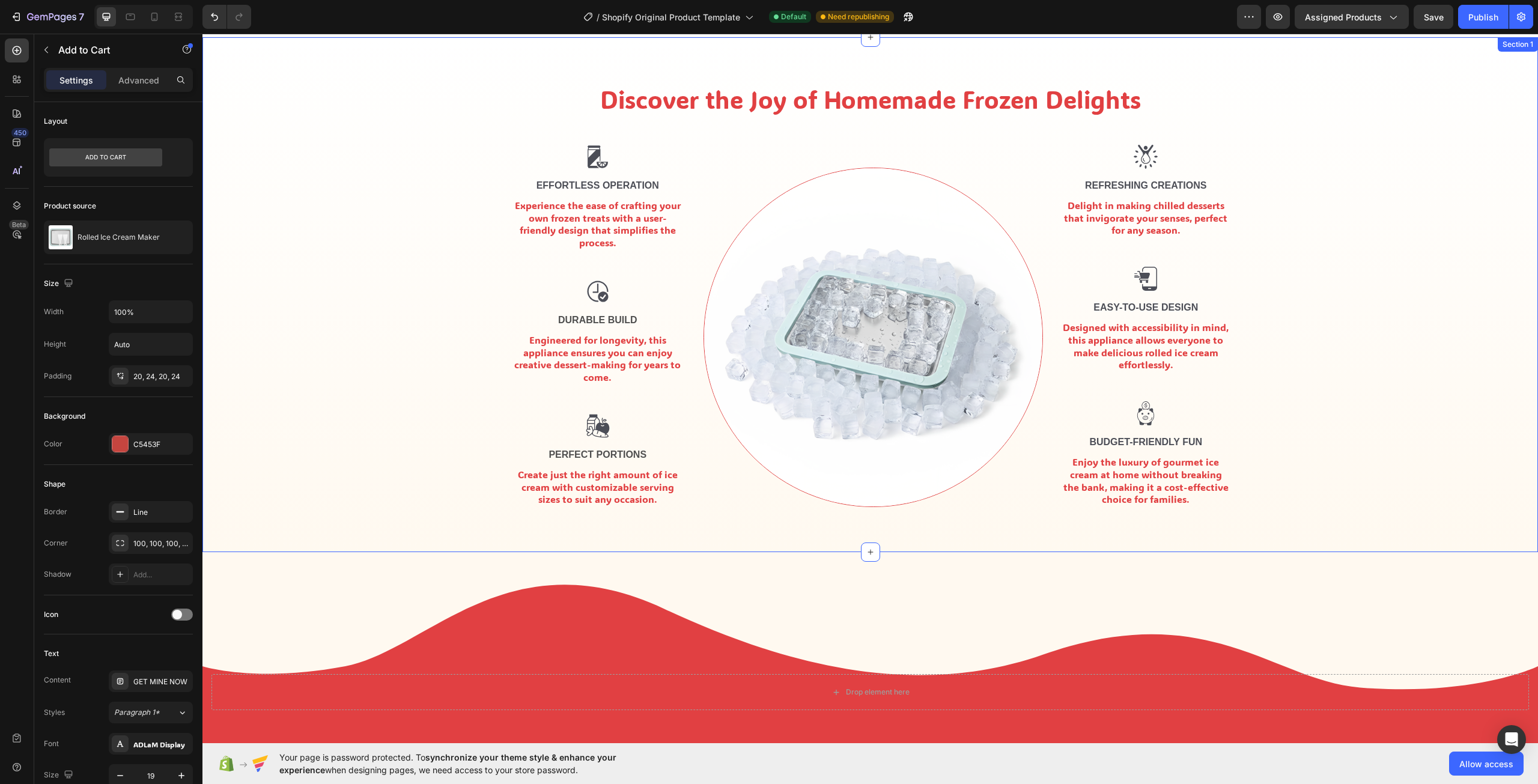
scroll to position [0, 0]
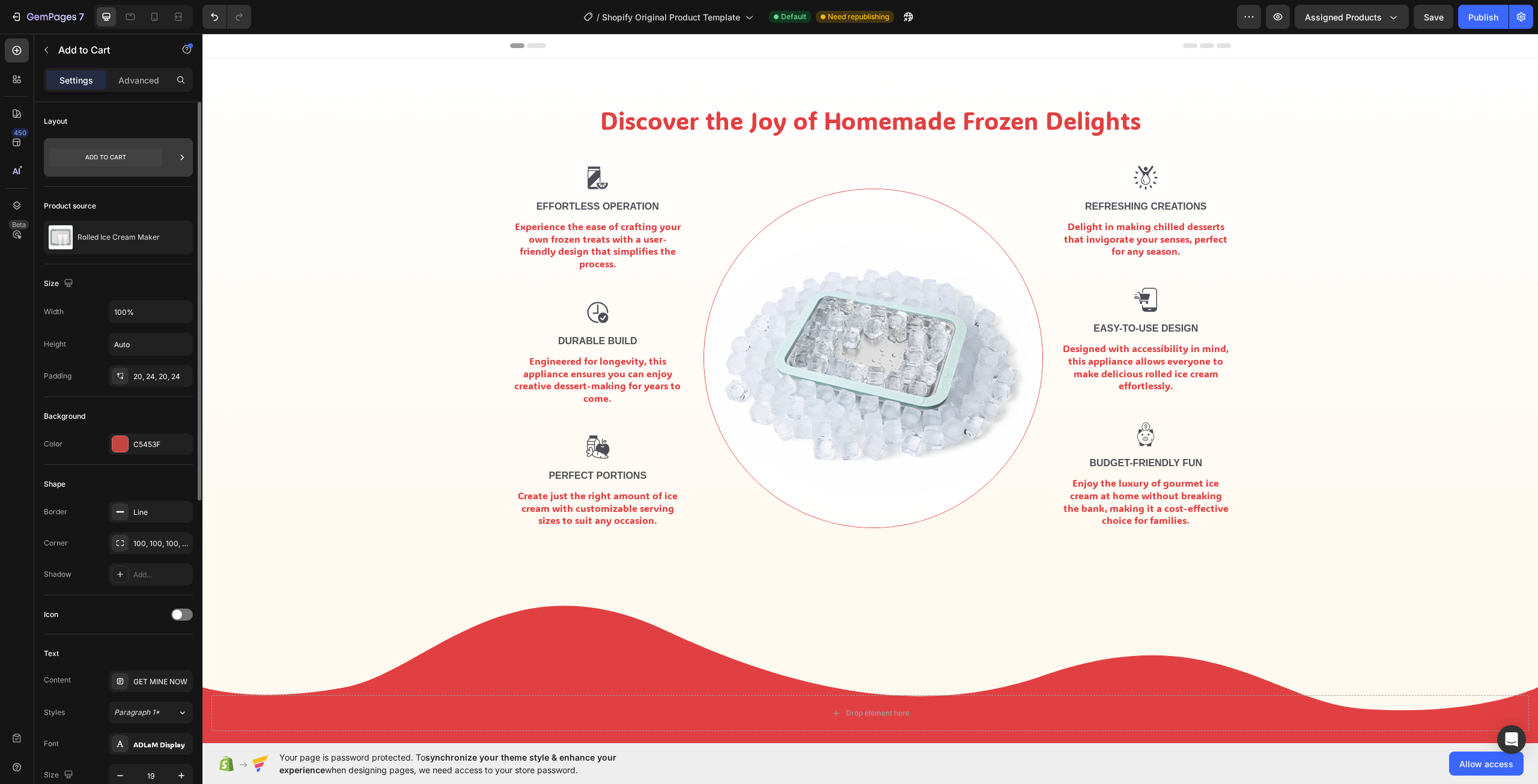
click at [96, 160] on icon at bounding box center [105, 157] width 113 height 18
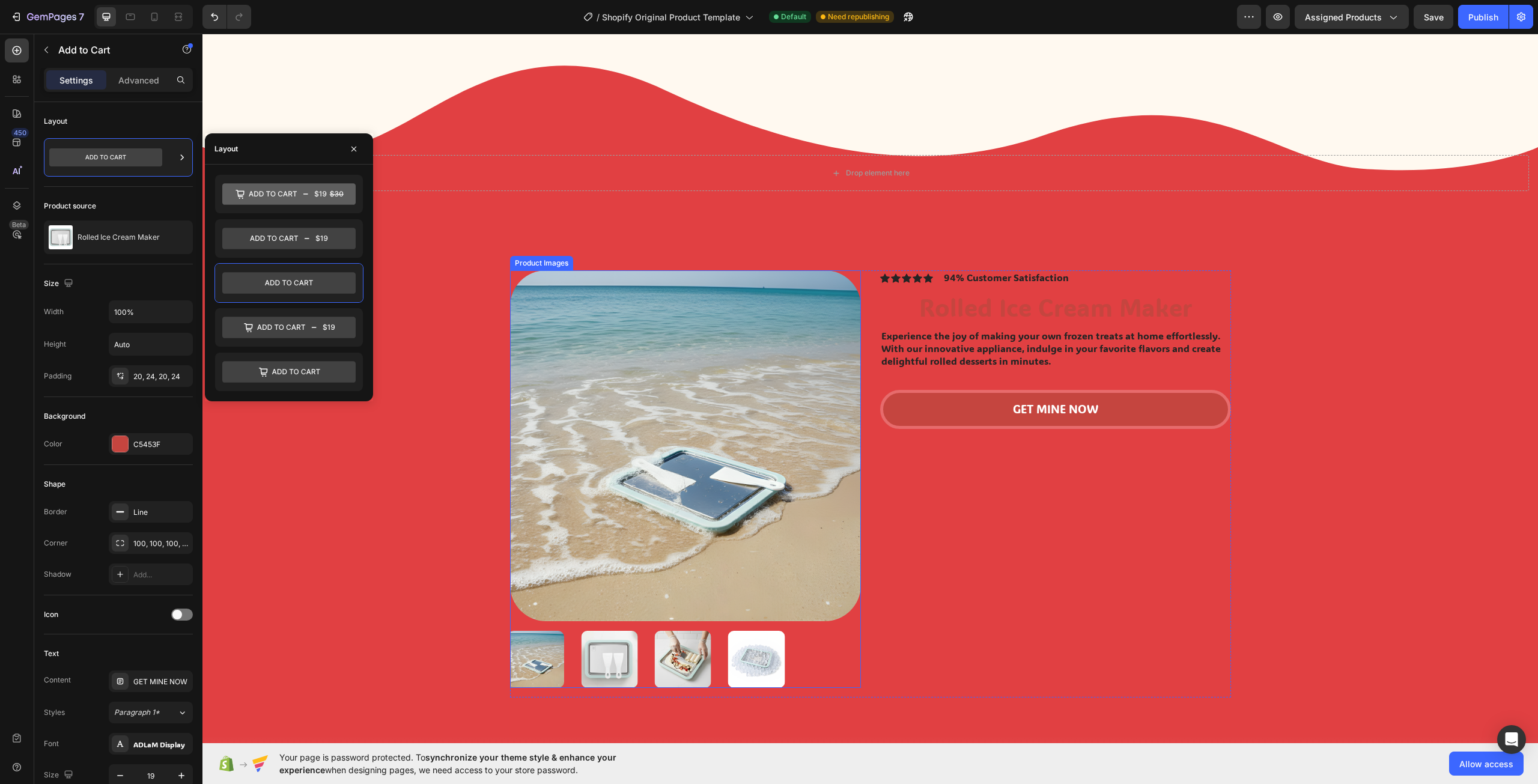
scroll to position [541, 0]
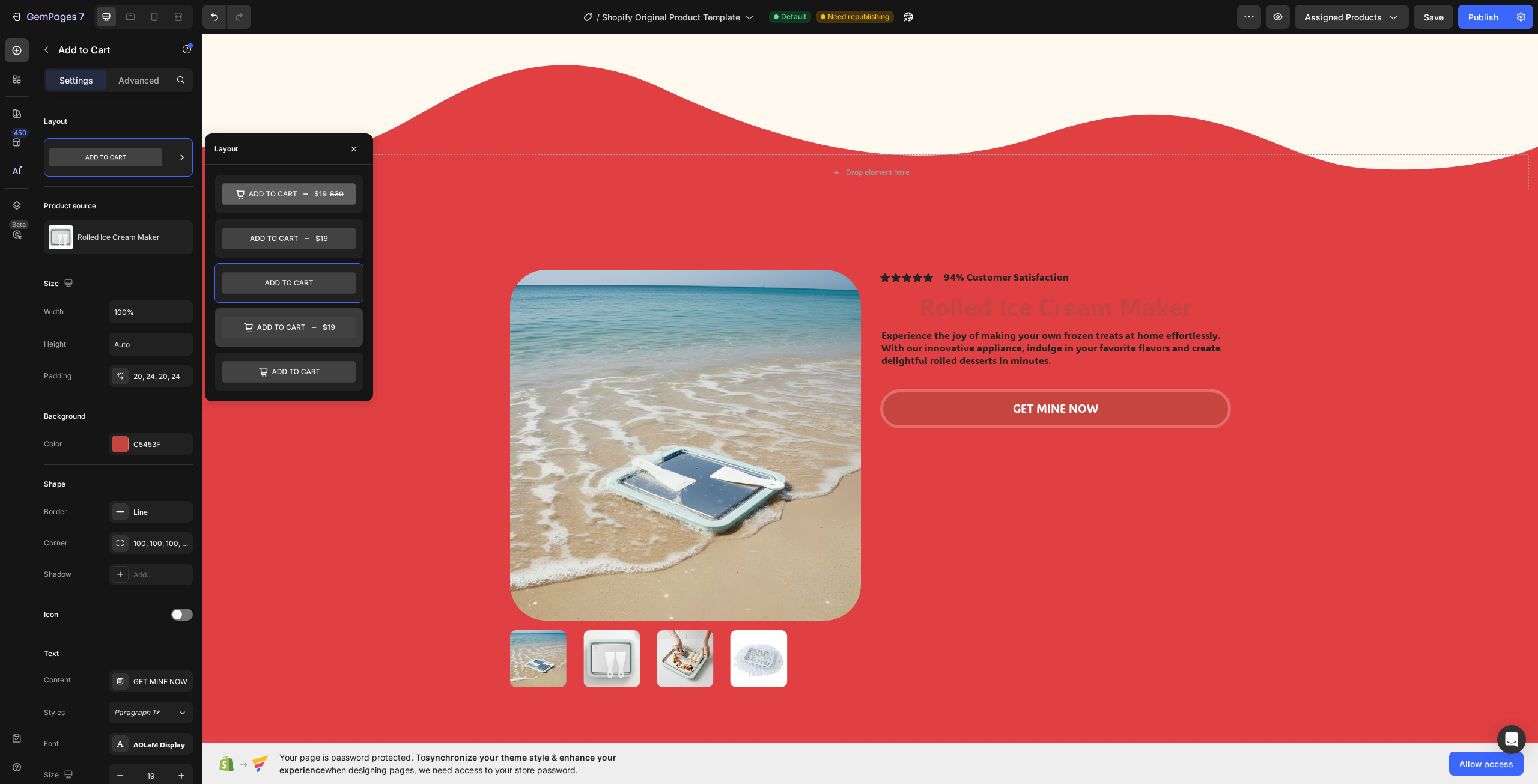
click at [320, 323] on icon at bounding box center [288, 328] width 133 height 22
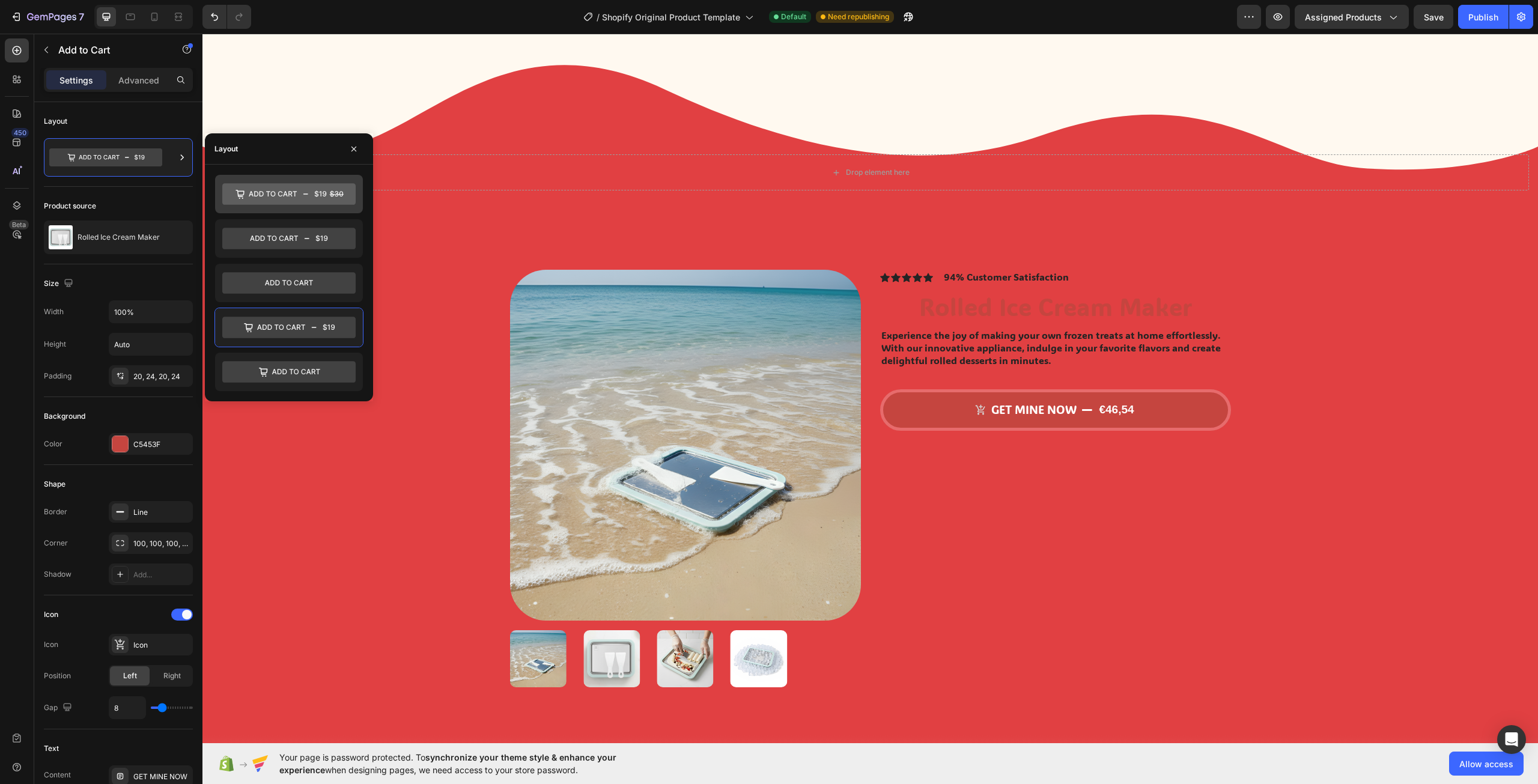
click at [317, 195] on icon at bounding box center [321, 193] width 12 height 7
click at [314, 246] on icon at bounding box center [288, 239] width 133 height 22
click at [326, 199] on icon at bounding box center [288, 194] width 133 height 22
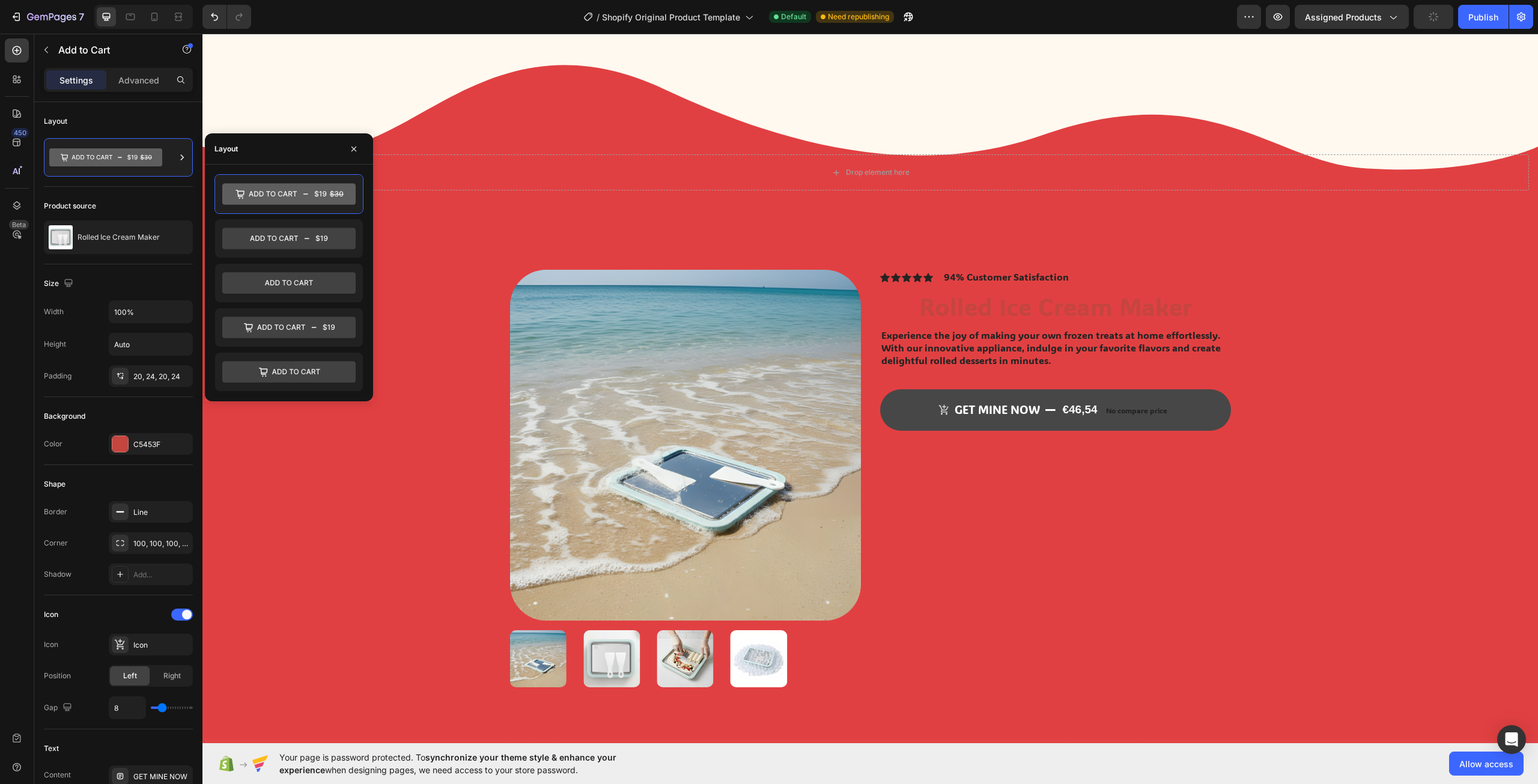
click at [1133, 411] on p "No compare price" at bounding box center [1136, 410] width 61 height 7
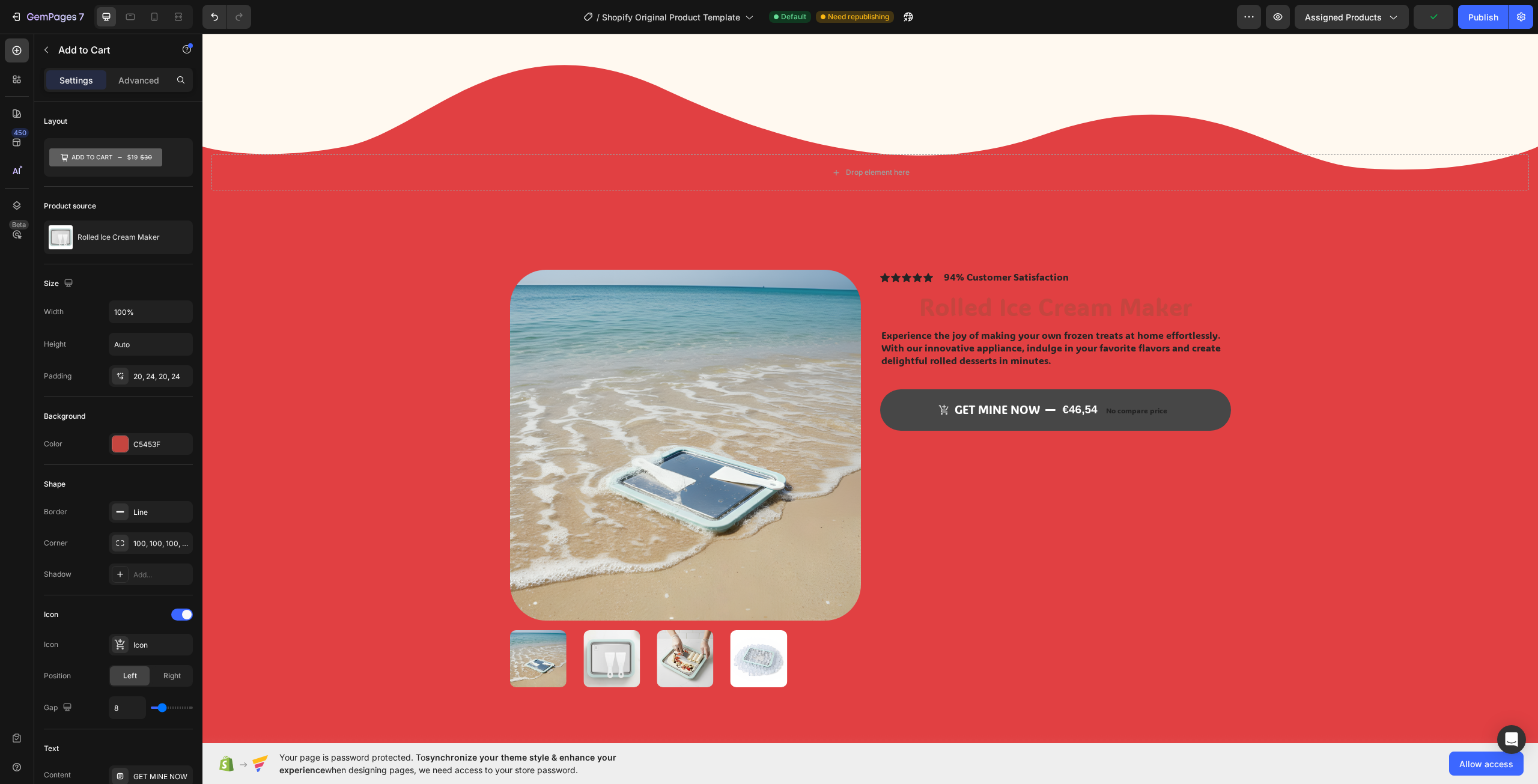
click at [1139, 411] on p "No compare price" at bounding box center [1136, 410] width 61 height 7
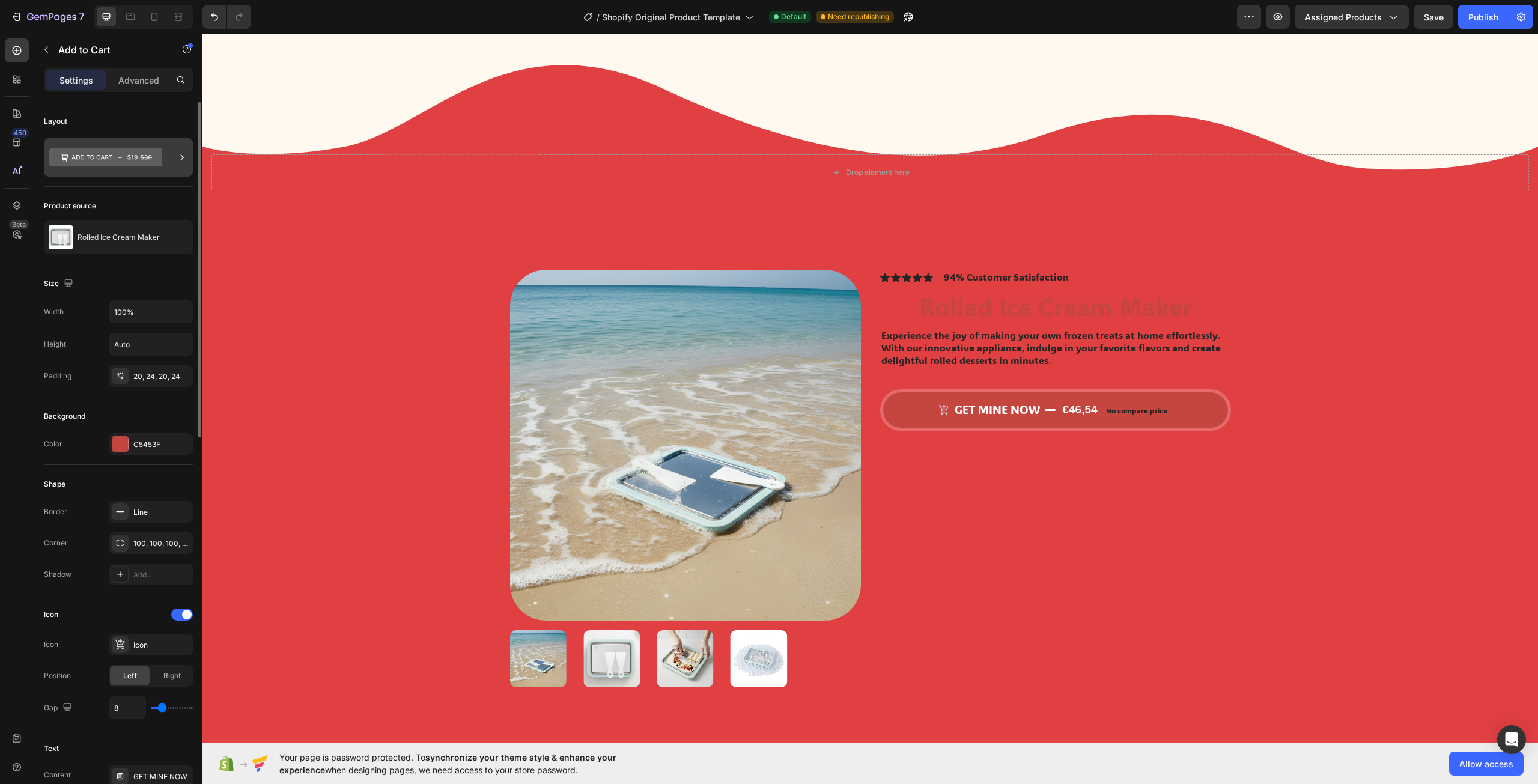
click at [148, 162] on icon at bounding box center [105, 157] width 113 height 18
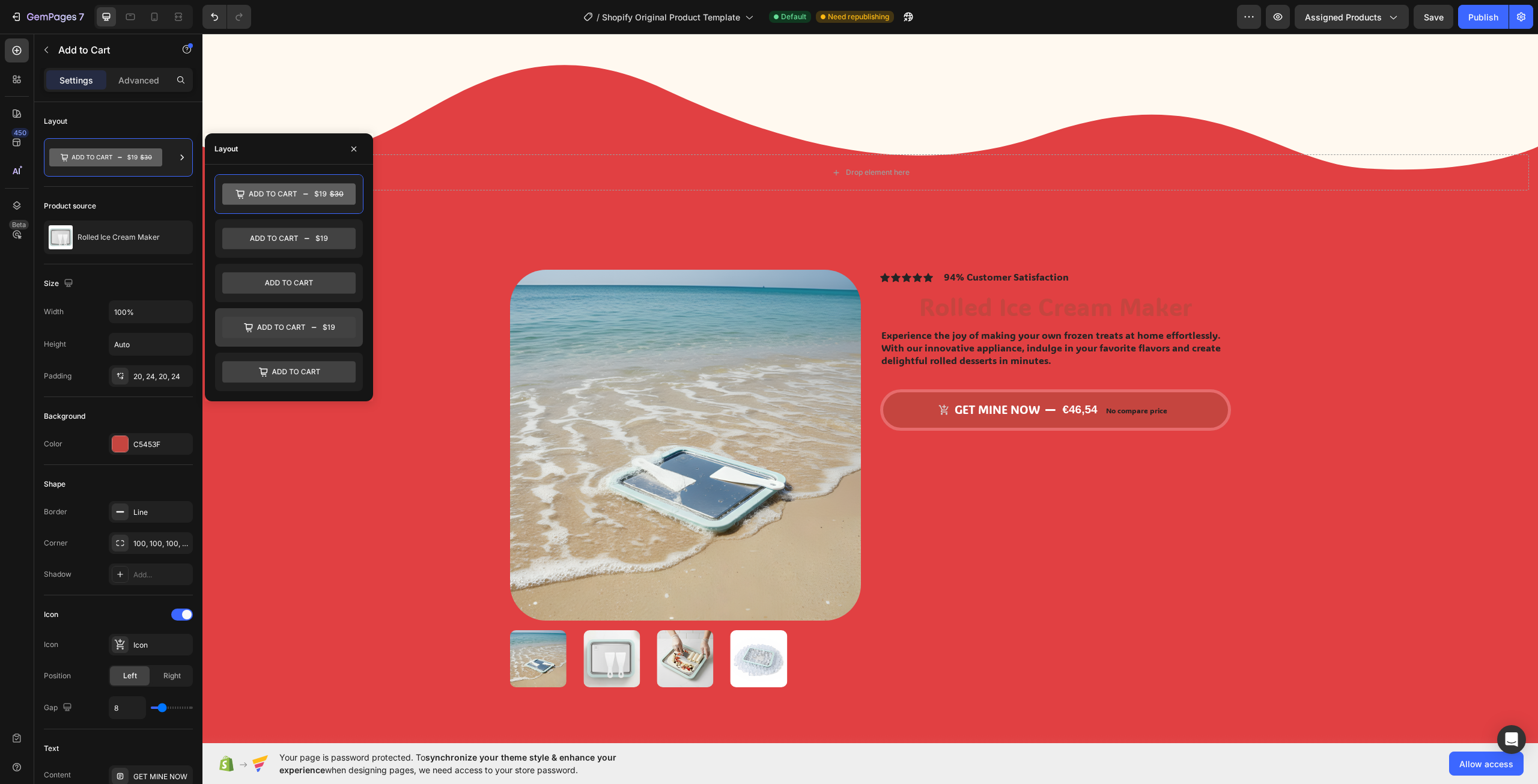
click at [274, 330] on icon at bounding box center [288, 328] width 133 height 22
click at [287, 368] on icon at bounding box center [288, 372] width 133 height 22
click at [292, 324] on icon at bounding box center [288, 328] width 133 height 22
click at [302, 234] on icon at bounding box center [288, 239] width 133 height 22
drag, startPoint x: 297, startPoint y: 316, endPoint x: 299, endPoint y: 310, distance: 6.5
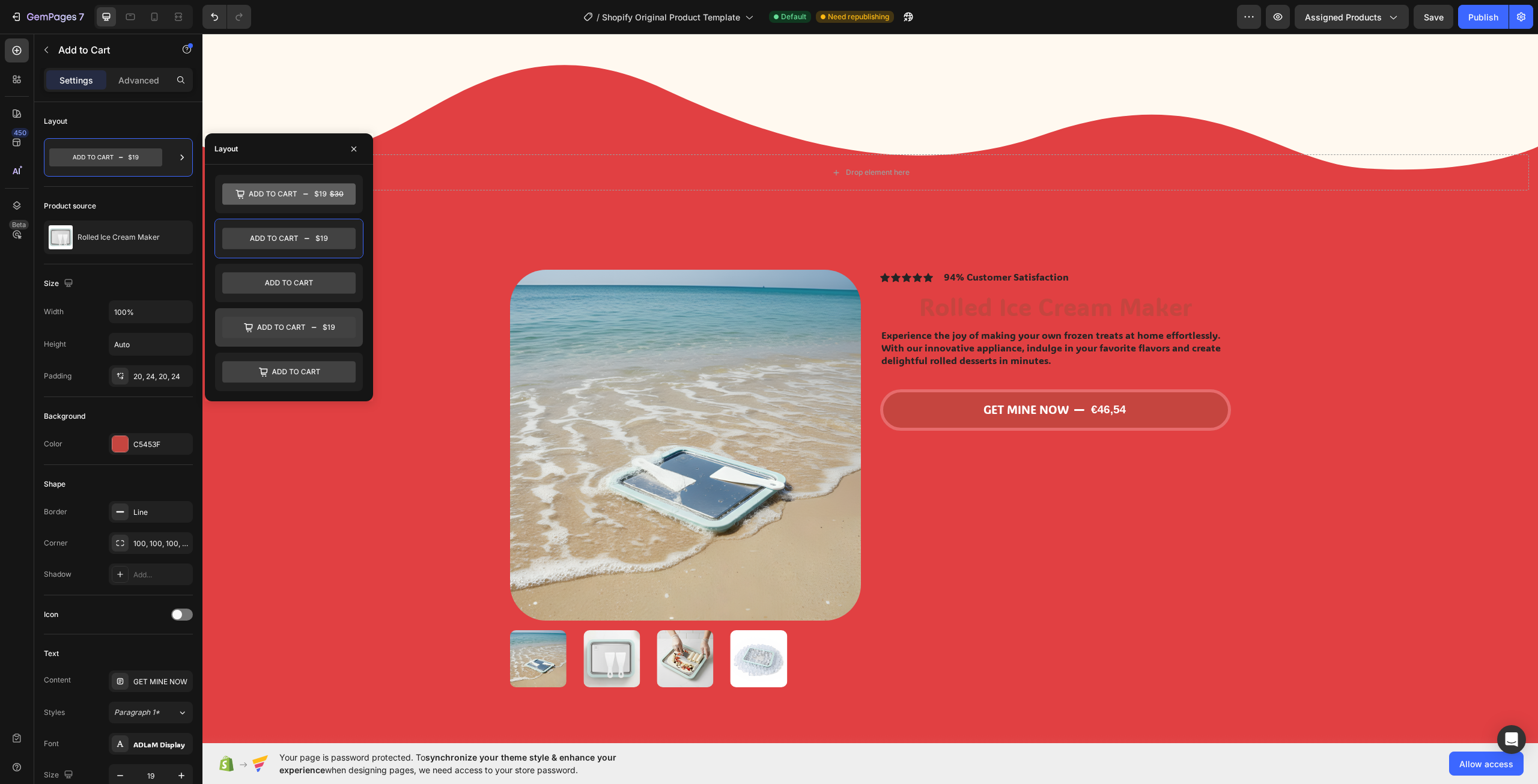
click at [298, 313] on div at bounding box center [289, 327] width 148 height 38
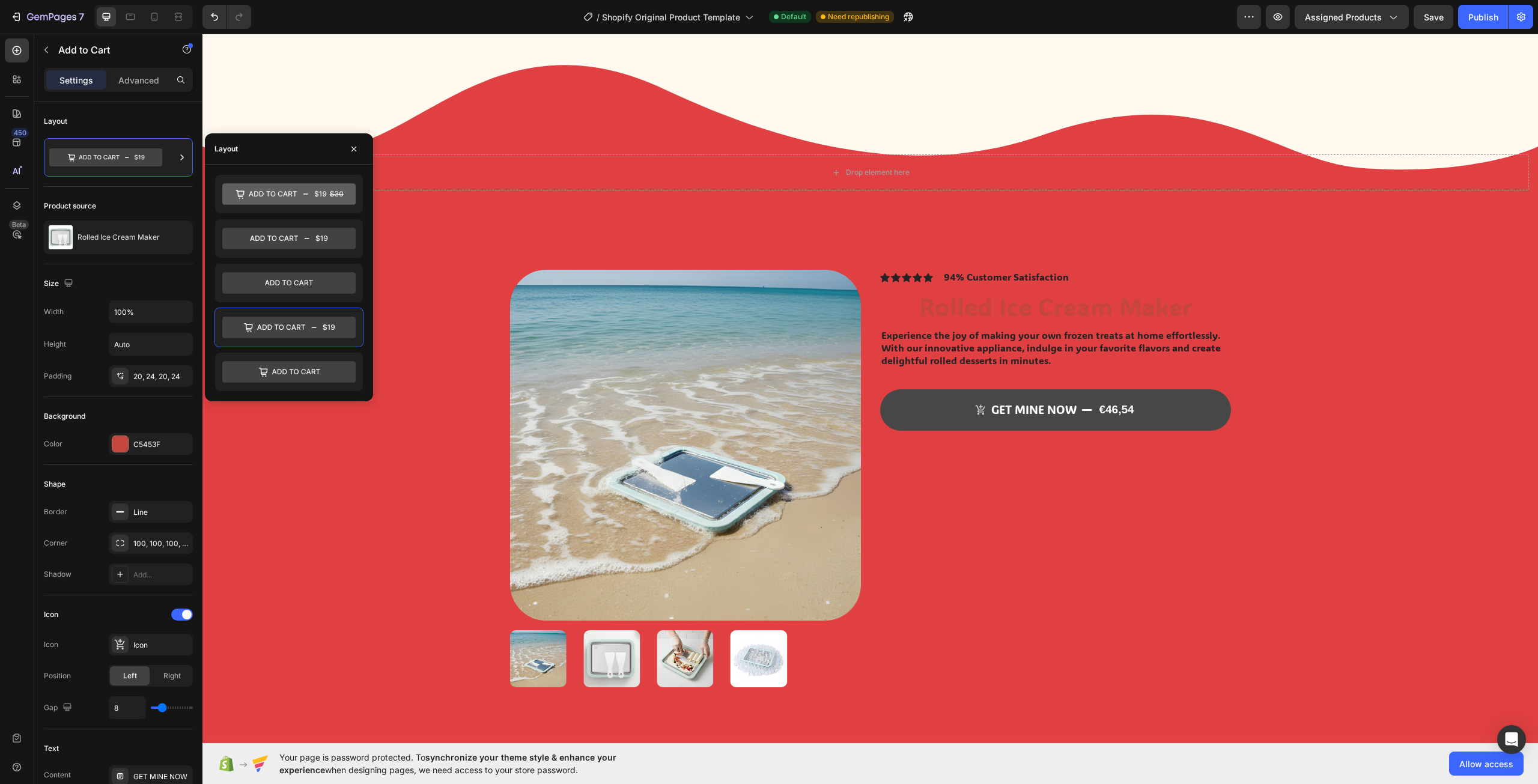
click at [1123, 406] on div "€46,54" at bounding box center [1115, 409] width 37 height 17
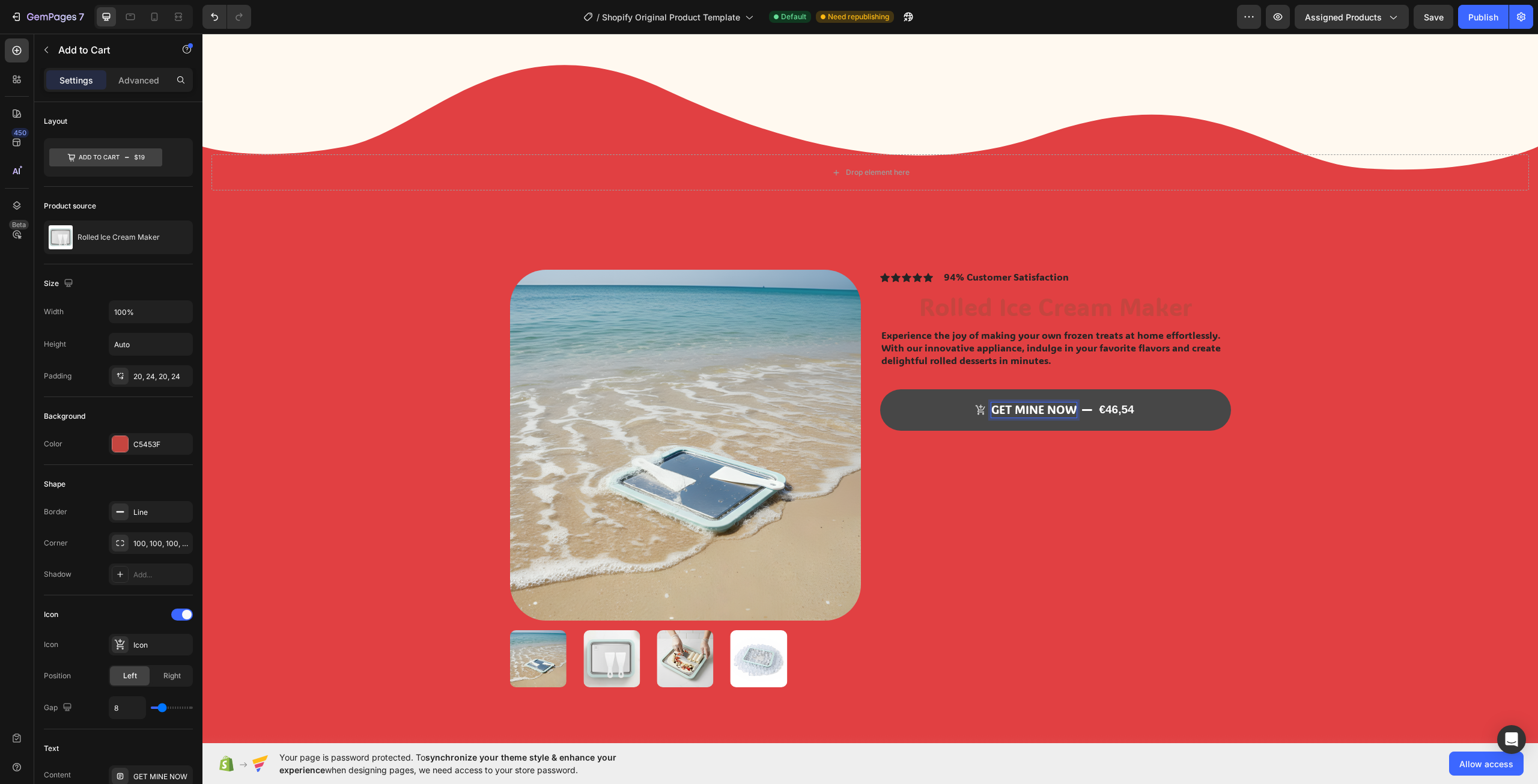
click at [1105, 407] on div "€46,54" at bounding box center [1115, 409] width 37 height 17
click at [1186, 423] on button "GET MINE NOW €46,54" at bounding box center [1055, 409] width 351 height 41
click at [1157, 416] on button "GET MINE NOW €46,54" at bounding box center [1055, 409] width 351 height 41
click at [1119, 416] on div "€46,54" at bounding box center [1115, 409] width 37 height 17
click at [975, 411] on icon "GET MINE NOW" at bounding box center [980, 409] width 11 height 11
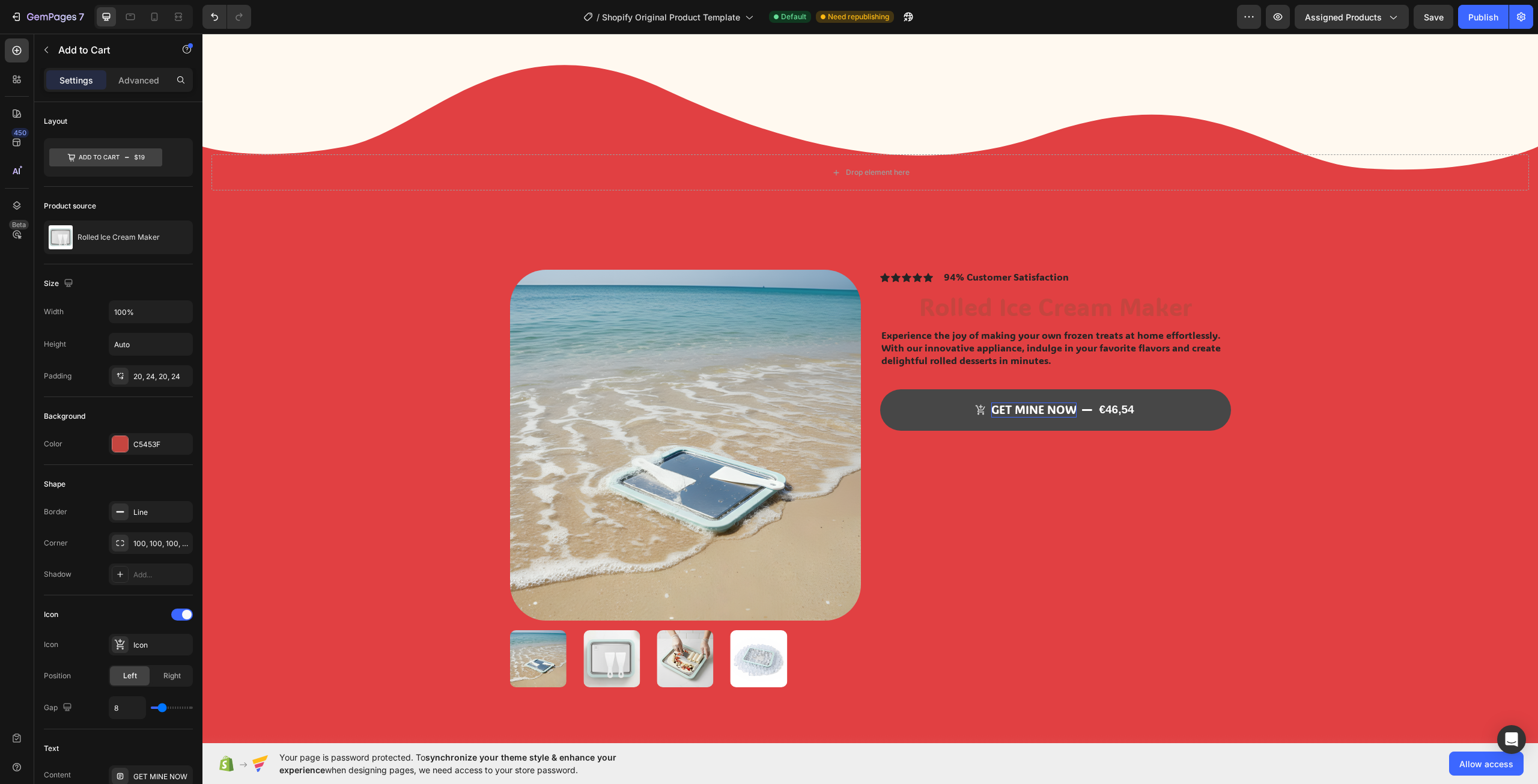
click at [1065, 408] on p "GET MINE NOW" at bounding box center [1033, 409] width 85 height 15
click at [1123, 413] on div "€46,54" at bounding box center [1115, 409] width 37 height 17
click at [1127, 408] on div "€46,54" at bounding box center [1115, 409] width 37 height 17
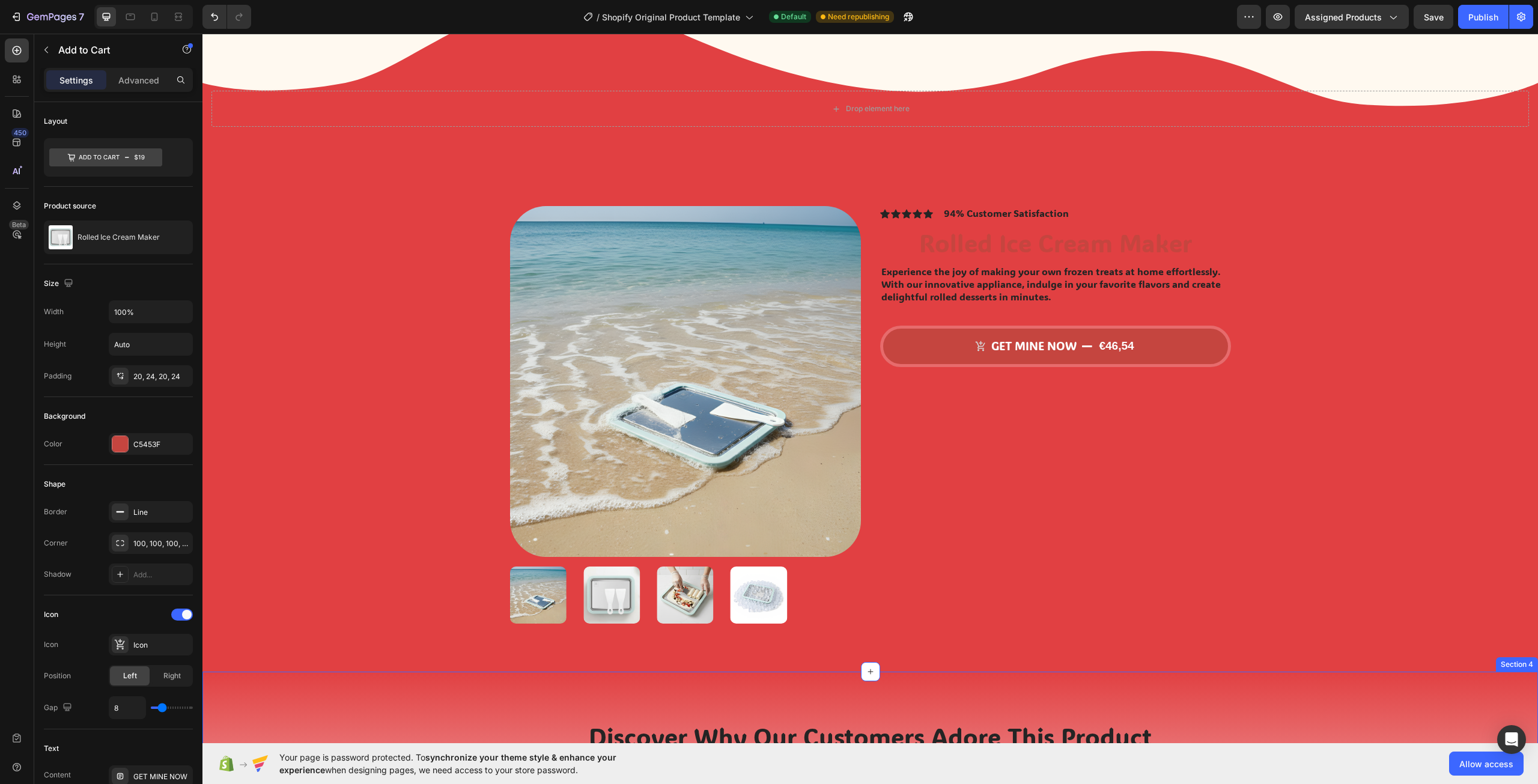
scroll to position [721, 0]
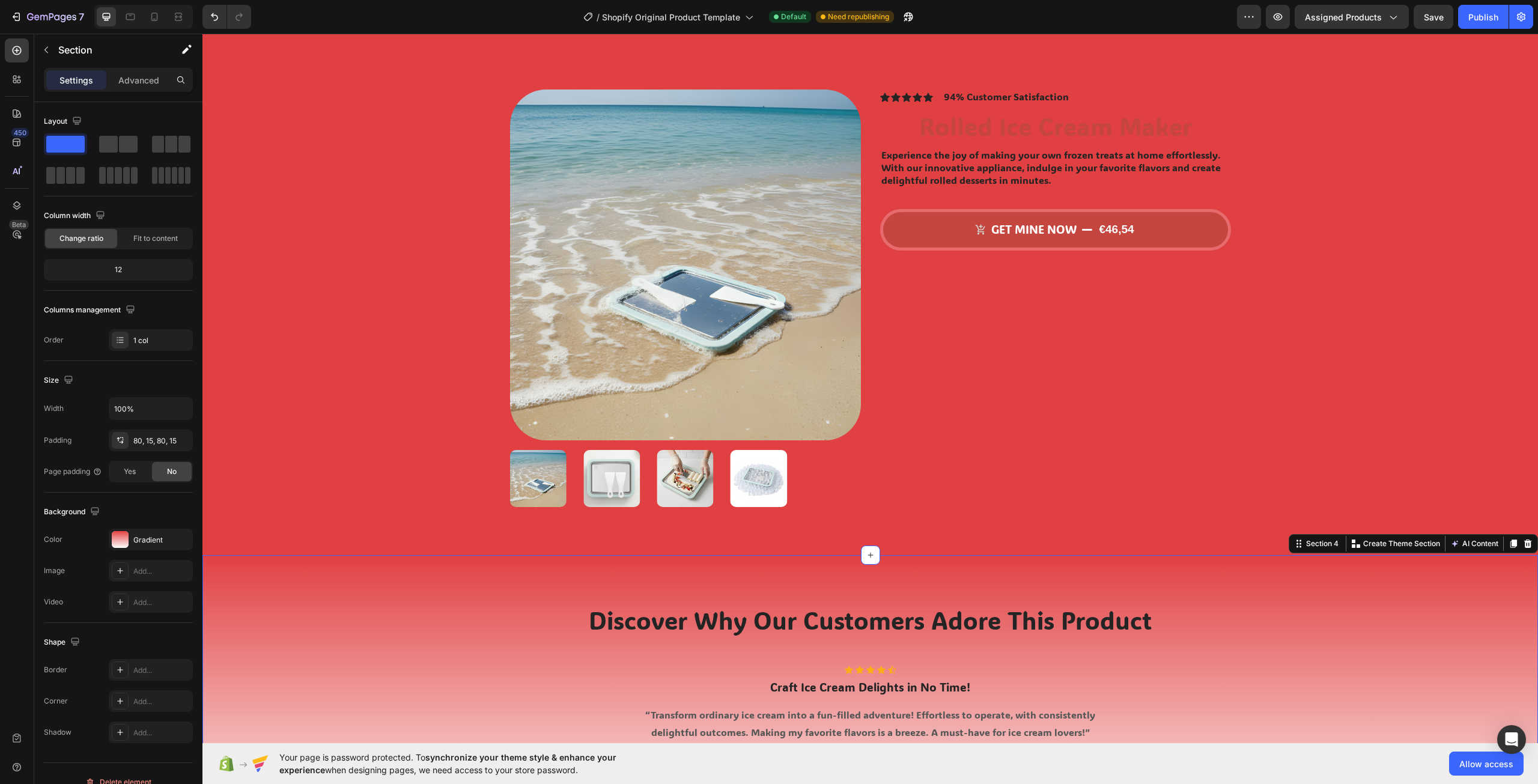
click at [1377, 679] on div "Discover Why Our Customers Adore This Product Heading Row Icon Icon Icon Icon I…" at bounding box center [869, 707] width 1317 height 209
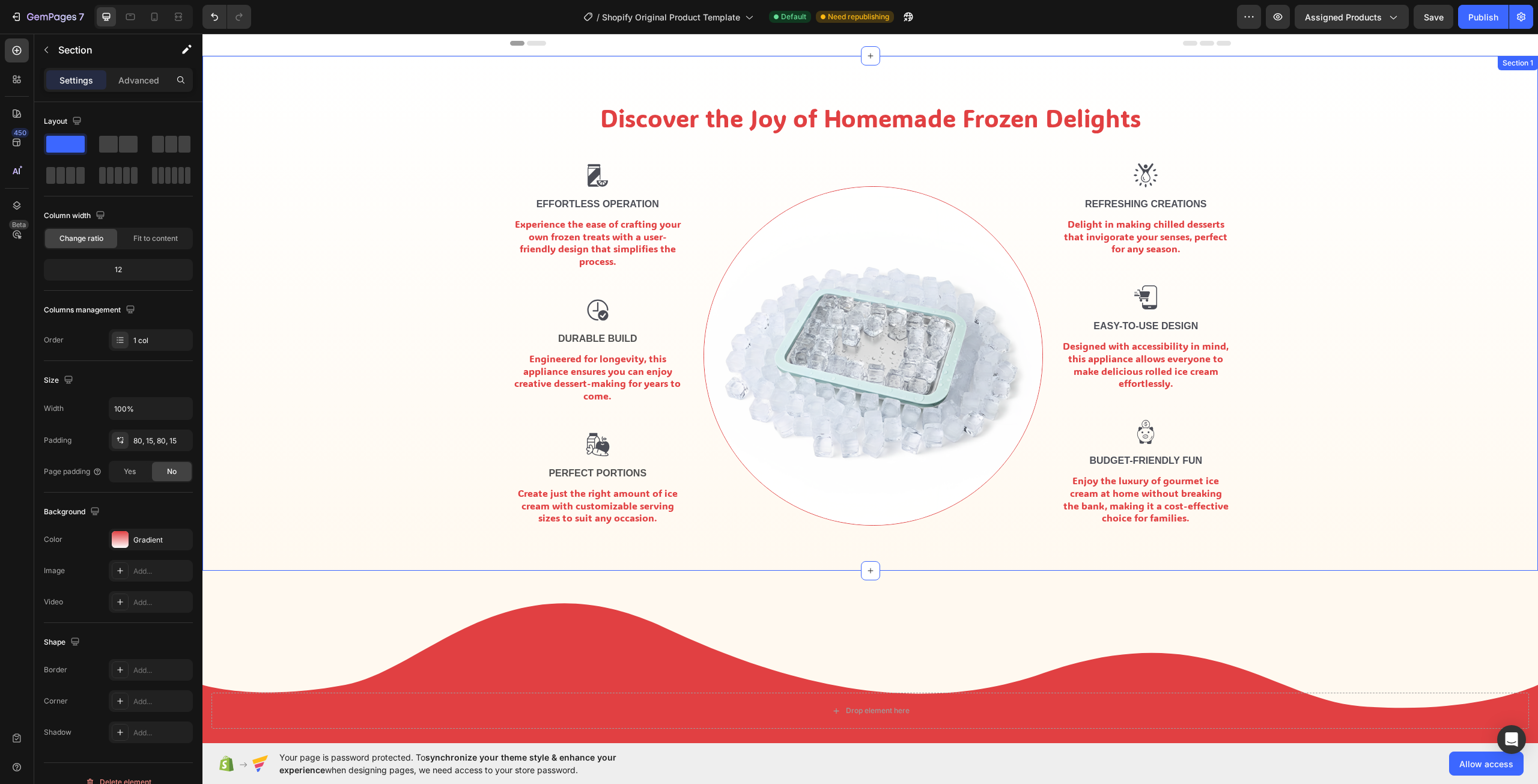
scroll to position [0, 0]
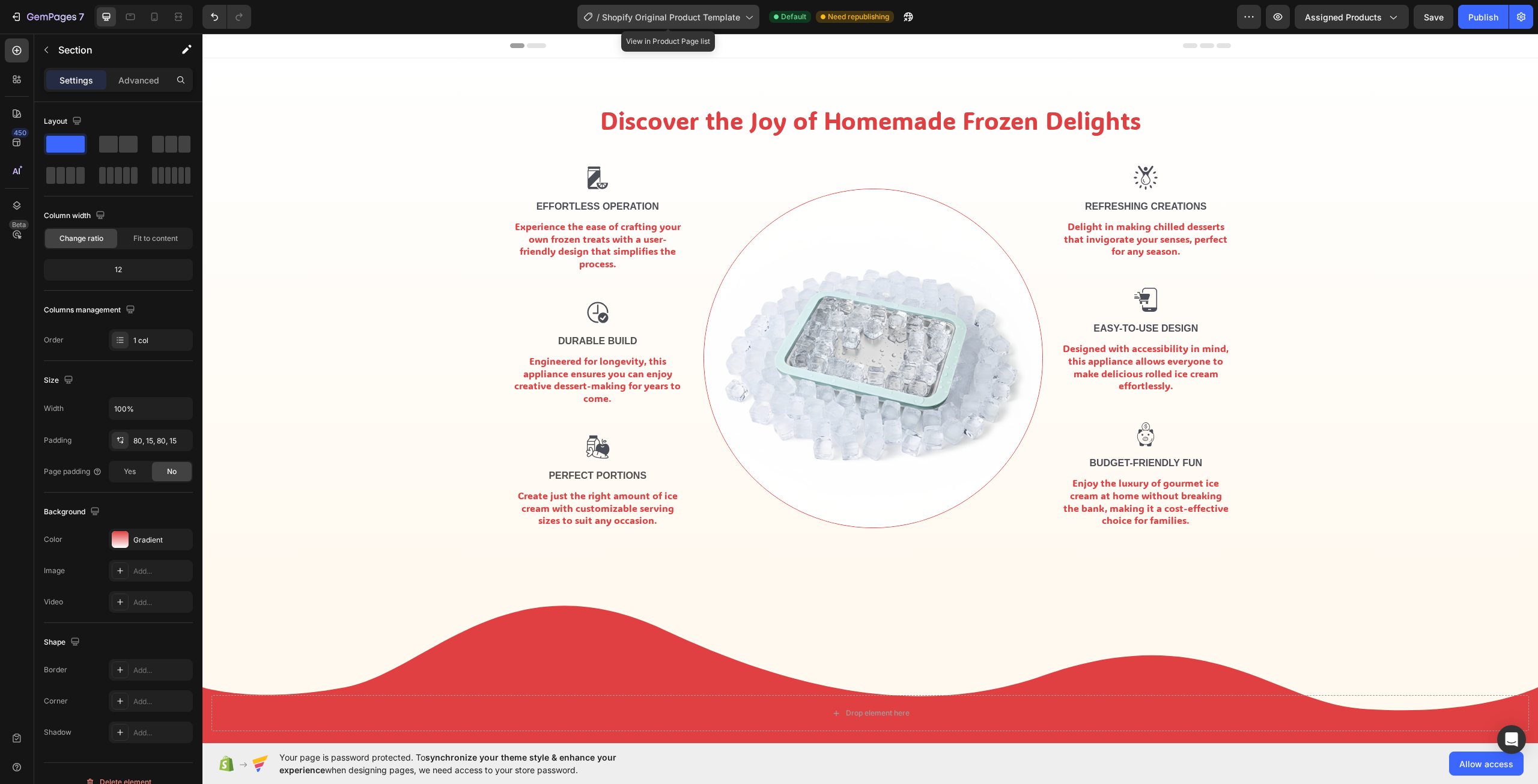
click at [682, 22] on span "Shopify Original Product Template" at bounding box center [671, 17] width 138 height 13
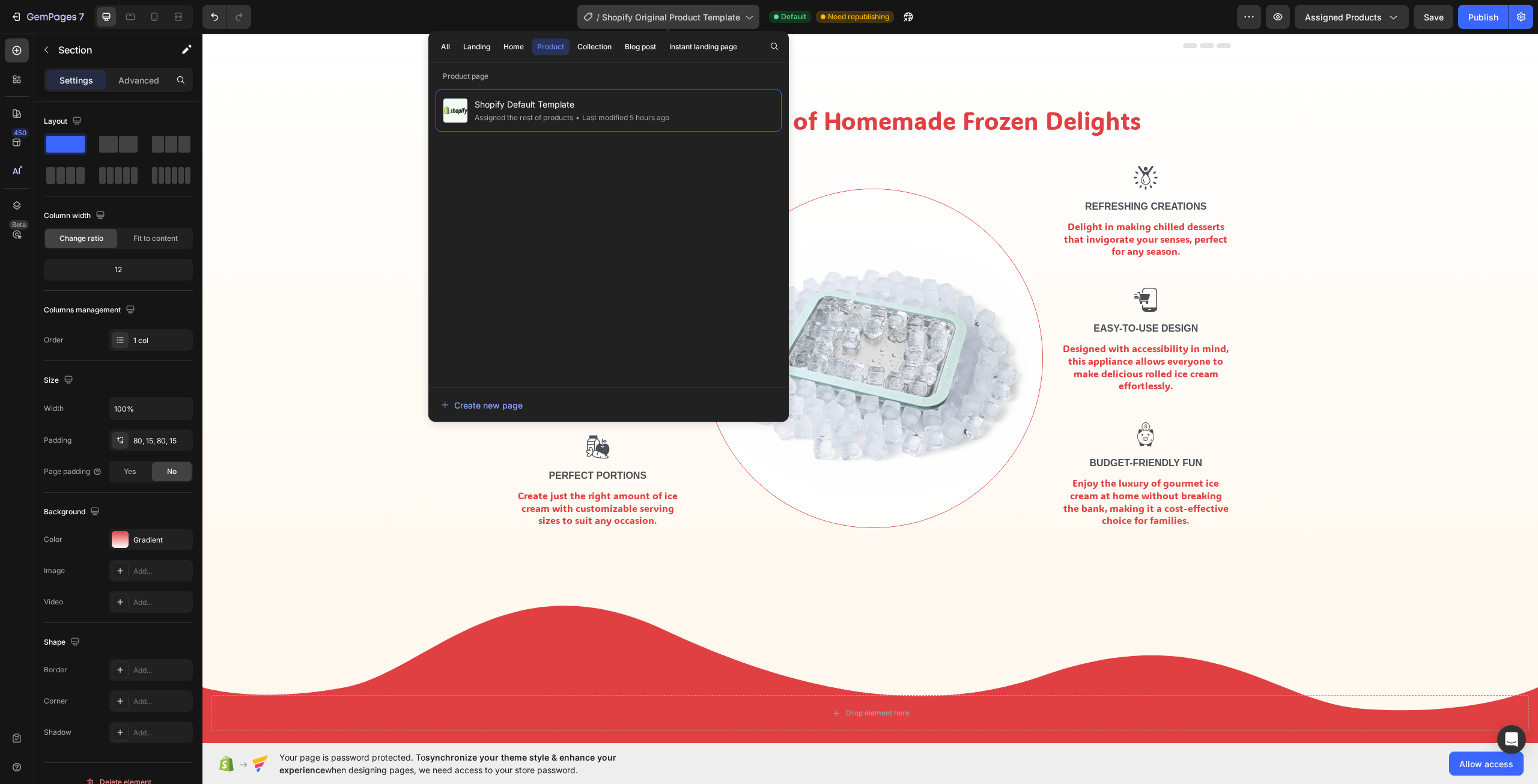
click at [686, 20] on span "Shopify Original Product Template" at bounding box center [671, 17] width 138 height 13
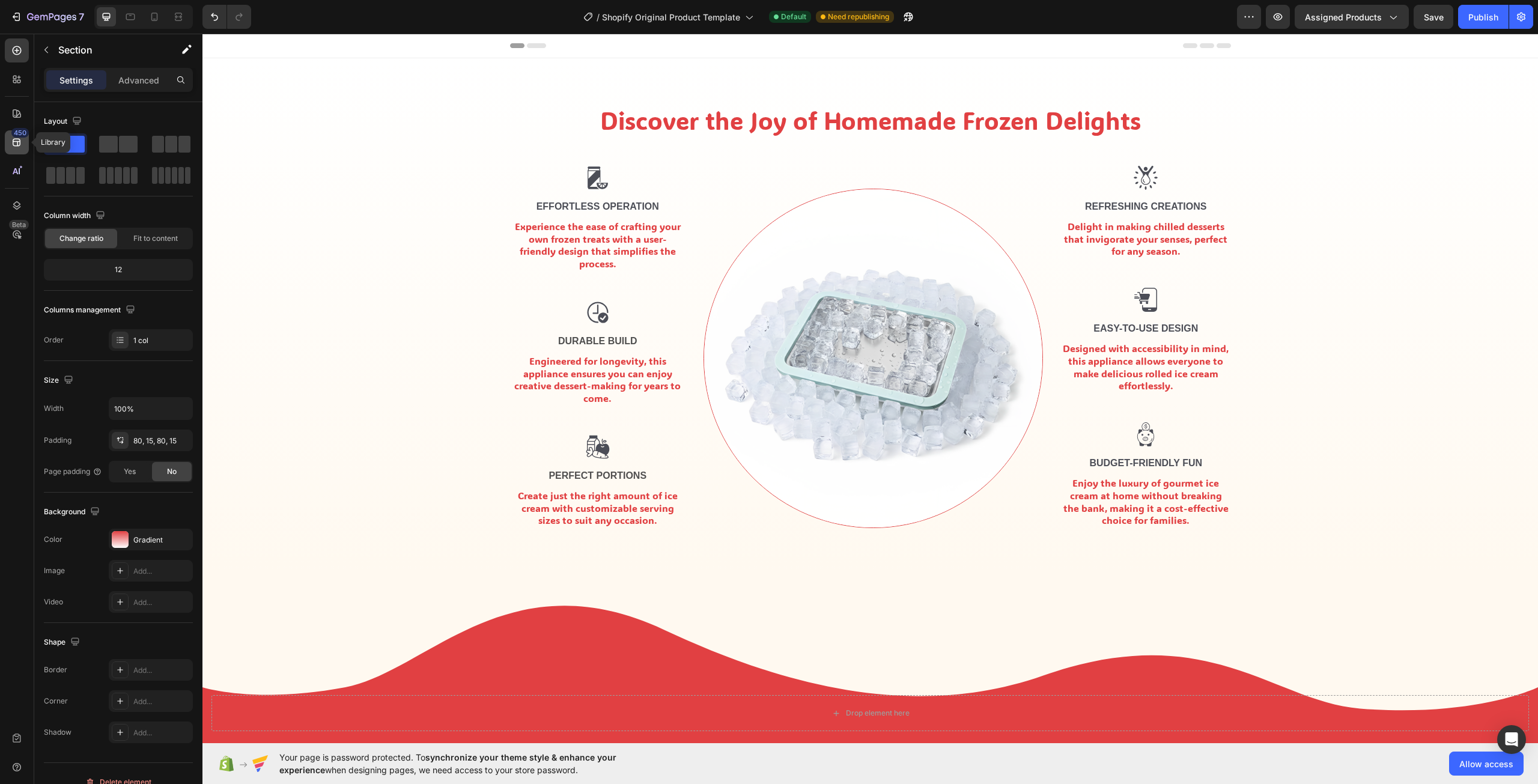
click at [14, 136] on div "450" at bounding box center [19, 133] width 17 height 10
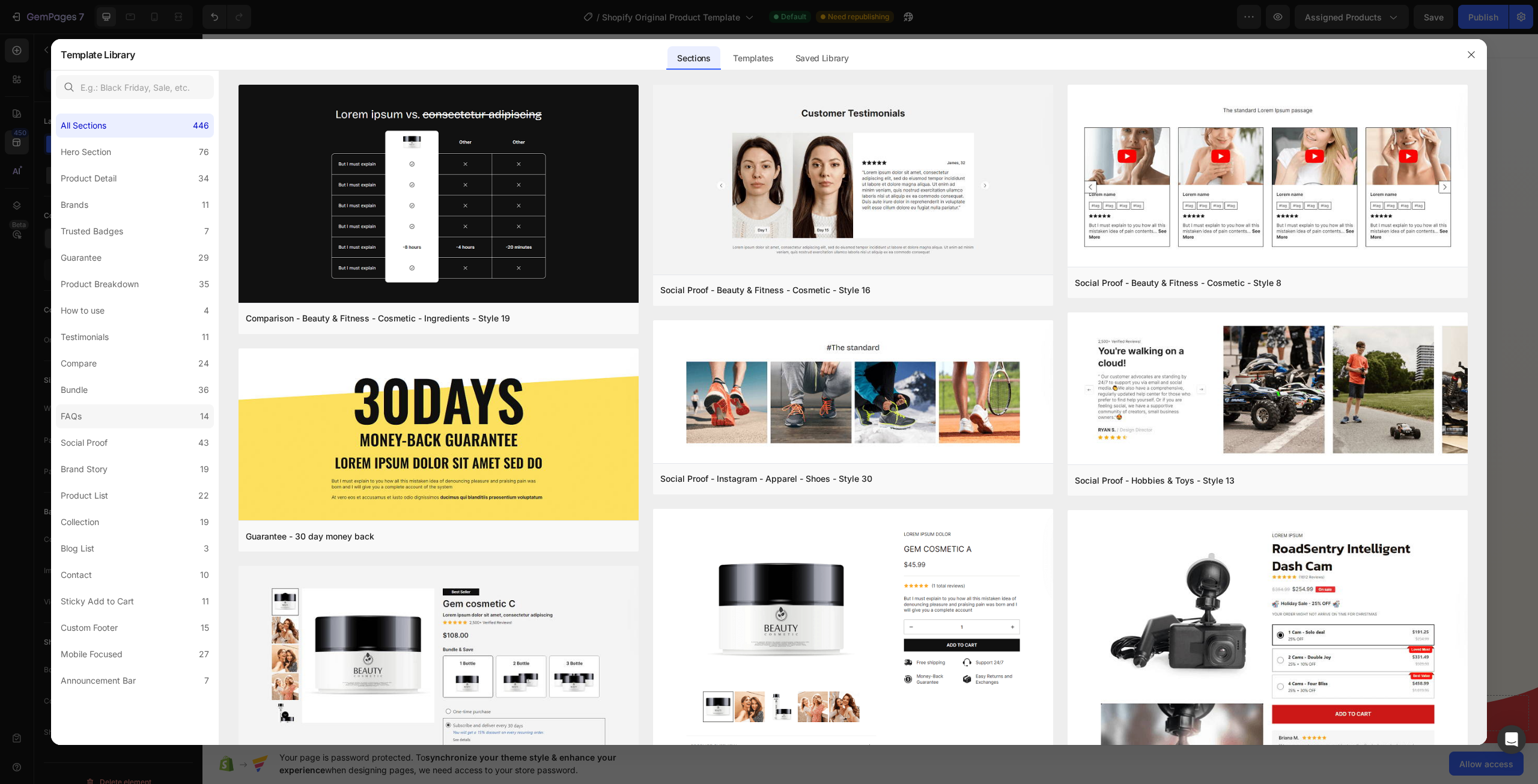
click at [117, 417] on label "FAQs 14" at bounding box center [135, 416] width 158 height 24
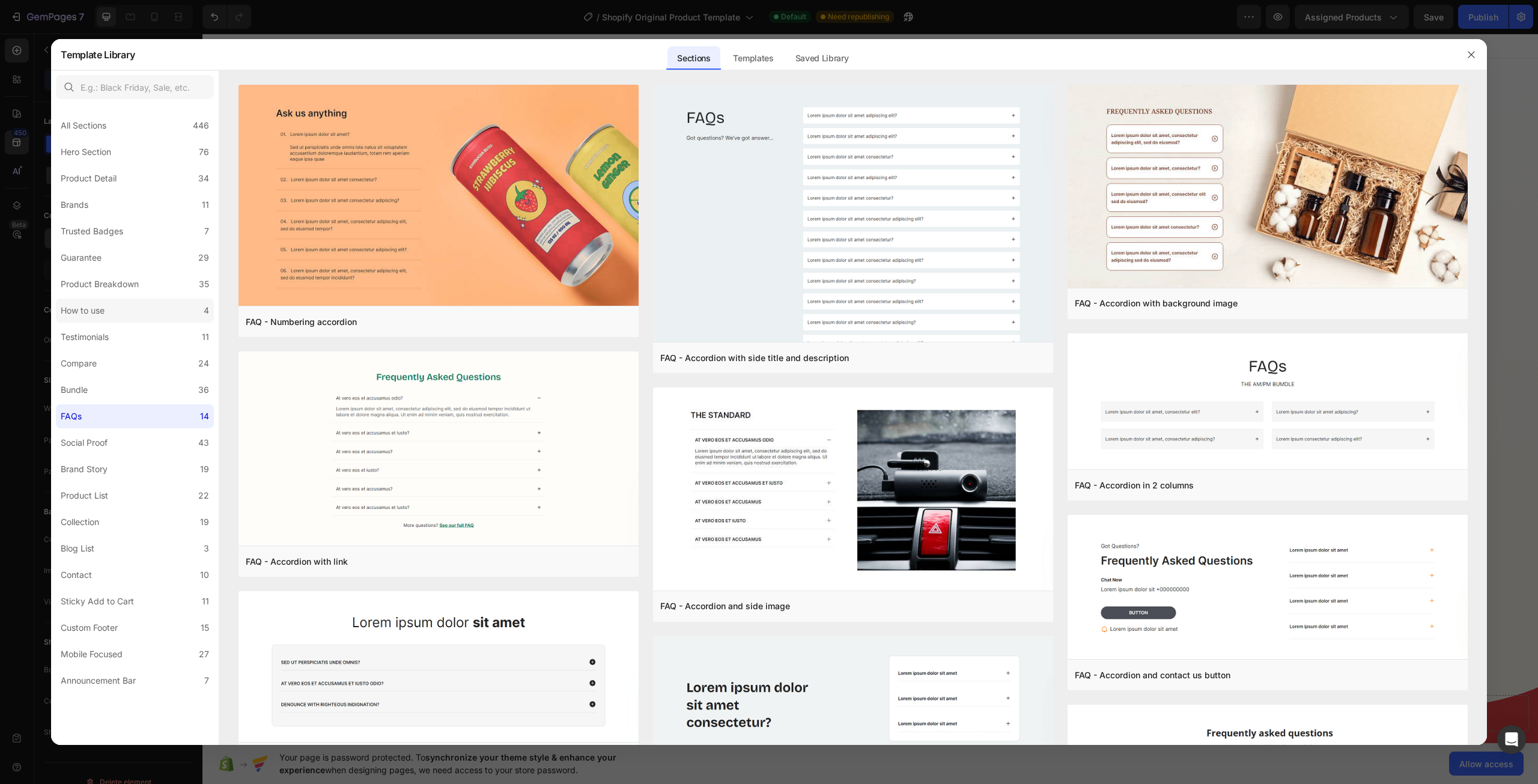
click at [127, 309] on label "How to use 4" at bounding box center [135, 311] width 158 height 24
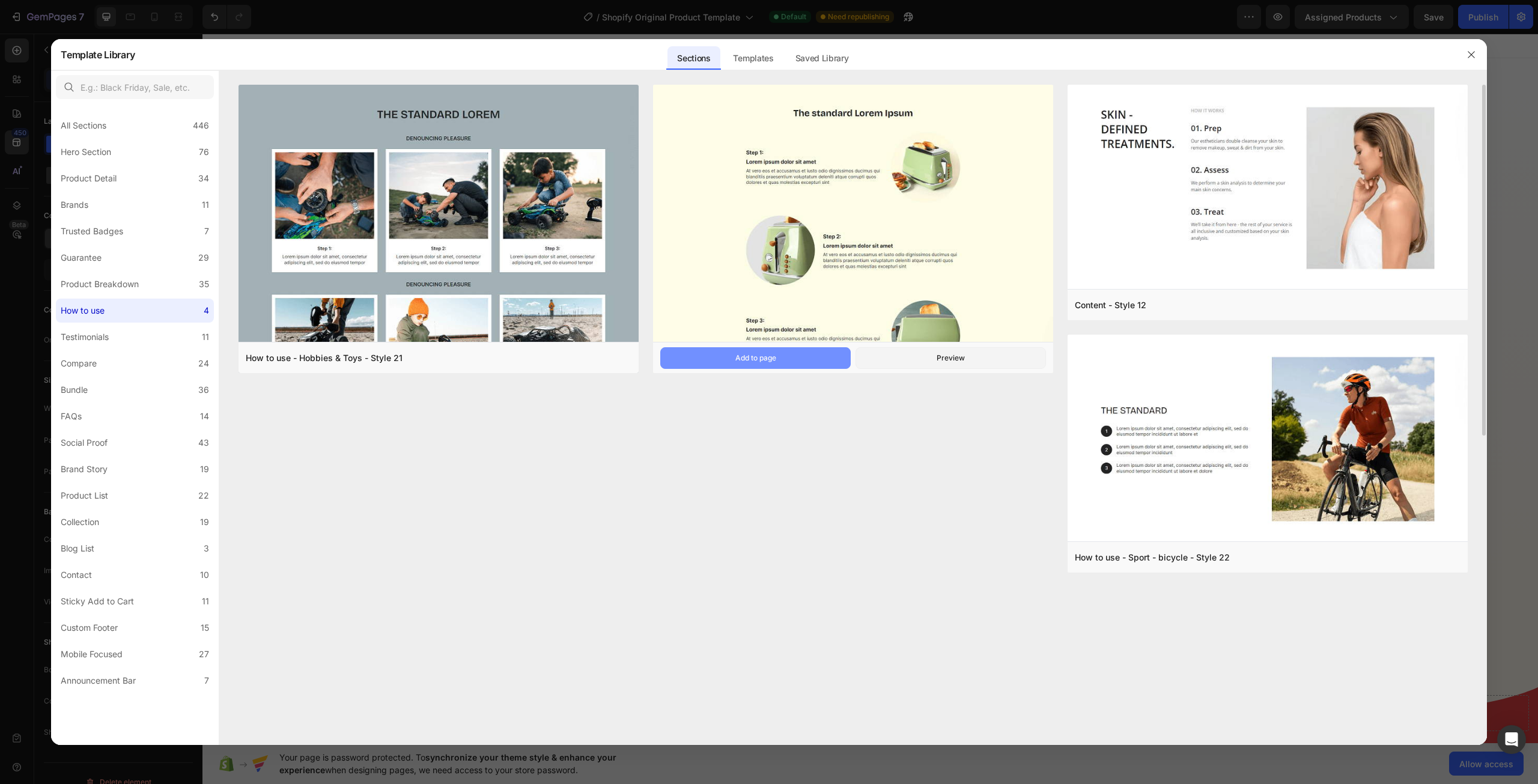
click at [796, 359] on button "Add to page" at bounding box center [755, 358] width 190 height 22
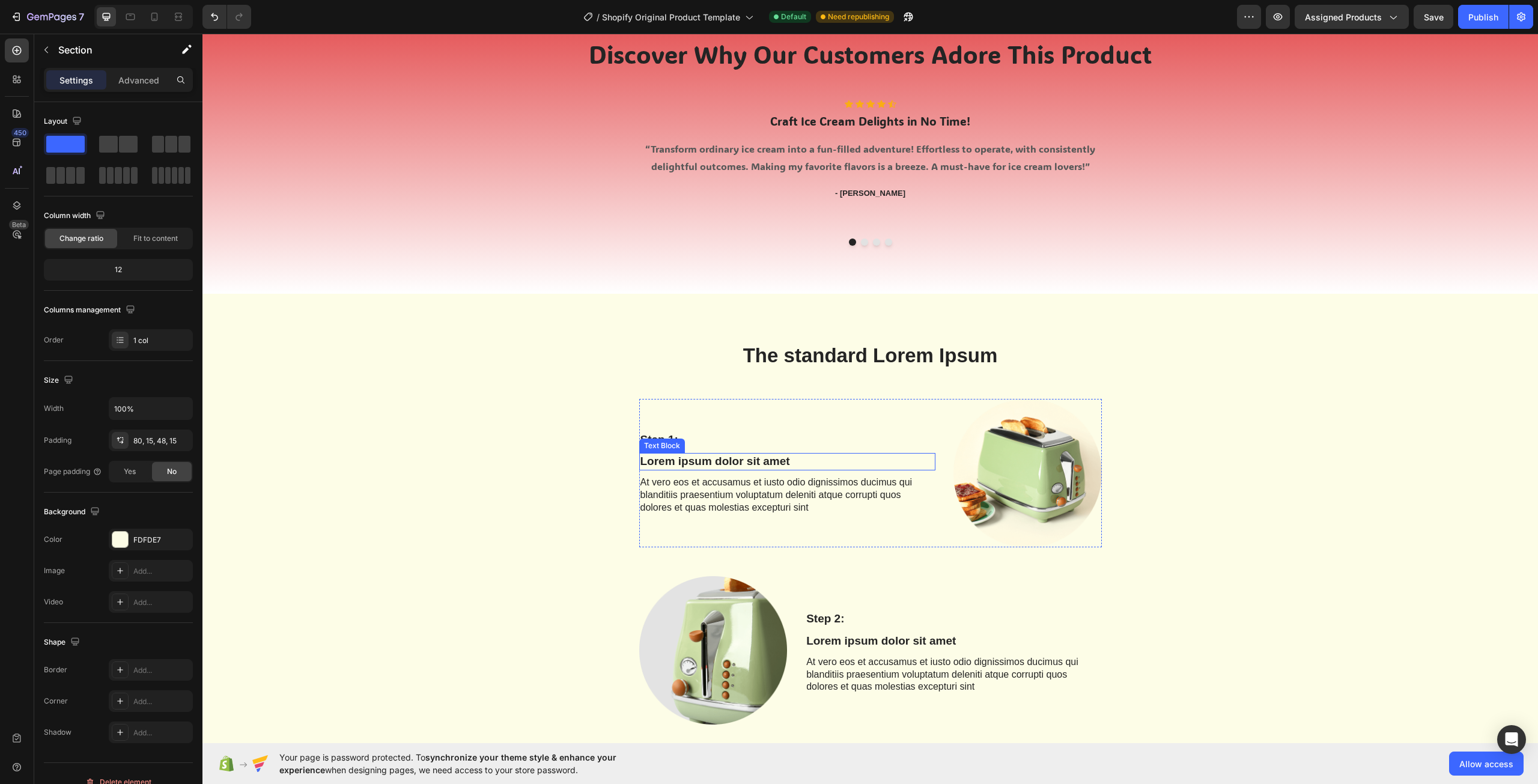
scroll to position [1230, 0]
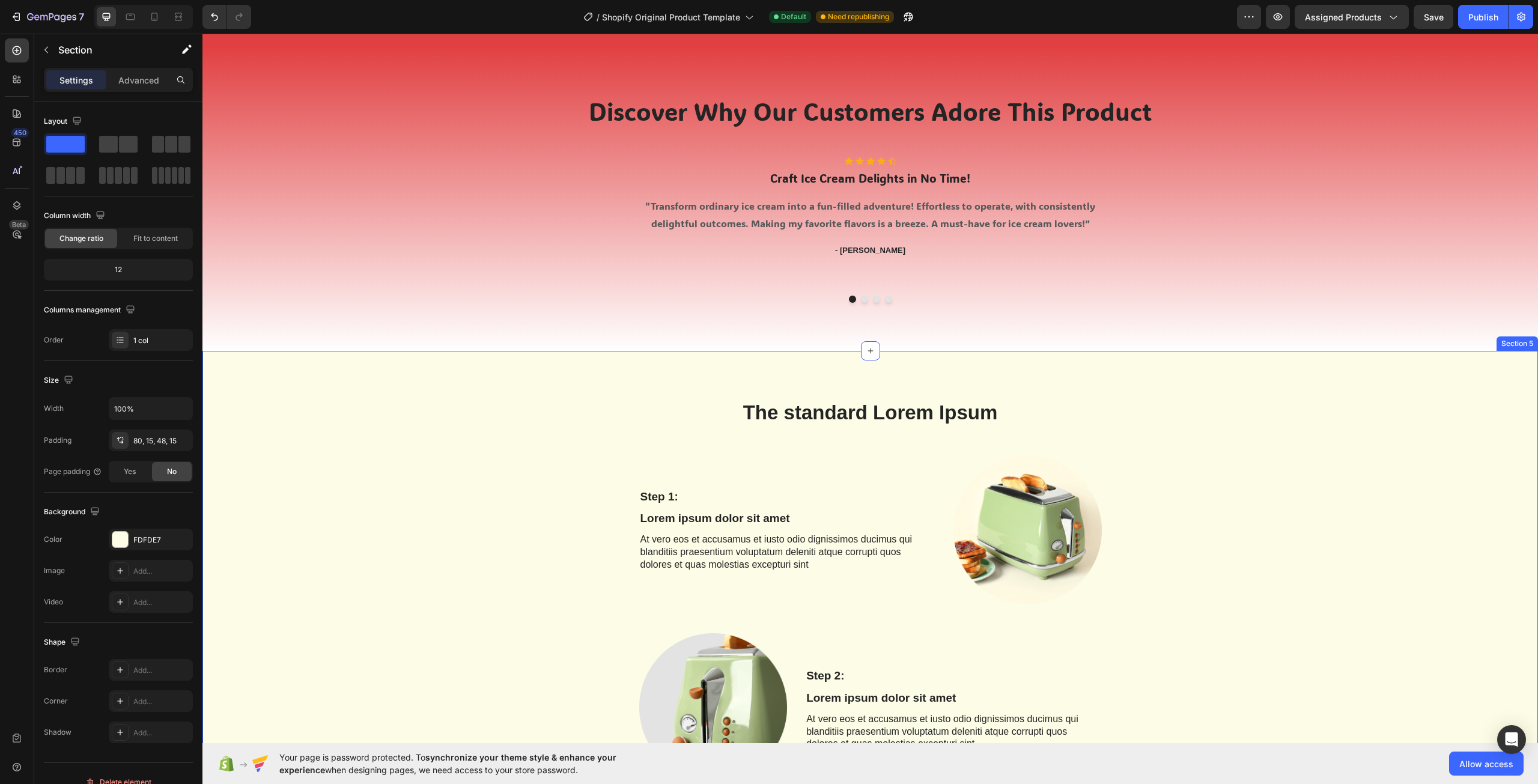
click at [138, 535] on div "FDFDE7" at bounding box center [150, 540] width 35 height 11
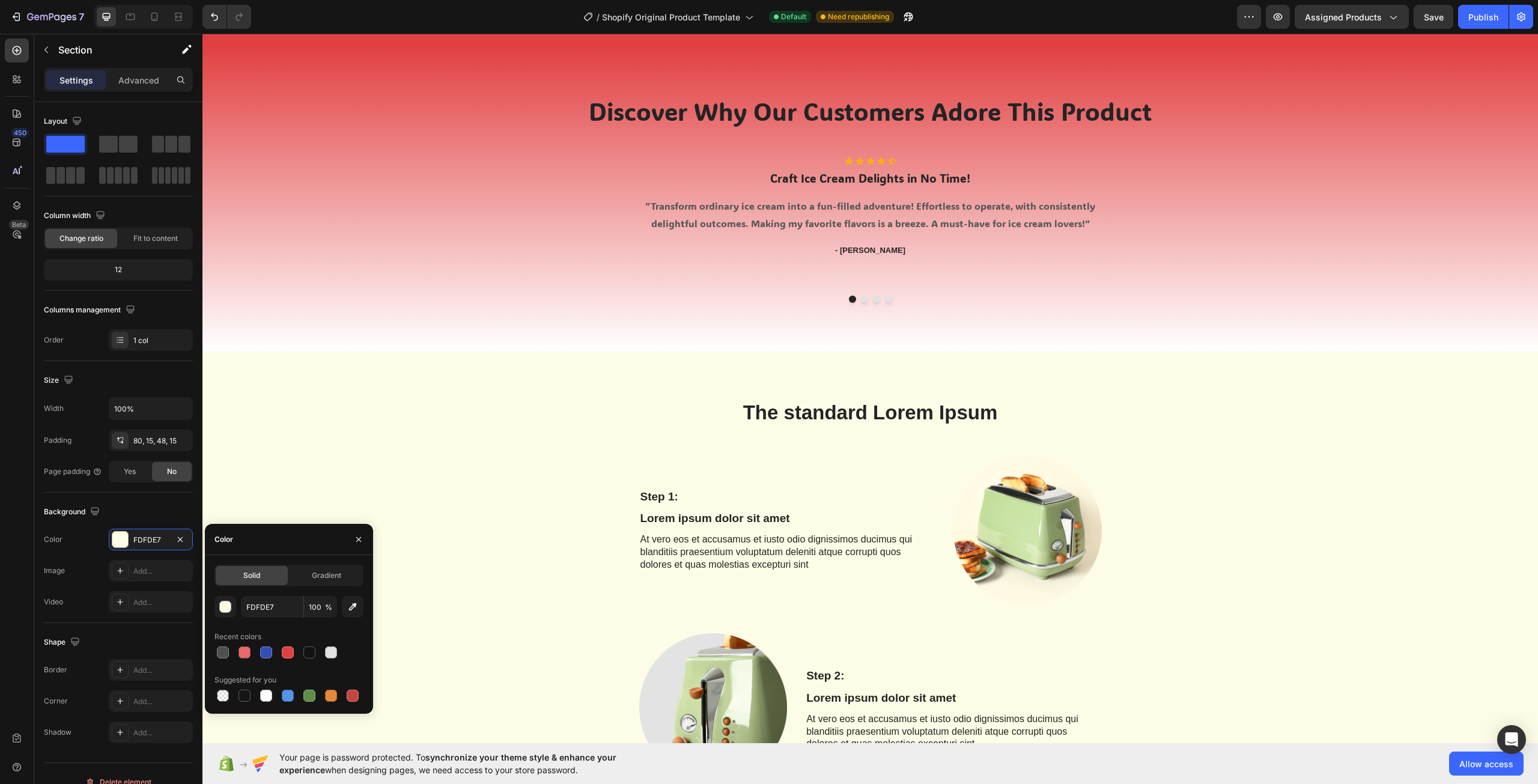
click at [341, 649] on div at bounding box center [288, 652] width 149 height 17
click at [330, 652] on div at bounding box center [331, 652] width 12 height 12
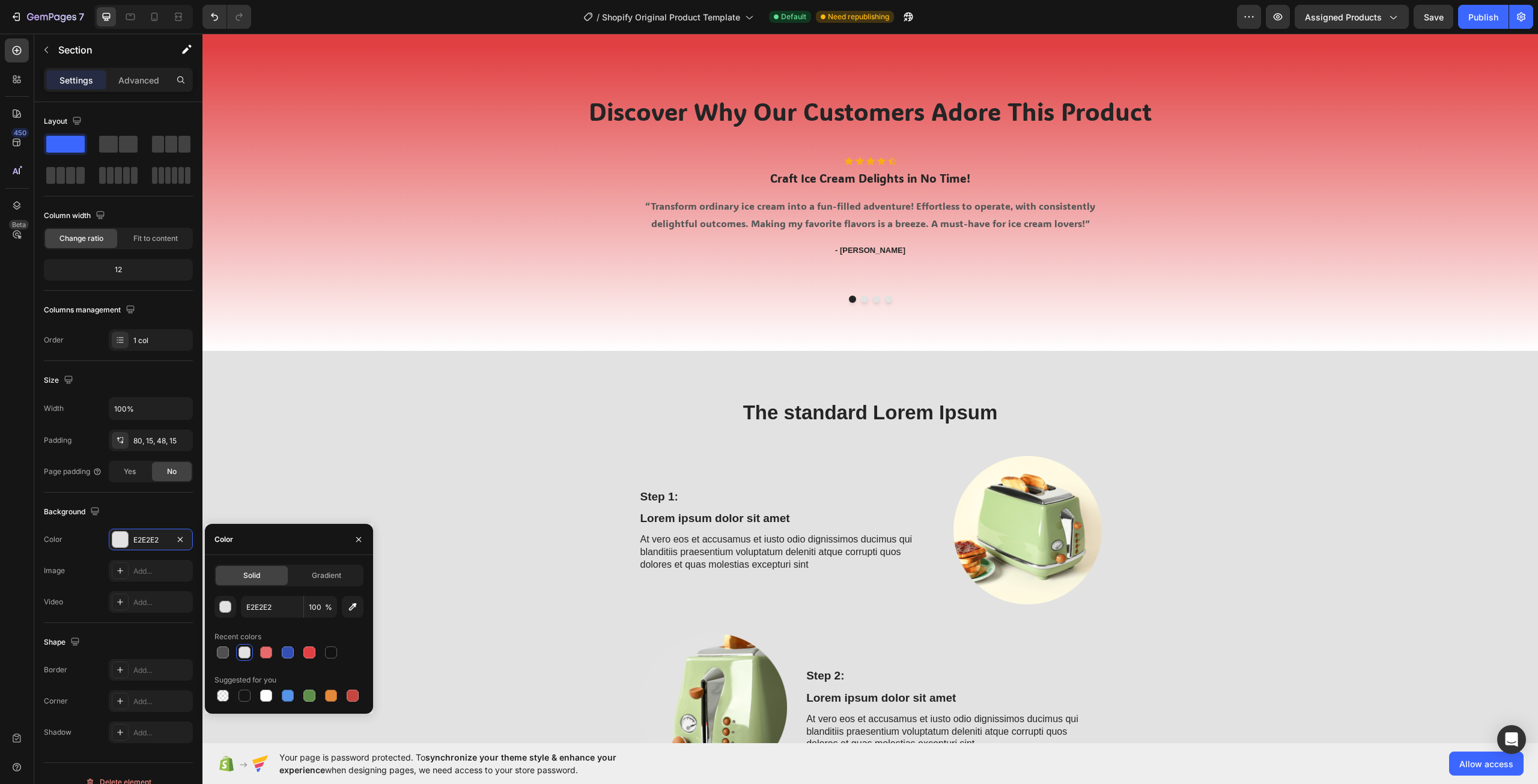
click at [330, 652] on div at bounding box center [331, 652] width 12 height 12
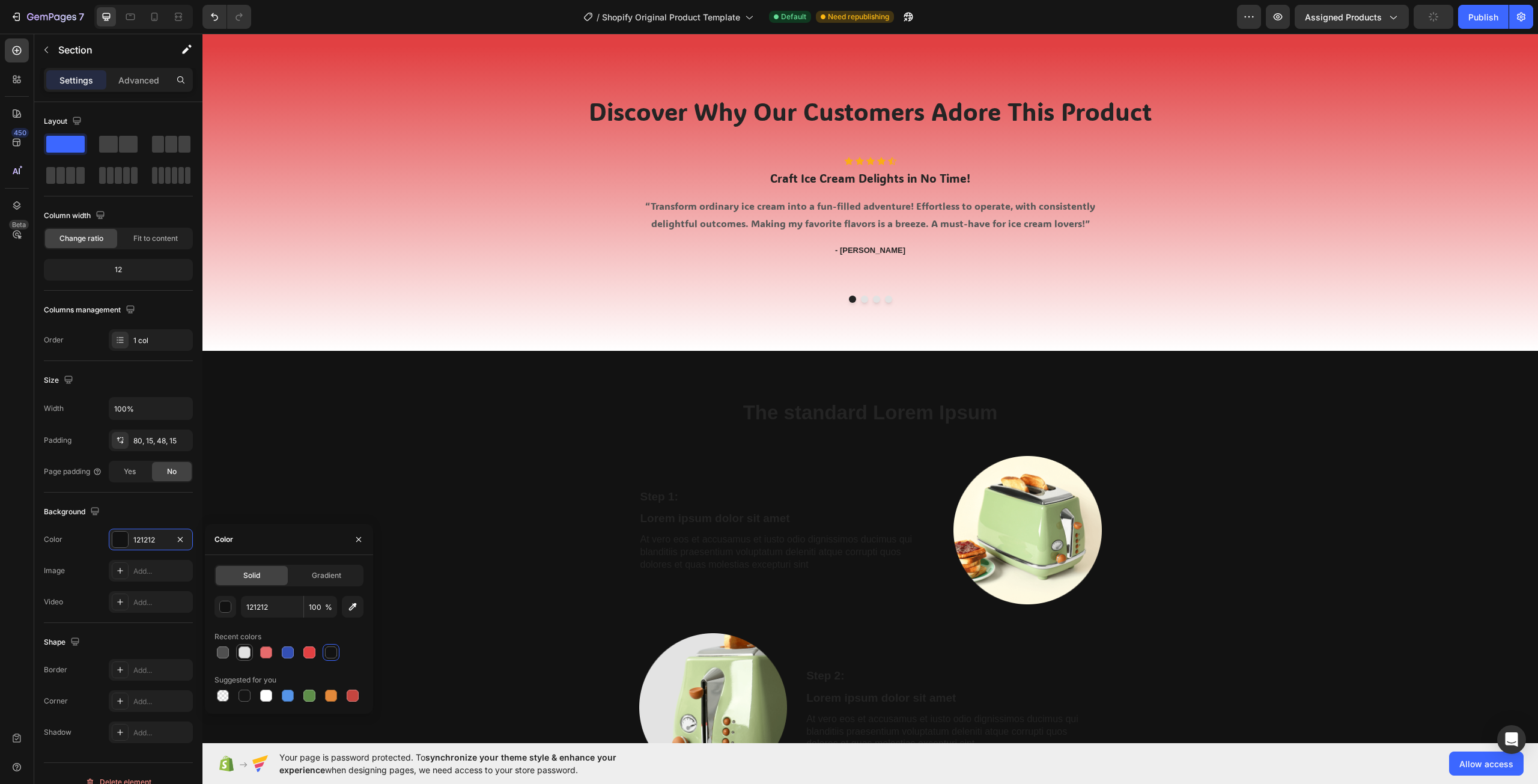
click at [244, 649] on div at bounding box center [244, 652] width 12 height 12
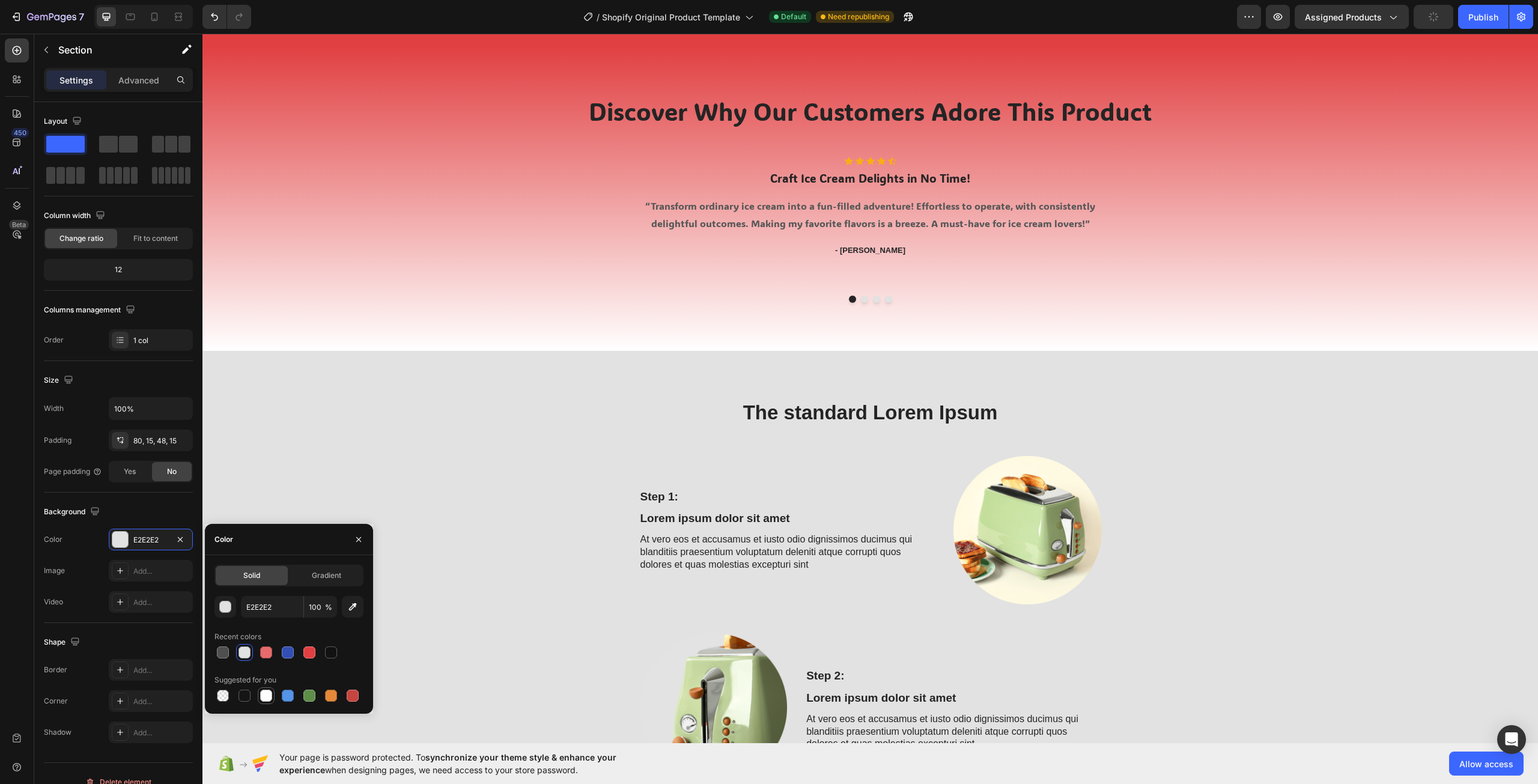
click at [264, 691] on div at bounding box center [266, 696] width 12 height 12
type input "FFFFFF"
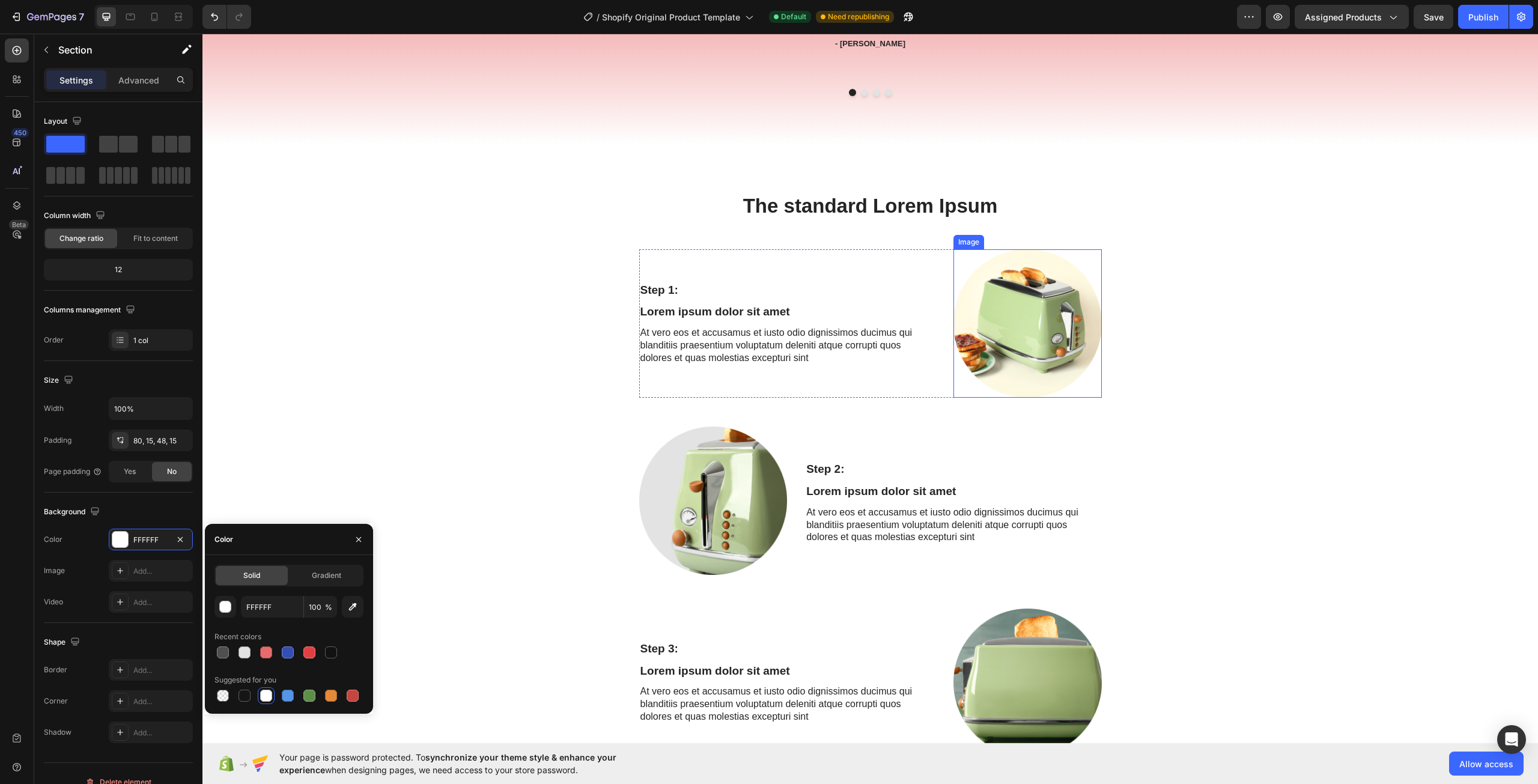
scroll to position [1410, 0]
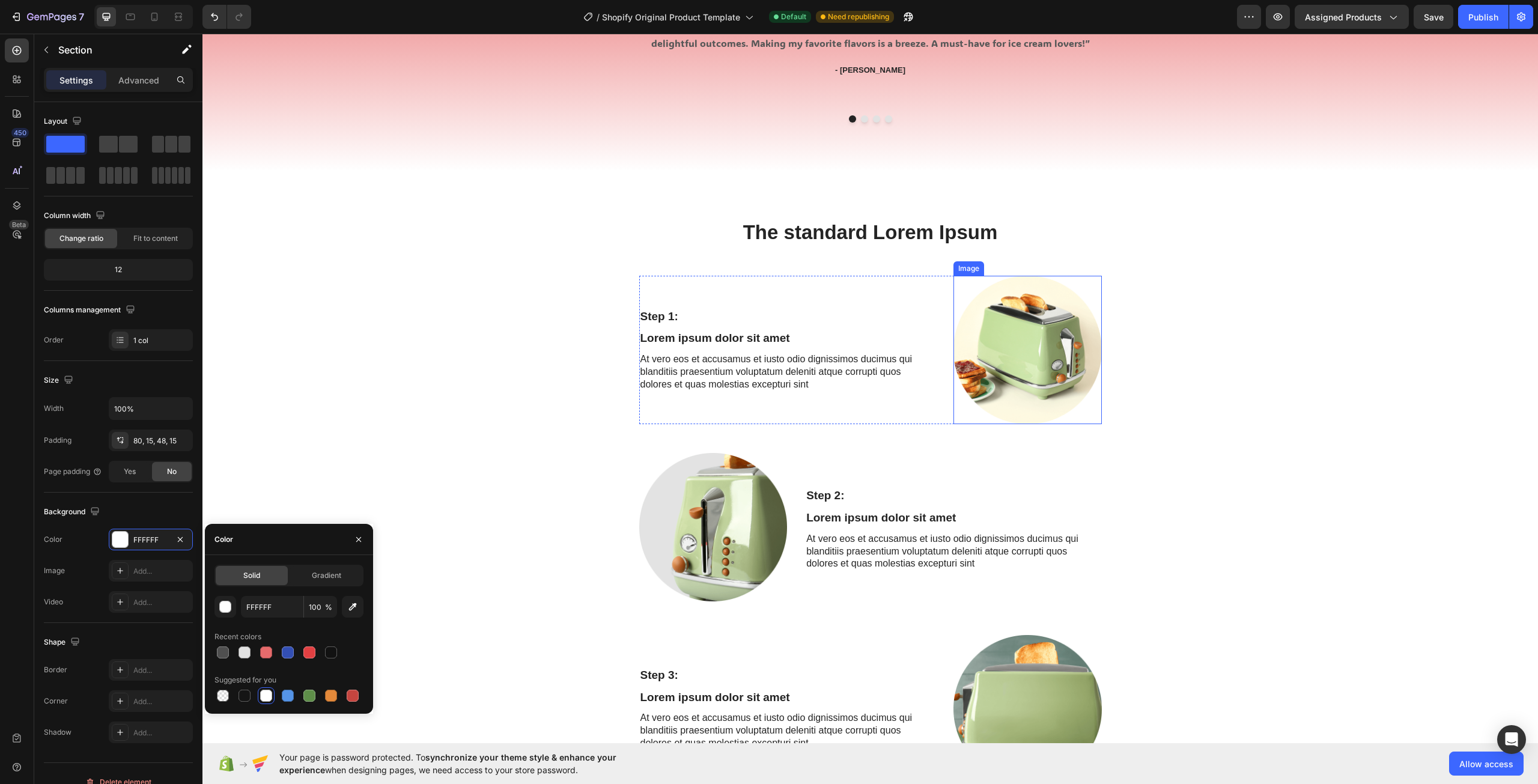
click at [1037, 300] on img at bounding box center [1027, 350] width 148 height 148
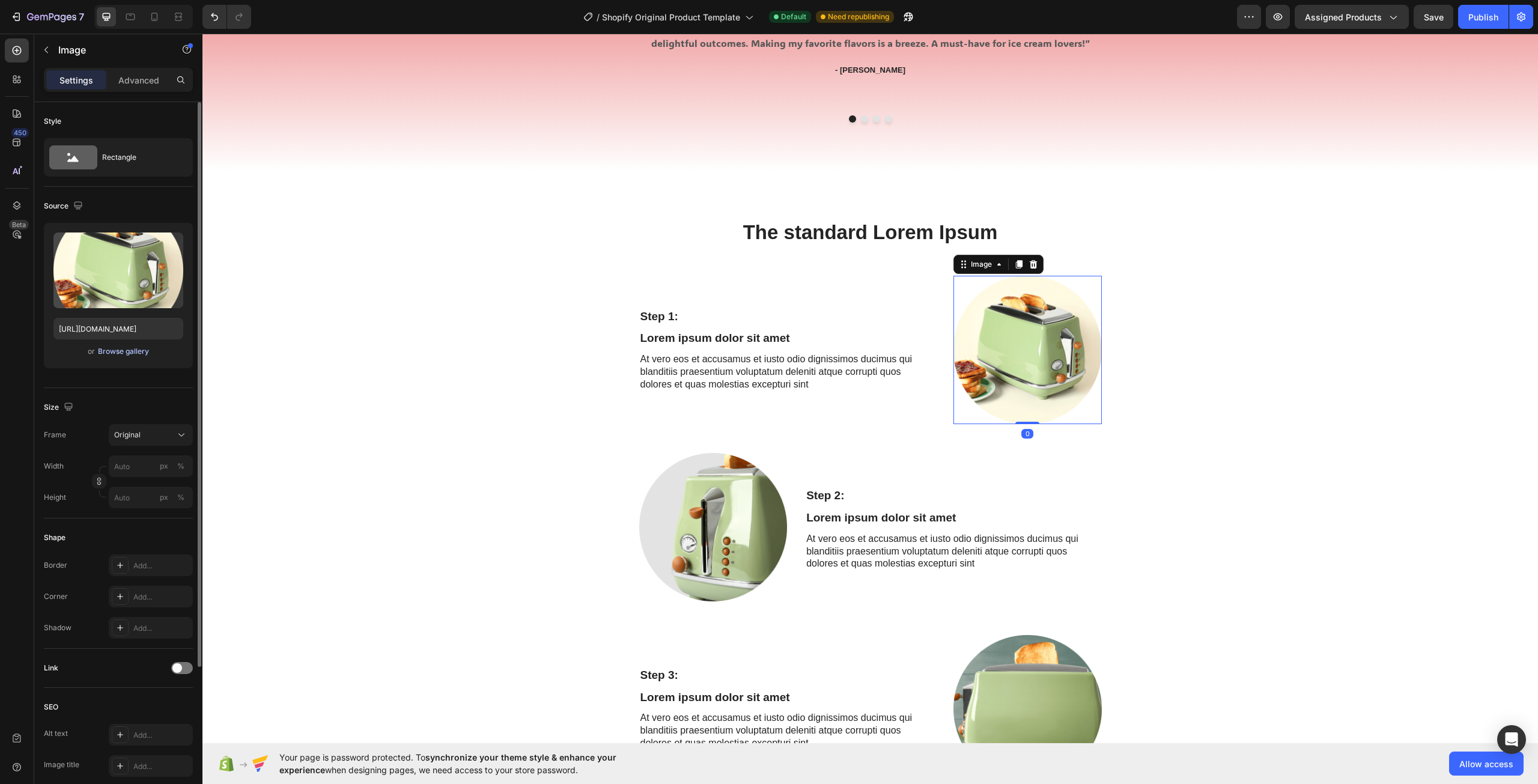
click at [132, 351] on div "Browse gallery" at bounding box center [123, 351] width 51 height 11
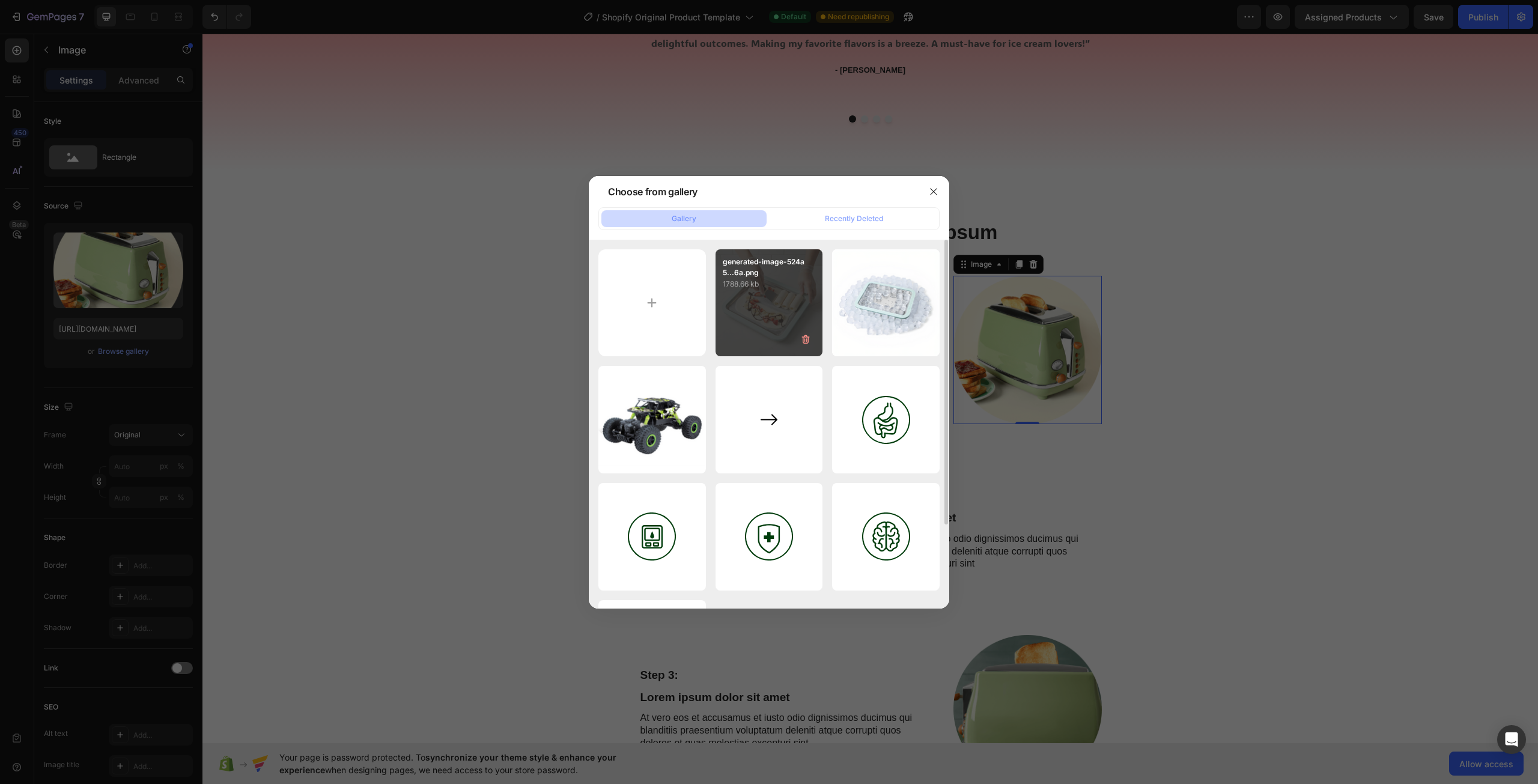
click at [790, 318] on div "generated-image-524a5...6a.png 1788.66 kb" at bounding box center [769, 303] width 108 height 108
type input "[URL][DOMAIN_NAME]"
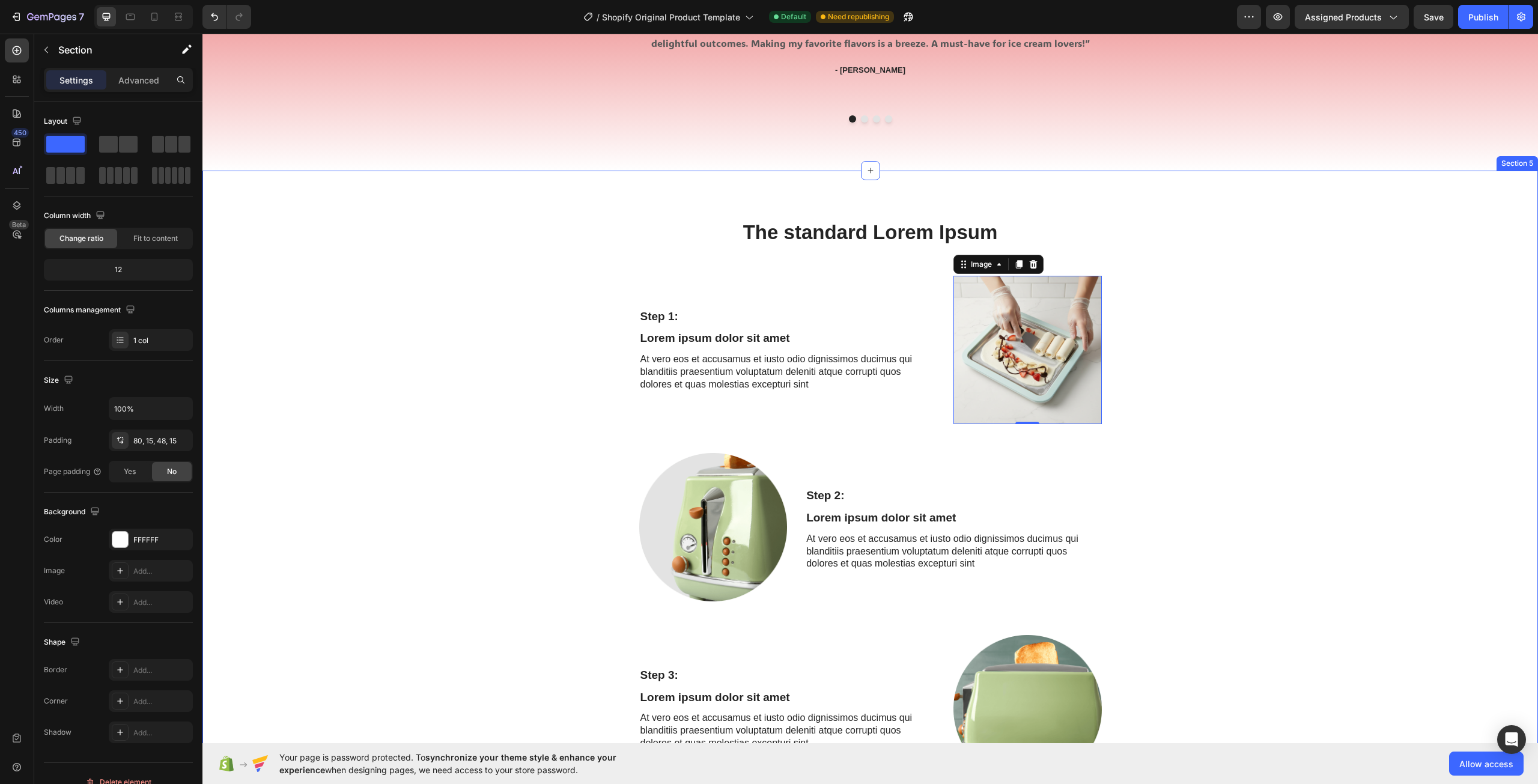
click at [1380, 348] on div "The standard Lorem Ipsum Heading Row Step 1: Text Block Lorem ipsum dolor sit a…" at bounding box center [869, 664] width 1317 height 891
click at [1466, 165] on button "AI Content" at bounding box center [1474, 159] width 53 height 14
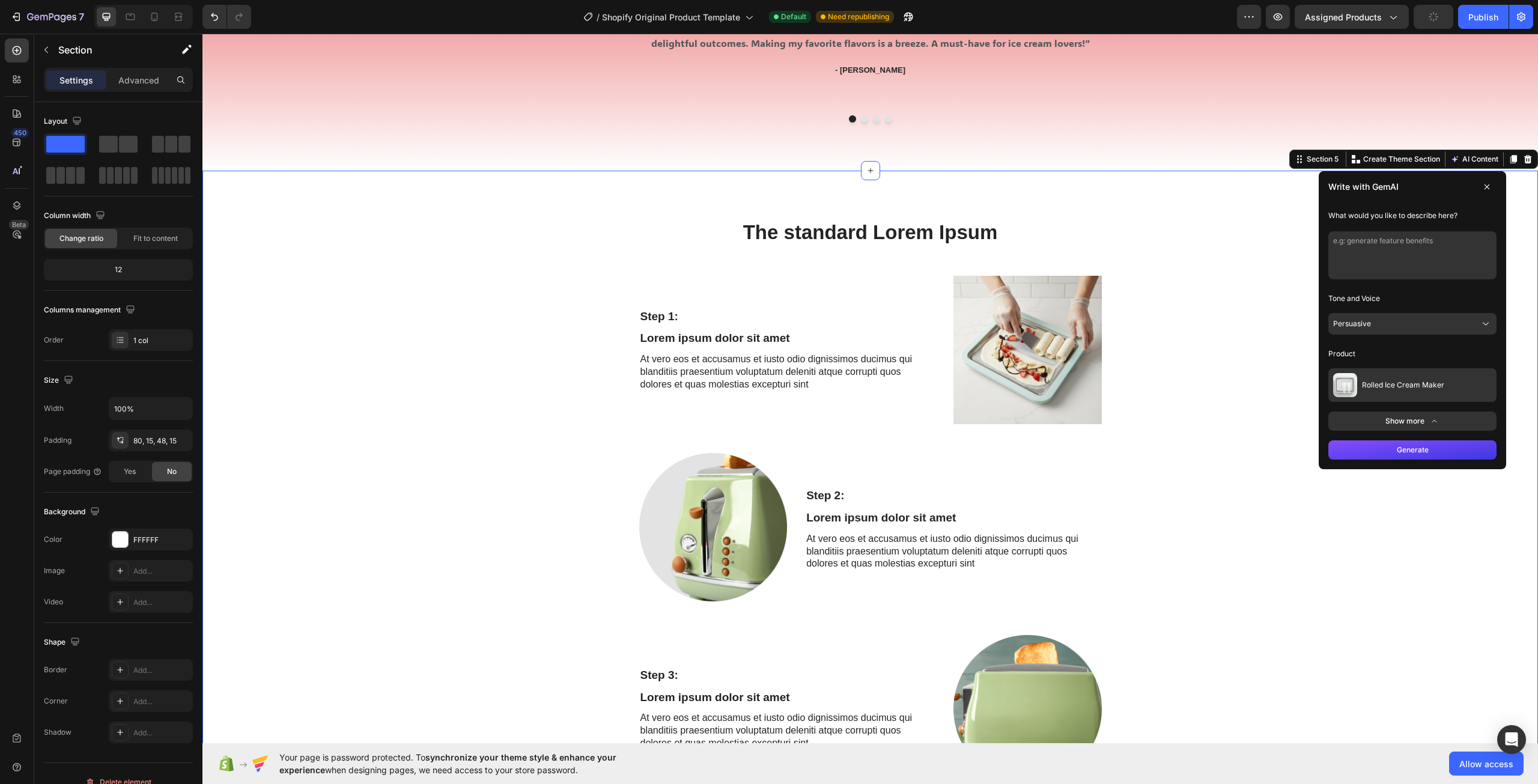
click at [1398, 252] on textarea at bounding box center [1412, 255] width 168 height 48
click at [1442, 249] on textarea "start with put in freezer then wait to cool then put ingerdients on the roll an…" at bounding box center [1412, 255] width 168 height 48
type textarea "start with put in freezer then wait to cool then put ingerdients on the roll an…"
click at [1399, 315] on button "Persuasive" at bounding box center [1412, 324] width 168 height 22
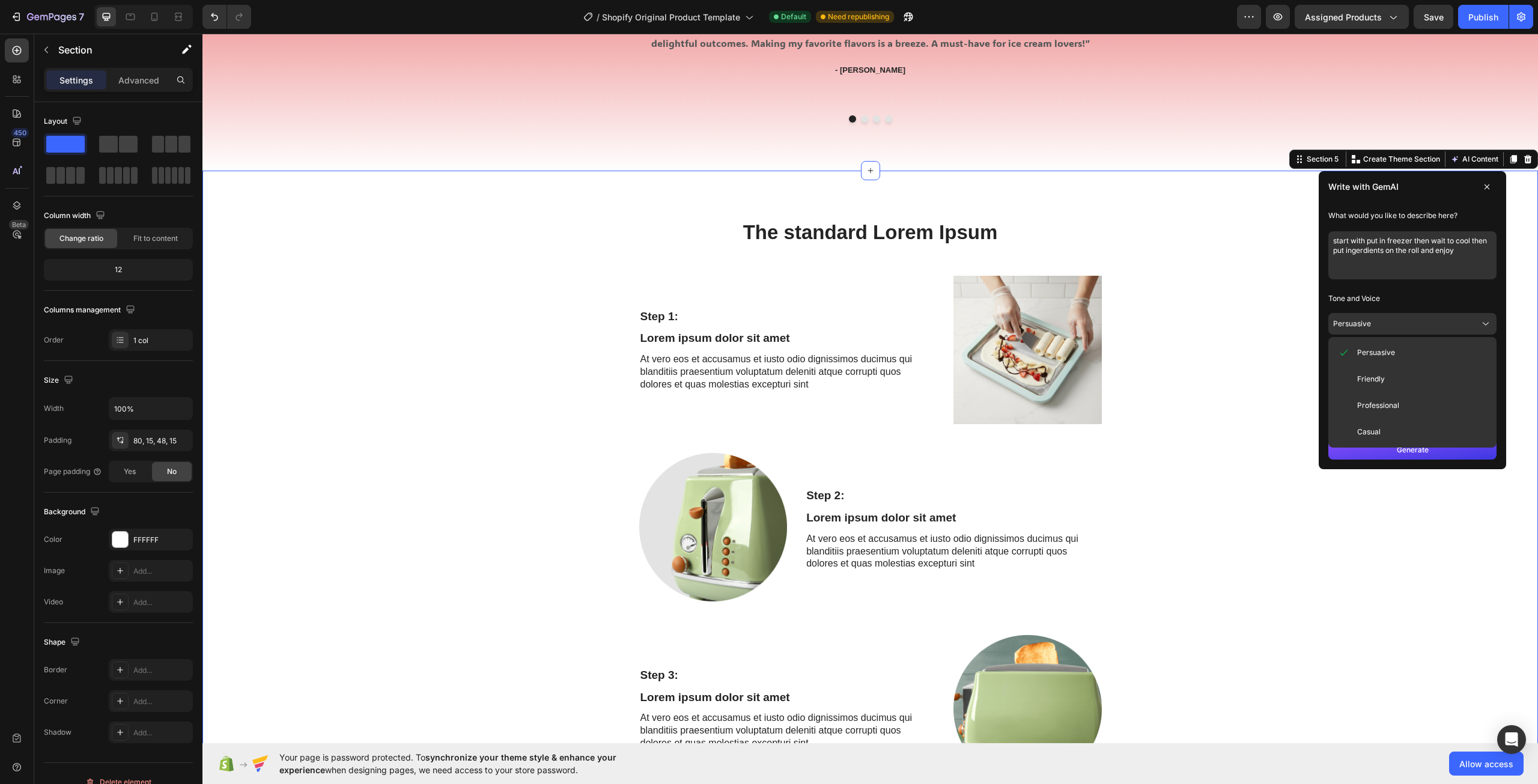
click at [1411, 382] on button "Friendly" at bounding box center [1412, 379] width 159 height 22
click at [1429, 447] on button "Generate" at bounding box center [1412, 449] width 168 height 19
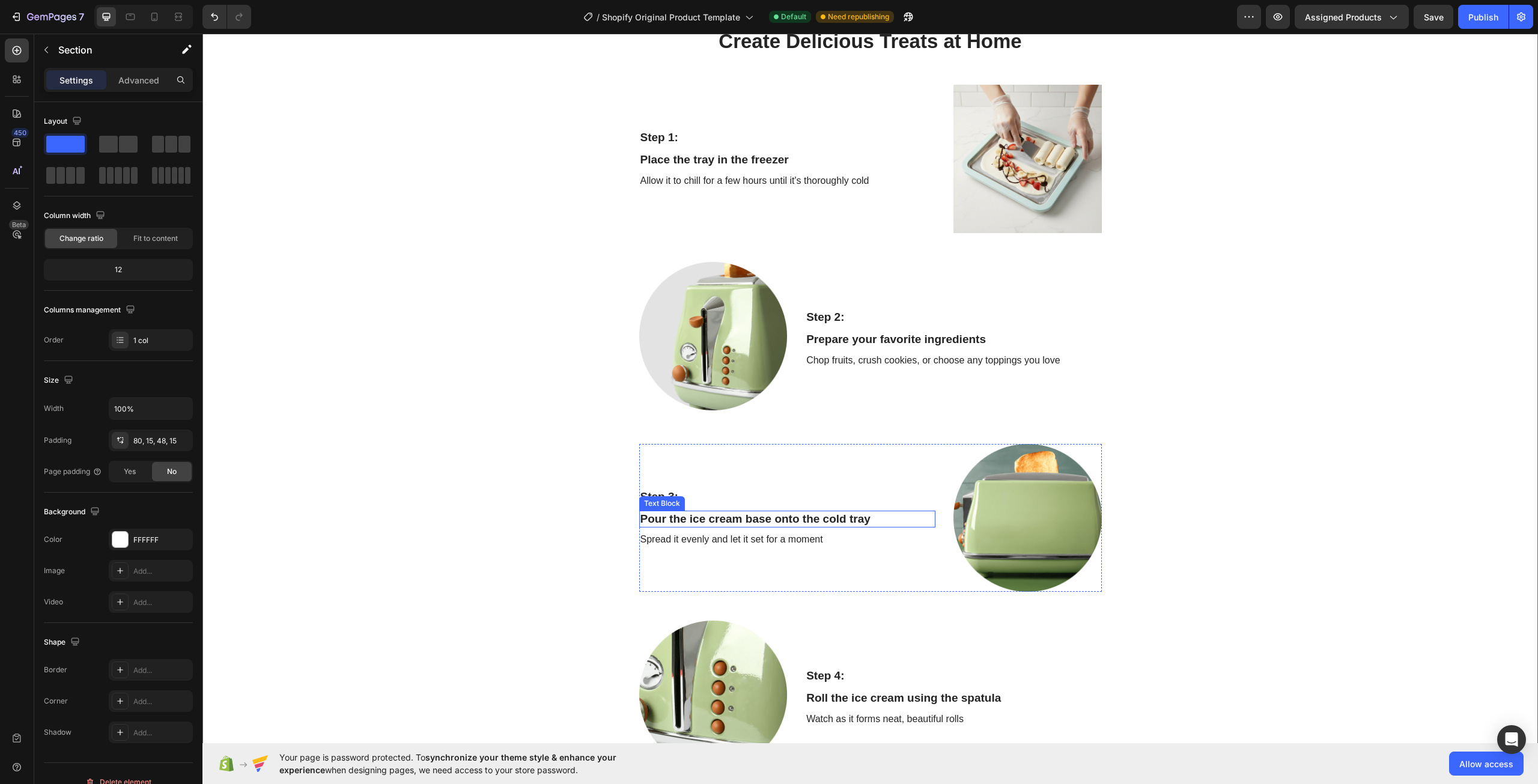
scroll to position [1494, 0]
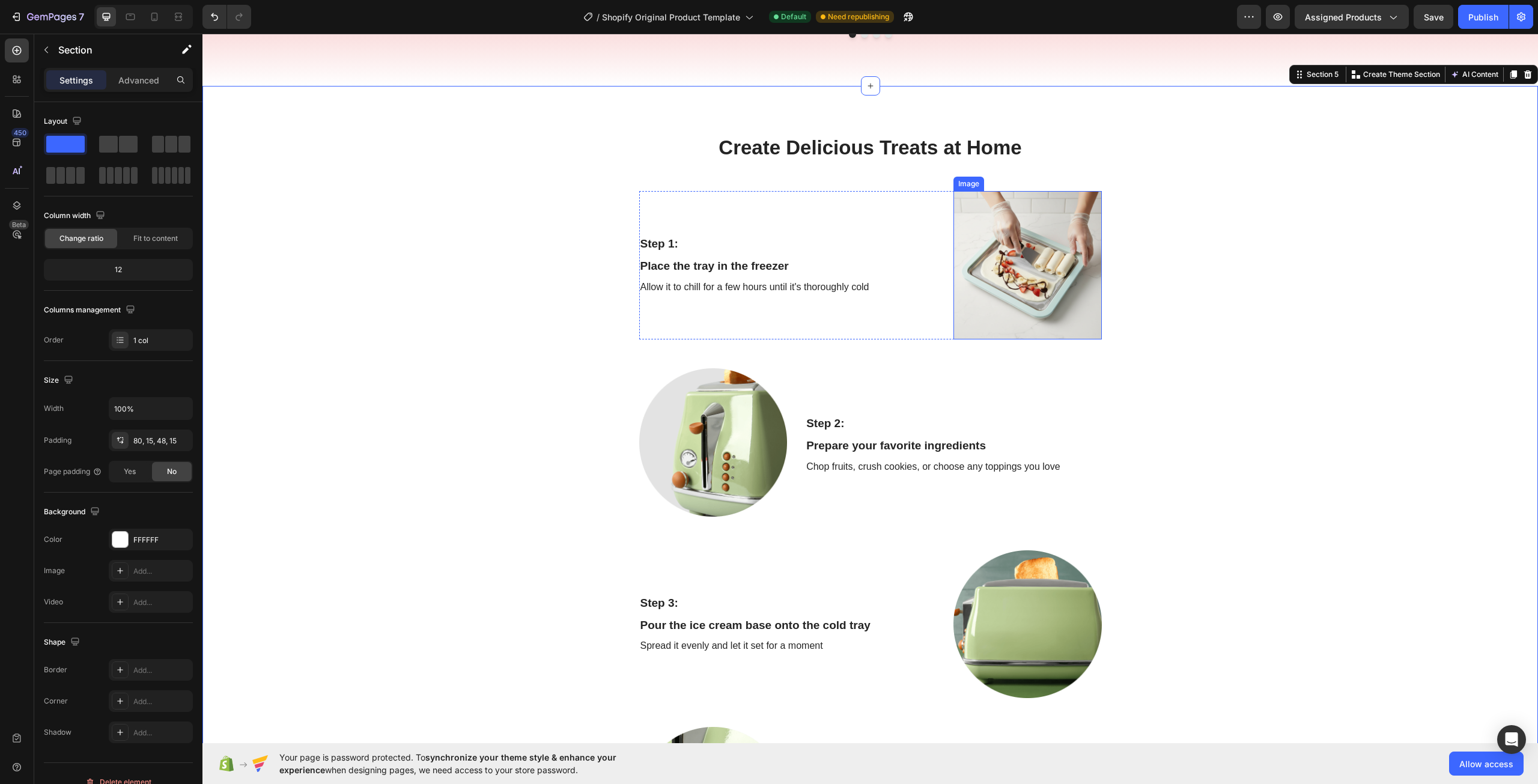
click at [1022, 279] on img at bounding box center [1027, 265] width 148 height 148
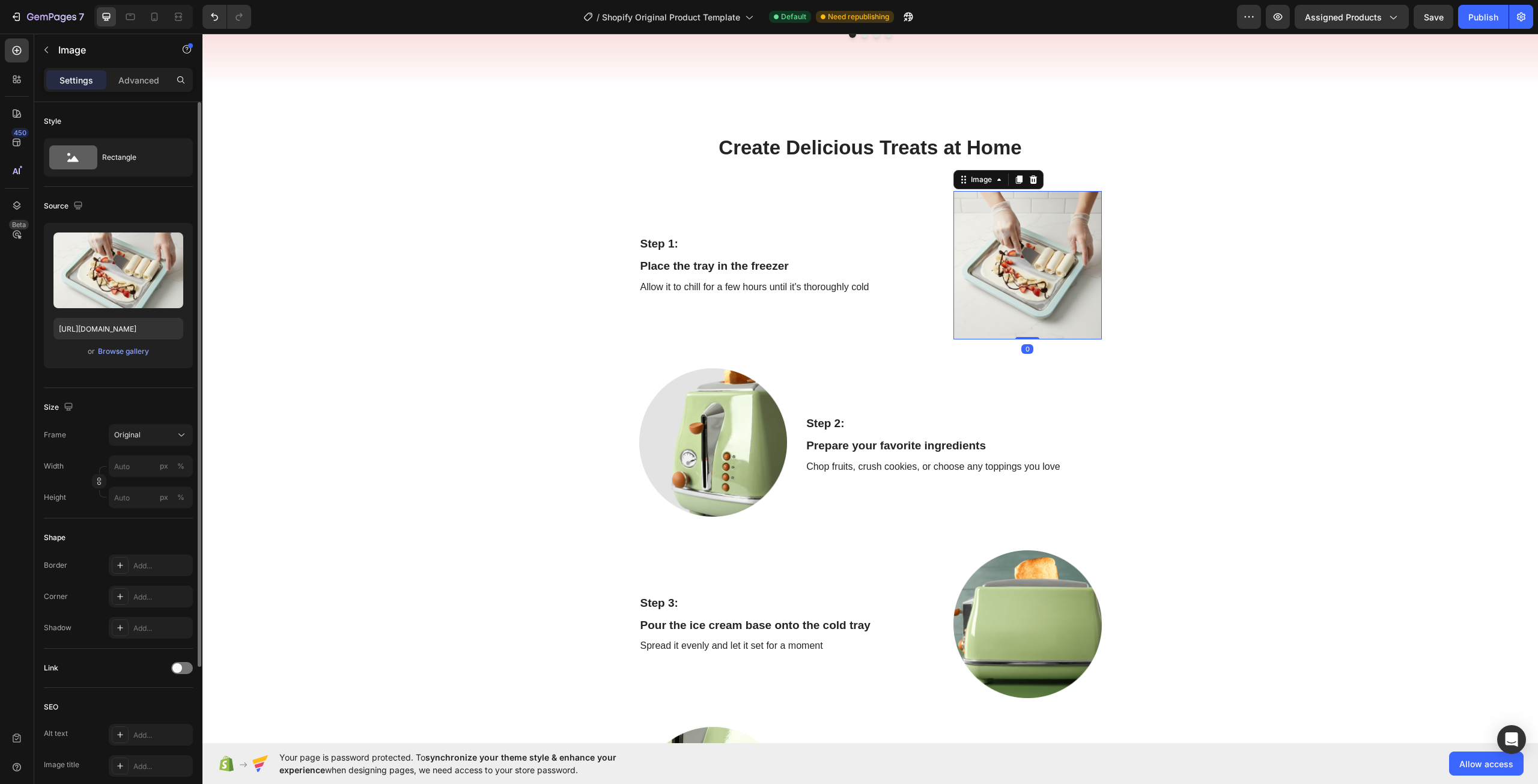
click at [147, 345] on div "or Browse gallery" at bounding box center [118, 351] width 130 height 14
click at [140, 350] on div "Browse gallery" at bounding box center [123, 351] width 51 height 11
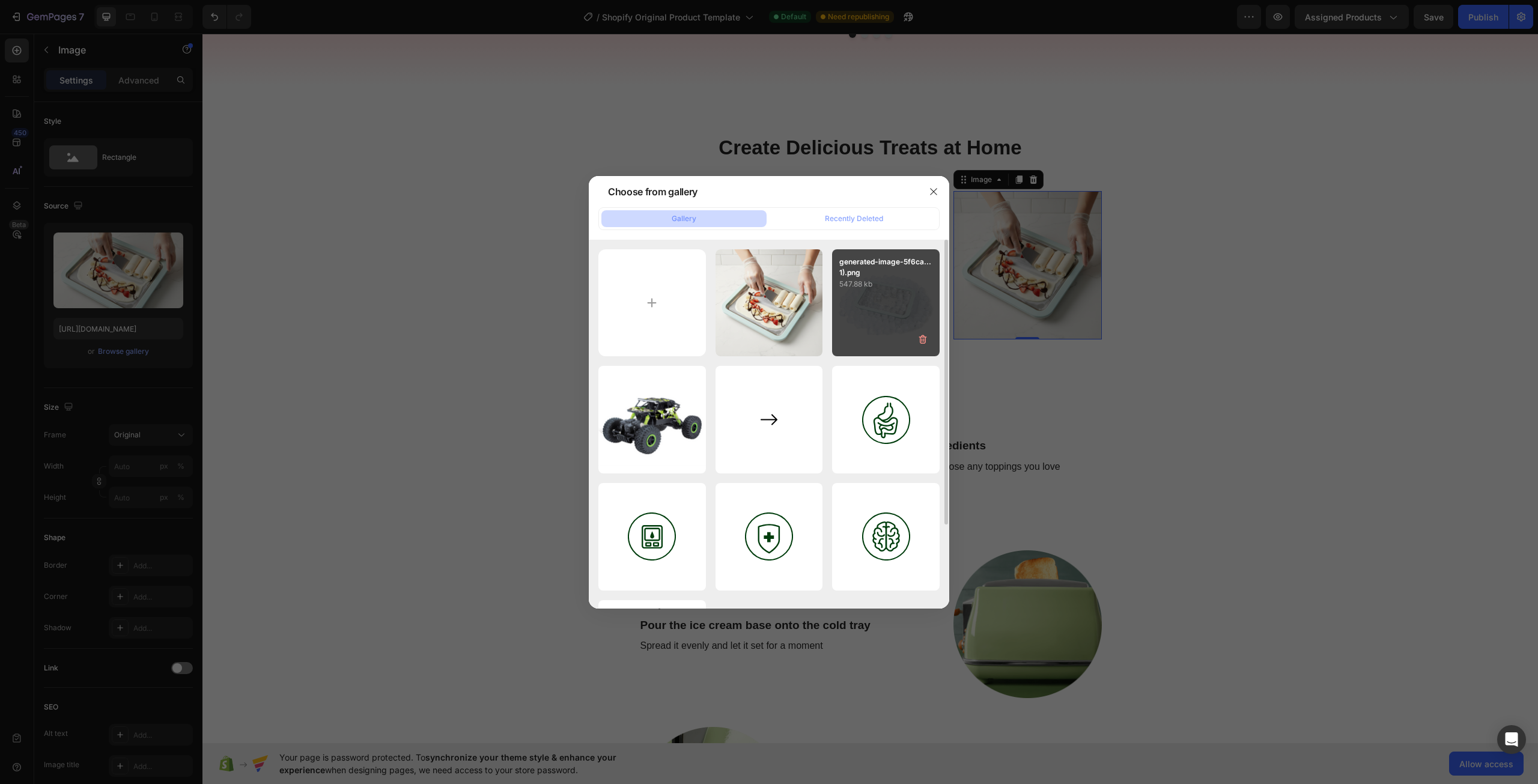
click at [851, 310] on div "generated-image-5f6ca...1).png 547.88 kb" at bounding box center [886, 303] width 108 height 108
type input "[URL][DOMAIN_NAME]"
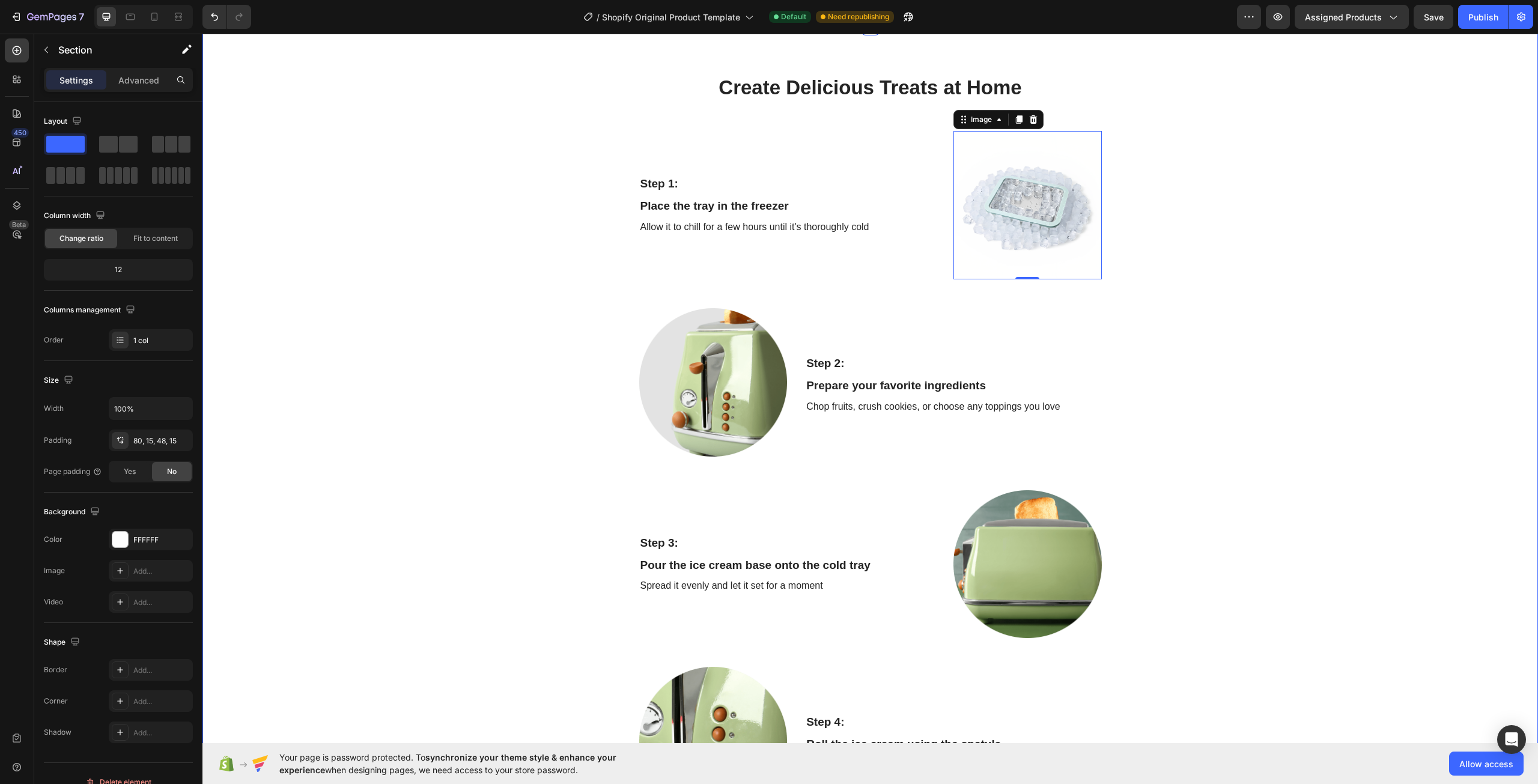
click at [1268, 414] on div "Create Delicious Treats at Home Heading Row Step 1: Text Block Place the tray i…" at bounding box center [869, 586] width 1317 height 1025
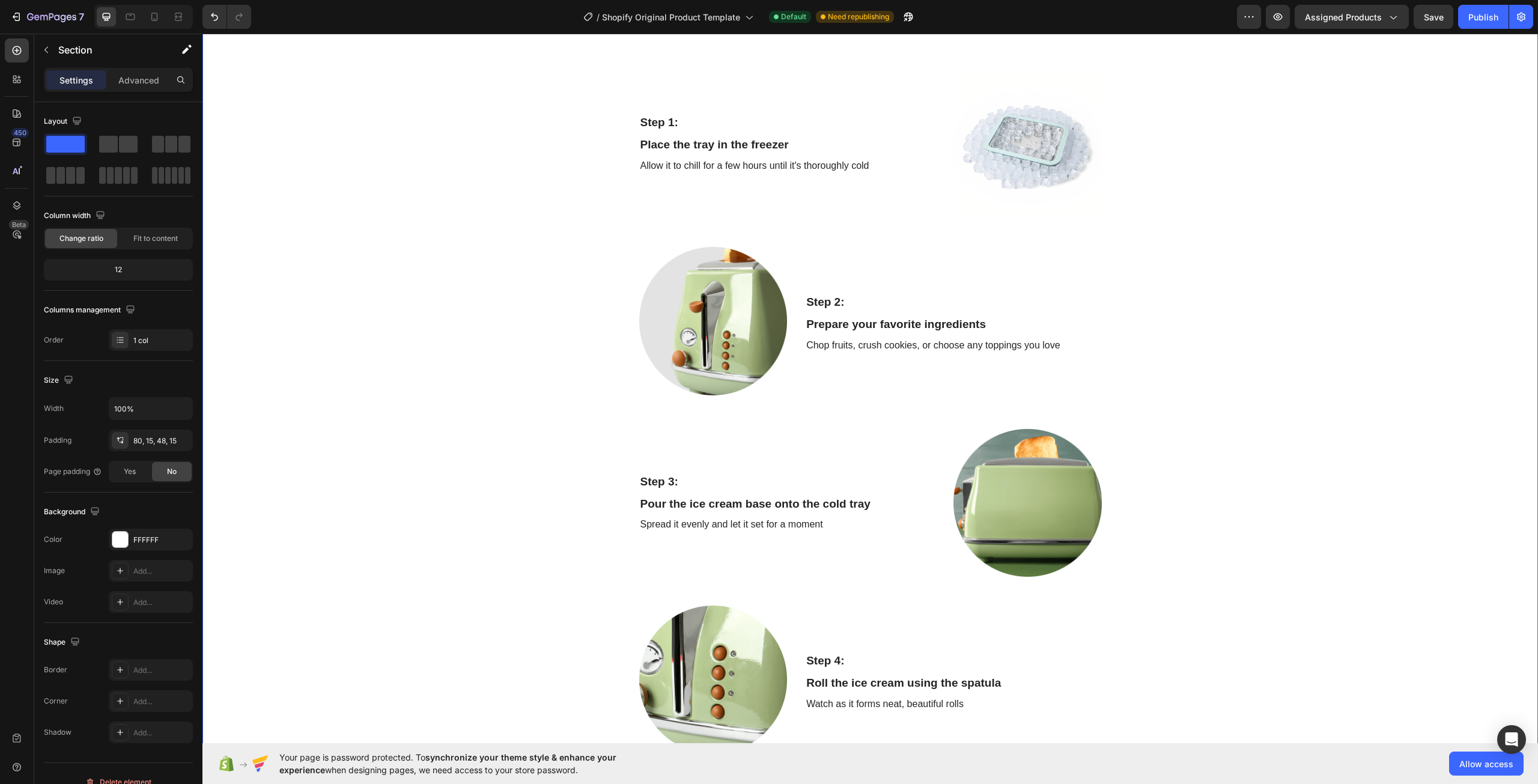
scroll to position [1675, 0]
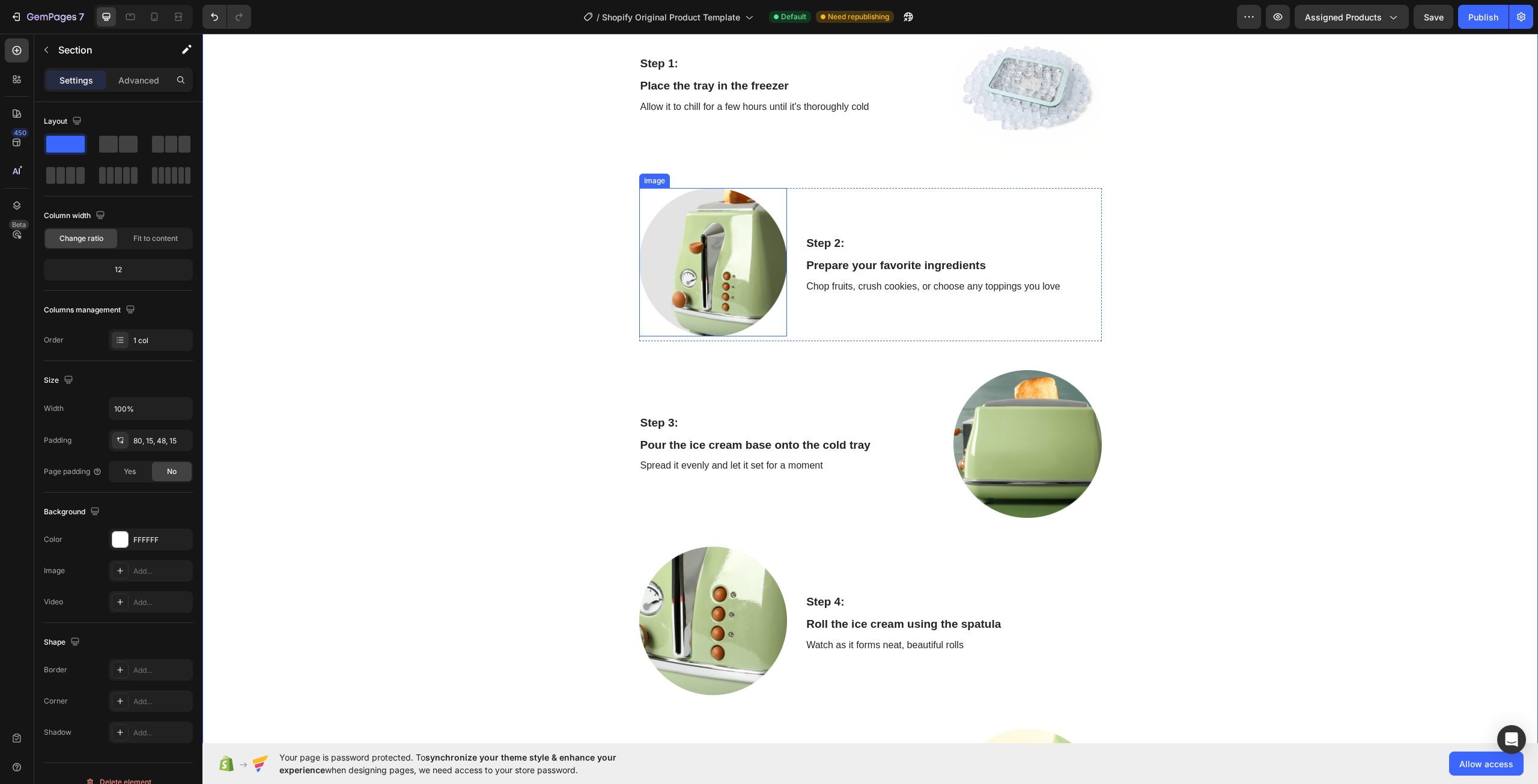
click at [672, 247] on img at bounding box center [713, 262] width 148 height 148
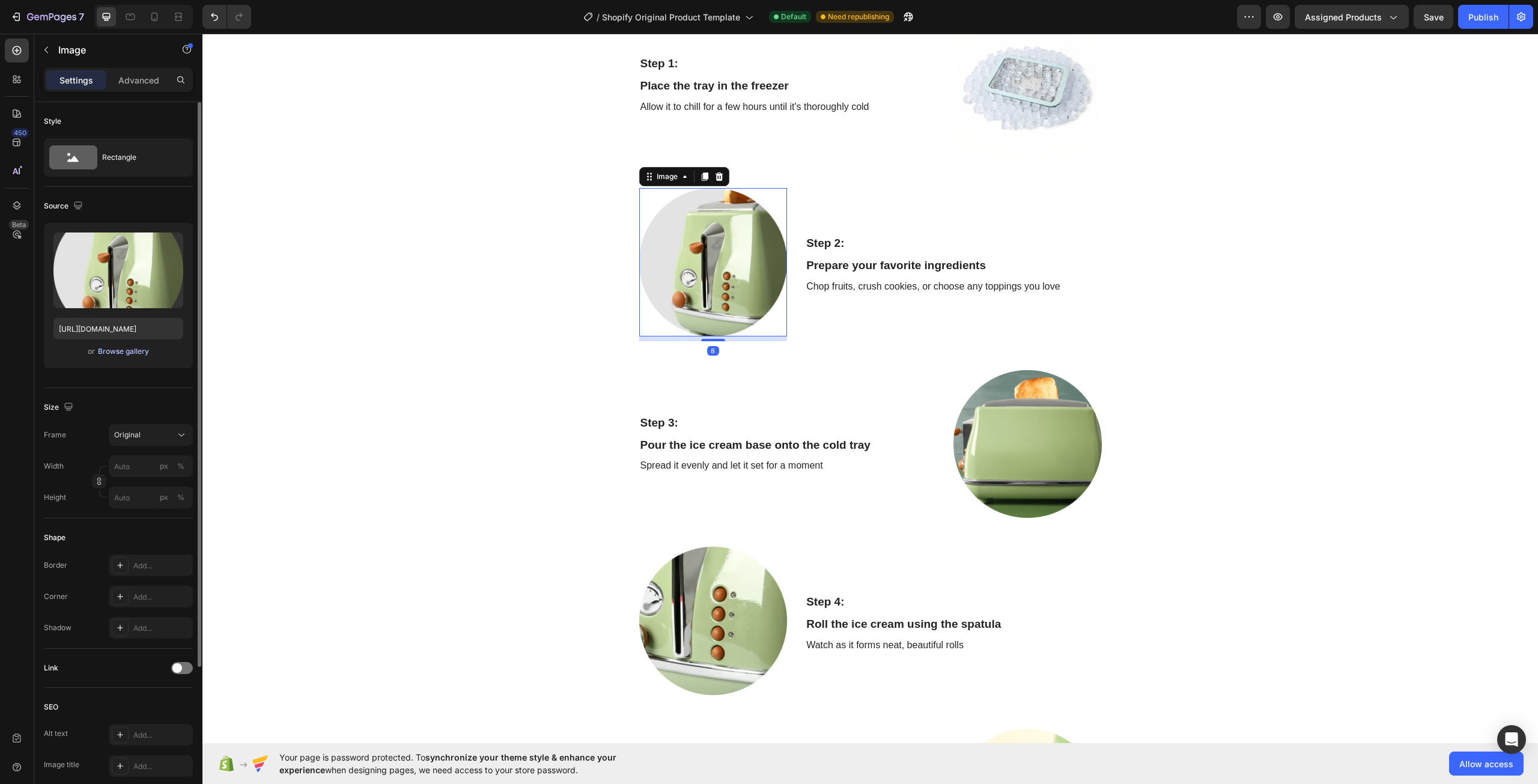
click at [127, 351] on div "Browse gallery" at bounding box center [123, 351] width 51 height 11
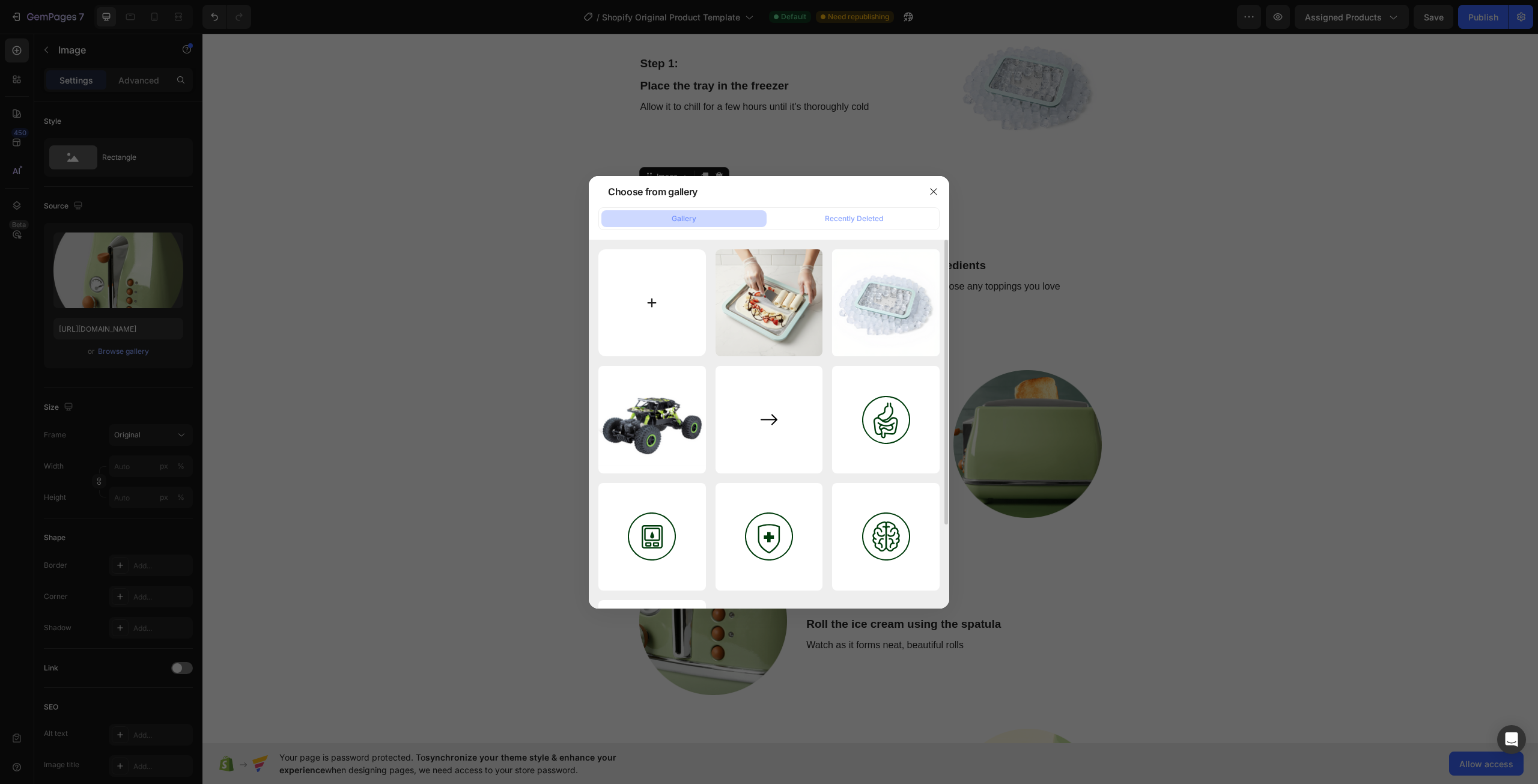
click at [639, 291] on input "file" at bounding box center [652, 303] width 108 height 108
click at [680, 278] on input "file" at bounding box center [652, 303] width 108 height 108
type input "C:\fakepath\Sprinkles.jpg"
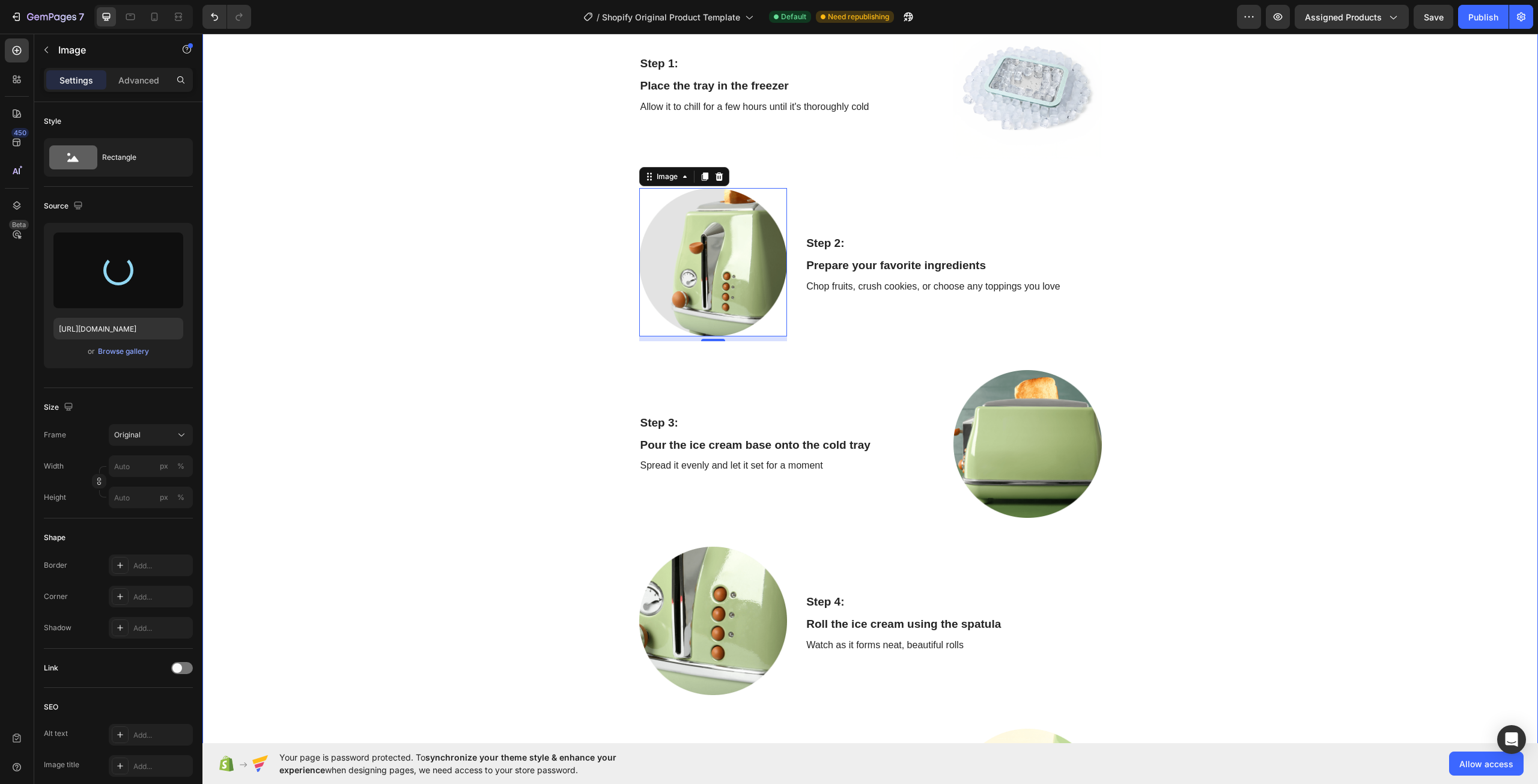
type input "[URL][DOMAIN_NAME]"
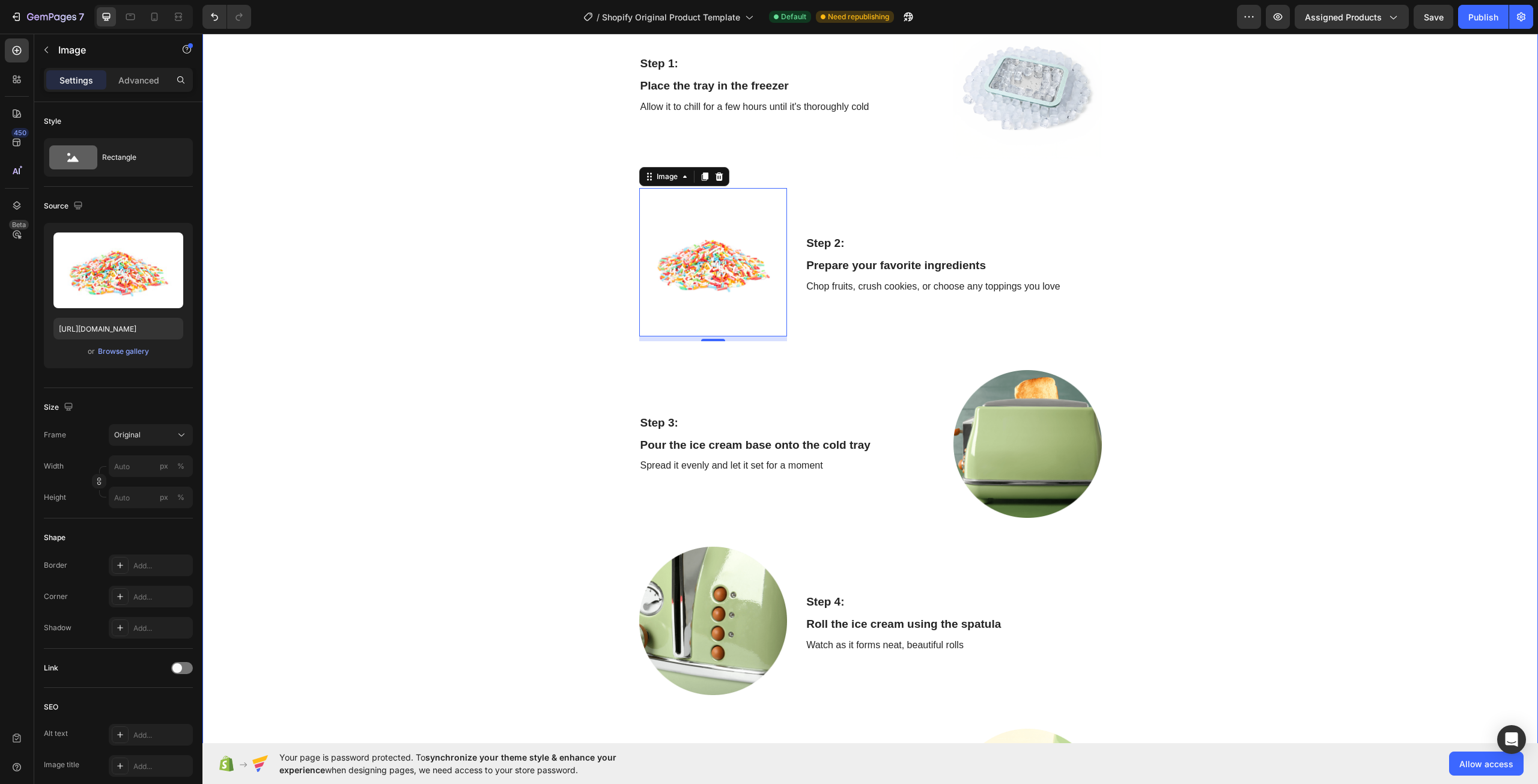
scroll to position [1615, 0]
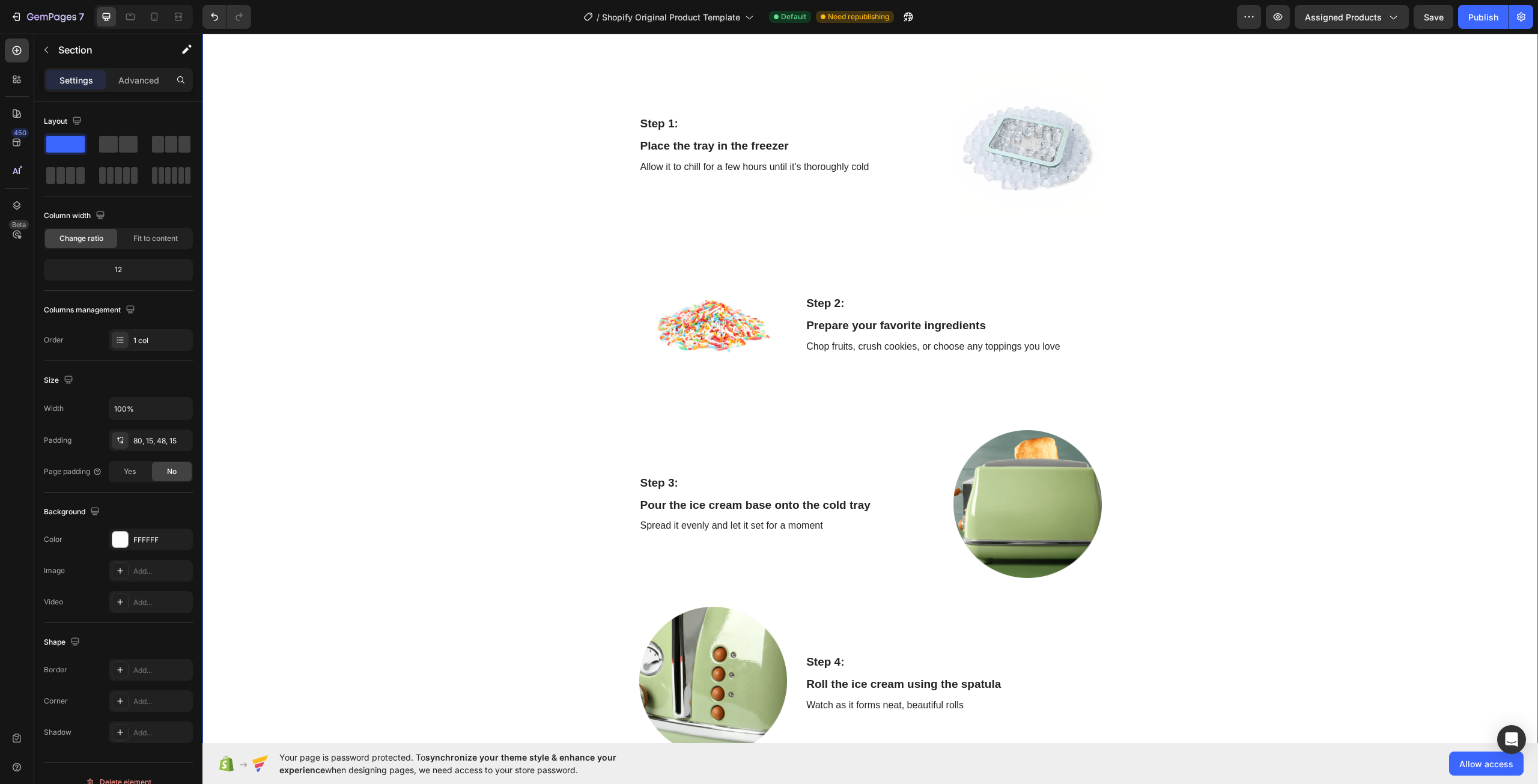
click at [1285, 377] on div "Create Delicious Treats at Home Heading Row Step 1: Text Block Place the tray i…" at bounding box center [869, 526] width 1317 height 1025
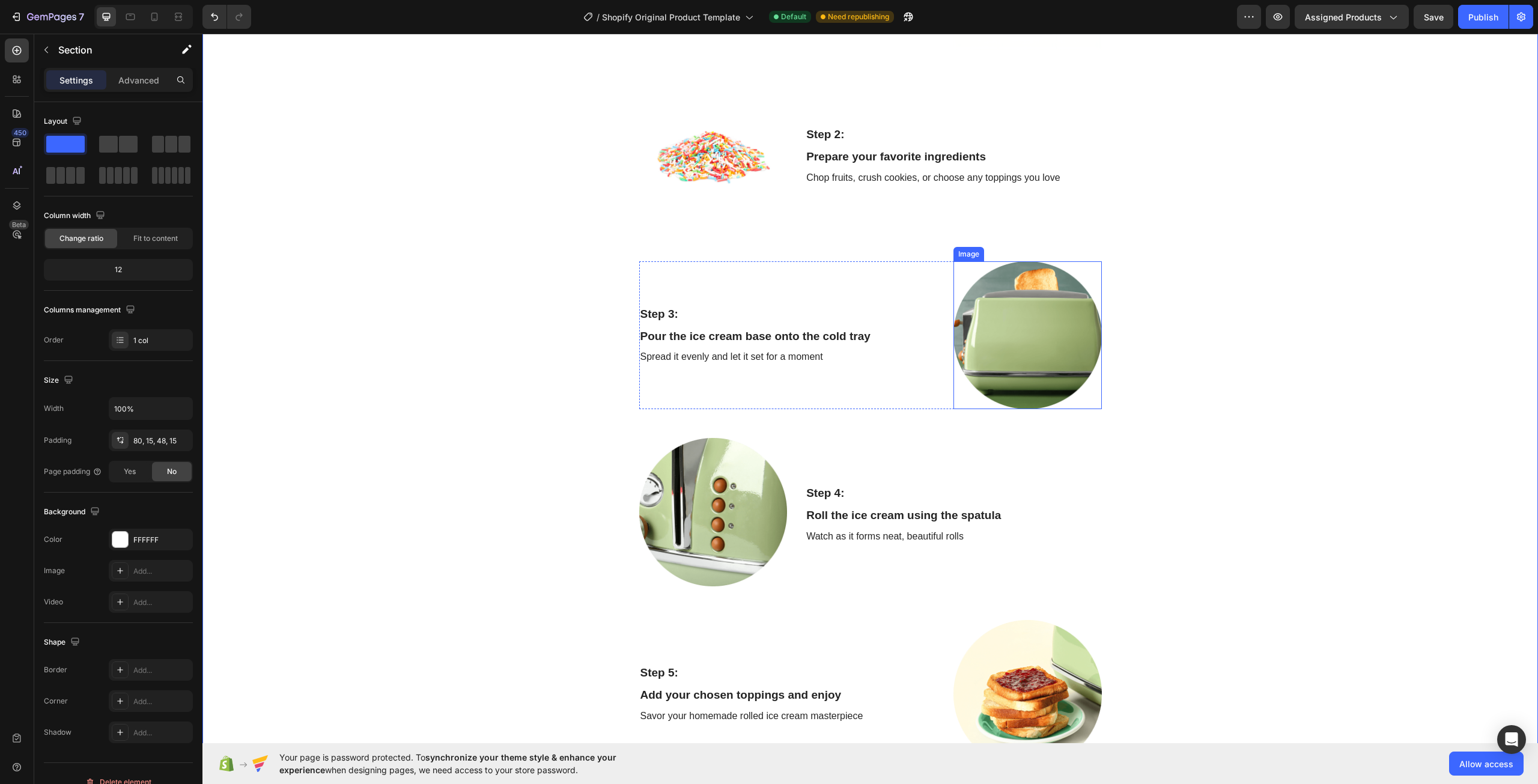
scroll to position [1795, 0]
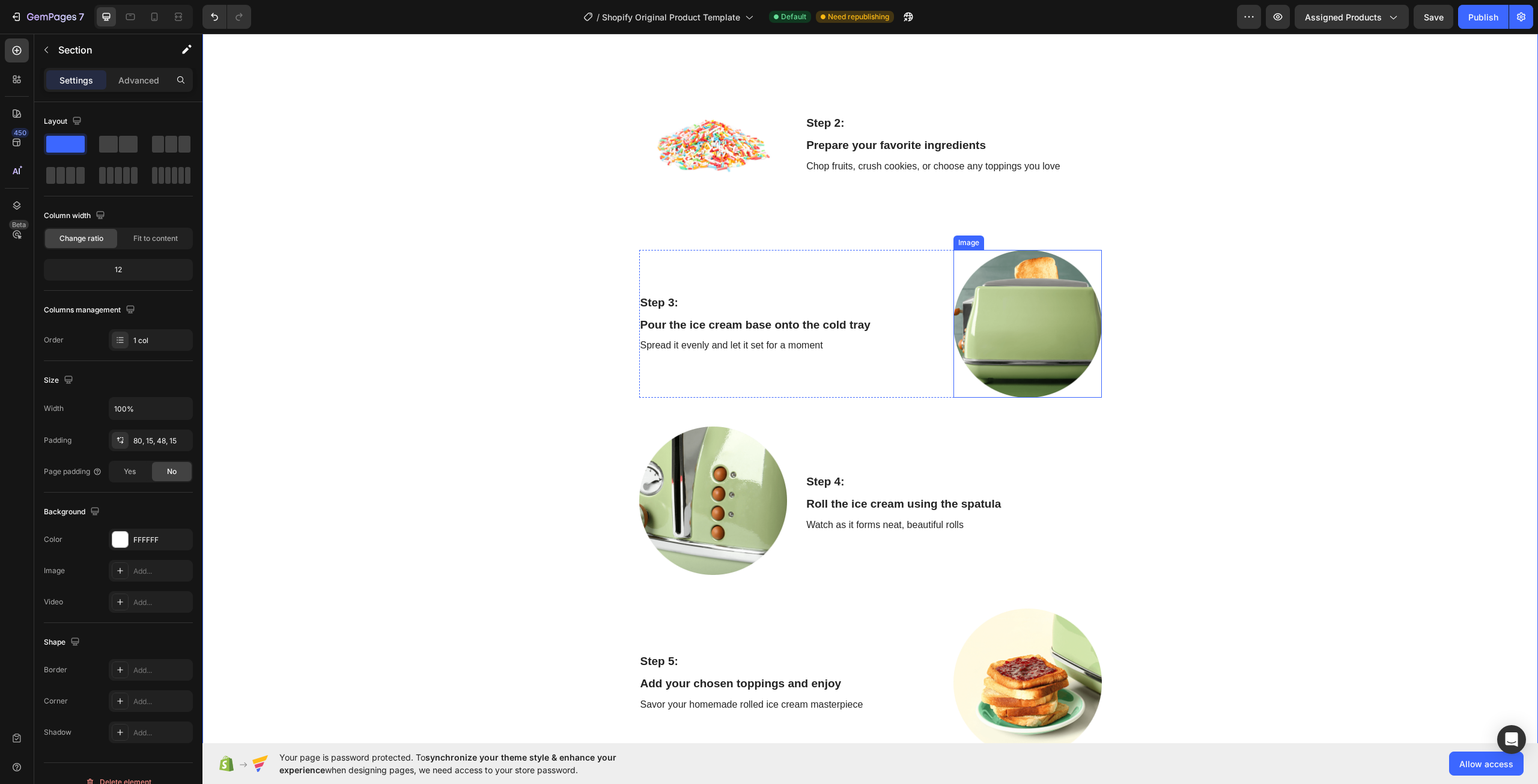
click at [1009, 341] on img at bounding box center [1027, 324] width 148 height 148
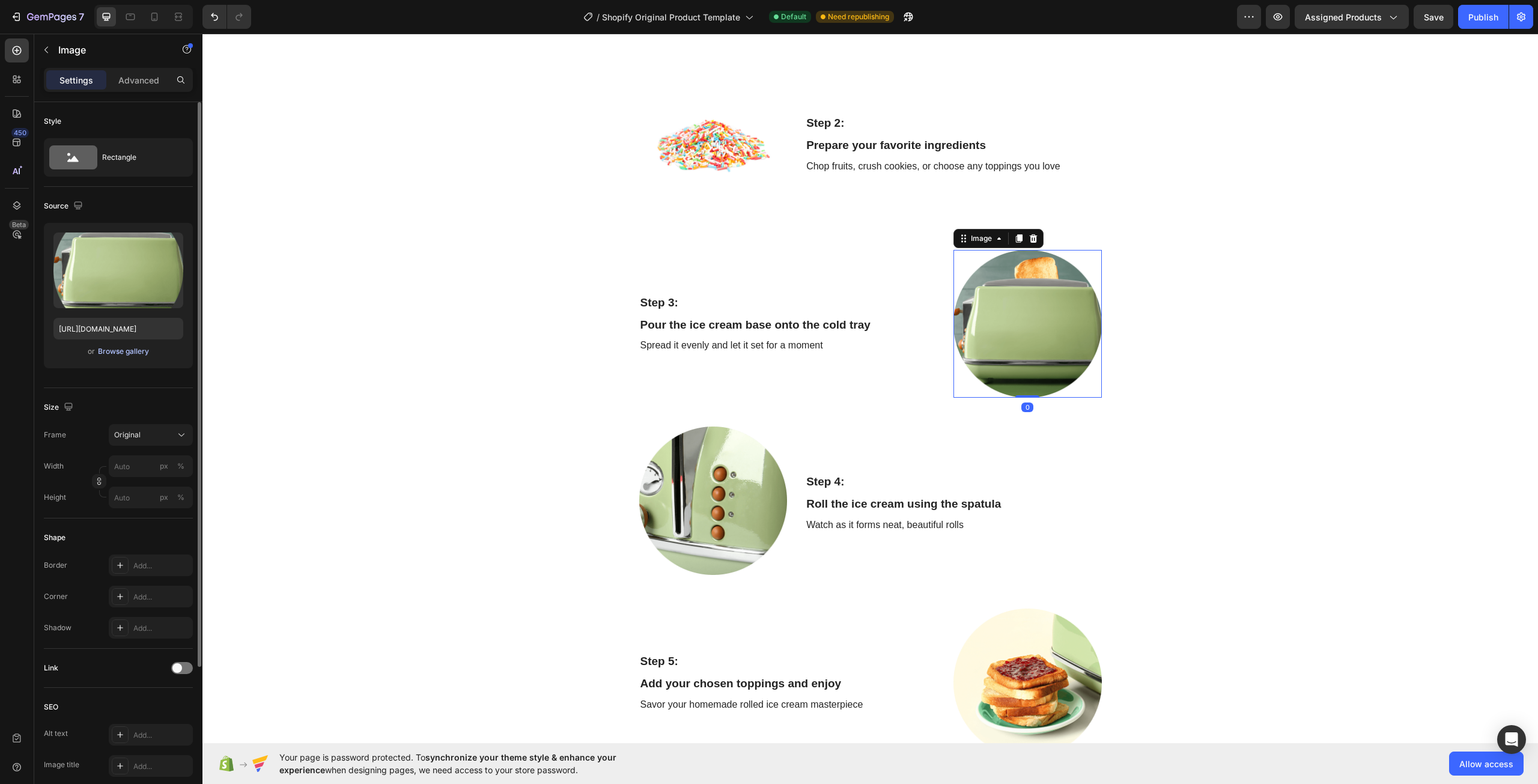
click at [126, 350] on div "Browse gallery" at bounding box center [123, 351] width 51 height 11
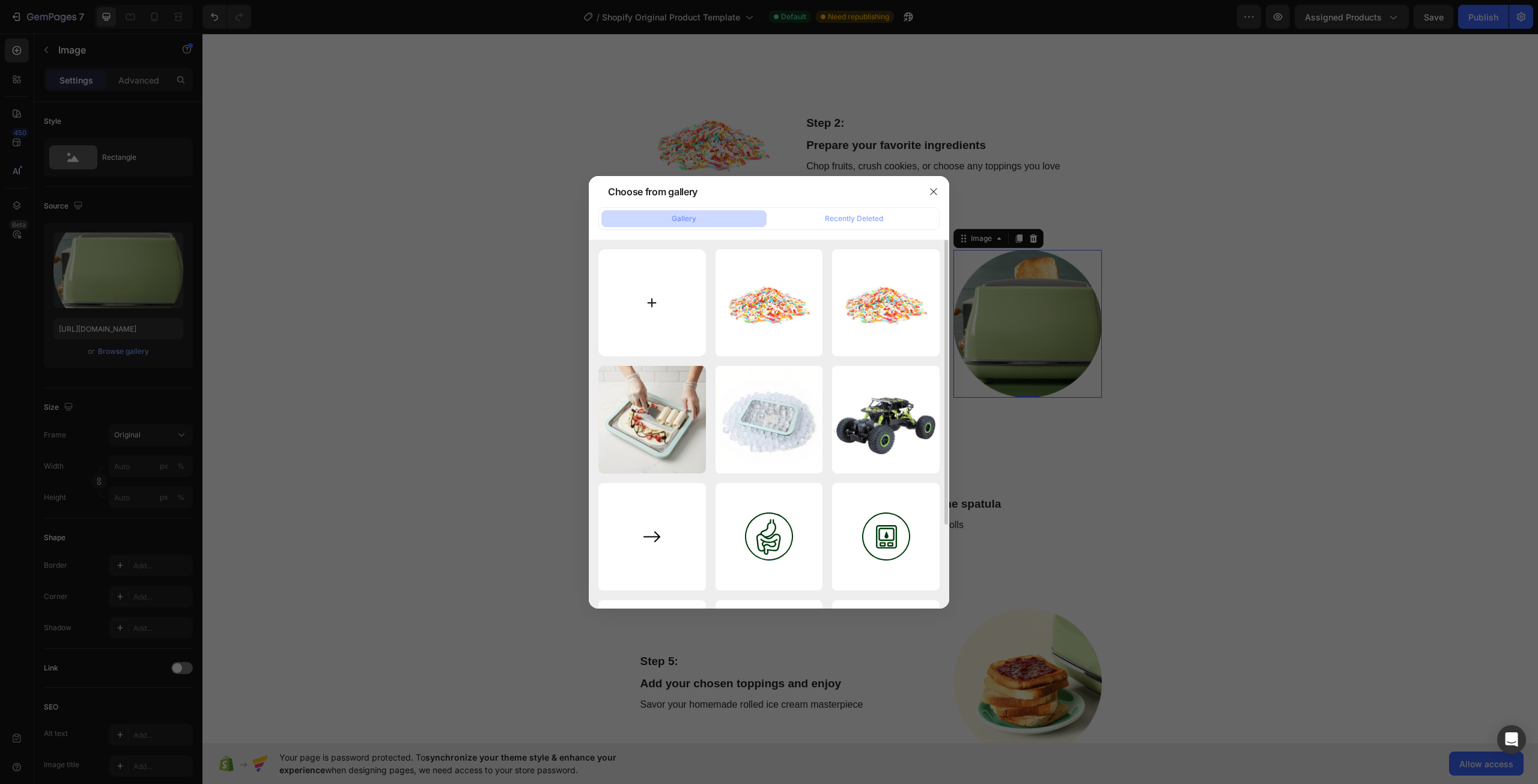
click at [658, 293] on input "file" at bounding box center [652, 303] width 108 height 108
type input "C:\fakepath\generated-image-d5f948ab-44c3-468f-a124-fe892fe28949.png"
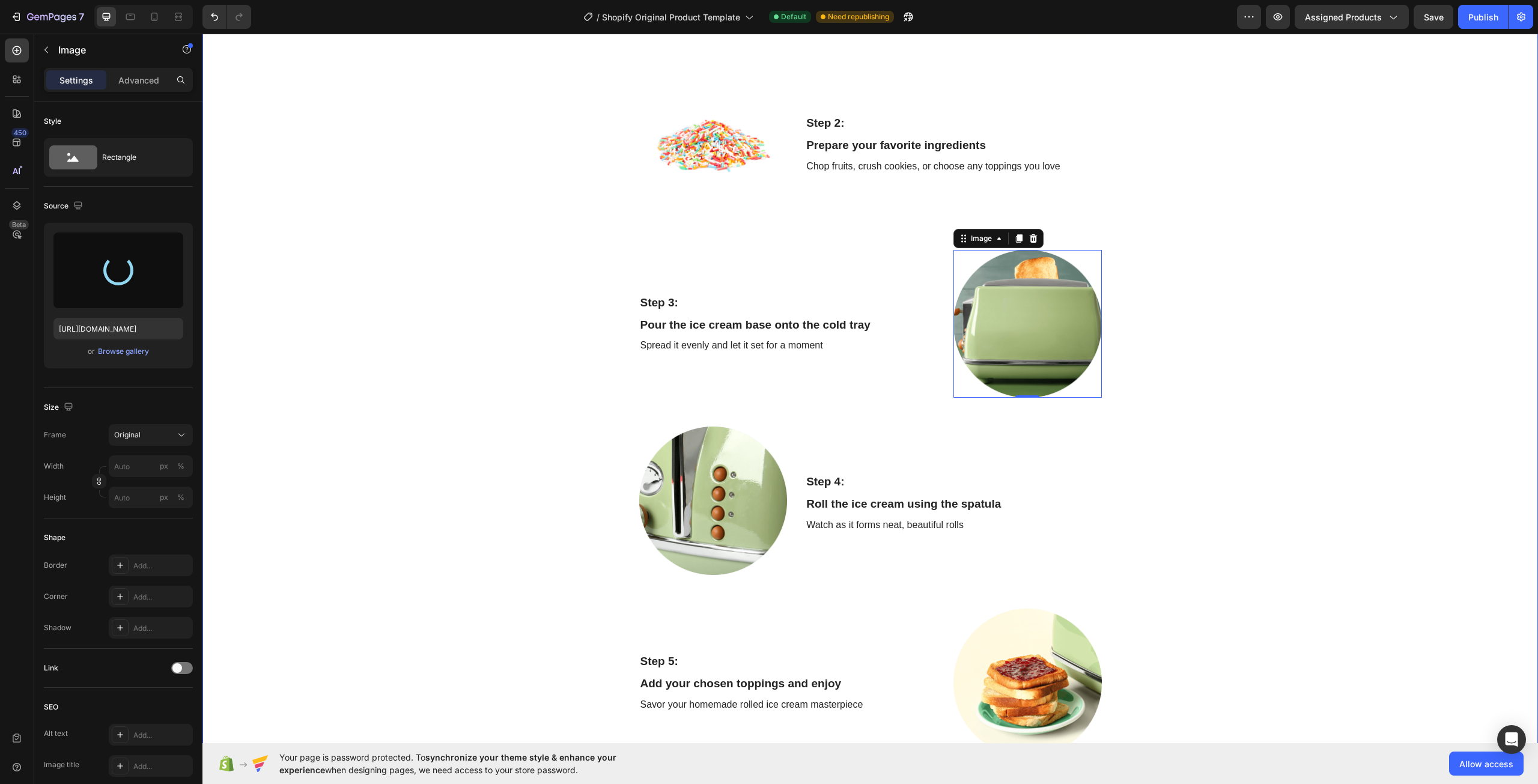
type input "[URL][DOMAIN_NAME]"
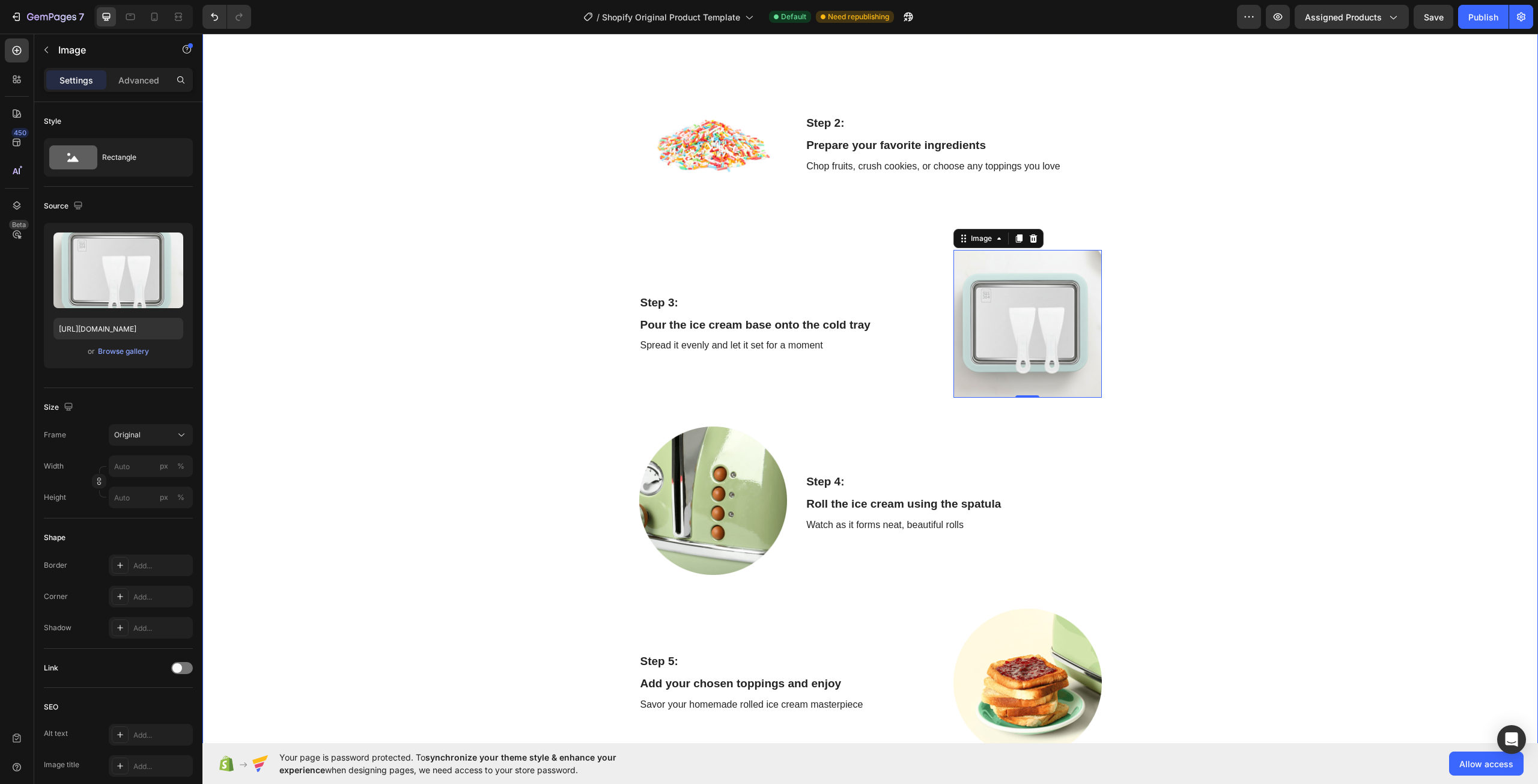
scroll to position [1735, 0]
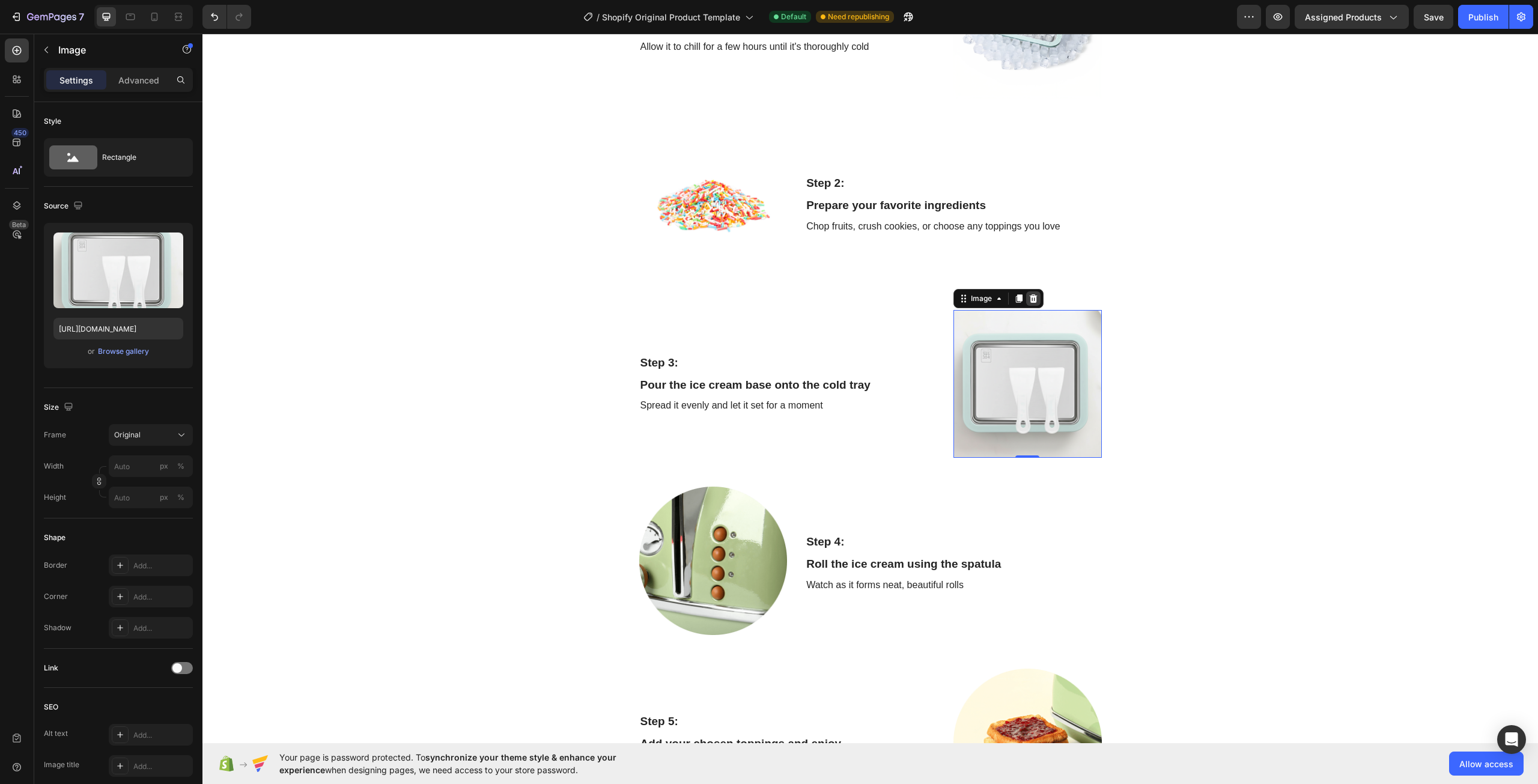
click at [1034, 299] on div at bounding box center [1033, 298] width 14 height 14
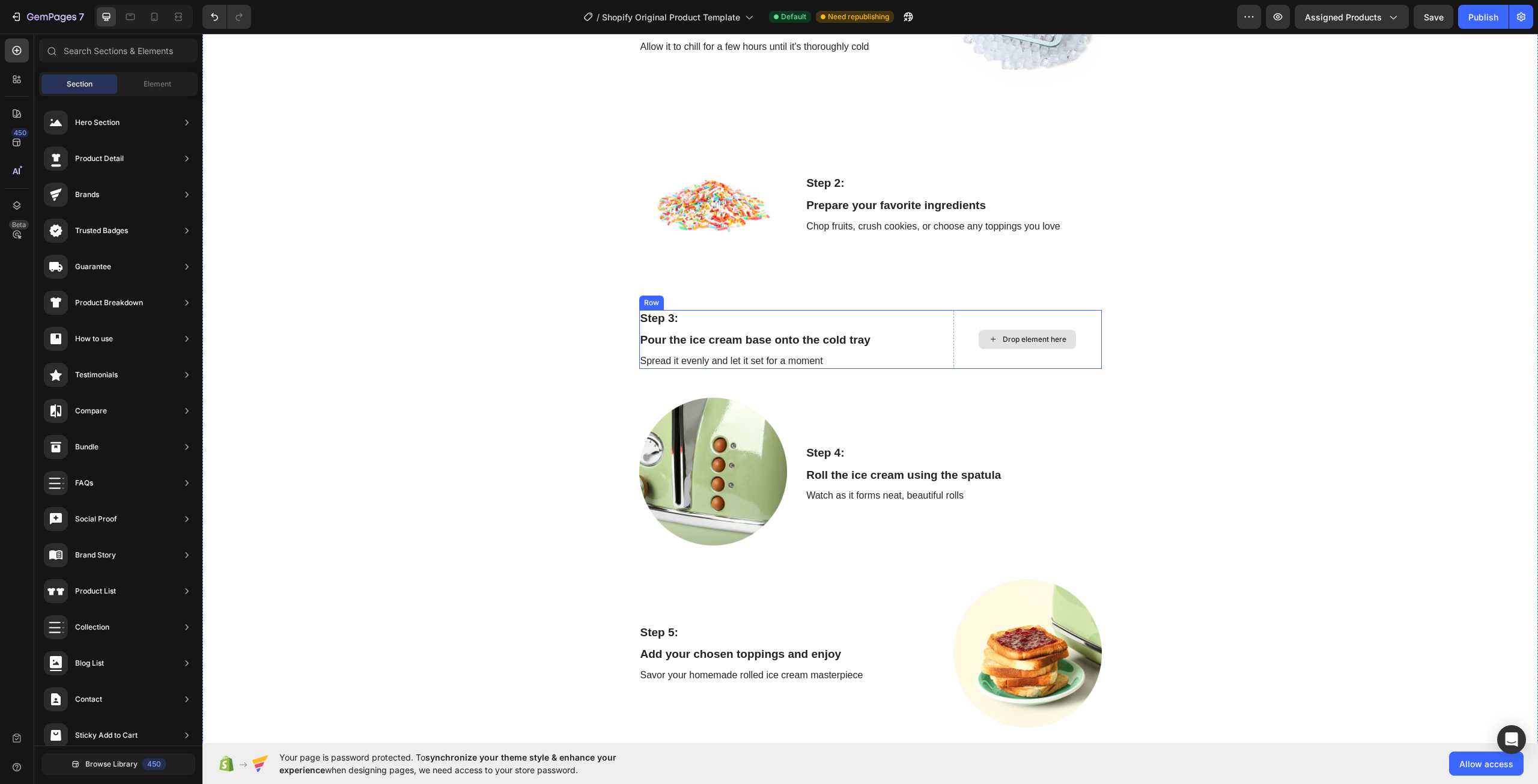
click at [1017, 339] on div "Drop element here" at bounding box center [1035, 340] width 64 height 10
click at [1017, 345] on div "Drop element here" at bounding box center [1026, 339] width 97 height 19
click at [163, 80] on span "Element" at bounding box center [158, 84] width 28 height 11
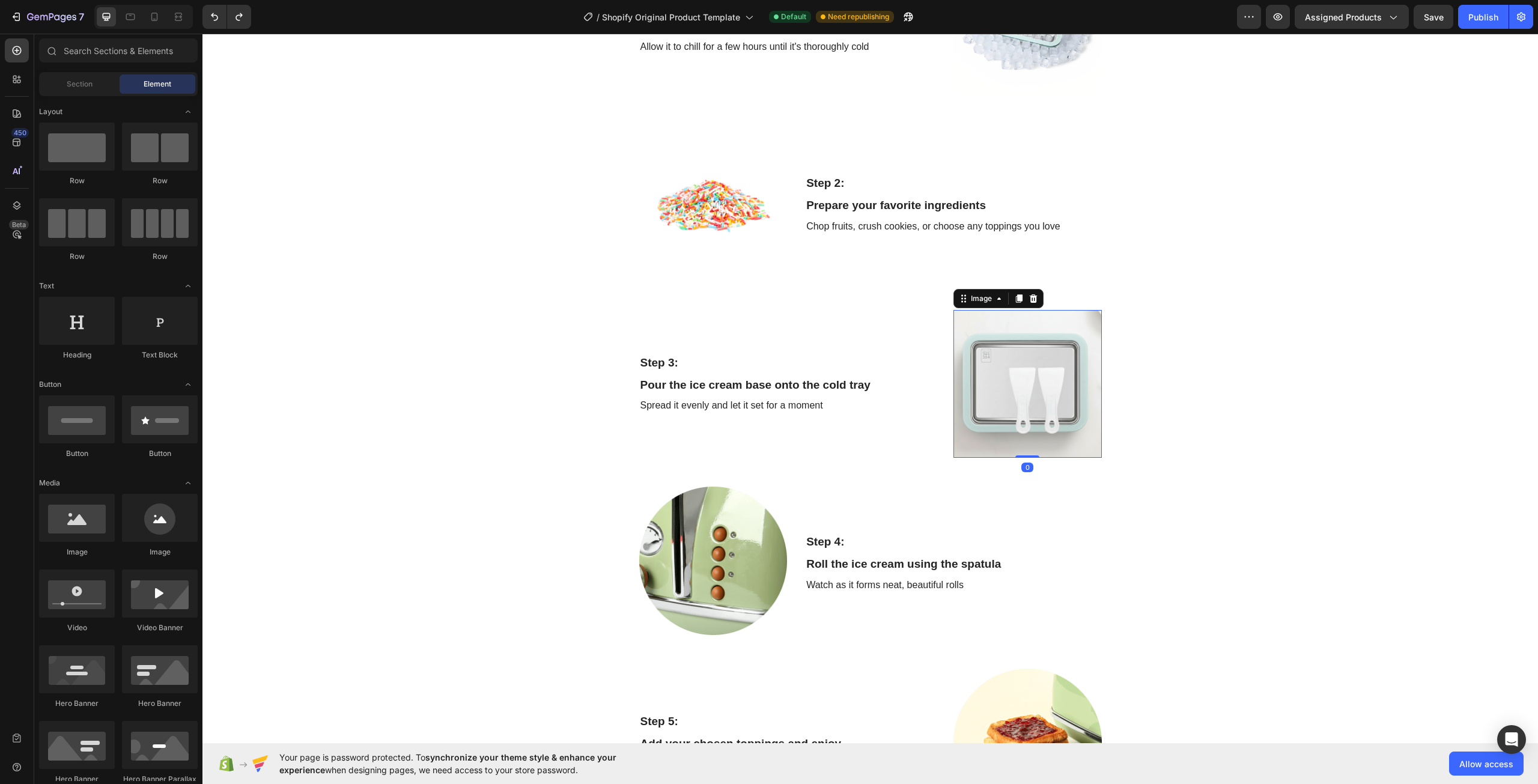
click at [1030, 377] on img at bounding box center [1027, 384] width 148 height 148
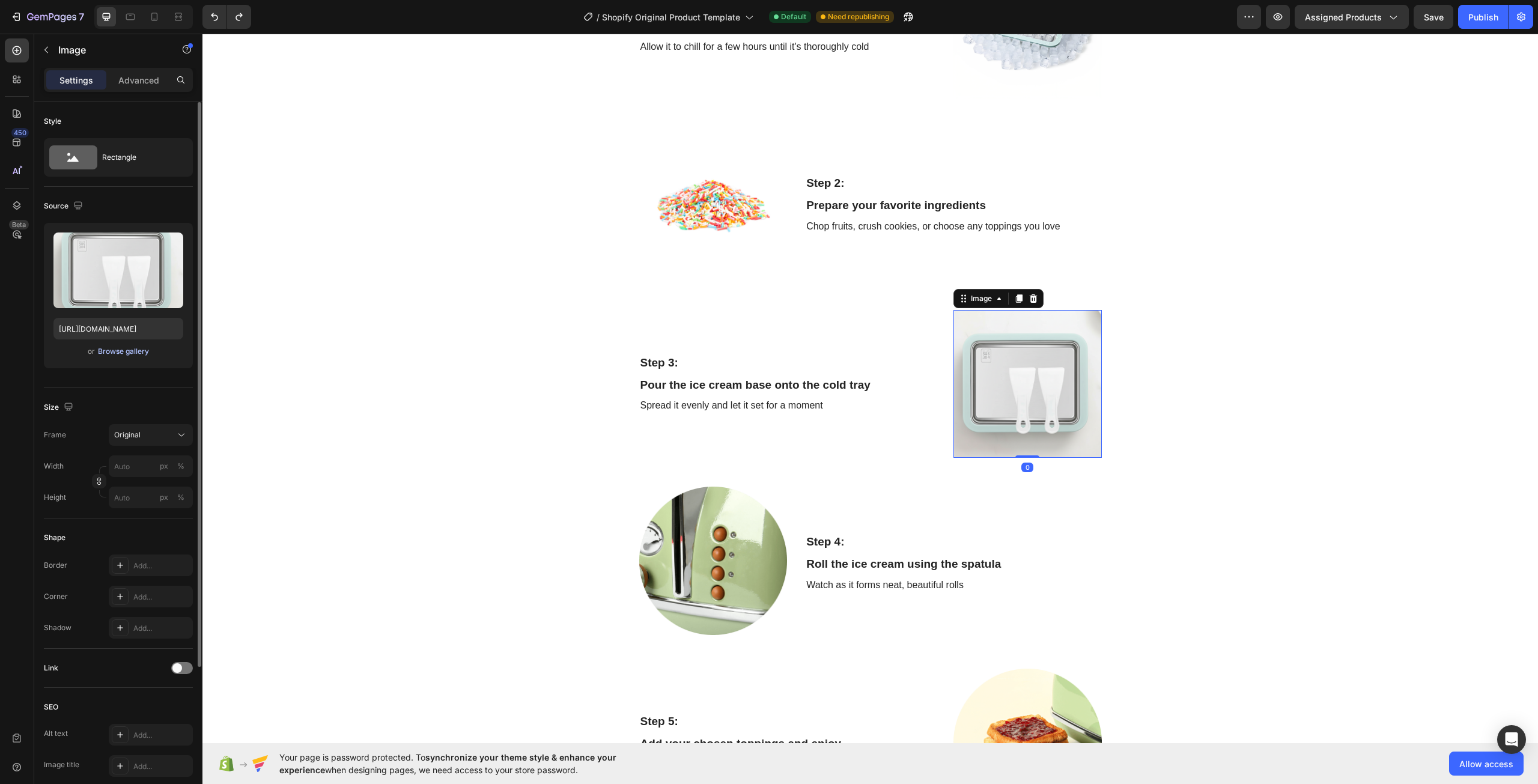
click at [105, 347] on div "Browse gallery" at bounding box center [123, 351] width 51 height 11
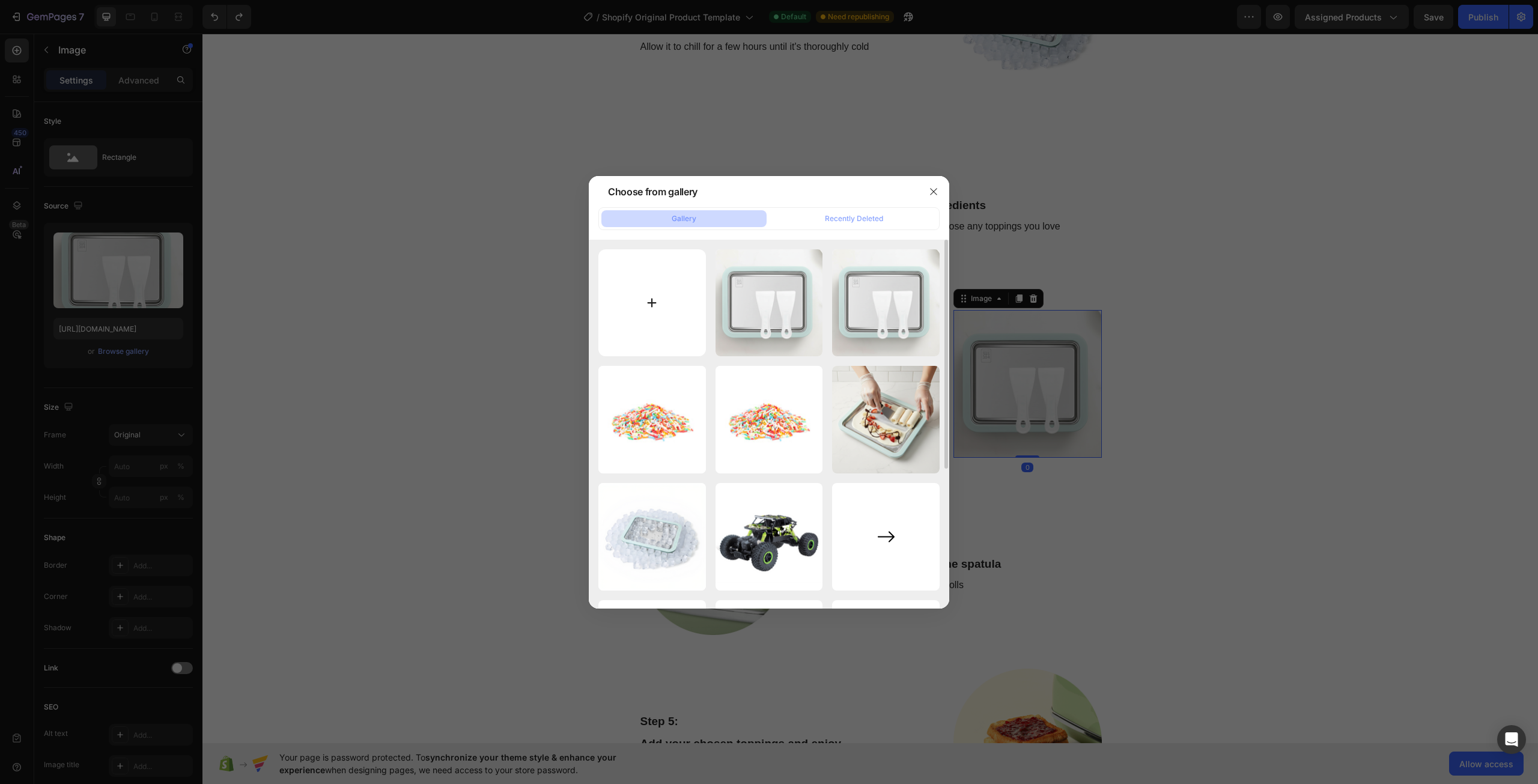
click at [620, 291] on input "file" at bounding box center [652, 303] width 108 height 108
type input "C:\fakepath\71PF1Ibb2tL.jpg"
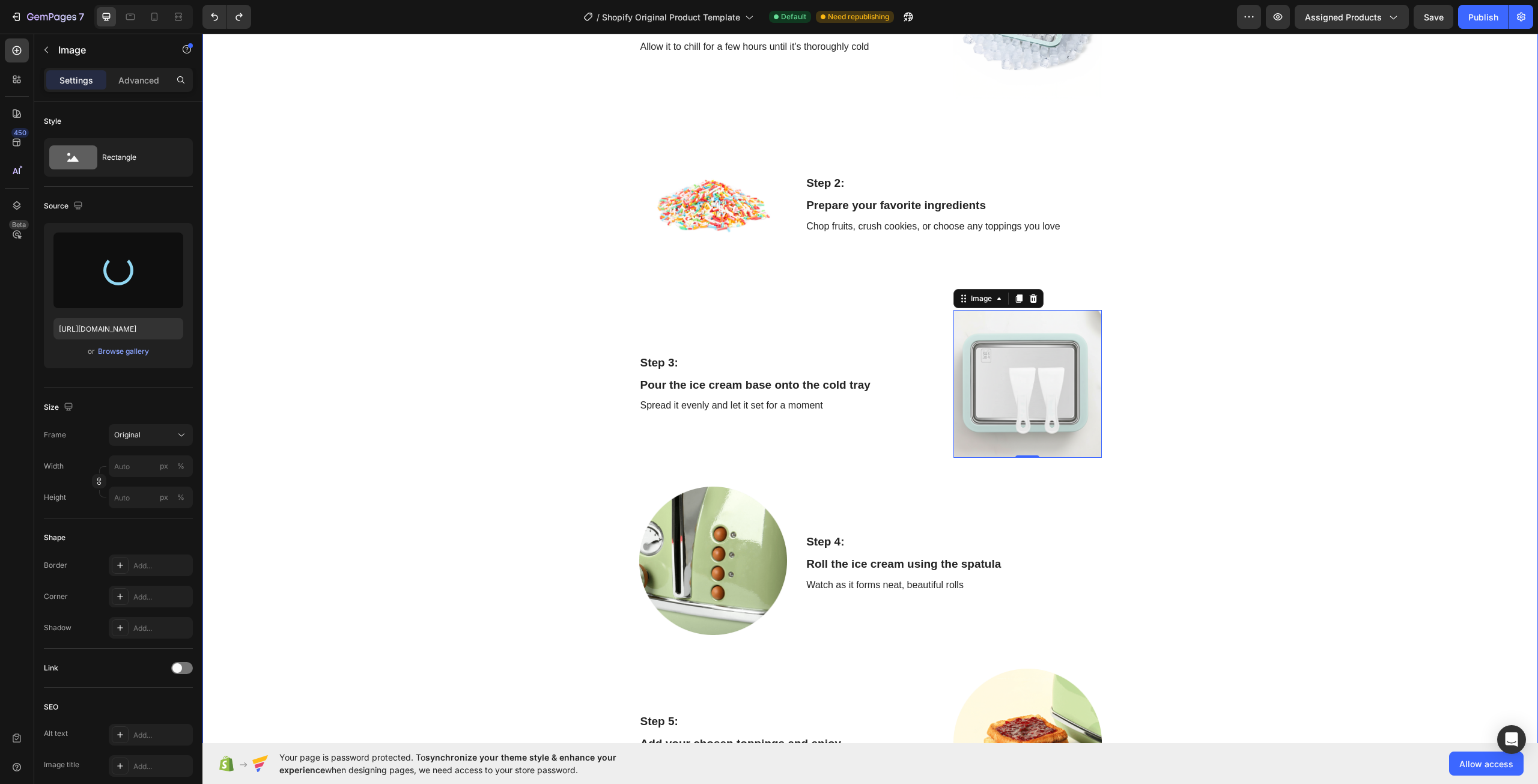
type input "[URL][DOMAIN_NAME]"
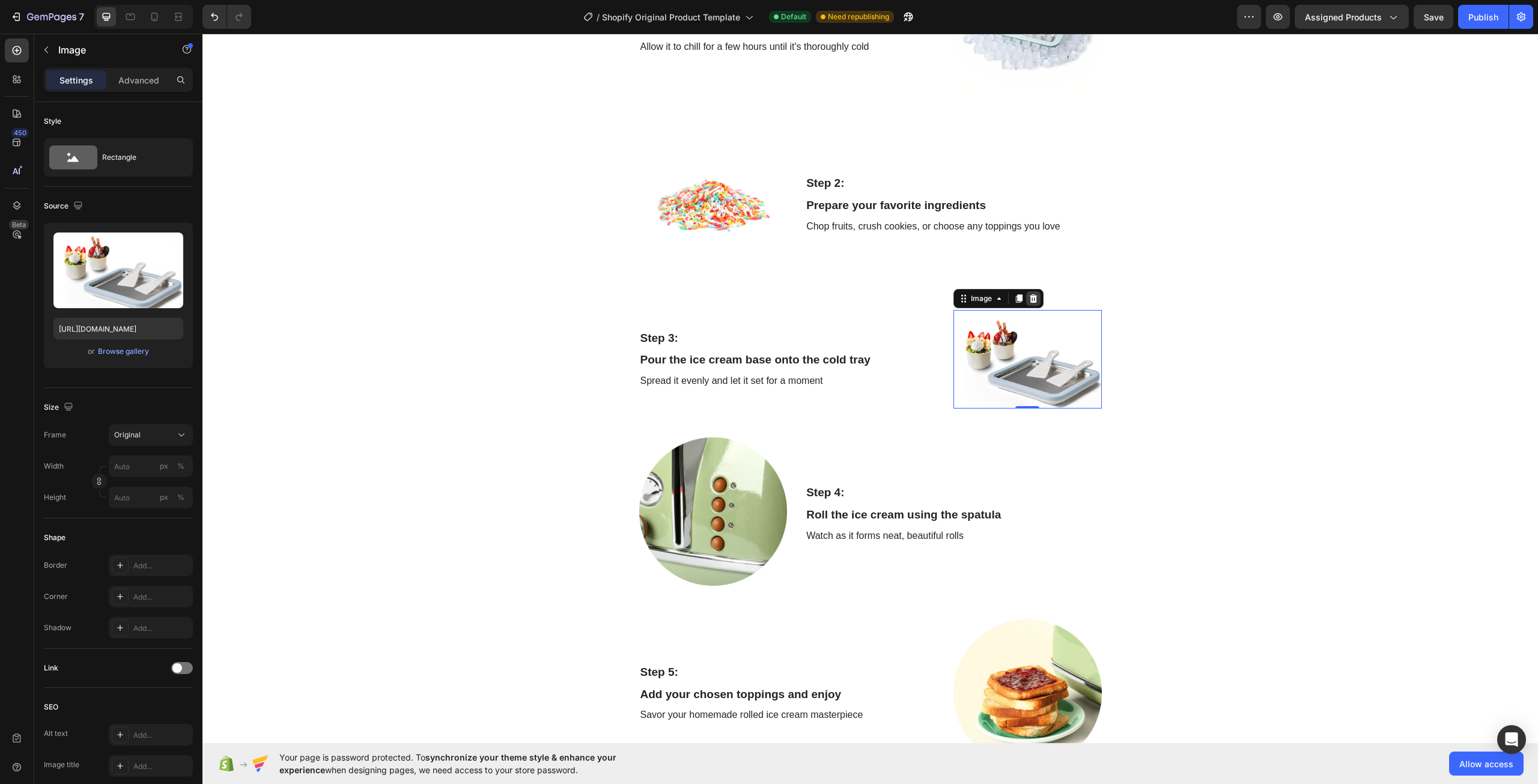
click at [1029, 302] on icon at bounding box center [1033, 298] width 8 height 8
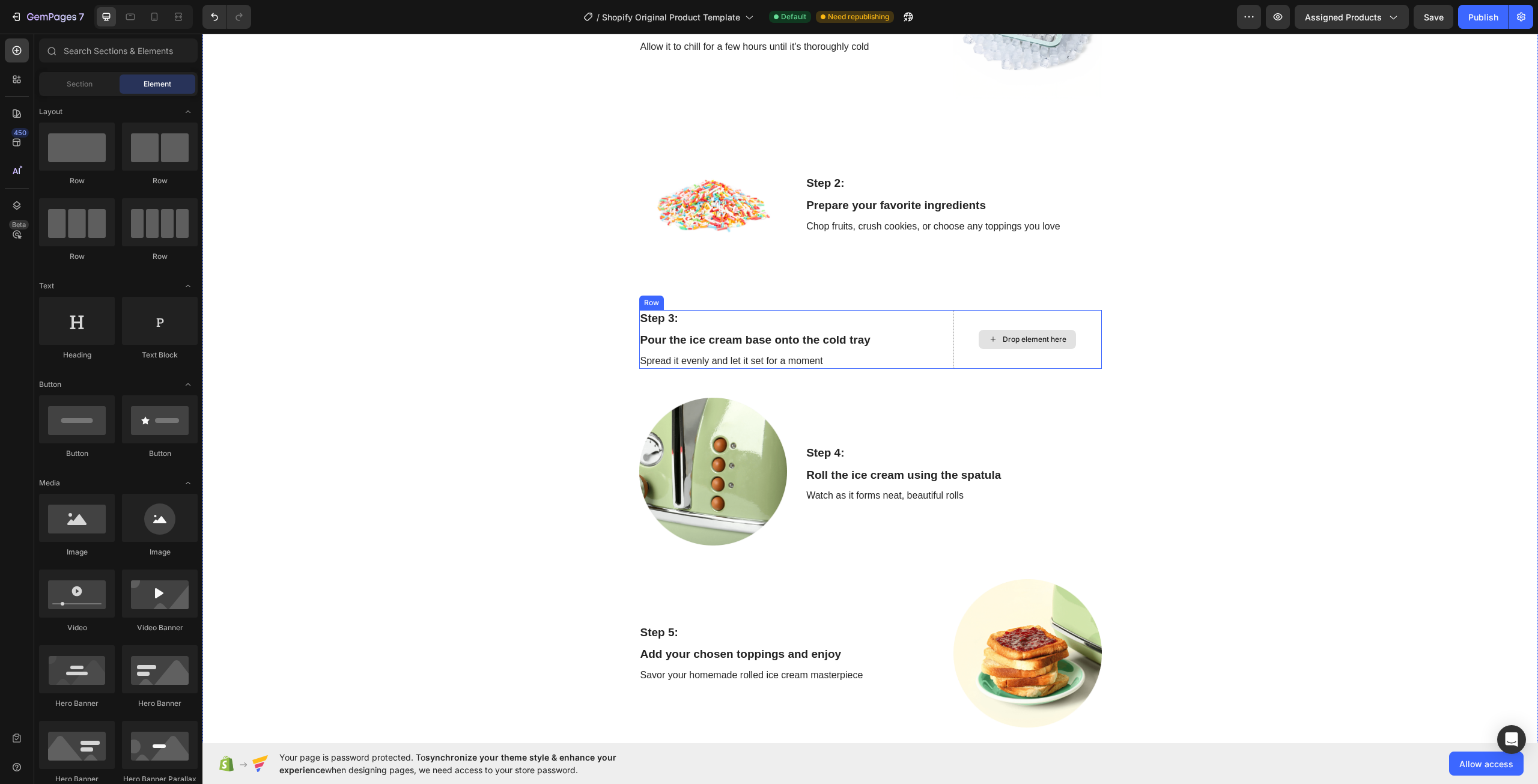
click at [1003, 335] on div "Drop element here" at bounding box center [1035, 340] width 64 height 10
click at [682, 476] on img at bounding box center [713, 472] width 148 height 148
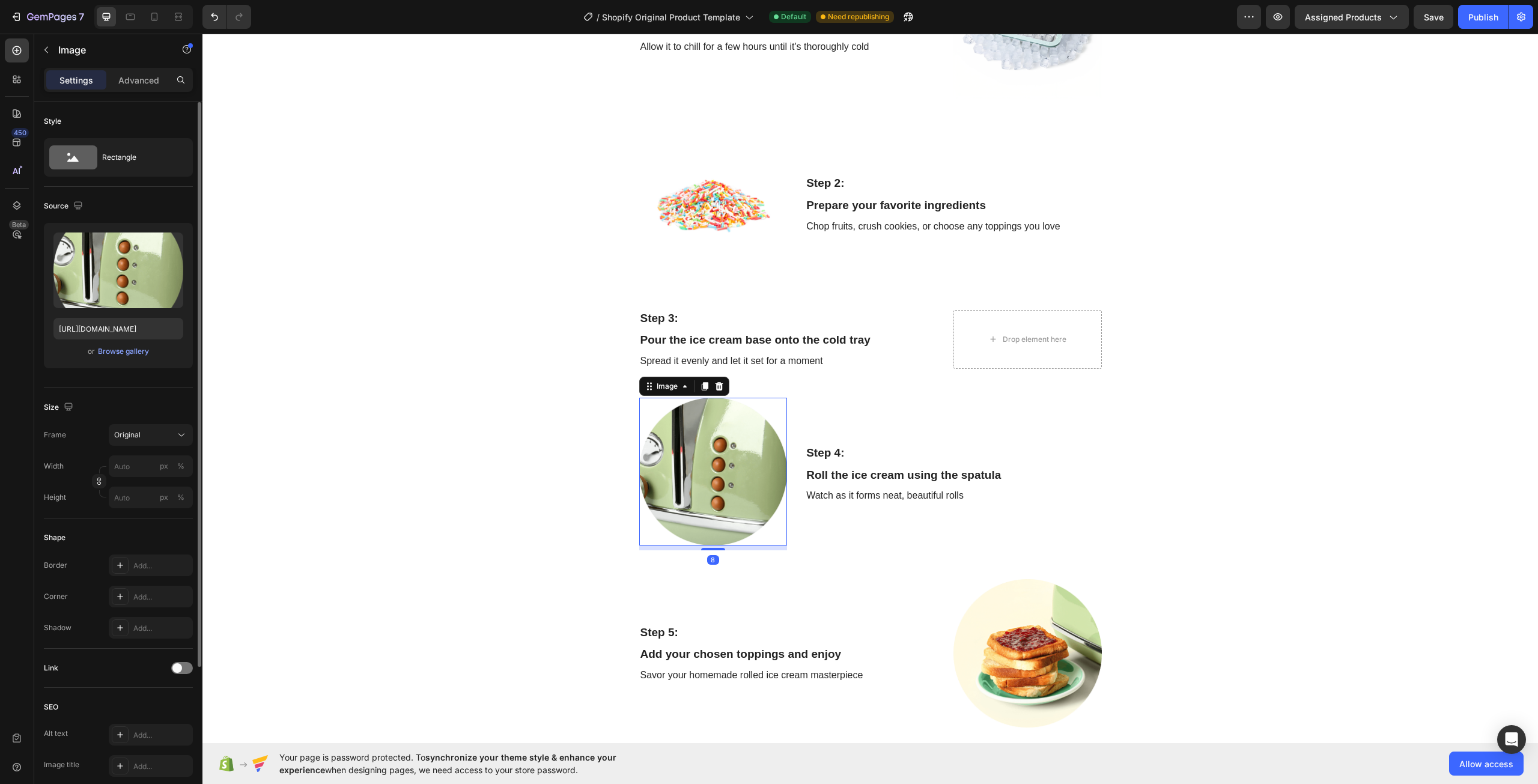
click at [116, 357] on div "or Browse gallery" at bounding box center [118, 351] width 130 height 14
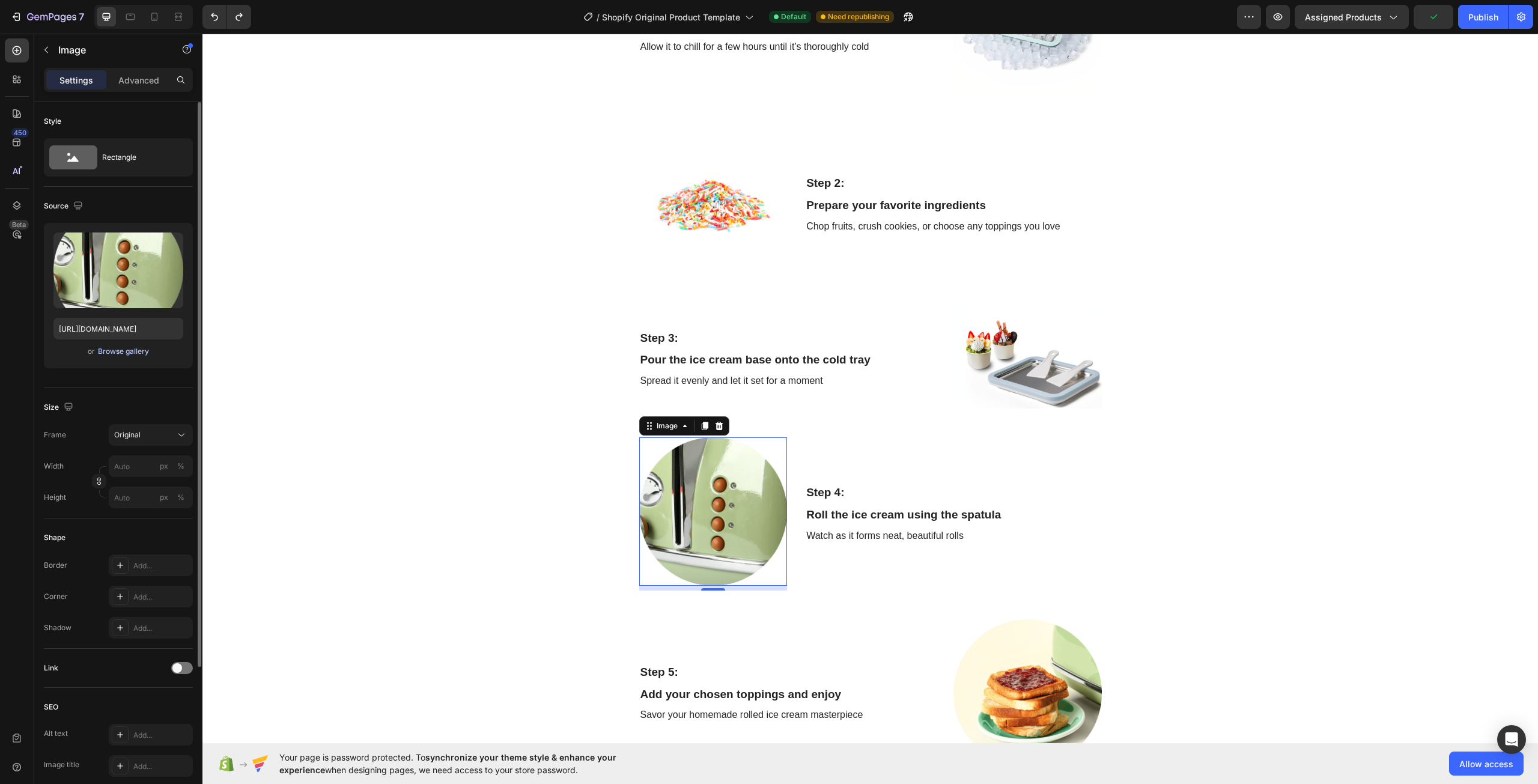
click at [116, 348] on div "Browse gallery" at bounding box center [123, 351] width 51 height 11
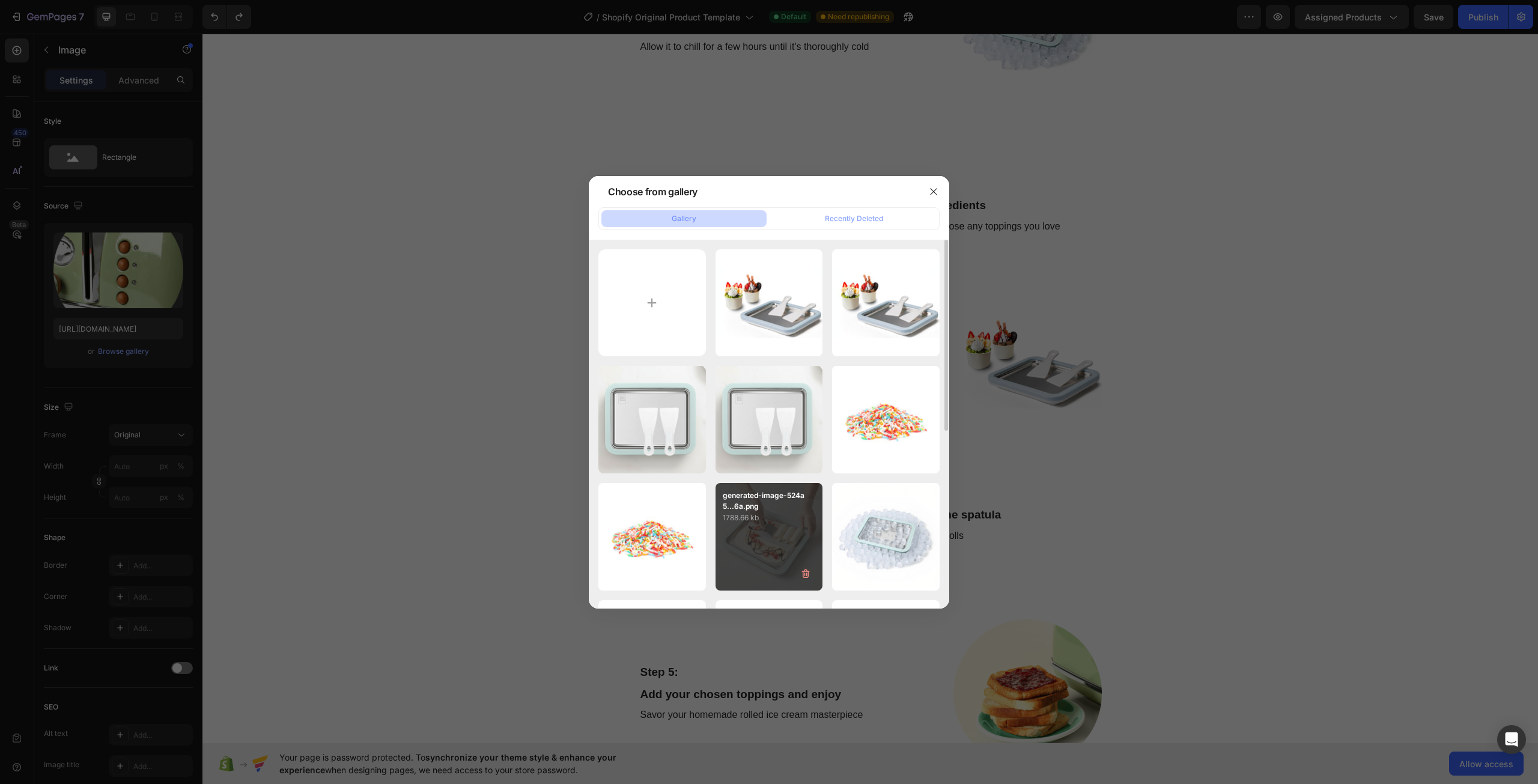
click at [749, 530] on div "generated-image-524a5...6a.png 1788.66 kb" at bounding box center [769, 537] width 108 height 108
type input "[URL][DOMAIN_NAME]"
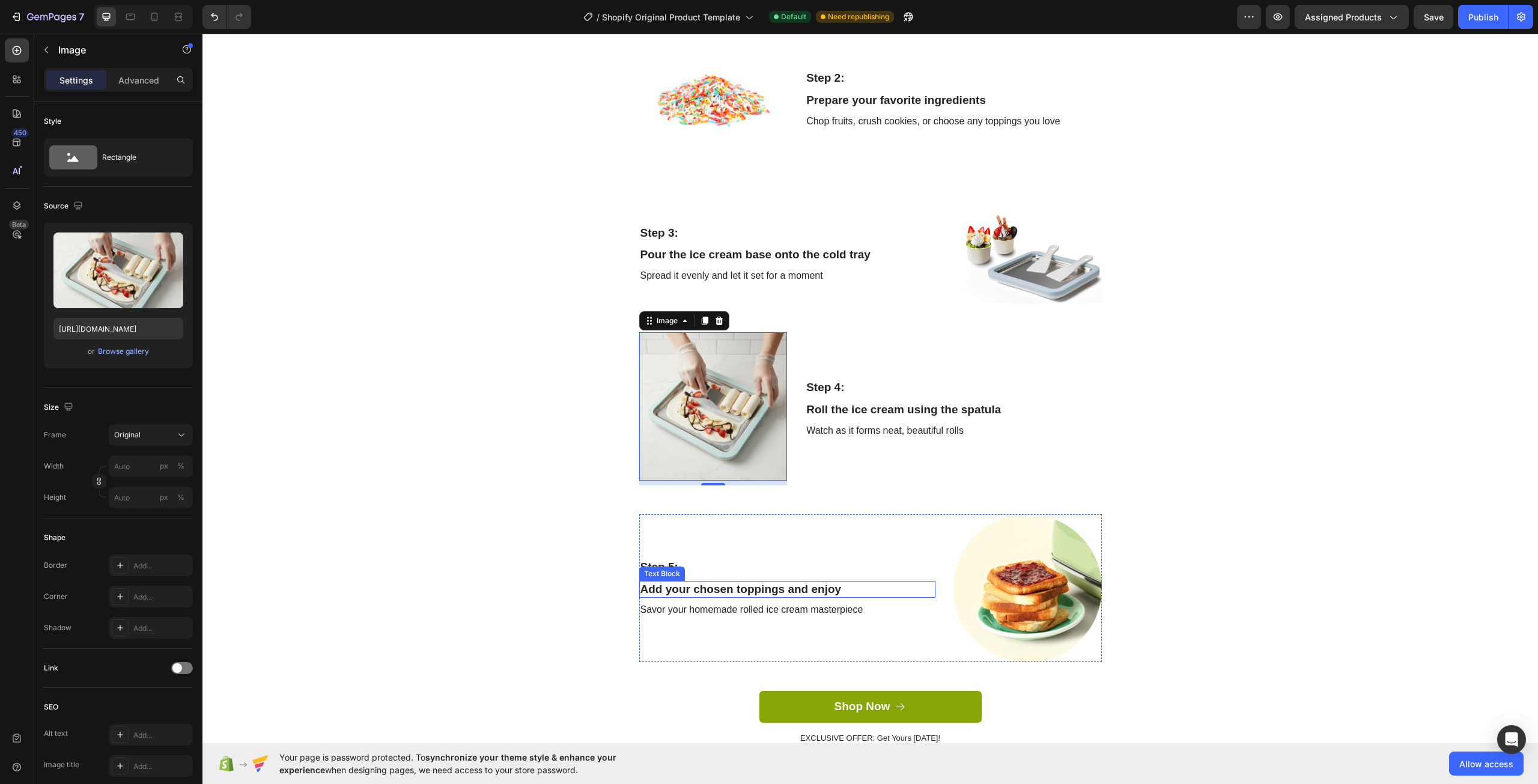
scroll to position [1855, 0]
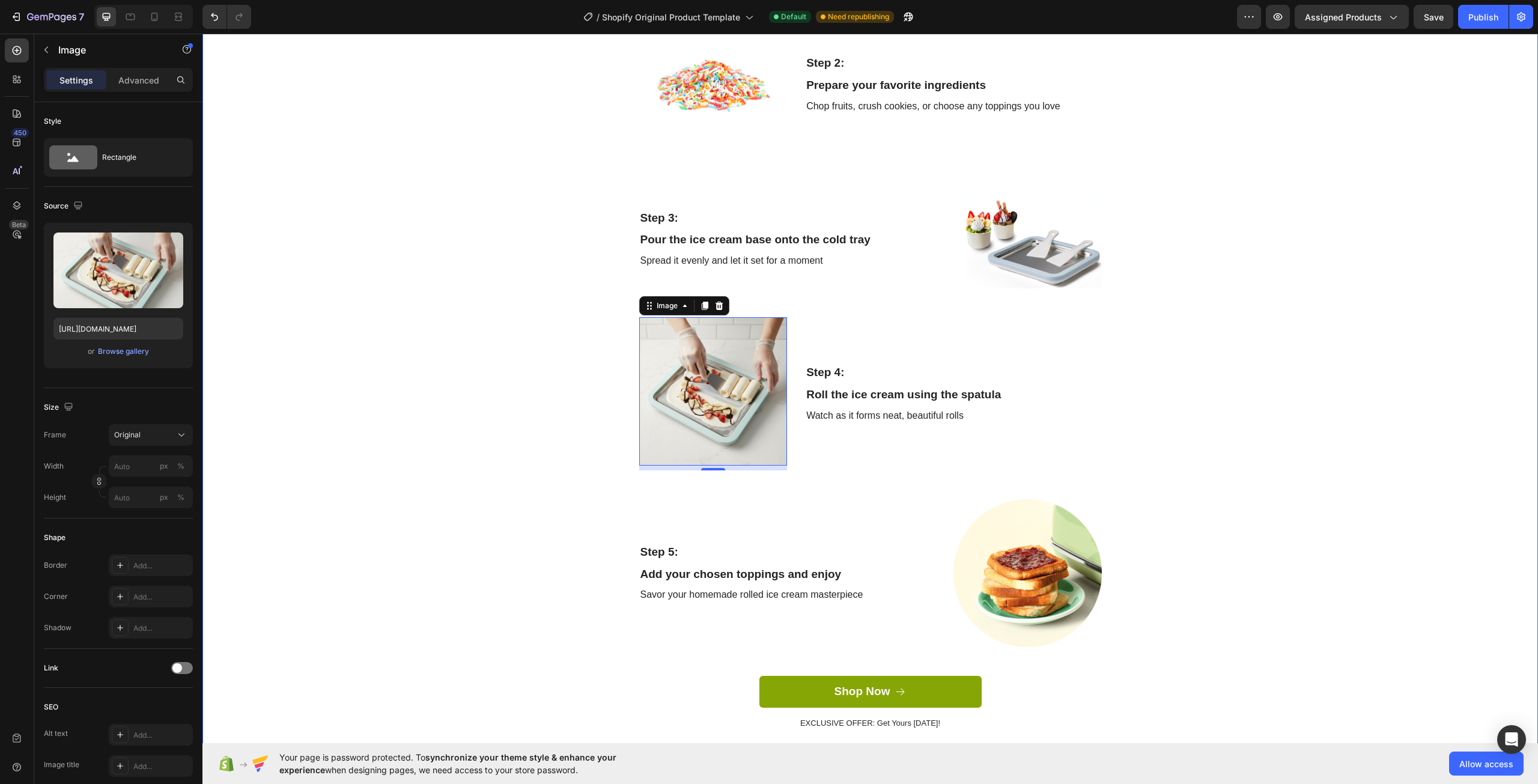
click at [1470, 481] on div "Create Delicious Treats at Home Heading Row Step 1: Text Block Place the tray i…" at bounding box center [869, 261] width 1317 height 975
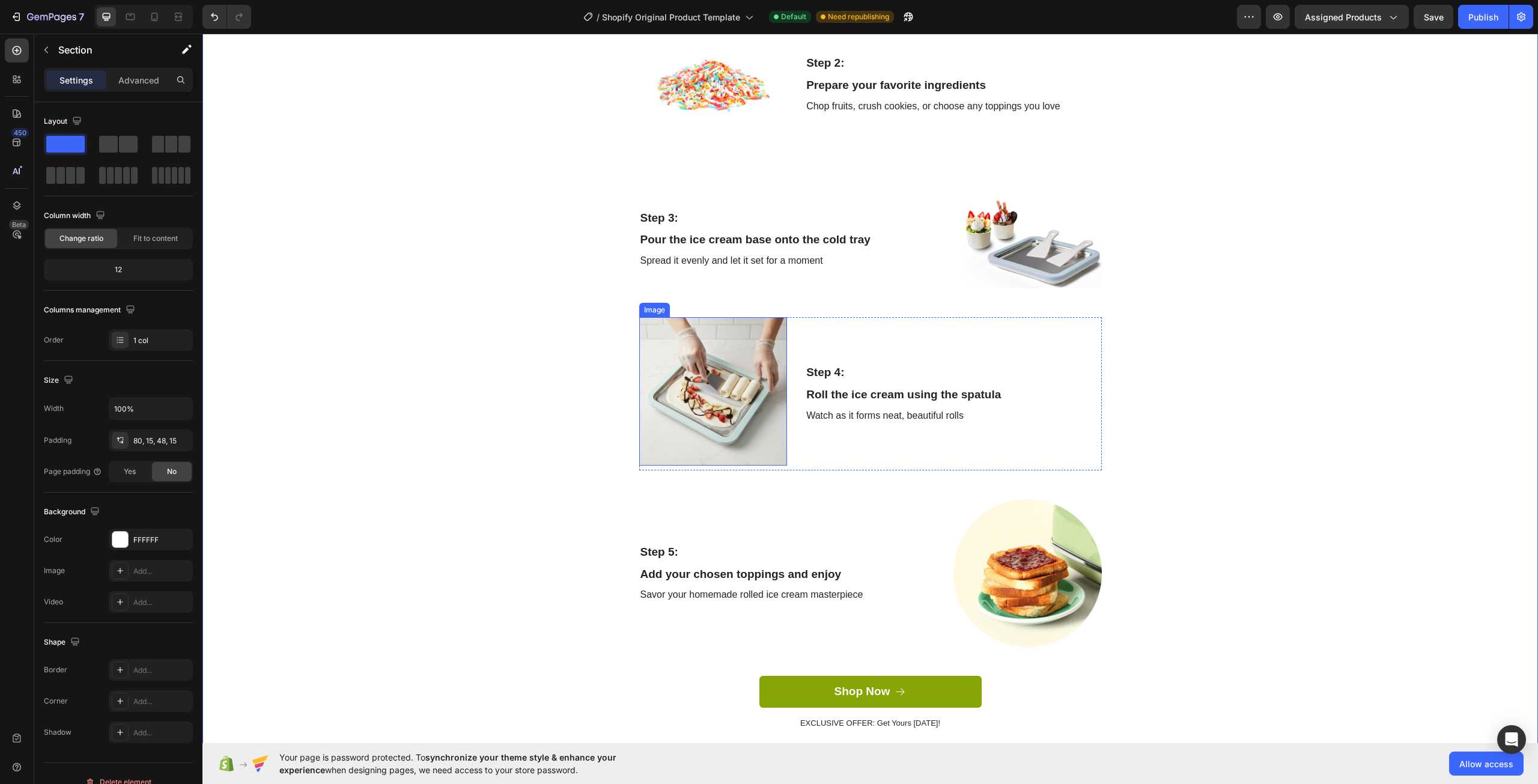
click at [678, 437] on img at bounding box center [713, 391] width 148 height 148
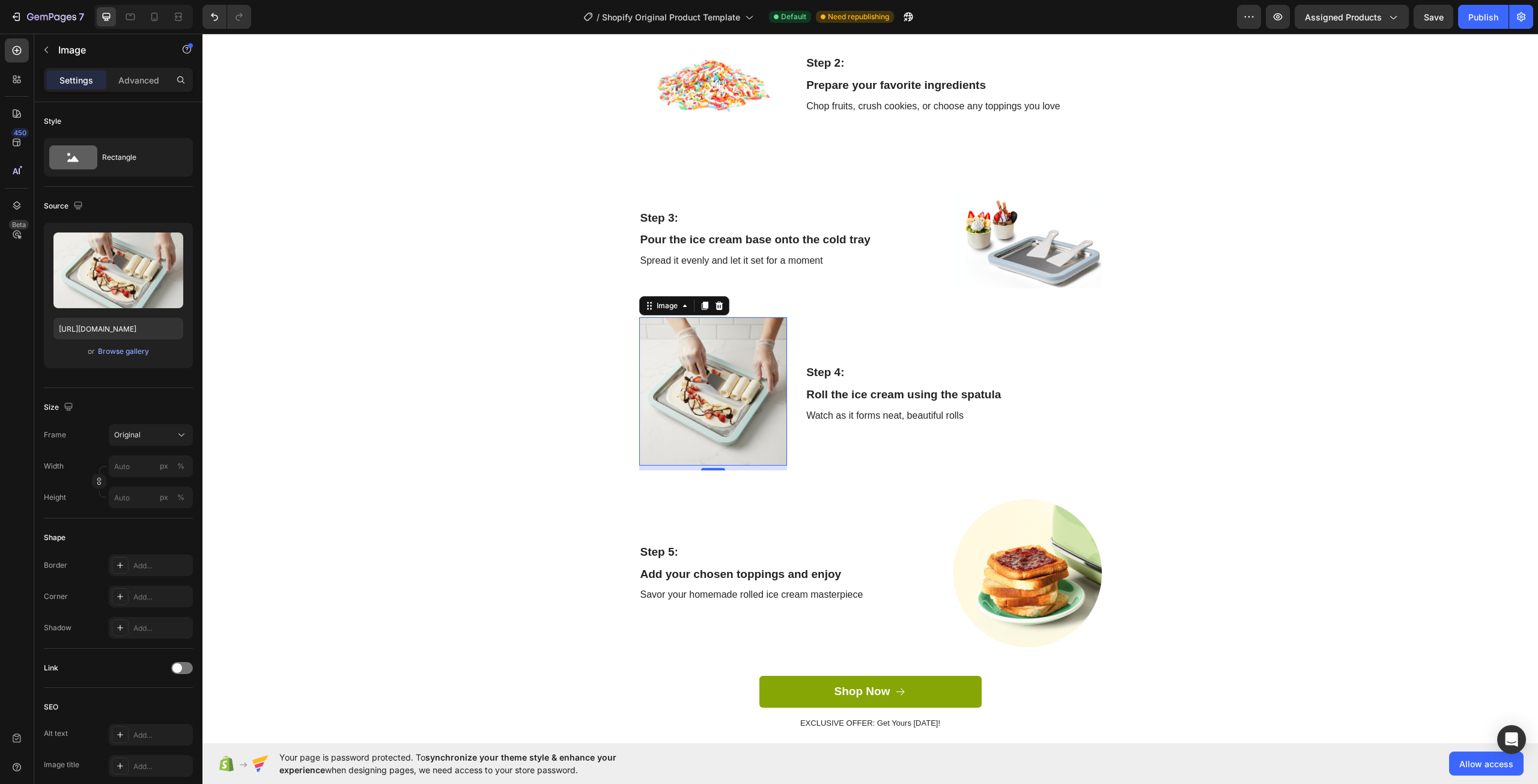
click at [720, 313] on div "Image" at bounding box center [684, 305] width 90 height 19
type input "[URL][DOMAIN_NAME]"
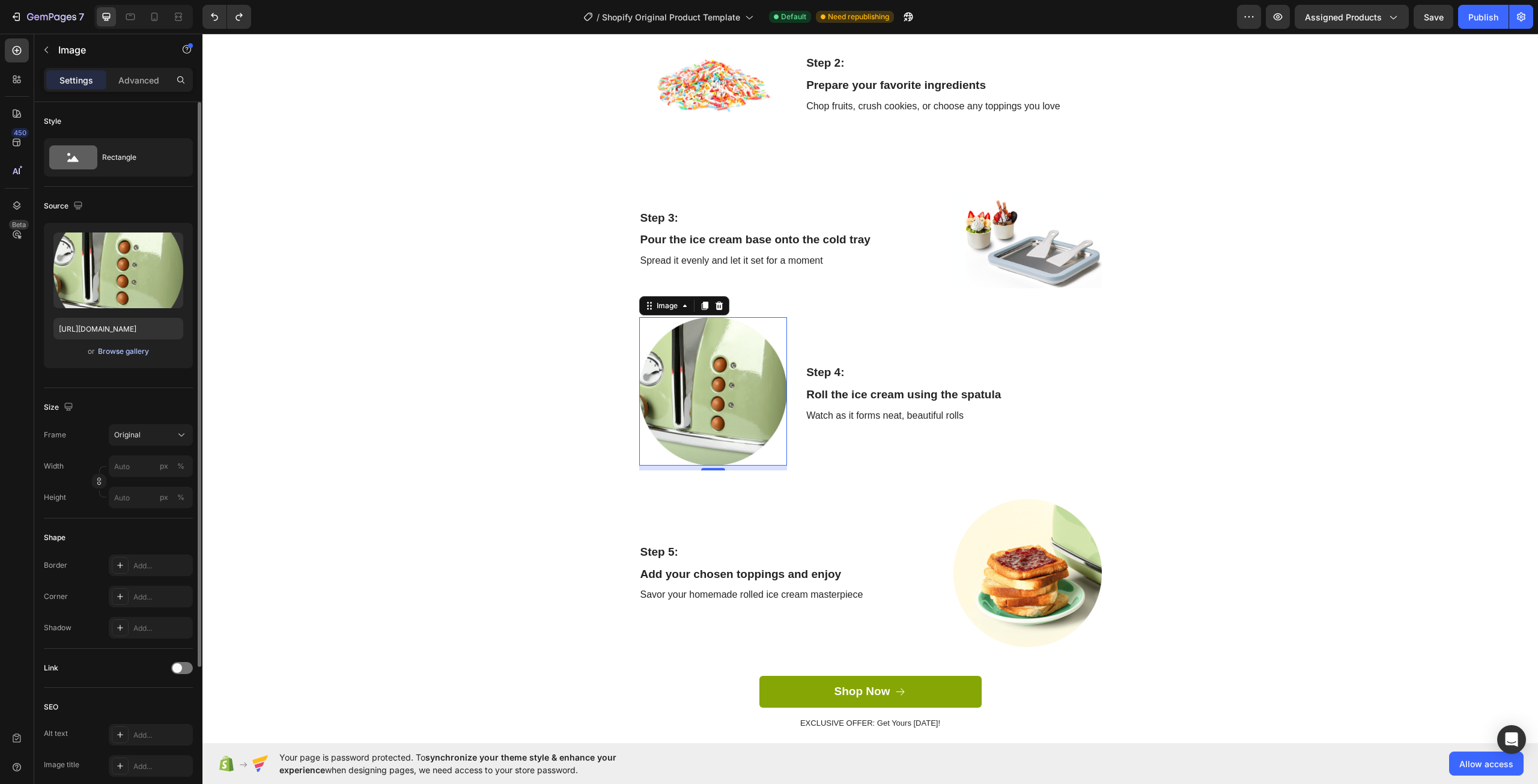
click at [125, 353] on div "Browse gallery" at bounding box center [123, 351] width 51 height 11
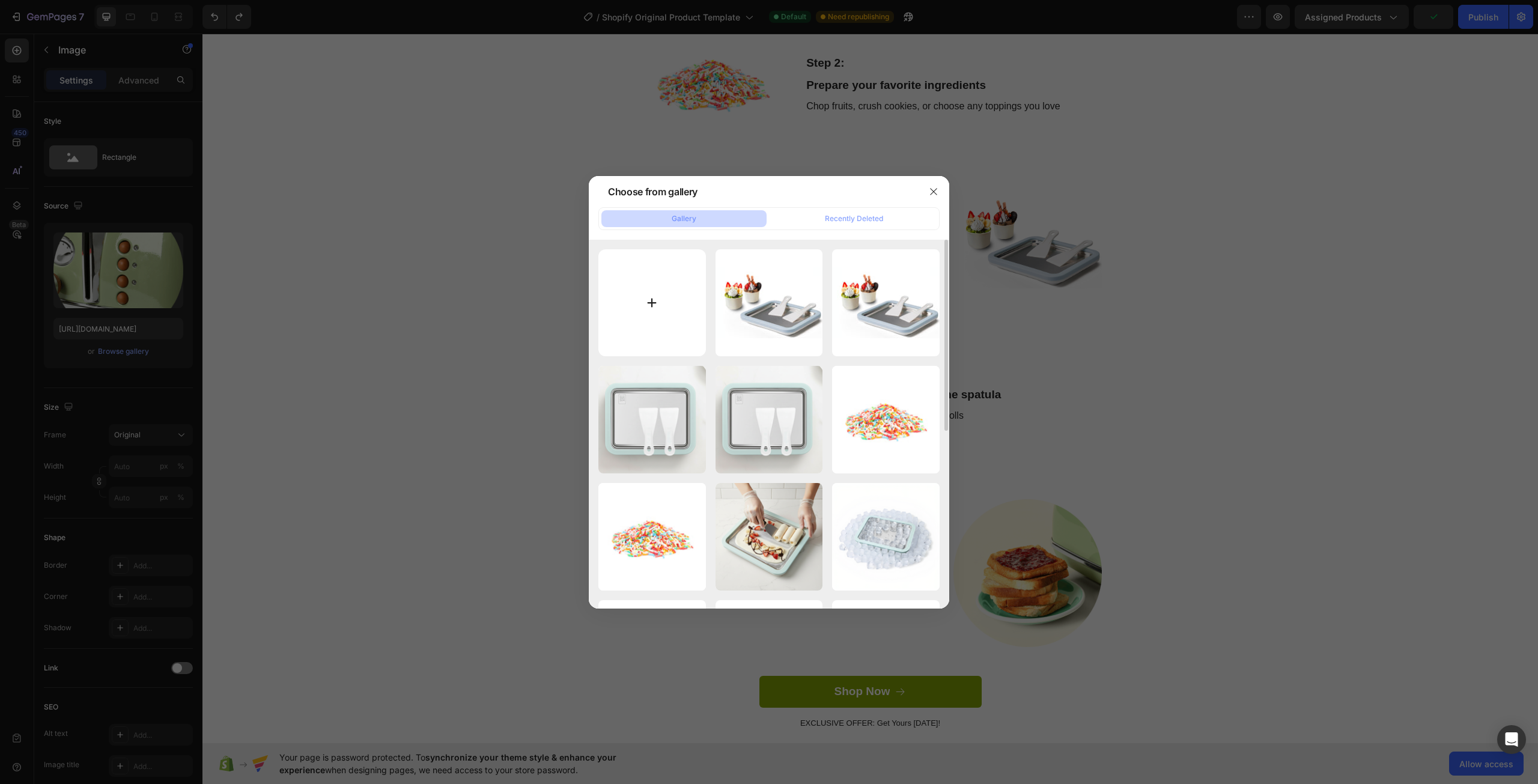
click at [628, 315] on input "file" at bounding box center [652, 303] width 108 height 108
type input "C:\fakepath\{C8C11FAA-1A42-49D8-A49A-388CB1243217}.png"
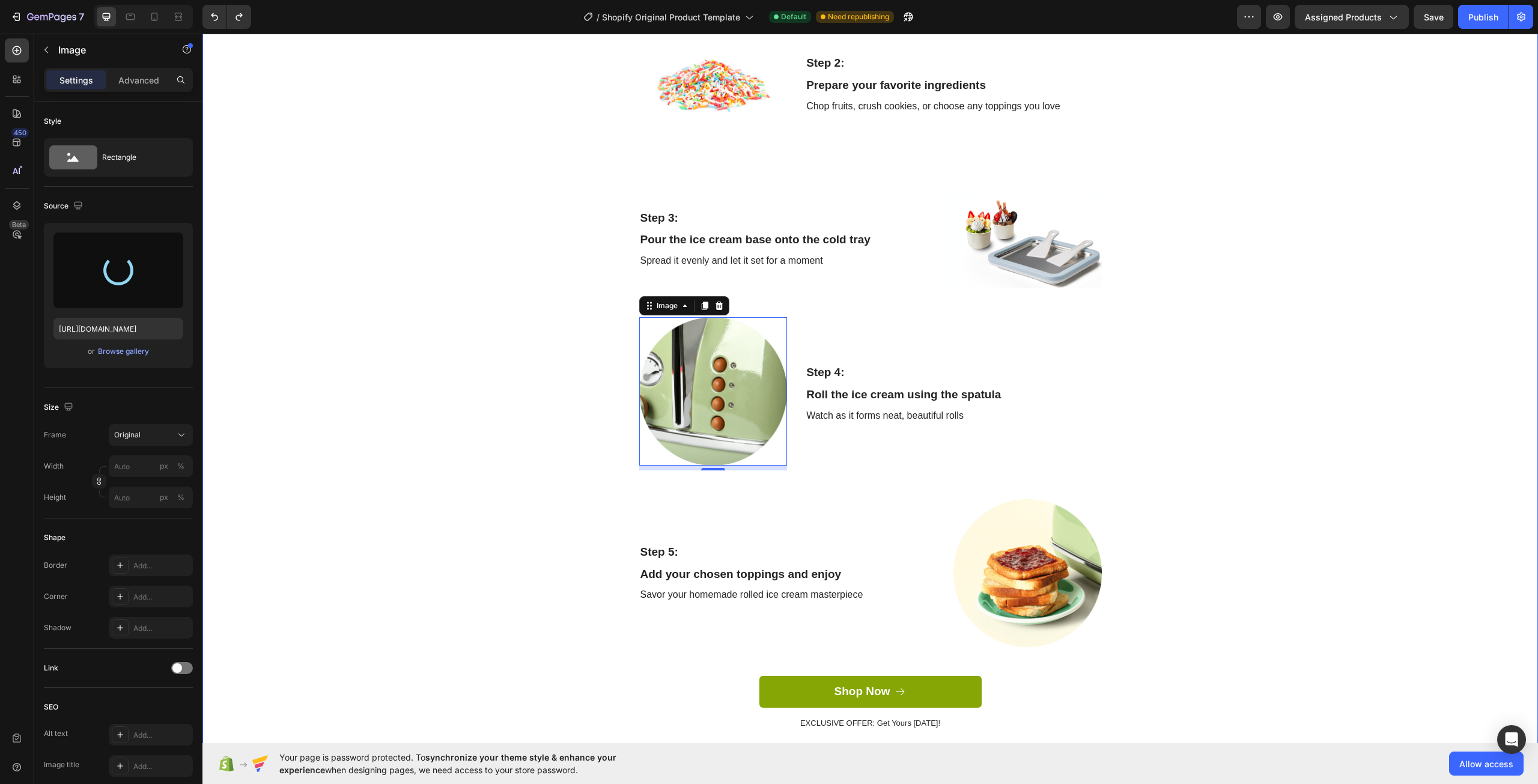
click at [1292, 477] on div "Create Delicious Treats at Home Heading Row Step 1: Text Block Place the tray i…" at bounding box center [869, 261] width 1317 height 975
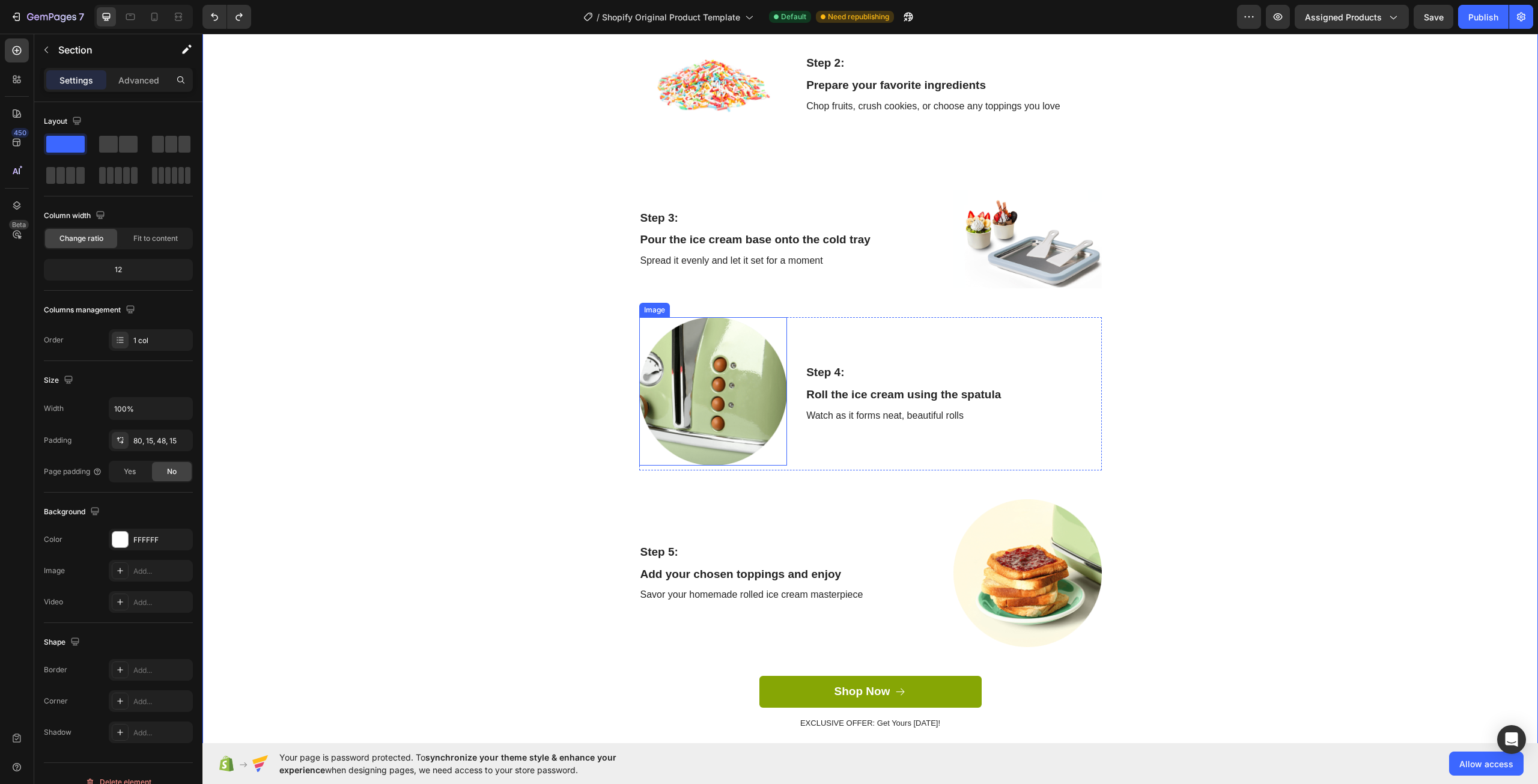
click at [732, 398] on img at bounding box center [713, 391] width 148 height 148
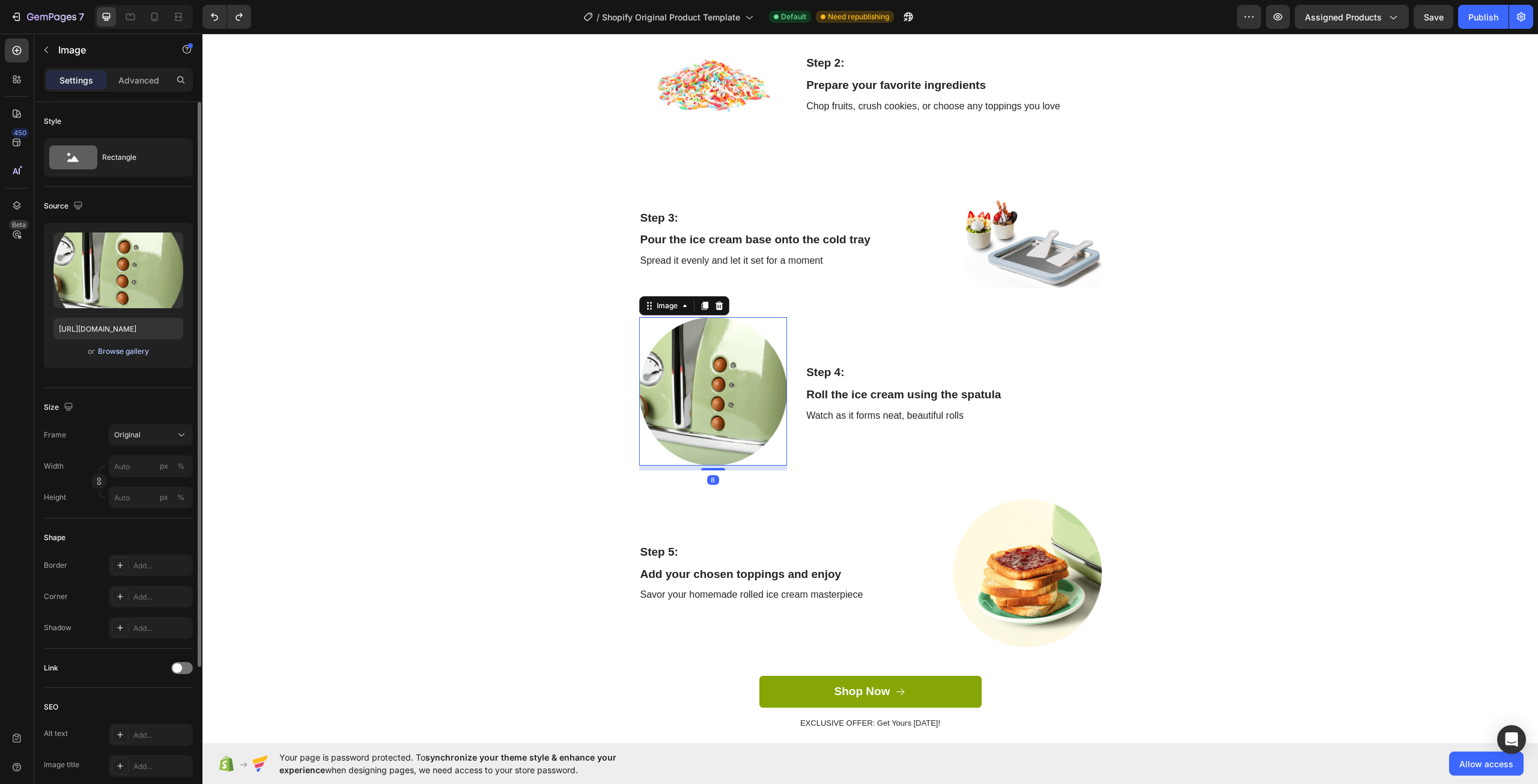
click at [116, 348] on div "Browse gallery" at bounding box center [123, 351] width 51 height 11
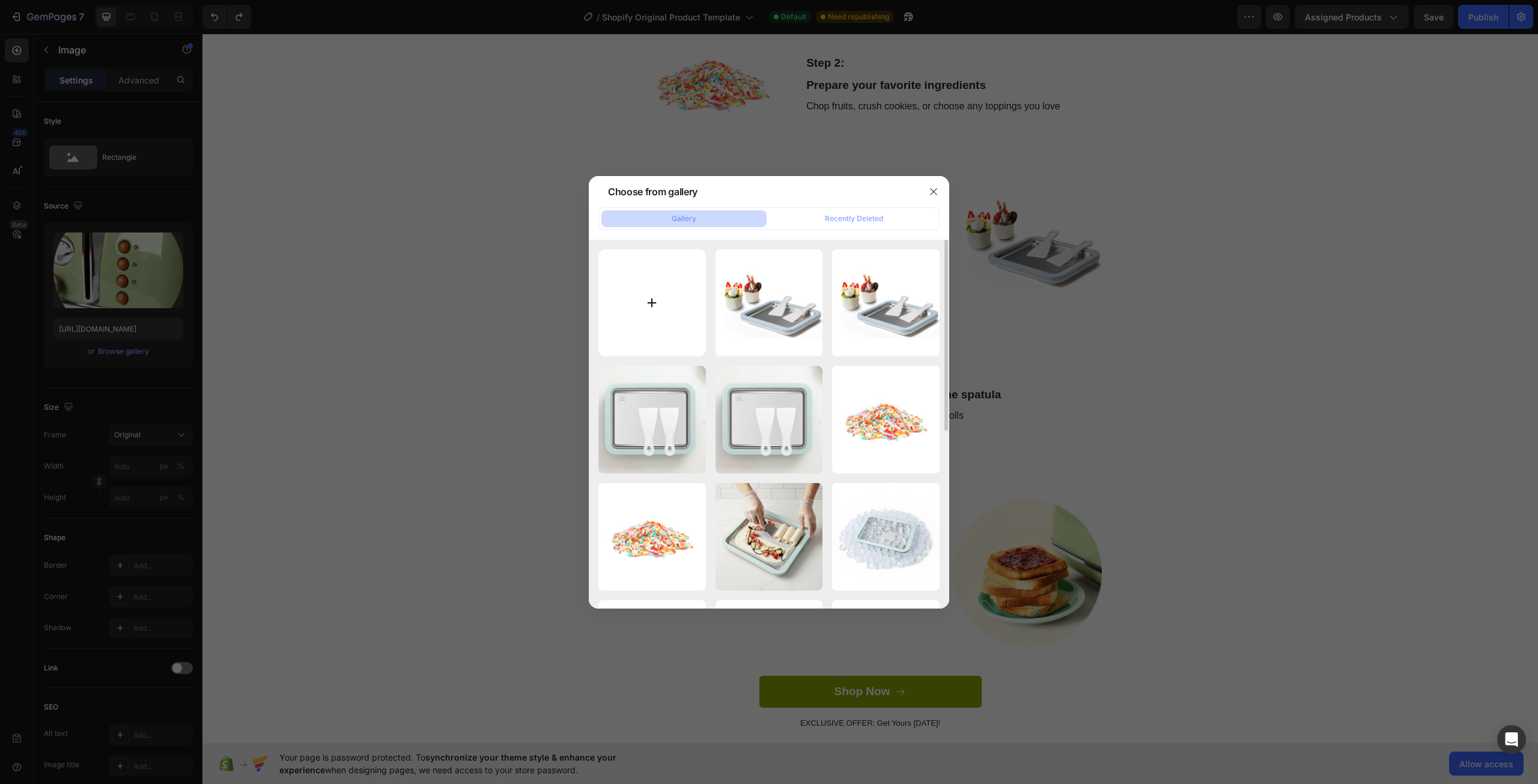
click at [659, 333] on input "file" at bounding box center [652, 303] width 108 height 108
type input "C:\fakepath\{C8C11FAA-1A42-49D8-A49A-388CB1243217}.png"
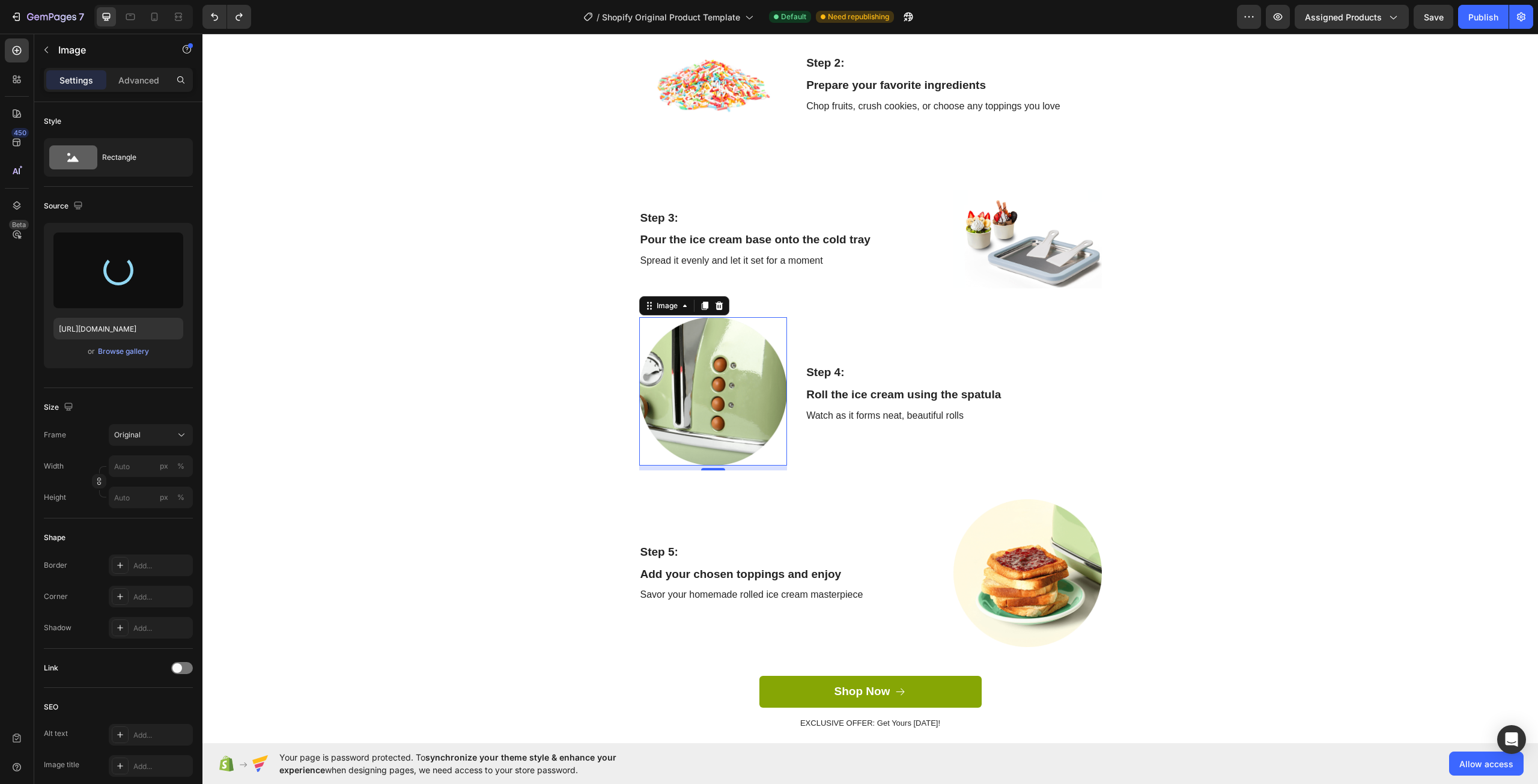
type input "[URL][DOMAIN_NAME]"
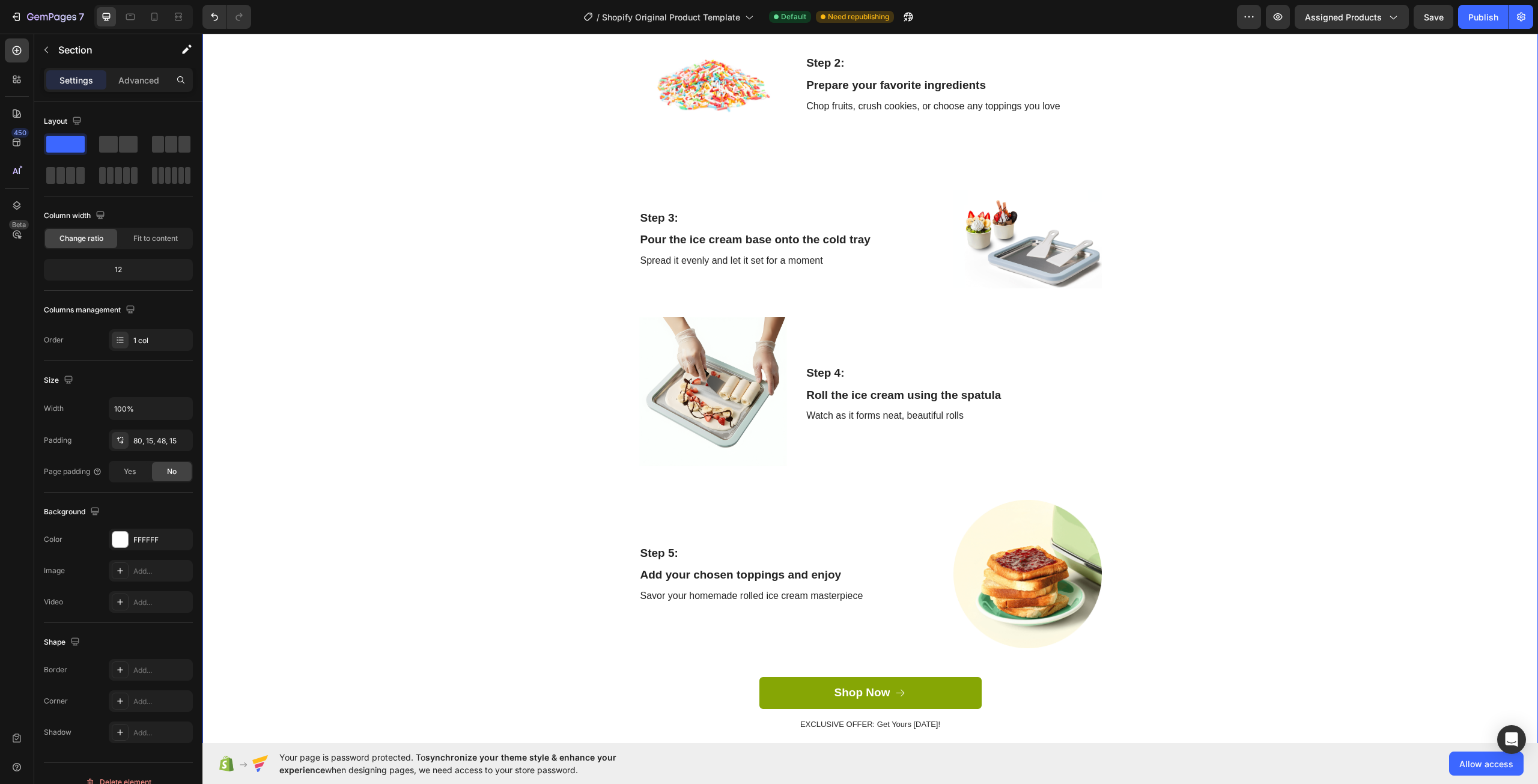
click at [1359, 502] on div "Create Delicious Treats at Home Heading Row Step 1: Text Block Place the tray i…" at bounding box center [869, 262] width 1317 height 976
click at [1054, 252] on img at bounding box center [1027, 239] width 148 height 99
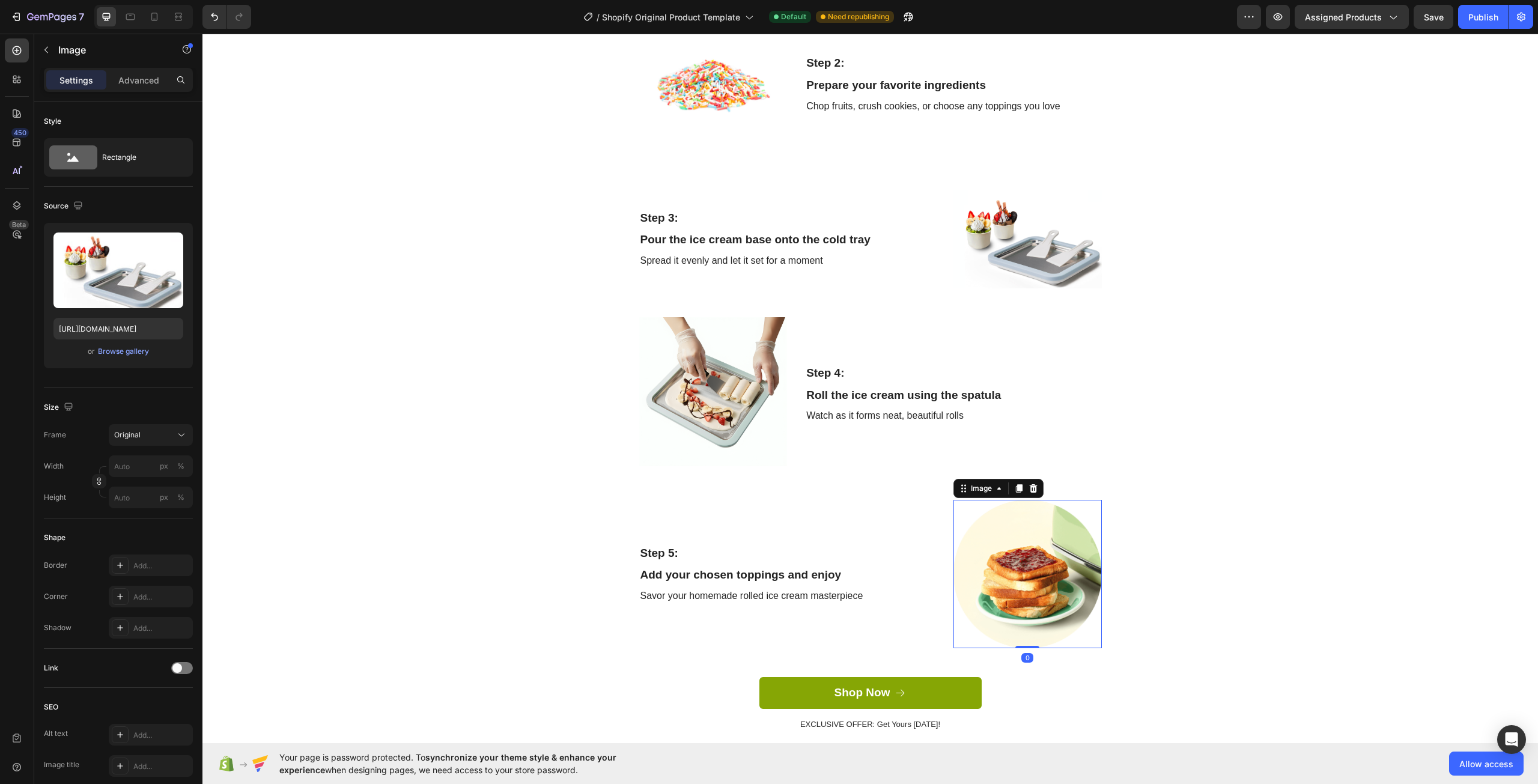
click at [1038, 584] on img at bounding box center [1027, 574] width 148 height 148
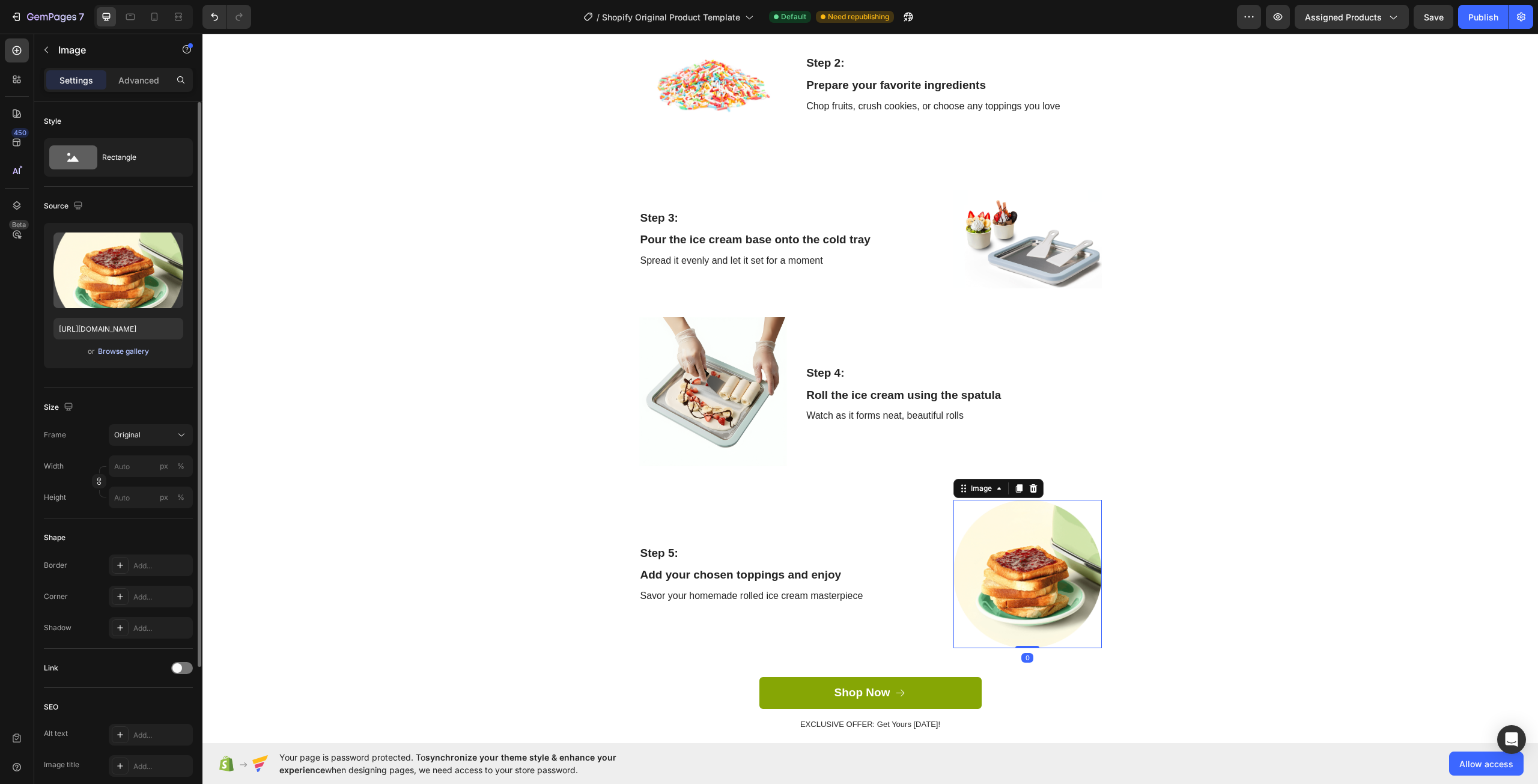
click at [130, 356] on div "Browse gallery" at bounding box center [123, 351] width 51 height 11
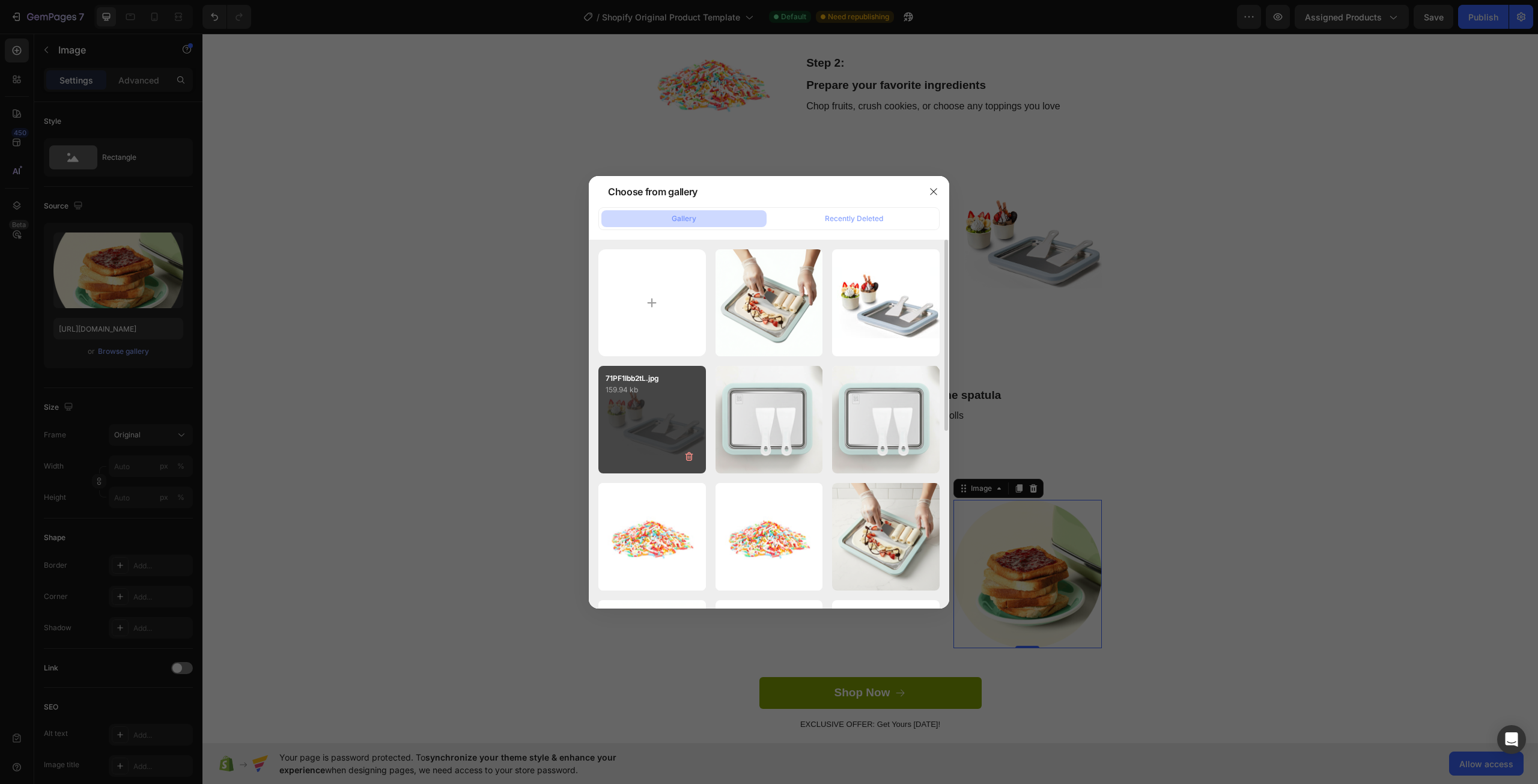
click at [651, 425] on div "71PF1Ibb2tL.jpg 159.94 kb" at bounding box center [652, 420] width 108 height 108
type input "[URL][DOMAIN_NAME]"
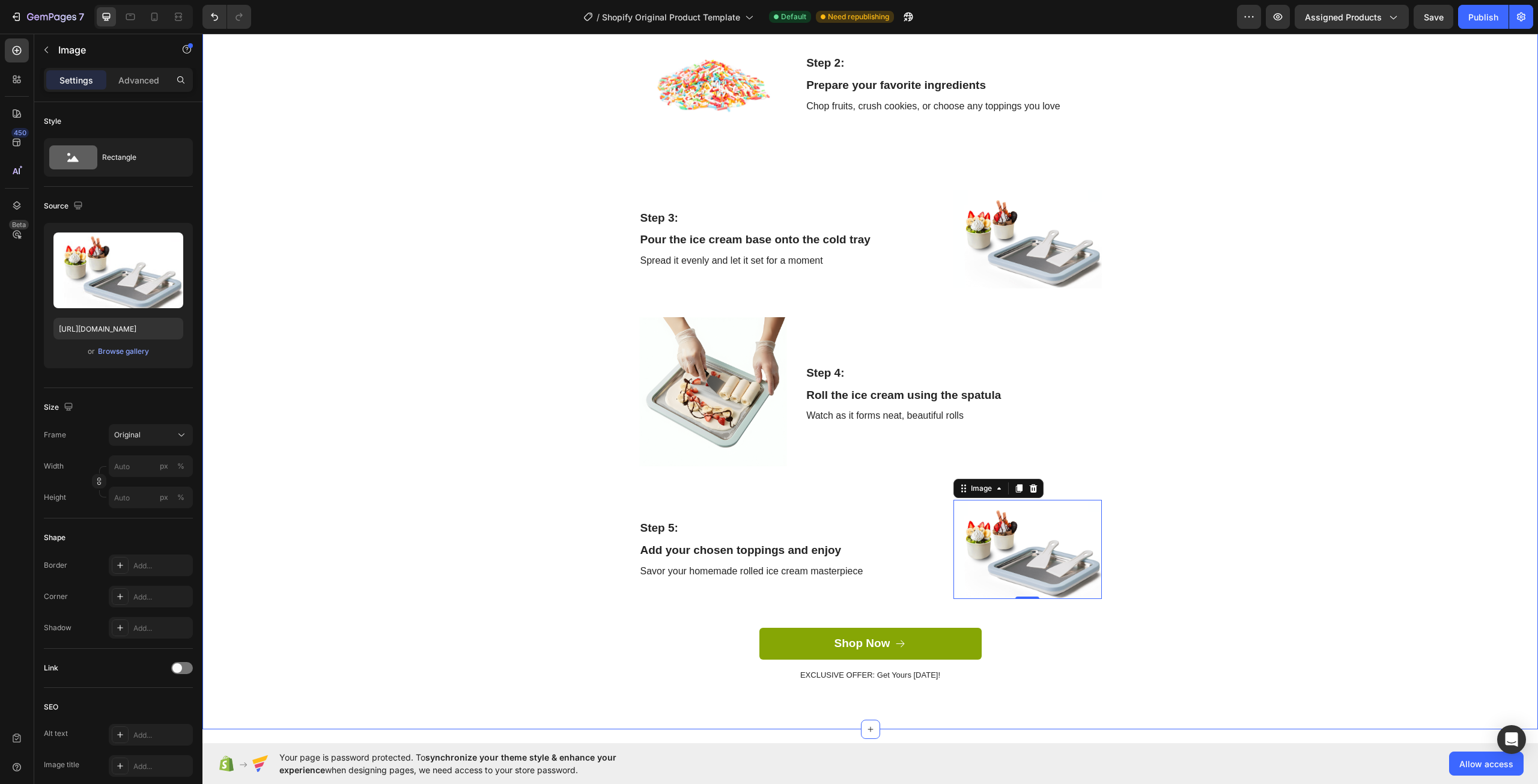
click at [1293, 402] on div "Create Delicious Treats at Home Heading Row Step 1: Text Block Place the tray i…" at bounding box center [869, 237] width 1317 height 927
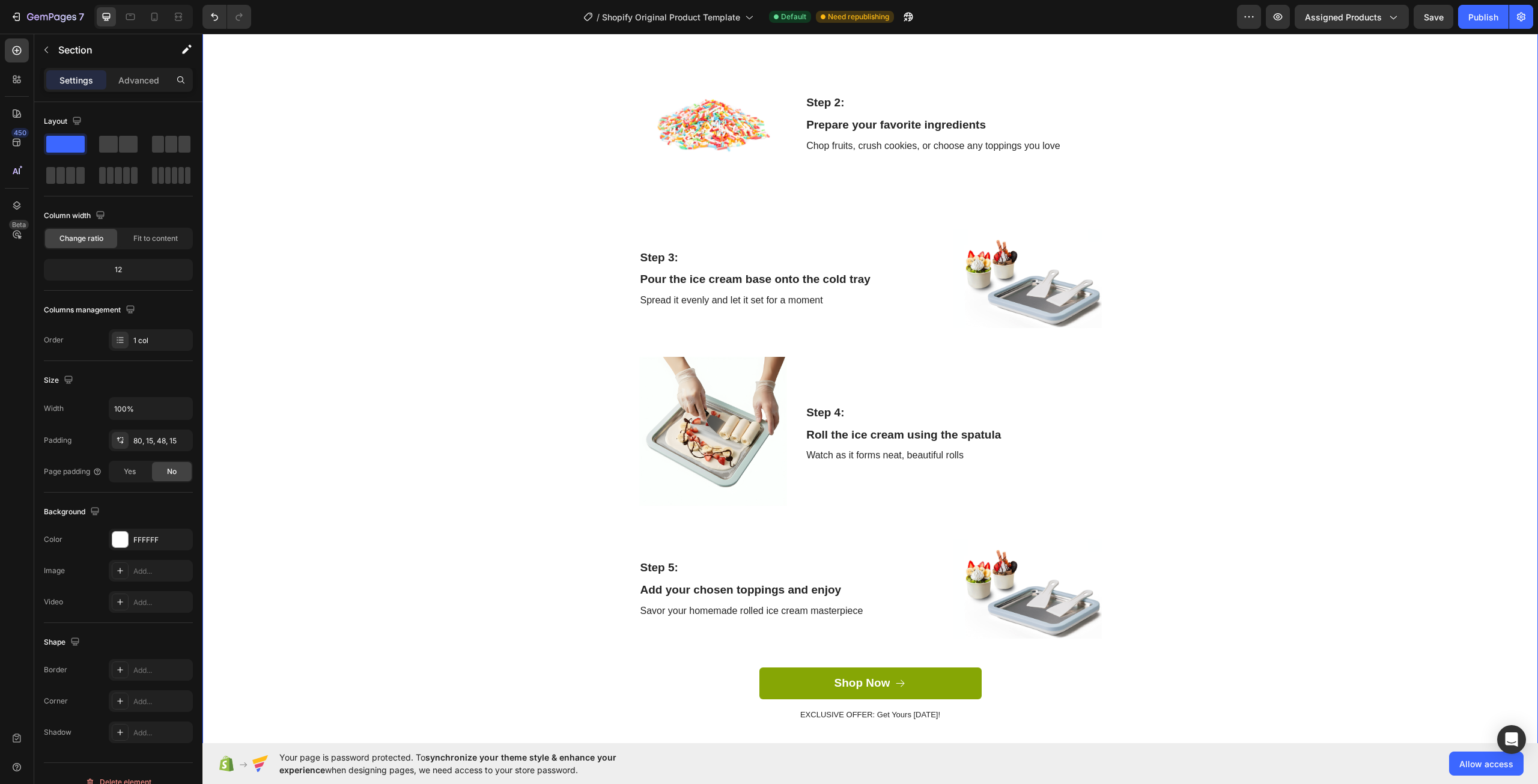
scroll to position [1735, 0]
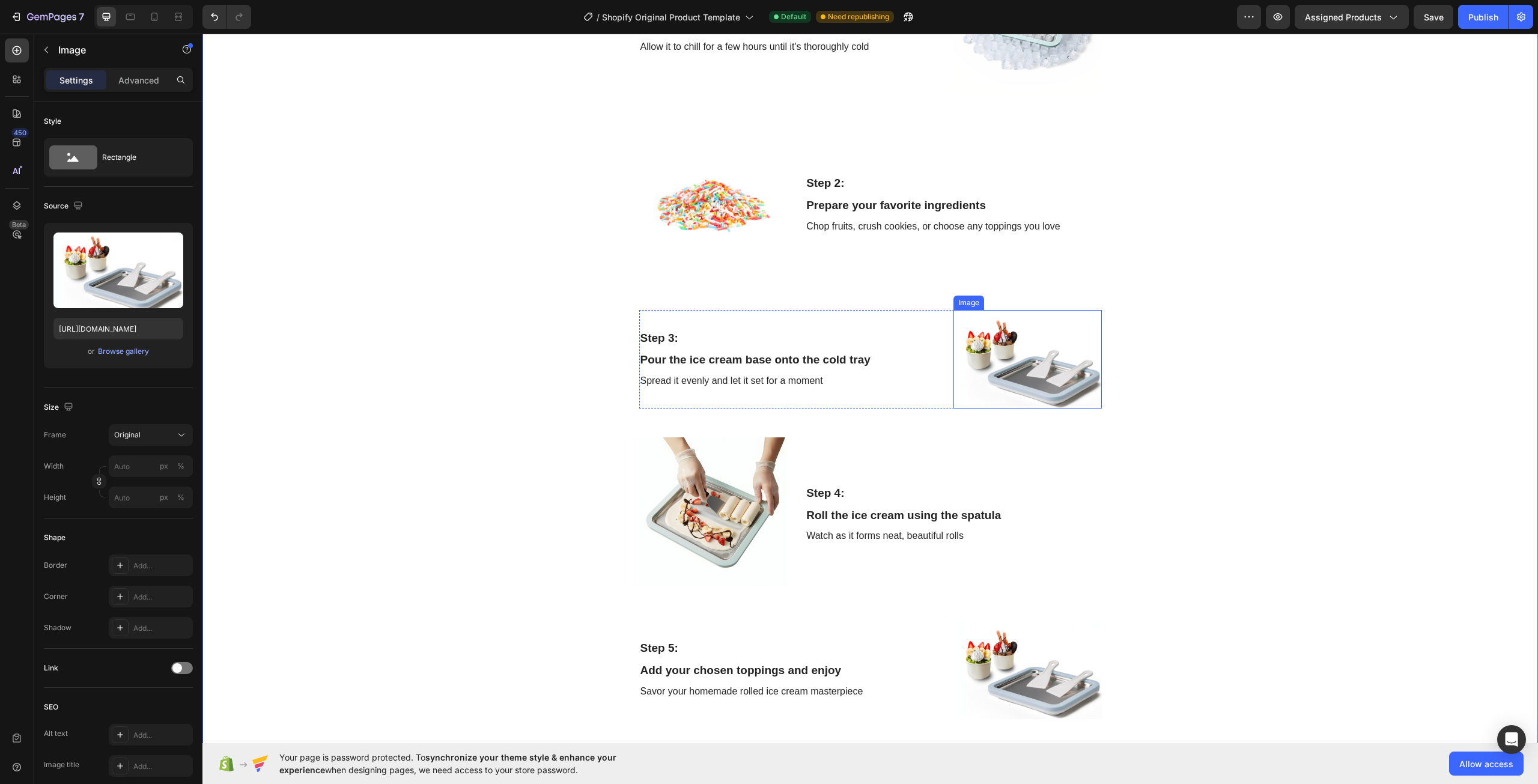
click at [1026, 382] on img at bounding box center [1027, 359] width 148 height 99
click at [123, 357] on button "Browse gallery" at bounding box center [123, 351] width 52 height 12
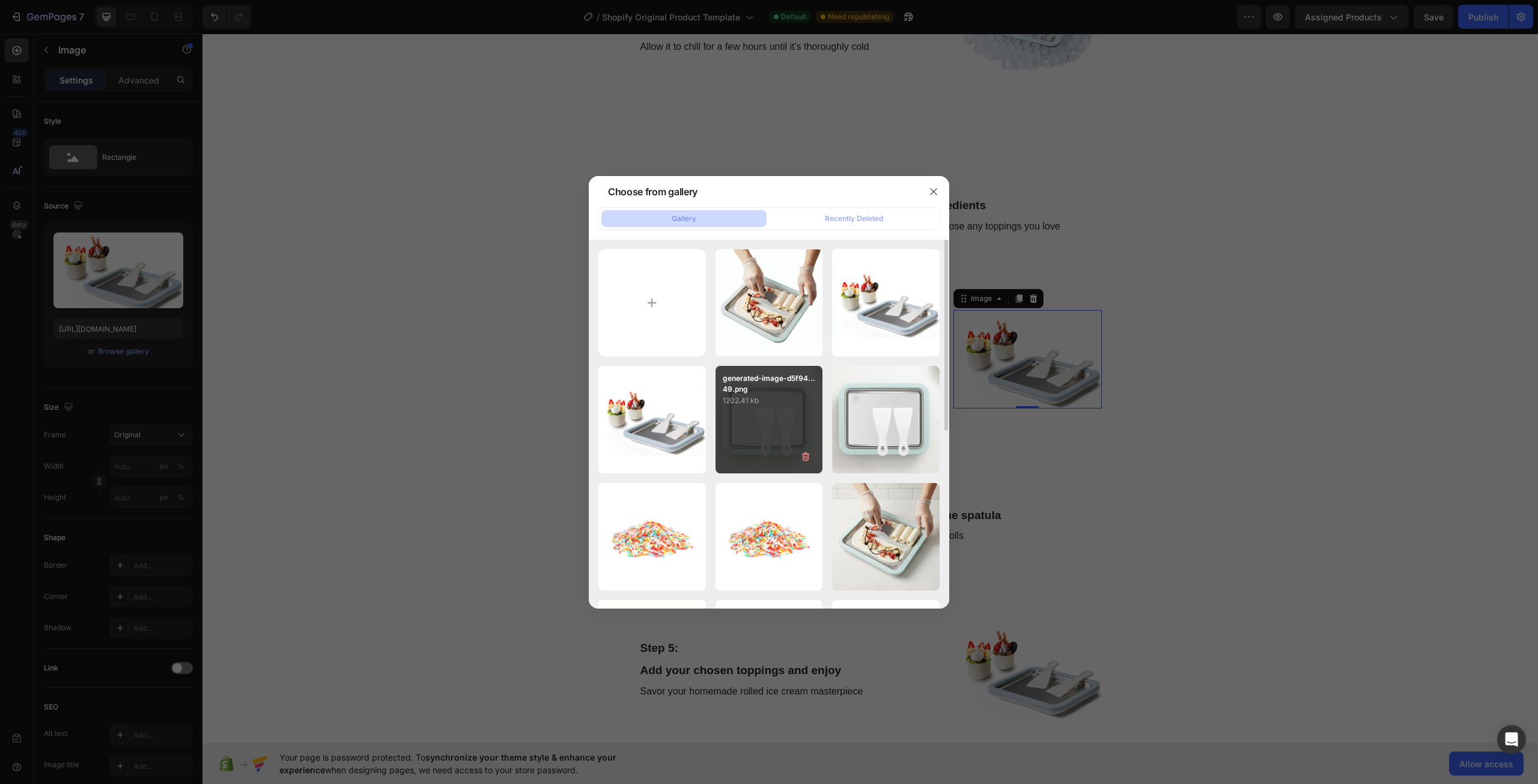
click at [762, 408] on div "generated-image-d5f94...49.png 1202.41 kb" at bounding box center [769, 420] width 108 height 108
type input "[URL][DOMAIN_NAME]"
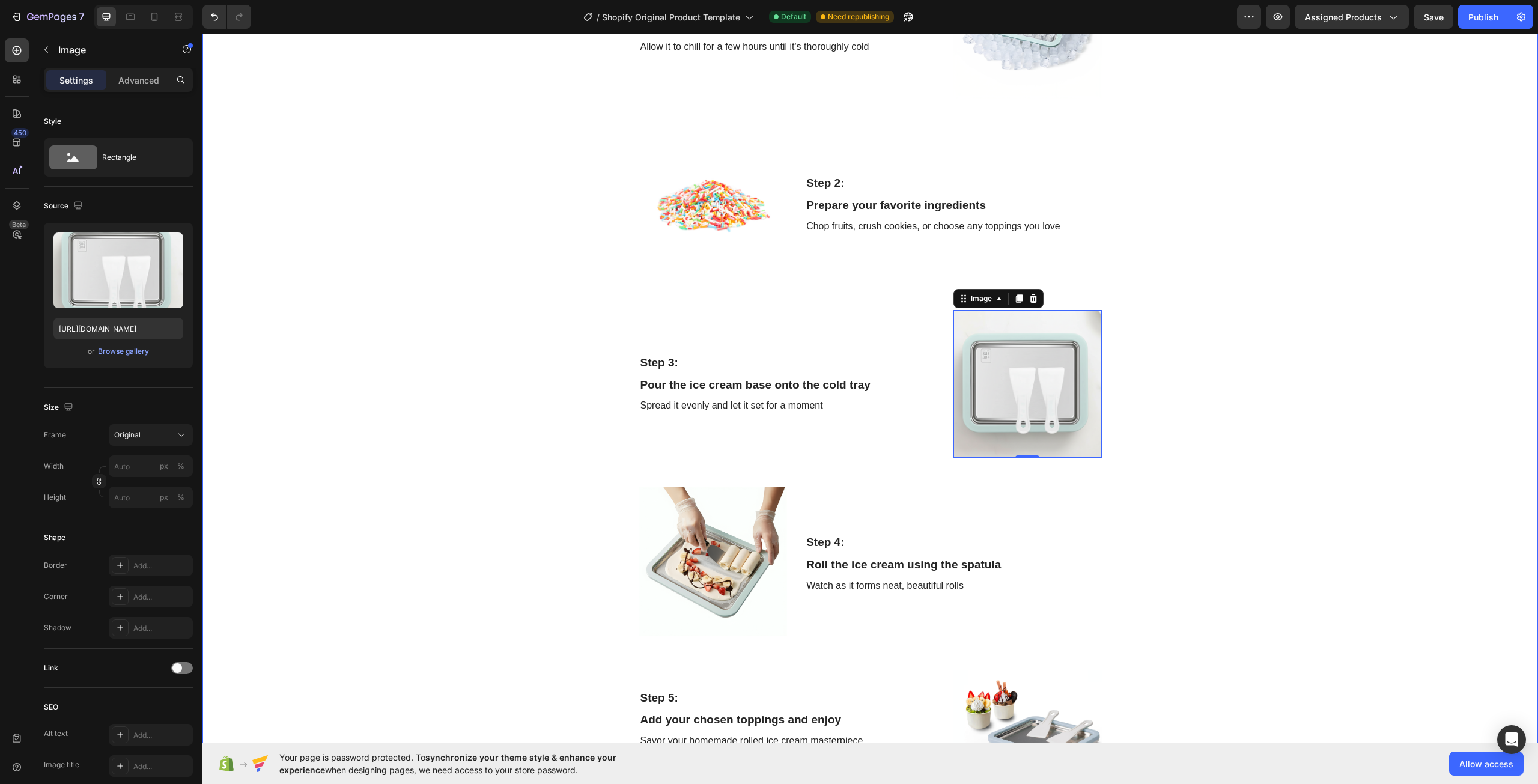
click at [1288, 443] on div "Create Delicious Treats at Home Heading Row Step 1: Text Block Place the tray i…" at bounding box center [869, 382] width 1317 height 976
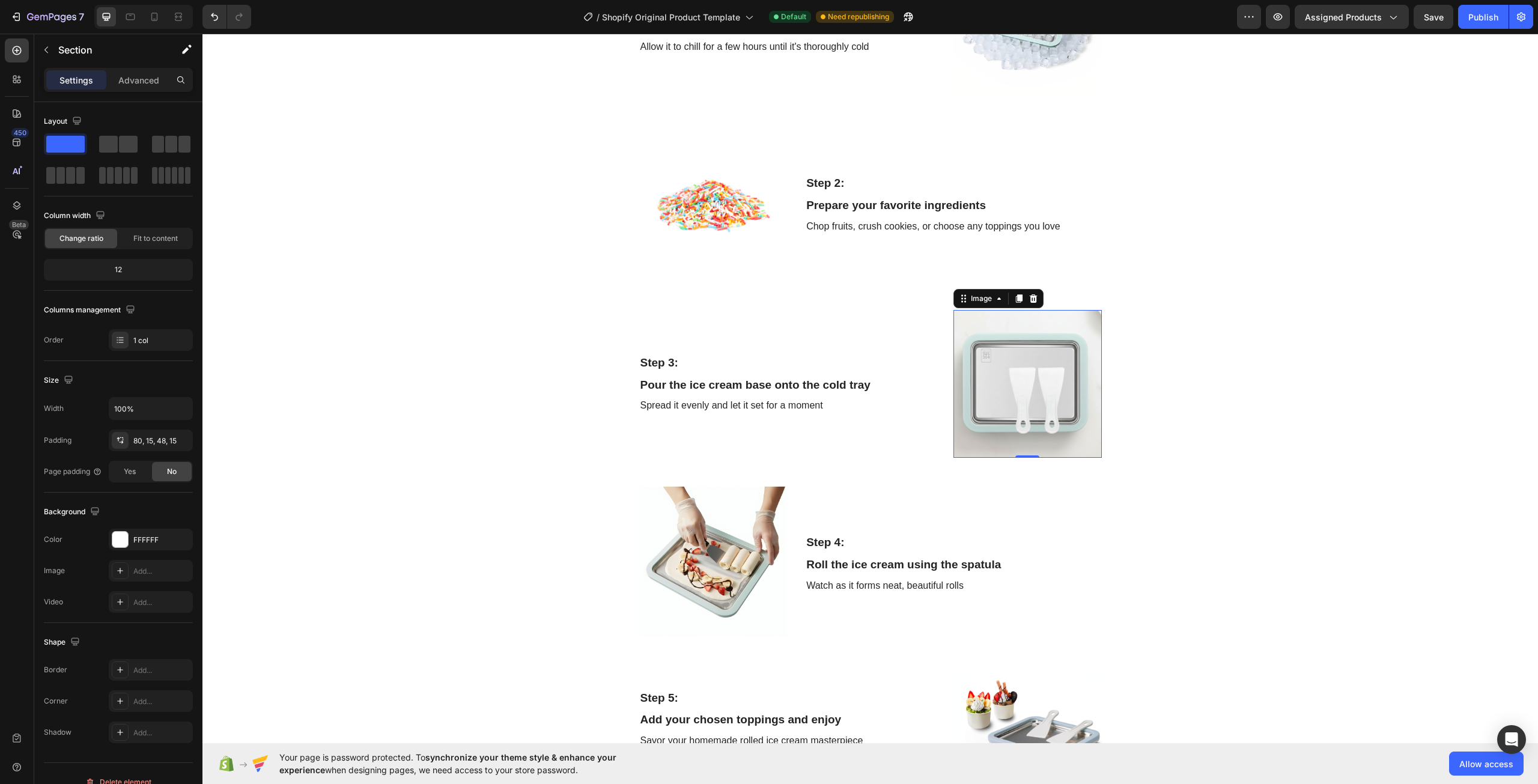
click at [977, 368] on img at bounding box center [1027, 384] width 148 height 148
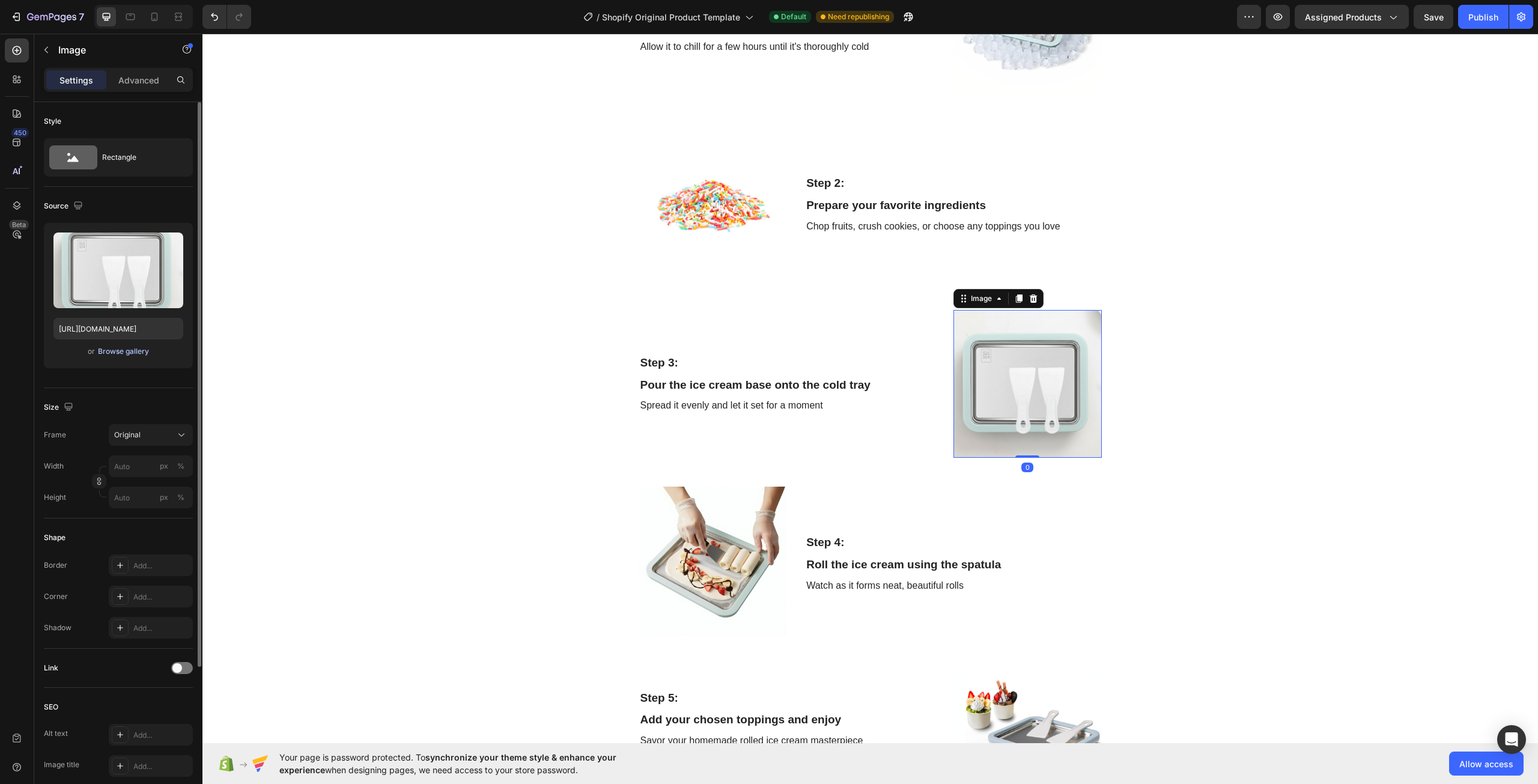
click at [126, 352] on div "Browse gallery" at bounding box center [123, 351] width 51 height 11
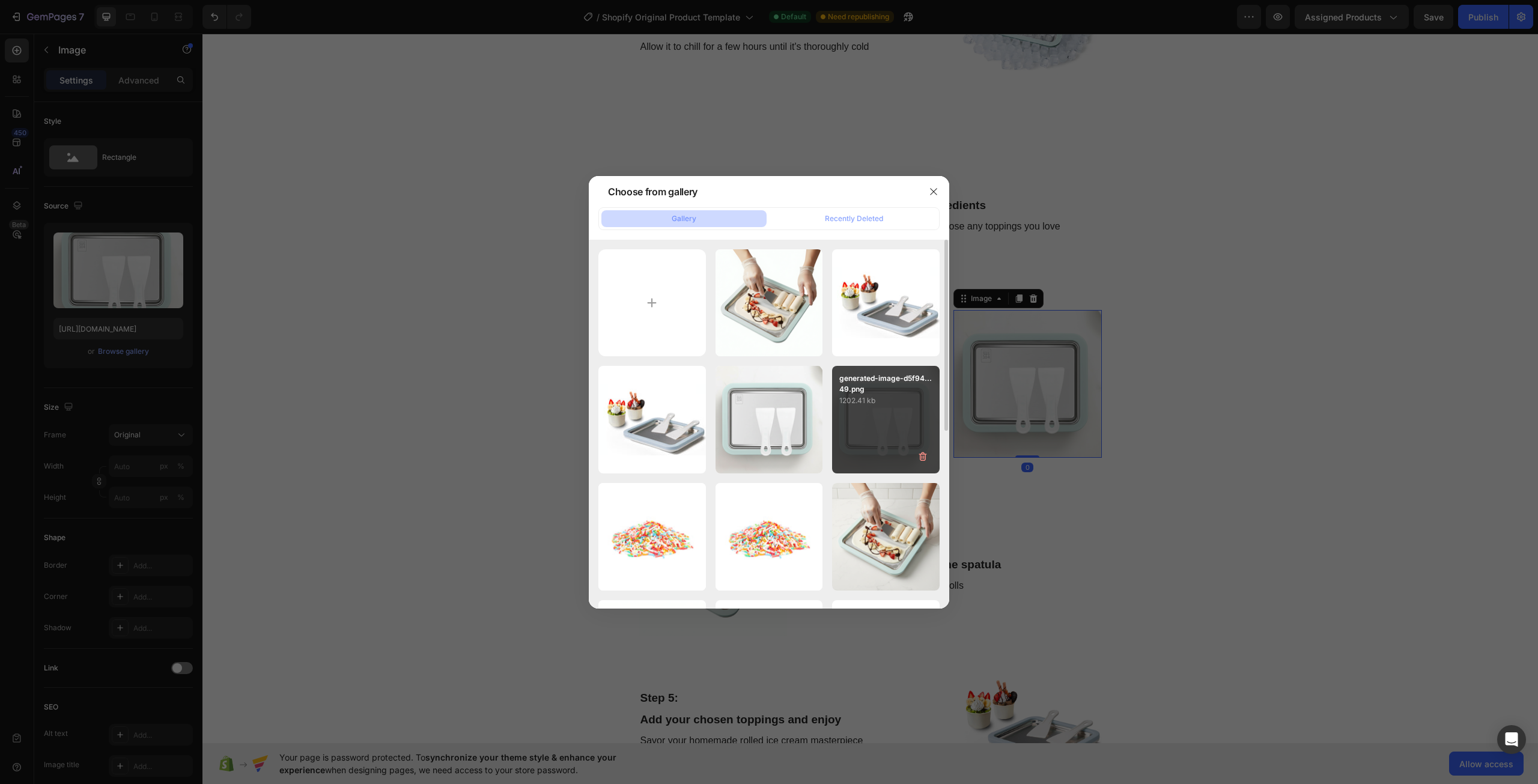
click at [870, 431] on div "generated-image-d5f94...49.png 1202.41 kb" at bounding box center [886, 420] width 108 height 108
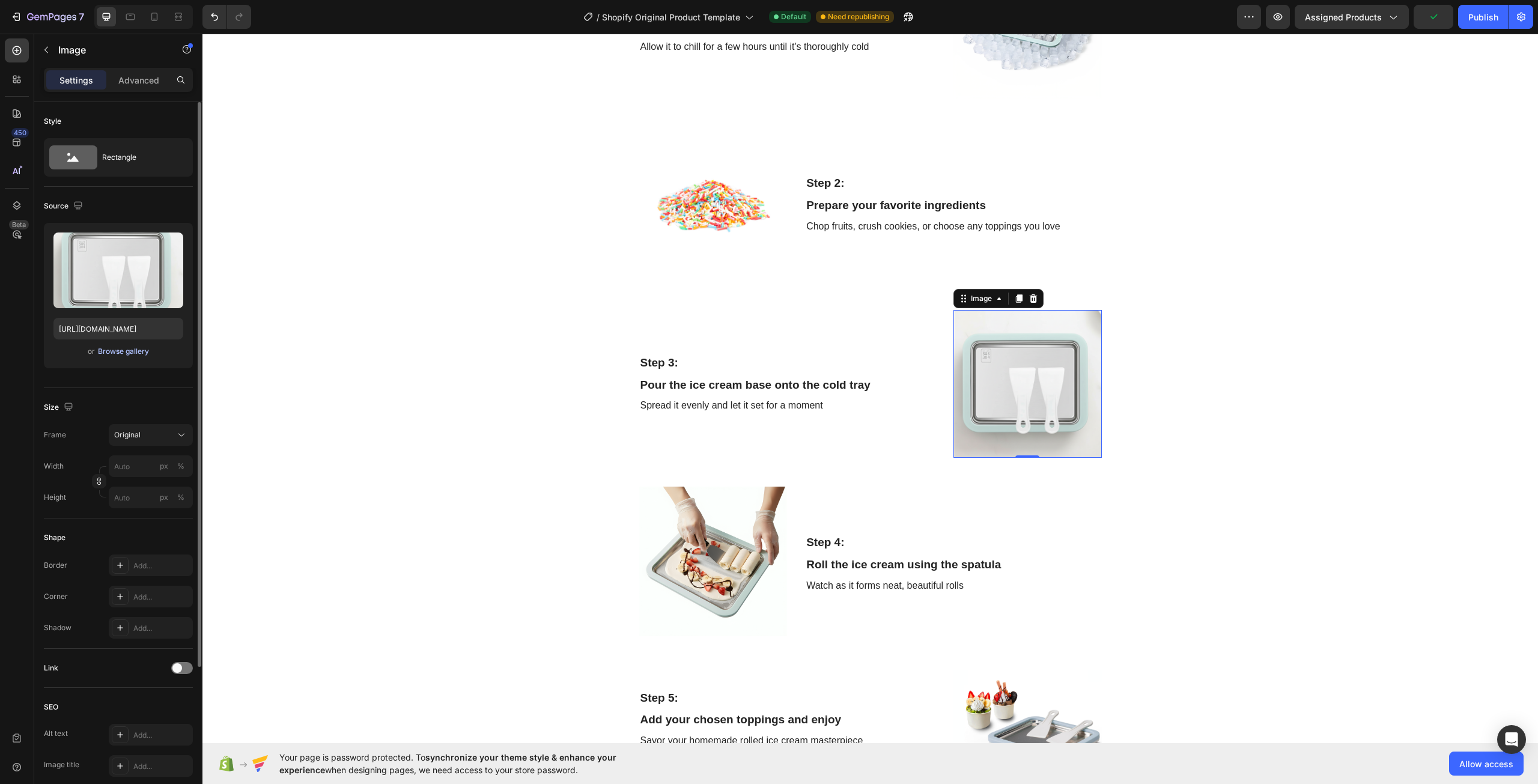
click at [124, 351] on div "Browse gallery" at bounding box center [123, 351] width 51 height 11
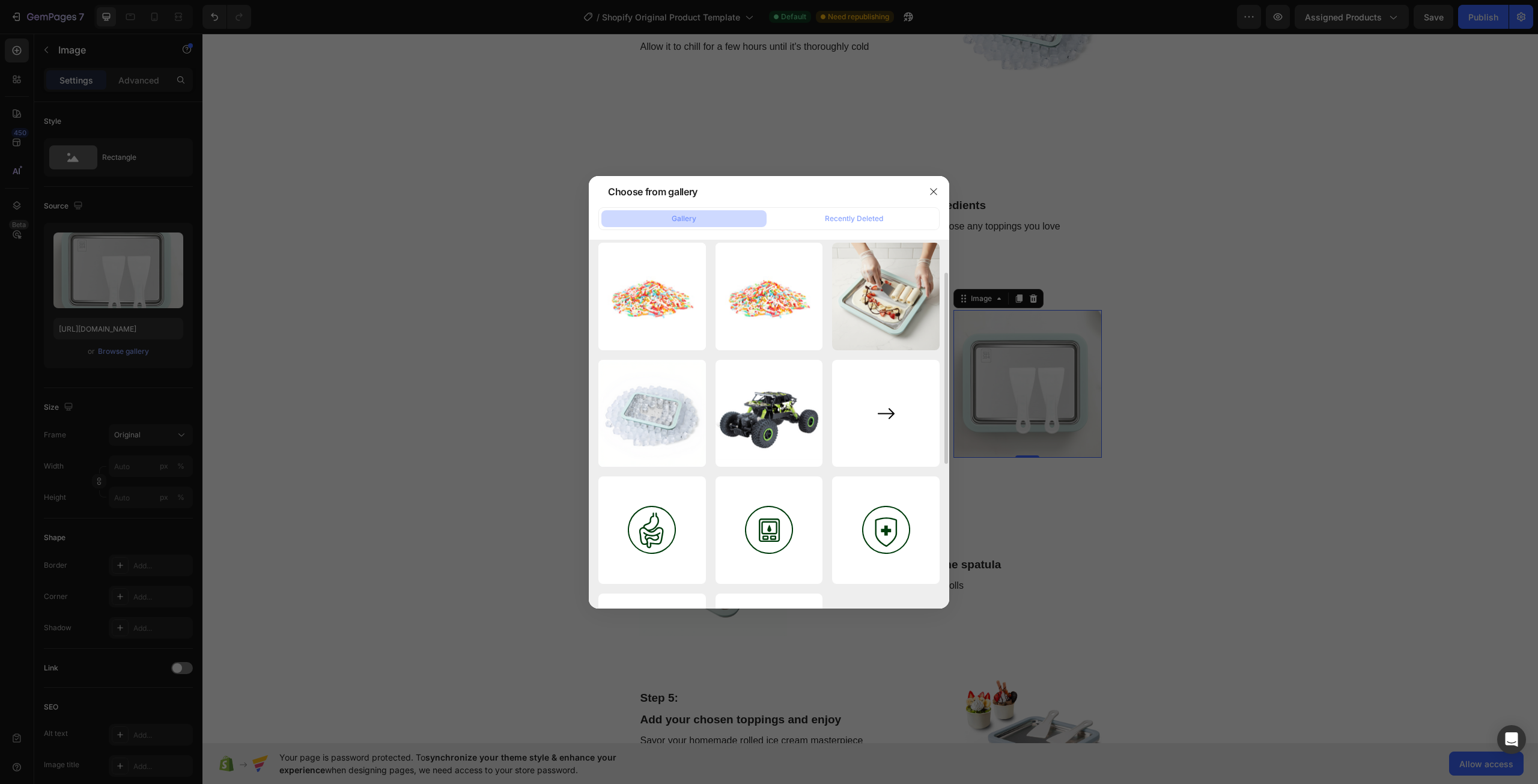
scroll to position [180, 0]
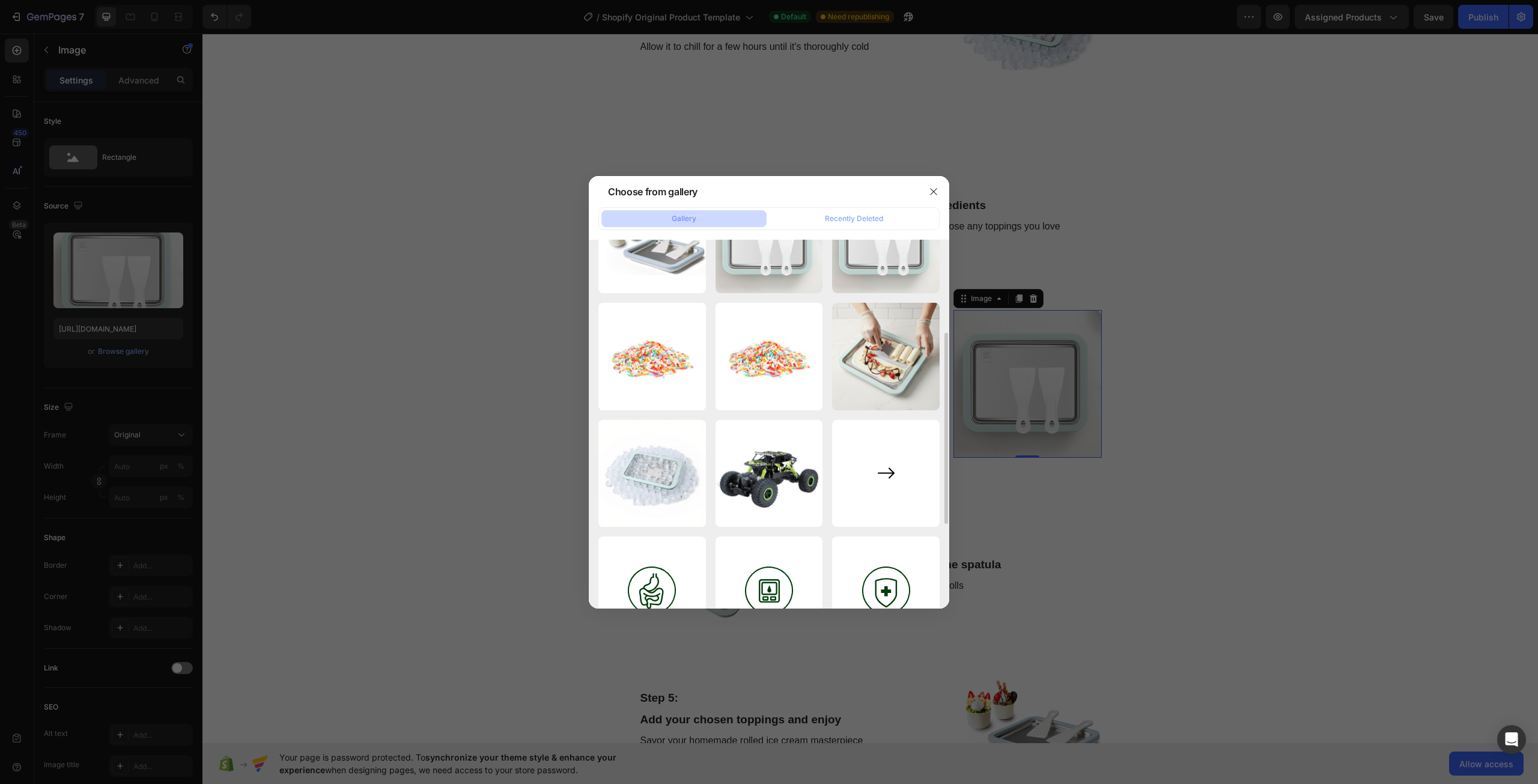
click at [1185, 402] on div at bounding box center [769, 392] width 1538 height 784
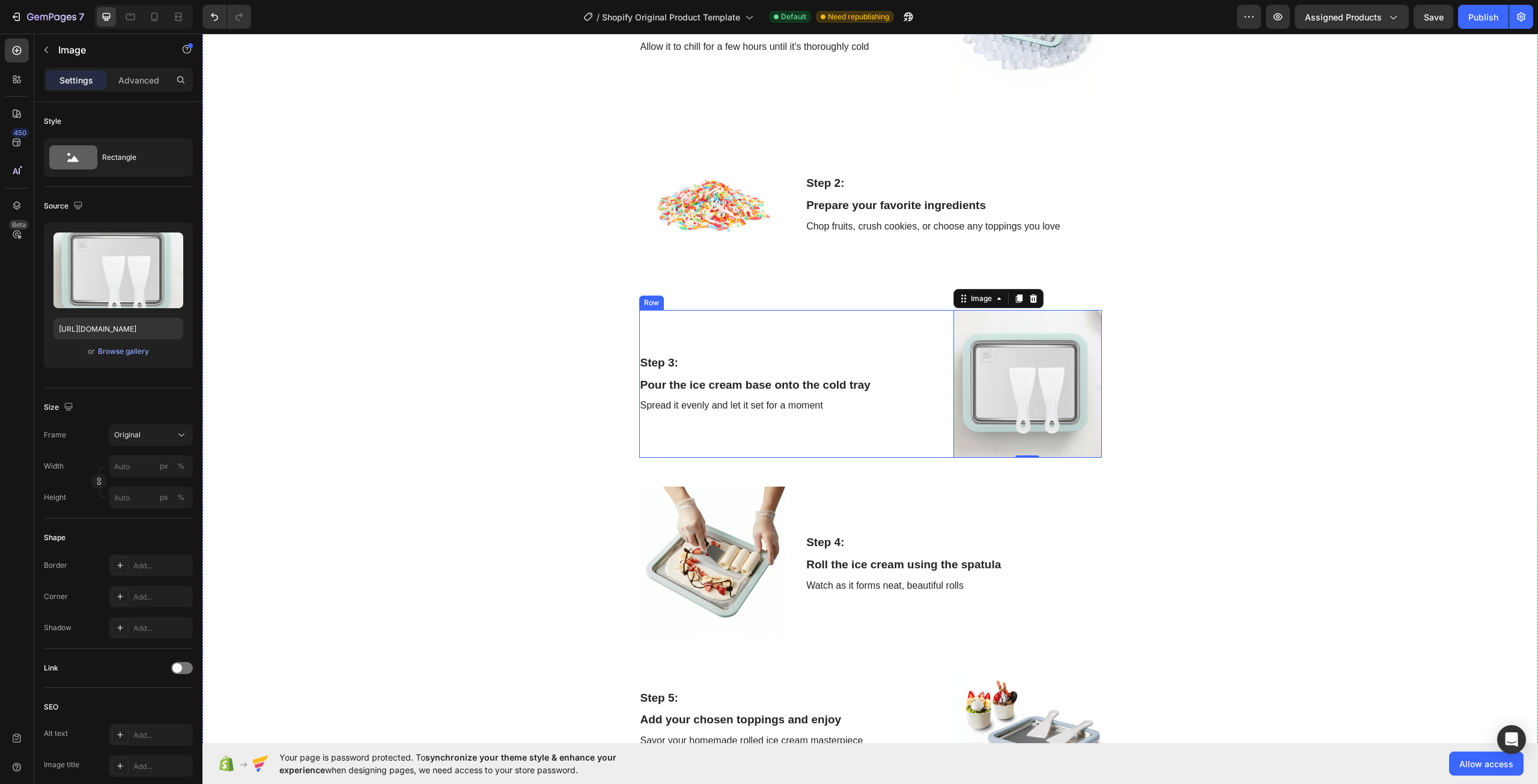
click at [907, 432] on div "Step 3: Text Block Pour the ice cream base onto the cold tray Text Block Spread…" at bounding box center [787, 384] width 296 height 148
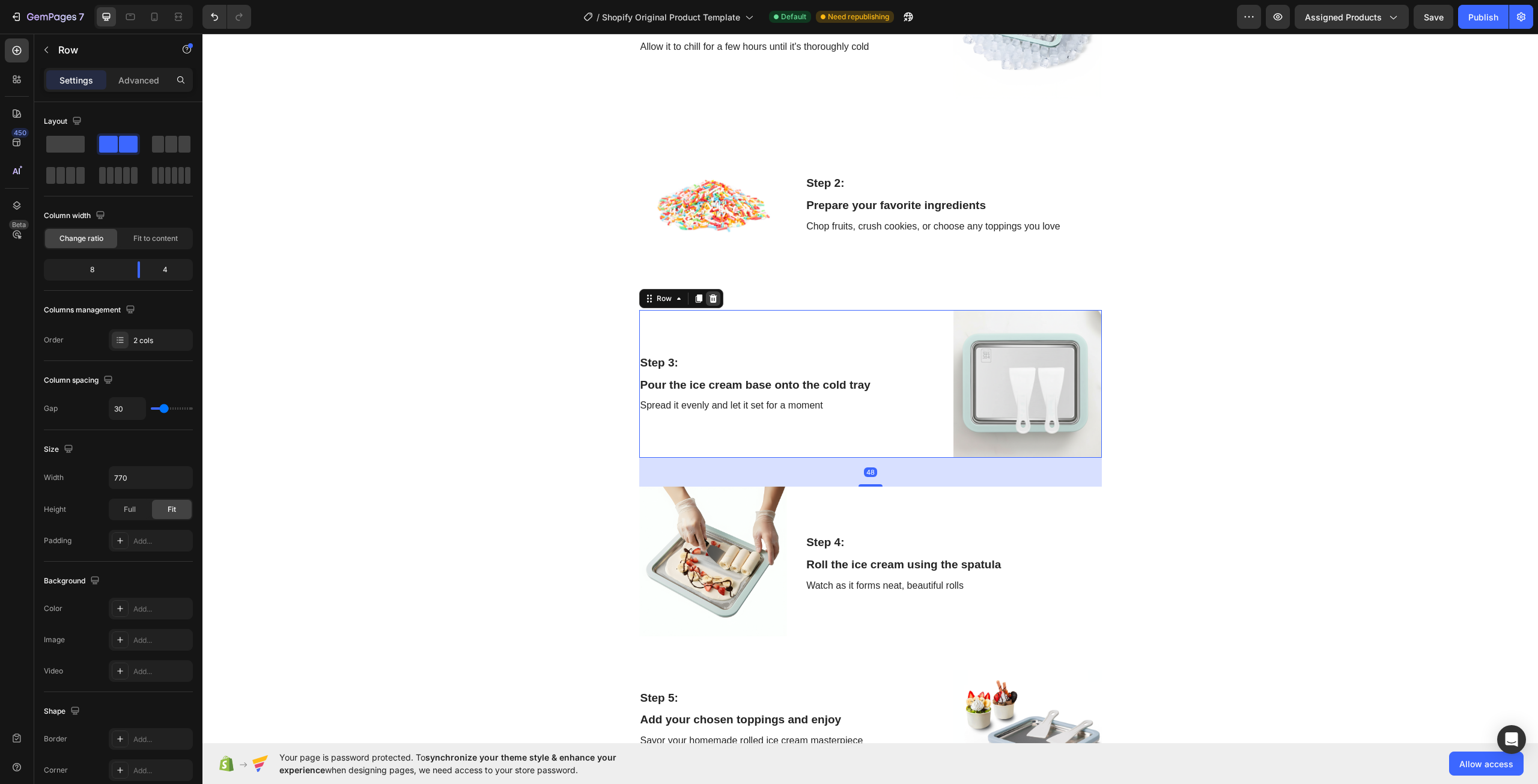
click at [711, 302] on icon at bounding box center [713, 299] width 10 height 10
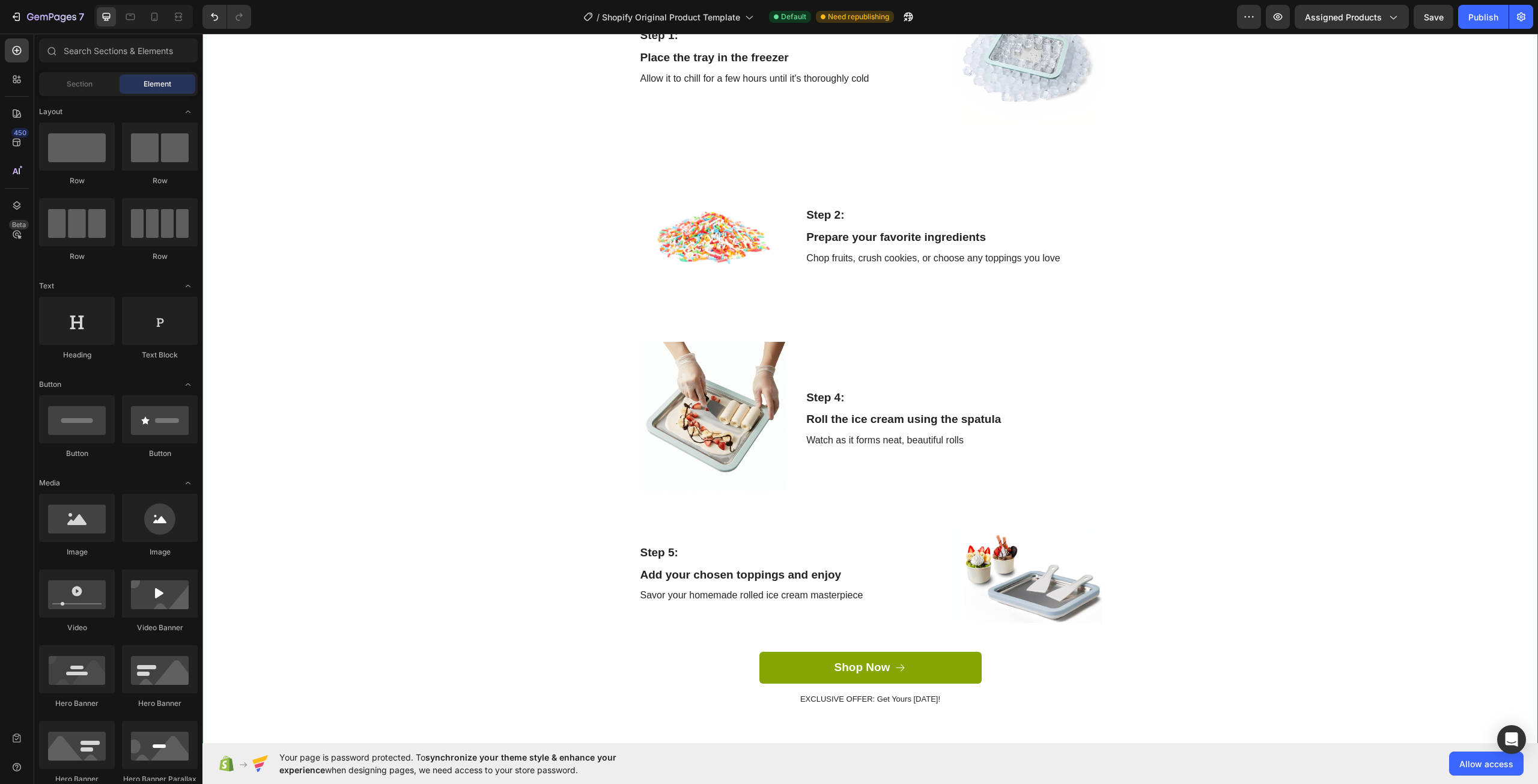
scroll to position [1675, 0]
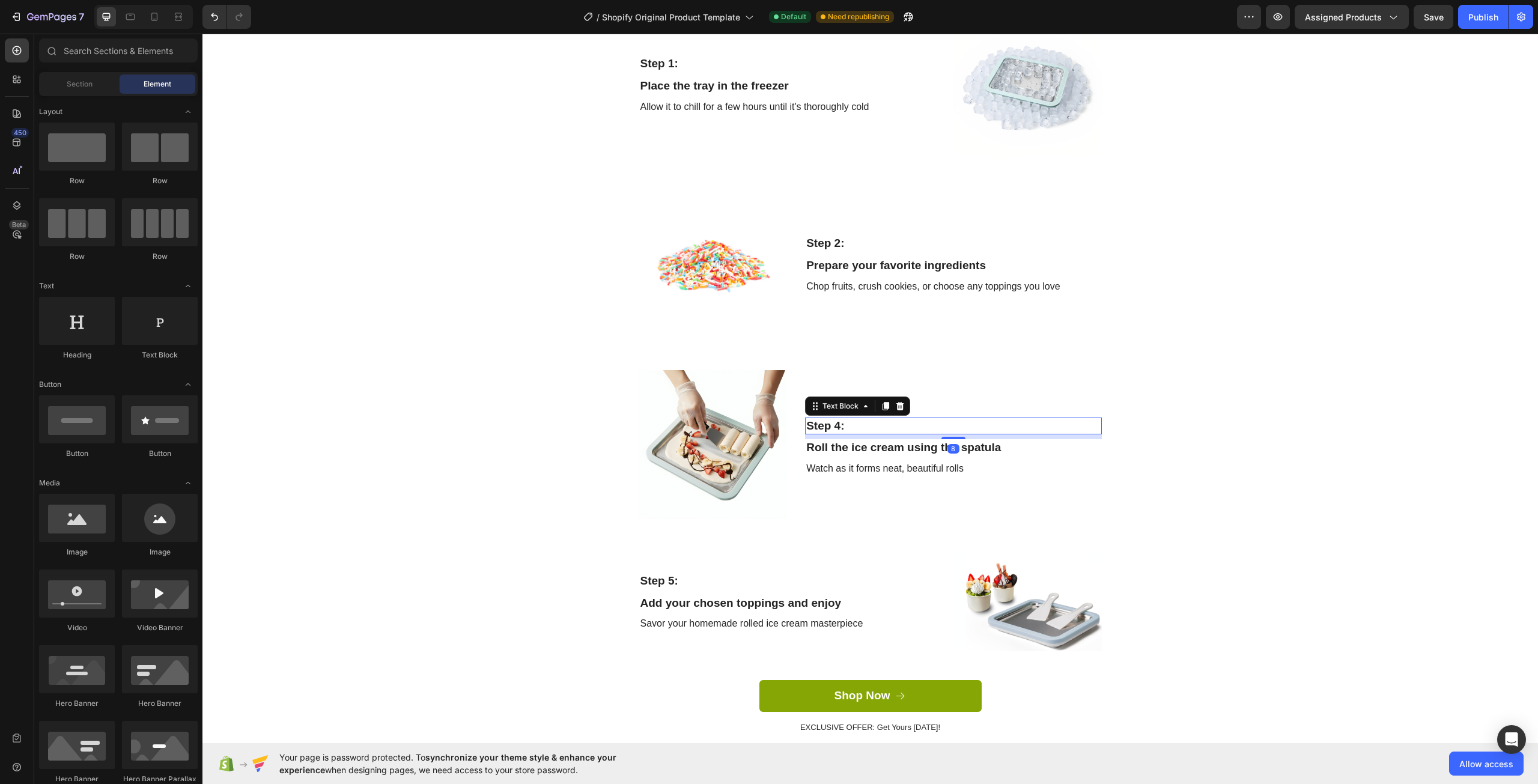
click at [831, 424] on div "Step 4:" at bounding box center [953, 425] width 296 height 17
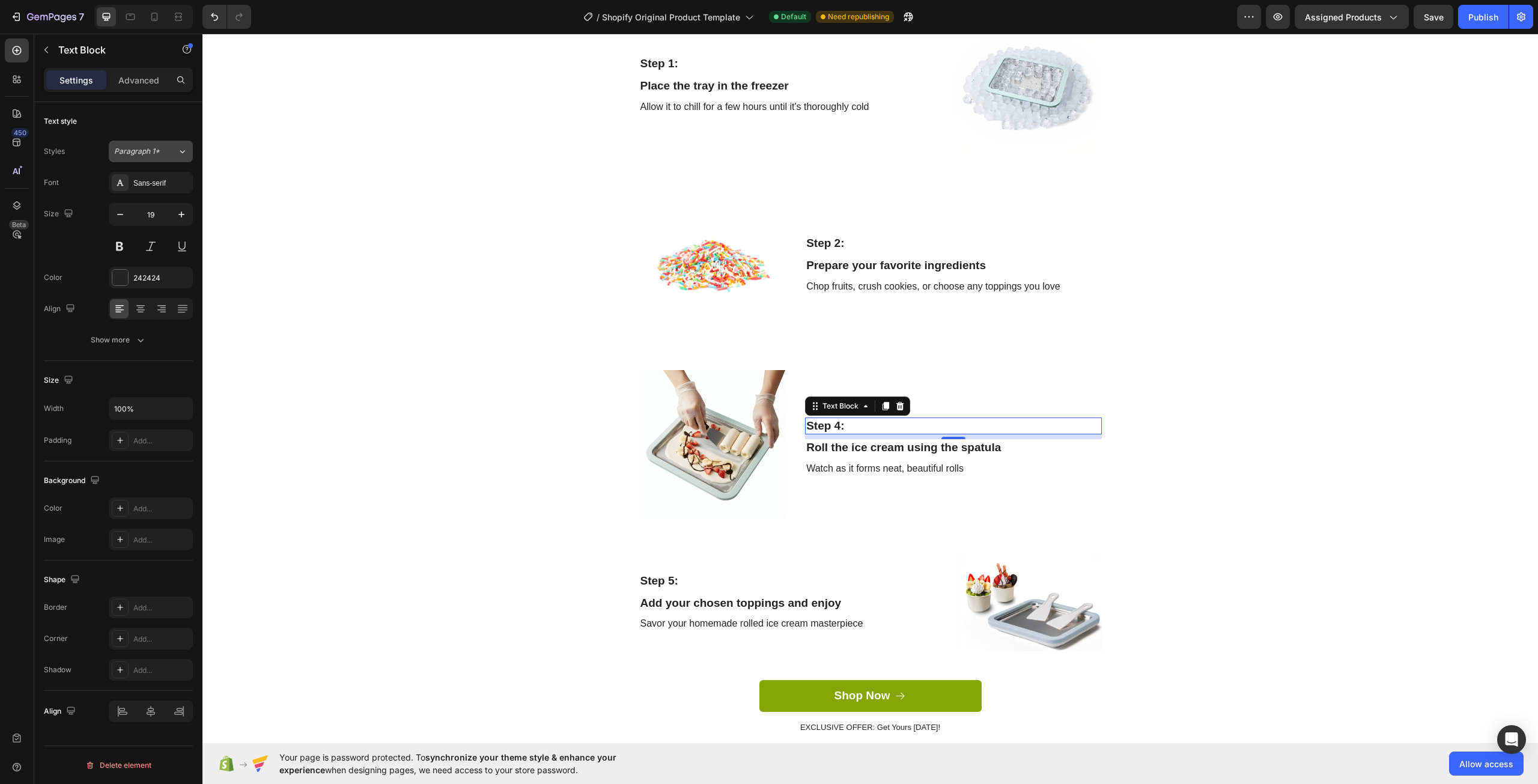
click at [151, 154] on span "Paragraph 1*" at bounding box center [137, 151] width 46 height 11
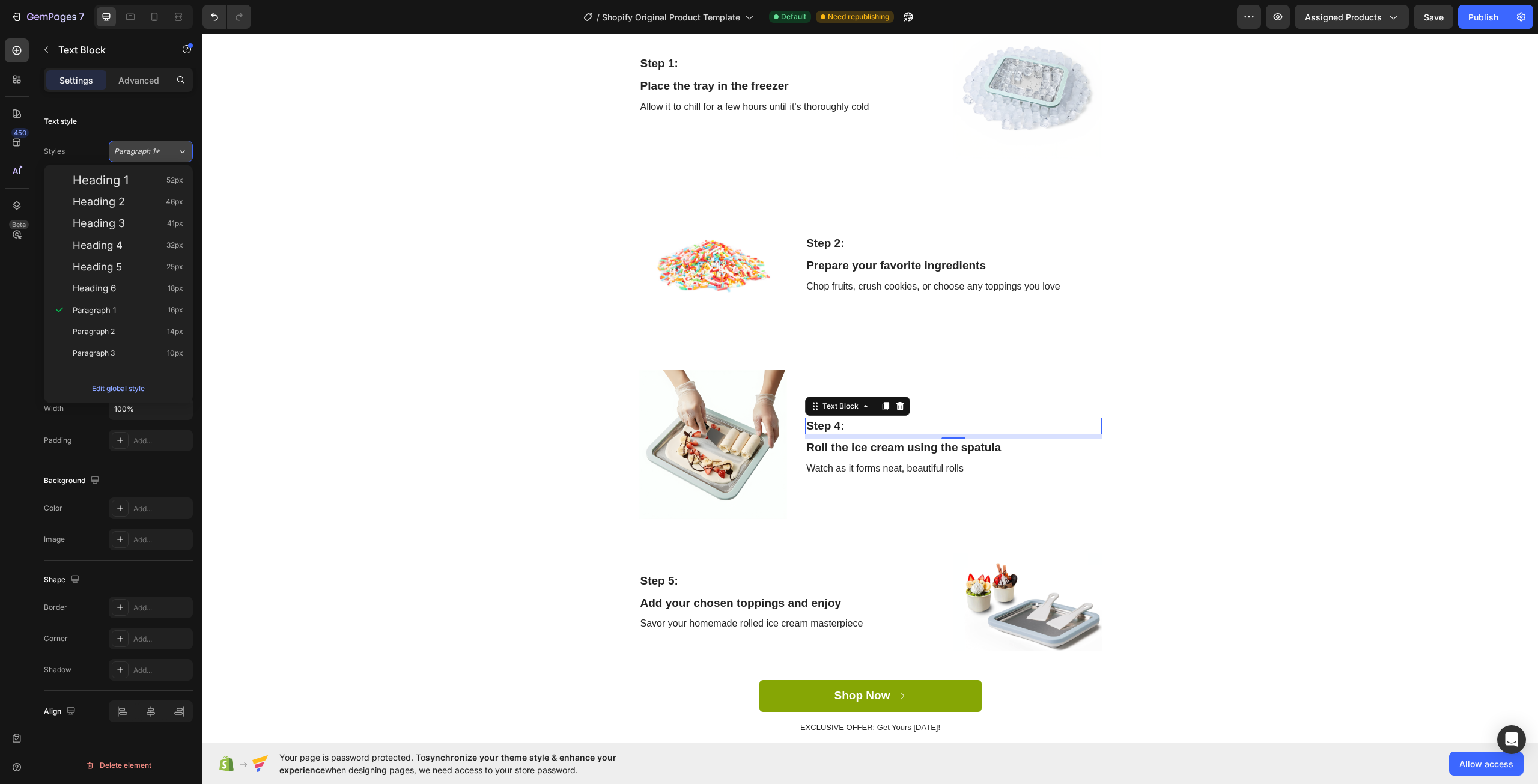
click at [151, 154] on span "Paragraph 1*" at bounding box center [137, 151] width 46 height 11
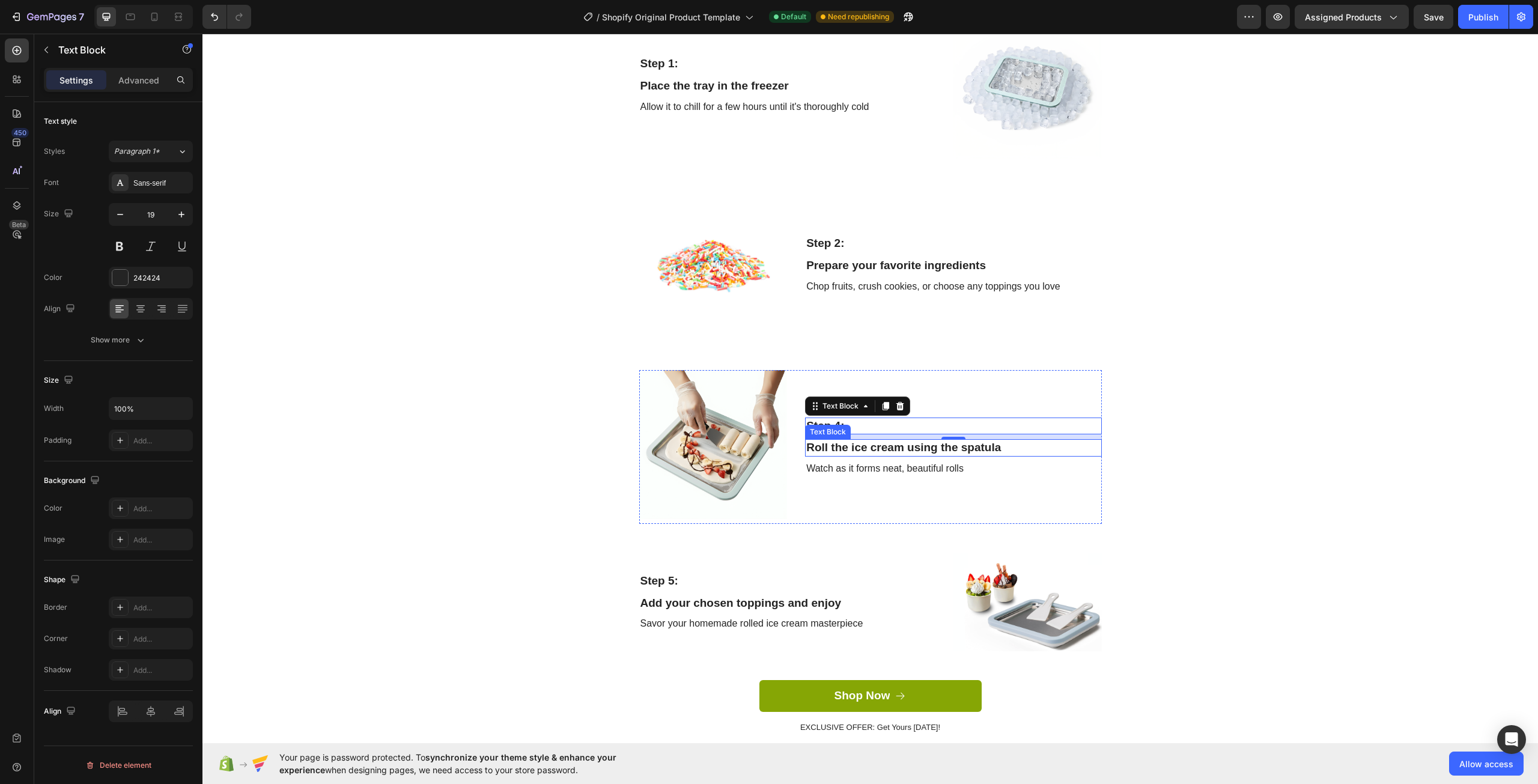
click at [849, 446] on div "Roll the ice cream using the spatula" at bounding box center [953, 447] width 296 height 17
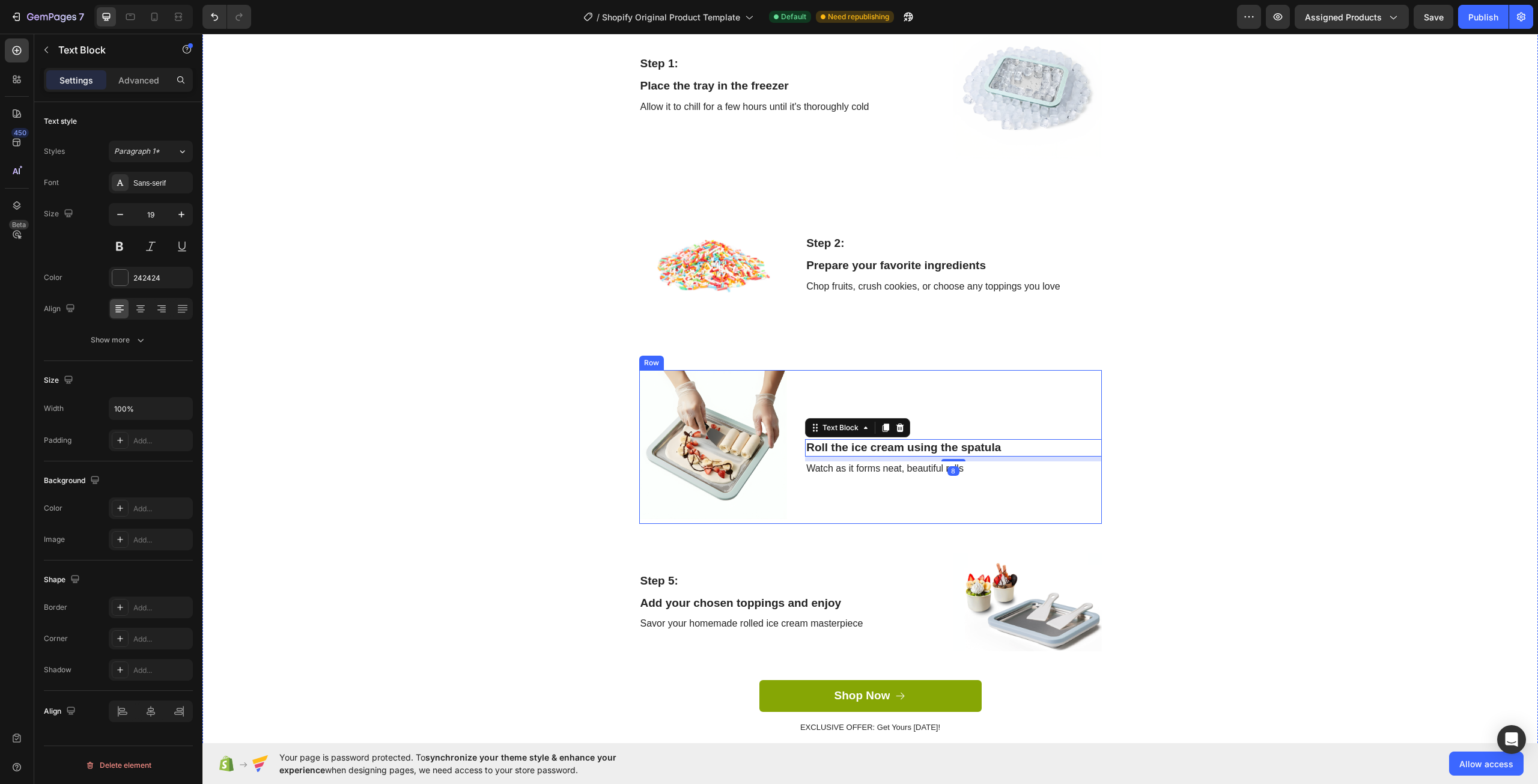
click at [852, 404] on div "Step 4: Text Block Roll the ice cream using the spatula Text Block 8 Watch as i…" at bounding box center [953, 447] width 296 height 154
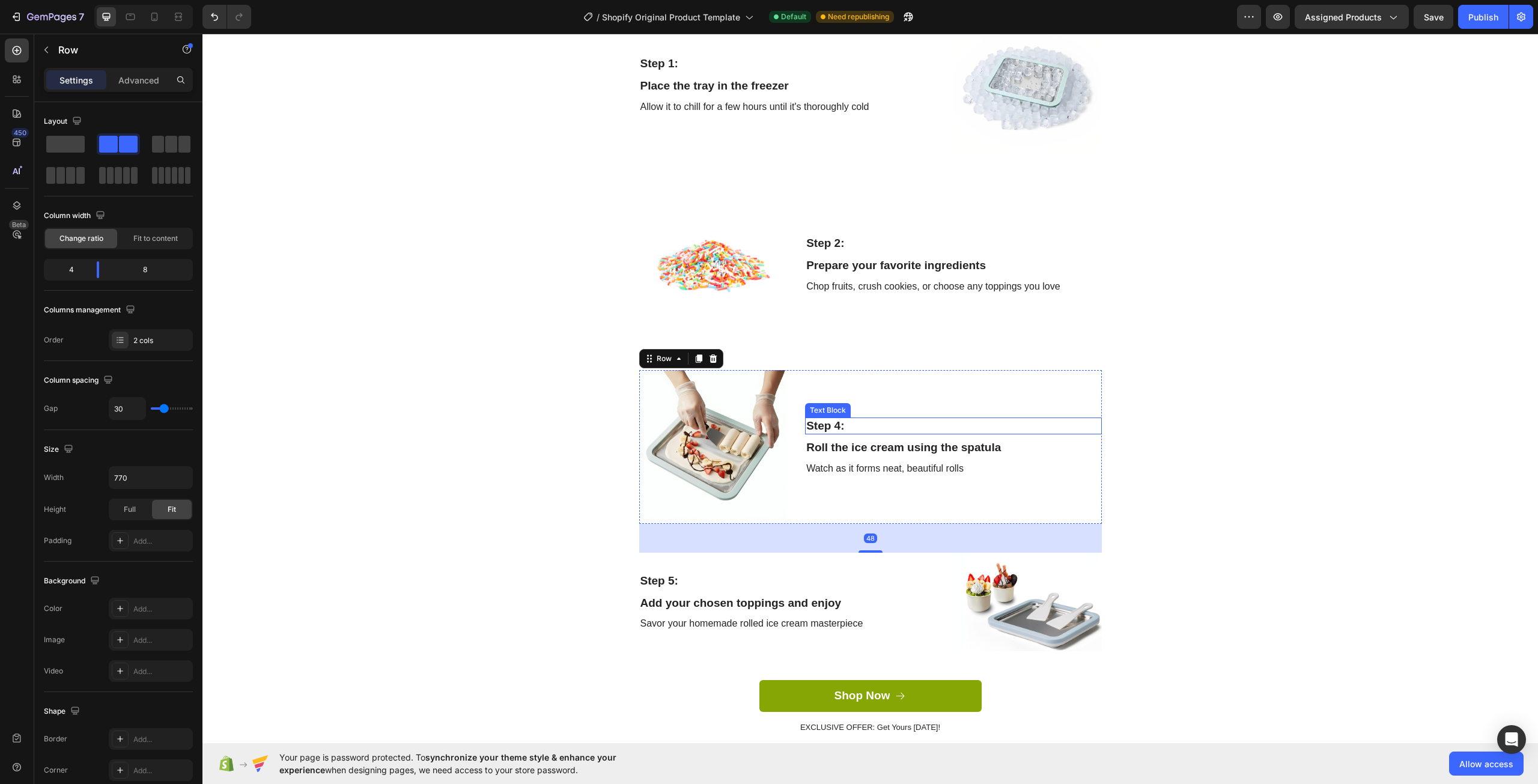
click at [831, 427] on div "Step 4:" at bounding box center [953, 425] width 296 height 17
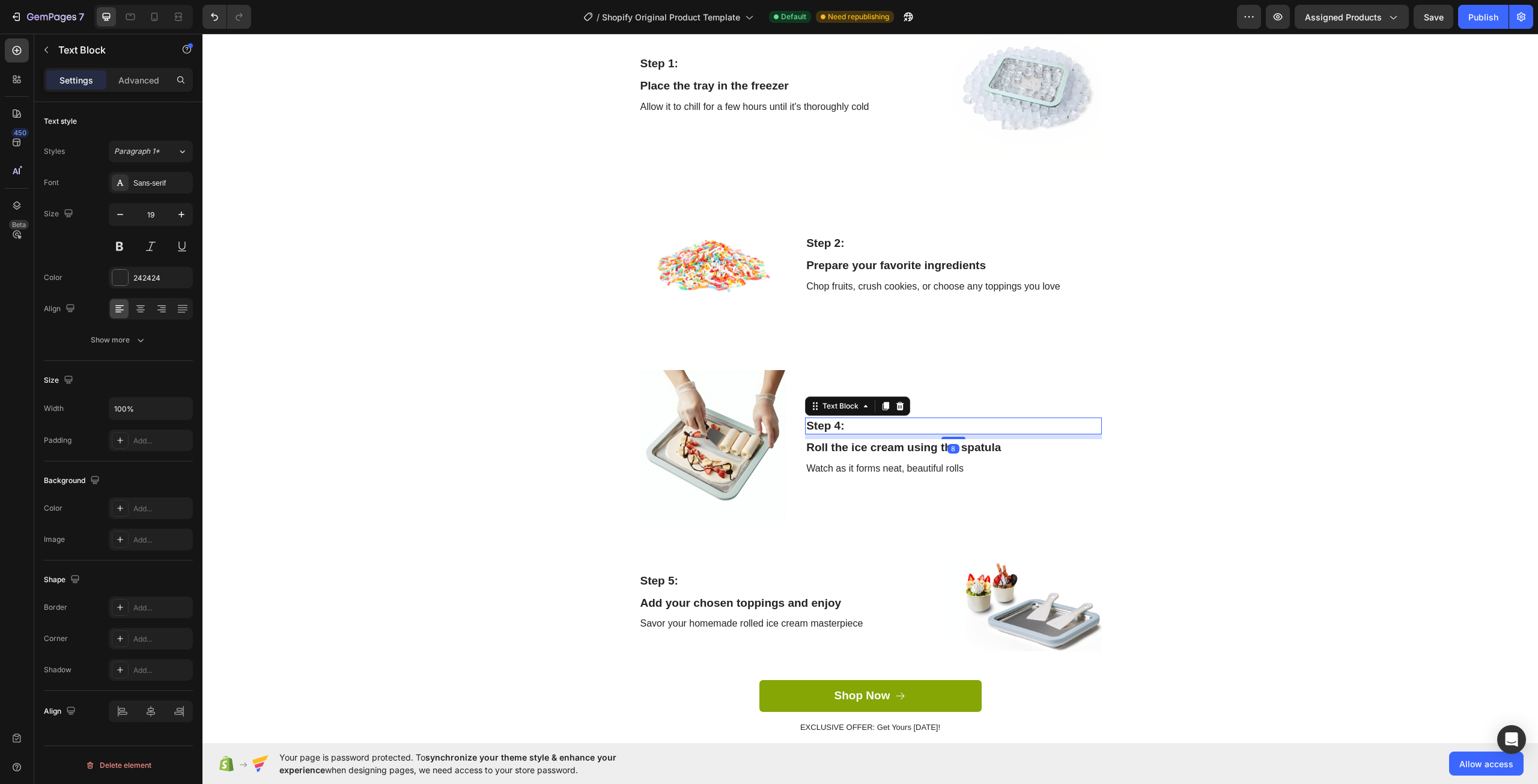
click at [837, 425] on div "Step 4:" at bounding box center [953, 425] width 296 height 17
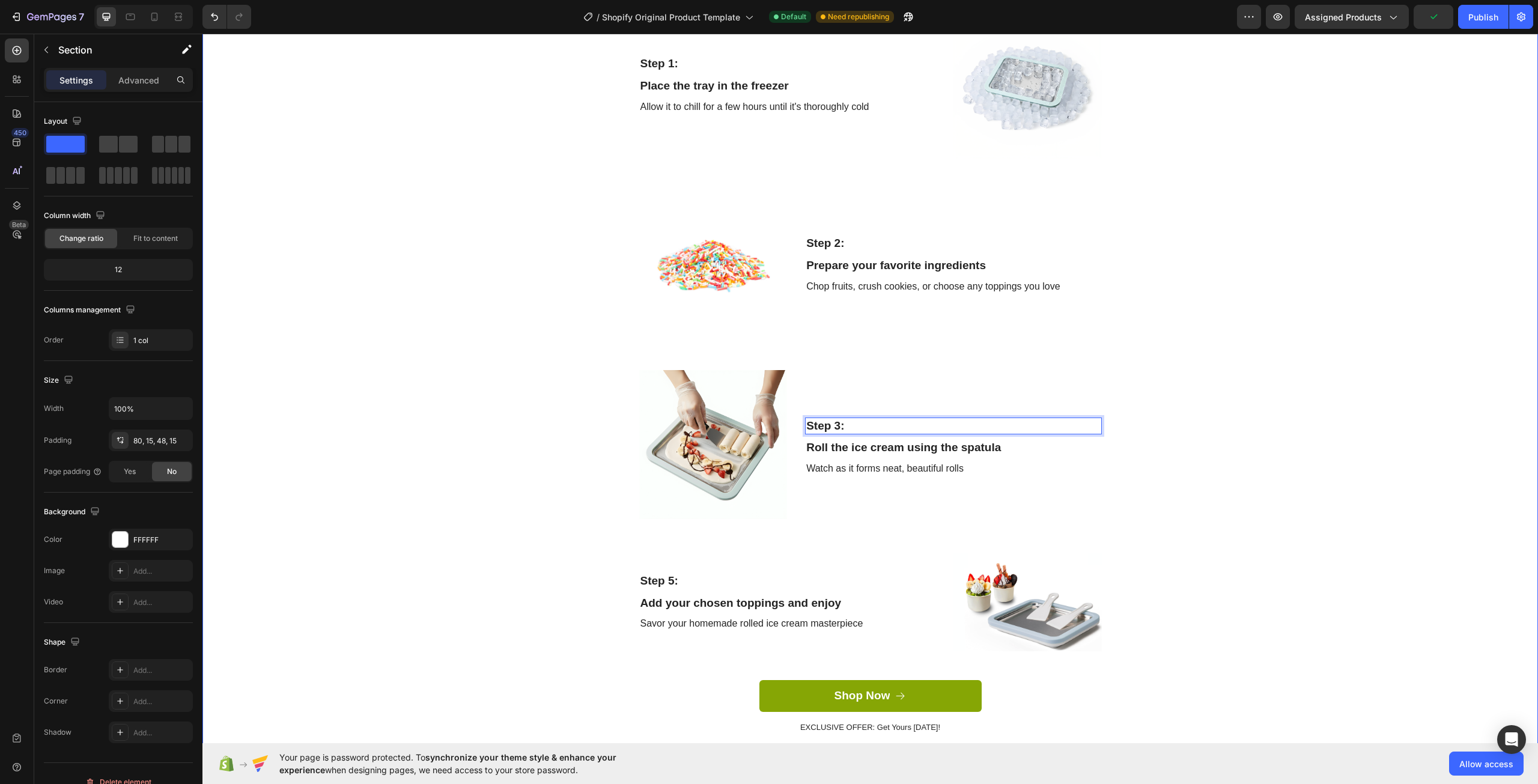
click at [1327, 453] on div "Create Delicious Treats at Home Heading Row Step 1: Text Block Place the tray i…" at bounding box center [869, 353] width 1317 height 799
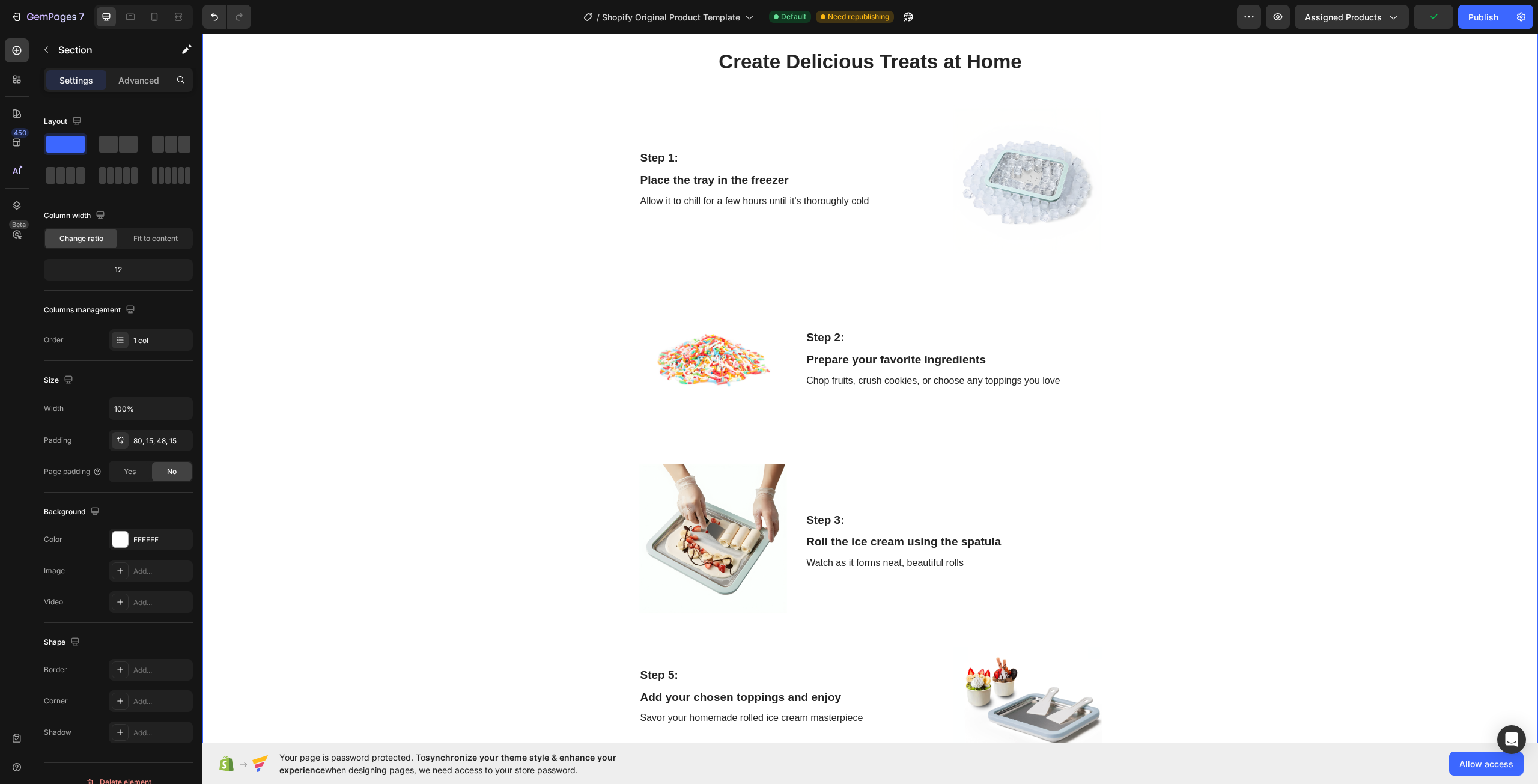
scroll to position [1314, 0]
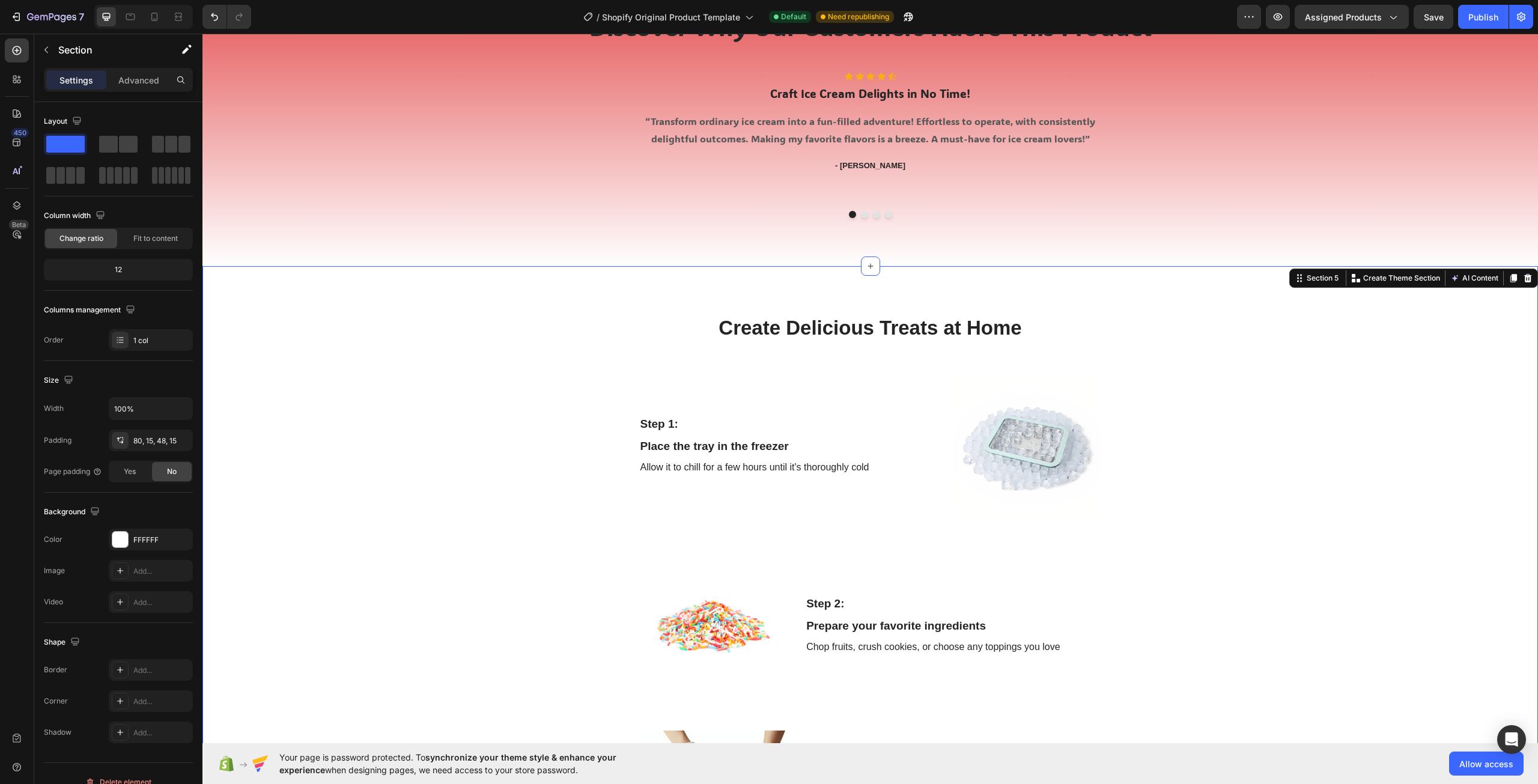
click at [1488, 465] on div "Create Delicious Treats at Home Heading Row Step 1: Text Block Place the tray i…" at bounding box center [869, 713] width 1317 height 799
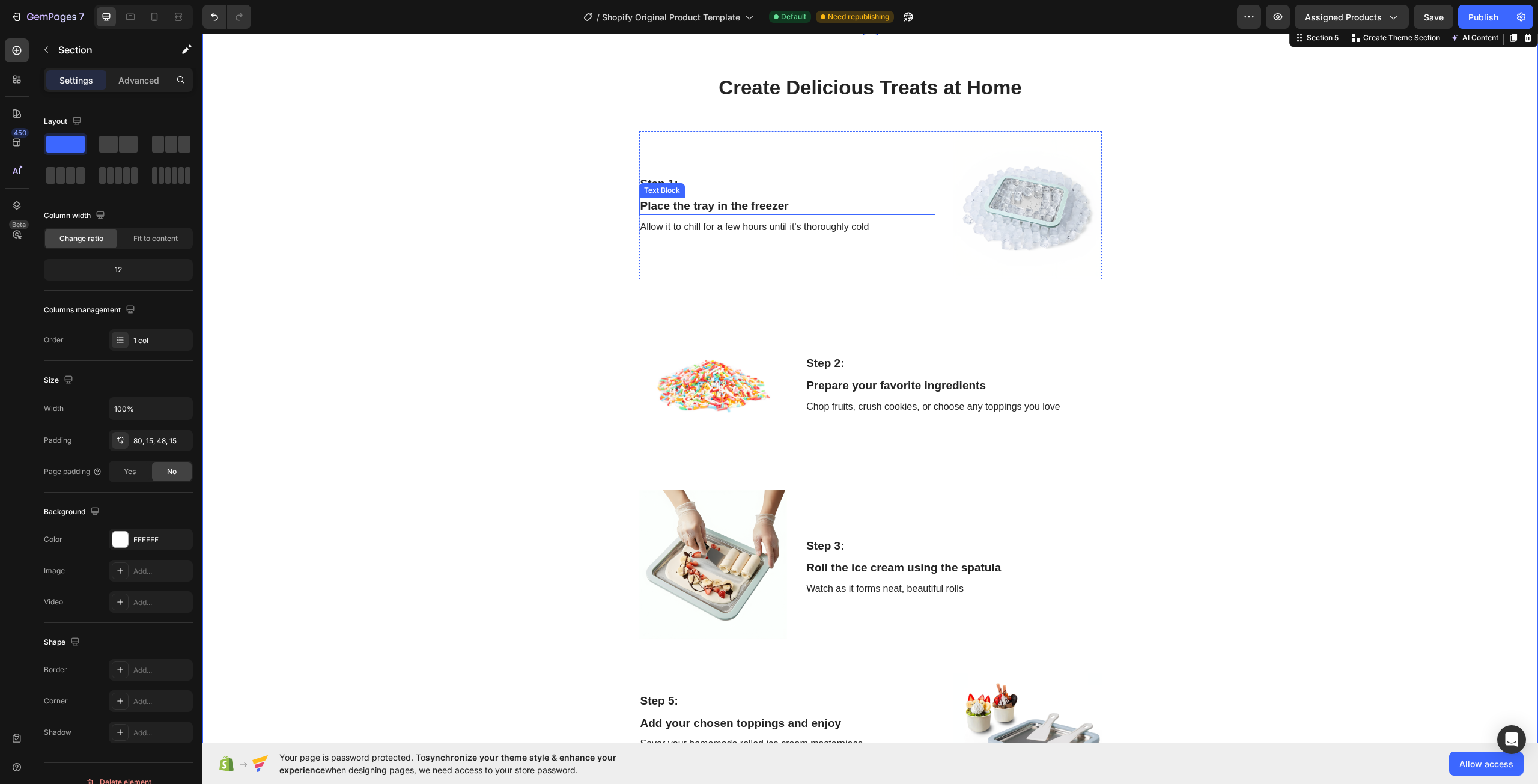
click at [739, 205] on div "Place the tray in the freezer" at bounding box center [787, 206] width 296 height 17
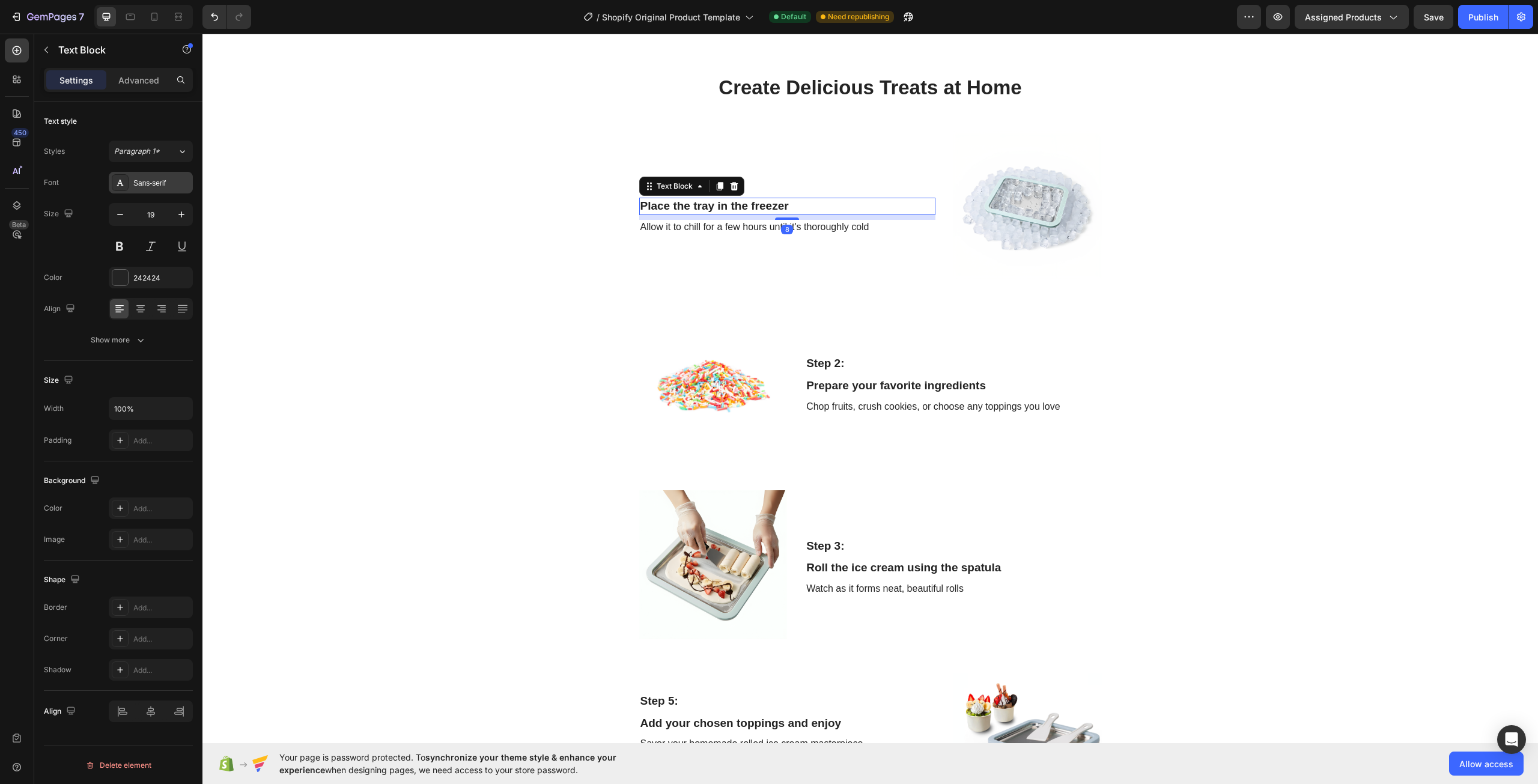
click at [150, 184] on div "Sans-serif" at bounding box center [161, 183] width 56 height 11
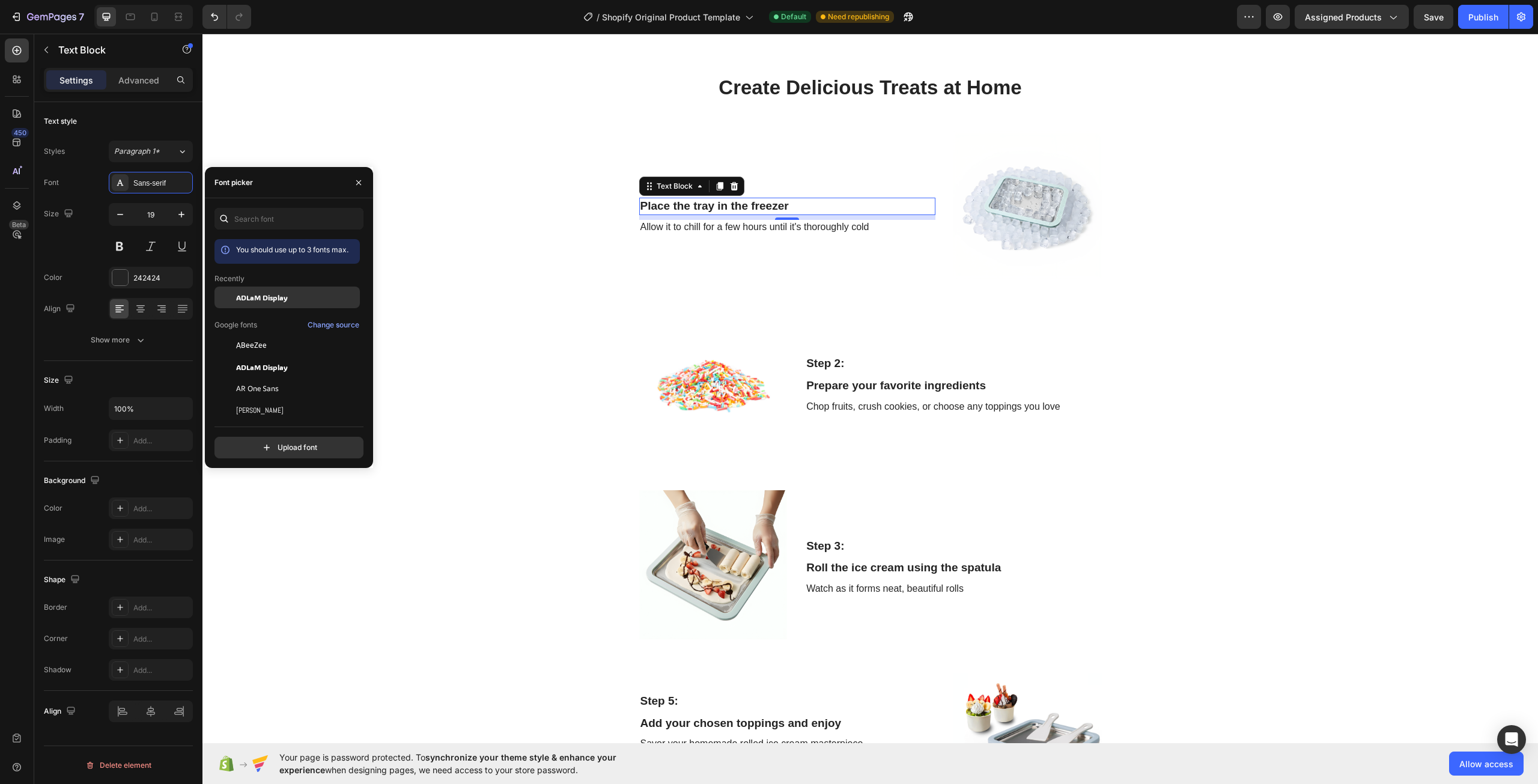
click at [268, 299] on span "ADLaM Display" at bounding box center [262, 297] width 52 height 11
click at [667, 231] on div "Allow it to chill for a few hours until it's thoroughly cold" at bounding box center [787, 227] width 296 height 15
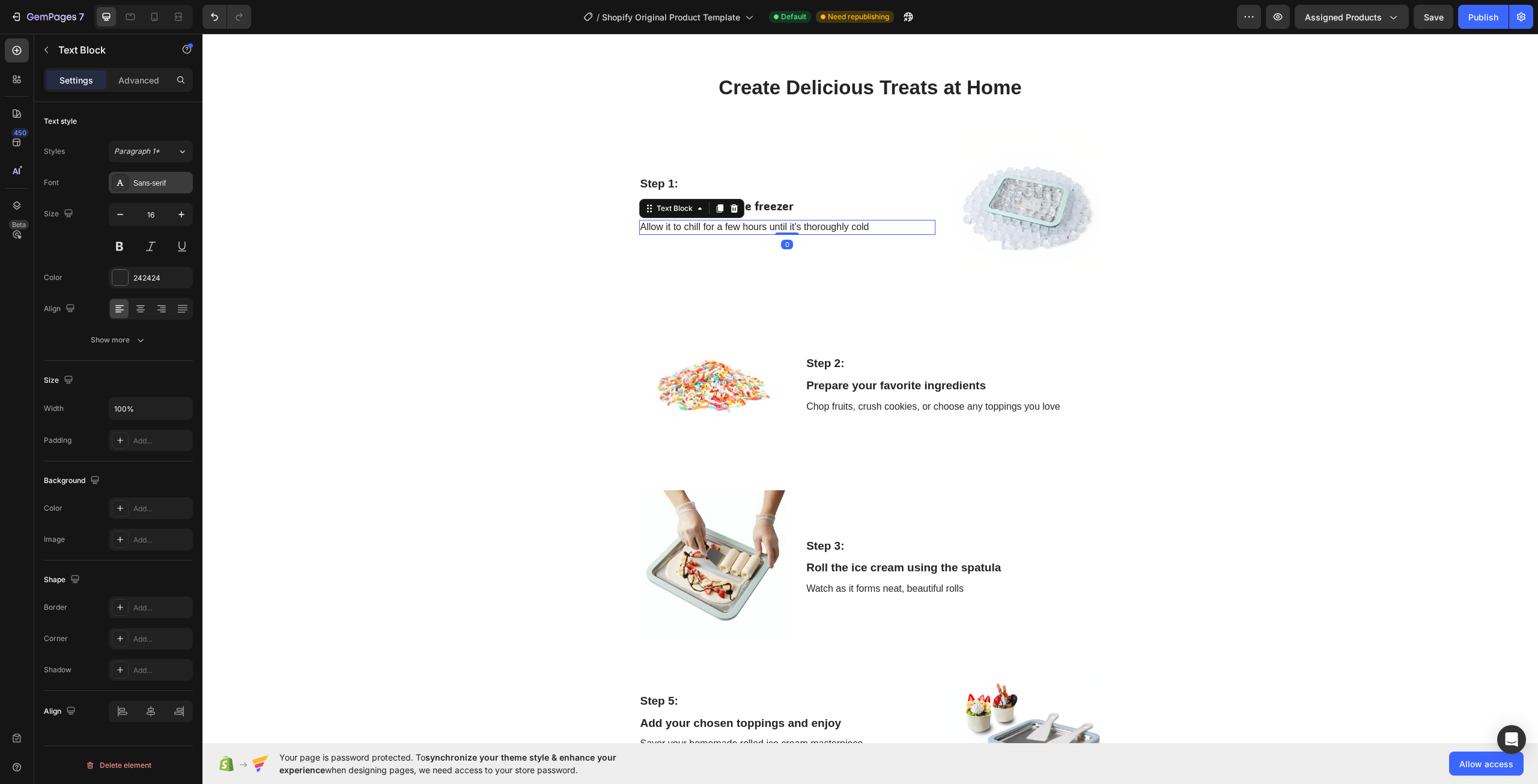
click at [168, 182] on div "Sans-serif" at bounding box center [161, 183] width 56 height 11
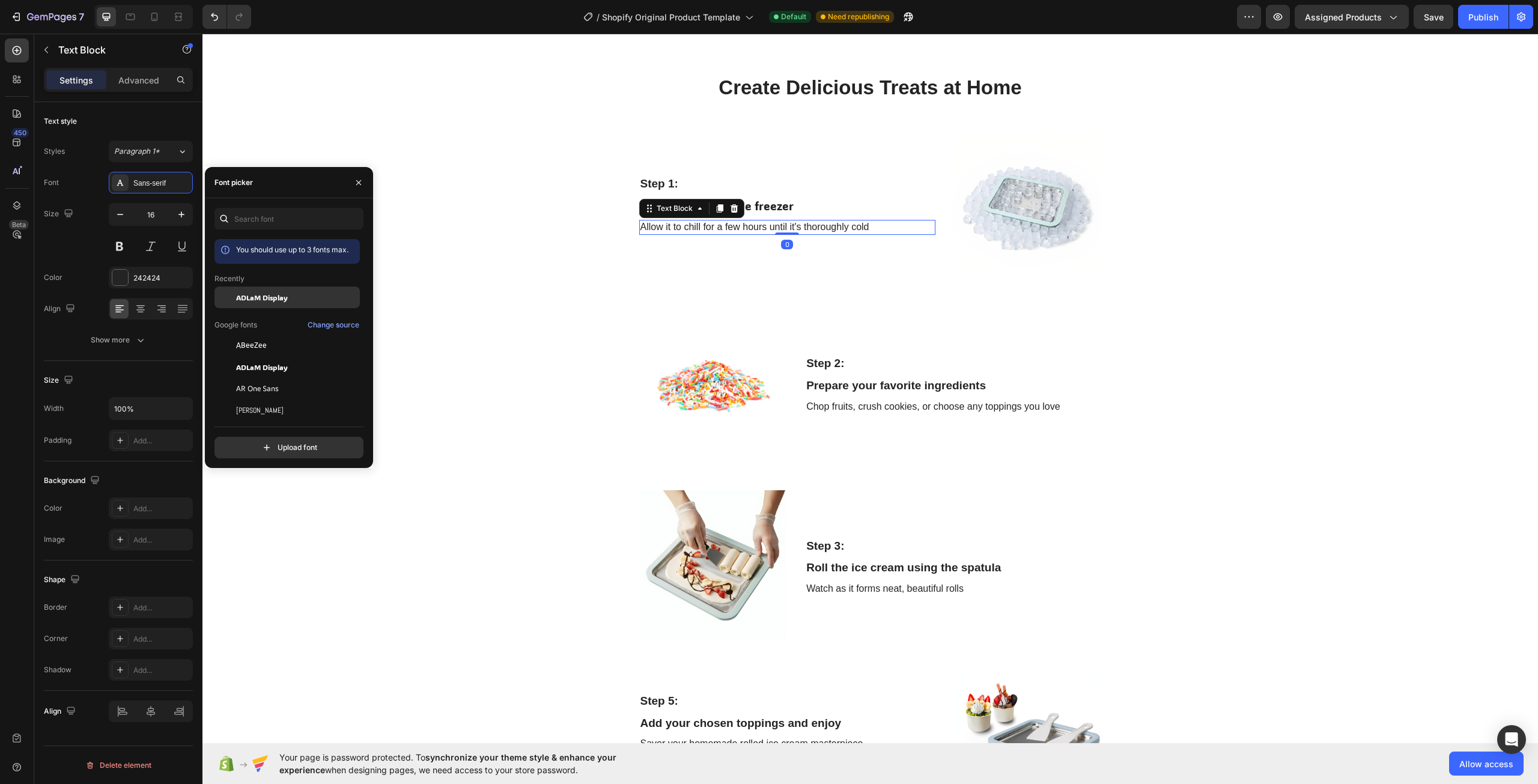
click at [253, 299] on span "ADLaM Display" at bounding box center [262, 297] width 52 height 11
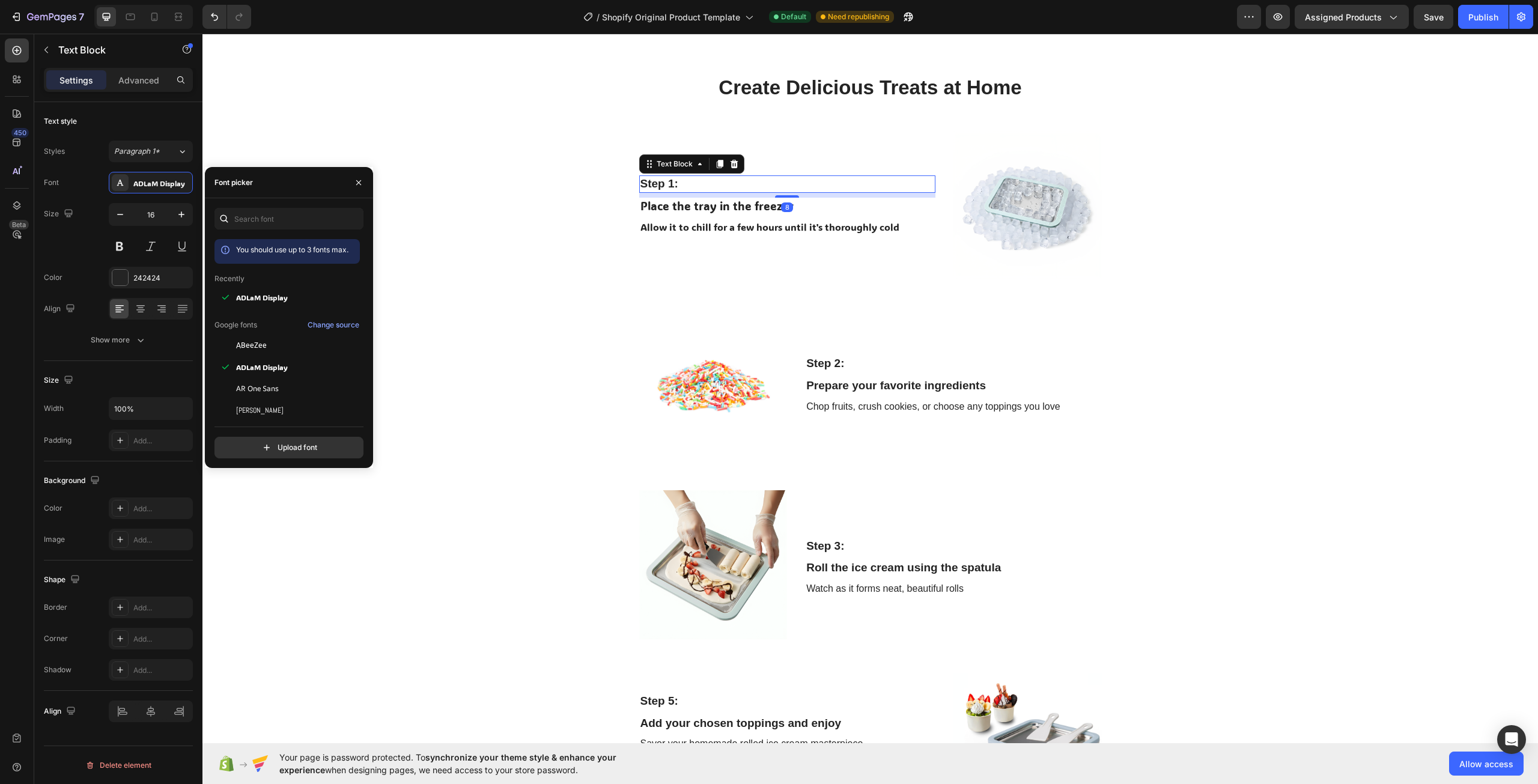
click at [657, 181] on div "Step 1:" at bounding box center [787, 183] width 296 height 17
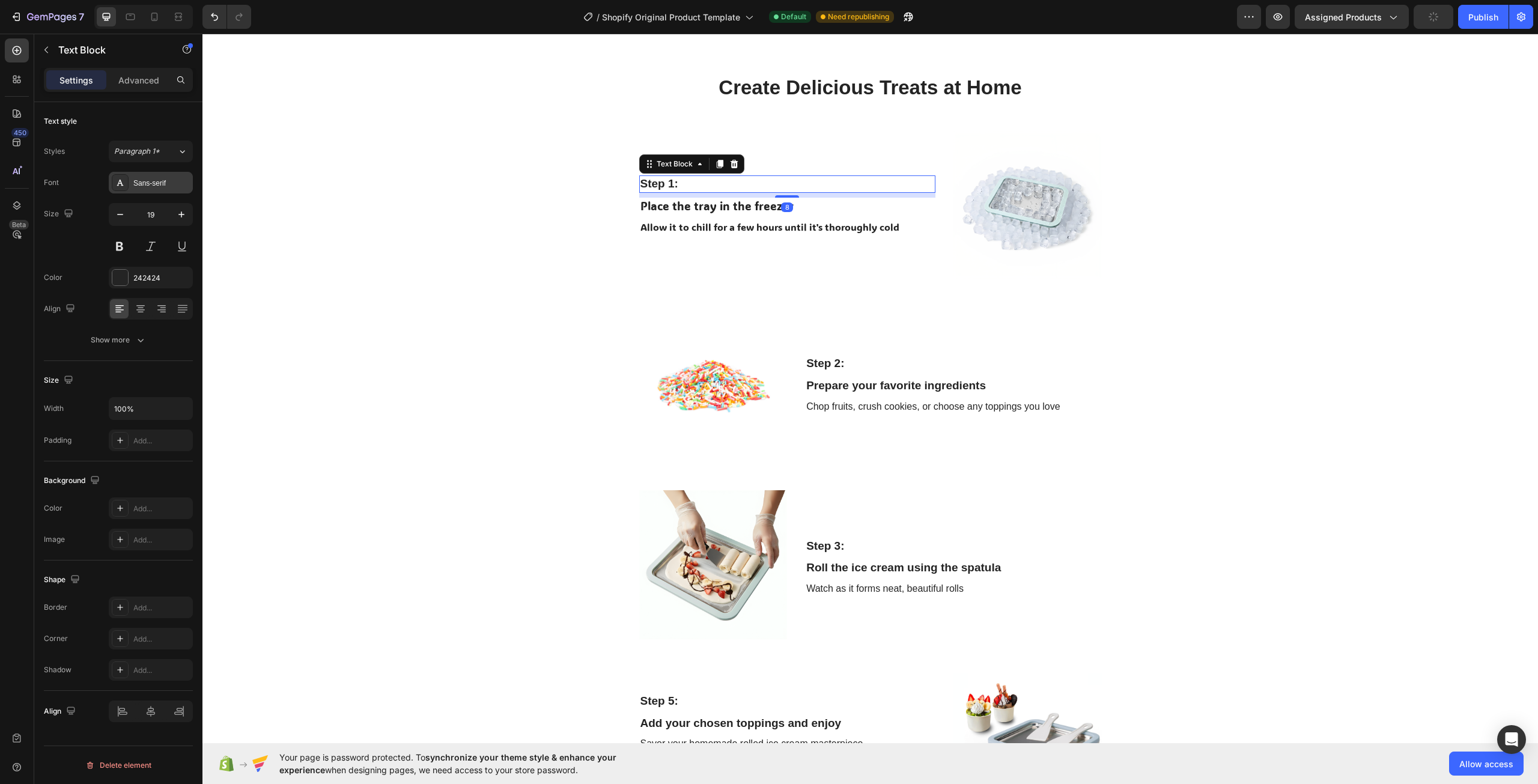
click at [163, 186] on div "Sans-serif" at bounding box center [161, 183] width 56 height 11
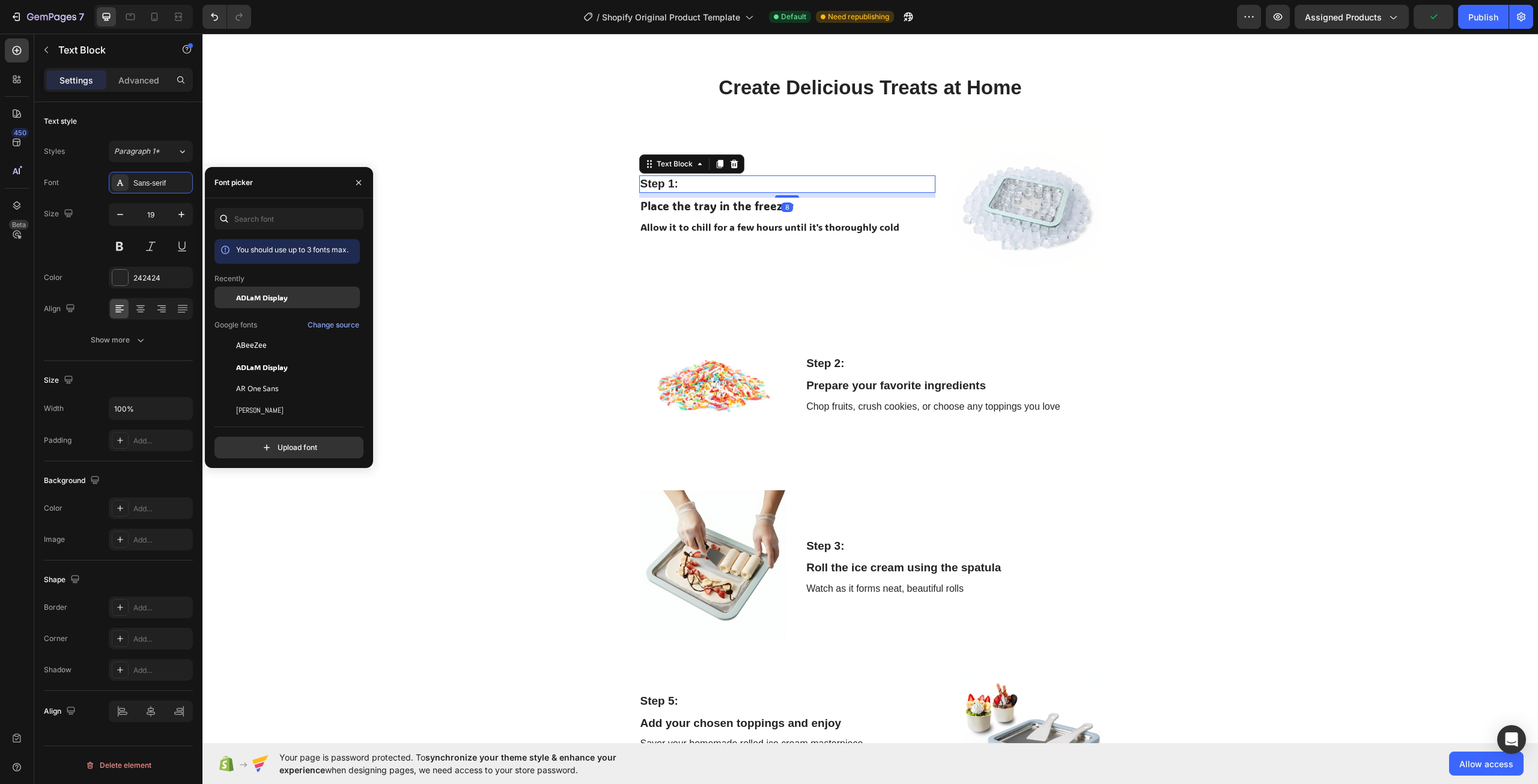
click at [281, 298] on span "ADLaM Display" at bounding box center [262, 297] width 52 height 11
click at [846, 363] on div "Step 2:" at bounding box center [953, 363] width 296 height 17
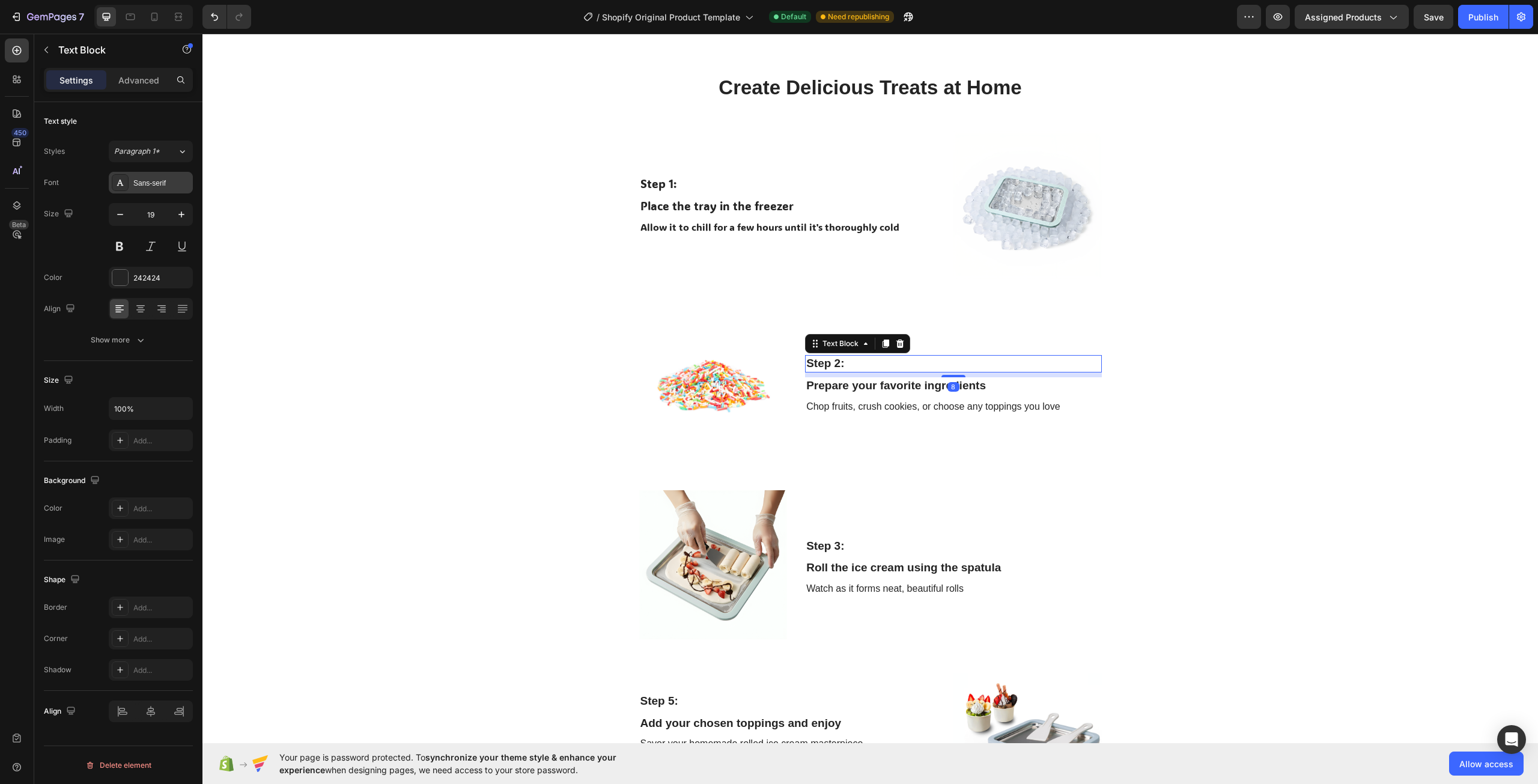
click at [138, 181] on div "Sans-serif" at bounding box center [161, 183] width 56 height 11
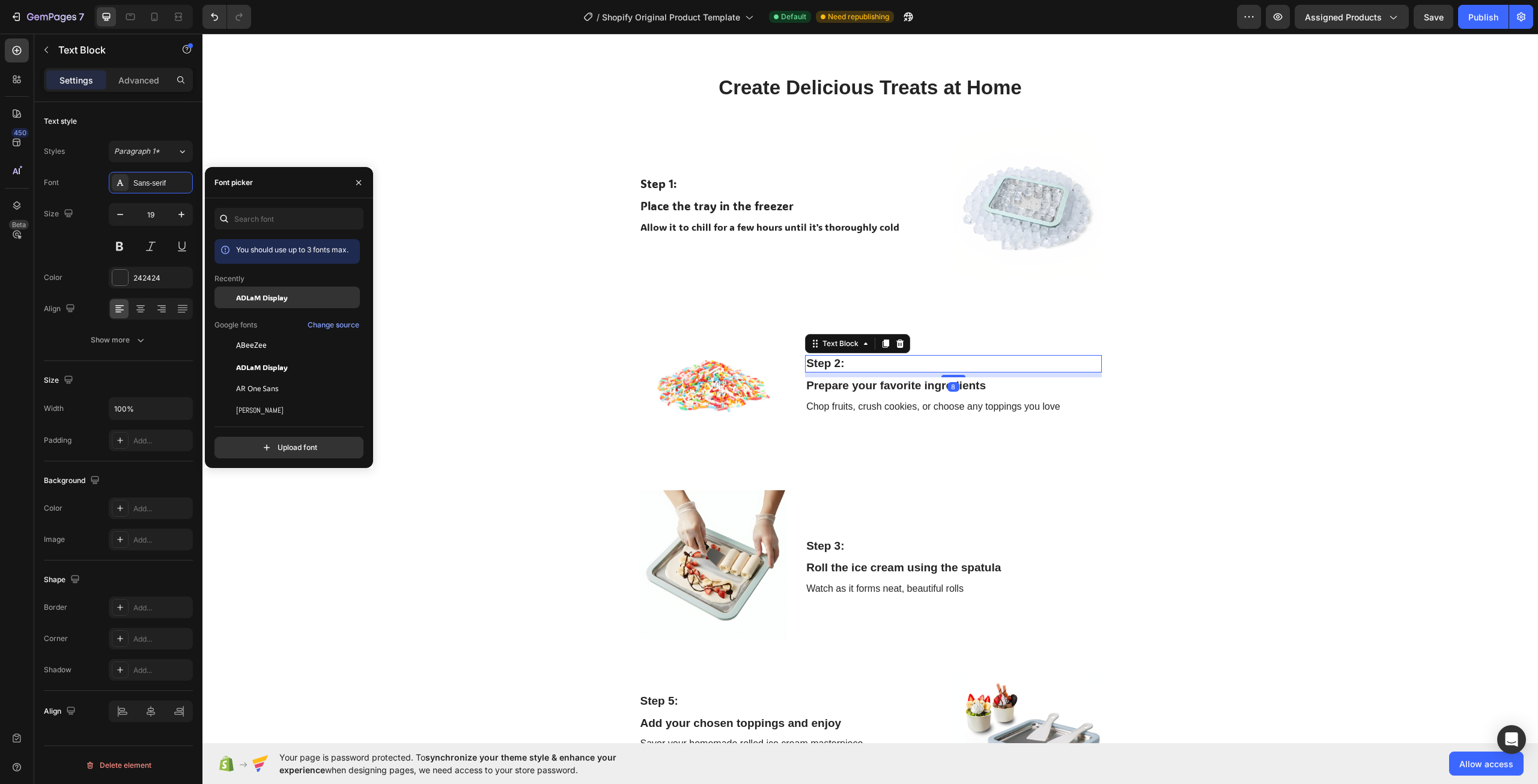
click at [254, 296] on span "ADLaM Display" at bounding box center [262, 297] width 52 height 11
click at [847, 386] on div "Prepare your favorite ingredients" at bounding box center [953, 385] width 296 height 17
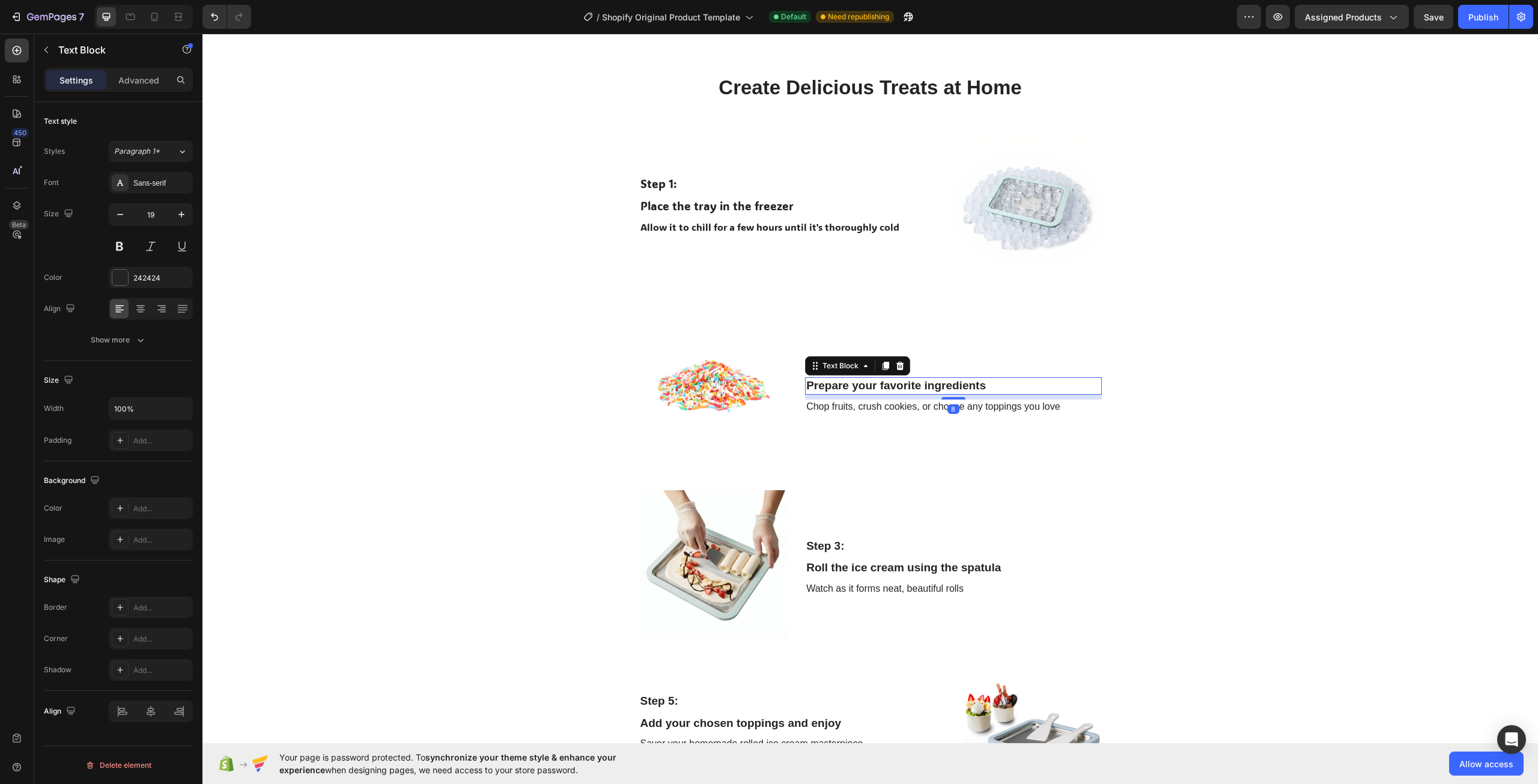
click at [164, 193] on div "Font Sans-serif Size 19 Color 242424 Align Show more" at bounding box center [118, 261] width 149 height 179
click at [170, 188] on div "Sans-serif" at bounding box center [161, 183] width 56 height 11
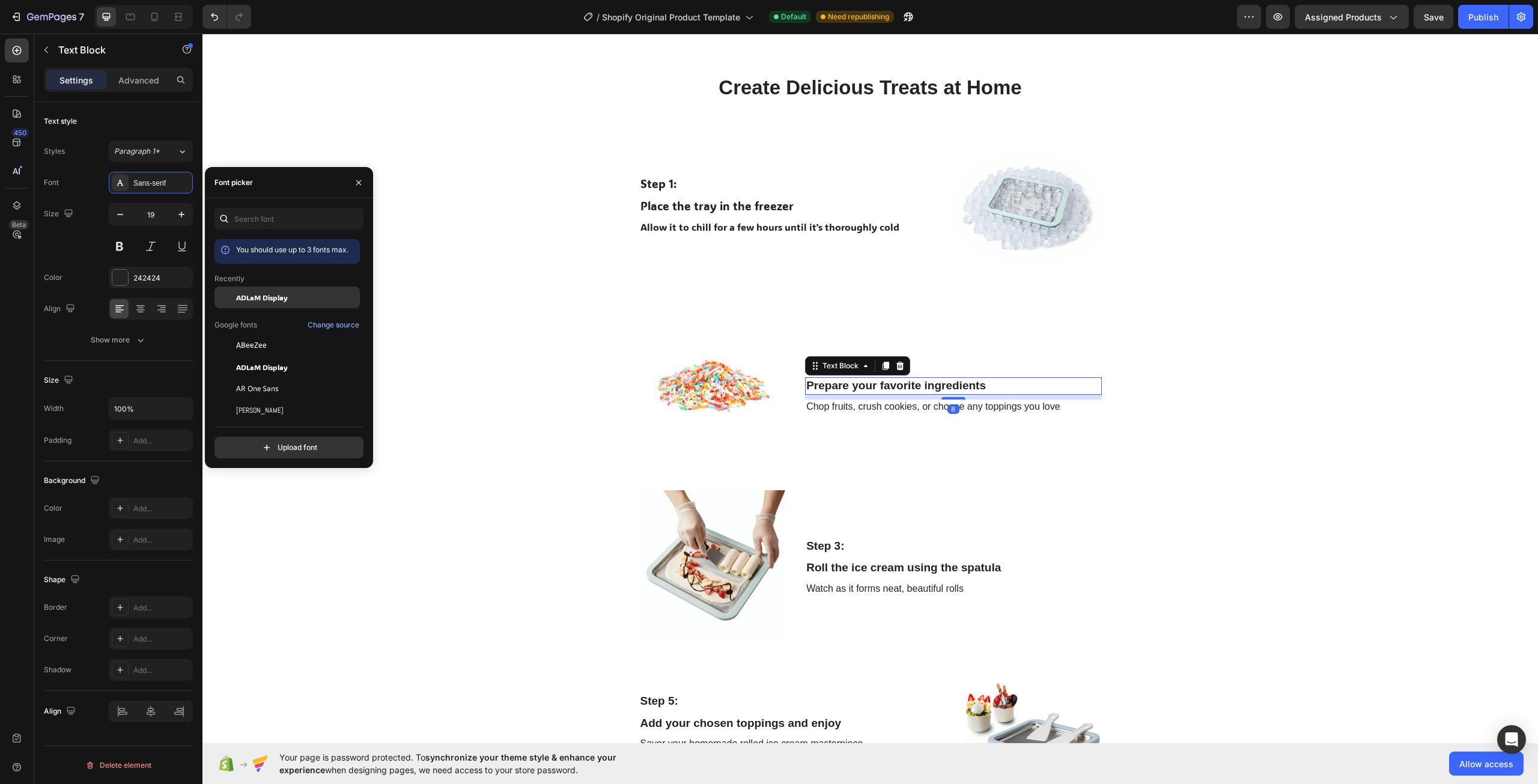
click at [259, 295] on span "ADLaM Display" at bounding box center [262, 297] width 52 height 11
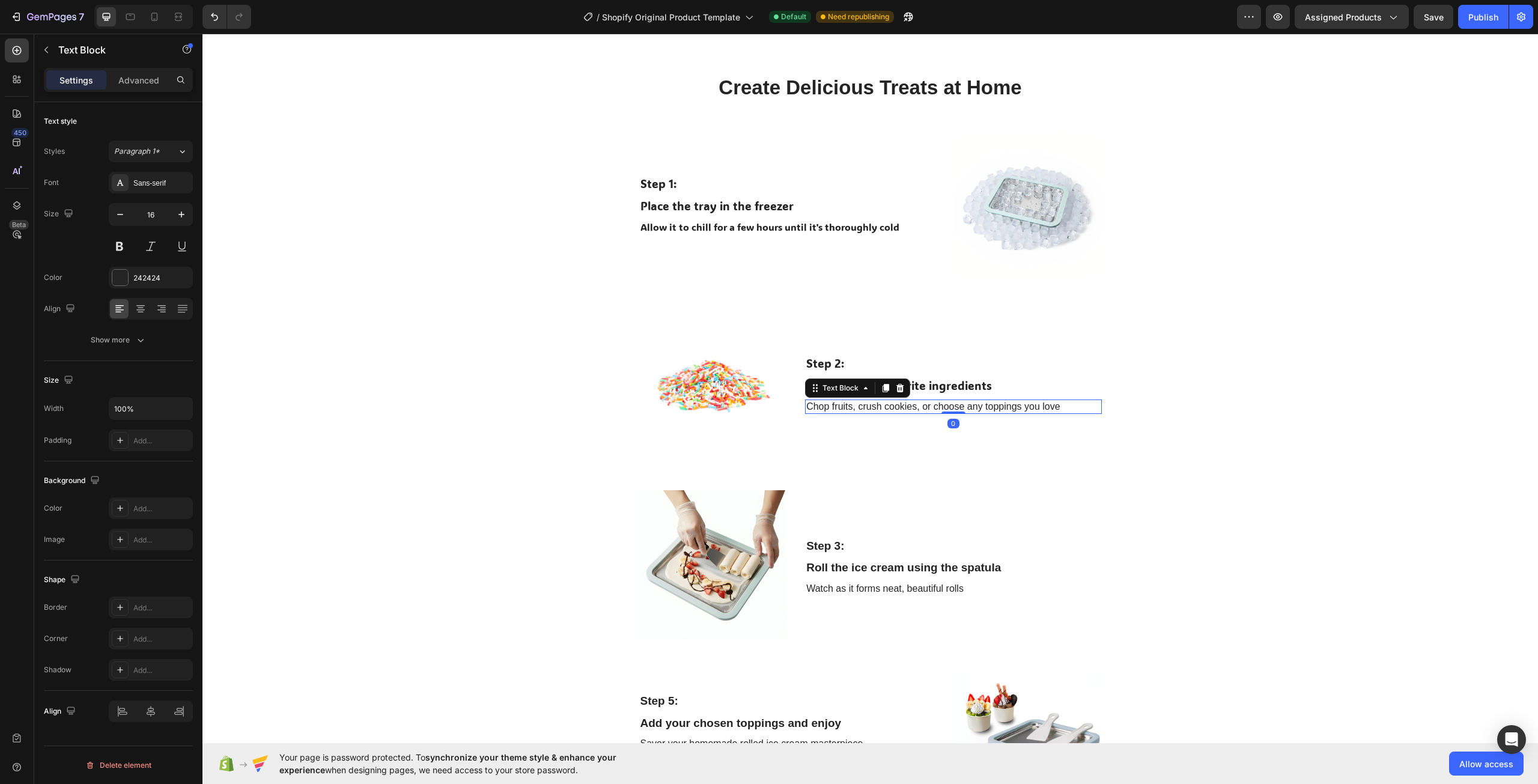
click at [852, 405] on div "Chop fruits, crush cookies, or choose any toppings you love" at bounding box center [953, 406] width 296 height 15
click at [137, 177] on div "Sans-serif" at bounding box center [151, 183] width 84 height 22
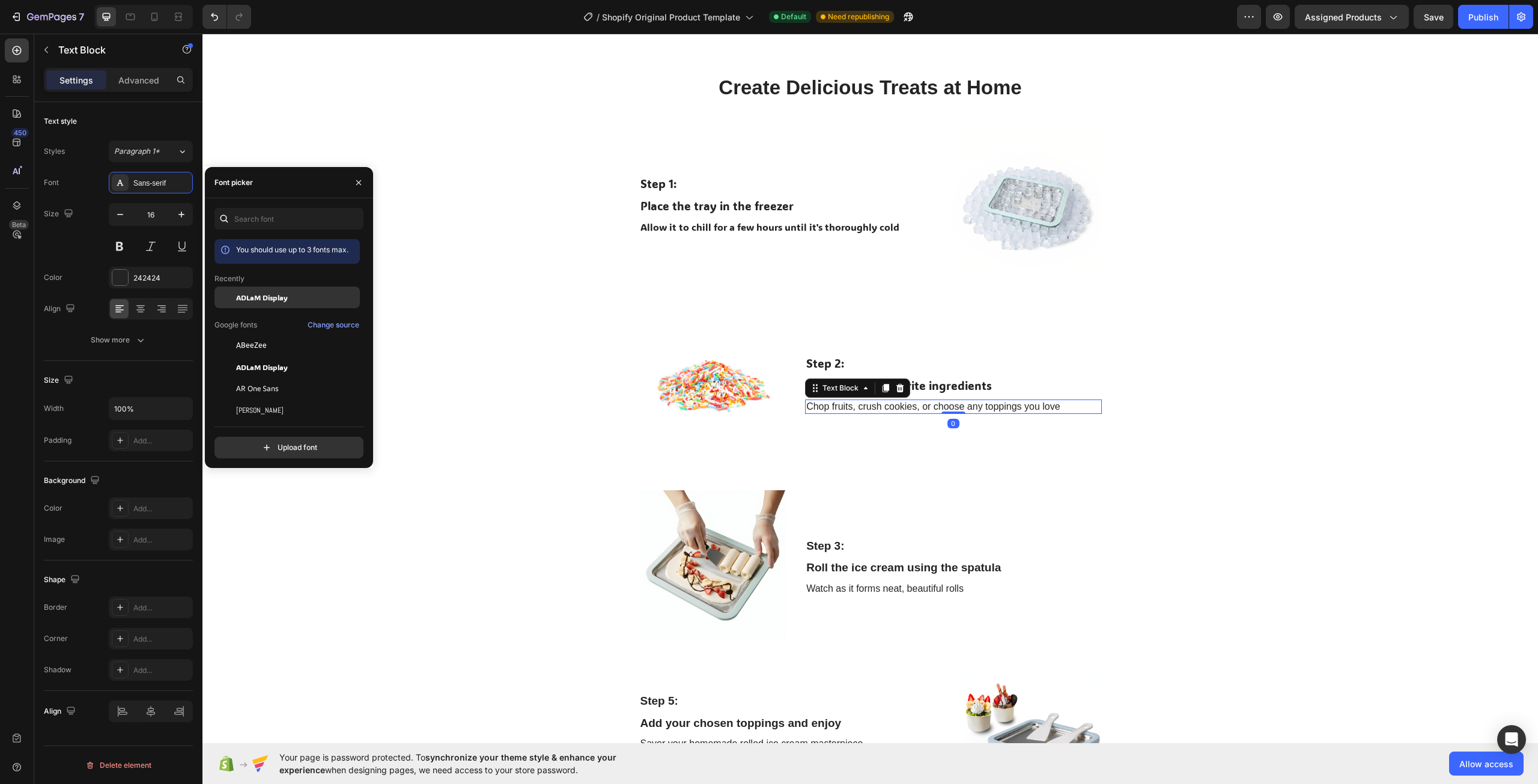
click at [254, 296] on span "ADLaM Display" at bounding box center [262, 297] width 52 height 11
click at [828, 544] on p "Step 3:" at bounding box center [953, 546] width 294 height 15
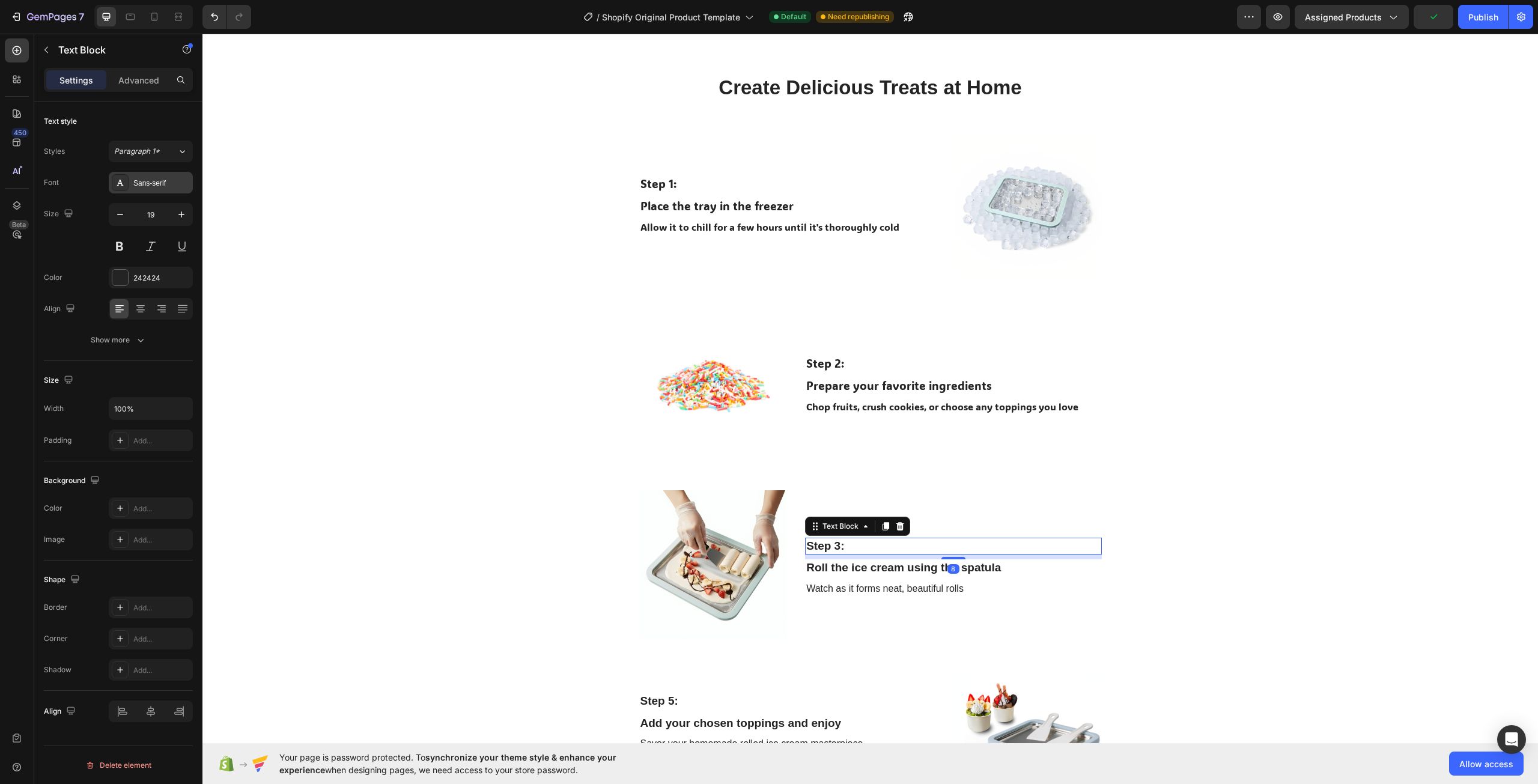
click at [150, 186] on div "Sans-serif" at bounding box center [161, 183] width 56 height 11
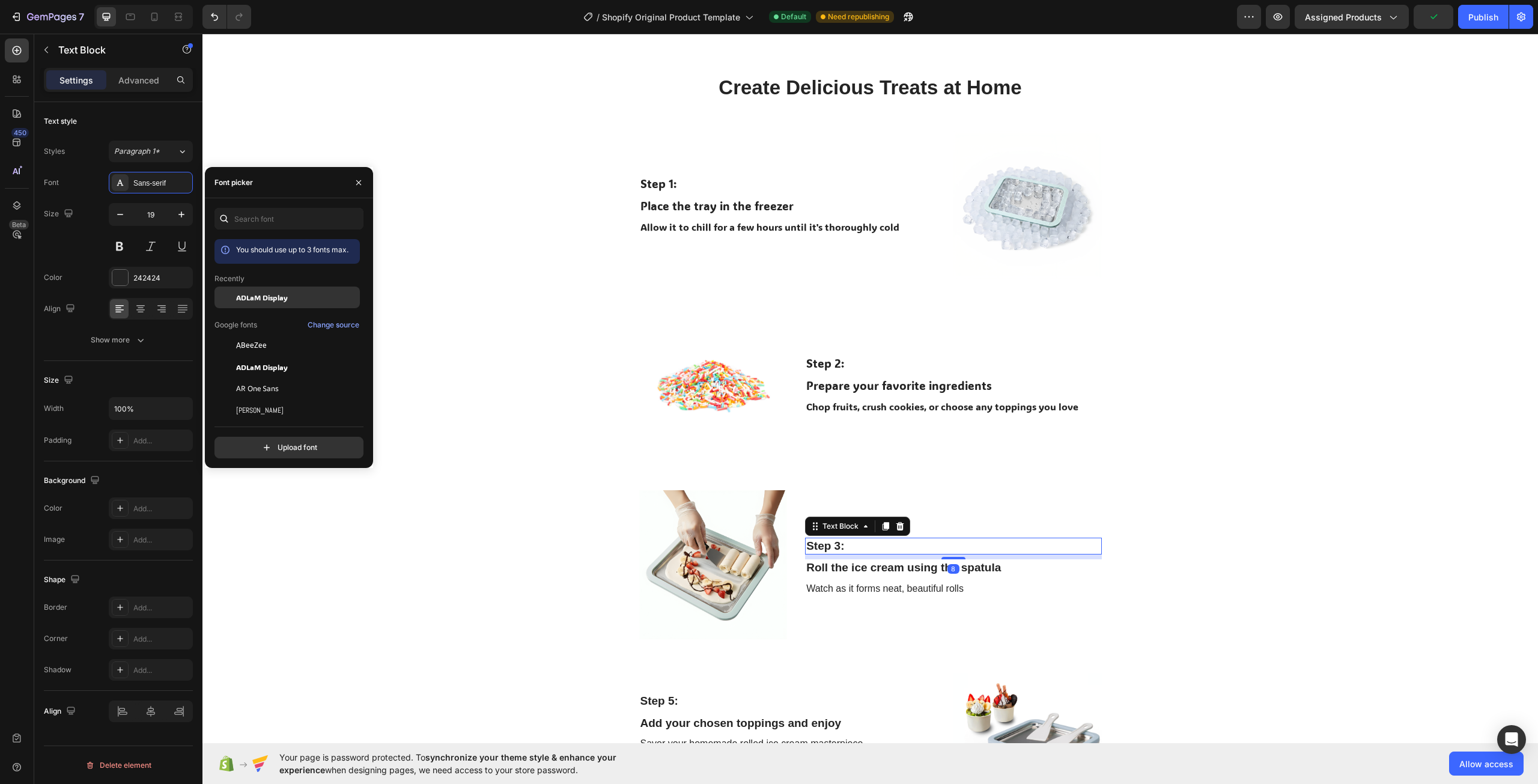
click at [249, 294] on span "ADLaM Display" at bounding box center [262, 297] width 52 height 11
click at [827, 569] on div "Roll the ice cream using the spatula" at bounding box center [953, 567] width 296 height 17
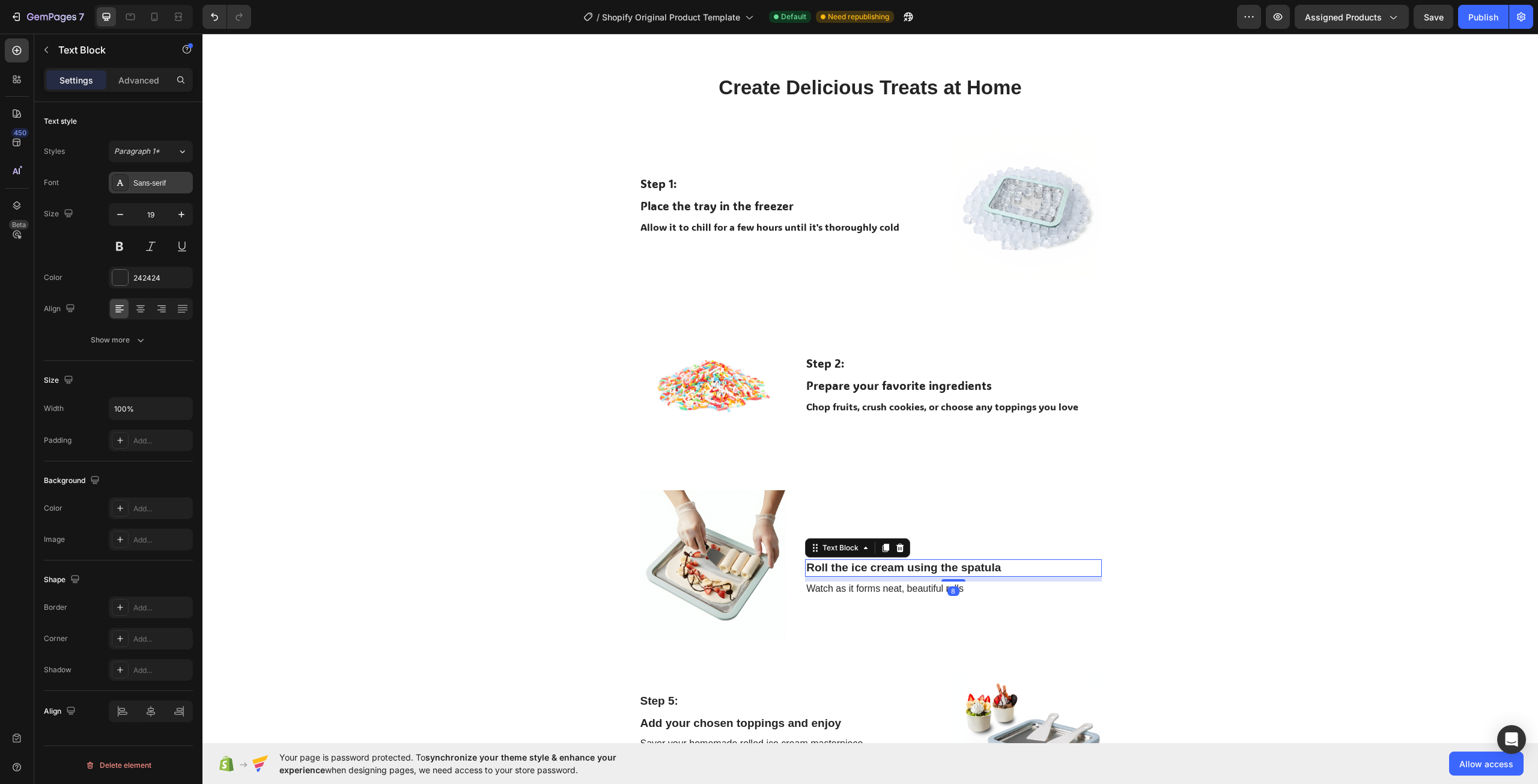
click at [133, 193] on div "Sans-serif" at bounding box center [151, 183] width 84 height 22
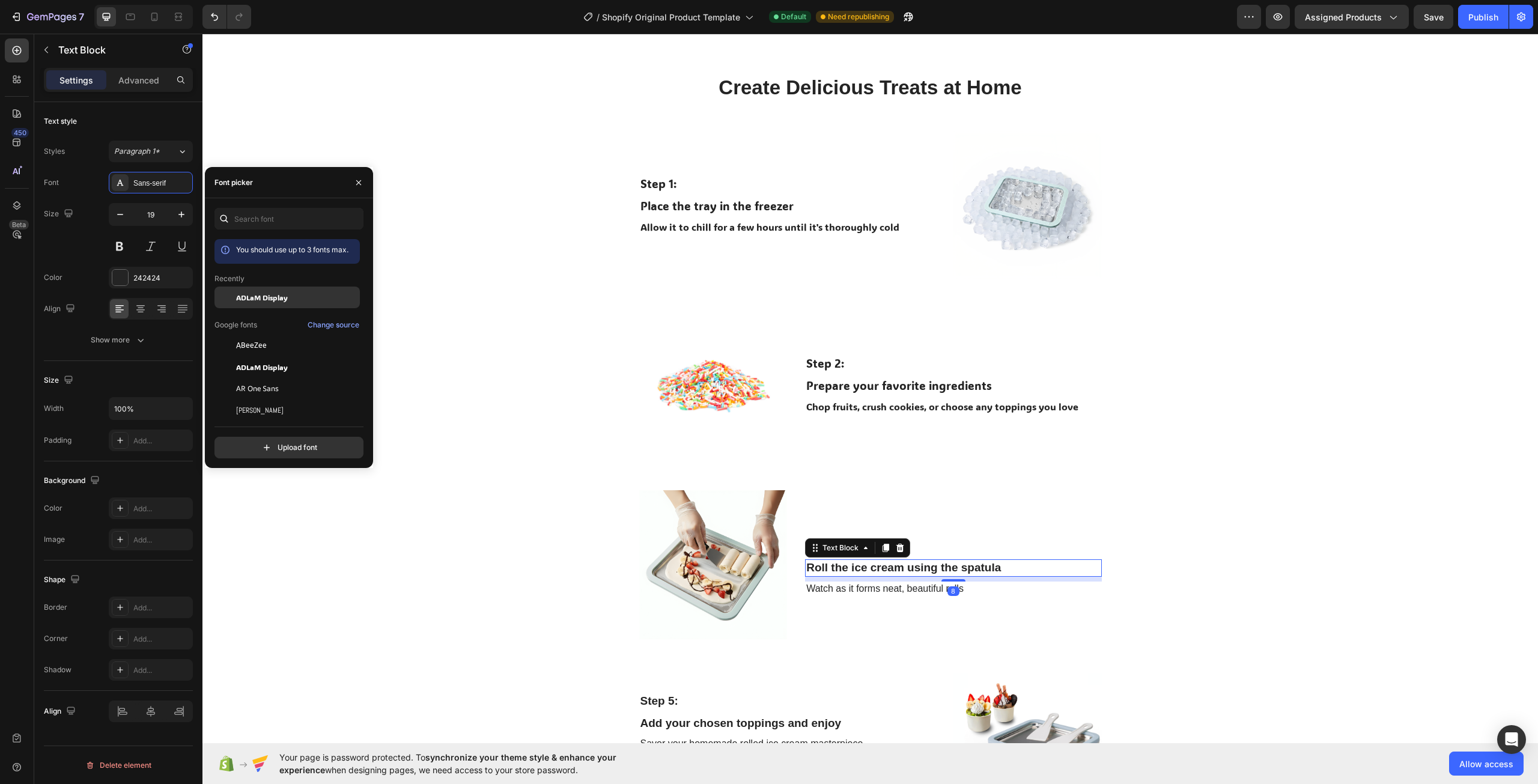
click at [253, 296] on span "ADLaM Display" at bounding box center [262, 297] width 52 height 11
click at [828, 590] on div "Watch as it forms neat, beautiful rolls" at bounding box center [953, 588] width 296 height 15
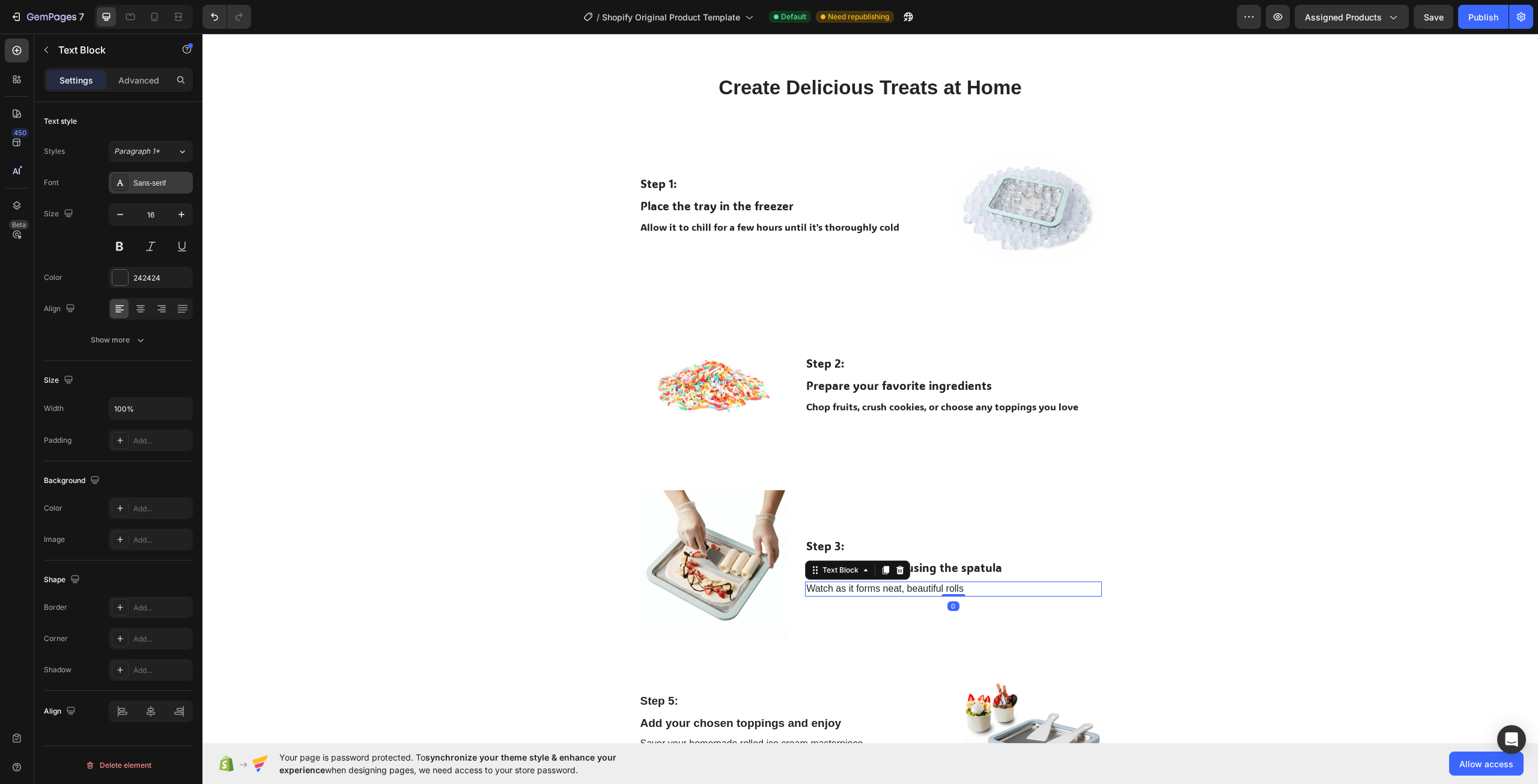
click at [148, 179] on div "Sans-serif" at bounding box center [161, 183] width 56 height 11
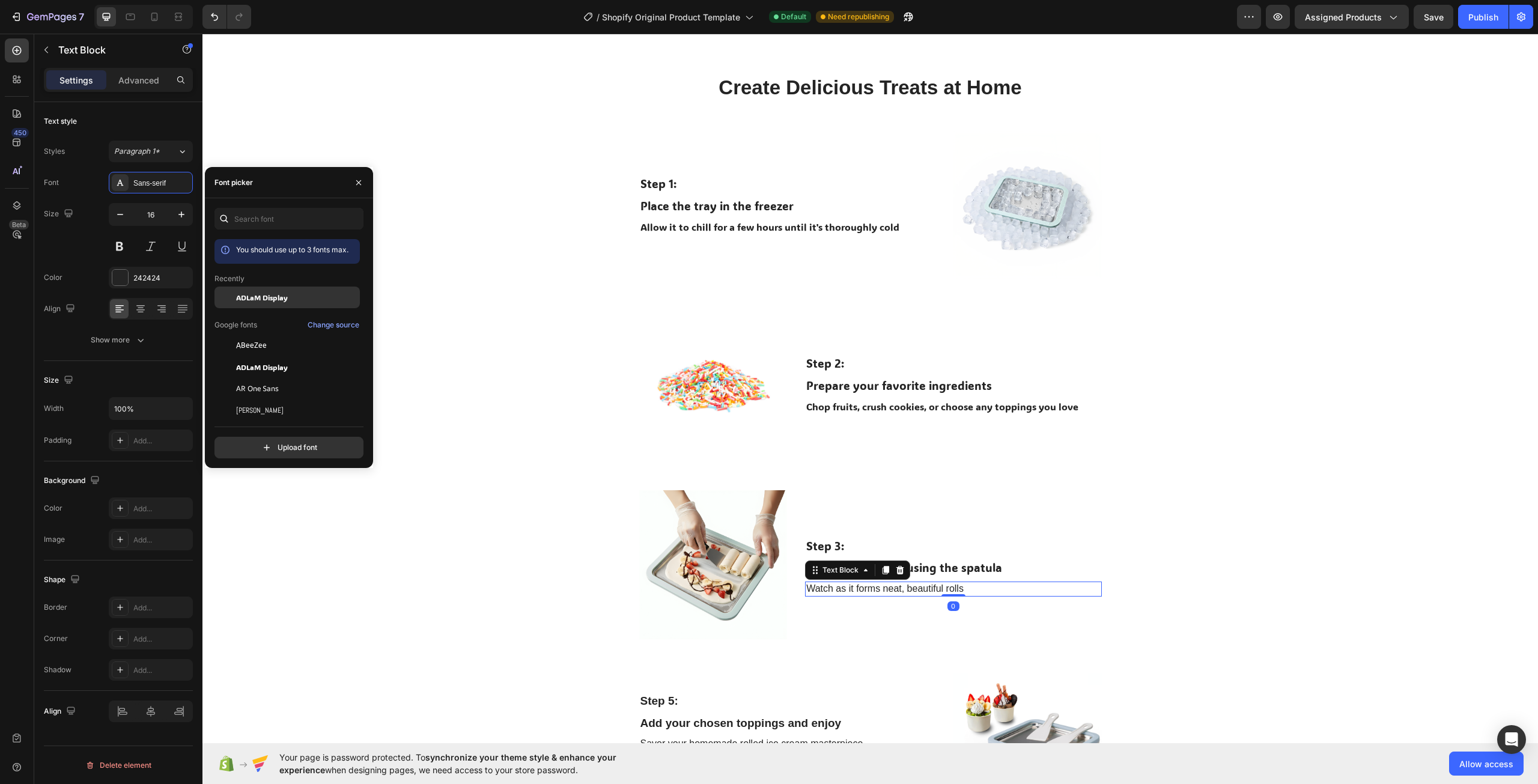
click at [261, 293] on span "ADLaM Display" at bounding box center [262, 297] width 52 height 11
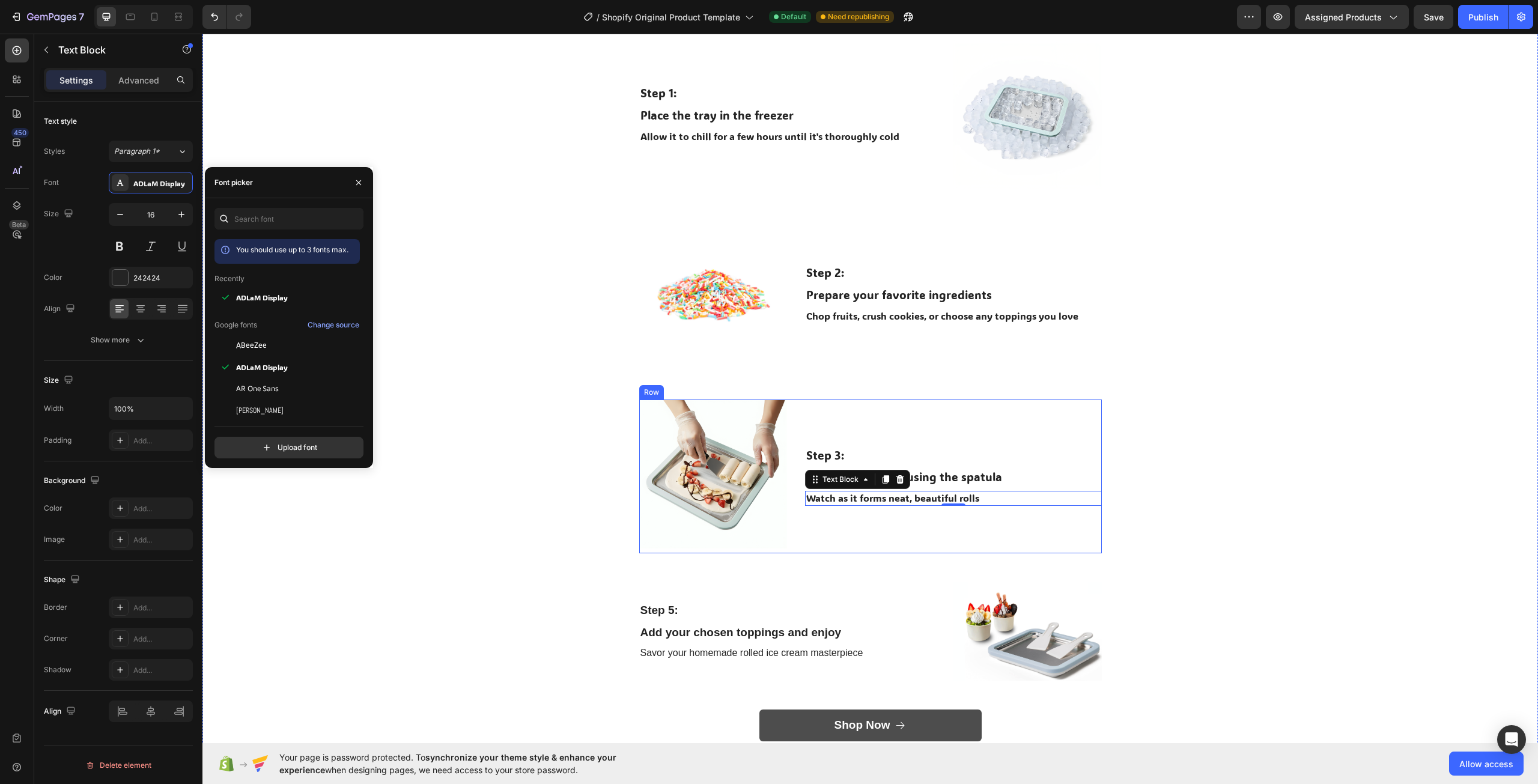
scroll to position [1795, 0]
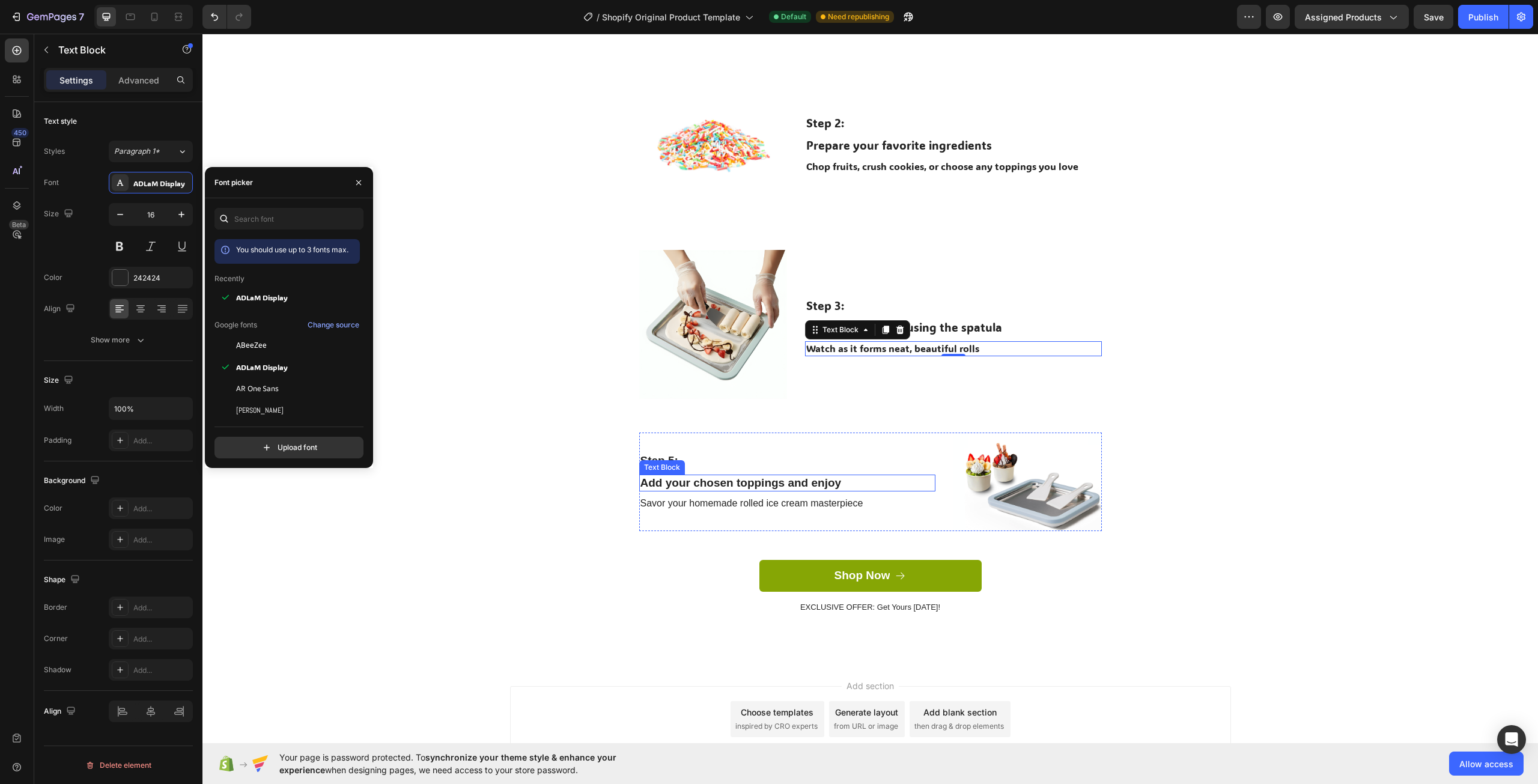
click at [762, 487] on div "Add your chosen toppings and enjoy" at bounding box center [787, 483] width 296 height 17
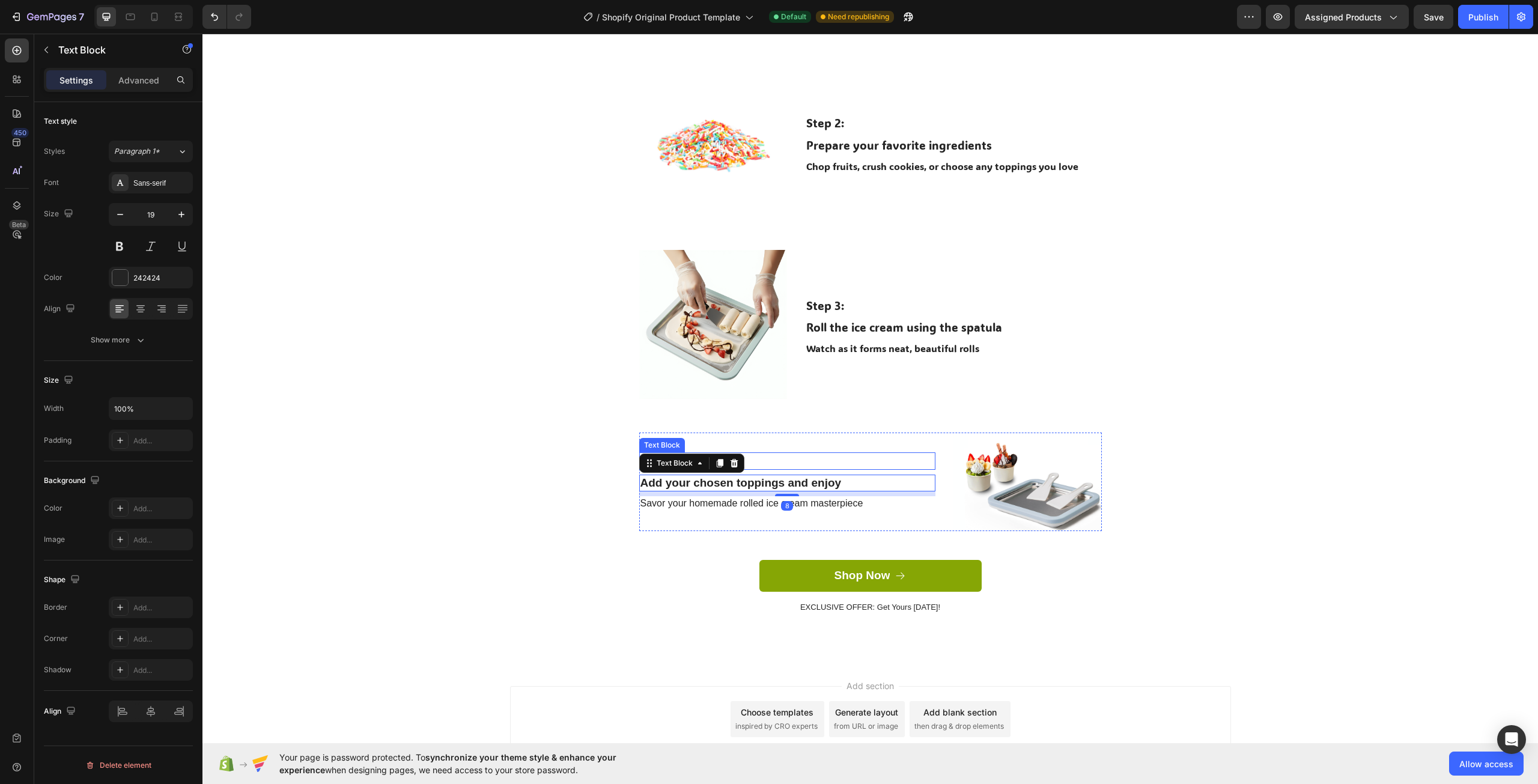
click at [789, 460] on div "Step 5:" at bounding box center [787, 460] width 296 height 17
click at [668, 459] on div "Step 5:" at bounding box center [787, 460] width 296 height 17
click at [539, 487] on div "Create Delicious Treats at Home Heading Row Step 1: Text Block Place the tray i…" at bounding box center [869, 233] width 1317 height 799
click at [714, 459] on p "Step 4:" at bounding box center [787, 461] width 294 height 15
click at [148, 183] on div "Sans-serif" at bounding box center [161, 183] width 56 height 11
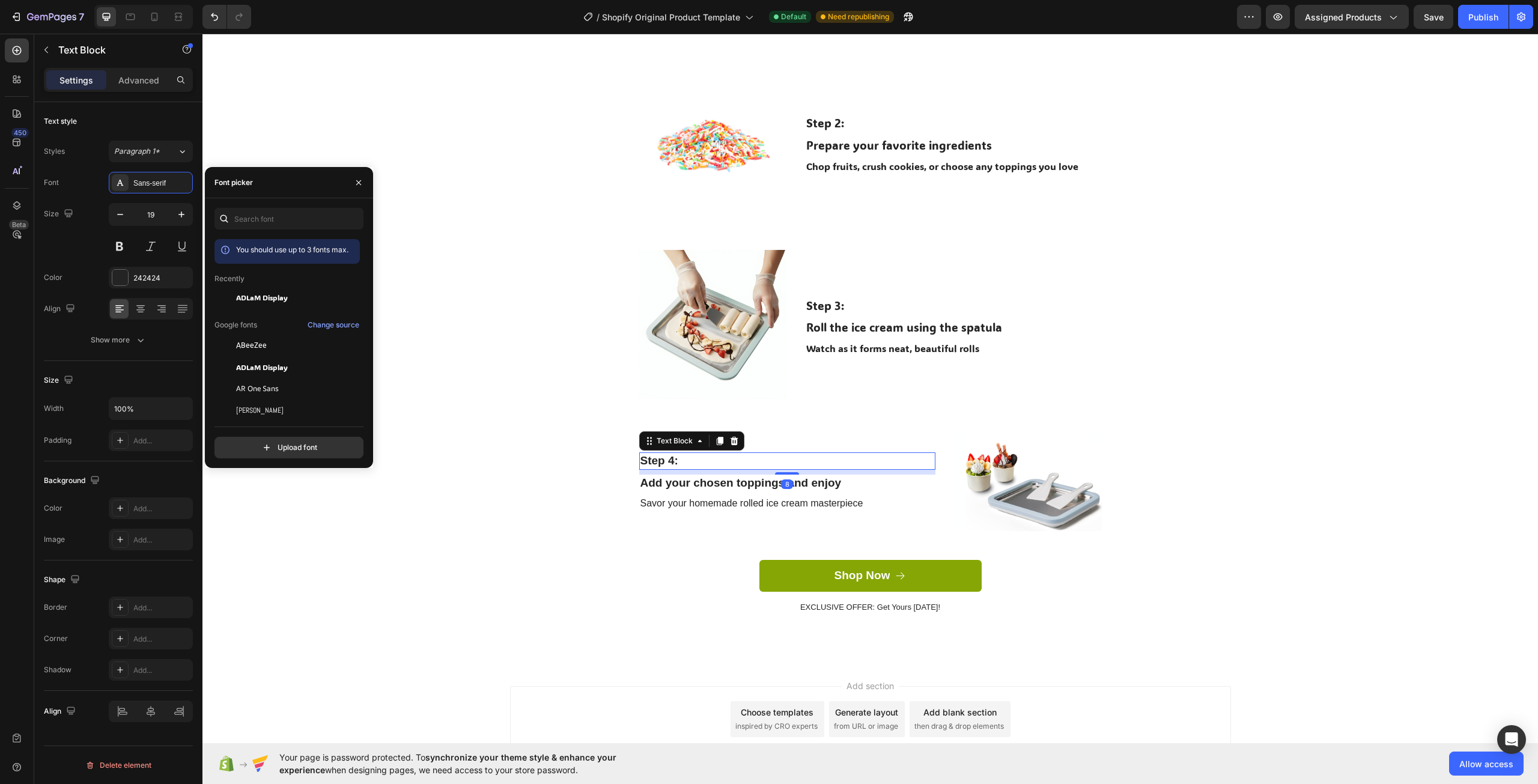
drag, startPoint x: 260, startPoint y: 297, endPoint x: 368, endPoint y: 353, distance: 121.2
click at [259, 298] on span "ADLaM Display" at bounding box center [262, 297] width 52 height 11
click at [719, 484] on div "Add your chosen toppings and enjoy" at bounding box center [787, 483] width 296 height 17
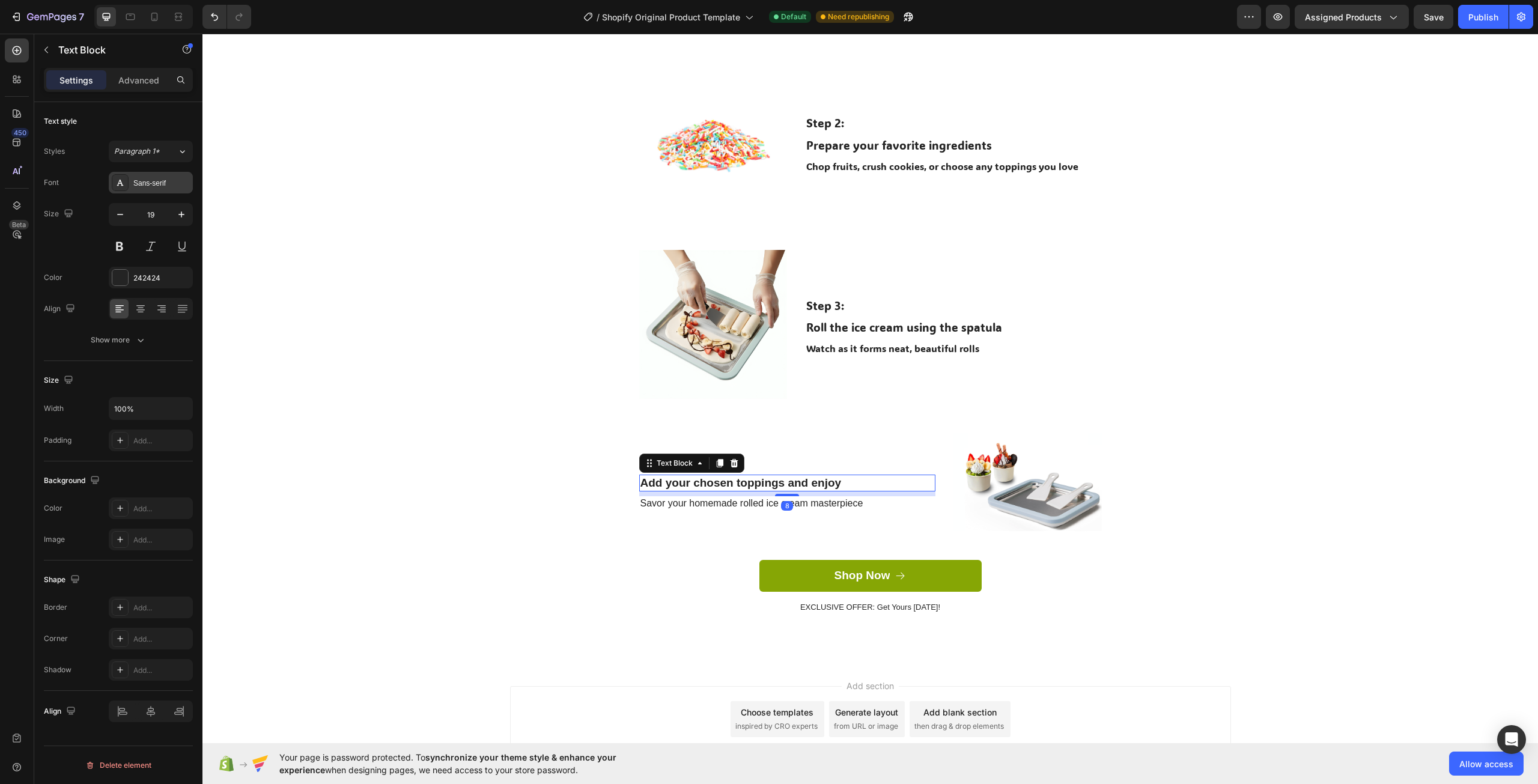
click at [166, 184] on div "Sans-serif" at bounding box center [161, 183] width 56 height 11
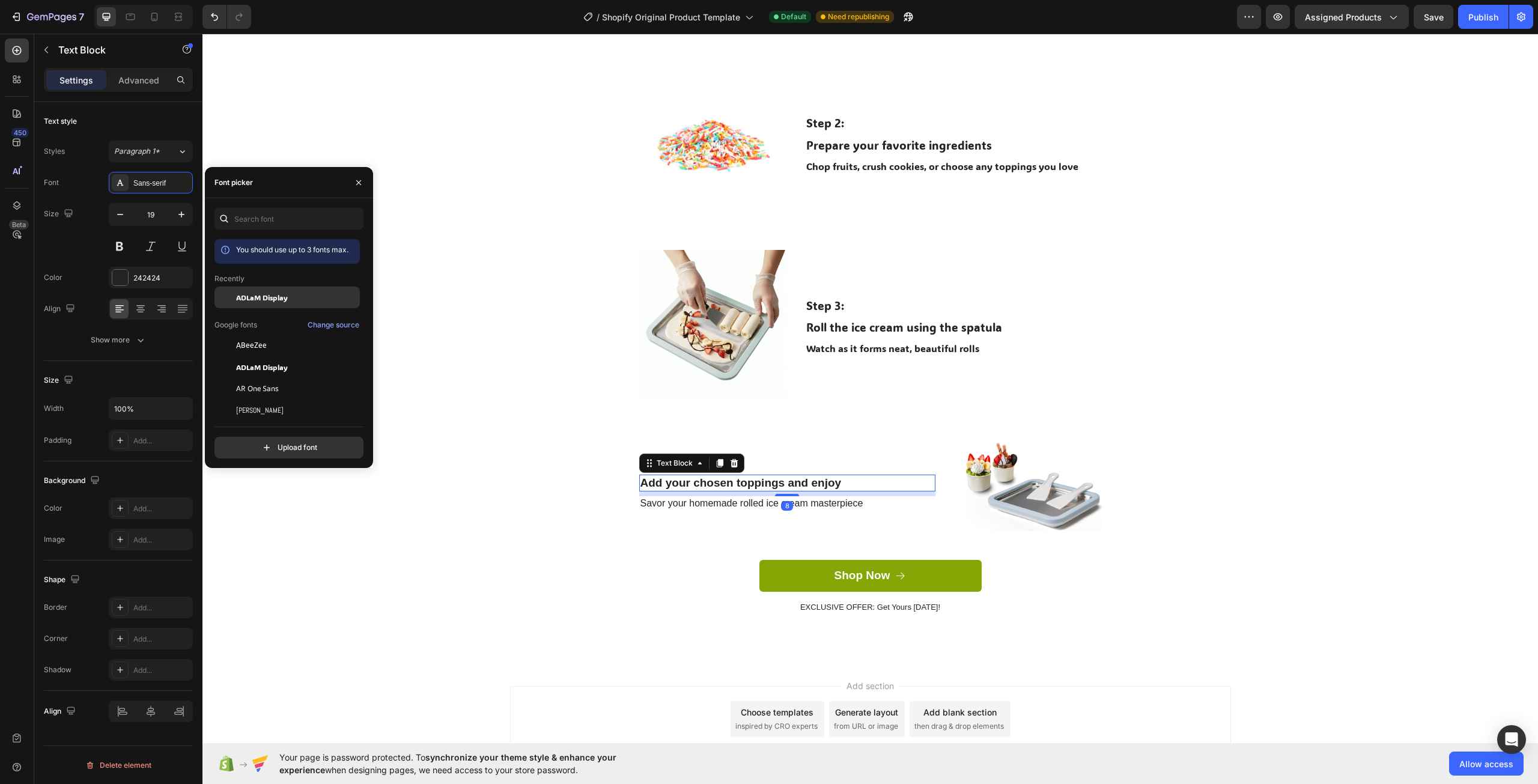
click at [261, 293] on span "ADLaM Display" at bounding box center [262, 297] width 52 height 11
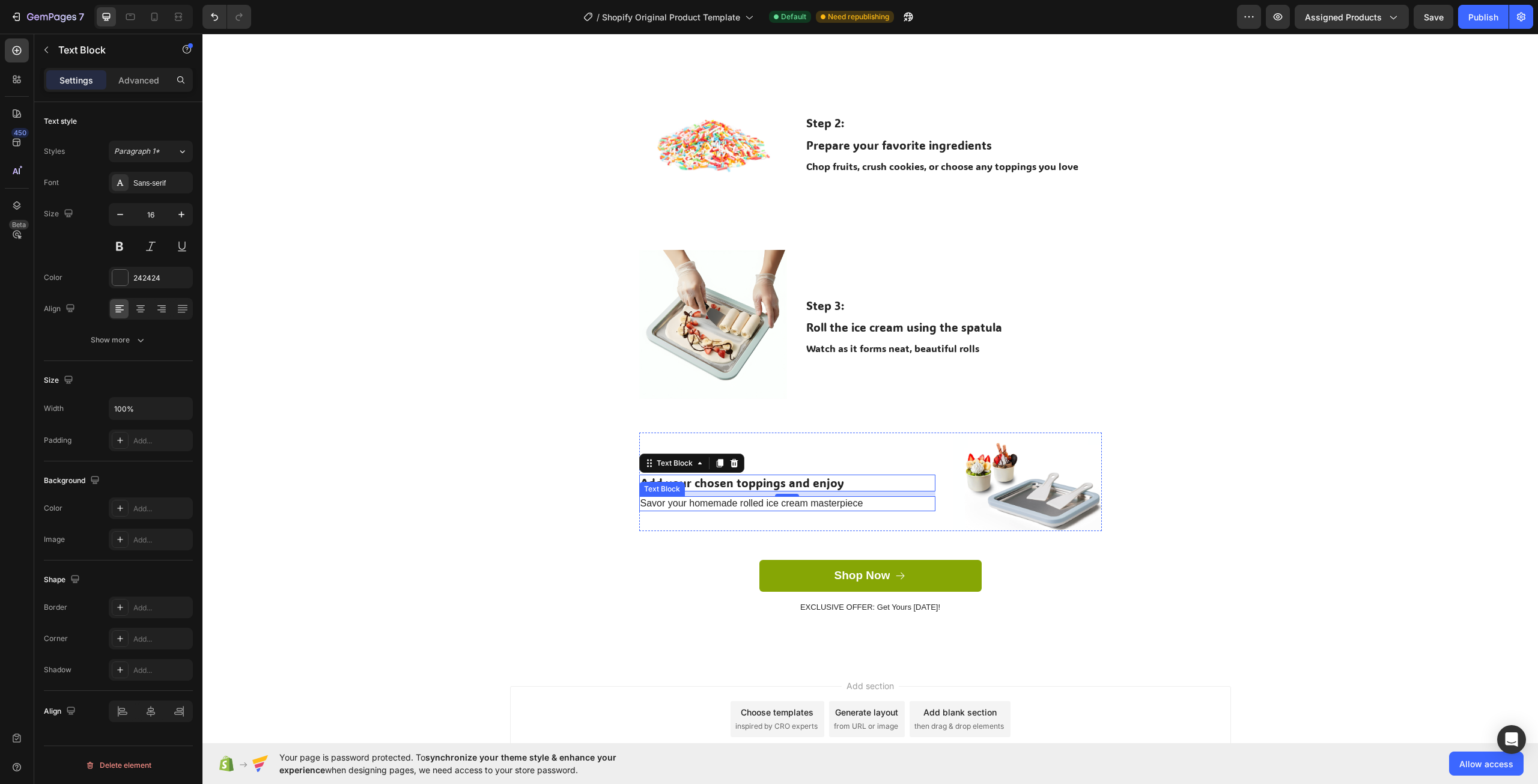
click at [669, 507] on div "Savor your homemade rolled ice cream masterpiece" at bounding box center [787, 503] width 296 height 15
click at [135, 175] on div "Sans-serif" at bounding box center [151, 183] width 84 height 22
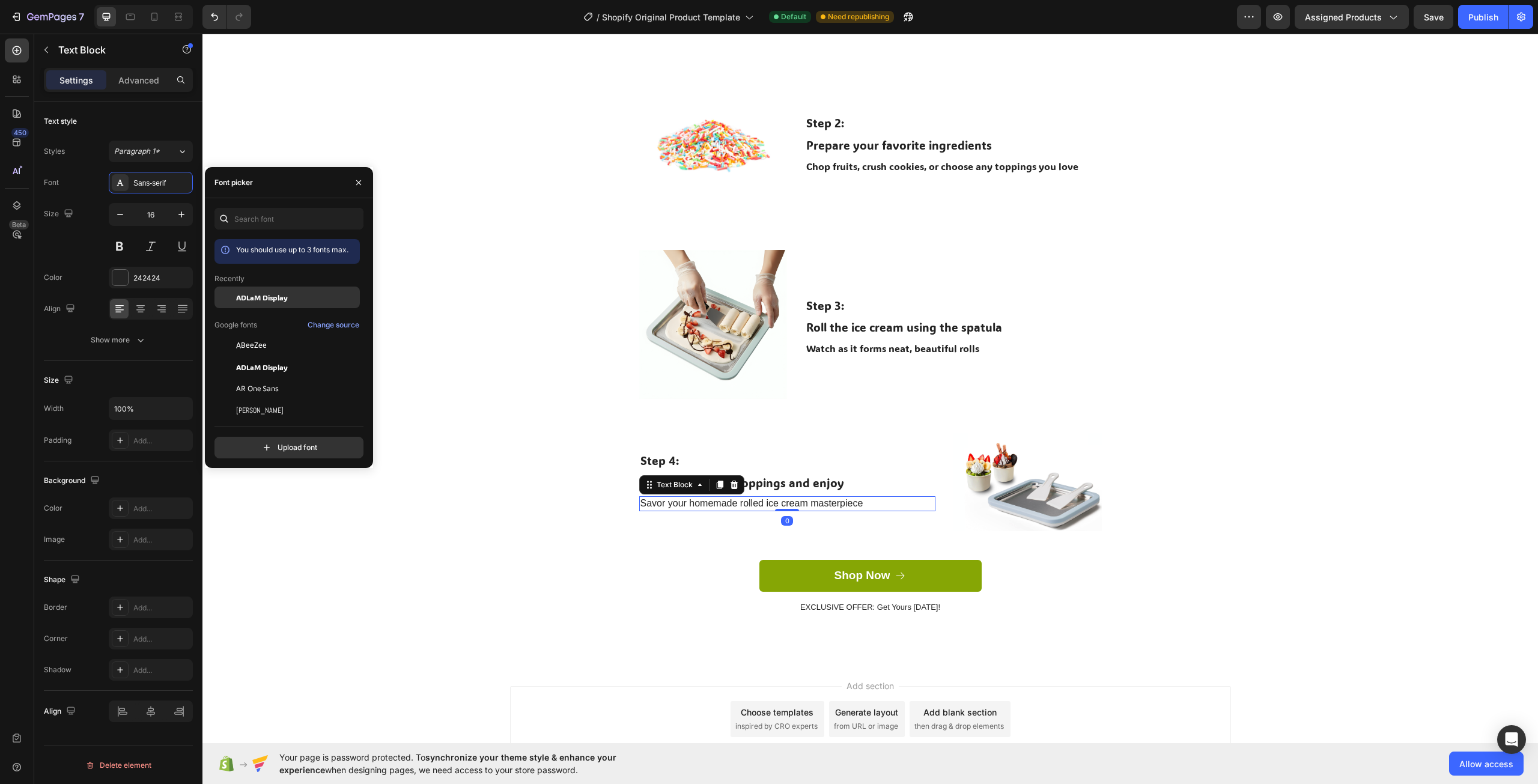
click at [249, 299] on span "ADLaM Display" at bounding box center [262, 297] width 52 height 11
click at [385, 459] on div "Create Delicious Treats at Home Heading Row Step 1: Text Block Place the tray i…" at bounding box center [869, 233] width 1317 height 799
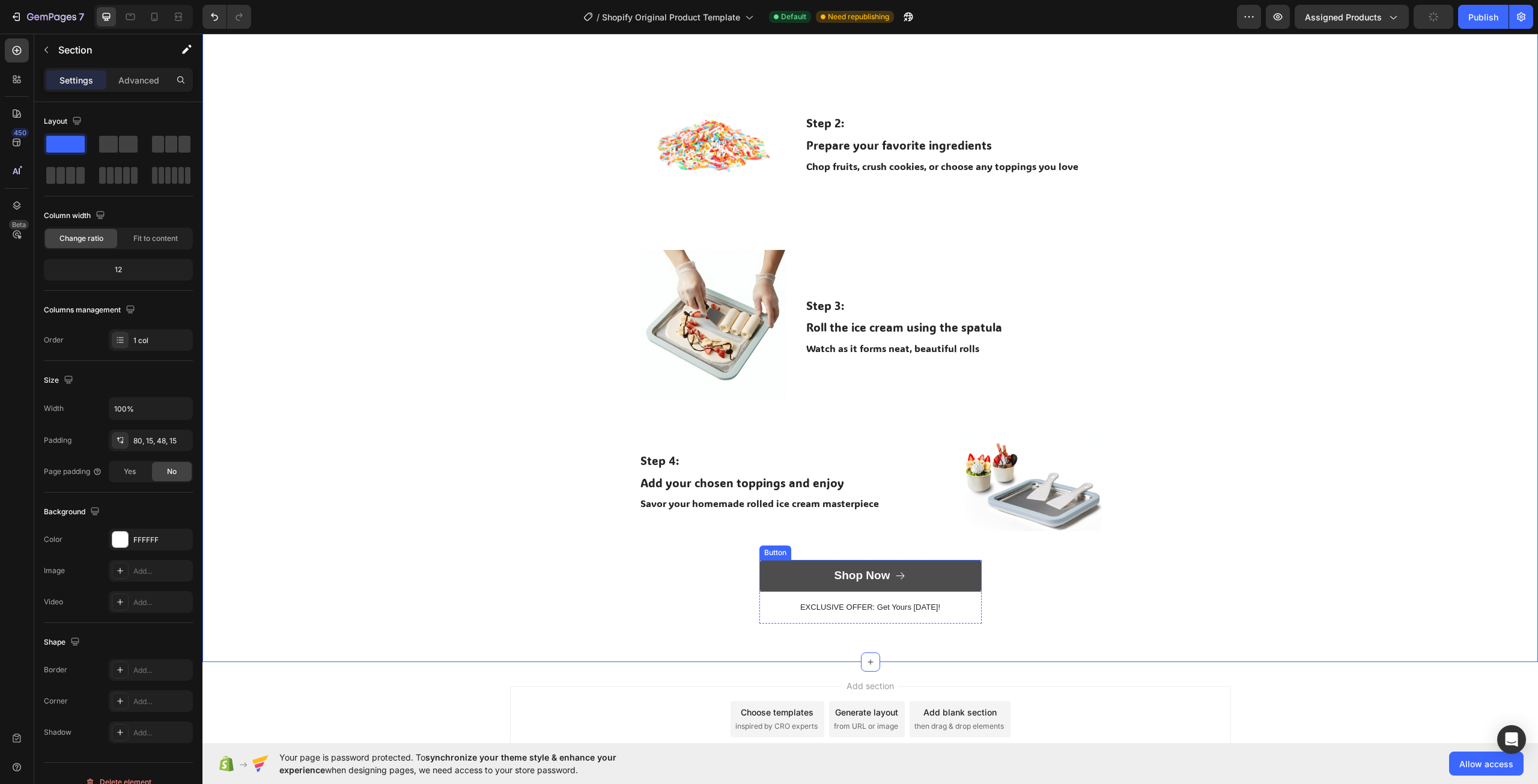
click at [827, 566] on button "Shop Now" at bounding box center [870, 576] width 222 height 32
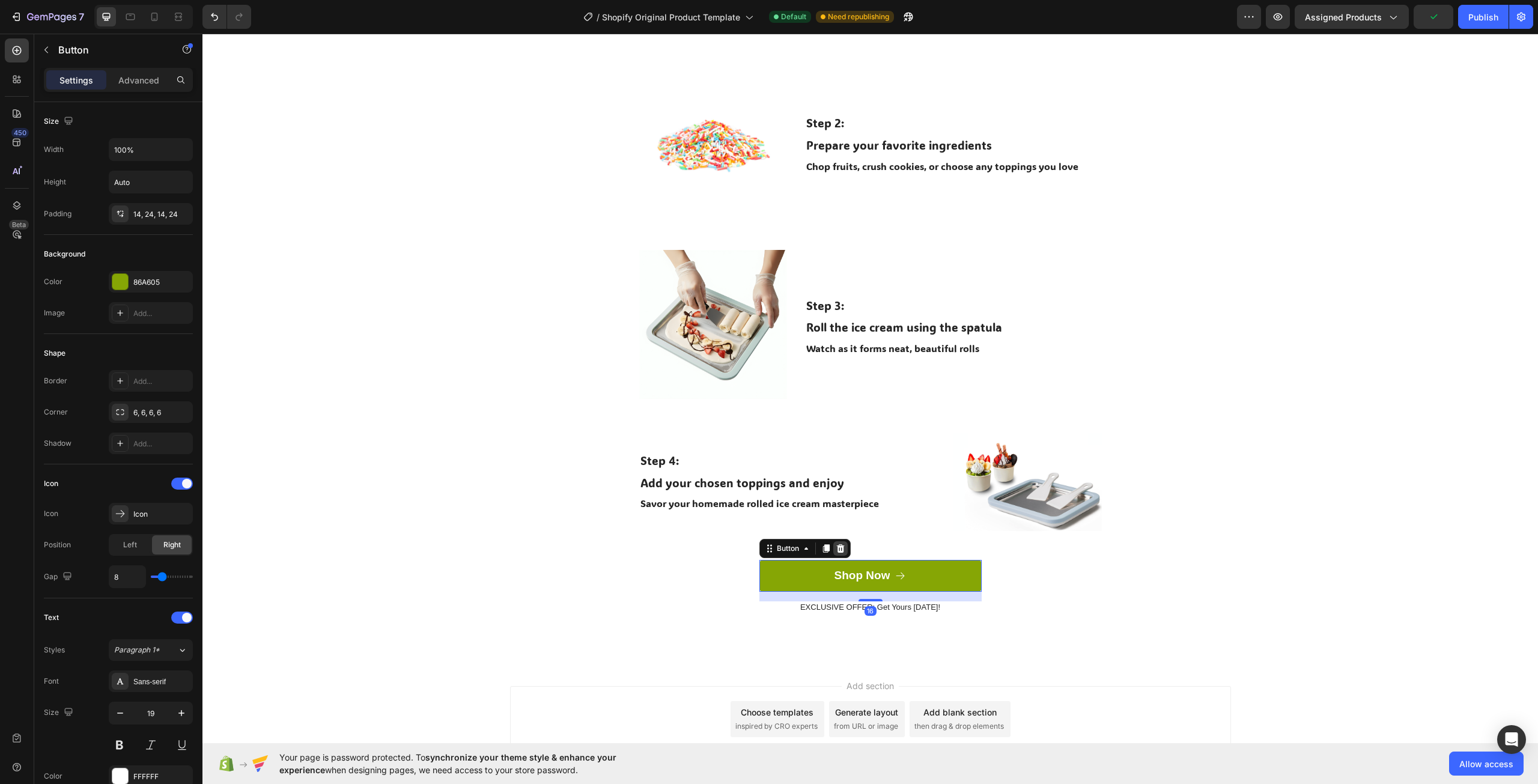
click at [838, 550] on icon at bounding box center [840, 548] width 8 height 8
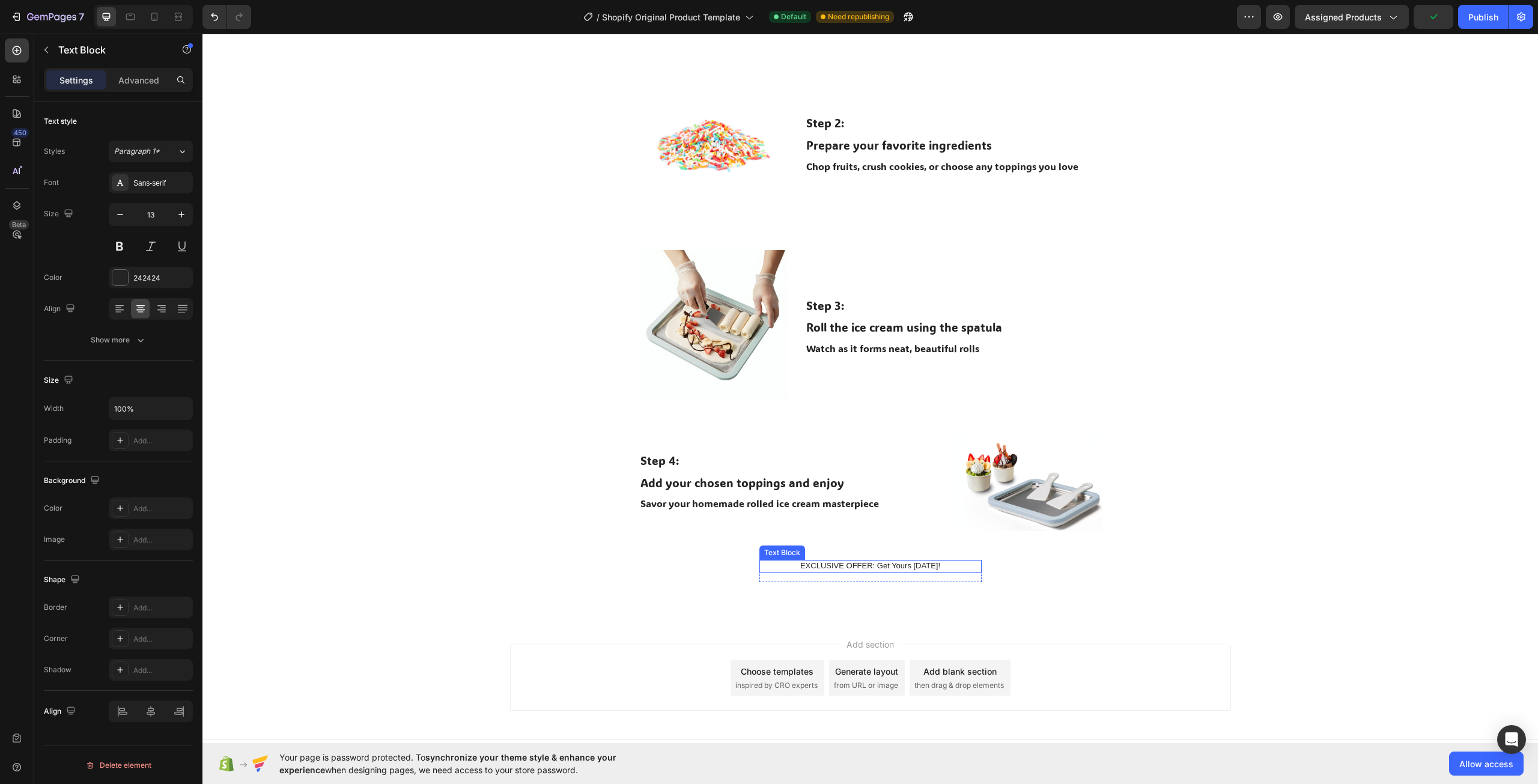
click at [846, 565] on div "EXCLUSIVE OFFER: Get Yours [DATE]!" at bounding box center [870, 566] width 222 height 13
click at [854, 552] on icon at bounding box center [854, 549] width 10 height 10
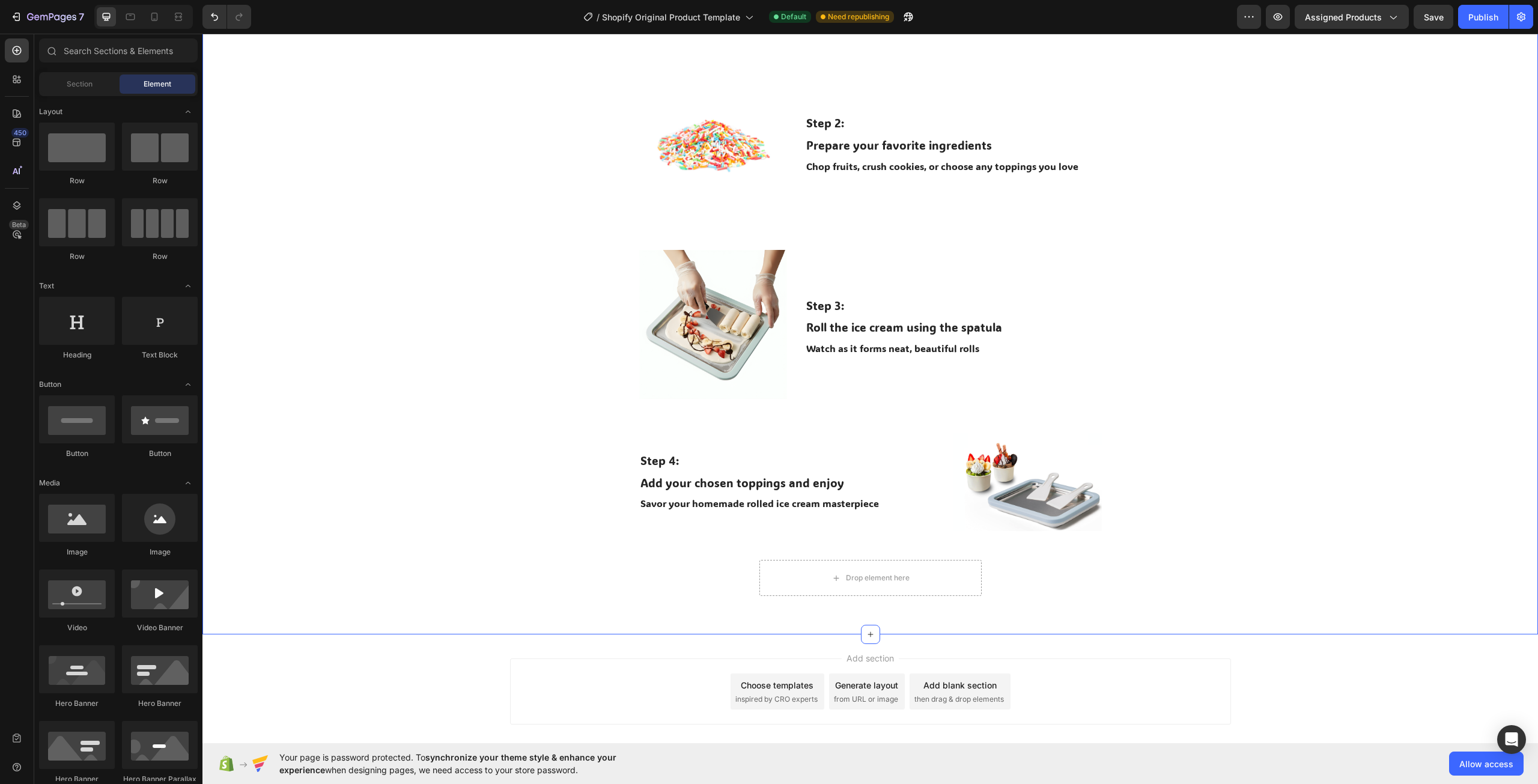
click at [1303, 532] on div "Create Delicious Treats at Home Heading Row Step 1: Text Block Place the tray i…" at bounding box center [869, 220] width 1317 height 772
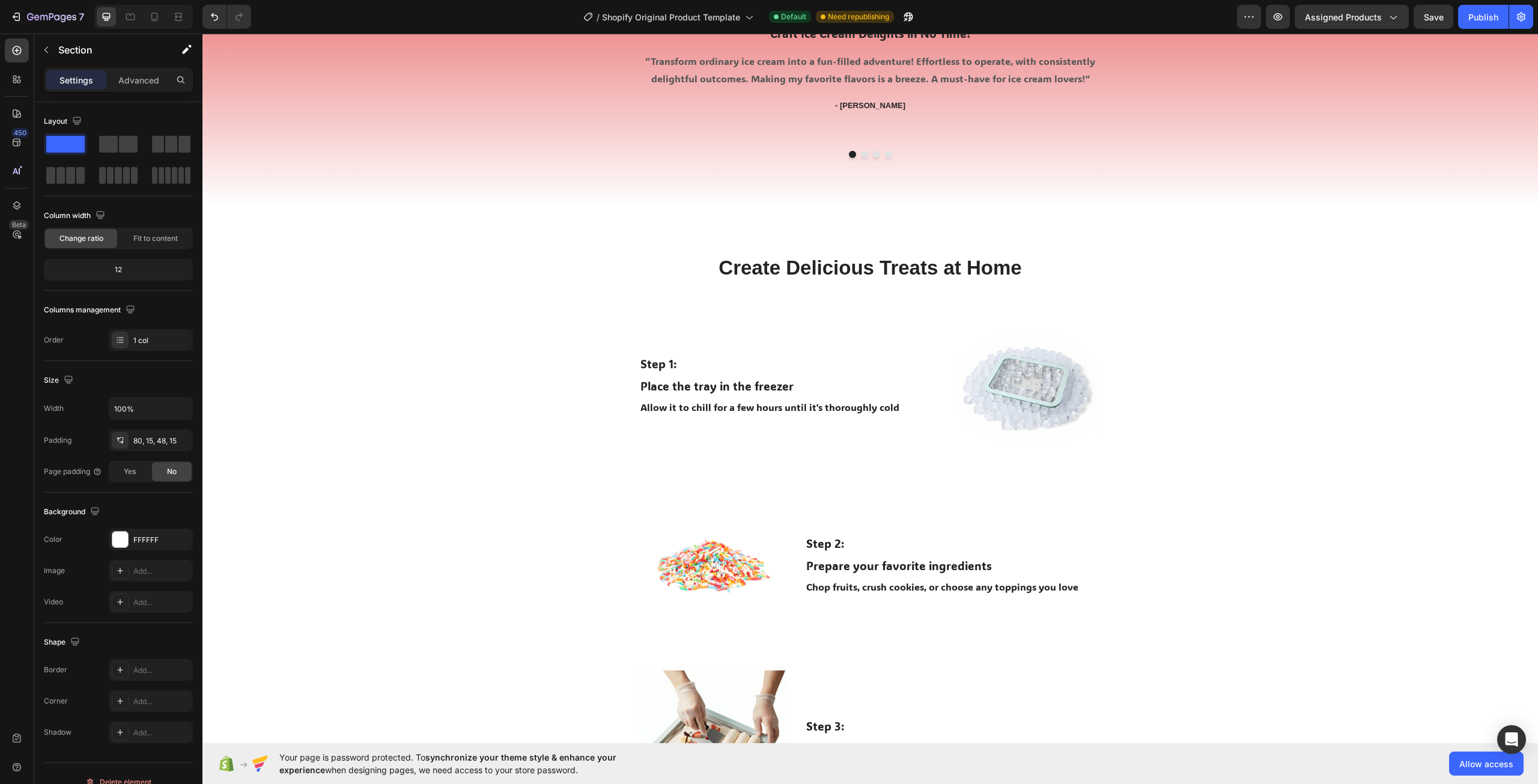
scroll to position [1434, 0]
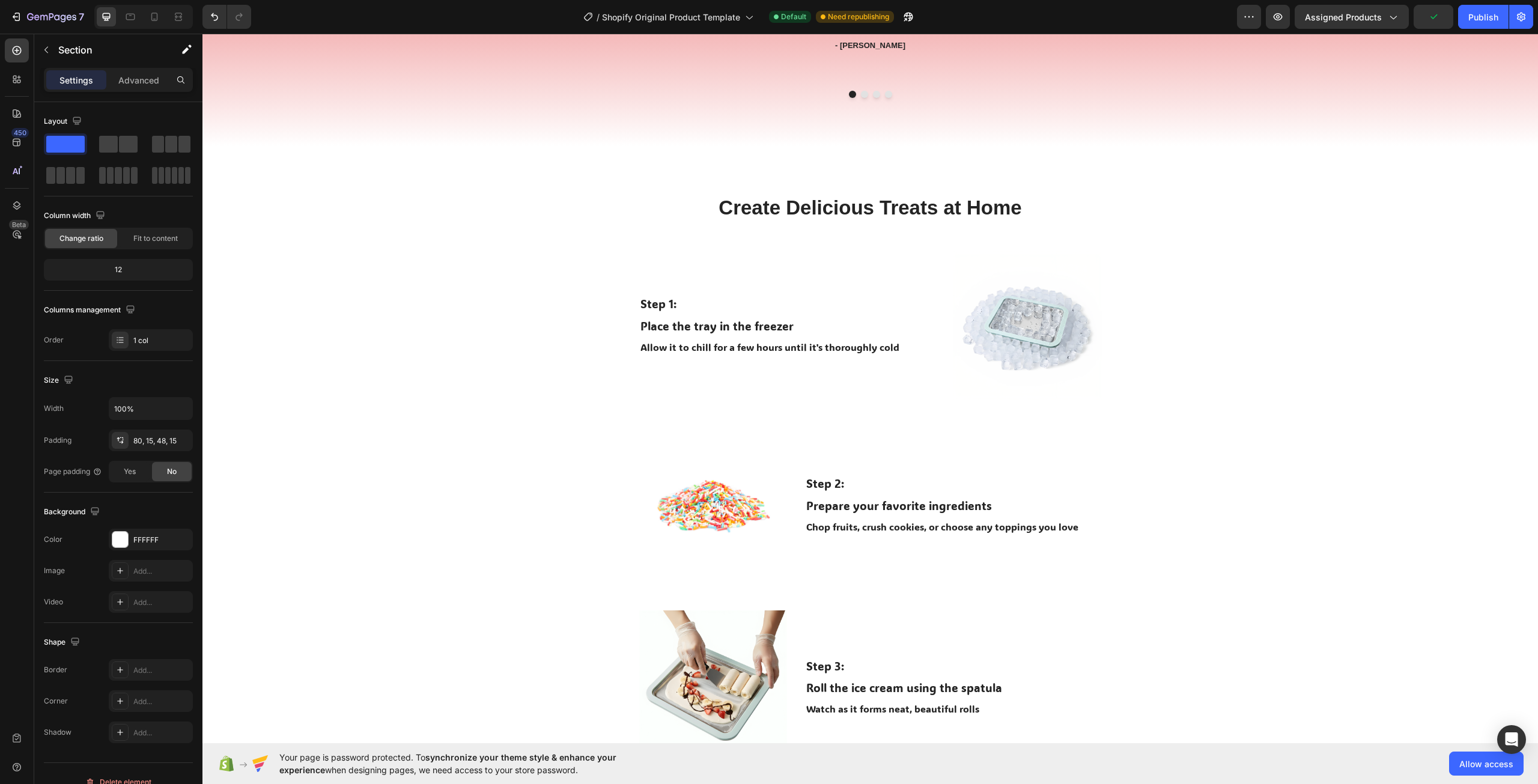
click at [1463, 654] on div "Create Delicious Treats at Home Heading Row Step 1: Text Block Place the tray i…" at bounding box center [869, 580] width 1317 height 772
click at [1192, 390] on div "Create Delicious Treats at Home Heading Row Step 1: Text Block Place the tray i…" at bounding box center [869, 580] width 1317 height 772
click at [383, 351] on div "Create Delicious Treats at Home Heading Row Step 1: Text Block Place the tray i…" at bounding box center [869, 580] width 1317 height 772
click at [1386, 472] on div "Create Delicious Treats at Home Heading Row Step 1: Text Block Place the tray i…" at bounding box center [869, 580] width 1317 height 772
click at [975, 487] on div "Step 2:" at bounding box center [953, 483] width 296 height 17
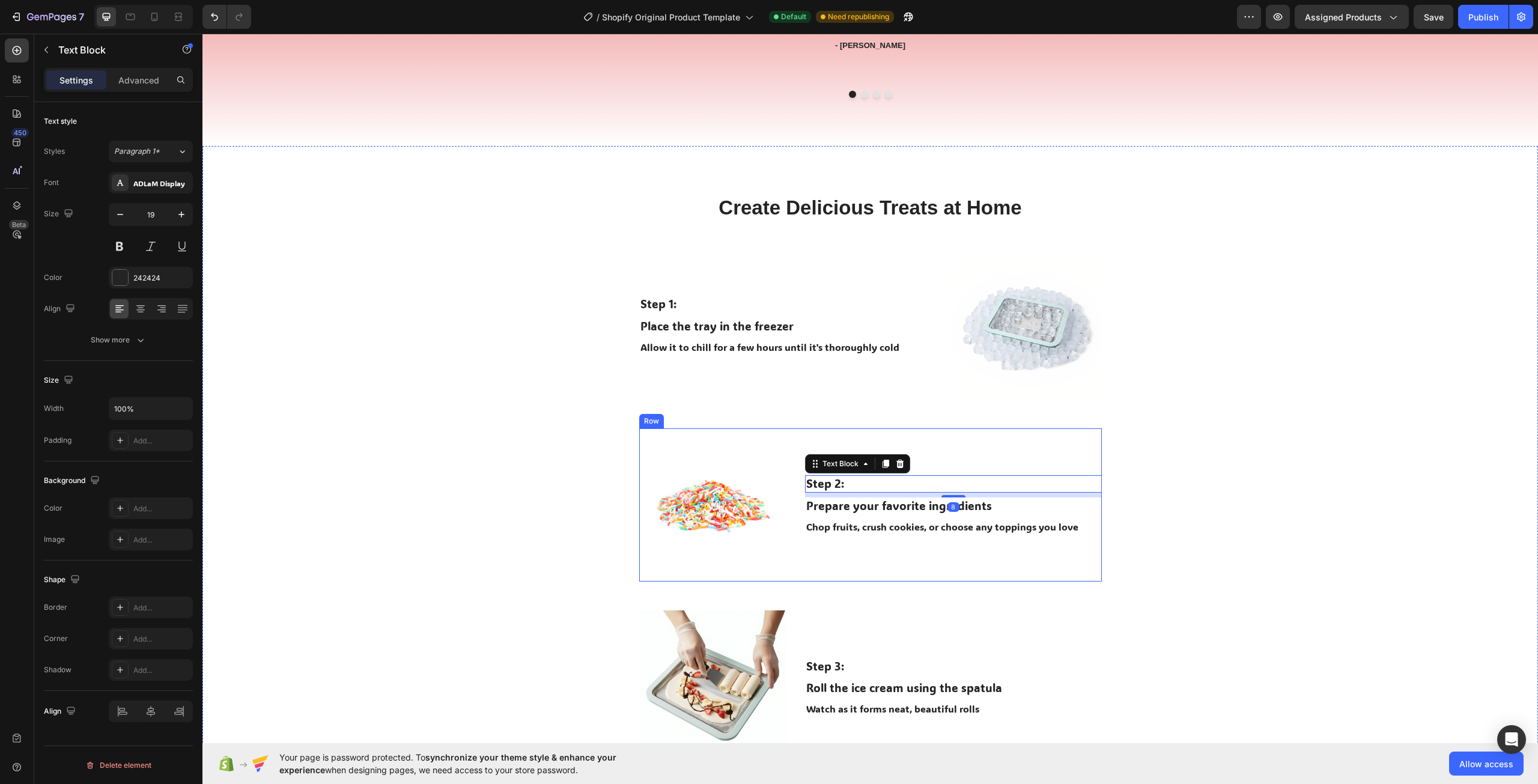
click at [1058, 421] on div "Create Delicious Treats at Home Heading Row Step 1: Text Block Place the tray i…" at bounding box center [869, 580] width 1317 height 772
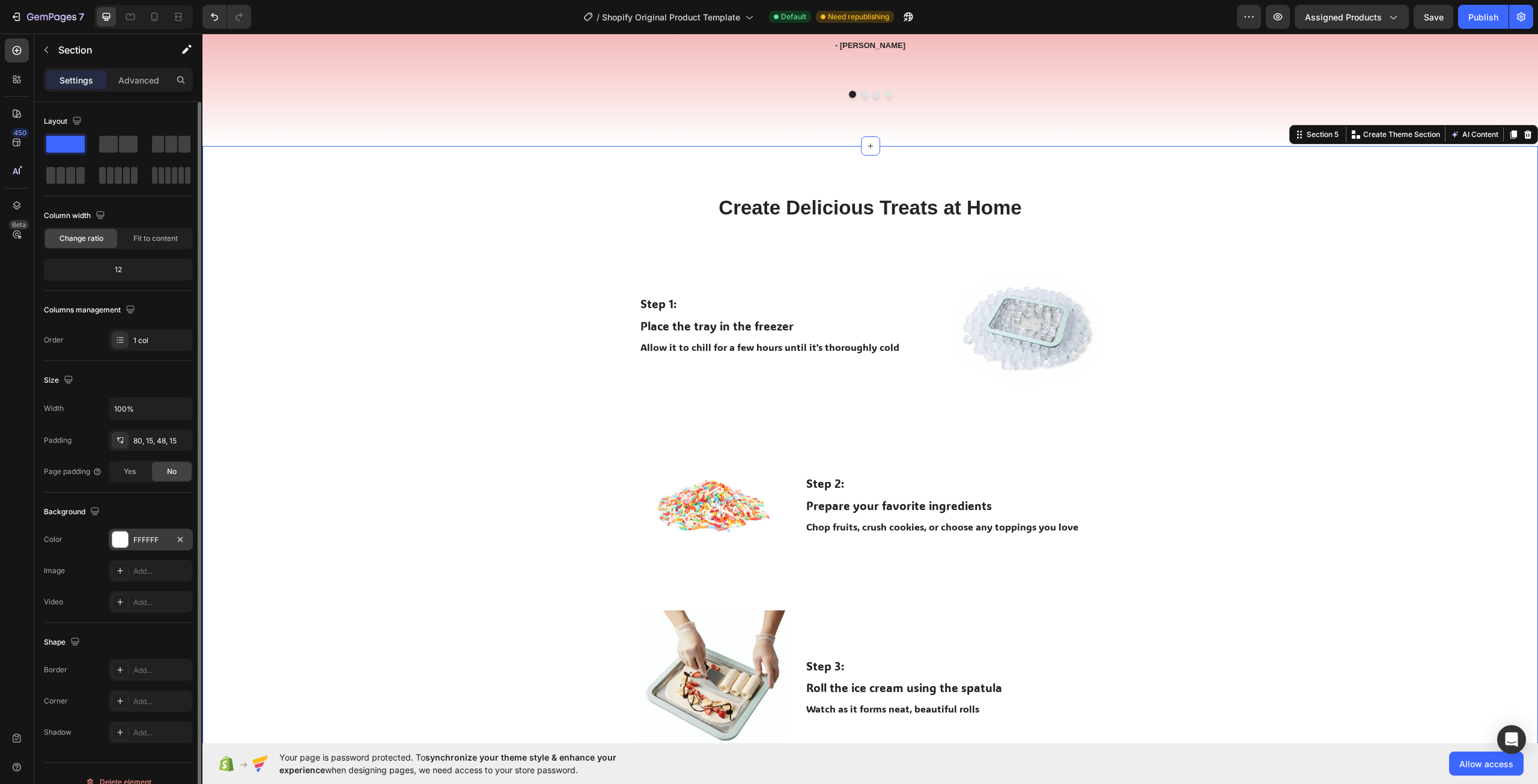
click at [145, 542] on div "FFFFFF" at bounding box center [150, 540] width 35 height 11
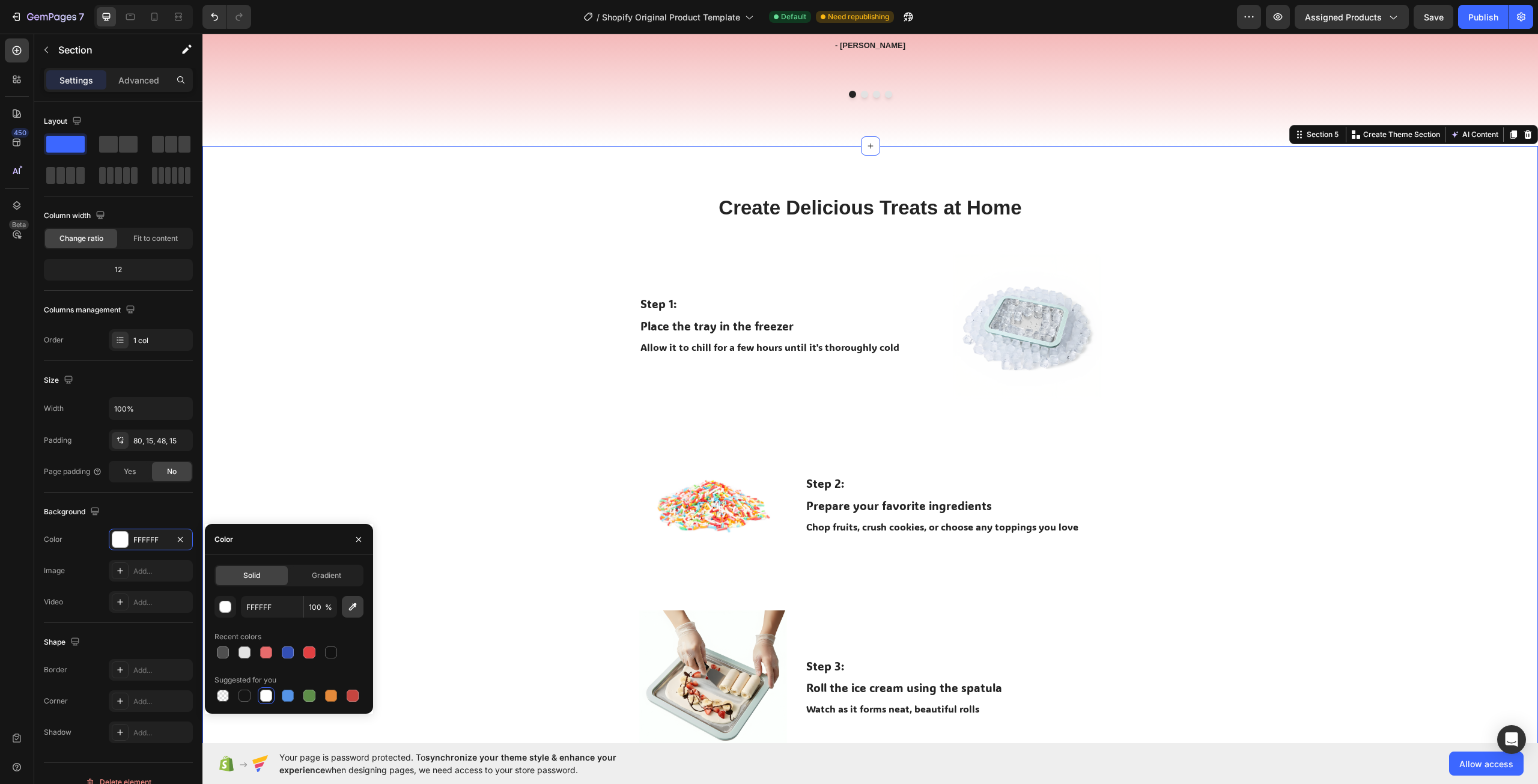
click at [359, 607] on button "button" at bounding box center [353, 607] width 22 height 22
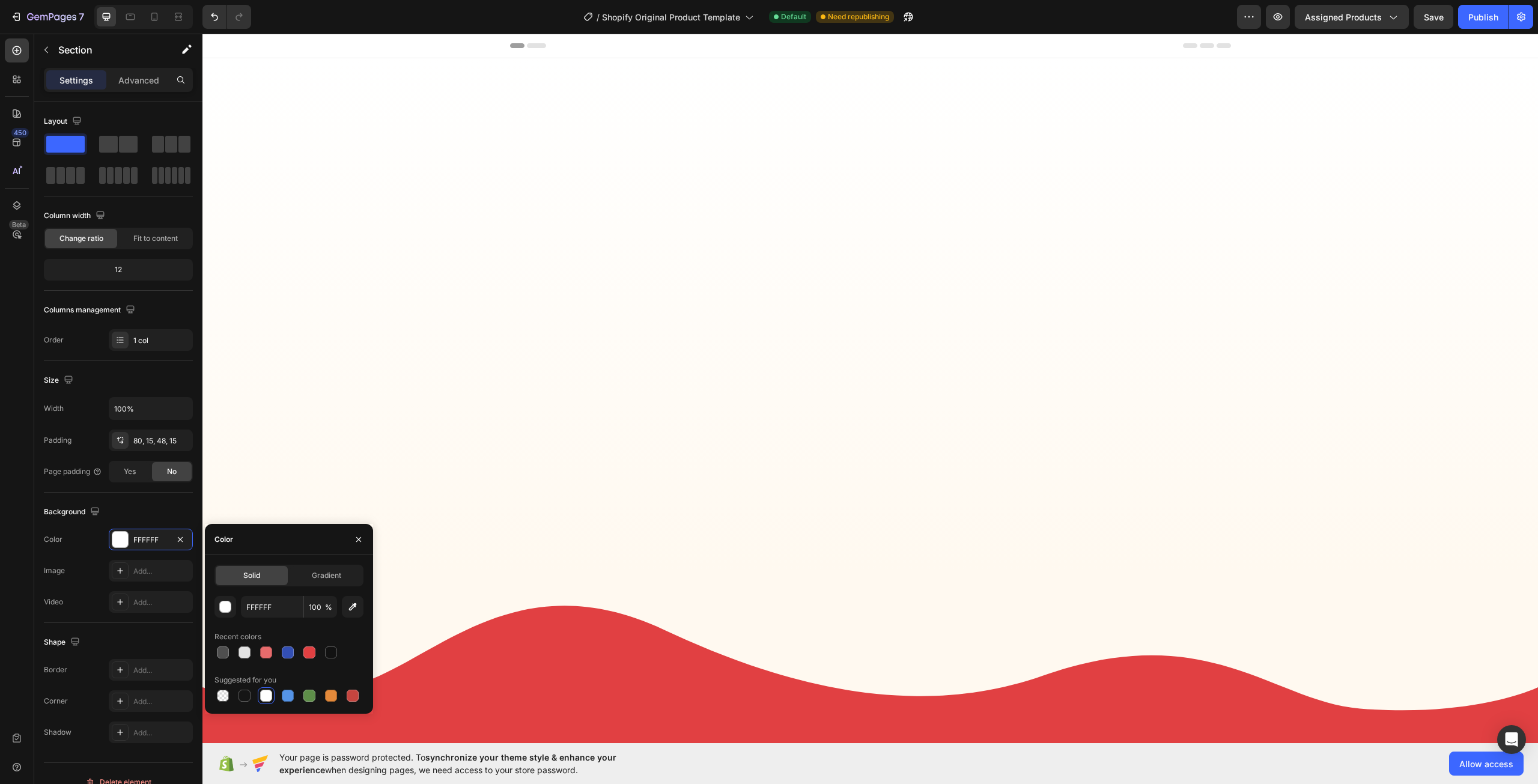
scroll to position [1434, 0]
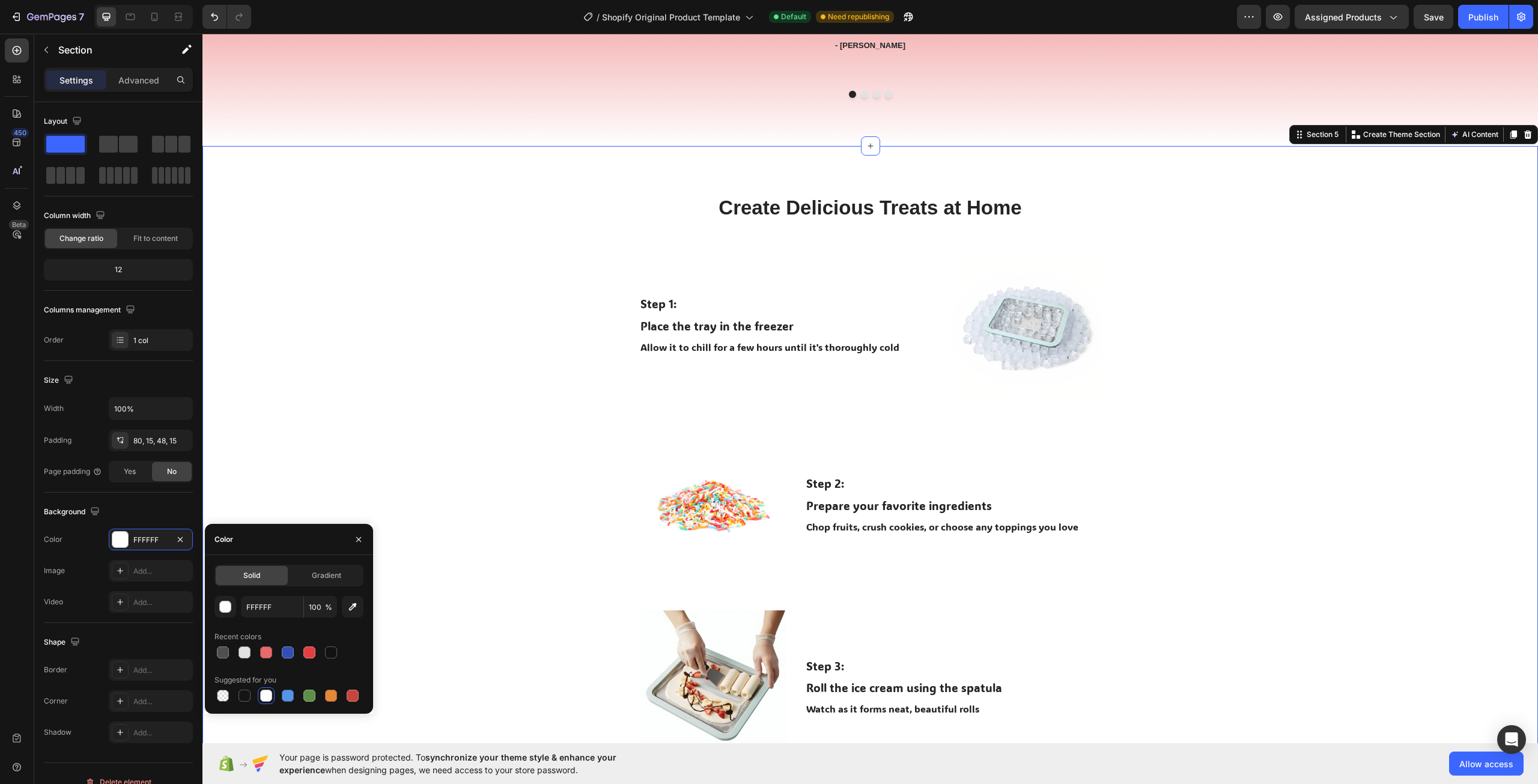
click at [506, 193] on div "Create Delicious Treats at Home Heading Row Step 1: Text Block Place the tray i…" at bounding box center [869, 570] width 1335 height 849
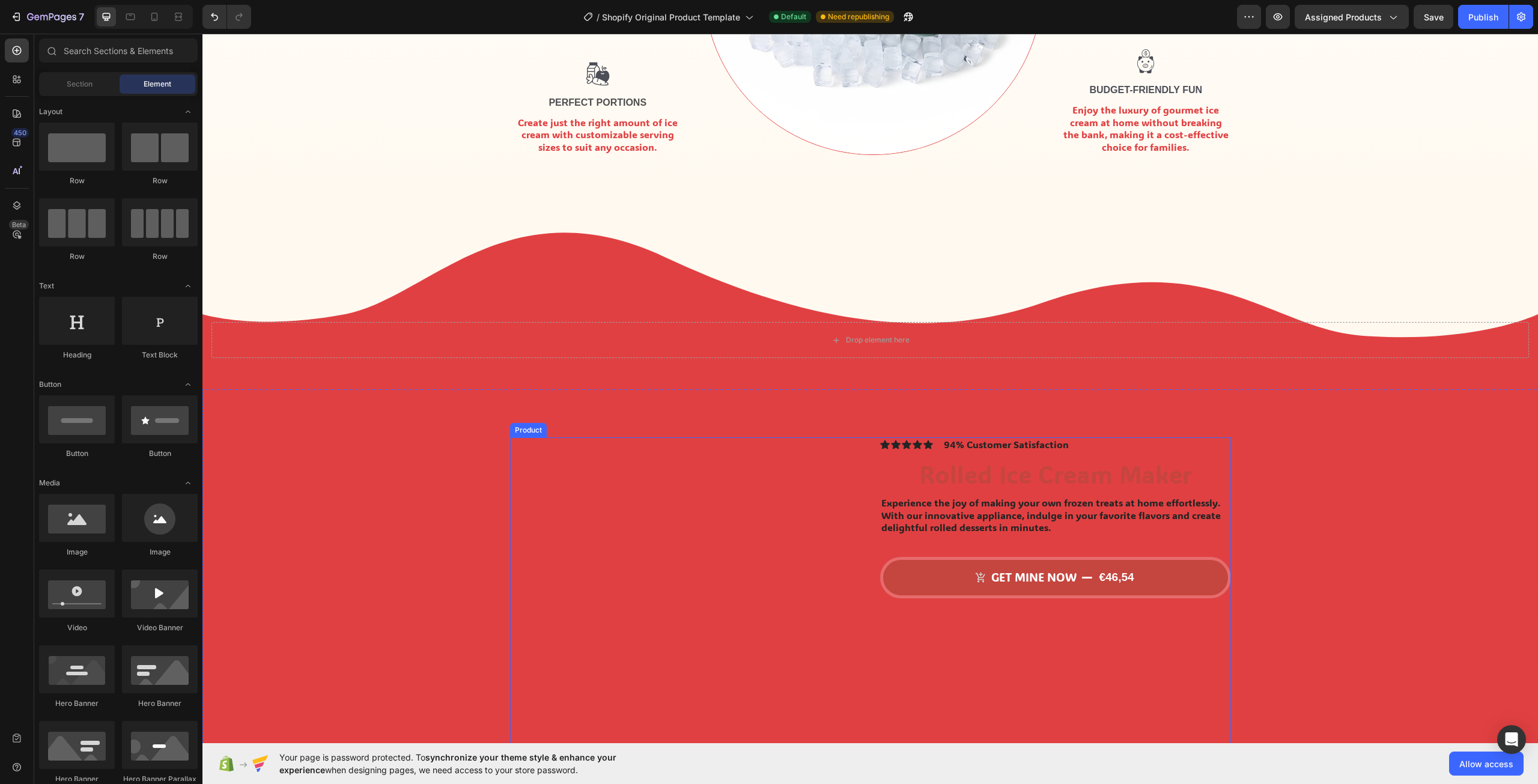
scroll to position [360, 0]
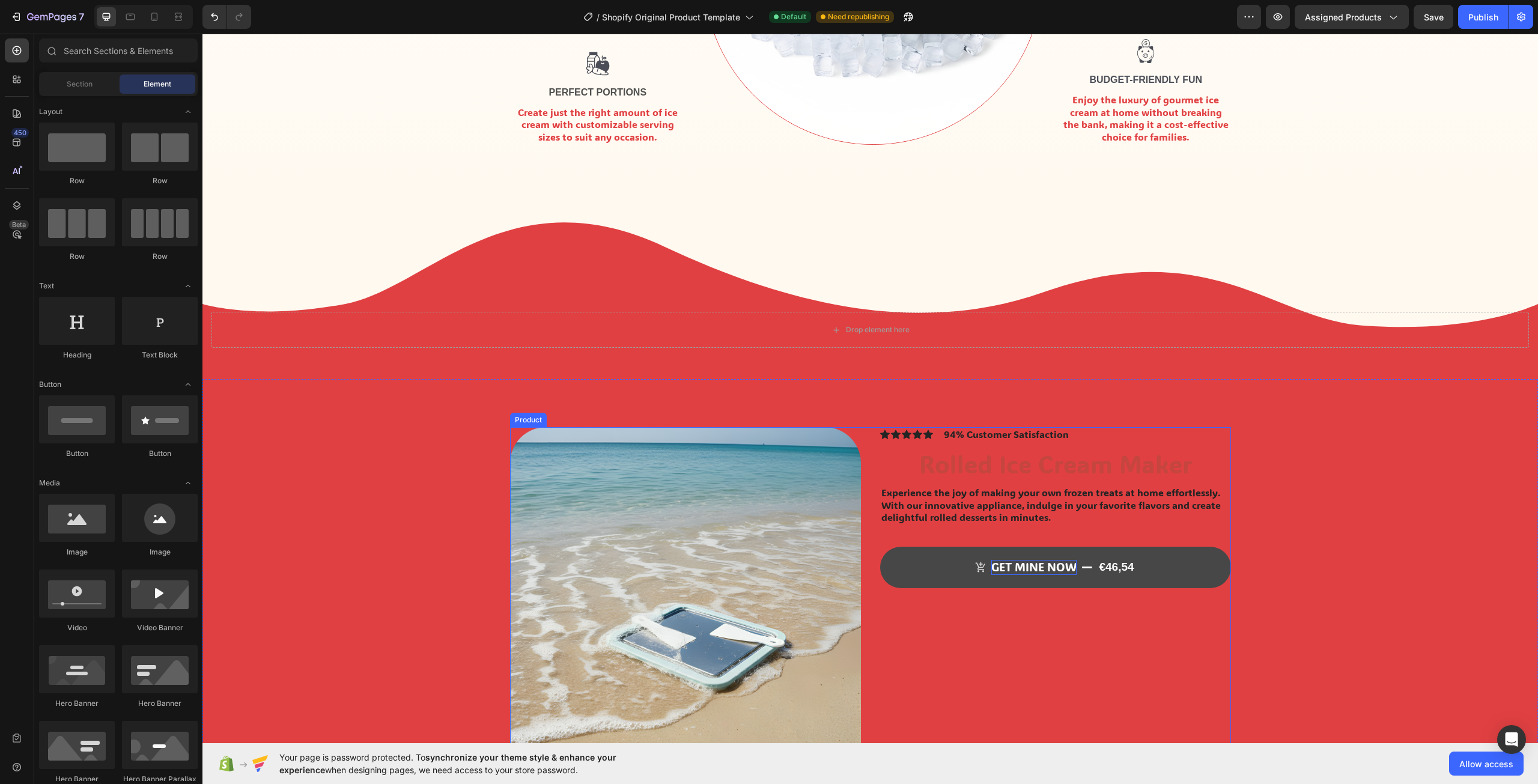
click at [1019, 575] on div "GET MINE NOW" at bounding box center [1033, 567] width 85 height 15
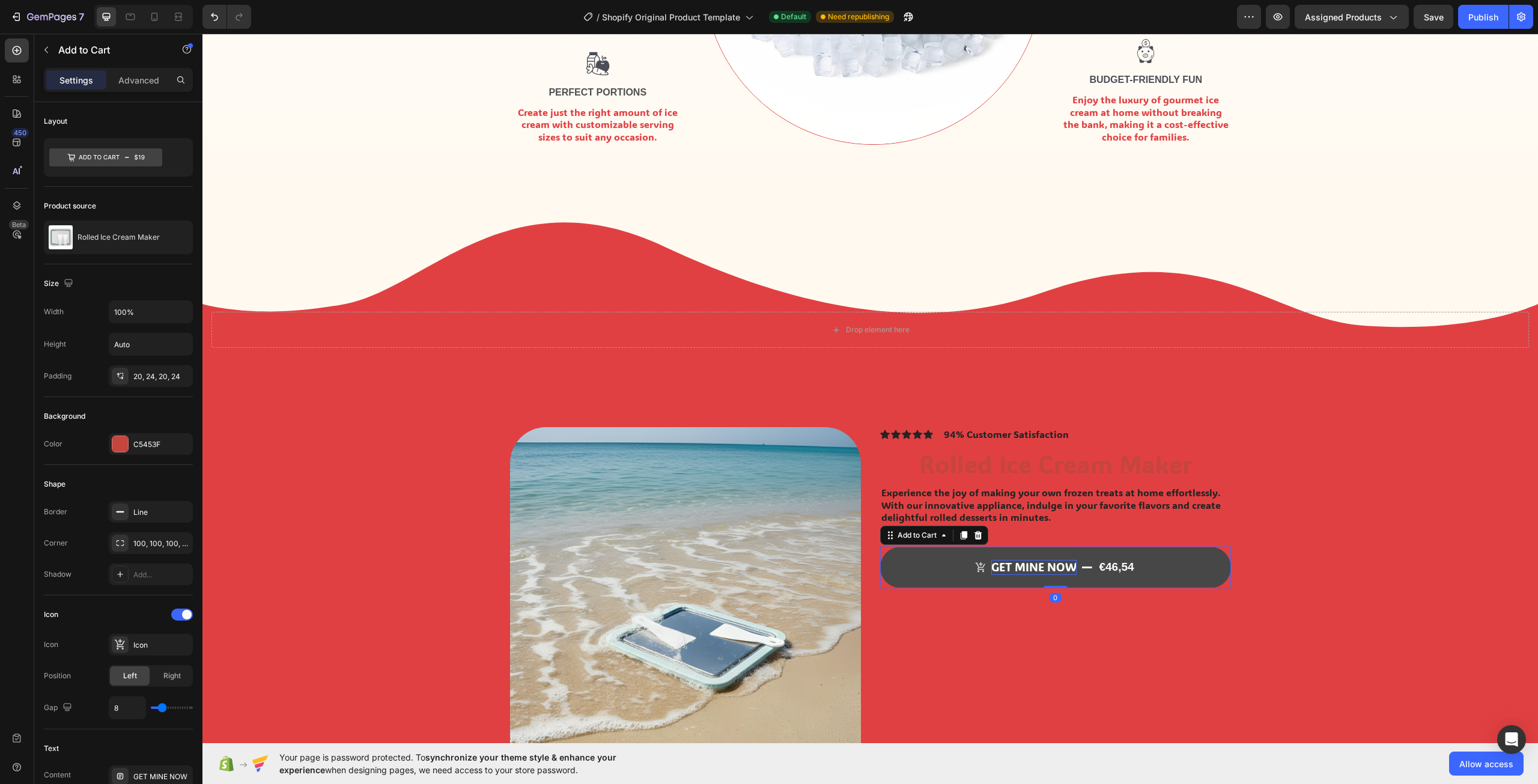
click at [1037, 575] on div "GET MINE NOW" at bounding box center [1033, 567] width 85 height 15
click at [1045, 575] on p "GET MINE NOW" at bounding box center [1033, 567] width 85 height 15
click at [880, 547] on button "GET YOURS NOW €46,54" at bounding box center [1055, 567] width 351 height 41
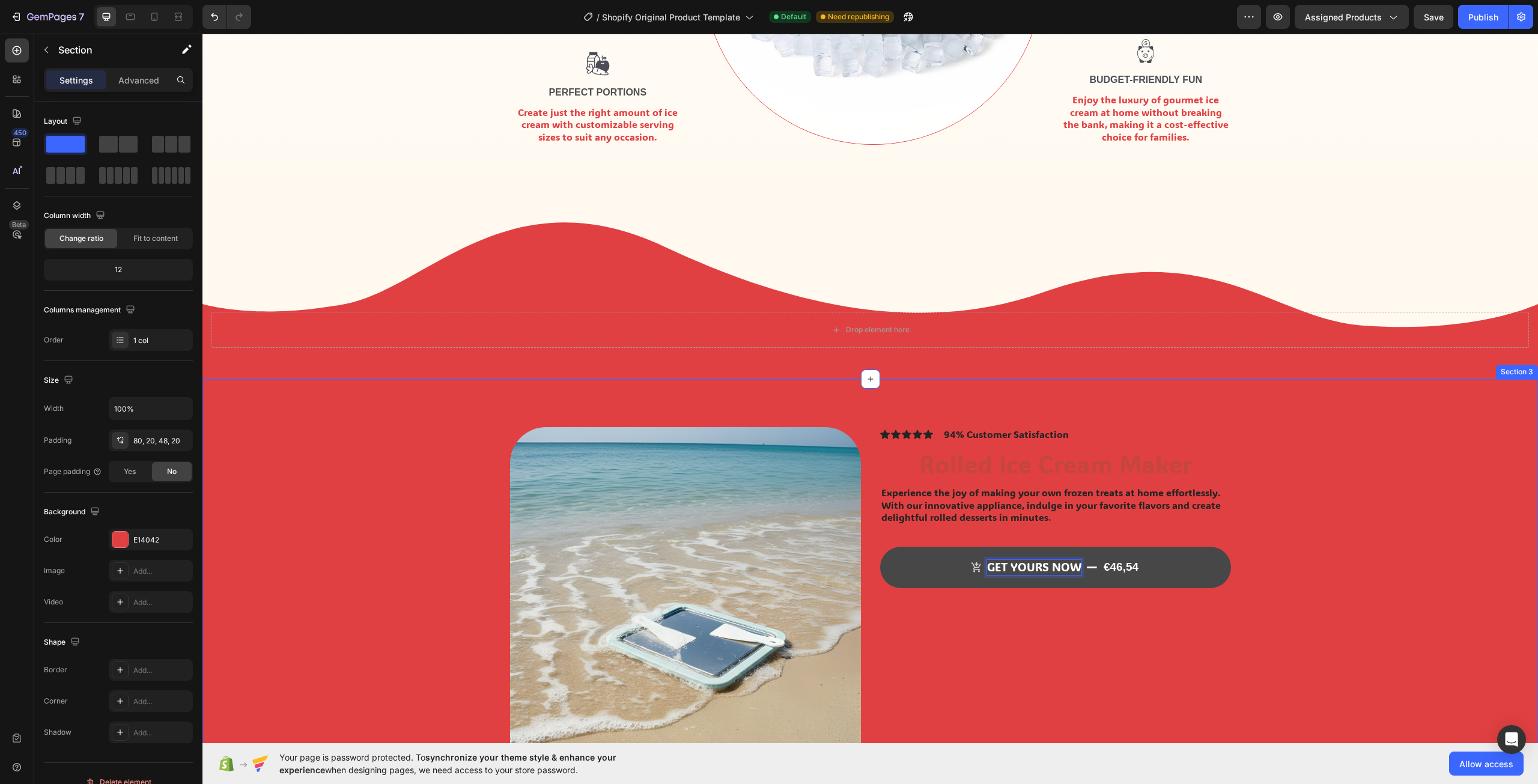
click at [1372, 529] on div "Product Images Icon Icon Icon Icon Icon Icon List 94% Customer Satisfaction Tex…" at bounding box center [869, 645] width 1311 height 436
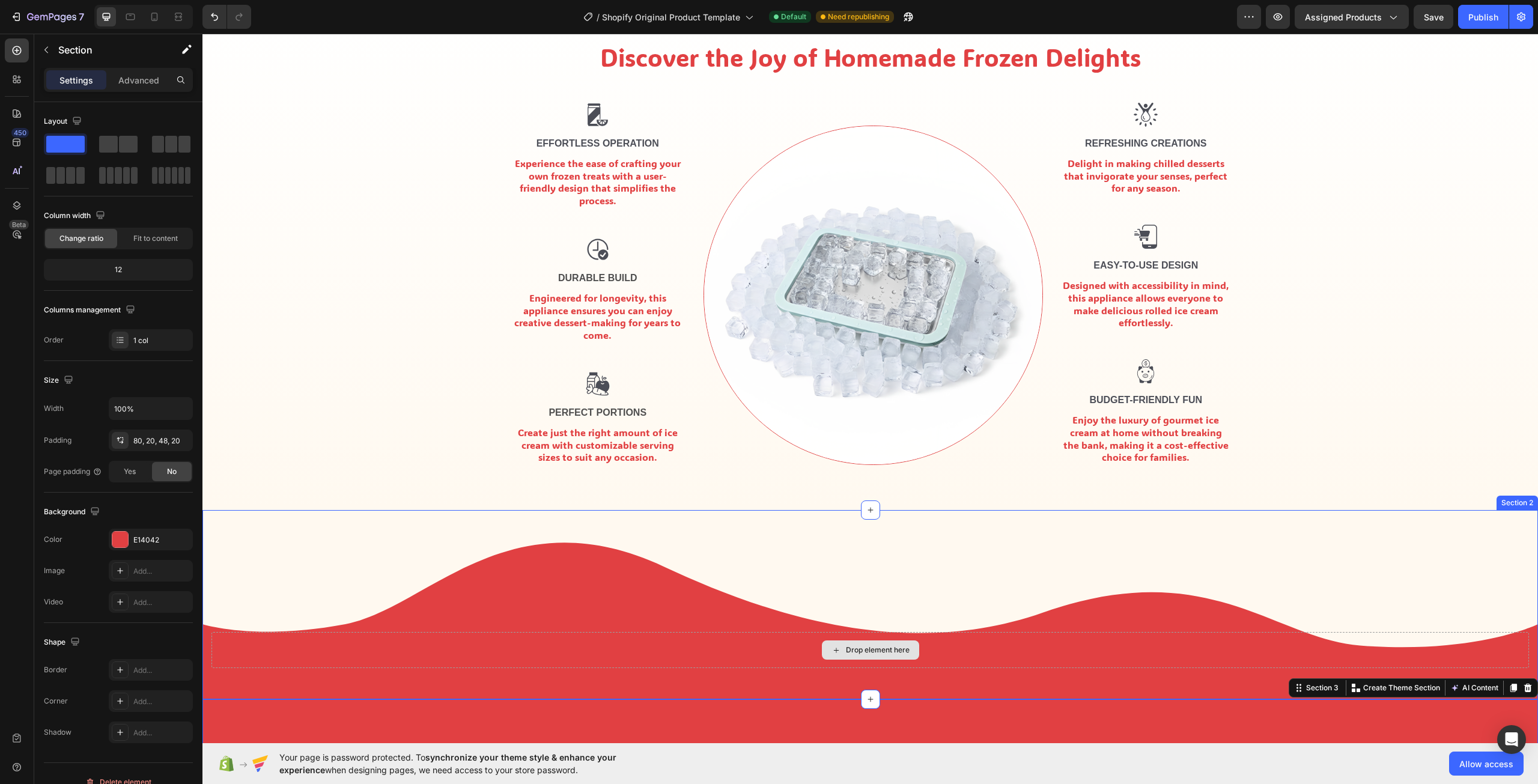
scroll to position [60, 0]
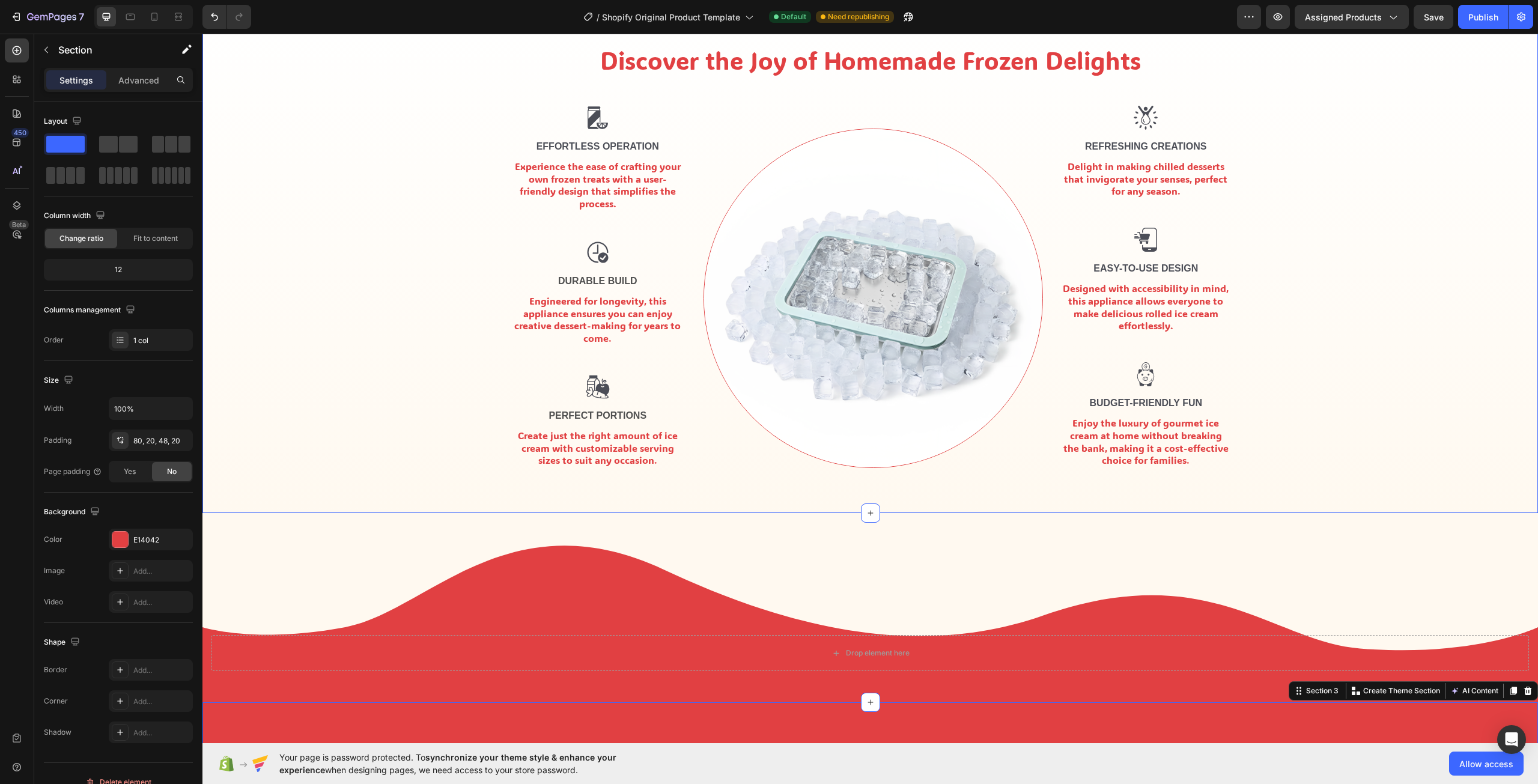
click at [1446, 393] on div "Discover the Joy of Homemade Frozen Delights Heading Row Image Effortless Opera…" at bounding box center [869, 260] width 1317 height 434
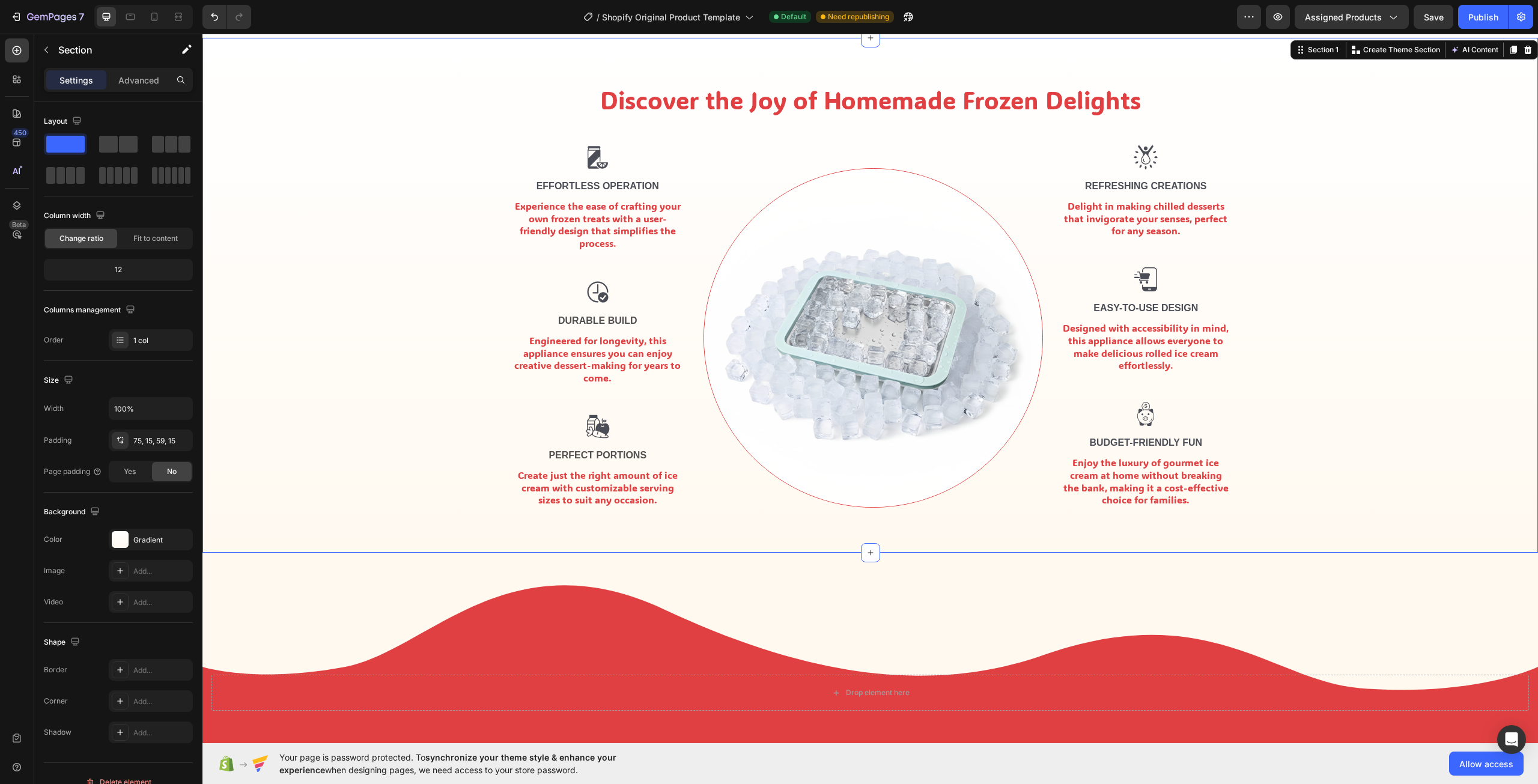
scroll to position [0, 0]
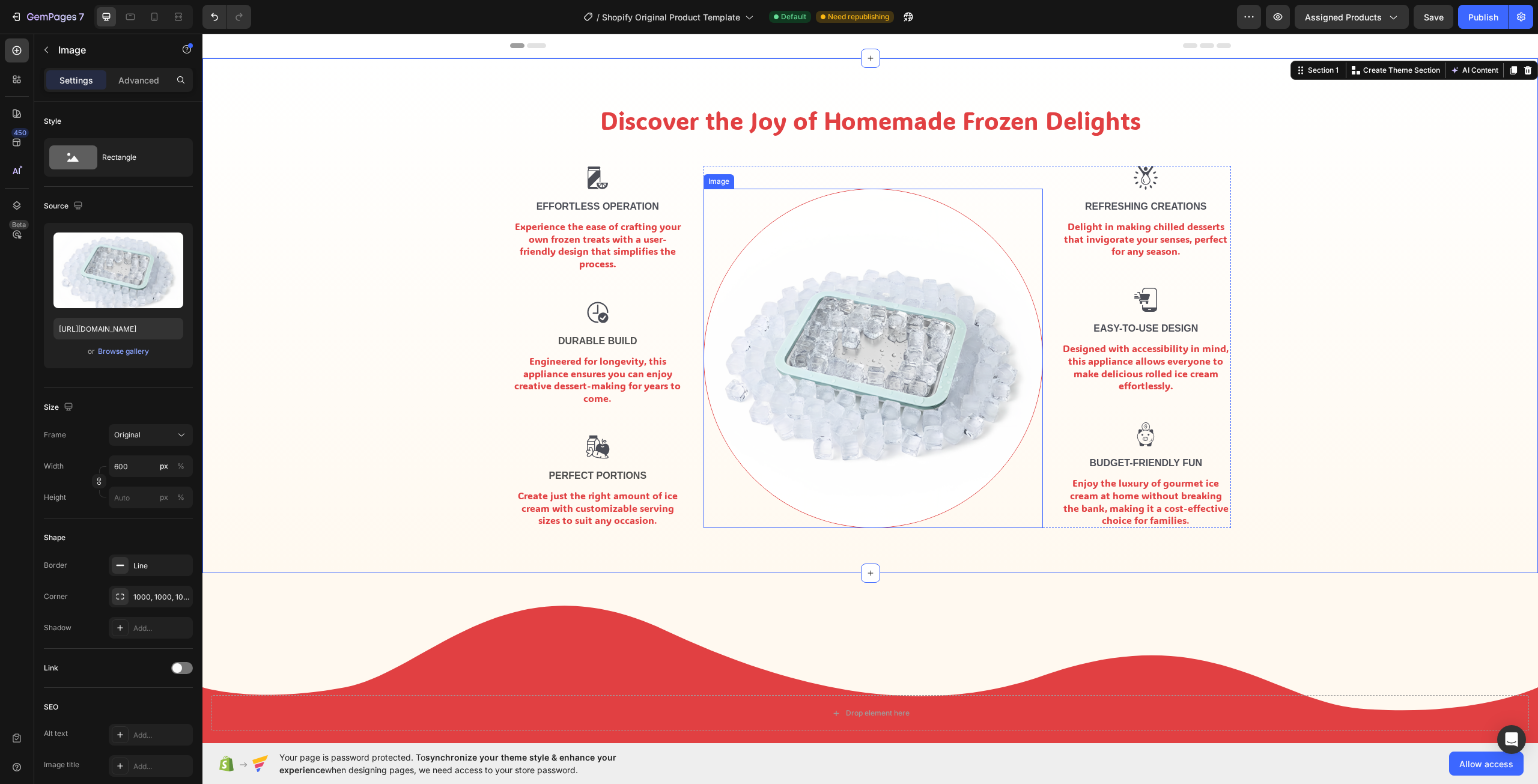
click at [812, 355] on img at bounding box center [872, 358] width 339 height 339
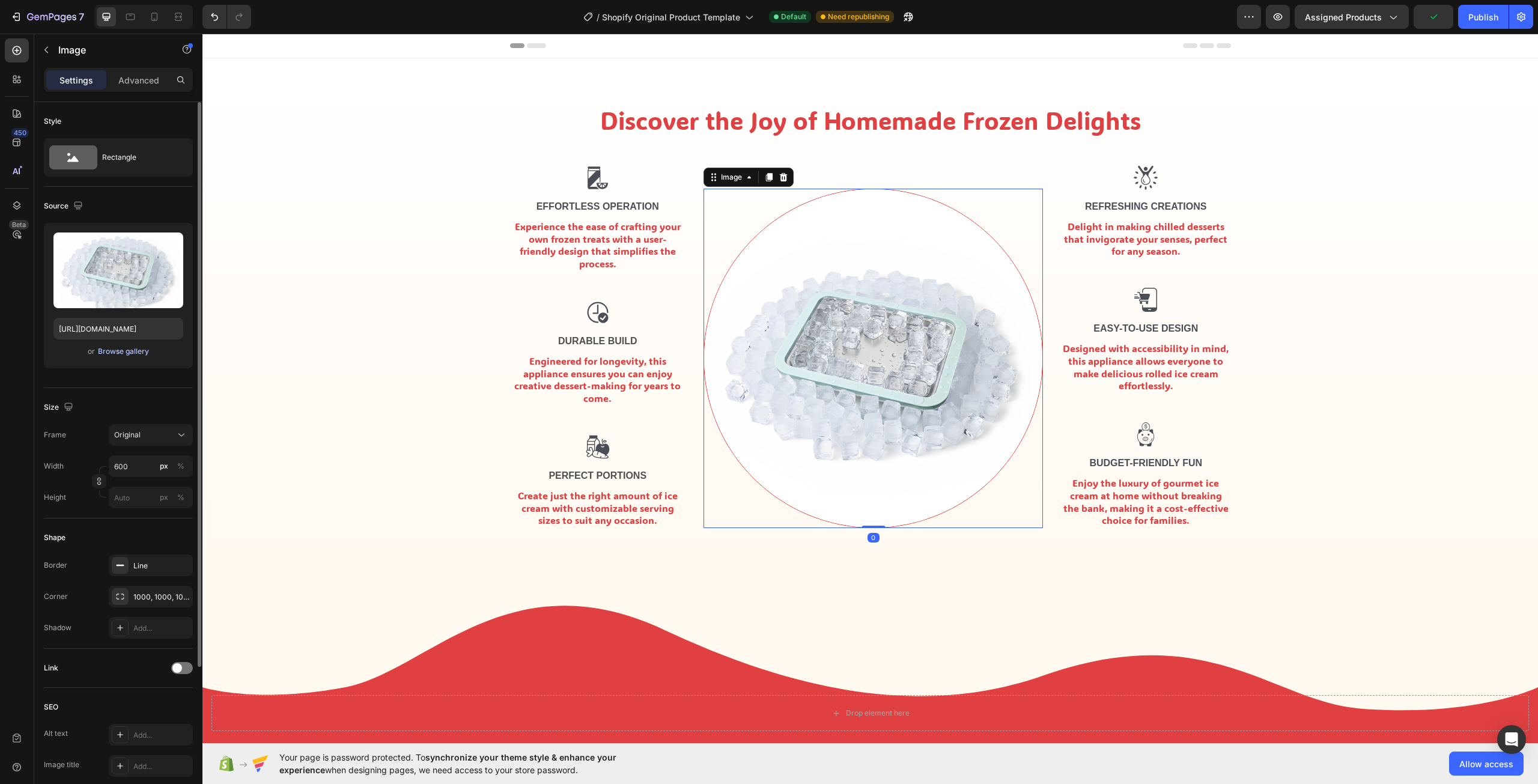
click at [119, 353] on div "Browse gallery" at bounding box center [123, 351] width 51 height 11
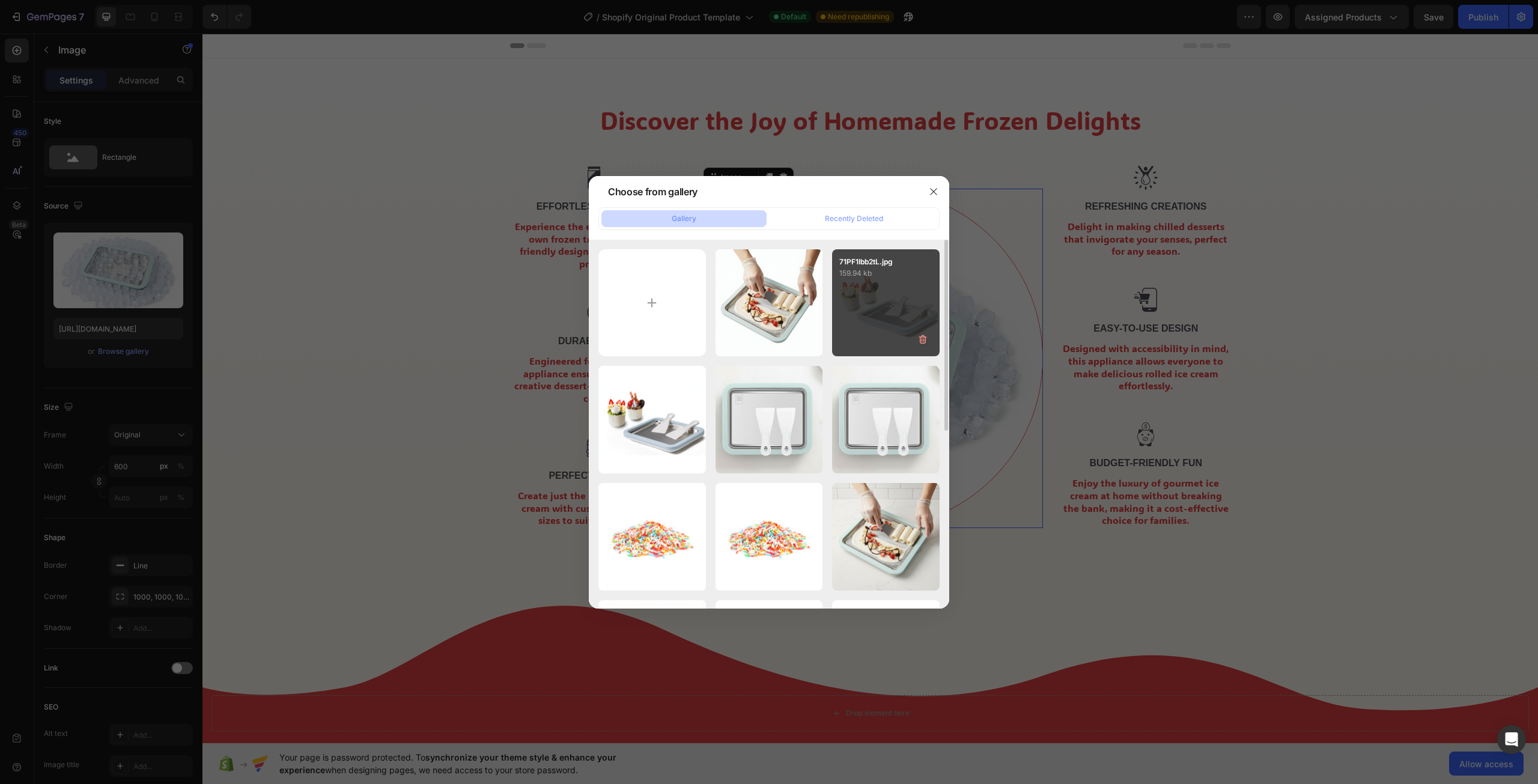
click at [868, 297] on div "71PF1Ibb2tL.jpg 159.94 kb" at bounding box center [886, 303] width 108 height 108
type input "[URL][DOMAIN_NAME]"
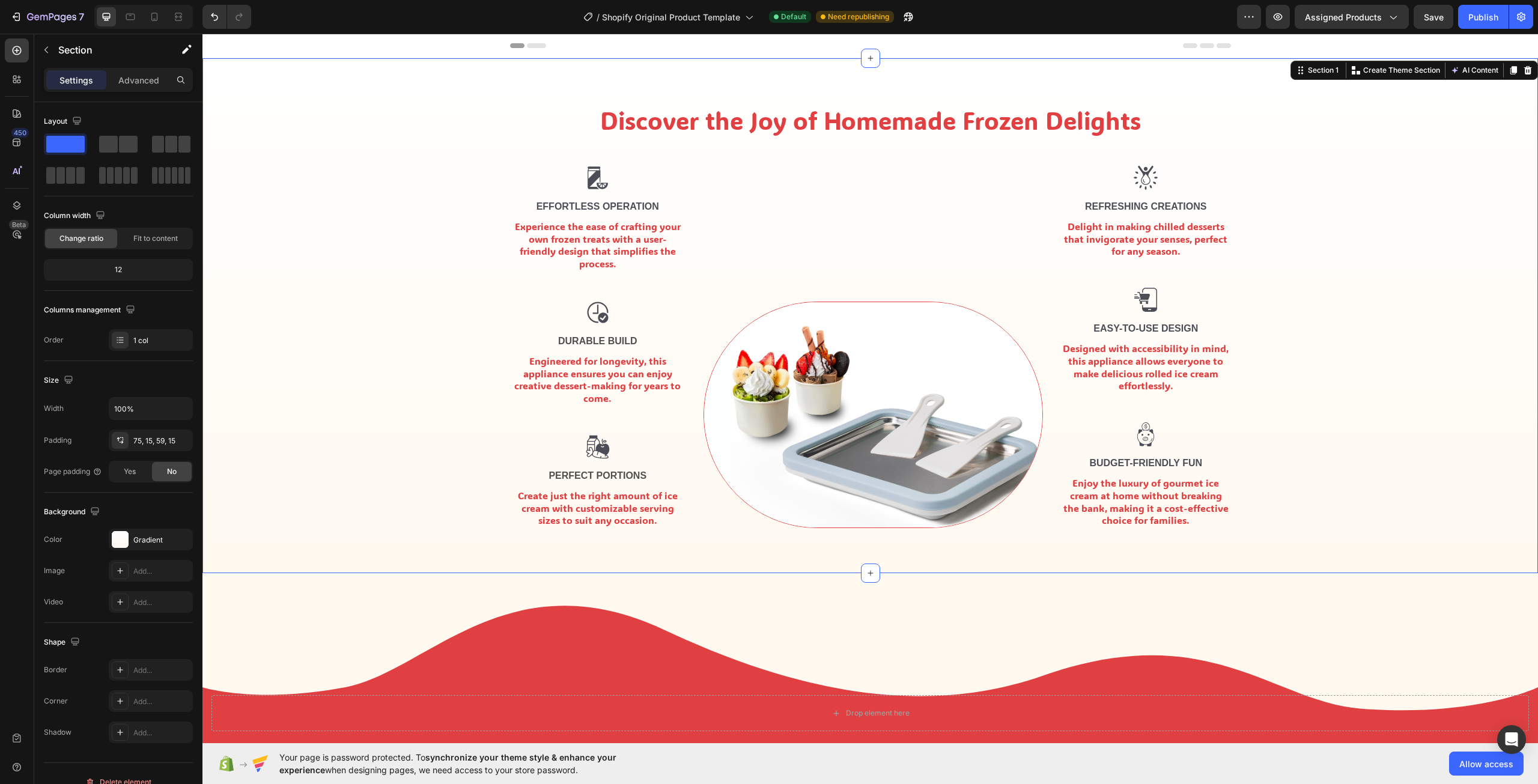
click at [1352, 354] on div "Discover the Joy of Homemade Frozen Delights Heading Row Image Effortless Opera…" at bounding box center [869, 320] width 1317 height 434
click at [799, 380] on img at bounding box center [872, 415] width 339 height 226
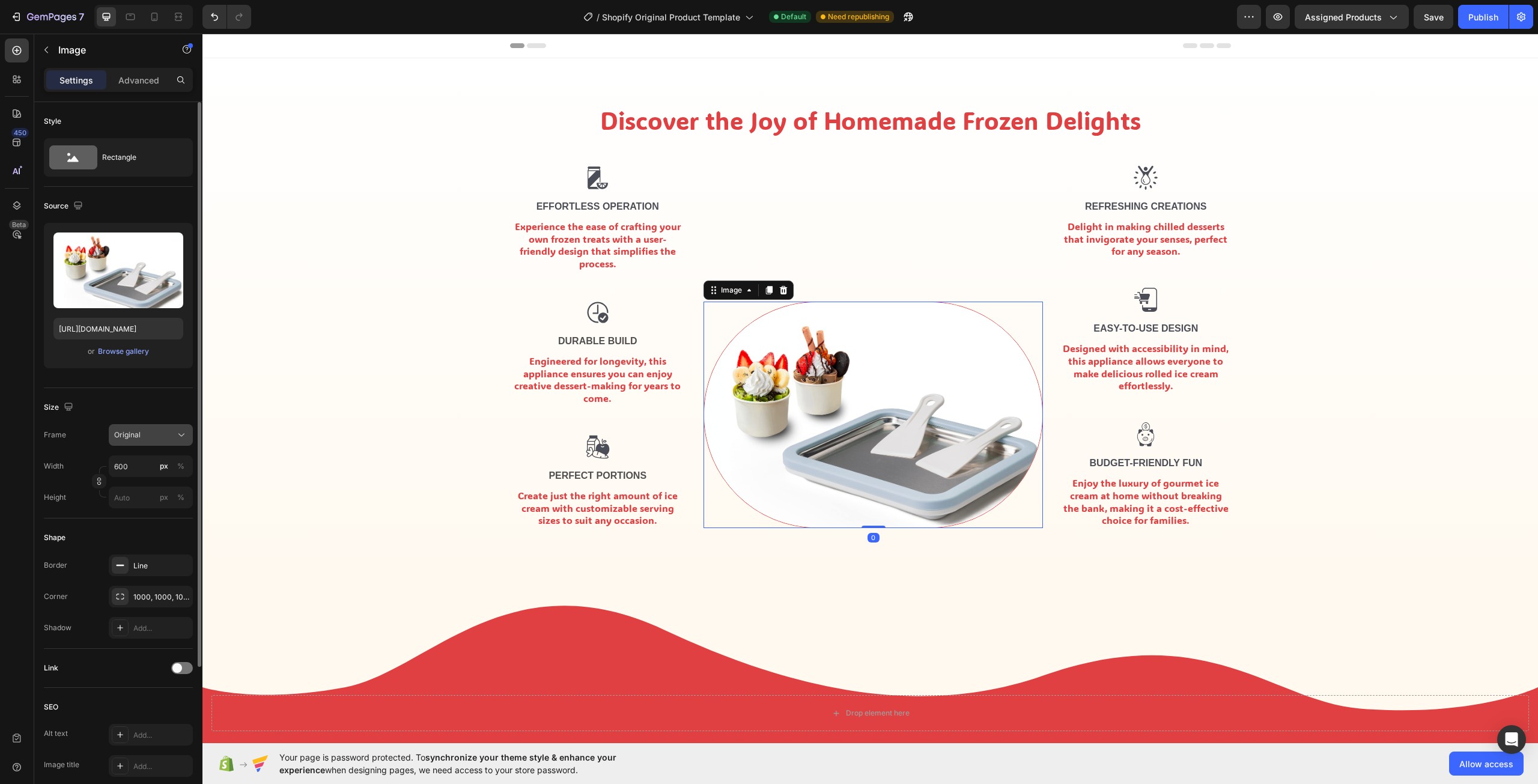
click at [154, 436] on div "Original" at bounding box center [143, 434] width 59 height 11
click at [164, 454] on div "Square" at bounding box center [140, 464] width 96 height 23
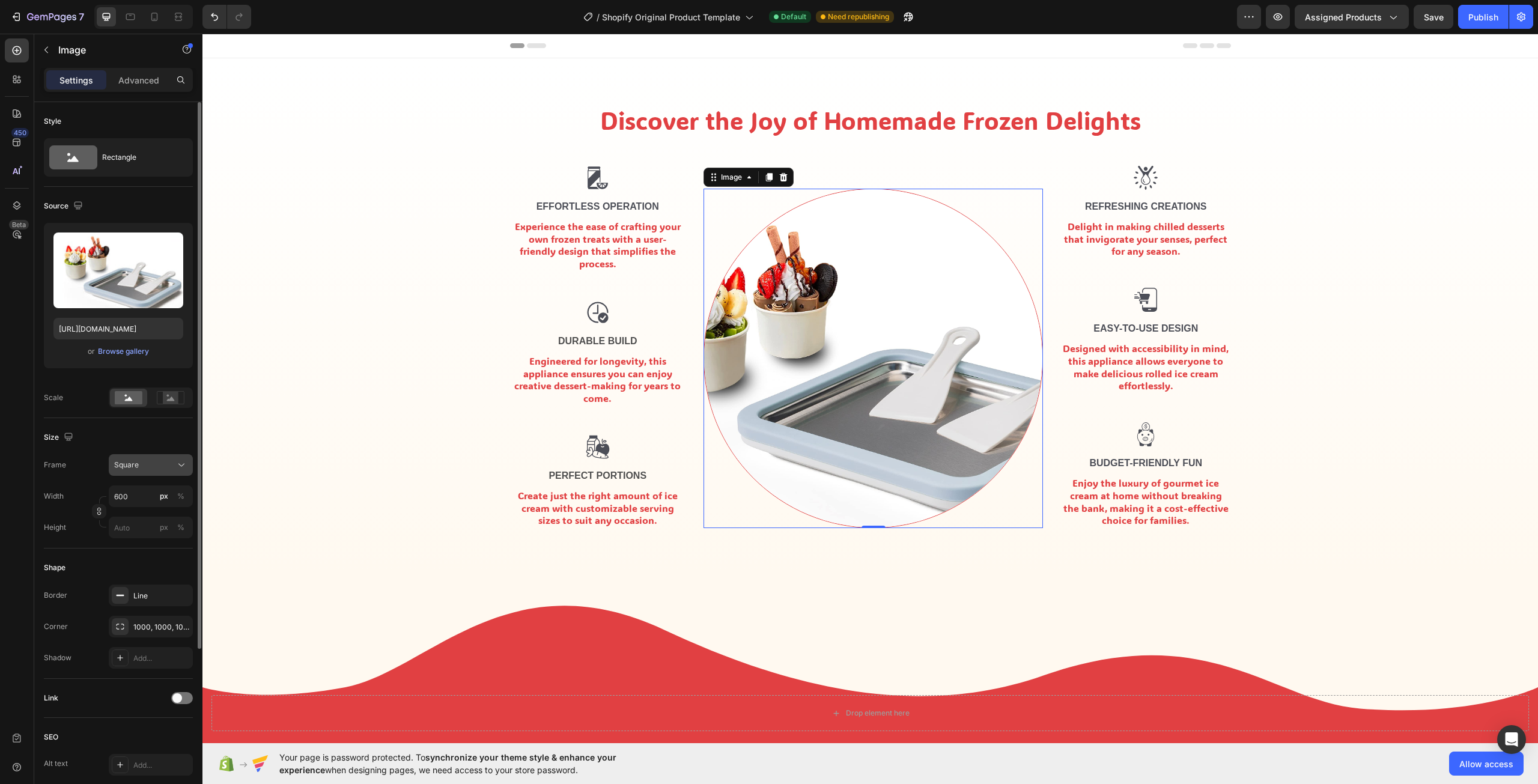
click at [156, 458] on button "Square" at bounding box center [151, 465] width 84 height 22
click at [160, 515] on div "Vertical" at bounding box center [149, 517] width 70 height 12
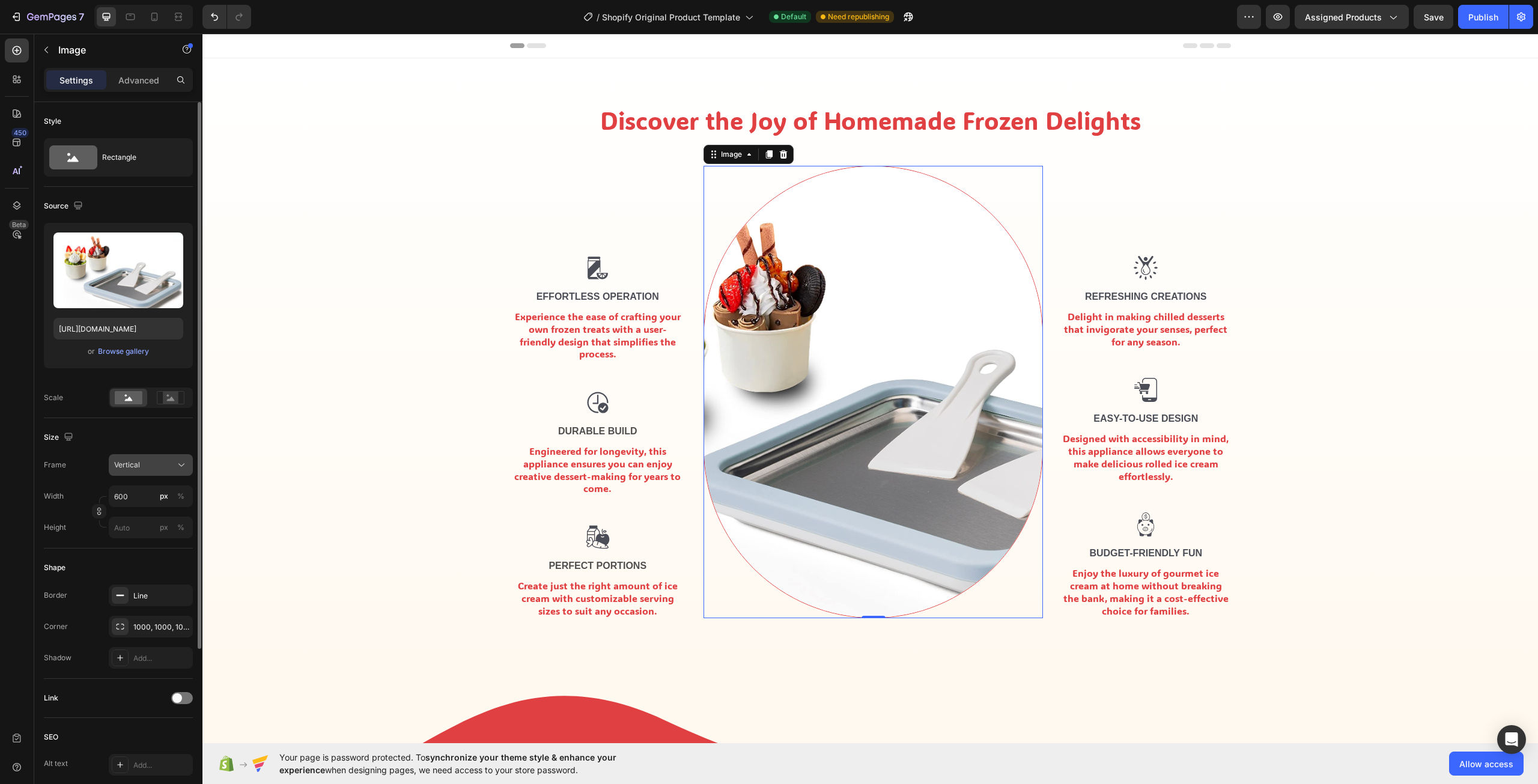
click at [156, 464] on div "Vertical" at bounding box center [143, 465] width 59 height 11
click at [163, 535] on div "Horizontal" at bounding box center [149, 540] width 70 height 12
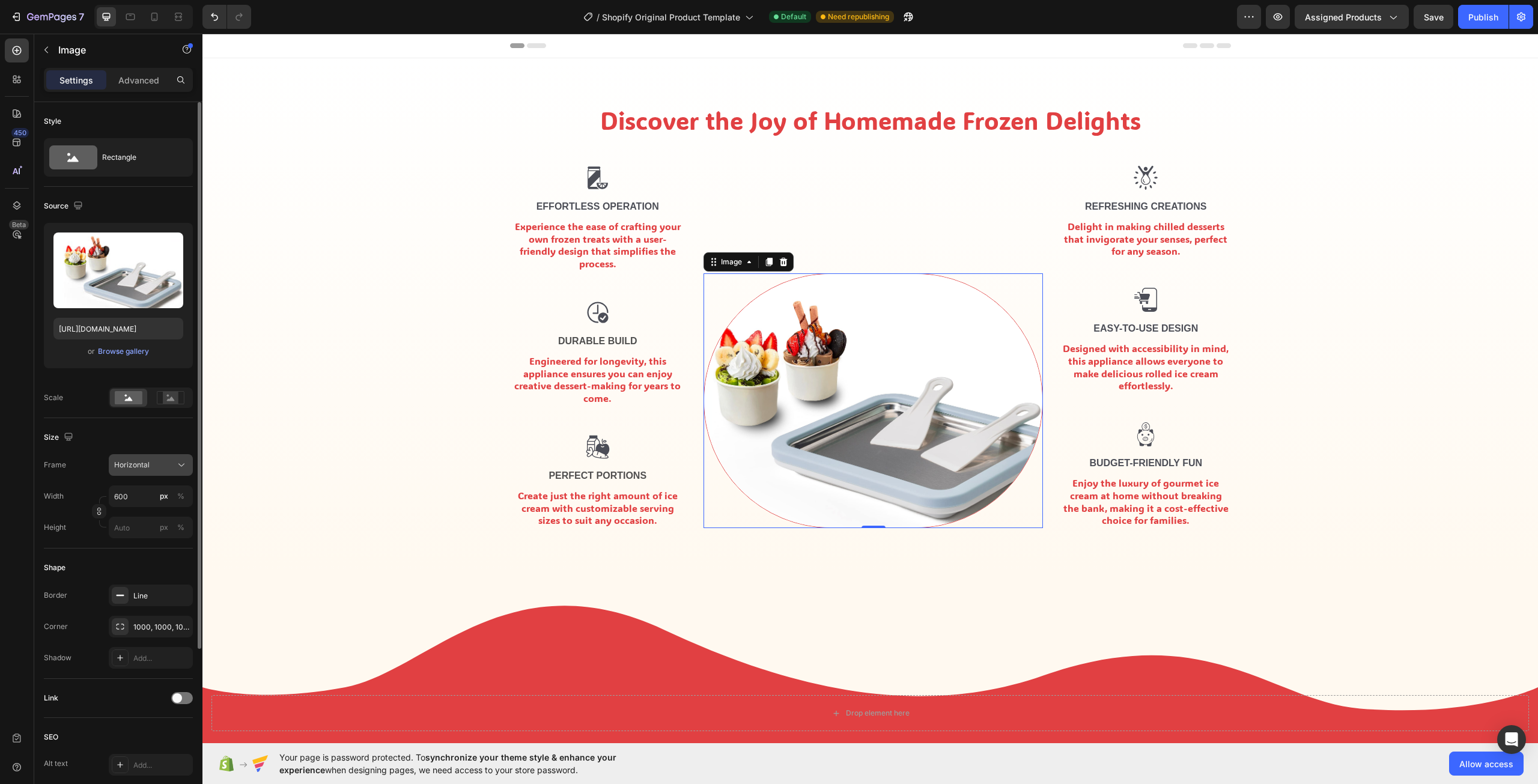
click at [156, 458] on button "Horizontal" at bounding box center [151, 465] width 84 height 22
click at [161, 559] on div "Original" at bounding box center [149, 562] width 70 height 11
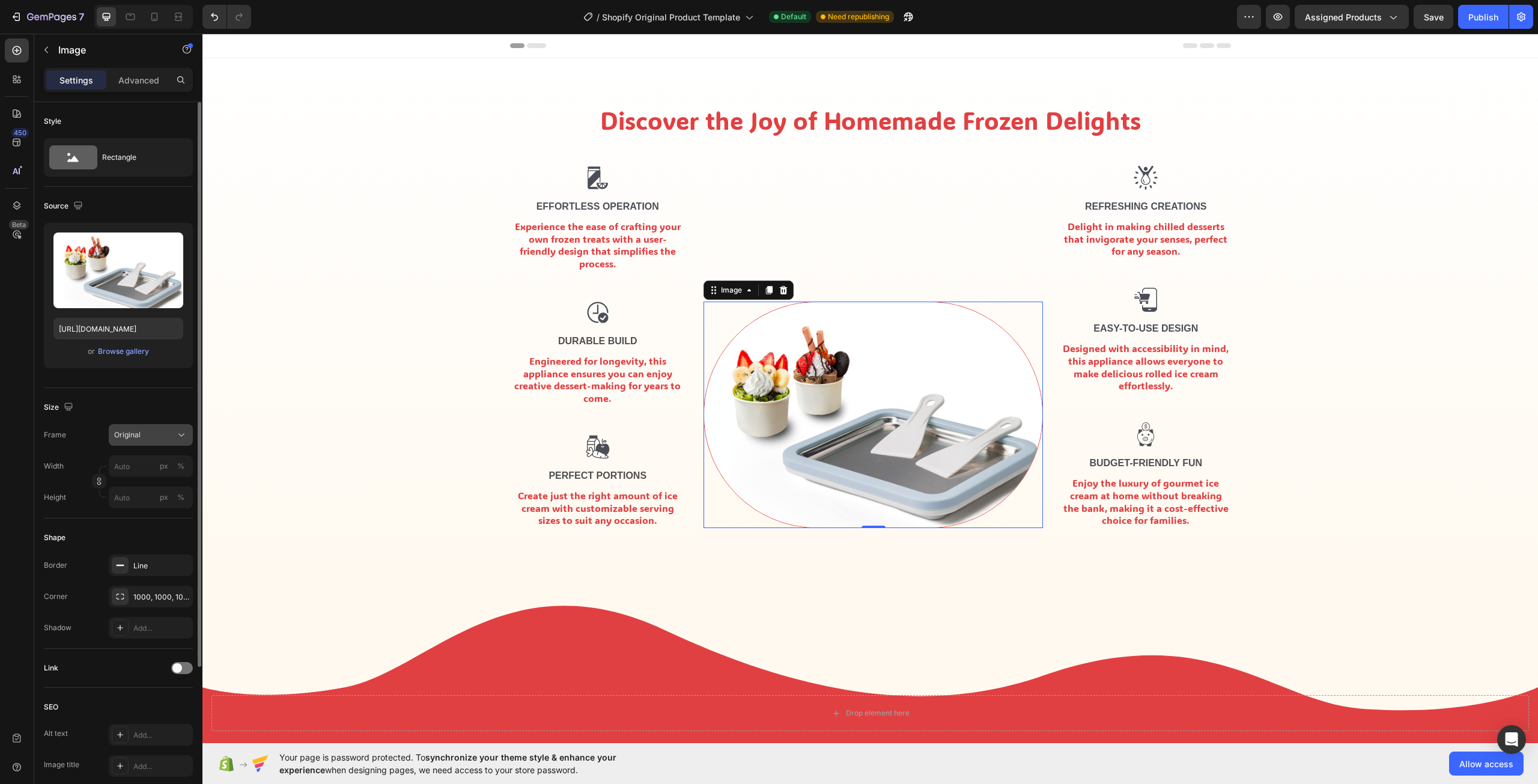
click at [142, 434] on div "Original" at bounding box center [143, 434] width 59 height 11
click at [150, 548] on div "Custom" at bounding box center [140, 554] width 96 height 22
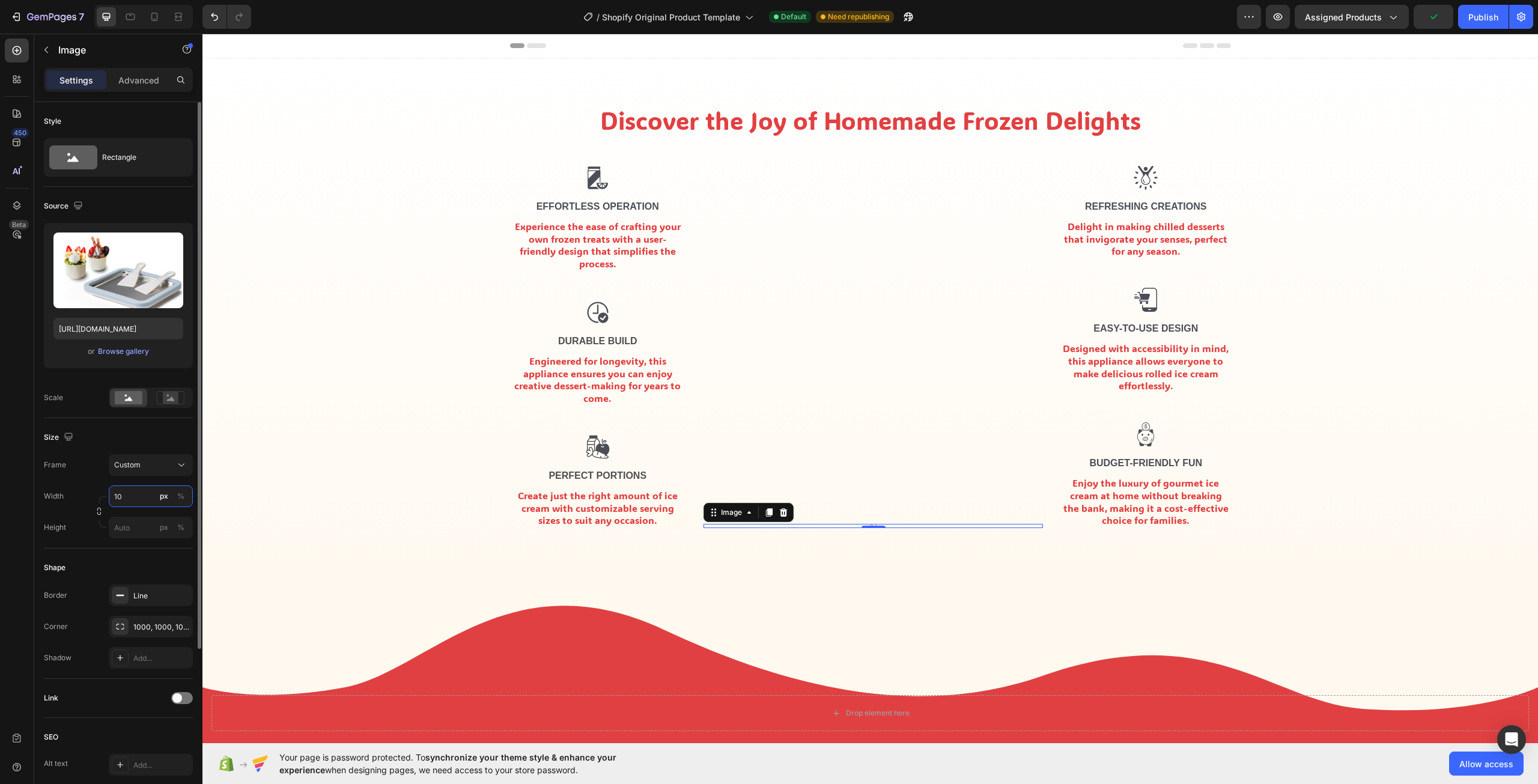
type input "1"
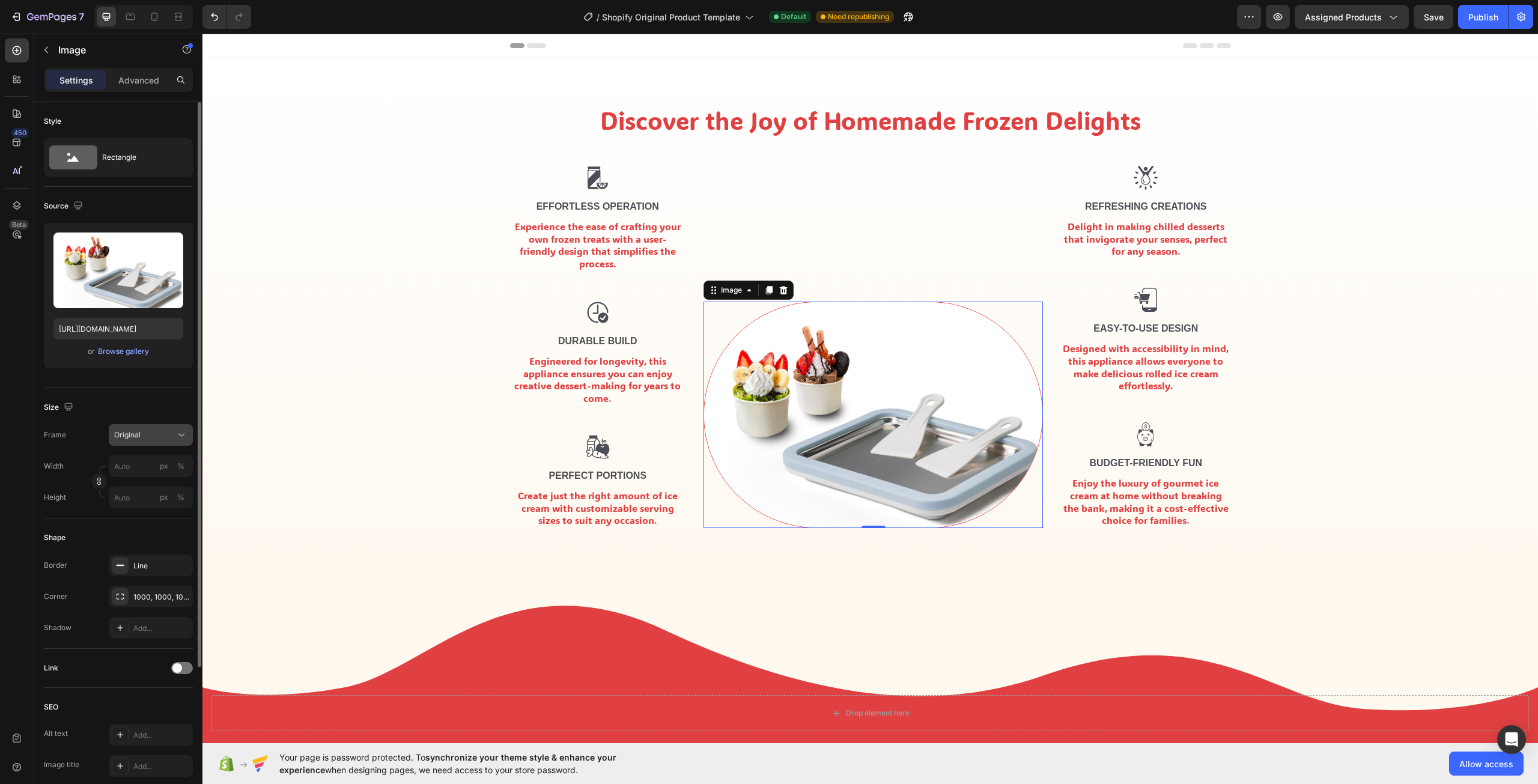
click at [148, 460] on div "Frame Original Width px % Height px %" at bounding box center [118, 466] width 149 height 84
click at [151, 425] on button "Original" at bounding box center [151, 435] width 84 height 22
click at [161, 463] on div "Square" at bounding box center [149, 464] width 70 height 12
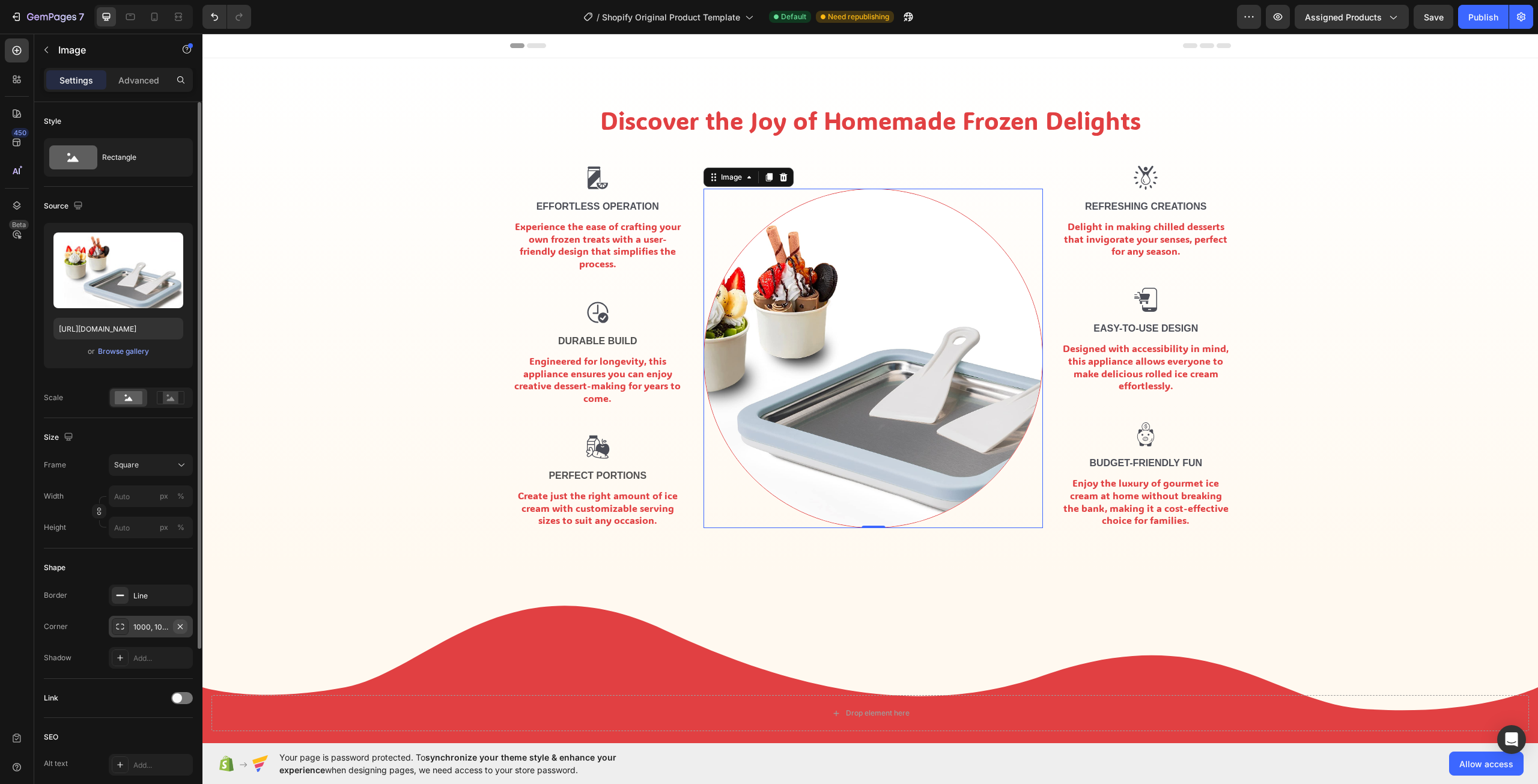
click at [178, 623] on icon "button" at bounding box center [180, 627] width 10 height 10
click at [160, 620] on div "Add..." at bounding box center [151, 627] width 84 height 22
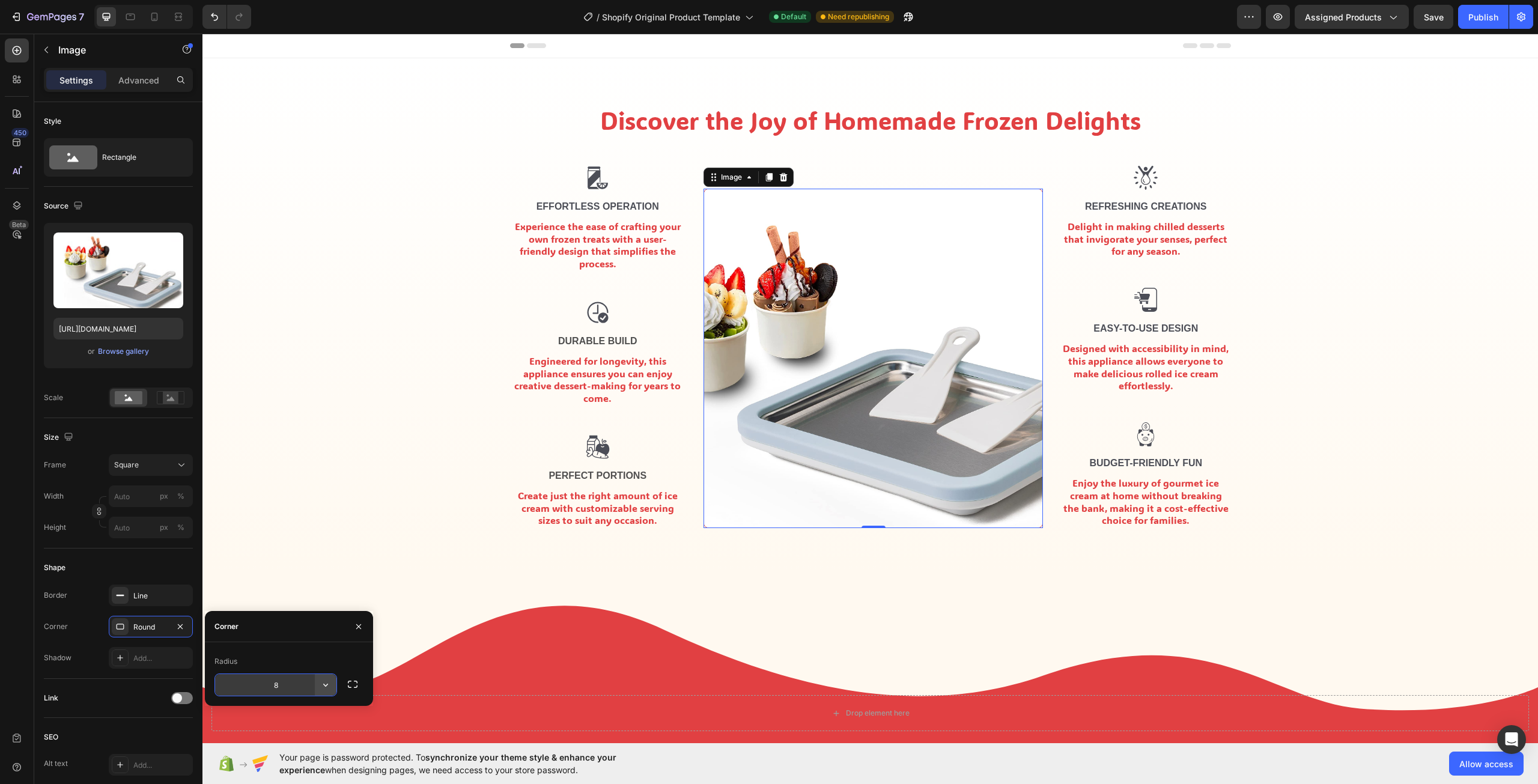
click at [329, 684] on icon "button" at bounding box center [326, 685] width 12 height 12
click at [312, 756] on p "Pill" at bounding box center [292, 761] width 68 height 12
type input "9999"
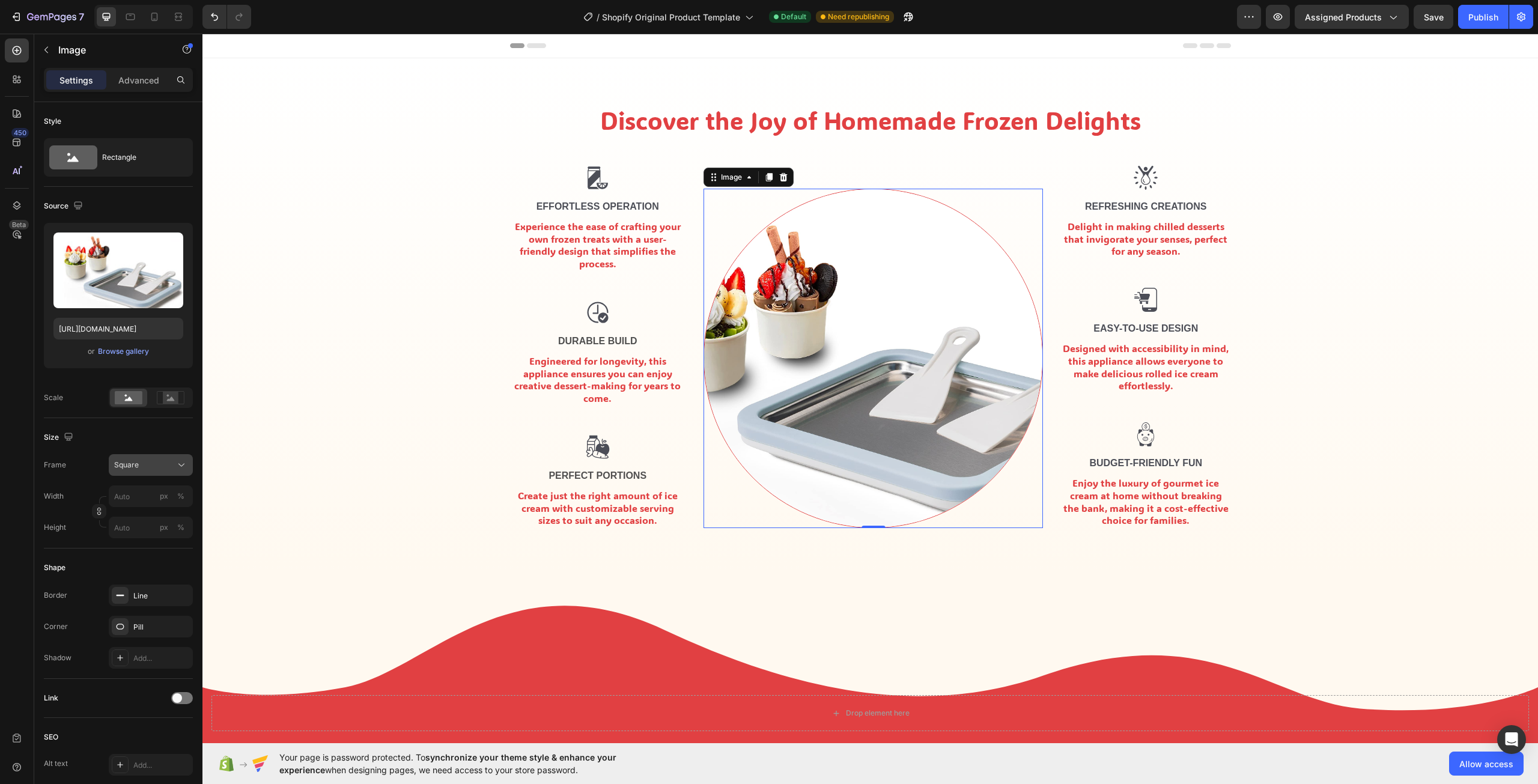
click at [166, 458] on button "Square" at bounding box center [151, 465] width 84 height 22
click at [172, 551] on div "Original" at bounding box center [140, 562] width 96 height 22
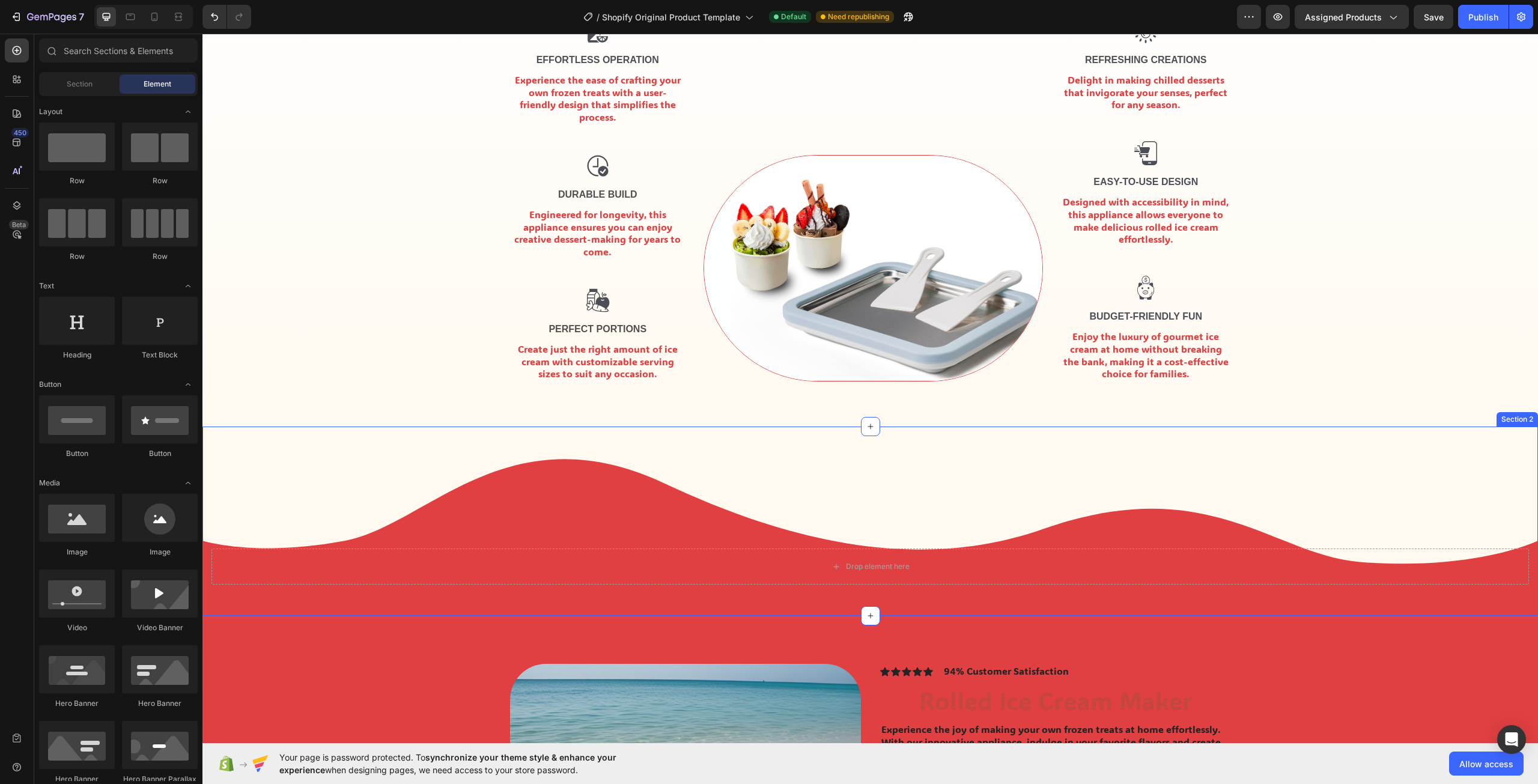
scroll to position [140, 0]
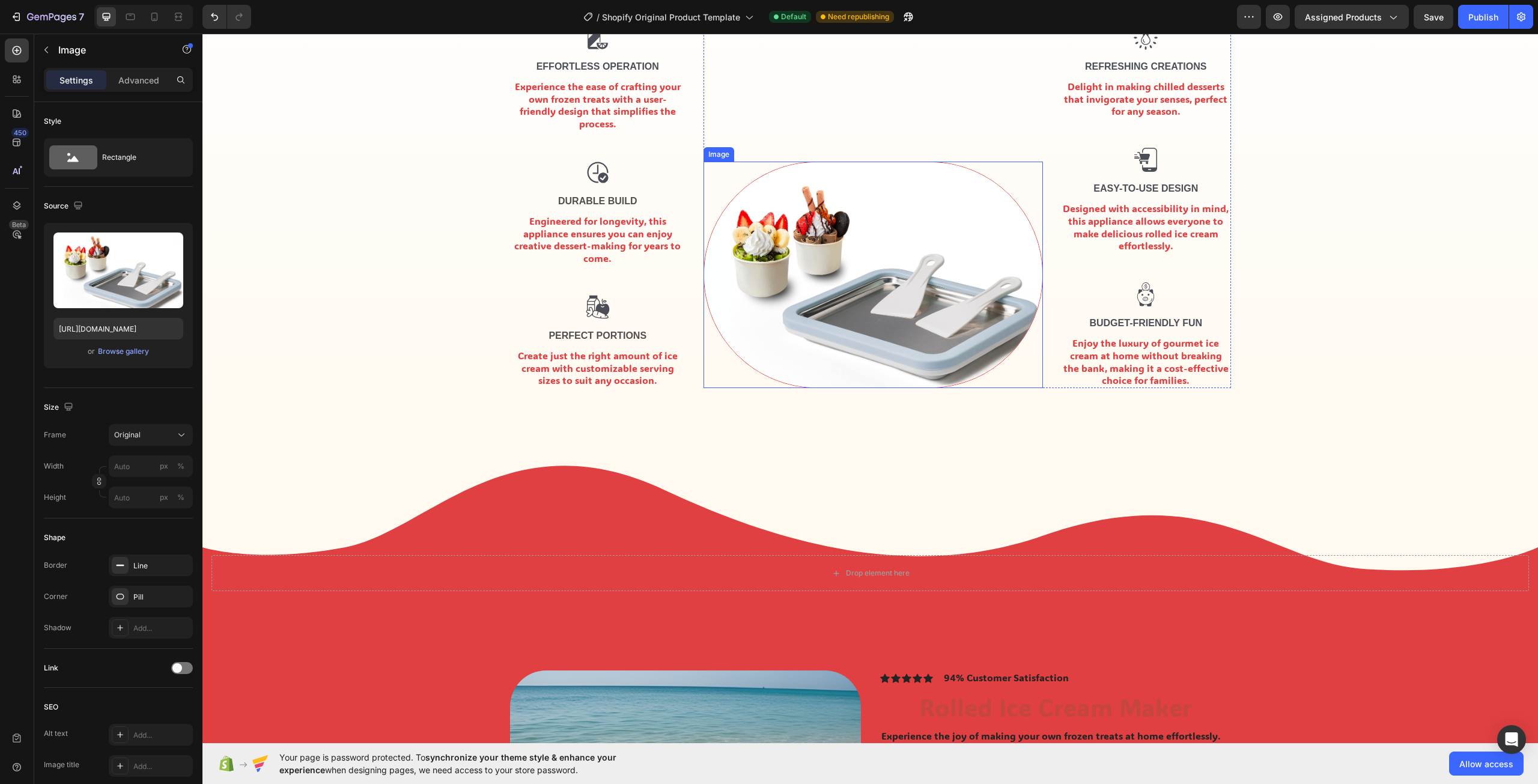
click at [906, 302] on img at bounding box center [872, 275] width 339 height 226
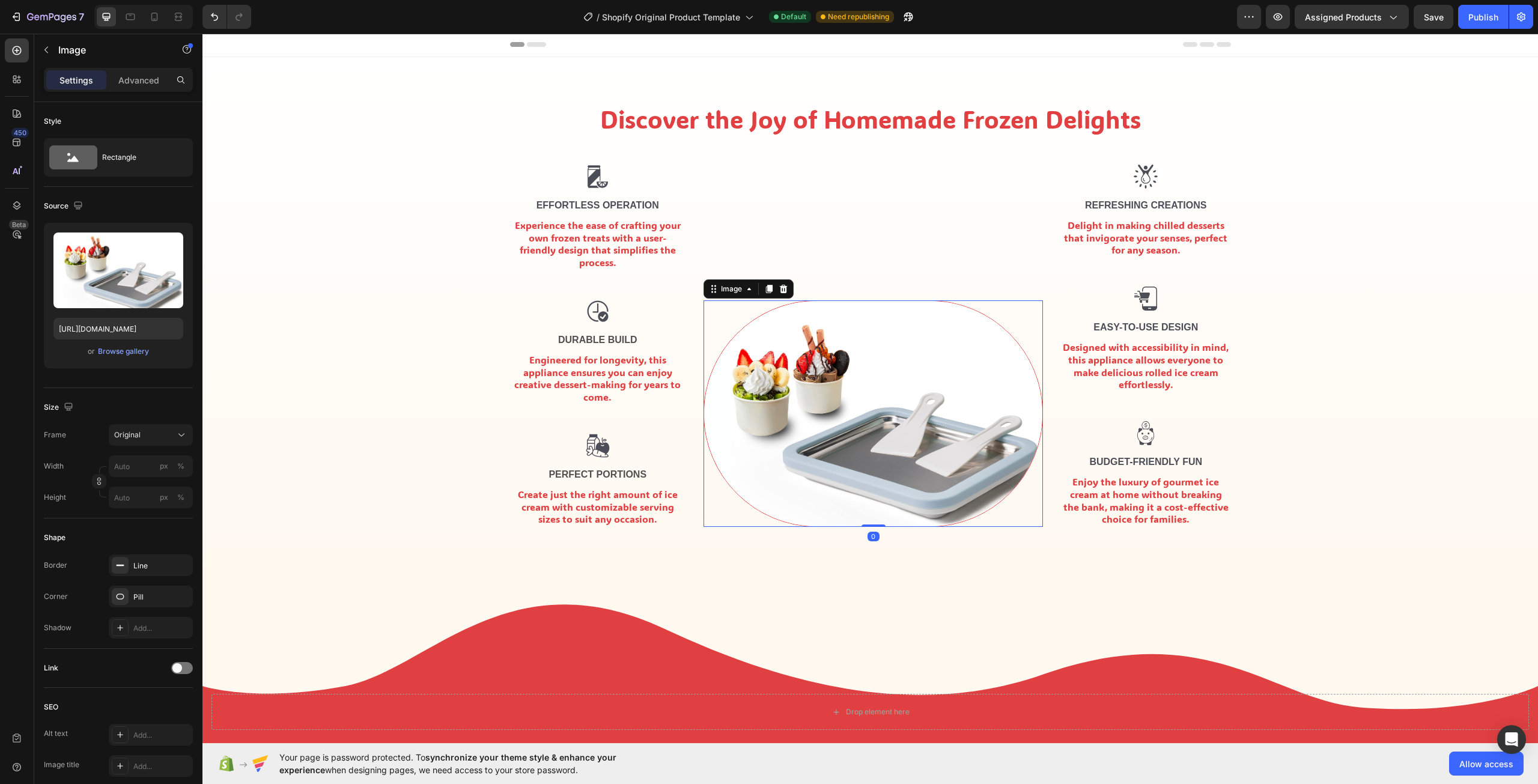
scroll to position [0, 0]
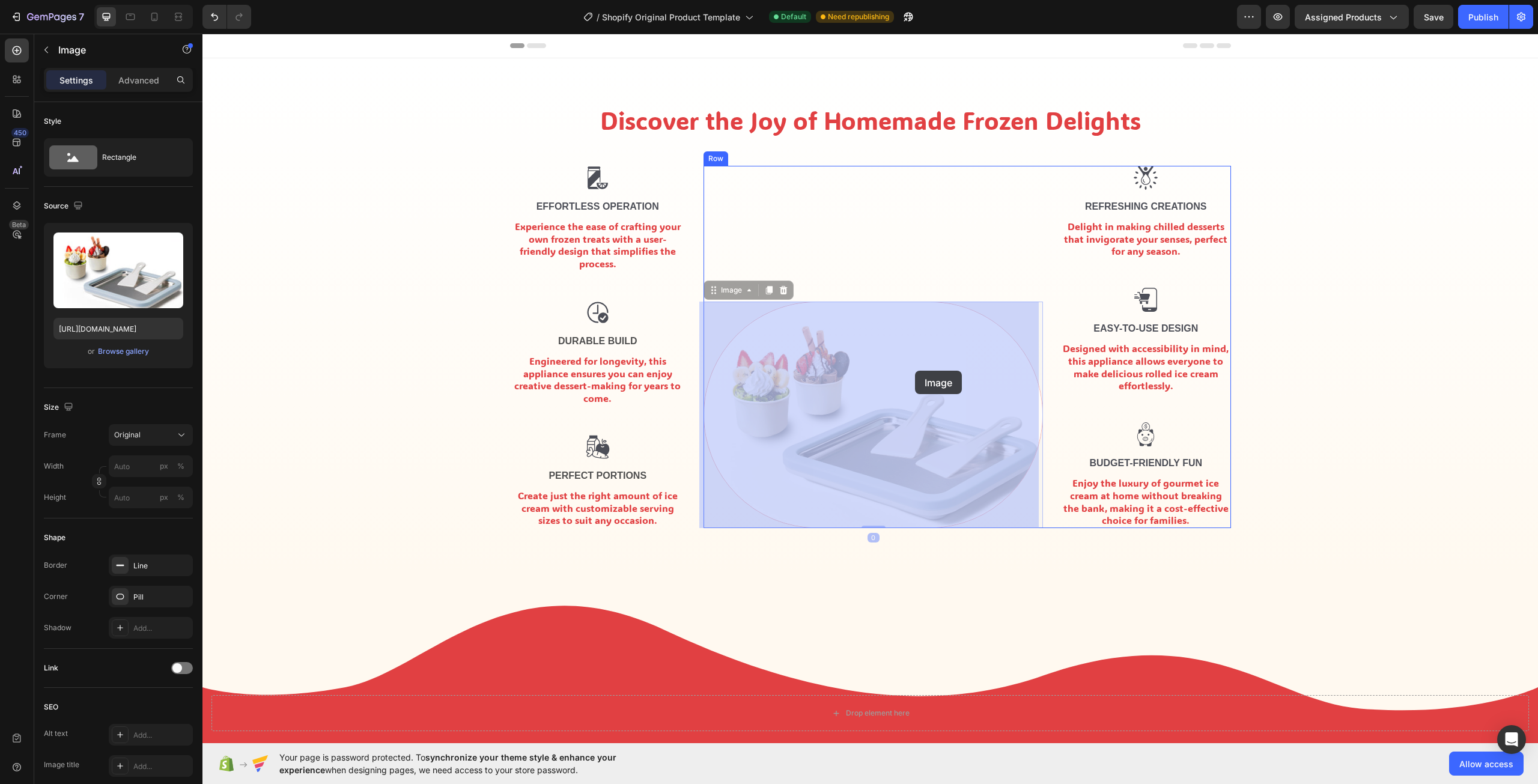
drag, startPoint x: 915, startPoint y: 411, endPoint x: 915, endPoint y: 364, distance: 47.5
drag, startPoint x: 908, startPoint y: 378, endPoint x: 909, endPoint y: 281, distance: 97.9
drag, startPoint x: 865, startPoint y: 524, endPoint x: 859, endPoint y: 268, distance: 256.6
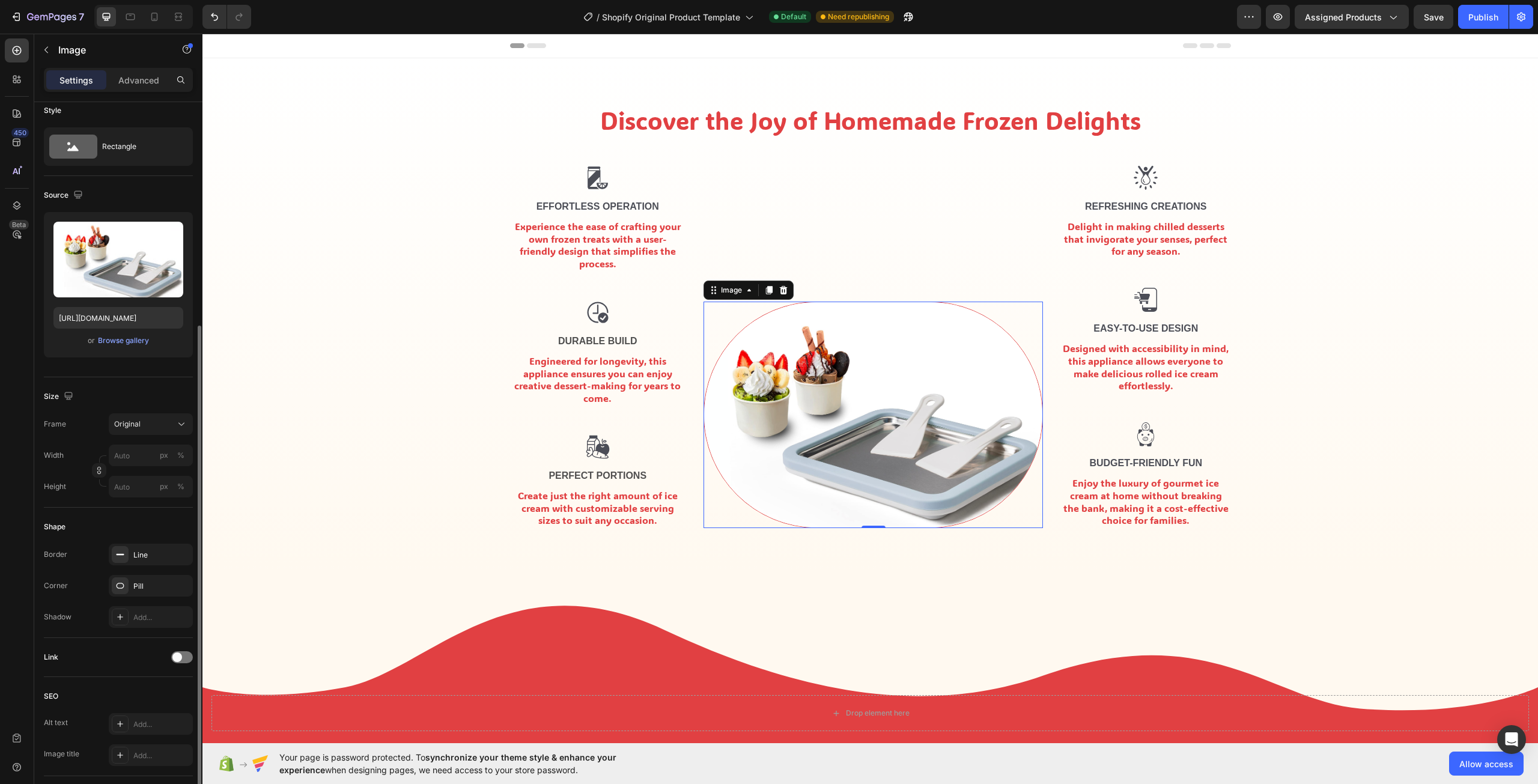
scroll to position [191, 0]
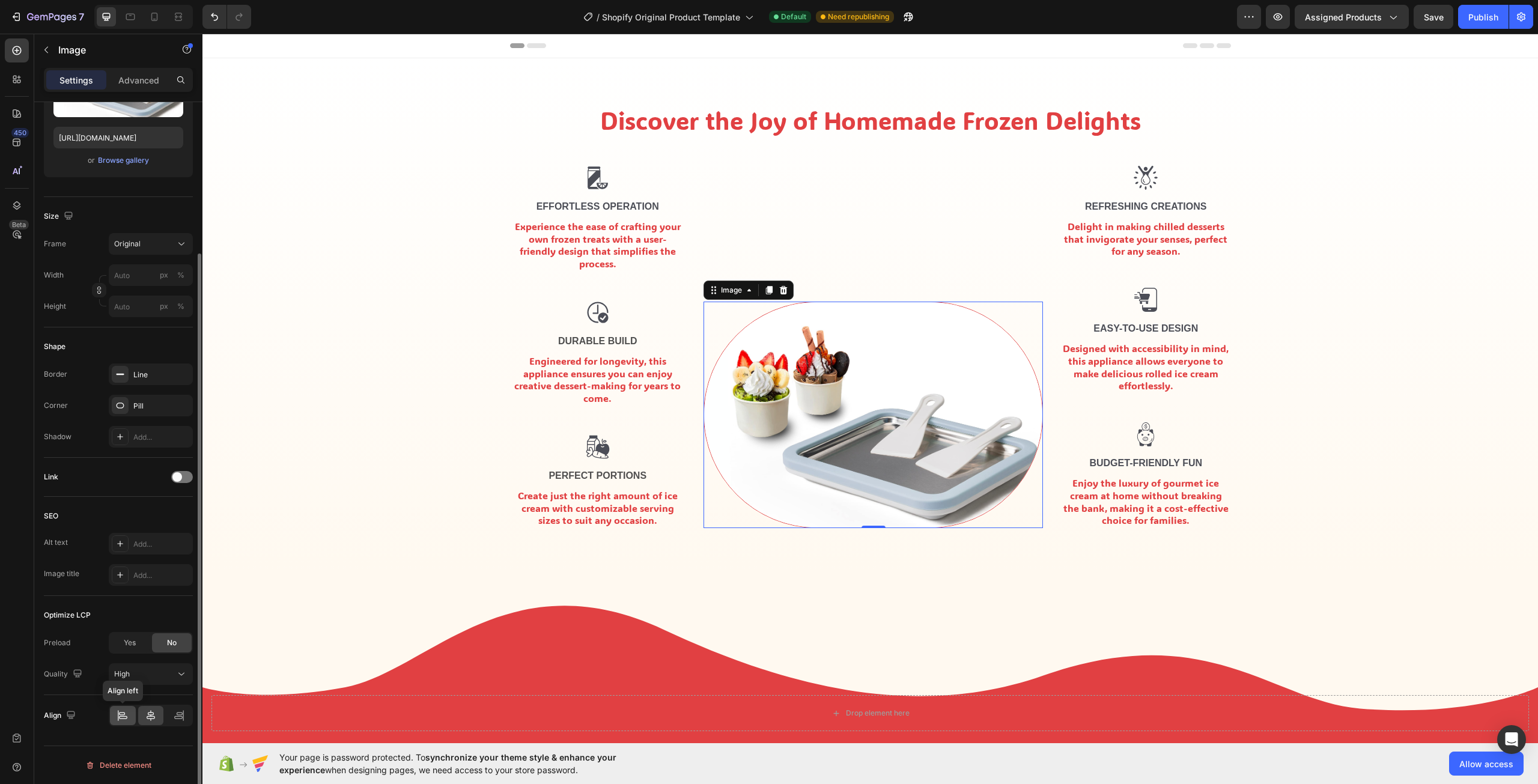
click at [121, 707] on div at bounding box center [123, 715] width 26 height 19
click at [145, 721] on icon at bounding box center [151, 715] width 12 height 12
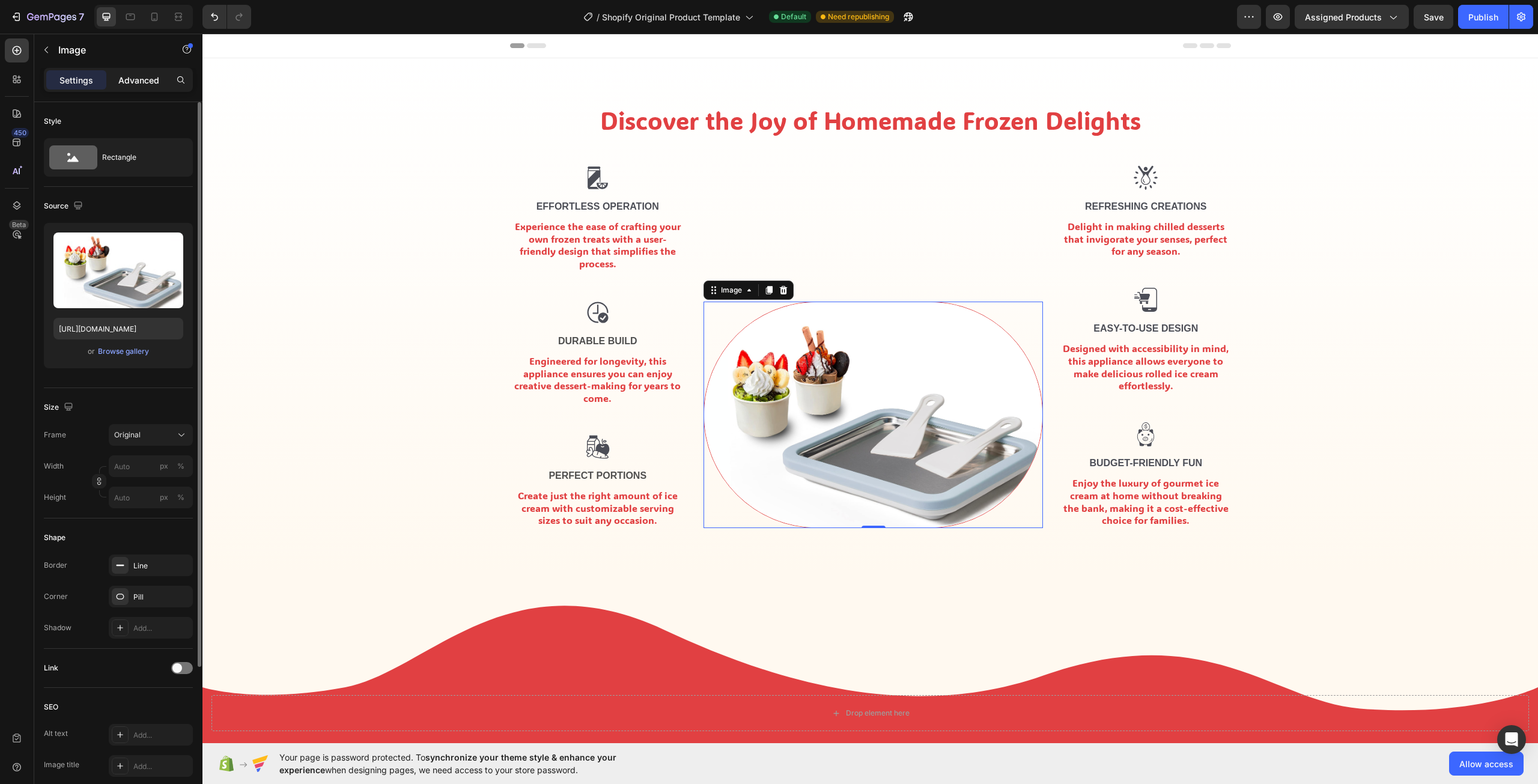
click at [142, 79] on p "Advanced" at bounding box center [138, 80] width 41 height 13
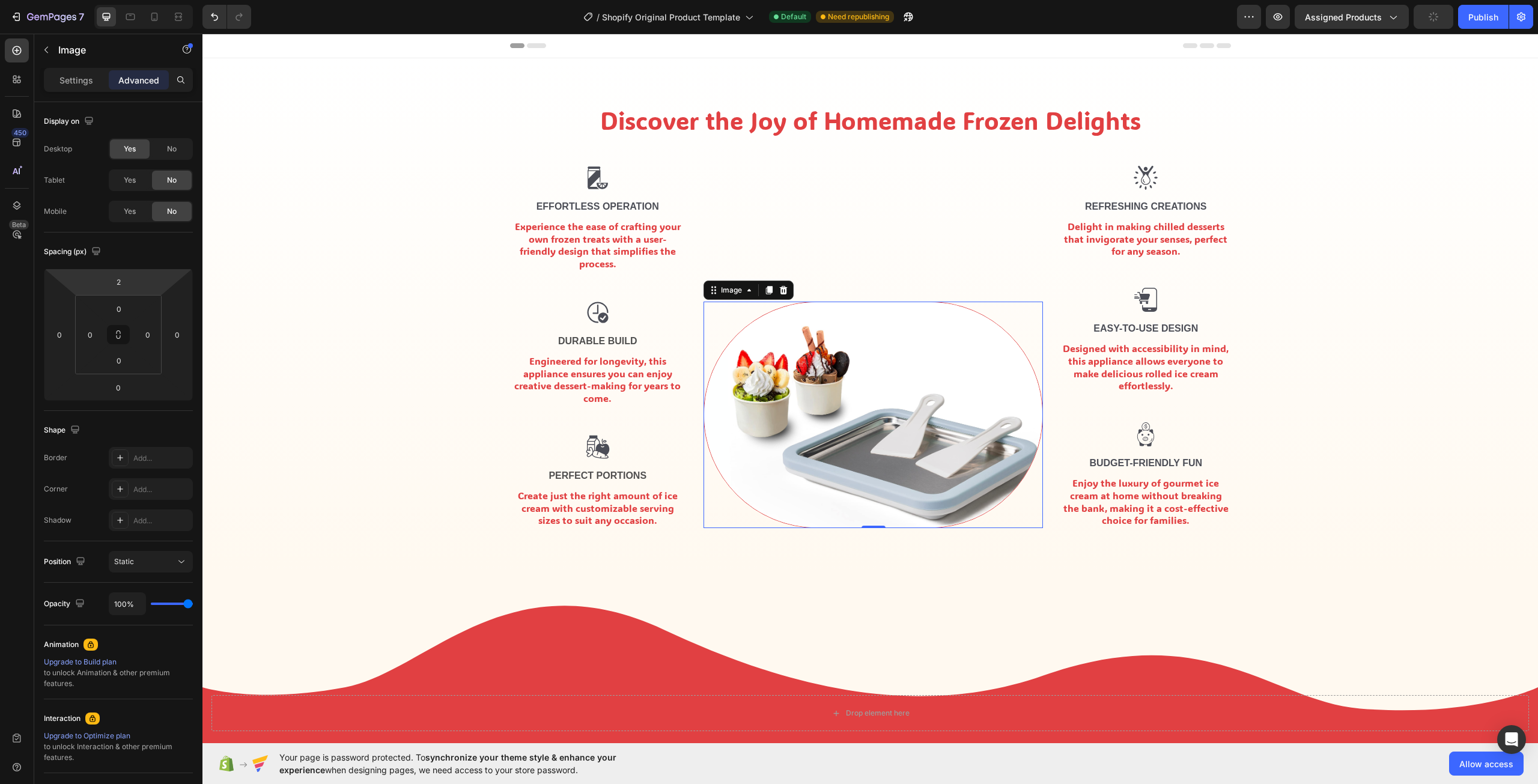
type input "0"
click at [154, 0] on html "7 / Shopify Original Product Template Default Need republishing Preview Assigne…" at bounding box center [769, 0] width 1538 height 0
click at [150, 253] on div "Spacing (px)" at bounding box center [118, 251] width 149 height 19
click at [76, 94] on div "Settings Advanced" at bounding box center [118, 85] width 168 height 34
click at [78, 87] on div "Settings" at bounding box center [76, 79] width 60 height 19
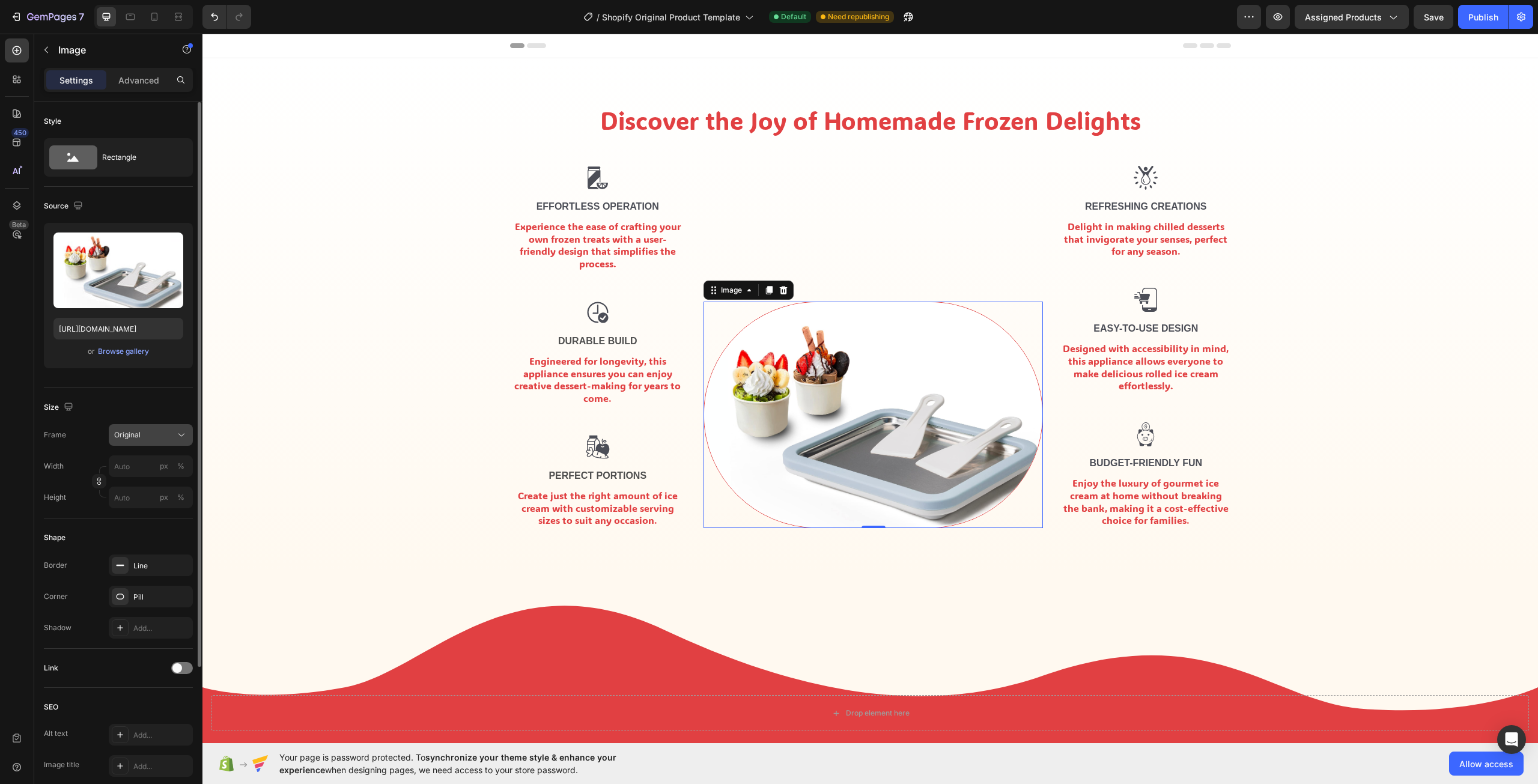
drag, startPoint x: 124, startPoint y: 437, endPoint x: 117, endPoint y: 440, distance: 7.3
click at [123, 438] on span "Original" at bounding box center [127, 434] width 26 height 11
click at [130, 470] on span "Square" at bounding box center [126, 464] width 25 height 12
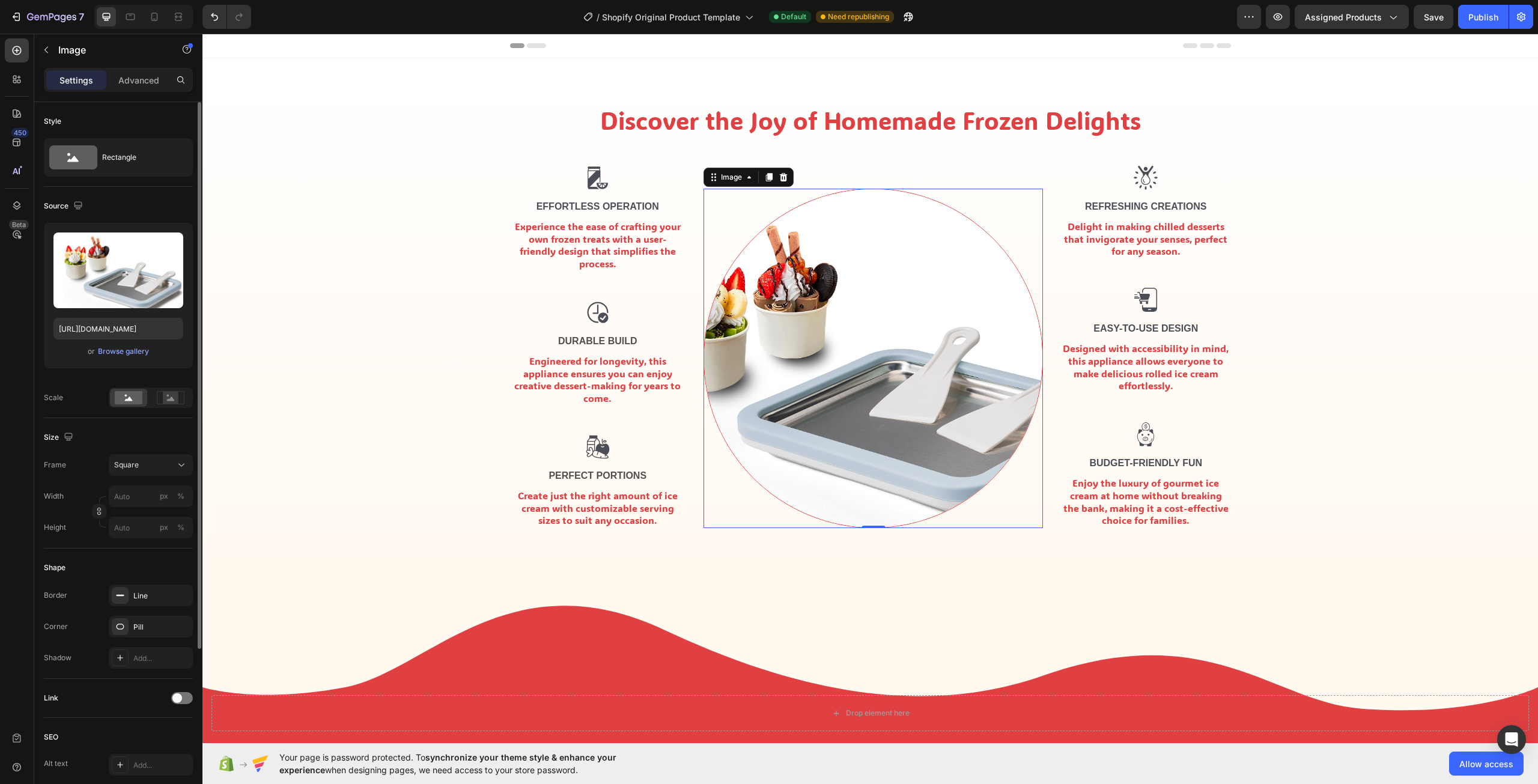
click at [136, 357] on div "or Browse gallery" at bounding box center [118, 351] width 130 height 14
click at [133, 356] on div "Browse gallery" at bounding box center [123, 351] width 51 height 11
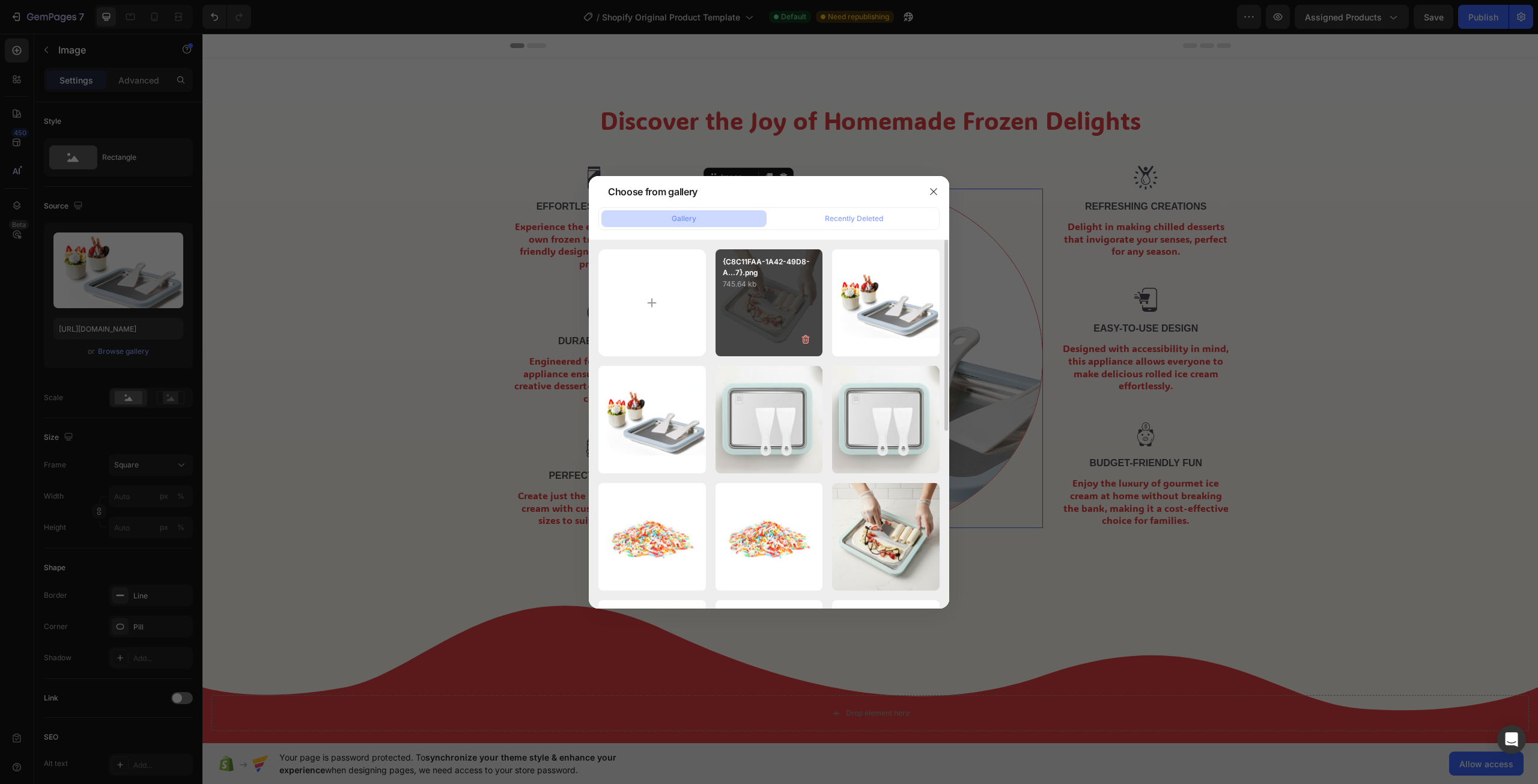
click at [757, 321] on div "{C8C11FAA-1A42-49D8-A...7}.png 745.64 kb" at bounding box center [769, 303] width 108 height 108
type input "[URL][DOMAIN_NAME]"
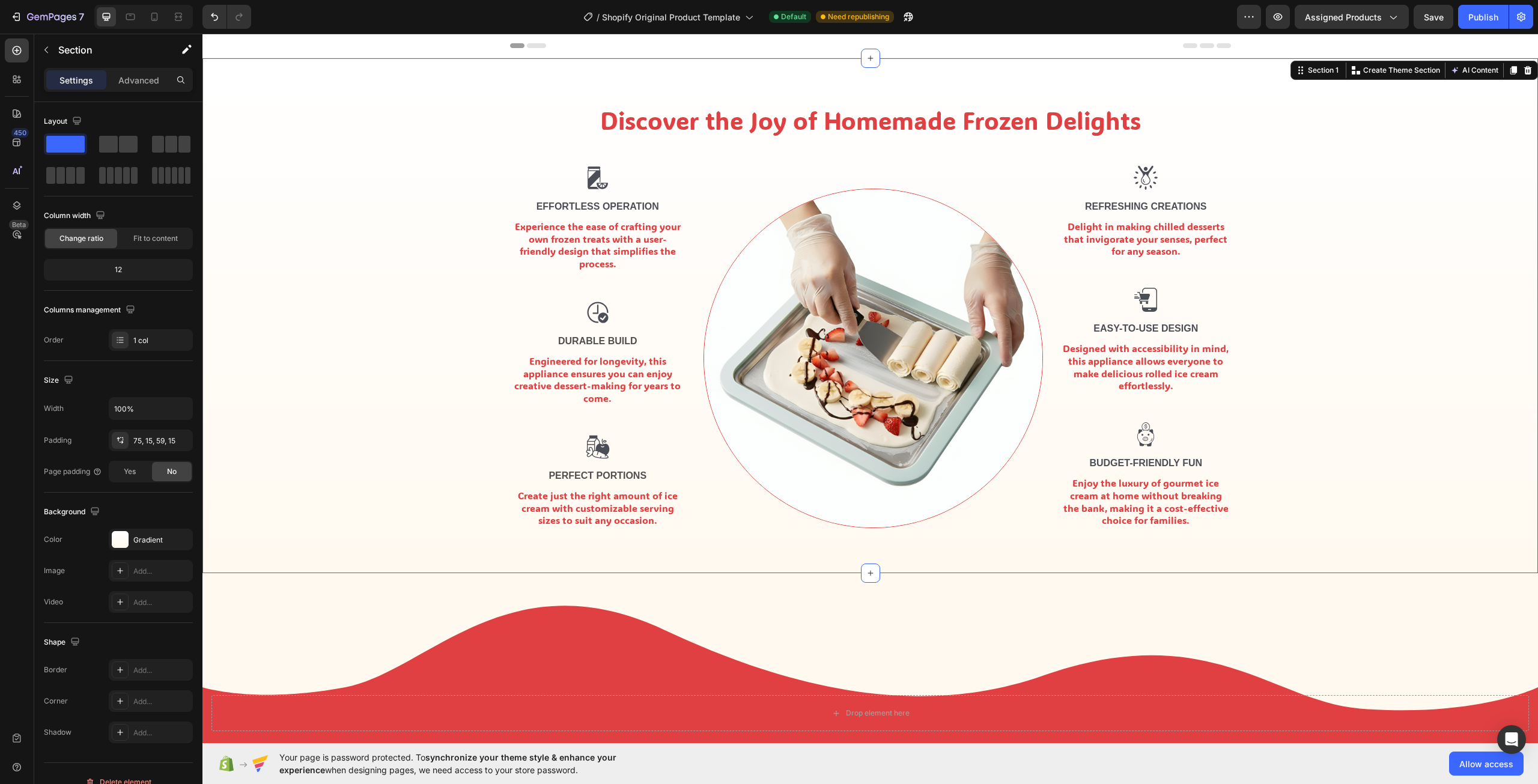
click at [1341, 568] on div "Discover the Joy of Homemade Frozen Delights Heading Row Image Effortless Opera…" at bounding box center [869, 315] width 1335 height 515
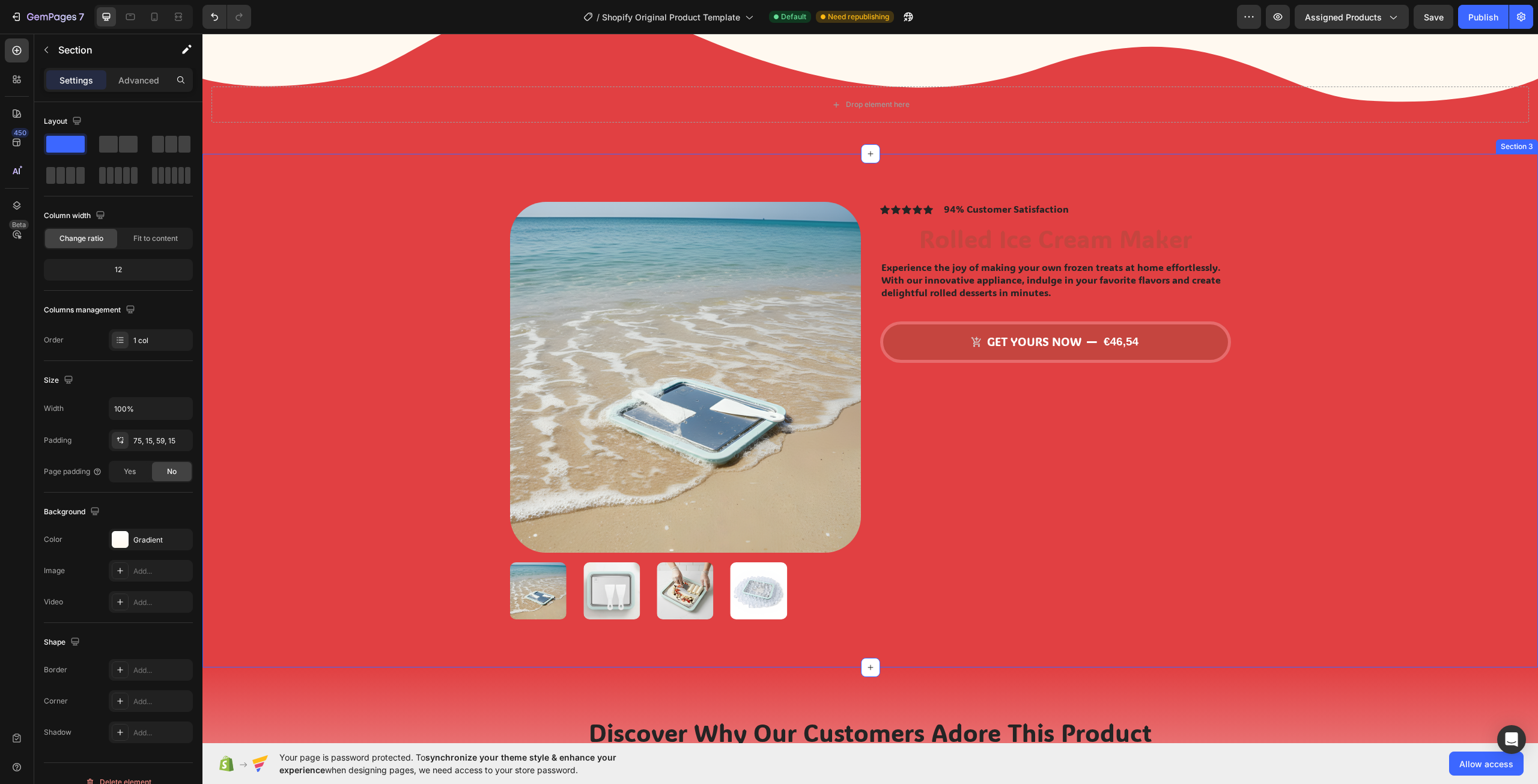
scroll to position [601, 0]
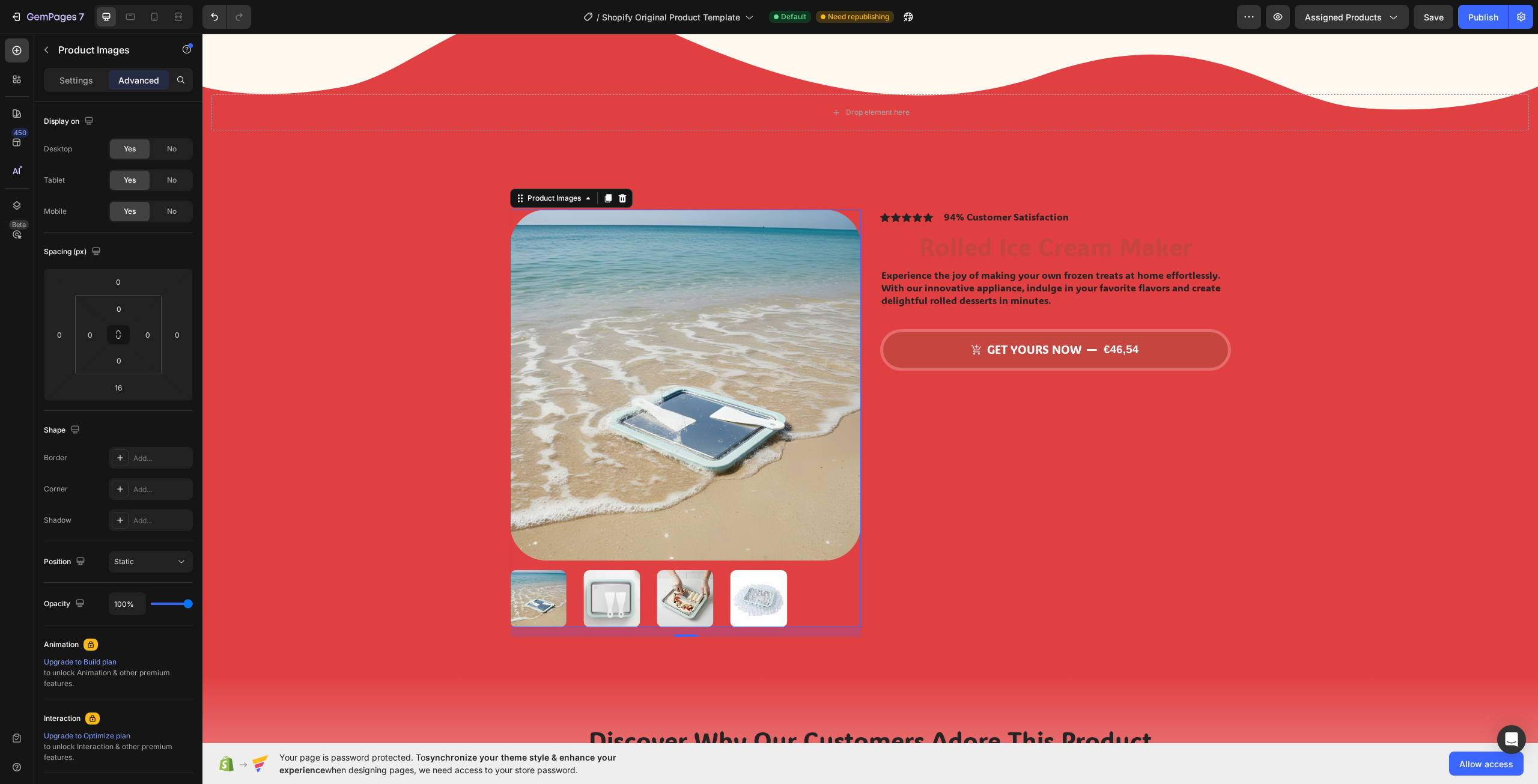
click at [596, 598] on img at bounding box center [611, 598] width 56 height 56
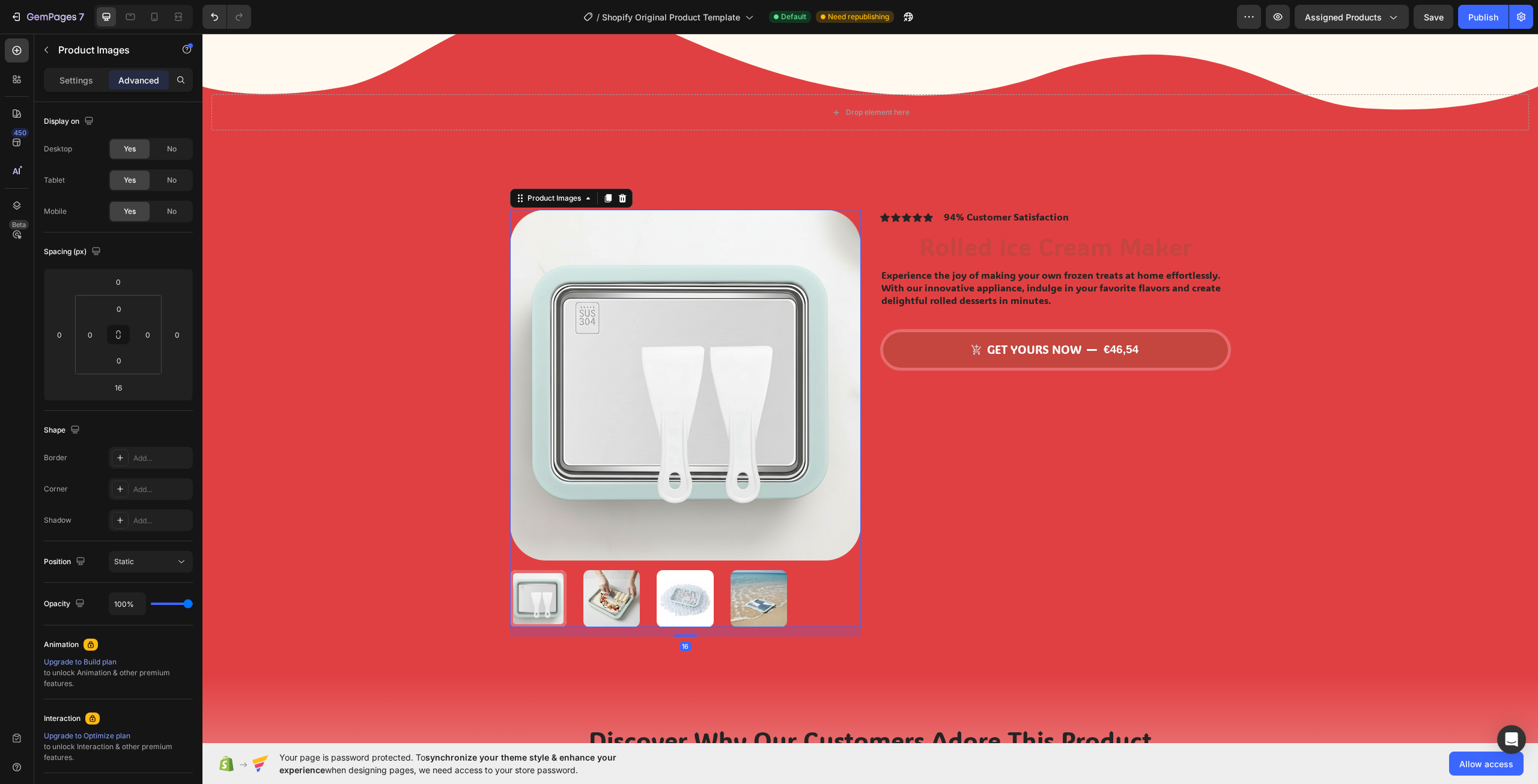
click at [617, 586] on img at bounding box center [611, 598] width 56 height 56
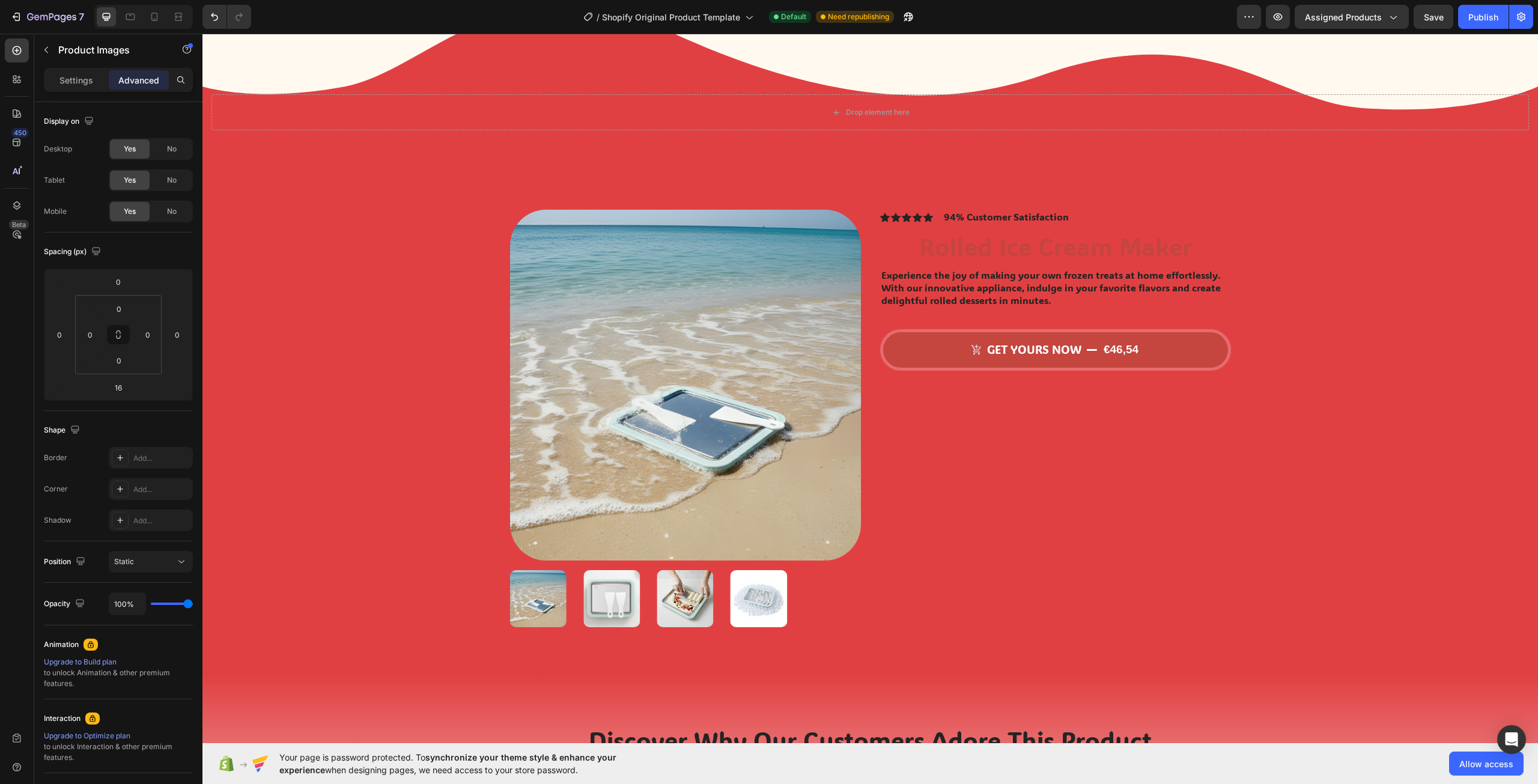
click at [667, 601] on img at bounding box center [685, 598] width 56 height 56
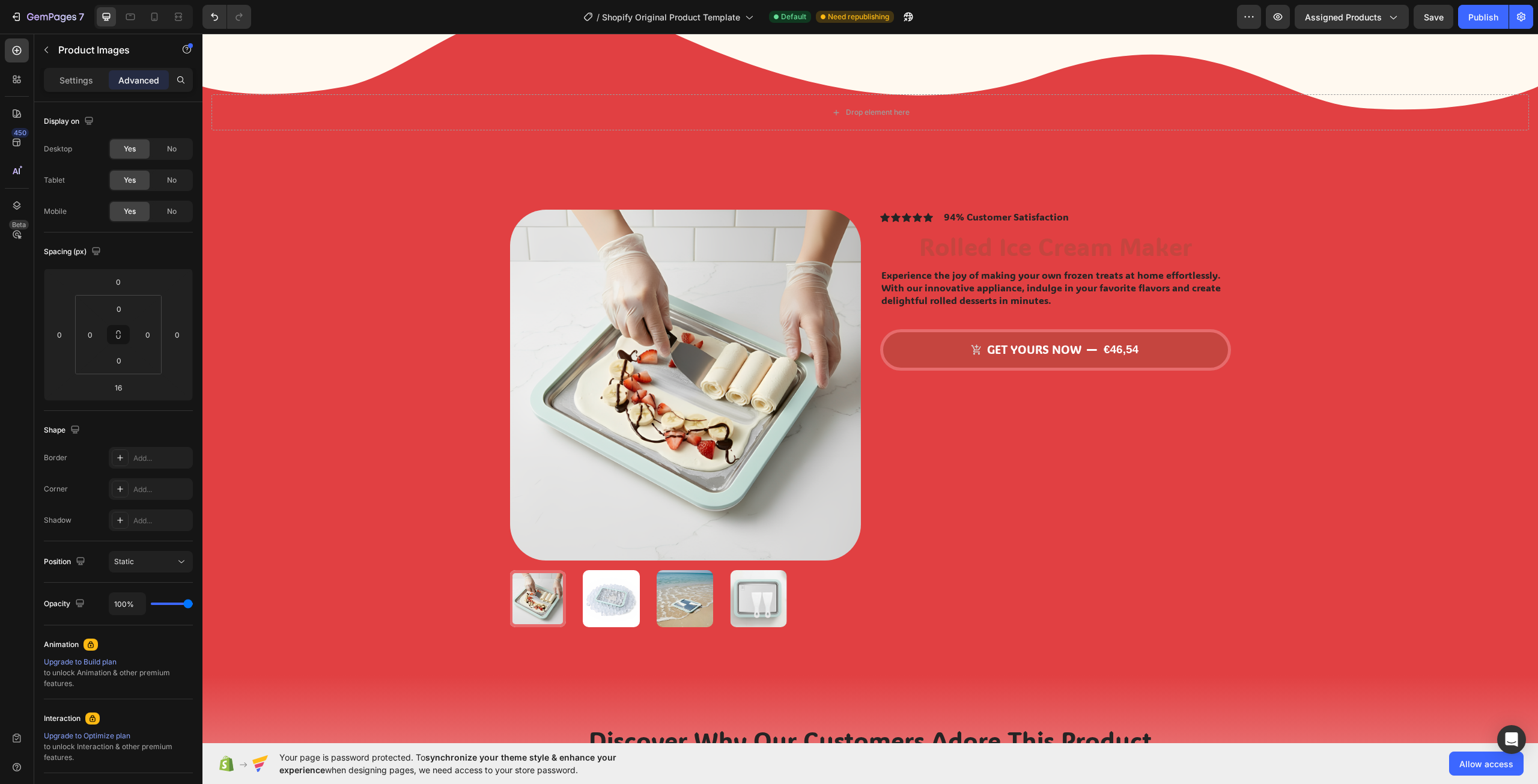
click at [671, 598] on div at bounding box center [685, 598] width 351 height 56
click at [631, 601] on img at bounding box center [611, 598] width 56 height 56
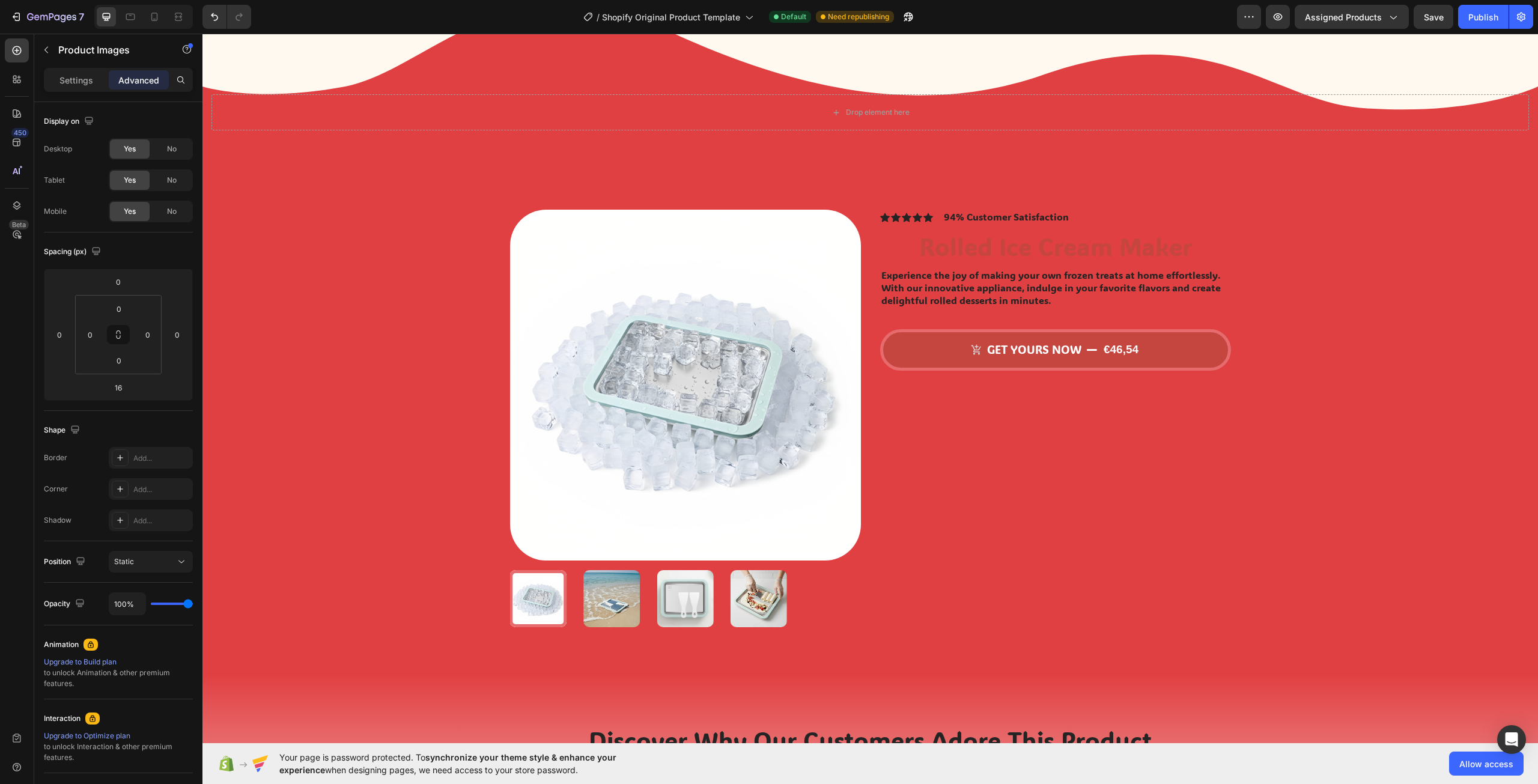
click at [694, 596] on img at bounding box center [685, 598] width 56 height 56
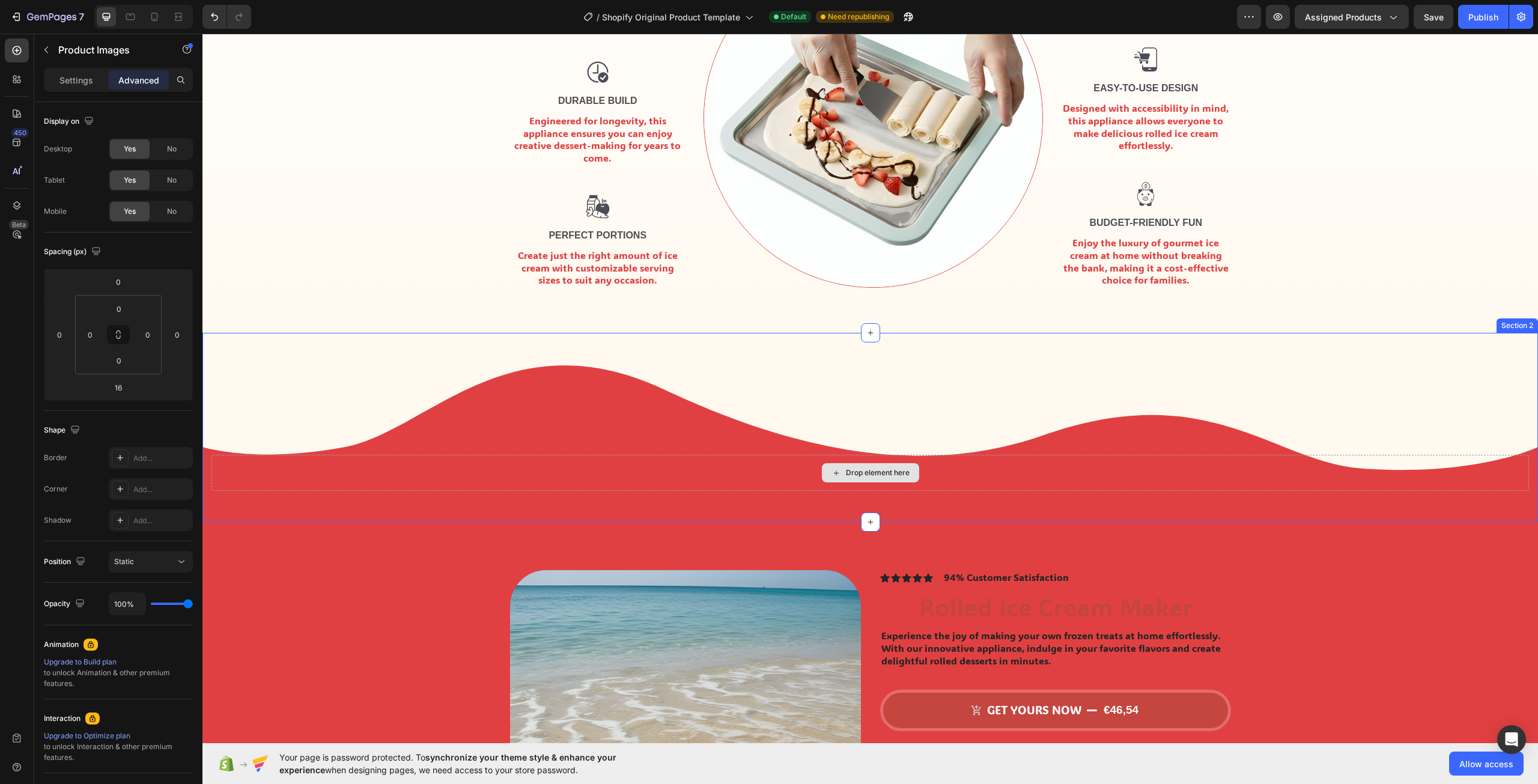
scroll to position [0, 0]
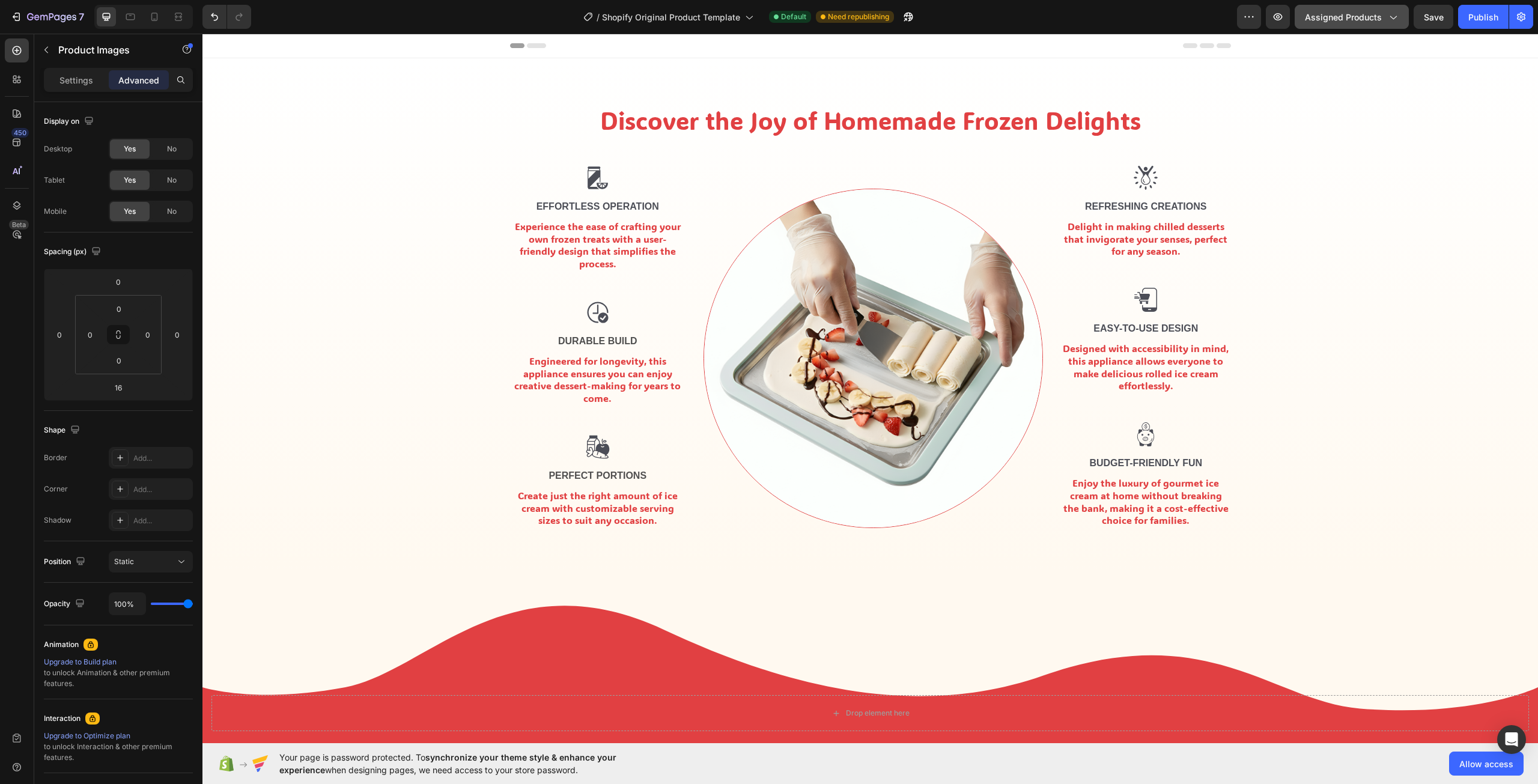
click at [1397, 13] on icon "button" at bounding box center [1392, 17] width 12 height 12
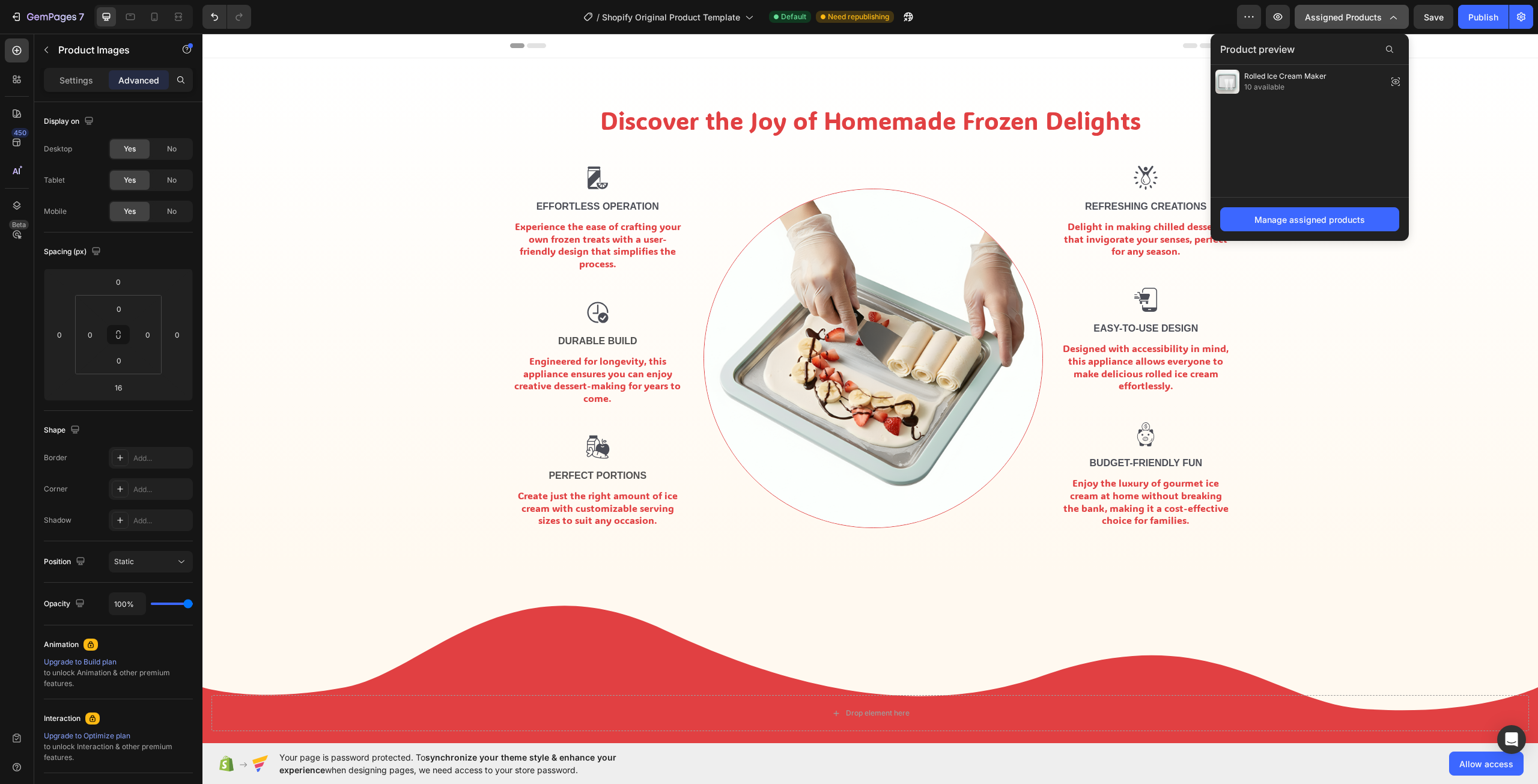
click at [1397, 16] on icon "button" at bounding box center [1392, 17] width 12 height 12
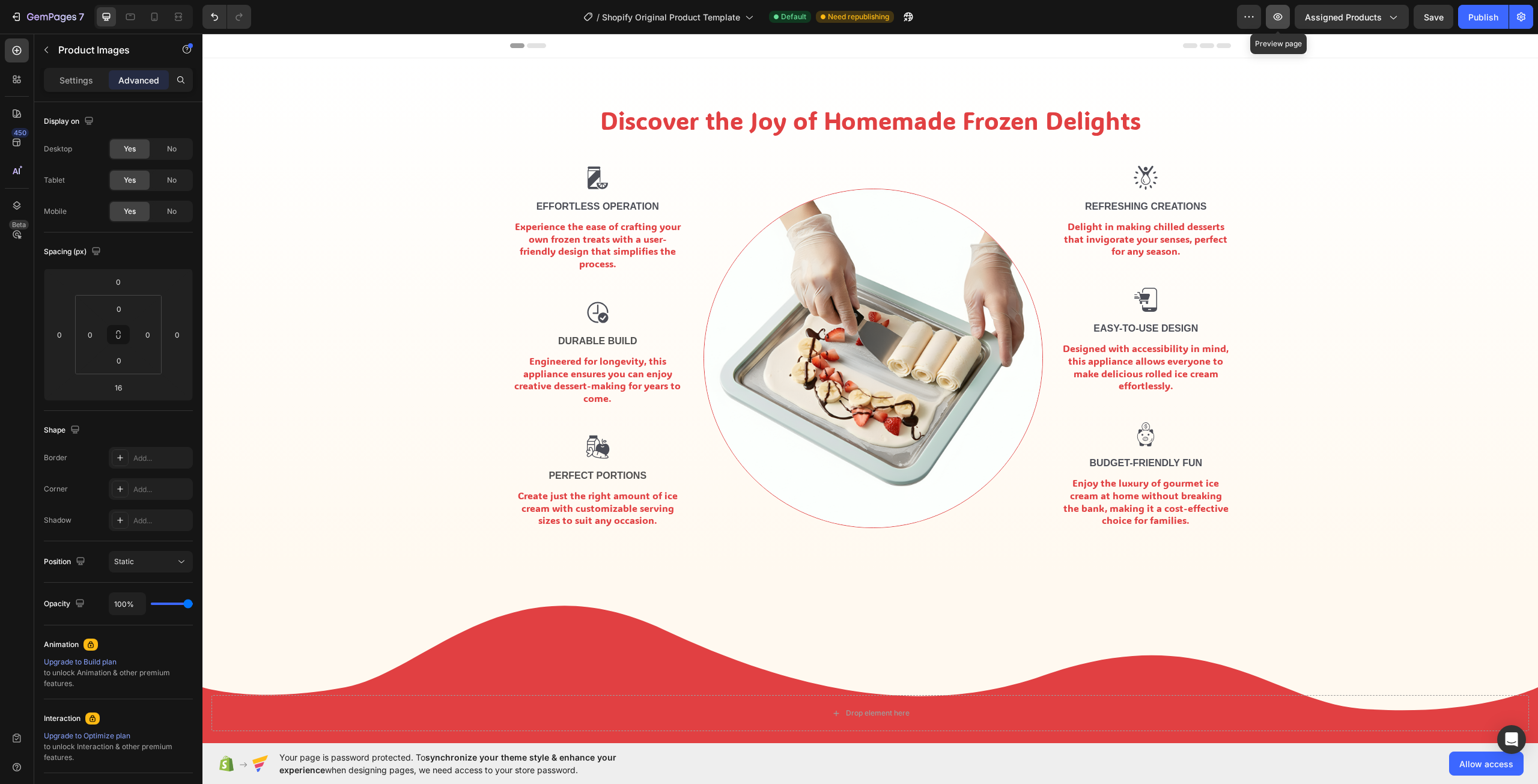
click at [1272, 16] on button "button" at bounding box center [1278, 17] width 24 height 24
click at [1445, 12] on button "Save" at bounding box center [1433, 17] width 40 height 24
click at [1361, 17] on span "Assigned Products" at bounding box center [1343, 17] width 77 height 13
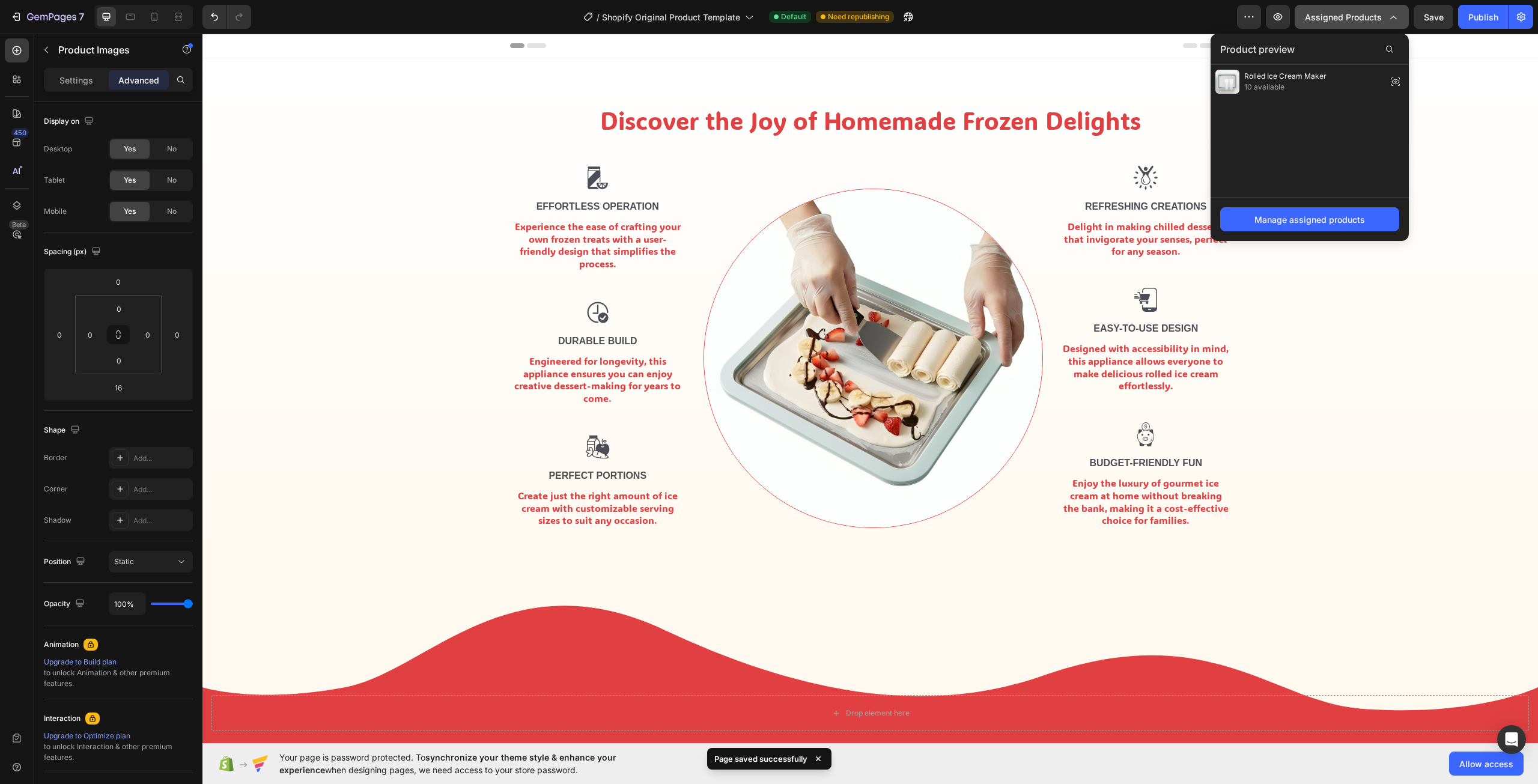
click at [1361, 17] on span "Assigned Products" at bounding box center [1343, 17] width 77 height 13
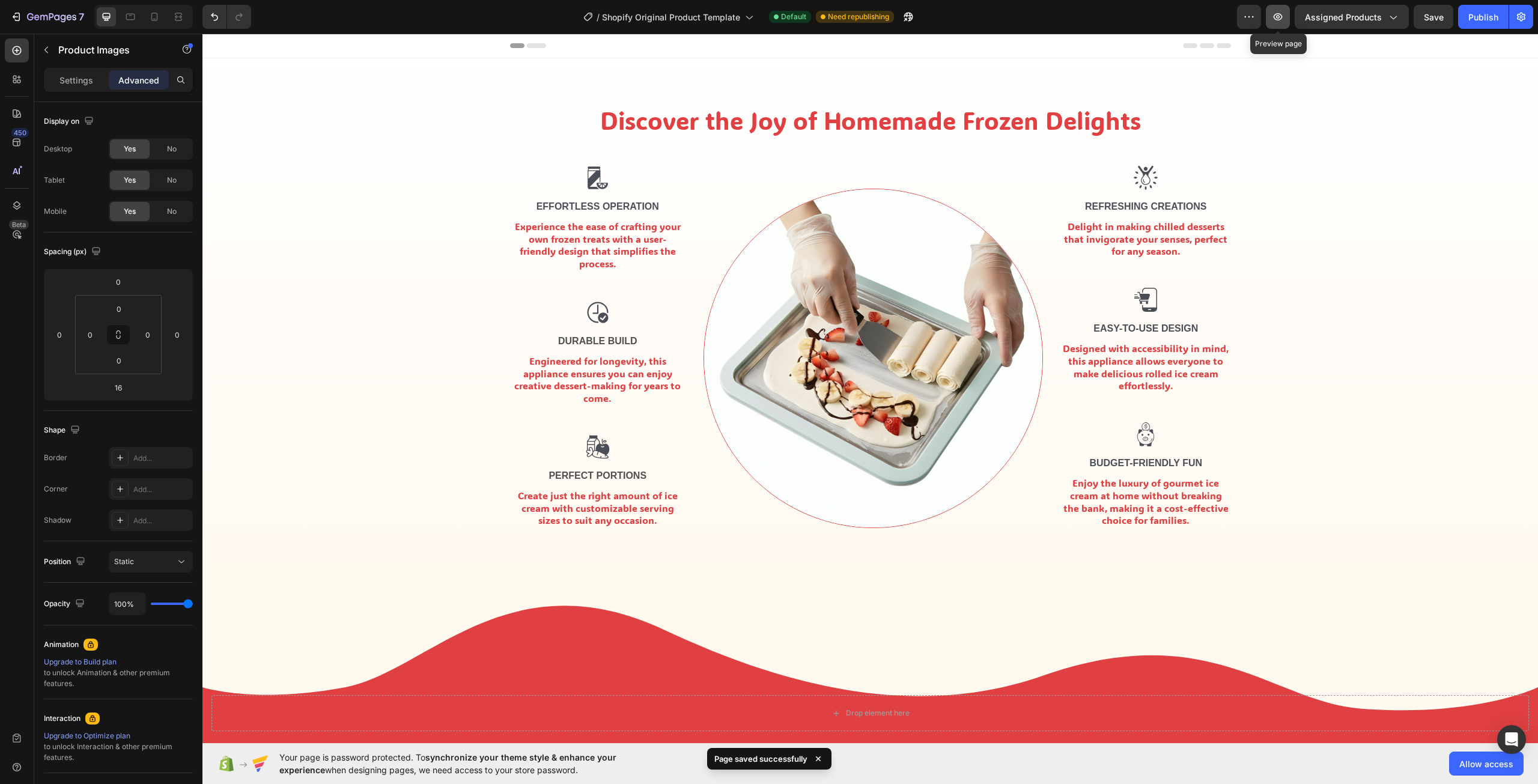
click at [1276, 14] on icon "button" at bounding box center [1278, 17] width 12 height 12
click at [1487, 20] on div "Publish" at bounding box center [1483, 17] width 30 height 13
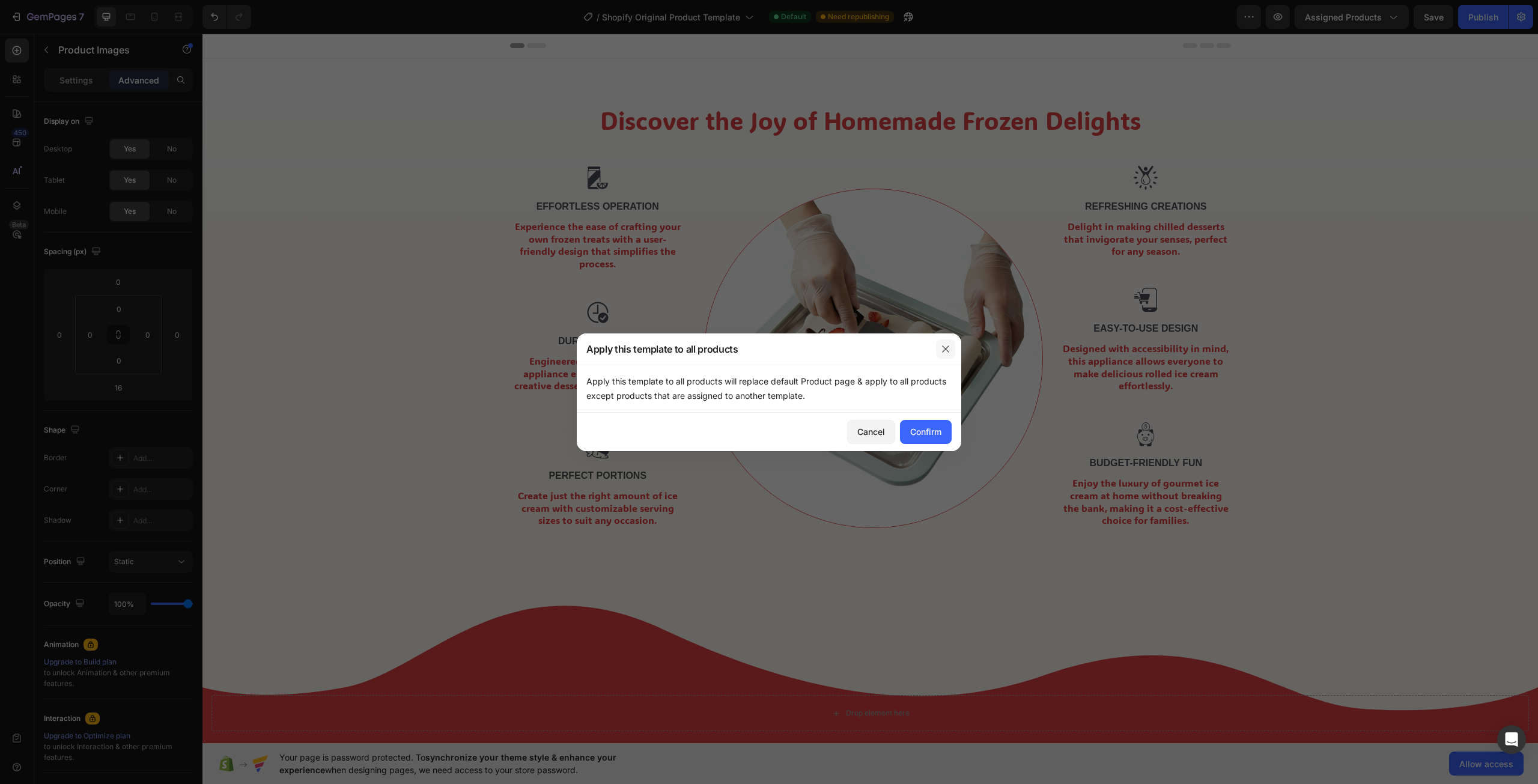
click at [942, 350] on icon "button" at bounding box center [946, 349] width 10 height 10
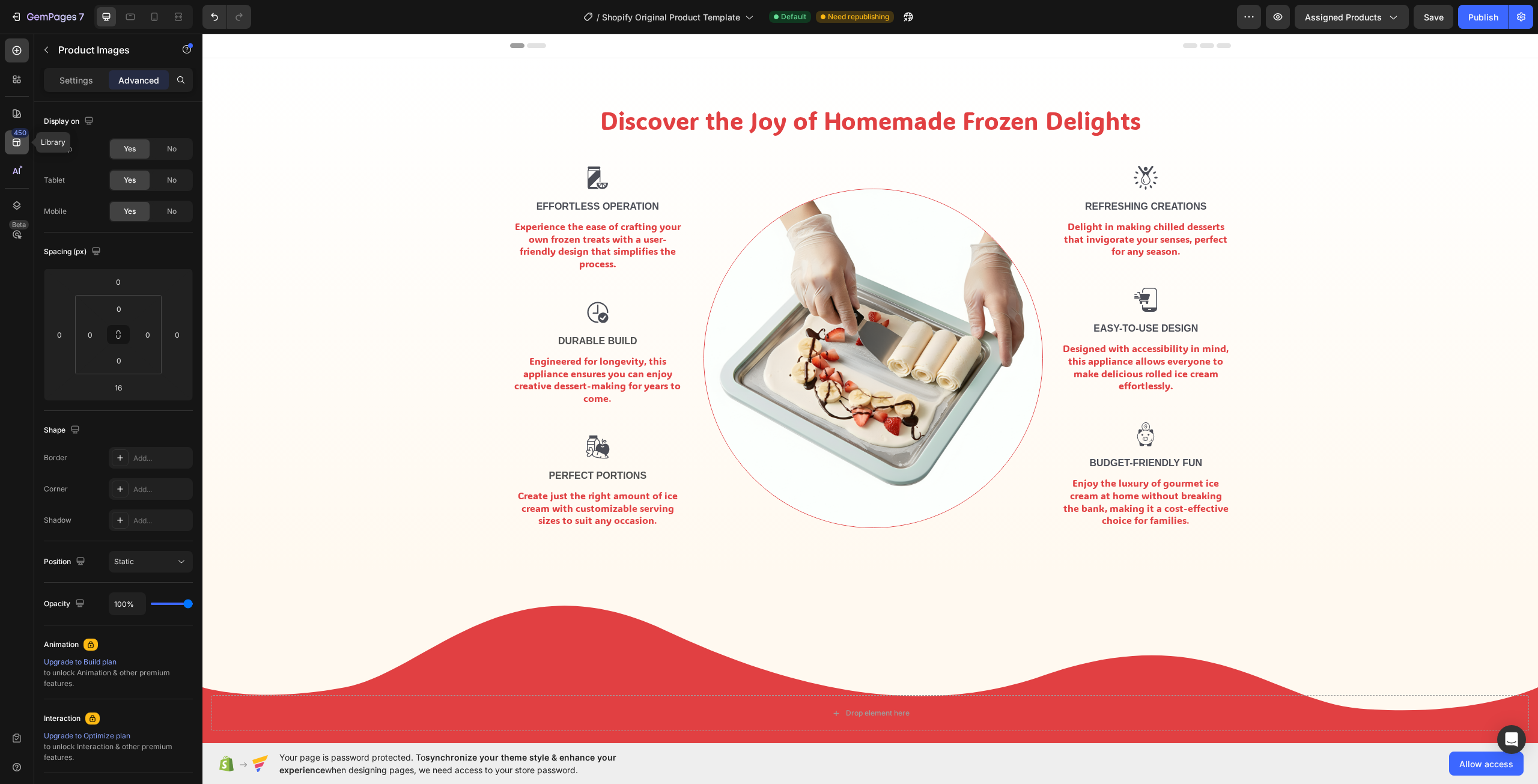
click at [20, 140] on icon at bounding box center [17, 142] width 12 height 12
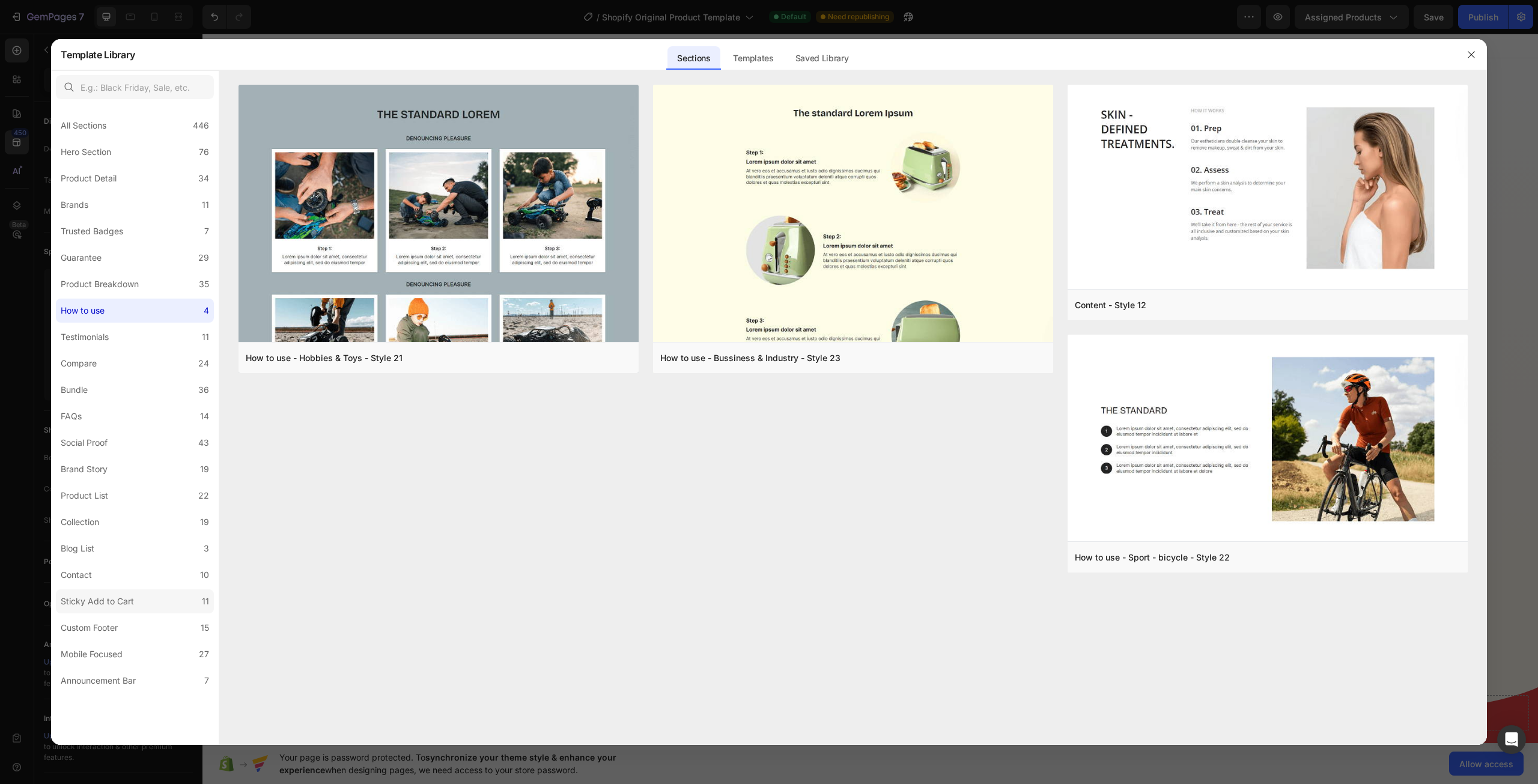
click at [120, 600] on div "Sticky Add to Cart" at bounding box center [97, 601] width 73 height 14
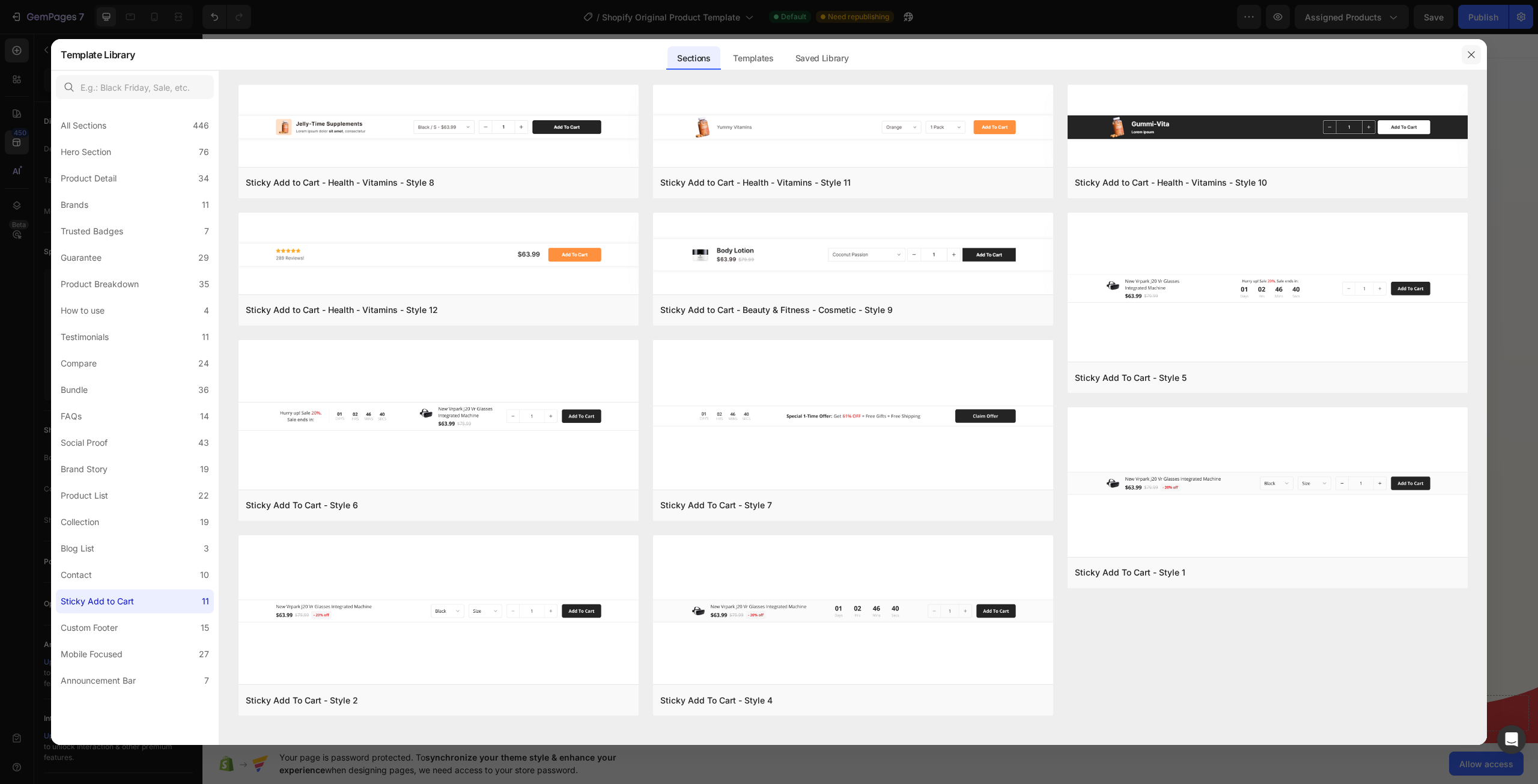
click at [1472, 56] on icon "button" at bounding box center [1471, 55] width 10 height 10
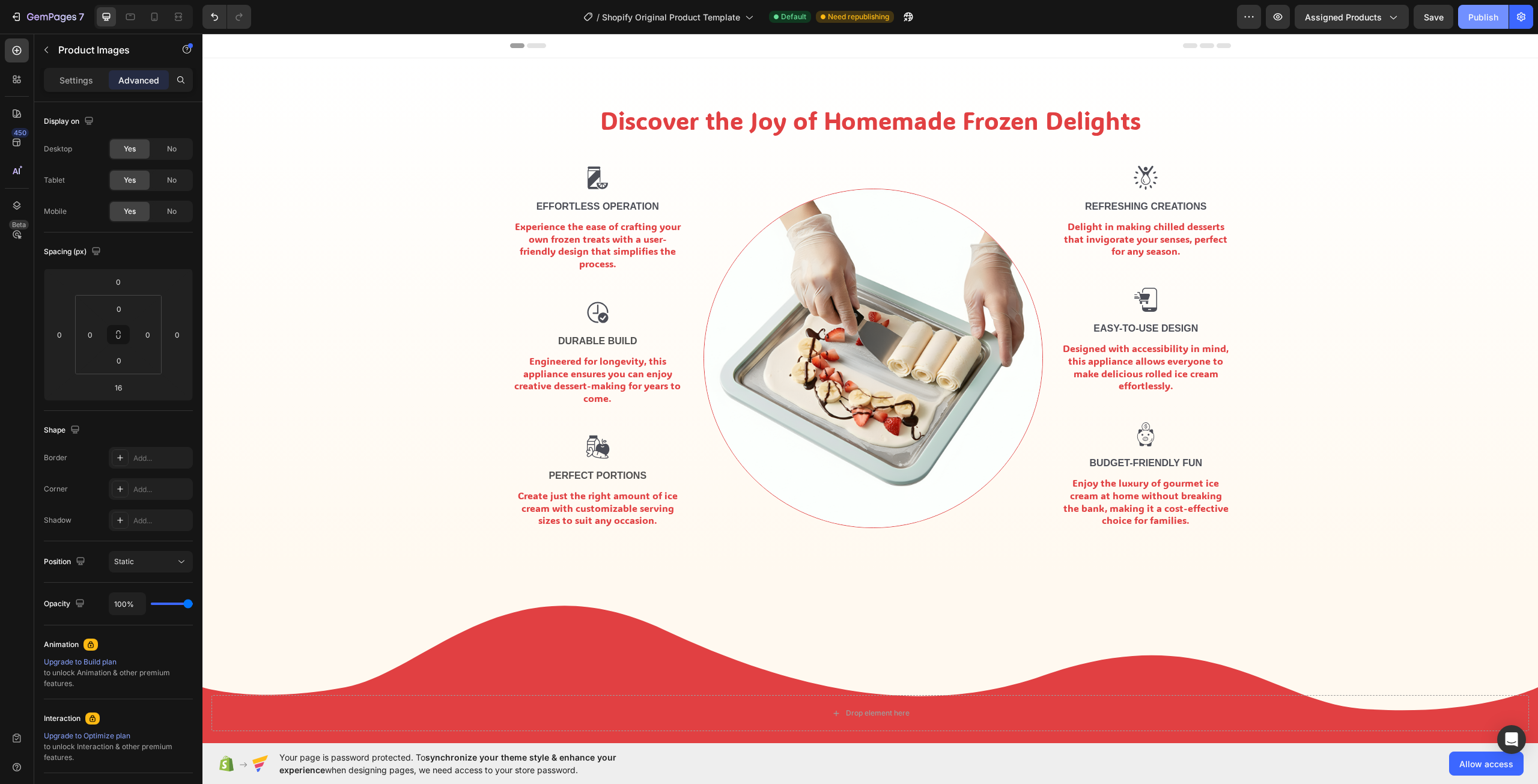
click at [1493, 20] on div "Publish" at bounding box center [1483, 17] width 30 height 13
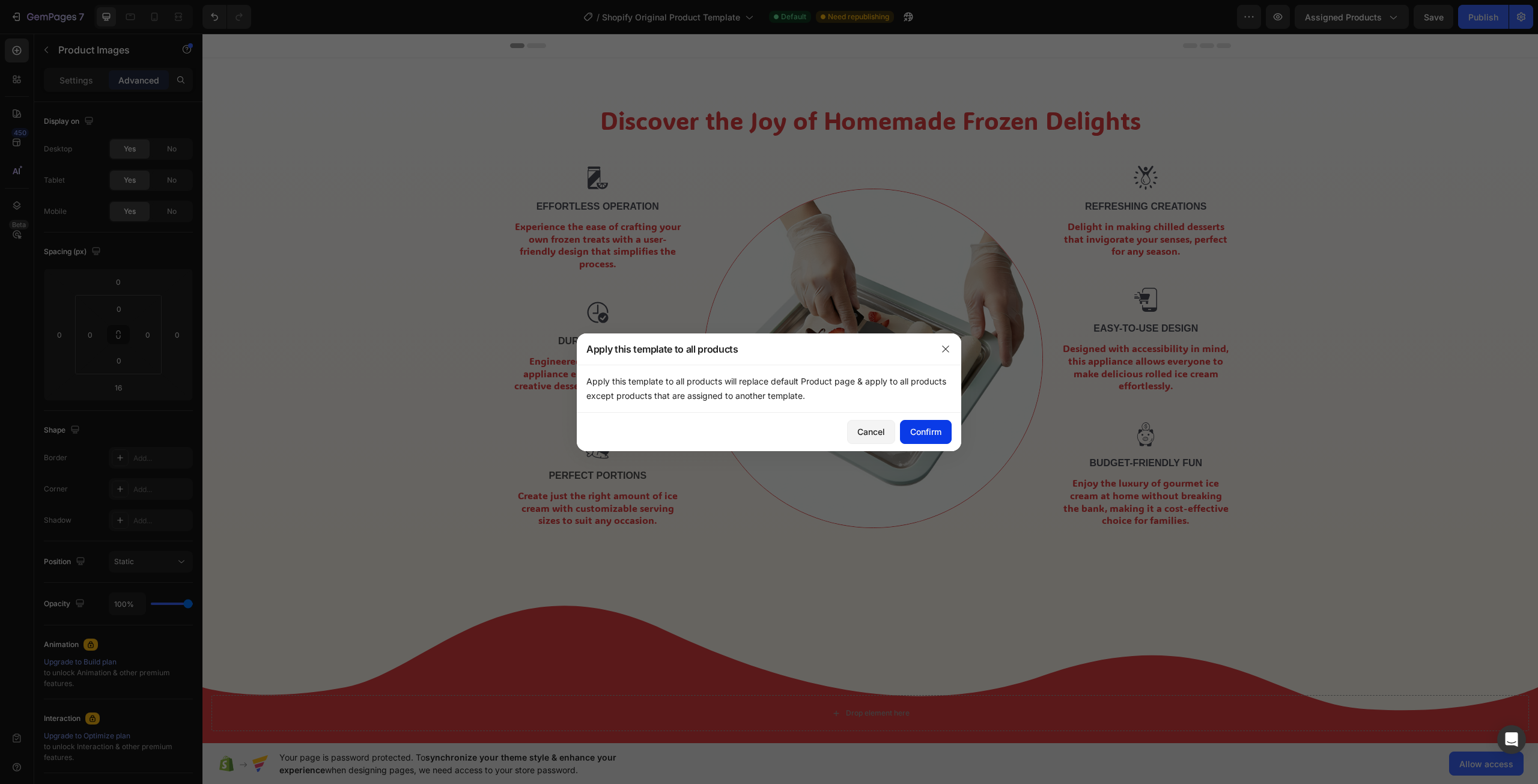
click at [931, 434] on div "Confirm" at bounding box center [925, 431] width 31 height 13
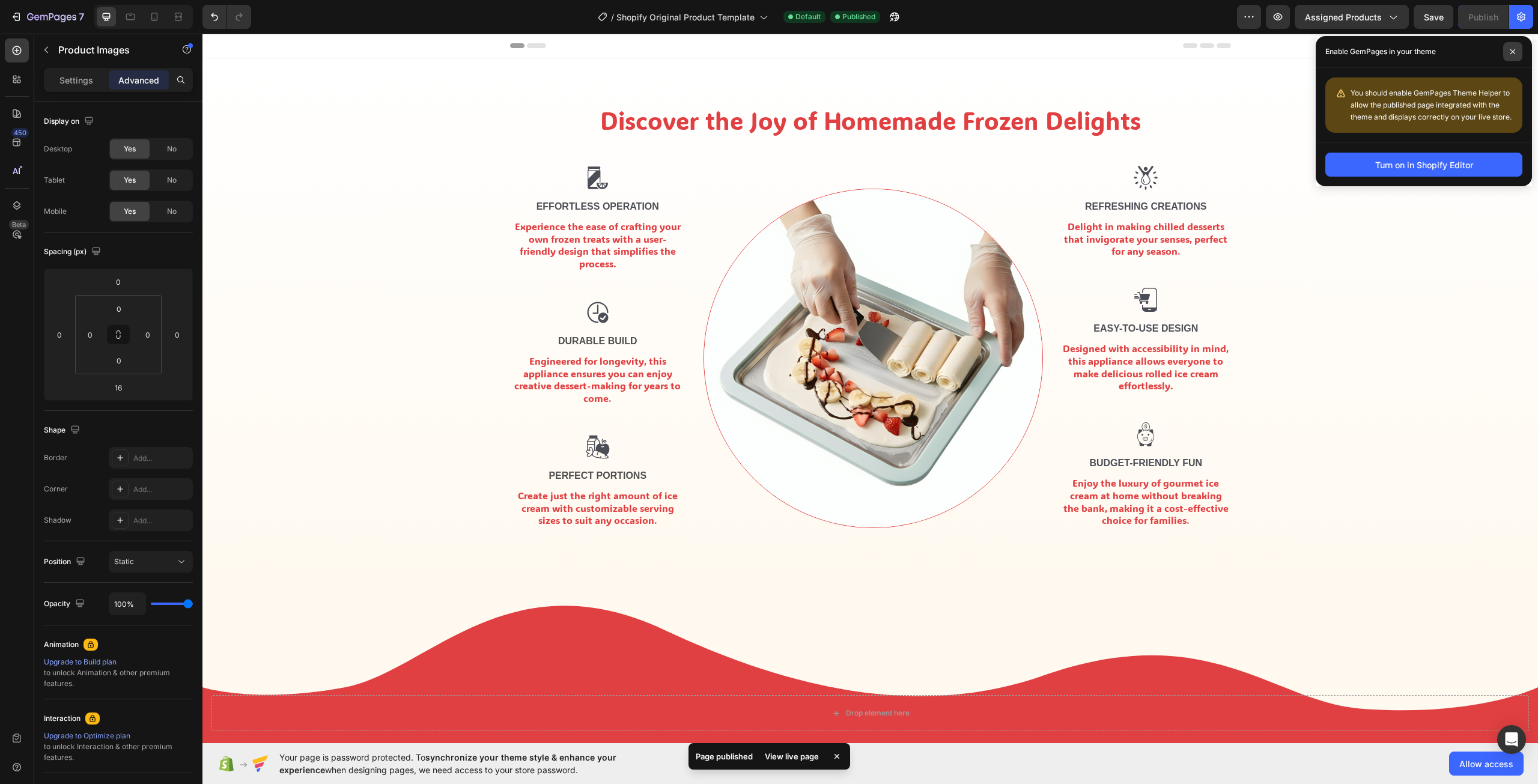
click at [1508, 54] on span at bounding box center [1512, 51] width 19 height 19
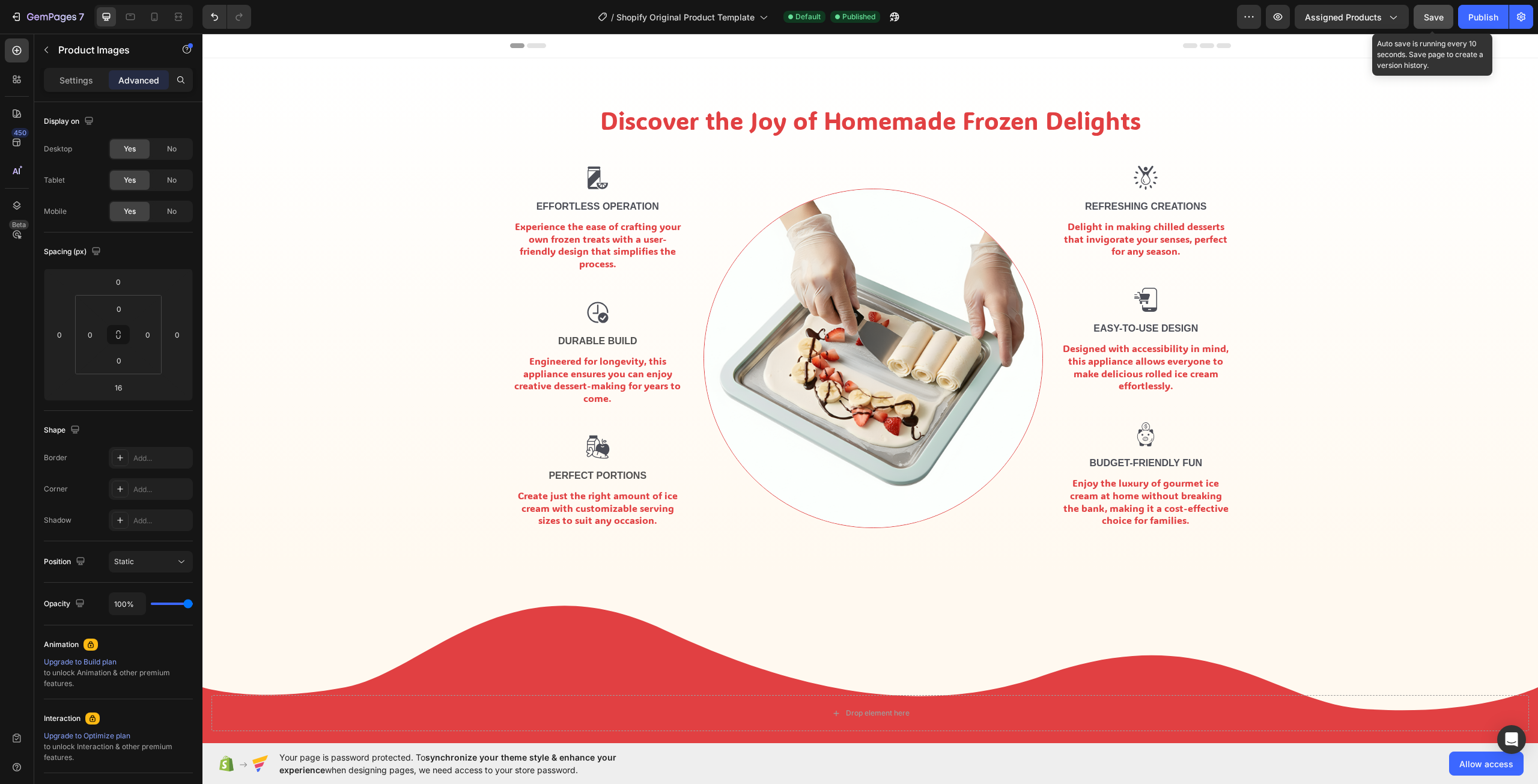
click at [1437, 16] on span "Save" at bounding box center [1434, 17] width 20 height 10
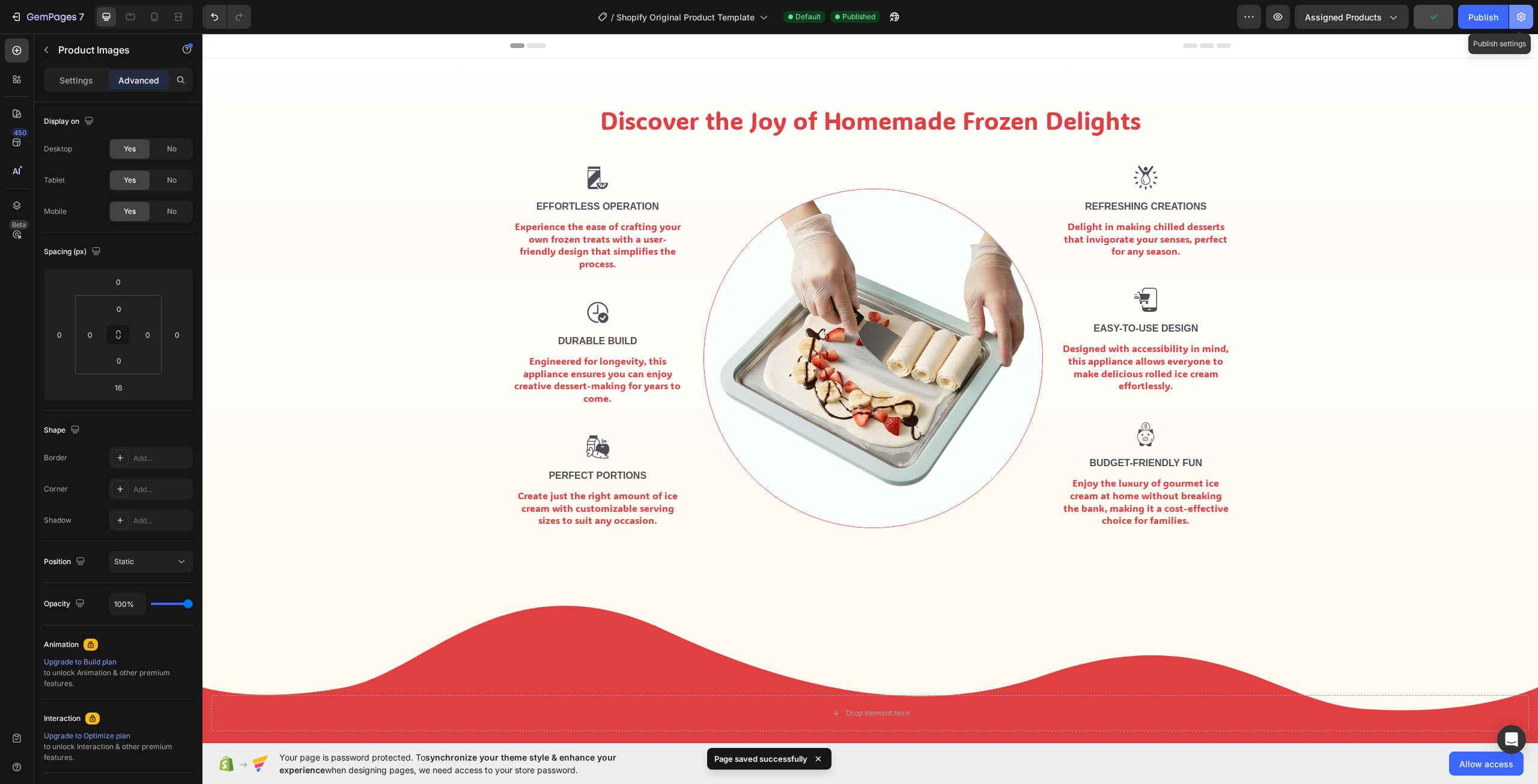
click at [1528, 20] on button "button" at bounding box center [1521, 17] width 24 height 24
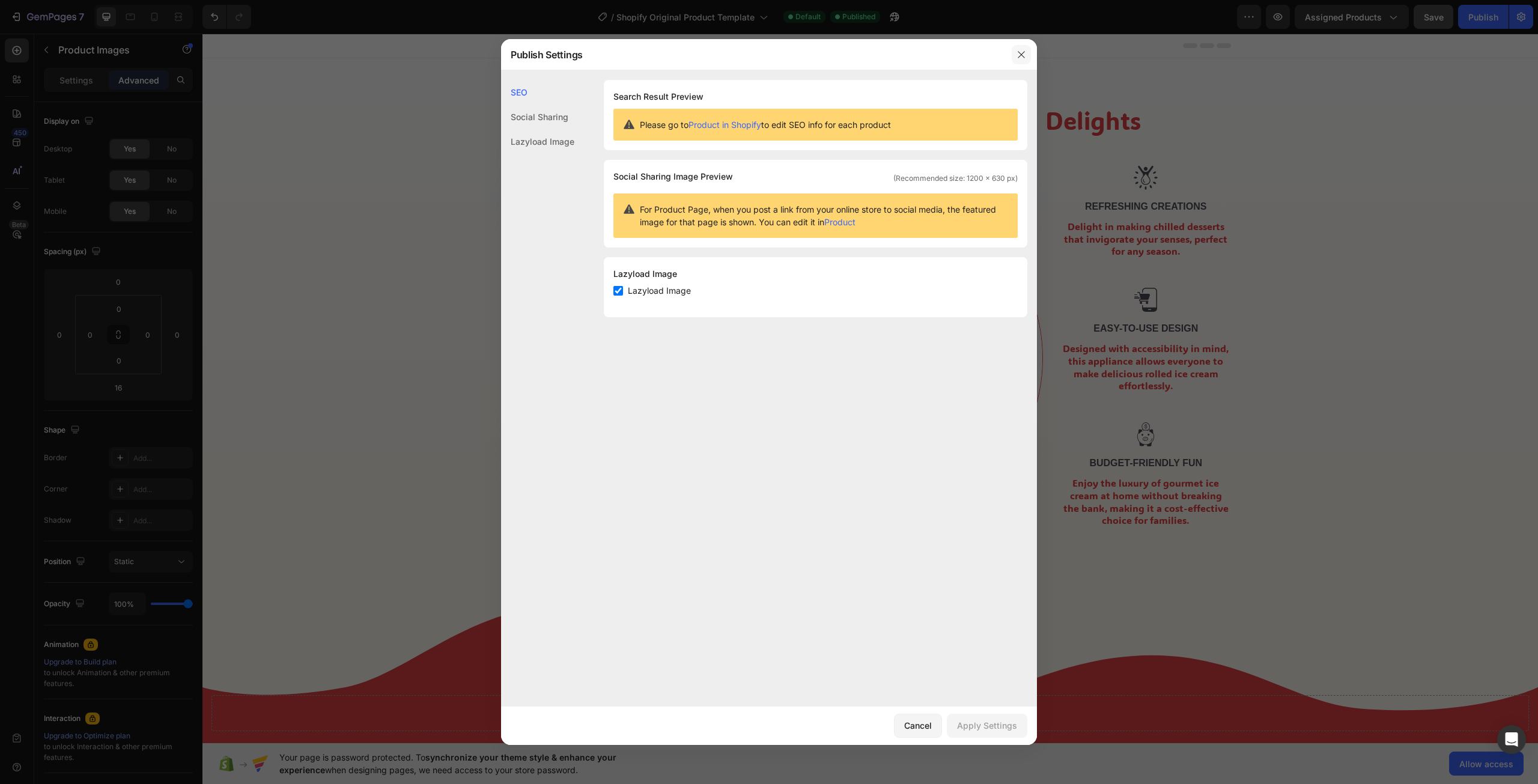
click at [1021, 60] on button "button" at bounding box center [1021, 54] width 19 height 19
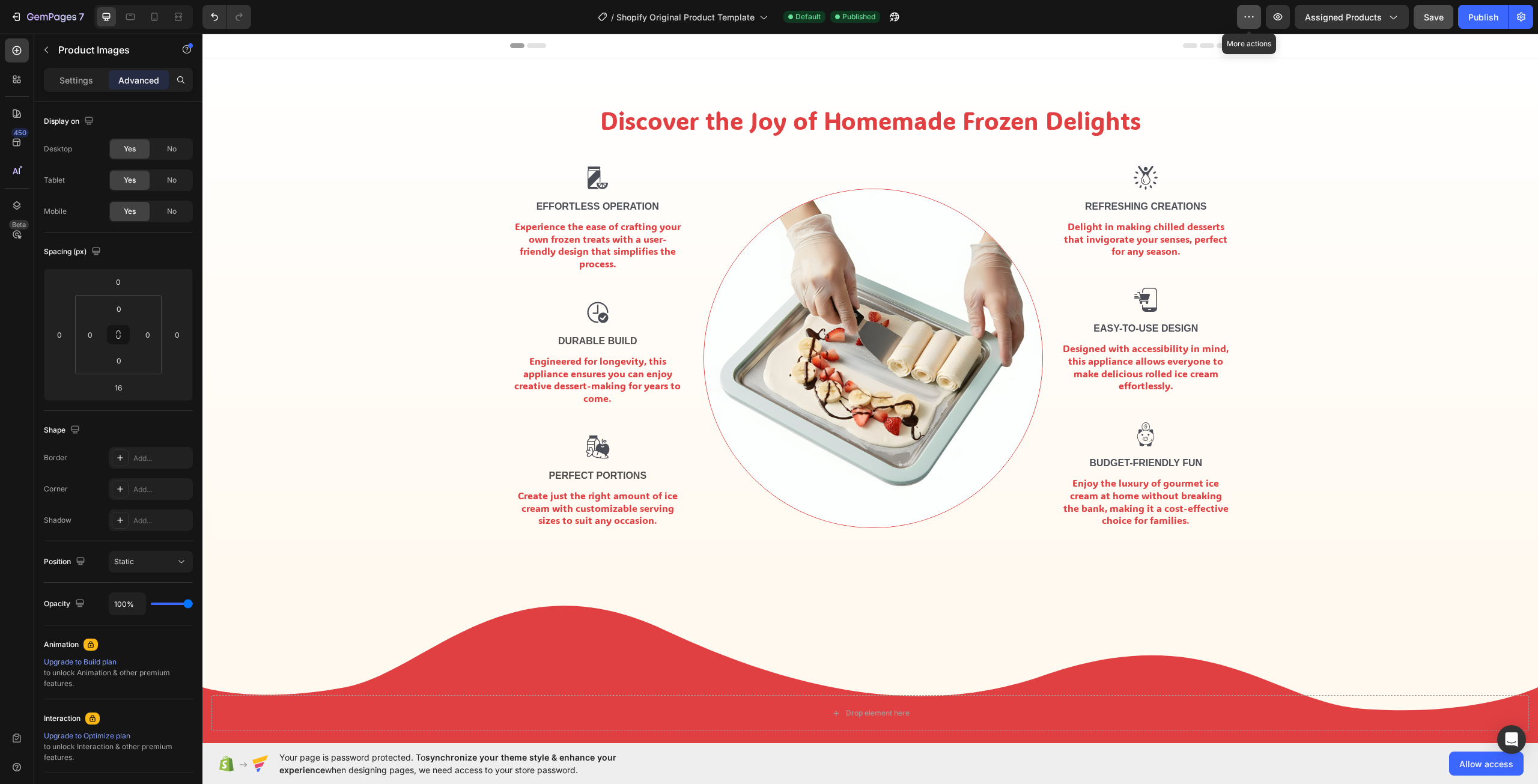
click at [1252, 15] on icon "button" at bounding box center [1249, 17] width 12 height 12
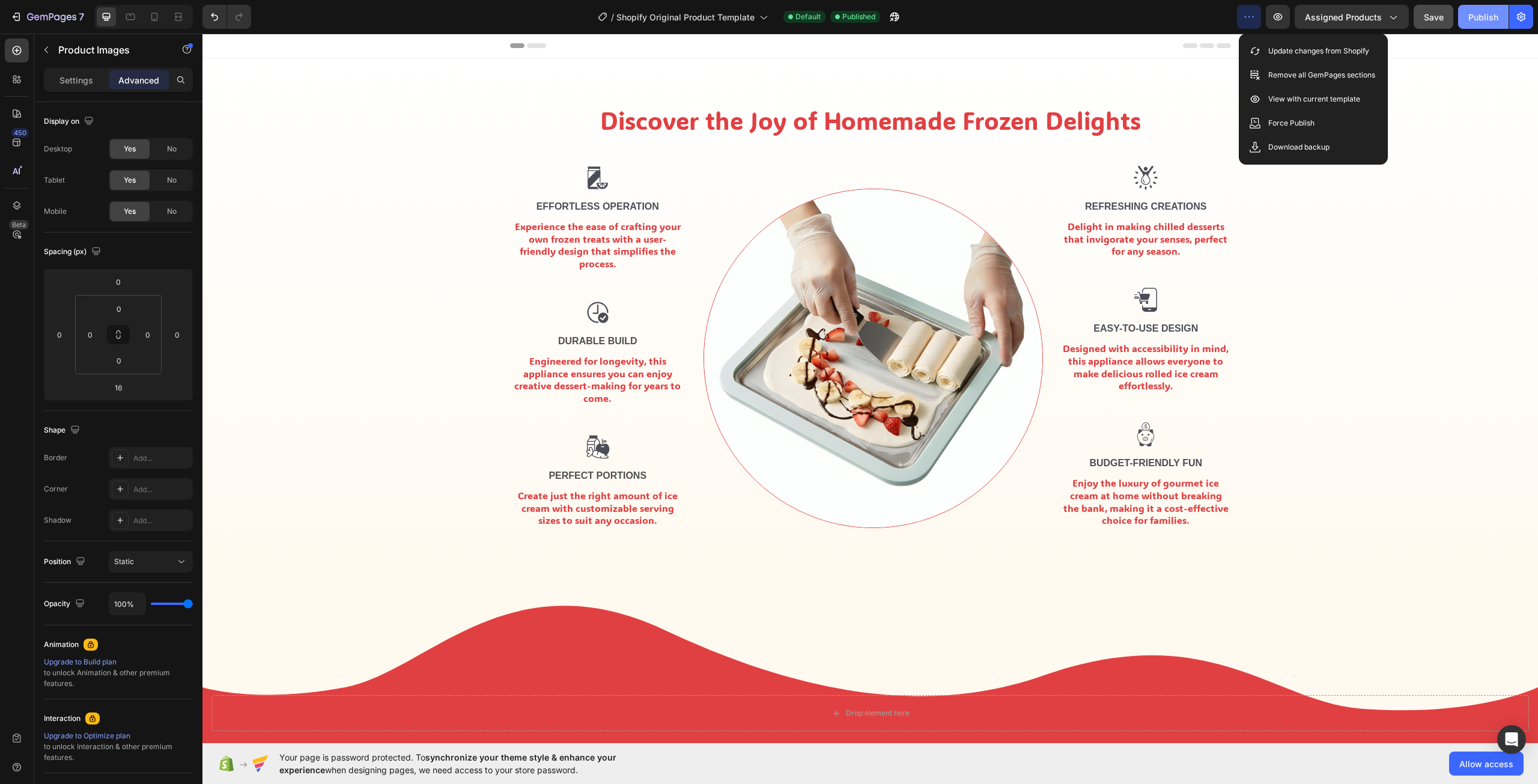
click at [1473, 11] on div "Publish" at bounding box center [1483, 17] width 30 height 13
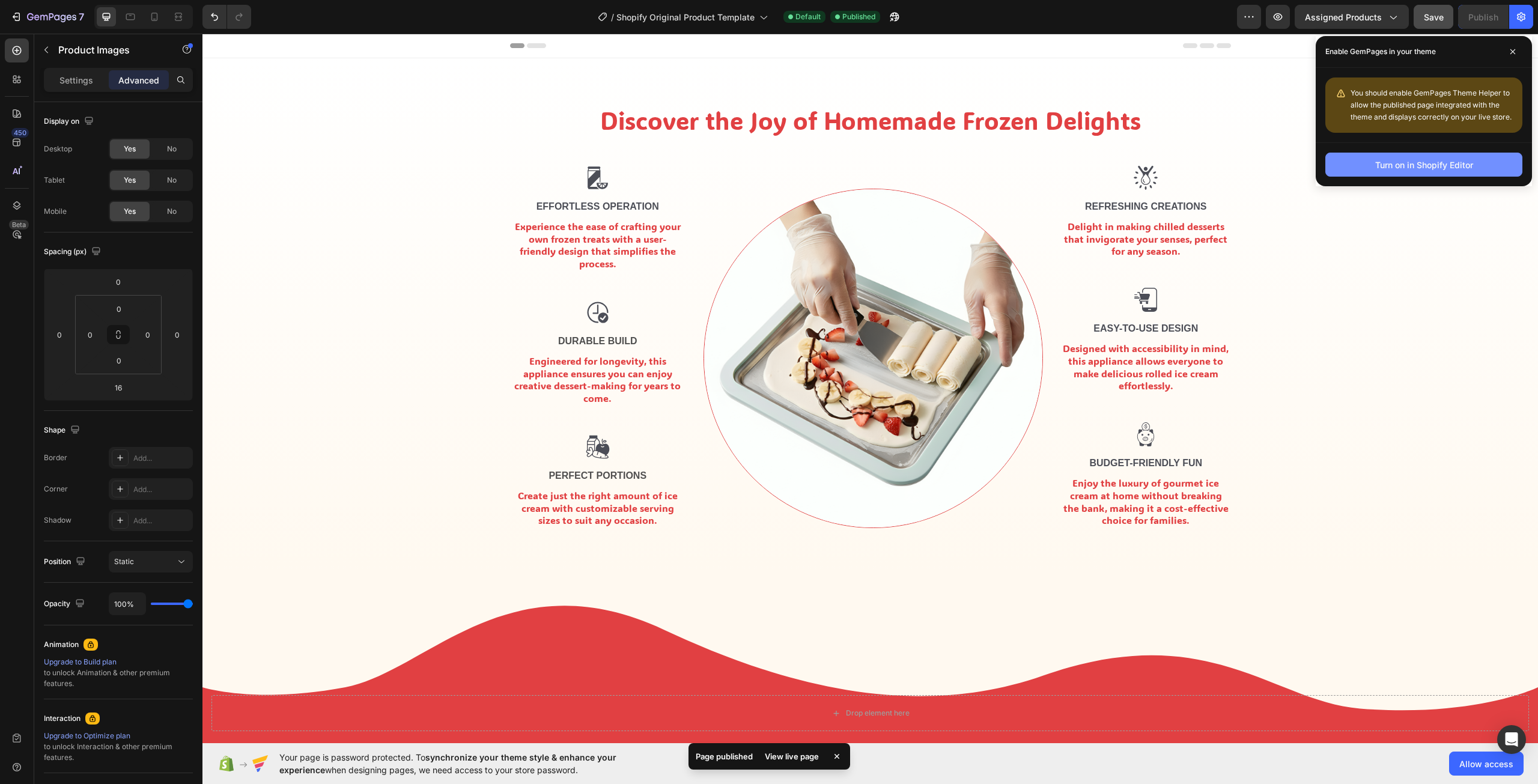
click at [1423, 159] on div "Turn on in Shopify Editor" at bounding box center [1424, 165] width 98 height 13
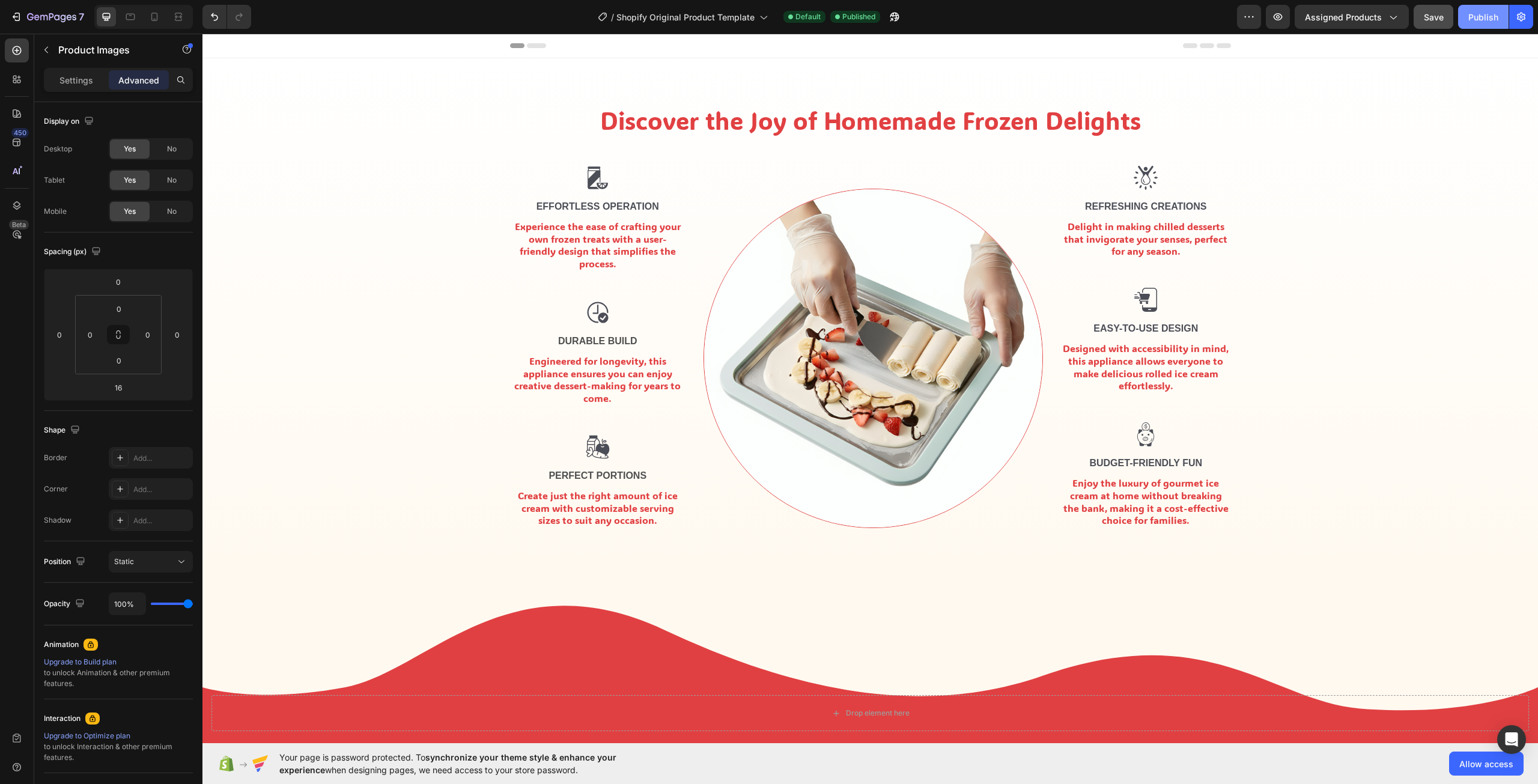
click at [1482, 23] on div "Publish" at bounding box center [1483, 17] width 30 height 13
click at [892, 18] on icon "button" at bounding box center [891, 19] width 3 height 3
click at [1430, 22] on span "Save" at bounding box center [1434, 17] width 20 height 10
